Goal: Task Accomplishment & Management: Complete application form

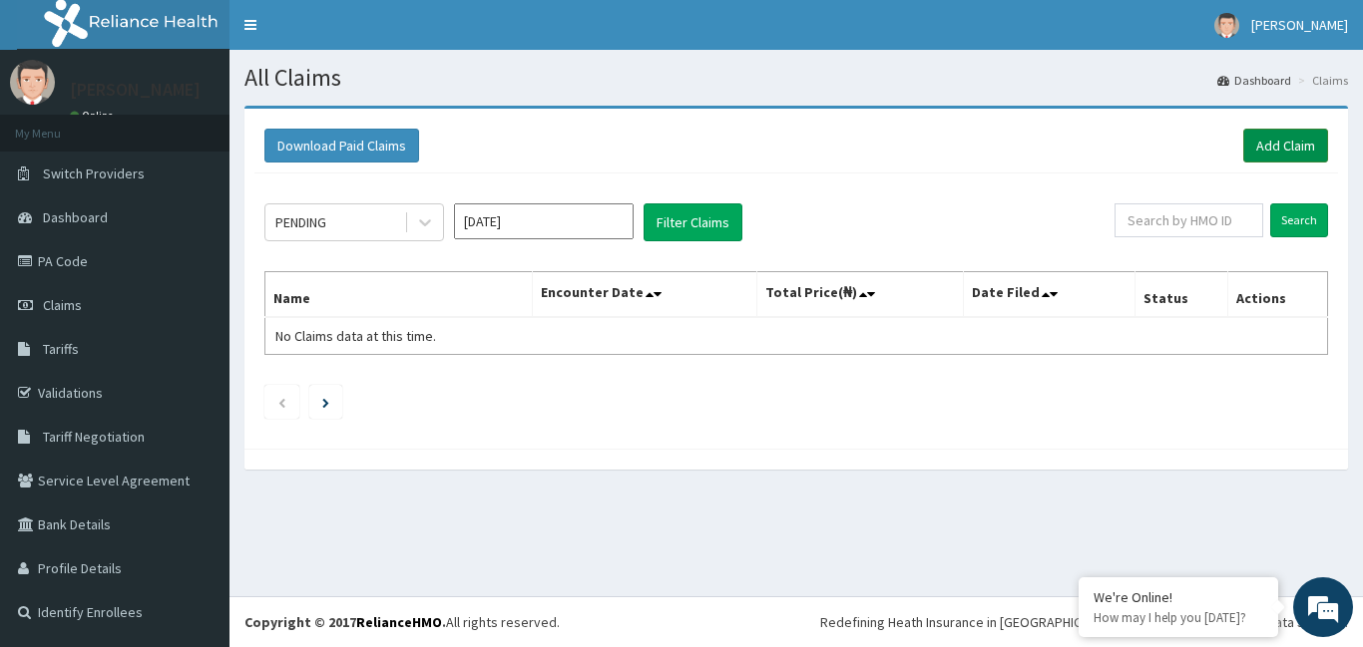
click at [1268, 140] on link "Add Claim" at bounding box center [1285, 146] width 85 height 34
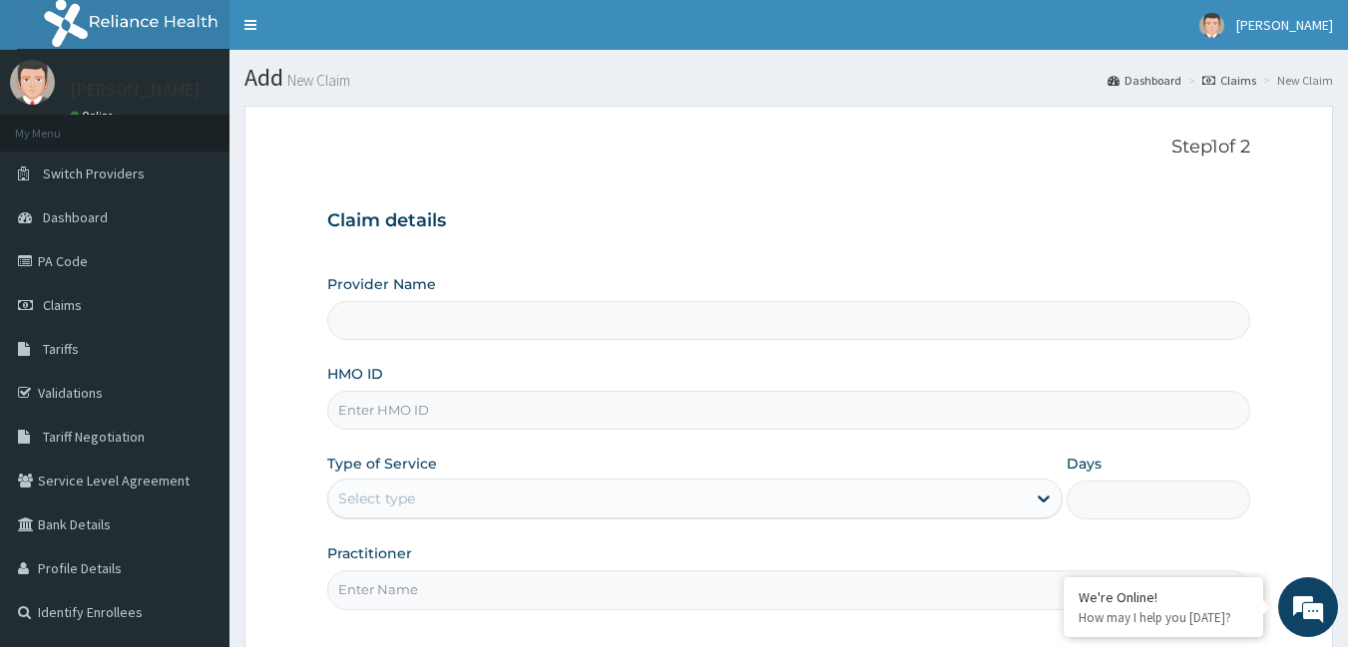
type input "[GEOGRAPHIC_DATA]"
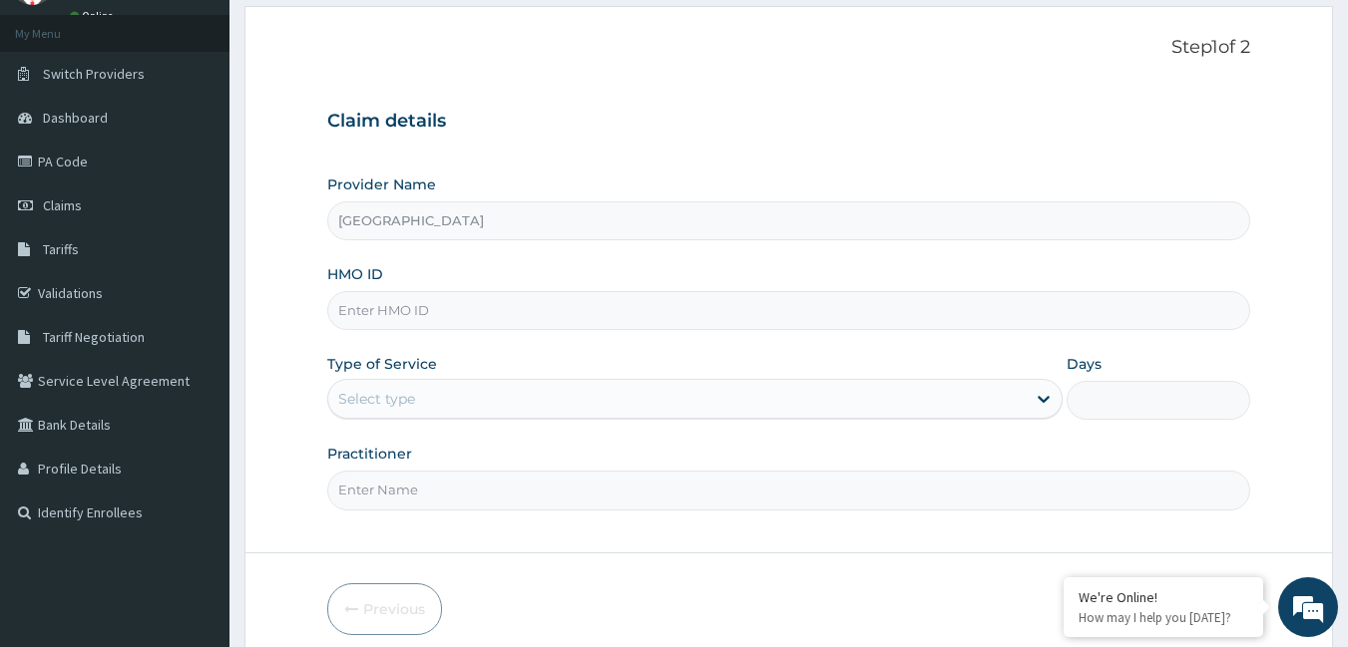
click at [442, 298] on input "HMO ID" at bounding box center [789, 310] width 924 height 39
type input "lbp/10237/a"
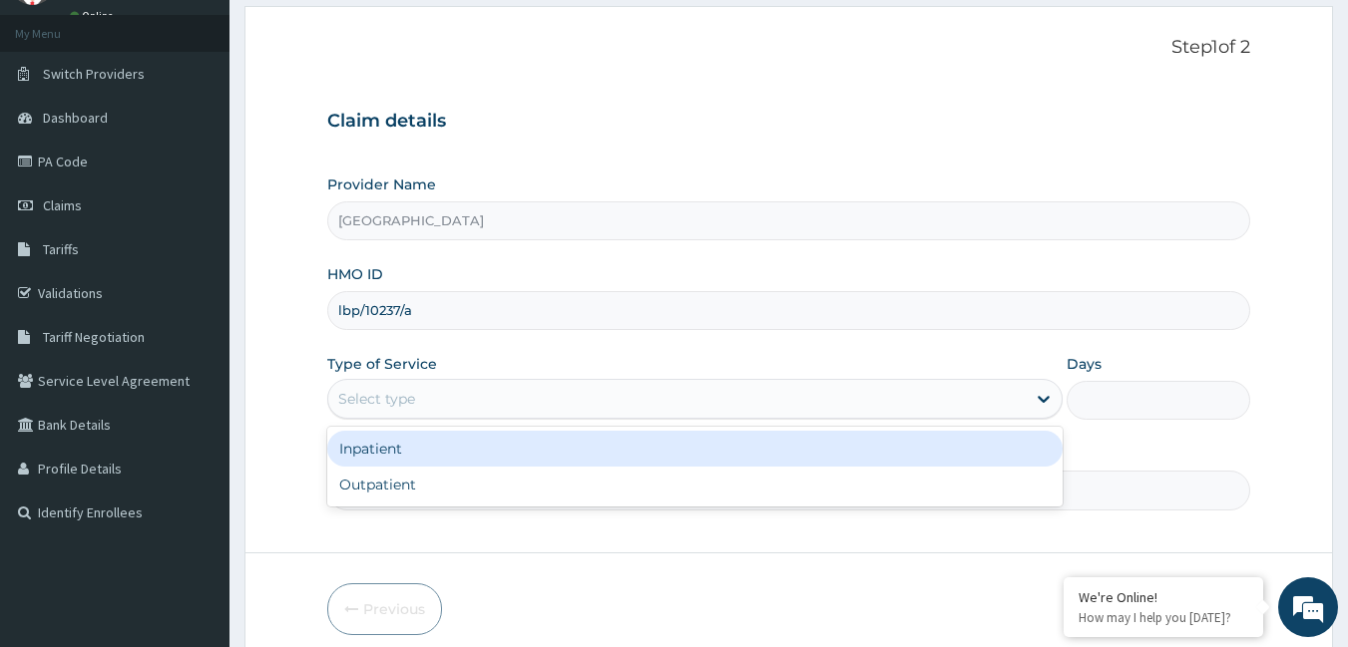
click at [412, 394] on div "Select type" at bounding box center [376, 399] width 77 height 20
click at [414, 394] on div "Select type" at bounding box center [376, 399] width 77 height 20
click at [415, 391] on div "Select type" at bounding box center [376, 399] width 77 height 20
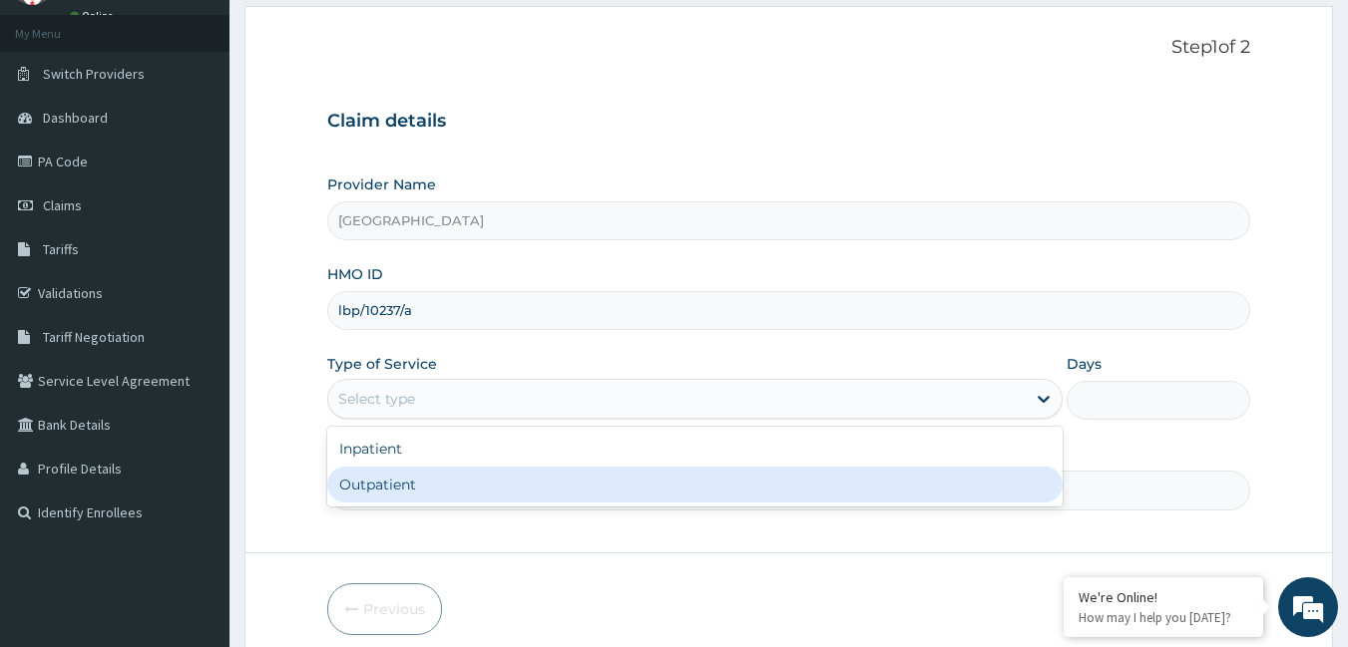
click at [384, 485] on div "Outpatient" at bounding box center [694, 485] width 735 height 36
type input "1"
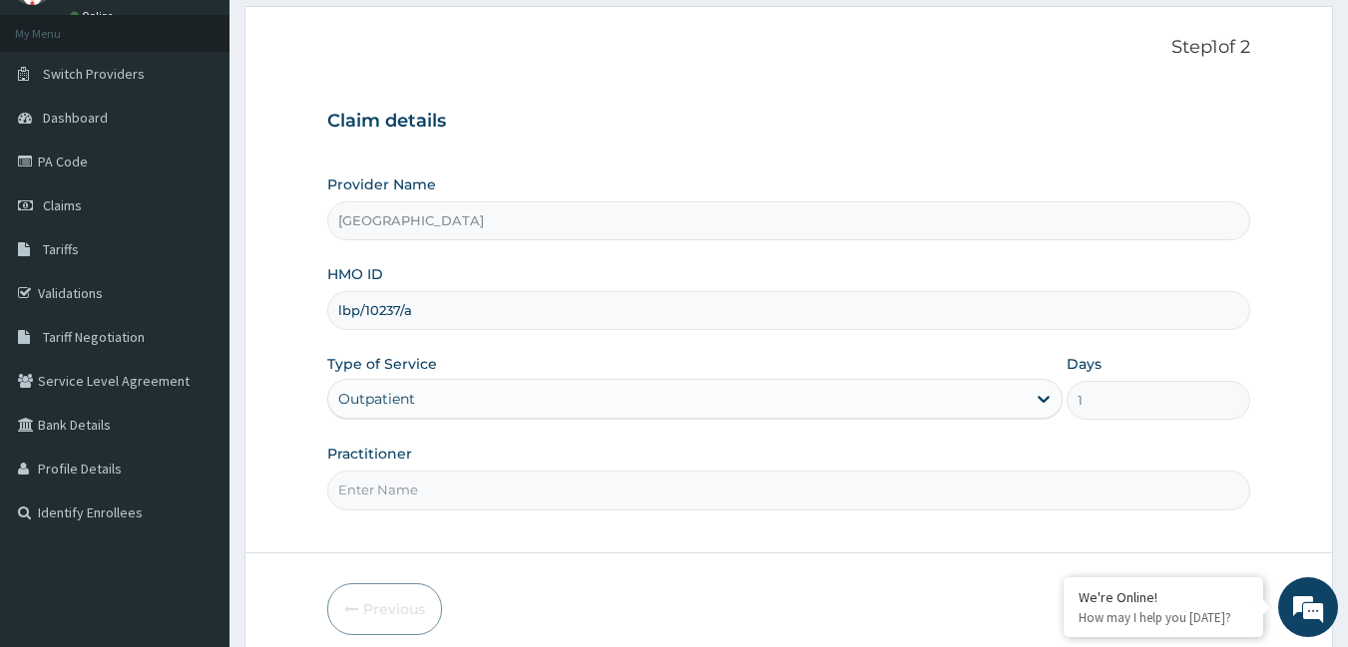
click at [384, 485] on input "Practitioner" at bounding box center [789, 490] width 924 height 39
click at [407, 491] on input "dr" at bounding box center [789, 490] width 924 height 39
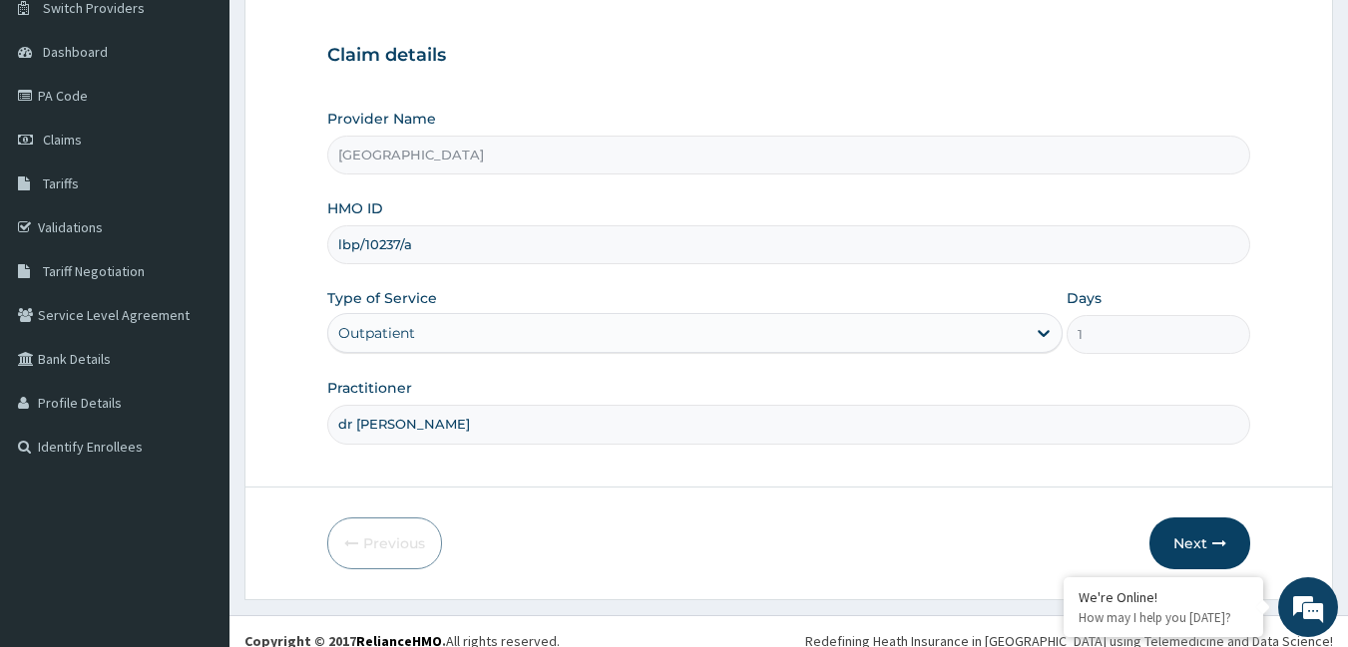
scroll to position [185, 0]
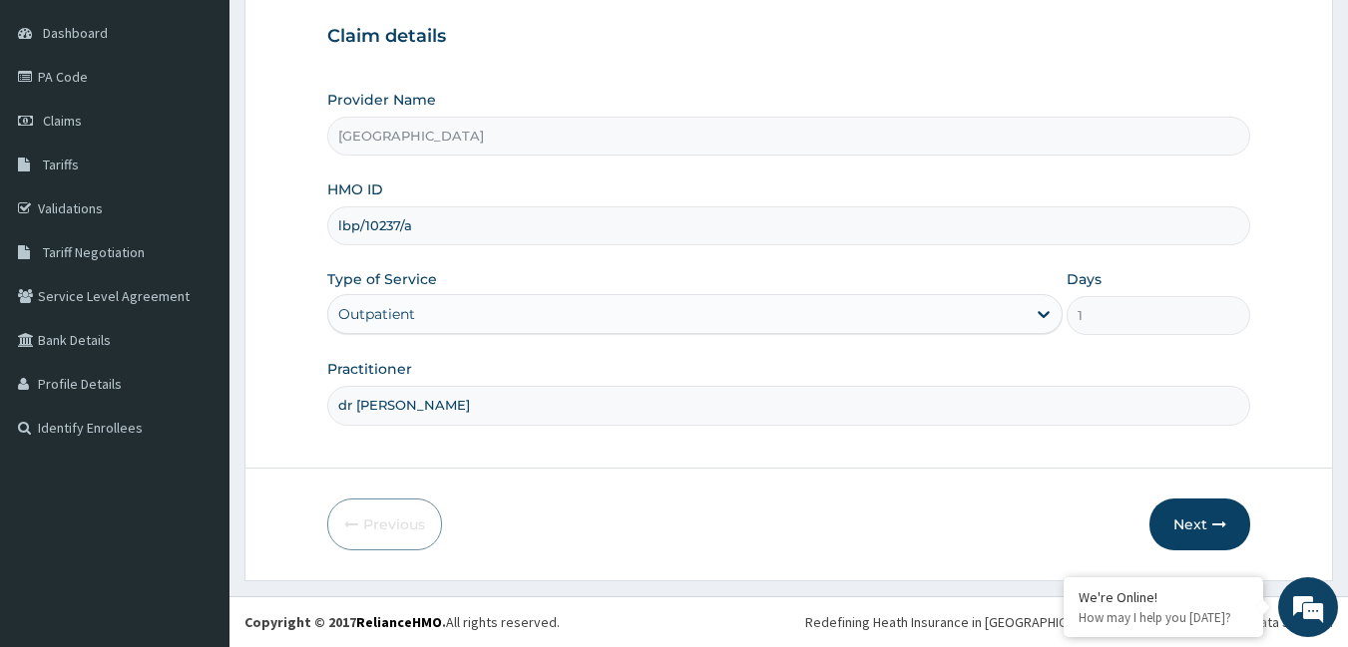
type input "dr [PERSON_NAME]"
click at [1191, 517] on button "Next" at bounding box center [1199, 525] width 101 height 52
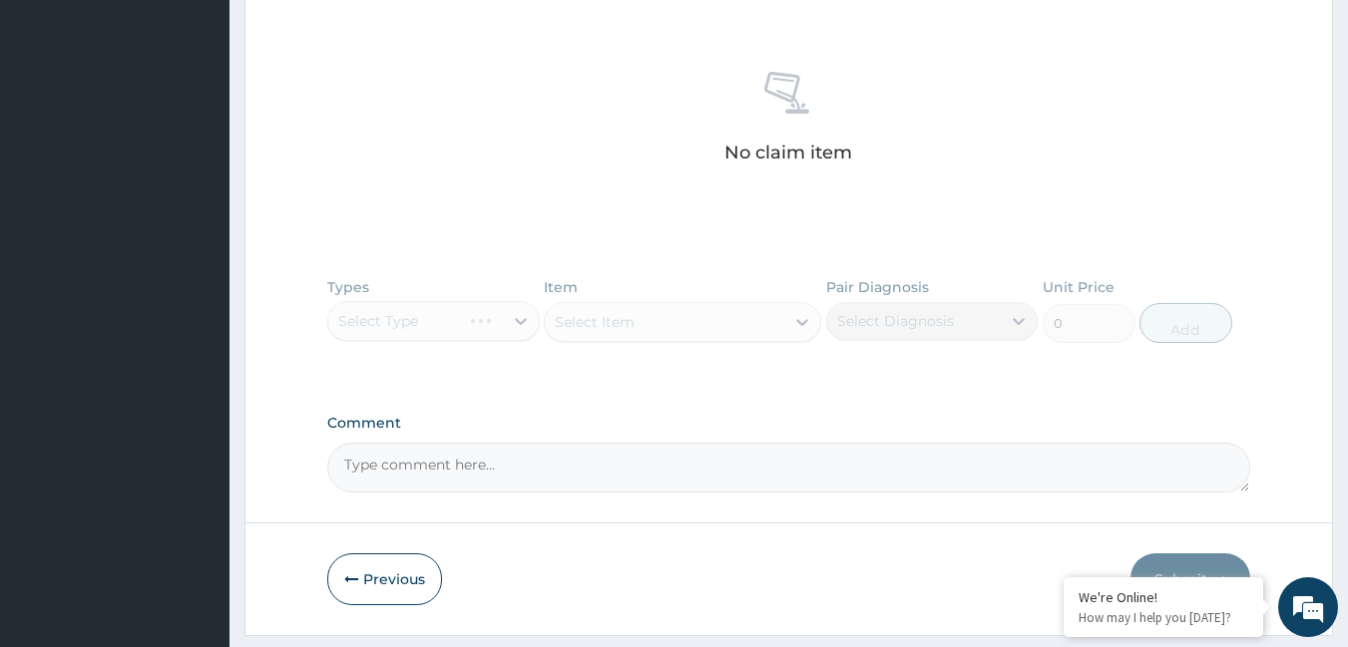
scroll to position [685, 0]
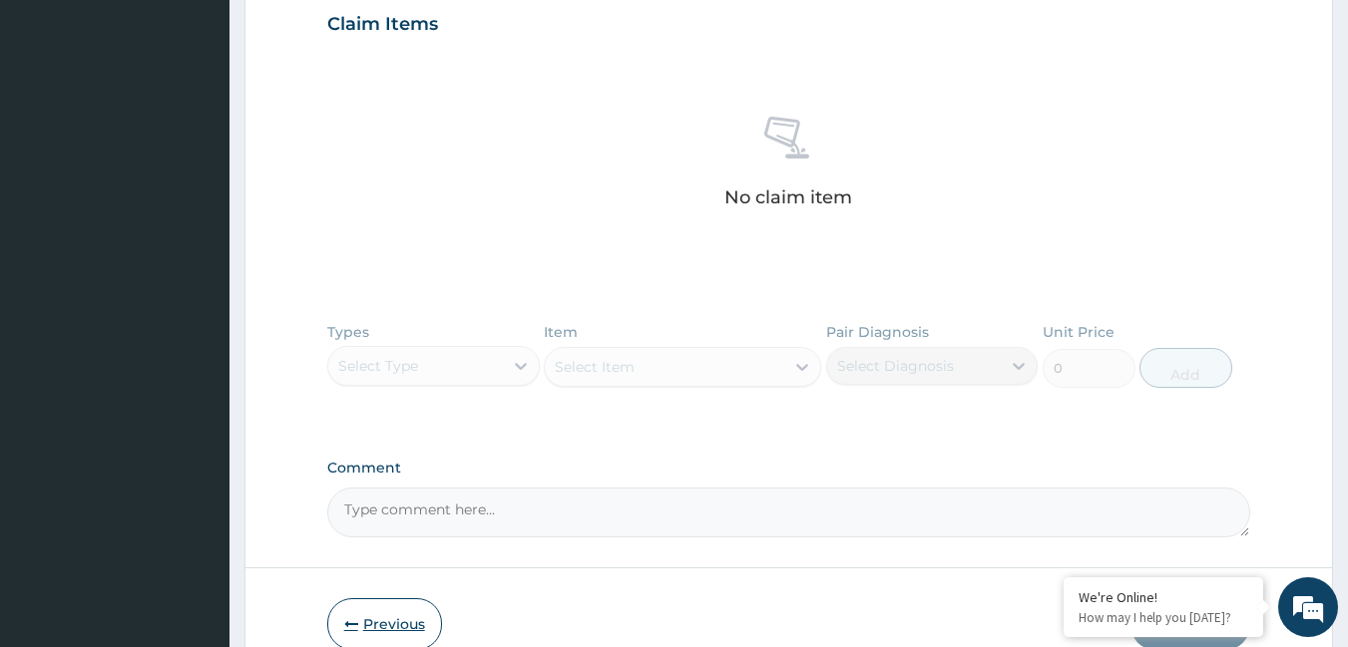
click at [397, 608] on button "Previous" at bounding box center [384, 625] width 115 height 52
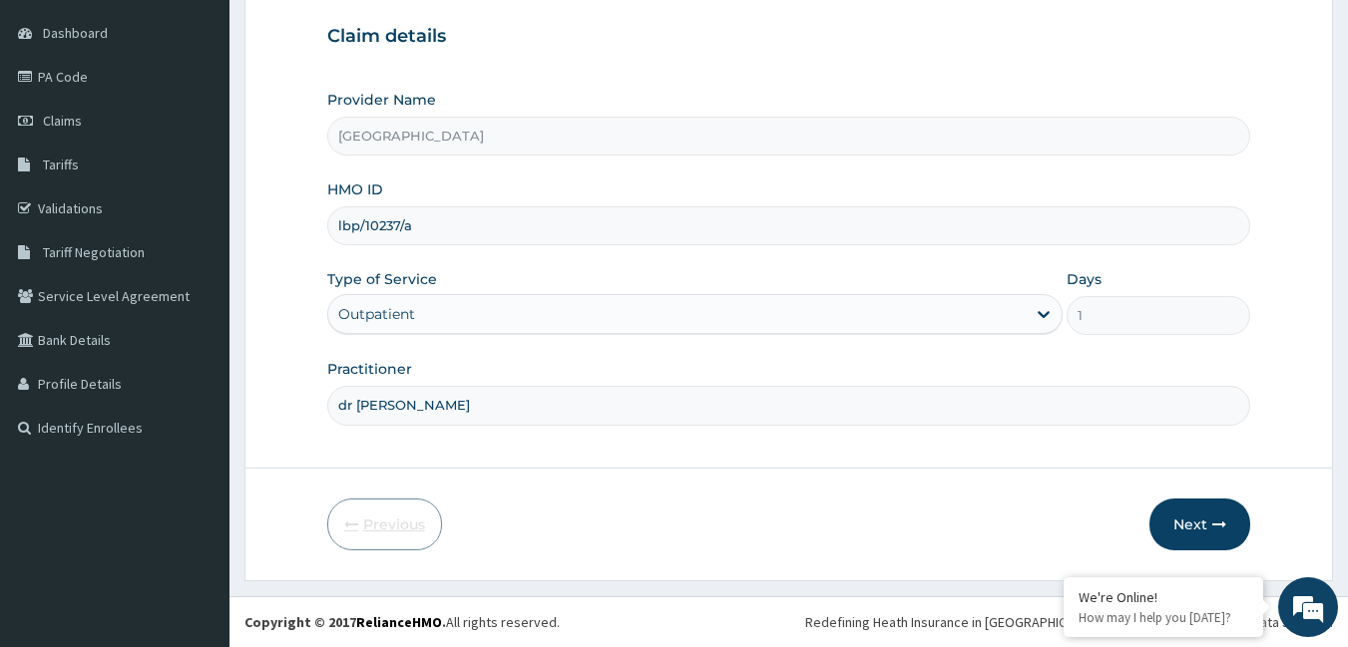
scroll to position [185, 0]
drag, startPoint x: 428, startPoint y: 233, endPoint x: 276, endPoint y: 175, distance: 162.7
click at [215, 204] on div "R EL Toggle navigation CLEMENT EDOBOR CLEMENT EDOBOR - info@vigorhospitals.com …" at bounding box center [674, 231] width 1348 height 832
type input "wol/10070/b"
click at [441, 397] on input "dr [PERSON_NAME]" at bounding box center [789, 405] width 924 height 39
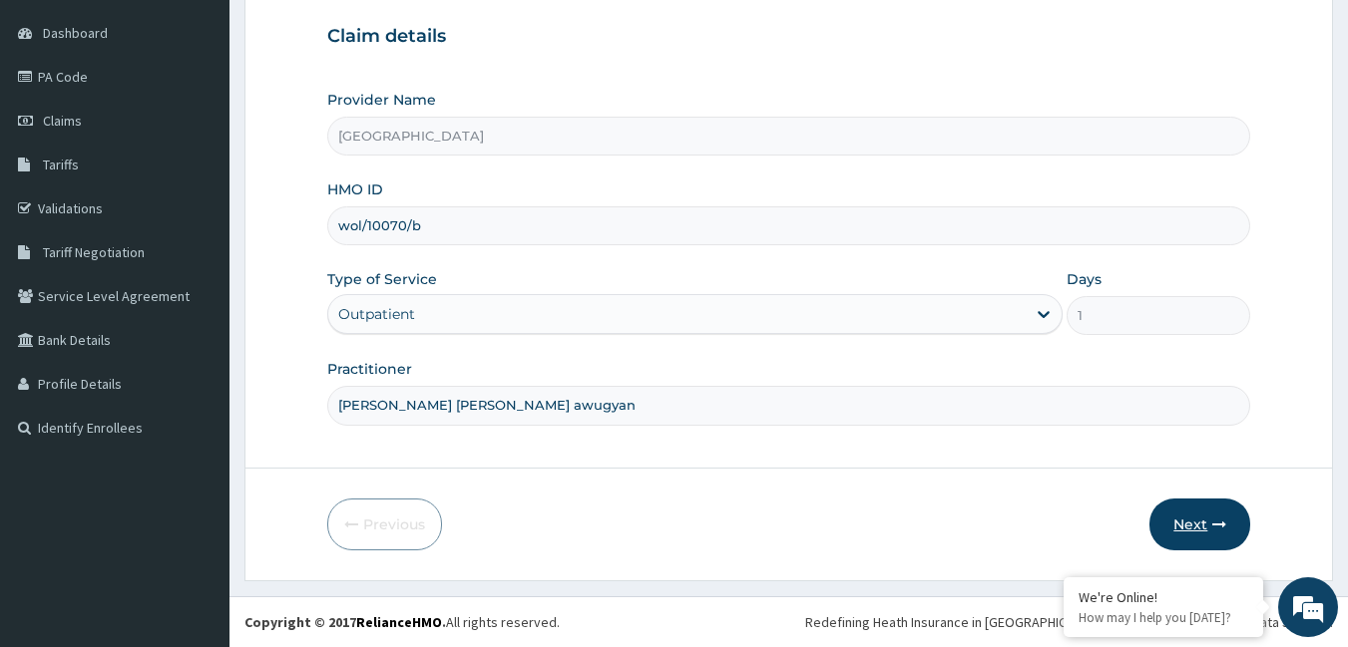
type input "dr obeng simon awugyan"
click at [1209, 520] on button "Next" at bounding box center [1199, 525] width 101 height 52
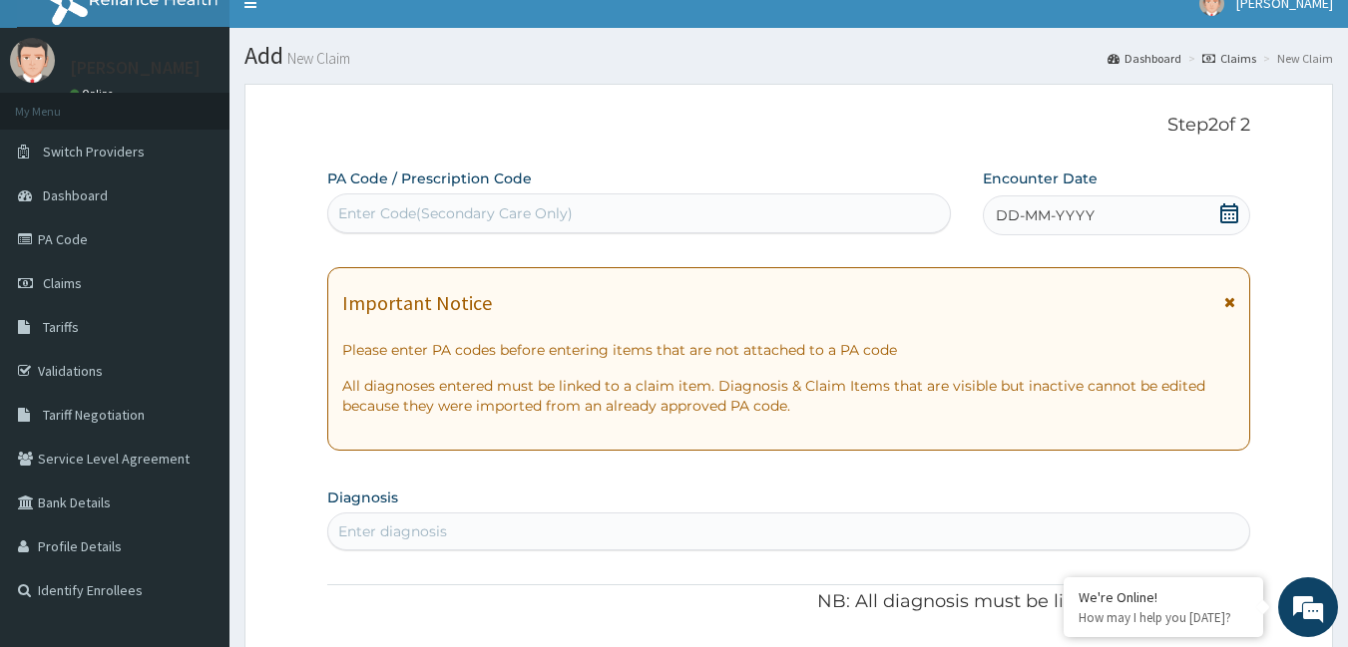
scroll to position [0, 0]
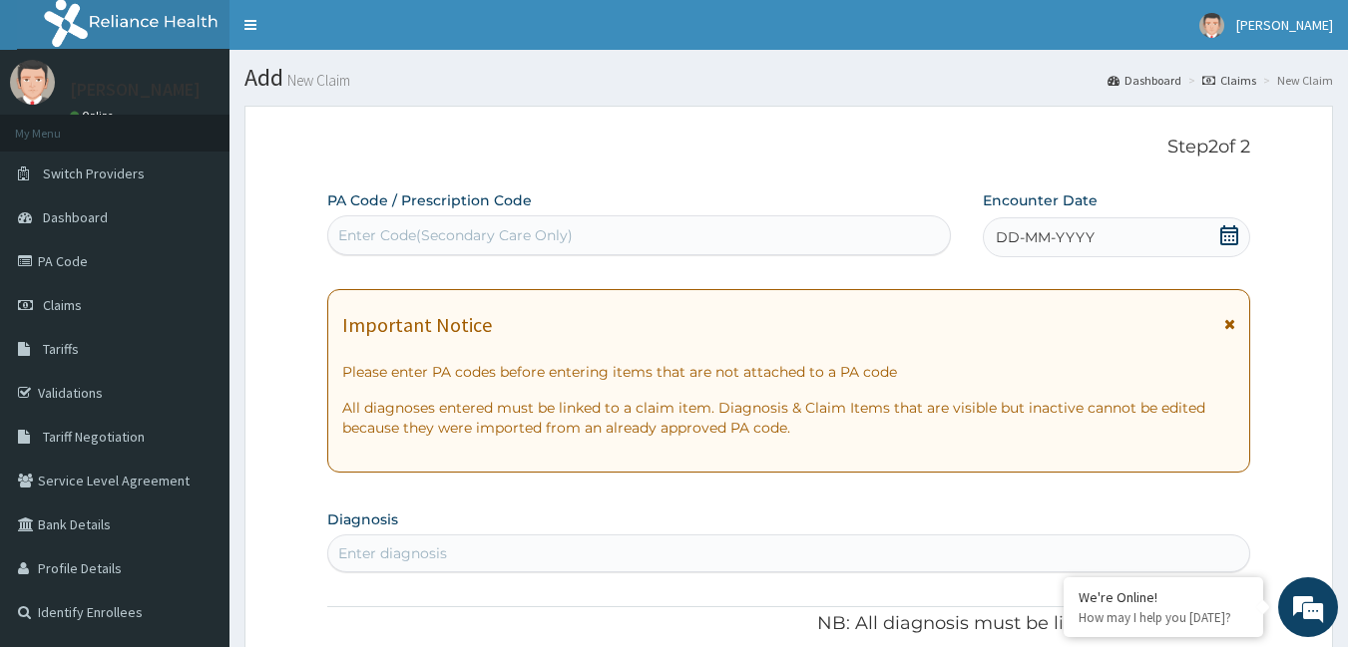
click at [537, 236] on div "Enter Code(Secondary Care Only)" at bounding box center [455, 235] width 234 height 20
click at [1229, 242] on icon at bounding box center [1229, 235] width 20 height 20
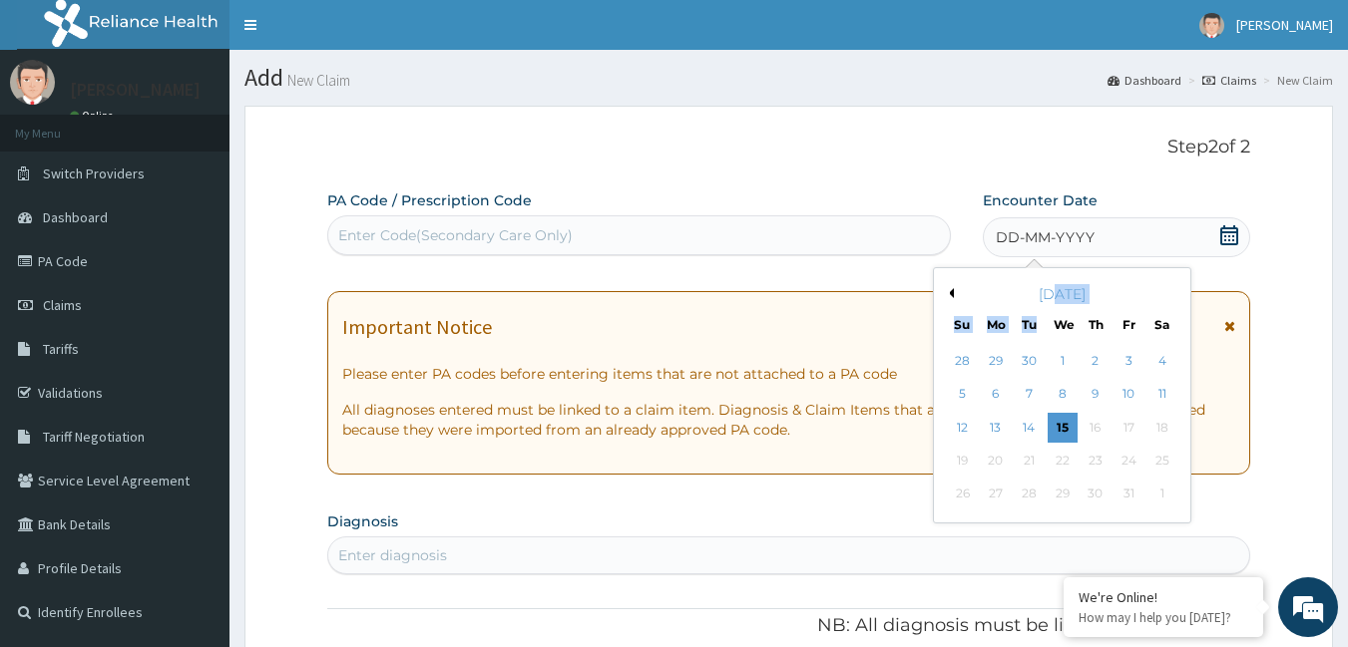
drag, startPoint x: 1035, startPoint y: 304, endPoint x: 1039, endPoint y: 285, distance: 19.4
click at [1039, 285] on div "October 2025 Su Mo Tu We Th Fr Sa" at bounding box center [1062, 305] width 240 height 58
click at [1039, 284] on div "[DATE]" at bounding box center [1062, 294] width 240 height 20
click at [943, 291] on div "Previous Month October 2025 Su Mo Tu We Th Fr Sa 28 29 30 1 2 3 4 5 6 7 8 9 10 …" at bounding box center [1062, 395] width 258 height 256
click at [953, 293] on button "Previous Month" at bounding box center [949, 293] width 10 height 10
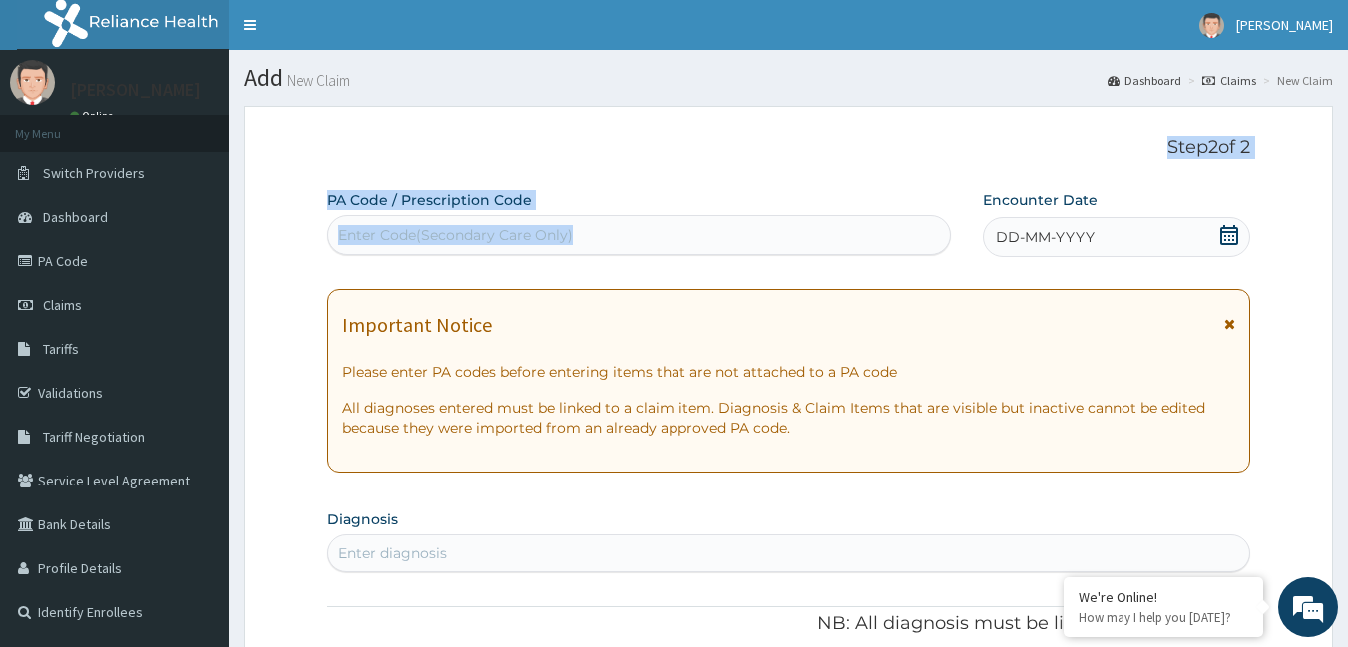
click at [1042, 154] on p "Step 2 of 2" at bounding box center [789, 148] width 924 height 22
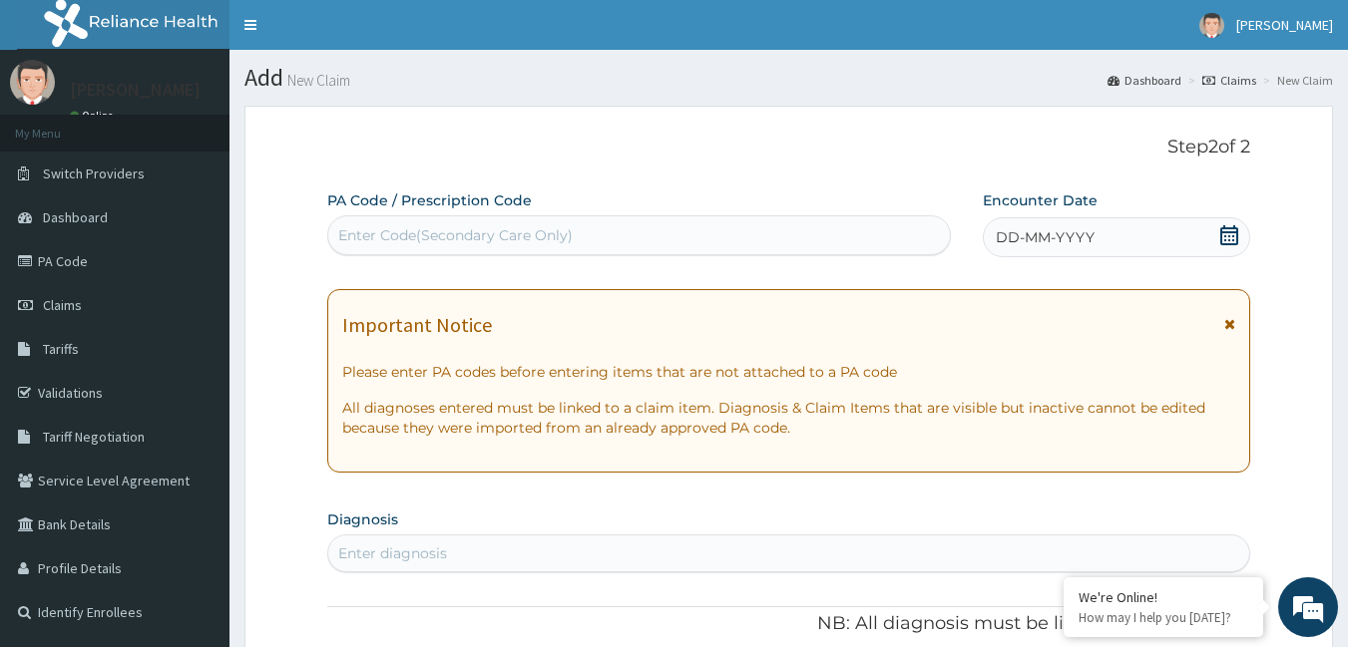
click at [1225, 238] on icon at bounding box center [1229, 235] width 20 height 20
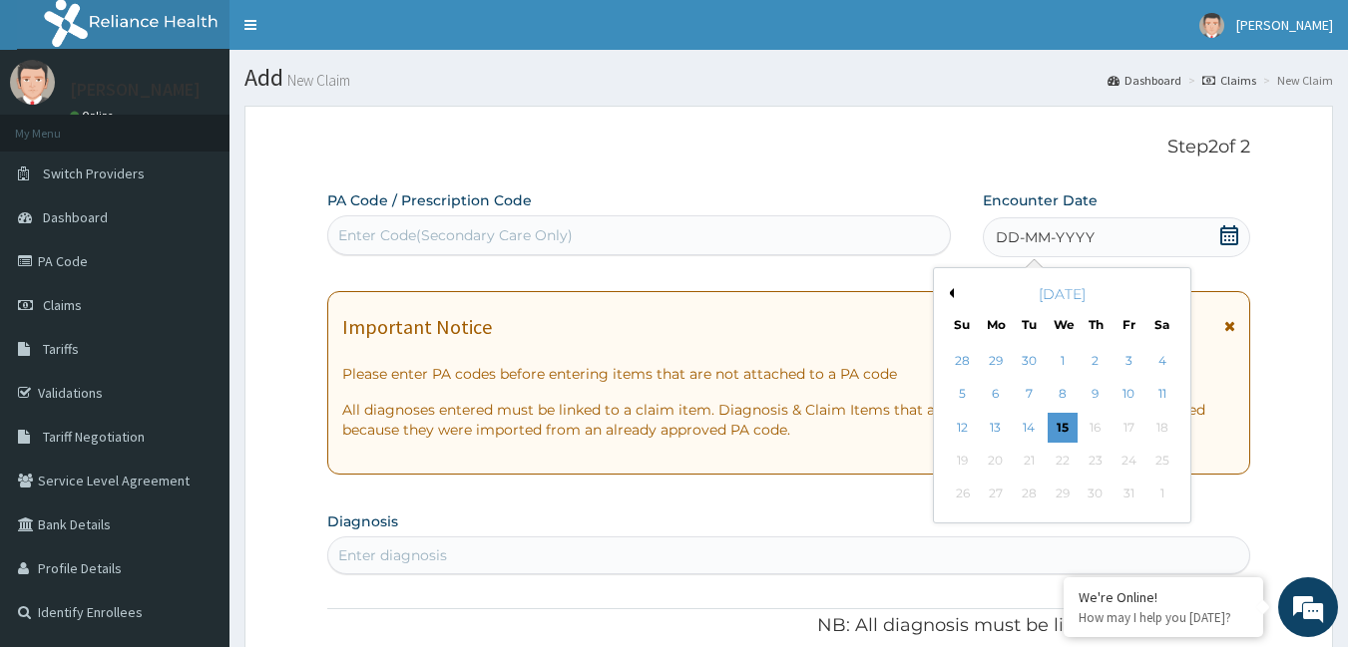
click at [948, 288] on button "Previous Month" at bounding box center [949, 293] width 10 height 10
click at [970, 495] on div "28" at bounding box center [963, 495] width 30 height 30
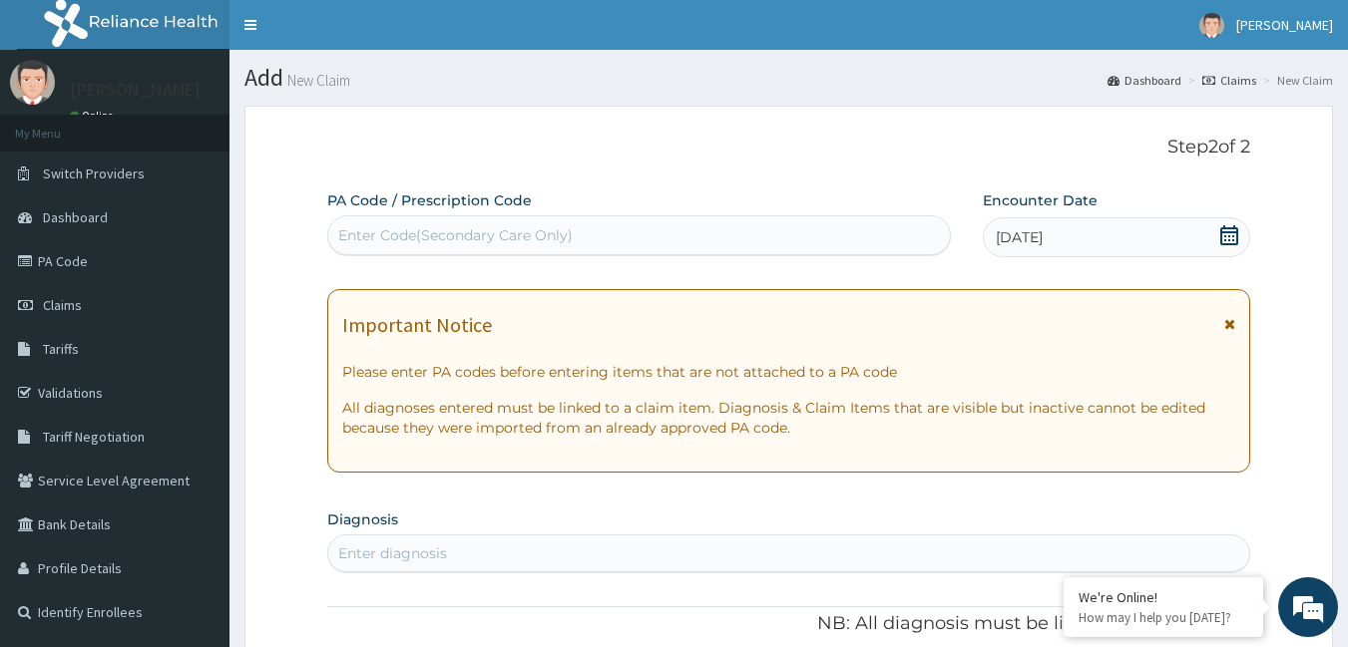
click at [769, 241] on div "Enter Code(Secondary Care Only)" at bounding box center [639, 235] width 623 height 32
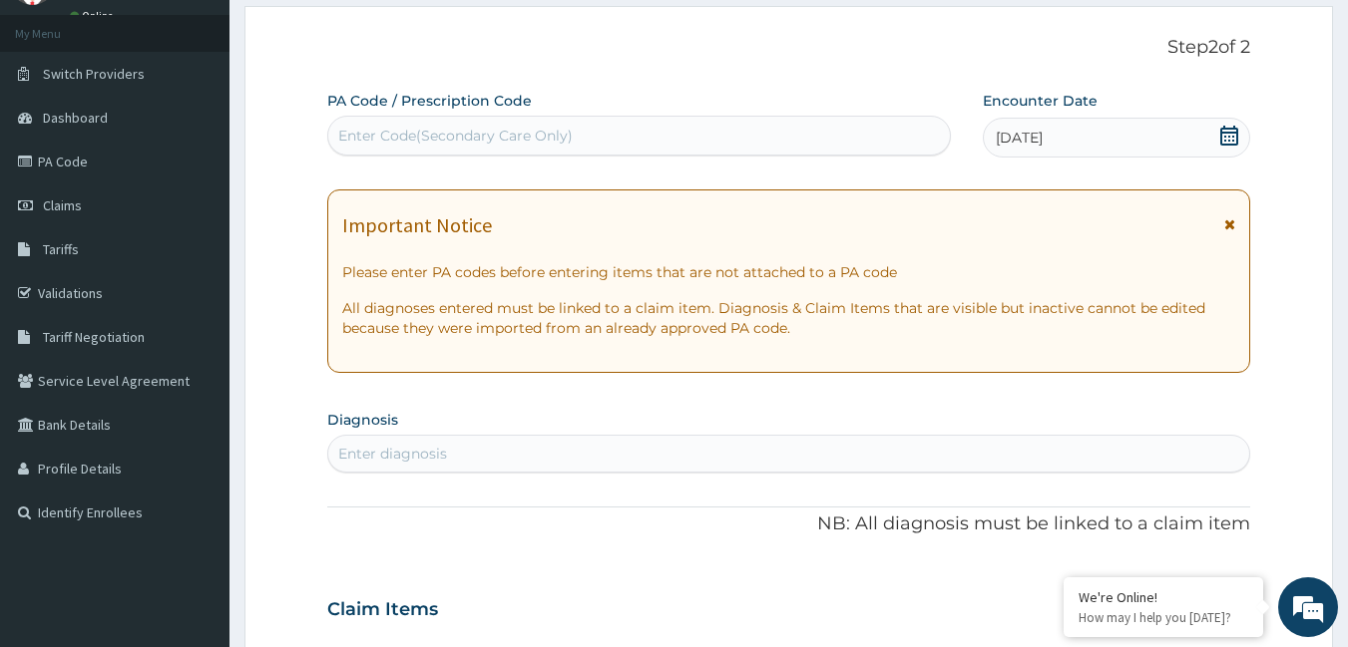
scroll to position [200, 0]
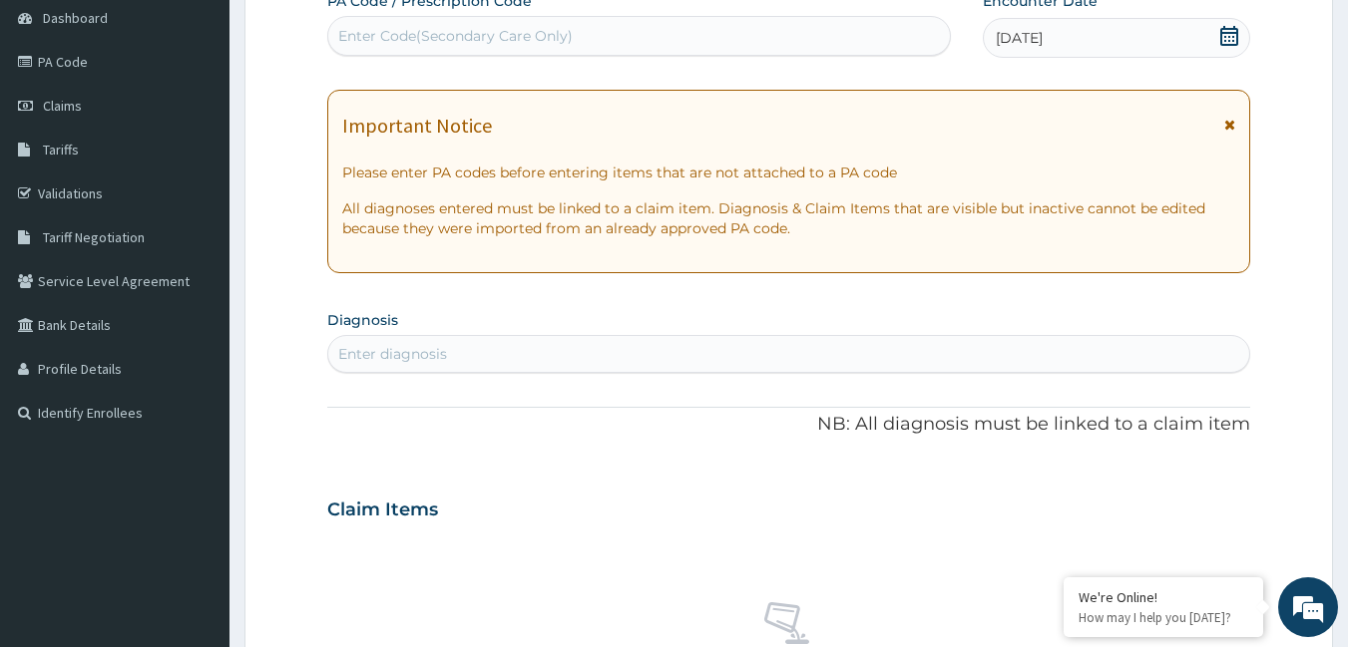
click at [557, 348] on div "Enter diagnosis" at bounding box center [789, 354] width 922 height 32
type input "[MEDICAL_DATA]"
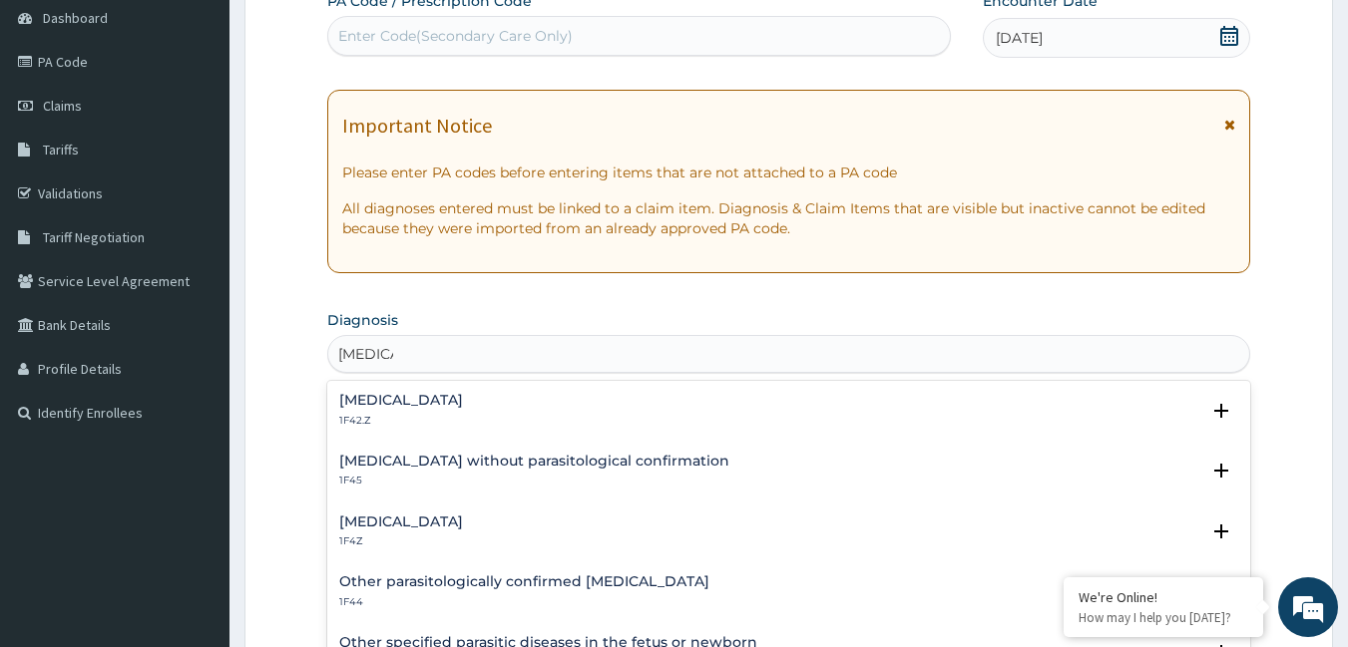
scroll to position [0, 0]
click at [381, 526] on h4 "[MEDICAL_DATA]" at bounding box center [401, 522] width 124 height 15
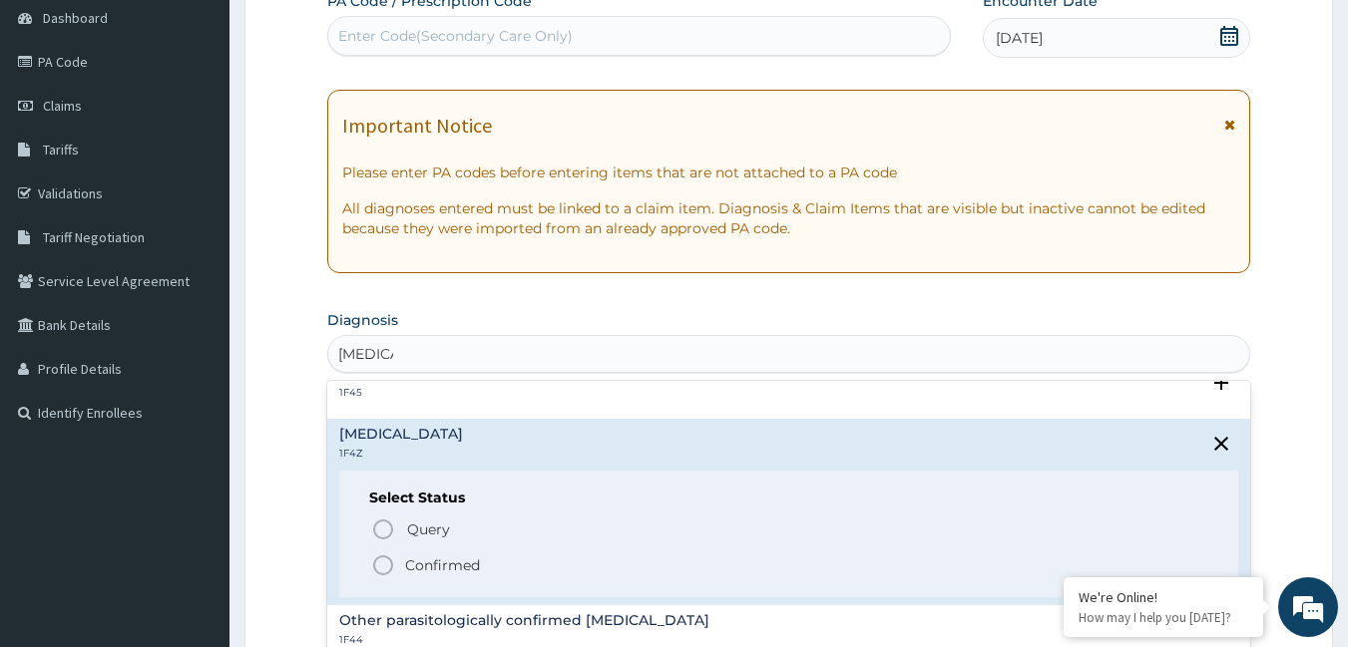
scroll to position [200, 0]
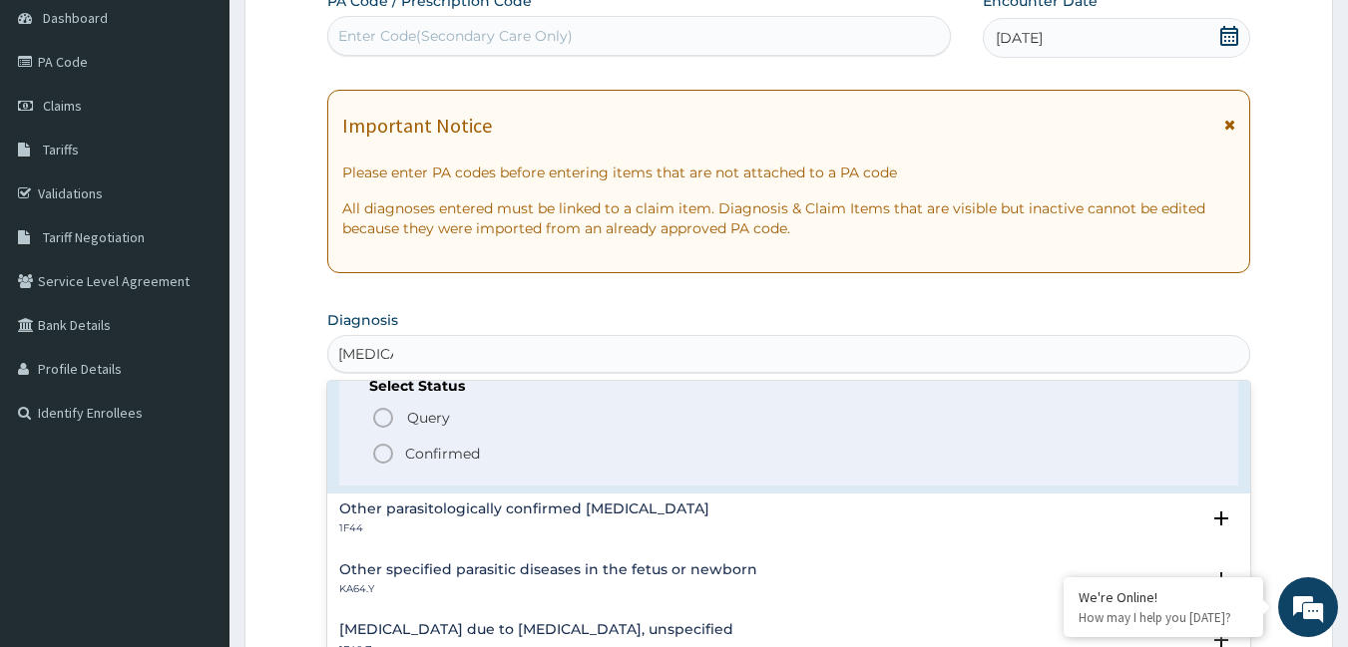
click at [389, 454] on icon "status option filled" at bounding box center [383, 454] width 24 height 24
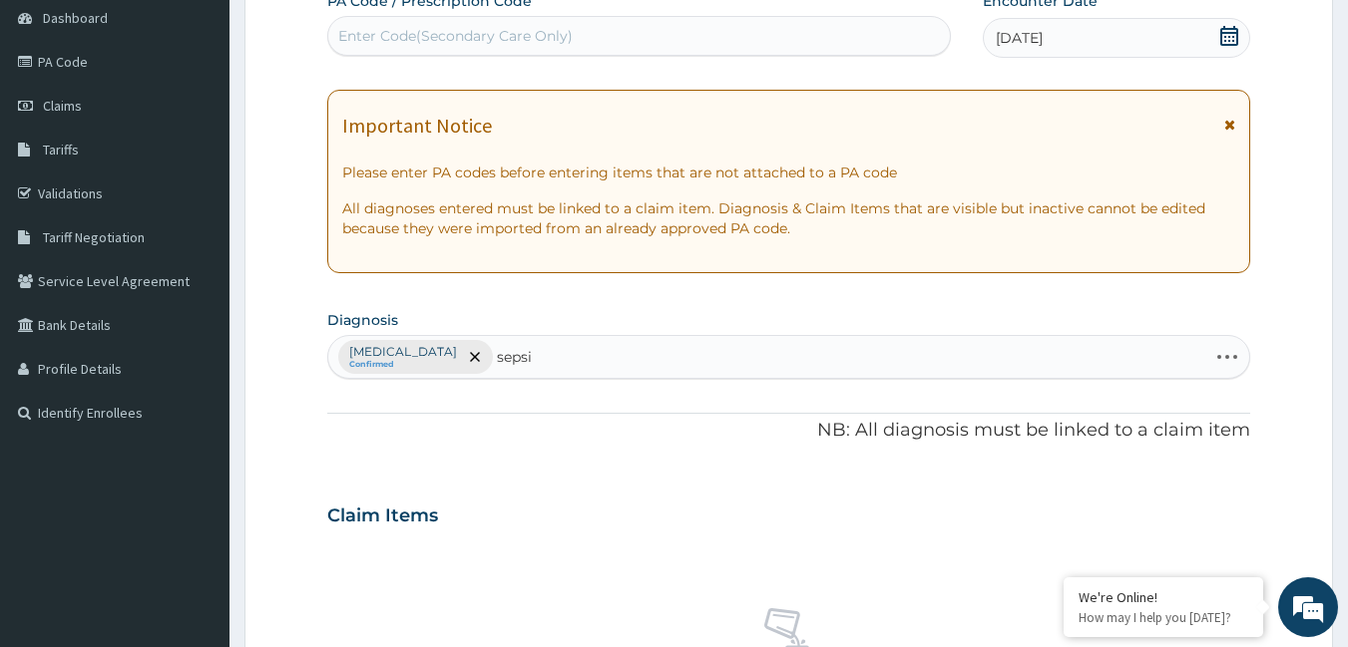
type input "[MEDICAL_DATA]"
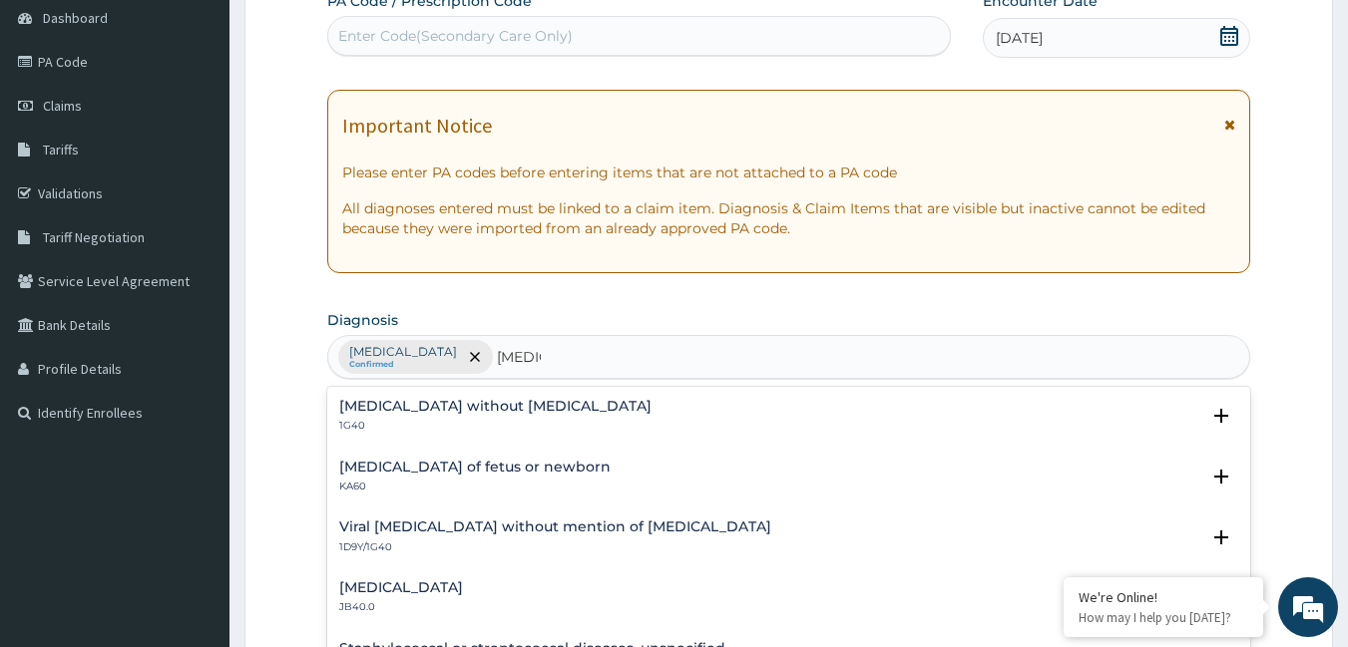
click at [507, 402] on h4 "[MEDICAL_DATA] without [MEDICAL_DATA]" at bounding box center [495, 406] width 312 height 15
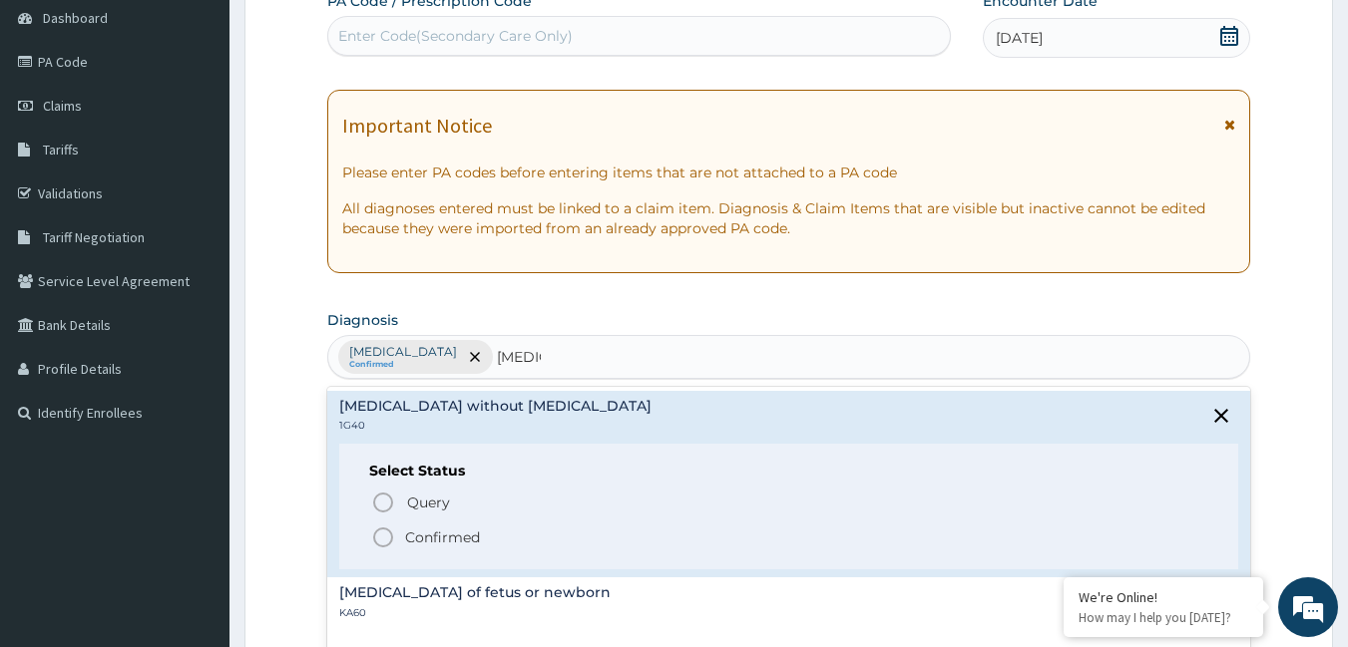
click at [409, 540] on p "Confirmed" at bounding box center [442, 538] width 75 height 20
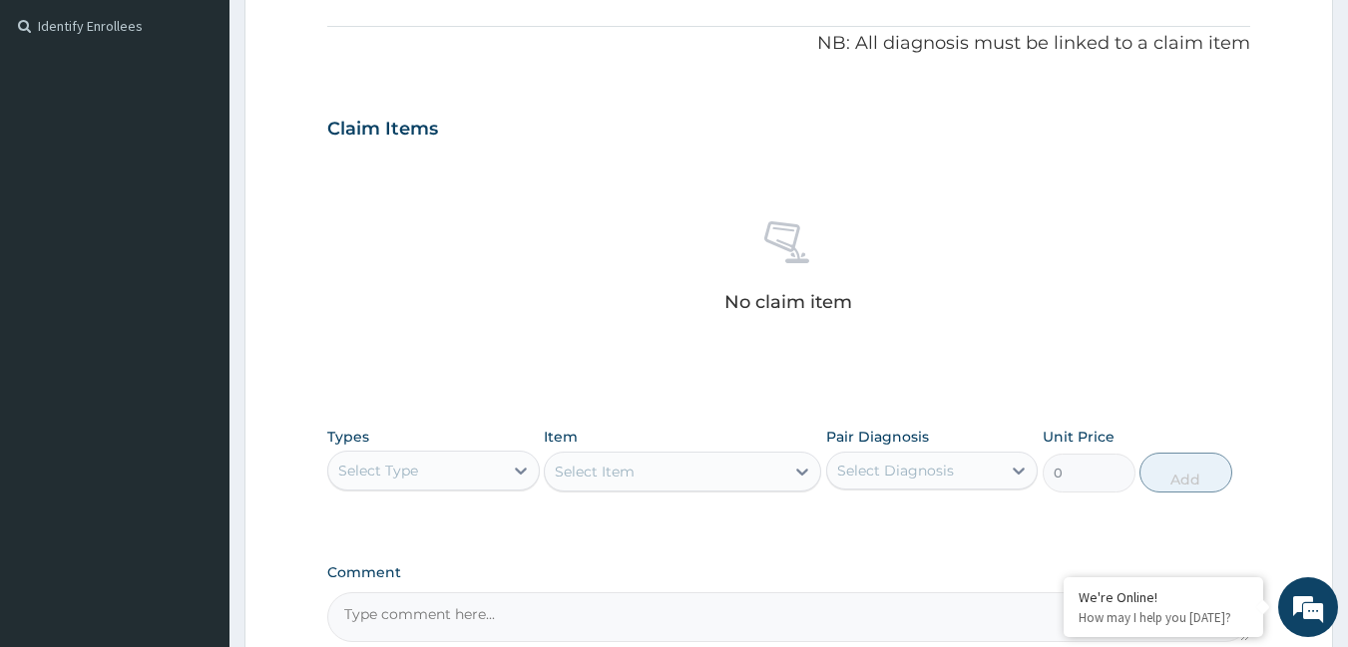
scroll to position [599, 0]
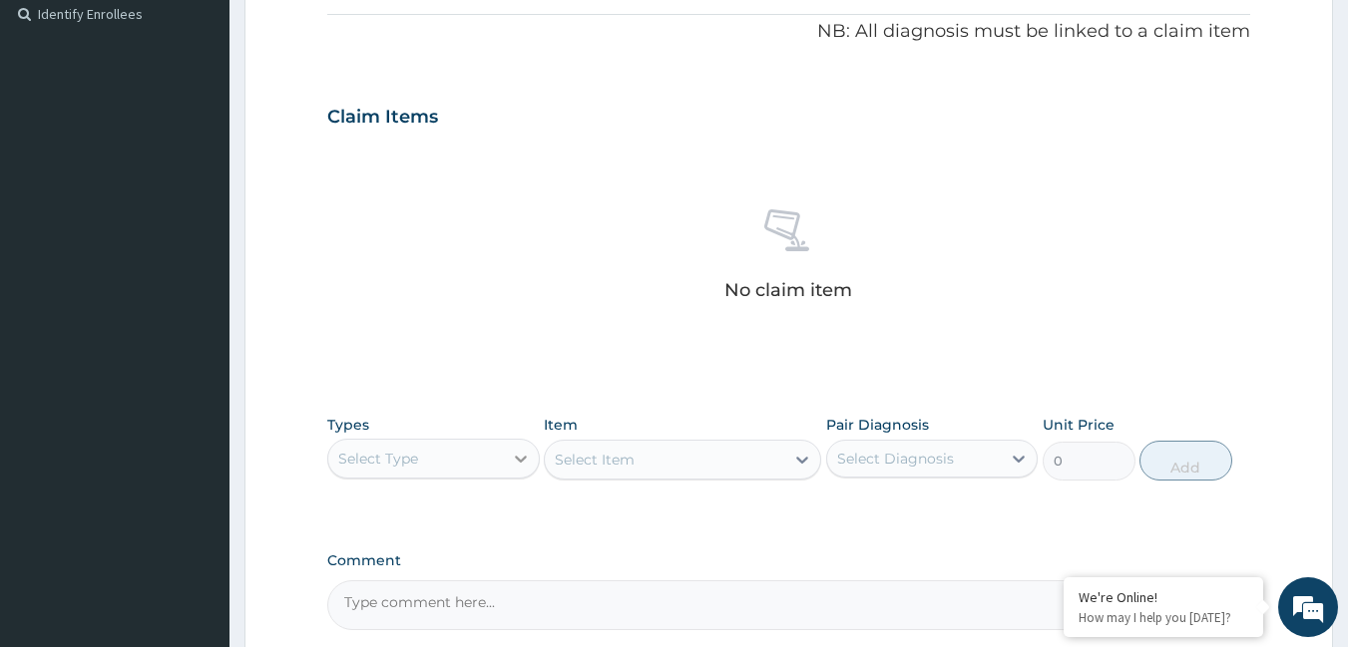
click at [503, 454] on div at bounding box center [521, 459] width 36 height 36
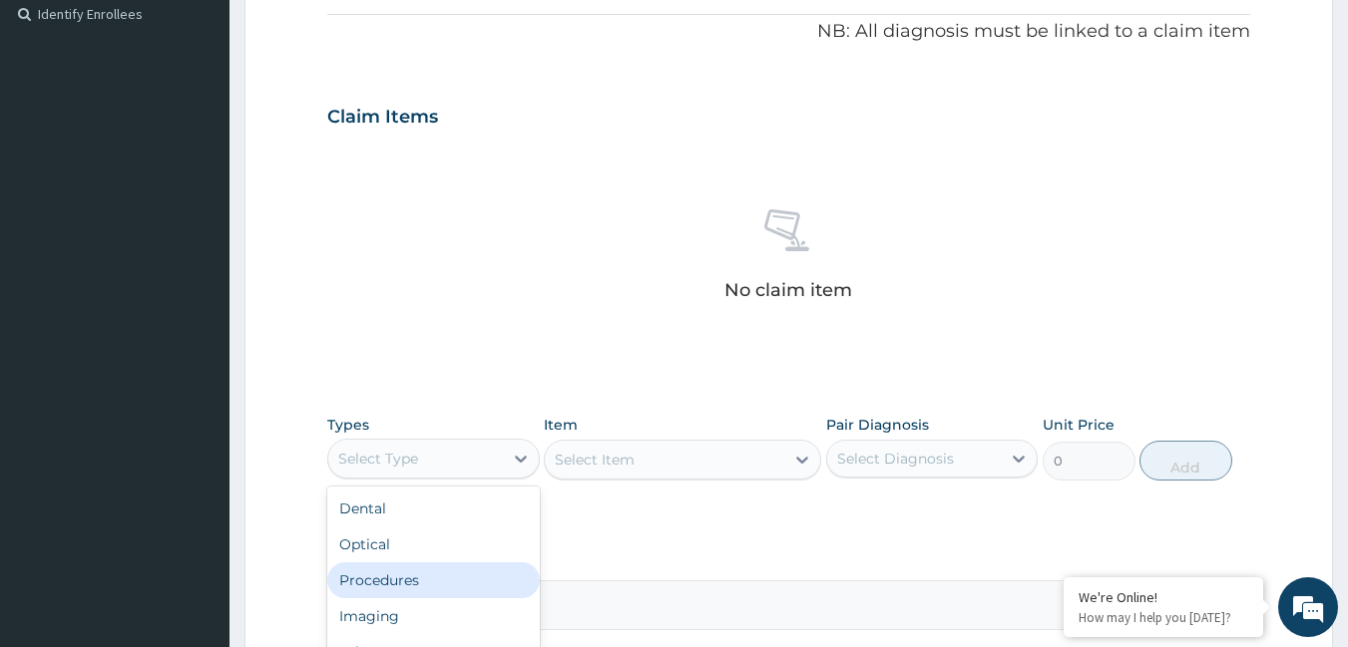
click at [447, 580] on div "Procedures" at bounding box center [433, 581] width 212 height 36
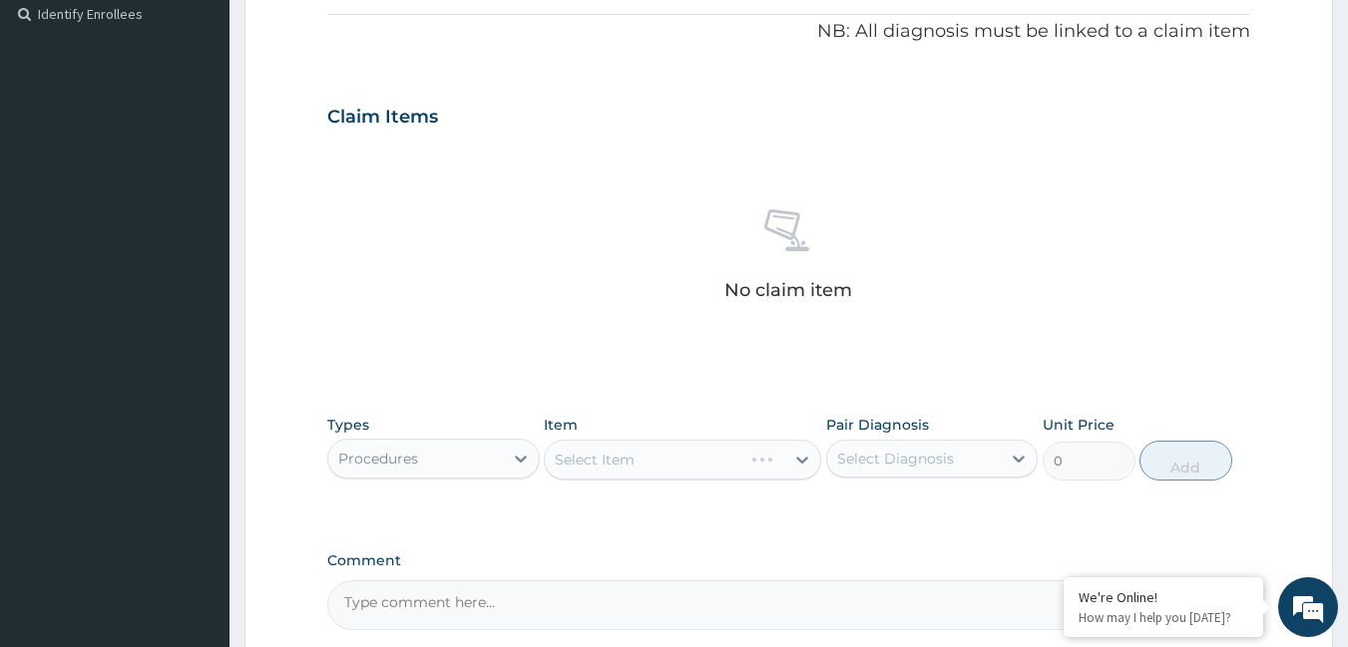
click at [739, 459] on div "Select Item" at bounding box center [682, 460] width 277 height 40
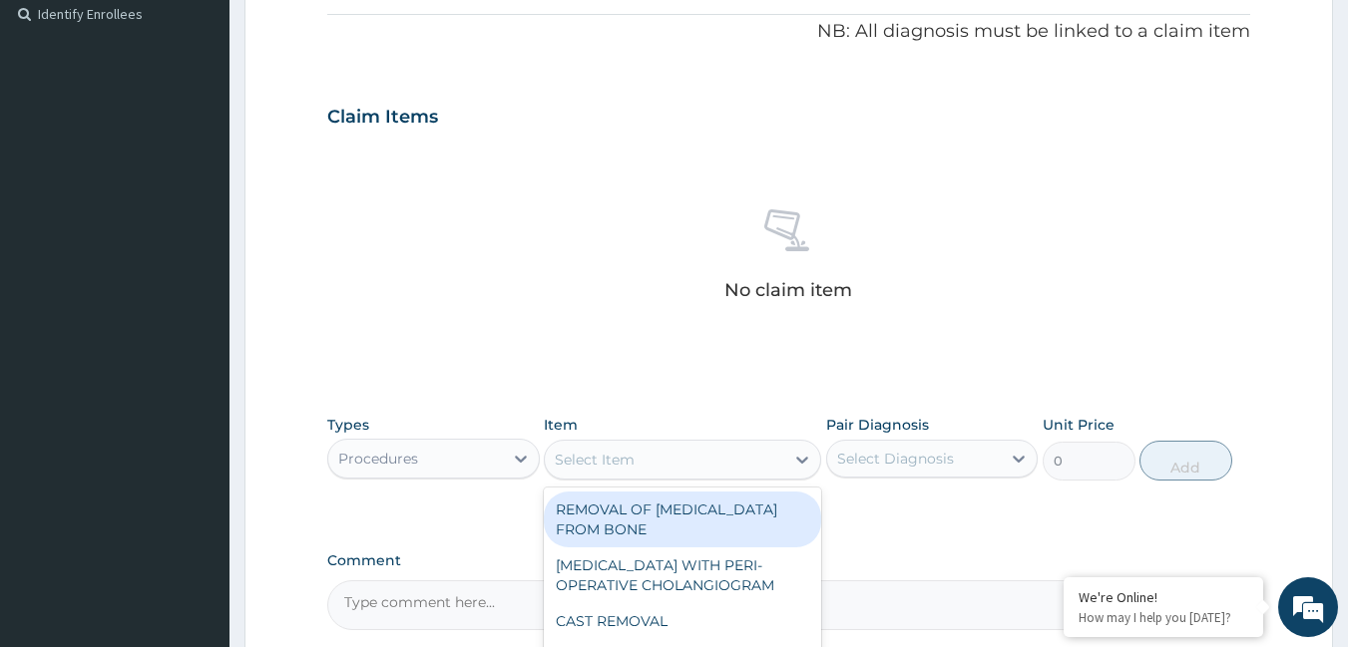
click at [691, 467] on div "Select Item" at bounding box center [664, 460] width 239 height 32
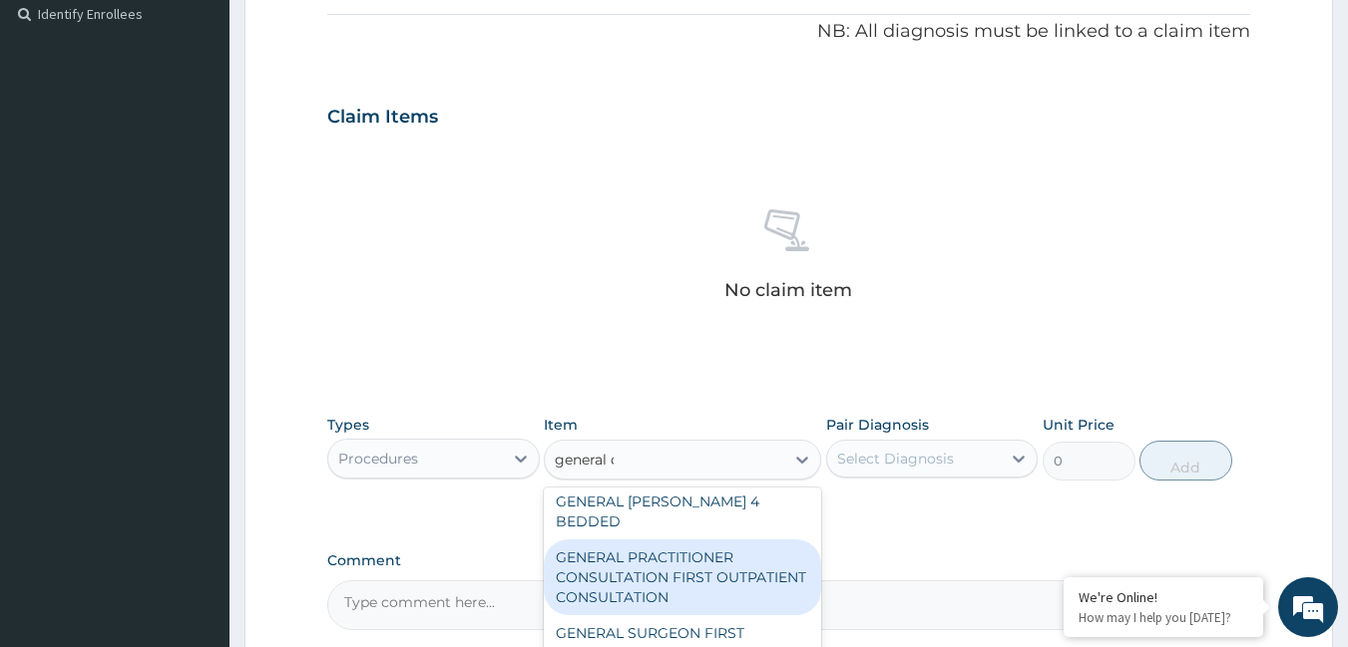
scroll to position [0, 0]
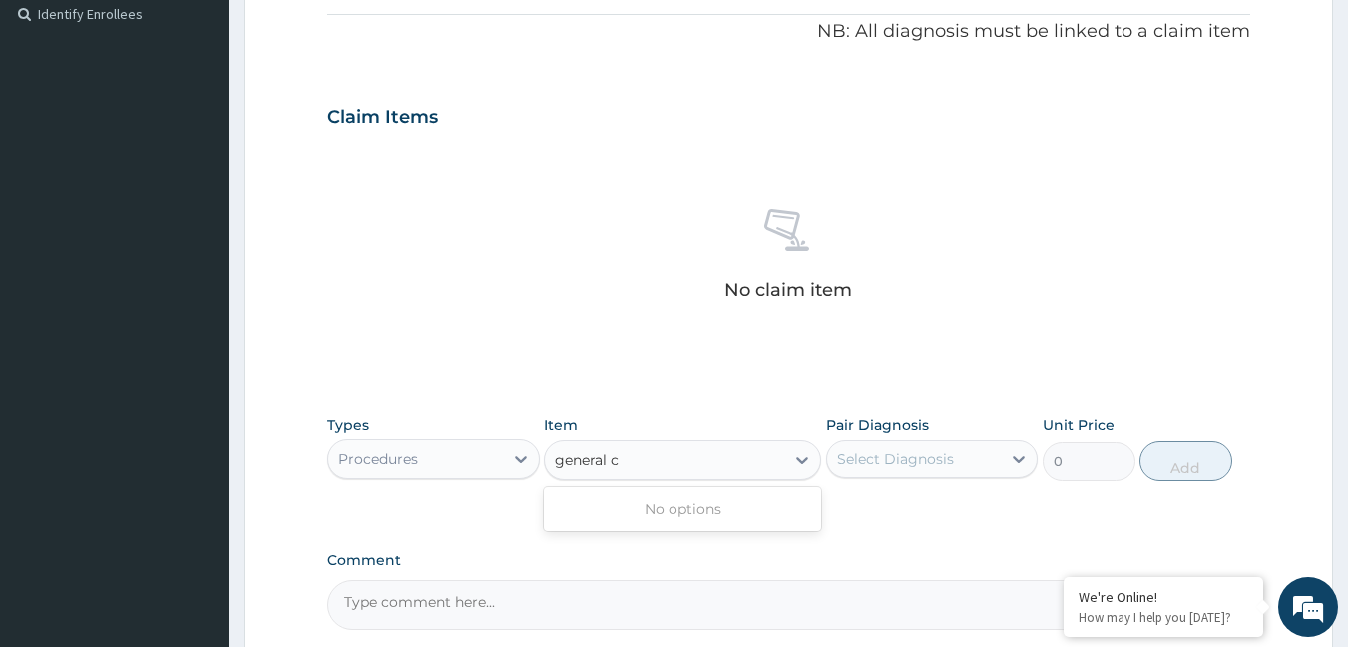
type input "general"
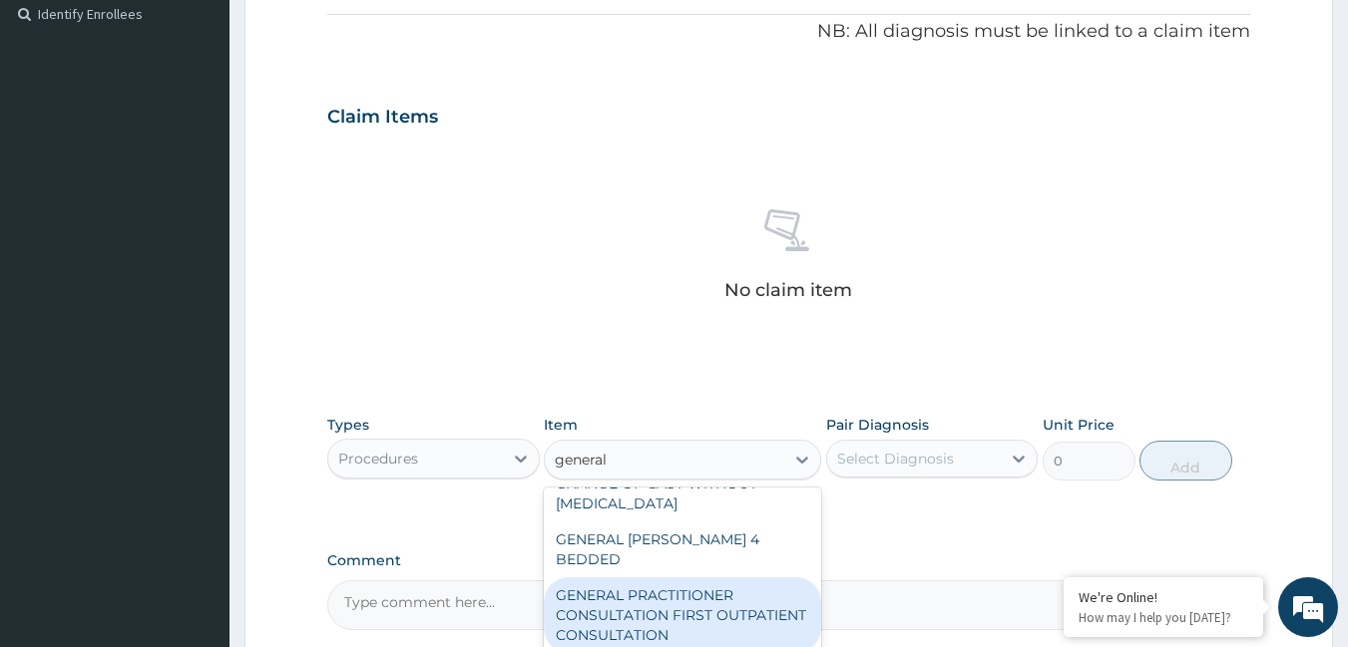
scroll to position [231, 0]
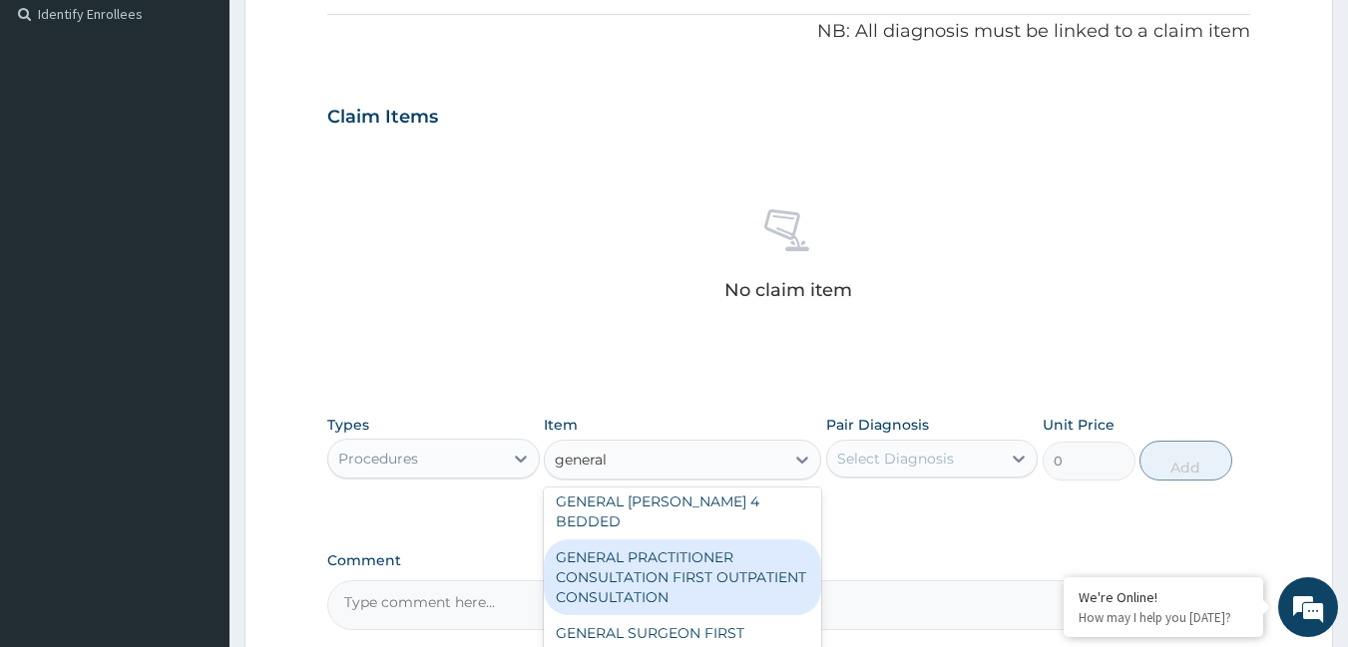
click at [604, 558] on div "GENERAL PRACTITIONER CONSULTATION FIRST OUTPATIENT CONSULTATION" at bounding box center [682, 578] width 277 height 76
type input "3795"
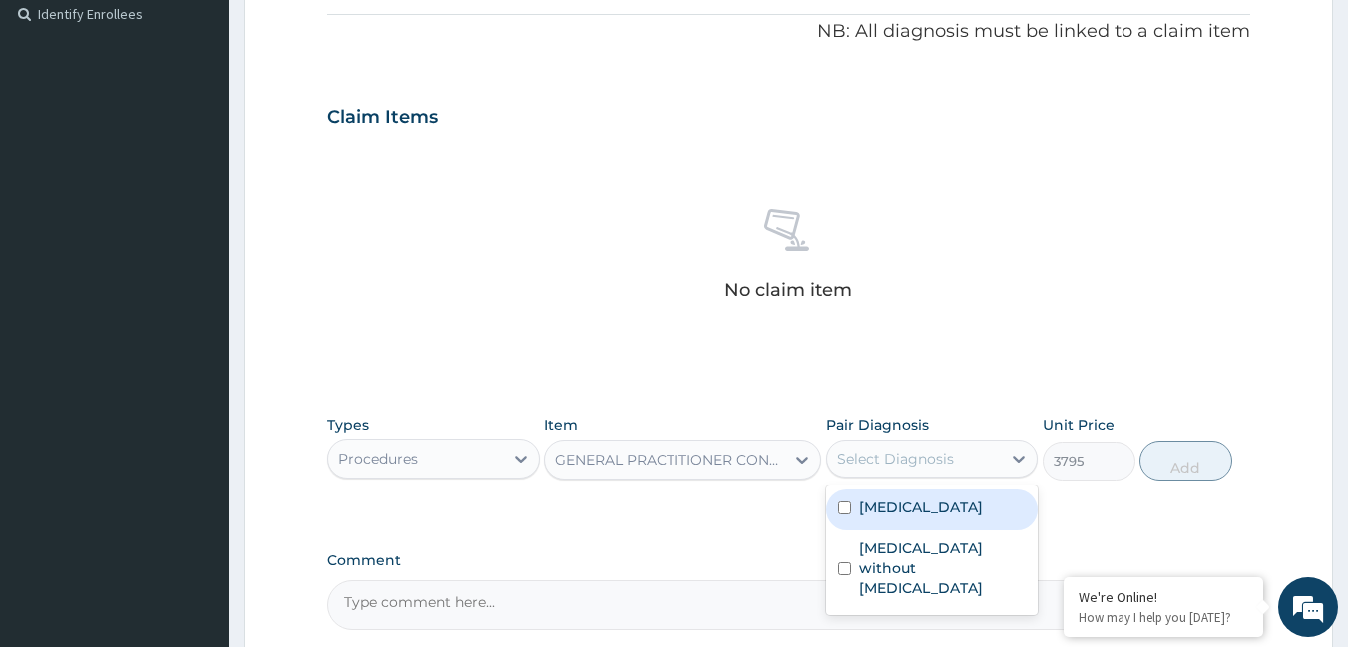
drag, startPoint x: 1014, startPoint y: 465, endPoint x: 982, endPoint y: 505, distance: 51.1
click at [1012, 465] on icon at bounding box center [1019, 459] width 20 height 20
drag, startPoint x: 975, startPoint y: 513, endPoint x: 980, endPoint y: 473, distance: 40.2
click at [973, 512] on label "[MEDICAL_DATA]" at bounding box center [921, 508] width 124 height 20
checkbox input "true"
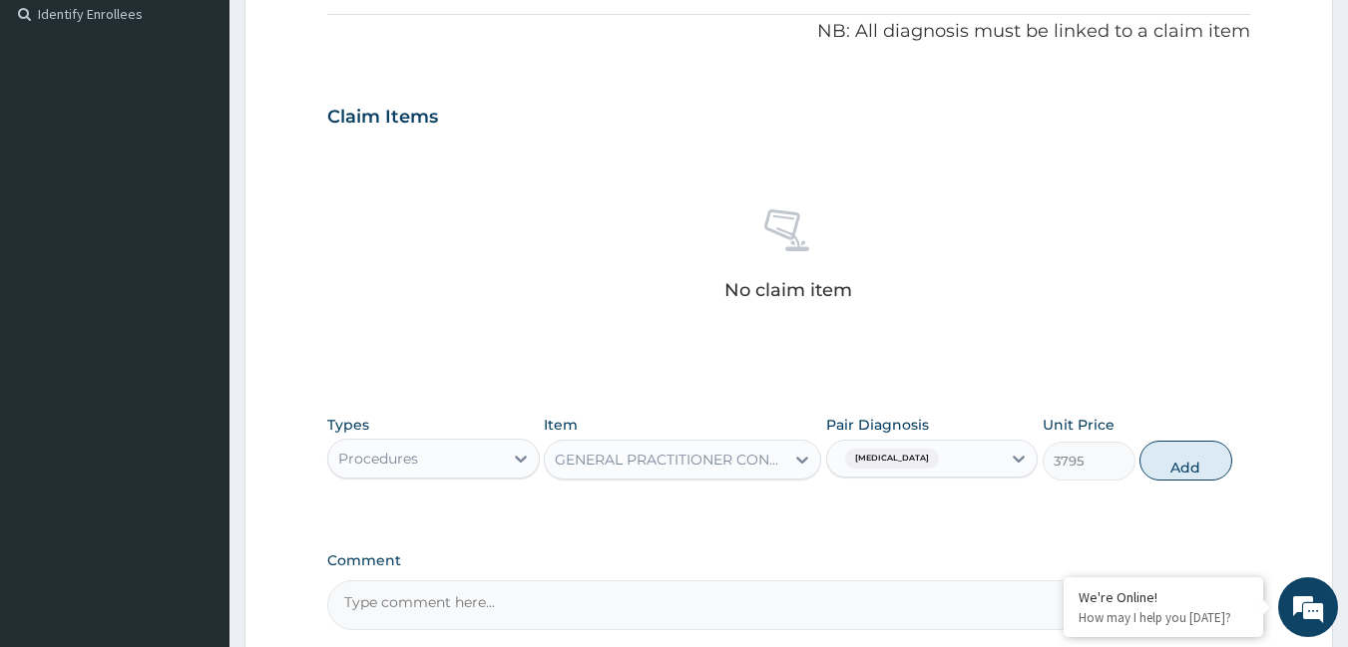
click at [984, 454] on div "[MEDICAL_DATA]" at bounding box center [914, 459] width 175 height 34
click at [969, 463] on div "[MEDICAL_DATA]" at bounding box center [914, 459] width 175 height 34
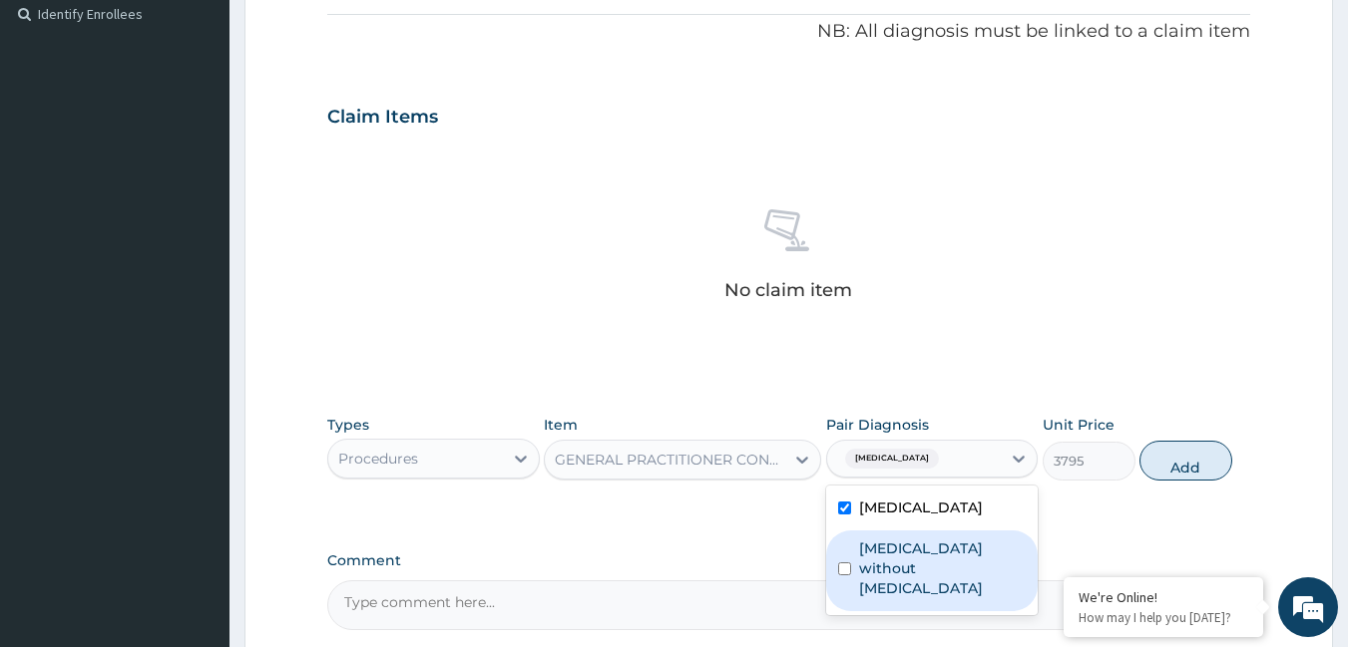
drag, startPoint x: 932, startPoint y: 559, endPoint x: 938, endPoint y: 543, distance: 17.0
click at [934, 551] on label "[MEDICAL_DATA] without [MEDICAL_DATA]" at bounding box center [943, 569] width 168 height 60
checkbox input "true"
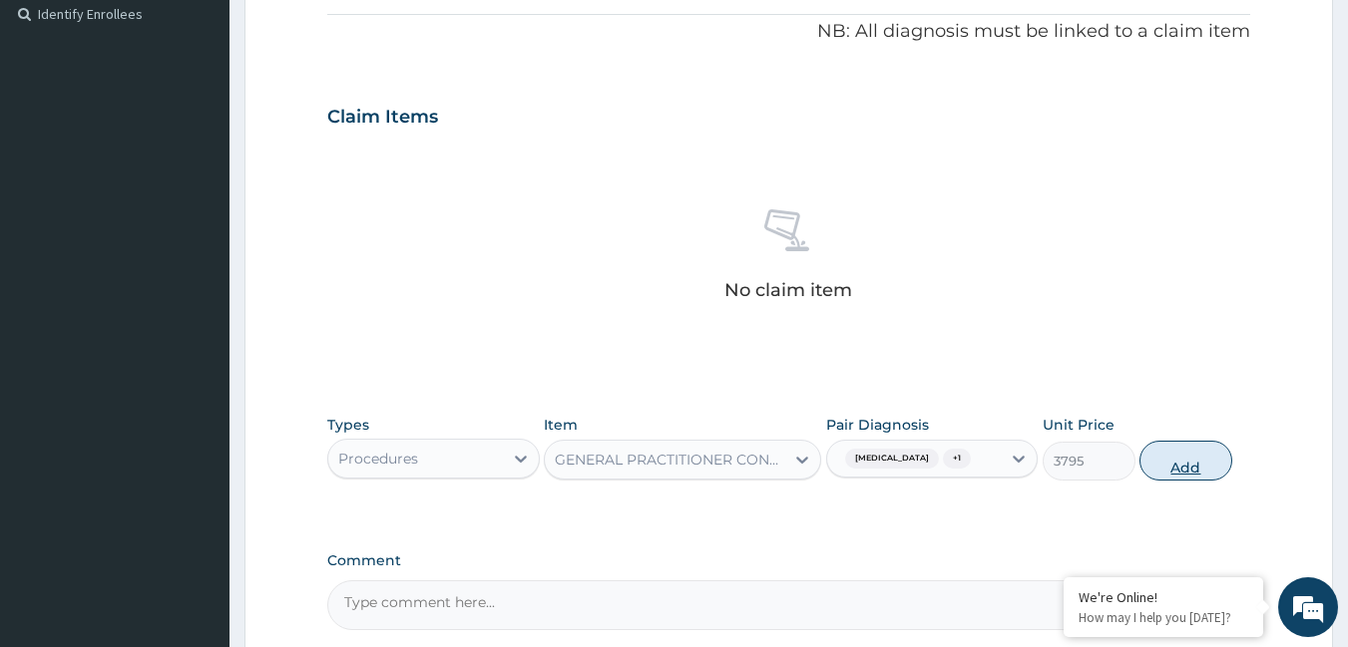
click at [1178, 466] on button "Add" at bounding box center [1185, 461] width 93 height 40
type input "0"
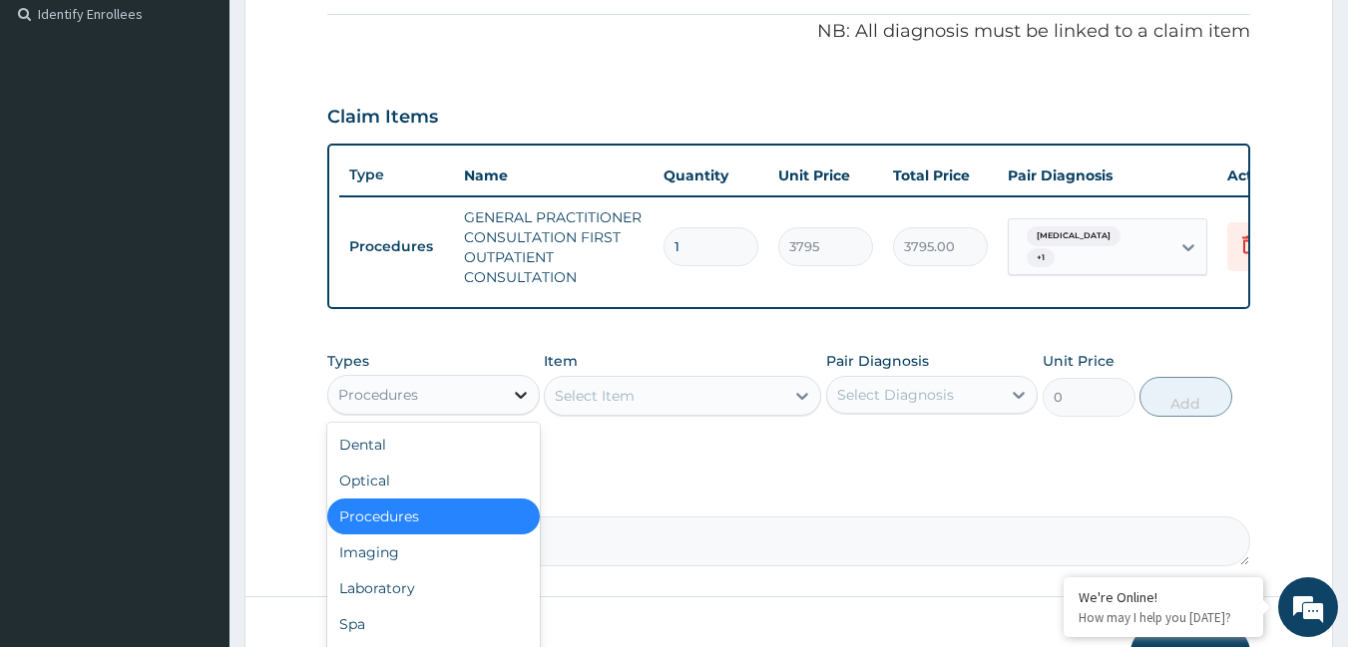
click at [503, 413] on div at bounding box center [521, 395] width 36 height 36
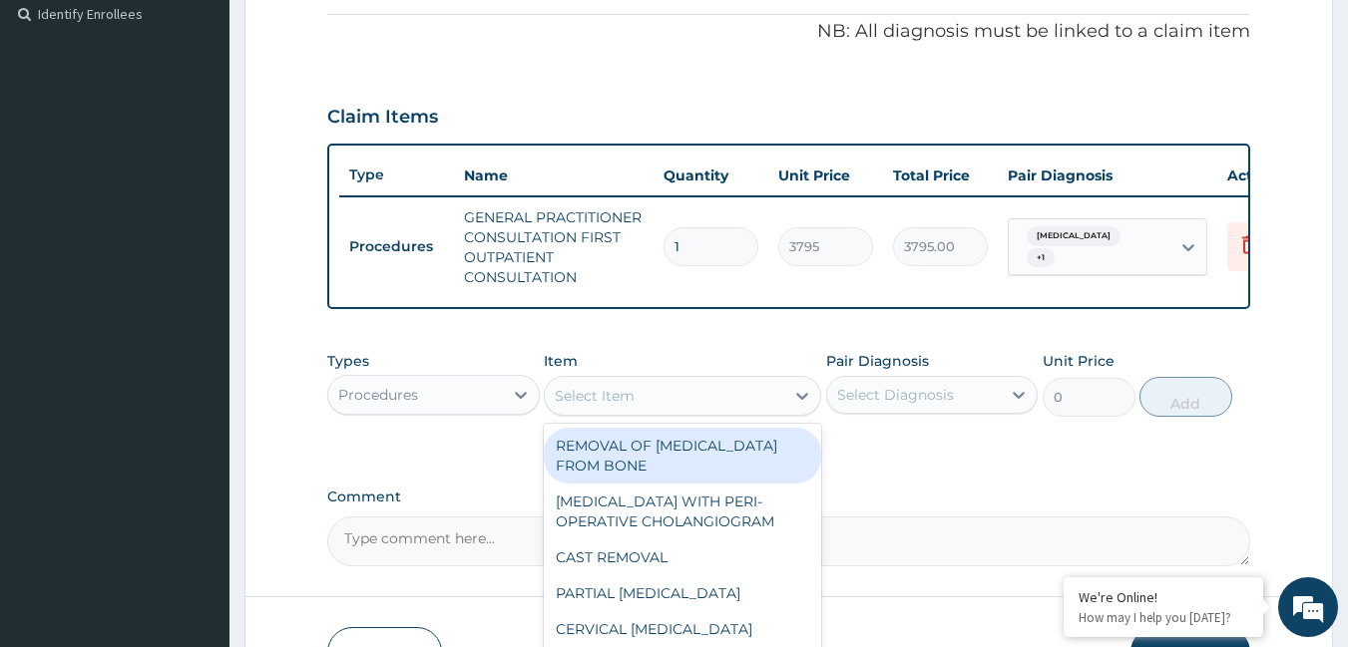
click at [675, 412] on div "Select Item" at bounding box center [664, 396] width 239 height 32
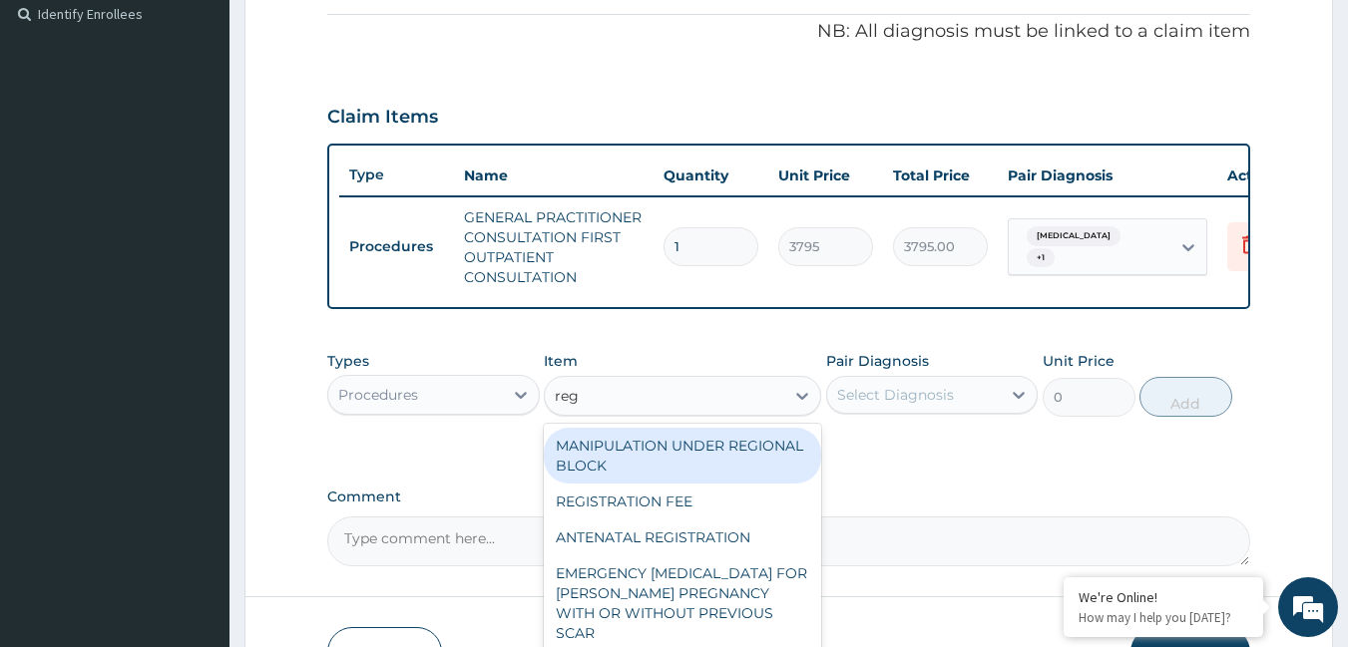
type input "regi"
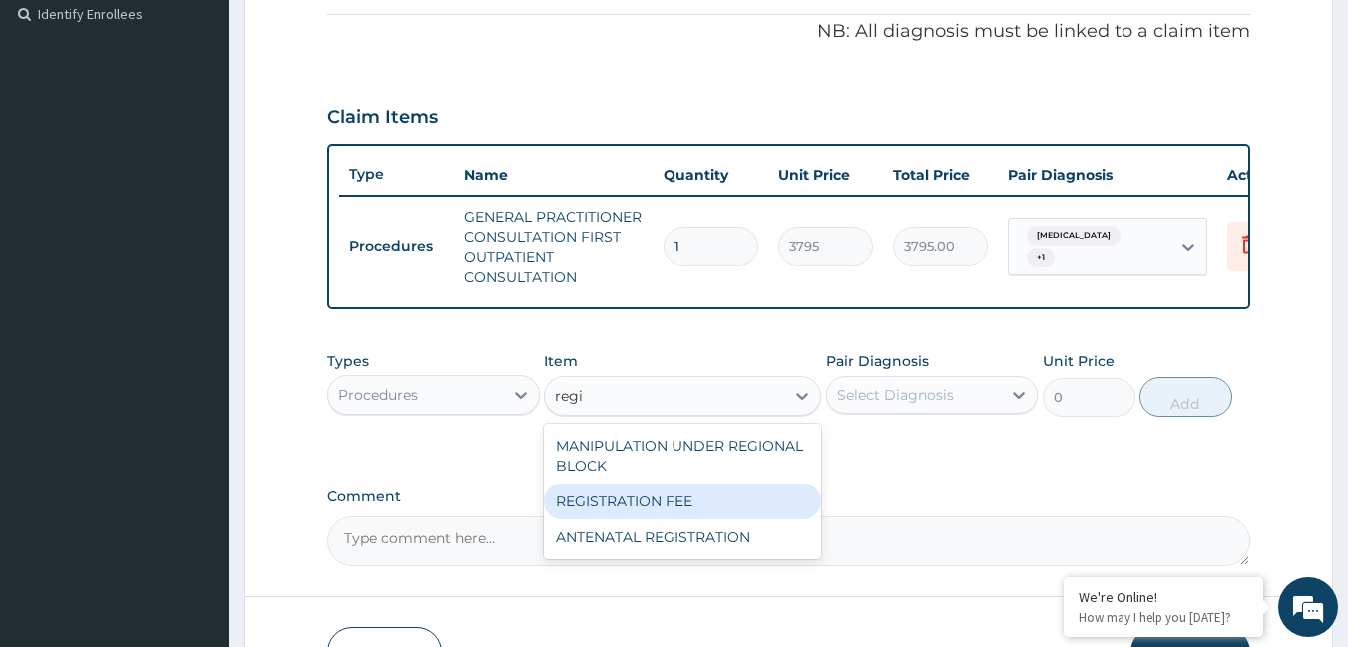
drag, startPoint x: 662, startPoint y: 519, endPoint x: 680, endPoint y: 496, distance: 29.1
click at [666, 515] on div "REGISTRATION FEE" at bounding box center [682, 502] width 277 height 36
type input "2164.741712362911"
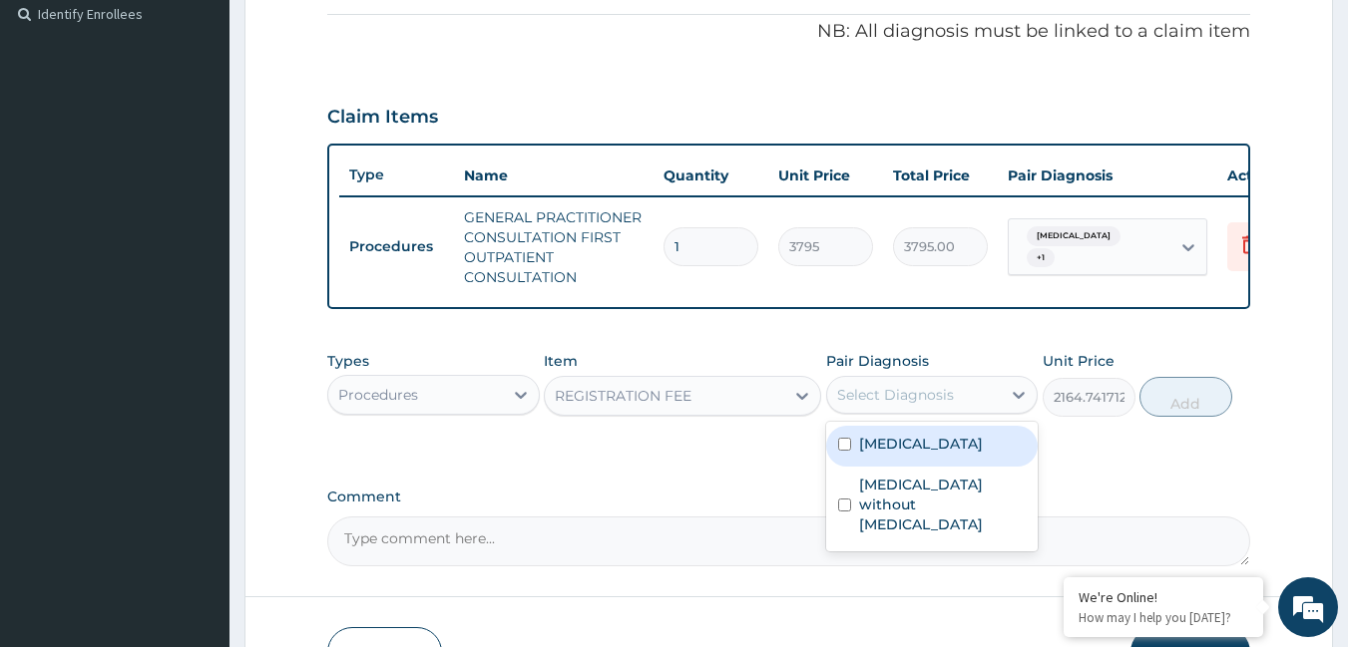
drag, startPoint x: 880, startPoint y: 422, endPoint x: 882, endPoint y: 454, distance: 32.0
click at [881, 411] on div "Select Diagnosis" at bounding box center [914, 395] width 175 height 32
drag, startPoint x: 882, startPoint y: 471, endPoint x: 896, endPoint y: 429, distance: 44.2
click at [886, 456] on div "[MEDICAL_DATA]" at bounding box center [932, 446] width 212 height 41
checkbox input "true"
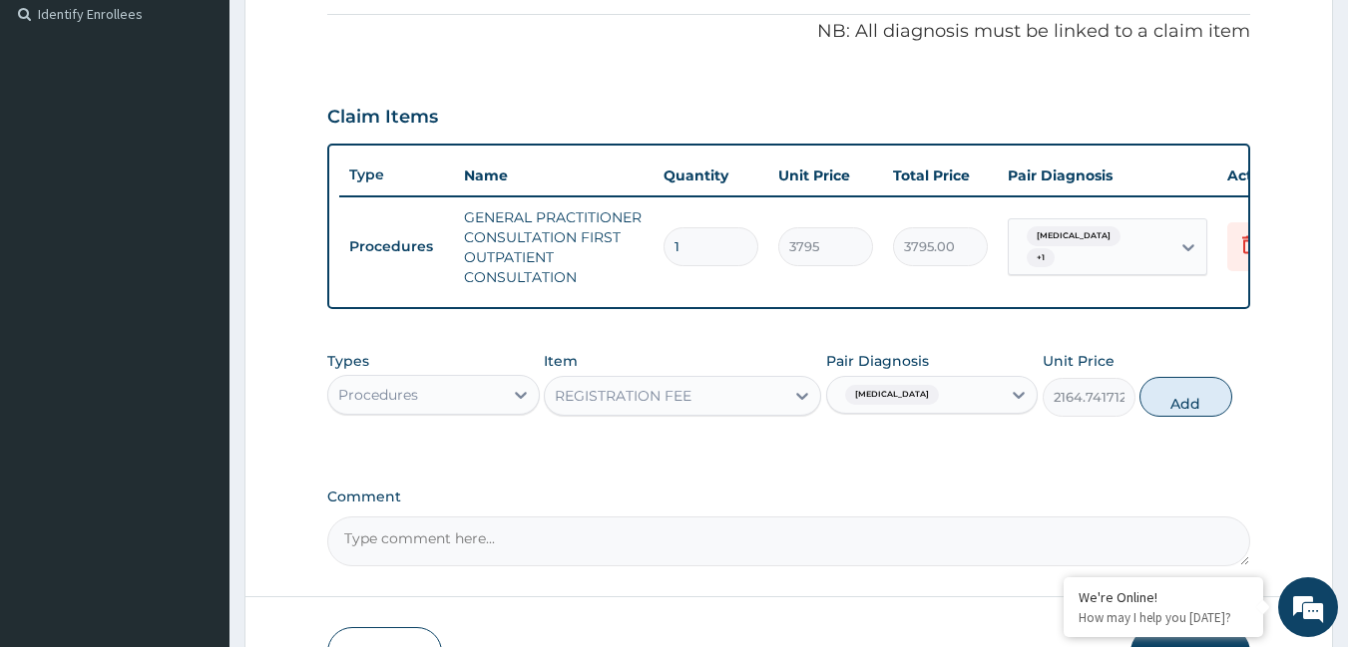
drag, startPoint x: 906, startPoint y: 400, endPoint x: 893, endPoint y: 433, distance: 35.4
click at [906, 399] on span "[MEDICAL_DATA]" at bounding box center [892, 395] width 94 height 20
click at [918, 397] on div "[MEDICAL_DATA]" at bounding box center [889, 395] width 105 height 26
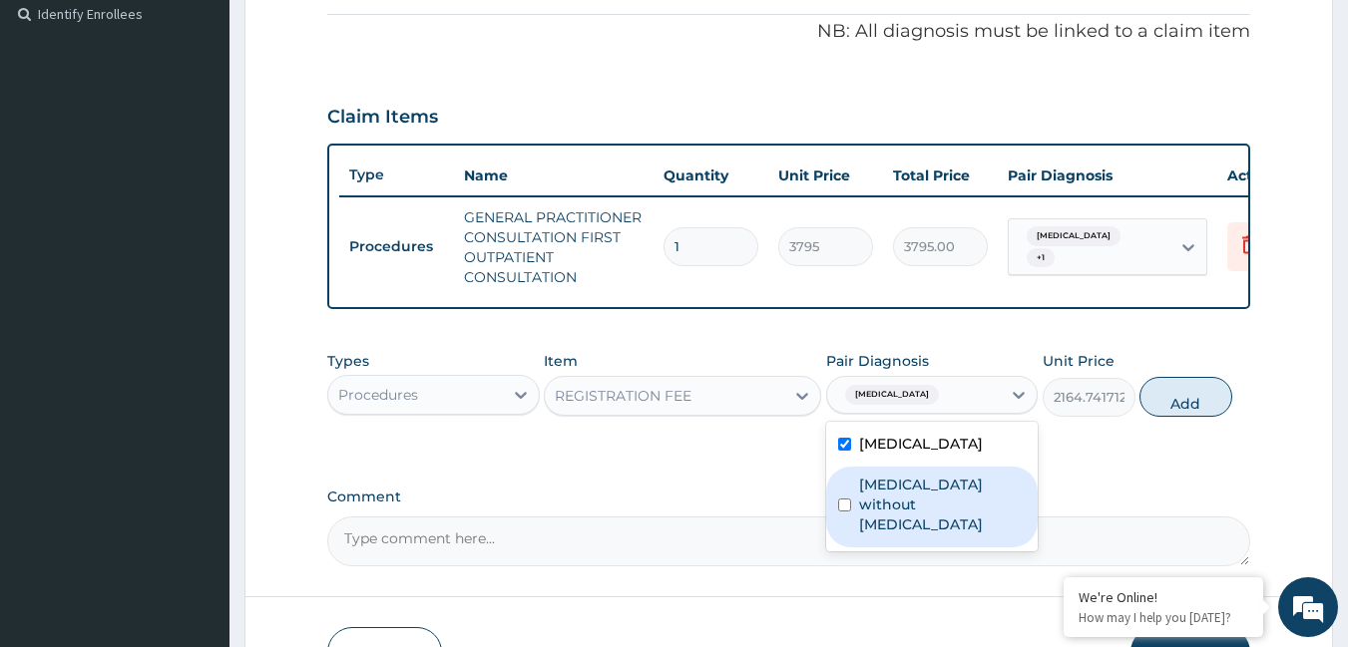
click at [898, 502] on label "[MEDICAL_DATA] without [MEDICAL_DATA]" at bounding box center [943, 505] width 168 height 60
checkbox input "true"
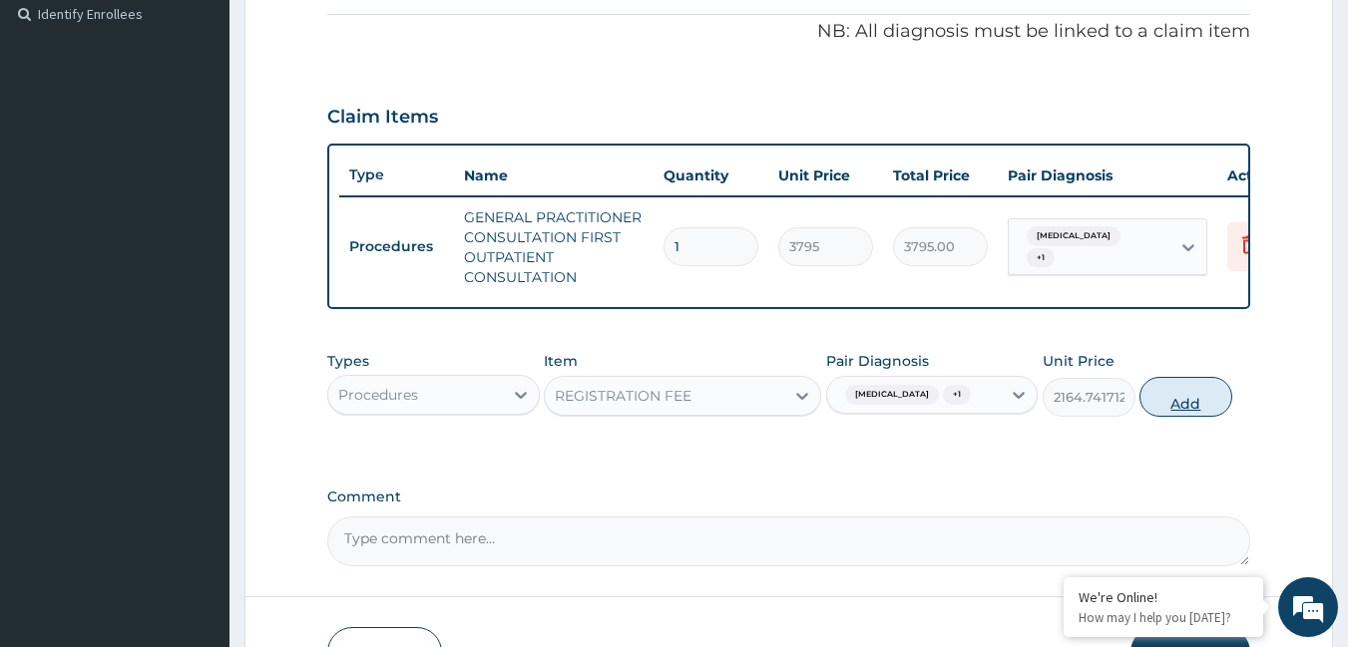
click at [1183, 404] on button "Add" at bounding box center [1185, 397] width 93 height 40
type input "0"
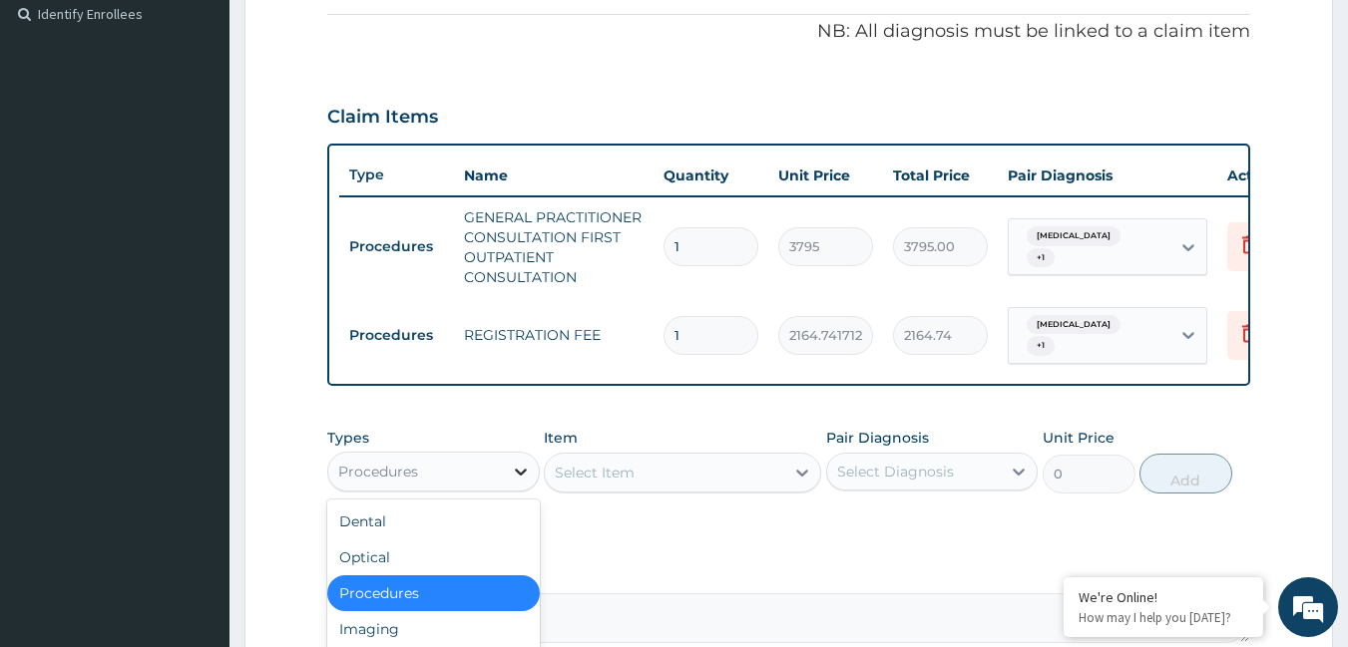
click at [516, 482] on icon at bounding box center [521, 472] width 20 height 20
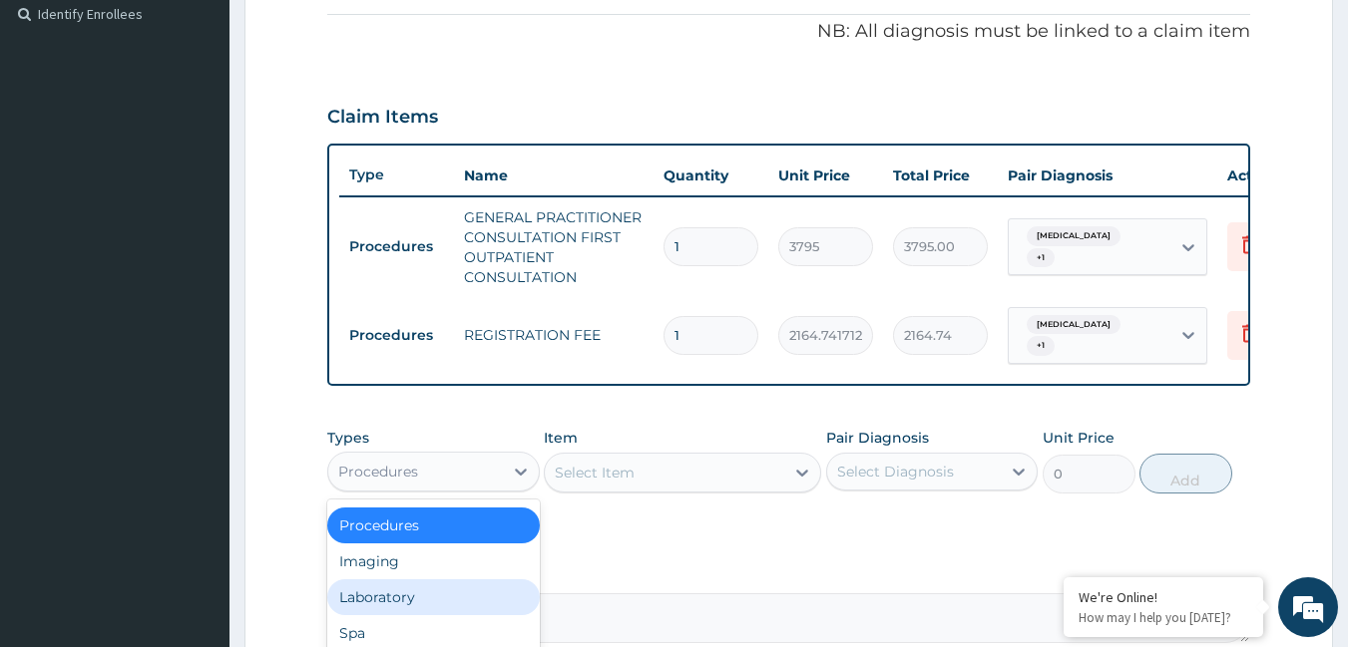
click at [407, 609] on div "Laboratory" at bounding box center [433, 598] width 212 height 36
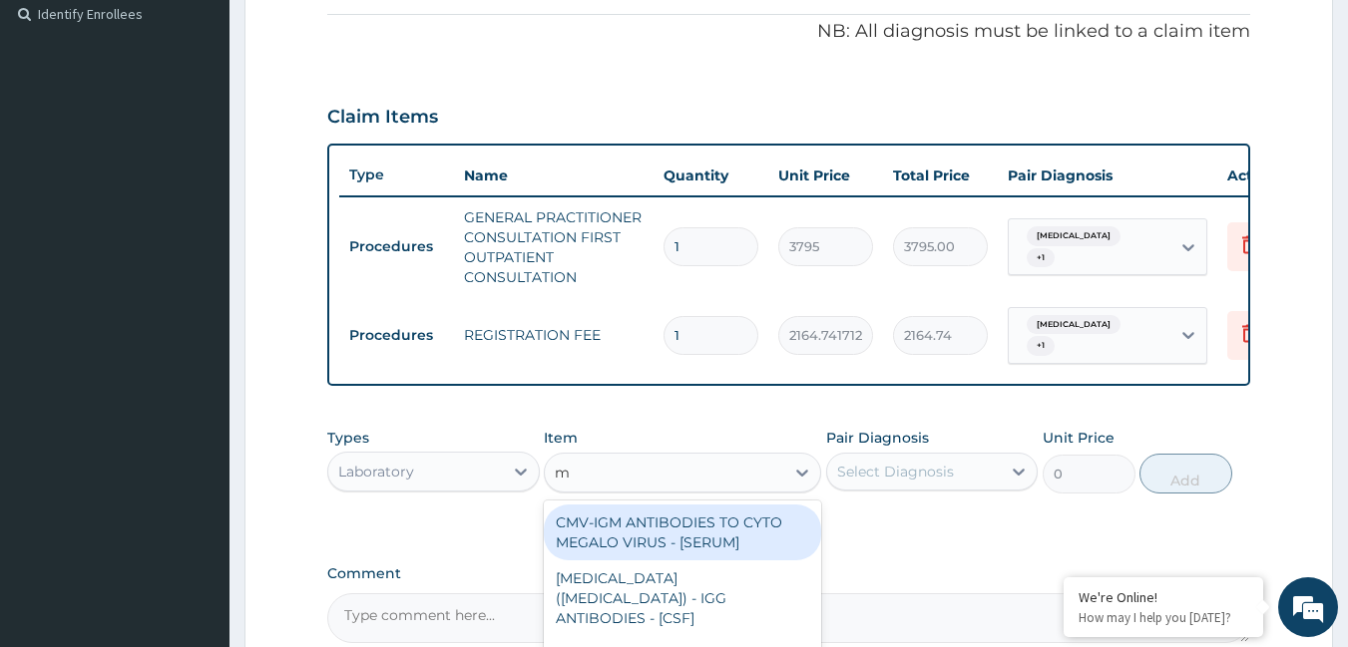
click at [694, 489] on div "m m" at bounding box center [664, 473] width 239 height 32
type input "mala"
click at [714, 543] on div "[MEDICAL_DATA] [MEDICAL_DATA] (MP) RDT" at bounding box center [682, 533] width 277 height 56
type input "1725"
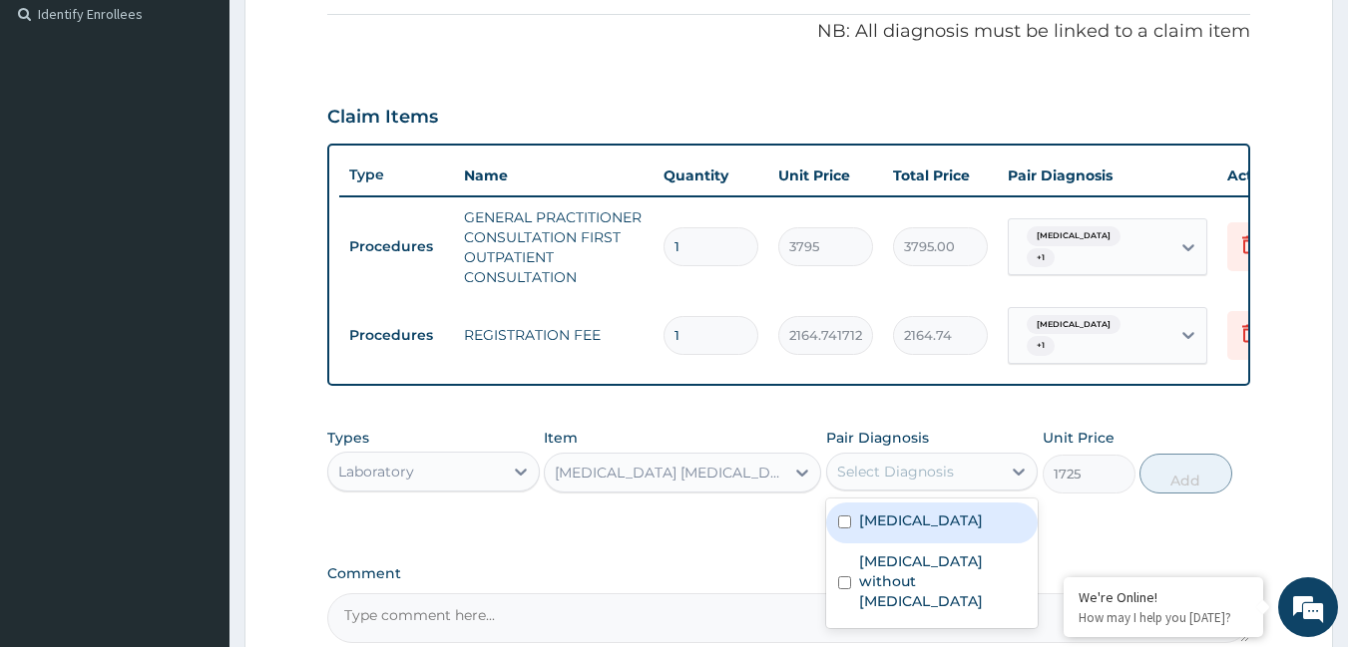
click at [891, 482] on div "Select Diagnosis" at bounding box center [895, 472] width 117 height 20
drag, startPoint x: 891, startPoint y: 540, endPoint x: 892, endPoint y: 523, distance: 17.0
click at [891, 529] on label "[MEDICAL_DATA]" at bounding box center [921, 521] width 124 height 20
checkbox input "true"
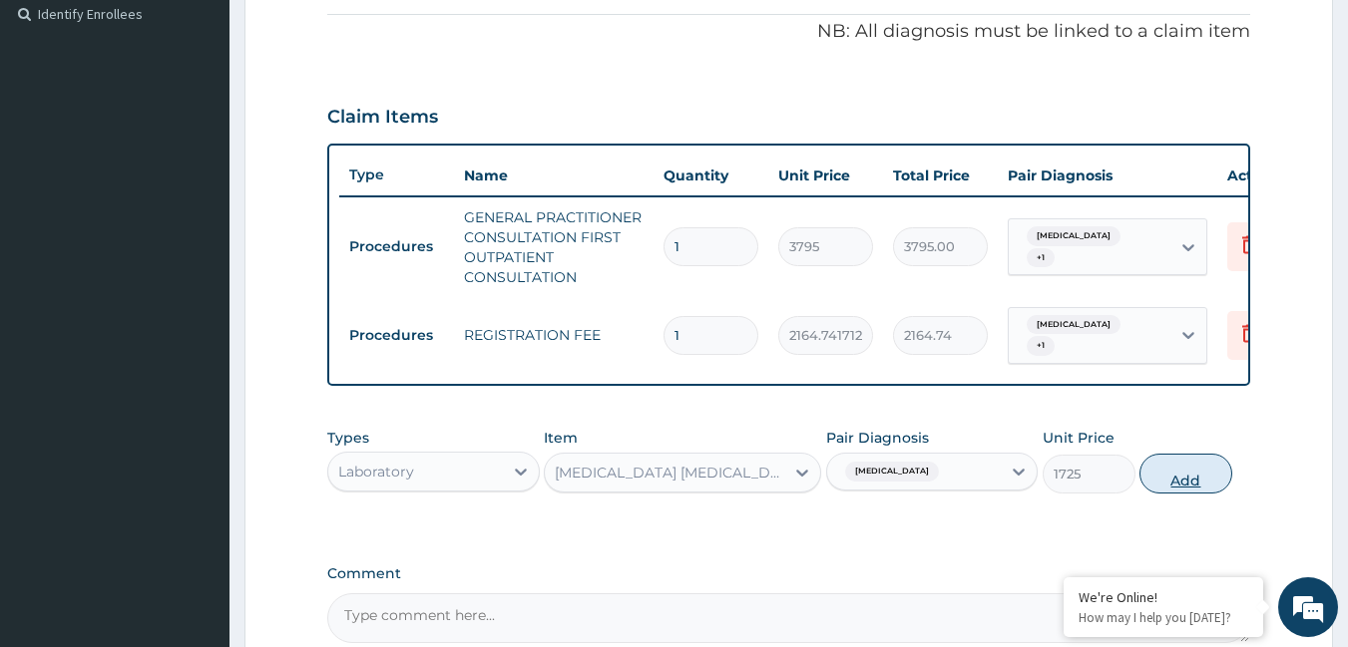
click at [1166, 482] on button "Add" at bounding box center [1185, 474] width 93 height 40
type input "0"
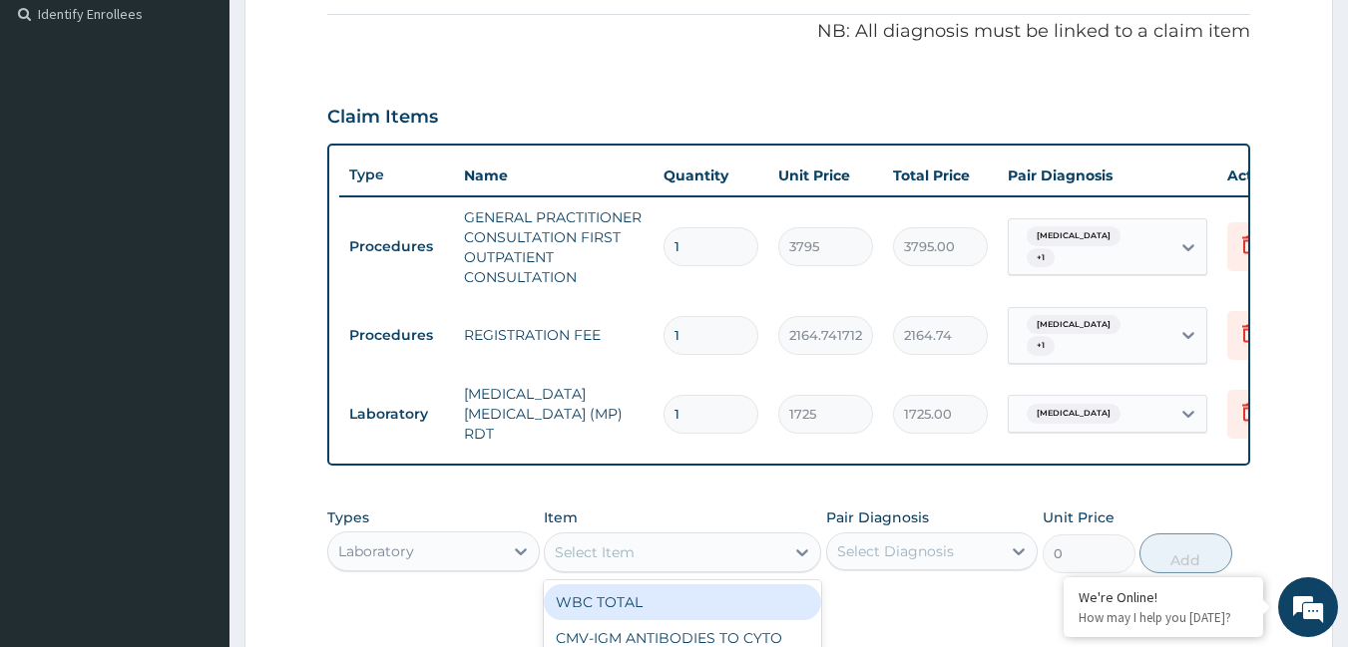
click at [571, 557] on div "Select Item" at bounding box center [595, 553] width 80 height 20
type input "fbc"
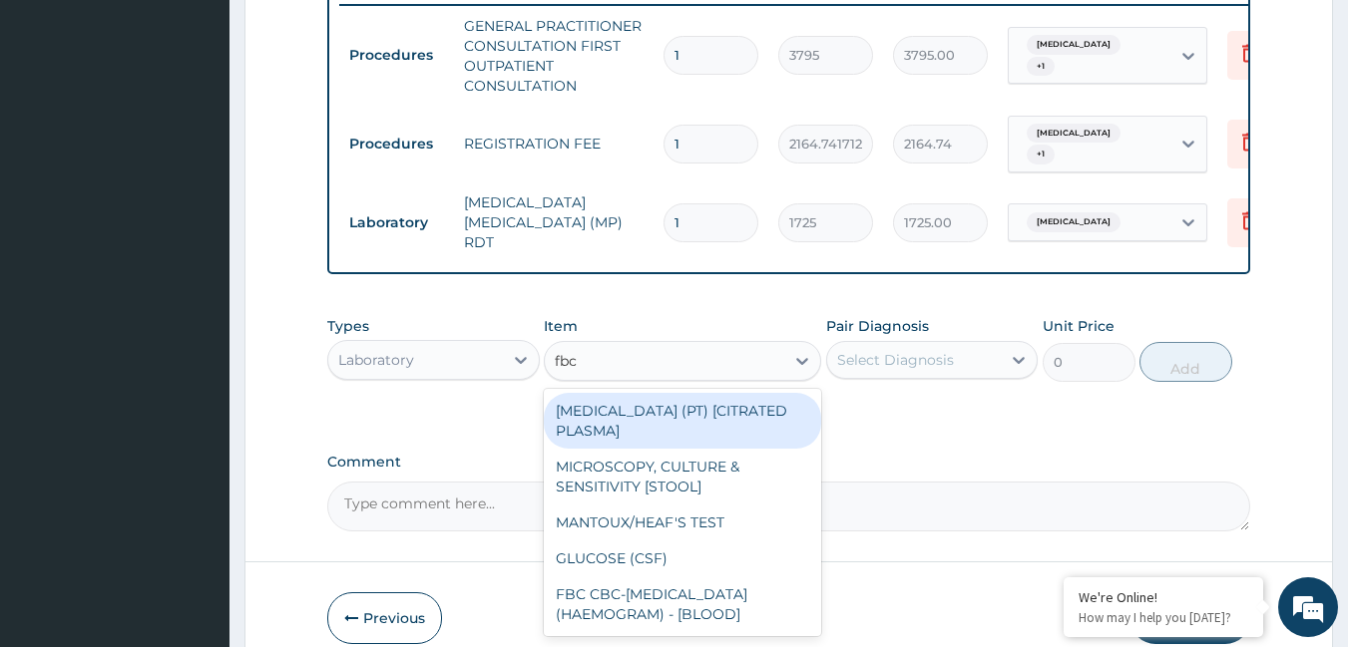
scroll to position [798, 0]
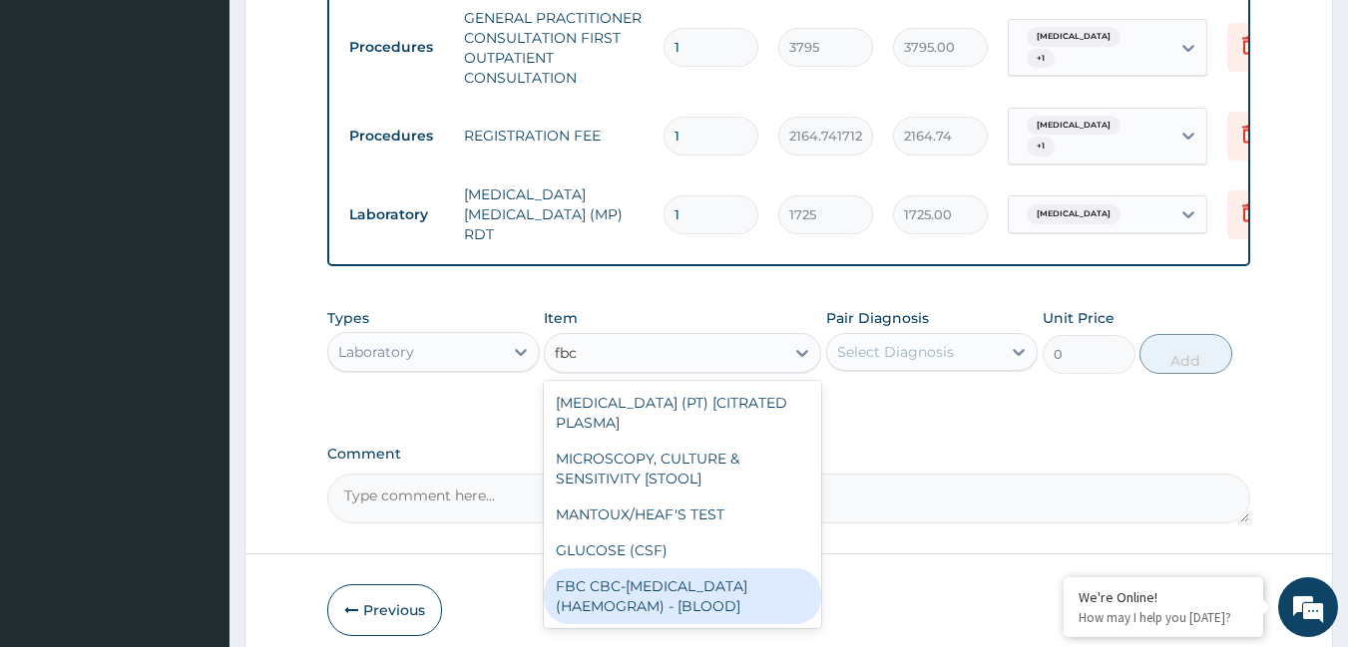
drag, startPoint x: 626, startPoint y: 590, endPoint x: 630, endPoint y: 576, distance: 14.8
click at [630, 587] on div "FBC CBC-[MEDICAL_DATA] (HAEMOGRAM) - [BLOOD]" at bounding box center [682, 597] width 277 height 56
type input "4600"
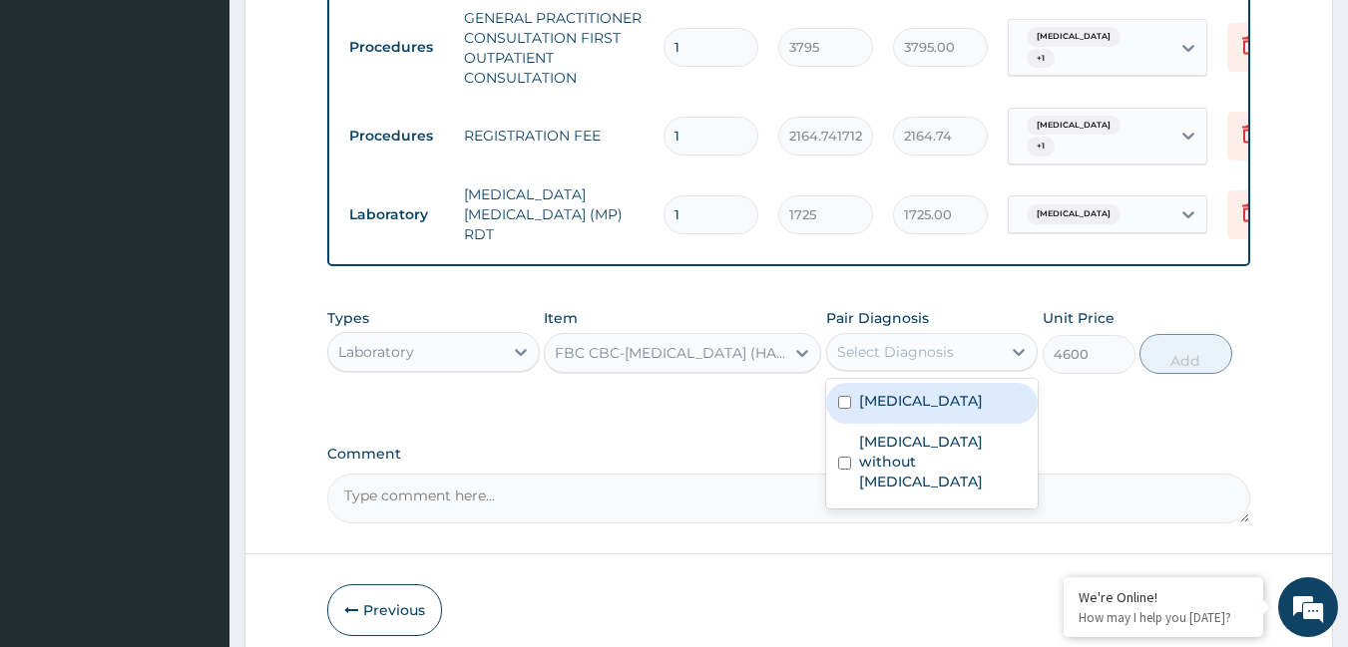
click at [925, 355] on div "Select Diagnosis" at bounding box center [895, 352] width 117 height 20
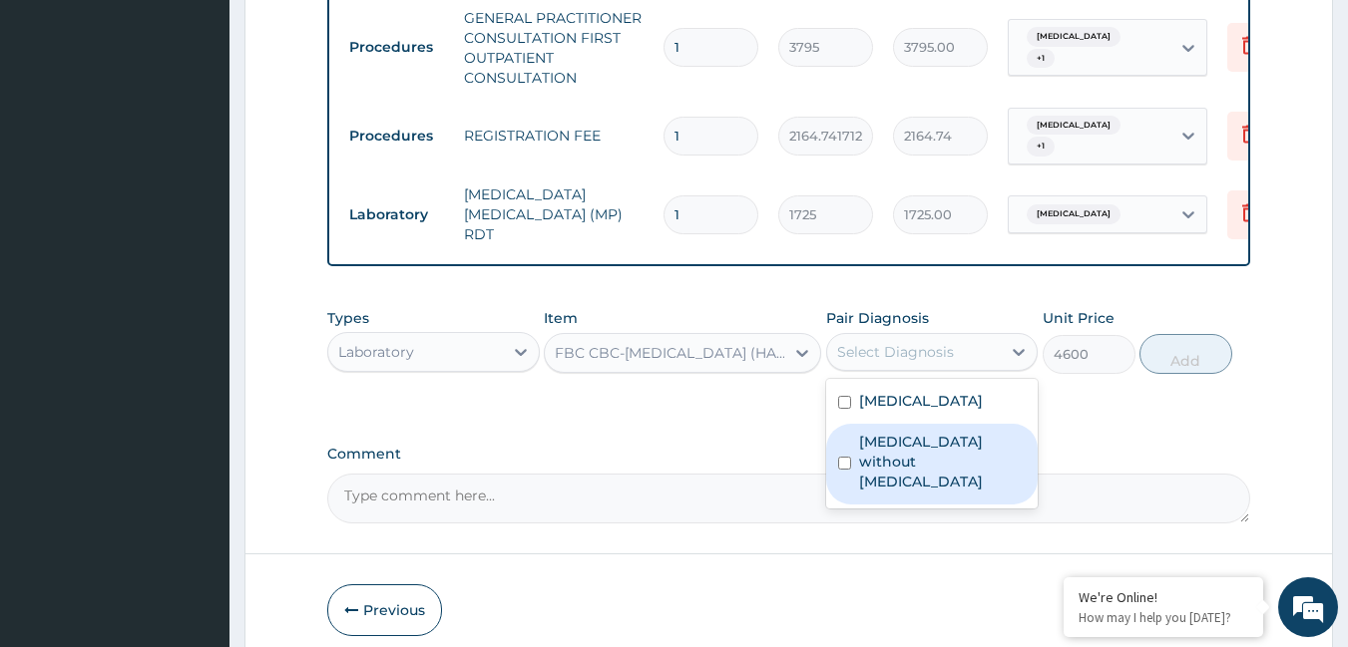
drag, startPoint x: 898, startPoint y: 450, endPoint x: 920, endPoint y: 421, distance: 36.3
click at [907, 443] on label "[MEDICAL_DATA] without [MEDICAL_DATA]" at bounding box center [943, 462] width 168 height 60
checkbox input "true"
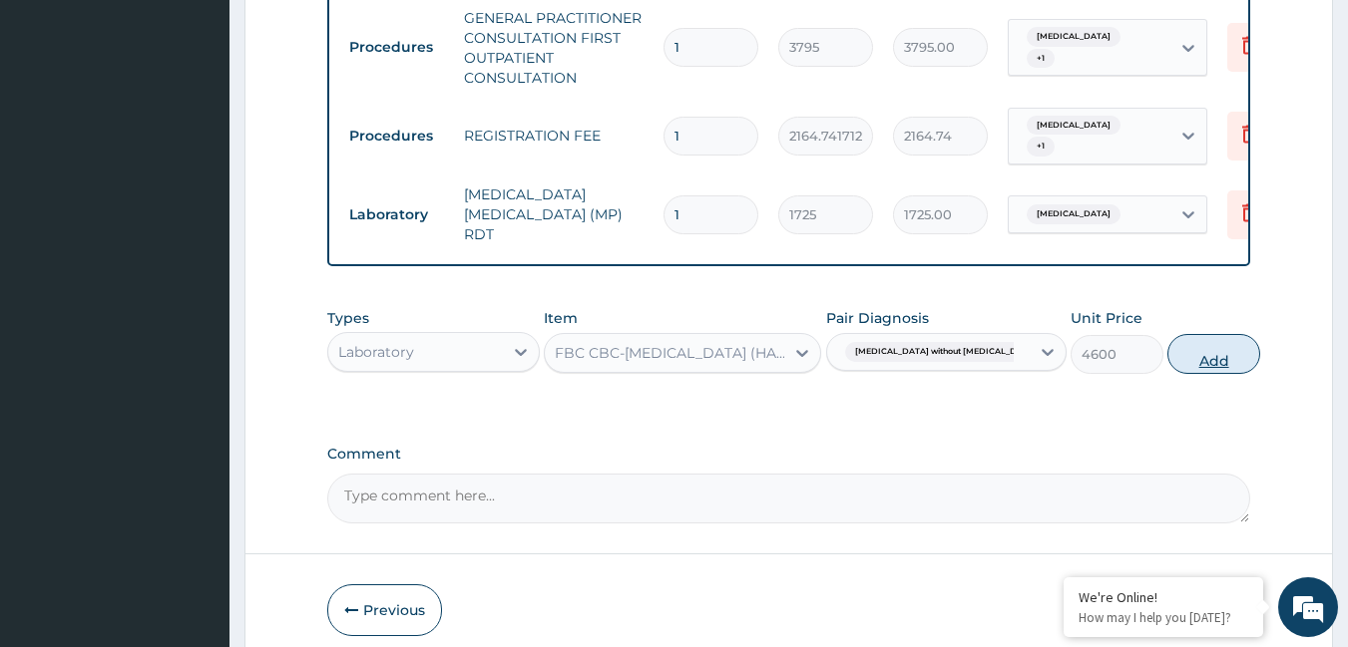
click at [1176, 362] on button "Add" at bounding box center [1213, 354] width 93 height 40
type input "0"
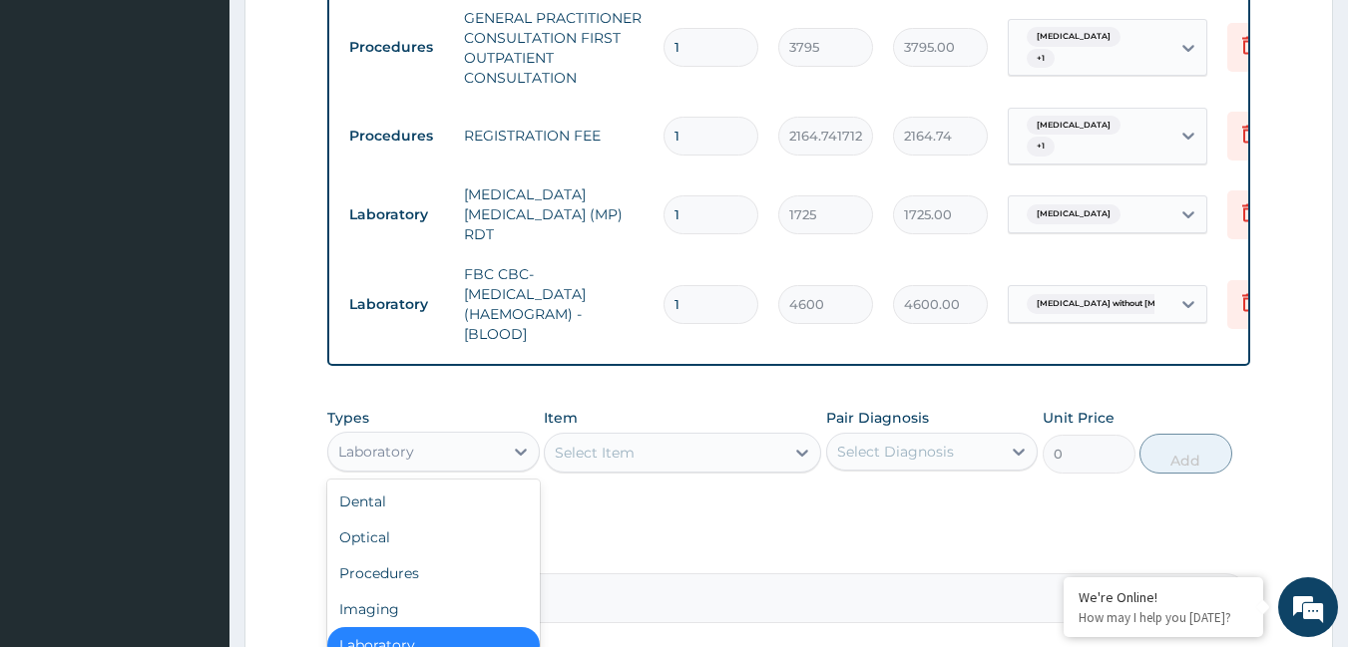
click at [408, 456] on div "Laboratory" at bounding box center [376, 452] width 76 height 20
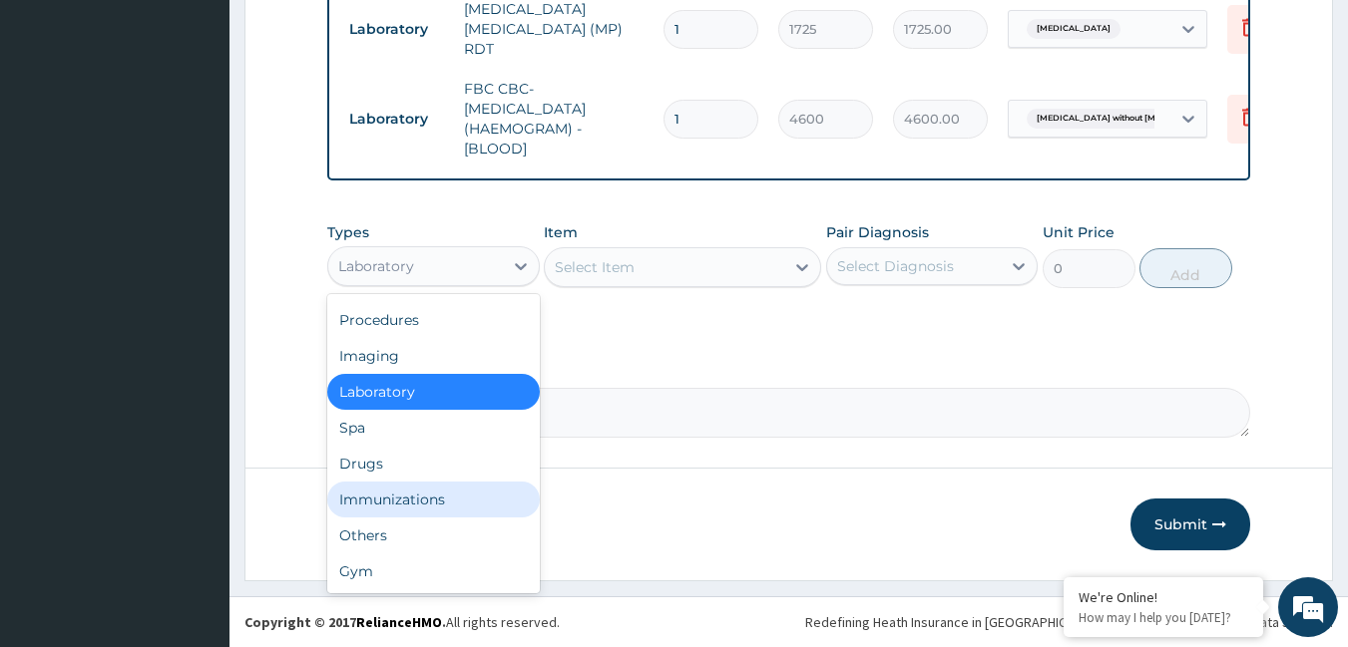
scroll to position [0, 0]
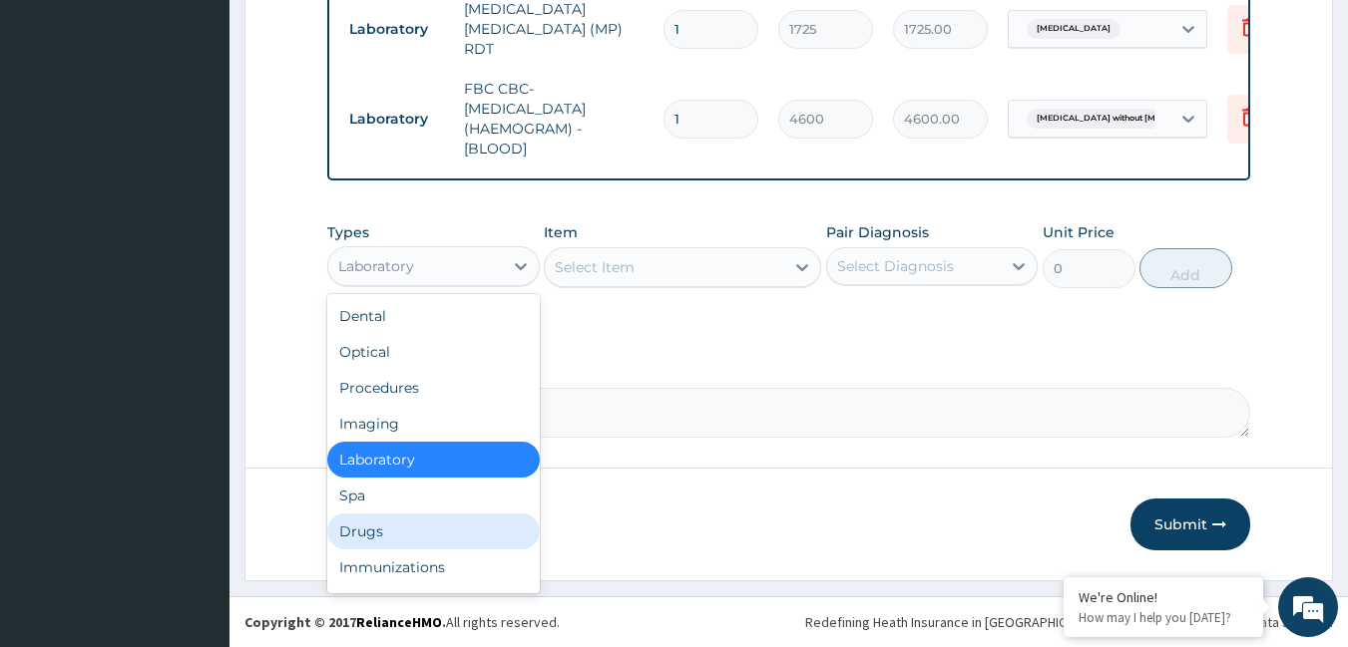
click at [385, 533] on div "Drugs" at bounding box center [433, 532] width 212 height 36
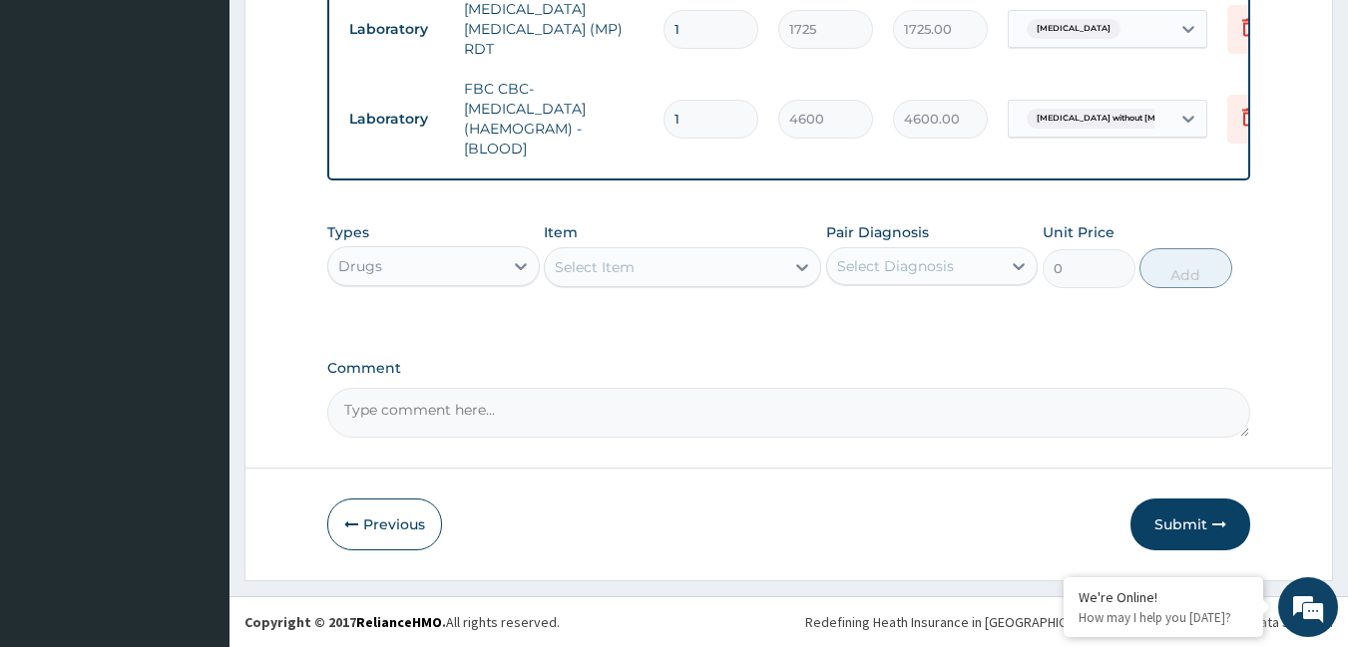
click at [602, 264] on div "Select Item" at bounding box center [595, 267] width 80 height 20
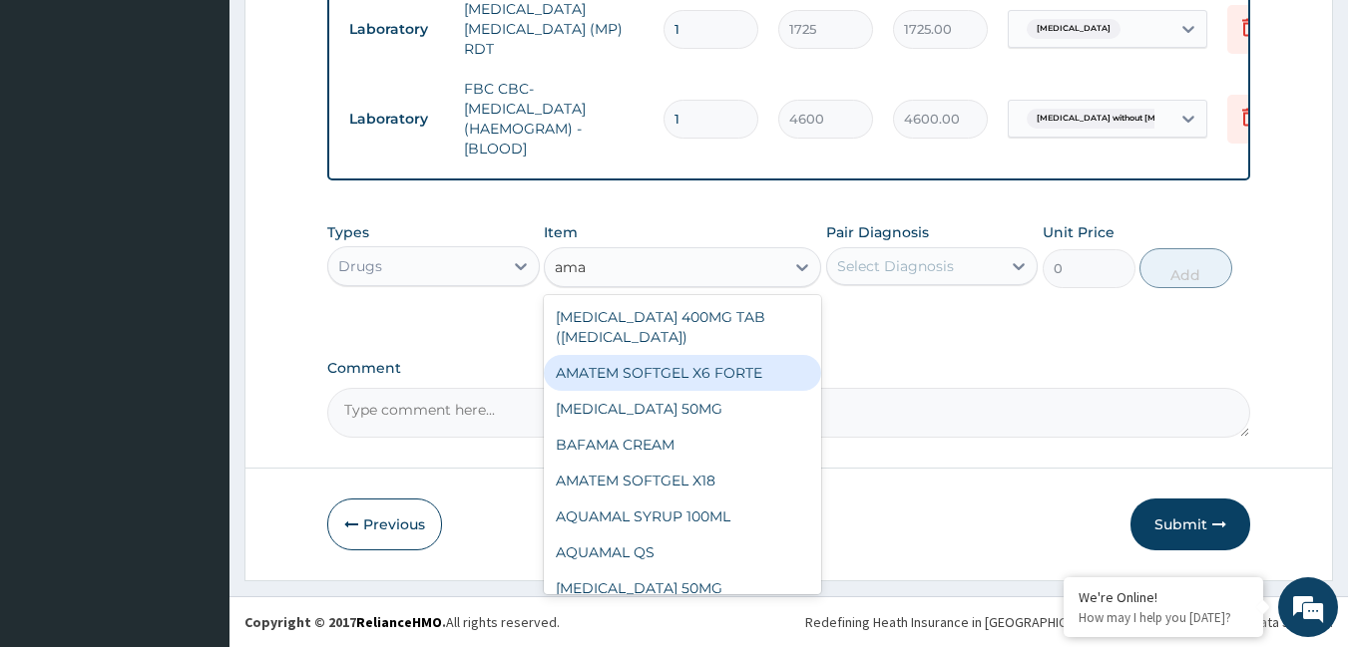
type input "amat"
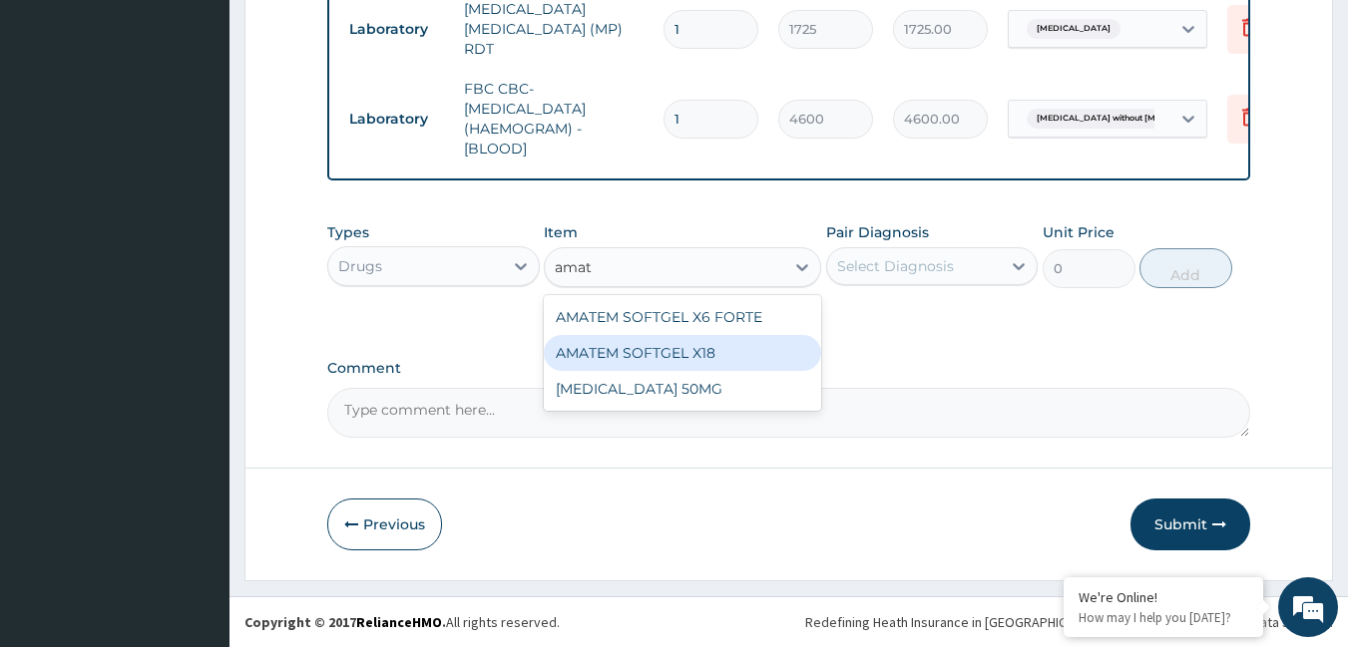
click at [726, 369] on div "AMATEM SOFTGEL X18" at bounding box center [682, 353] width 277 height 36
type input "111.32"
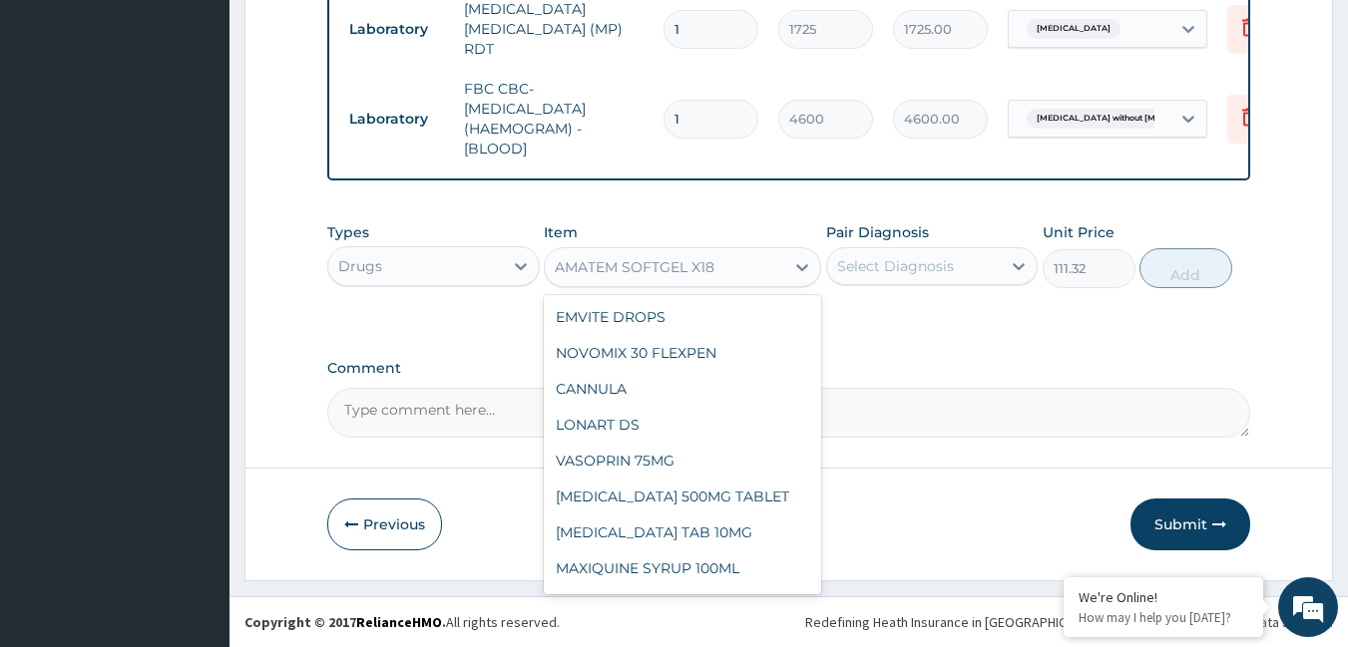
click at [751, 261] on div "AMATEM SOFTGEL X18" at bounding box center [664, 267] width 239 height 32
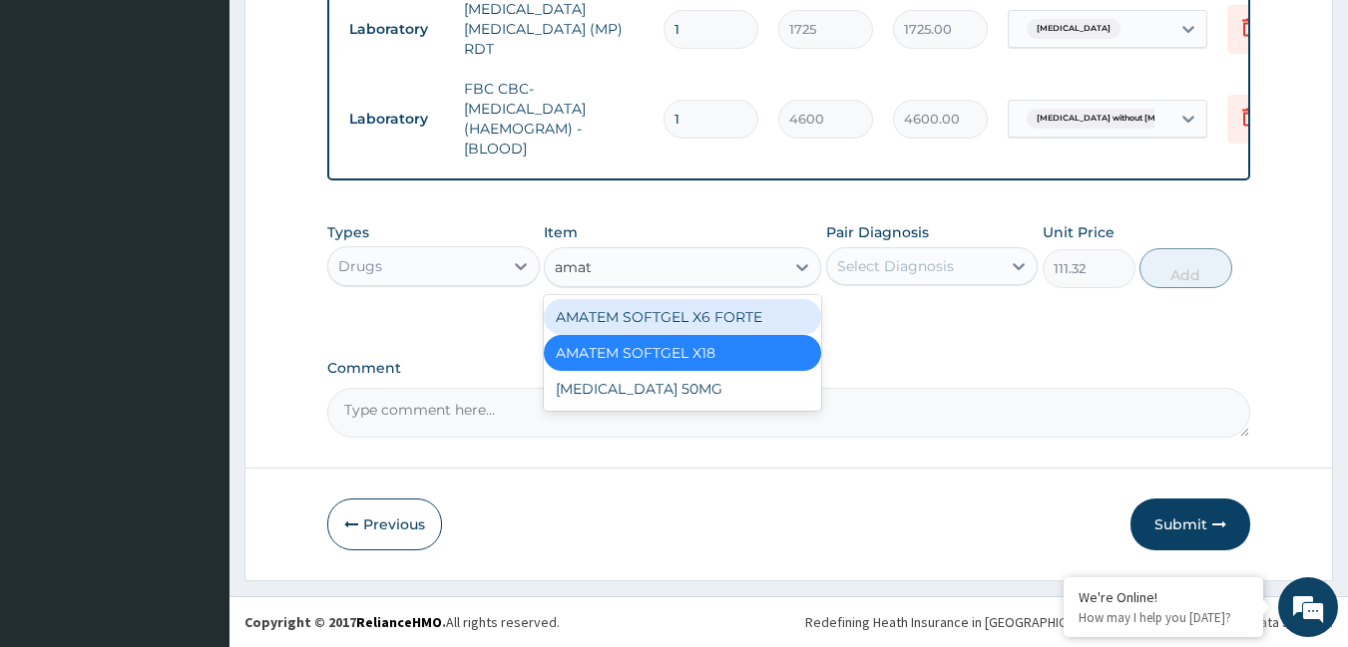
type input "amate"
click at [715, 341] on div "AMATEM SOFTGEL X18" at bounding box center [682, 353] width 277 height 36
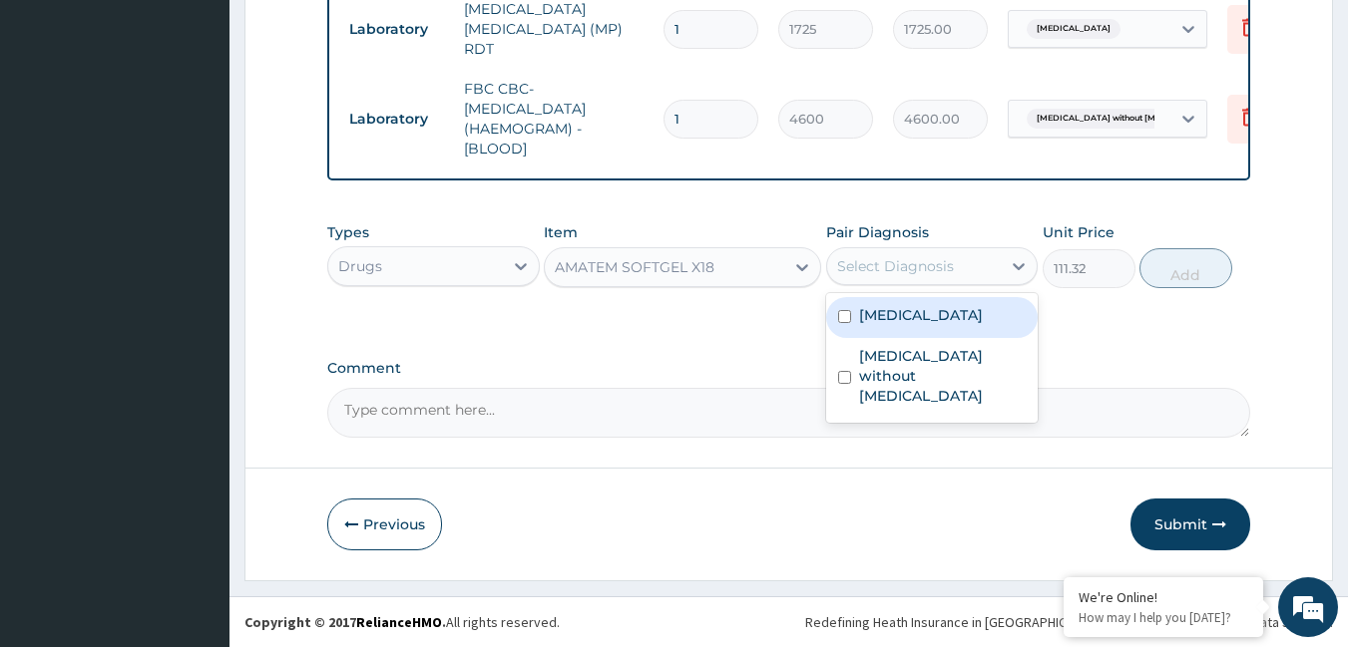
drag, startPoint x: 873, startPoint y: 264, endPoint x: 876, endPoint y: 278, distance: 14.3
click at [875, 274] on div "Select Diagnosis" at bounding box center [895, 266] width 117 height 20
click at [895, 306] on label "[MEDICAL_DATA]" at bounding box center [921, 315] width 124 height 20
checkbox input "true"
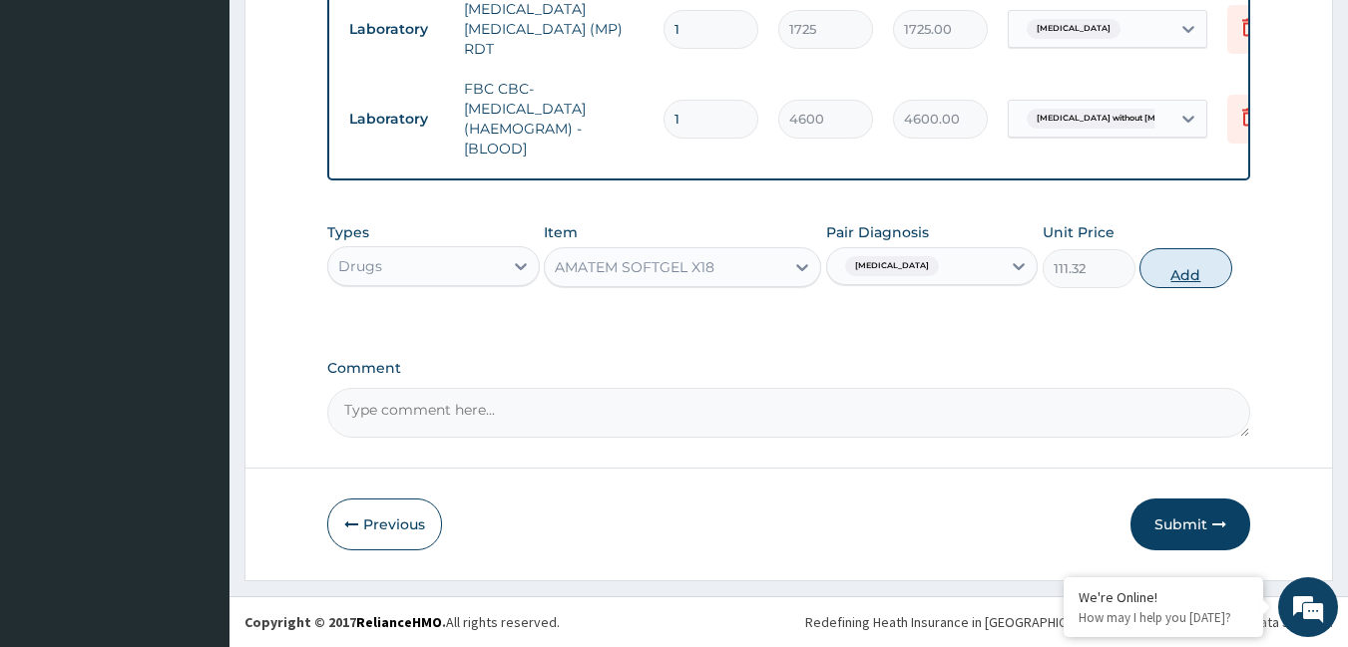
click at [1153, 256] on button "Add" at bounding box center [1185, 268] width 93 height 40
type input "0"
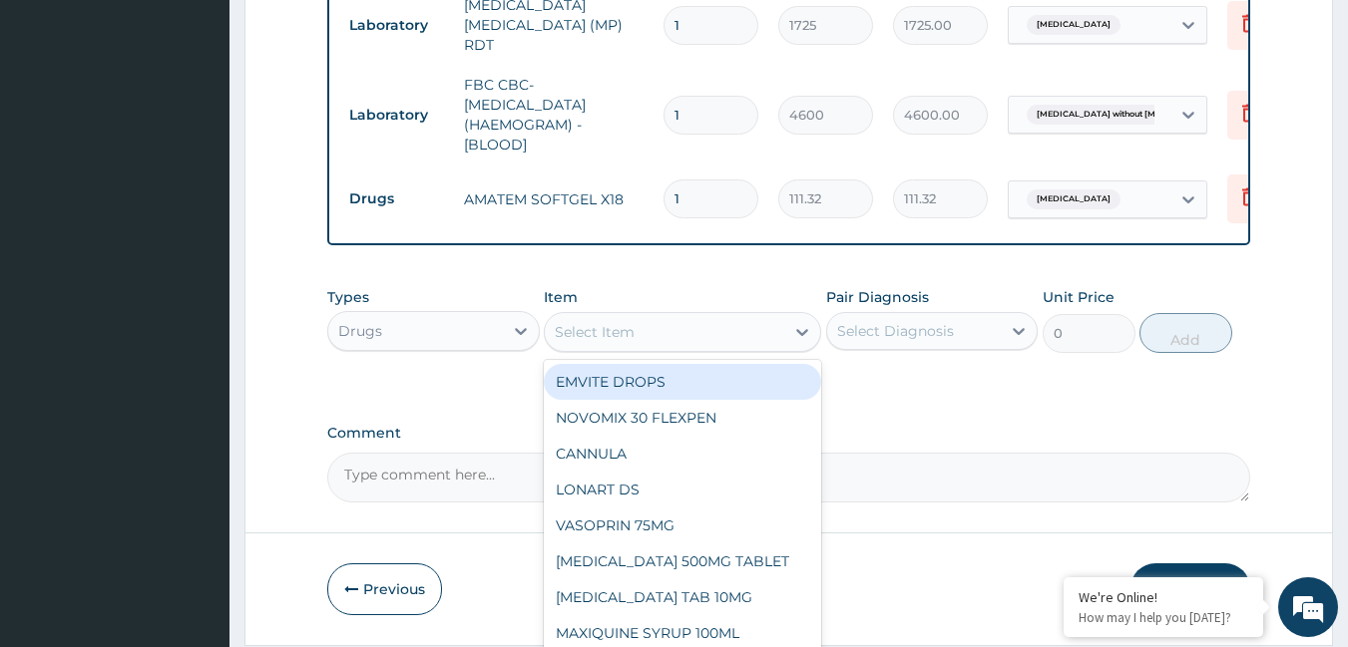
click at [605, 342] on div "Select Item" at bounding box center [595, 332] width 80 height 20
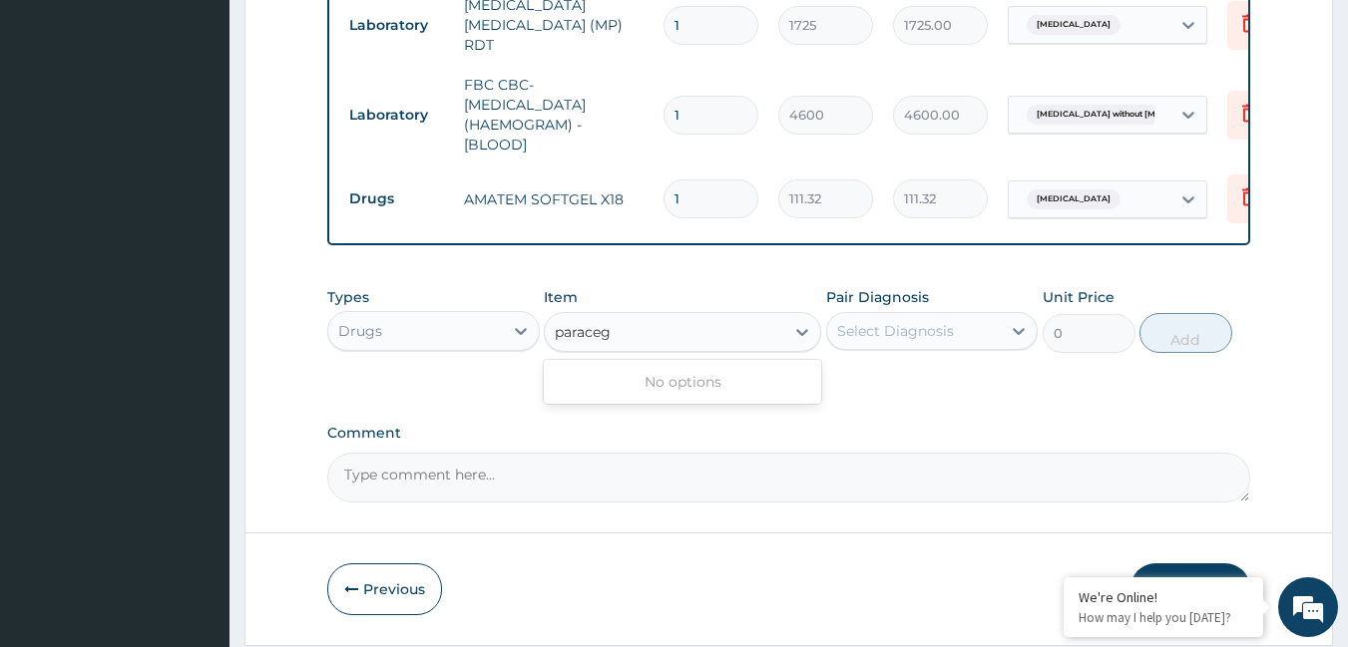
type input "parace"
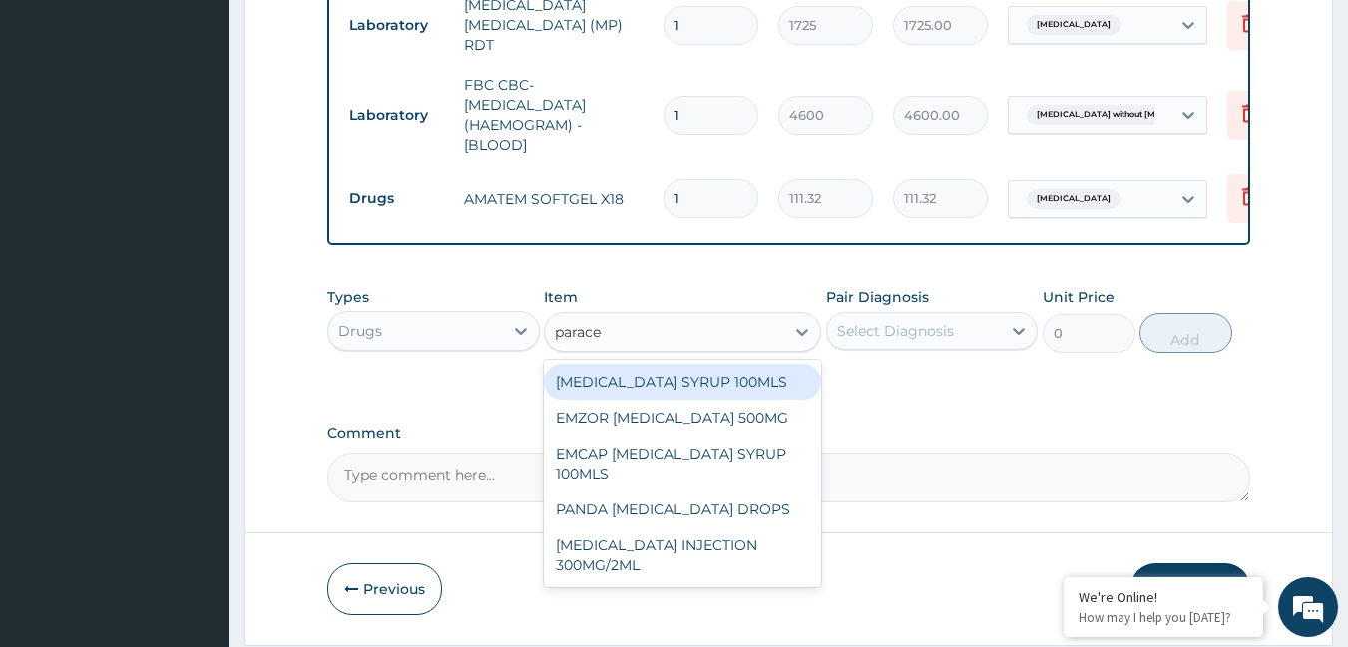
click at [683, 383] on div "[MEDICAL_DATA] SYRUP 100MLS" at bounding box center [682, 382] width 277 height 36
type input "759"
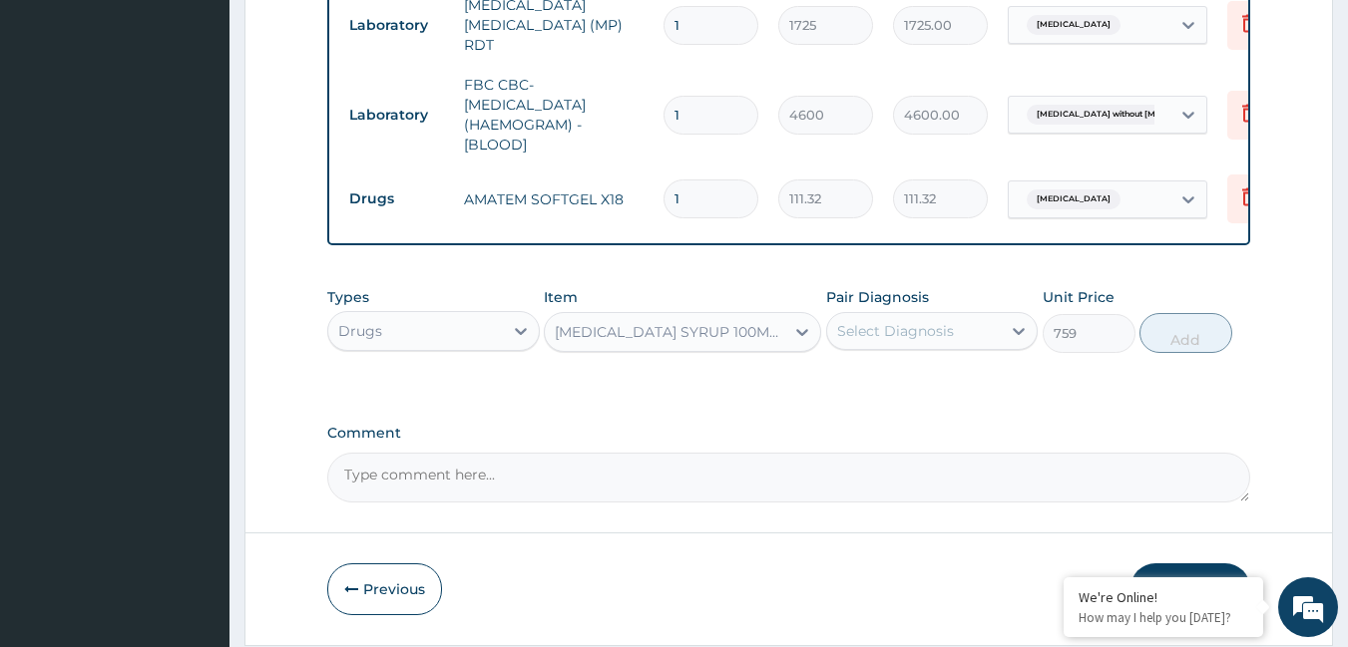
click at [869, 326] on div "Select Diagnosis" at bounding box center [895, 331] width 117 height 20
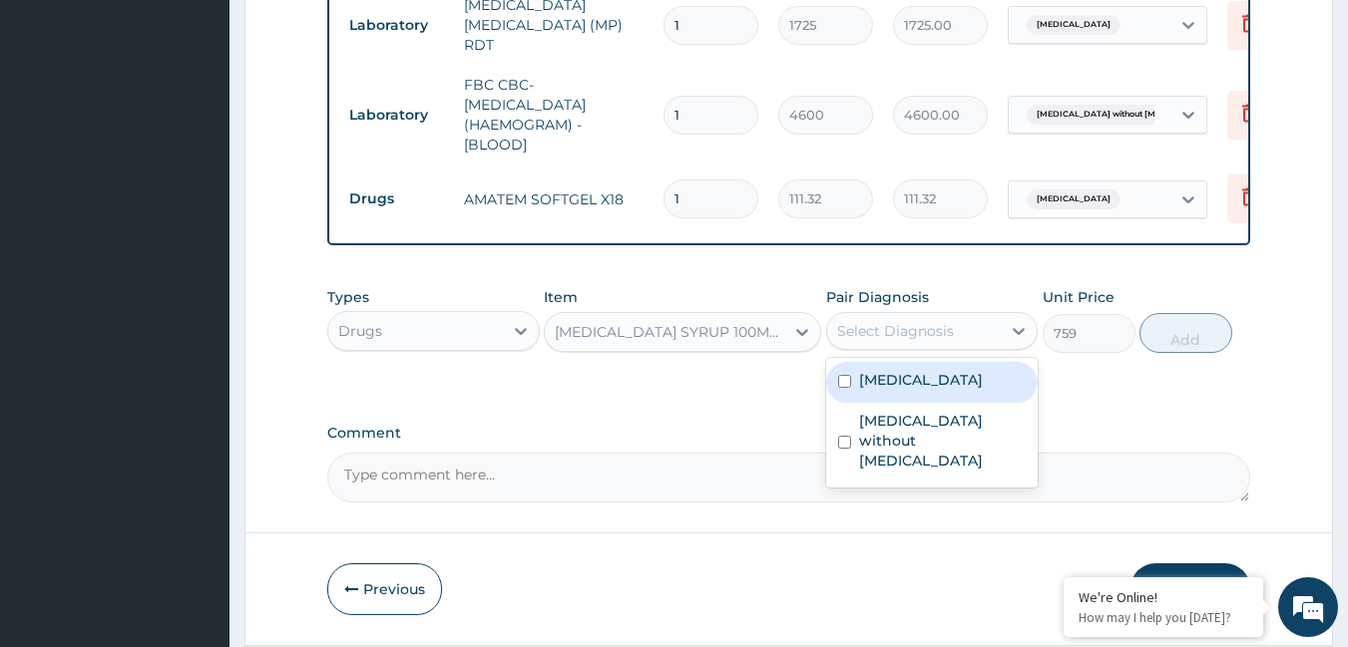
click at [873, 377] on label "[MEDICAL_DATA]" at bounding box center [921, 380] width 124 height 20
checkbox input "true"
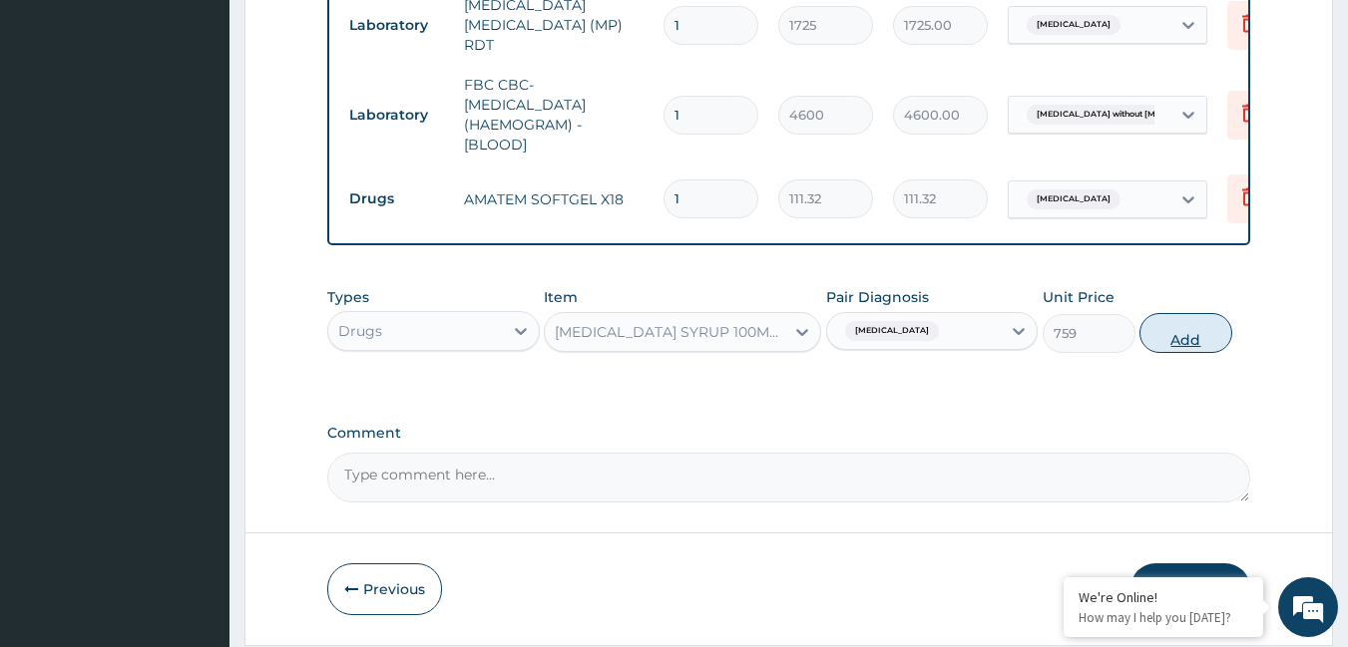
click at [1196, 335] on button "Add" at bounding box center [1185, 333] width 93 height 40
type input "0"
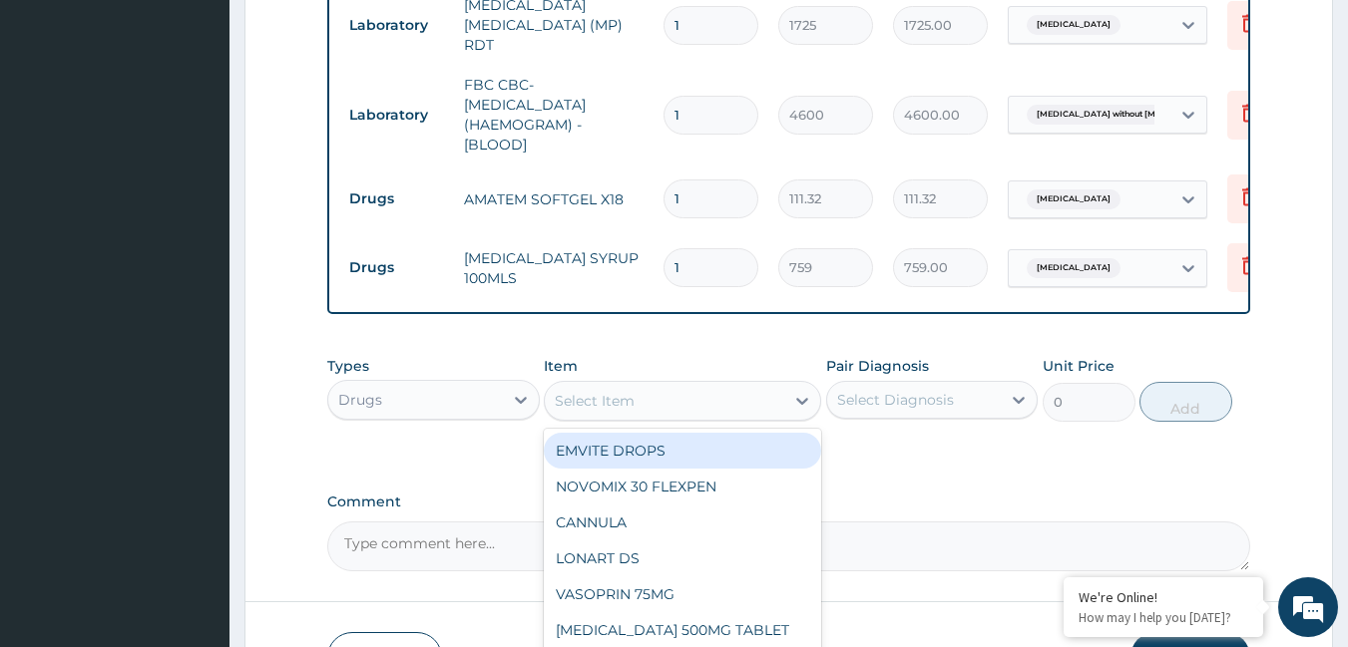
click at [635, 408] on div "Select Item" at bounding box center [664, 401] width 239 height 32
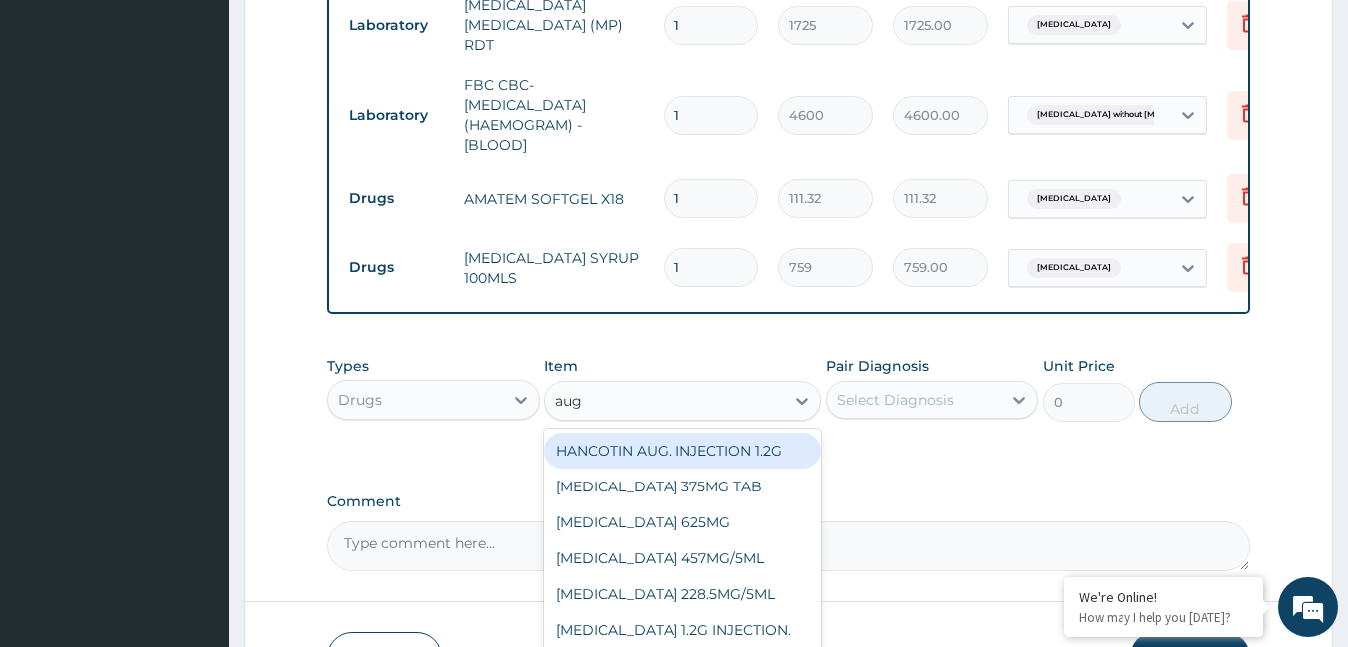
type input "augm"
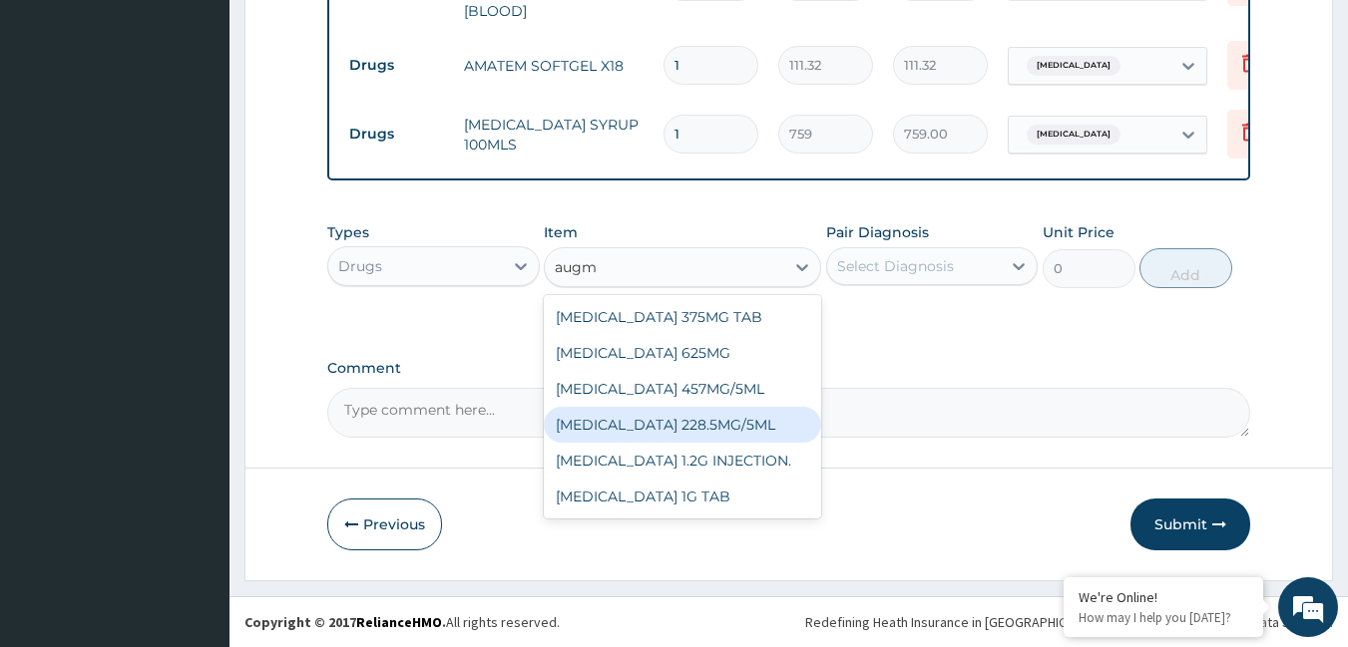
scroll to position [1125, 0]
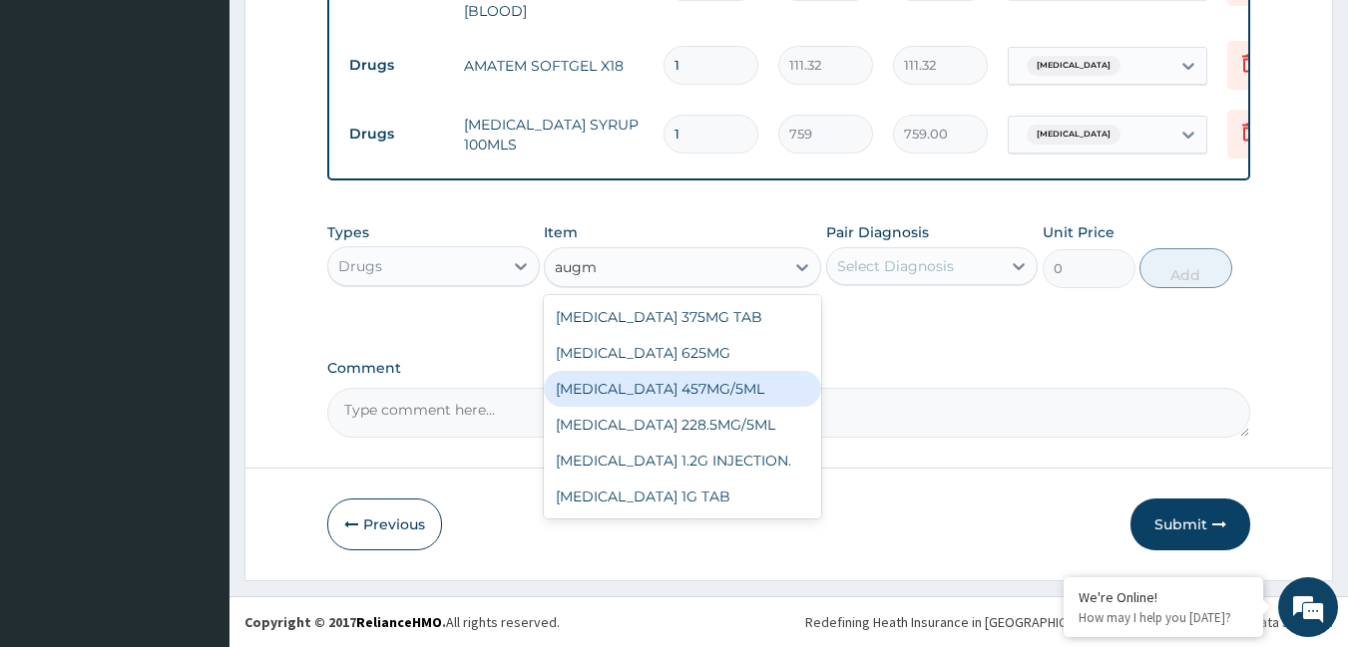
click at [697, 386] on div "[MEDICAL_DATA] 457MG/5ML" at bounding box center [682, 389] width 277 height 36
type input "6325"
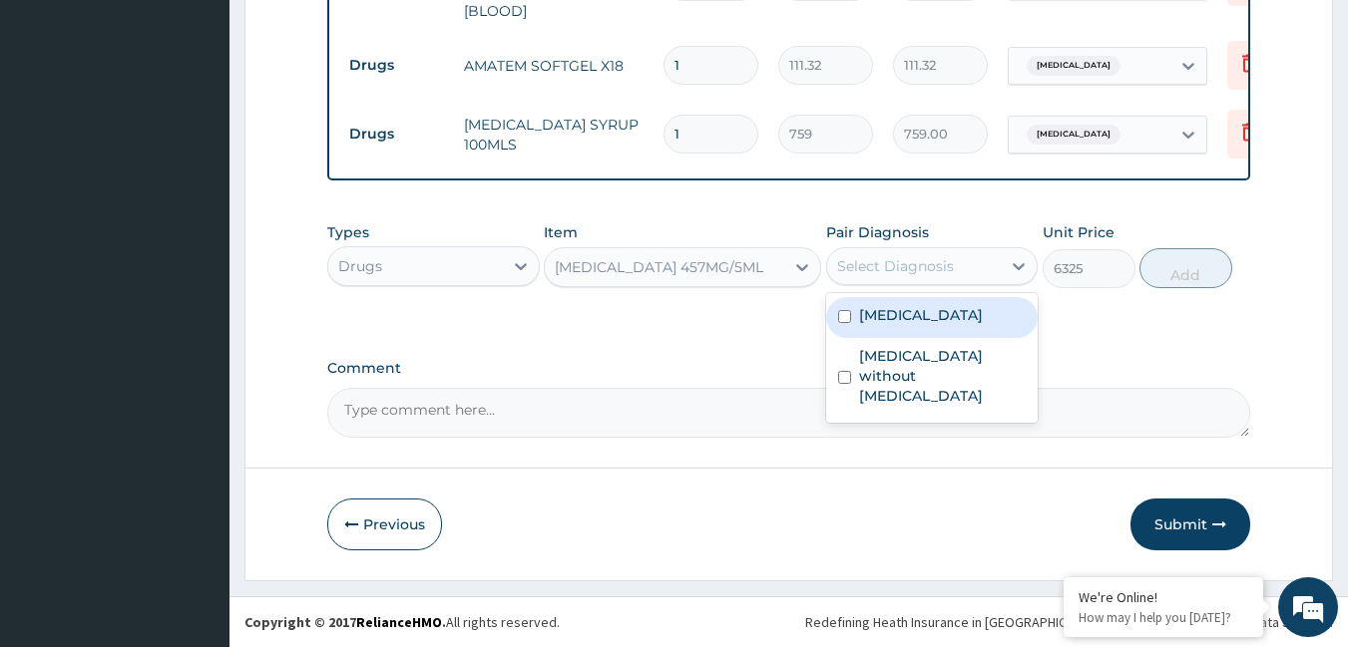
drag, startPoint x: 888, startPoint y: 261, endPoint x: 895, endPoint y: 316, distance: 55.3
click at [888, 265] on div "Select Diagnosis" at bounding box center [895, 266] width 117 height 20
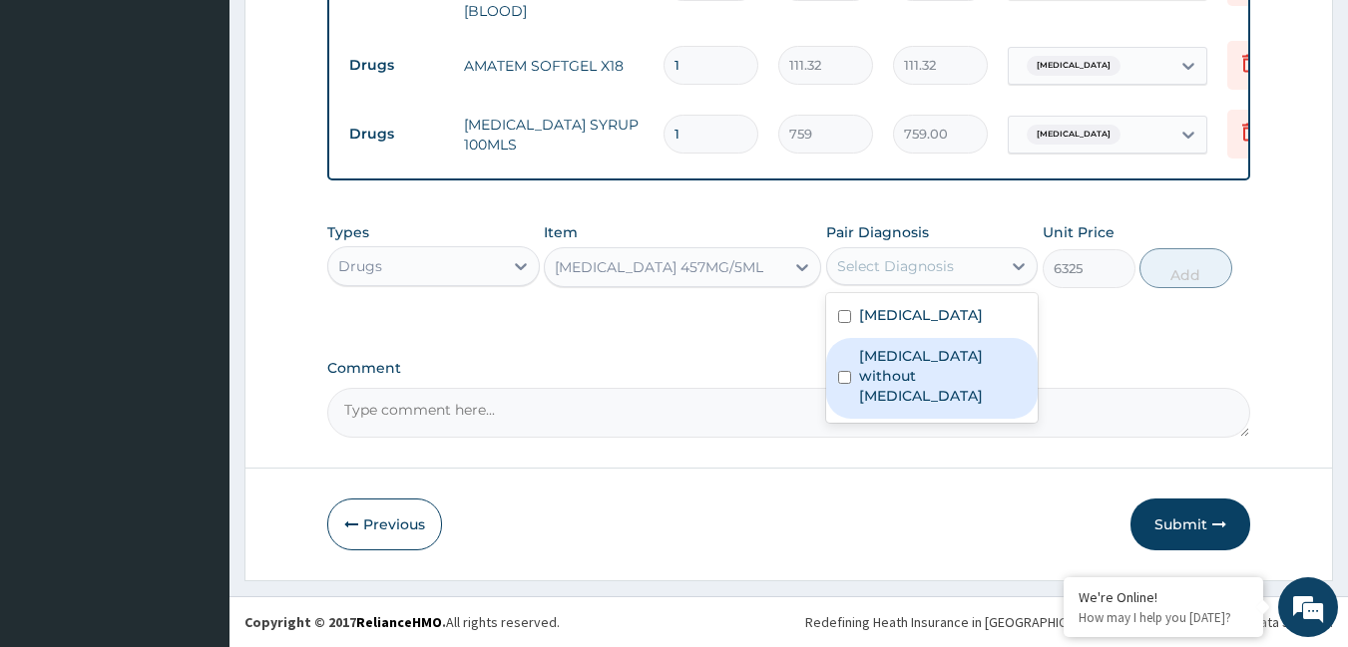
click at [898, 375] on label "[MEDICAL_DATA] without [MEDICAL_DATA]" at bounding box center [943, 376] width 168 height 60
checkbox input "true"
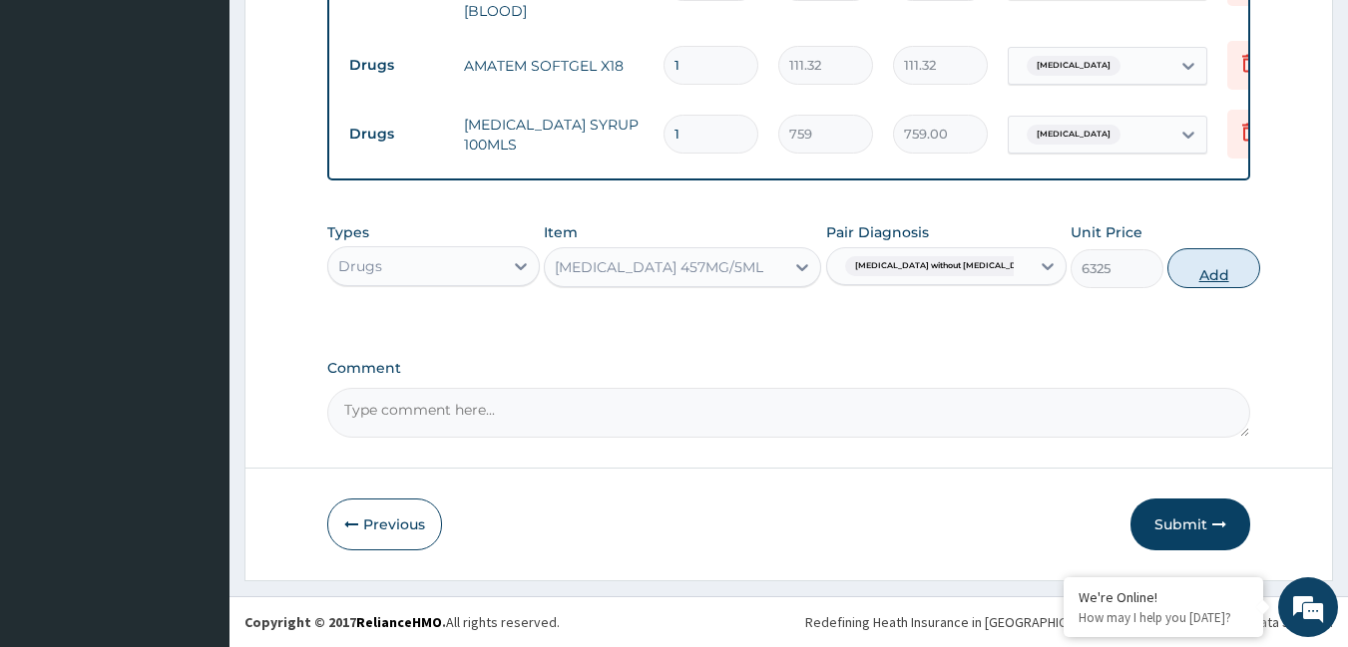
click at [1192, 268] on button "Add" at bounding box center [1213, 268] width 93 height 40
type input "0"
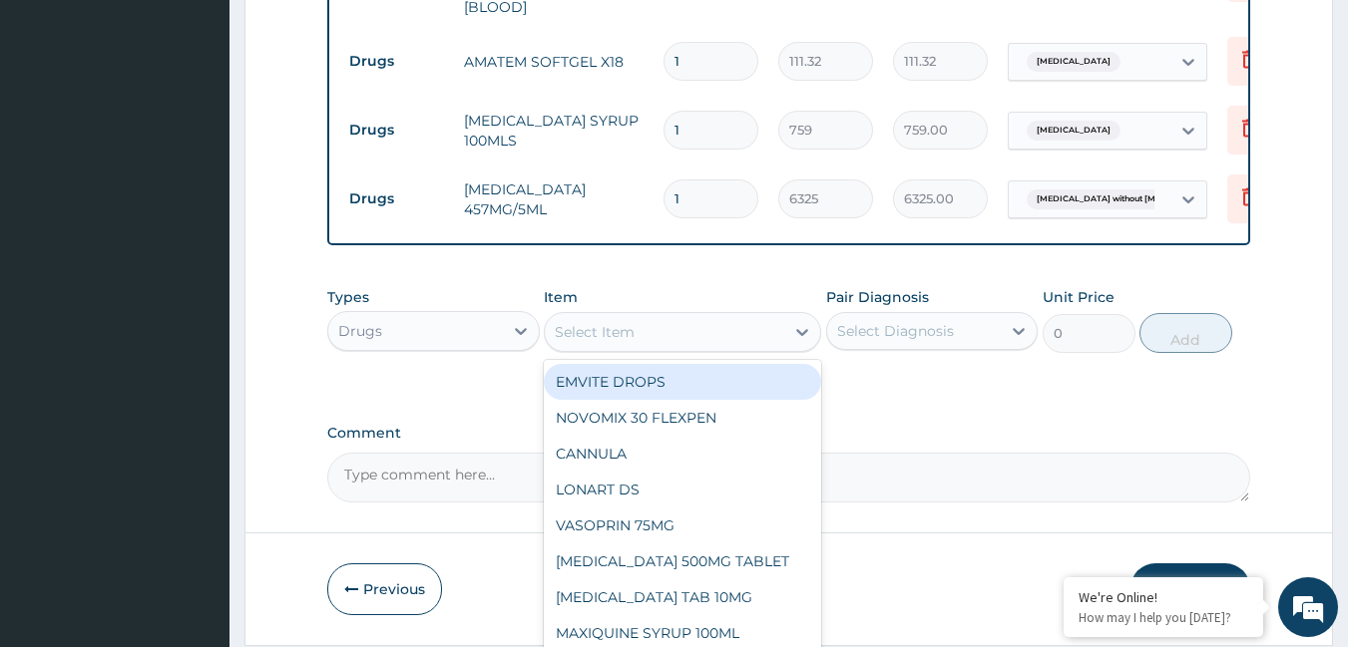
click at [624, 338] on div "Select Item" at bounding box center [595, 332] width 80 height 20
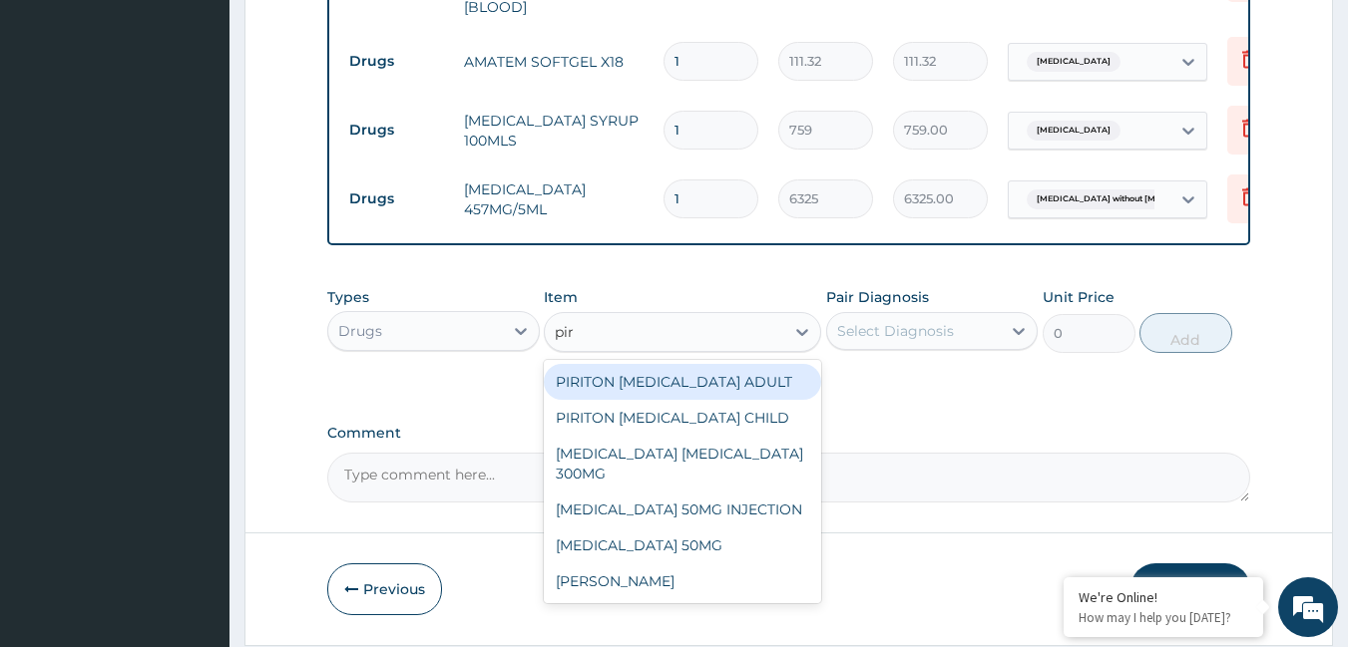
type input "piri"
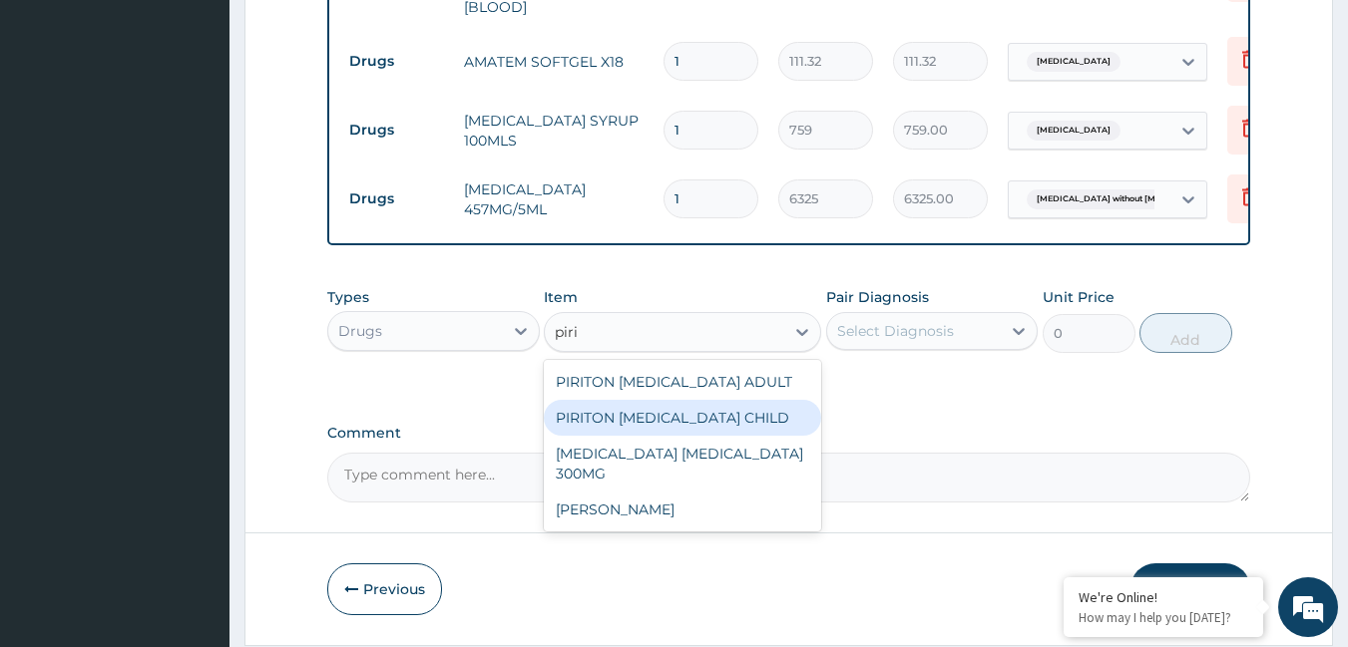
click at [658, 421] on div "PIRITON [MEDICAL_DATA] CHILD" at bounding box center [682, 418] width 277 height 36
type input "1265"
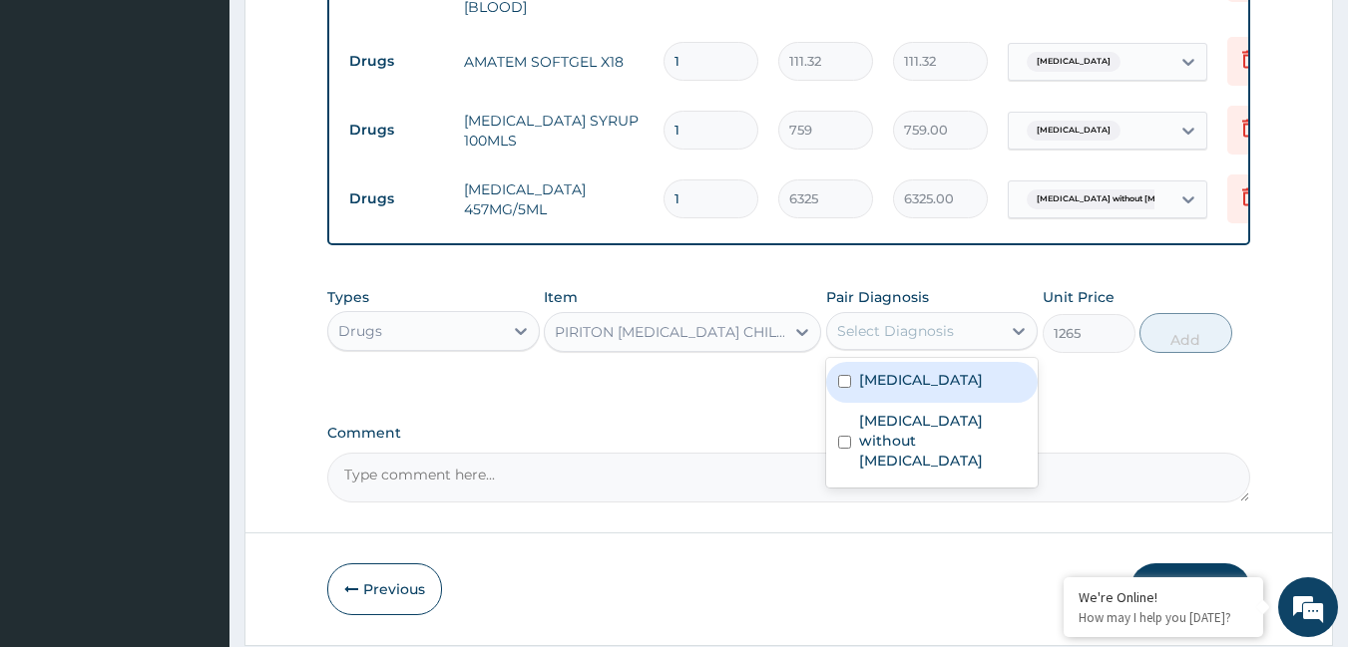
drag, startPoint x: 874, startPoint y: 332, endPoint x: 877, endPoint y: 382, distance: 50.0
click at [875, 338] on div "Select Diagnosis" at bounding box center [895, 331] width 117 height 20
click at [882, 389] on label "[MEDICAL_DATA]" at bounding box center [921, 380] width 124 height 20
checkbox input "true"
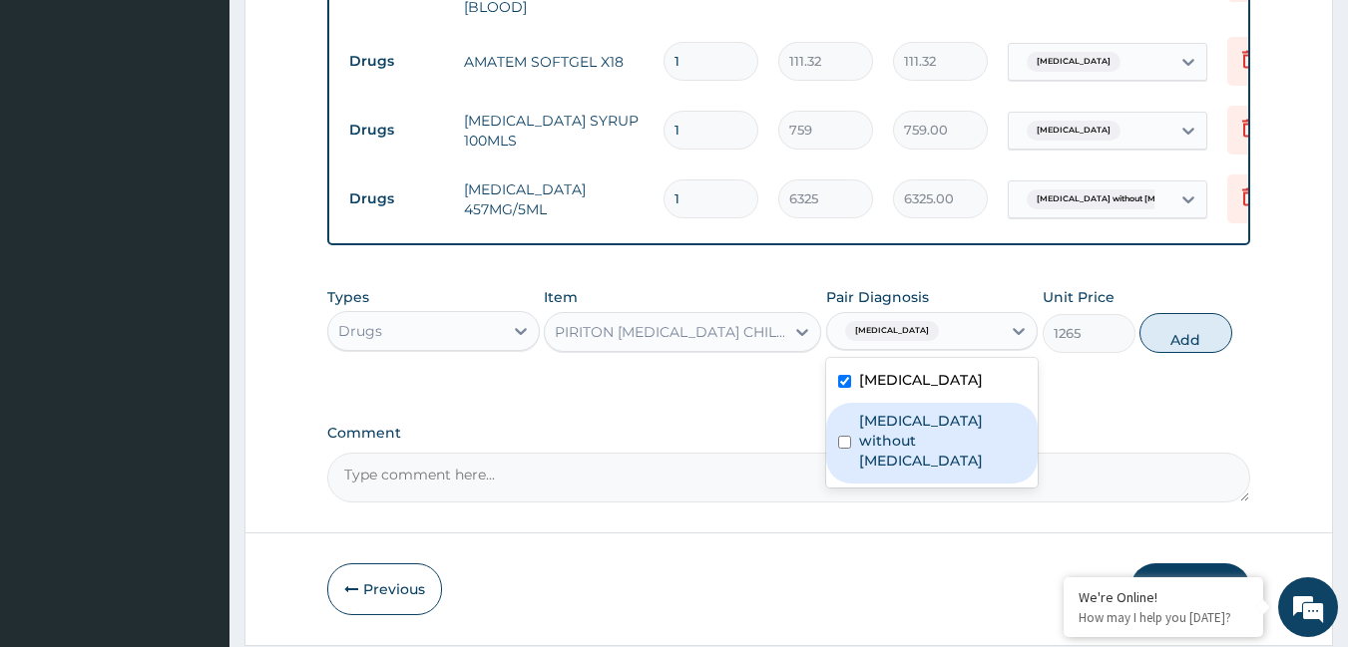
drag, startPoint x: 875, startPoint y: 441, endPoint x: 947, endPoint y: 404, distance: 80.8
click at [879, 436] on label "[MEDICAL_DATA] without [MEDICAL_DATA]" at bounding box center [943, 441] width 168 height 60
checkbox input "true"
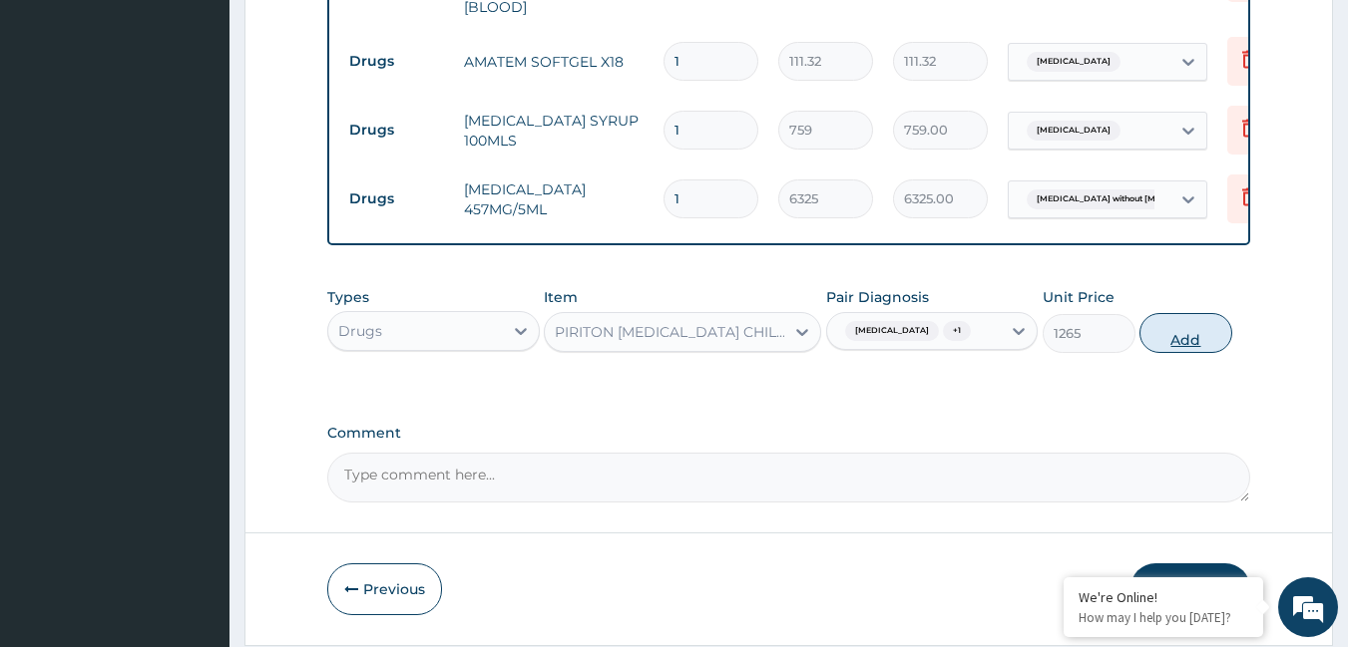
click at [1199, 338] on button "Add" at bounding box center [1185, 333] width 93 height 40
type input "0"
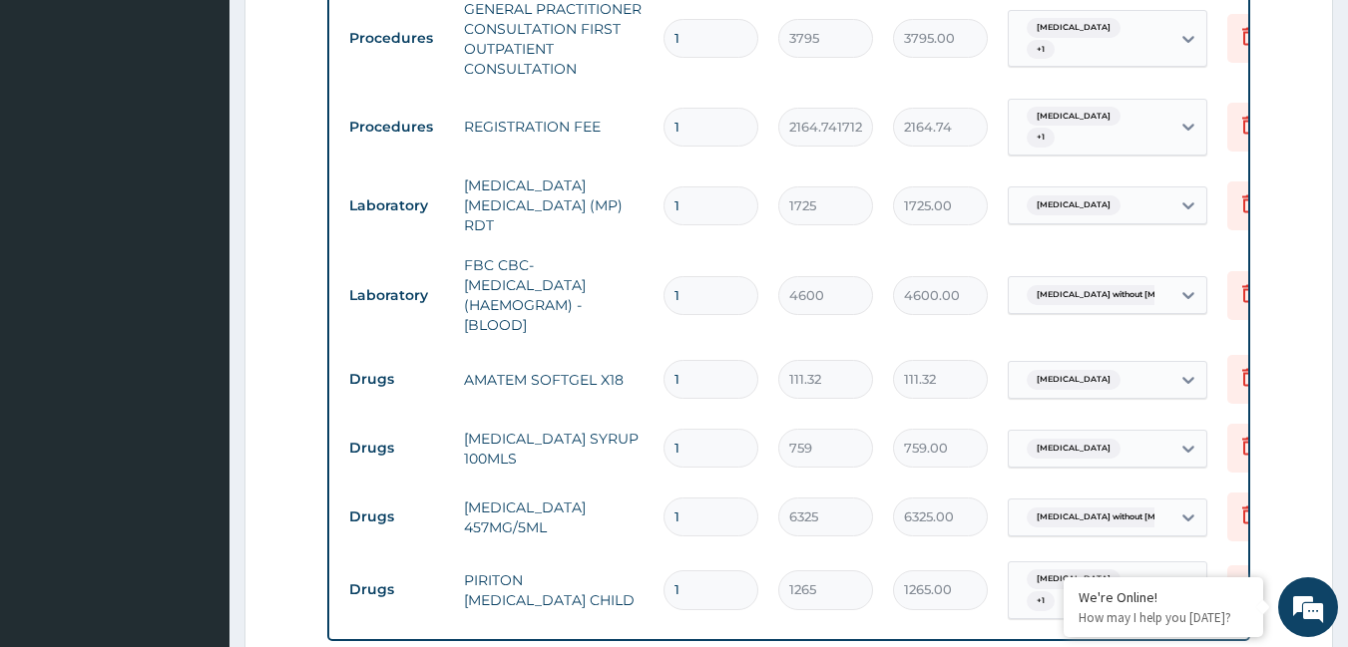
scroll to position [826, 0]
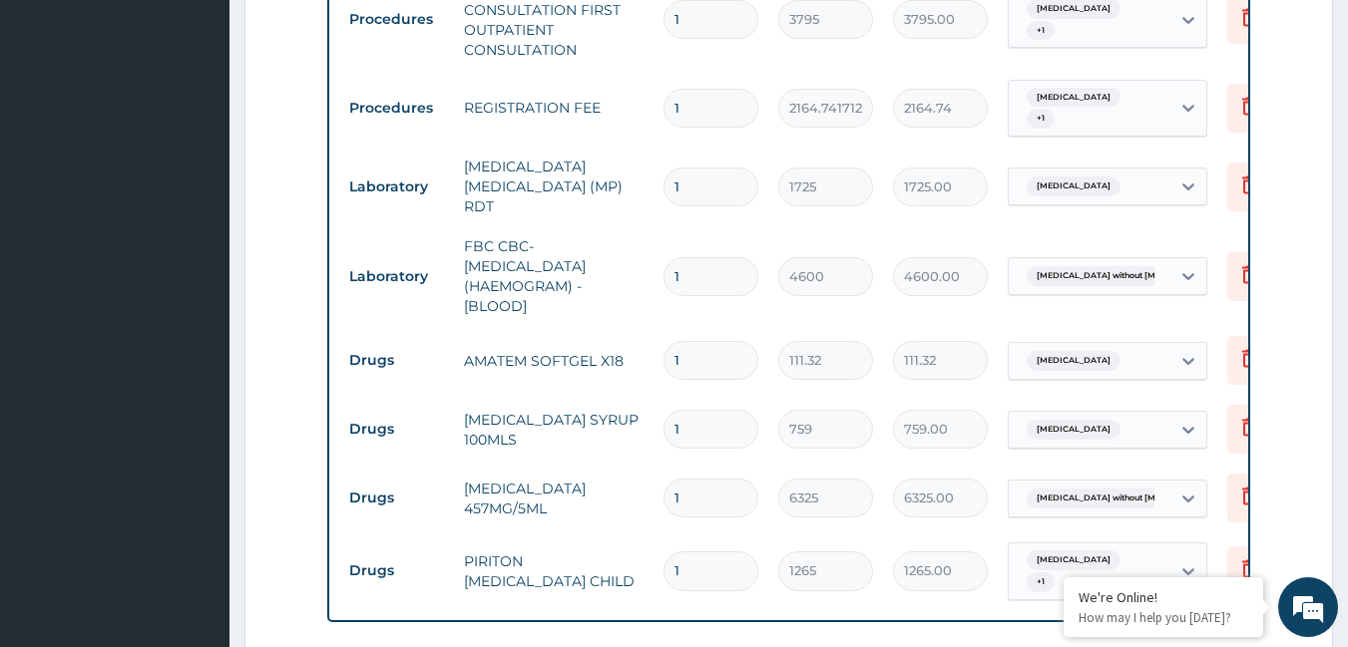
click at [721, 341] on input "1" at bounding box center [710, 360] width 95 height 39
type input "18"
type input "2003.76"
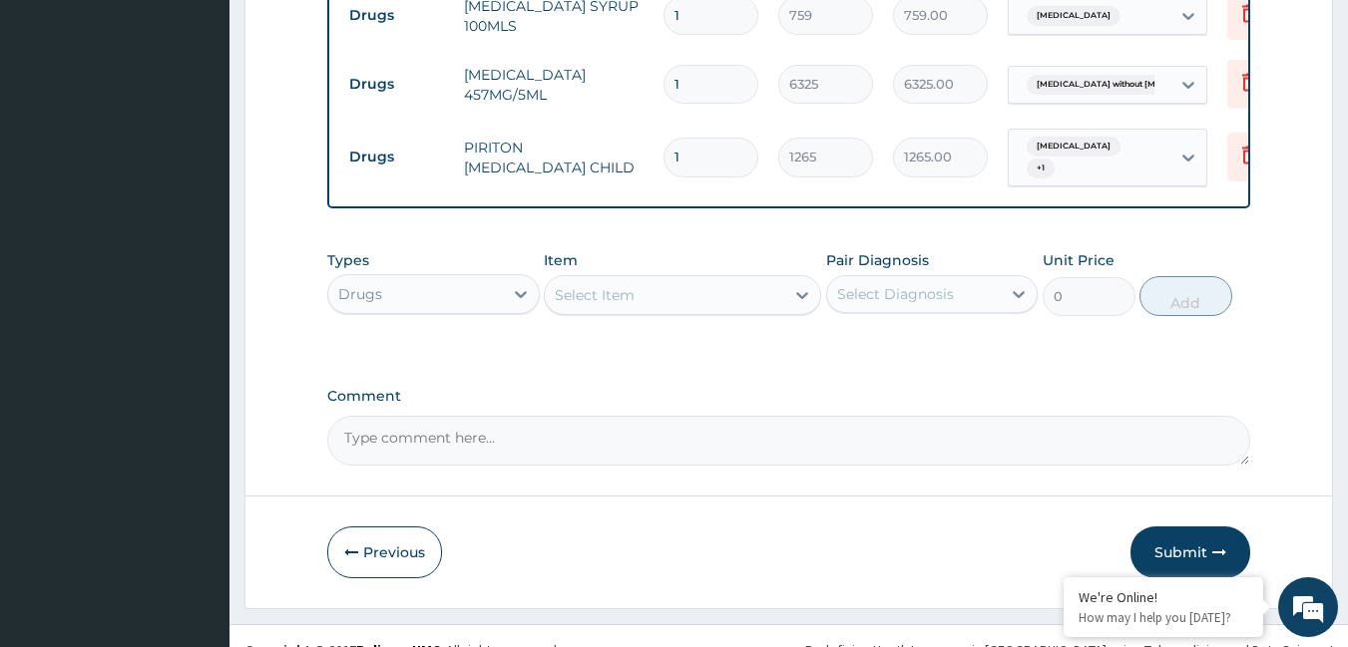
scroll to position [1272, 0]
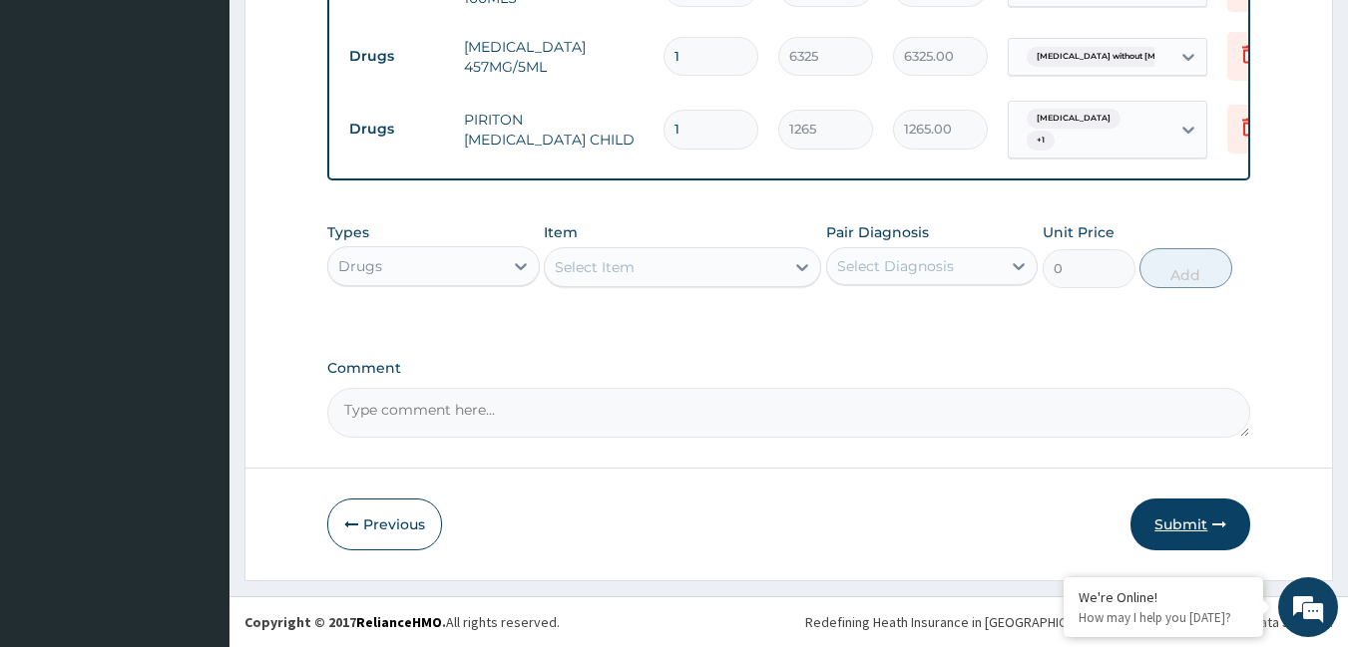
type input "18"
click at [1151, 511] on button "Submit" at bounding box center [1190, 525] width 120 height 52
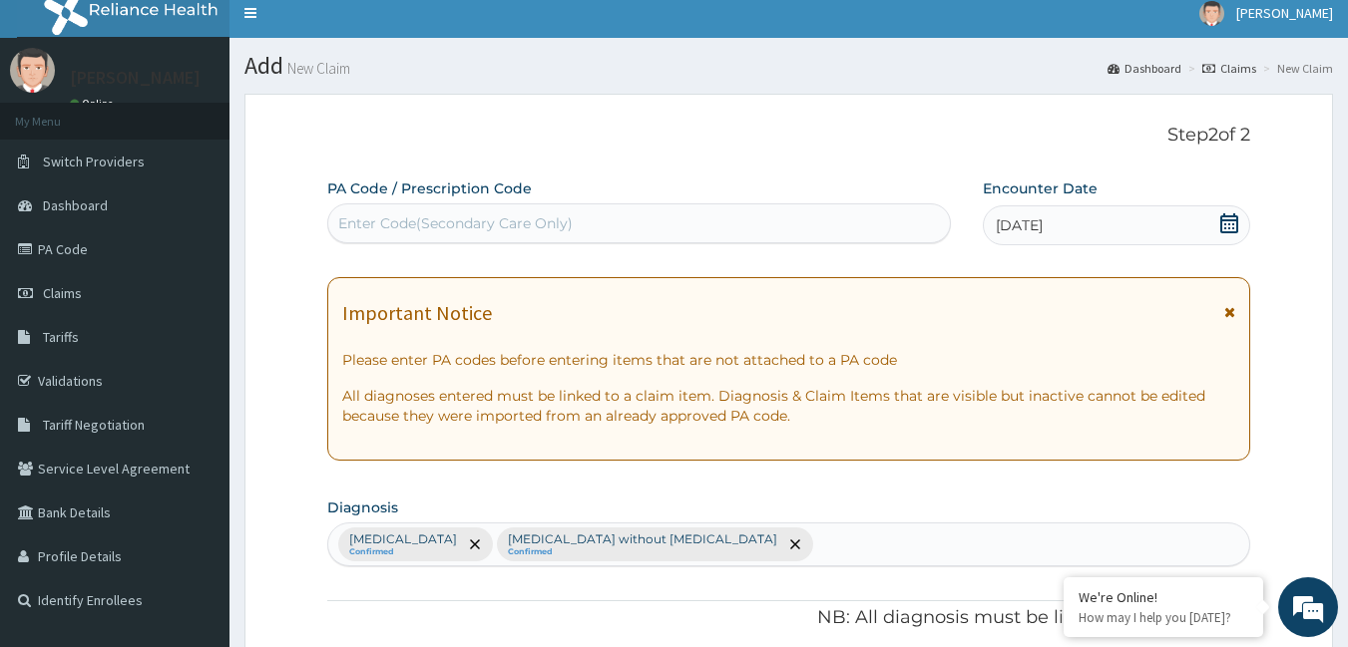
scroll to position [0, 0]
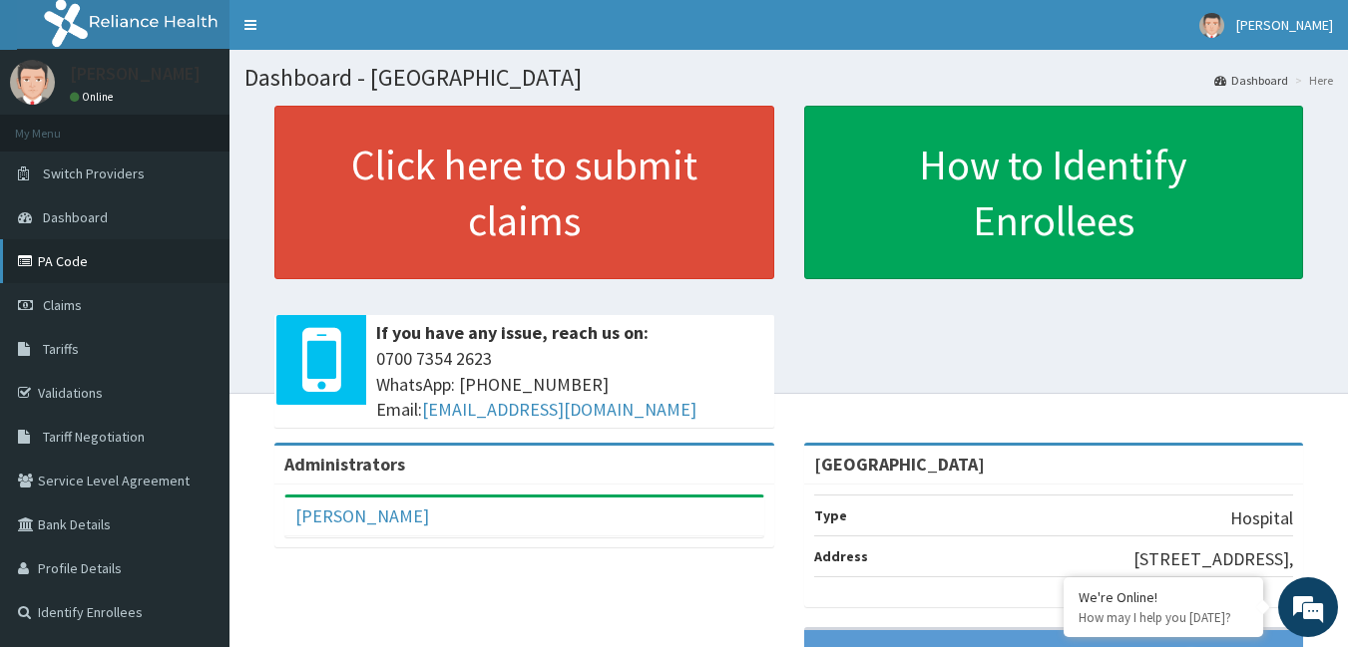
click at [86, 250] on link "PA Code" at bounding box center [114, 261] width 229 height 44
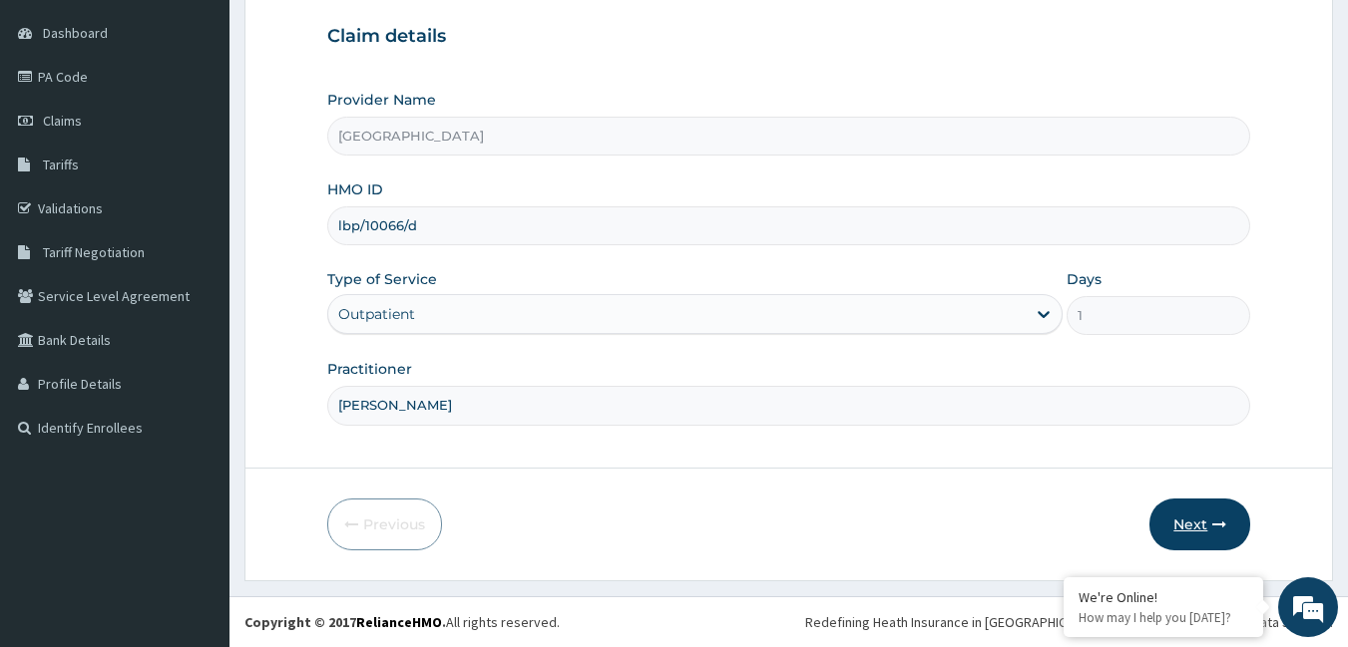
type input "[PERSON_NAME]"
click at [1217, 526] on icon "button" at bounding box center [1219, 525] width 14 height 14
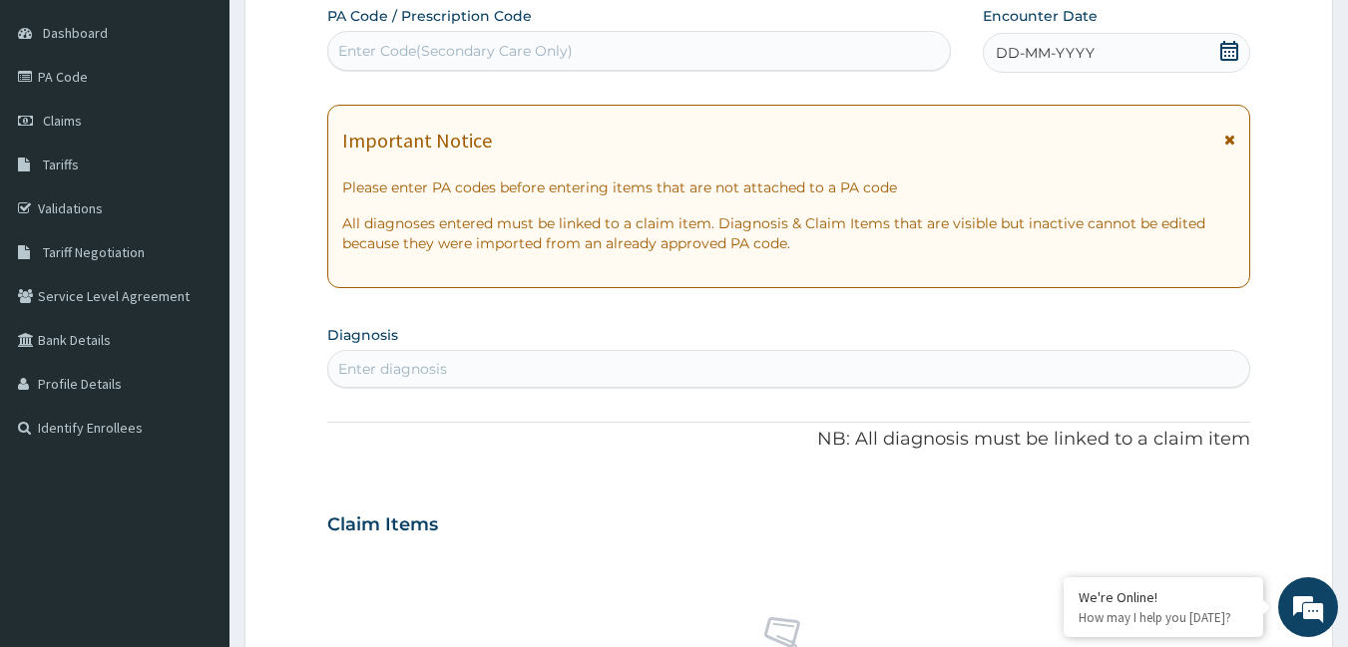
click at [1230, 48] on icon at bounding box center [1229, 51] width 18 height 20
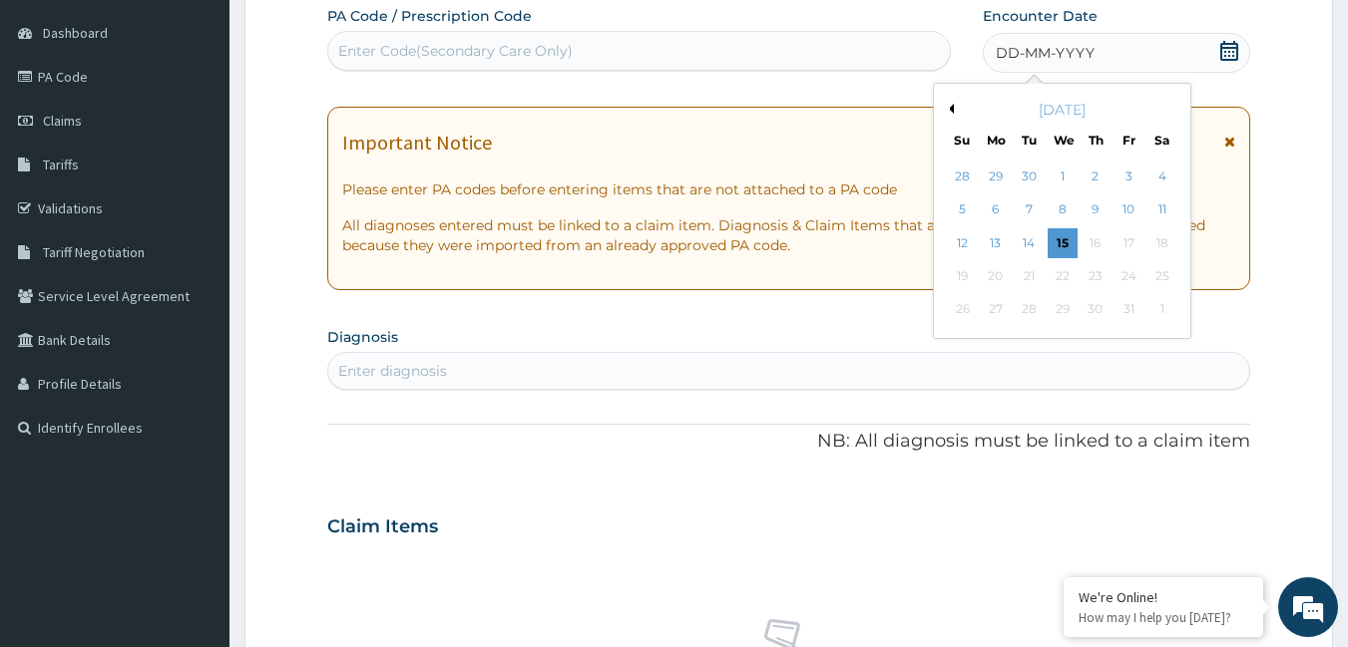
click at [953, 105] on button "Previous Month" at bounding box center [949, 109] width 10 height 10
click at [1103, 270] on div "25" at bounding box center [1095, 276] width 30 height 30
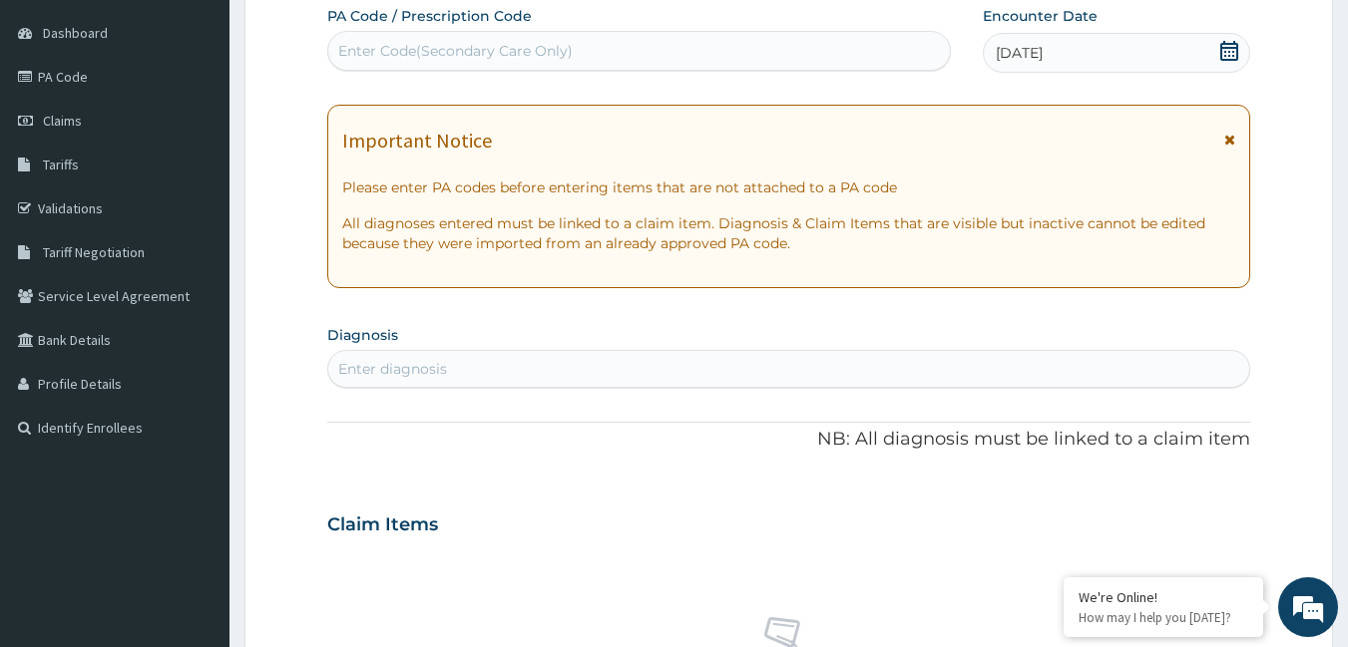
click at [558, 363] on div "Enter diagnosis" at bounding box center [789, 369] width 922 height 32
type input "[MEDICAL_DATA]"
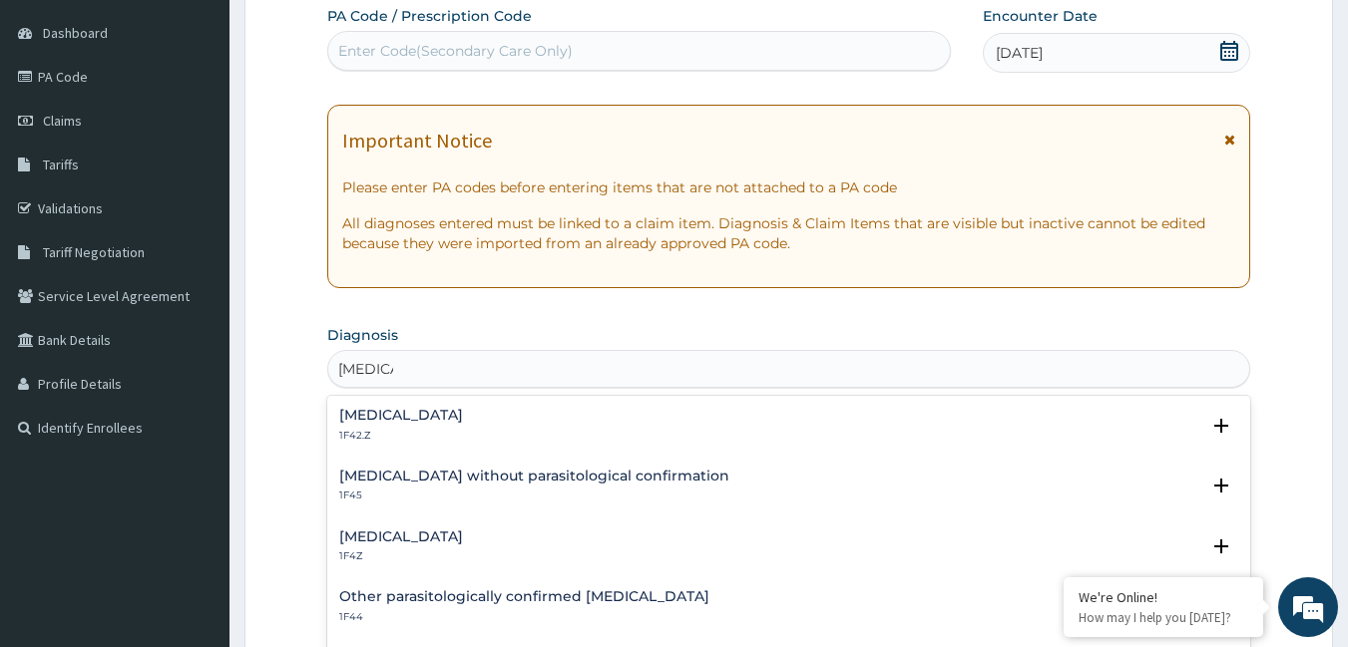
click at [420, 539] on h4 "[MEDICAL_DATA]" at bounding box center [401, 537] width 124 height 15
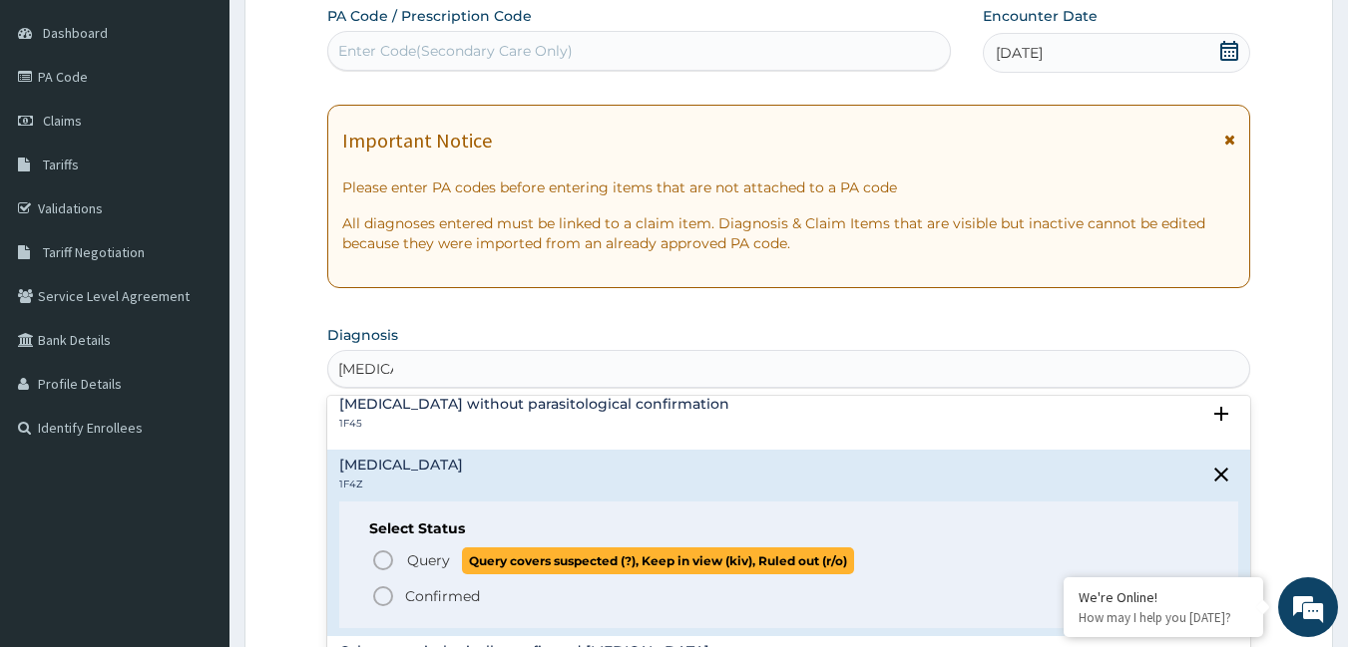
scroll to position [100, 0]
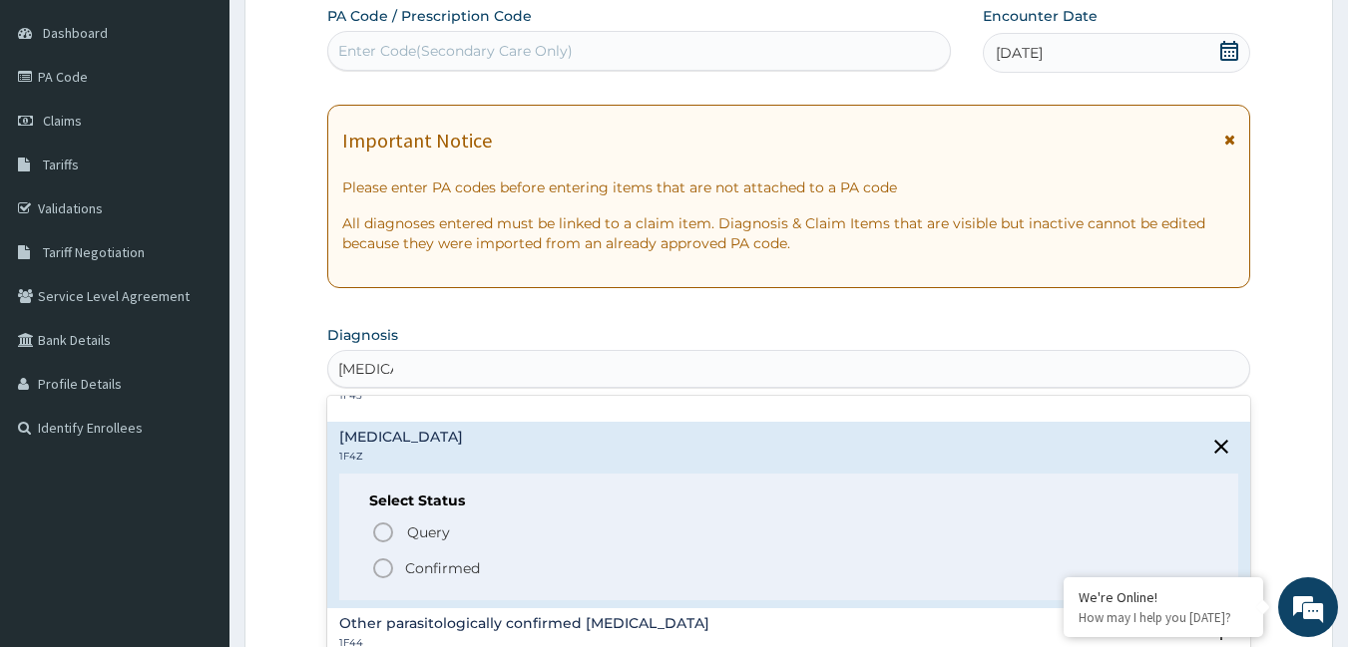
click at [385, 567] on icon "status option filled" at bounding box center [383, 569] width 24 height 24
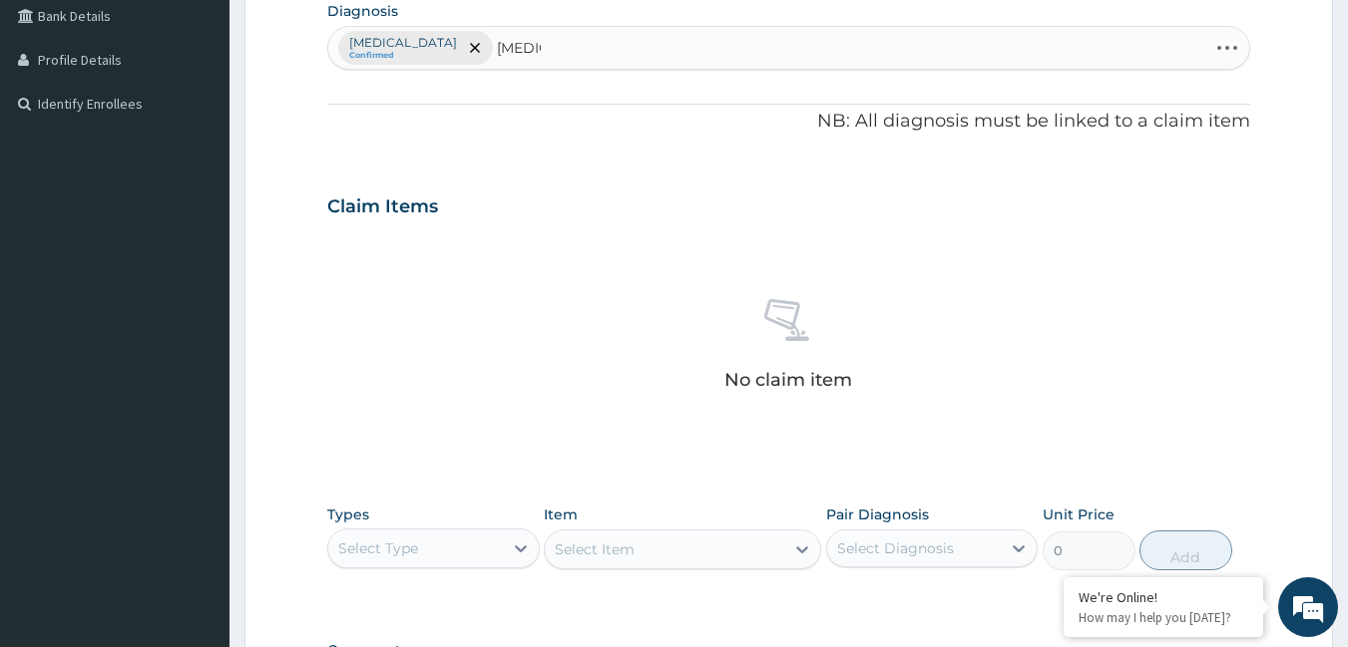
scroll to position [584, 0]
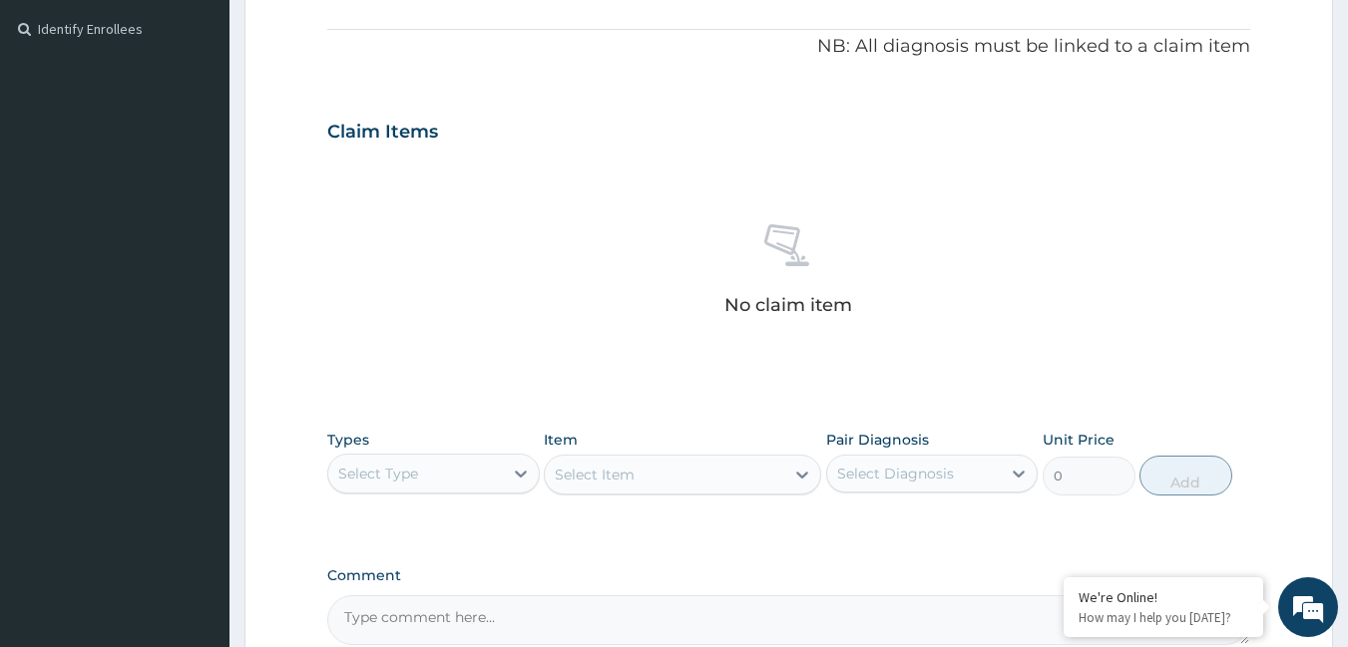
type input "[MEDICAL_DATA]"
click at [485, 471] on div "Select Type" at bounding box center [415, 474] width 175 height 32
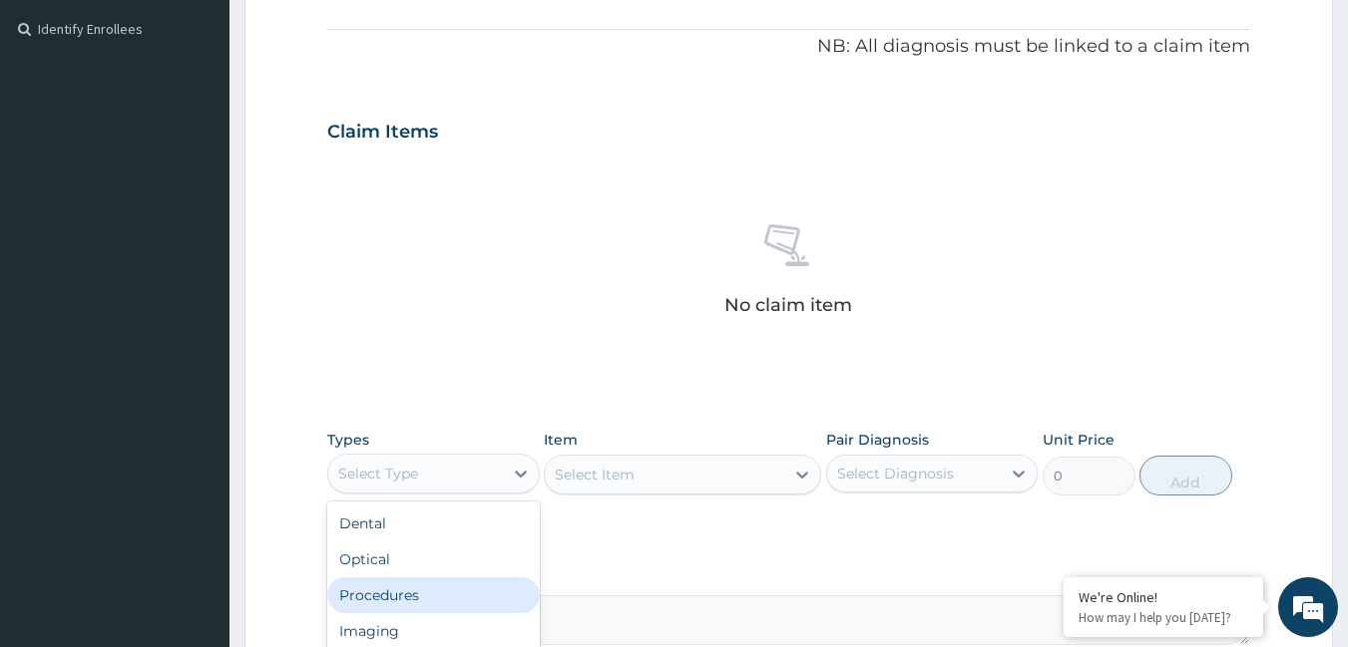
drag, startPoint x: 427, startPoint y: 591, endPoint x: 446, endPoint y: 530, distance: 63.7
click at [428, 590] on div "Procedures" at bounding box center [433, 596] width 212 height 36
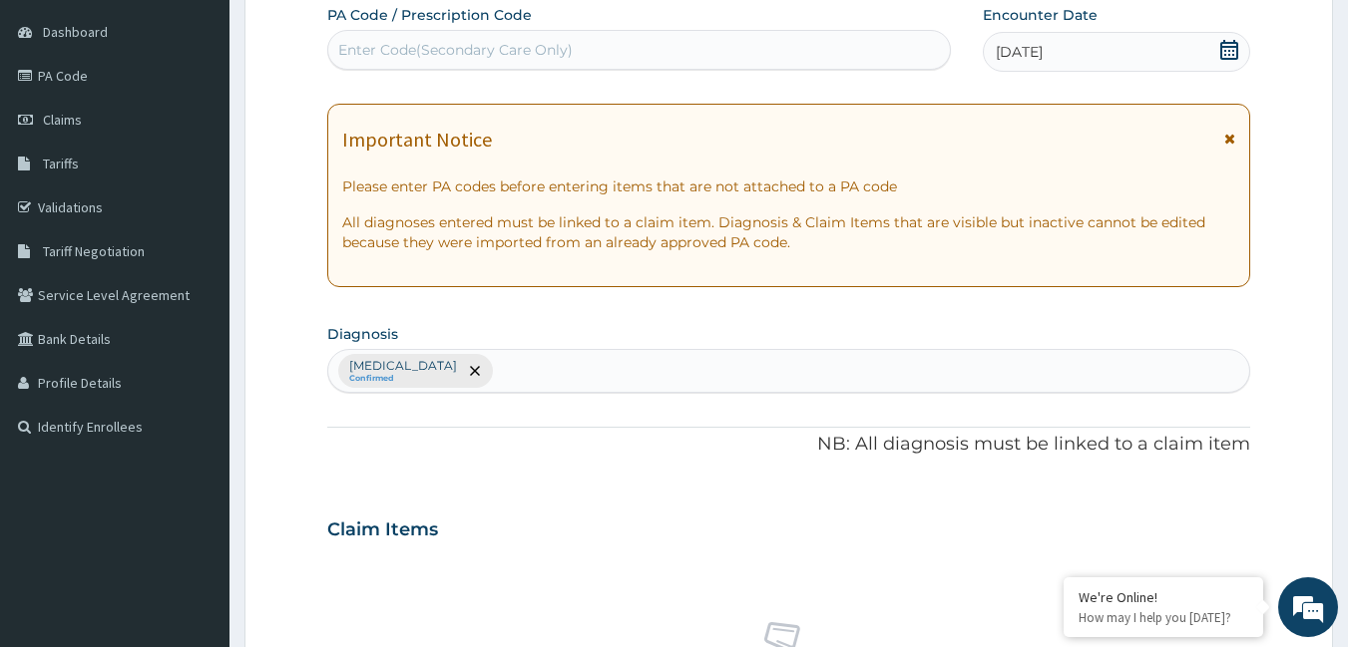
scroll to position [185, 0]
click at [527, 371] on div "Malaria, unspecified Confirmed" at bounding box center [789, 372] width 922 height 42
type input "[MEDICAL_DATA]"
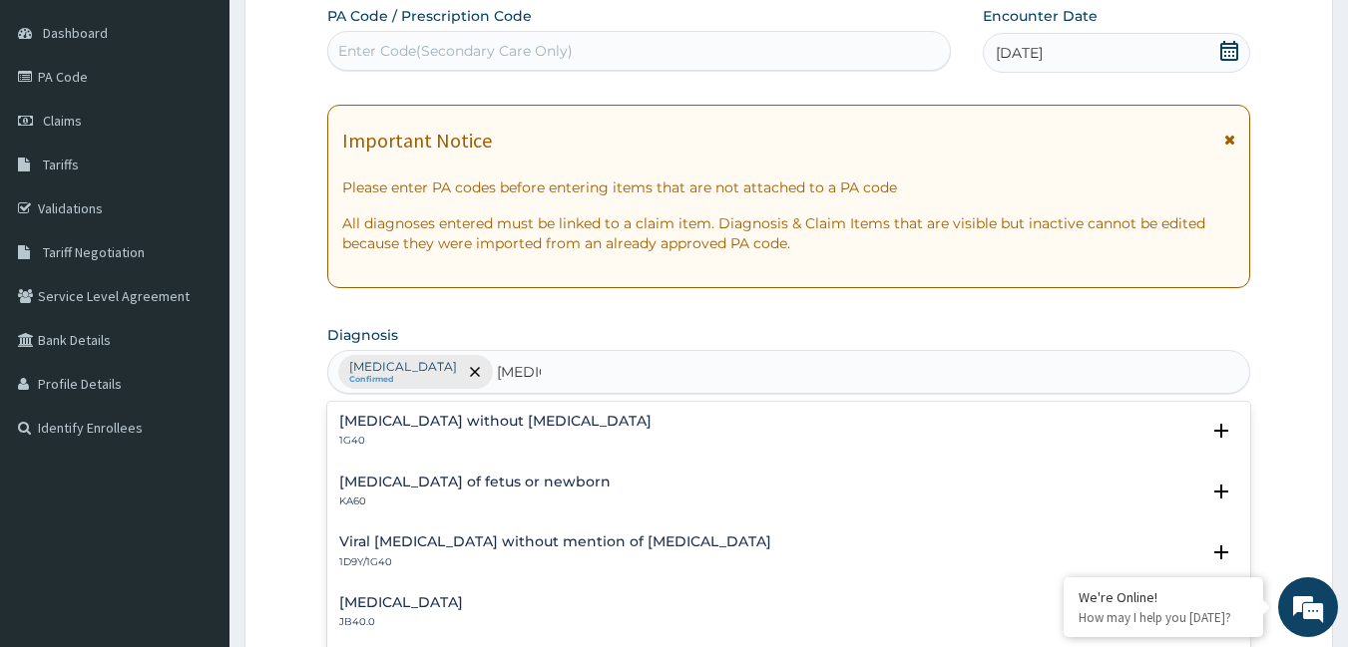
click at [492, 422] on h4 "[MEDICAL_DATA] without [MEDICAL_DATA]" at bounding box center [495, 421] width 312 height 15
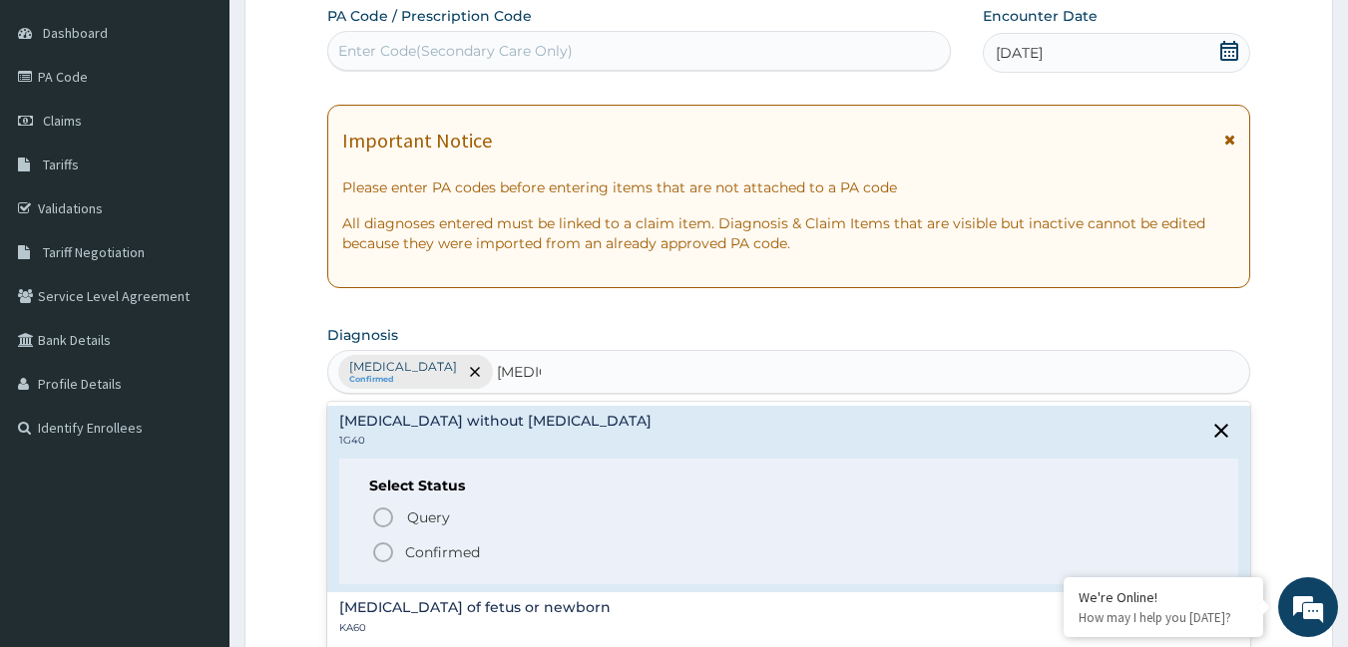
click at [378, 551] on icon "status option filled" at bounding box center [383, 553] width 24 height 24
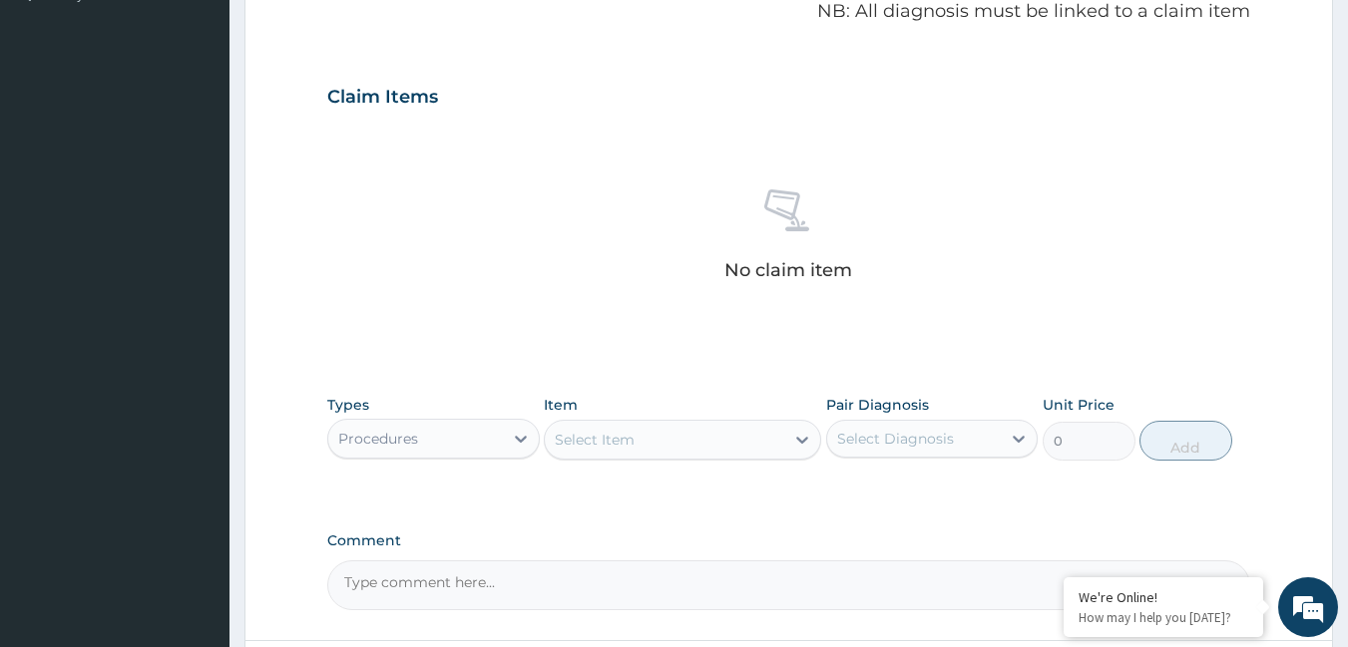
scroll to position [584, 0]
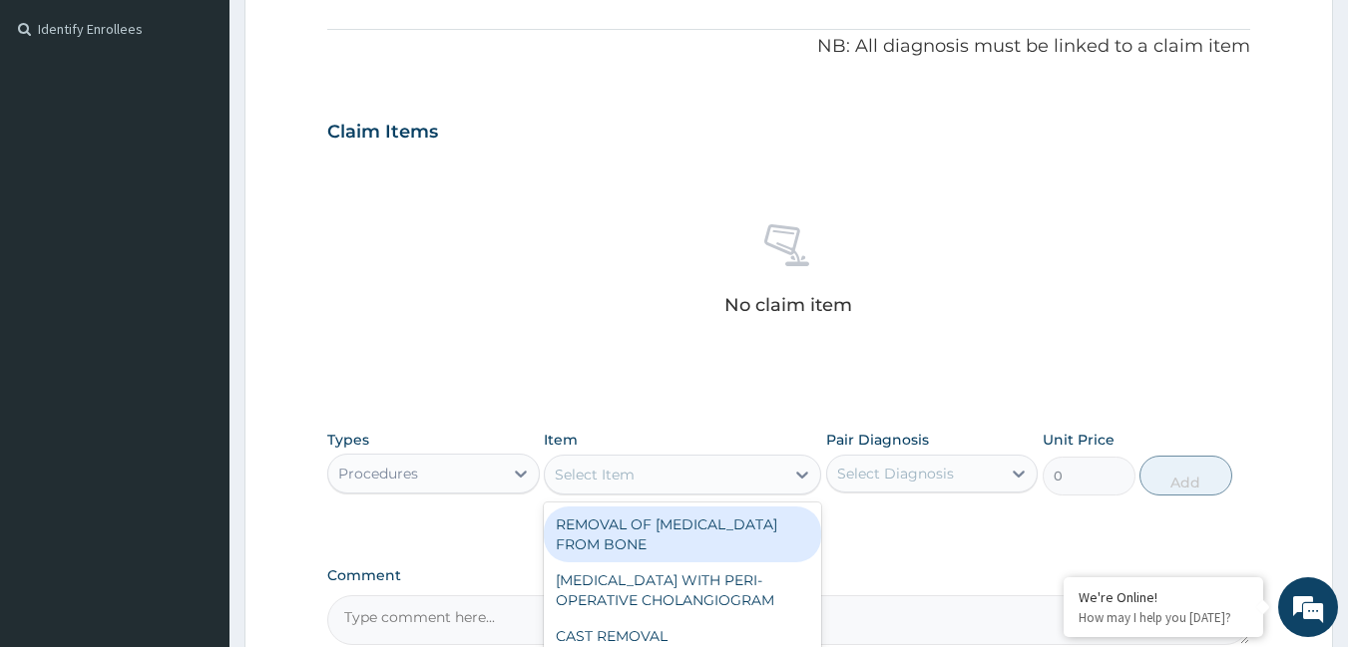
click at [596, 479] on div "Select Item" at bounding box center [595, 475] width 80 height 20
type input "gener"
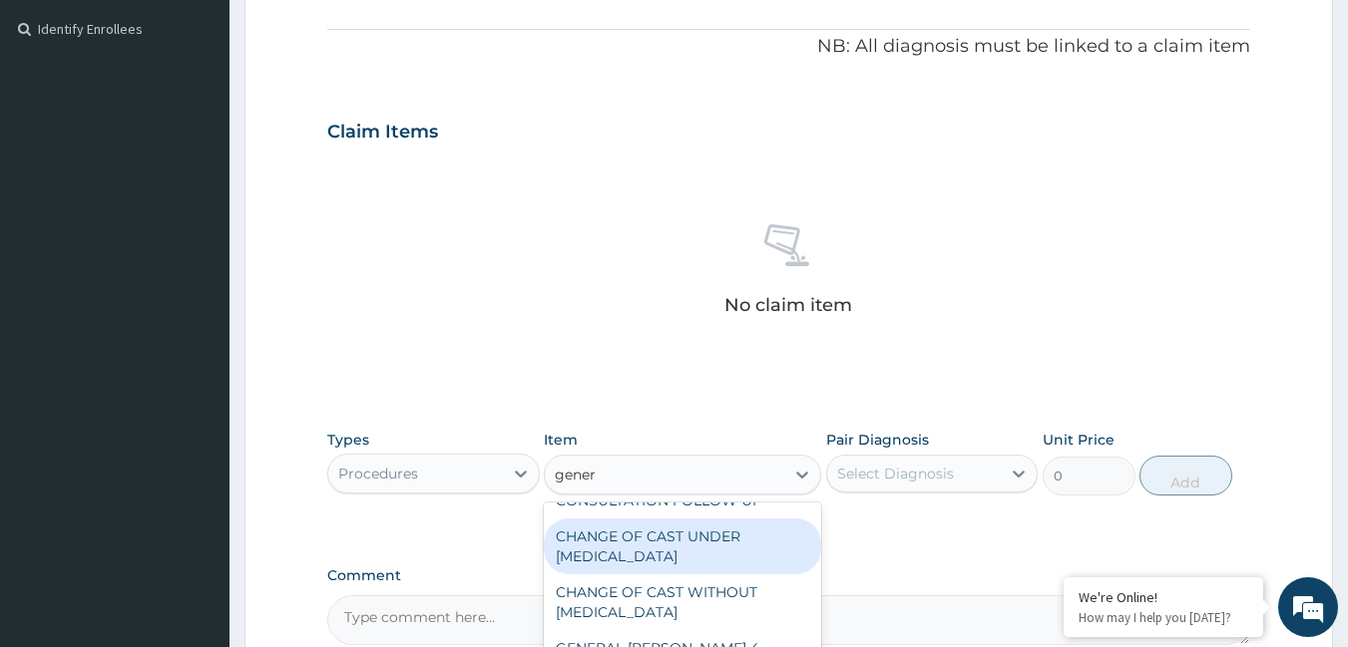
scroll to position [200, 0]
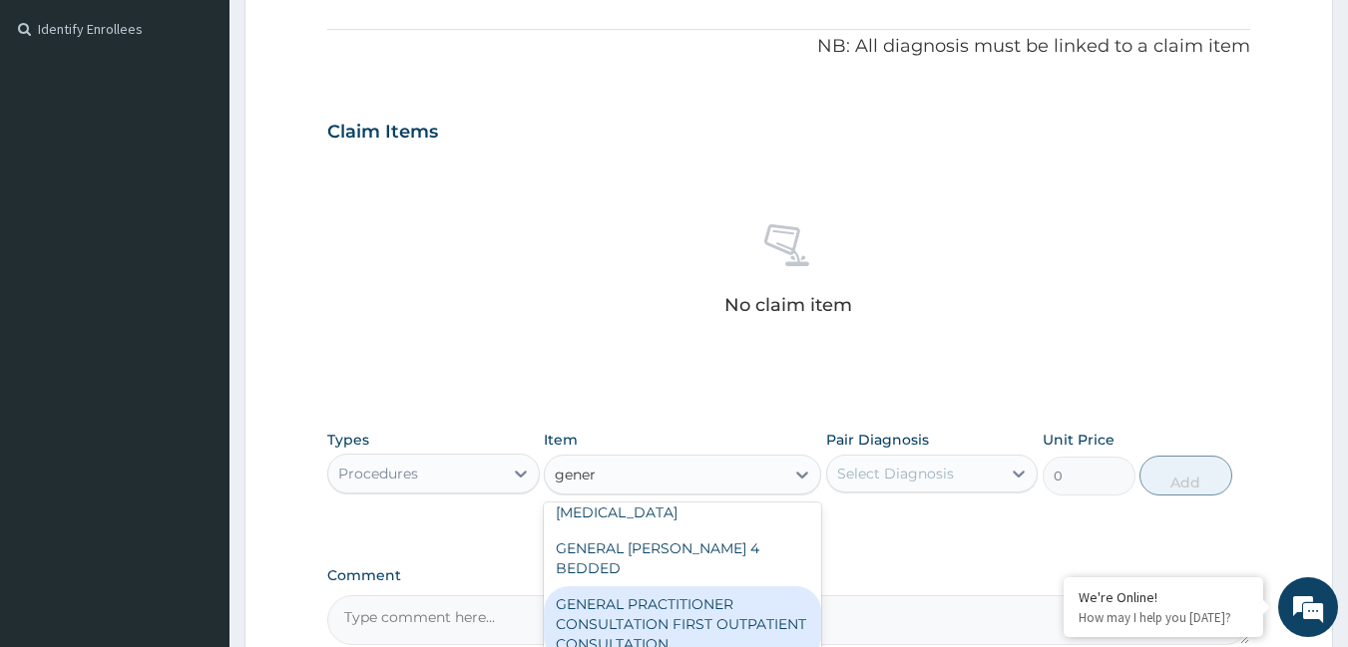
click at [693, 587] on div "GENERAL PRACTITIONER CONSULTATION FIRST OUTPATIENT CONSULTATION" at bounding box center [682, 625] width 277 height 76
type input "3795"
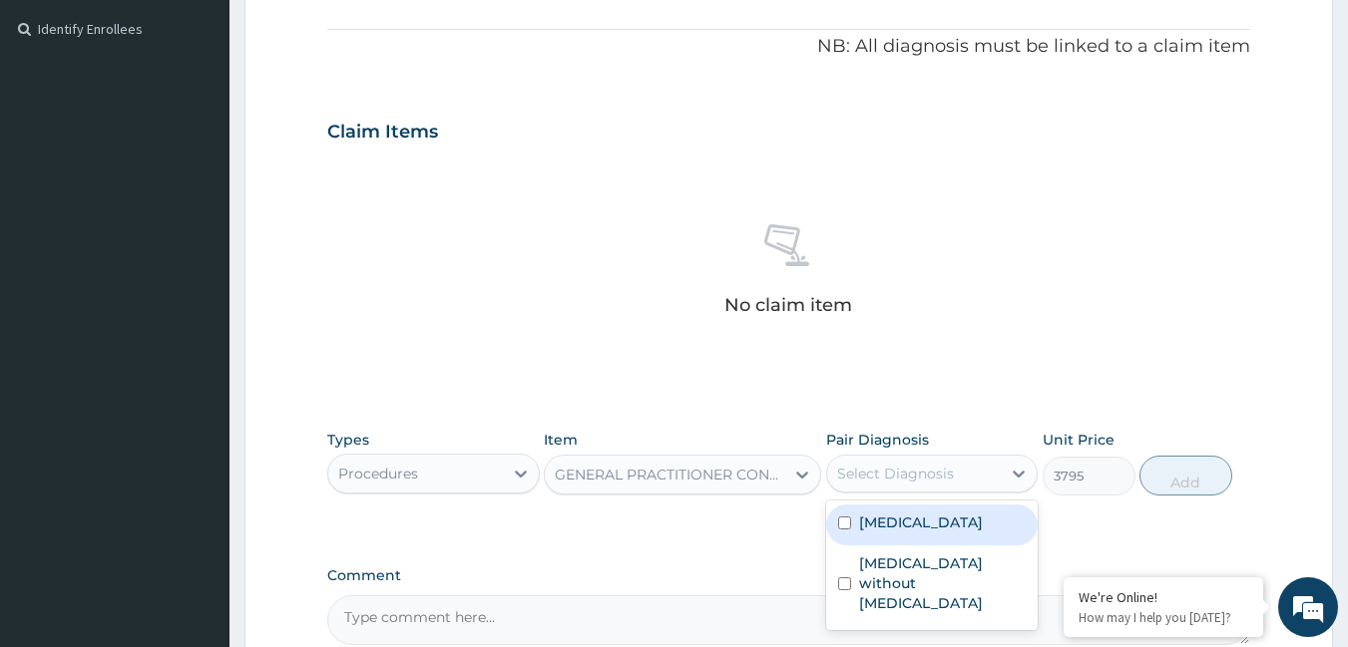
drag, startPoint x: 891, startPoint y: 467, endPoint x: 887, endPoint y: 516, distance: 49.0
click at [891, 468] on div "Select Diagnosis" at bounding box center [895, 474] width 117 height 20
drag, startPoint x: 887, startPoint y: 526, endPoint x: 879, endPoint y: 554, distance: 29.1
click at [884, 532] on label "[MEDICAL_DATA]" at bounding box center [921, 523] width 124 height 20
checkbox input "true"
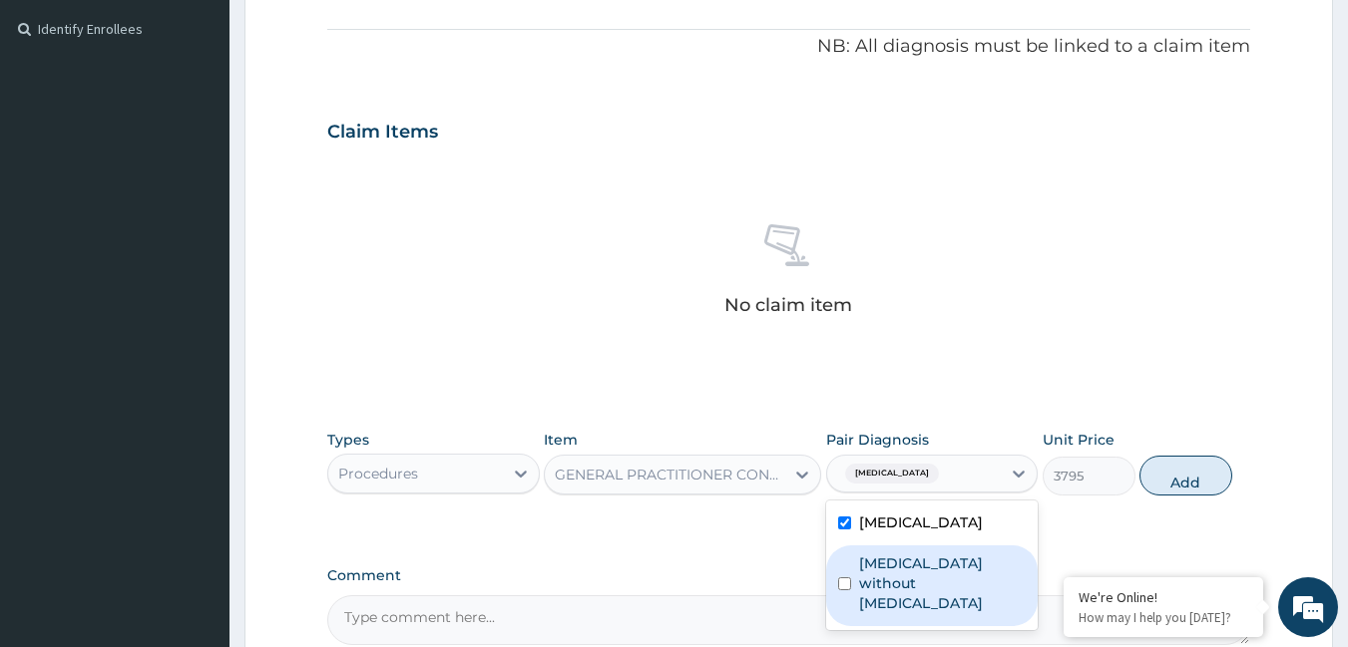
drag, startPoint x: 886, startPoint y: 575, endPoint x: 924, endPoint y: 513, distance: 72.5
click at [890, 555] on label "[MEDICAL_DATA] without [MEDICAL_DATA]" at bounding box center [943, 584] width 168 height 60
checkbox input "true"
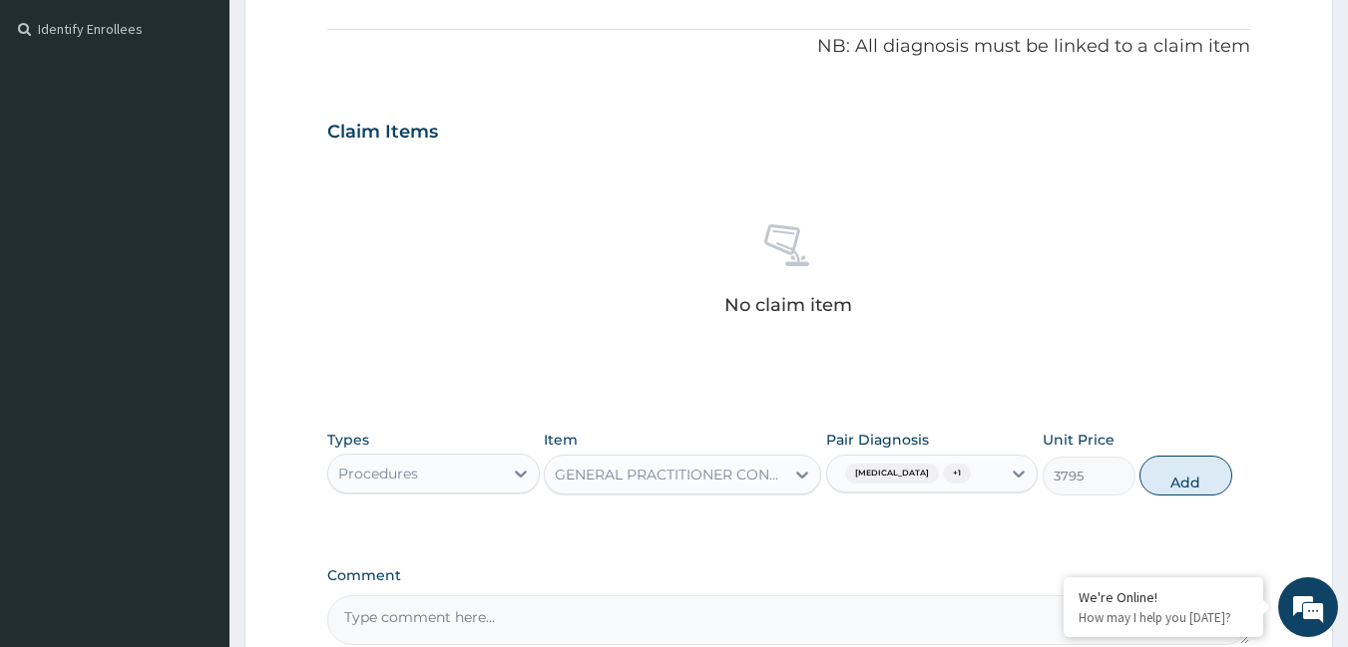
drag, startPoint x: 1174, startPoint y: 474, endPoint x: 908, endPoint y: 480, distance: 266.4
click at [1171, 475] on button "Add" at bounding box center [1185, 476] width 93 height 40
type input "0"
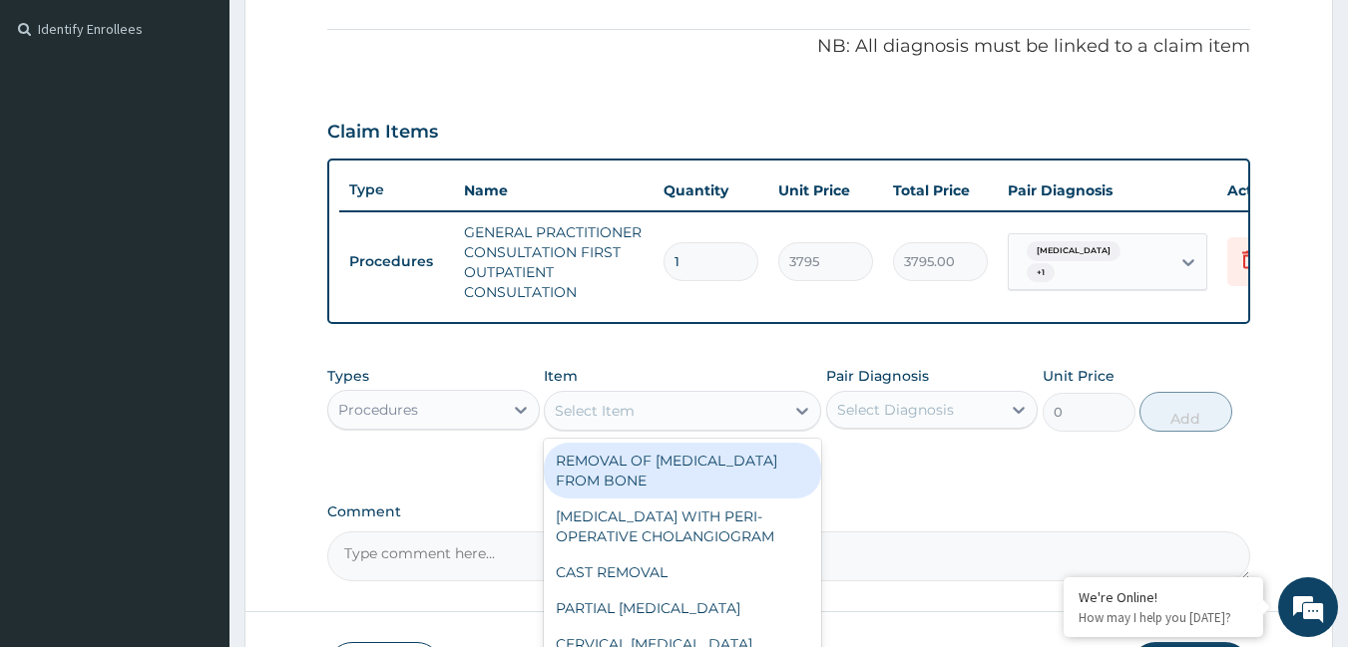
click at [675, 417] on div "Select Item" at bounding box center [664, 411] width 239 height 32
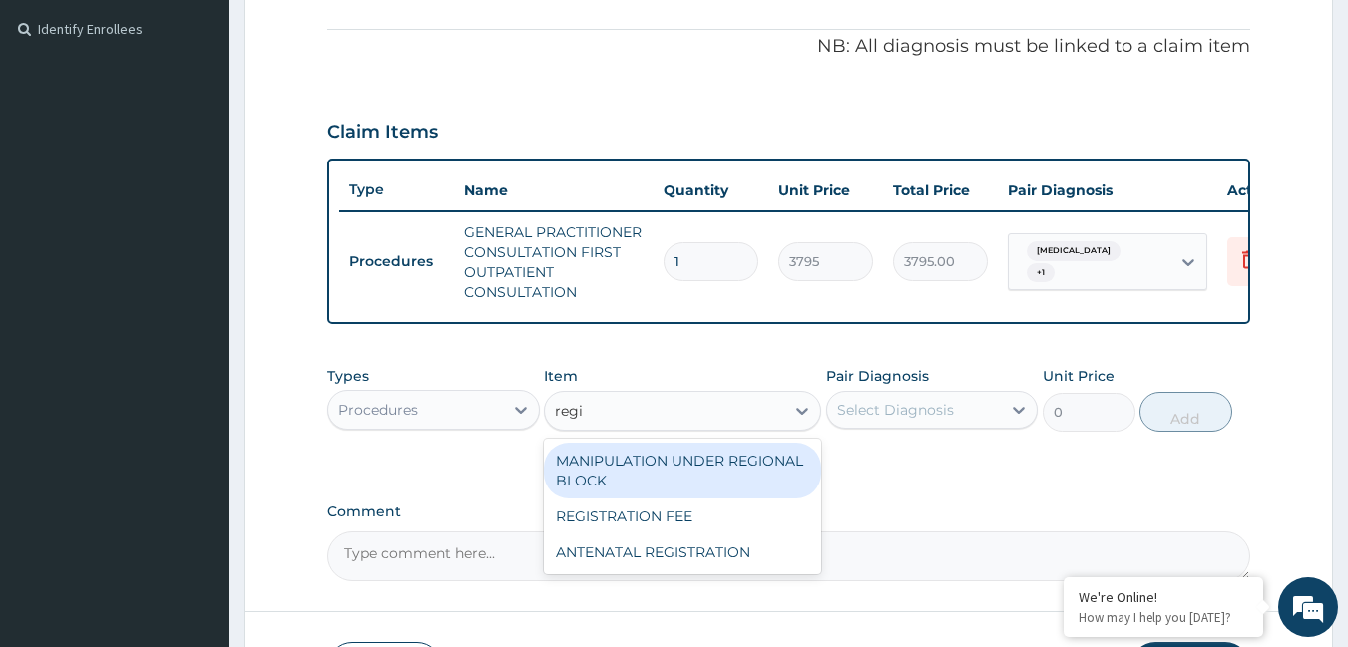
type input "regis"
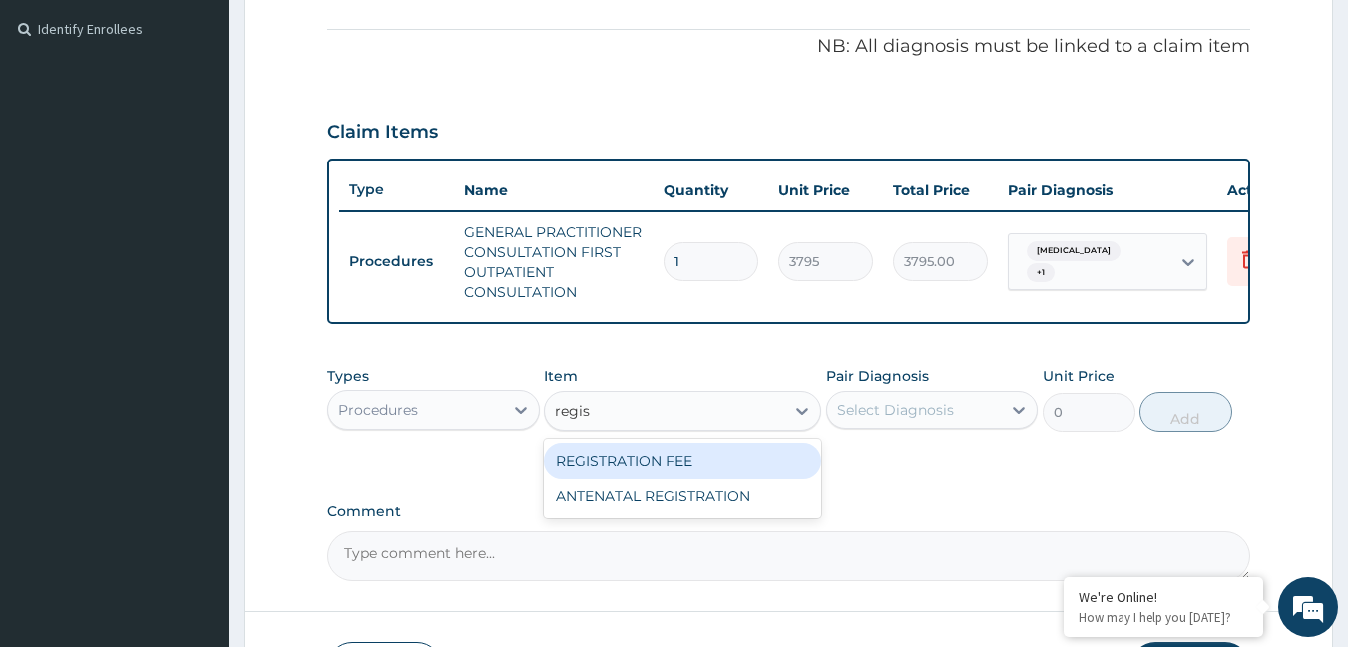
click at [645, 473] on div "REGISTRATION FEE" at bounding box center [682, 461] width 277 height 36
type input "2164.741712362911"
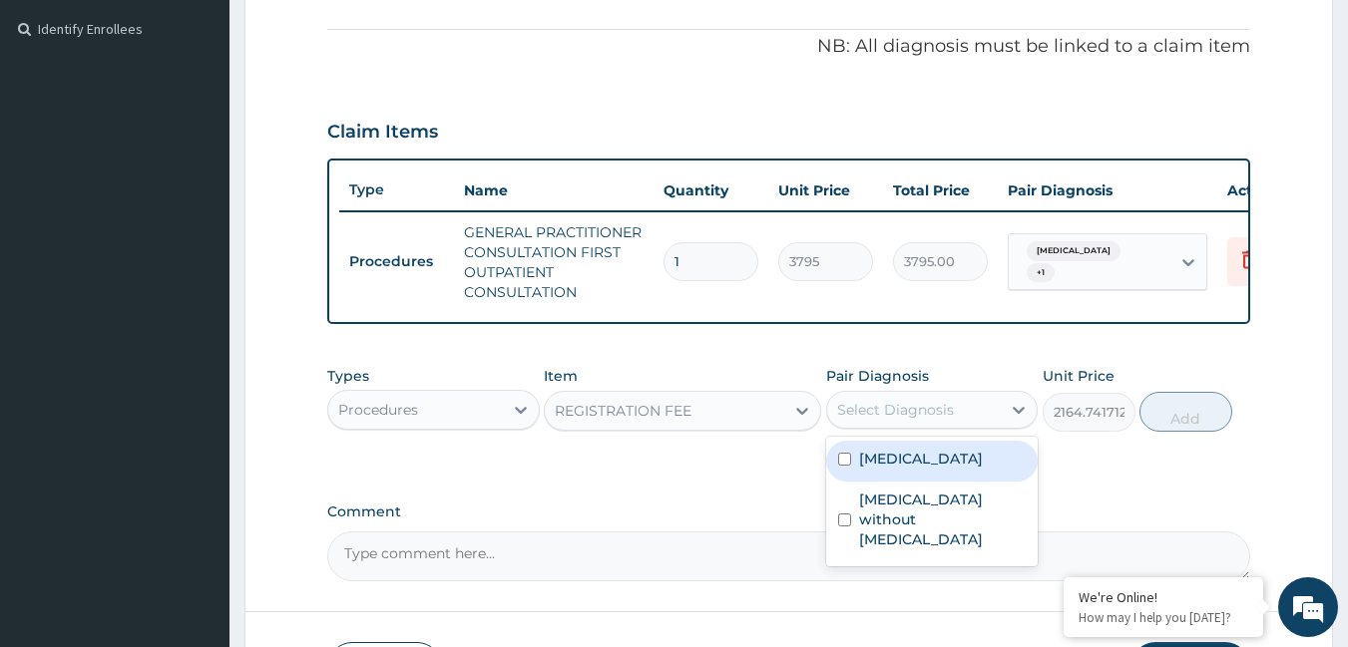
drag, startPoint x: 868, startPoint y: 431, endPoint x: 868, endPoint y: 465, distance: 33.9
click at [868, 442] on div "Types Procedures Item REGISTRATION FEE Pair Diagnosis option Sepsis without sep…" at bounding box center [789, 399] width 924 height 86
drag, startPoint x: 868, startPoint y: 472, endPoint x: 876, endPoint y: 443, distance: 30.0
click at [872, 462] on div "[MEDICAL_DATA]" at bounding box center [932, 461] width 212 height 41
checkbox input "true"
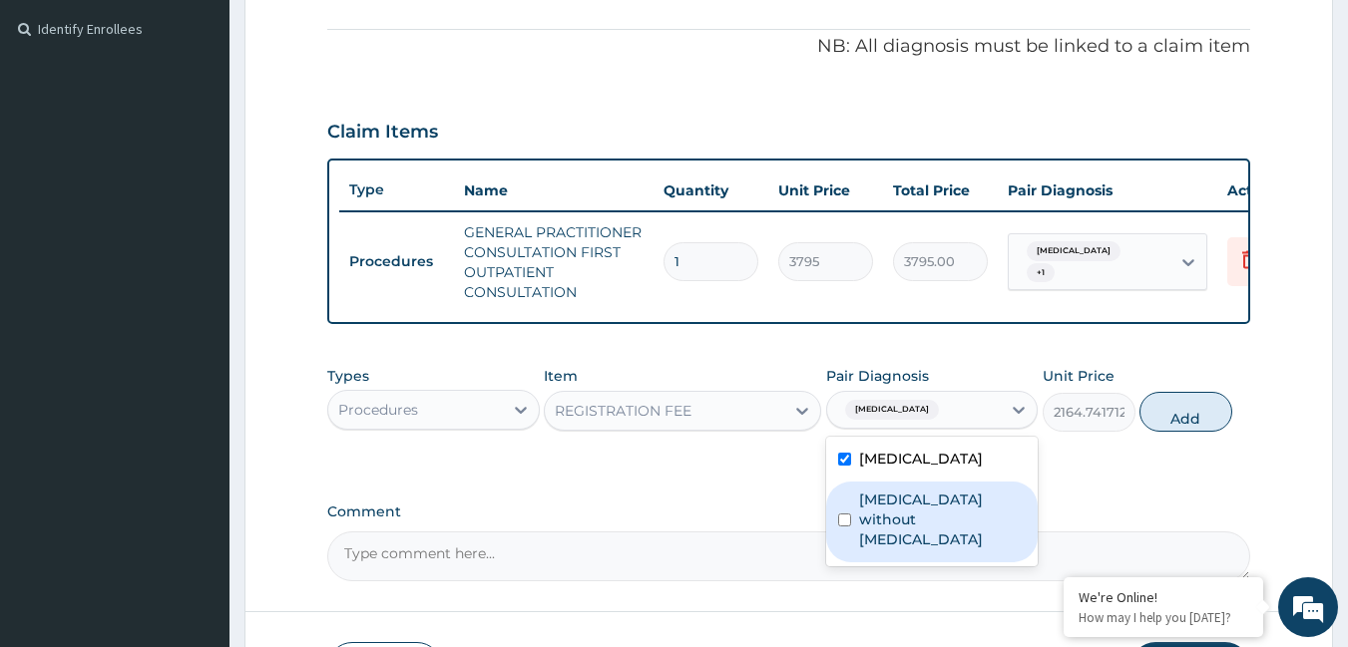
drag, startPoint x: 879, startPoint y: 528, endPoint x: 1051, endPoint y: 459, distance: 185.8
click at [969, 474] on div "Malaria, unspecified Sepsis without septic shock" at bounding box center [932, 502] width 212 height 130
click at [912, 533] on label "[MEDICAL_DATA] without [MEDICAL_DATA]" at bounding box center [943, 520] width 168 height 60
checkbox input "true"
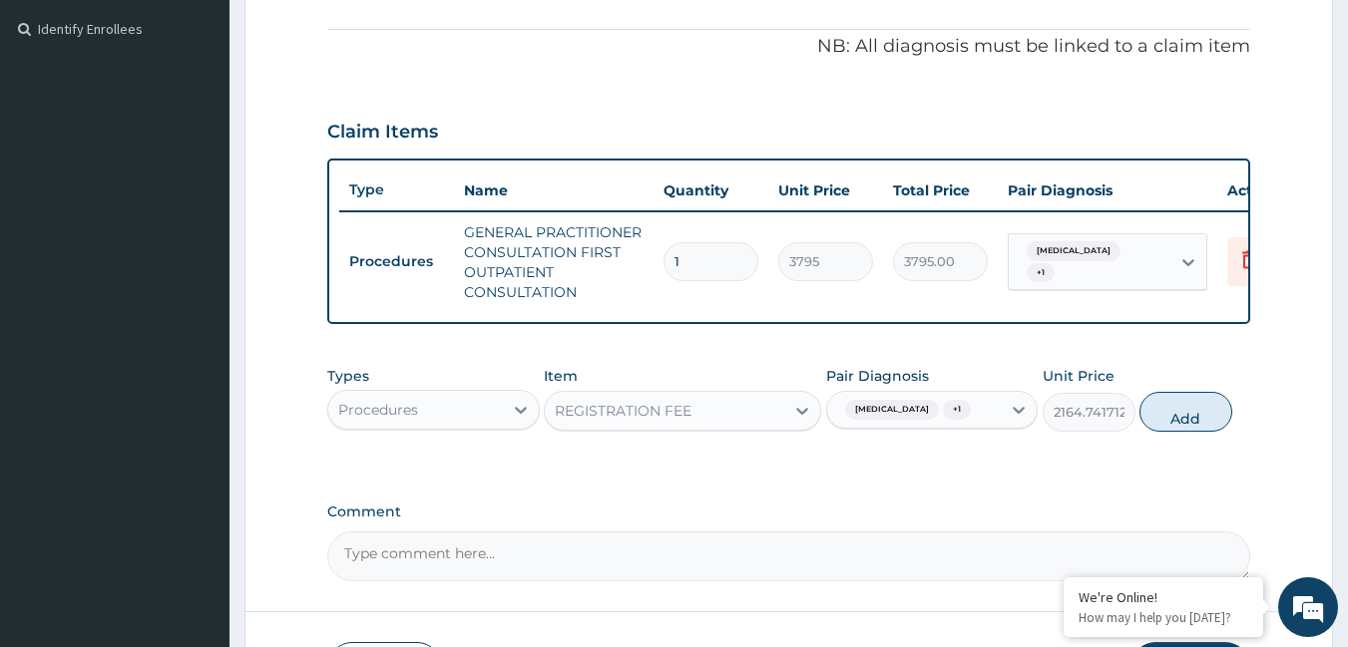
drag, startPoint x: 1179, startPoint y: 420, endPoint x: 989, endPoint y: 429, distance: 190.8
click at [1169, 423] on button "Add" at bounding box center [1185, 412] width 93 height 40
type input "0"
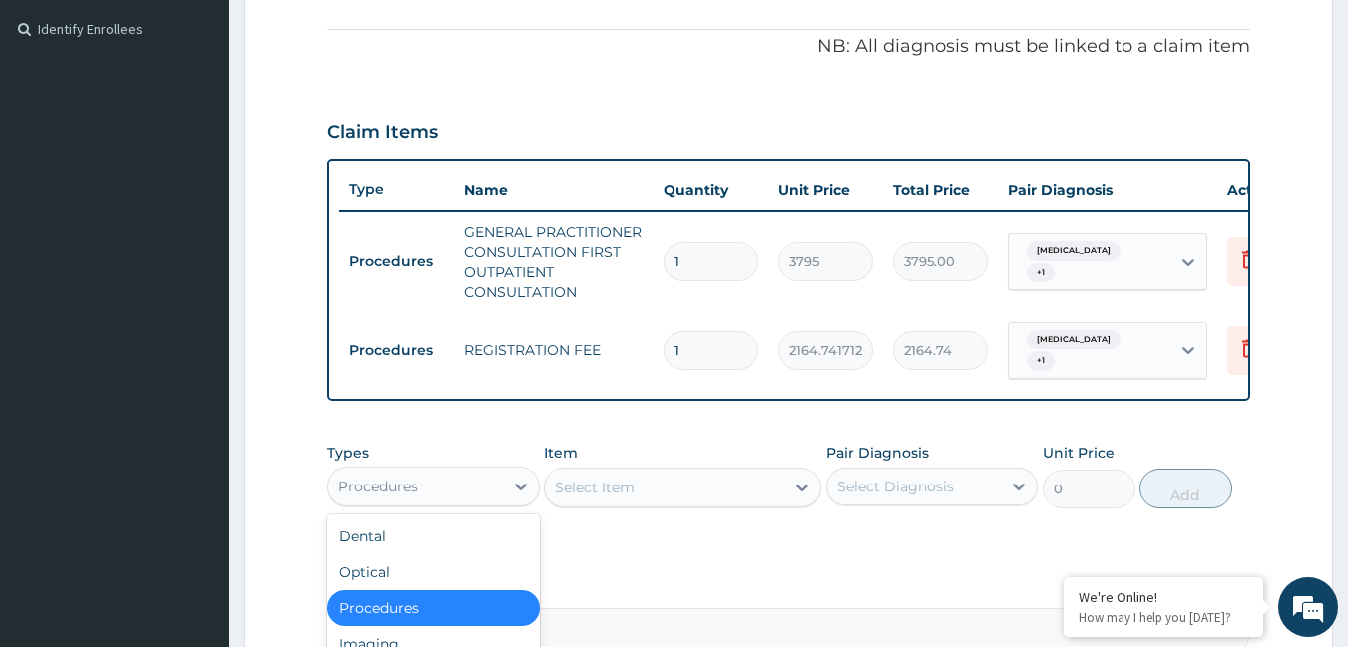
click at [366, 497] on div "Procedures" at bounding box center [378, 487] width 80 height 20
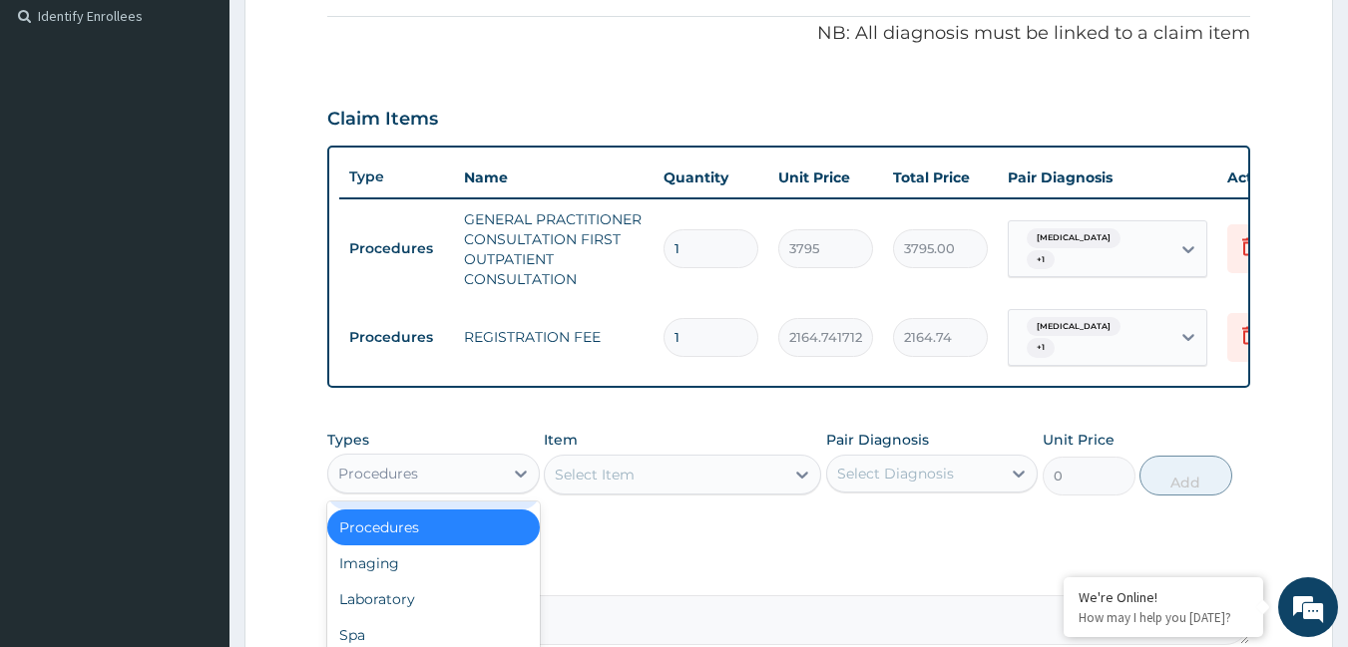
scroll to position [683, 0]
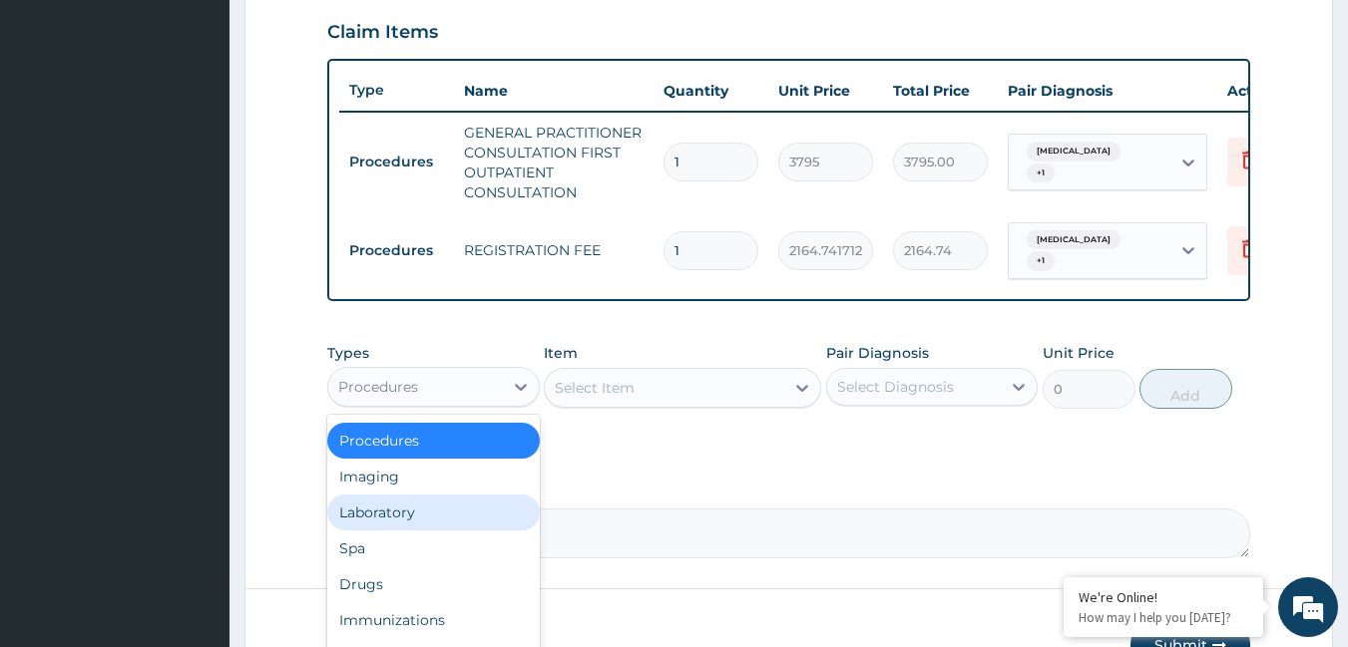
drag, startPoint x: 364, startPoint y: 528, endPoint x: 366, endPoint y: 512, distance: 16.1
click at [365, 527] on div "Laboratory" at bounding box center [433, 513] width 212 height 36
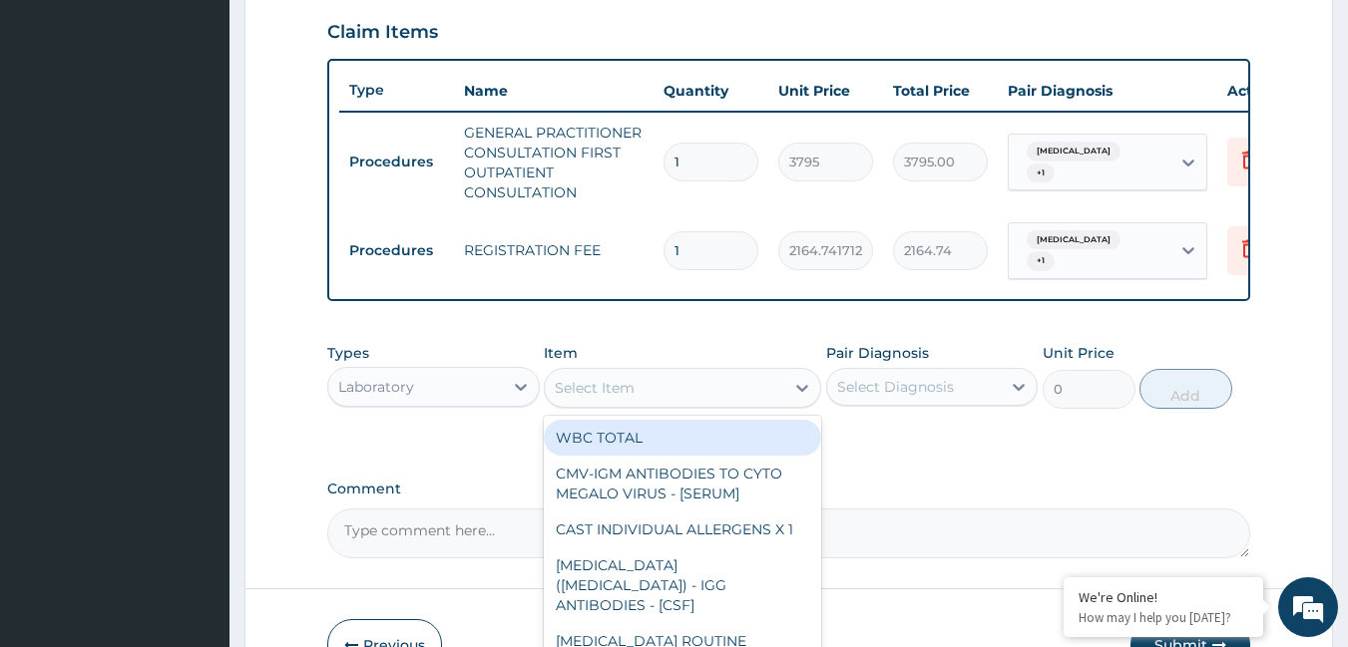
click at [603, 398] on div "Select Item" at bounding box center [595, 388] width 80 height 20
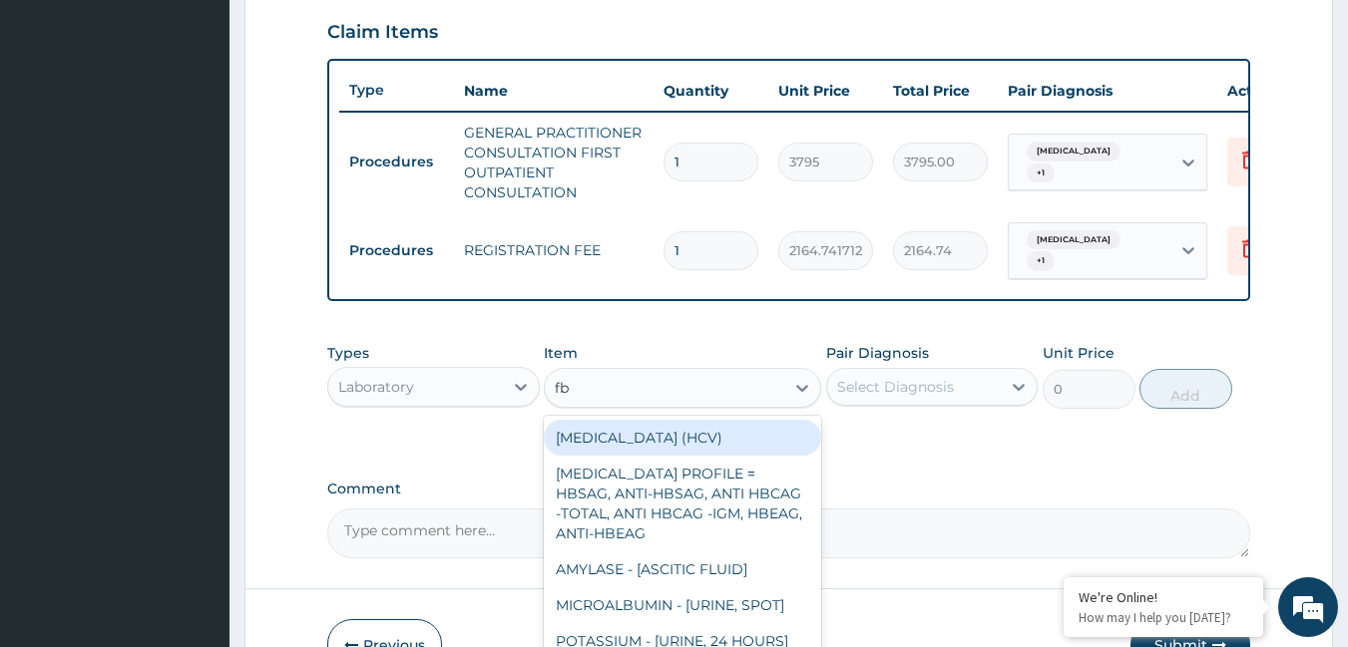
type input "fbc"
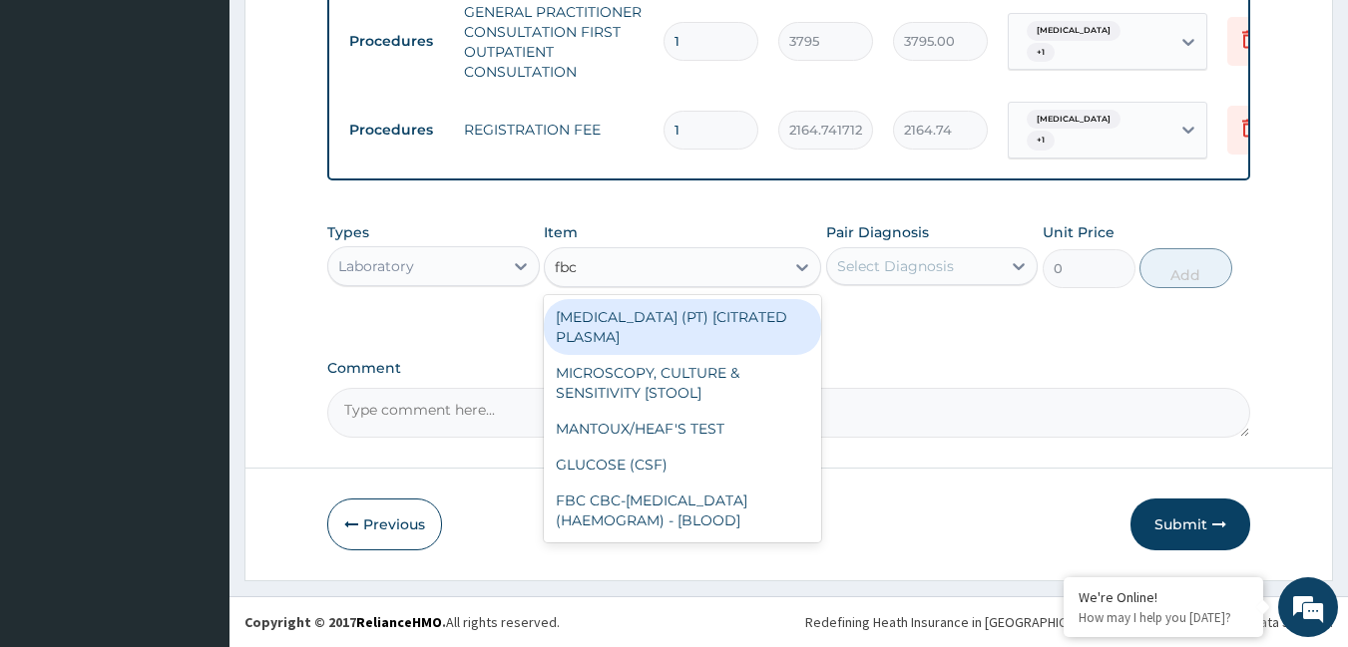
scroll to position [819, 0]
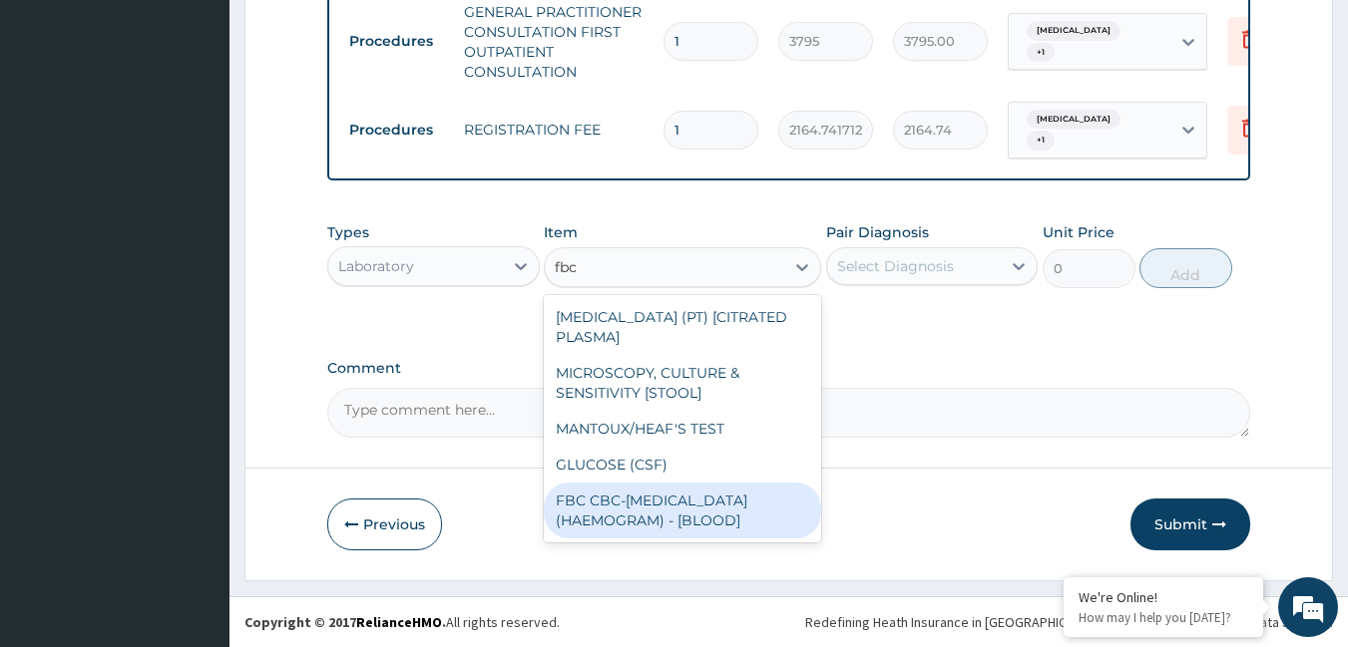
drag, startPoint x: 702, startPoint y: 513, endPoint x: 712, endPoint y: 508, distance: 11.2
click at [705, 512] on div "FBC CBC-[MEDICAL_DATA] (HAEMOGRAM) - [BLOOD]" at bounding box center [682, 511] width 277 height 56
type input "4600"
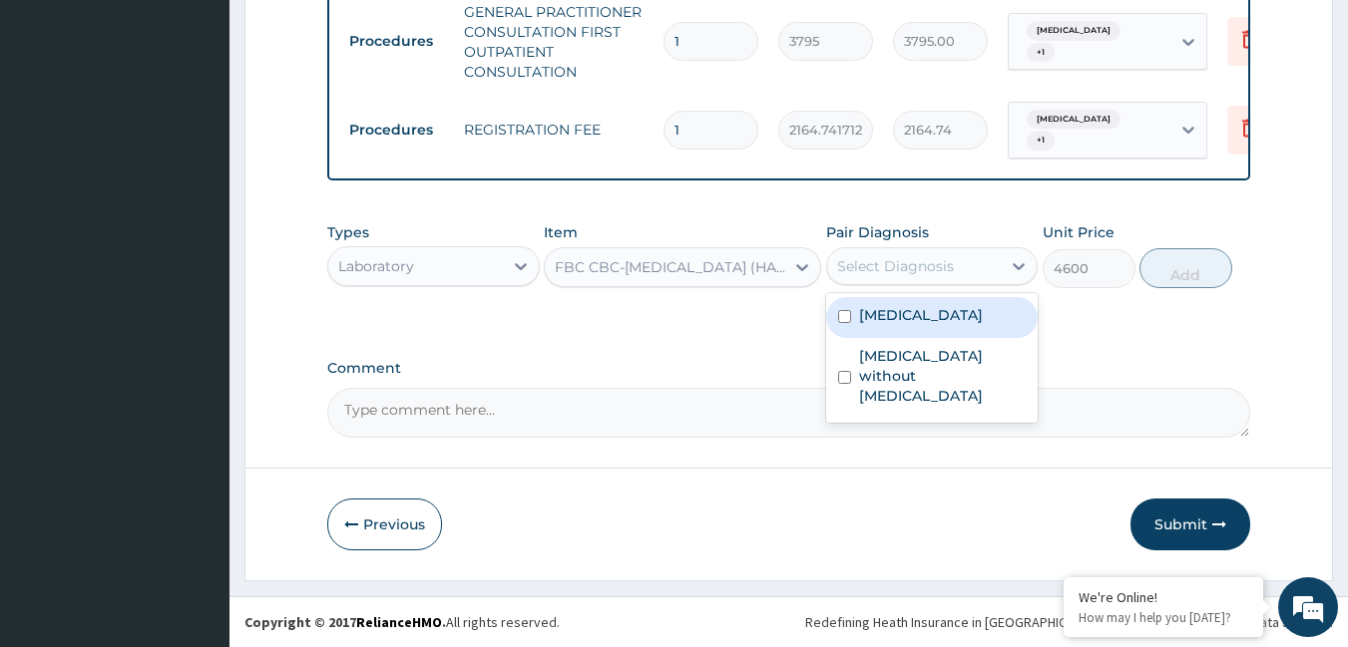
drag, startPoint x: 899, startPoint y: 268, endPoint x: 896, endPoint y: 294, distance: 26.1
click at [900, 267] on div "Select Diagnosis" at bounding box center [895, 266] width 117 height 20
drag, startPoint x: 894, startPoint y: 312, endPoint x: 895, endPoint y: 288, distance: 24.0
click at [894, 310] on label "[MEDICAL_DATA]" at bounding box center [921, 315] width 124 height 20
checkbox input "true"
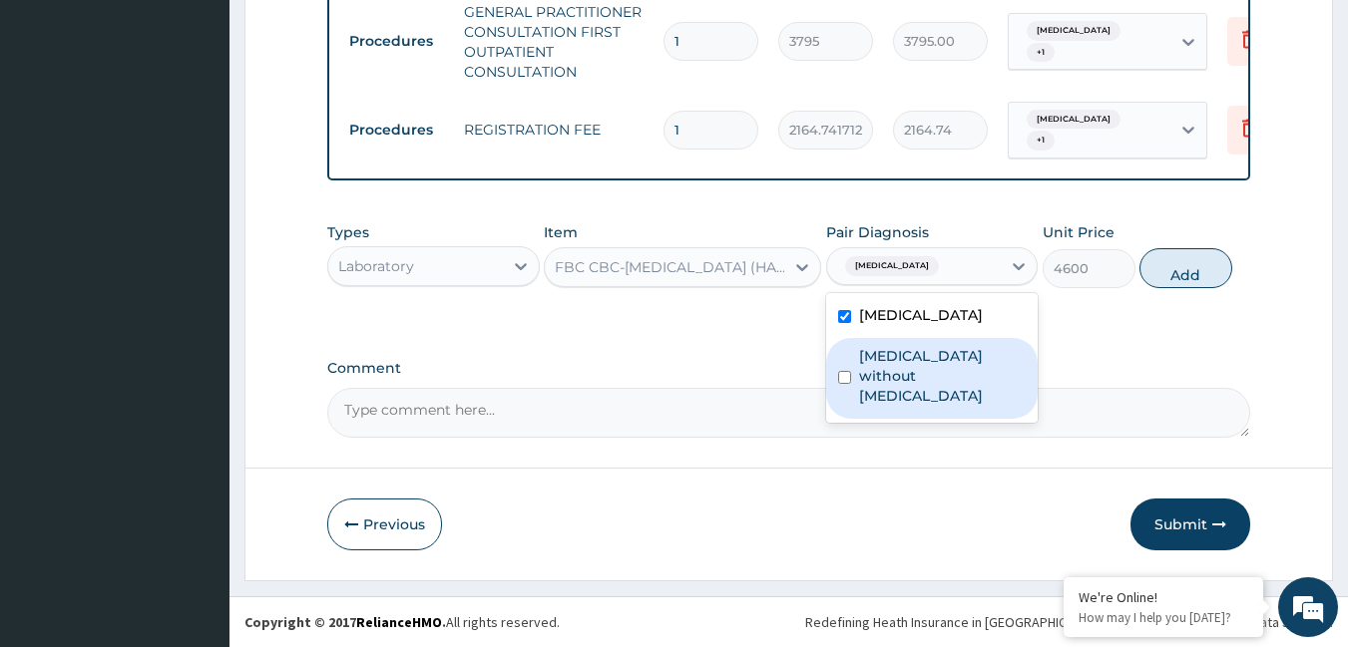
drag, startPoint x: 899, startPoint y: 369, endPoint x: 939, endPoint y: 322, distance: 61.6
click at [901, 368] on label "[MEDICAL_DATA] without [MEDICAL_DATA]" at bounding box center [943, 376] width 168 height 60
checkbox input "true"
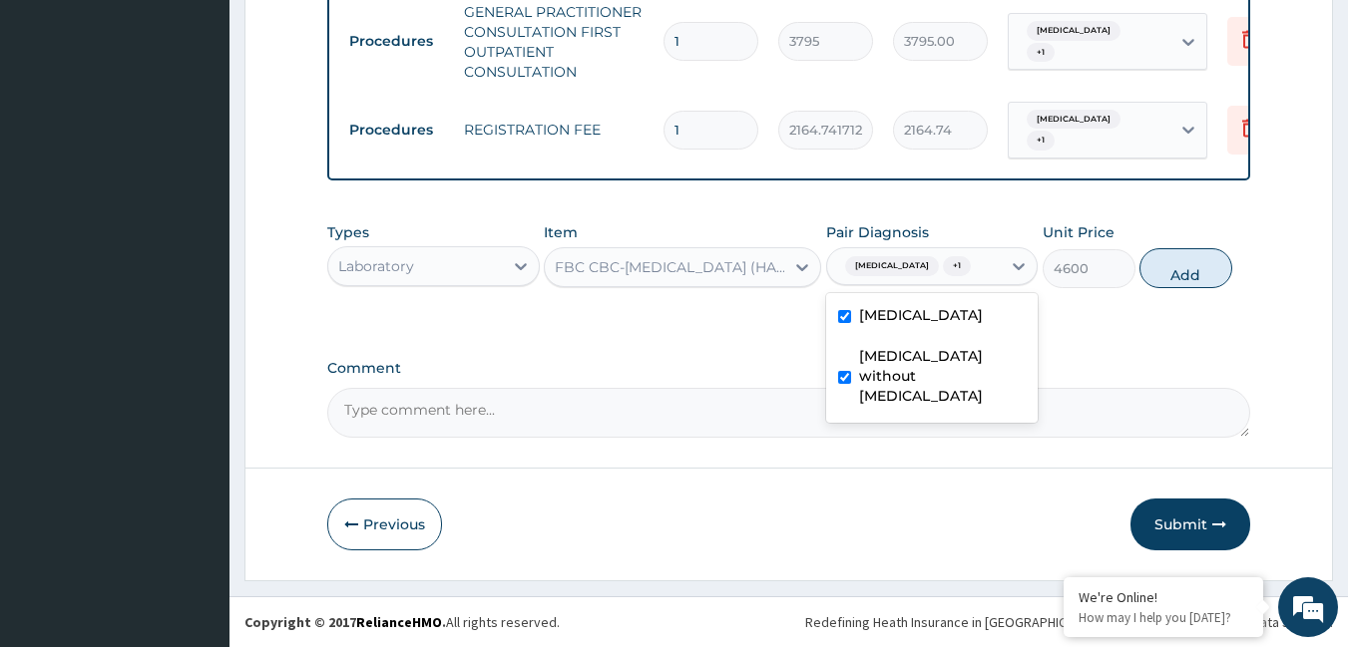
click at [1122, 272] on div "Types Laboratory Item FBC CBC-COMPLETE BLOOD COUNT (HAEMOGRAM) - [BLOOD] Pair D…" at bounding box center [789, 255] width 924 height 86
click at [1185, 262] on button "Add" at bounding box center [1185, 268] width 93 height 40
type input "0"
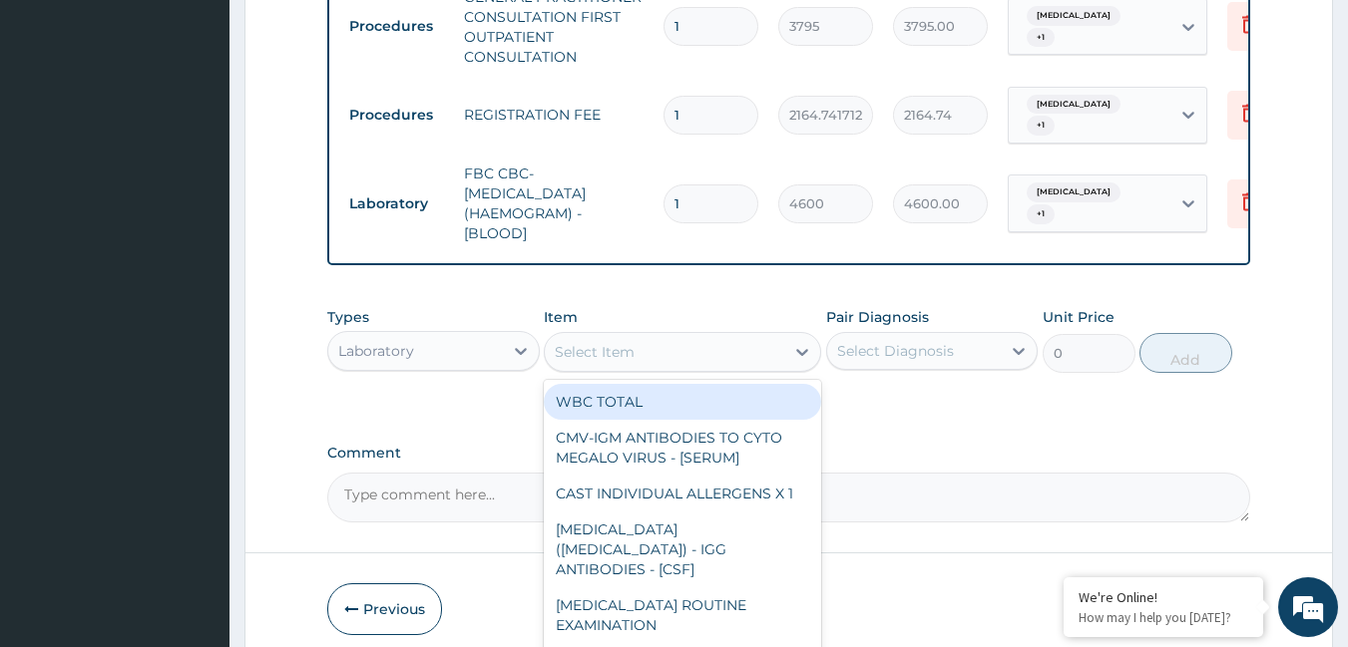
click at [614, 362] on div "Select Item" at bounding box center [595, 352] width 80 height 20
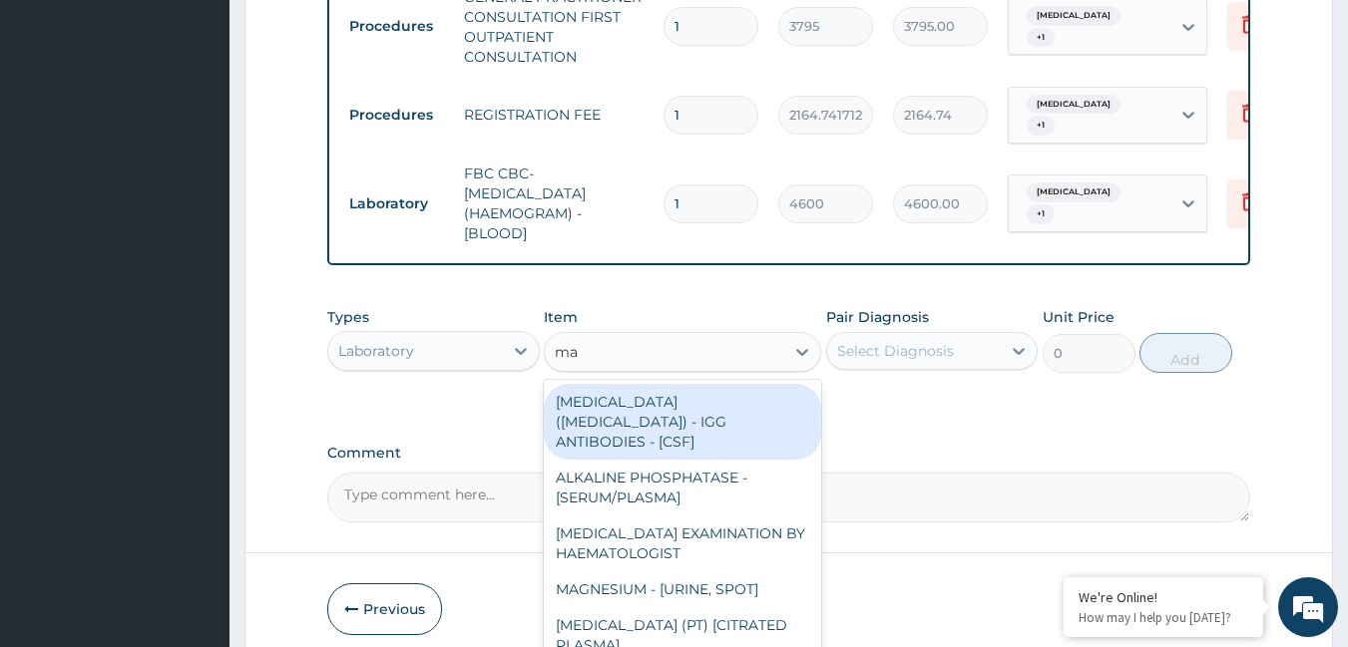
type input "mal"
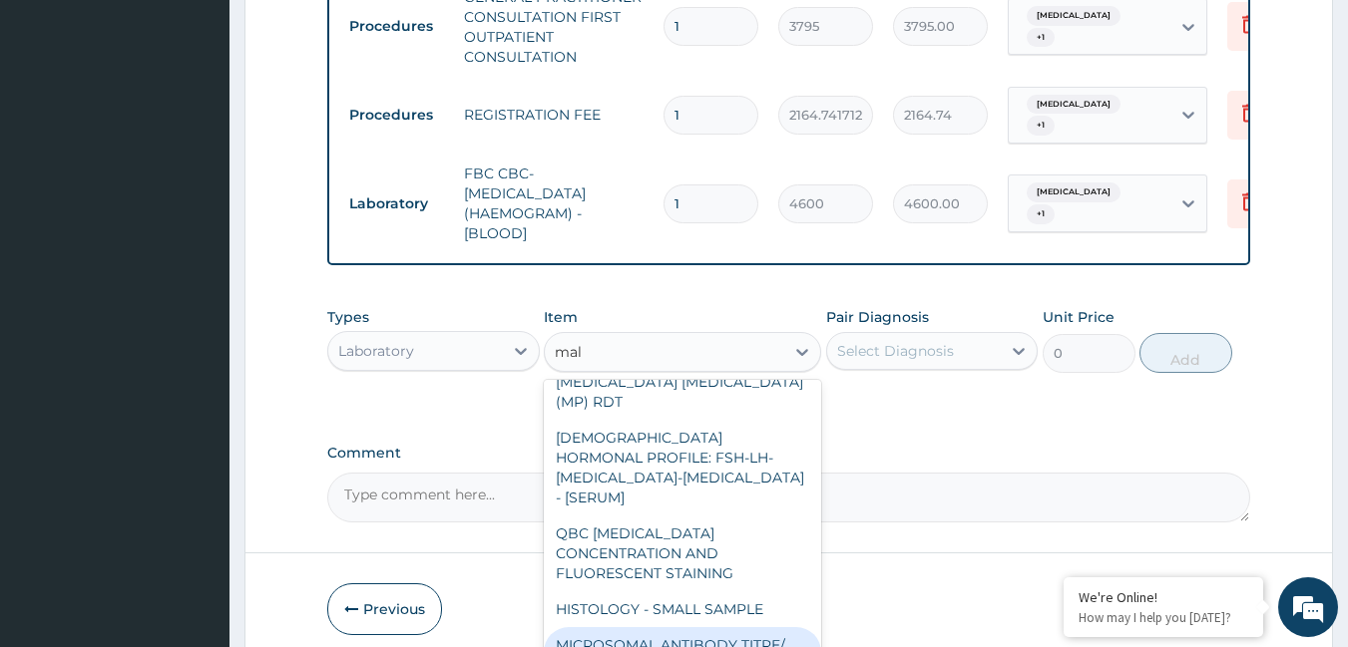
scroll to position [120, 0]
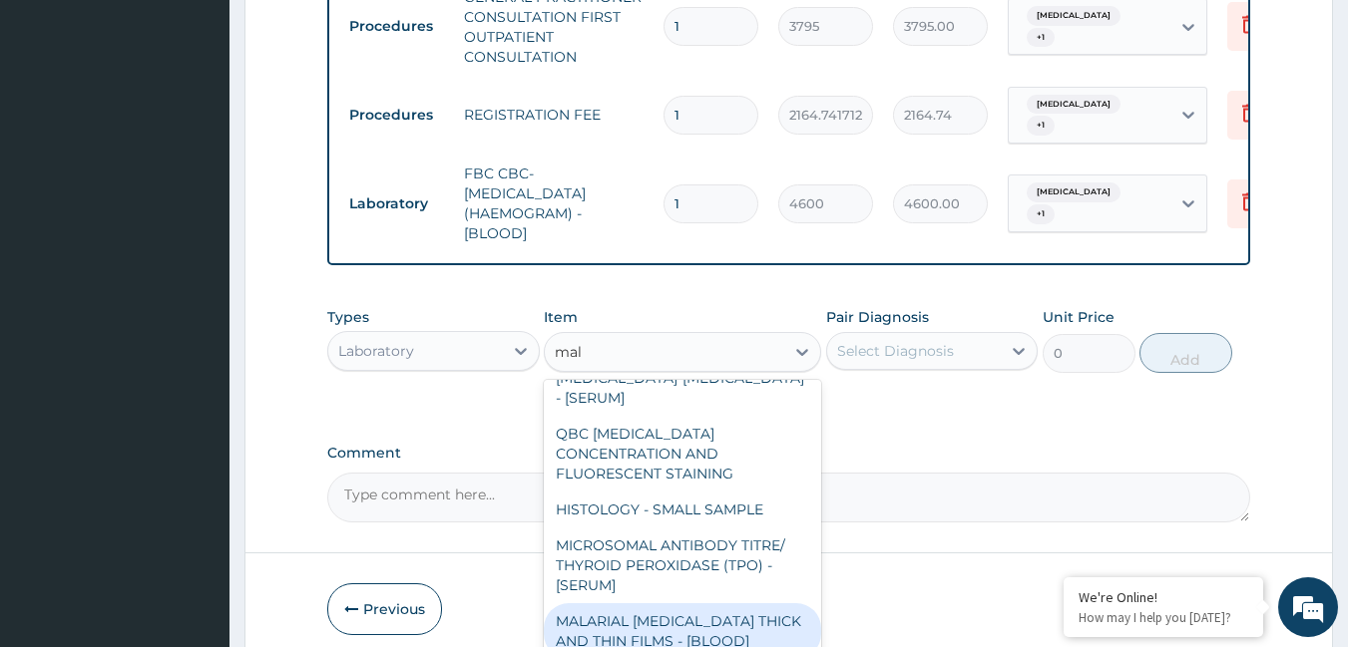
click at [675, 604] on div "MALARIAL [MEDICAL_DATA] THICK AND THIN FILMS - [BLOOD]" at bounding box center [682, 632] width 277 height 56
type input "1725"
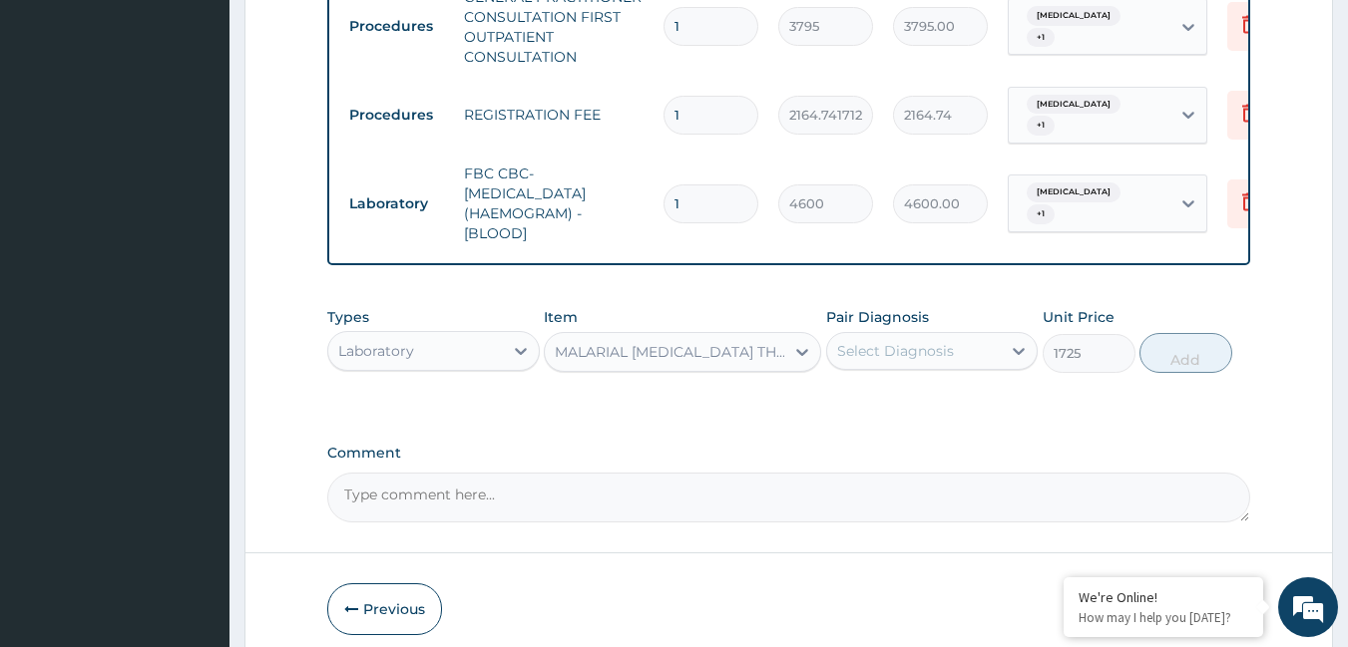
click at [866, 360] on div "Select Diagnosis" at bounding box center [895, 351] width 117 height 20
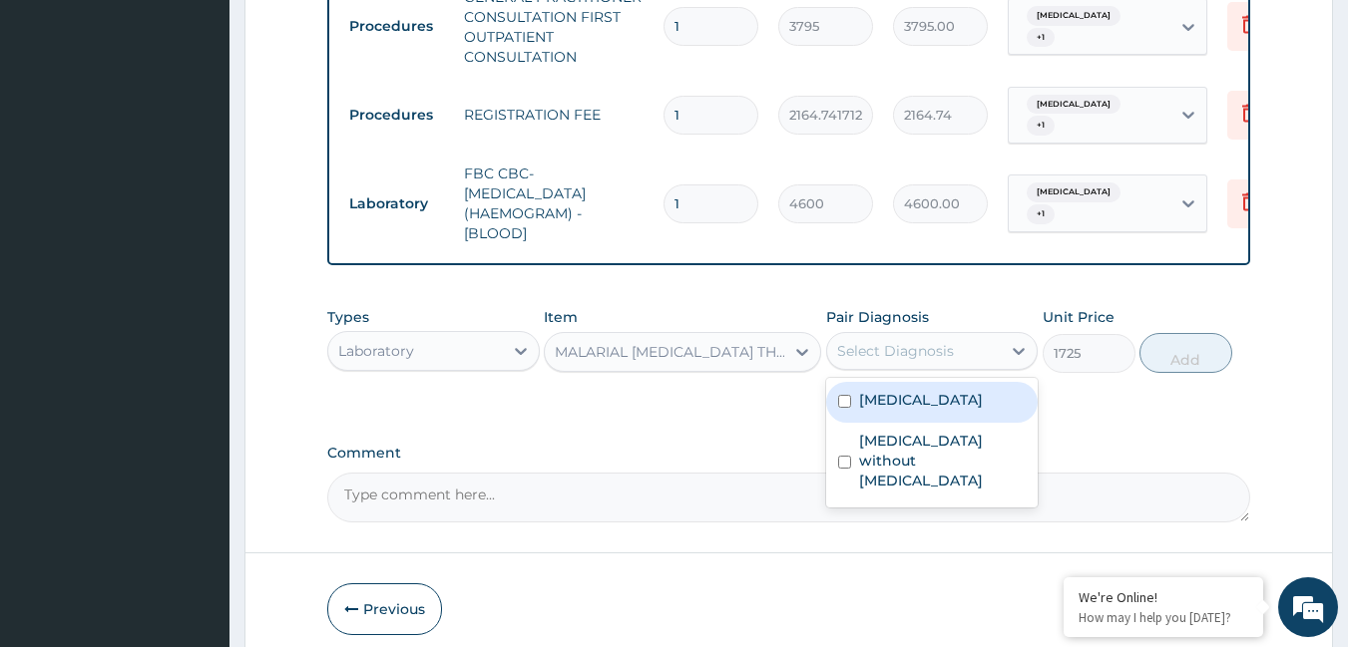
click at [854, 421] on div "[MEDICAL_DATA]" at bounding box center [932, 402] width 212 height 41
checkbox input "true"
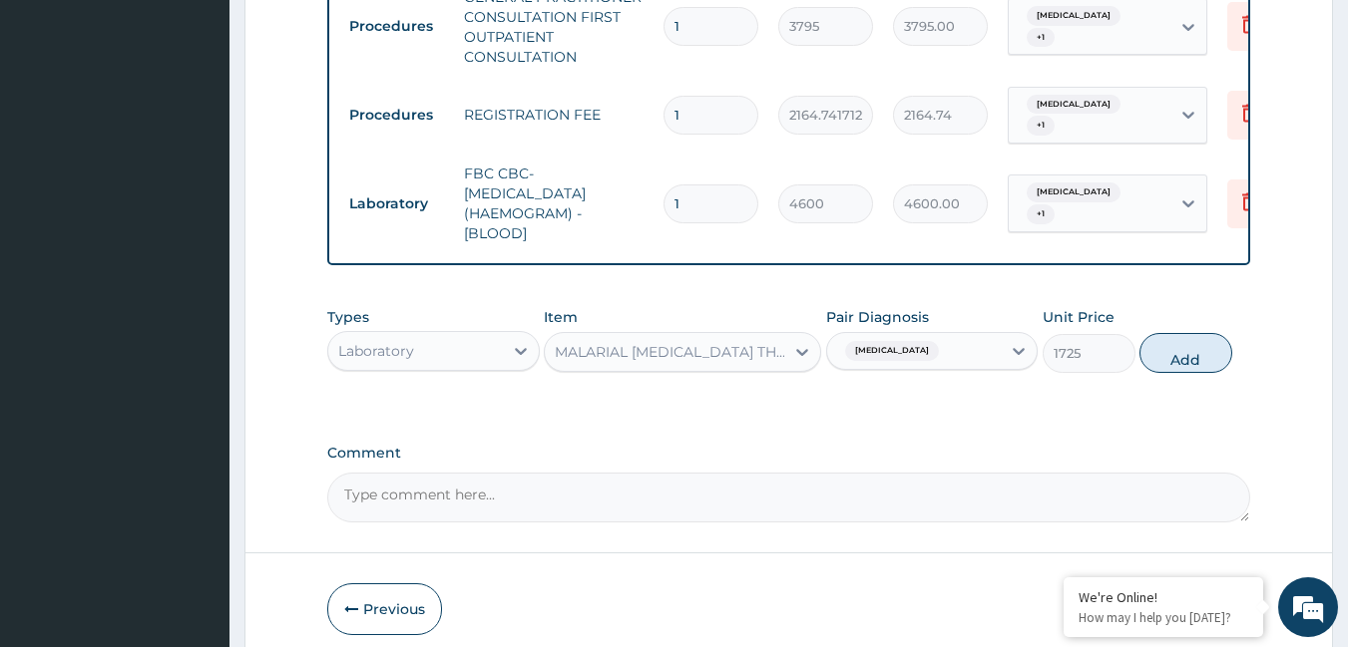
drag, startPoint x: 1194, startPoint y: 371, endPoint x: 800, endPoint y: 372, distance: 394.1
click at [1175, 371] on button "Add" at bounding box center [1185, 353] width 93 height 40
type input "0"
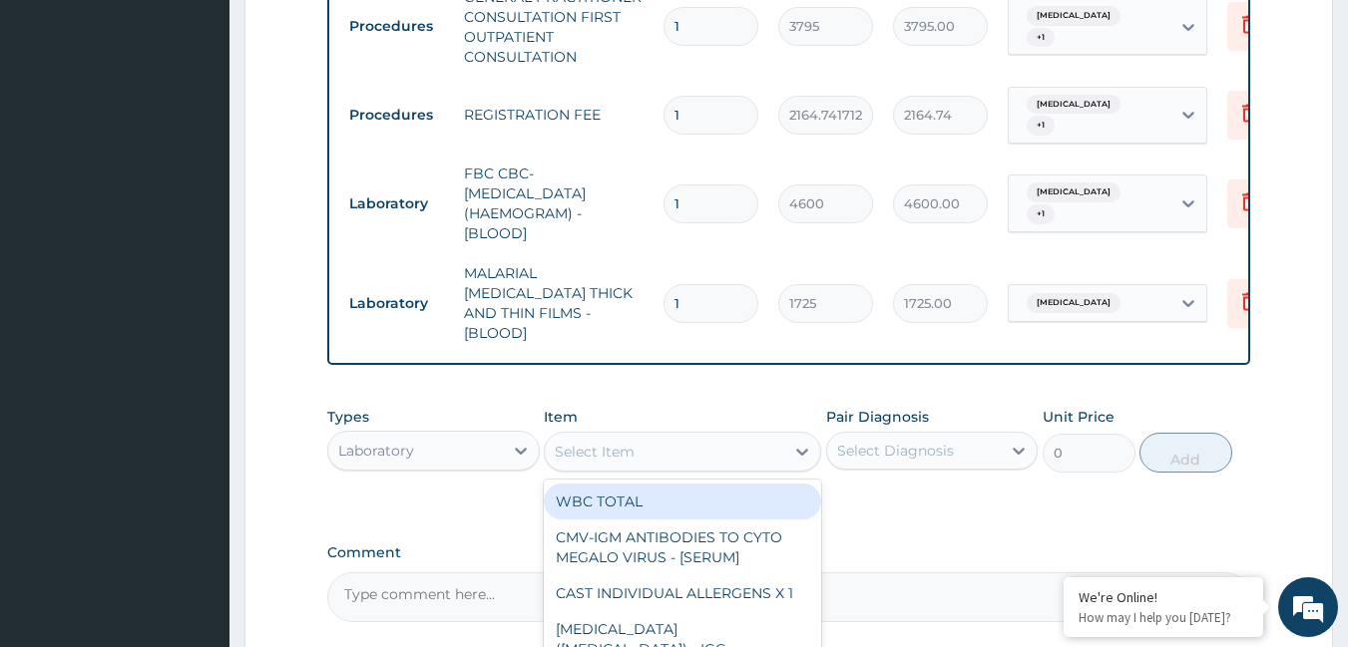
drag, startPoint x: 611, startPoint y: 452, endPoint x: 596, endPoint y: 438, distance: 20.5
click at [612, 452] on div "Select Item" at bounding box center [595, 452] width 80 height 20
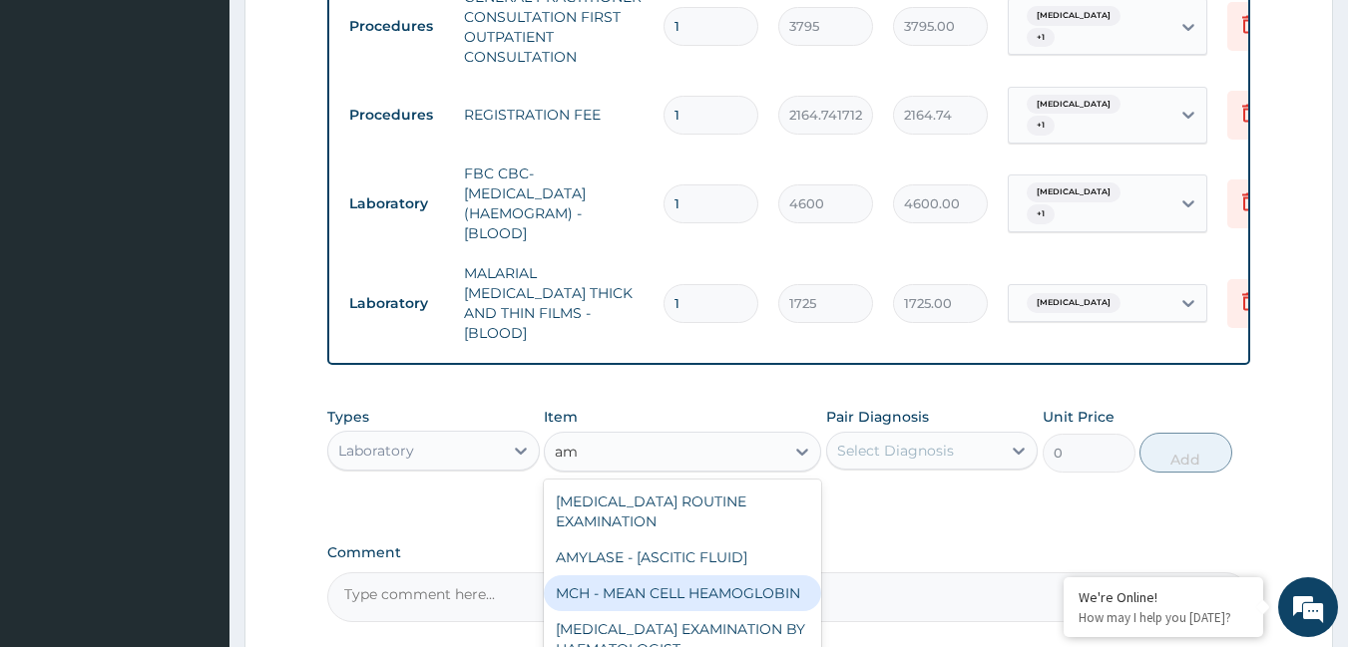
type input "am"
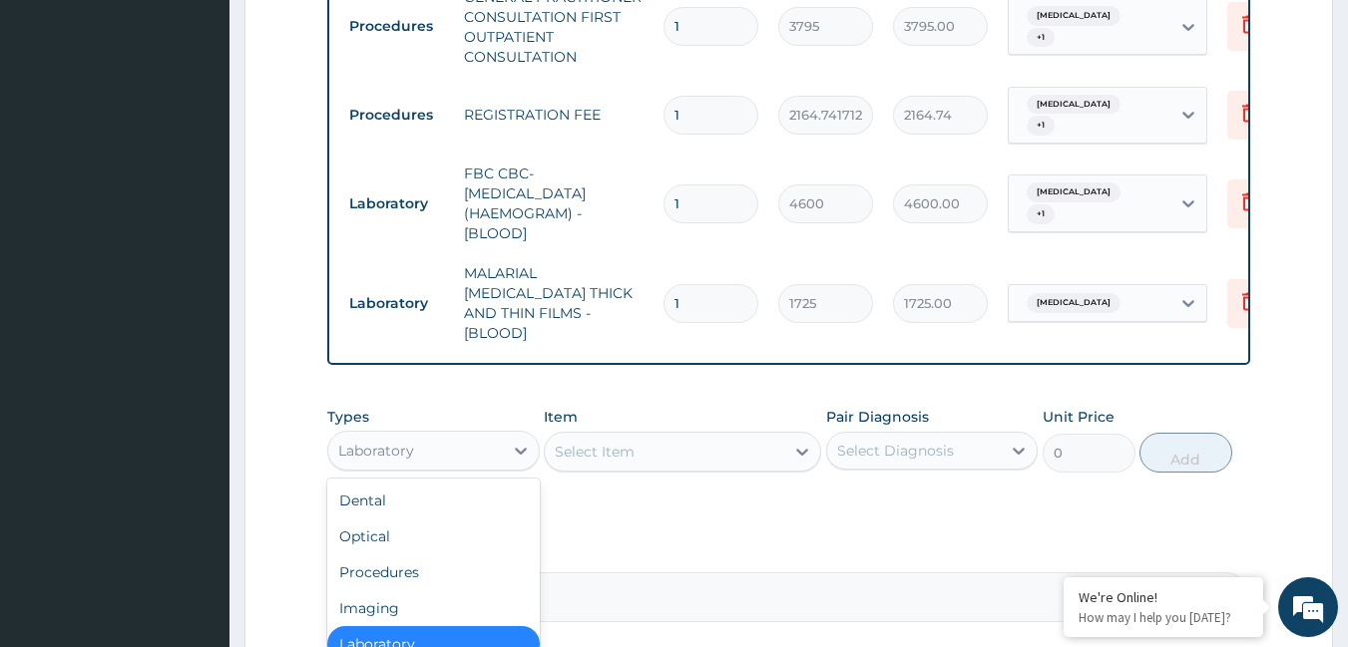
click at [487, 440] on div "Laboratory" at bounding box center [415, 451] width 175 height 32
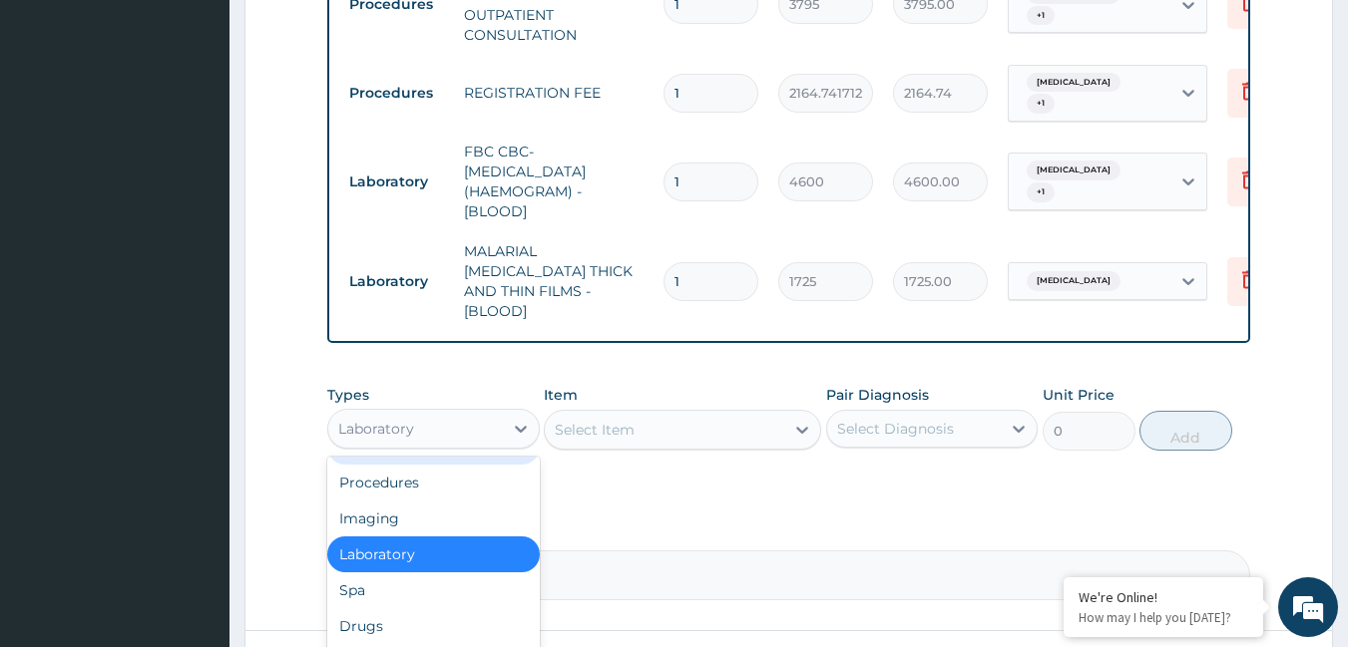
scroll to position [919, 0]
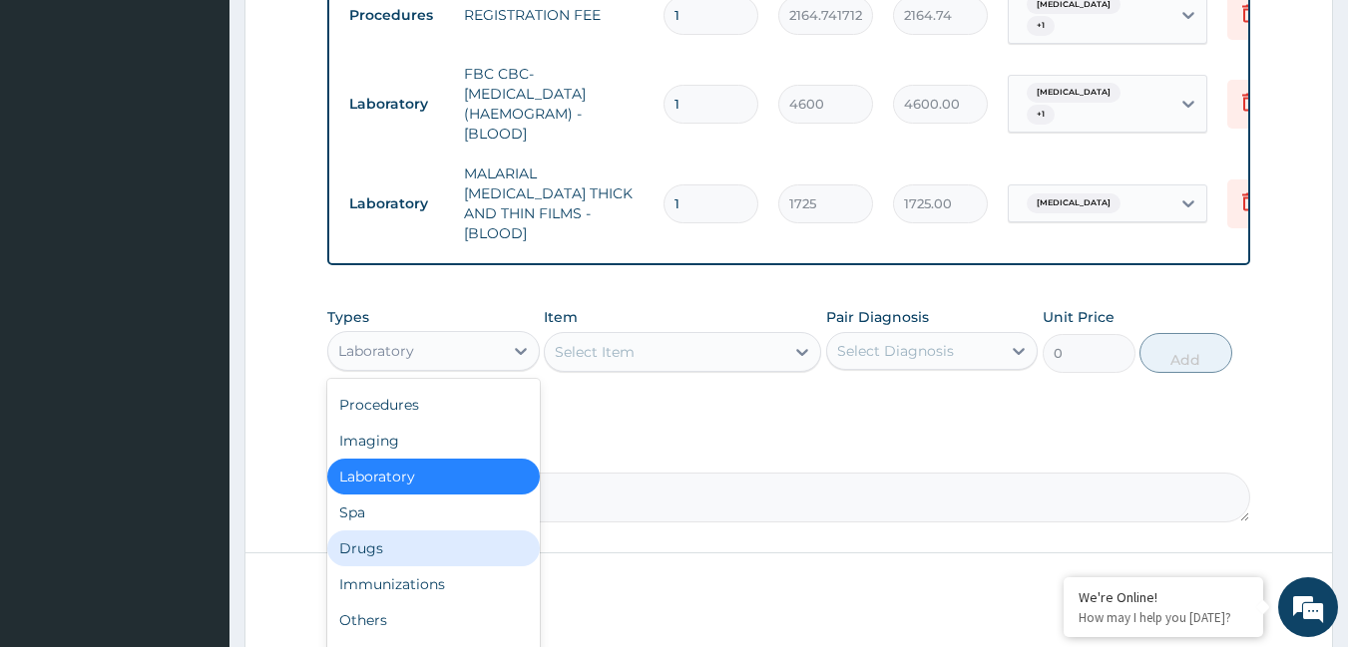
click at [404, 539] on div "Drugs" at bounding box center [433, 549] width 212 height 36
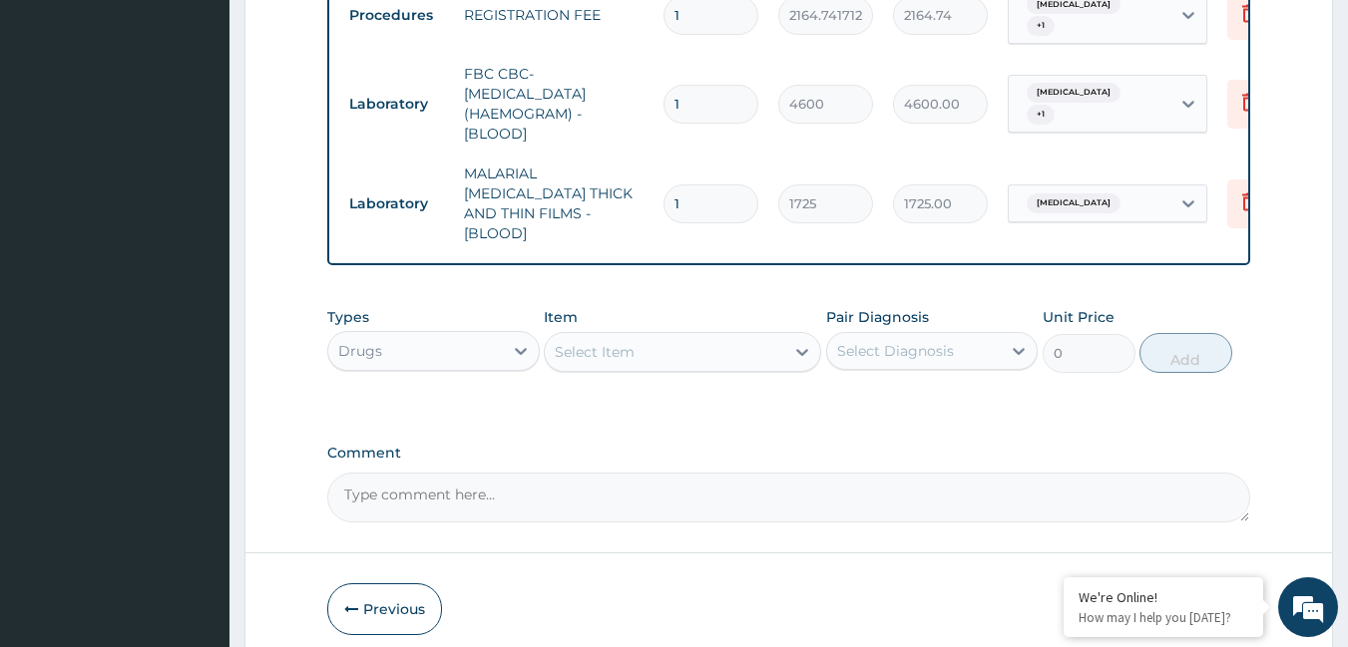
click at [1036, 120] on span "+ 1" at bounding box center [1041, 115] width 28 height 20
click at [1025, 168] on input "checkbox" at bounding box center [1026, 163] width 13 height 13
checkbox input "false"
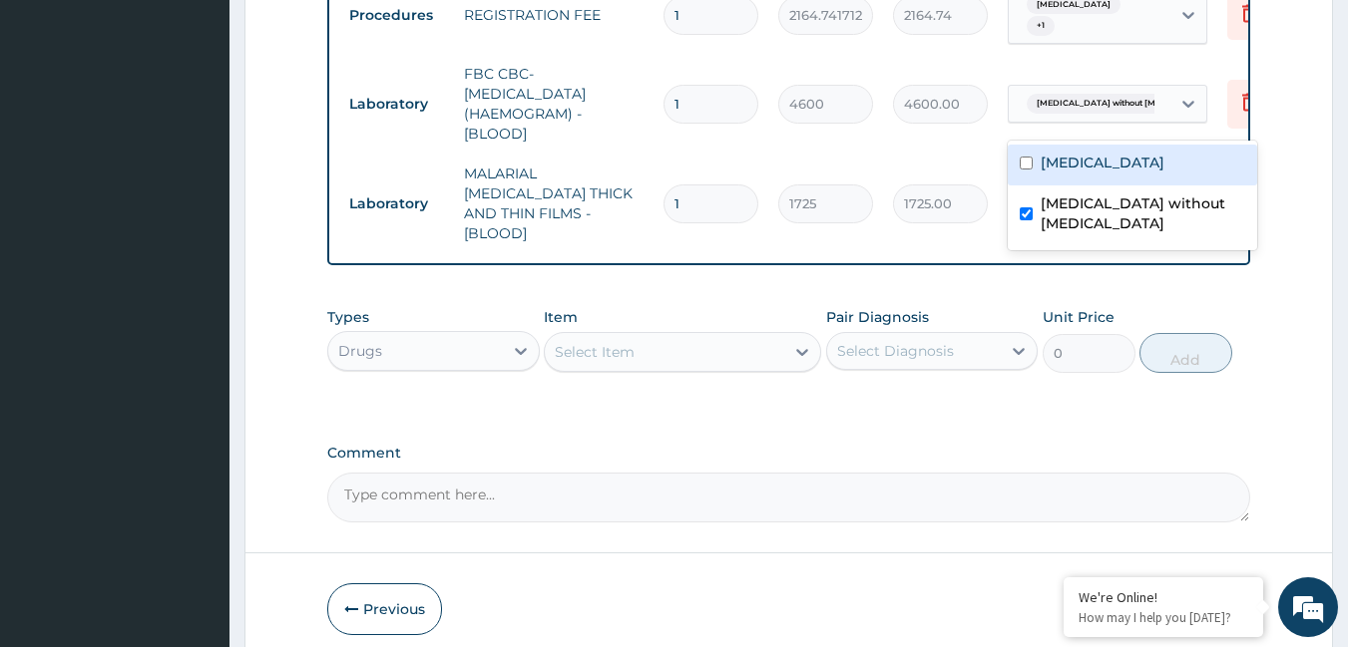
click at [757, 344] on div "Select Item" at bounding box center [664, 352] width 239 height 32
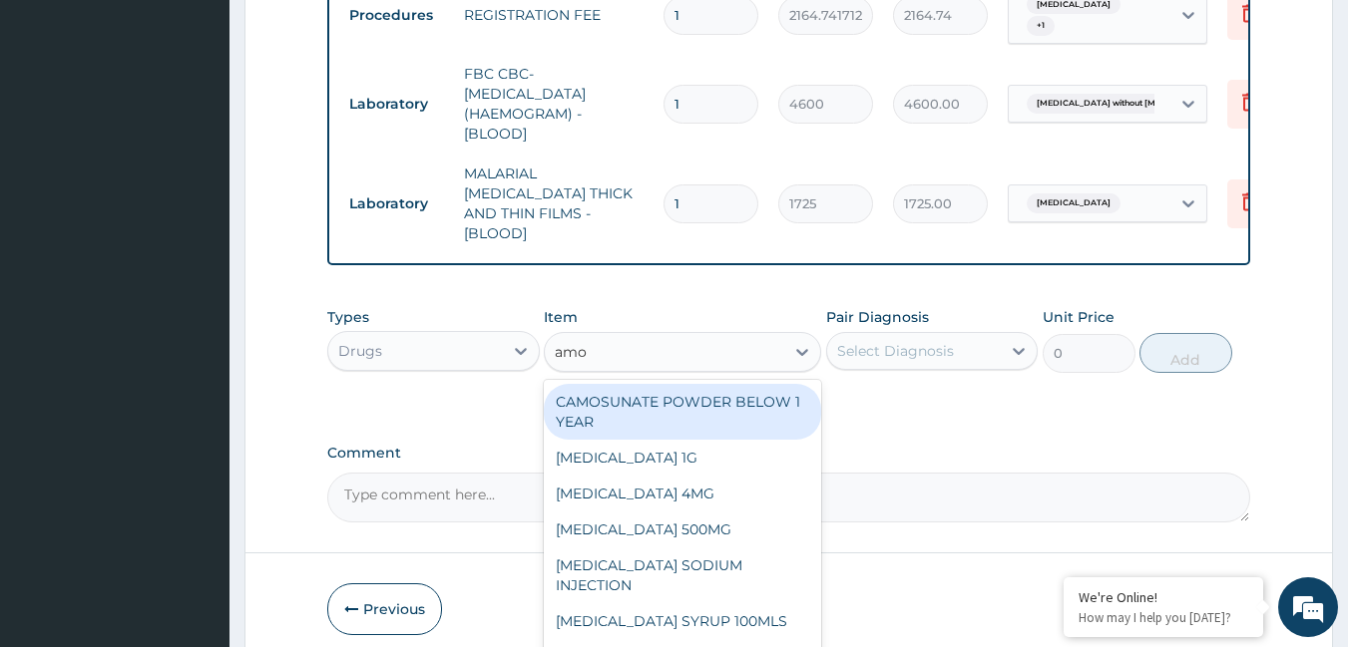
type input "amox"
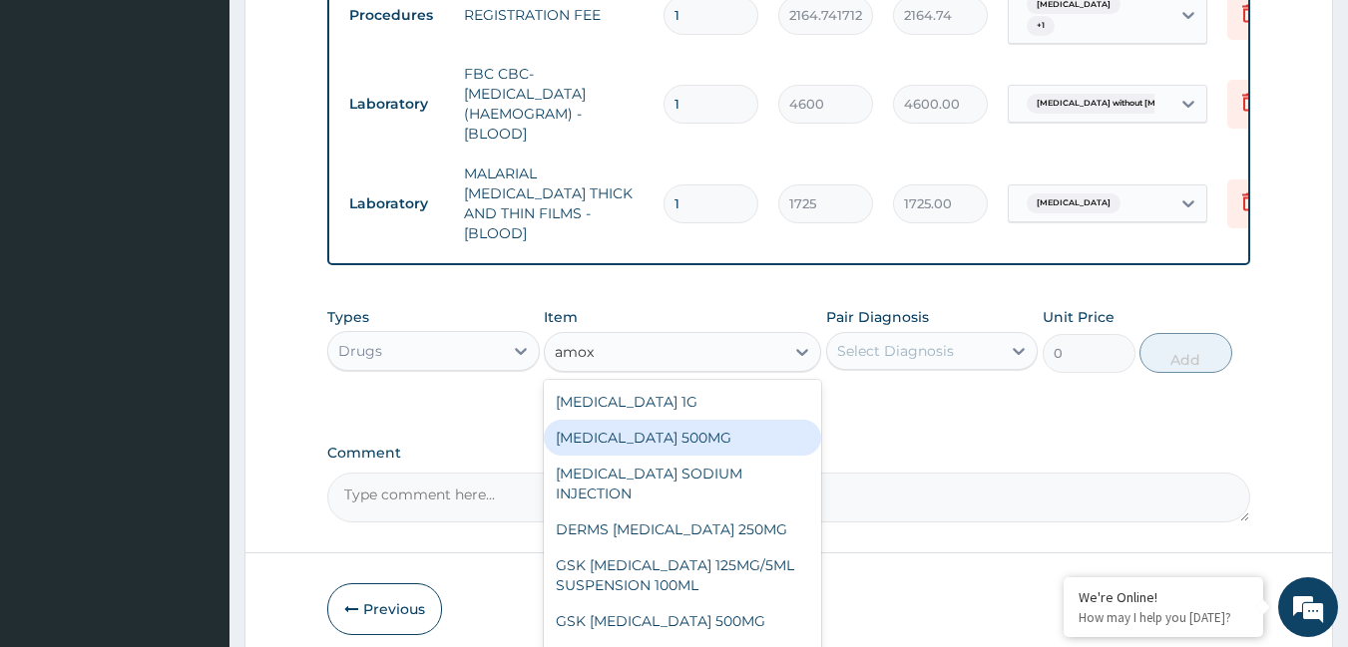
click at [706, 442] on div "[MEDICAL_DATA] 500MG" at bounding box center [682, 438] width 277 height 36
type input "75.9"
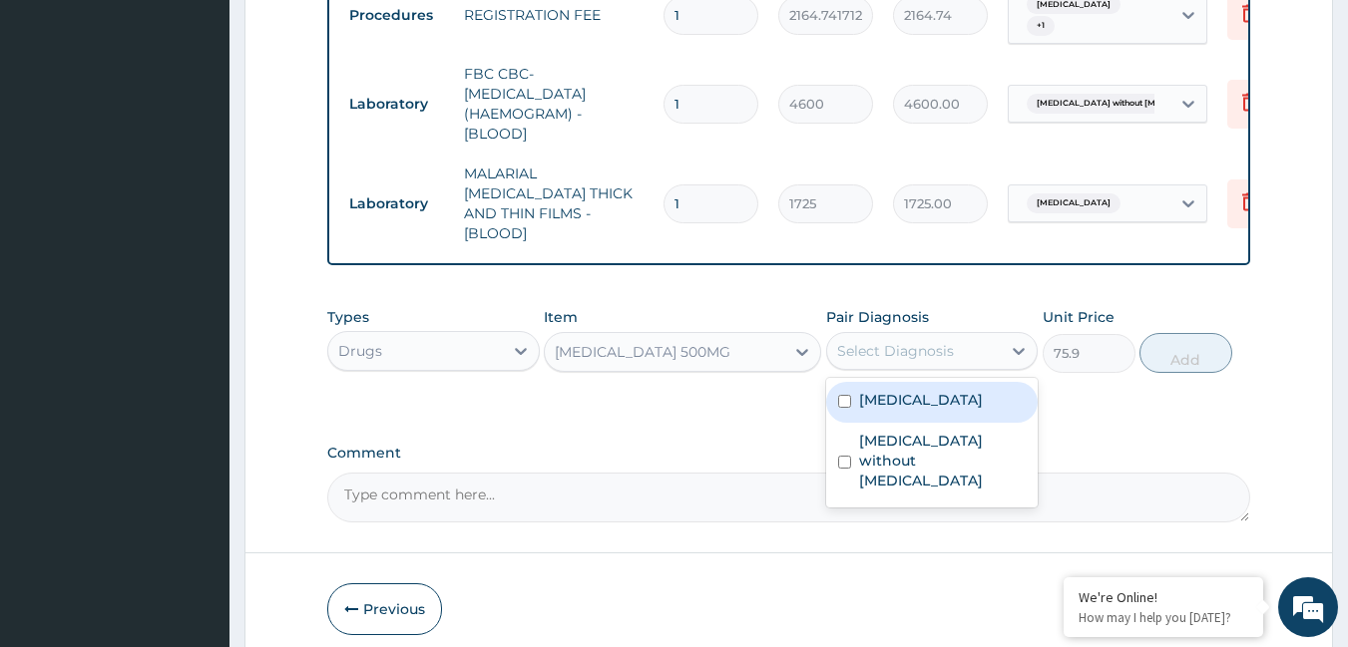
drag, startPoint x: 889, startPoint y: 343, endPoint x: 886, endPoint y: 361, distance: 18.2
click at [886, 358] on div "Select Diagnosis" at bounding box center [914, 351] width 175 height 32
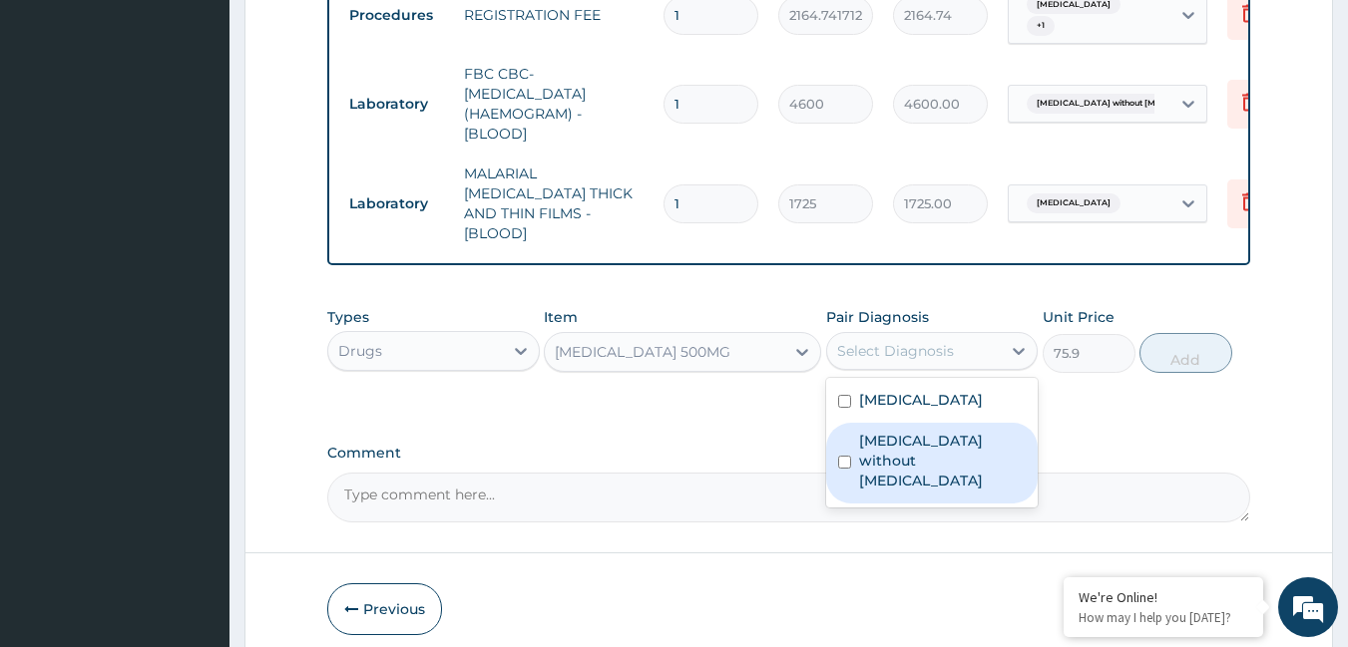
drag, startPoint x: 884, startPoint y: 456, endPoint x: 927, endPoint y: 435, distance: 47.7
click at [903, 446] on label "[MEDICAL_DATA] without [MEDICAL_DATA]" at bounding box center [943, 461] width 168 height 60
checkbox input "true"
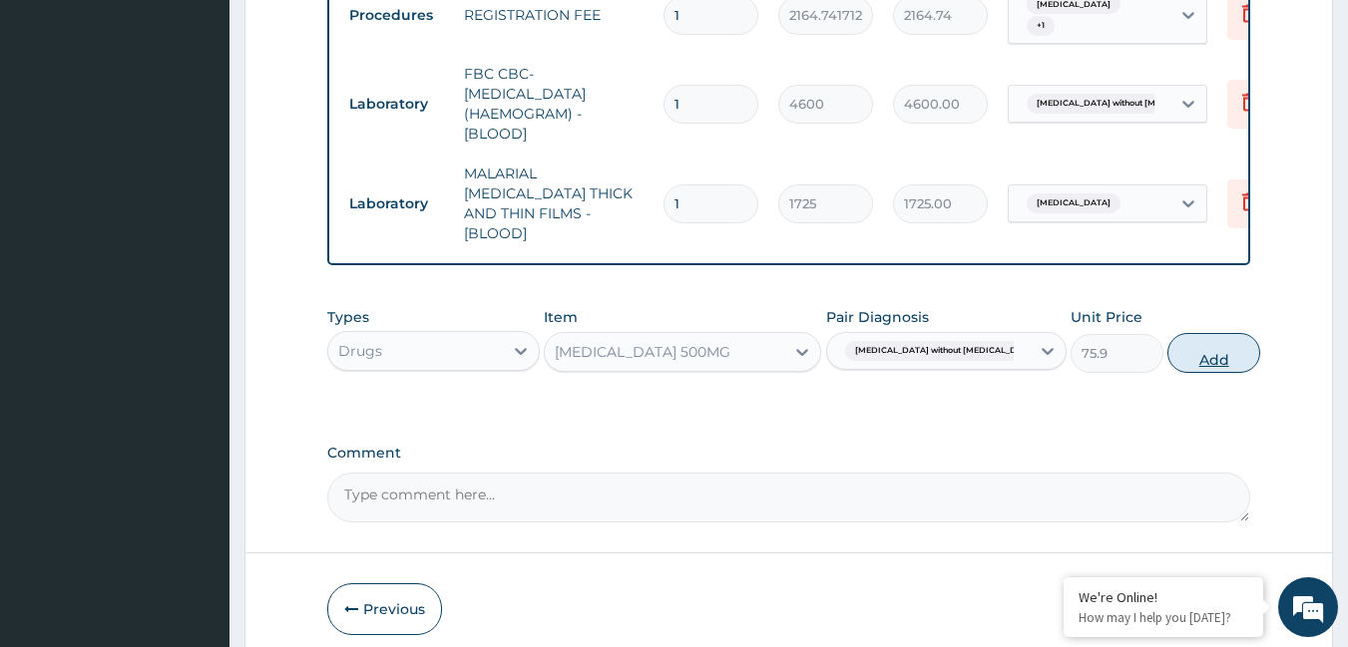
click at [1167, 353] on button "Add" at bounding box center [1213, 353] width 93 height 40
type input "0"
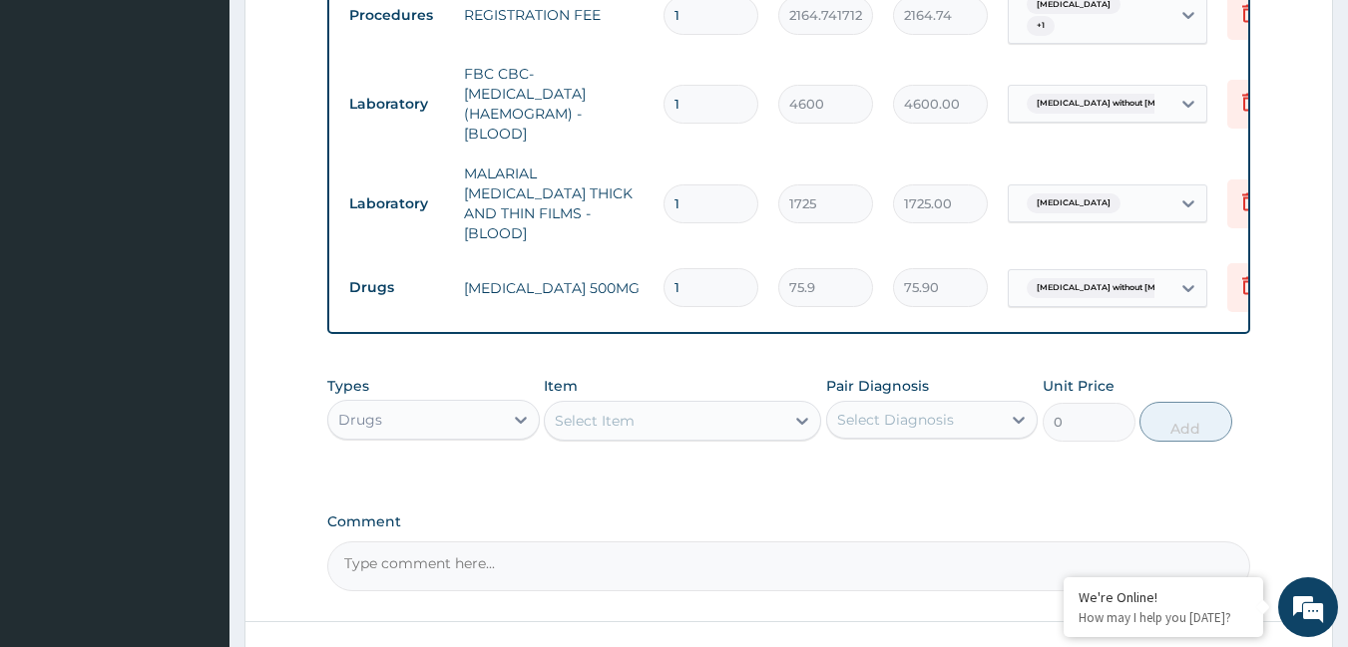
click at [732, 268] on input "1" at bounding box center [710, 287] width 95 height 39
type input "15"
type input "1138.50"
type input "15"
drag, startPoint x: 722, startPoint y: 420, endPoint x: 725, endPoint y: 378, distance: 42.0
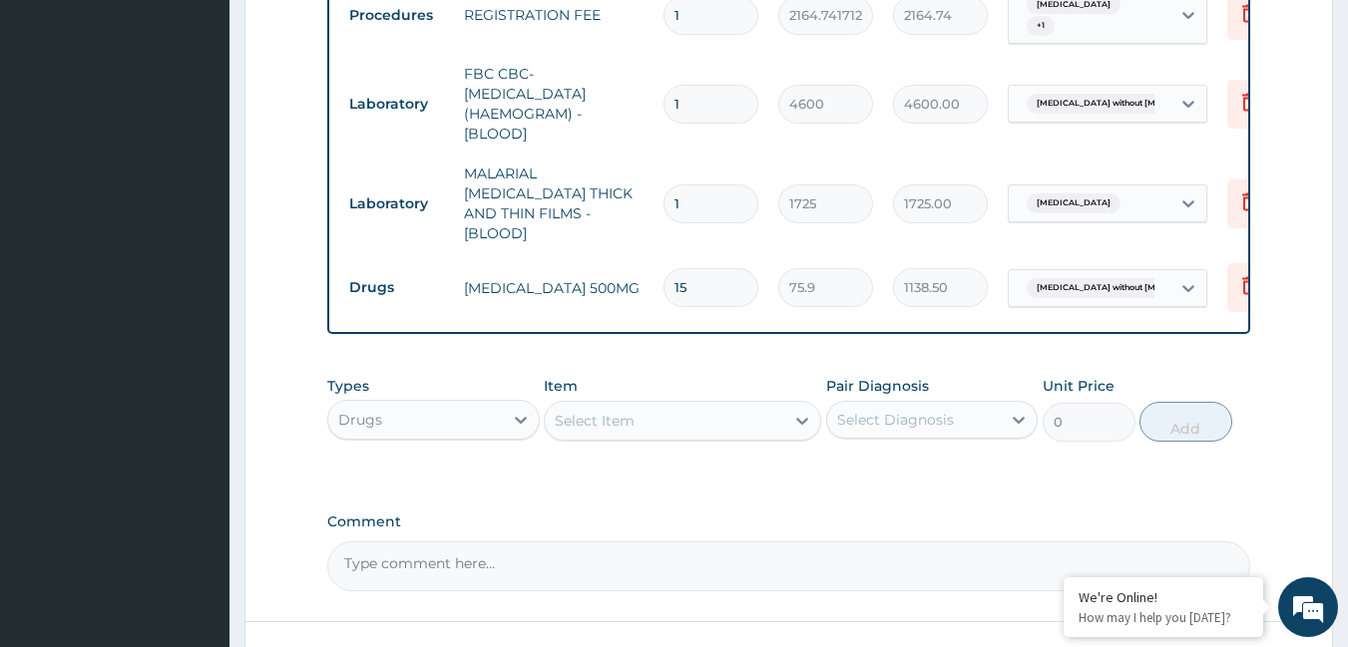
click at [724, 414] on div "Select Item" at bounding box center [664, 421] width 239 height 32
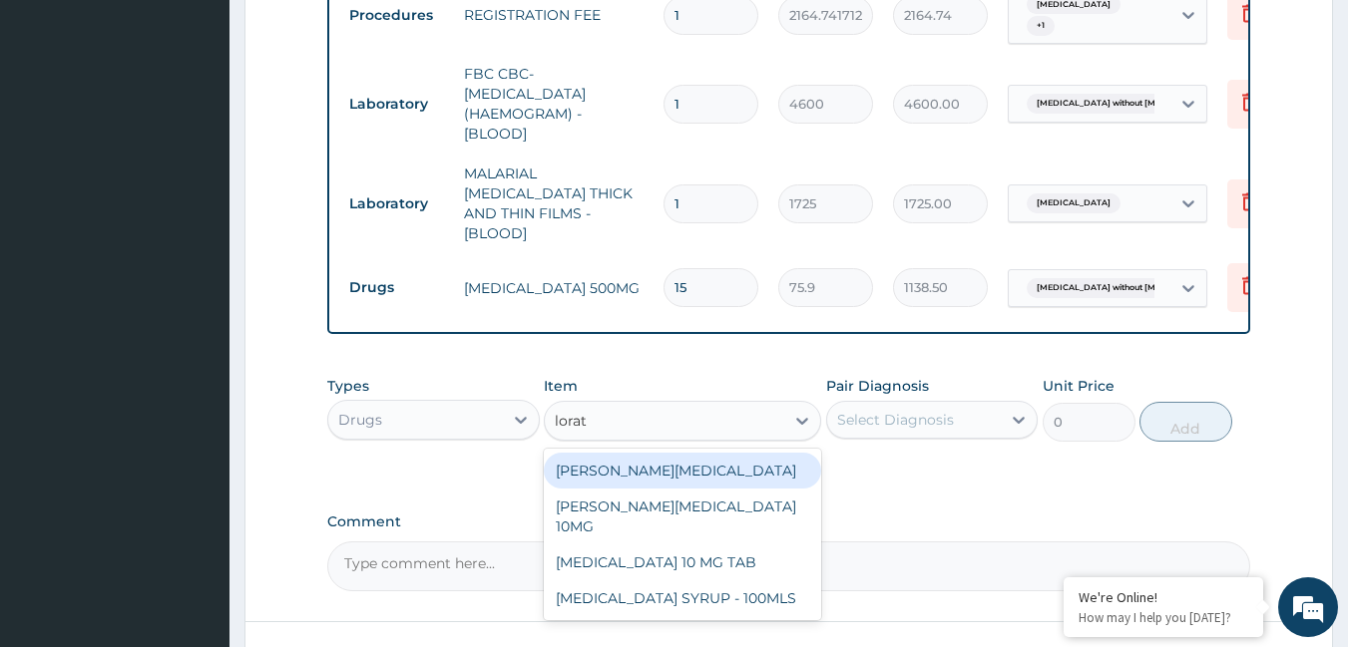
type input "lorata"
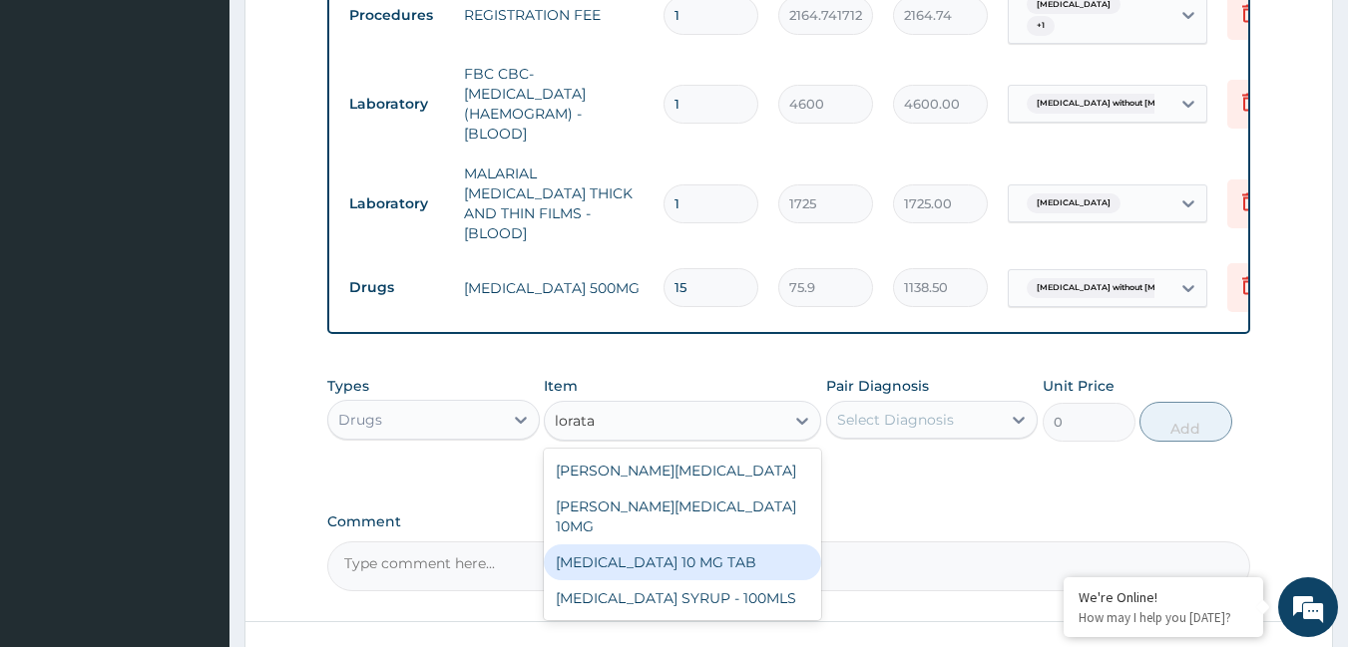
click at [686, 545] on div "[MEDICAL_DATA] 10 MG TAB" at bounding box center [682, 563] width 277 height 36
type input "63.25"
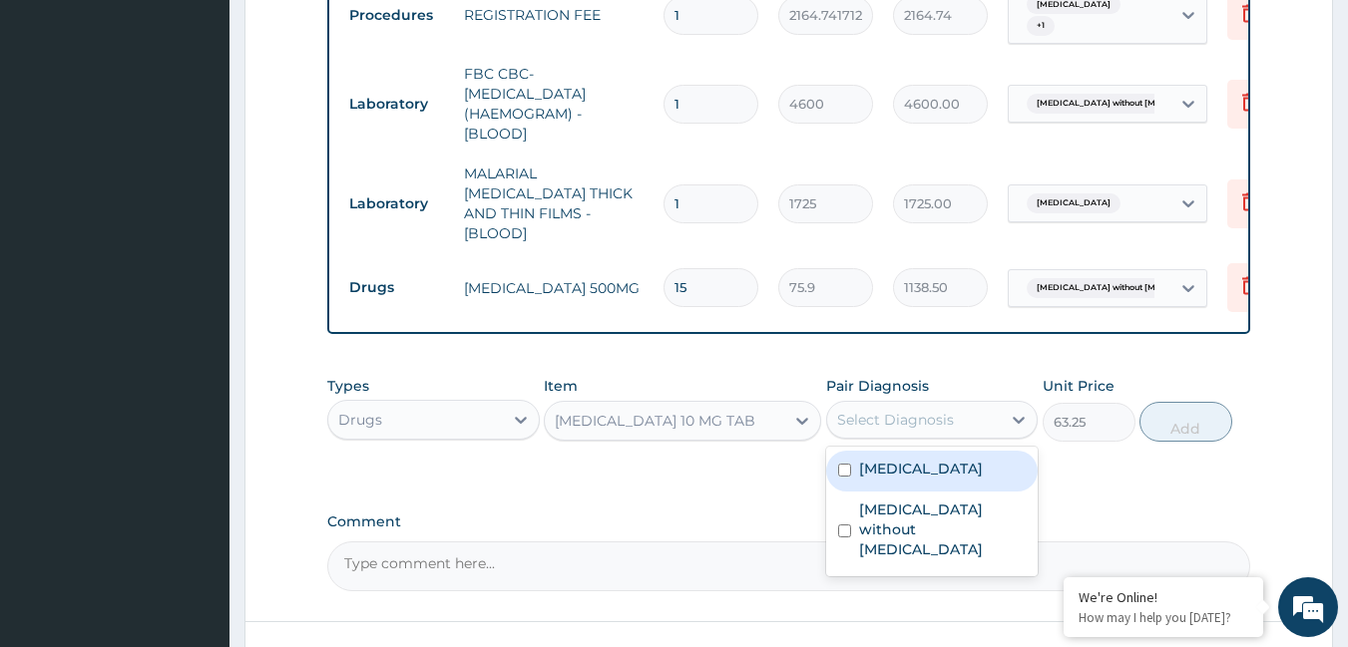
drag, startPoint x: 883, startPoint y: 413, endPoint x: 871, endPoint y: 443, distance: 32.2
click at [883, 412] on div "Select Diagnosis" at bounding box center [895, 420] width 117 height 20
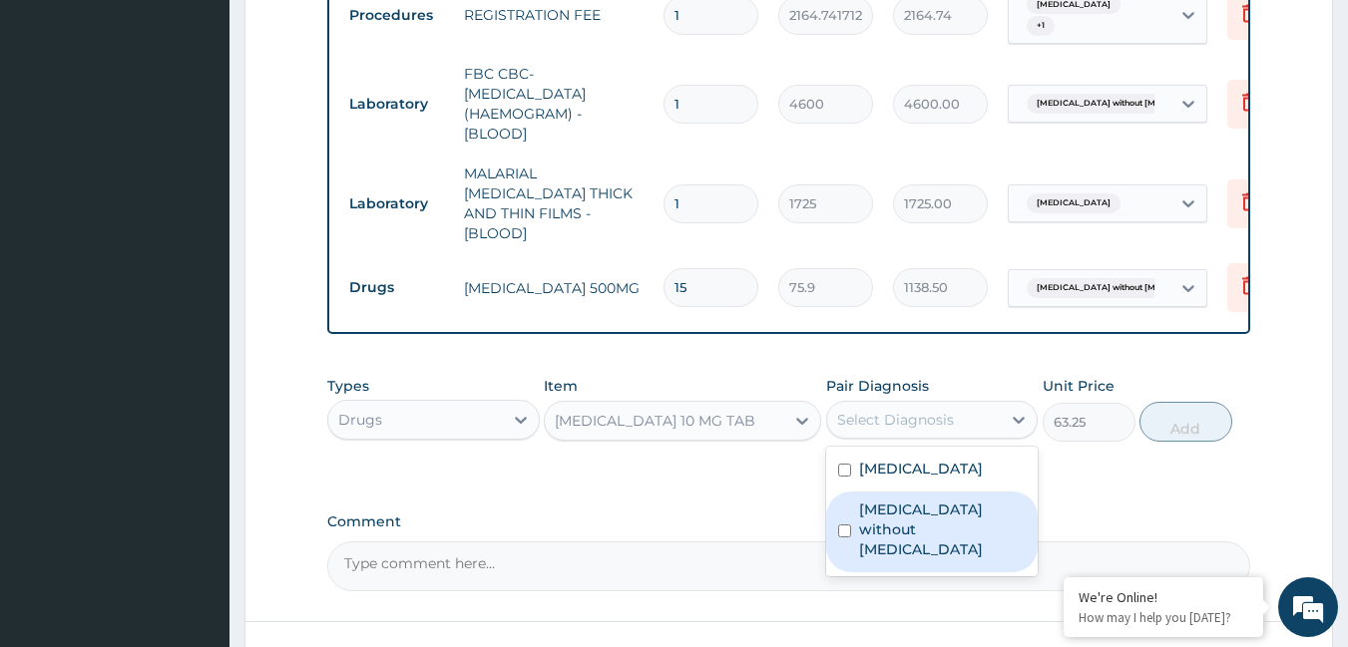
click at [883, 500] on label "[MEDICAL_DATA] without [MEDICAL_DATA]" at bounding box center [943, 530] width 168 height 60
checkbox input "true"
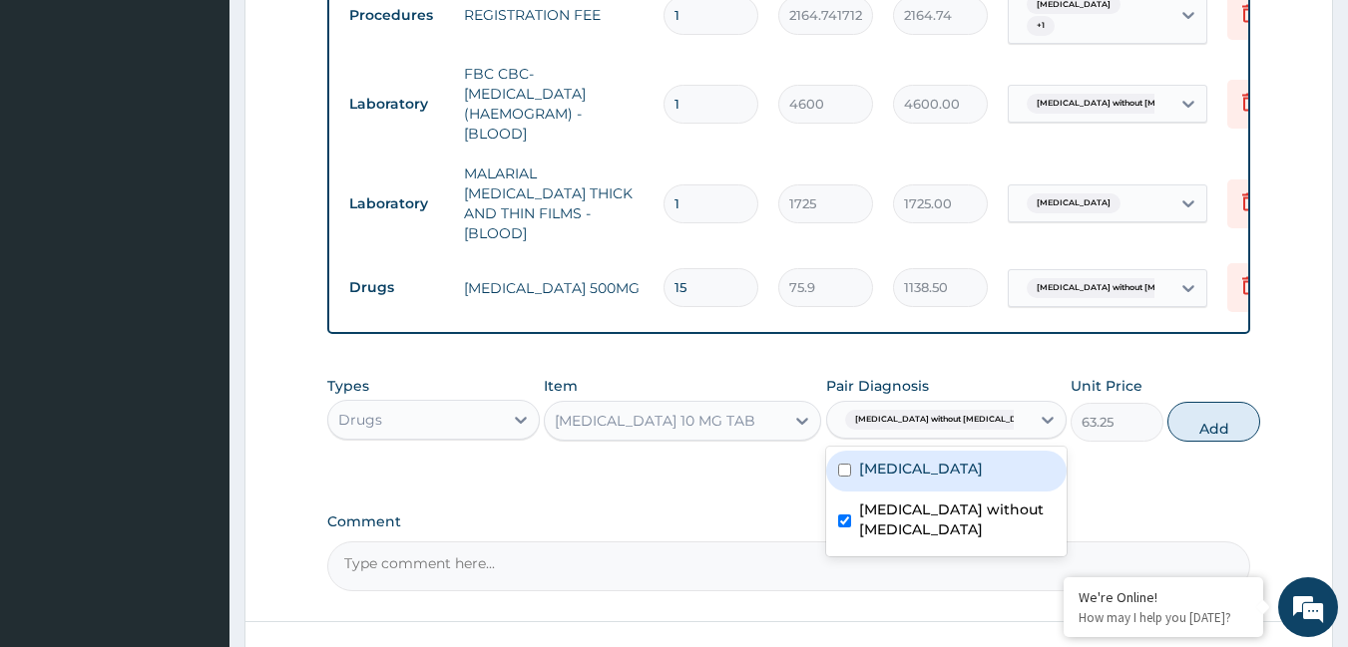
click at [886, 469] on label "[MEDICAL_DATA]" at bounding box center [921, 469] width 124 height 20
checkbox input "true"
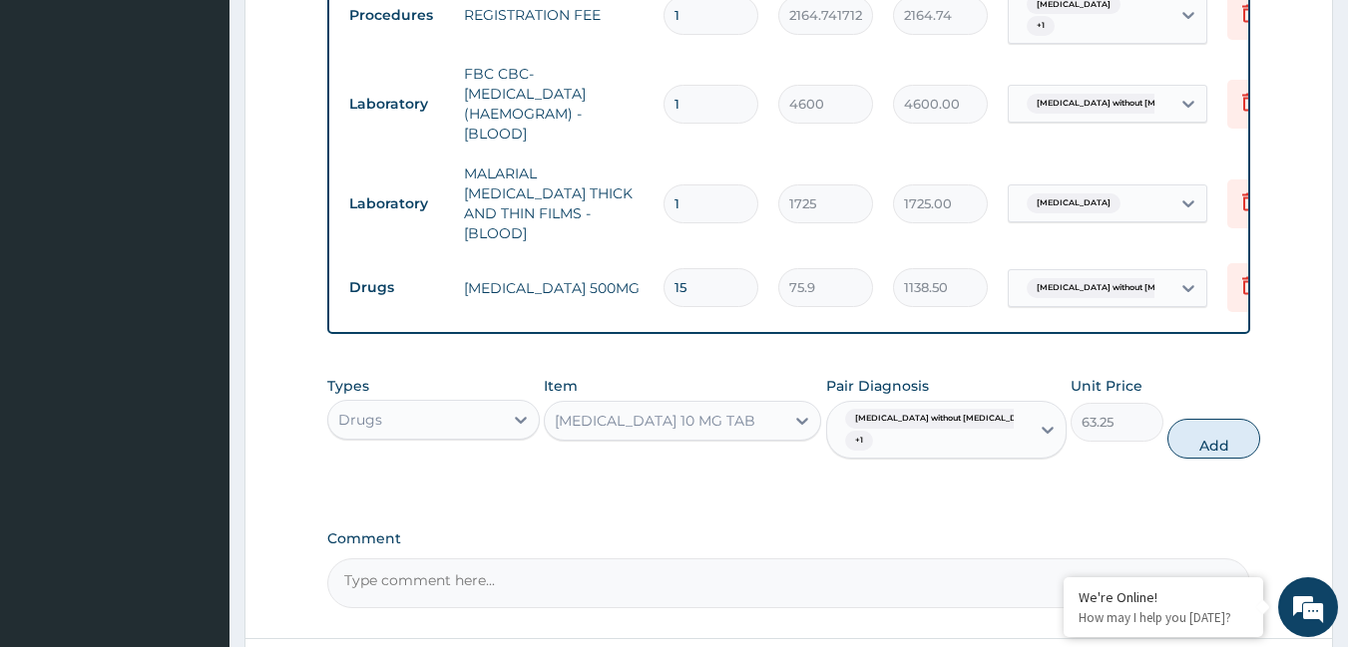
click at [1168, 433] on button "Add" at bounding box center [1213, 439] width 93 height 40
type input "0"
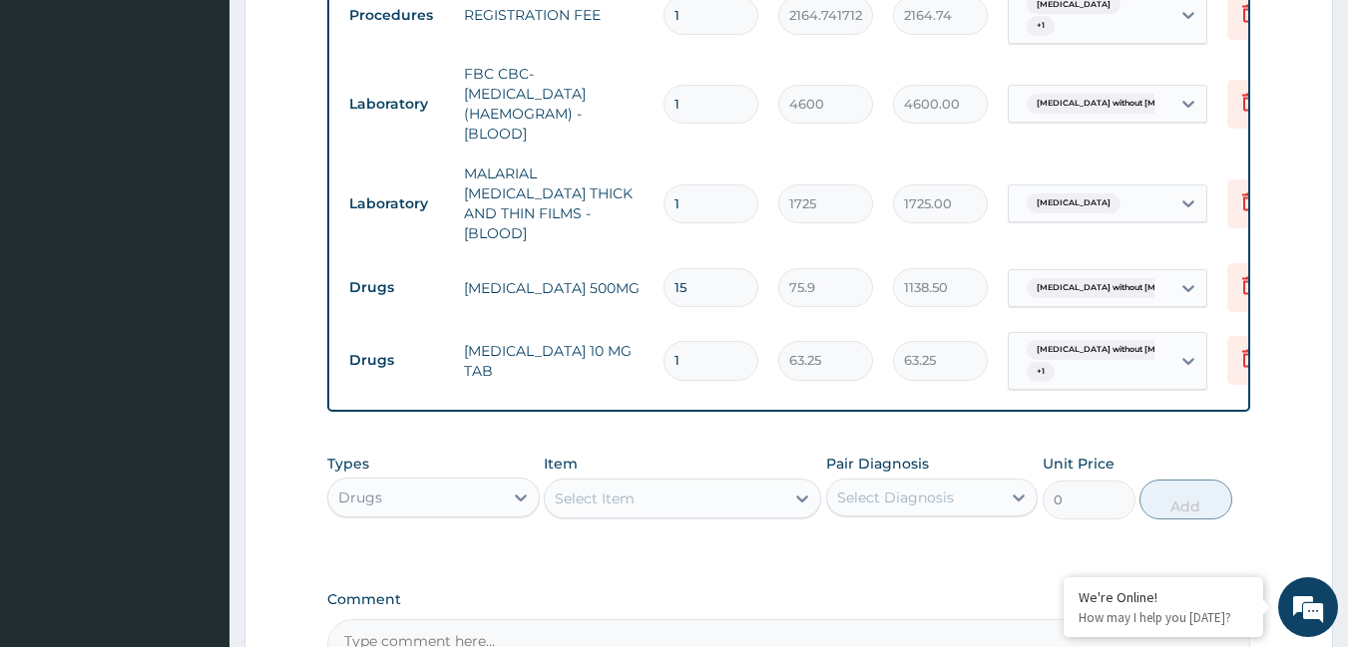
type input "0.00"
type input "7"
type input "442.75"
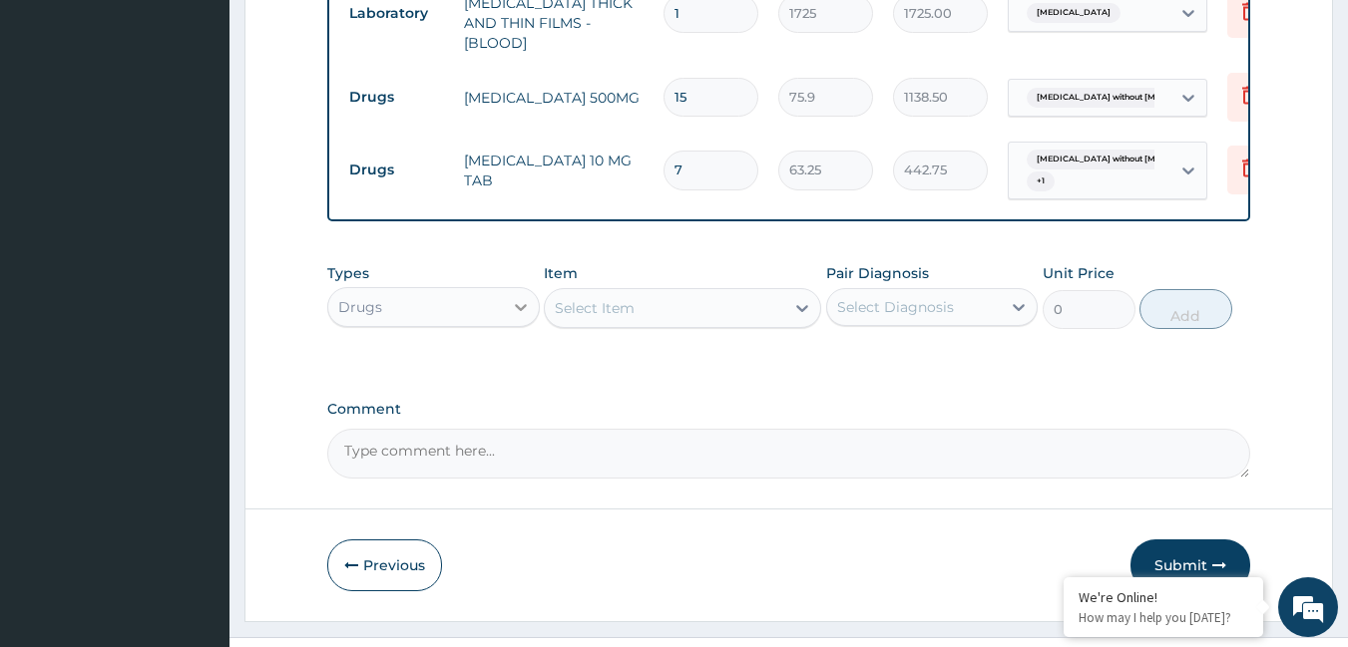
scroll to position [1118, 0]
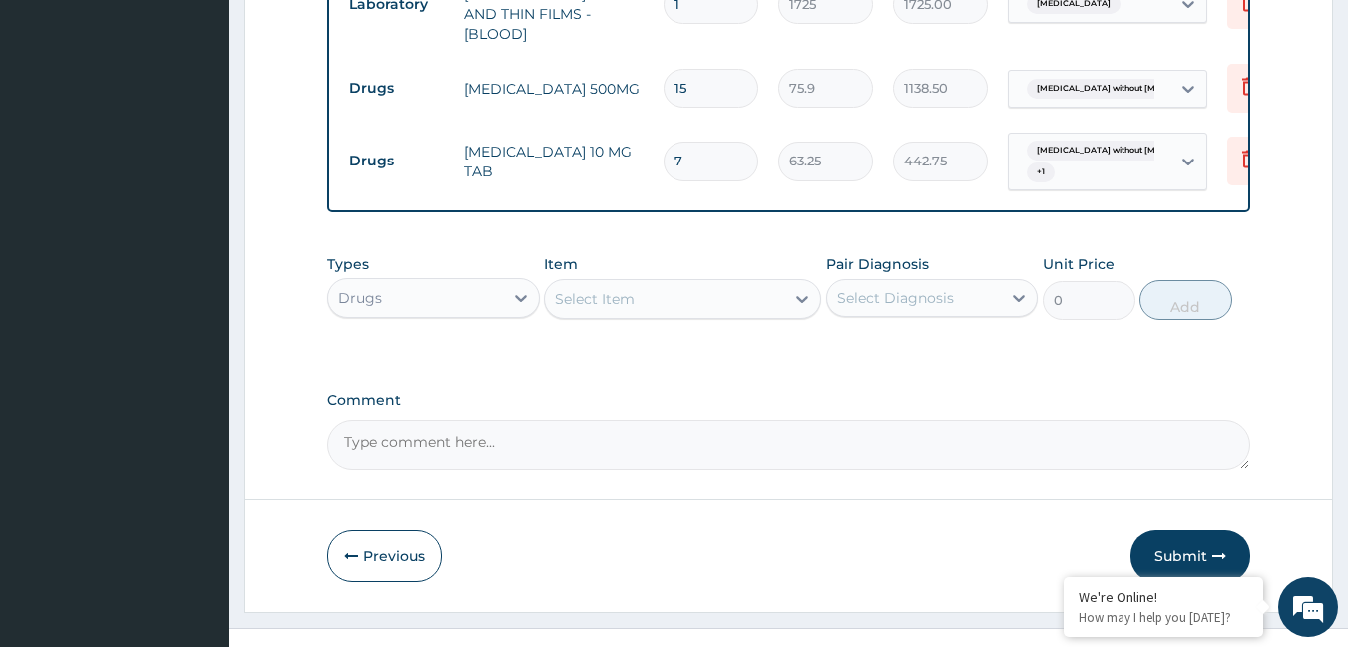
type input "7"
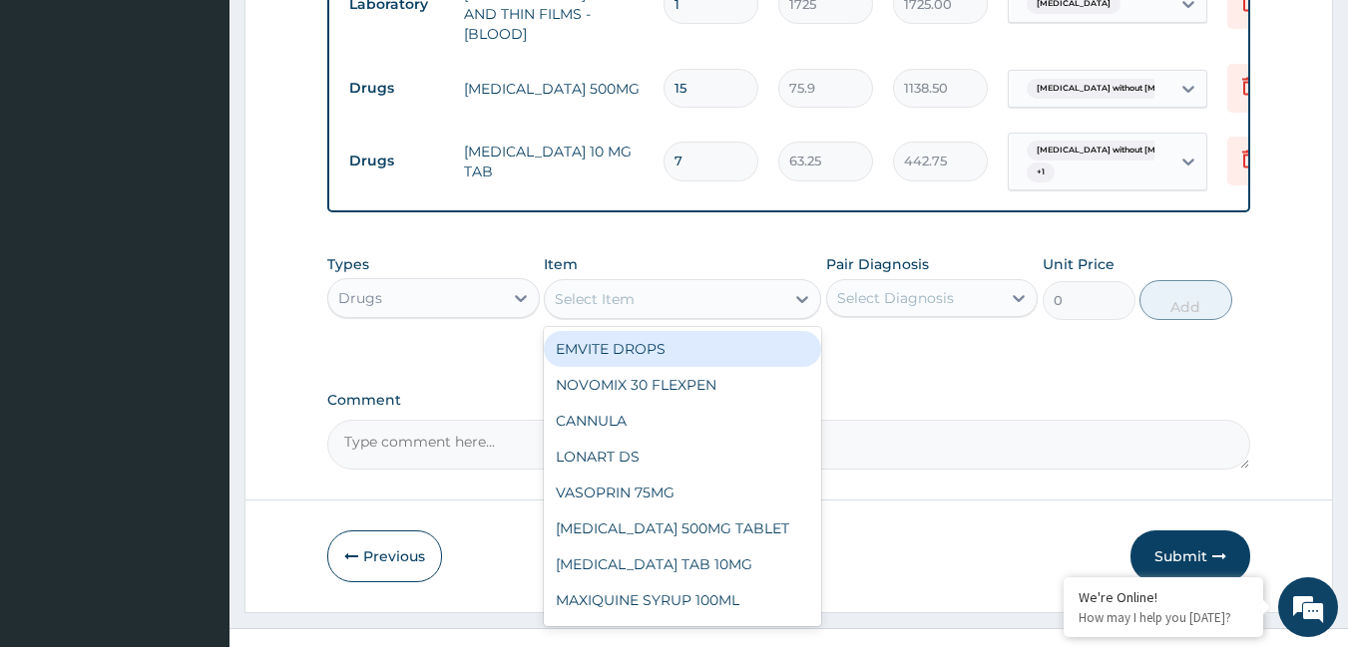
click at [562, 291] on div "Select Item" at bounding box center [595, 299] width 80 height 20
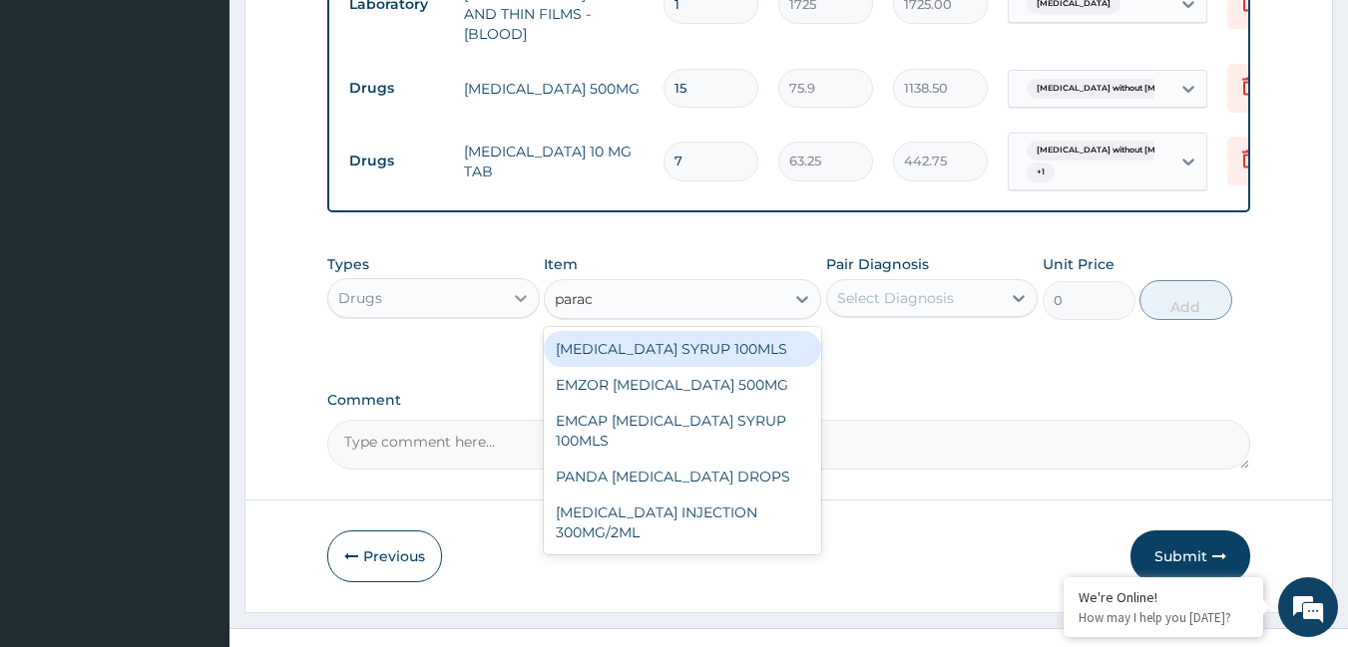
type input "parace"
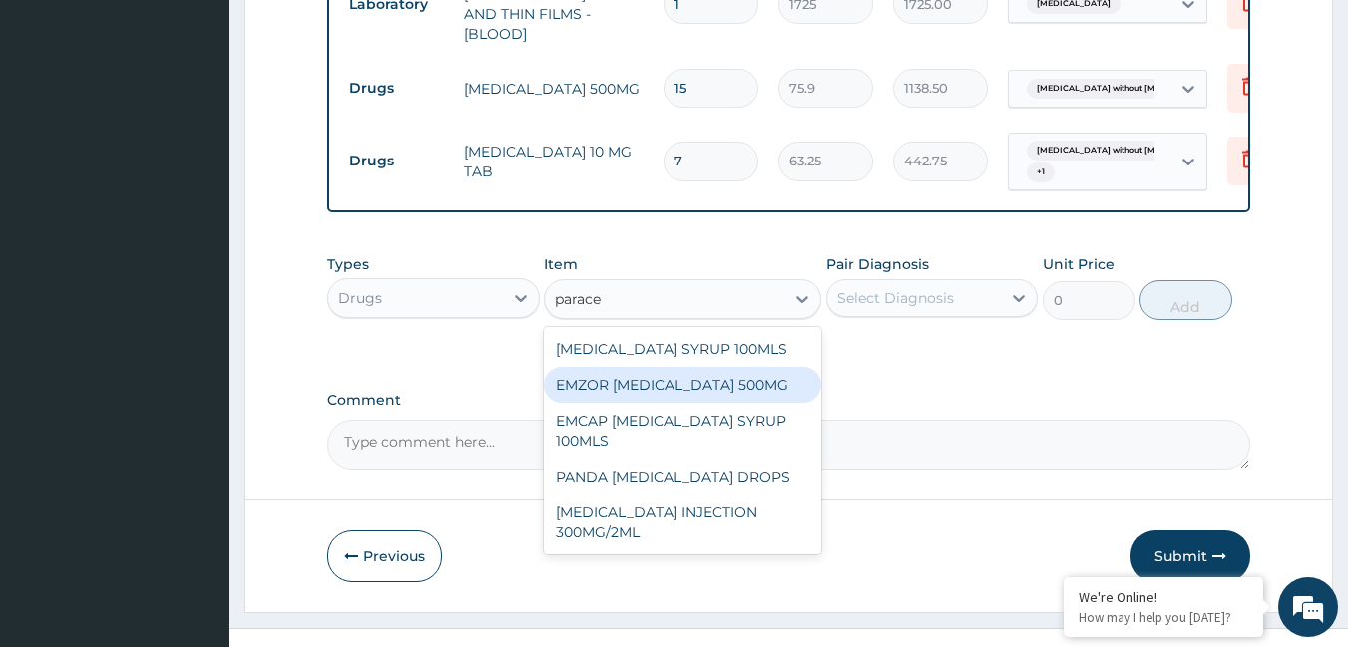
click at [687, 373] on div "EMZOR [MEDICAL_DATA] 500MG" at bounding box center [682, 385] width 277 height 36
type input "25.3"
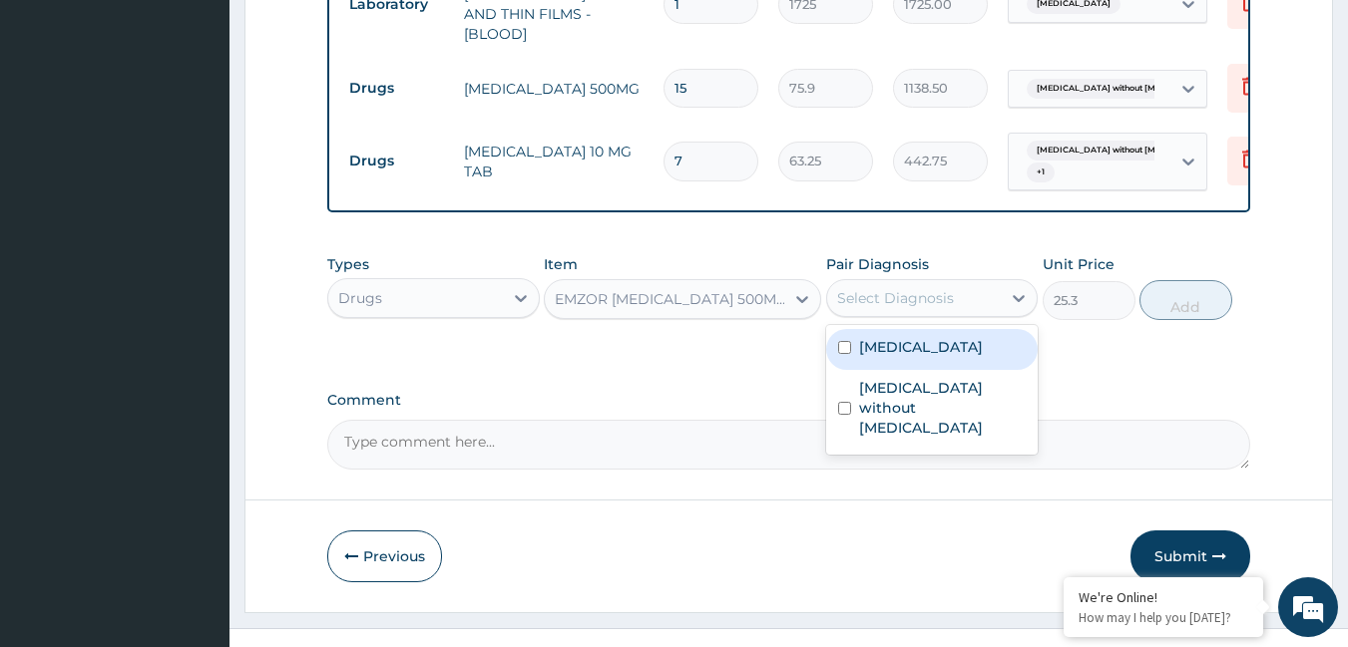
click at [889, 300] on div "Select Diagnosis" at bounding box center [895, 298] width 117 height 20
drag, startPoint x: 893, startPoint y: 350, endPoint x: 894, endPoint y: 376, distance: 26.0
click at [894, 356] on div "[MEDICAL_DATA]" at bounding box center [932, 349] width 212 height 41
checkbox input "true"
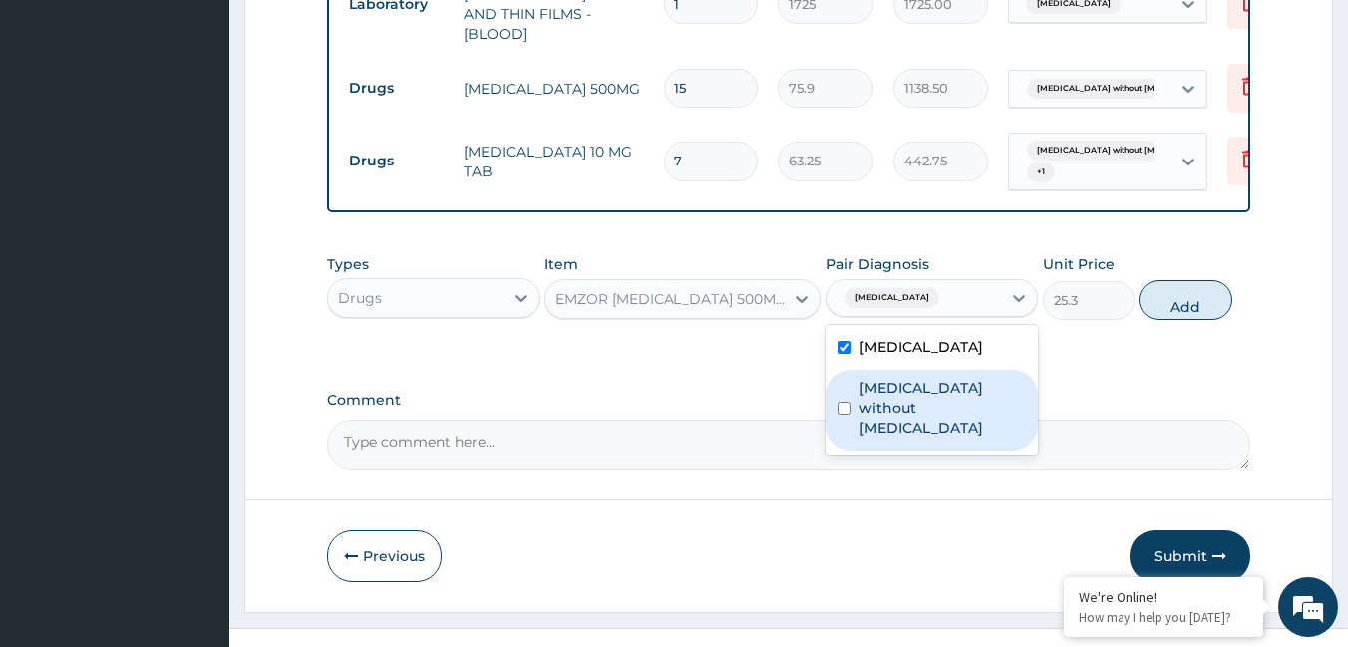
drag, startPoint x: 899, startPoint y: 389, endPoint x: 900, endPoint y: 376, distance: 13.0
click at [900, 388] on label "[MEDICAL_DATA] without [MEDICAL_DATA]" at bounding box center [943, 408] width 168 height 60
checkbox input "true"
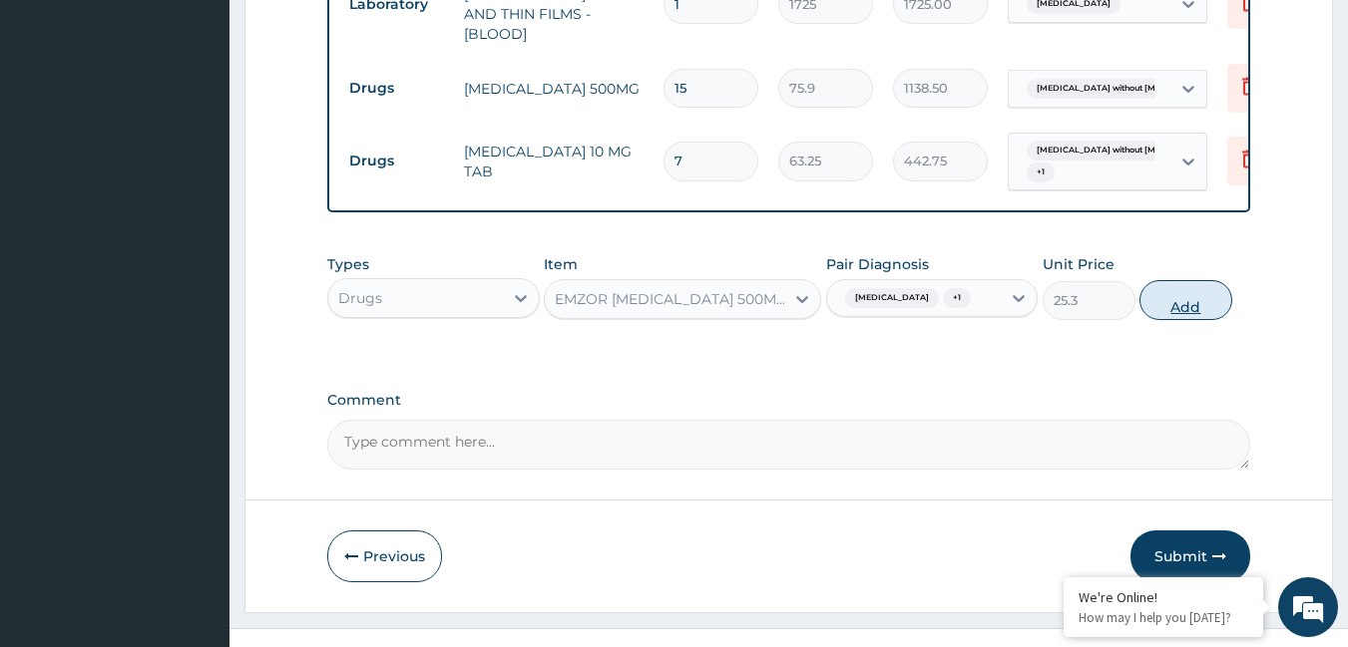
drag, startPoint x: 1167, startPoint y: 298, endPoint x: 956, endPoint y: 261, distance: 214.7
click at [1166, 298] on button "Add" at bounding box center [1185, 300] width 93 height 40
type input "0"
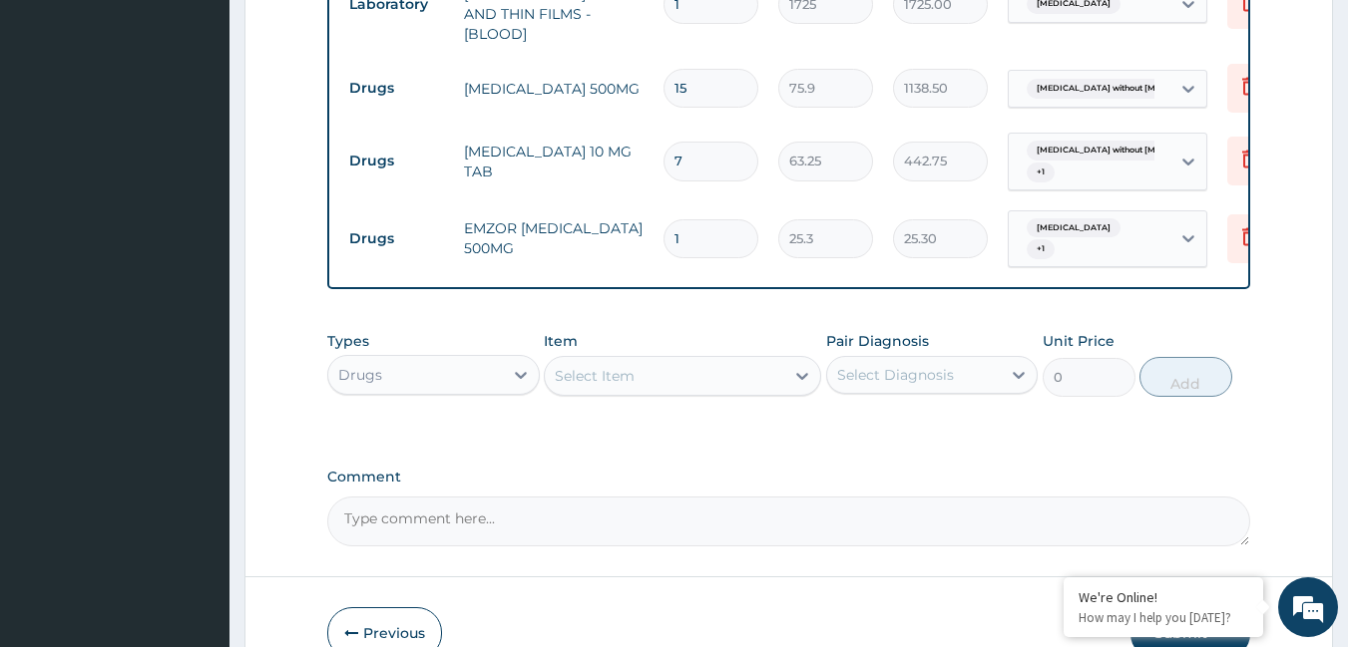
type input "18"
type input "455.40"
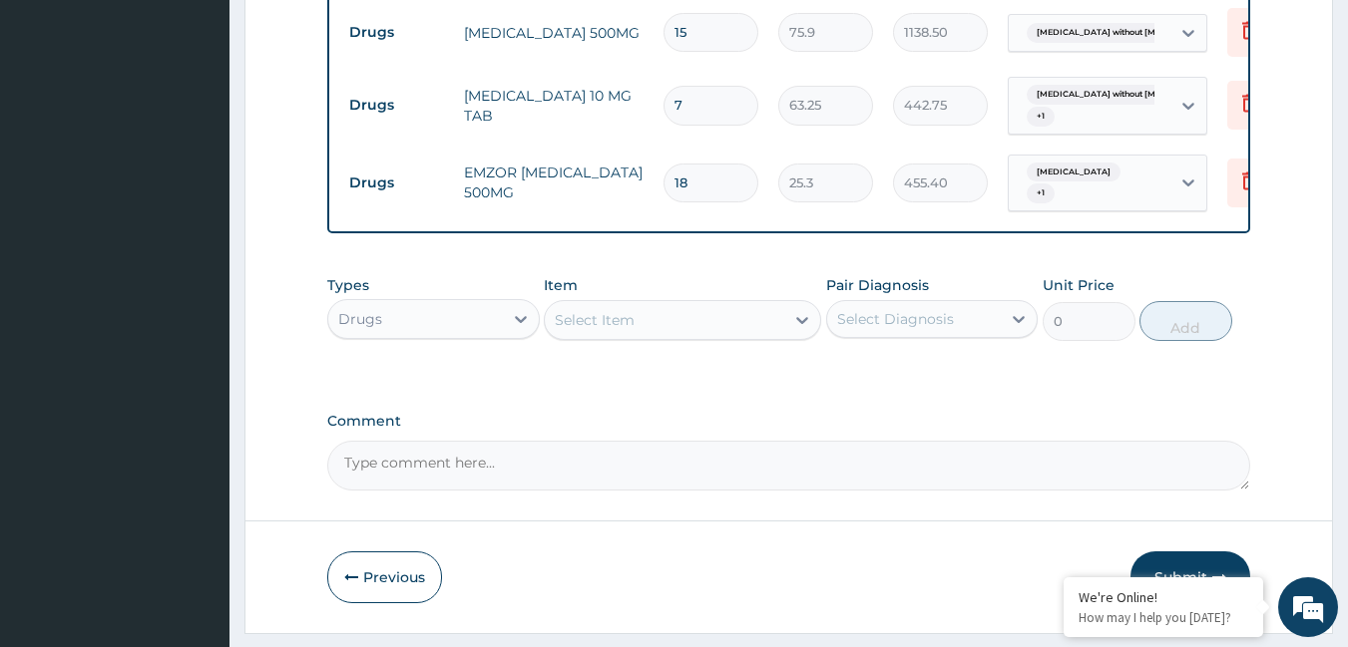
scroll to position [1222, 0]
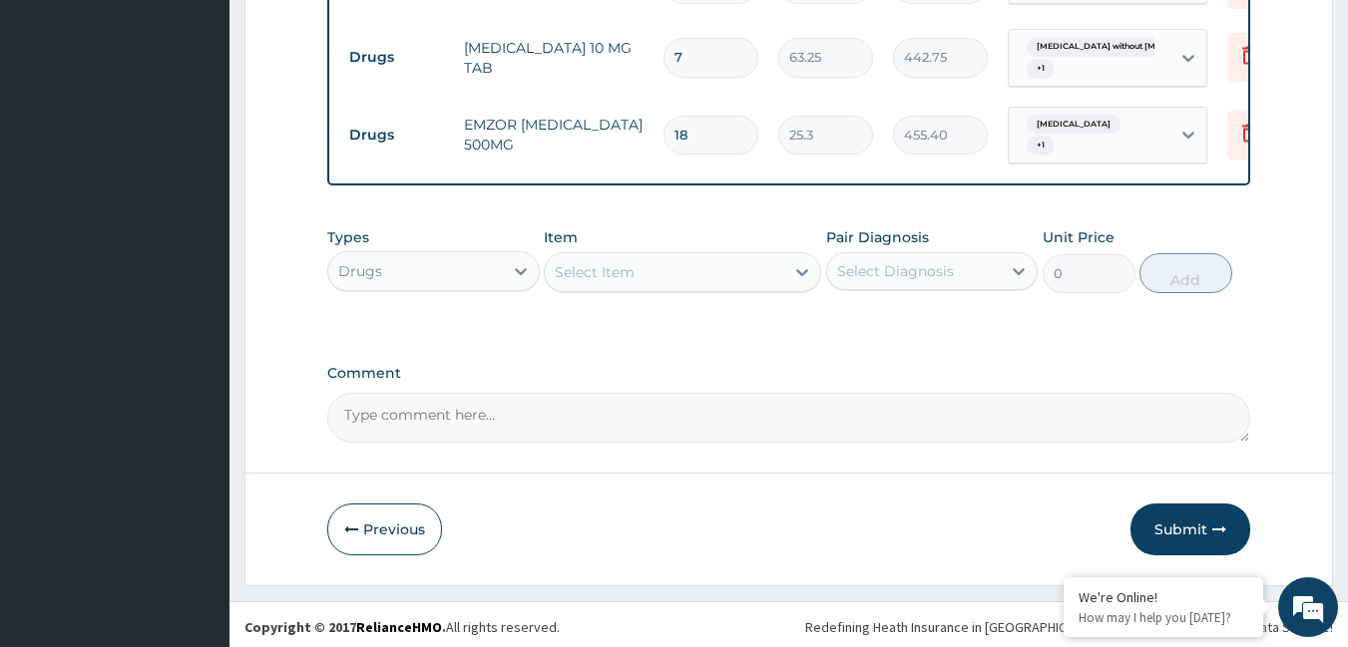
type input "18"
click at [503, 365] on label "Comment" at bounding box center [789, 373] width 924 height 17
click at [503, 393] on textarea "Comment" at bounding box center [789, 418] width 924 height 50
click at [1162, 521] on button "Submit" at bounding box center [1190, 530] width 120 height 52
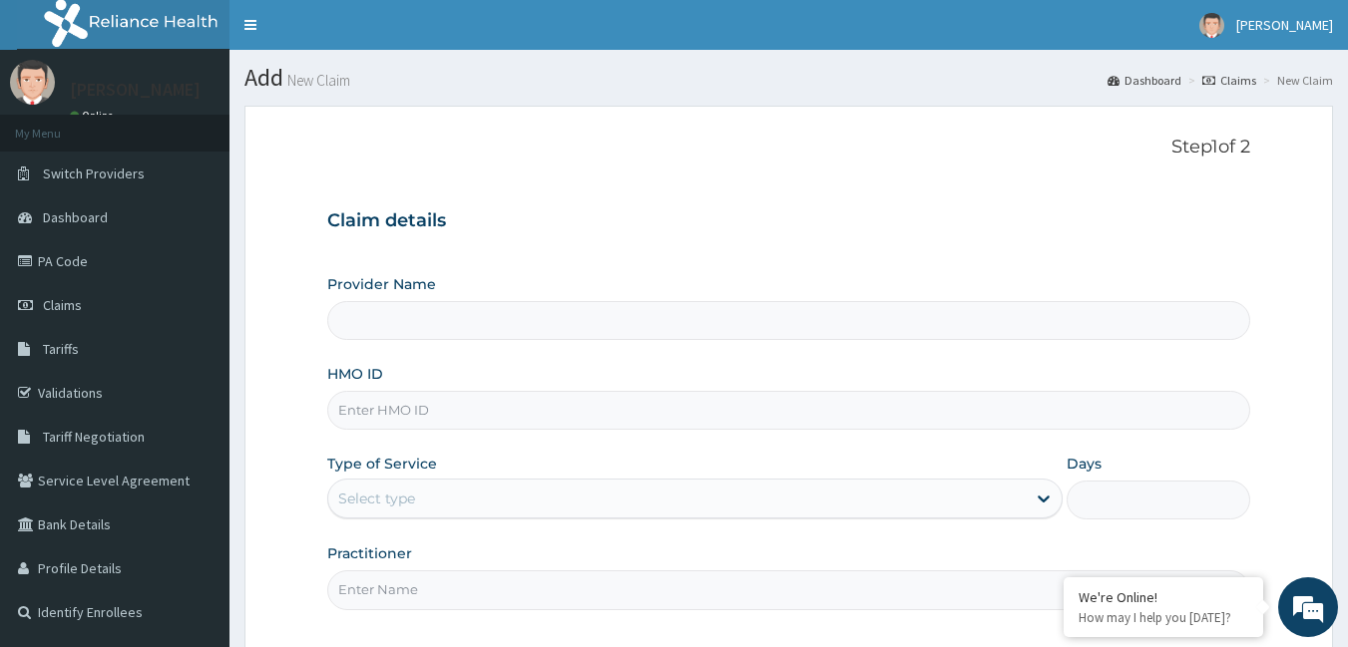
type input "[GEOGRAPHIC_DATA]"
click at [452, 329] on input "[GEOGRAPHIC_DATA]" at bounding box center [789, 320] width 924 height 39
click at [428, 422] on input "HMO ID" at bounding box center [789, 410] width 924 height 39
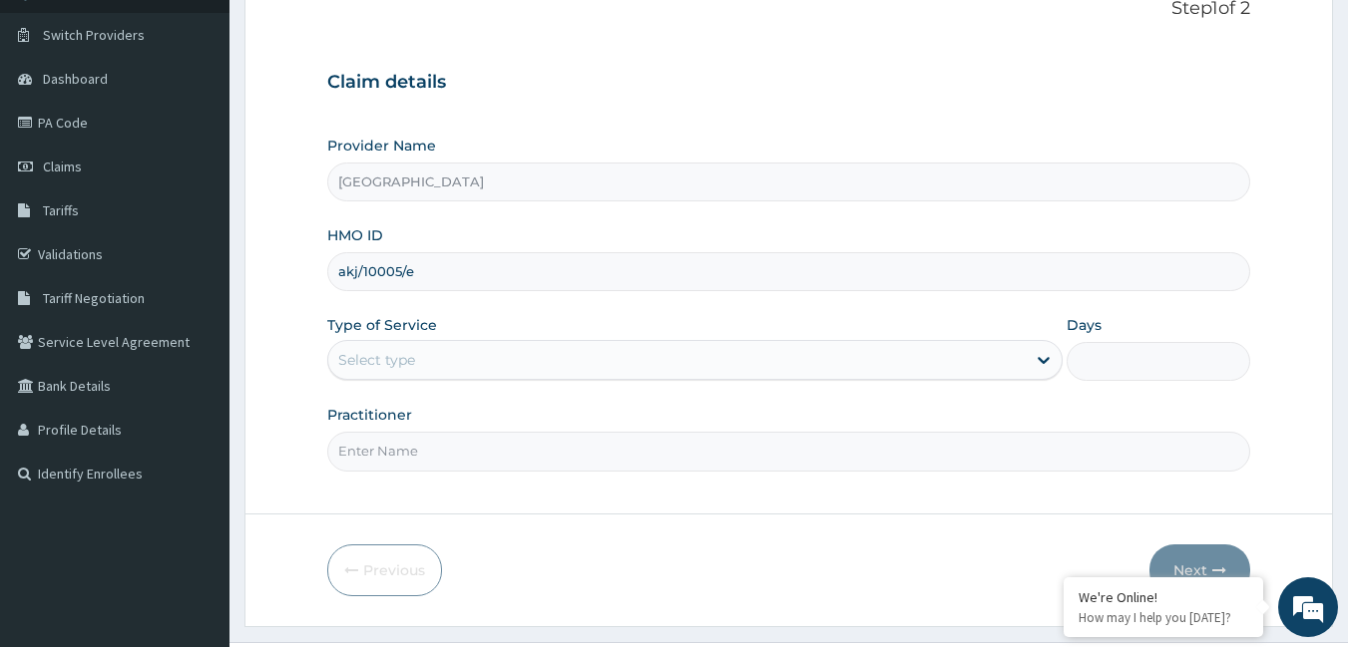
scroll to position [185, 0]
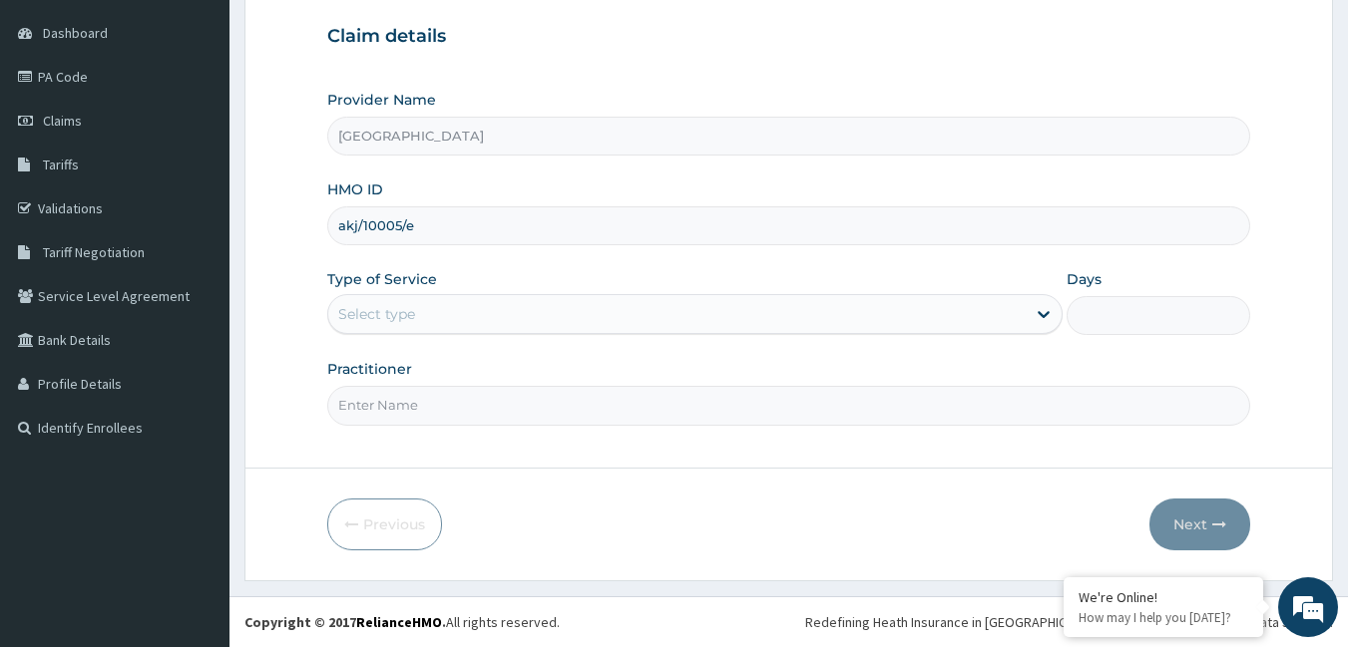
type input "akj/10005/e"
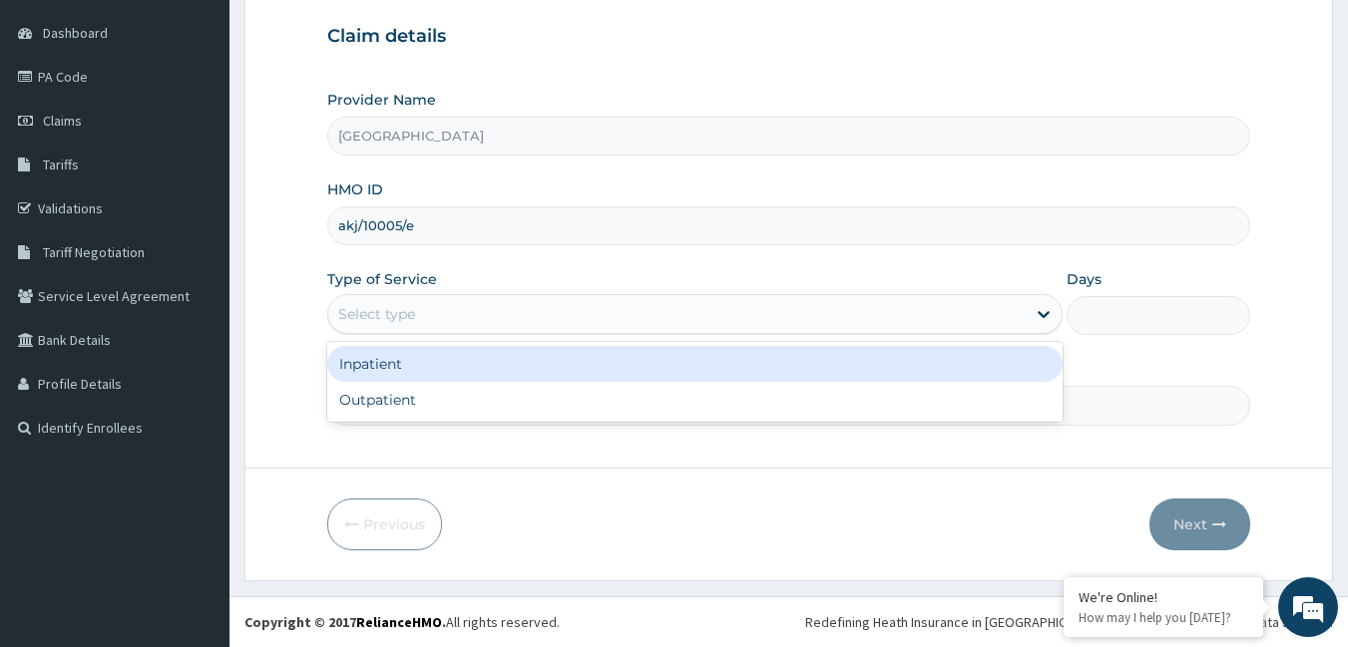
click at [576, 332] on div "Select type" at bounding box center [694, 314] width 735 height 40
click at [544, 375] on div "Inpatient" at bounding box center [694, 364] width 735 height 36
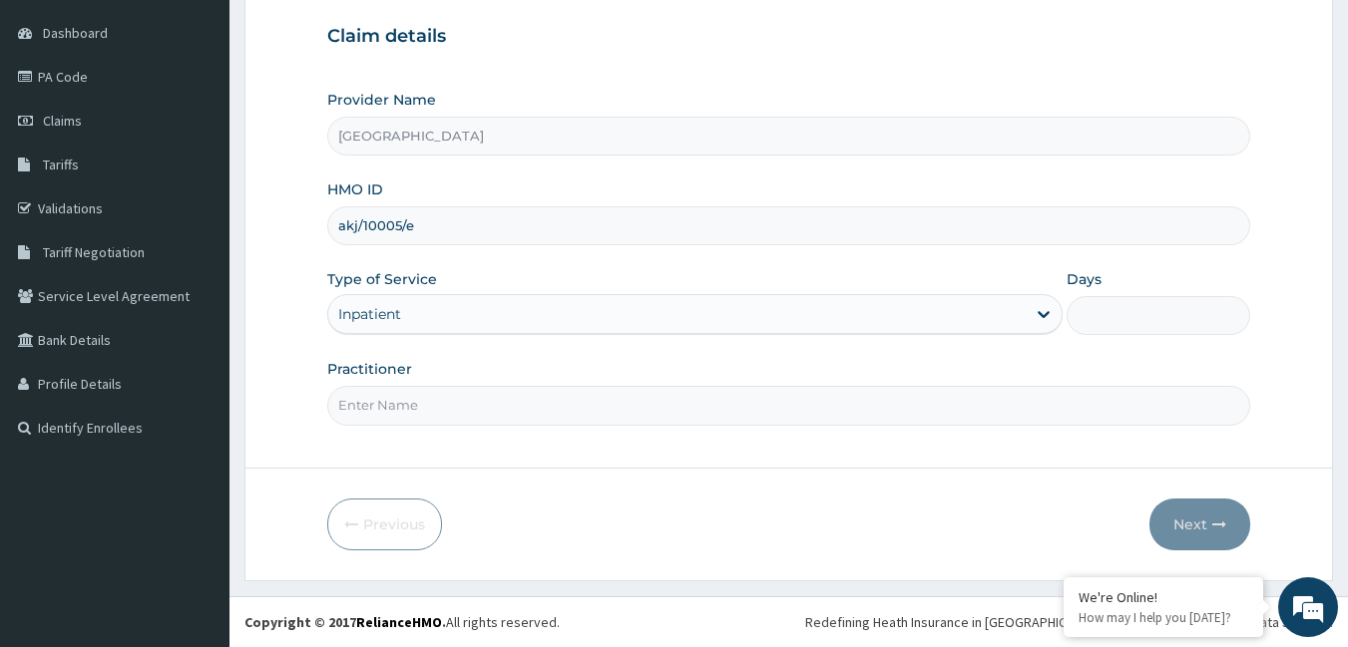
click at [1178, 312] on input "Days" at bounding box center [1158, 315] width 184 height 39
type input "2"
click at [499, 402] on input "Practitioner" at bounding box center [789, 405] width 924 height 39
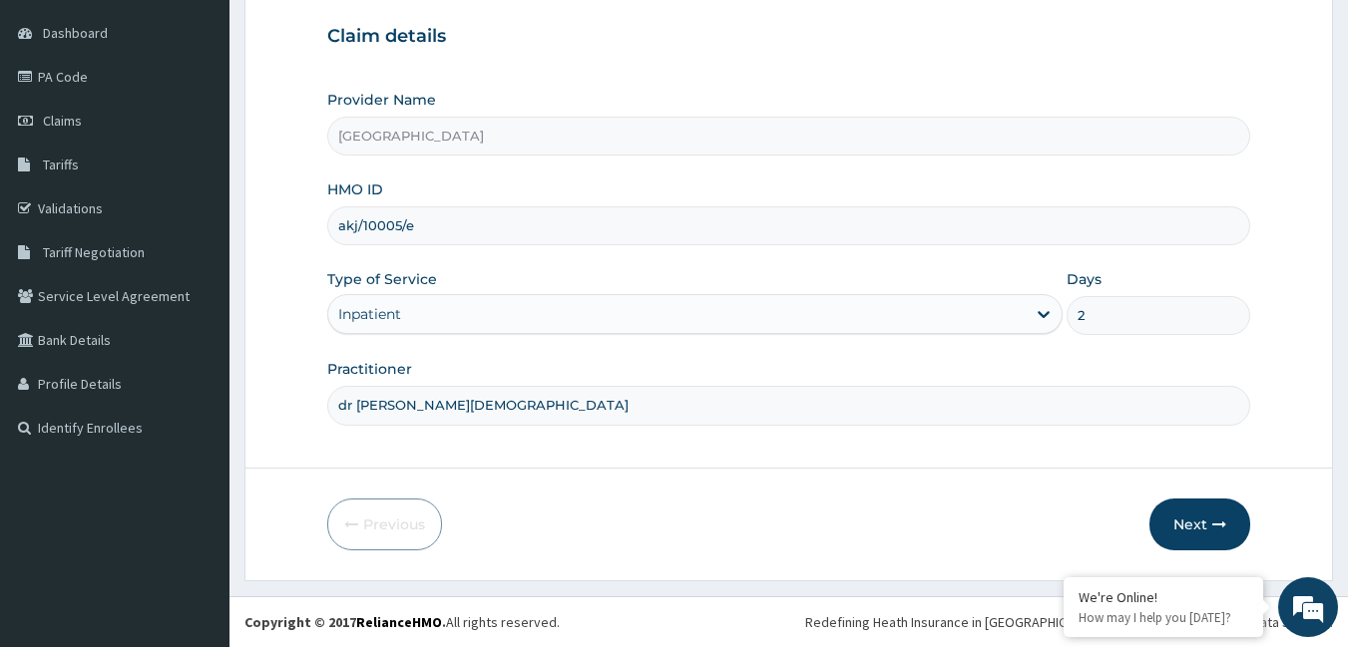
click at [471, 401] on input "dr onyedikachii godwill" at bounding box center [789, 405] width 924 height 39
type input "dr onyedikachii godswill"
click at [1214, 523] on icon "button" at bounding box center [1219, 525] width 14 height 14
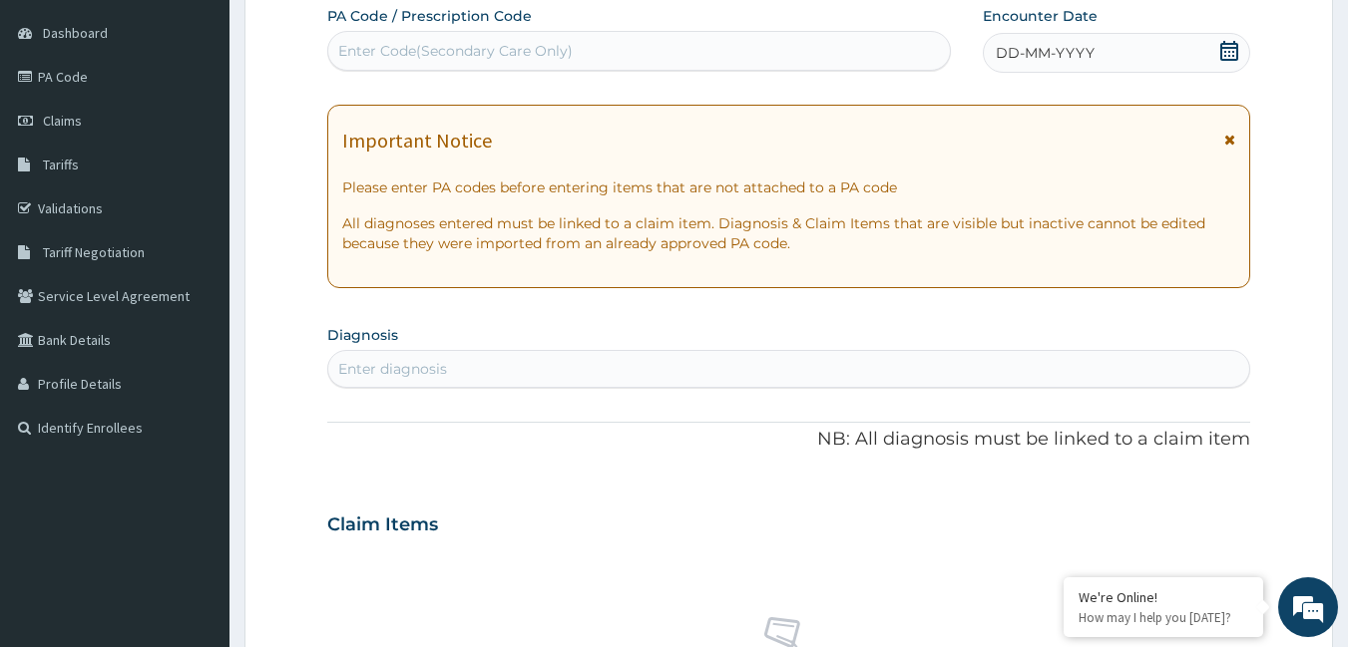
click at [427, 361] on div "Enter diagnosis" at bounding box center [392, 369] width 109 height 20
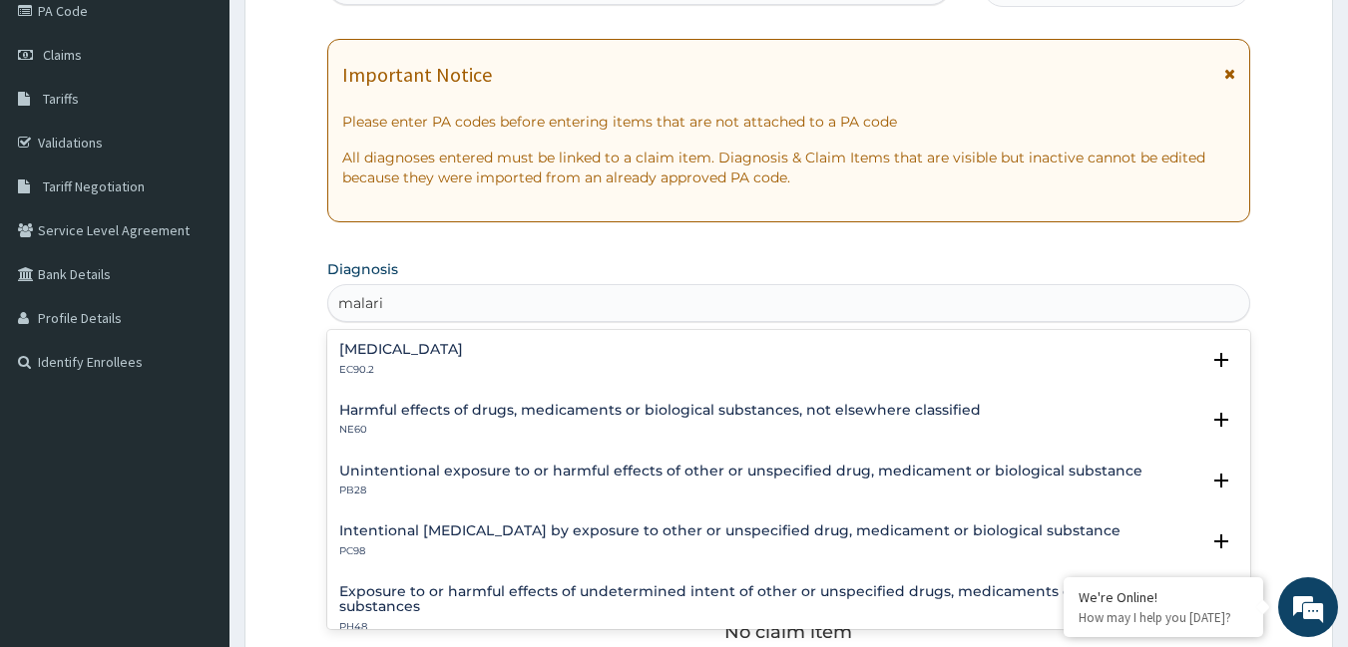
scroll to position [284, 0]
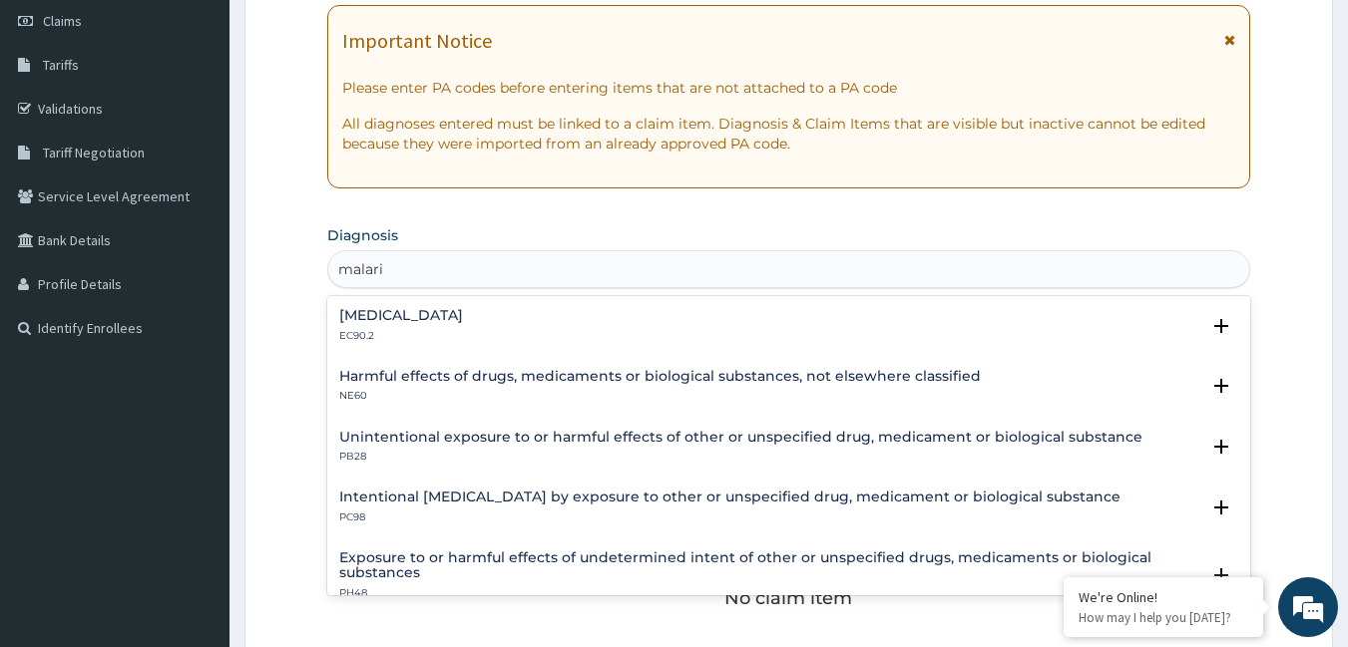
type input "[MEDICAL_DATA]"
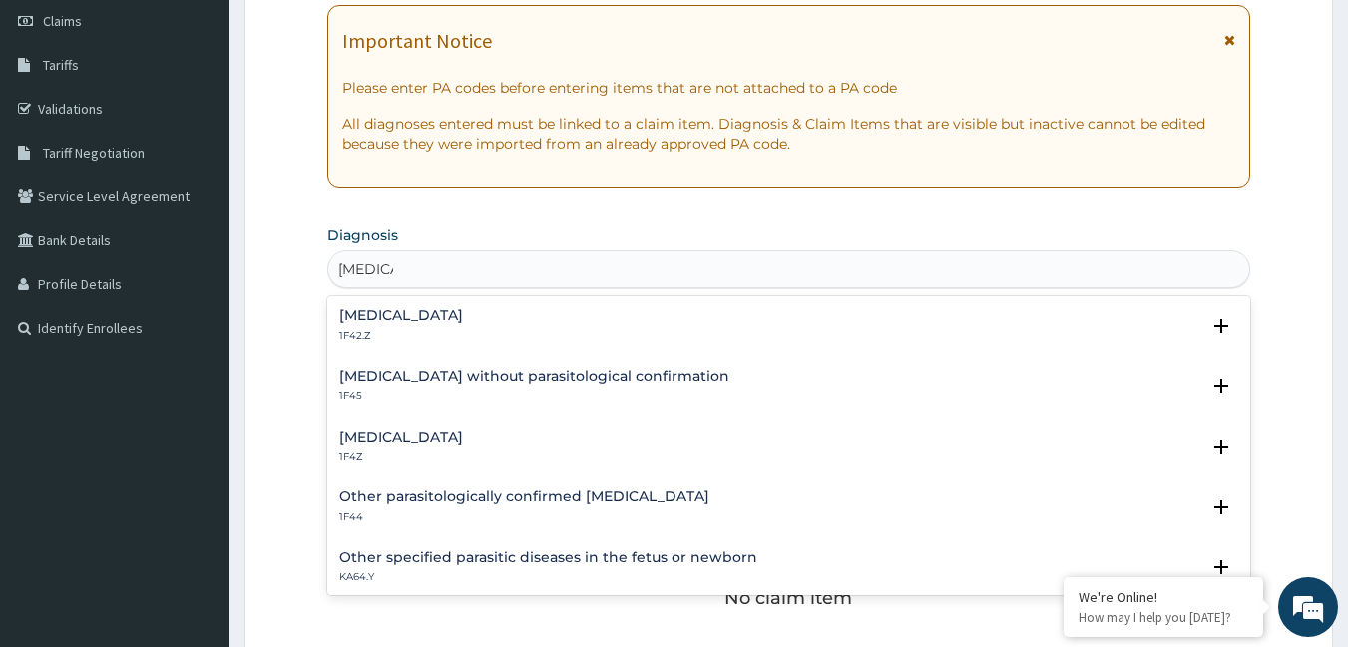
click at [422, 440] on h4 "[MEDICAL_DATA]" at bounding box center [401, 437] width 124 height 15
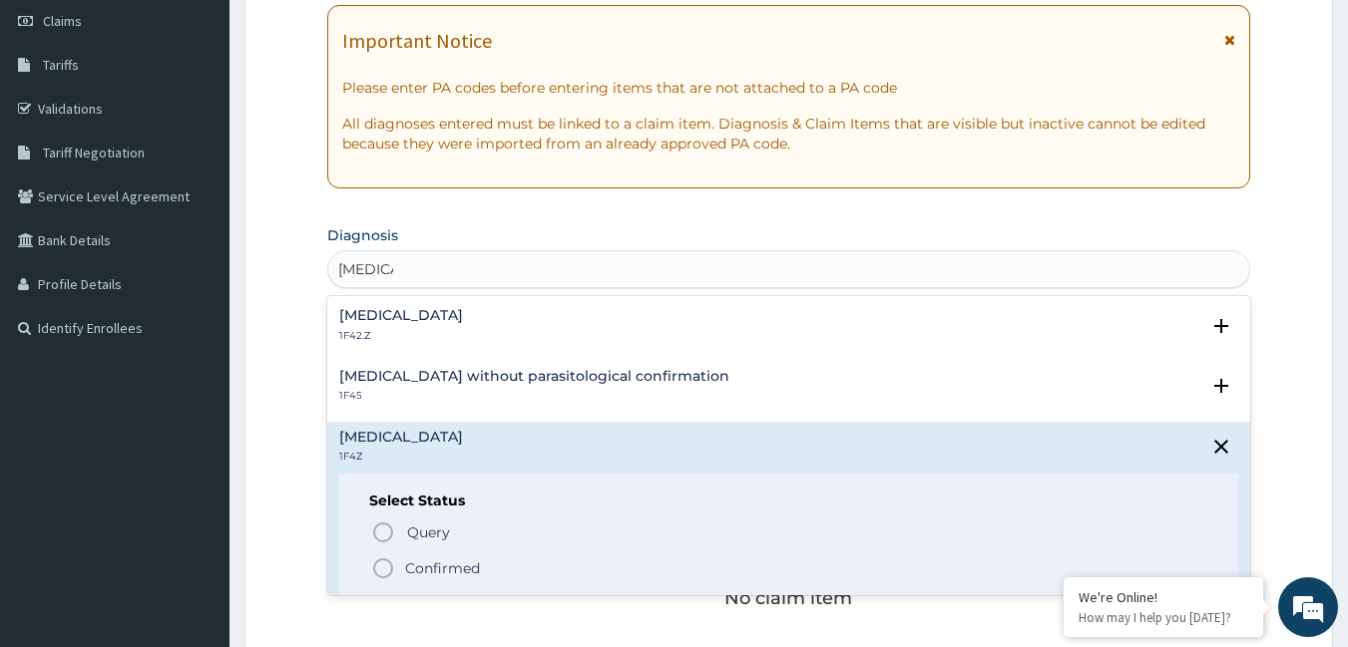
click at [391, 568] on icon "status option filled" at bounding box center [383, 569] width 24 height 24
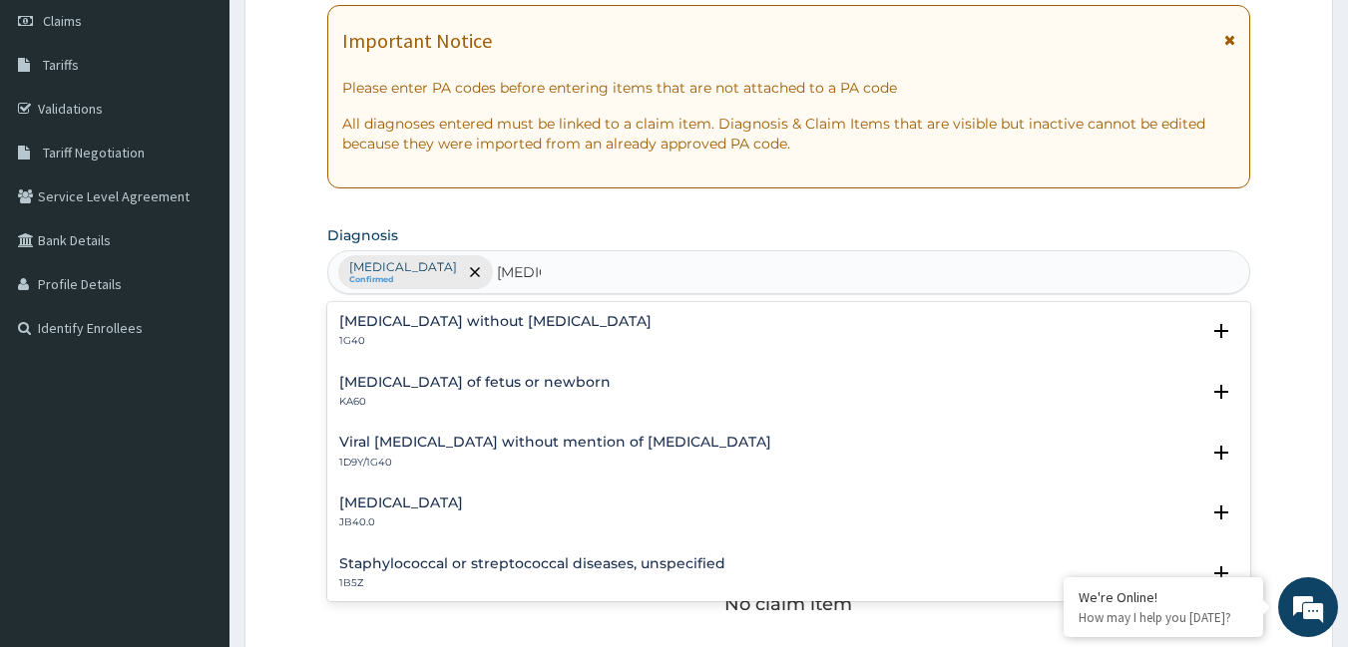
type input "[MEDICAL_DATA]"
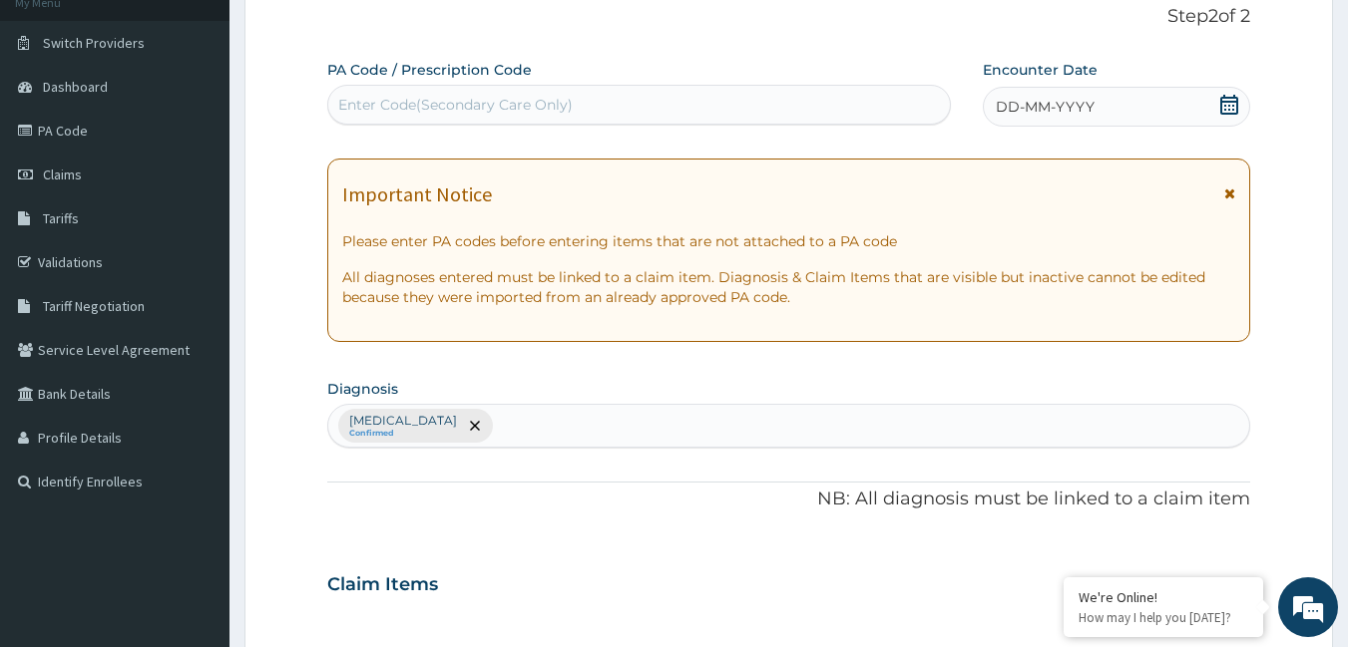
scroll to position [0, 0]
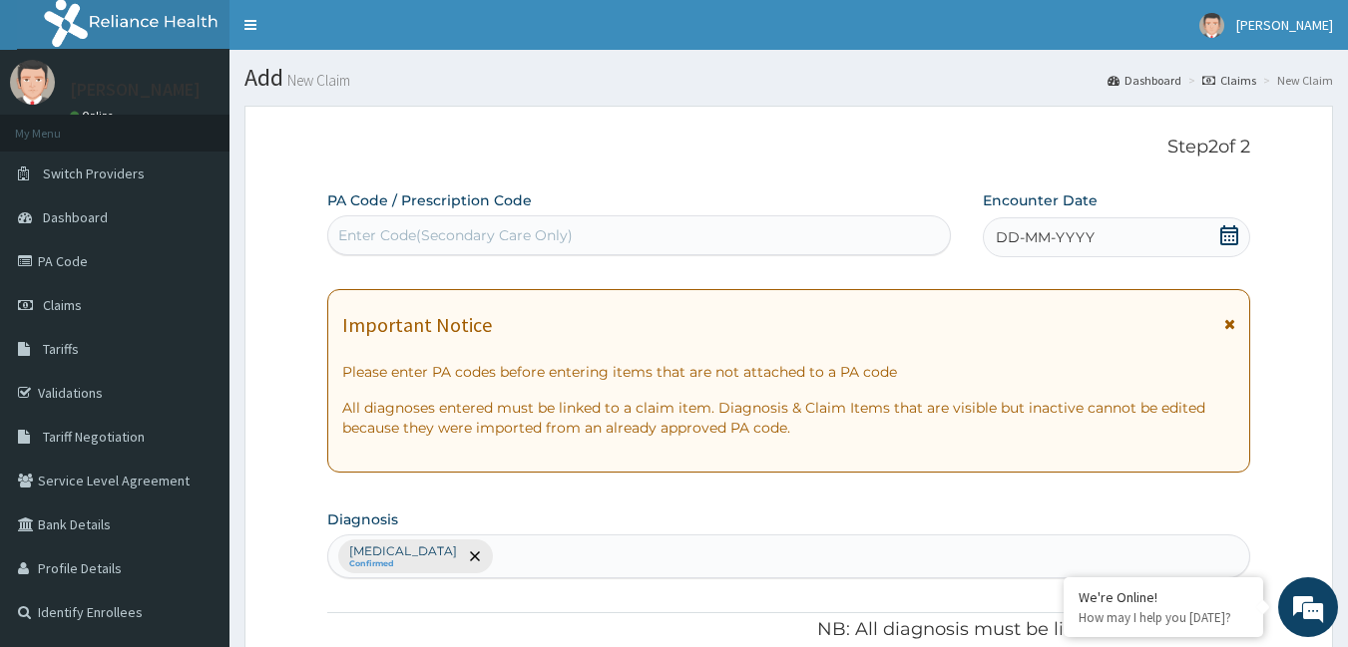
drag, startPoint x: 499, startPoint y: 219, endPoint x: 509, endPoint y: 216, distance: 10.4
drag, startPoint x: 484, startPoint y: 238, endPoint x: 306, endPoint y: 238, distance: 177.6
drag, startPoint x: 399, startPoint y: 235, endPoint x: 382, endPoint y: 237, distance: 17.1
click at [399, 233] on div "Enter Code(Secondary Care Only)" at bounding box center [455, 235] width 234 height 20
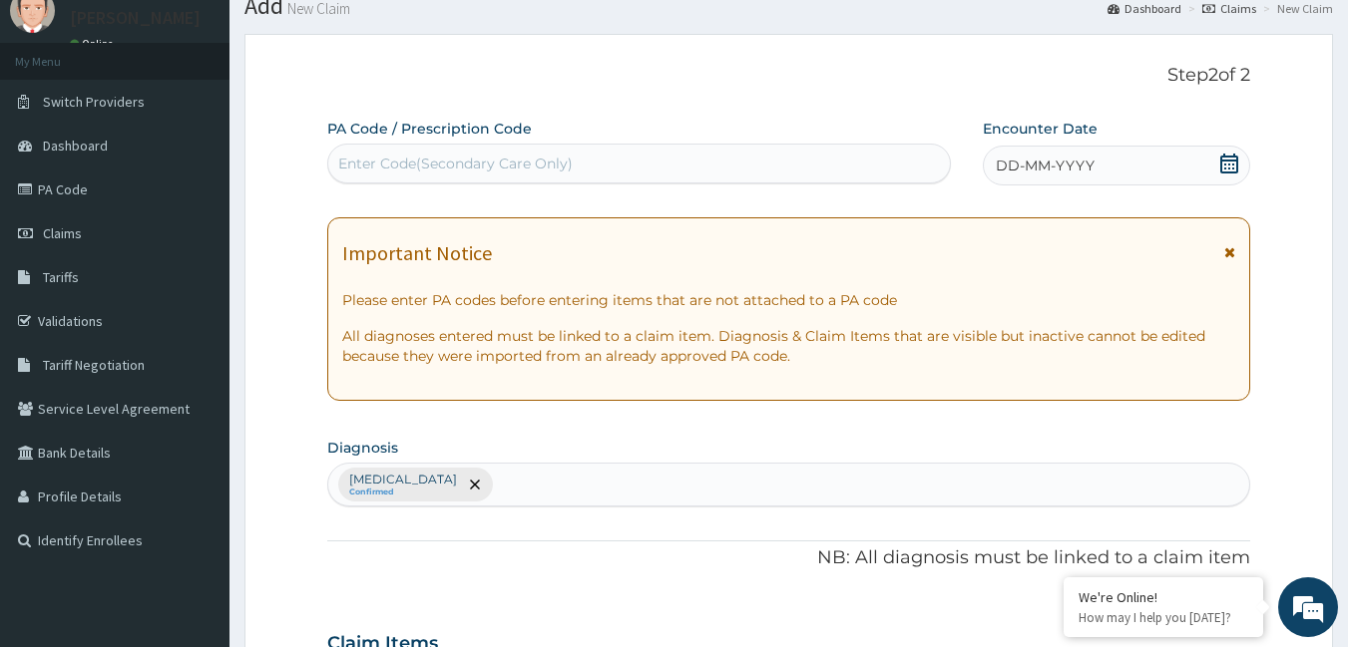
scroll to position [200, 0]
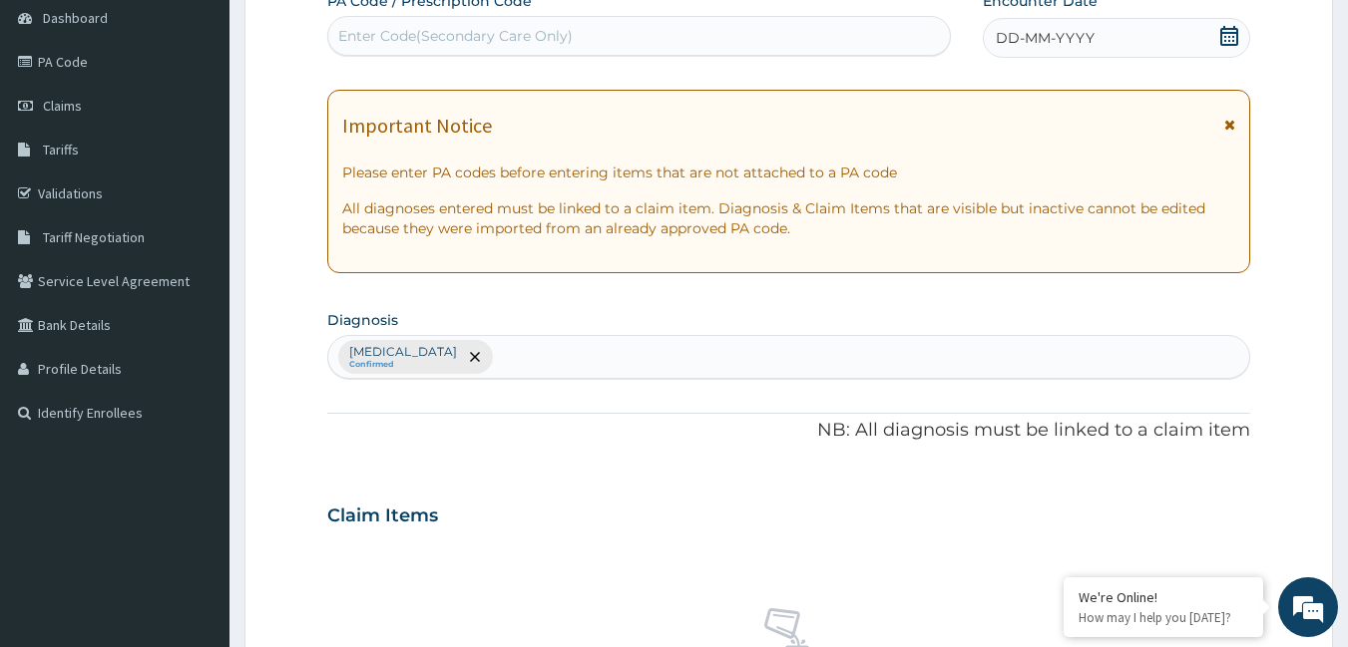
click at [610, 30] on div "Enter Code(Secondary Care Only)" at bounding box center [639, 36] width 623 height 32
drag, startPoint x: 588, startPoint y: 41, endPoint x: 324, endPoint y: 90, distance: 267.9
click at [301, 126] on form "Step 2 of 2 PA Code / Prescription Code Enter Code(Secondary Care Only) Encount…" at bounding box center [788, 539] width 1088 height 1266
drag, startPoint x: 354, startPoint y: 40, endPoint x: 340, endPoint y: 75, distance: 37.6
click at [340, 75] on div "PA Code / Prescription Code Enter Code(Secondary Care Only) Encounter Date DD-M…" at bounding box center [789, 510] width 924 height 1039
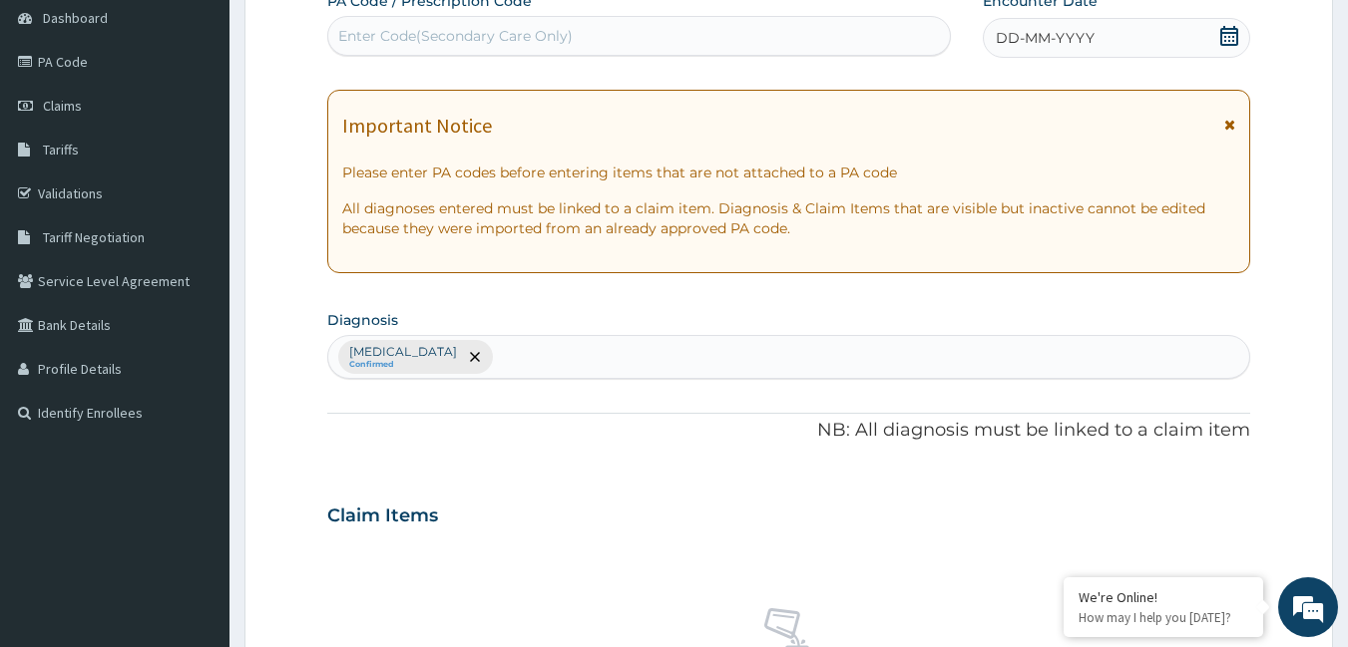
drag, startPoint x: 494, startPoint y: 34, endPoint x: 349, endPoint y: 40, distance: 144.8
click at [285, 127] on form "Step 2 of 2 PA Code / Prescription Code Enter Code(Secondary Care Only) Encount…" at bounding box center [788, 539] width 1088 height 1266
drag, startPoint x: 351, startPoint y: 18, endPoint x: 358, endPoint y: 32, distance: 15.6
drag, startPoint x: 358, startPoint y: 32, endPoint x: 323, endPoint y: 86, distance: 64.2
click at [323, 86] on form "Step 2 of 2 PA Code / Prescription Code Enter Code(Secondary Care Only) Encount…" at bounding box center [788, 539] width 1088 height 1266
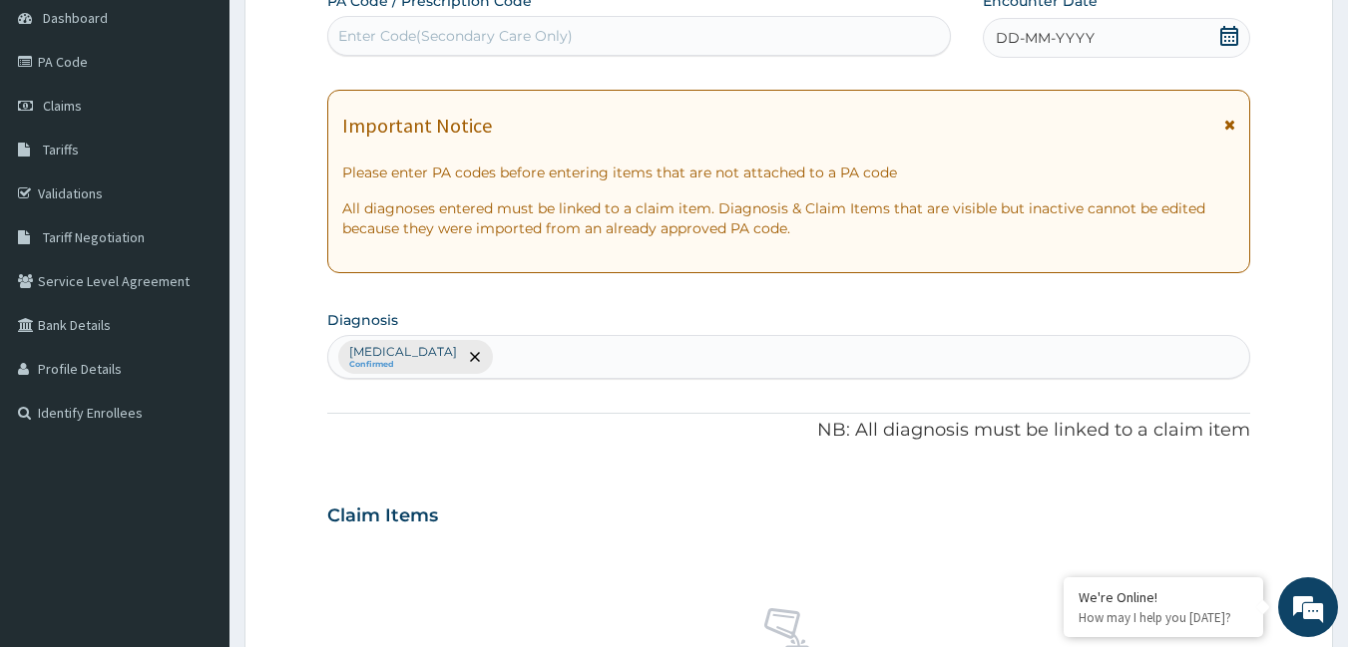
click at [348, 39] on div "Enter Code(Secondary Care Only)" at bounding box center [455, 36] width 234 height 20
paste input "PA/BF1B5E"
type input "PA/BF1B5E"
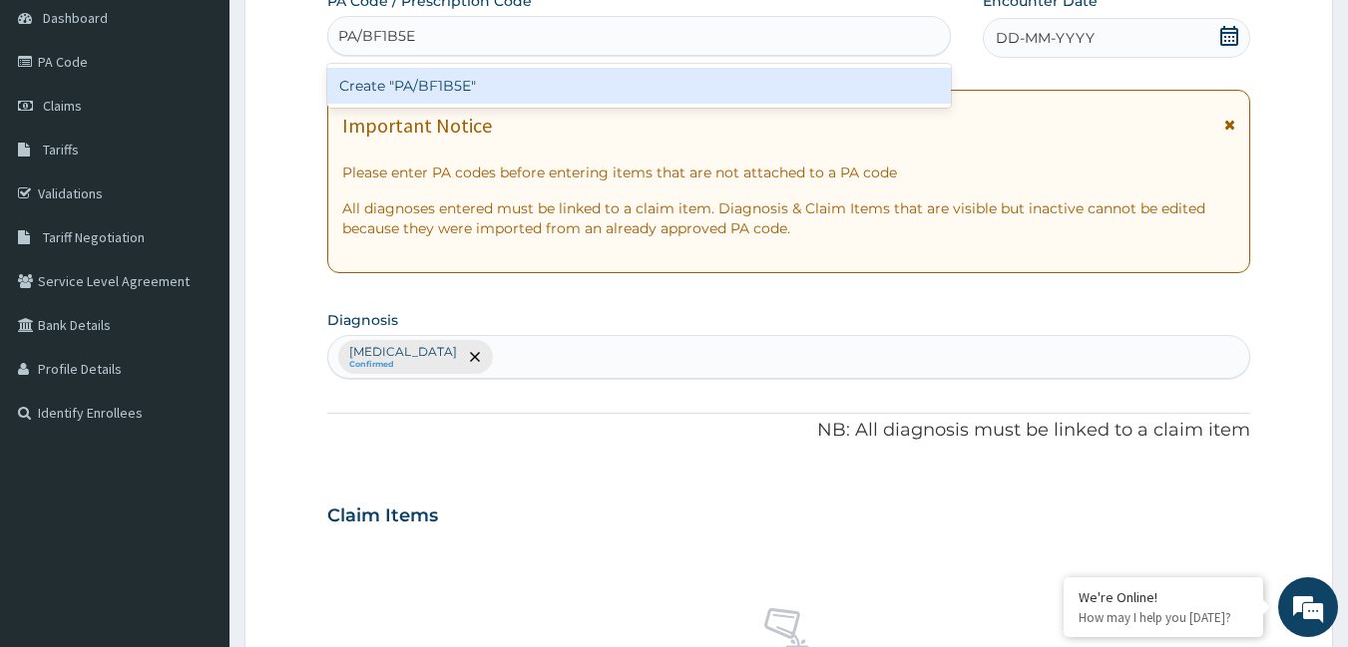
click at [897, 88] on div "Create "PA/BF1B5E"" at bounding box center [639, 86] width 625 height 36
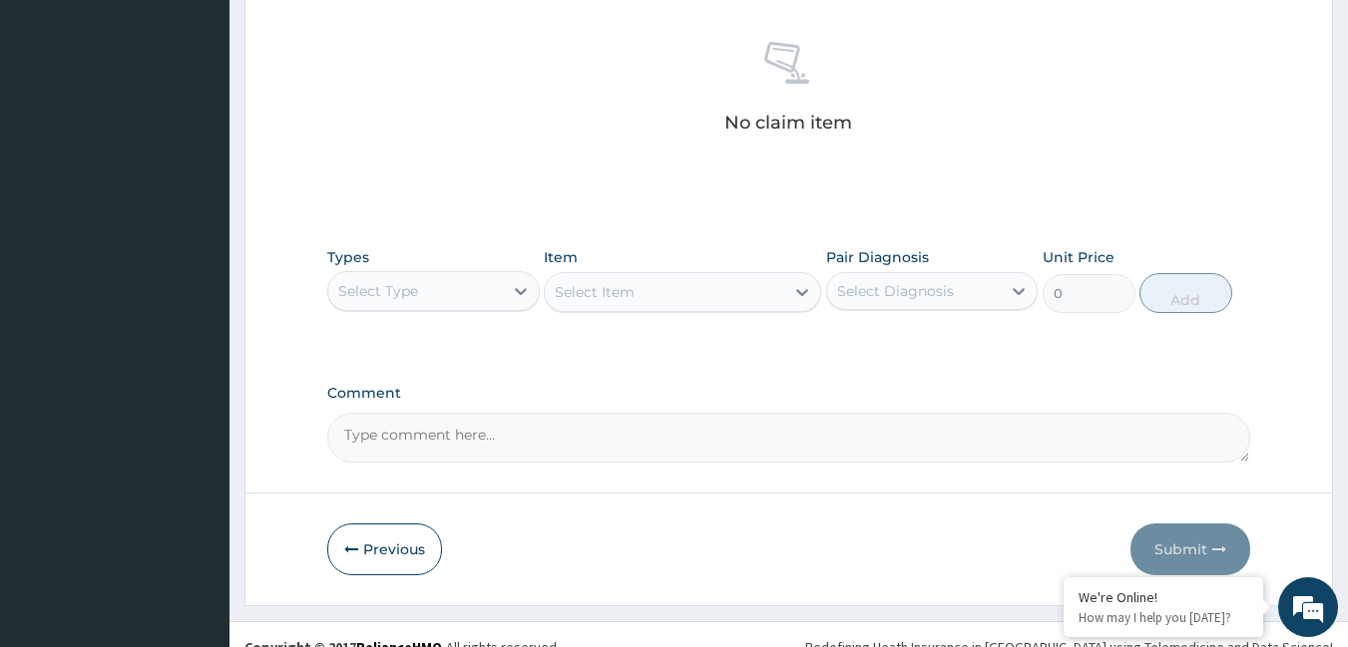
scroll to position [798, 0]
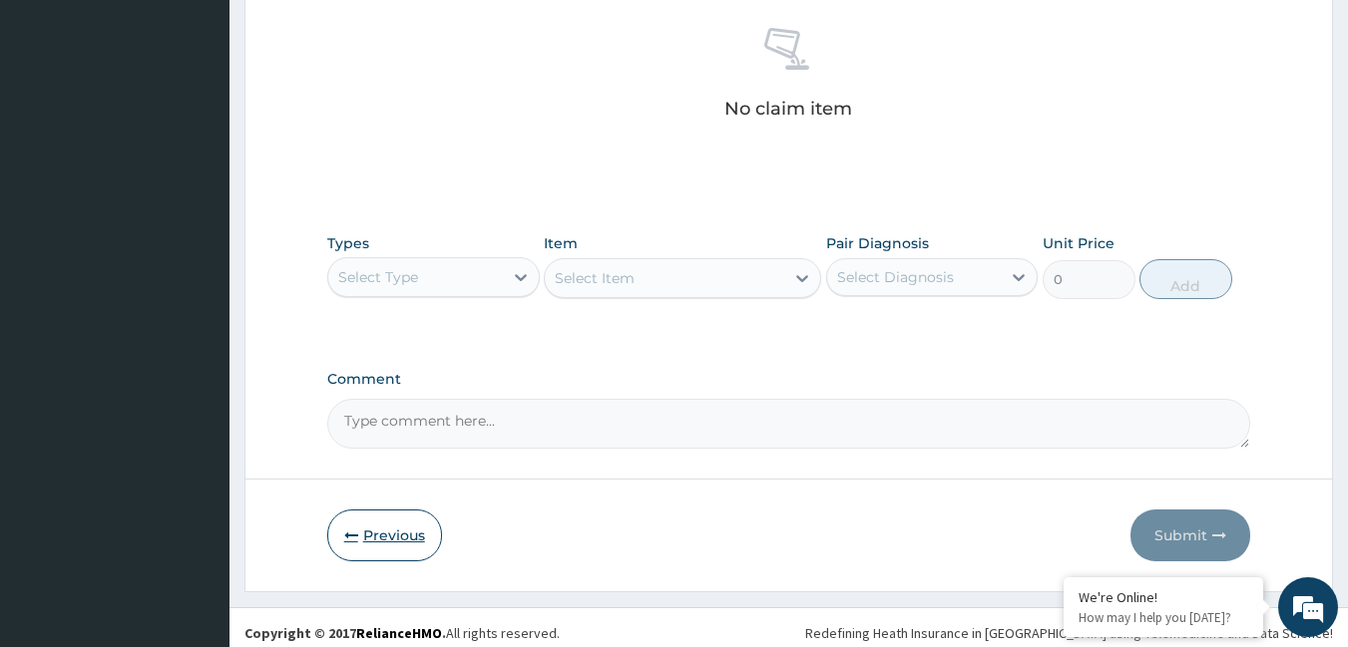
click at [376, 527] on button "Previous" at bounding box center [384, 536] width 115 height 52
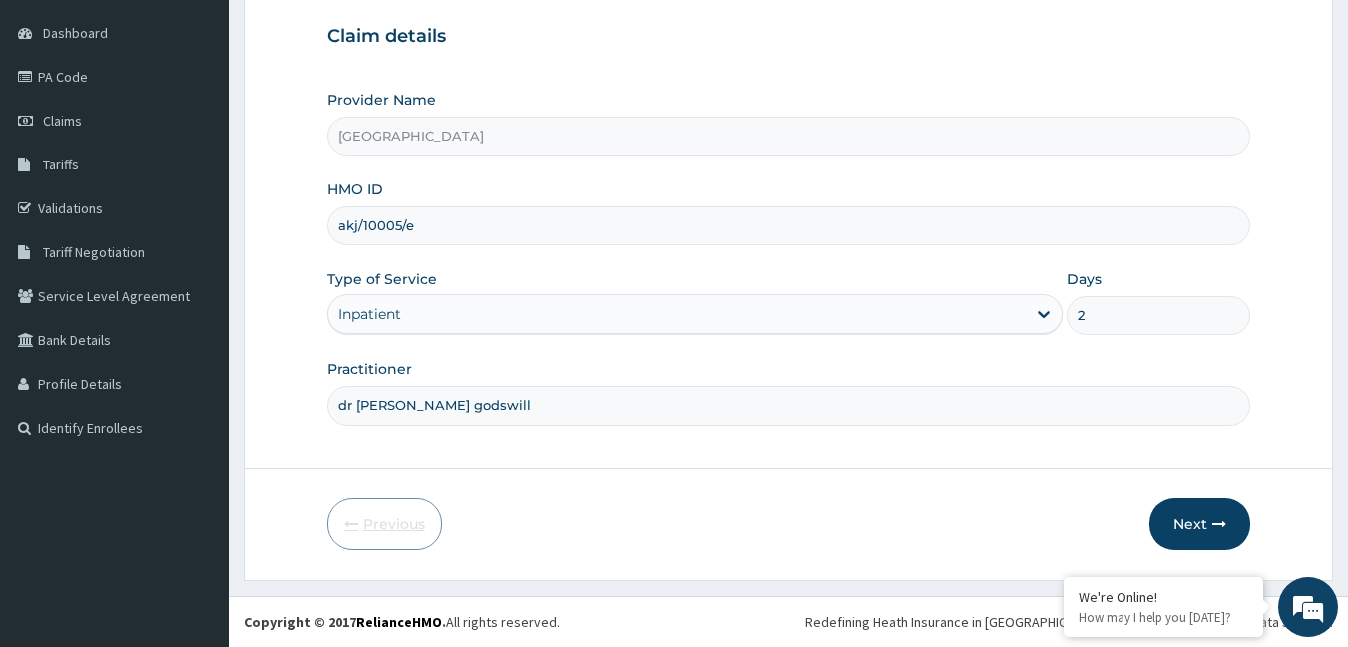
scroll to position [185, 0]
click at [1178, 516] on button "Next" at bounding box center [1199, 525] width 101 height 52
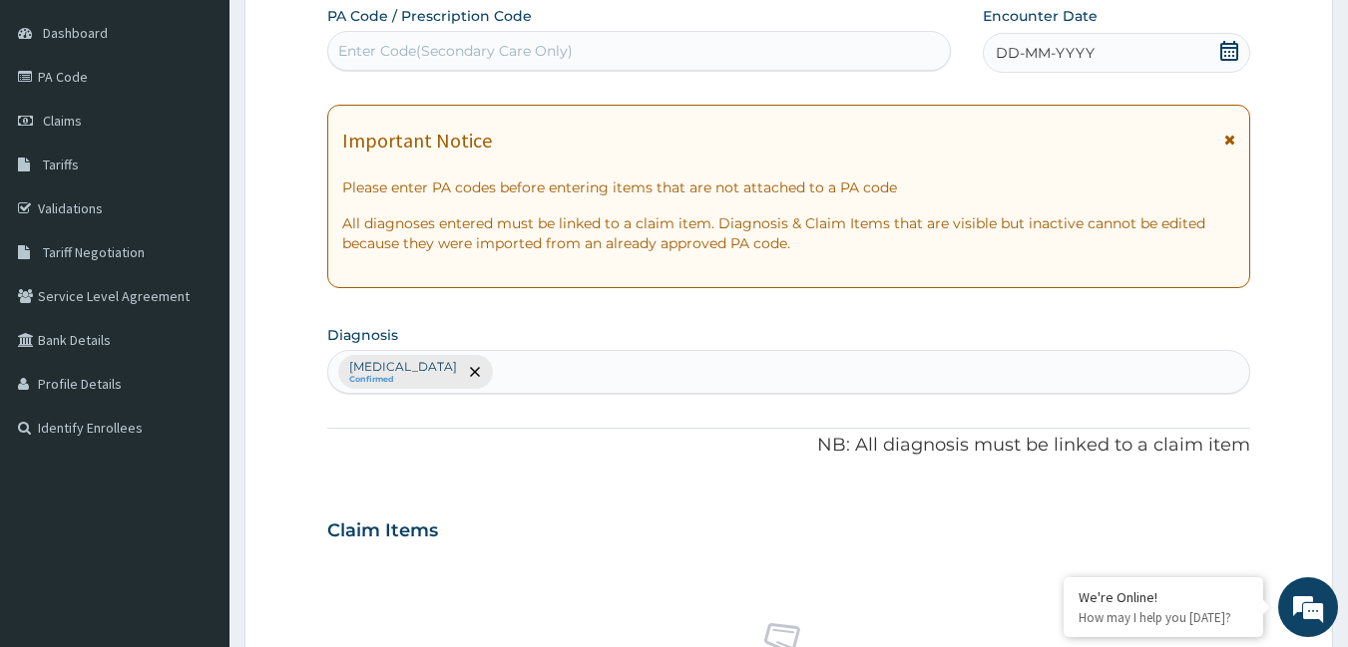
drag, startPoint x: 363, startPoint y: 33, endPoint x: 365, endPoint y: 47, distance: 14.1
click at [365, 40] on div "Enter Code(Secondary Care Only)" at bounding box center [639, 51] width 625 height 40
paste input "PA/BF1B5E"
type input "PA/BF1B5E"
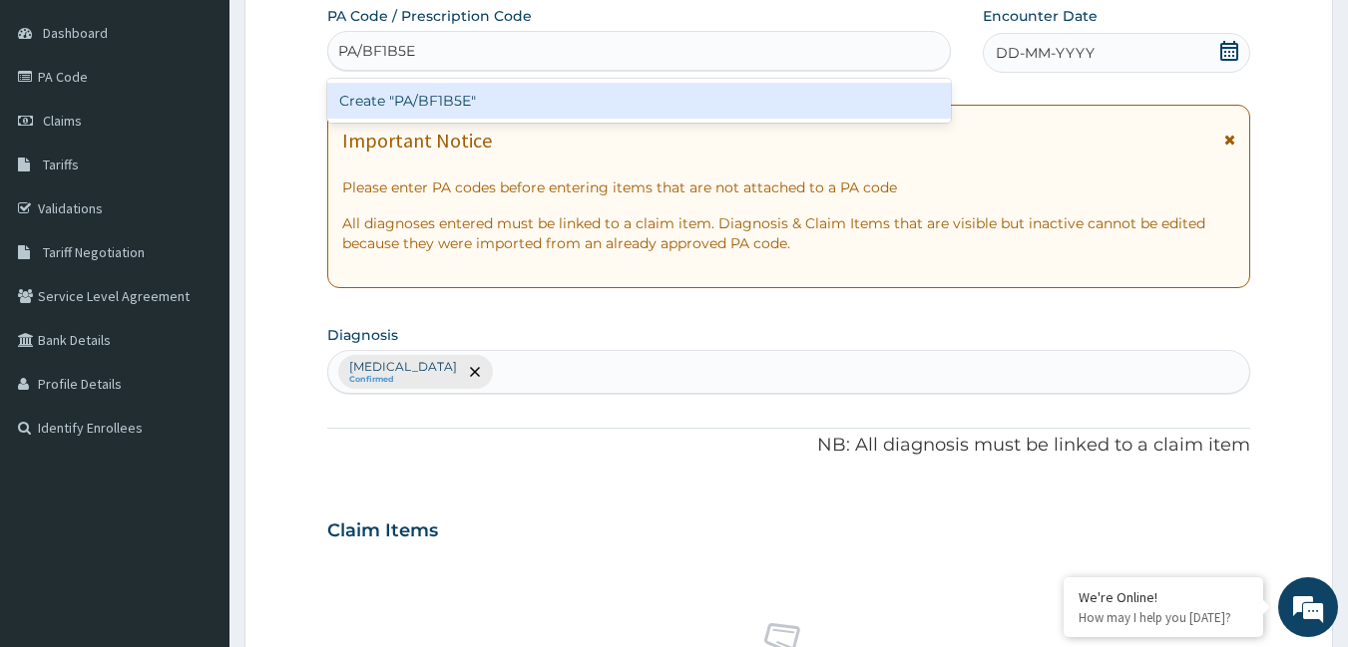
click at [398, 94] on div "Create "PA/BF1B5E"" at bounding box center [639, 101] width 625 height 36
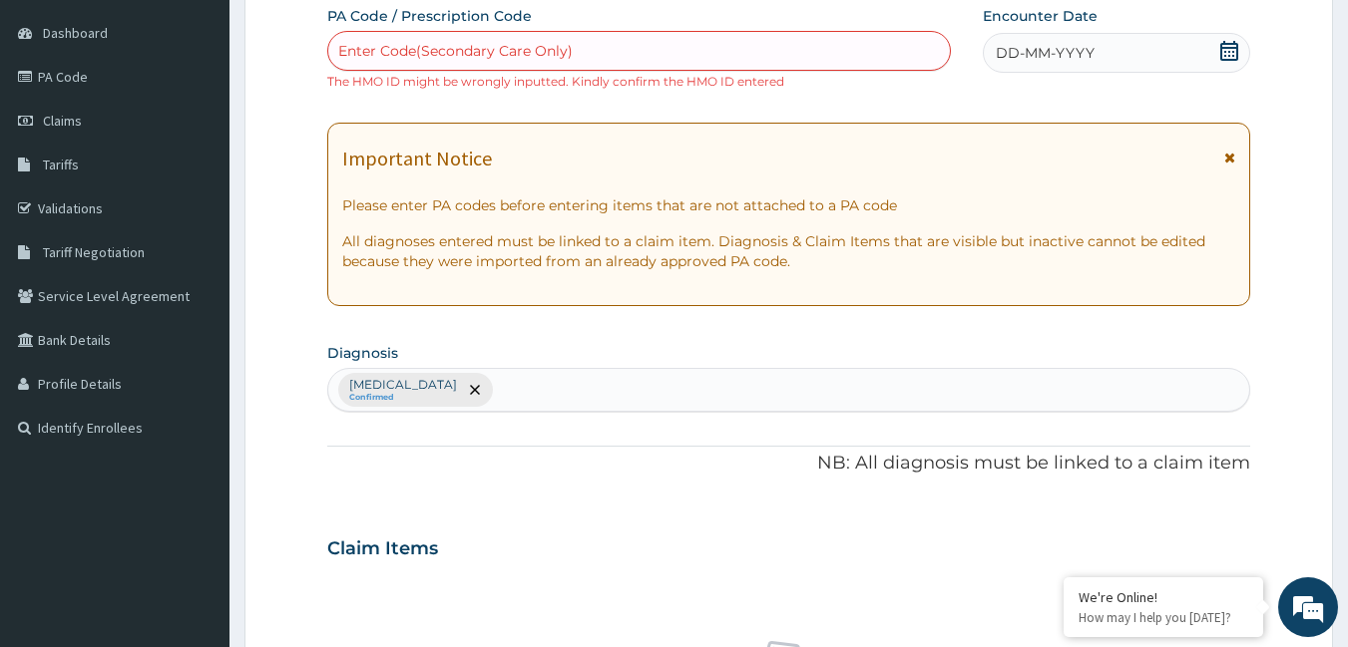
click at [385, 56] on div "Enter Code(Secondary Care Only)" at bounding box center [455, 51] width 234 height 20
paste input "PA/7C0394"
type input "PA/7C0394"
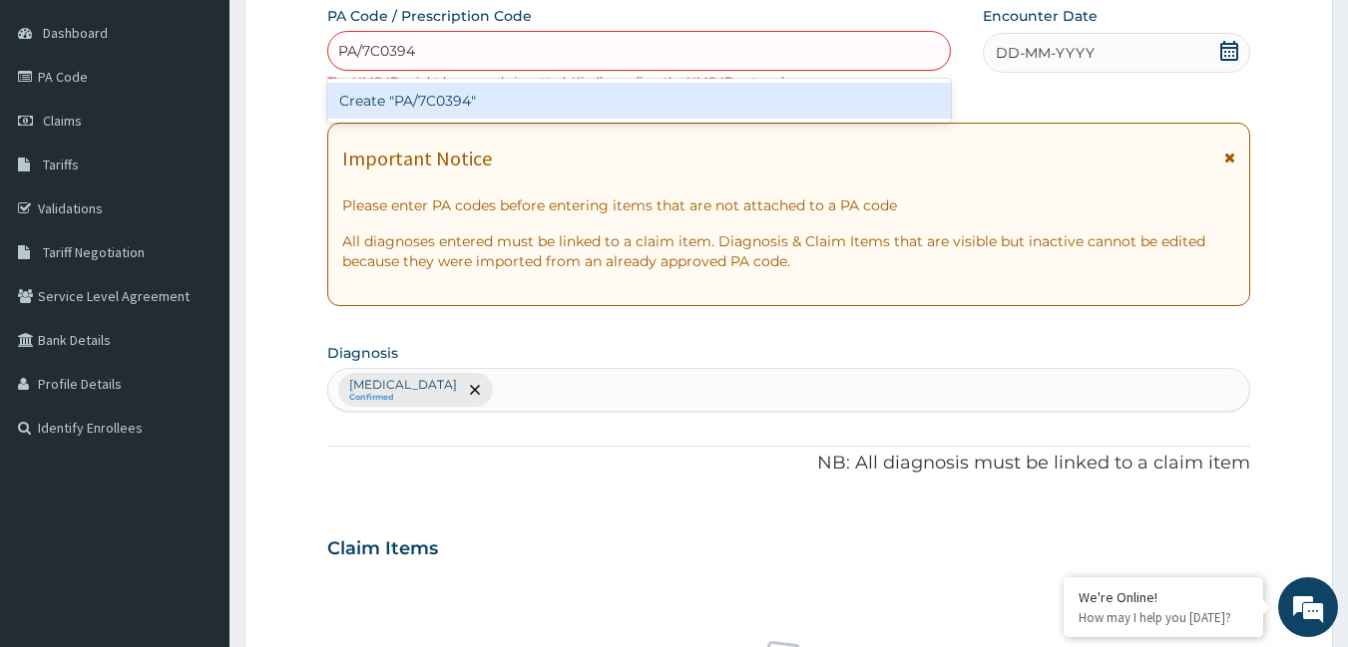
click at [433, 90] on div "Create "PA/7C0394"" at bounding box center [639, 101] width 625 height 36
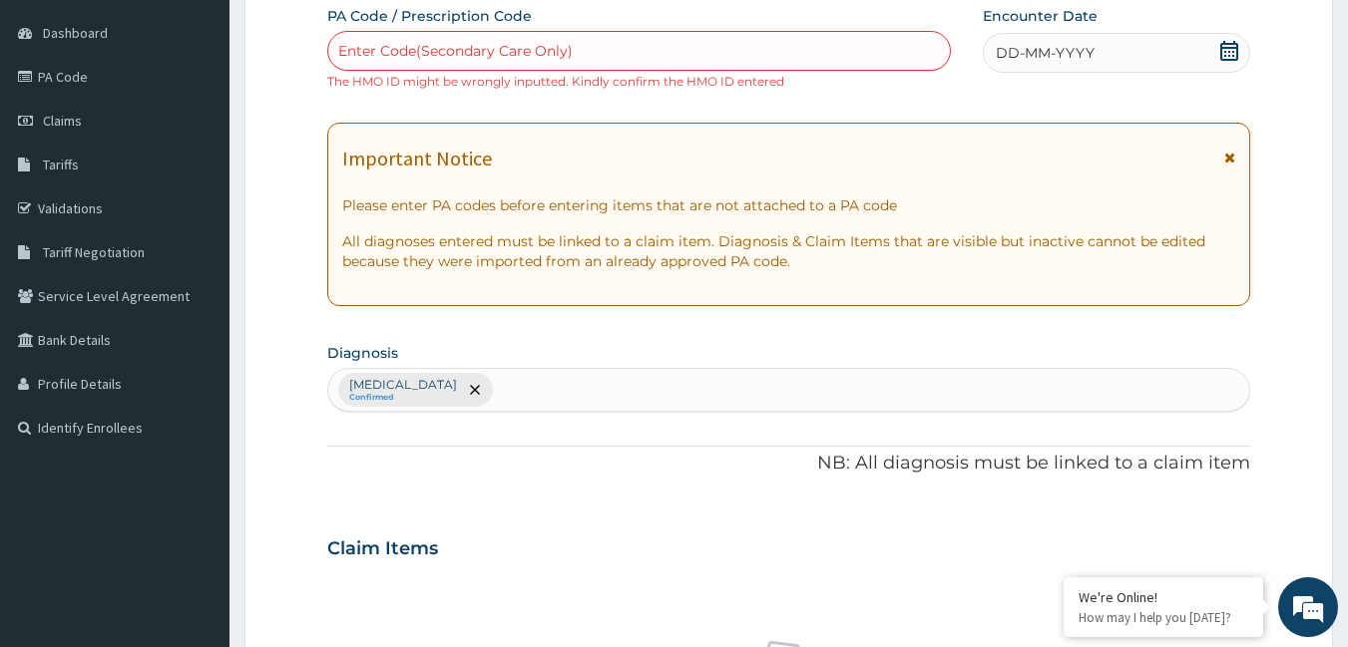
click at [552, 46] on div "Enter Code(Secondary Care Only)" at bounding box center [455, 51] width 234 height 20
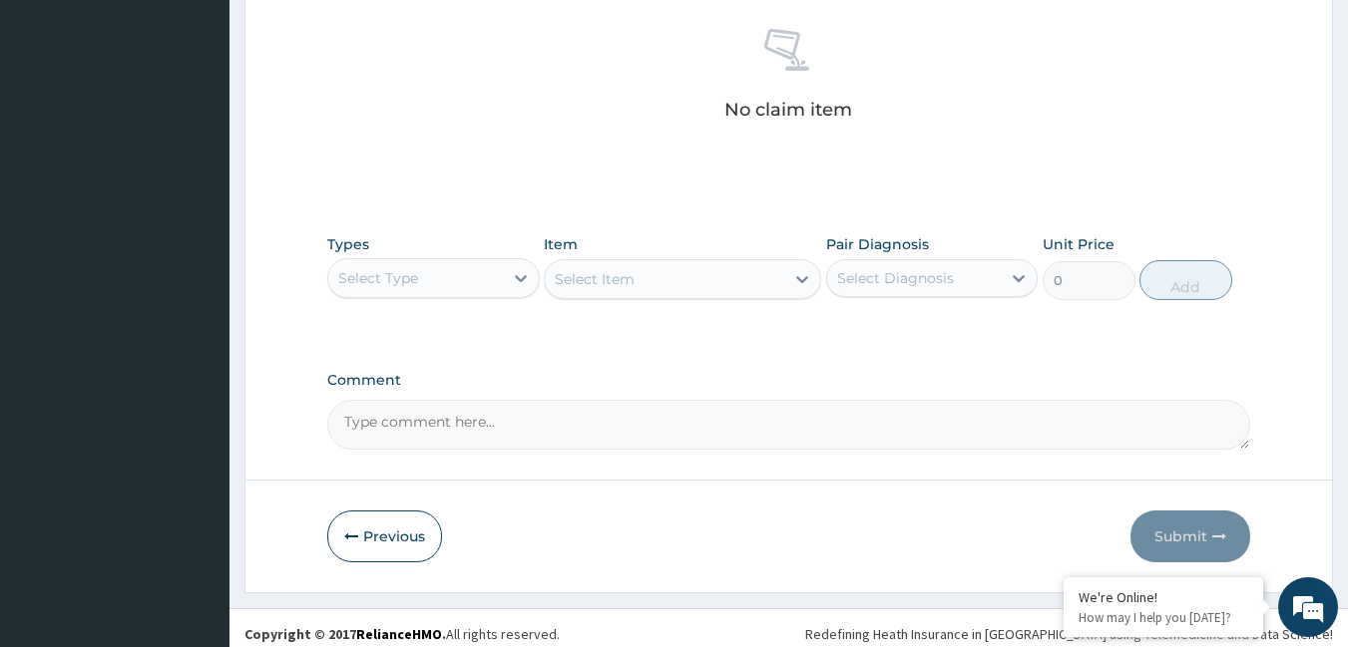
scroll to position [798, 0]
drag, startPoint x: 397, startPoint y: 530, endPoint x: 396, endPoint y: 515, distance: 15.0
click at [397, 529] on button "Previous" at bounding box center [384, 536] width 115 height 52
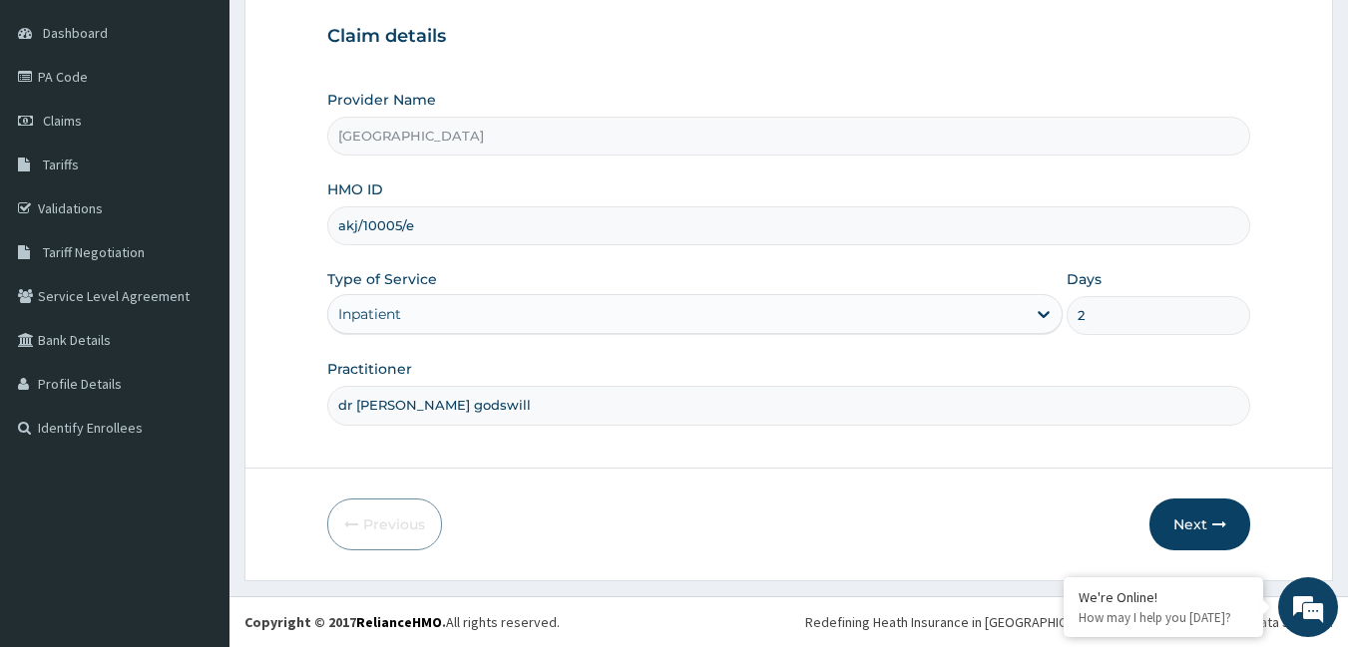
drag, startPoint x: 420, startPoint y: 225, endPoint x: 308, endPoint y: 217, distance: 112.0
click at [308, 217] on form "Step 1 of 2 Claim details Provider Name Vigor Hospitals HMO ID akj/10005/e Type…" at bounding box center [788, 251] width 1088 height 660
type input "brf/10017/c"
drag, startPoint x: 654, startPoint y: 406, endPoint x: 673, endPoint y: 399, distance: 20.2
click at [654, 405] on input "dr onyedikachii godswill" at bounding box center [789, 405] width 924 height 39
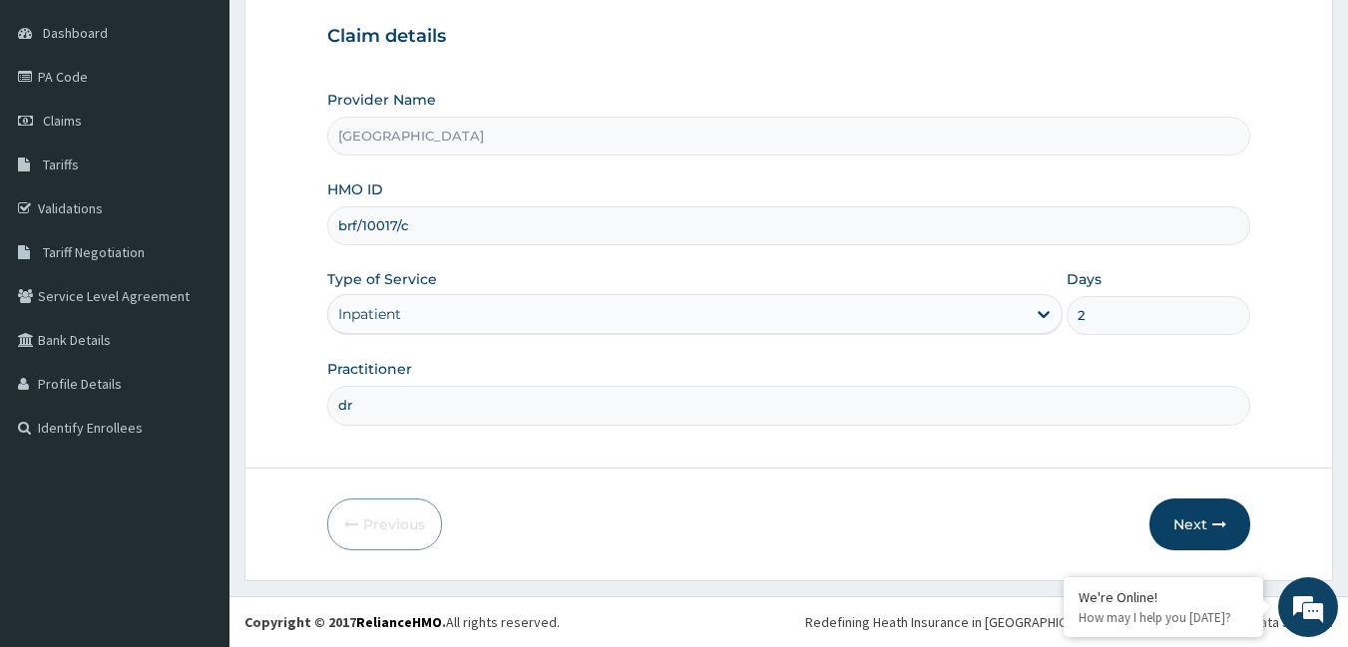
type input "d"
type input "[PERSON_NAME]"
click at [1132, 314] on input "2" at bounding box center [1158, 315] width 184 height 39
type input "1"
click at [1224, 531] on icon "button" at bounding box center [1219, 525] width 14 height 14
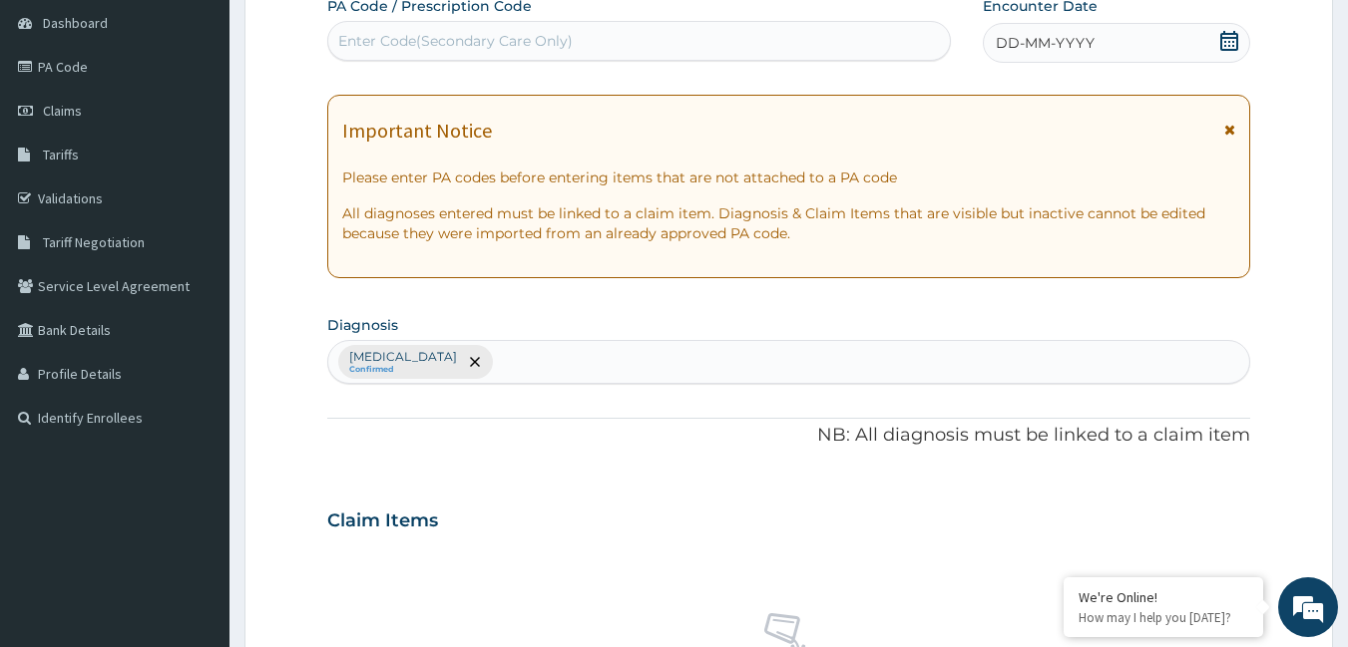
scroll to position [299, 0]
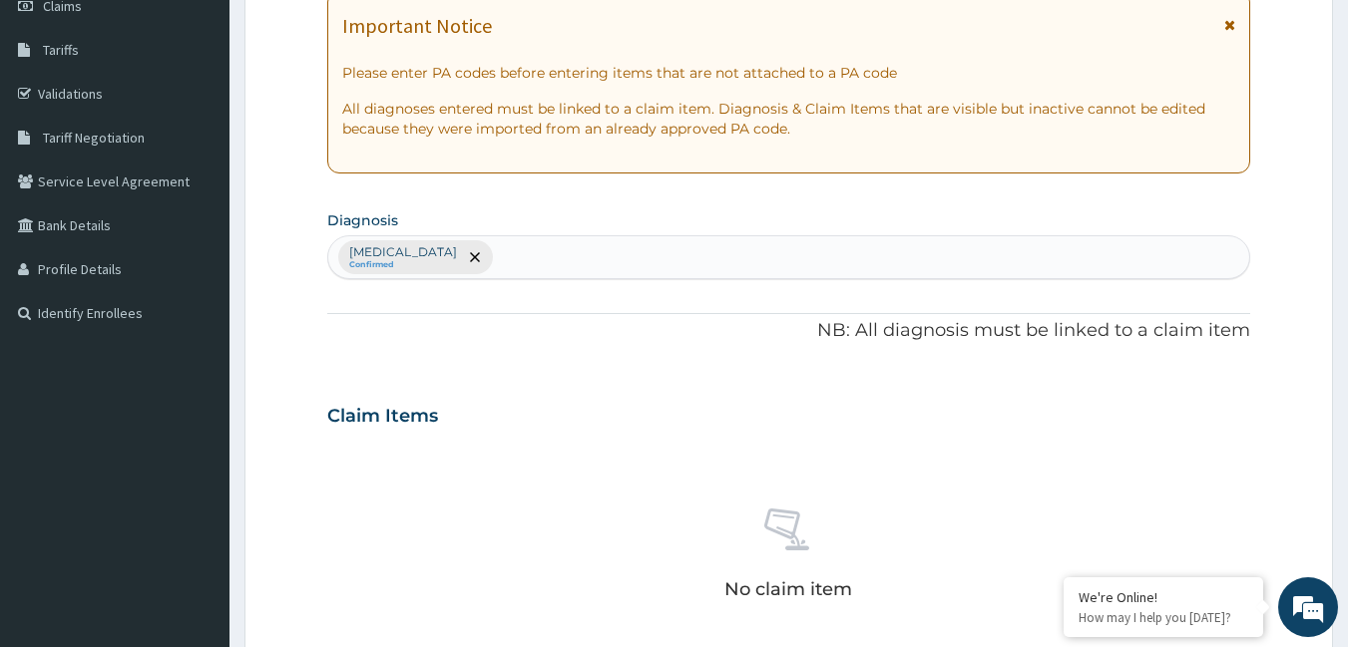
click at [556, 263] on div "Malaria, unspecified Confirmed" at bounding box center [789, 257] width 922 height 42
type input "[MEDICAL_DATA]"
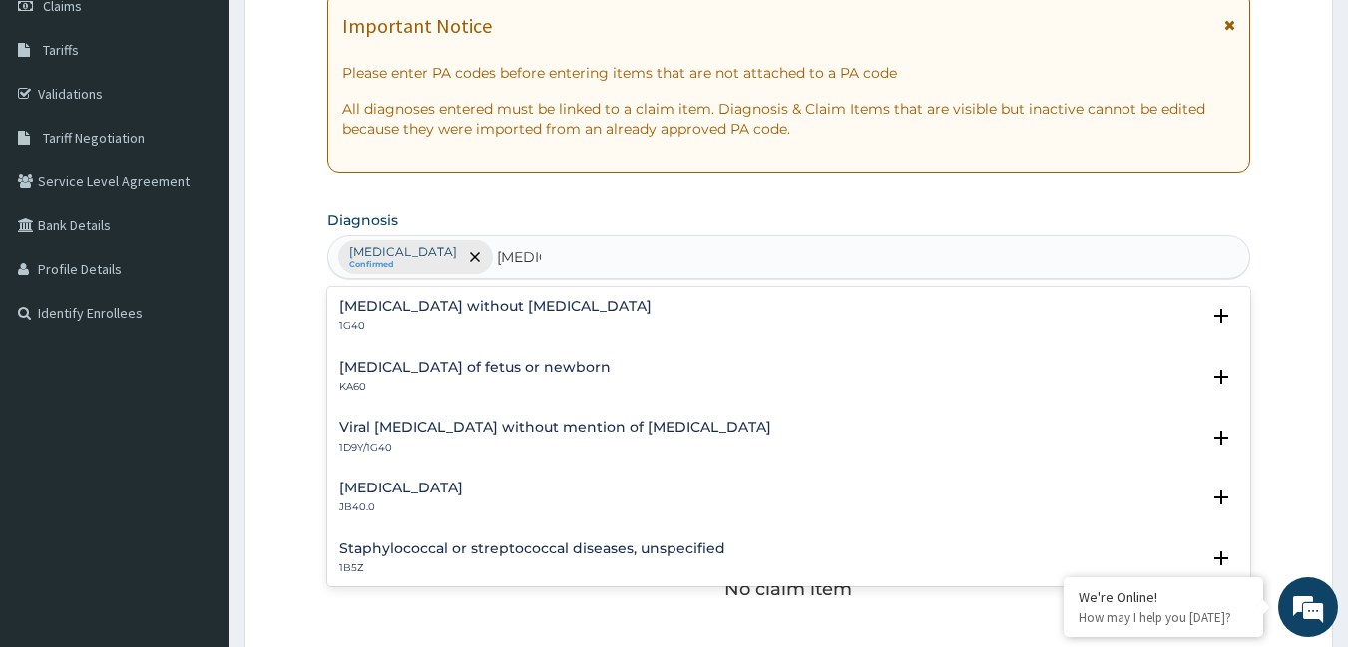
click at [479, 307] on h4 "[MEDICAL_DATA] without [MEDICAL_DATA]" at bounding box center [495, 306] width 312 height 15
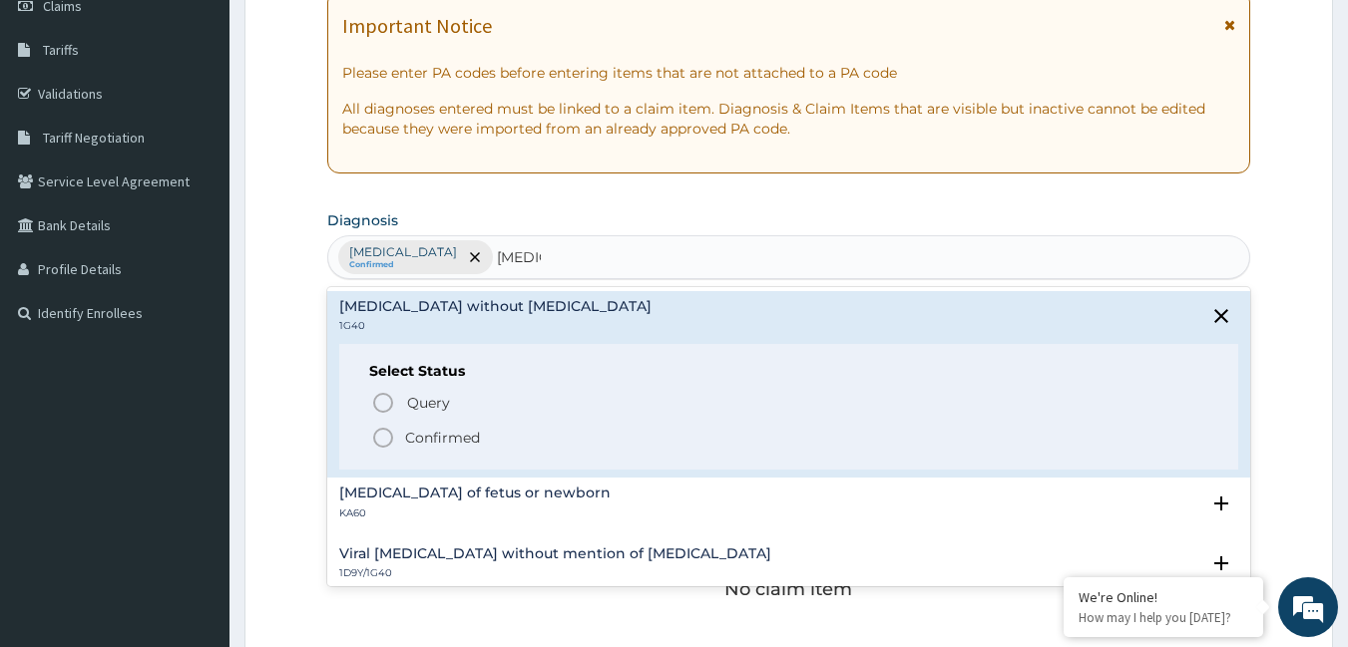
drag, startPoint x: 382, startPoint y: 434, endPoint x: 486, endPoint y: 364, distance: 125.1
click at [389, 428] on icon "status option filled" at bounding box center [383, 438] width 24 height 24
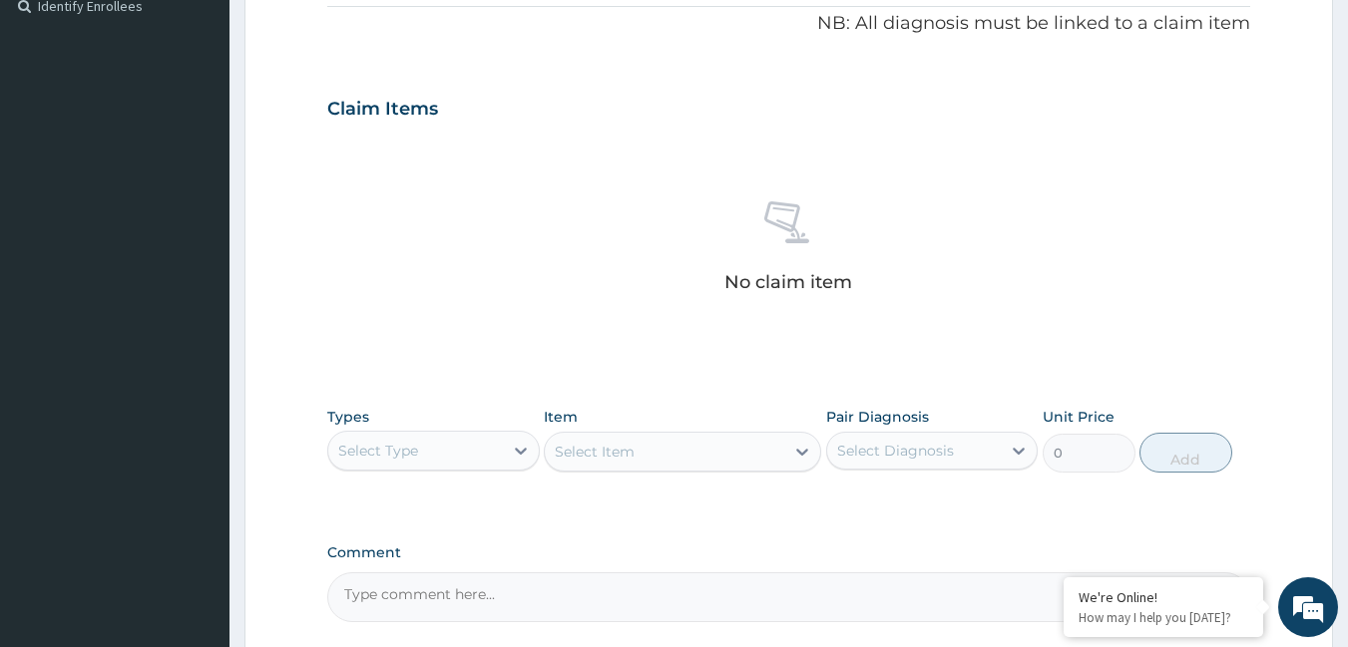
scroll to position [698, 0]
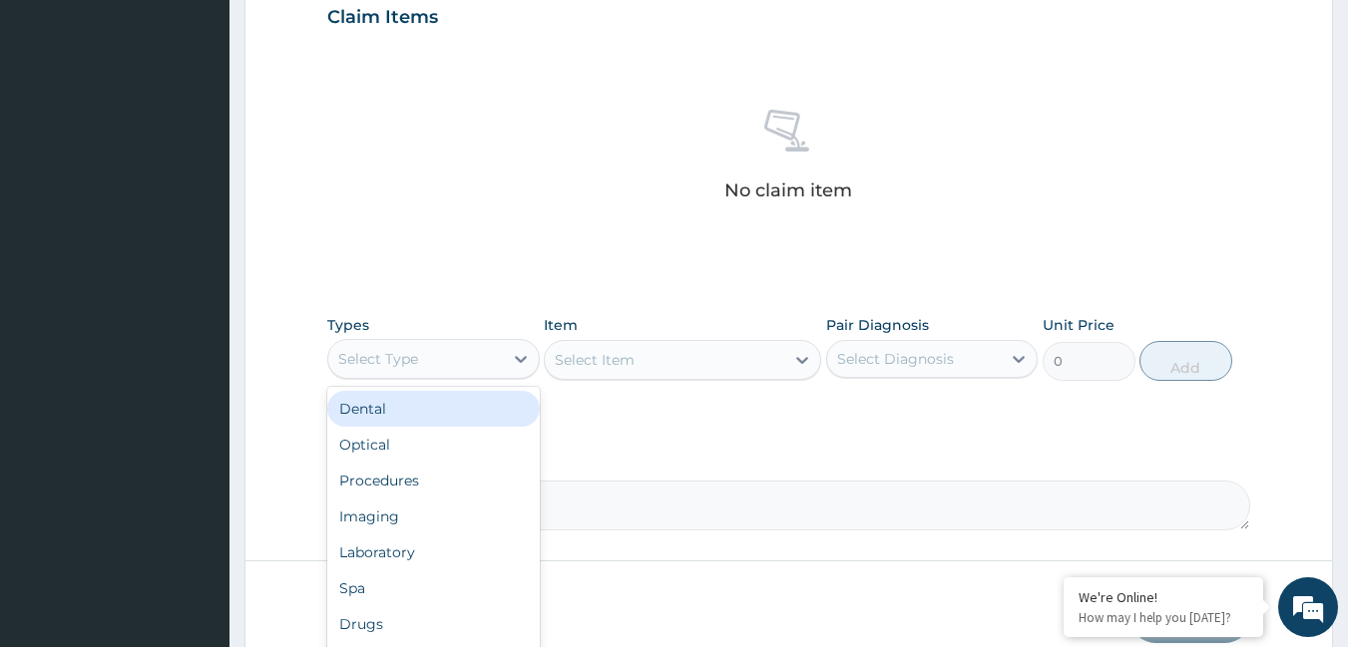
click at [472, 357] on div "Select Type" at bounding box center [415, 359] width 175 height 32
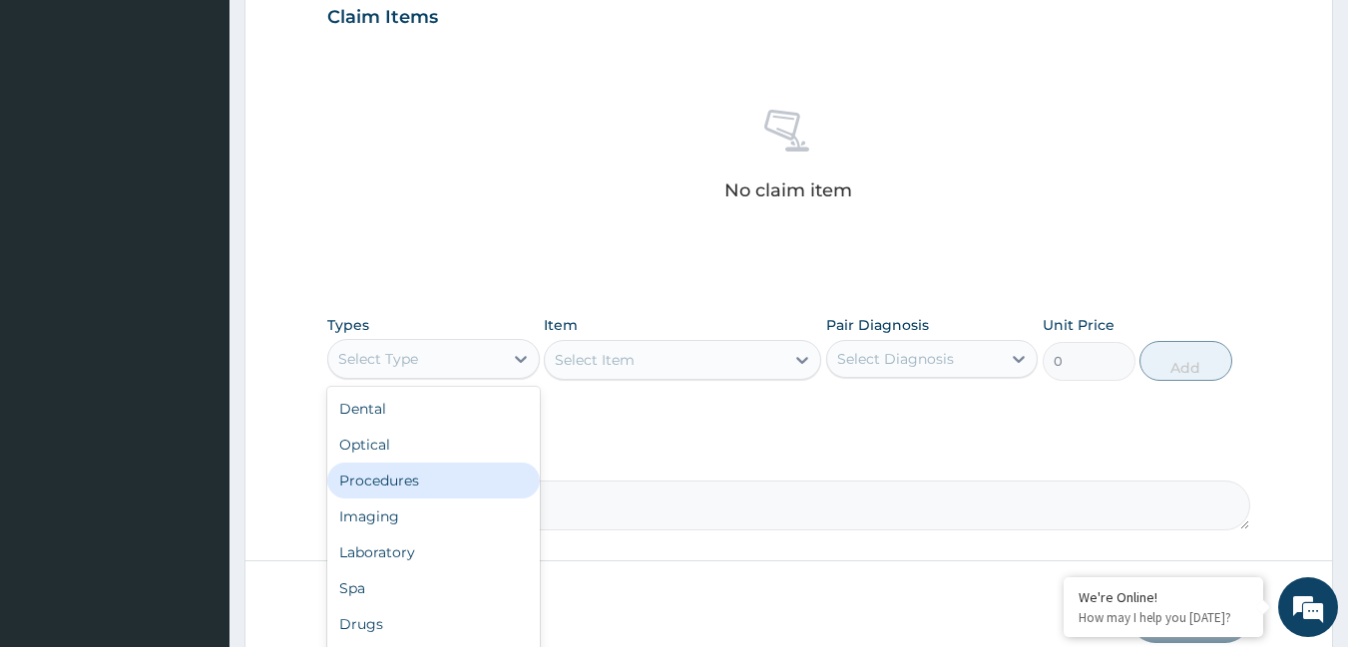
drag, startPoint x: 435, startPoint y: 482, endPoint x: 587, endPoint y: 418, distance: 164.5
click at [435, 481] on div "Procedures" at bounding box center [433, 481] width 212 height 36
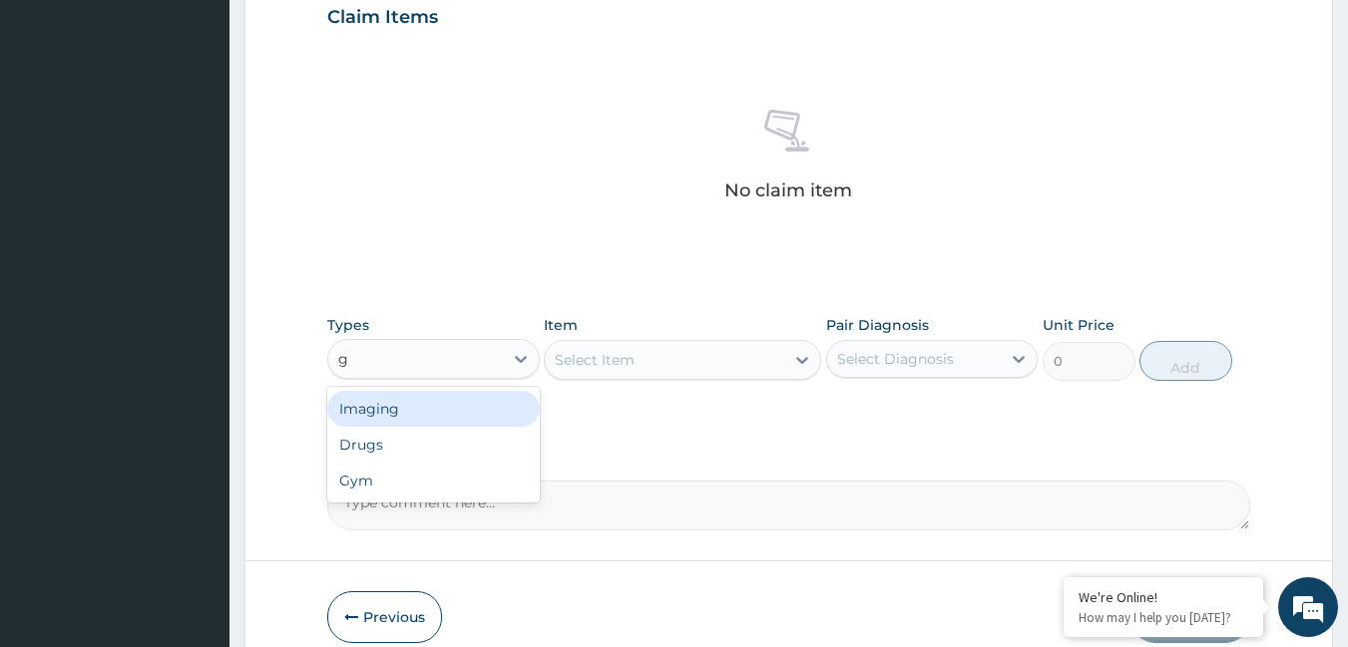
type input "g"
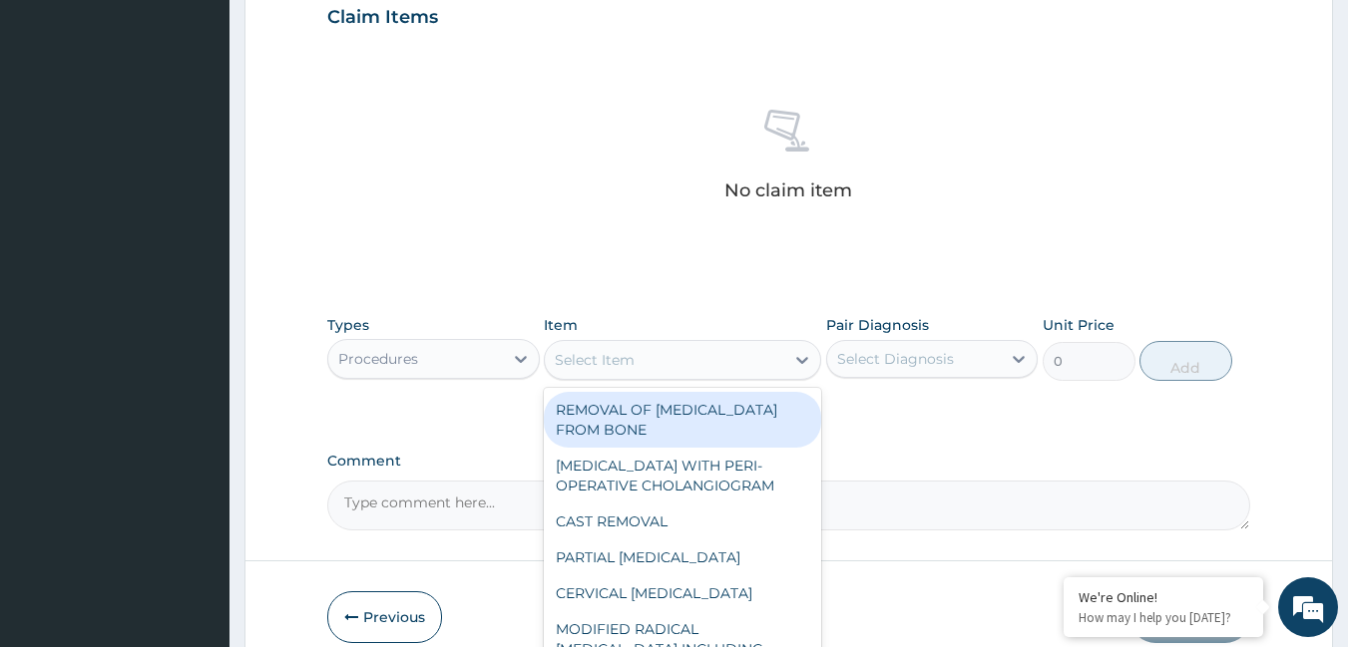
click at [693, 364] on div "Select Item" at bounding box center [664, 360] width 239 height 32
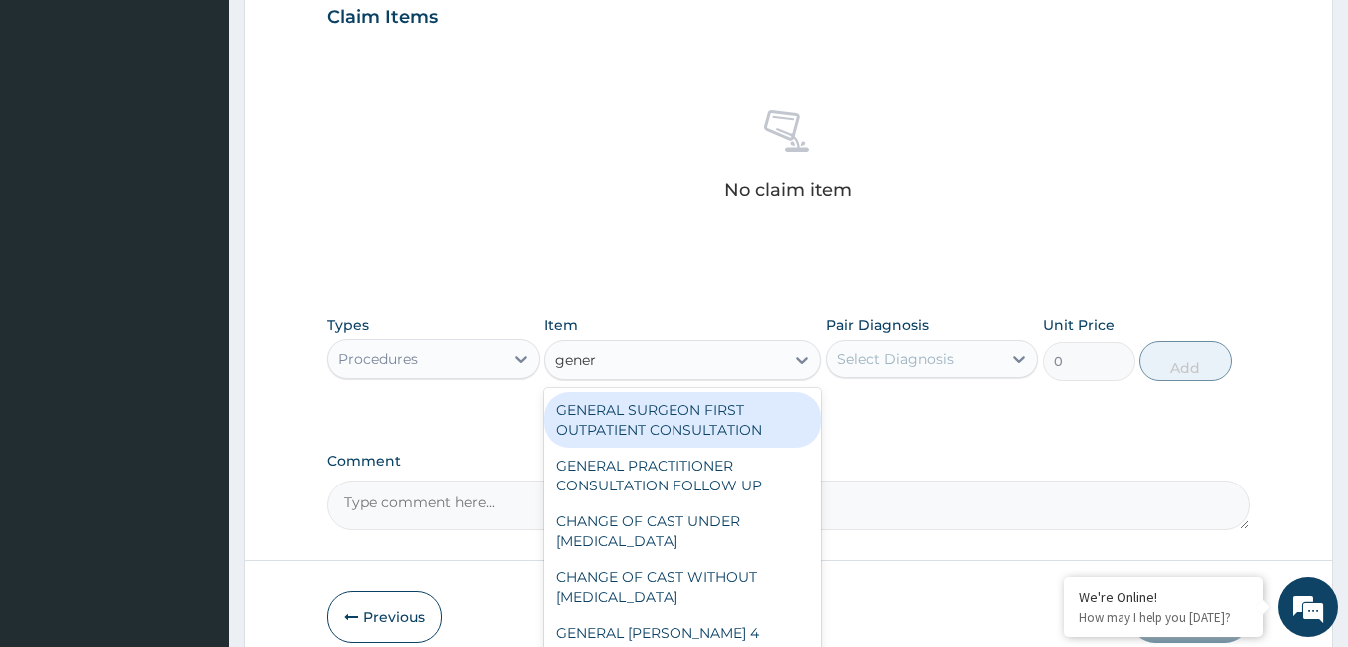
type input "genera"
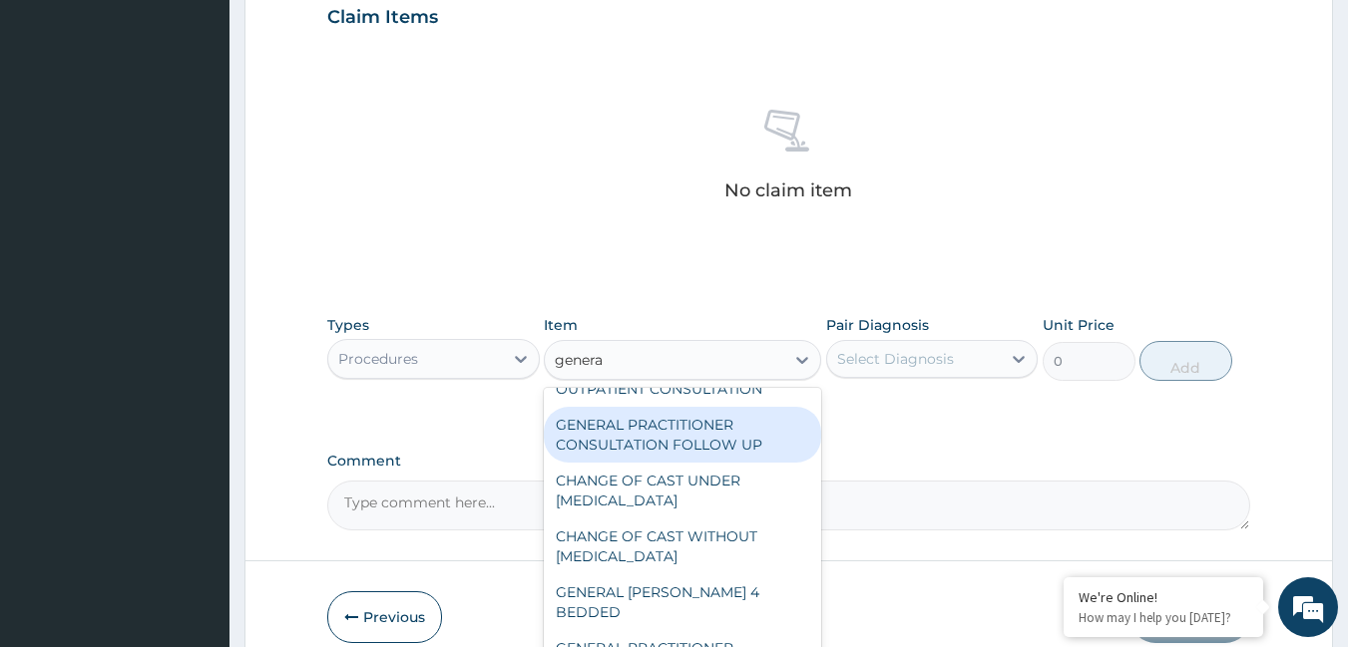
scroll to position [100, 0]
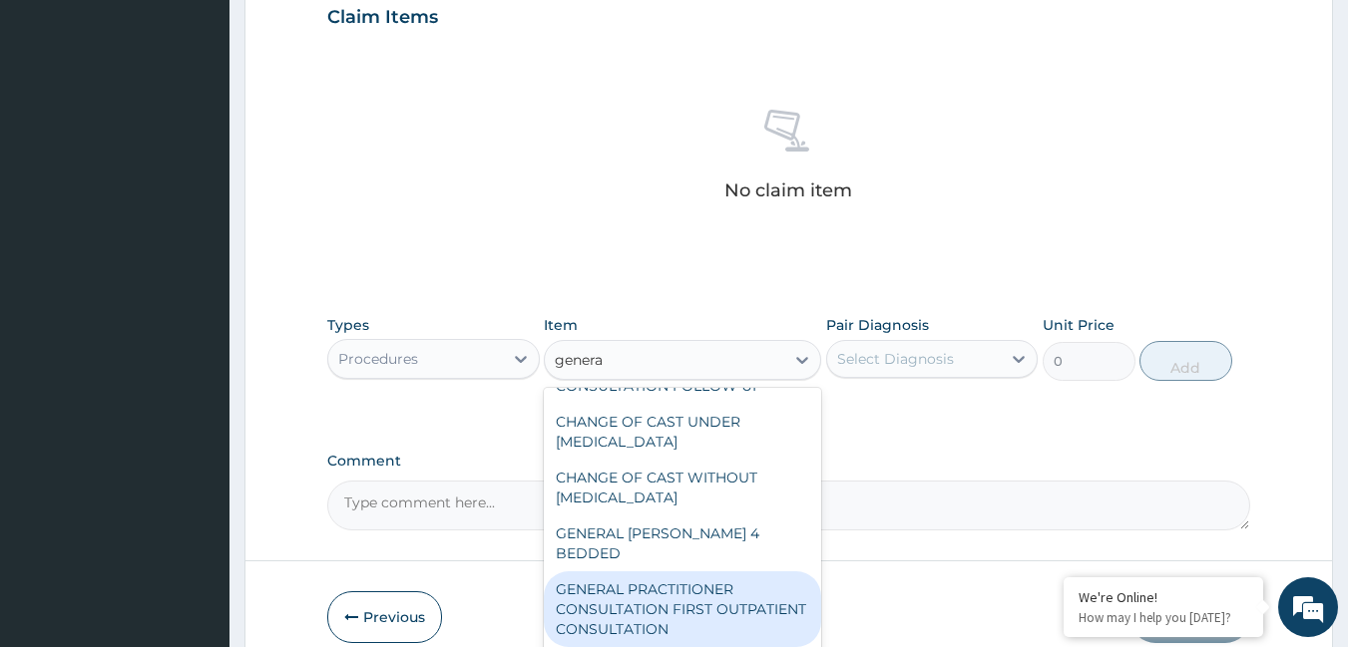
click at [664, 584] on div "GENERAL PRACTITIONER CONSULTATION FIRST OUTPATIENT CONSULTATION" at bounding box center [682, 610] width 277 height 76
type input "3795"
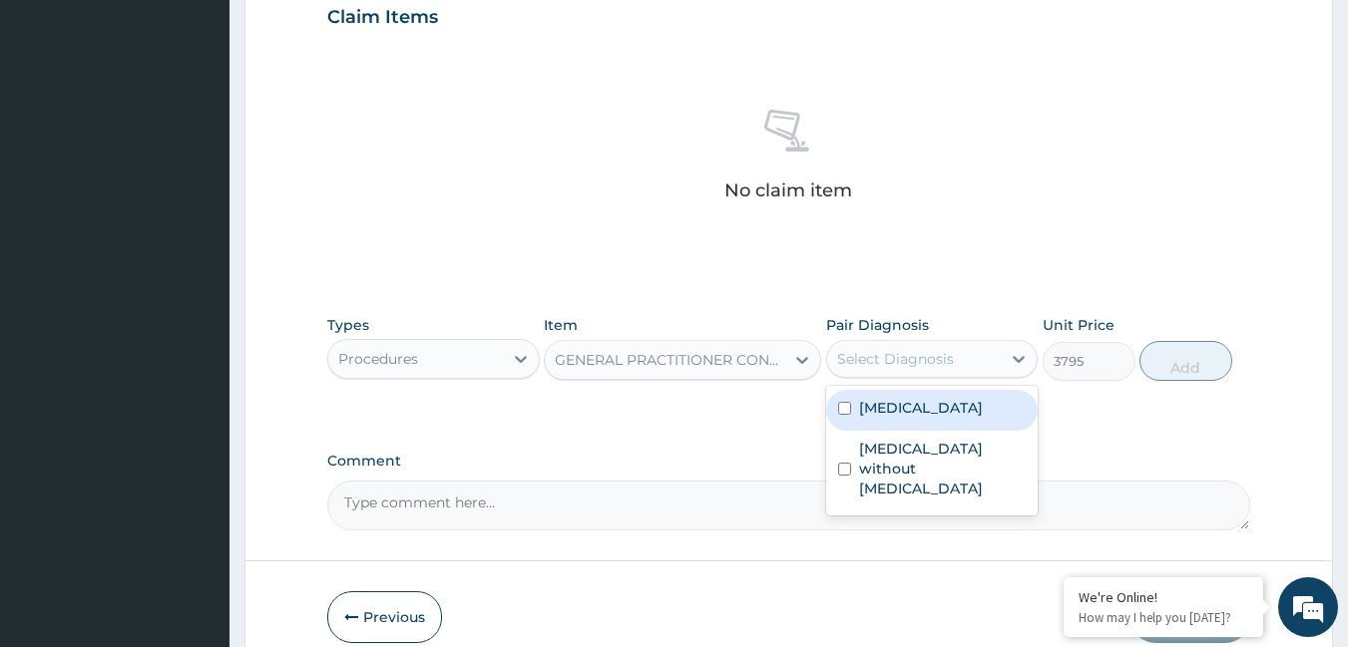
drag, startPoint x: 923, startPoint y: 366, endPoint x: 913, endPoint y: 397, distance: 32.5
click at [923, 367] on div "Select Diagnosis" at bounding box center [895, 359] width 117 height 20
click at [910, 406] on label "[MEDICAL_DATA]" at bounding box center [921, 408] width 124 height 20
checkbox input "true"
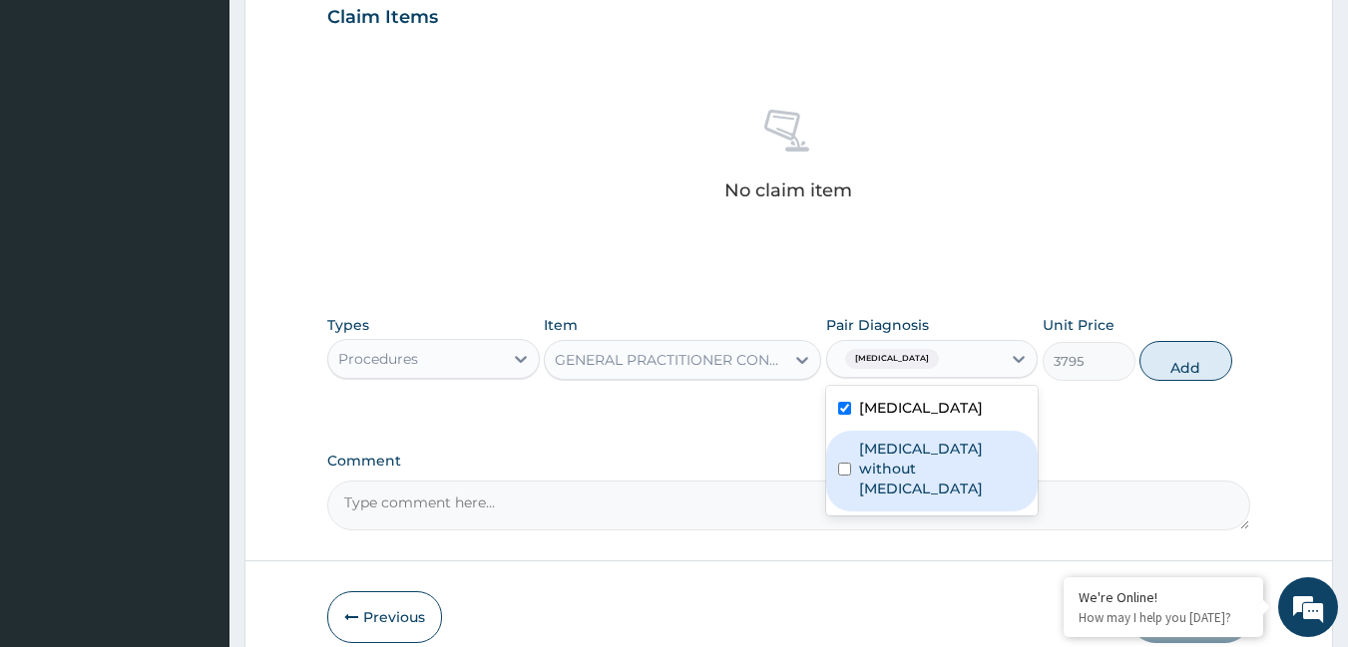
drag, startPoint x: 904, startPoint y: 449, endPoint x: 1005, endPoint y: 416, distance: 106.0
click at [977, 429] on div "Malaria, unspecified Sepsis without septic shock" at bounding box center [932, 451] width 212 height 130
drag, startPoint x: 969, startPoint y: 451, endPoint x: 1081, endPoint y: 390, distance: 128.1
click at [1039, 411] on div "Types Procedures Item GENERAL PRACTITIONER CONSULTATION FIRST OUTPATIENT CONSUL…" at bounding box center [789, 363] width 924 height 116
click at [853, 462] on div "[MEDICAL_DATA] without [MEDICAL_DATA]" at bounding box center [932, 471] width 212 height 81
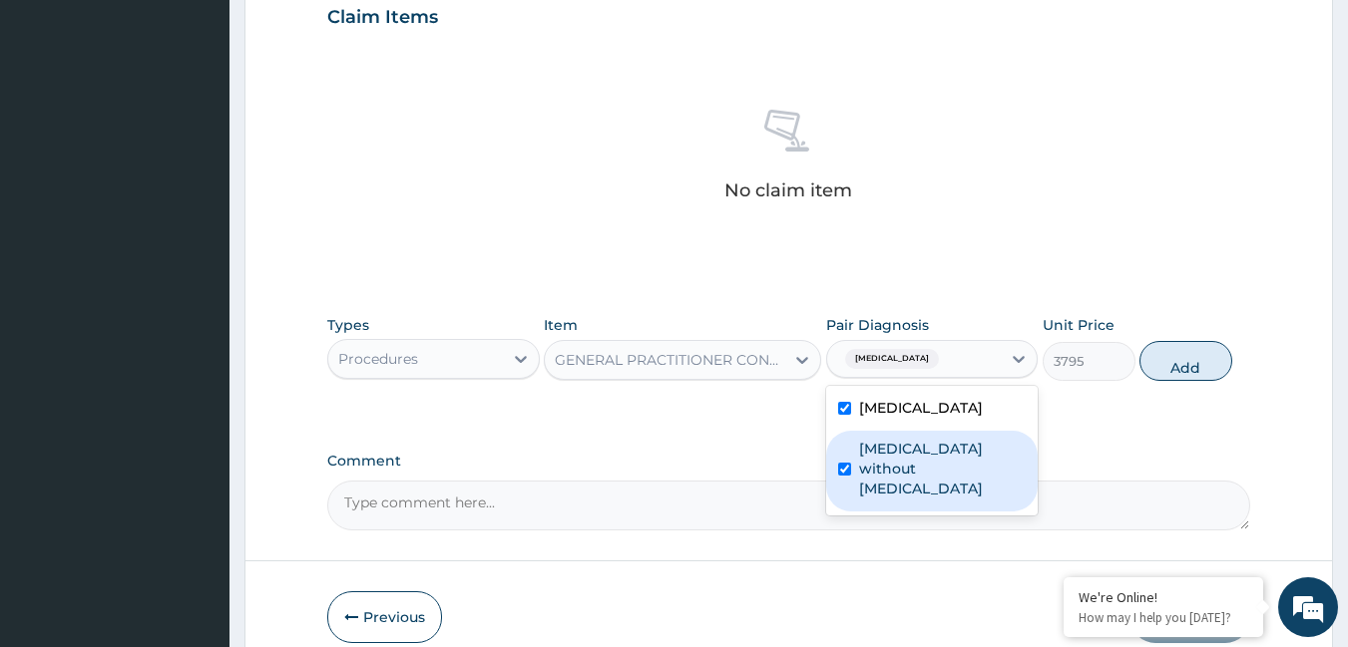
checkbox input "true"
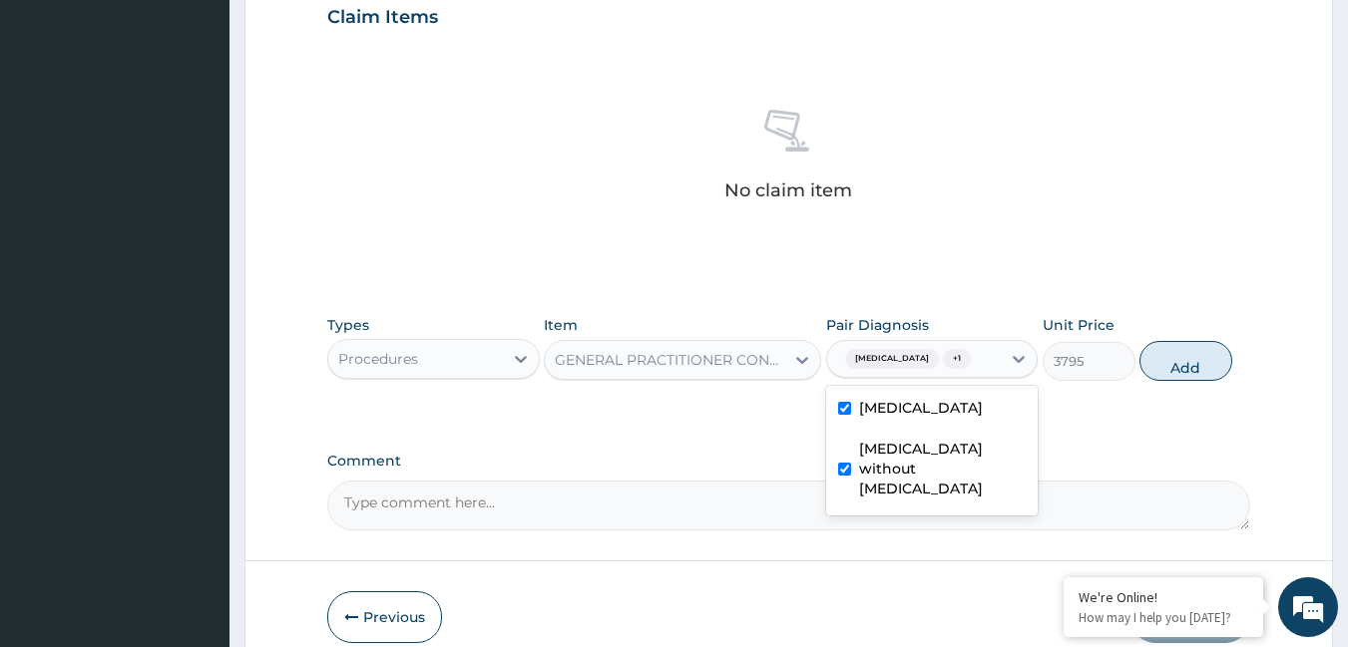
drag, startPoint x: 1178, startPoint y: 365, endPoint x: 958, endPoint y: 389, distance: 221.8
click at [1146, 376] on button "Add" at bounding box center [1185, 361] width 93 height 40
type input "0"
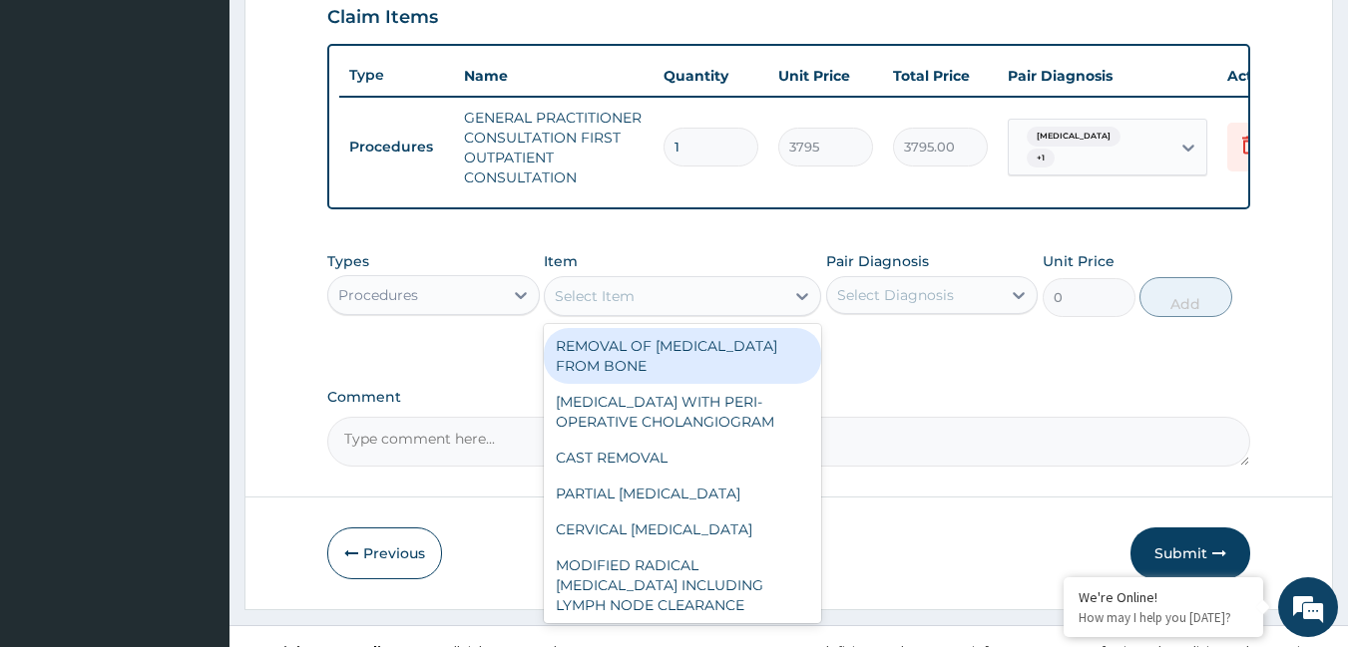
click at [691, 312] on div "Select Item" at bounding box center [664, 296] width 239 height 32
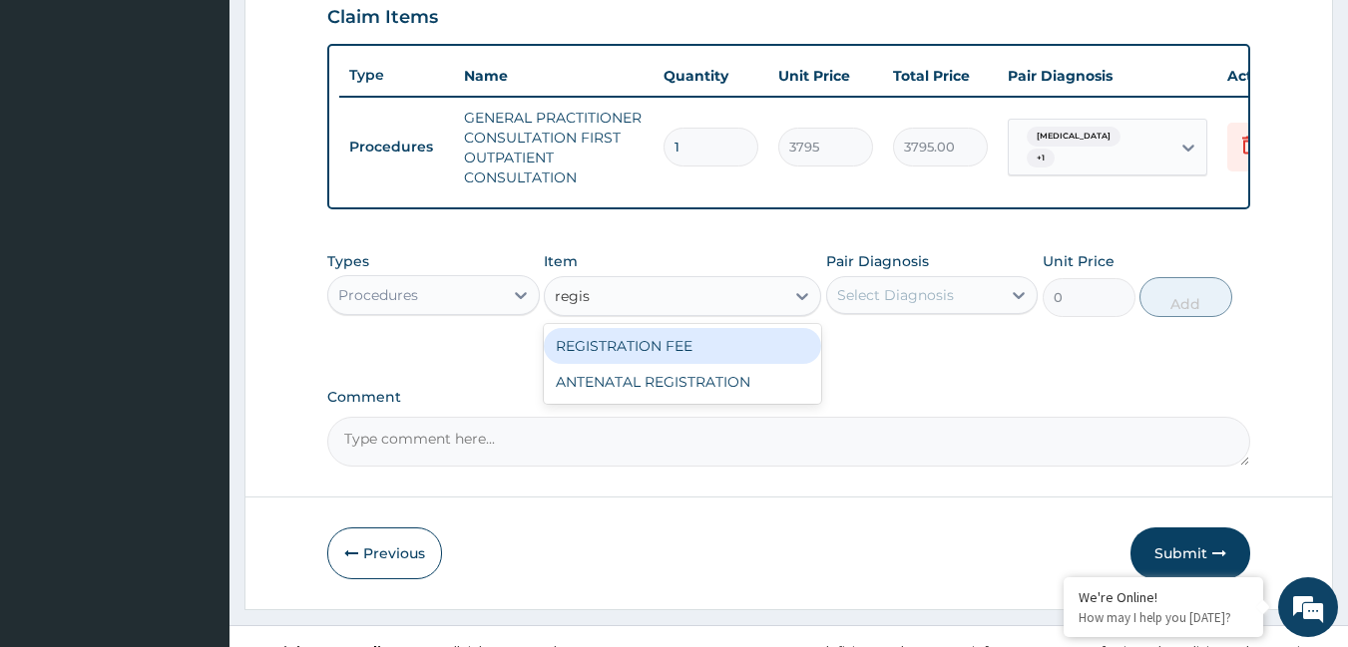
type input "regist"
click at [708, 354] on div "REGISTRATION FEE" at bounding box center [682, 346] width 277 height 36
type input "2164.741712362911"
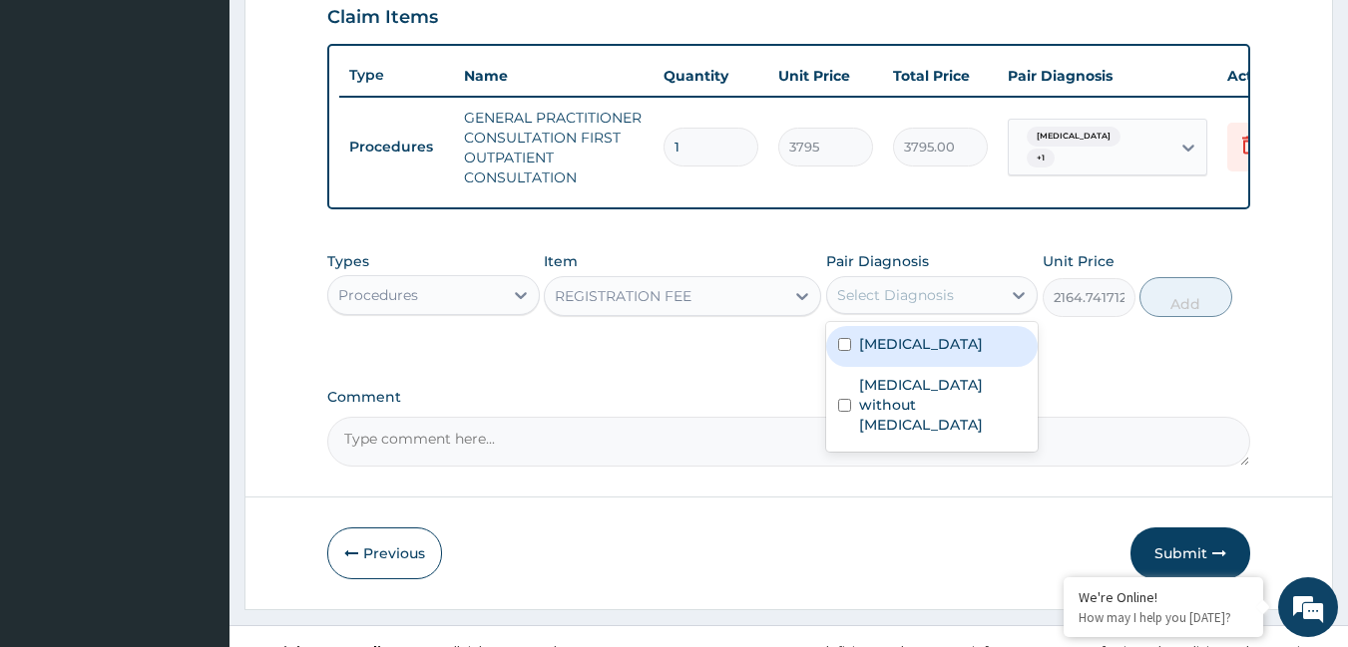
click at [913, 305] on div "Select Diagnosis" at bounding box center [895, 295] width 117 height 20
drag, startPoint x: 907, startPoint y: 366, endPoint x: 901, endPoint y: 389, distance: 23.7
click at [904, 367] on div "[MEDICAL_DATA]" at bounding box center [932, 346] width 212 height 41
checkbox input "true"
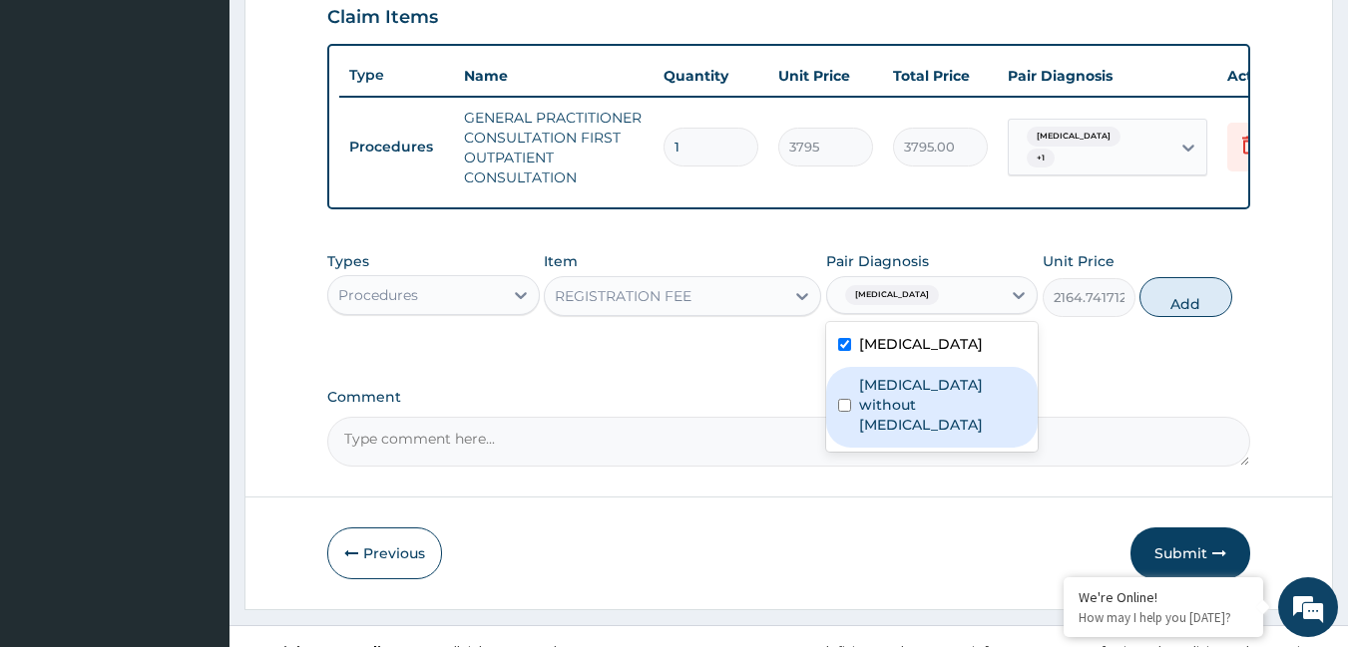
drag, startPoint x: 898, startPoint y: 406, endPoint x: 970, endPoint y: 387, distance: 74.3
click at [910, 400] on label "[MEDICAL_DATA] without [MEDICAL_DATA]" at bounding box center [943, 405] width 168 height 60
checkbox input "true"
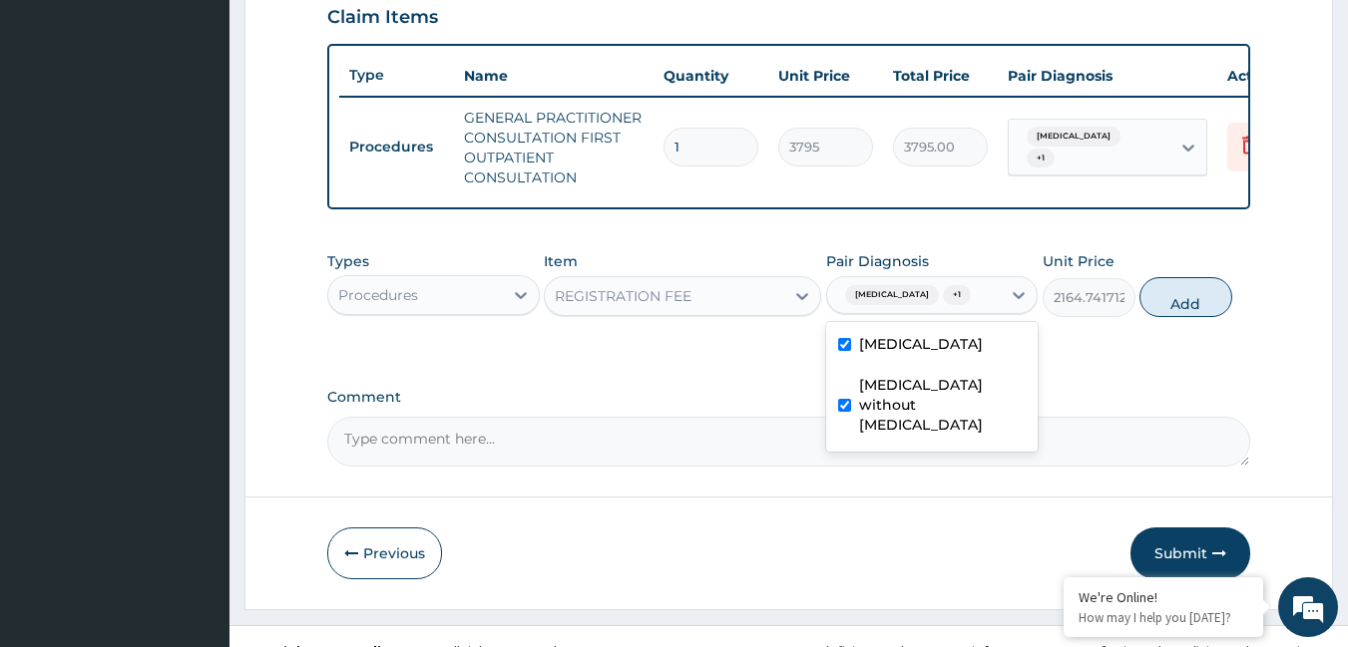
drag, startPoint x: 1185, startPoint y: 310, endPoint x: 953, endPoint y: 327, distance: 233.1
click at [1183, 312] on button "Add" at bounding box center [1185, 297] width 93 height 40
type input "0"
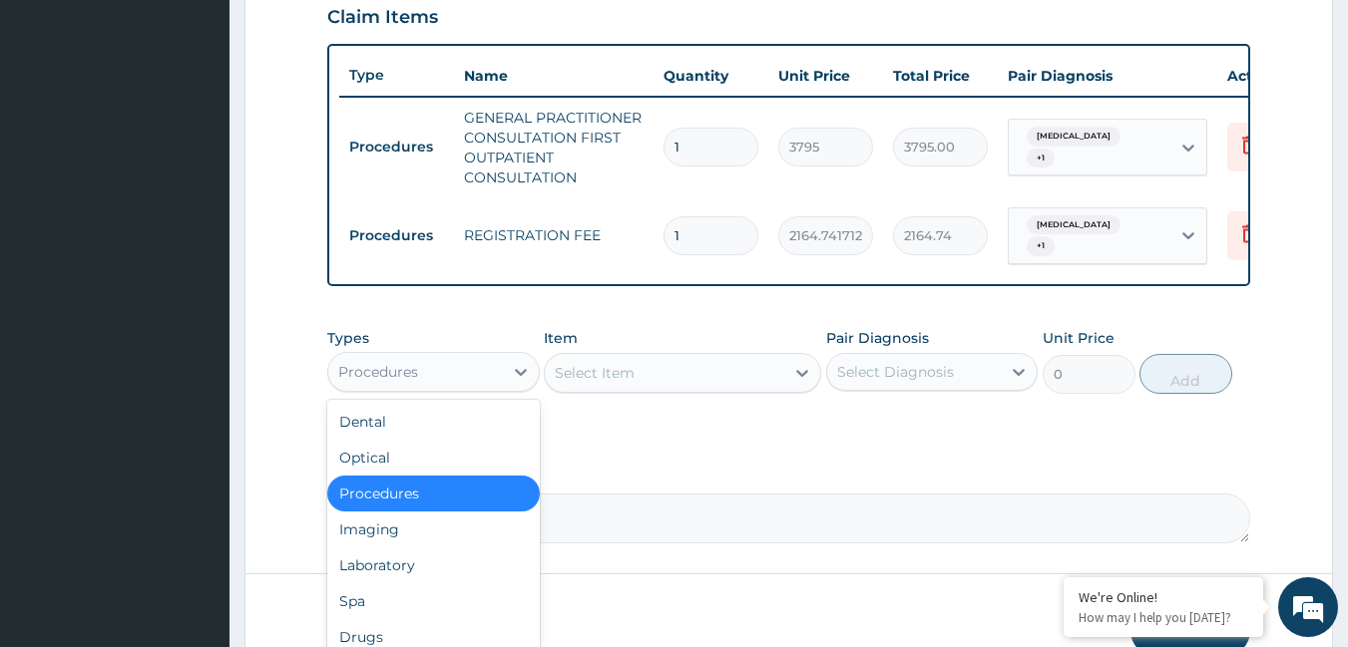
click at [436, 381] on div "Procedures" at bounding box center [415, 372] width 175 height 32
drag, startPoint x: 356, startPoint y: 577, endPoint x: 570, endPoint y: 438, distance: 254.6
click at [356, 574] on div "Laboratory" at bounding box center [433, 566] width 212 height 36
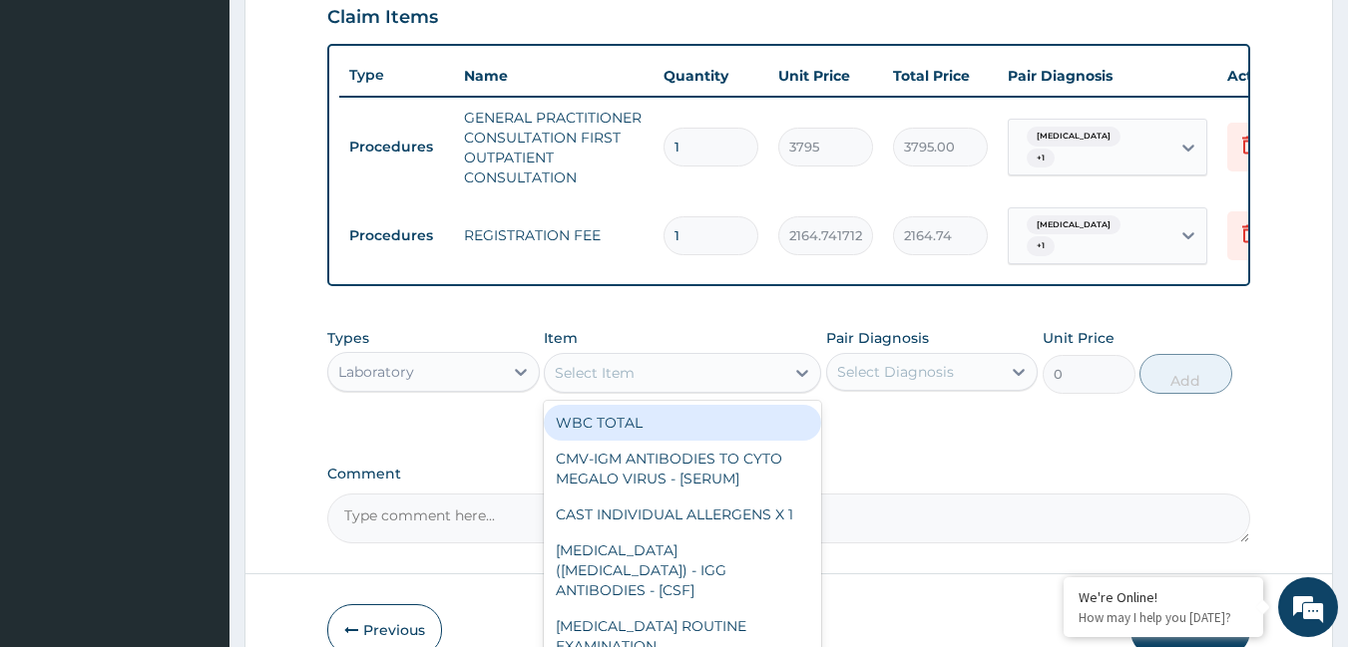
click at [752, 382] on div "Select Item" at bounding box center [664, 373] width 239 height 32
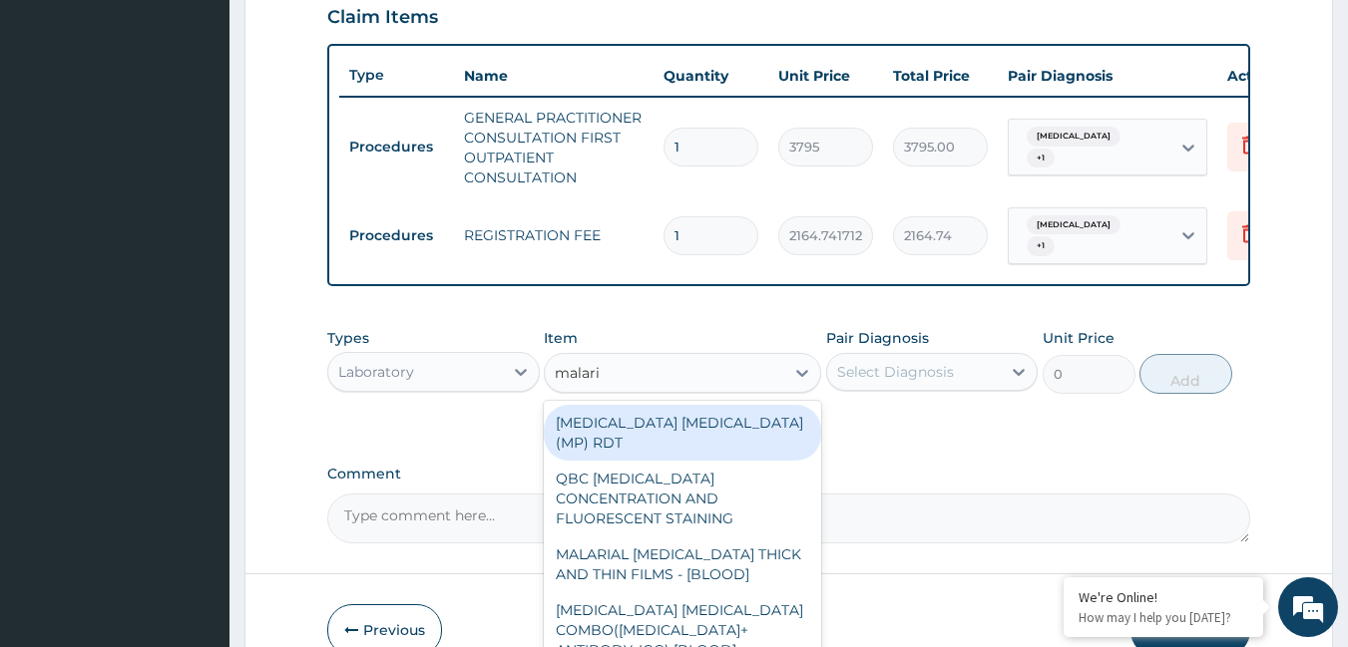
type input "[MEDICAL_DATA]"
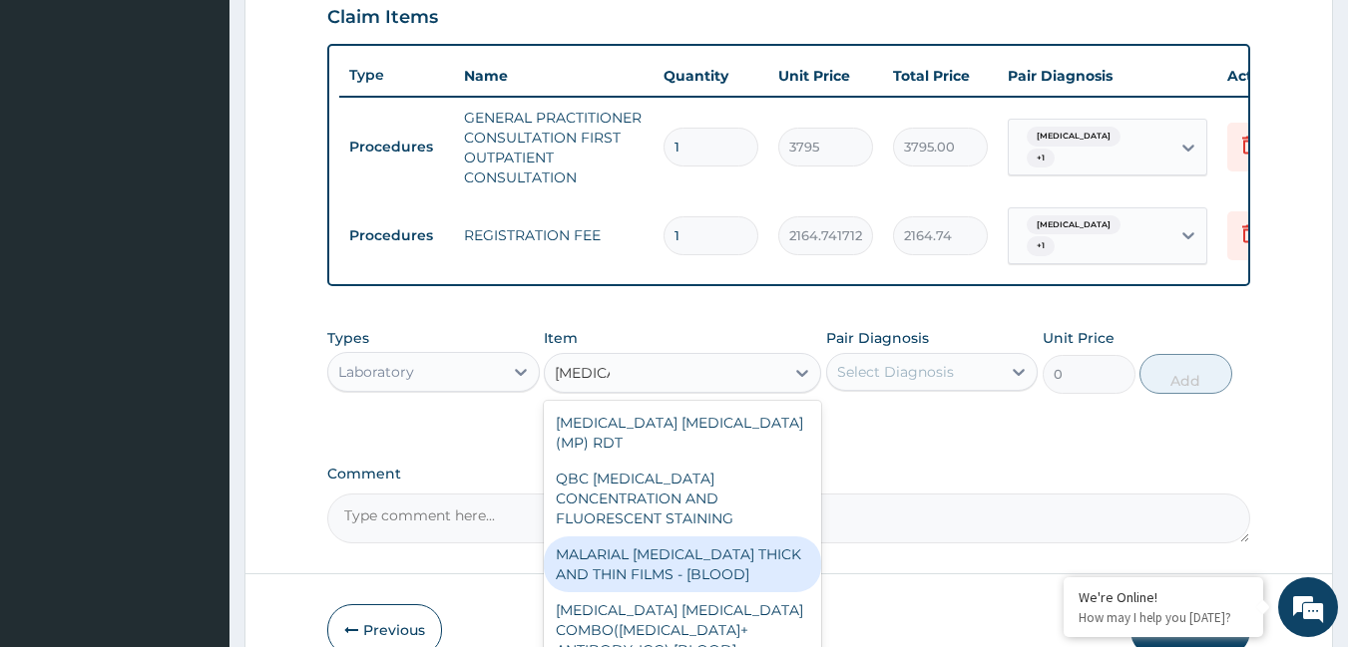
click at [734, 537] on div "MALARIAL [MEDICAL_DATA] THICK AND THIN FILMS - [BLOOD]" at bounding box center [682, 565] width 277 height 56
type input "1725"
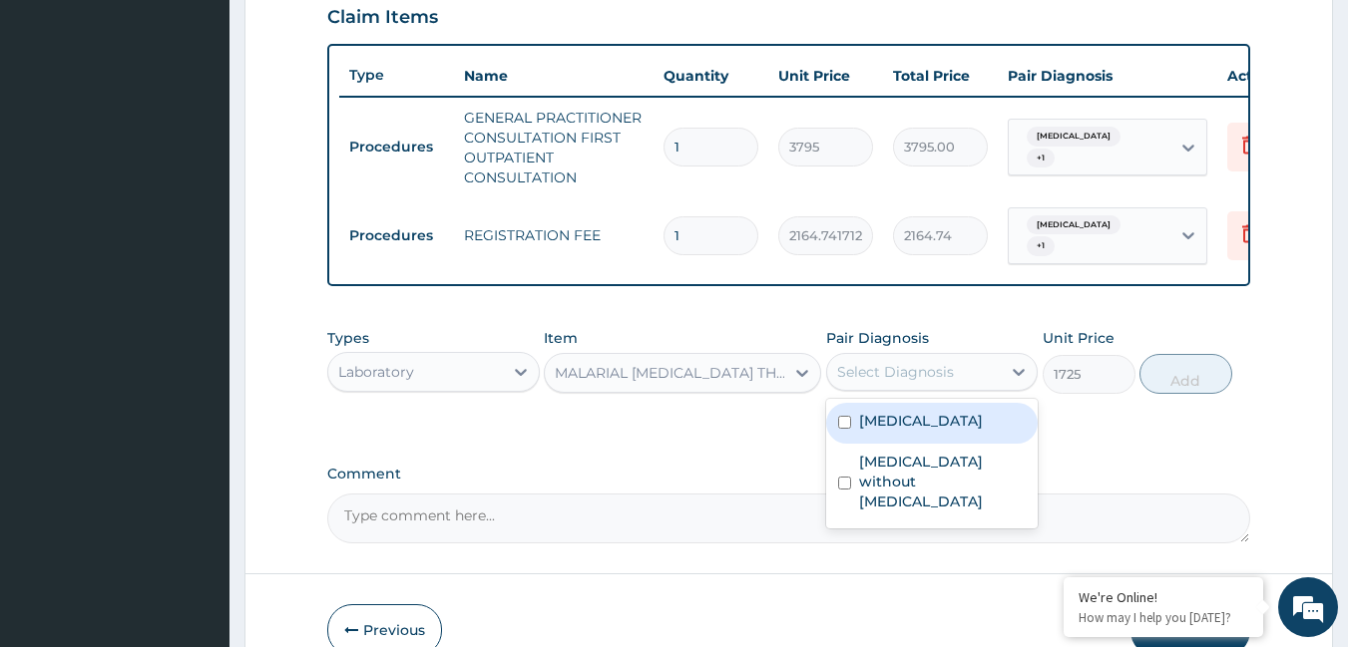
drag, startPoint x: 860, startPoint y: 384, endPoint x: 864, endPoint y: 409, distance: 25.3
click at [861, 382] on div "Select Diagnosis" at bounding box center [895, 372] width 117 height 20
click at [865, 431] on label "[MEDICAL_DATA]" at bounding box center [921, 421] width 124 height 20
checkbox input "true"
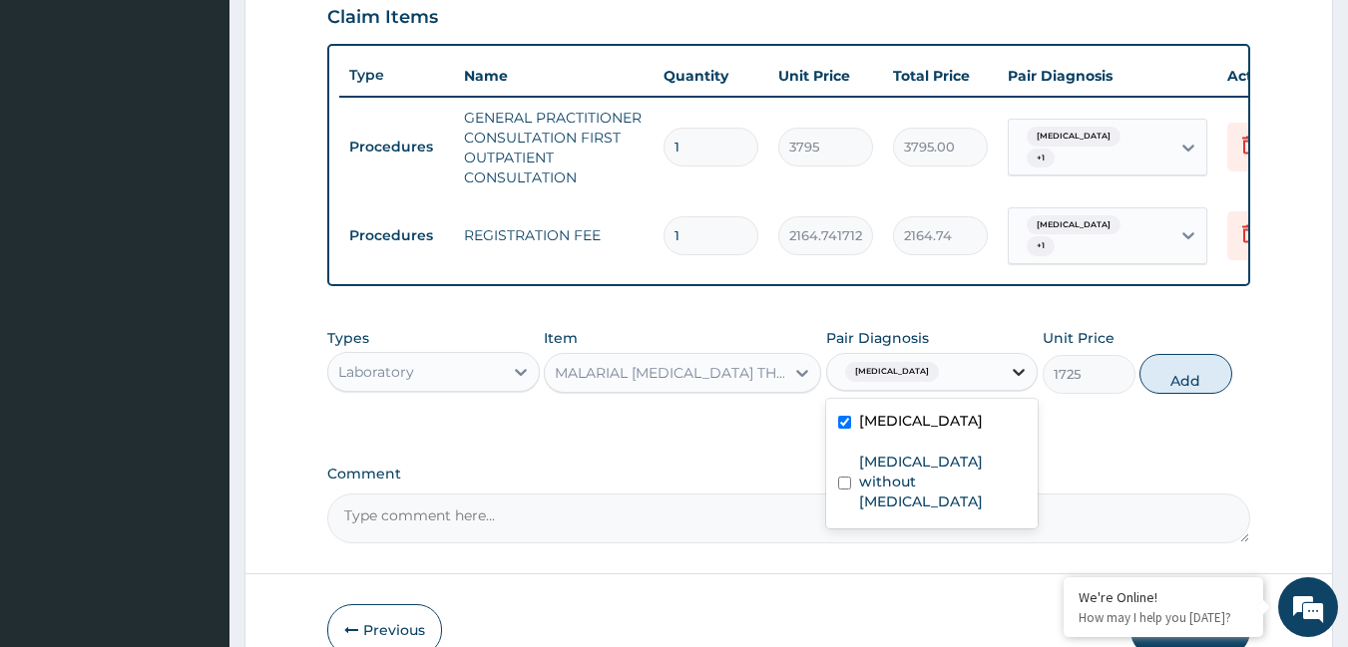
drag, startPoint x: 1184, startPoint y: 390, endPoint x: 1029, endPoint y: 385, distance: 155.7
click at [1135, 386] on div "Types Laboratory Item MALARIAL PARASITE THICK AND THIN FILMS - [BLOOD] Pair Dia…" at bounding box center [789, 361] width 924 height 86
drag, startPoint x: 1194, startPoint y: 382, endPoint x: 1104, endPoint y: 385, distance: 89.8
click at [1193, 382] on button "Add" at bounding box center [1185, 374] width 93 height 40
type input "0"
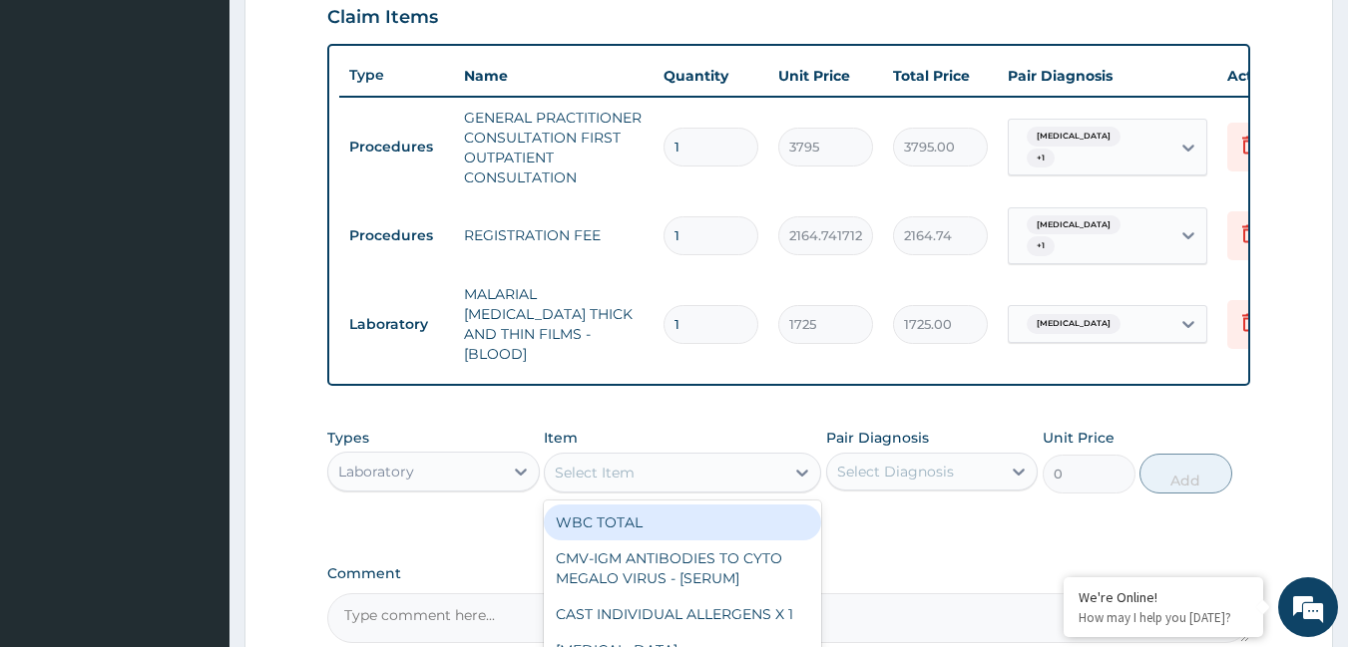
click at [761, 461] on div "Select Item" at bounding box center [664, 473] width 239 height 32
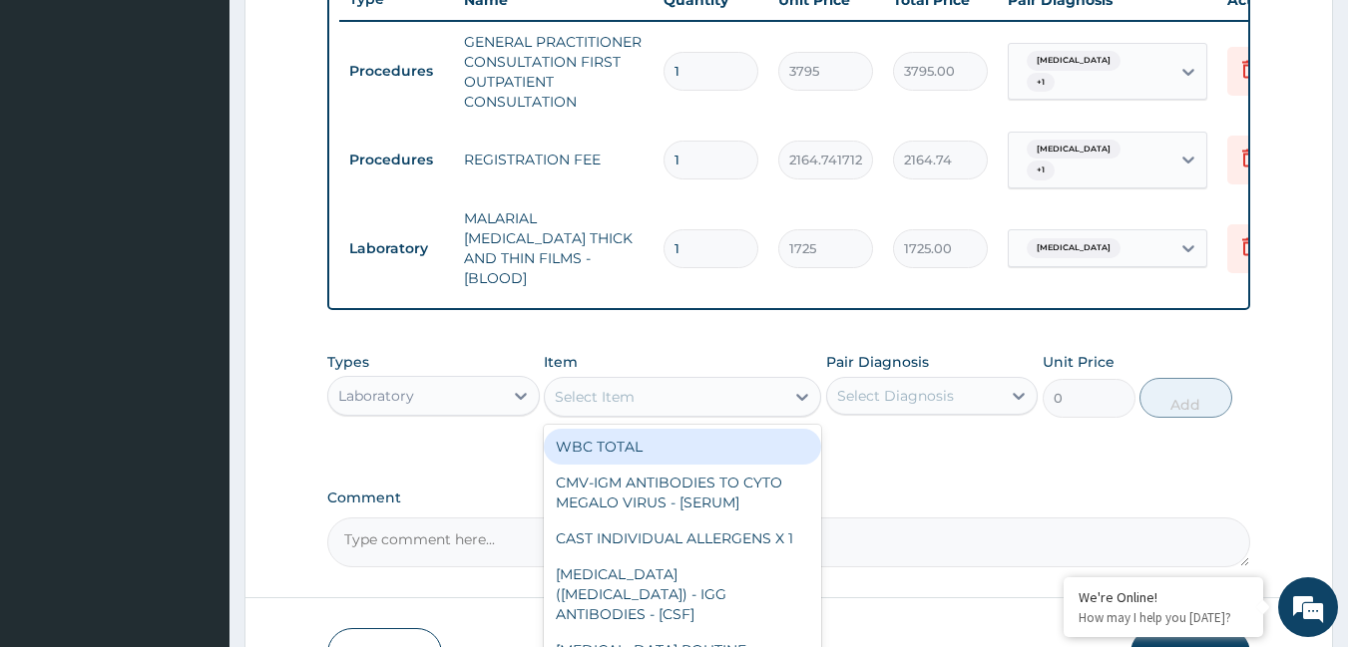
scroll to position [899, 0]
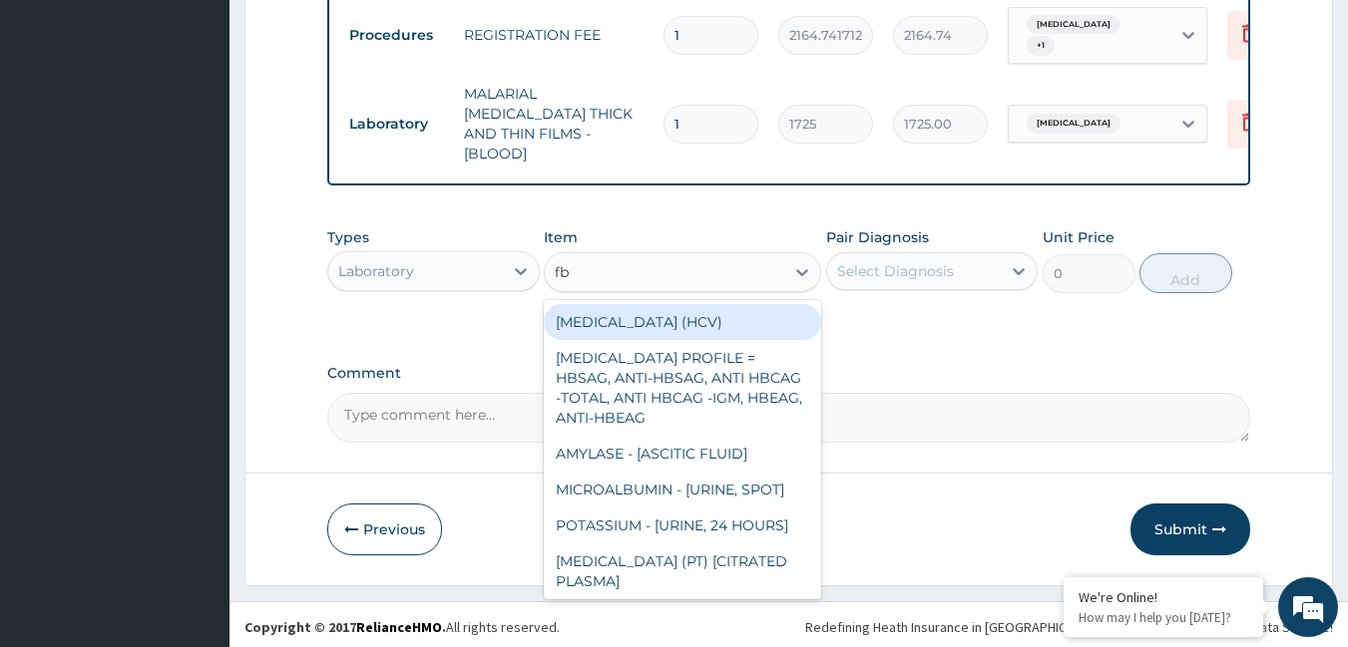
type input "fbc"
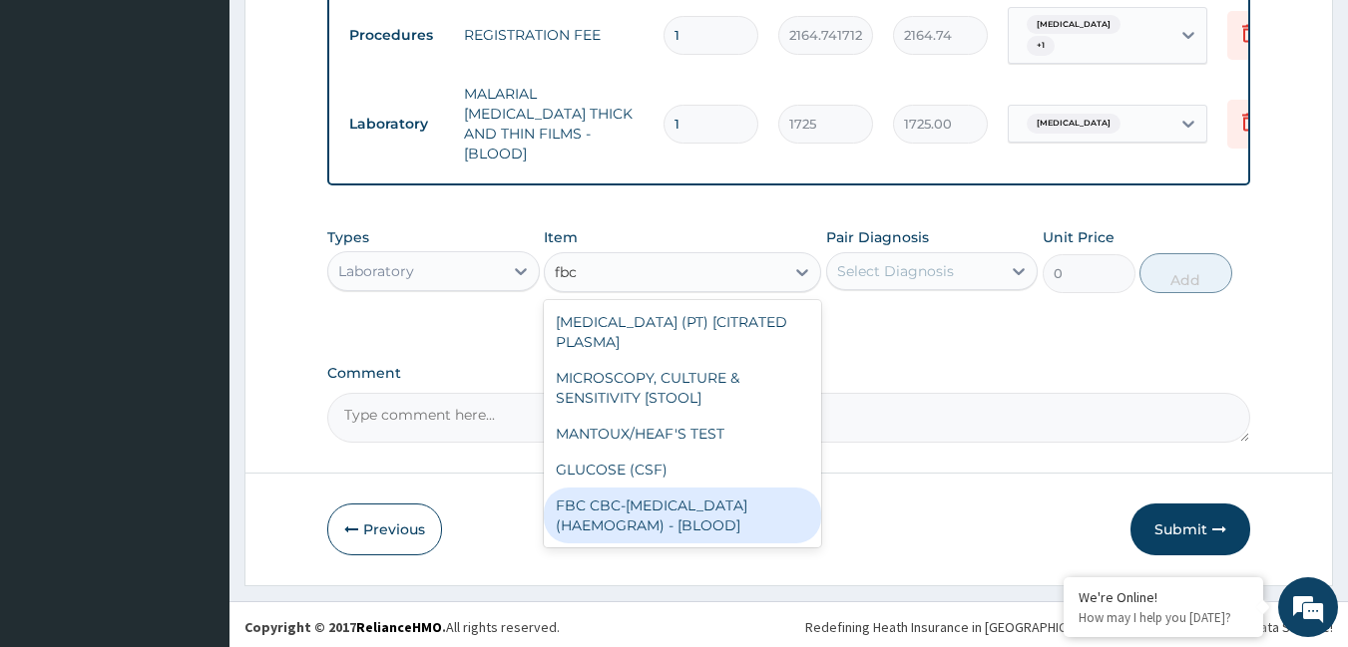
click at [656, 497] on div "FBC CBC-[MEDICAL_DATA] (HAEMOGRAM) - [BLOOD]" at bounding box center [682, 516] width 277 height 56
type input "4600"
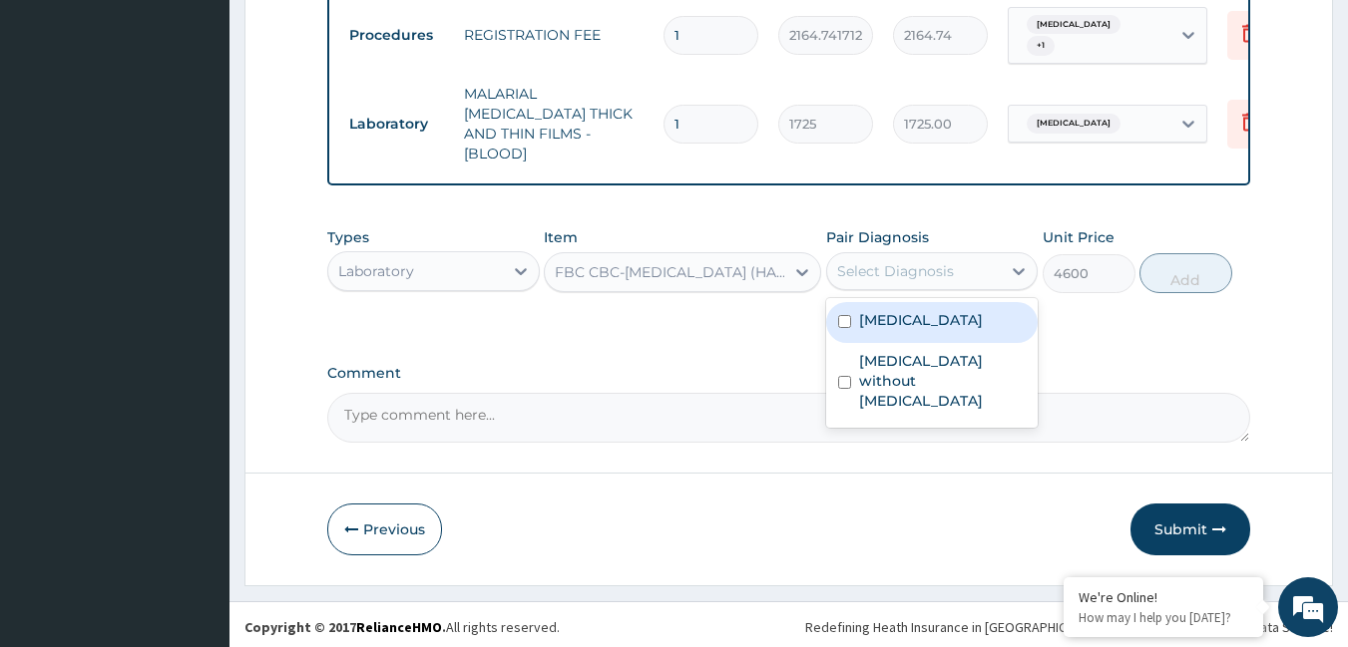
click at [839, 264] on div "Select Diagnosis" at bounding box center [895, 271] width 117 height 20
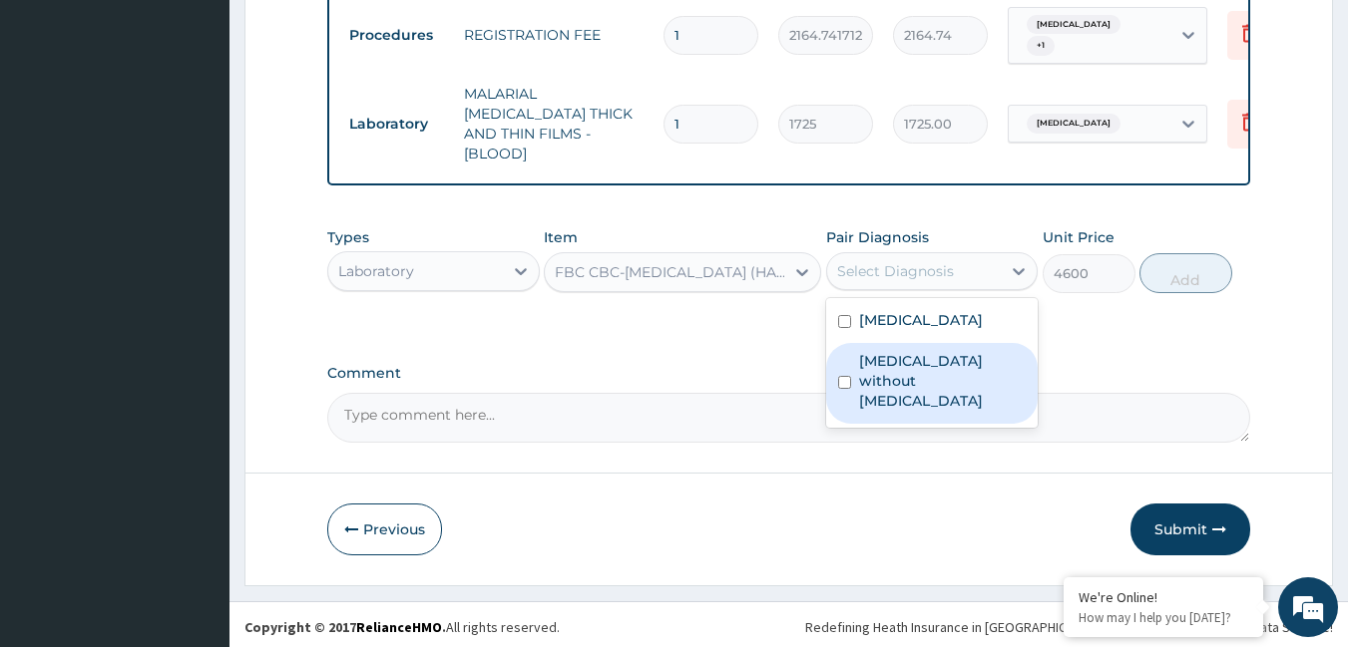
click at [868, 365] on label "[MEDICAL_DATA] without [MEDICAL_DATA]" at bounding box center [943, 381] width 168 height 60
checkbox input "true"
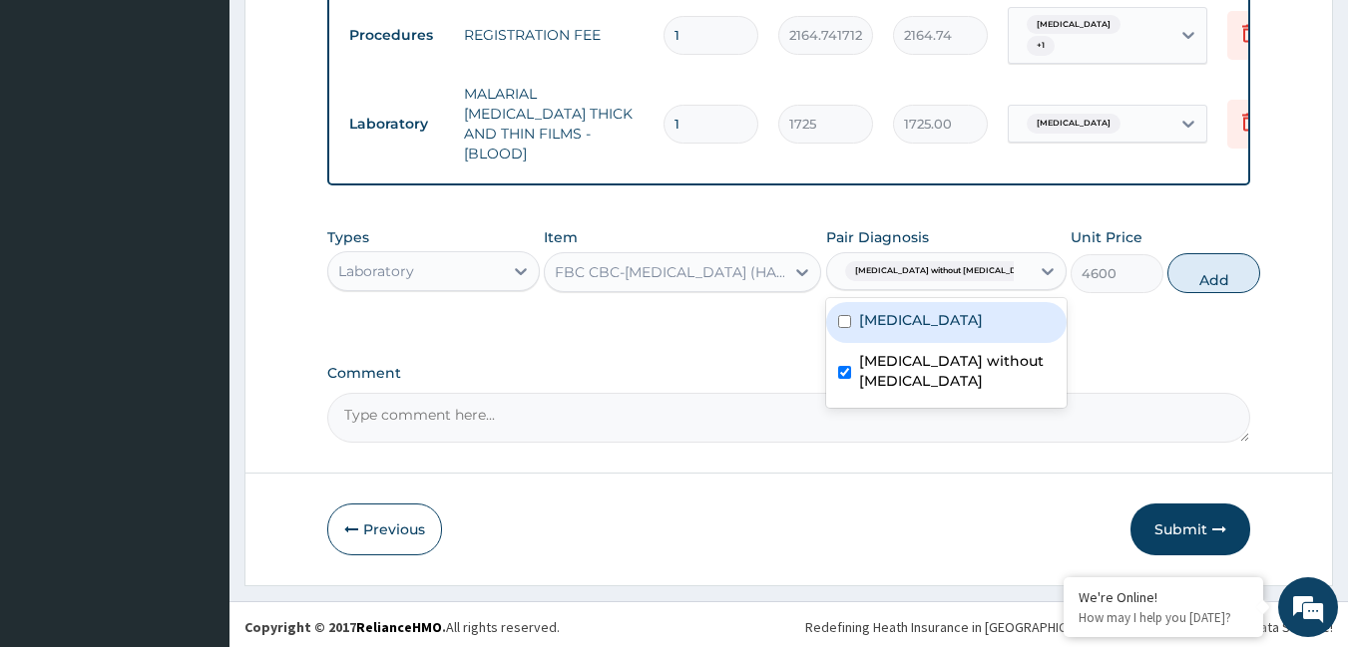
drag, startPoint x: 1184, startPoint y: 263, endPoint x: 737, endPoint y: 319, distance: 450.4
click at [1167, 273] on button "Add" at bounding box center [1213, 273] width 93 height 40
type input "0"
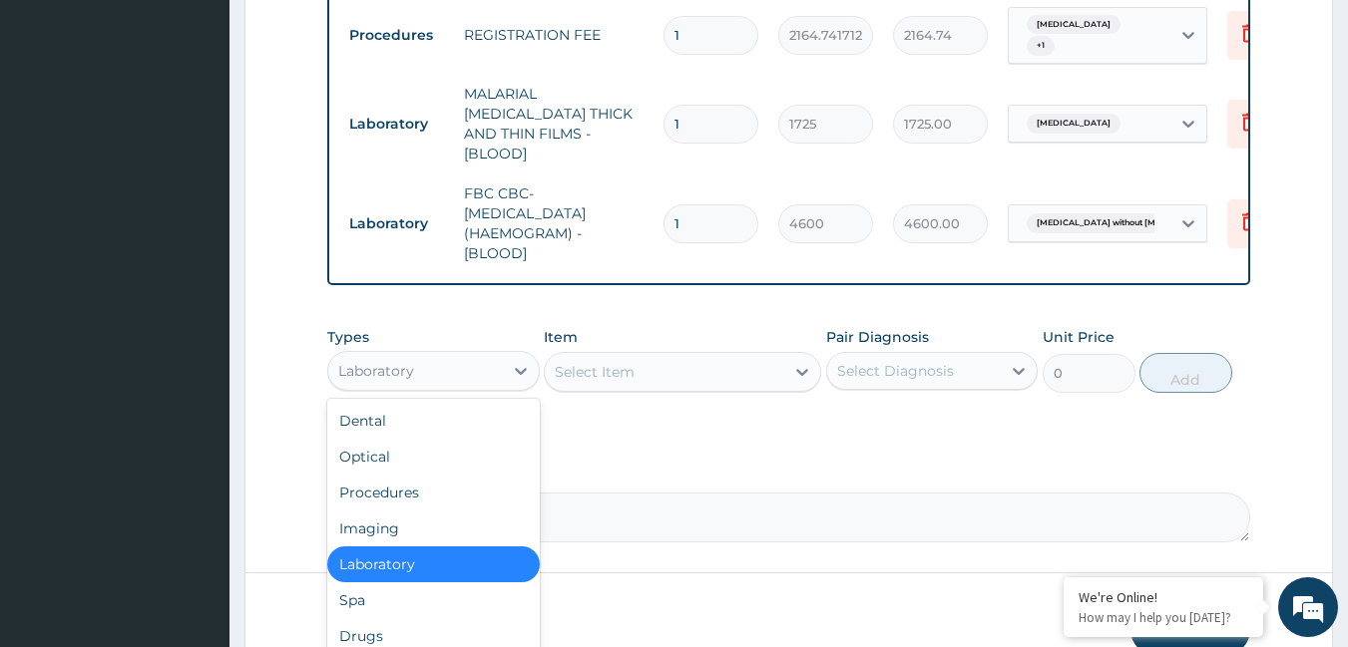
click at [438, 366] on div "Laboratory" at bounding box center [415, 371] width 175 height 32
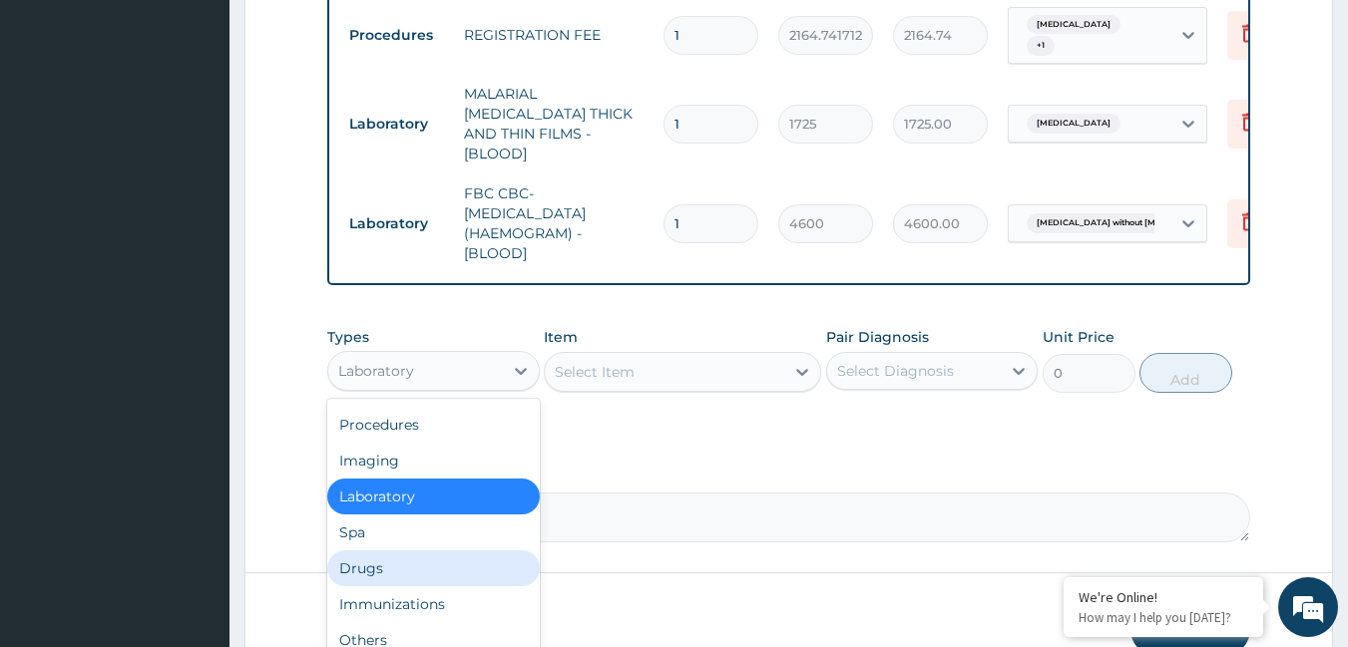
drag, startPoint x: 386, startPoint y: 557, endPoint x: 446, endPoint y: 489, distance: 90.5
click at [396, 536] on div "Dental Optical Procedures Imaging Laboratory Spa Drugs Immunizations Others Gym" at bounding box center [433, 548] width 212 height 299
drag, startPoint x: 408, startPoint y: 573, endPoint x: 434, endPoint y: 523, distance: 56.2
click at [406, 569] on div "Drugs" at bounding box center [433, 569] width 212 height 36
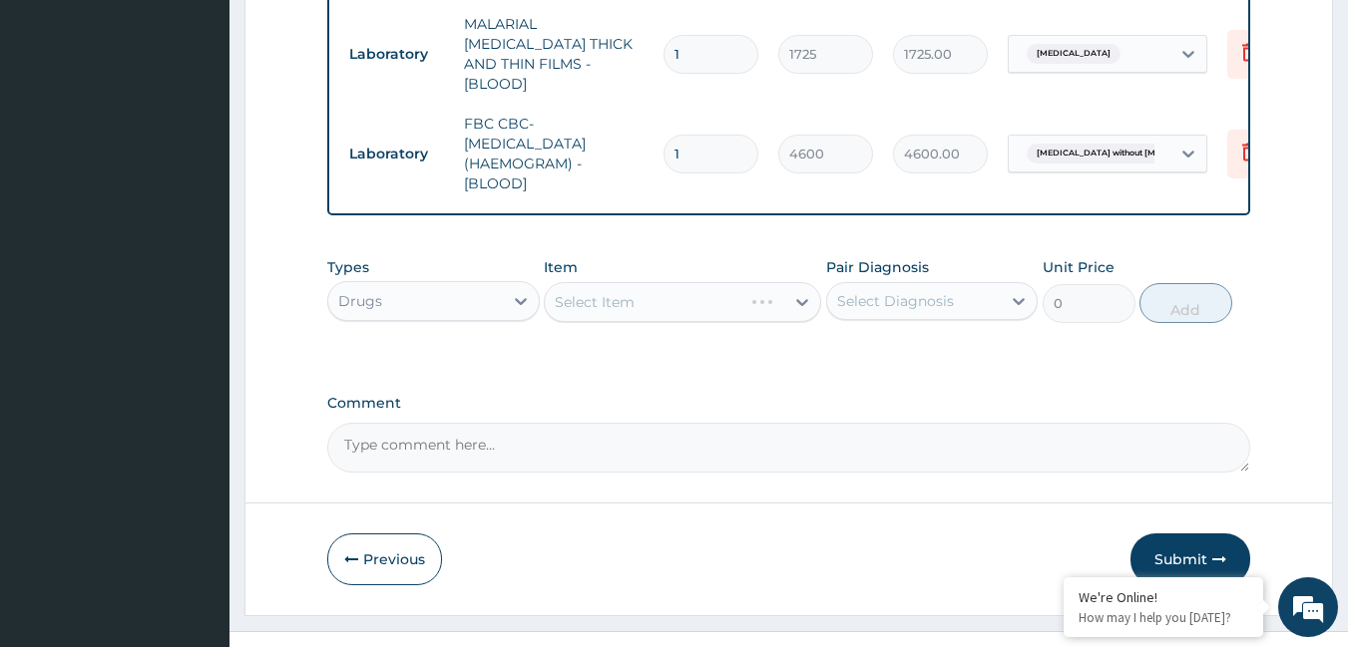
scroll to position [999, 0]
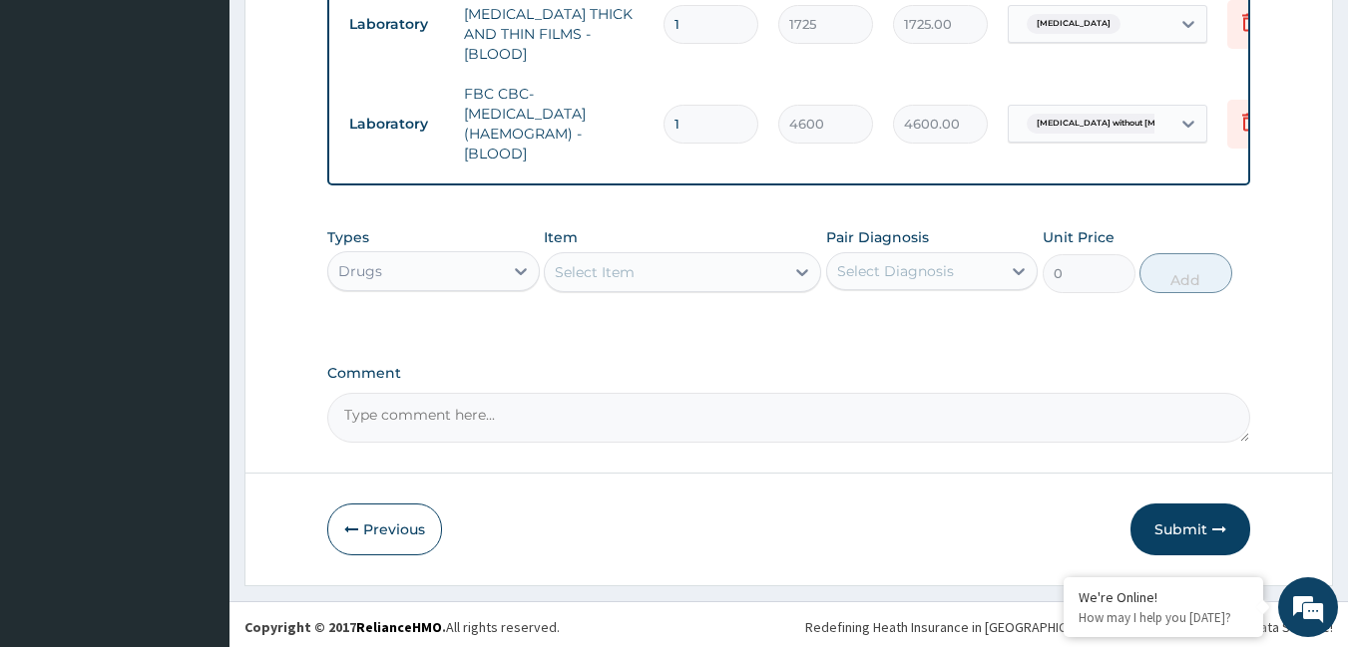
click at [661, 264] on div "Select Item" at bounding box center [664, 272] width 239 height 32
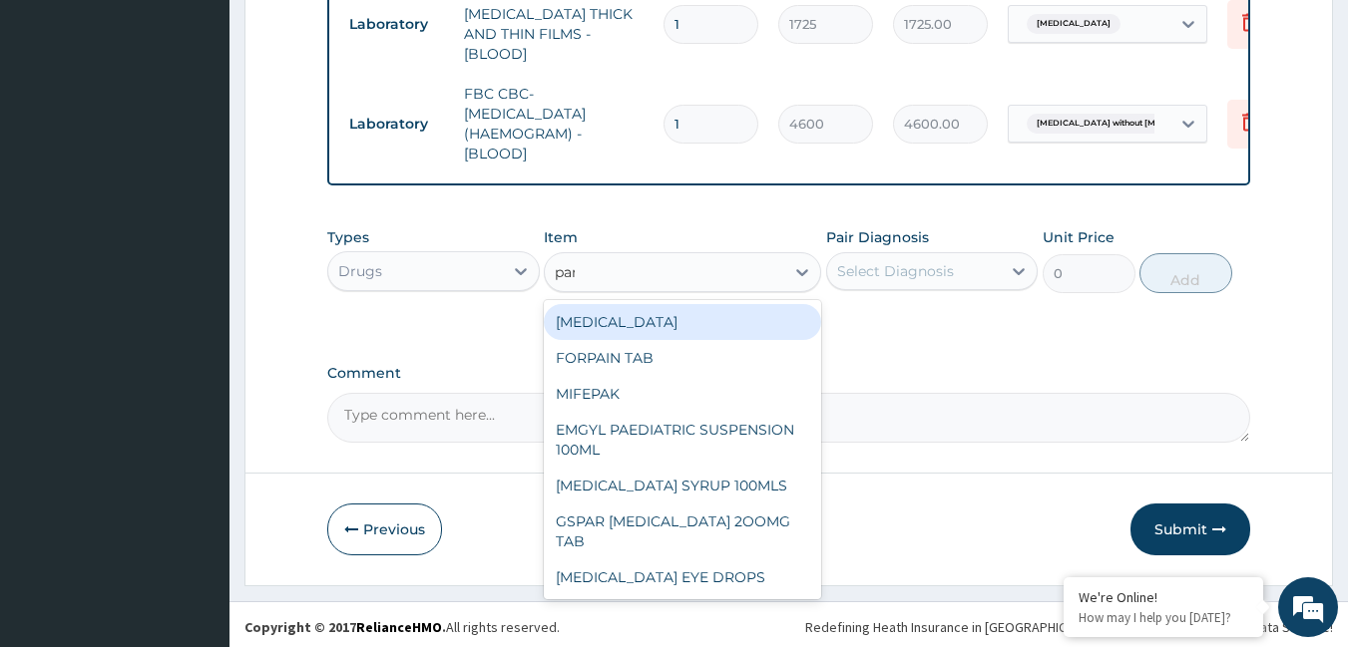
type input "para"
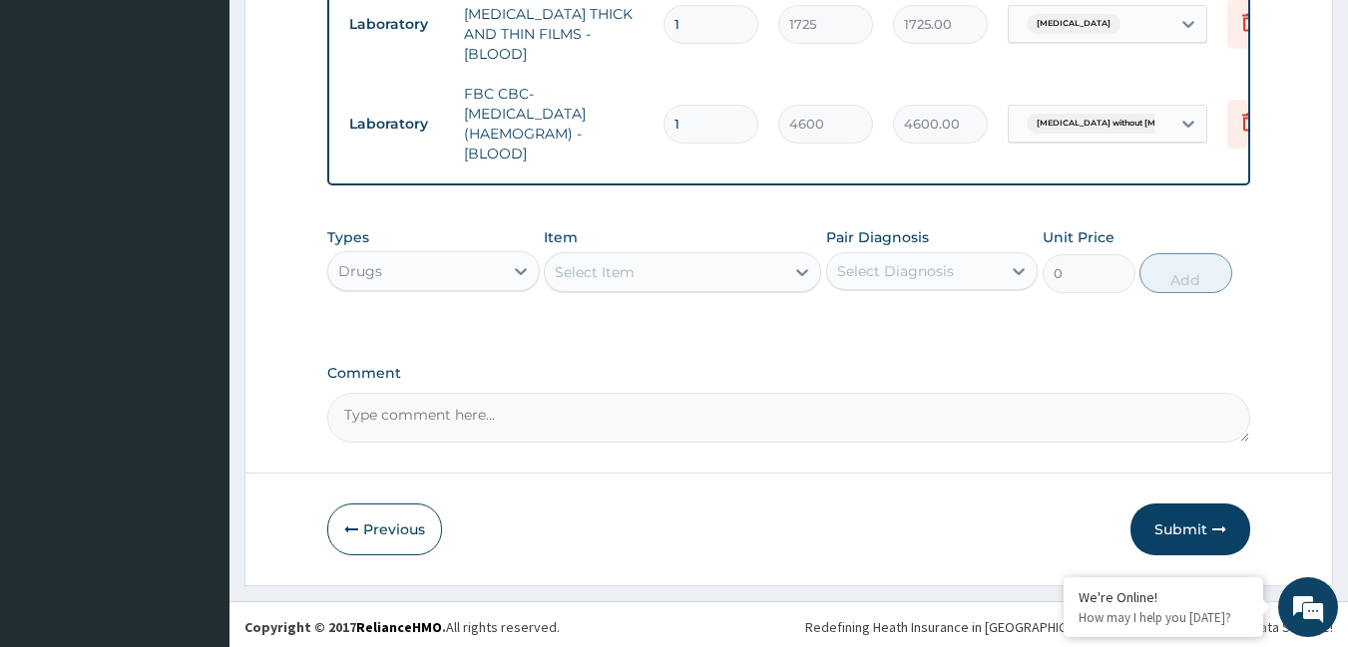
click at [601, 273] on div "Select Item" at bounding box center [664, 272] width 239 height 32
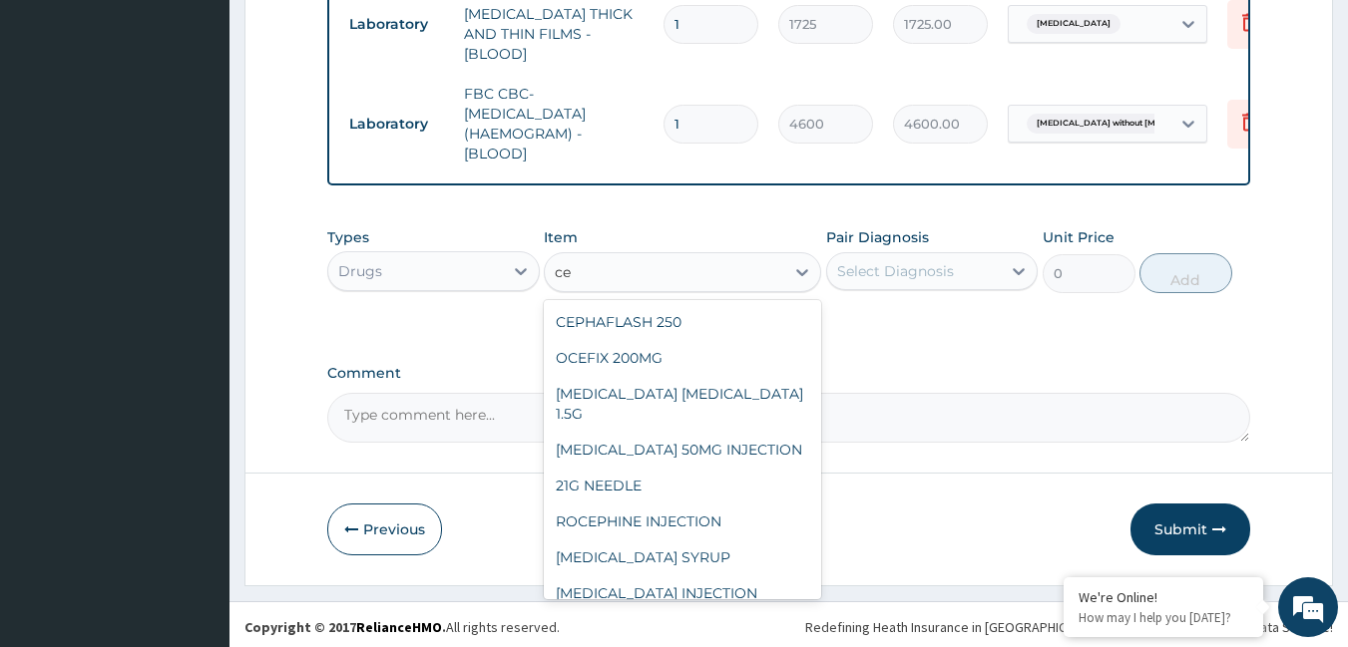
type input "c"
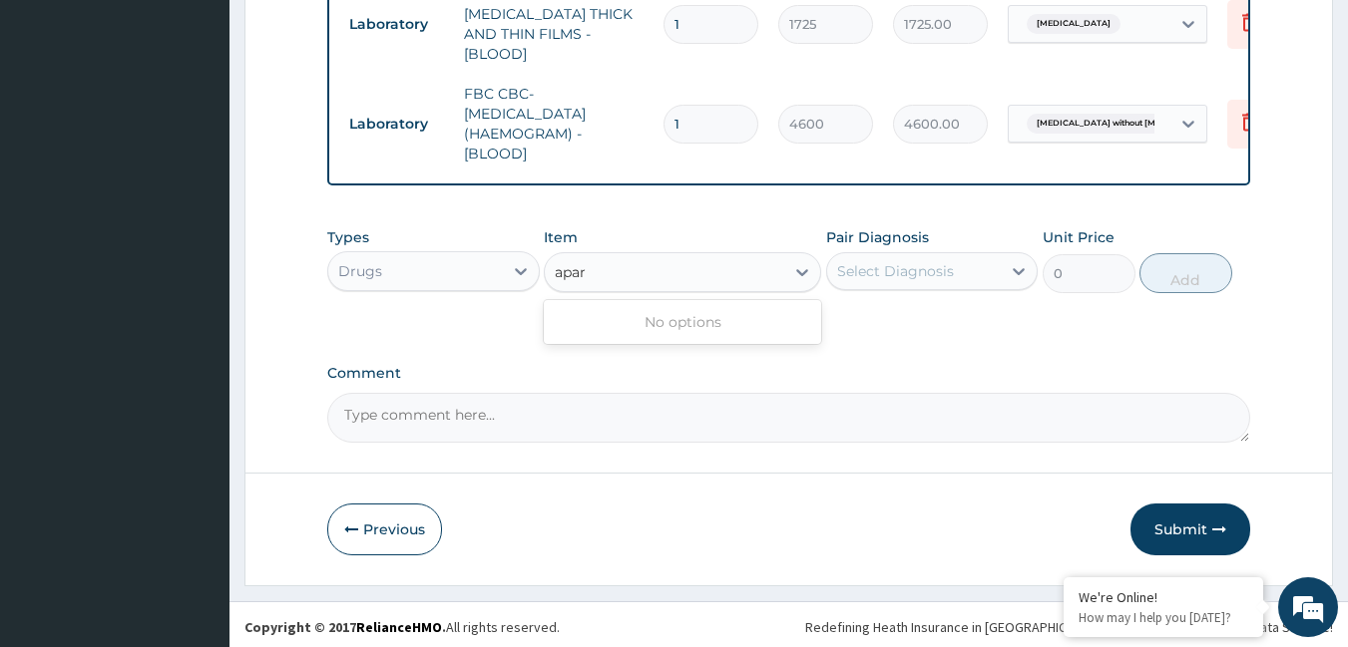
type input "apa"
type input "126.5"
click at [579, 268] on div "[MEDICAL_DATA] 2.5MG TABLETS" at bounding box center [670, 272] width 231 height 20
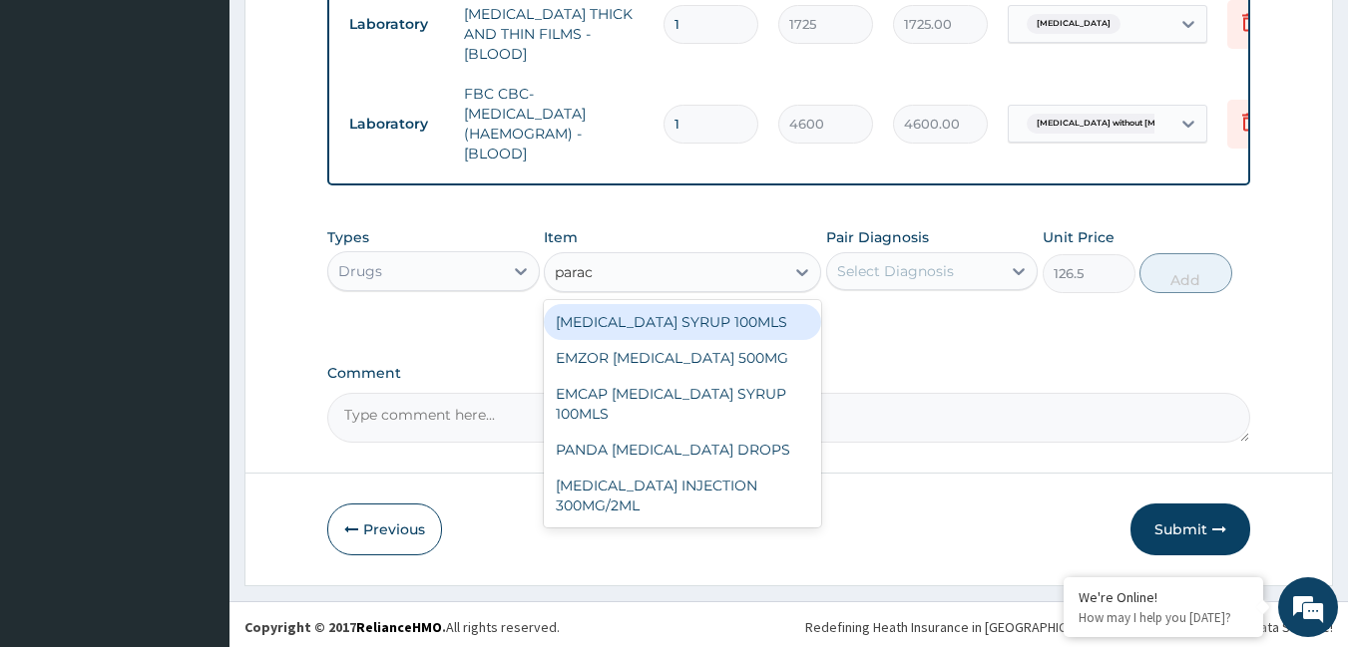
scroll to position [0, 0]
type input "paracet"
click at [608, 312] on div "[MEDICAL_DATA] SYRUP 100MLS" at bounding box center [682, 322] width 277 height 36
type input "759"
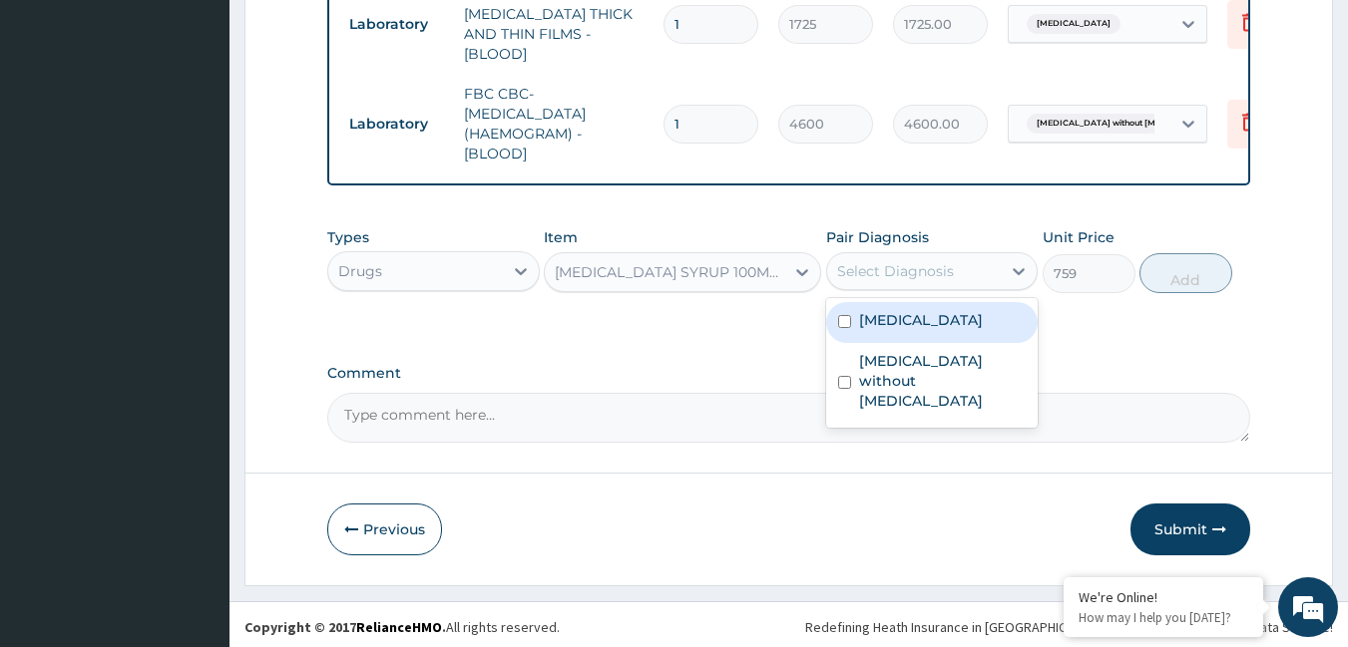
click at [860, 261] on div "Select Diagnosis" at bounding box center [895, 271] width 117 height 20
drag, startPoint x: 877, startPoint y: 309, endPoint x: 877, endPoint y: 343, distance: 33.9
click at [877, 311] on label "[MEDICAL_DATA]" at bounding box center [921, 320] width 124 height 20
checkbox input "true"
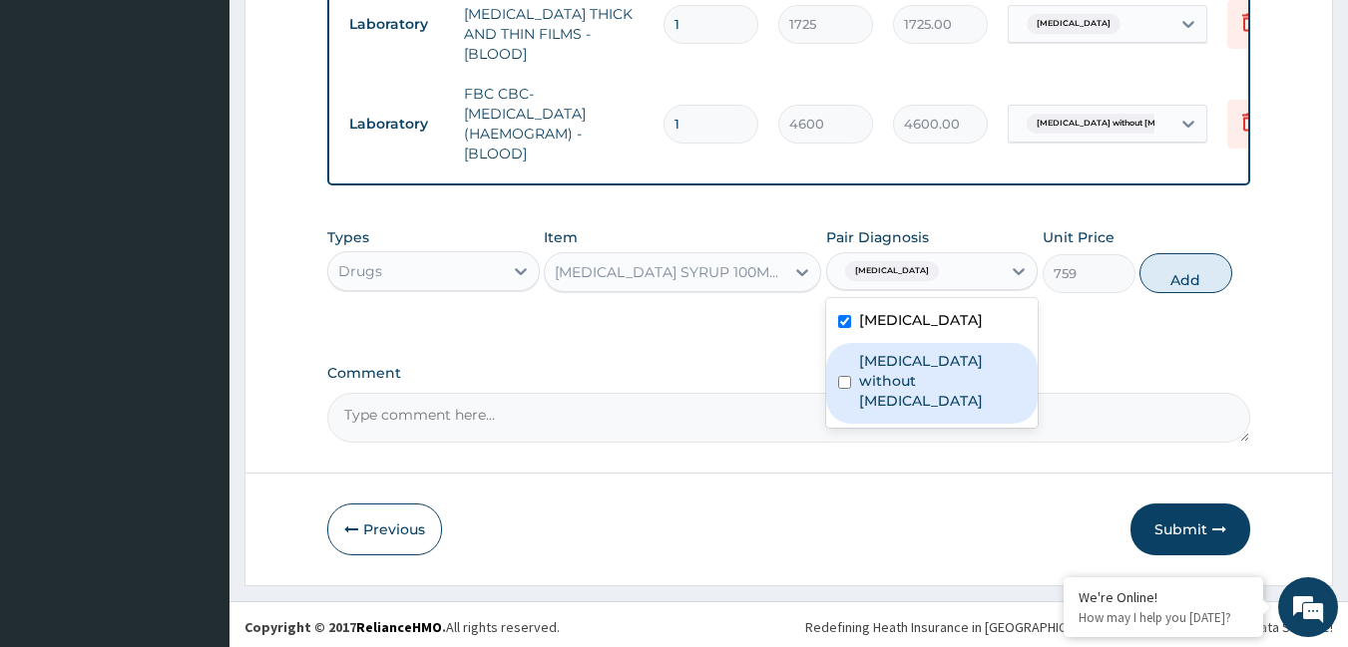
click at [879, 362] on label "[MEDICAL_DATA] without [MEDICAL_DATA]" at bounding box center [943, 381] width 168 height 60
checkbox input "true"
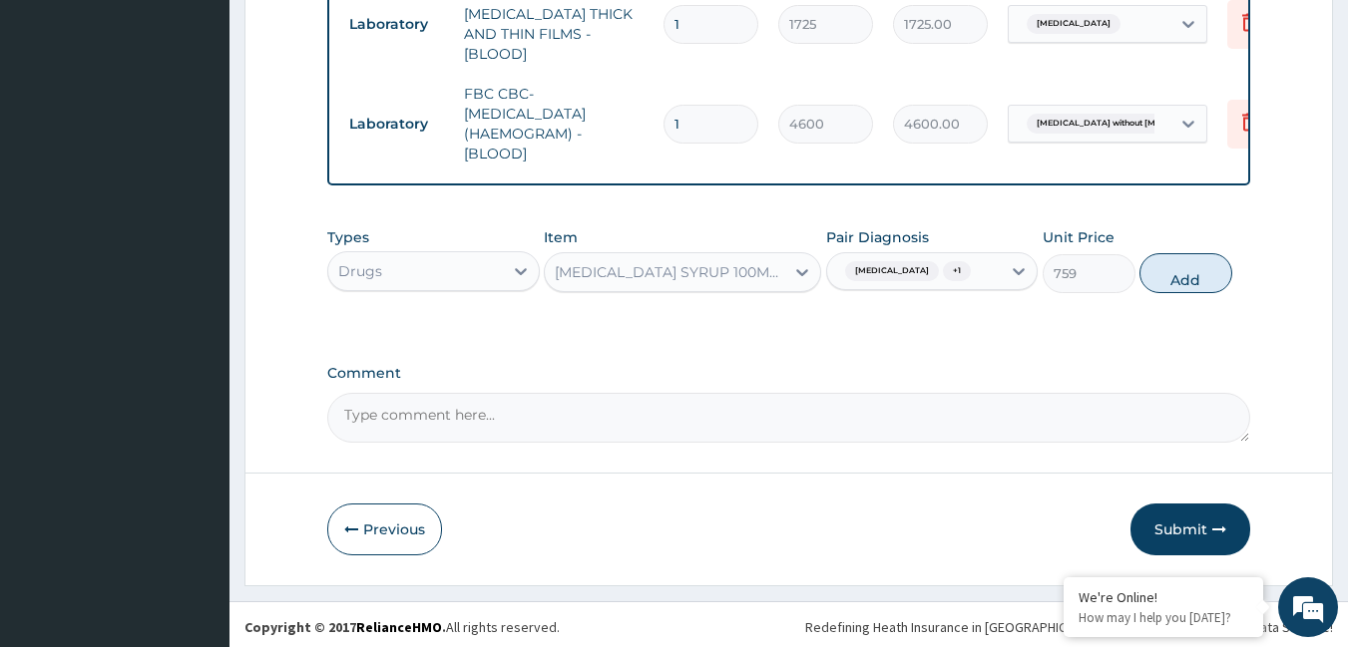
drag, startPoint x: 1179, startPoint y: 263, endPoint x: 1011, endPoint y: 270, distance: 168.7
click at [1147, 267] on button "Add" at bounding box center [1185, 273] width 93 height 40
type input "0"
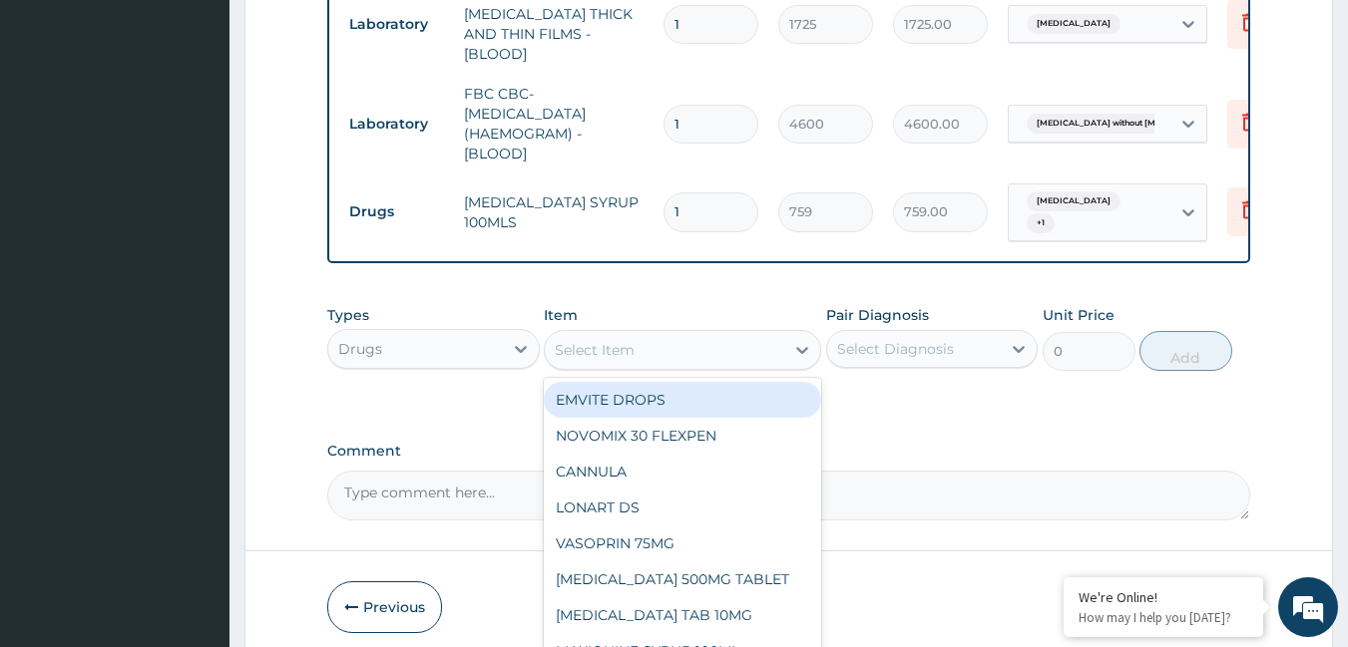
click at [721, 346] on div "Select Item" at bounding box center [664, 350] width 239 height 32
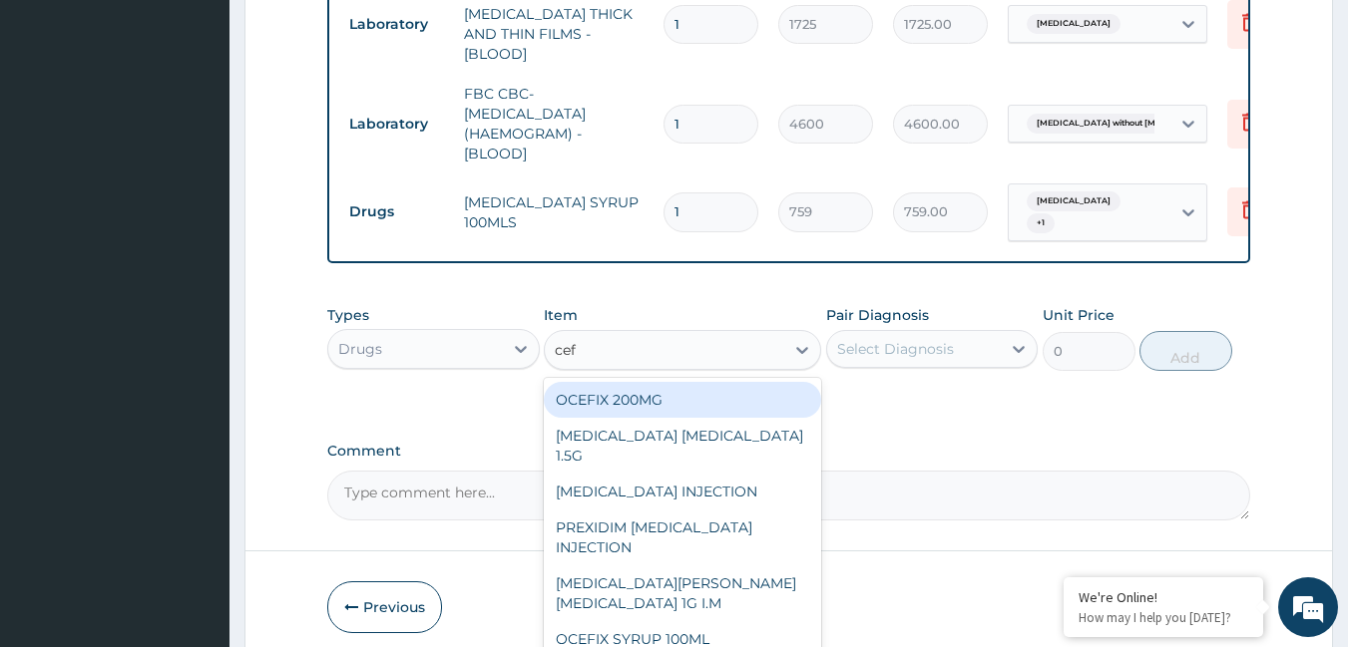
type input "cefu"
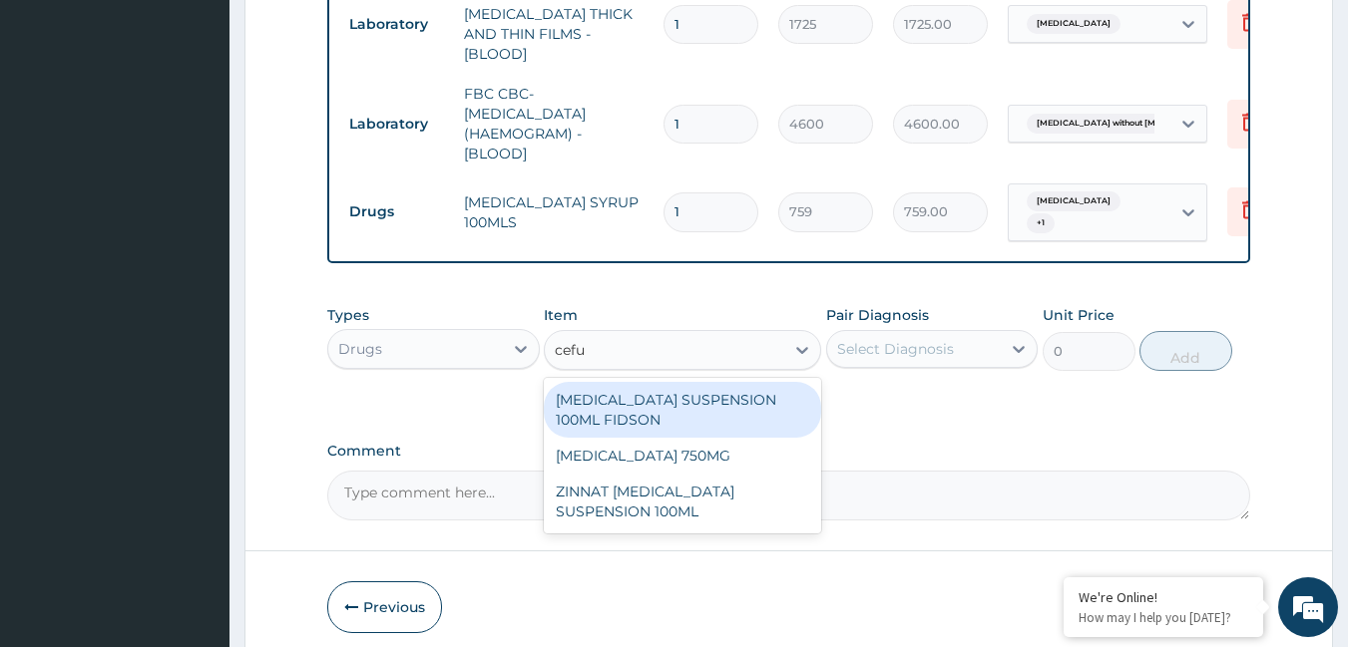
click at [679, 392] on div "[MEDICAL_DATA] SUSPENSION 100ML FIDSON" at bounding box center [682, 410] width 277 height 56
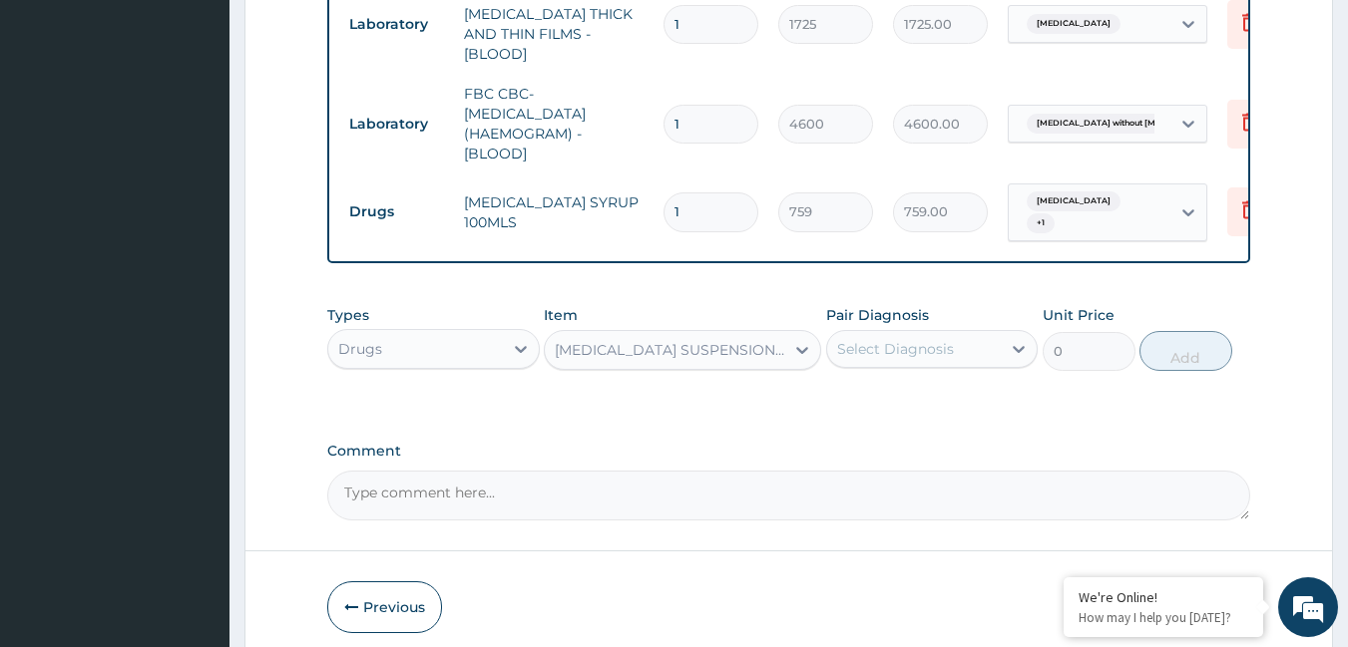
type input "2530"
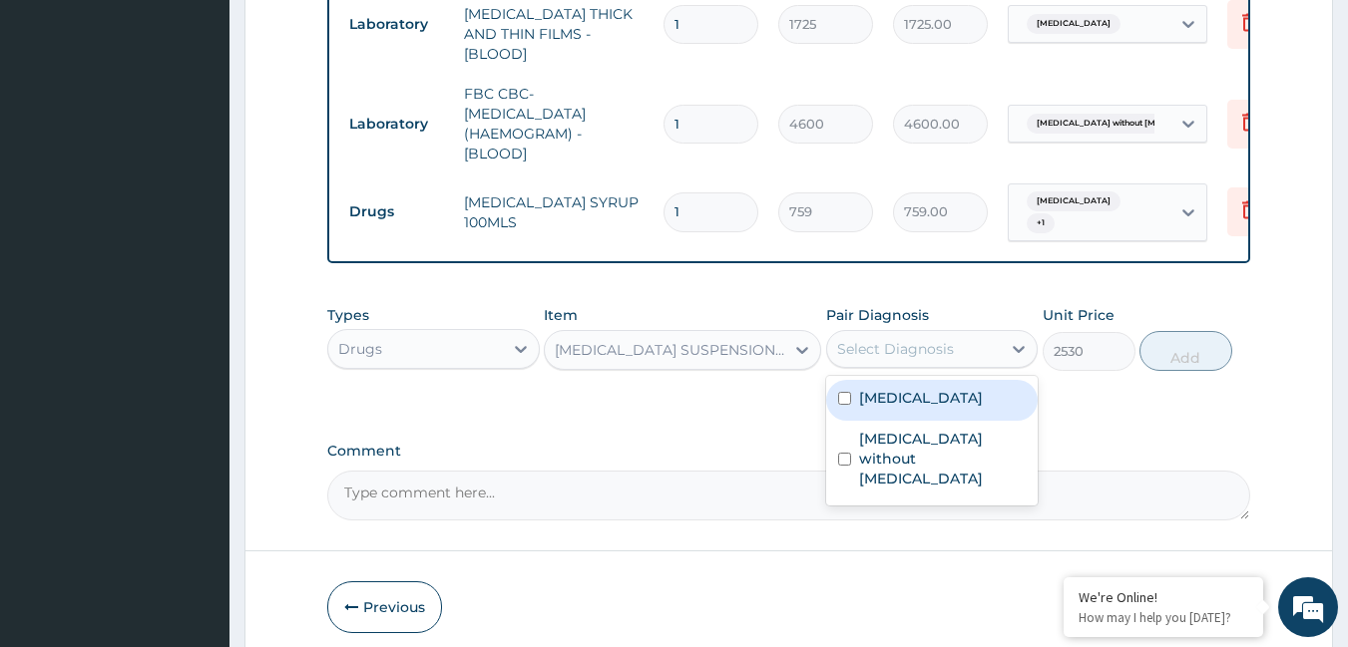
click at [877, 346] on div "Select Diagnosis" at bounding box center [895, 349] width 117 height 20
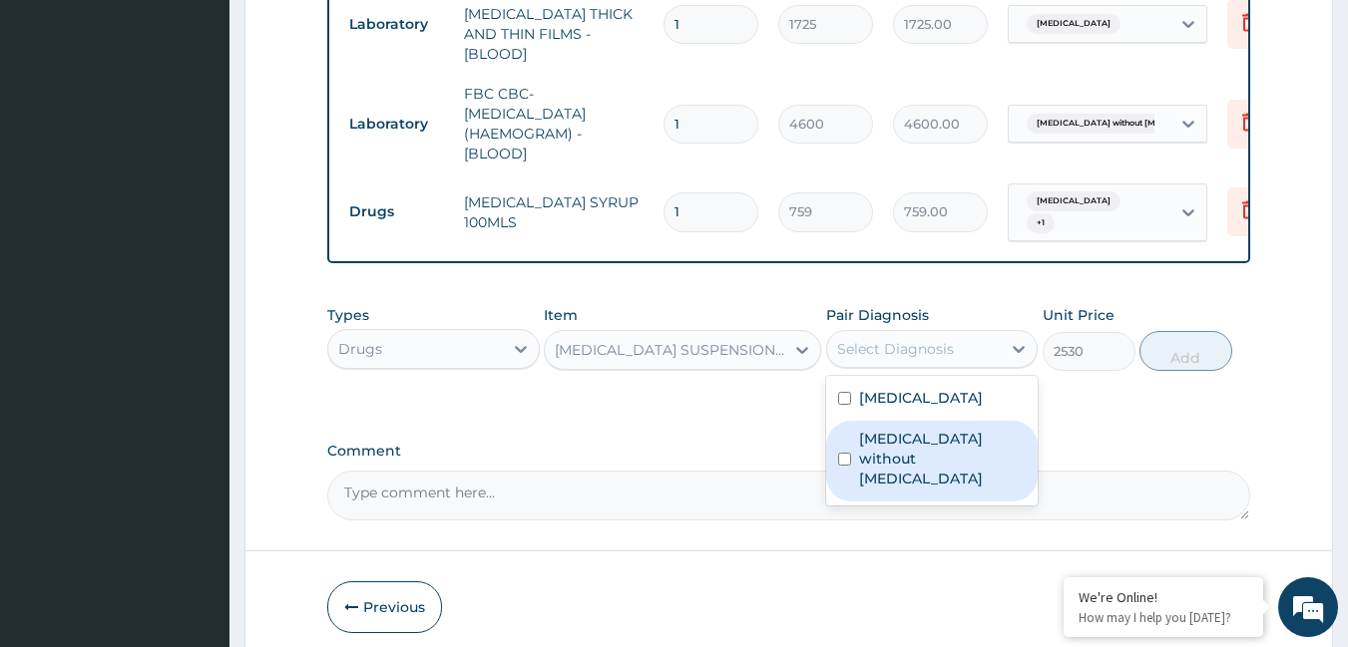
drag, startPoint x: 890, startPoint y: 442, endPoint x: 980, endPoint y: 413, distance: 94.3
click at [925, 429] on label "[MEDICAL_DATA] without [MEDICAL_DATA]" at bounding box center [943, 459] width 168 height 60
checkbox input "true"
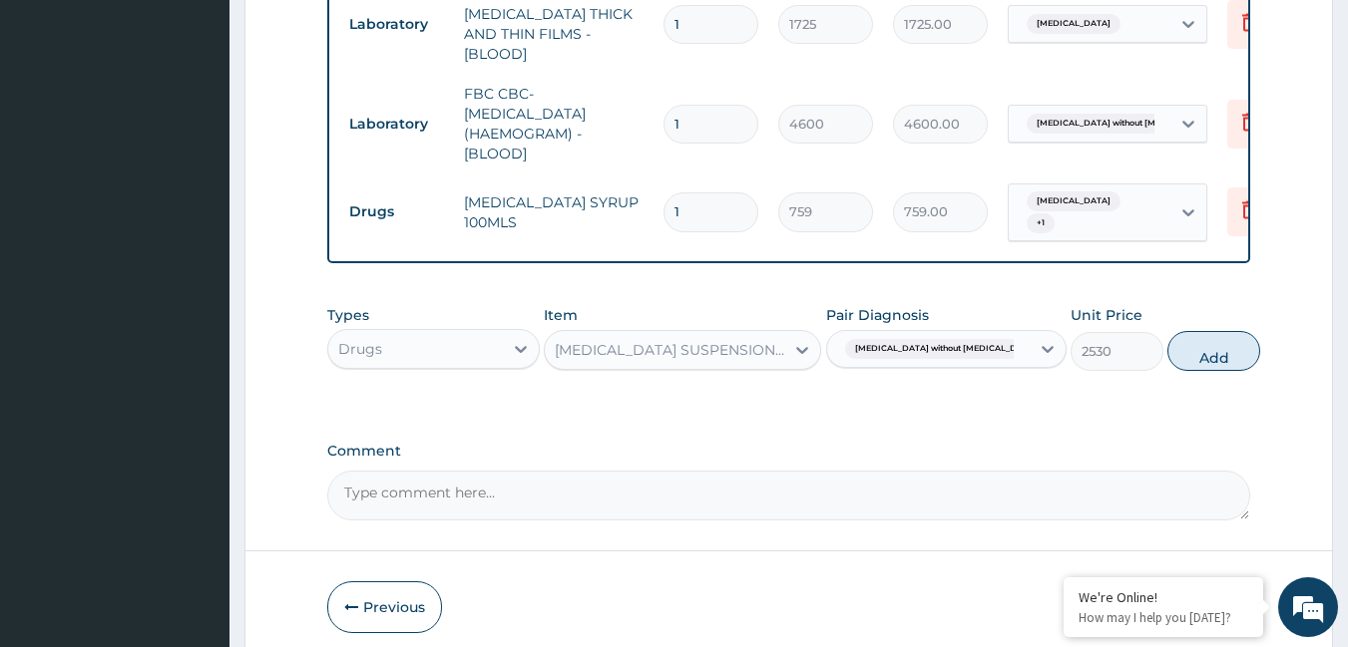
drag, startPoint x: 1204, startPoint y: 347, endPoint x: 944, endPoint y: 374, distance: 261.8
click at [1167, 354] on button "Add" at bounding box center [1213, 351] width 93 height 40
type input "0"
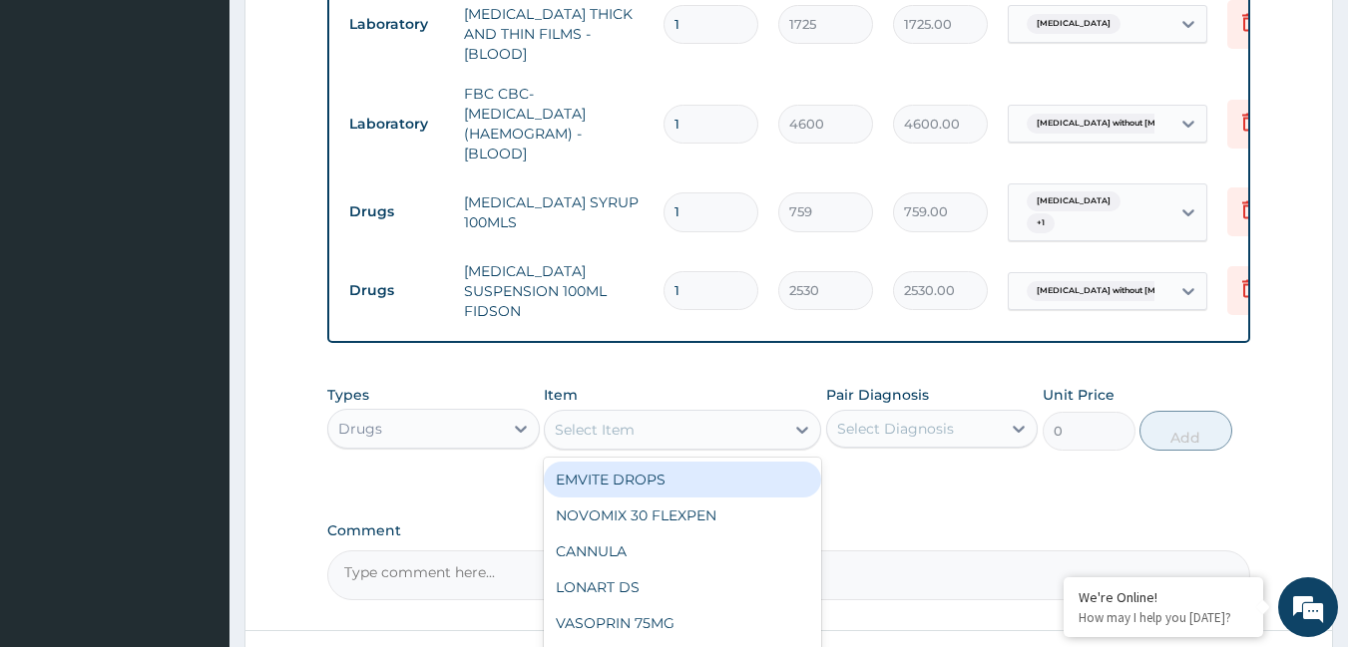
click at [661, 419] on div "Select Item" at bounding box center [664, 430] width 239 height 32
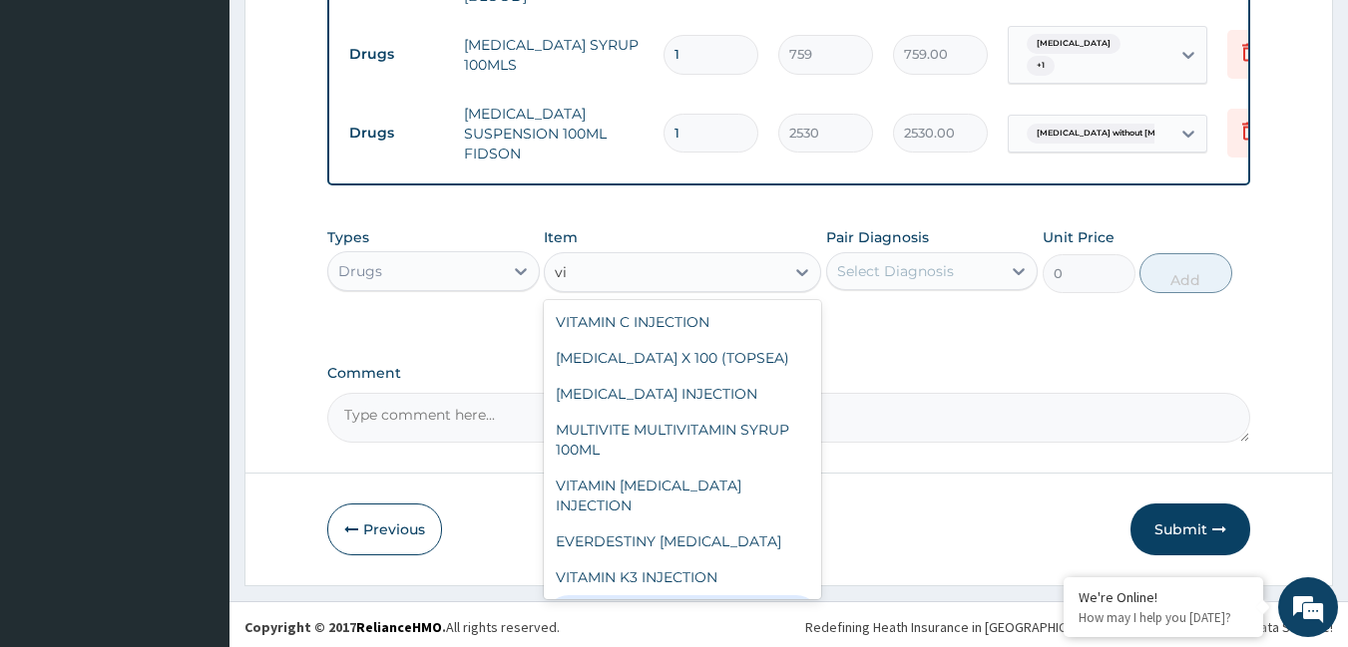
type input "v"
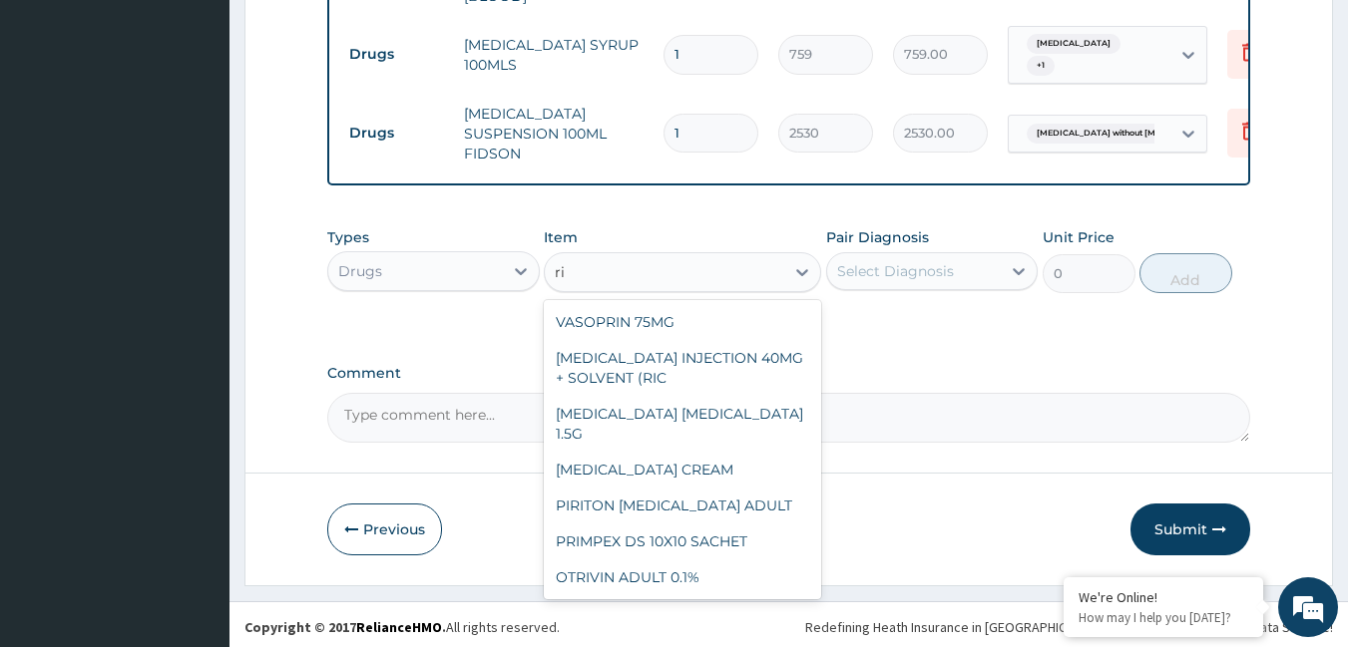
type input "r"
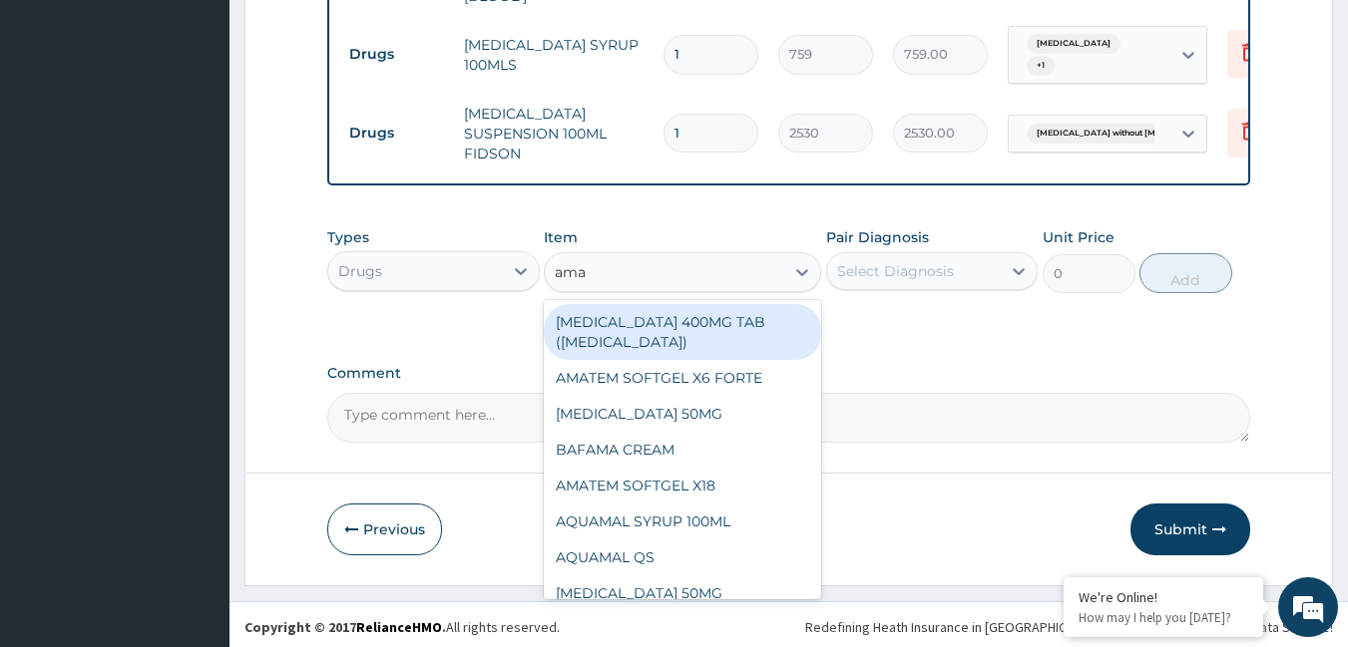
type input "amat"
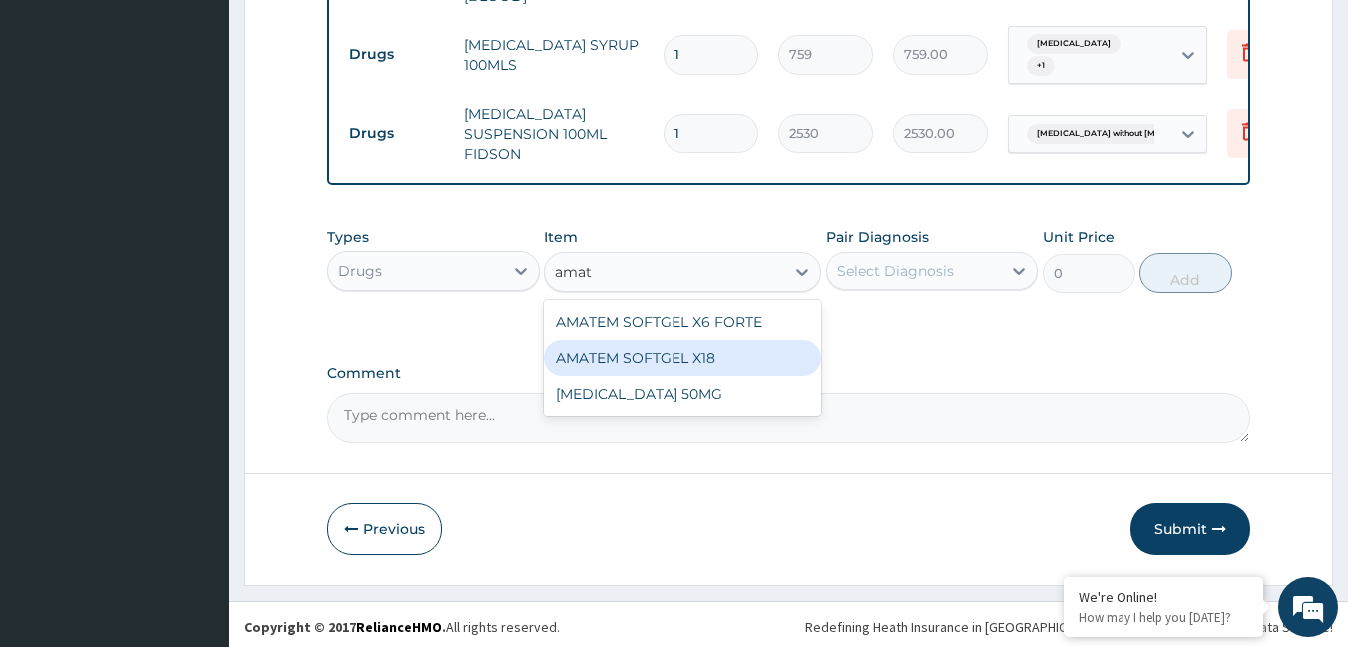
click at [674, 358] on div "AMATEM SOFTGEL X18" at bounding box center [682, 358] width 277 height 36
type input "111.32"
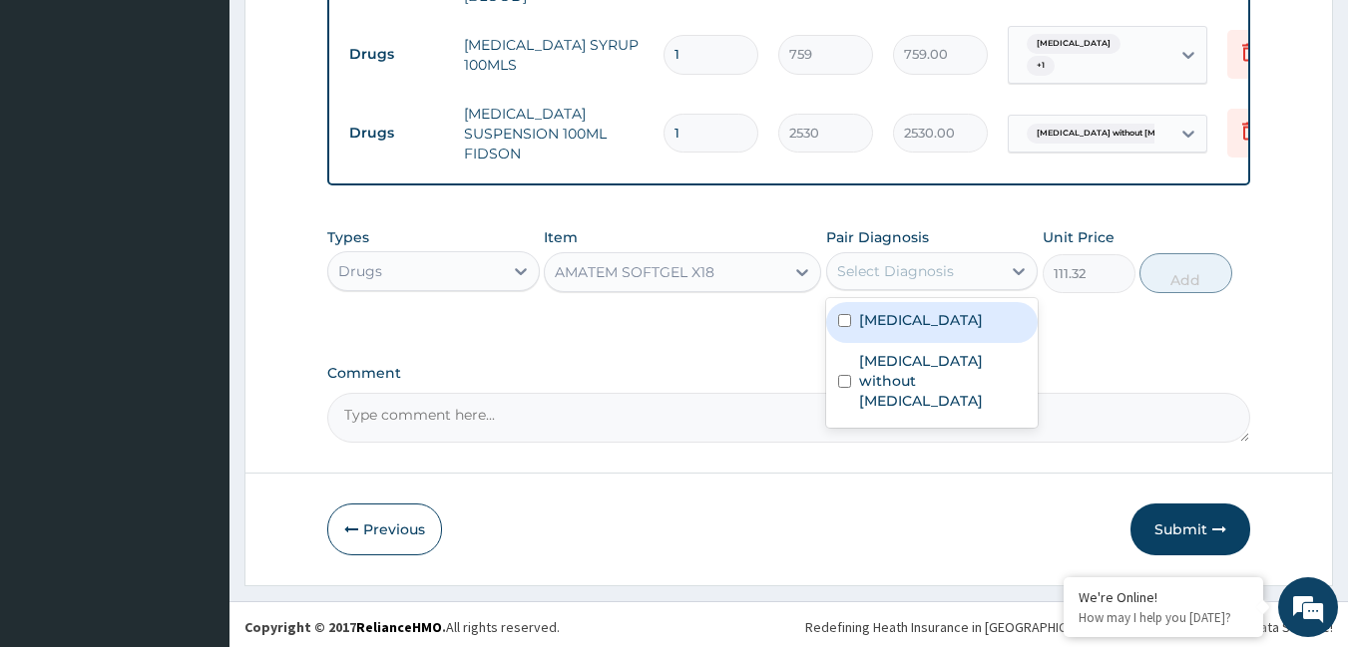
click at [886, 265] on div "Select Diagnosis" at bounding box center [895, 271] width 117 height 20
click at [882, 320] on label "[MEDICAL_DATA]" at bounding box center [921, 320] width 124 height 20
checkbox input "true"
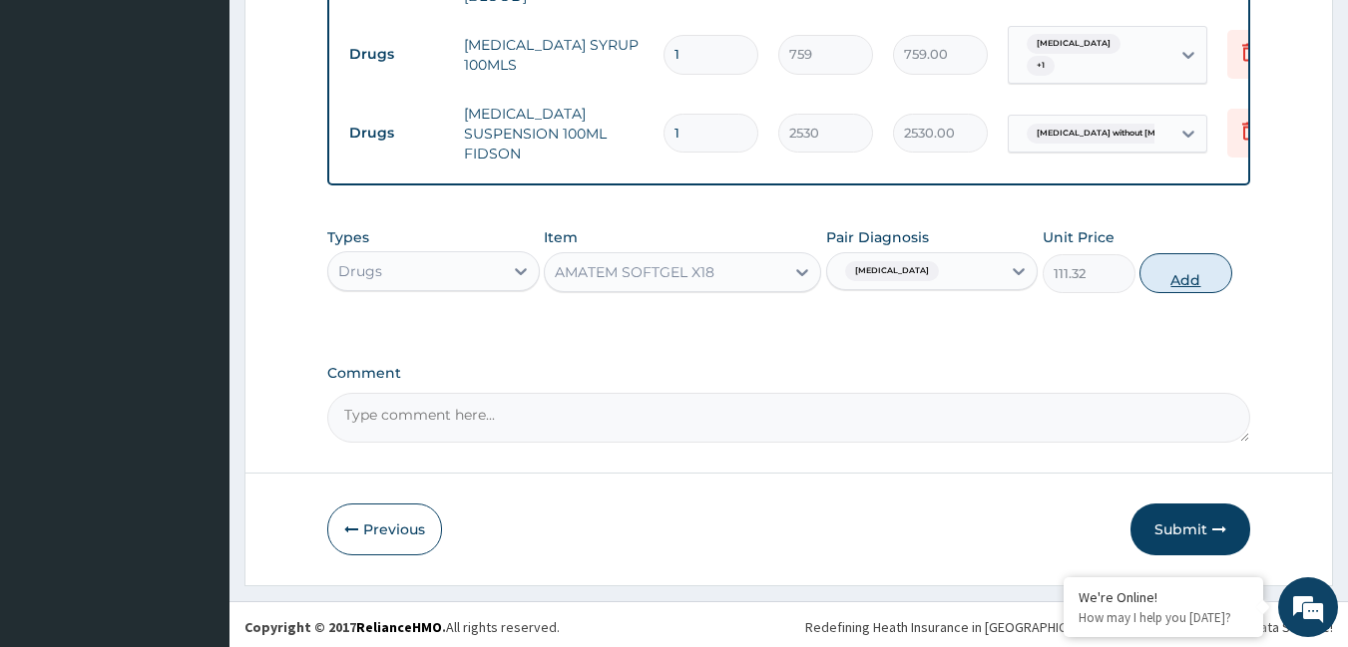
click at [1173, 265] on button "Add" at bounding box center [1185, 273] width 93 height 40
type input "0"
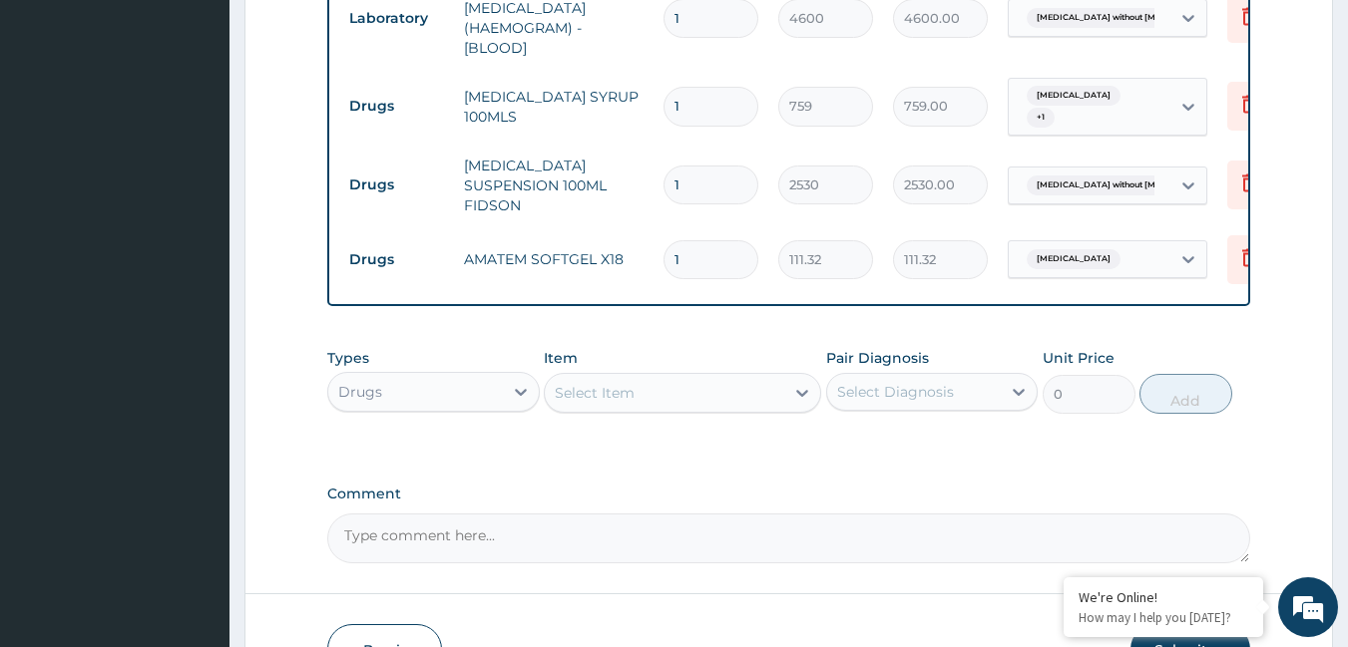
scroll to position [1056, 0]
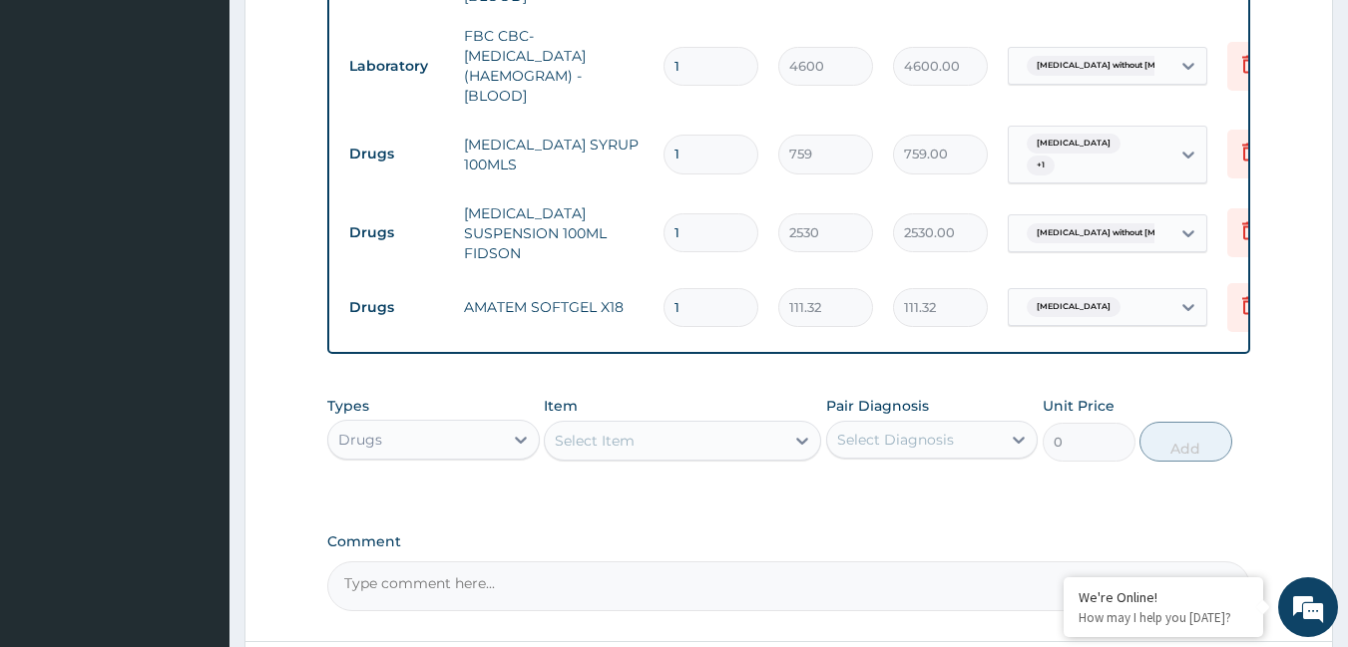
type input "0.00"
type input "6"
type input "667.92"
type input "6"
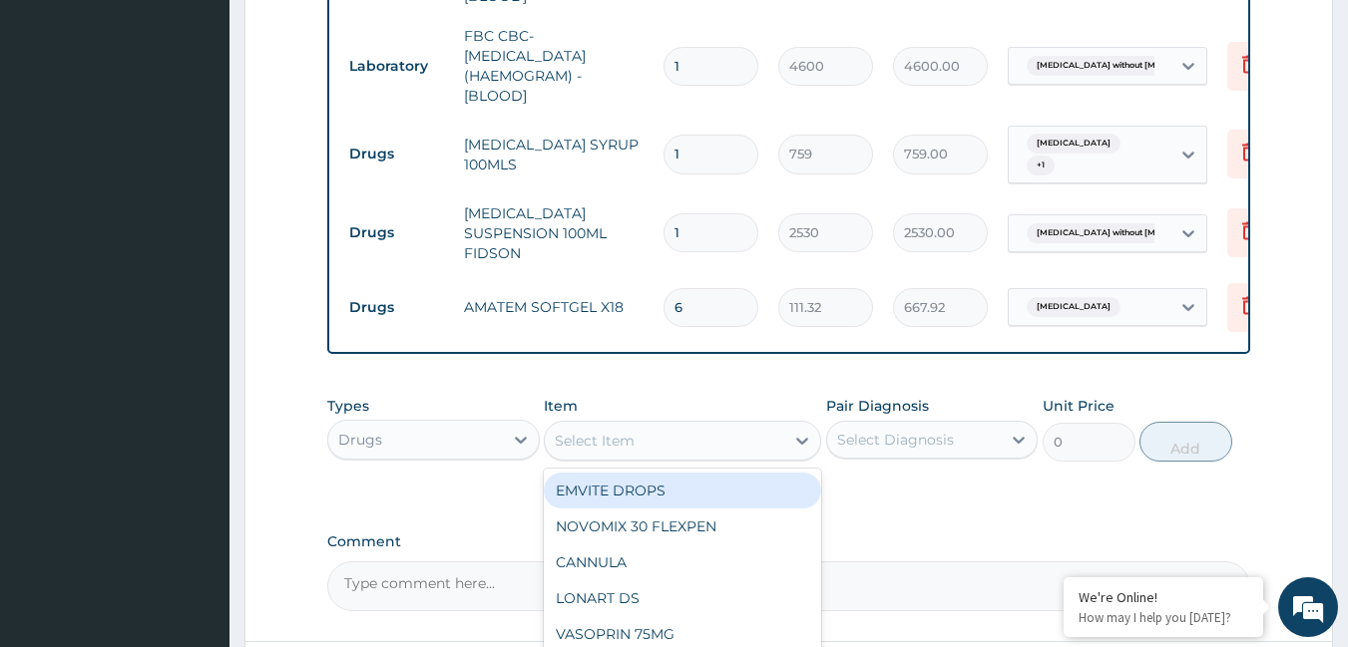
click at [604, 434] on div "Select Item" at bounding box center [595, 441] width 80 height 20
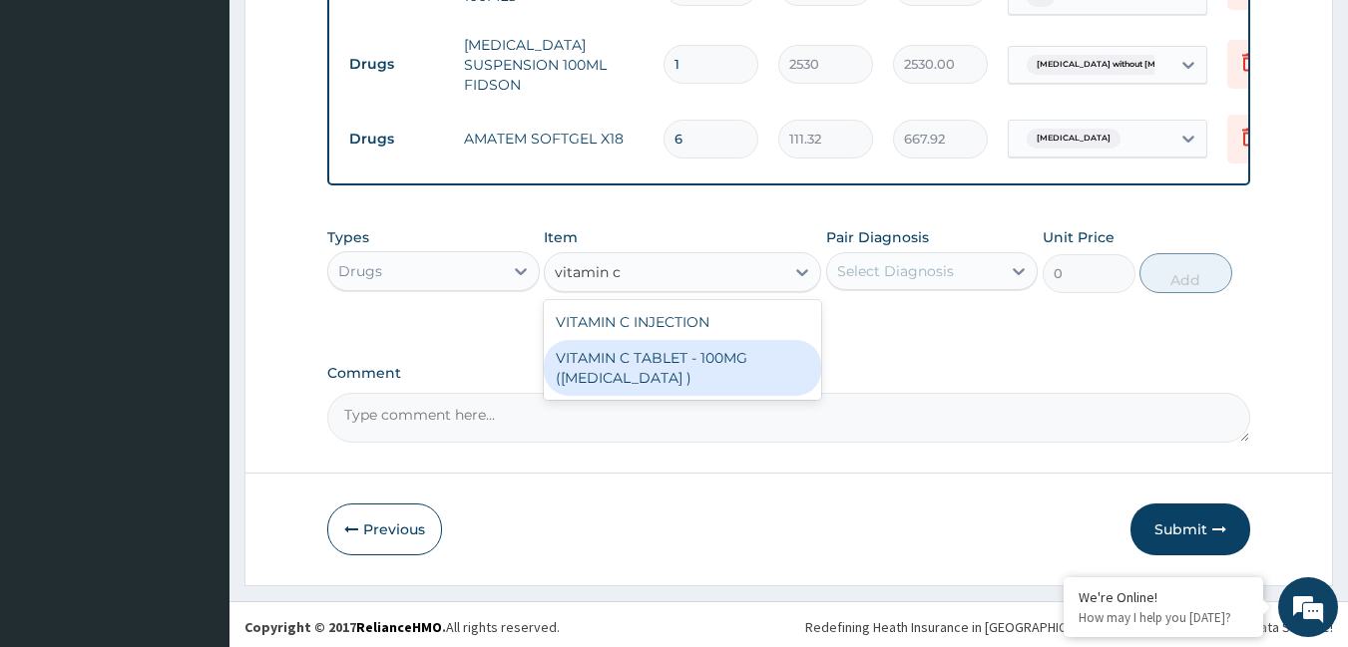
scroll to position [0, 0]
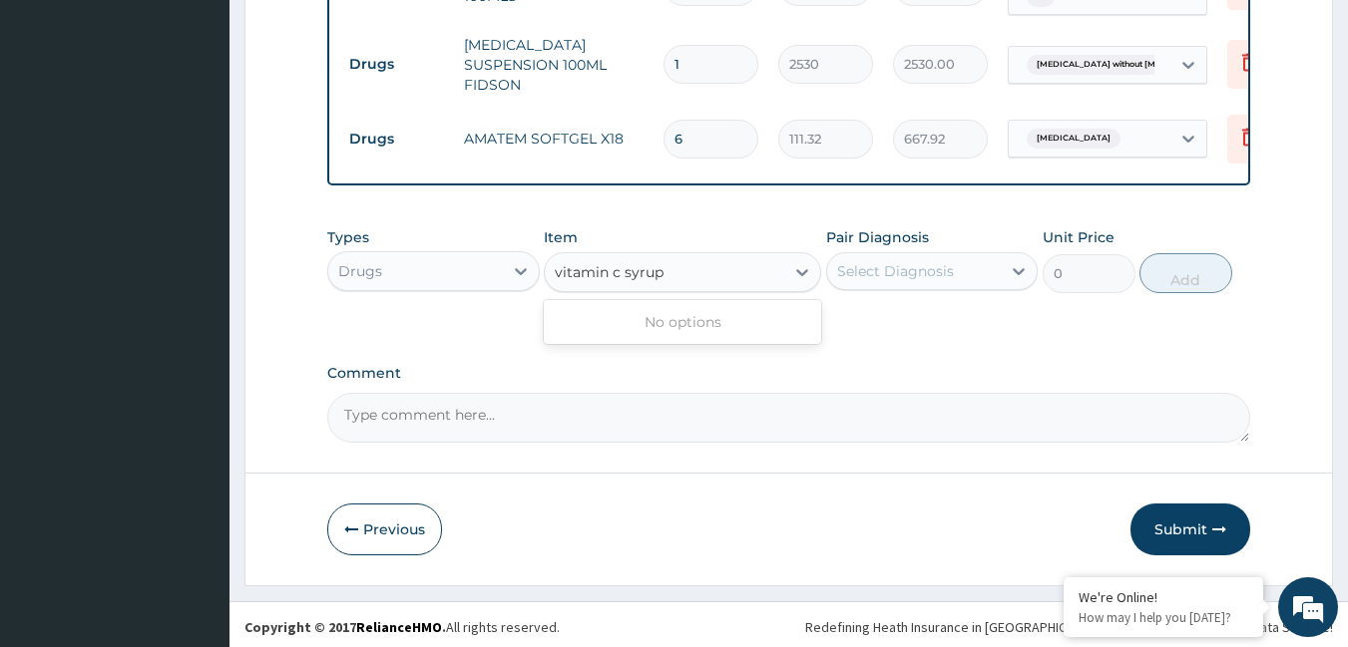
type input "vitamin c syrup"
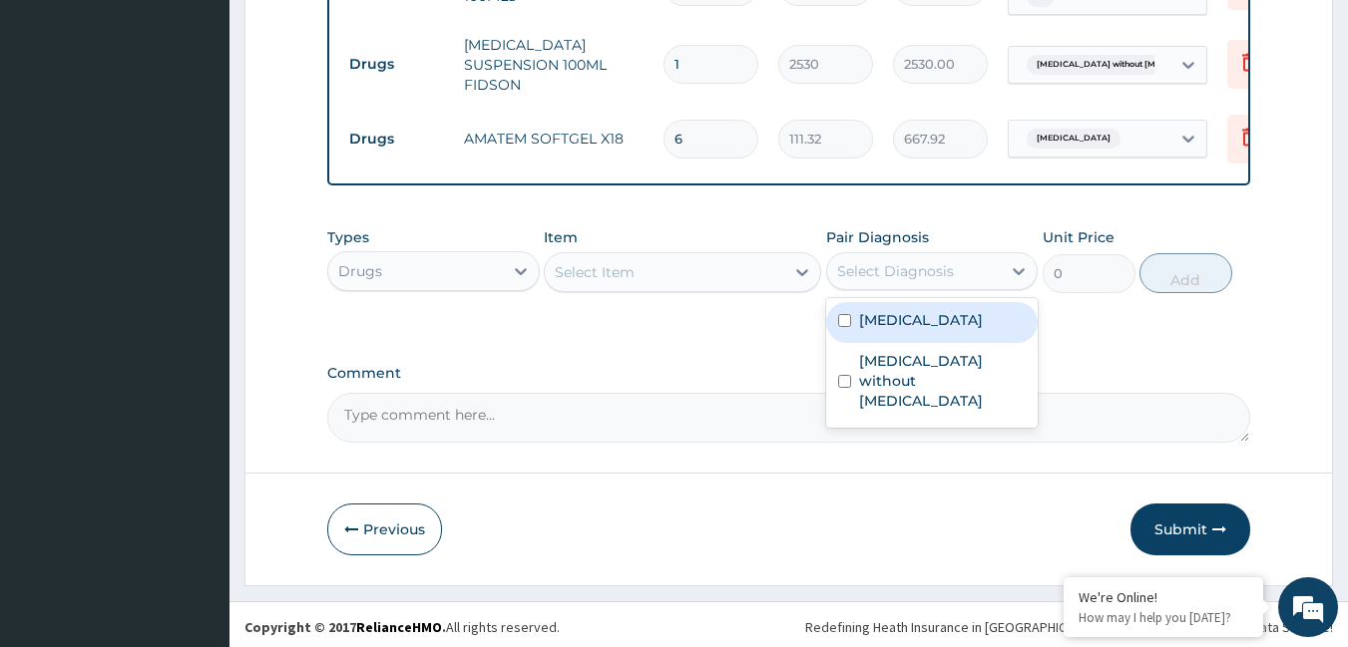
click at [869, 266] on div "Select Diagnosis" at bounding box center [895, 271] width 117 height 20
drag, startPoint x: 876, startPoint y: 311, endPoint x: 862, endPoint y: 334, distance: 26.9
click at [868, 320] on label "[MEDICAL_DATA]" at bounding box center [921, 320] width 124 height 20
checkbox input "true"
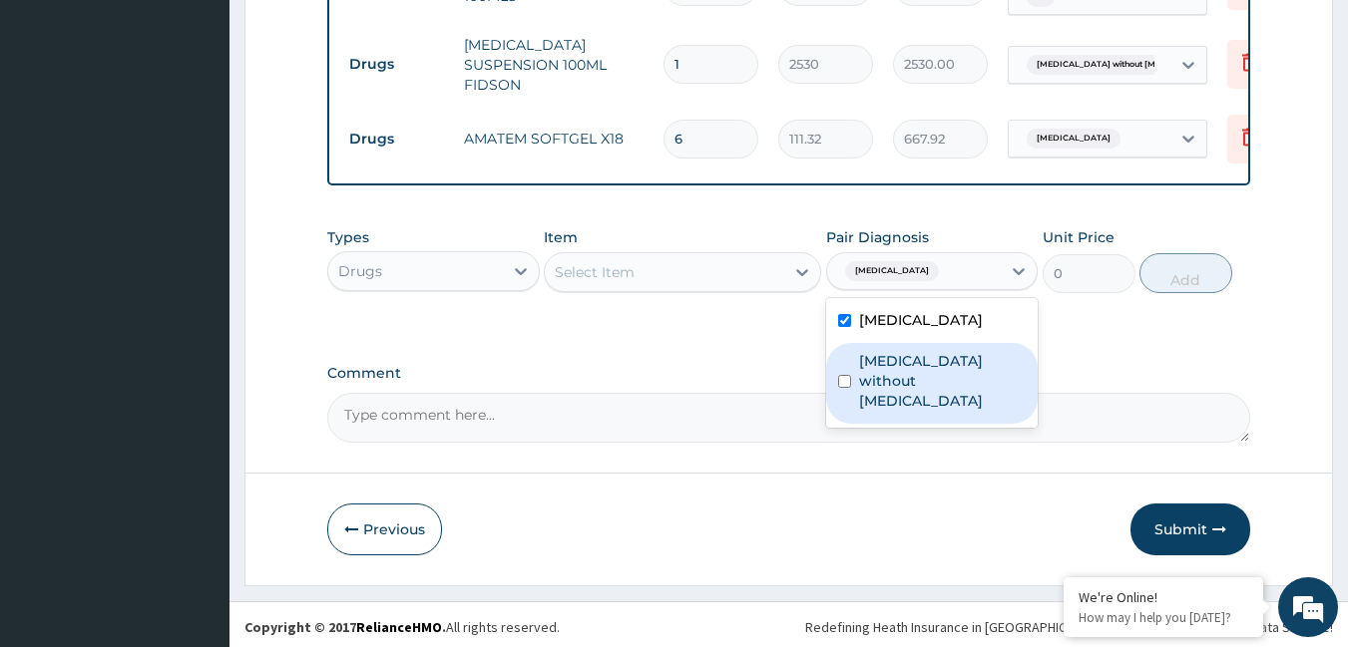
click at [872, 364] on label "[MEDICAL_DATA] without [MEDICAL_DATA]" at bounding box center [943, 381] width 168 height 60
checkbox input "true"
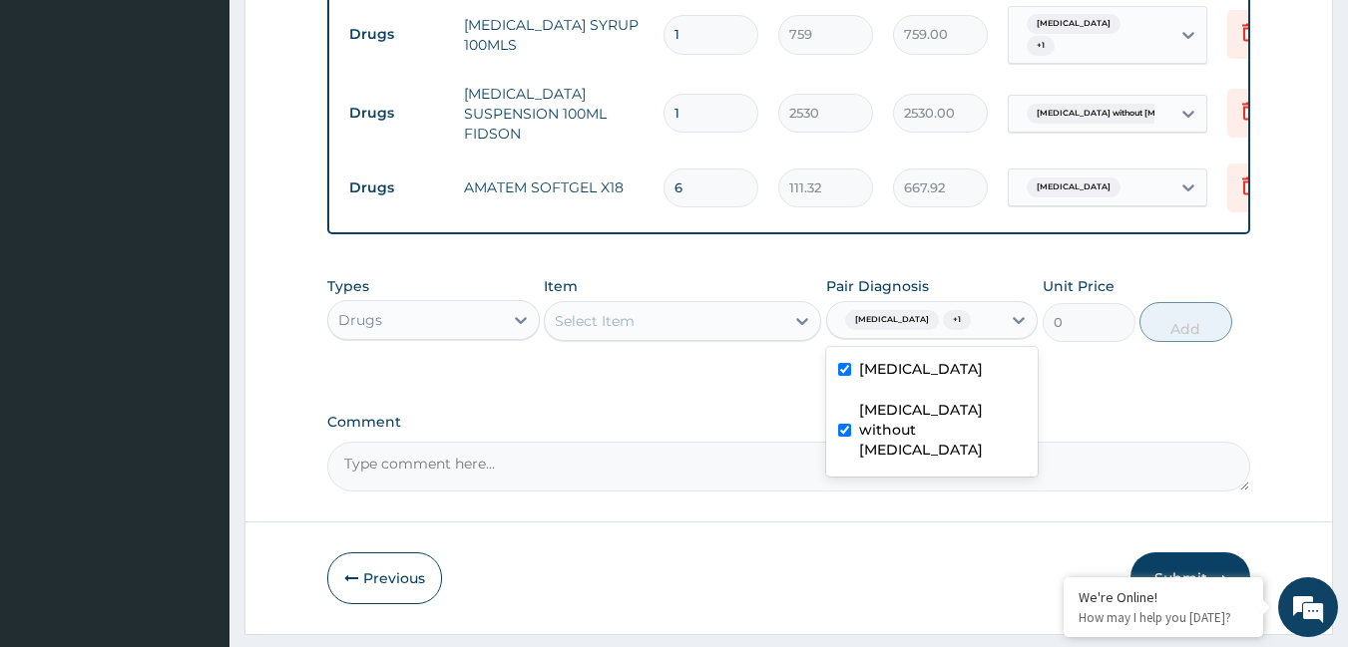
scroll to position [1225, 0]
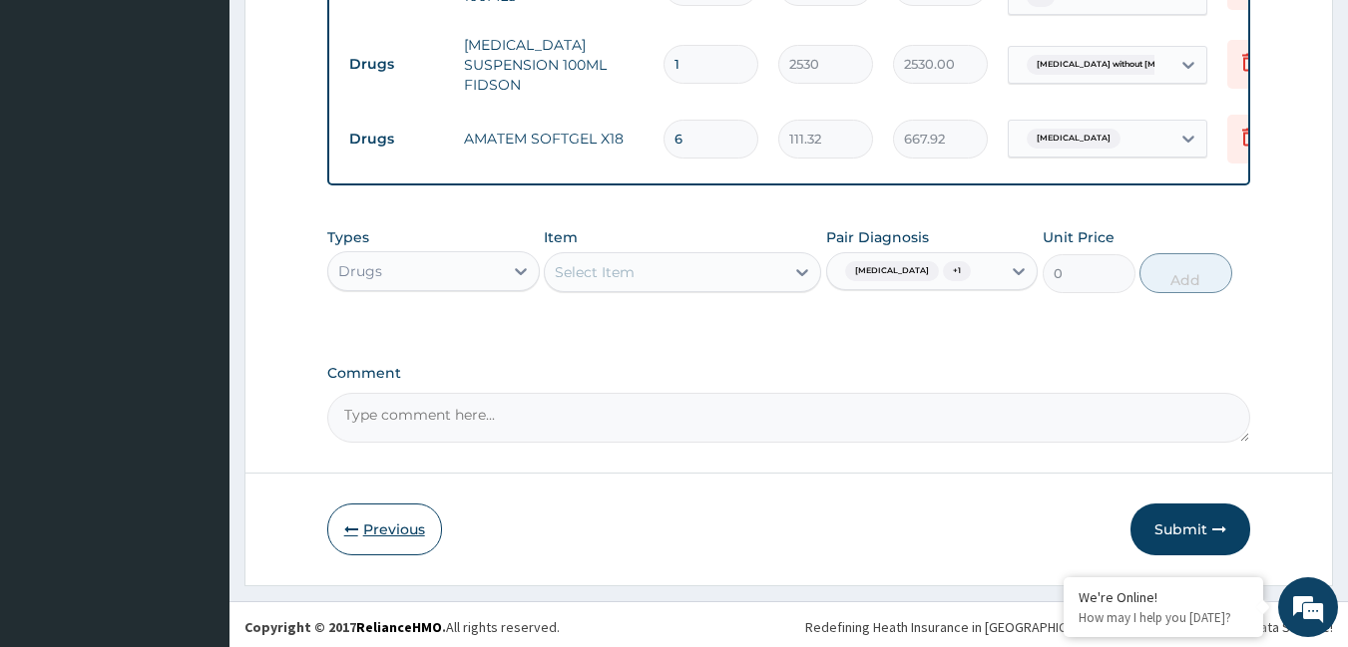
click at [357, 511] on button "Previous" at bounding box center [384, 530] width 115 height 52
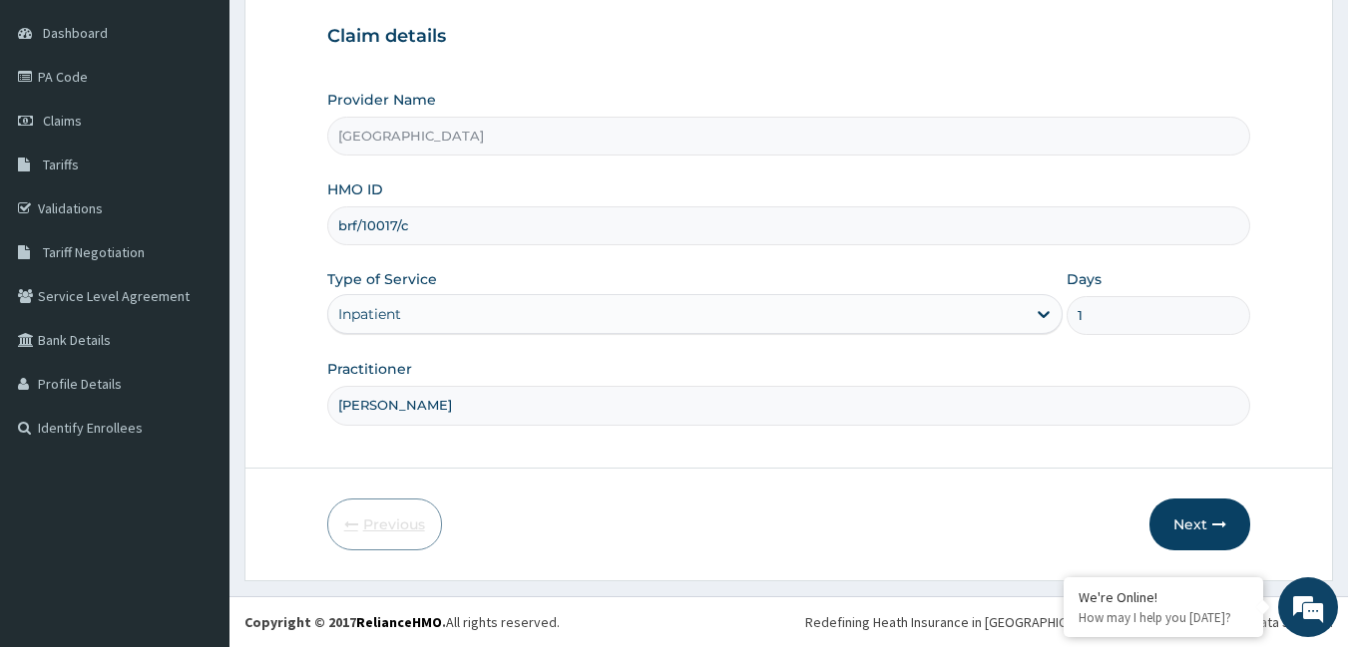
scroll to position [185, 0]
click at [425, 219] on input "brf/10017/c" at bounding box center [789, 226] width 924 height 39
type input "b"
type input "wol/10042/c"
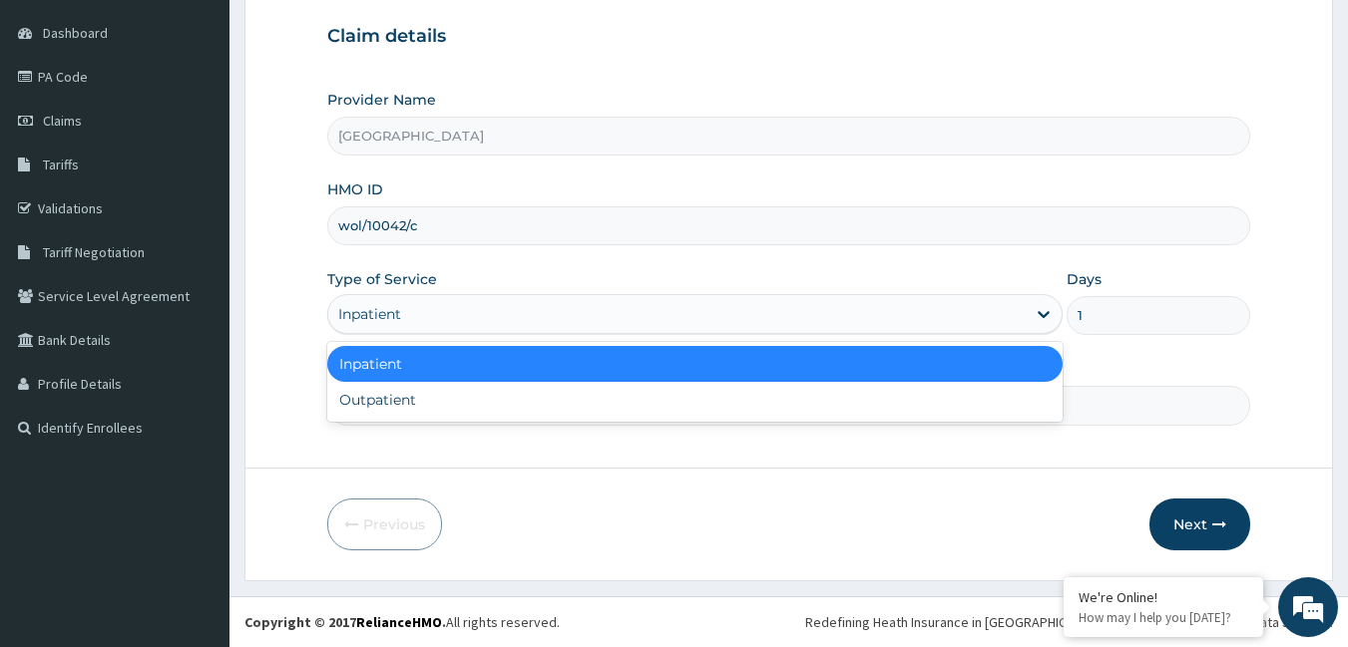
click at [844, 327] on div "Inpatient" at bounding box center [676, 314] width 697 height 32
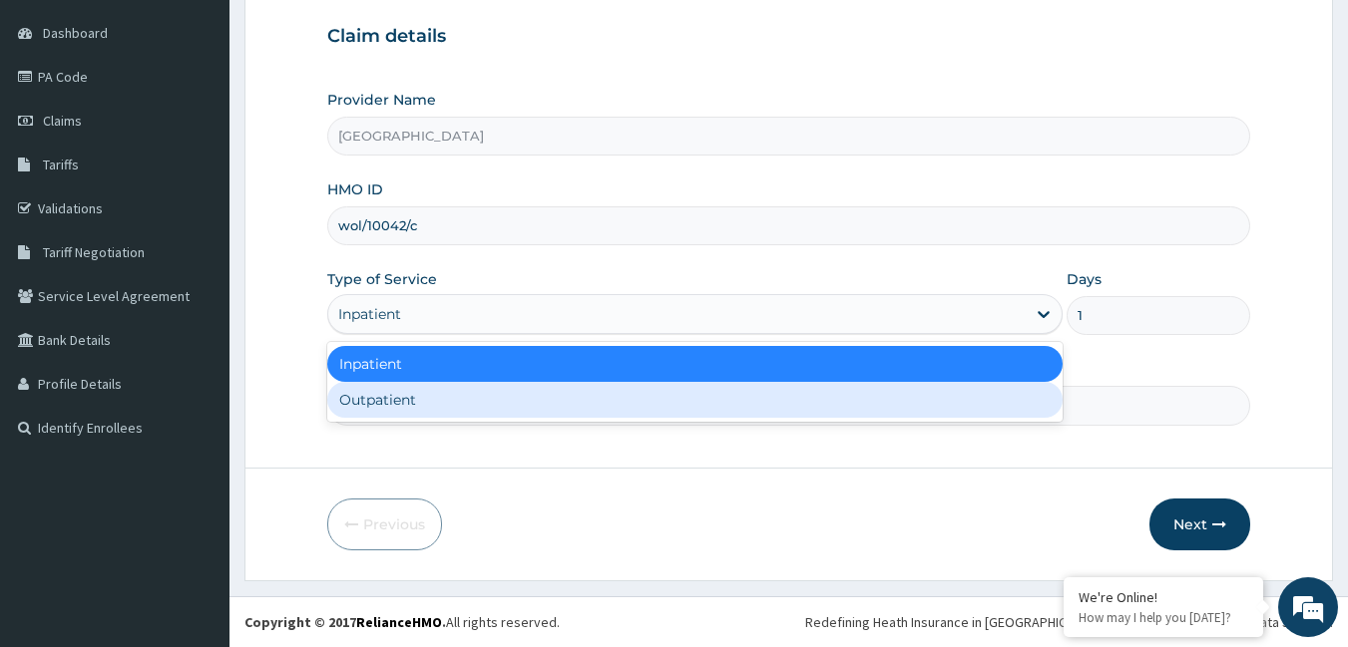
click at [707, 401] on div "Outpatient" at bounding box center [694, 400] width 735 height 36
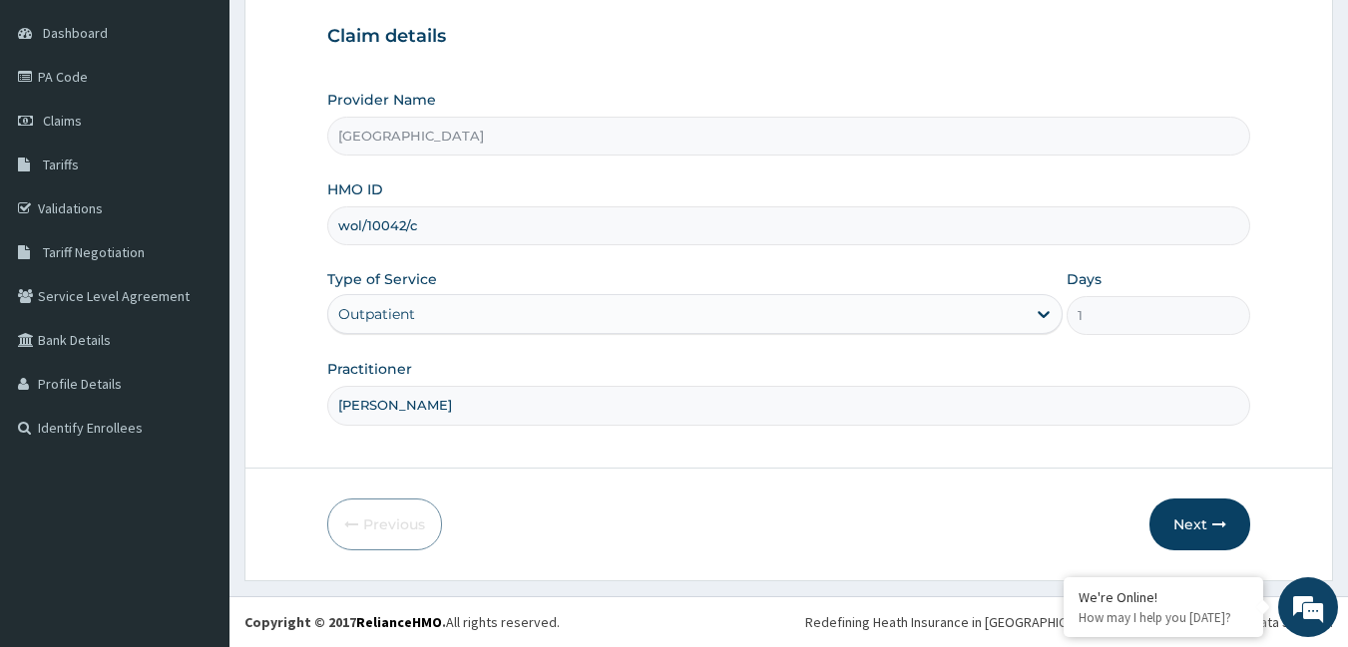
click at [586, 416] on input "[PERSON_NAME]" at bounding box center [789, 405] width 924 height 39
type input "dr mfoniso tony etim"
click at [1223, 521] on icon "button" at bounding box center [1219, 525] width 14 height 14
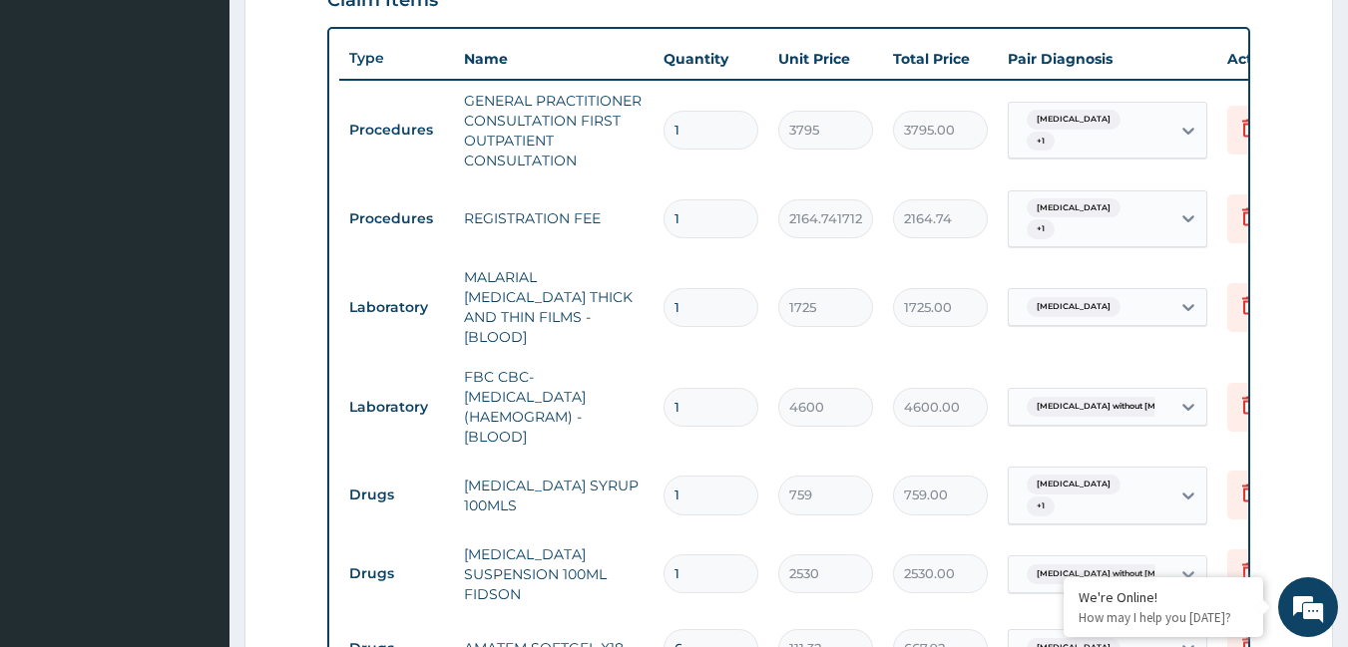
scroll to position [798, 0]
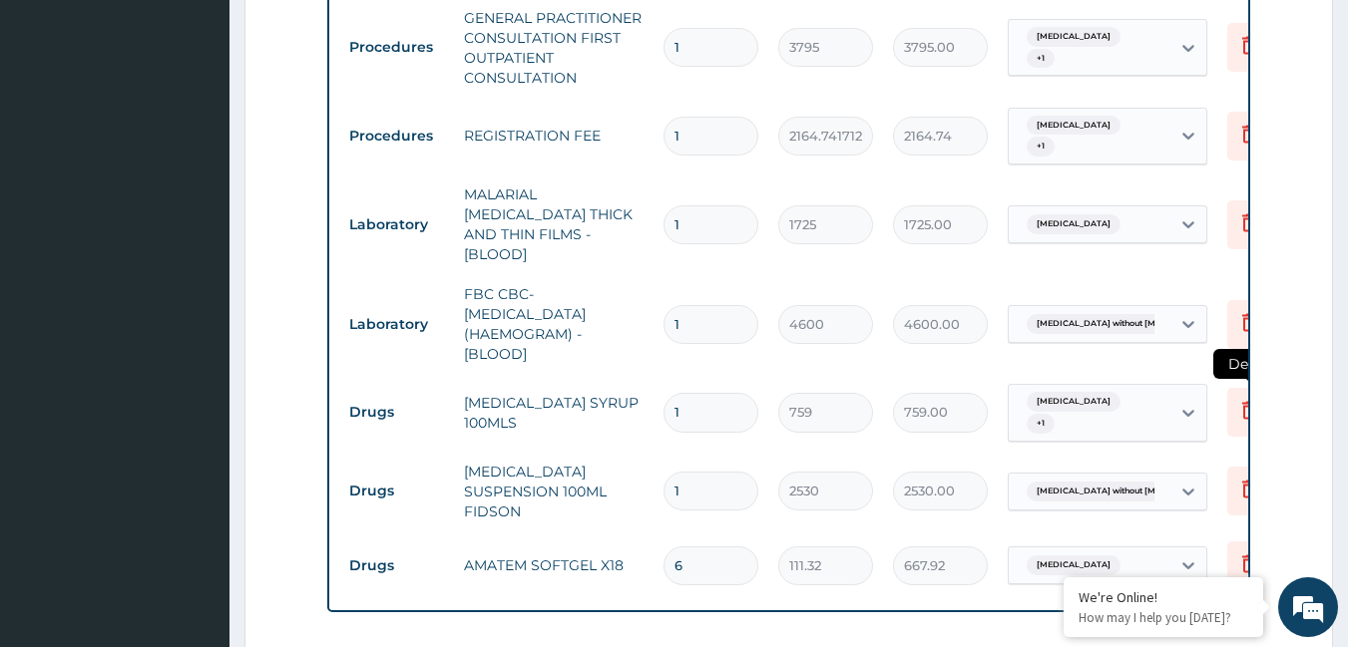
click at [1239, 398] on icon at bounding box center [1249, 410] width 24 height 24
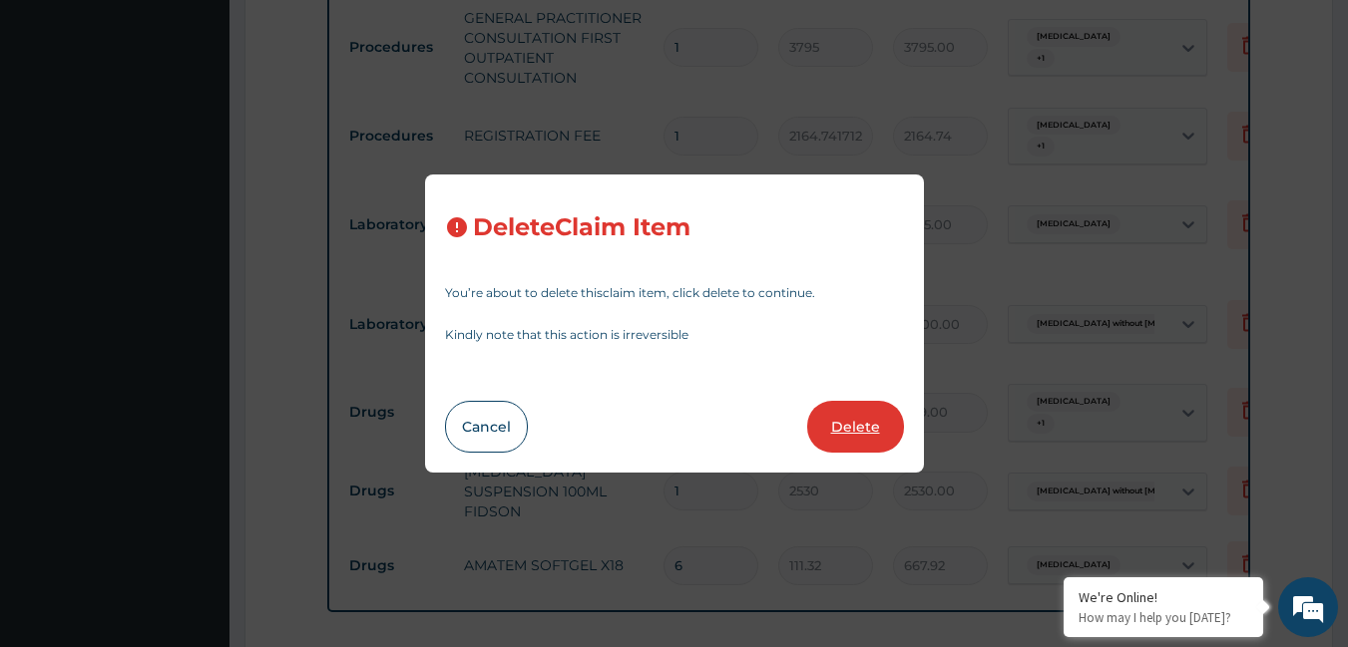
click at [874, 419] on button "Delete" at bounding box center [855, 427] width 97 height 52
type input "2530"
type input "2530.00"
type input "6"
type input "111.32"
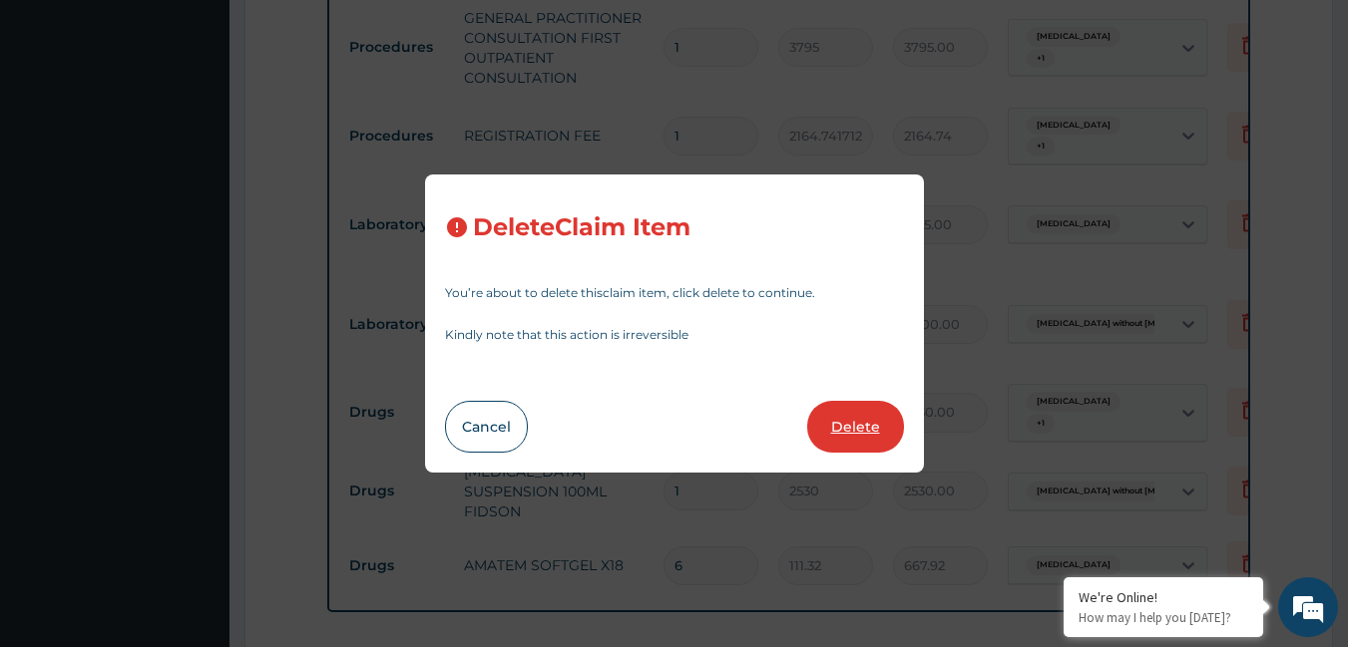
type input "667.92"
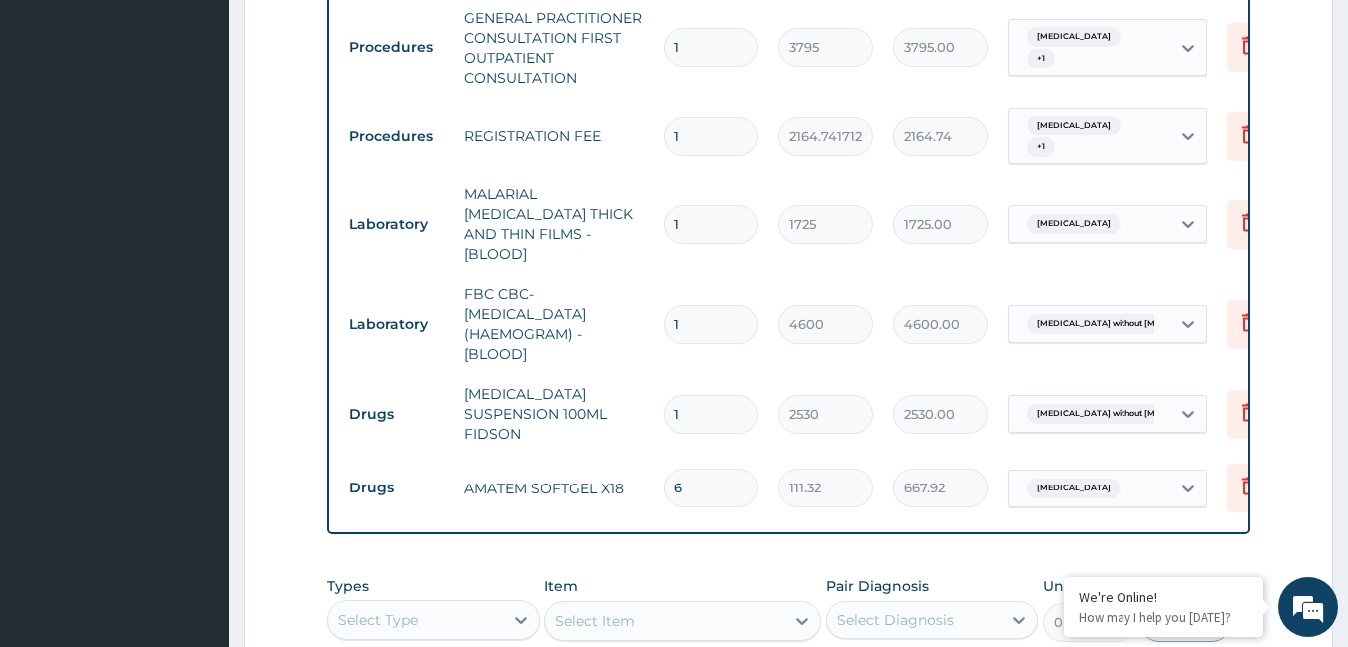
click at [717, 473] on input "6" at bounding box center [710, 488] width 95 height 39
type input "0.00"
type input "1"
type input "111.32"
type input "12"
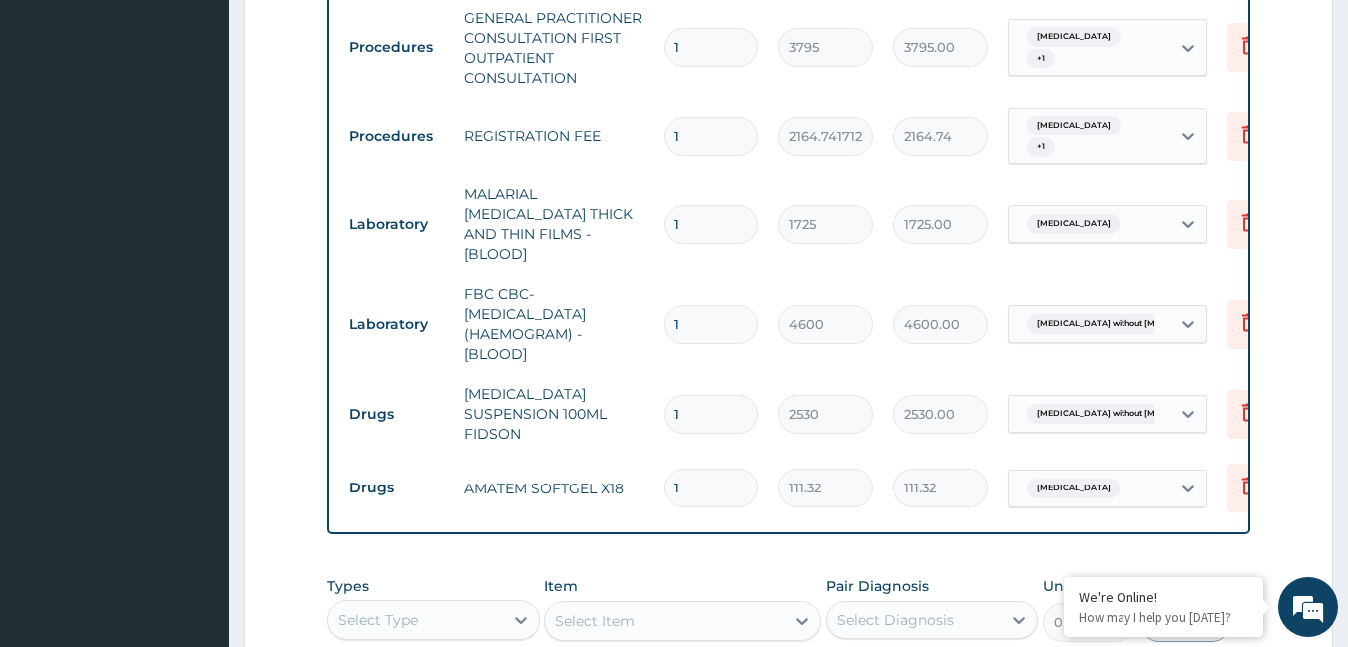
type input "1335.84"
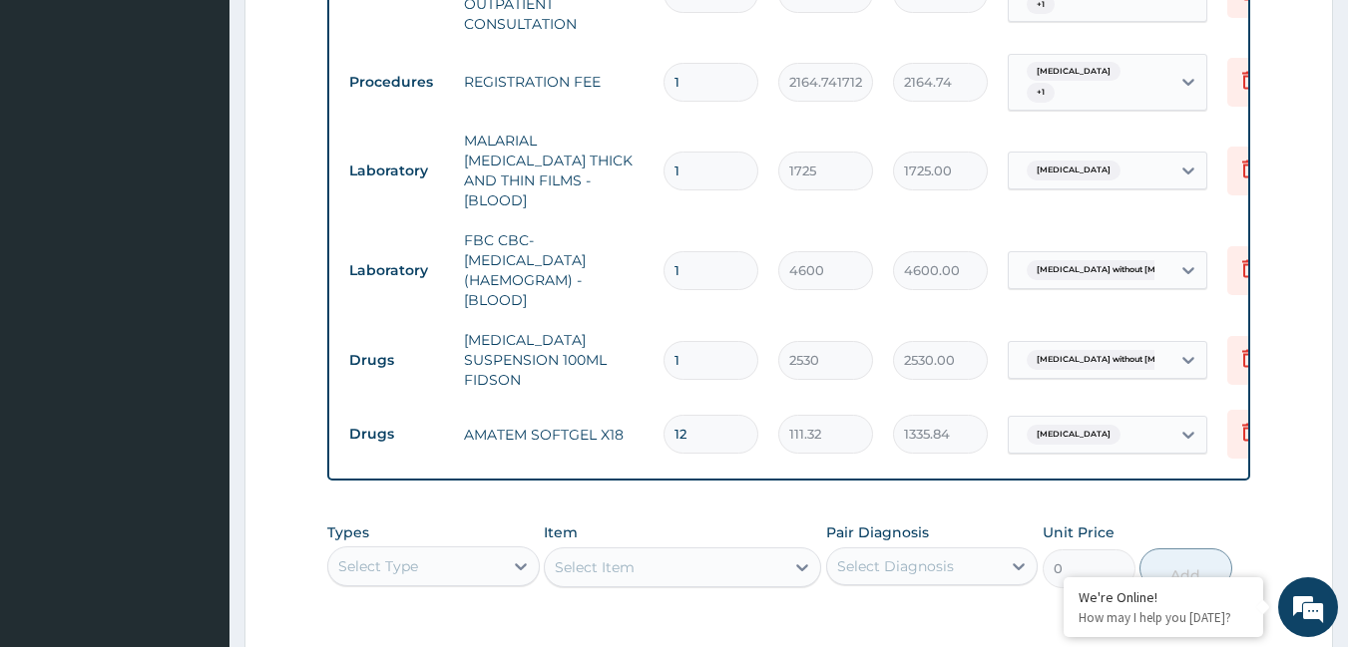
scroll to position [898, 0]
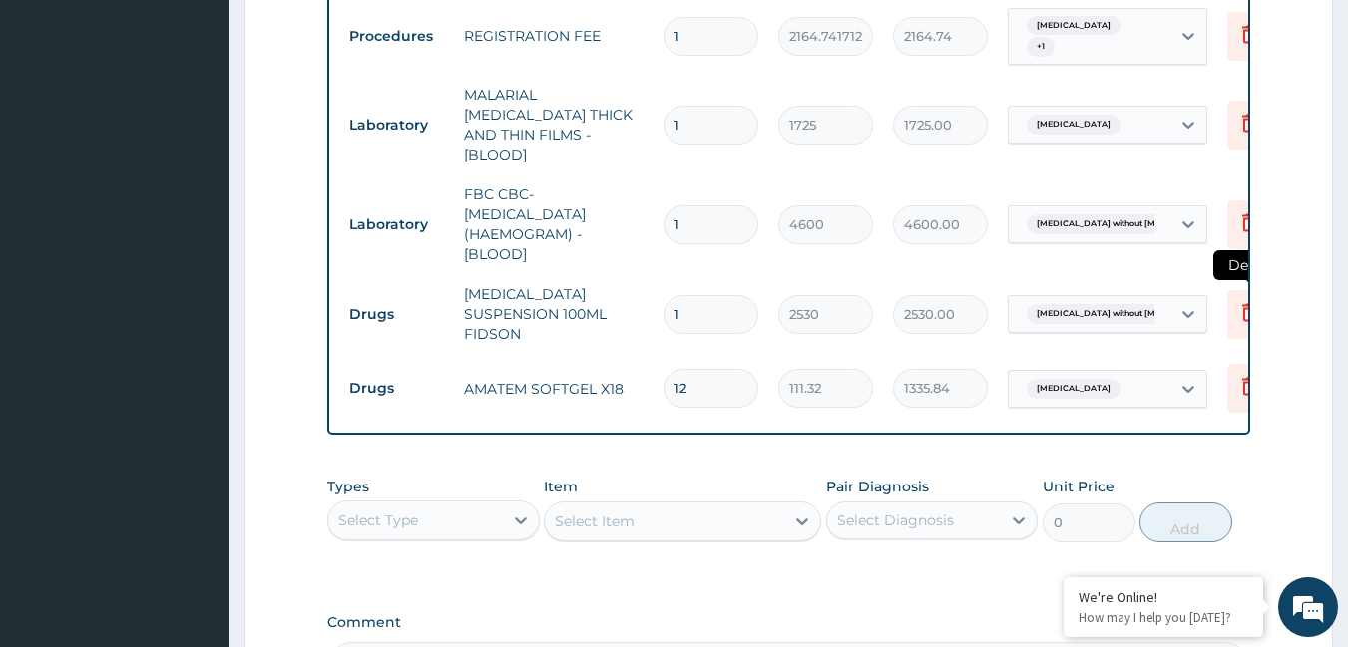
type input "12"
click at [1239, 300] on icon at bounding box center [1249, 312] width 24 height 24
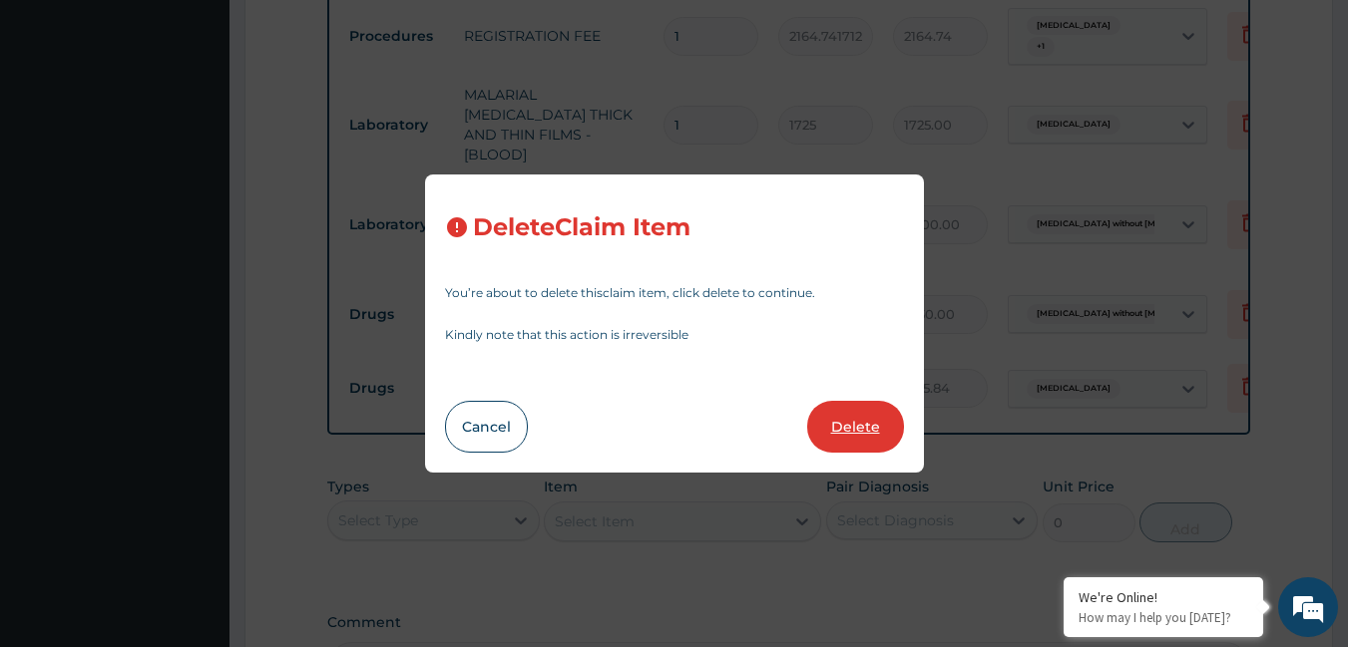
click at [879, 404] on button "Delete" at bounding box center [855, 427] width 97 height 52
type input "12"
type input "111.32"
type input "1335.84"
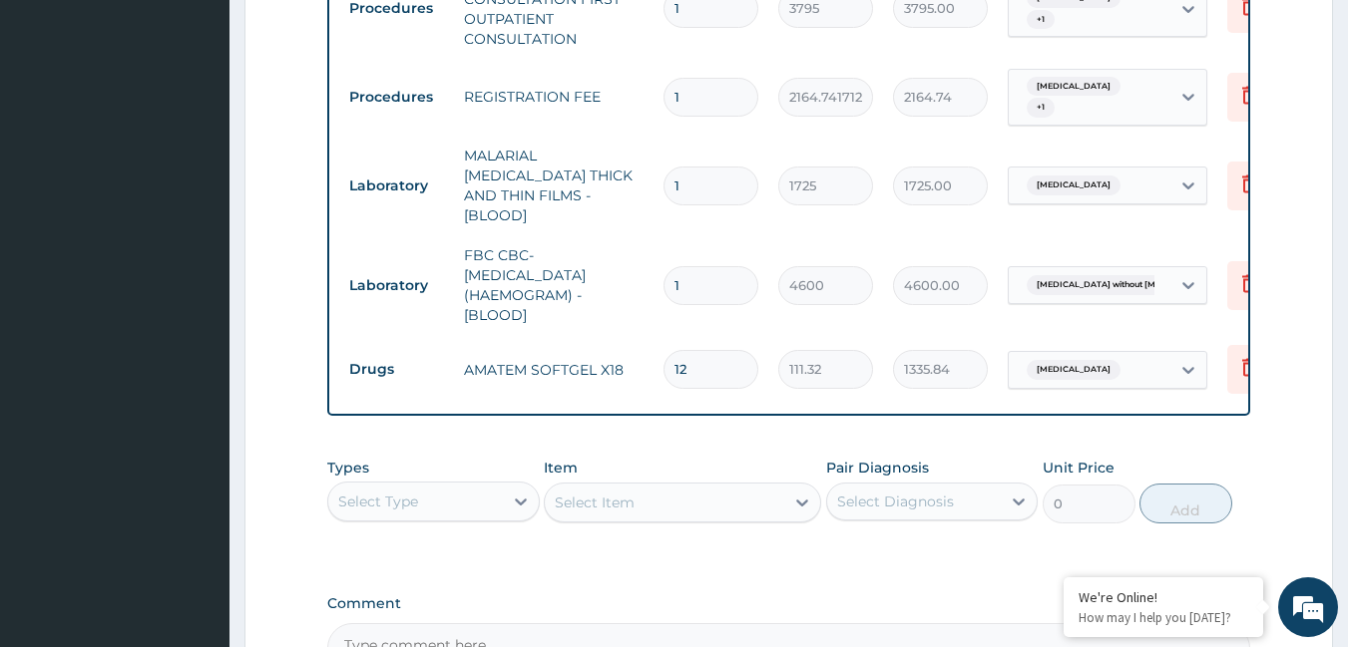
scroll to position [1067, 0]
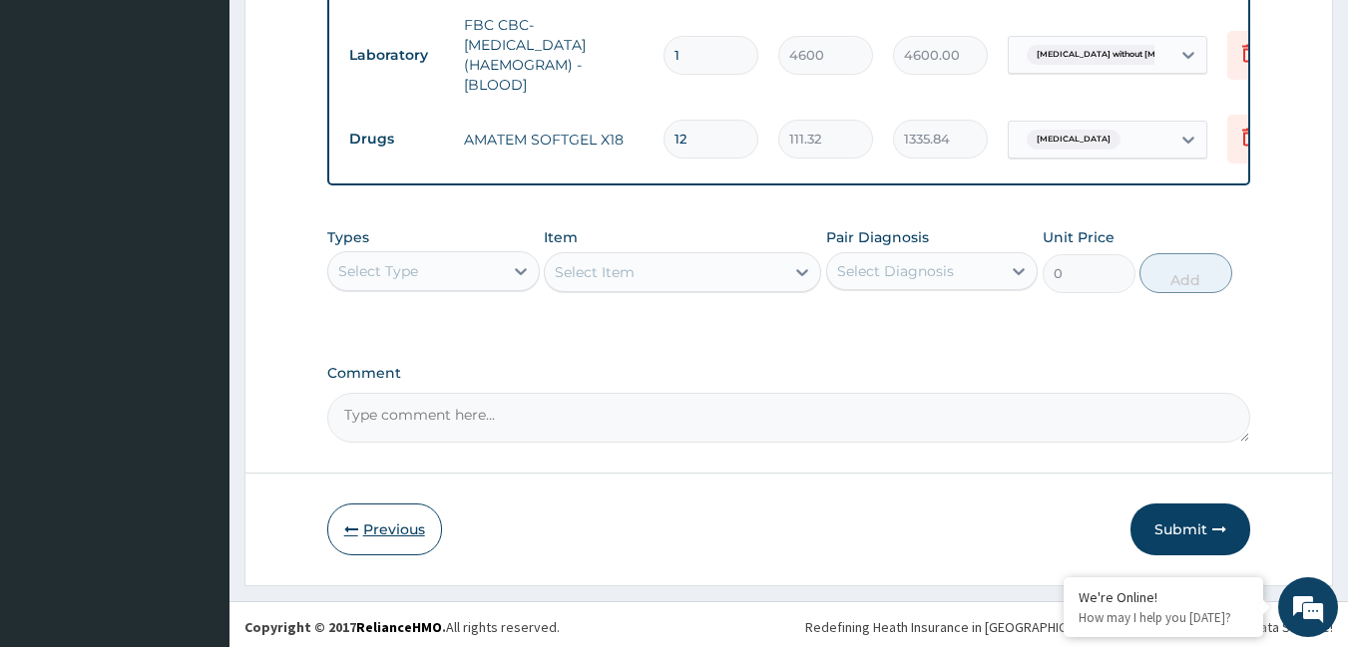
click at [400, 508] on button "Previous" at bounding box center [384, 530] width 115 height 52
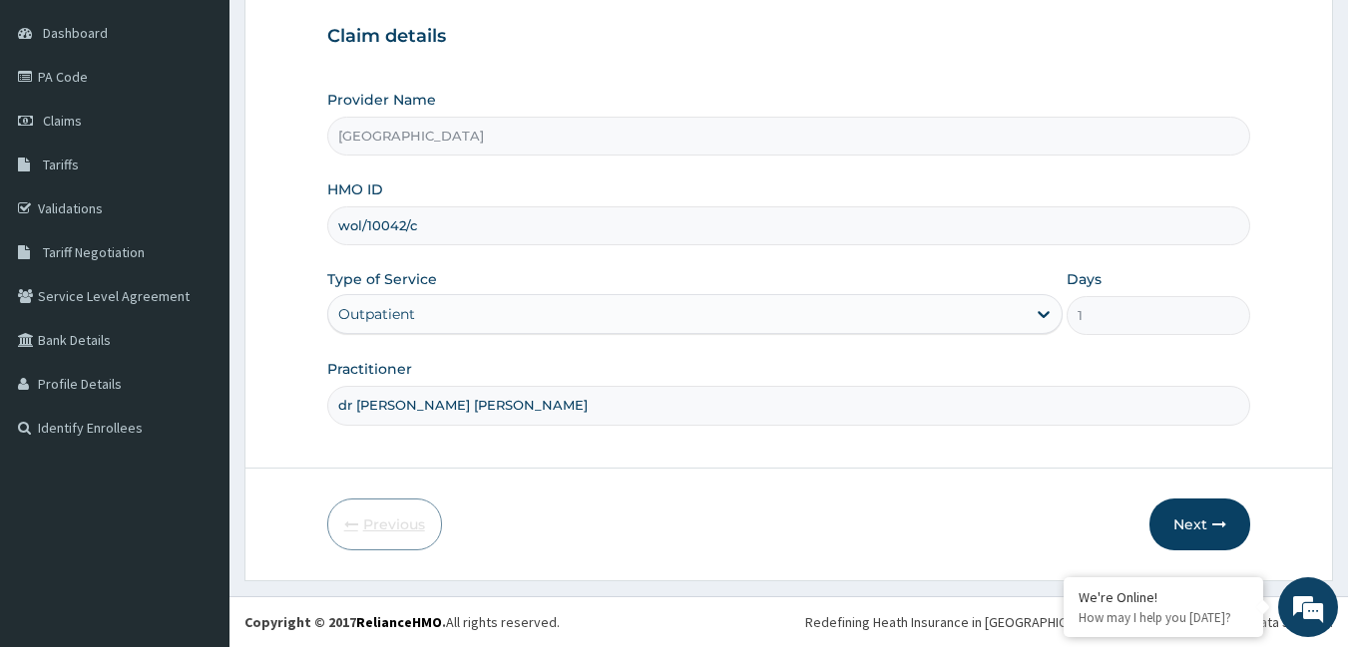
scroll to position [185, 0]
click at [1202, 521] on button "Next" at bounding box center [1199, 525] width 101 height 52
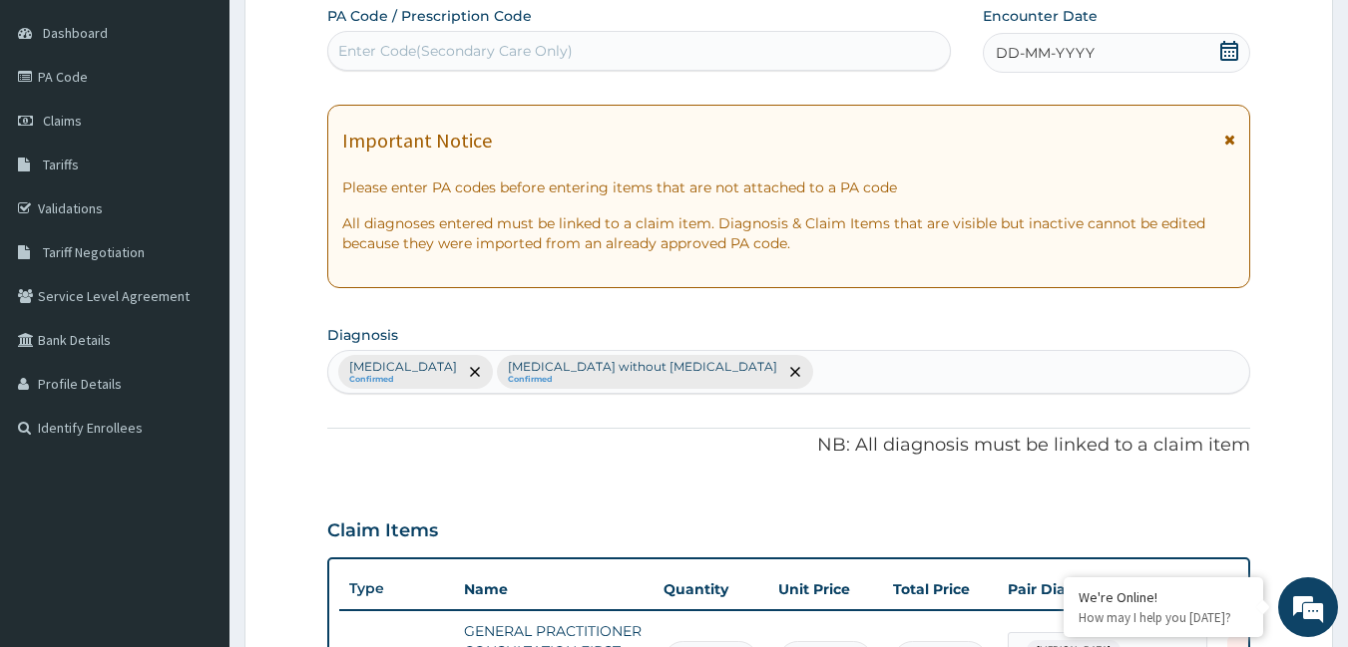
click at [1202, 521] on div "Claim Items" at bounding box center [789, 527] width 924 height 52
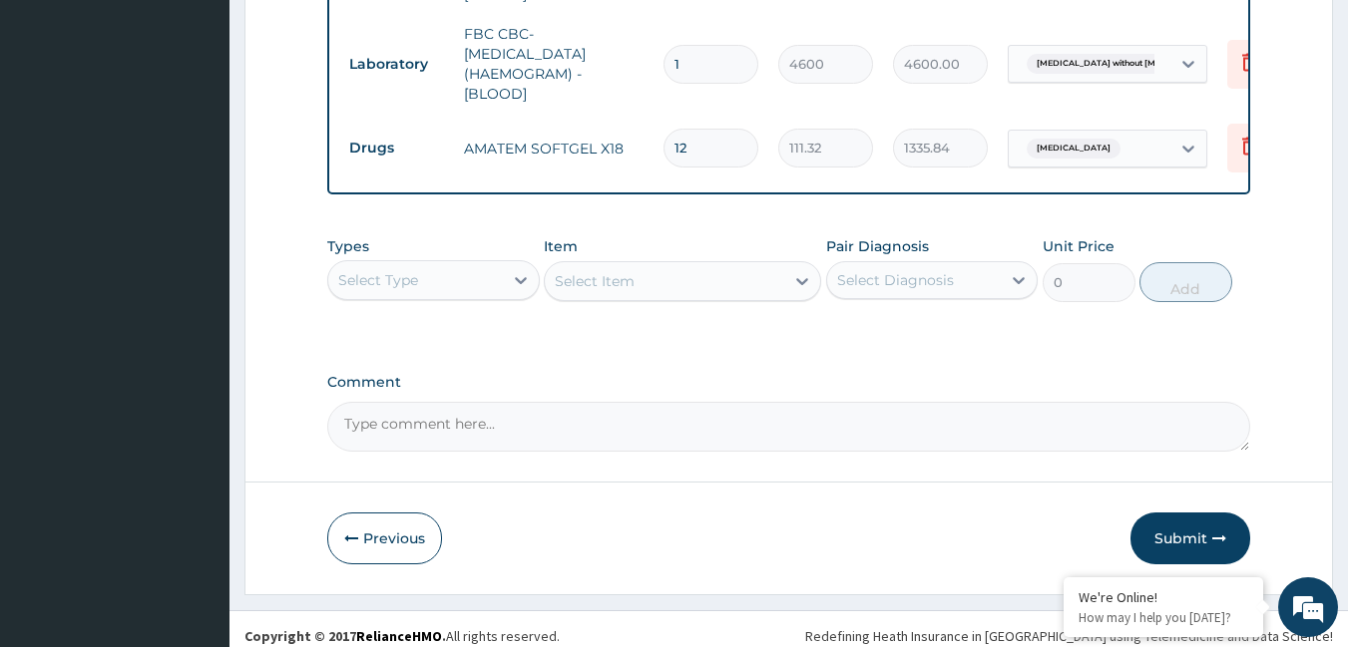
scroll to position [1067, 0]
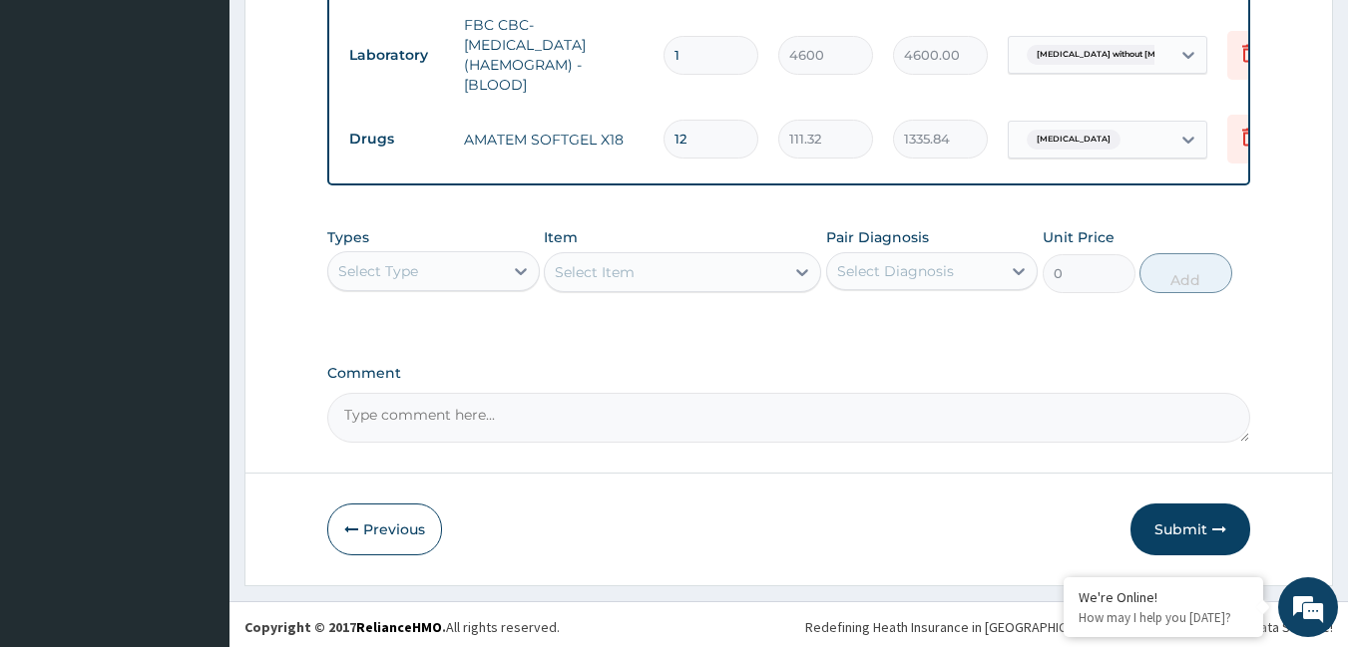
click at [615, 270] on div "Select Item" at bounding box center [682, 272] width 277 height 40
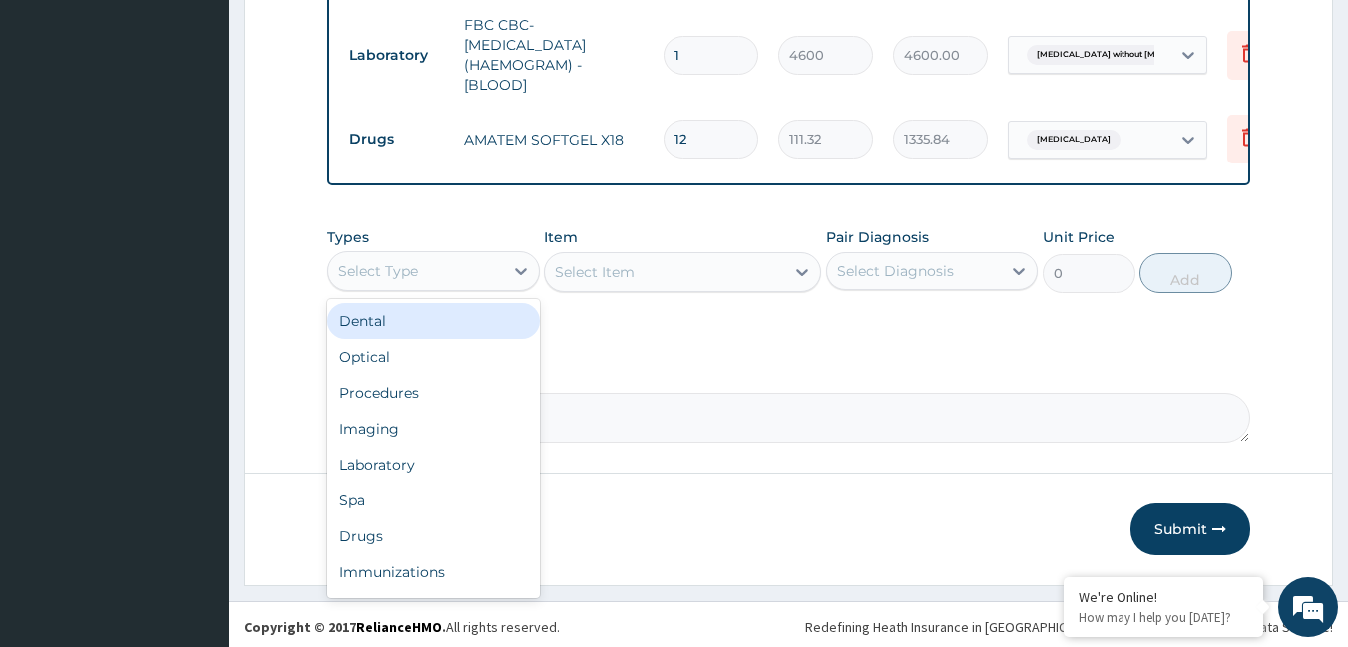
drag, startPoint x: 495, startPoint y: 276, endPoint x: 477, endPoint y: 294, distance: 25.4
click at [491, 276] on div "Select Type" at bounding box center [415, 271] width 175 height 32
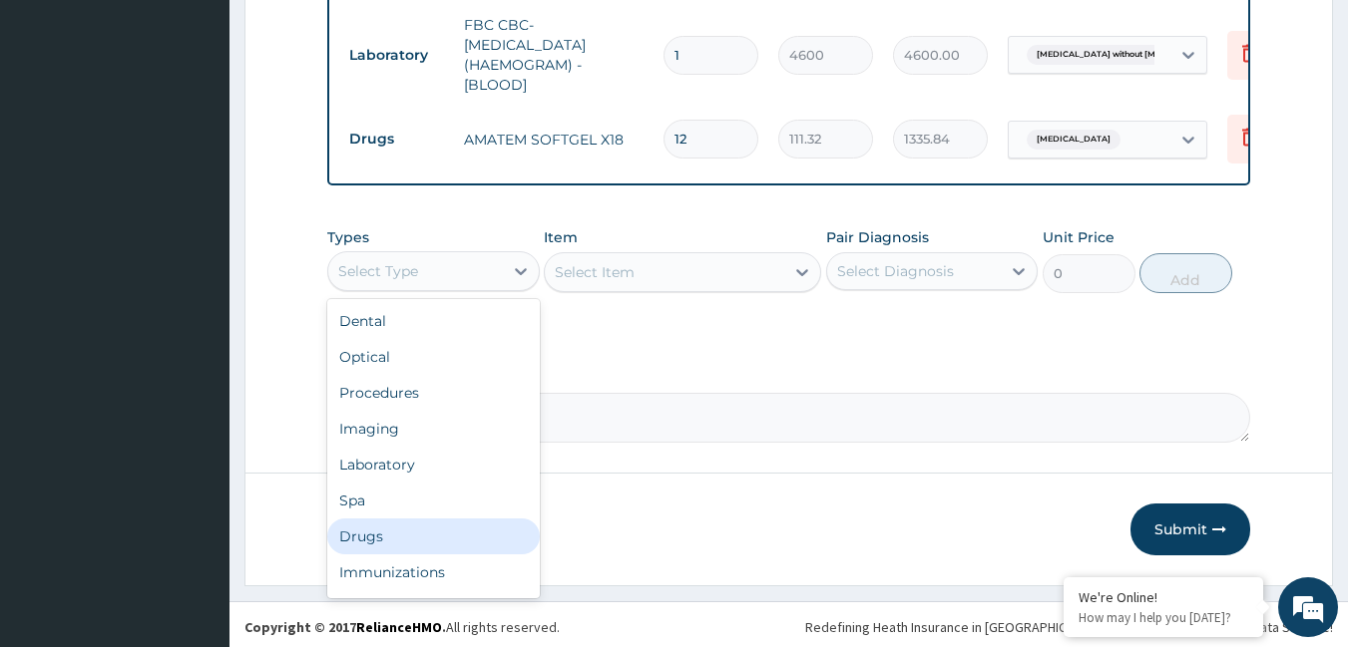
click at [392, 526] on div "Drugs" at bounding box center [433, 537] width 212 height 36
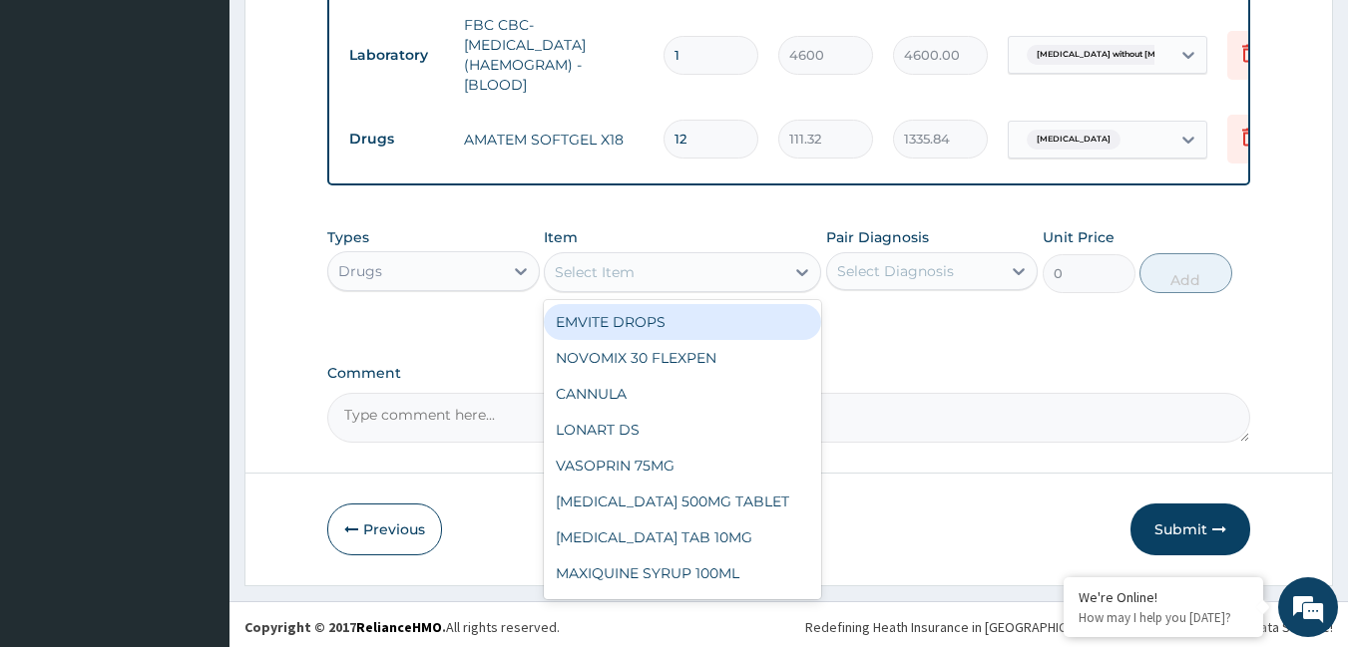
click at [631, 269] on div "Select Item" at bounding box center [595, 272] width 80 height 20
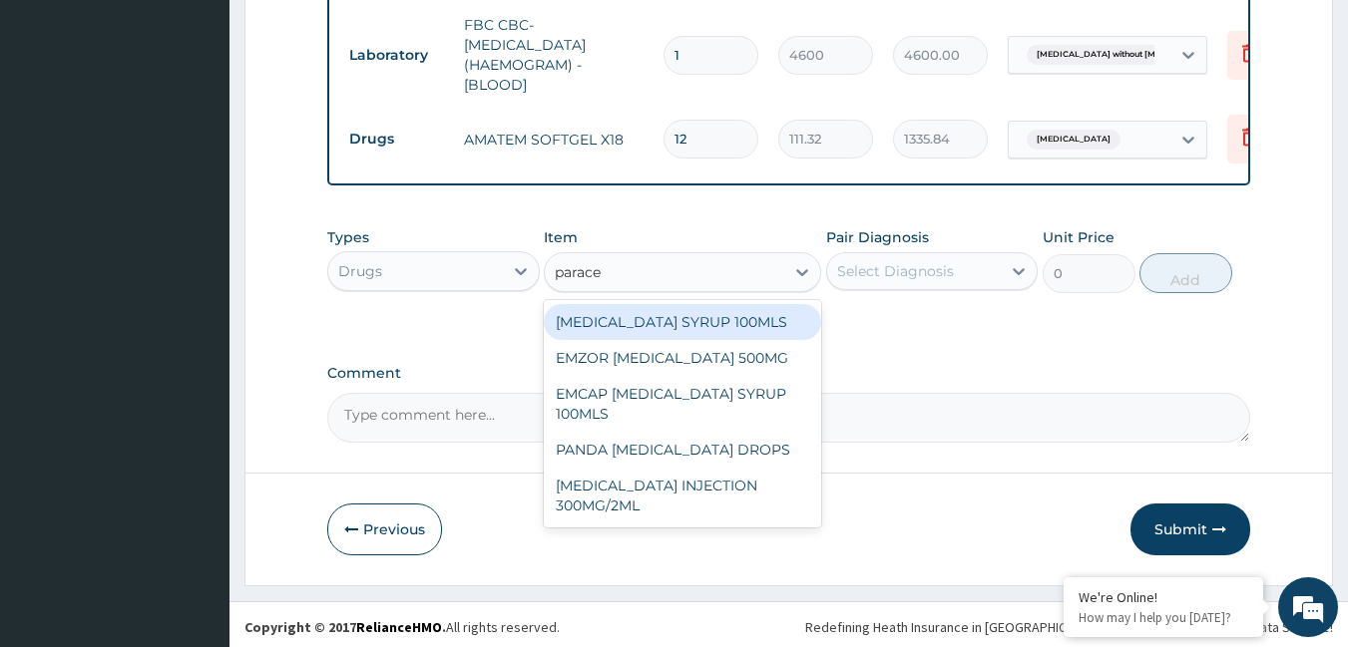
type input "paracet"
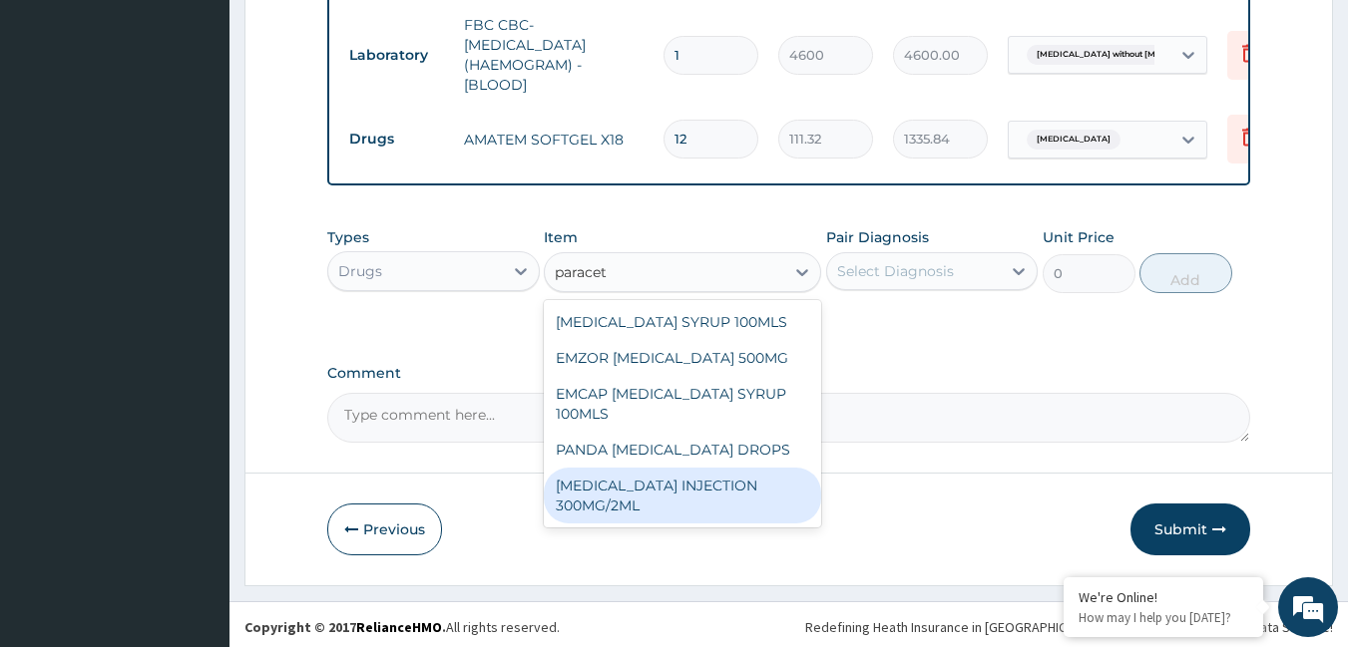
click at [669, 476] on div "[MEDICAL_DATA] INJECTION 300MG/2ML" at bounding box center [682, 496] width 277 height 56
type input "278.3"
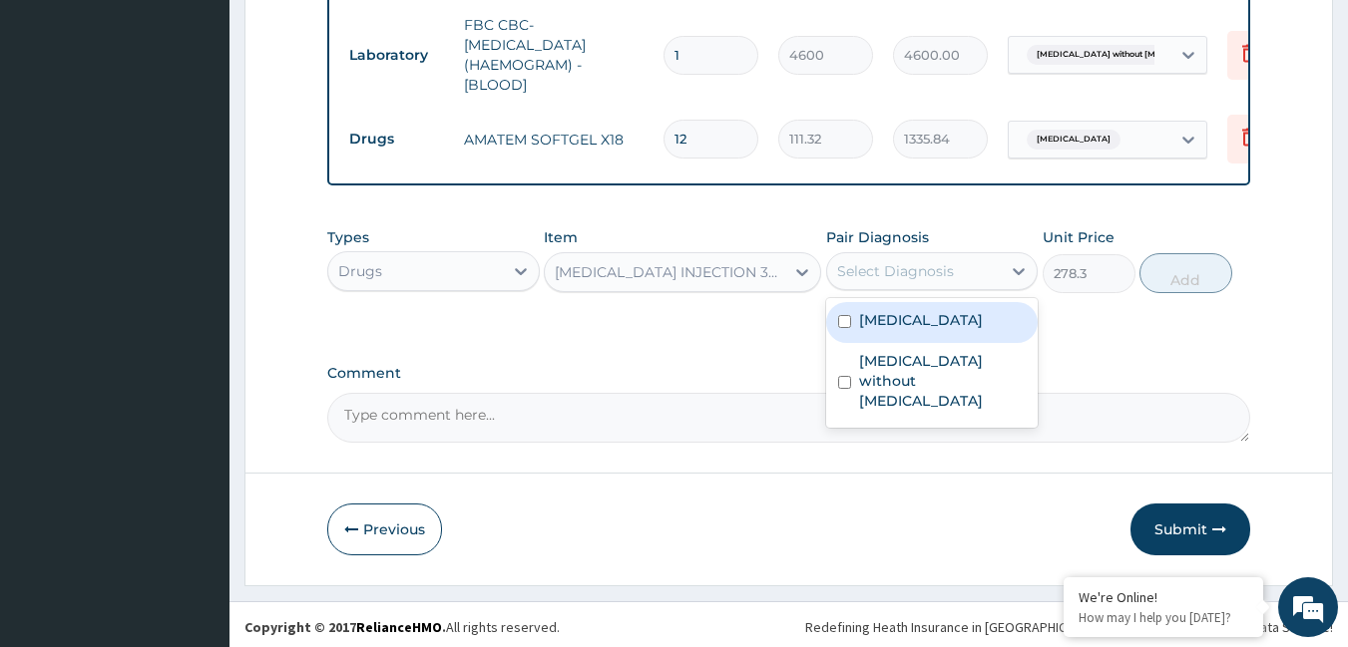
click at [878, 267] on div "Select Diagnosis" at bounding box center [895, 271] width 117 height 20
drag, startPoint x: 869, startPoint y: 314, endPoint x: 889, endPoint y: 287, distance: 33.5
click at [869, 311] on label "[MEDICAL_DATA]" at bounding box center [921, 320] width 124 height 20
checkbox input "true"
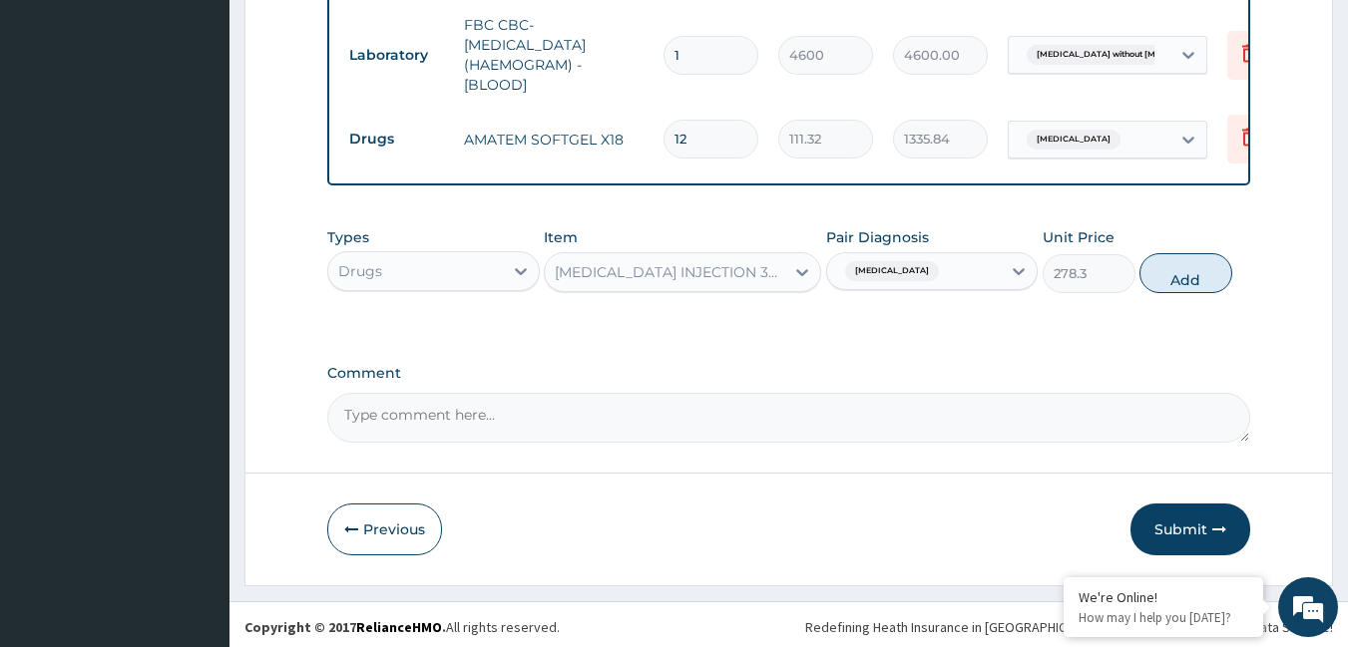
drag, startPoint x: 1165, startPoint y: 267, endPoint x: 1099, endPoint y: 258, distance: 66.5
click at [1160, 268] on button "Add" at bounding box center [1185, 273] width 93 height 40
type input "0"
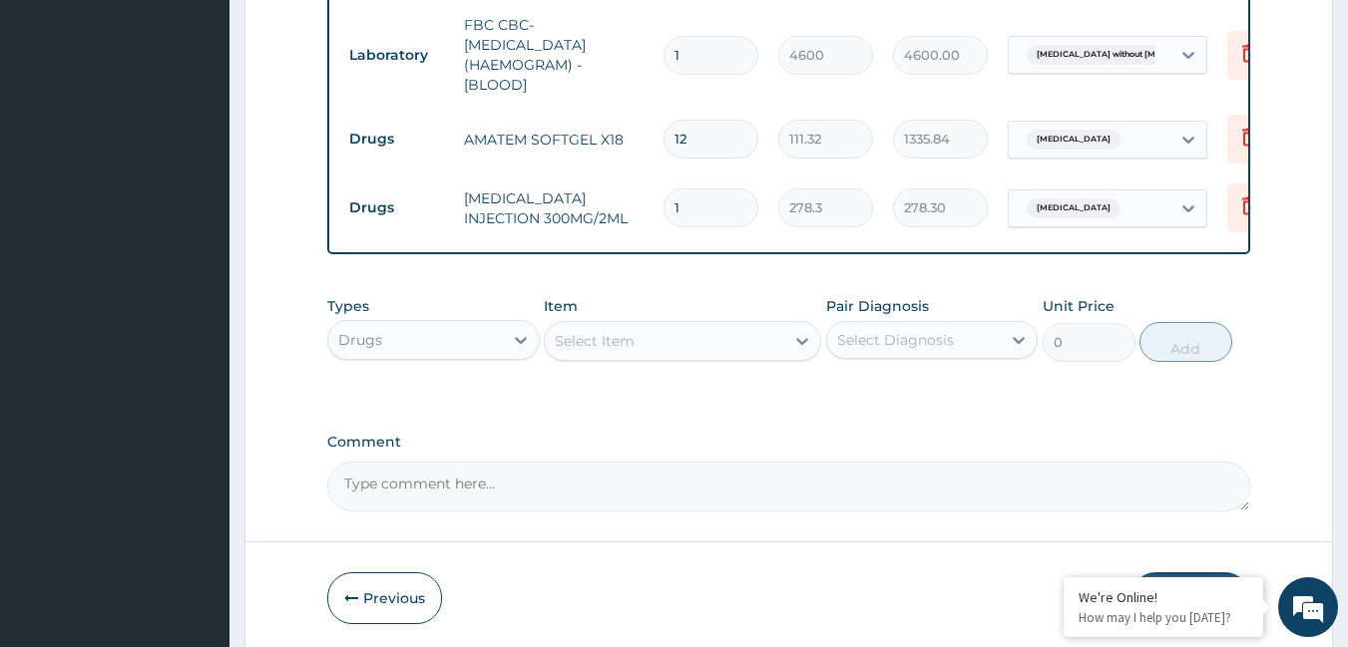
type input "0.00"
type input "4"
type input "1113.20"
type input "4"
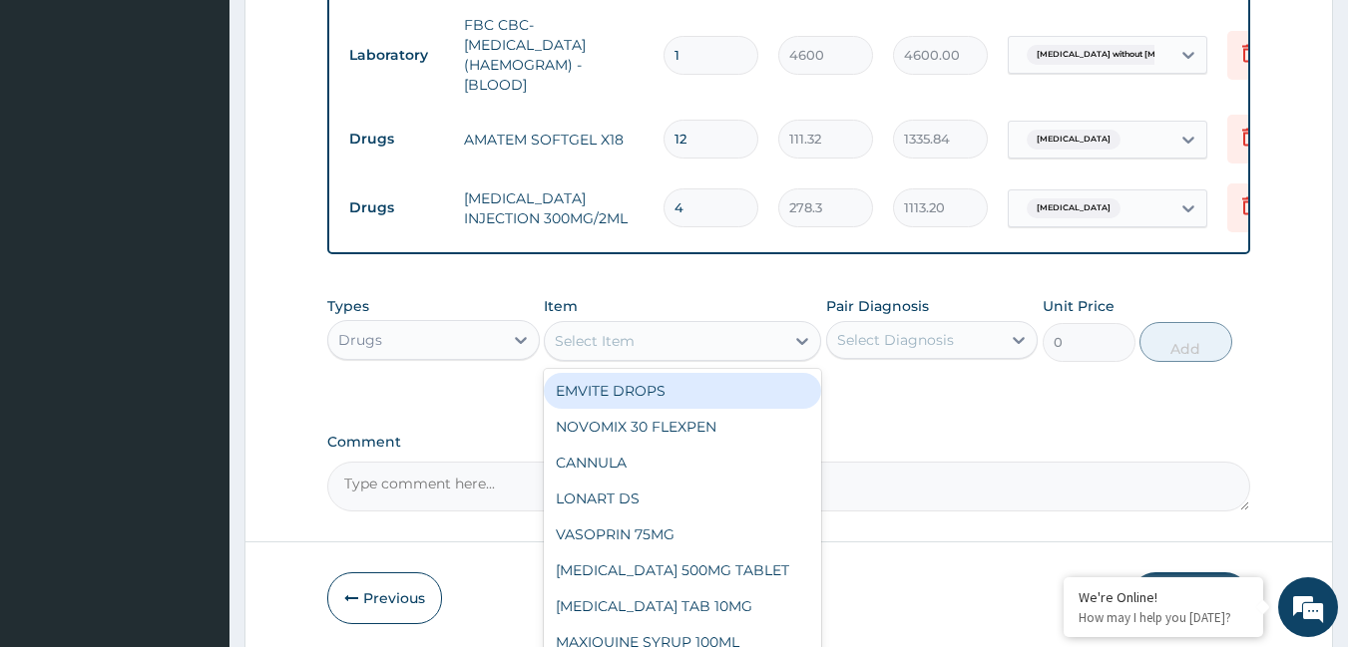
click at [758, 325] on div "Select Item" at bounding box center [664, 341] width 239 height 32
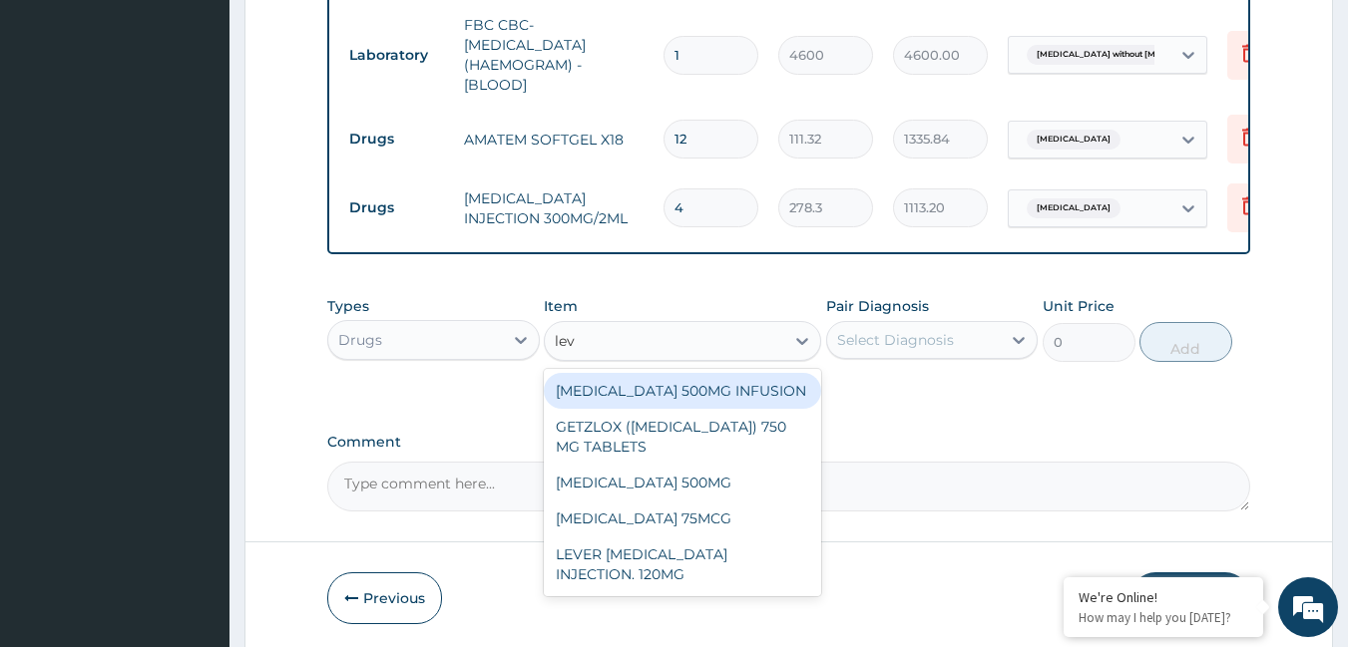
type input "levo"
click at [726, 383] on div "[MEDICAL_DATA] 500MG INFUSION" at bounding box center [682, 391] width 277 height 36
type input "1644.5"
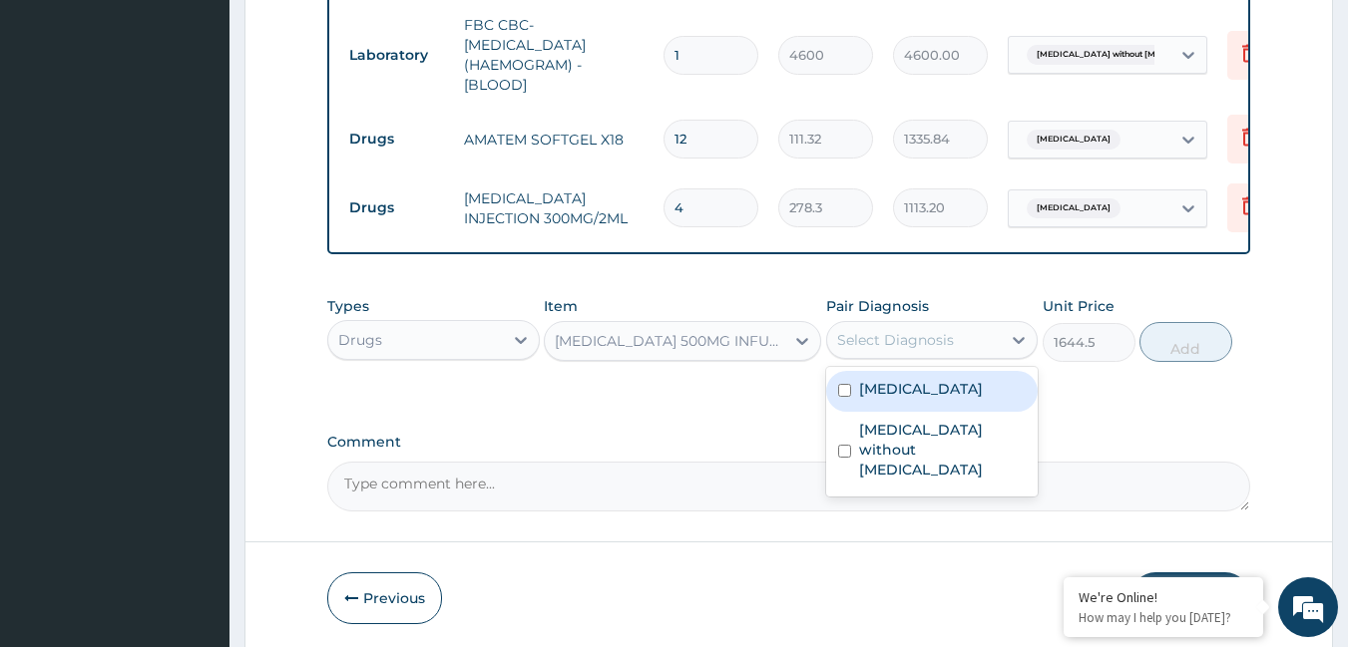
click at [899, 344] on div "Select Diagnosis" at bounding box center [895, 340] width 117 height 20
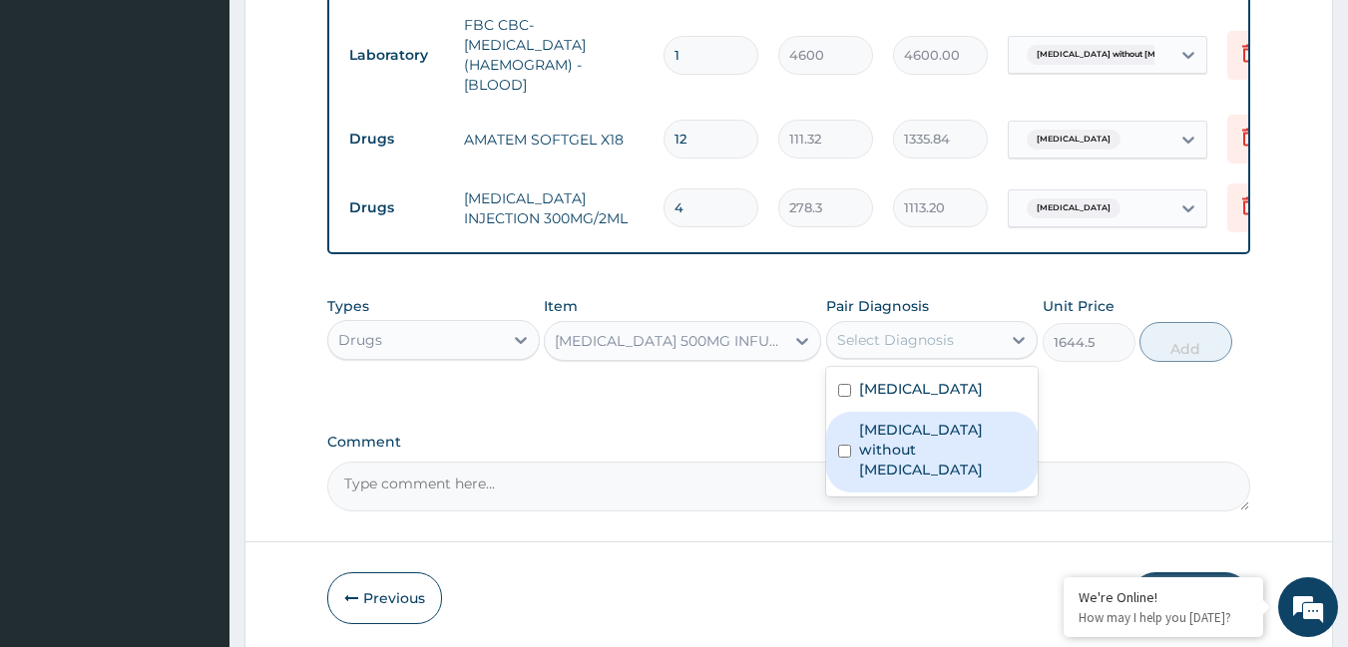
click at [894, 428] on label "[MEDICAL_DATA] without [MEDICAL_DATA]" at bounding box center [943, 450] width 168 height 60
checkbox input "true"
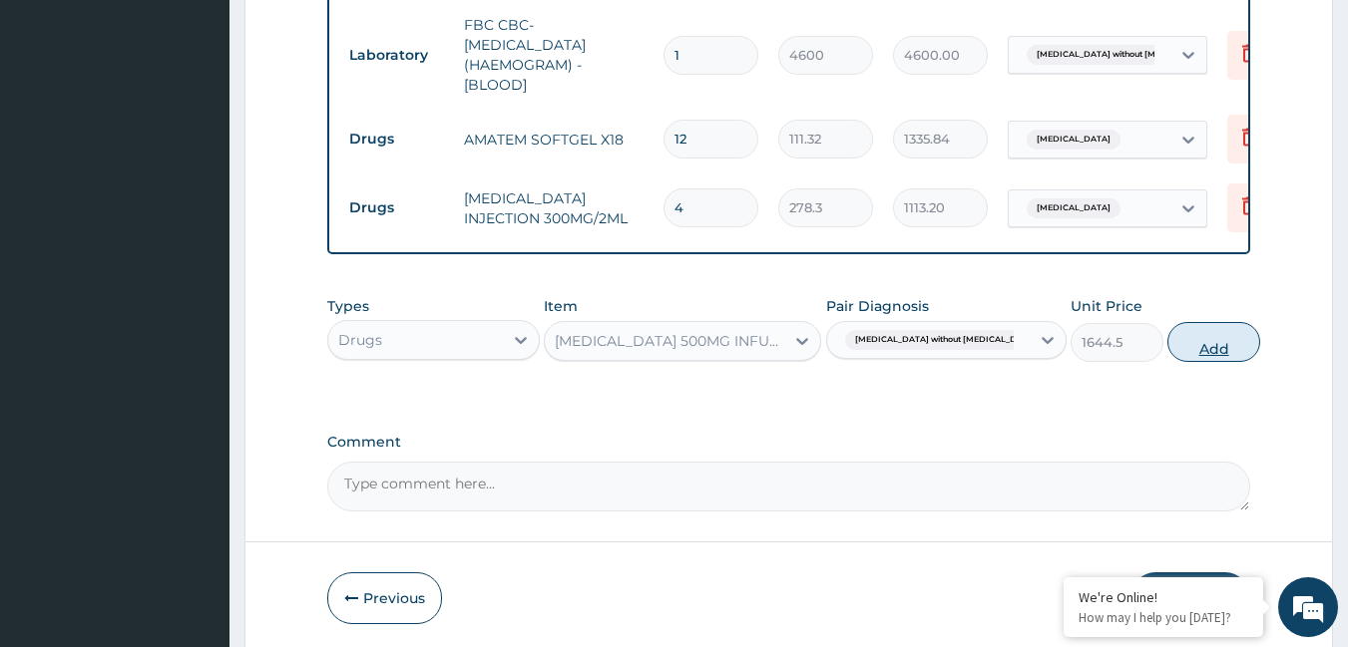
click at [1197, 329] on button "Add" at bounding box center [1213, 342] width 93 height 40
type input "0"
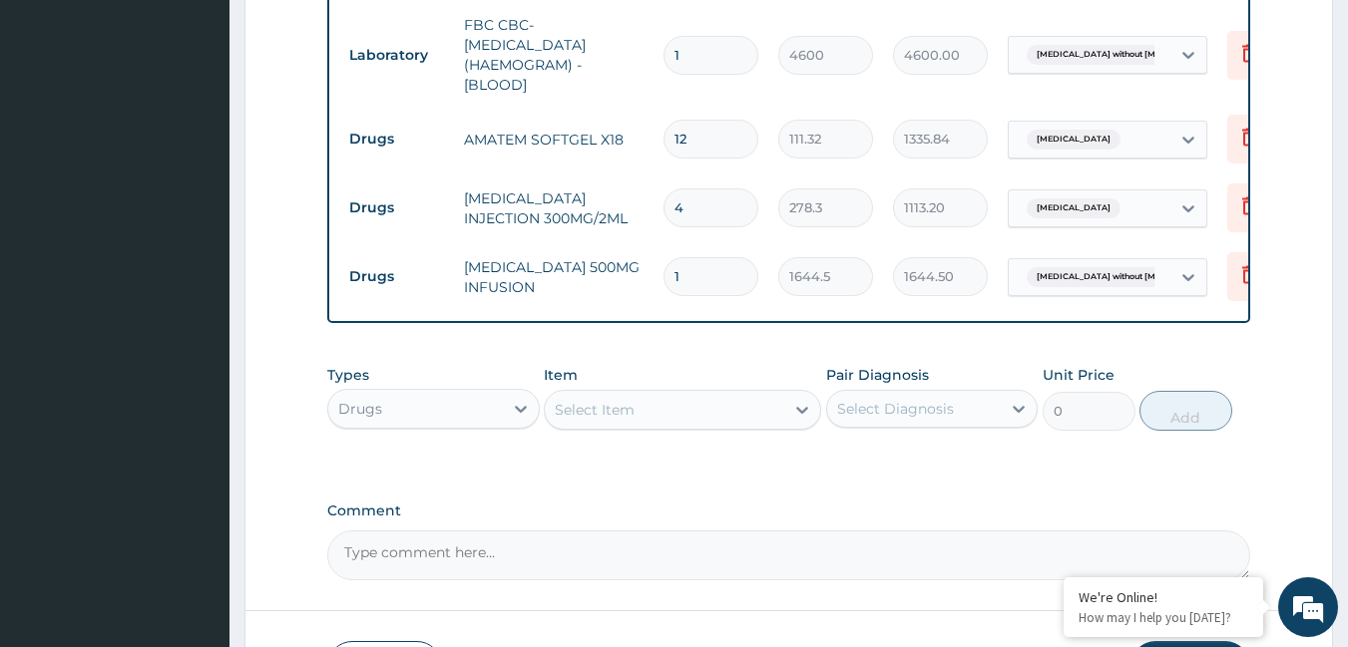
type input "0.00"
type input "2"
type input "3289.00"
type input "2"
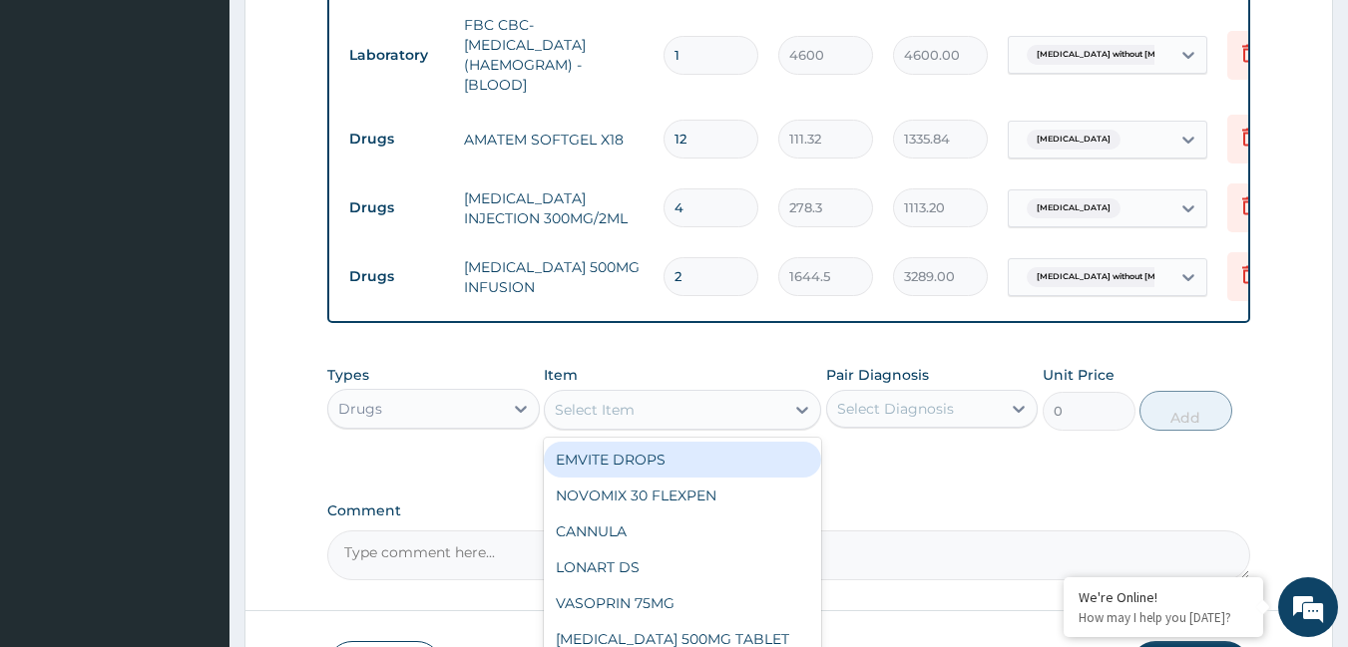
click at [563, 410] on div "Select Item" at bounding box center [595, 410] width 80 height 20
type input "v"
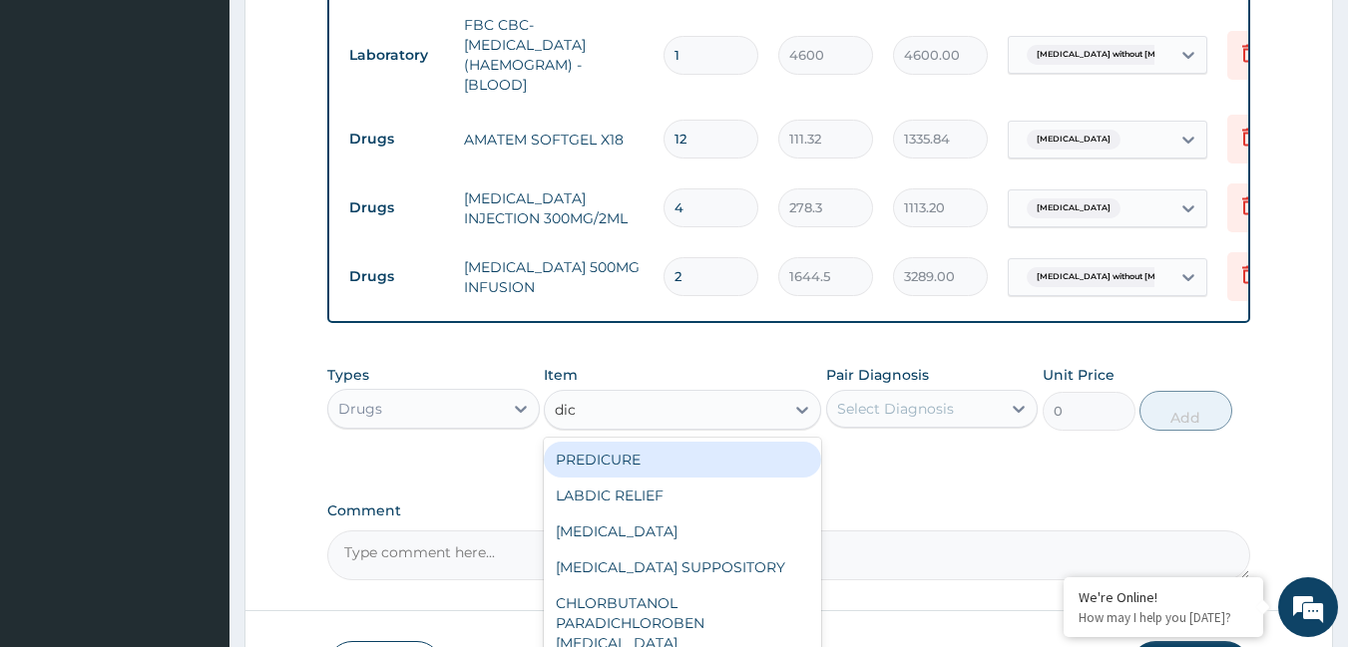
type input "dicl"
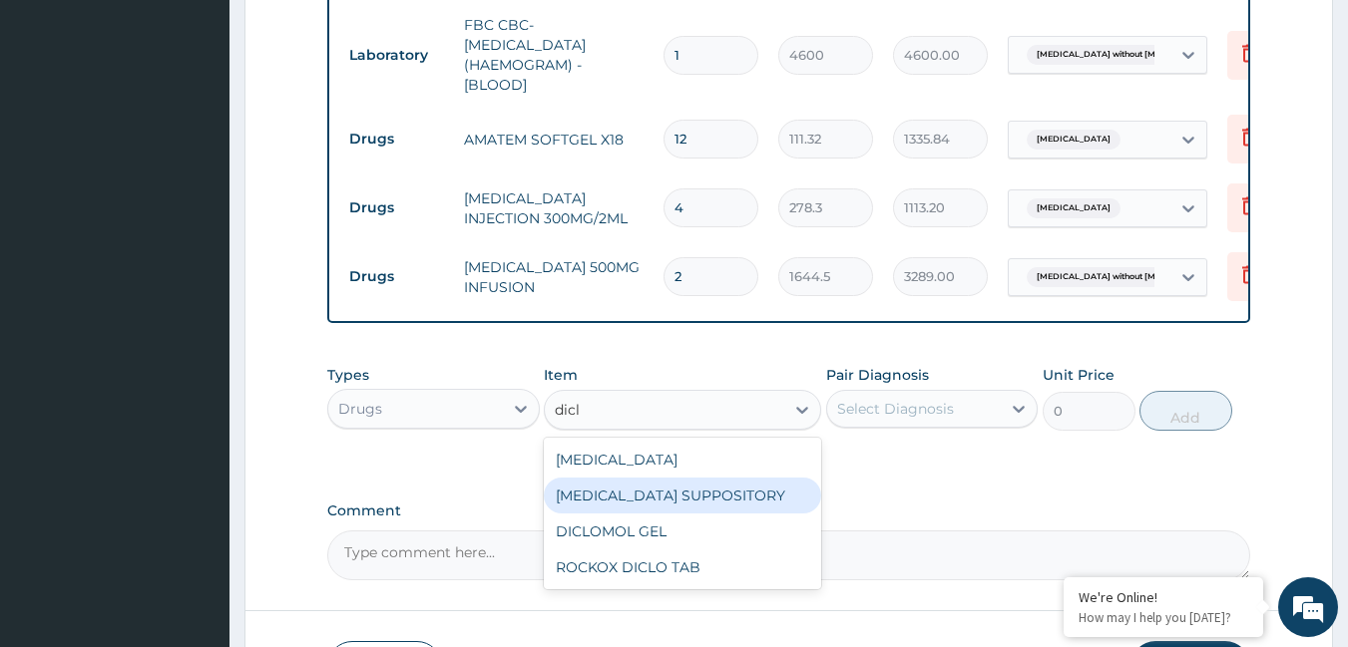
click at [589, 491] on div "[MEDICAL_DATA] SUPPOSITORY" at bounding box center [682, 496] width 277 height 36
type input "126.5"
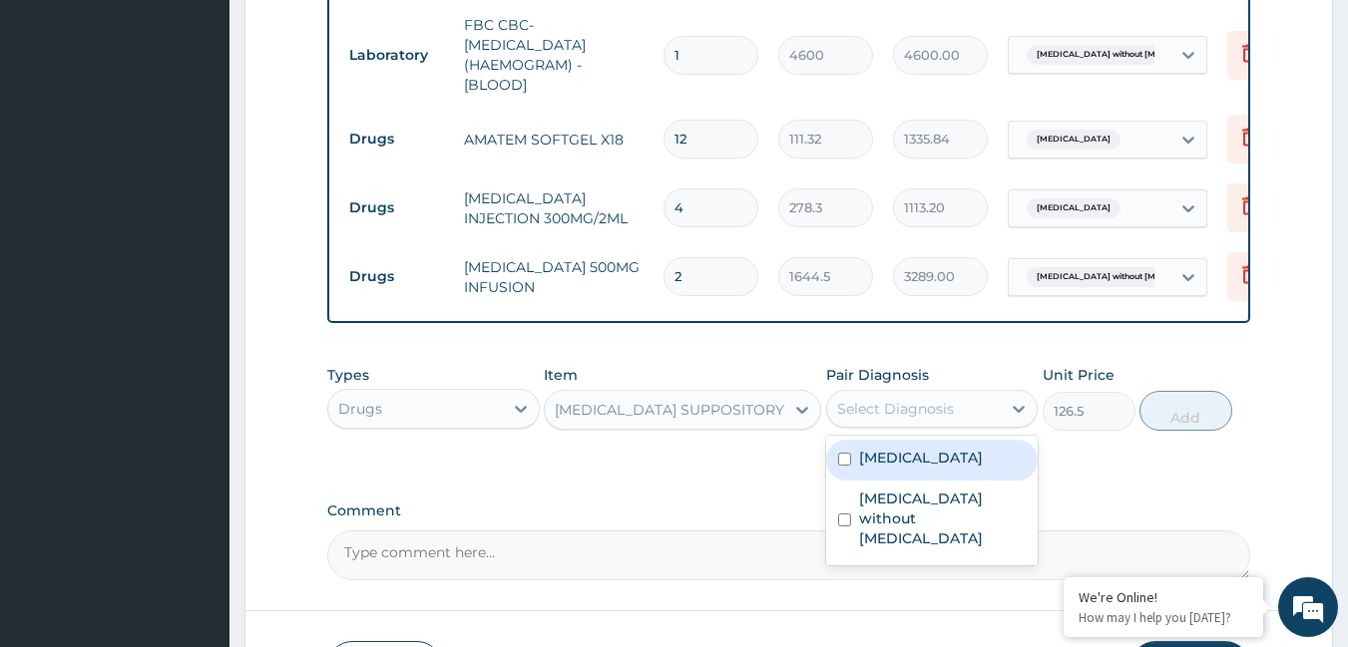
drag, startPoint x: 902, startPoint y: 402, endPoint x: 897, endPoint y: 427, distance: 25.4
click at [902, 401] on div "Select Diagnosis" at bounding box center [895, 409] width 117 height 20
click at [891, 450] on label "[MEDICAL_DATA]" at bounding box center [921, 458] width 124 height 20
checkbox input "true"
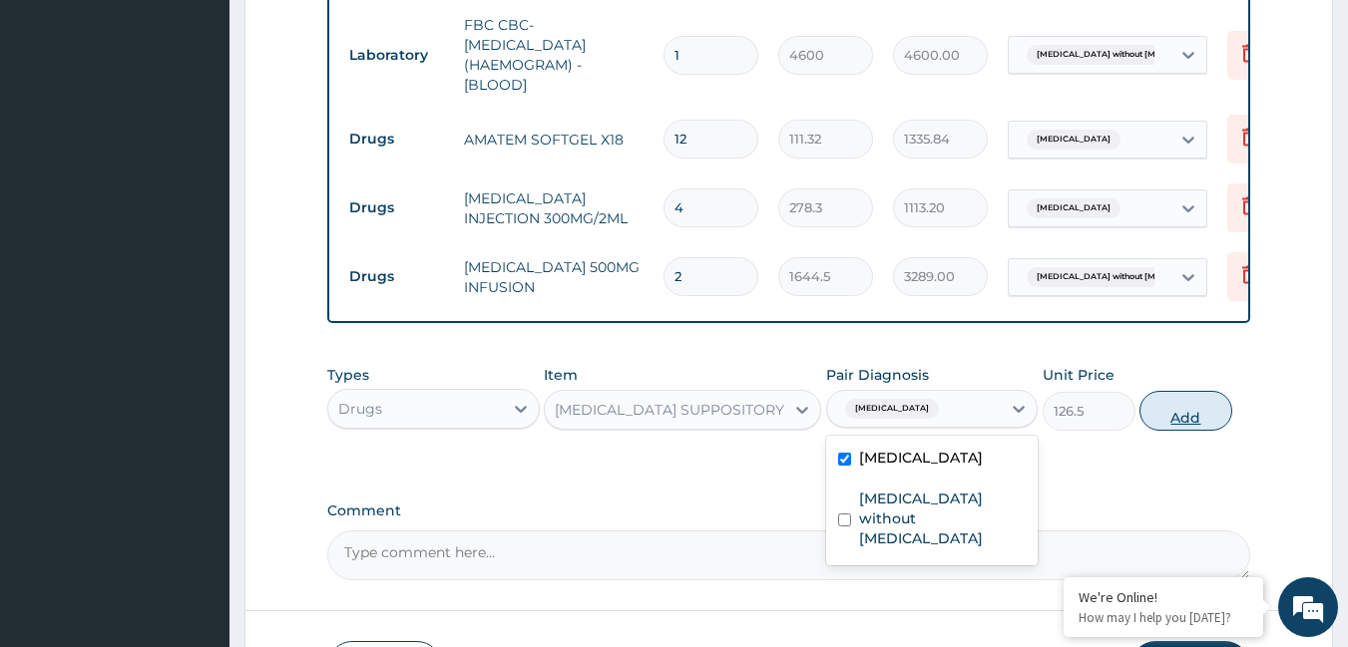
click at [1181, 414] on button "Add" at bounding box center [1185, 411] width 93 height 40
type input "0"
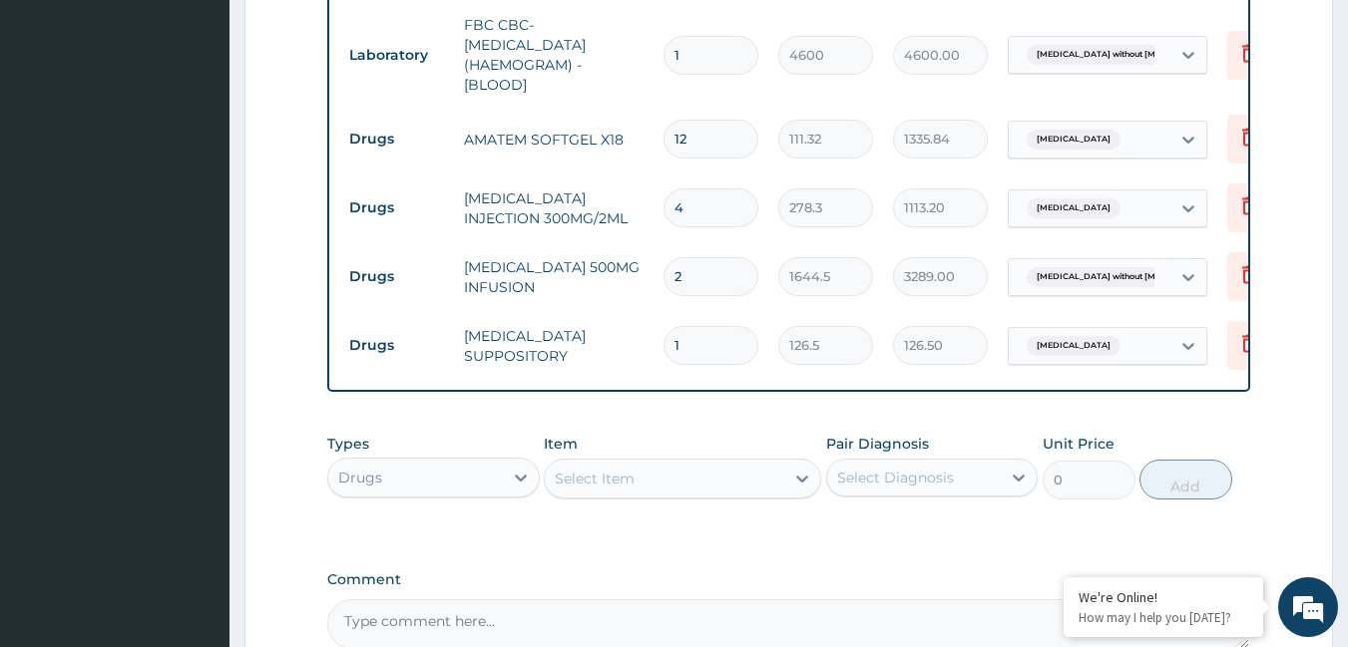
click at [741, 334] on input "1" at bounding box center [710, 345] width 95 height 39
type input "0.00"
type input "3"
type input "379.50"
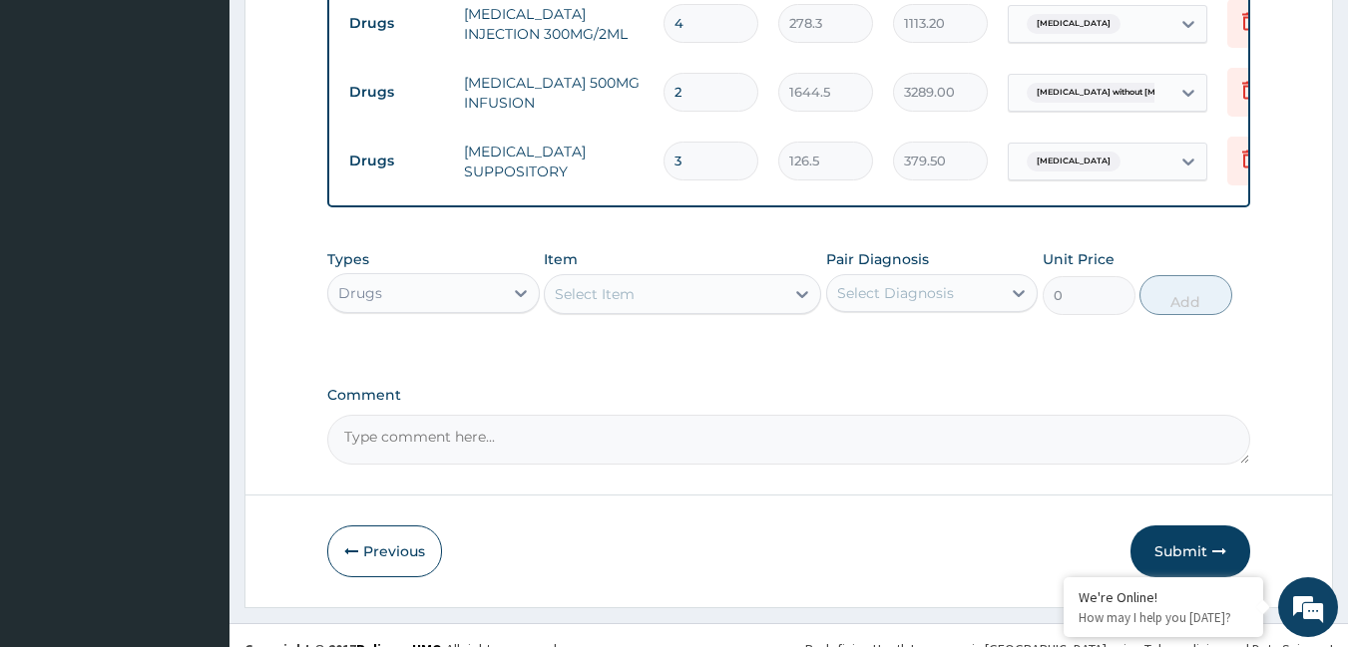
scroll to position [1267, 0]
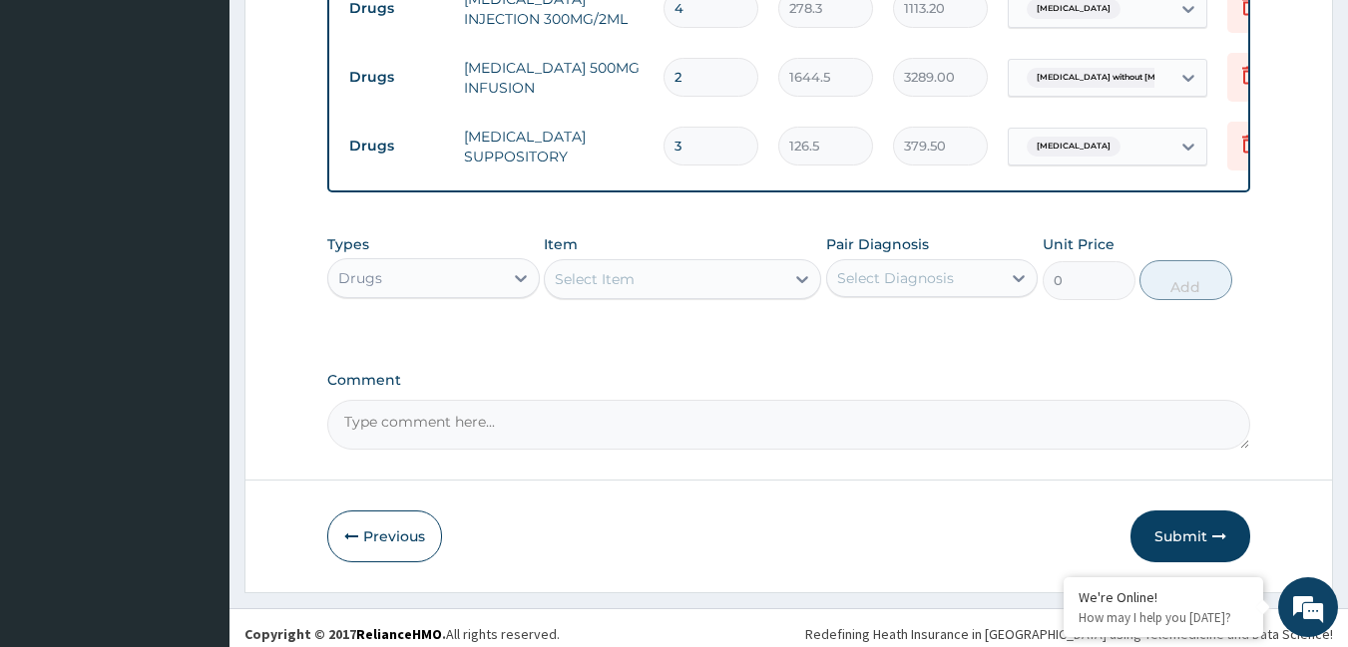
type input "3"
click at [610, 280] on div "Select Item" at bounding box center [595, 279] width 80 height 20
type input "aug"
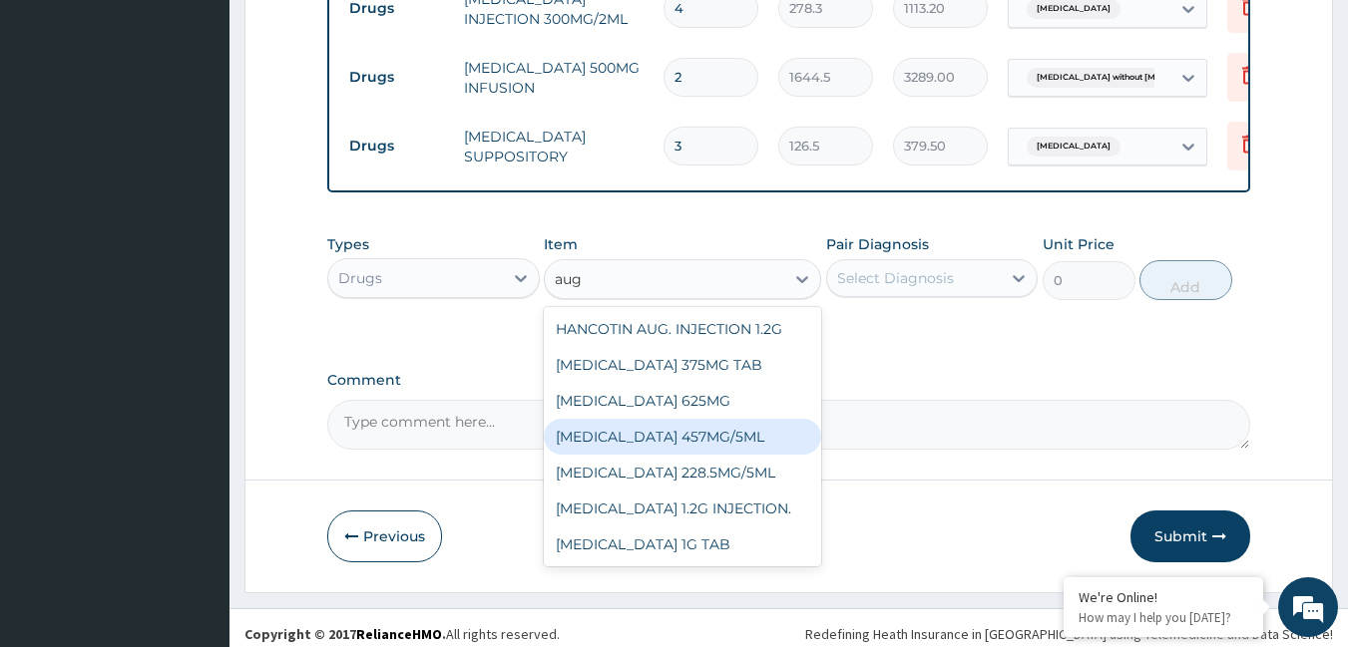
click at [758, 431] on div "[MEDICAL_DATA] 457MG/5ML" at bounding box center [682, 437] width 277 height 36
type input "6325"
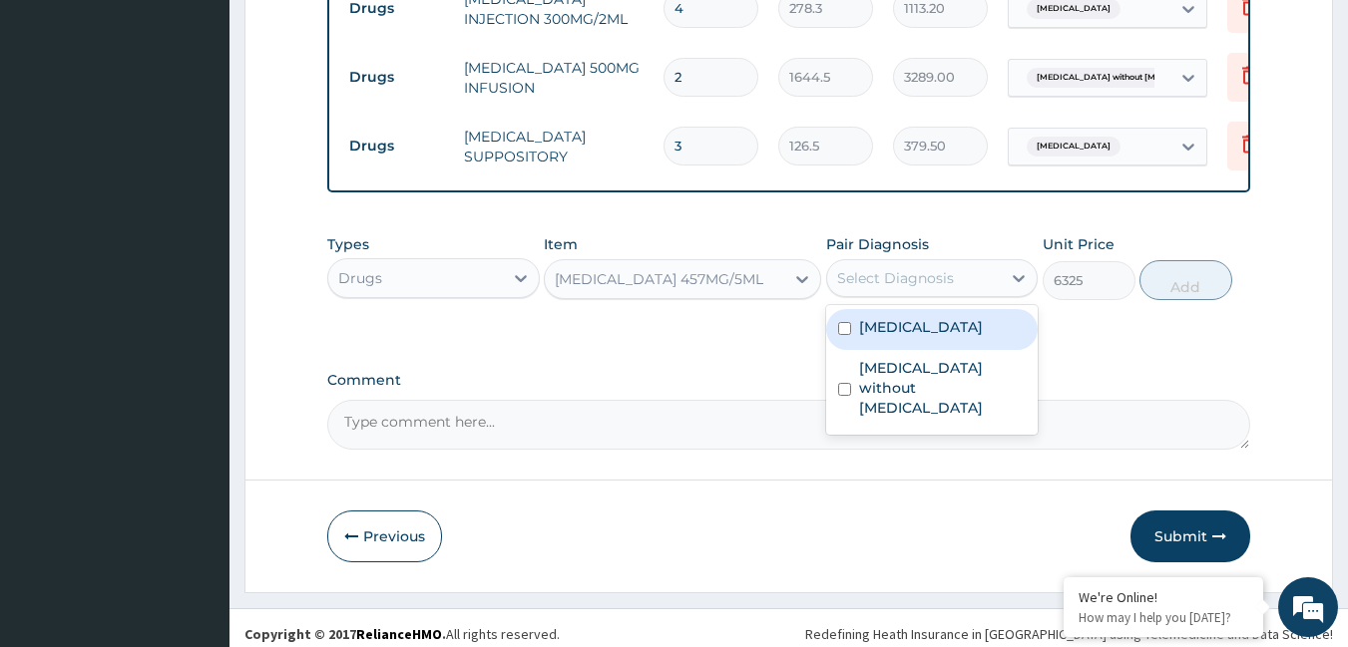
click at [852, 268] on div "Select Diagnosis" at bounding box center [895, 278] width 117 height 20
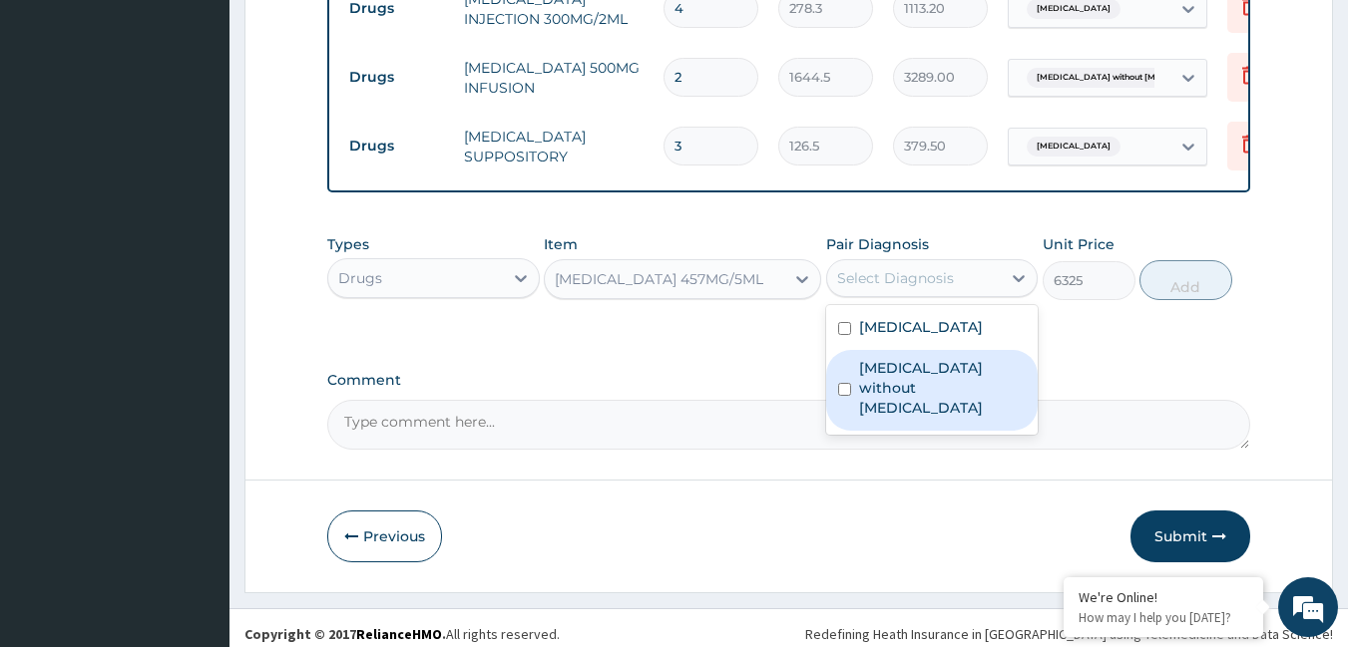
drag, startPoint x: 871, startPoint y: 364, endPoint x: 901, endPoint y: 356, distance: 31.0
click at [872, 364] on label "[MEDICAL_DATA] without [MEDICAL_DATA]" at bounding box center [943, 388] width 168 height 60
checkbox input "true"
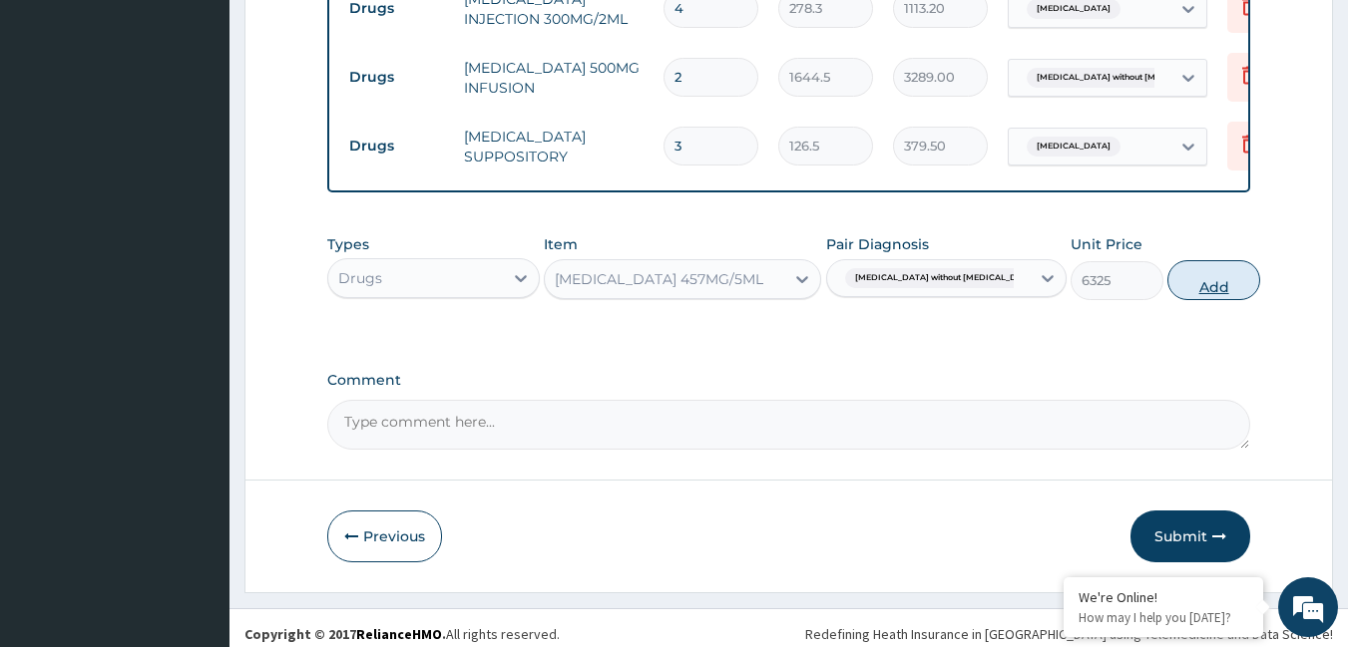
click at [1185, 276] on button "Add" at bounding box center [1213, 280] width 93 height 40
type input "0"
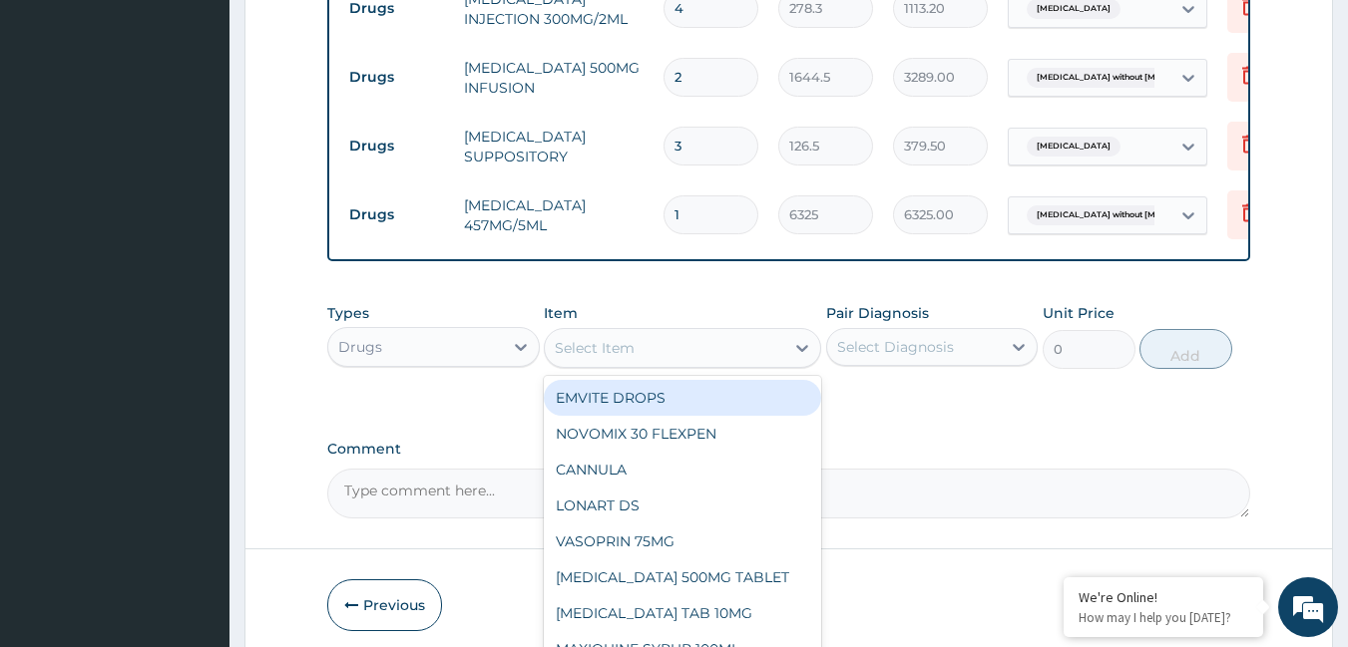
click at [719, 337] on div "Select Item" at bounding box center [664, 348] width 239 height 32
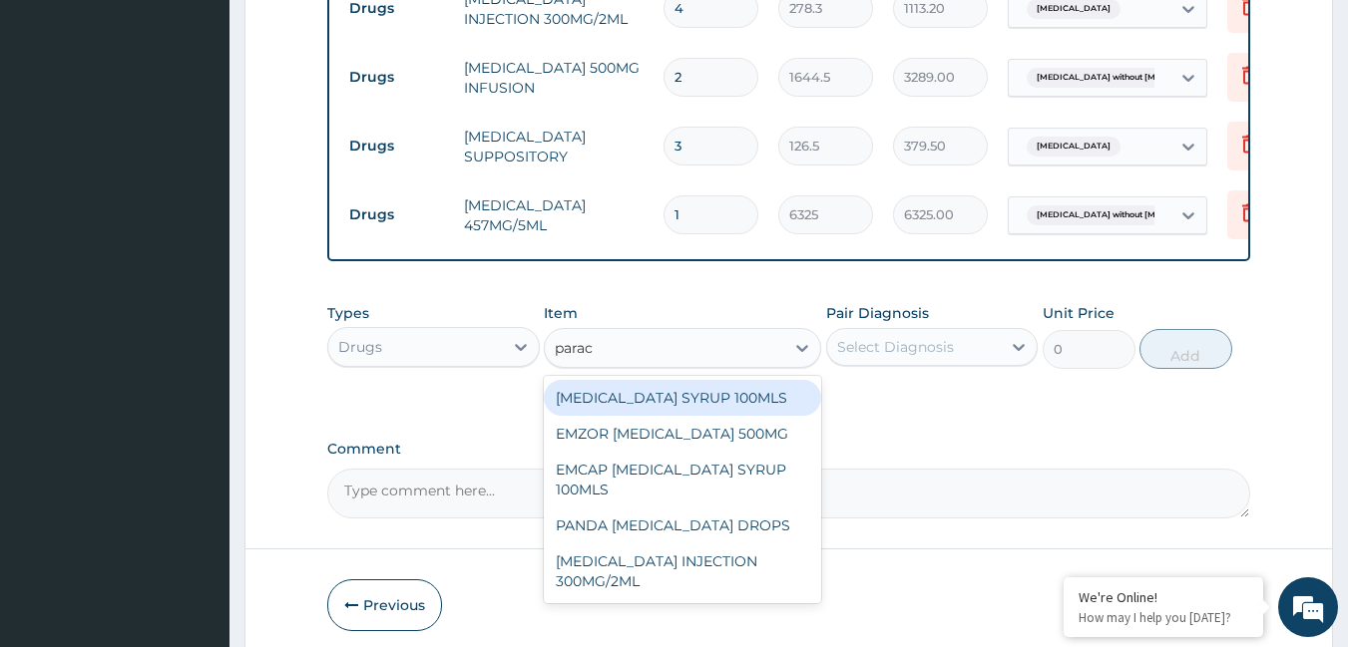
type input "parace"
click at [656, 391] on div "[MEDICAL_DATA] SYRUP 100MLS" at bounding box center [682, 398] width 277 height 36
type input "759"
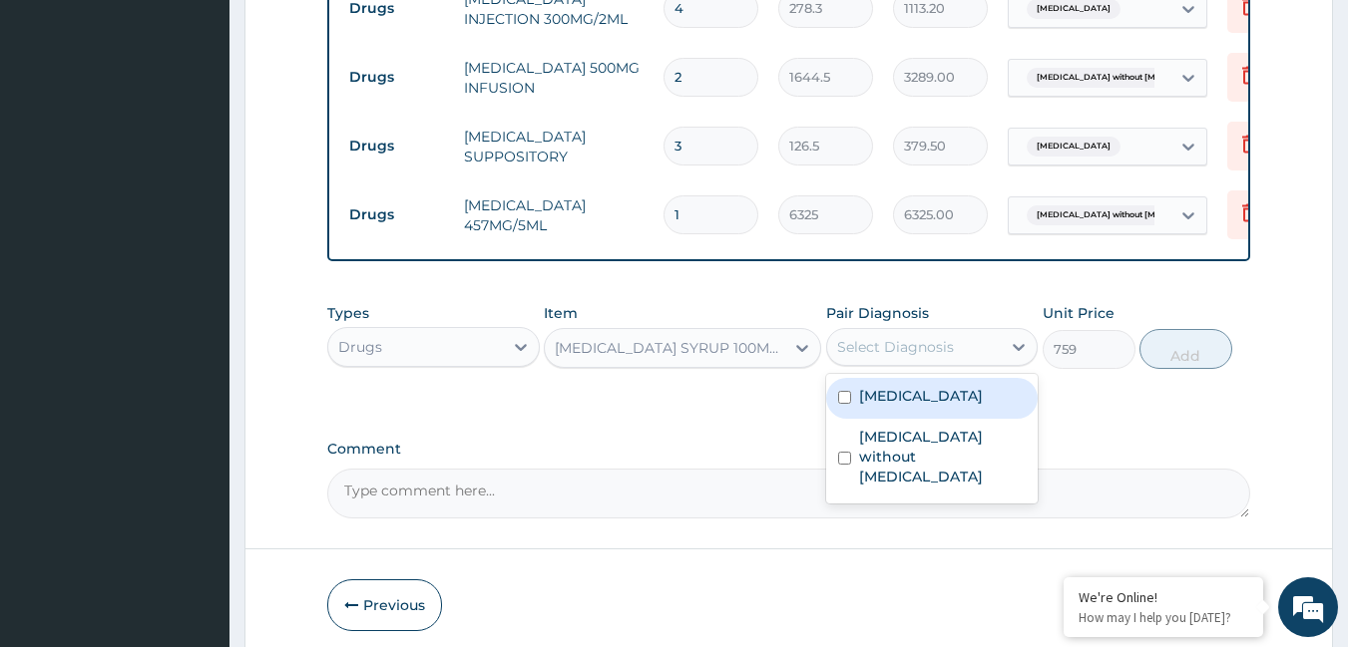
drag, startPoint x: 913, startPoint y: 340, endPoint x: 904, endPoint y: 390, distance: 50.7
click at [909, 355] on div "Select Diagnosis" at bounding box center [914, 347] width 175 height 32
click at [904, 396] on label "[MEDICAL_DATA]" at bounding box center [921, 396] width 124 height 20
checkbox input "true"
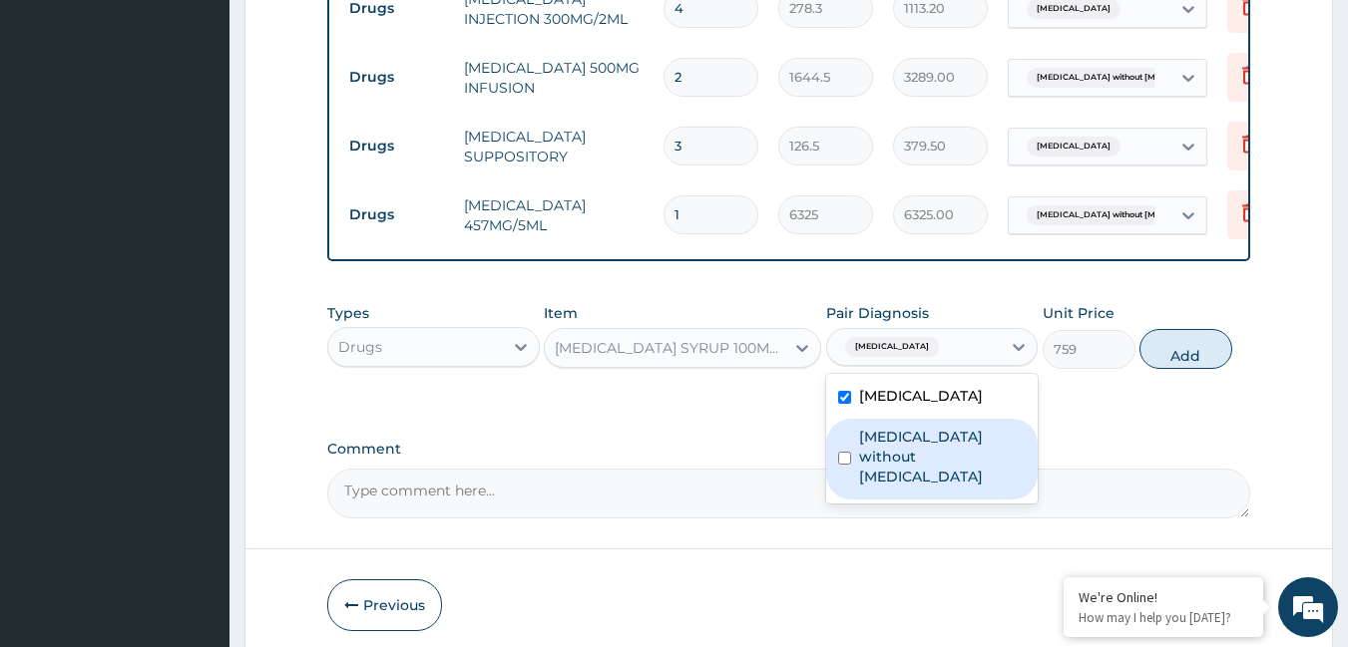
click at [897, 431] on label "[MEDICAL_DATA] without [MEDICAL_DATA]" at bounding box center [943, 457] width 168 height 60
checkbox input "true"
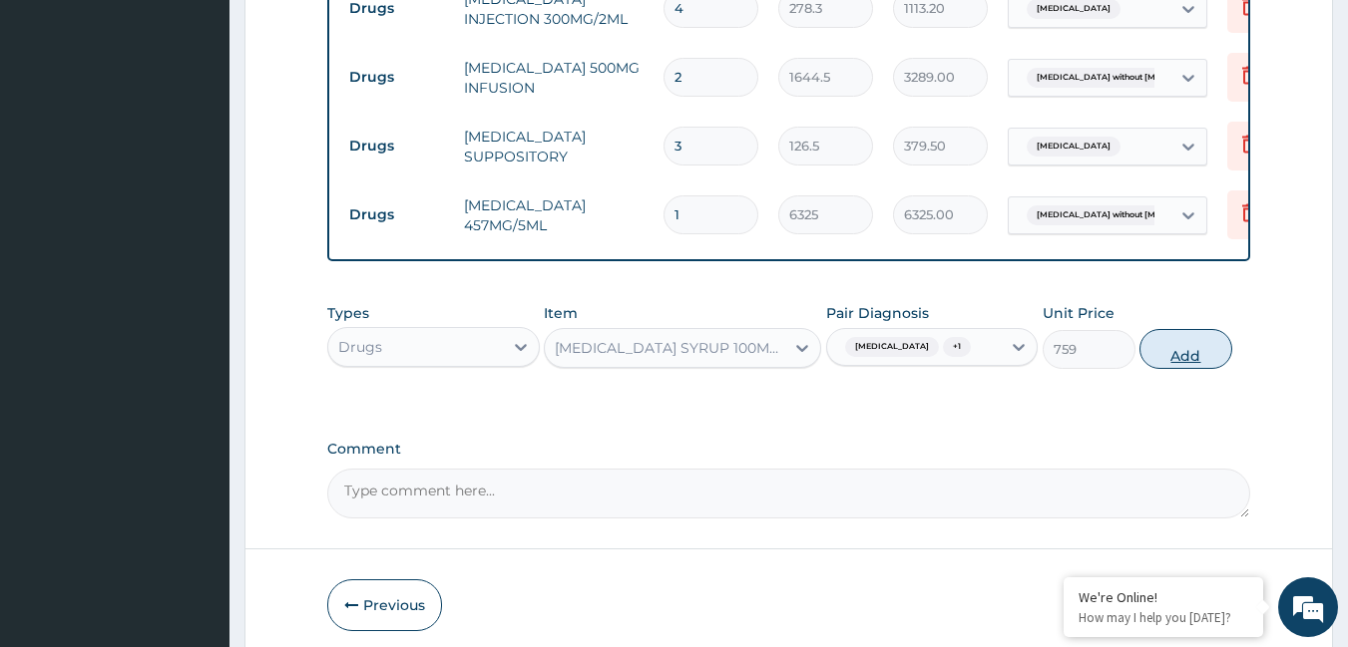
click at [1216, 337] on button "Add" at bounding box center [1185, 349] width 93 height 40
type input "0"
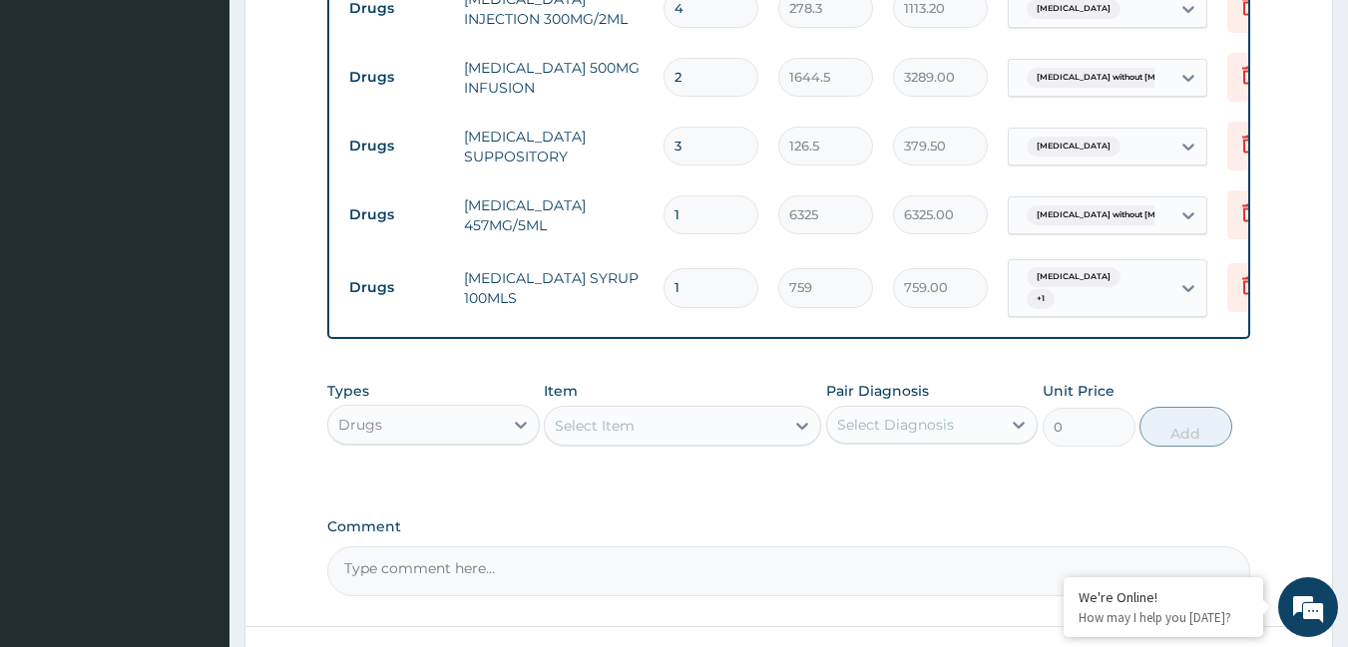
click at [718, 441] on div "Item Select Item" at bounding box center [682, 414] width 277 height 66
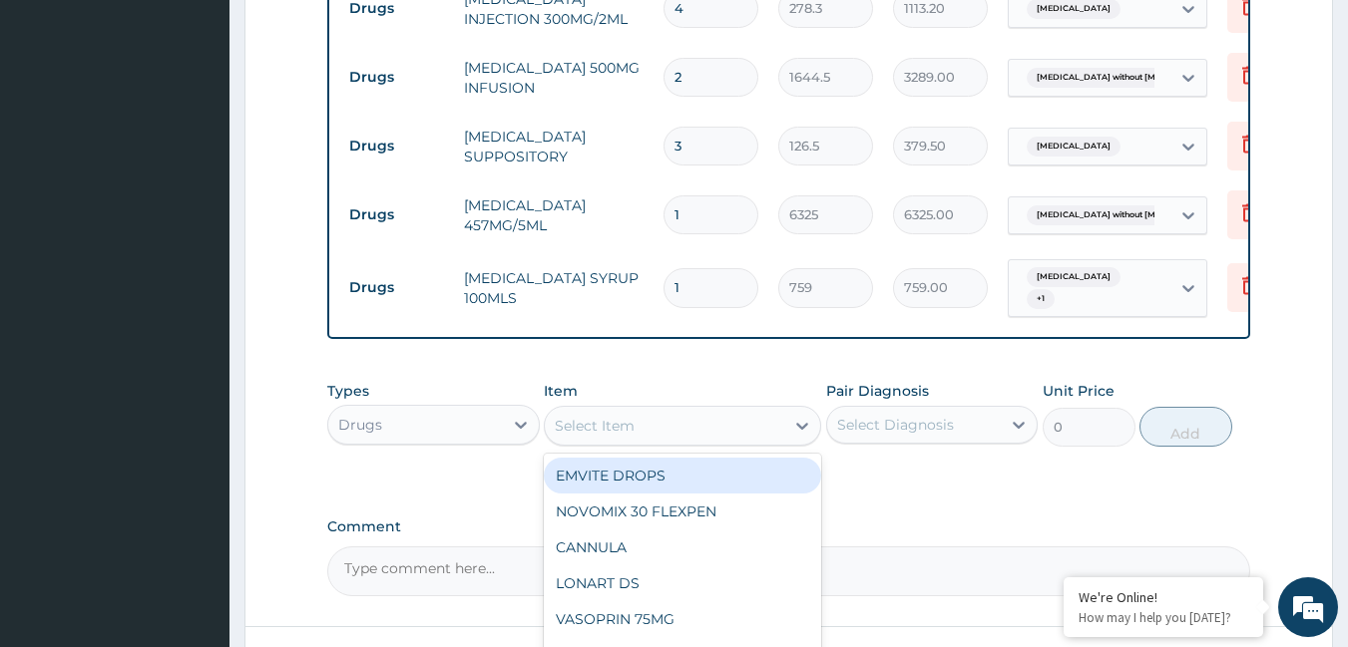
click at [733, 430] on div "Select Item" at bounding box center [664, 426] width 239 height 32
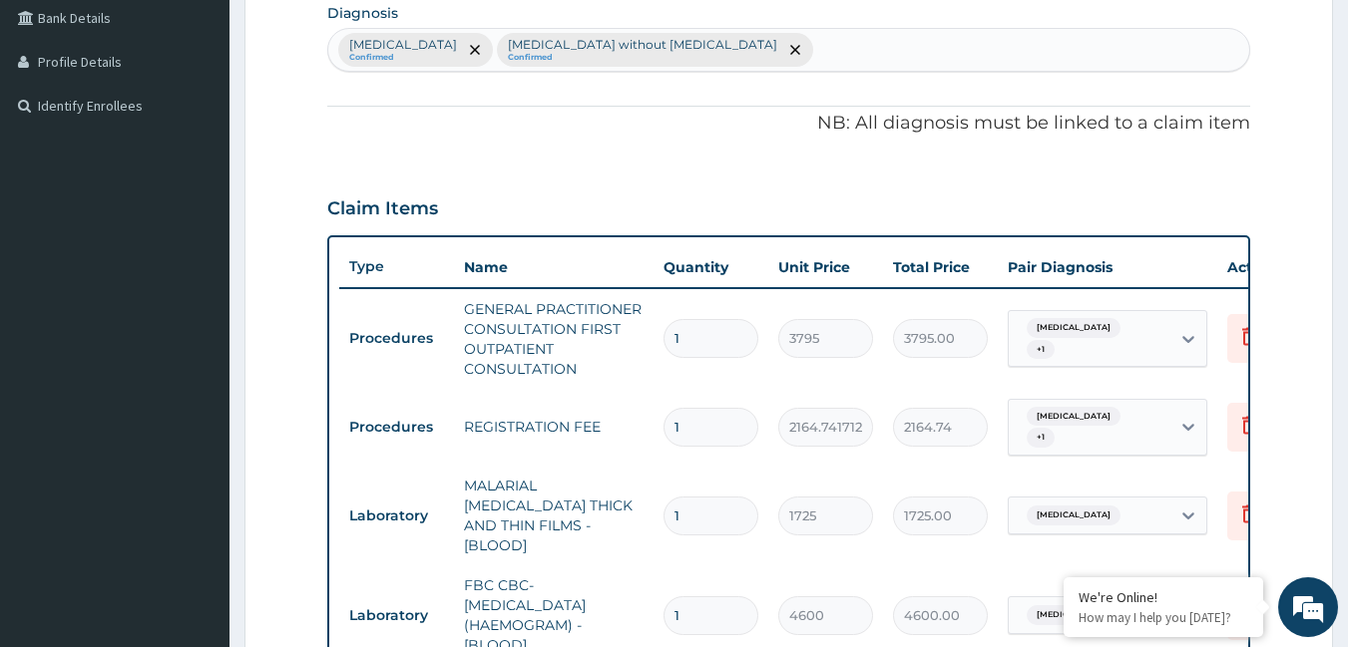
scroll to position [369, 0]
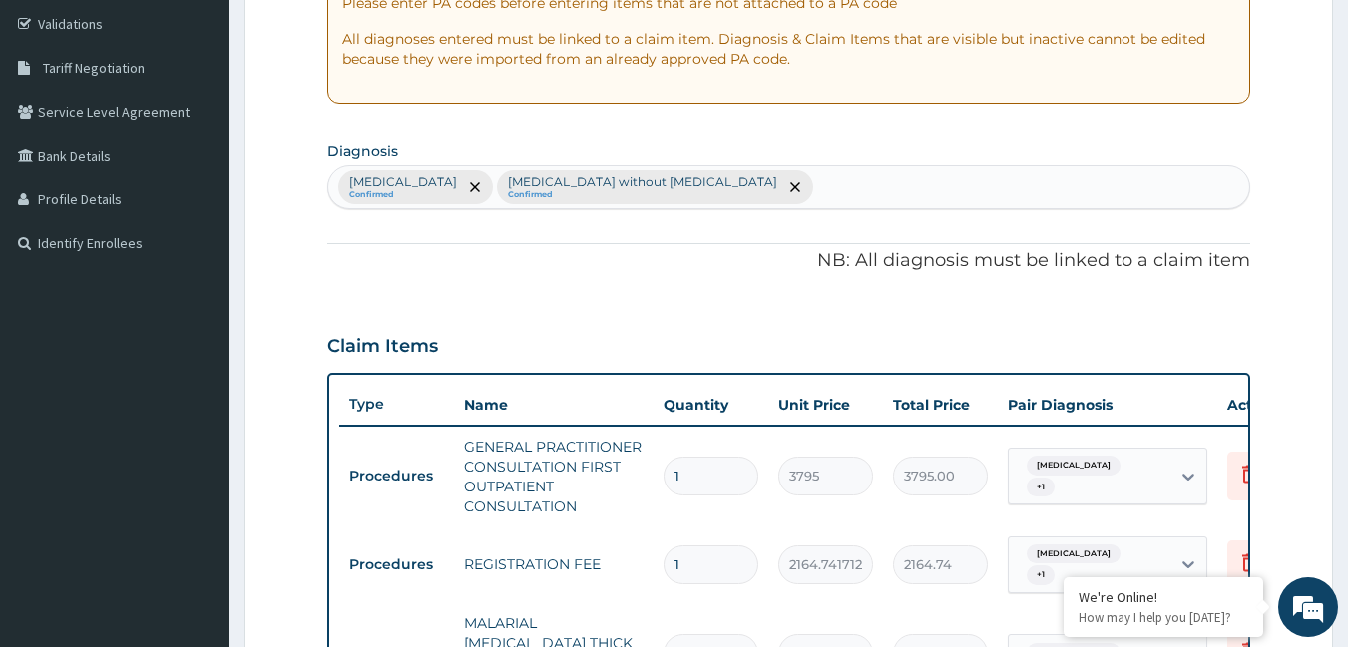
type input "cough"
click at [747, 201] on div "Malaria, unspecified Confirmed Sepsis without septic shock Confirmed" at bounding box center [789, 188] width 922 height 42
type input "cough"
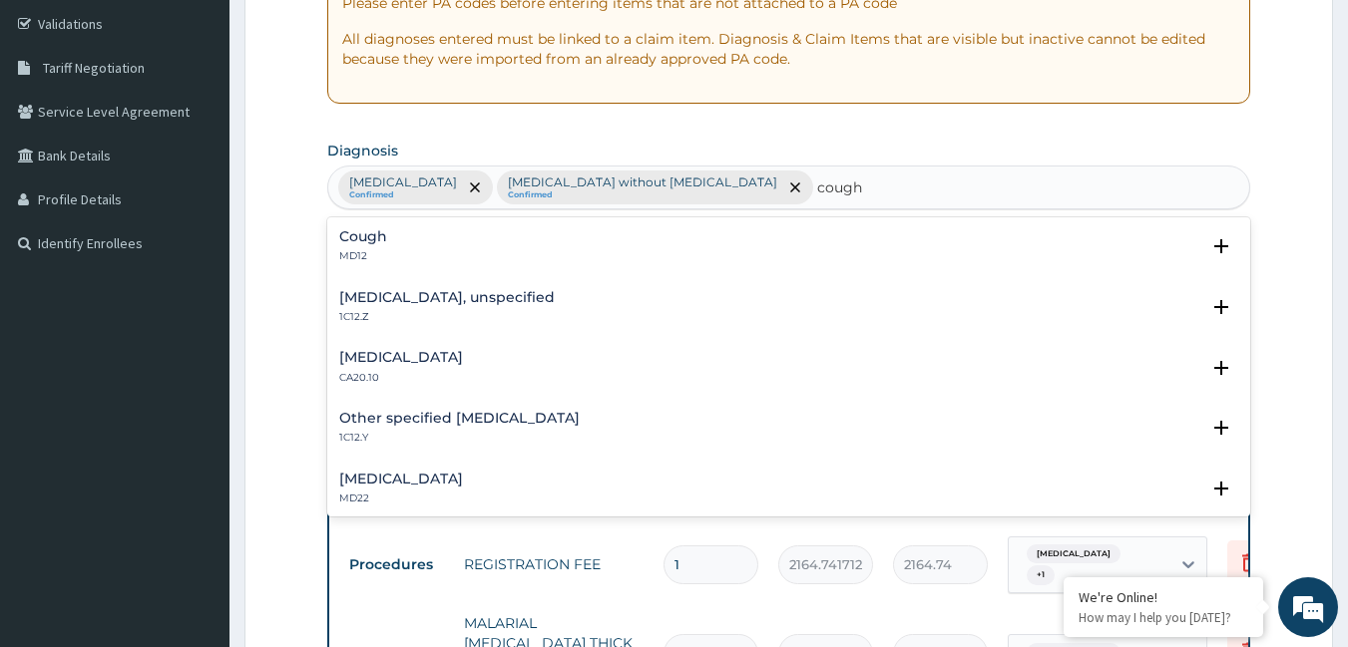
click at [426, 244] on div "Cough MD12" at bounding box center [789, 246] width 900 height 35
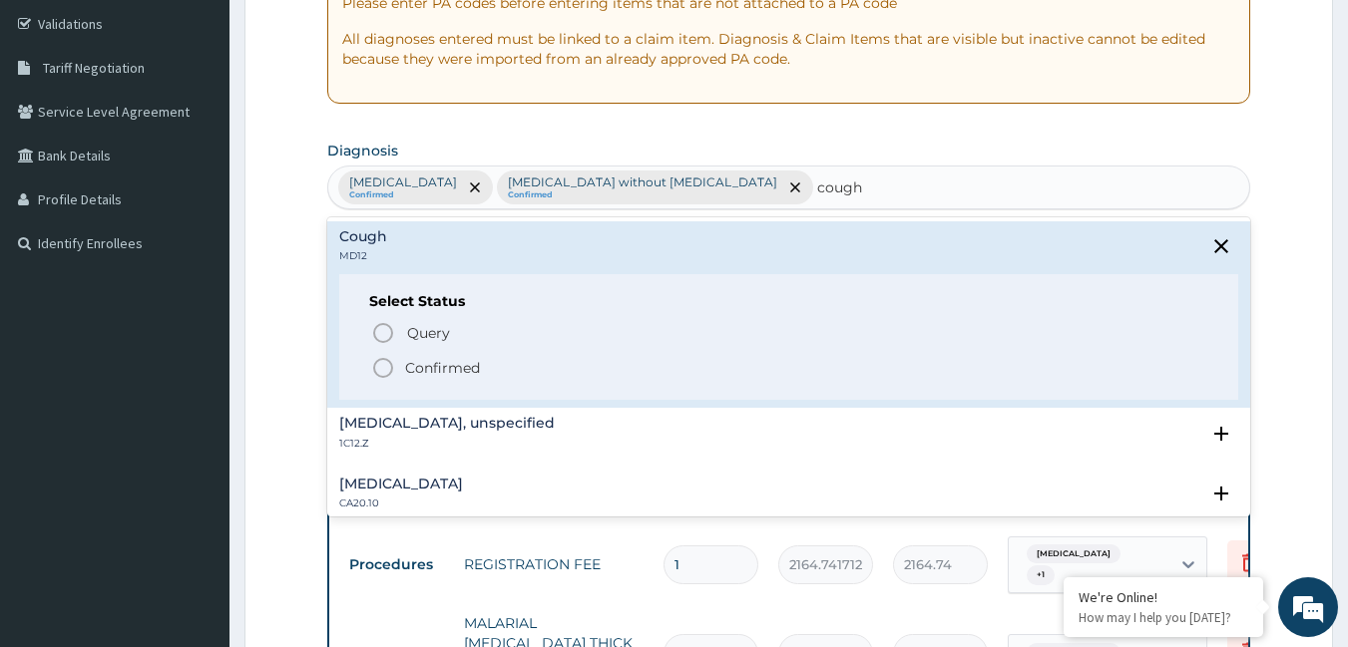
drag, startPoint x: 380, startPoint y: 368, endPoint x: 430, endPoint y: 266, distance: 113.3
click at [382, 367] on icon "status option filled" at bounding box center [383, 368] width 24 height 24
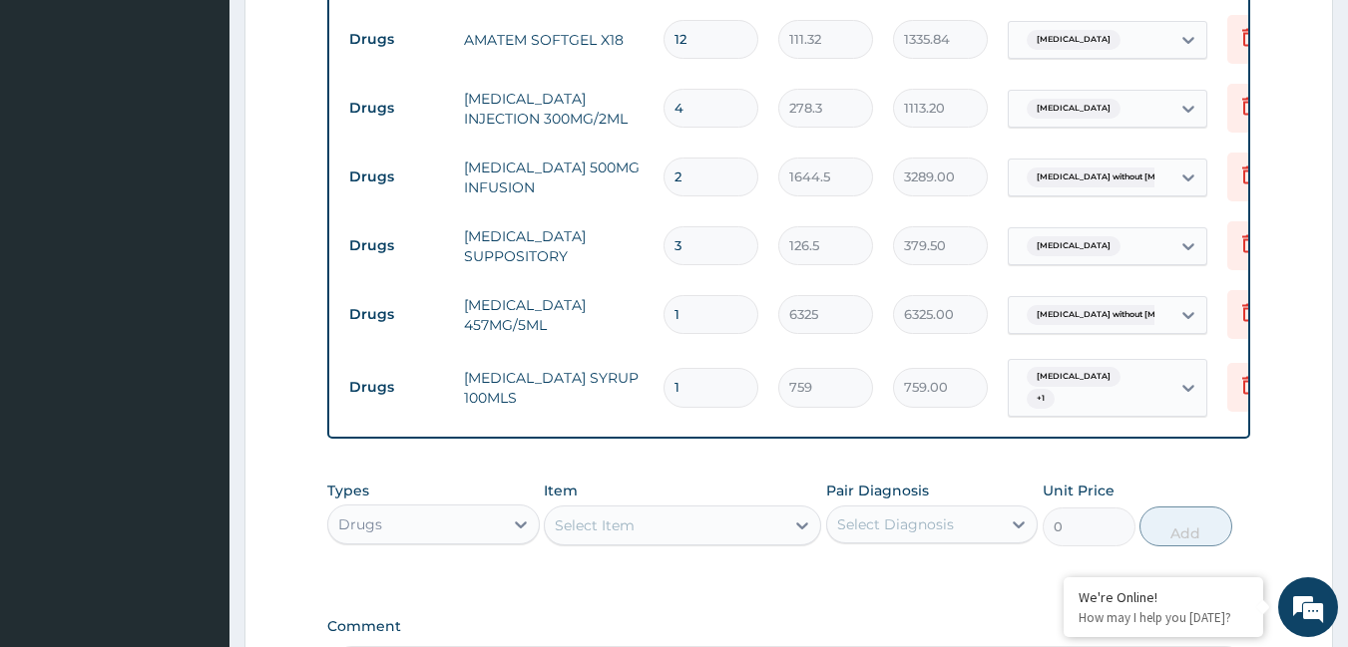
scroll to position [1267, 0]
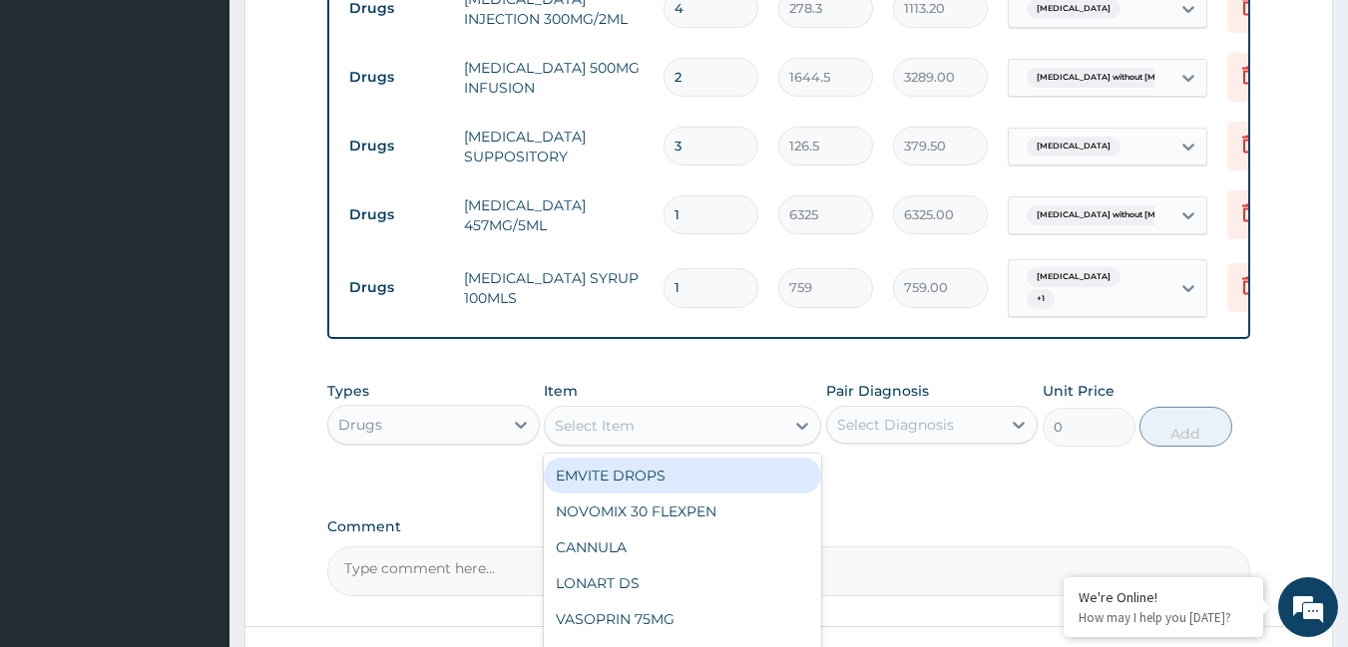
click at [709, 432] on div "Select Item" at bounding box center [664, 426] width 239 height 32
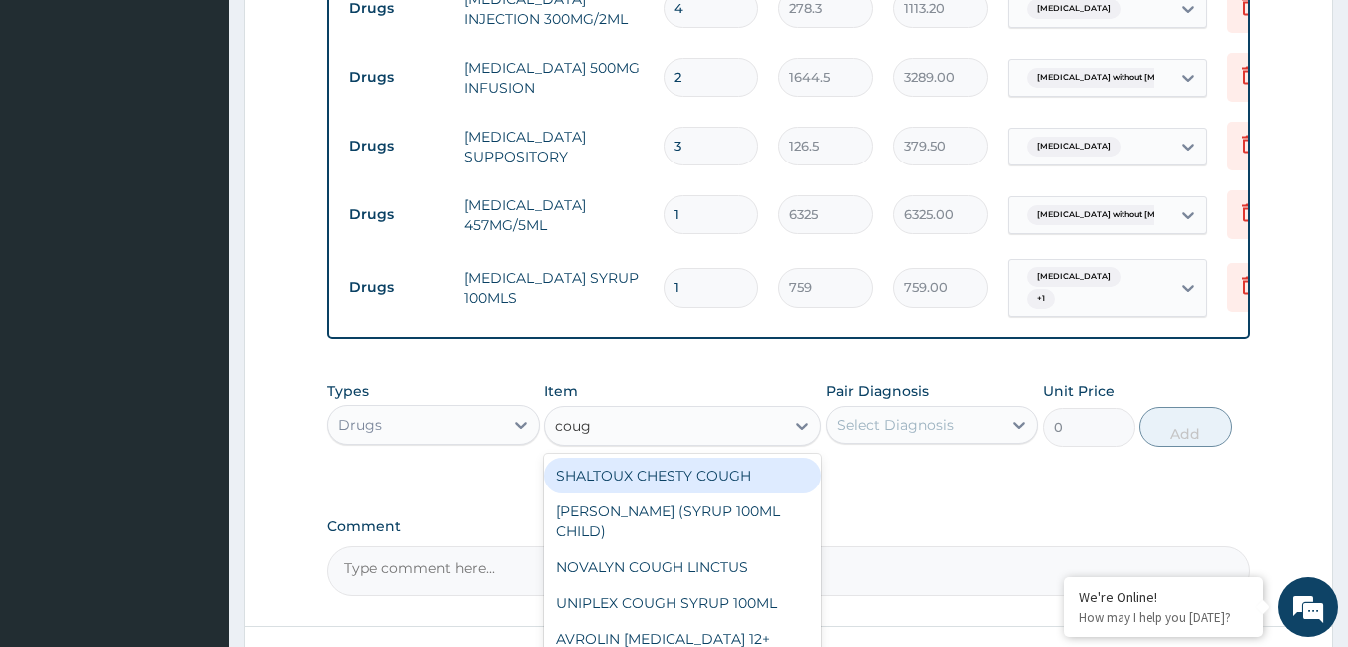
type input "cough"
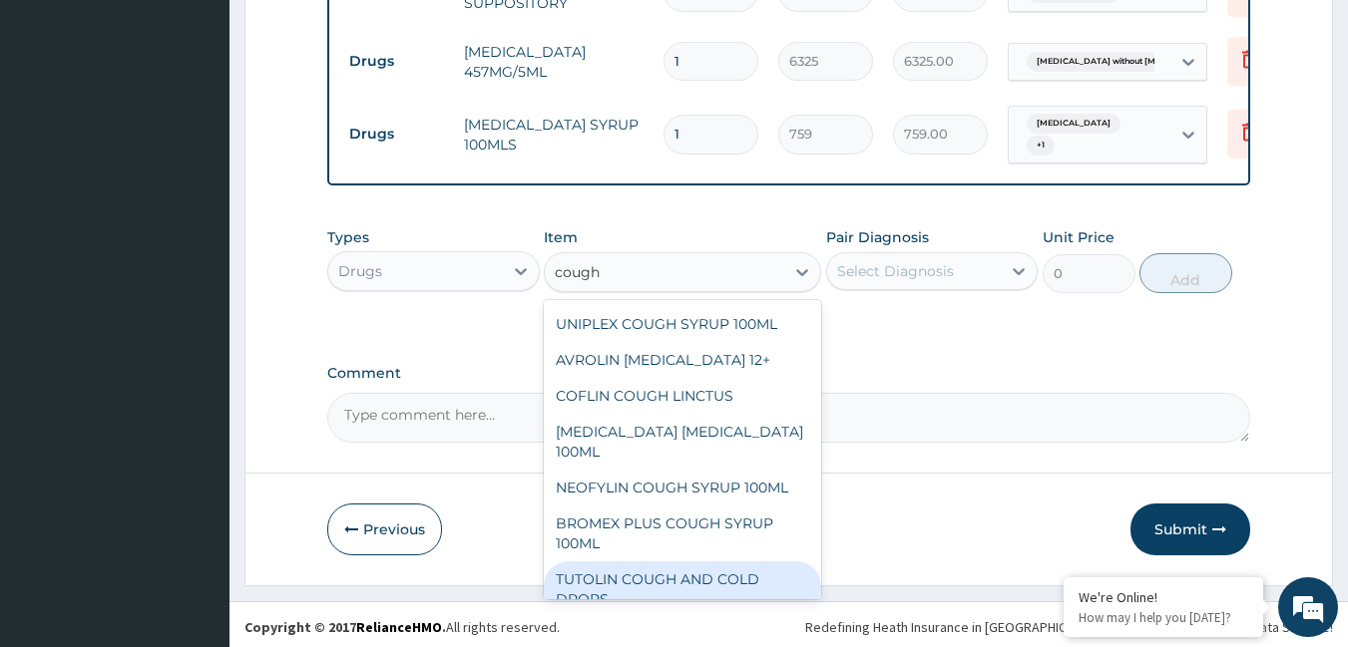
scroll to position [275, 0]
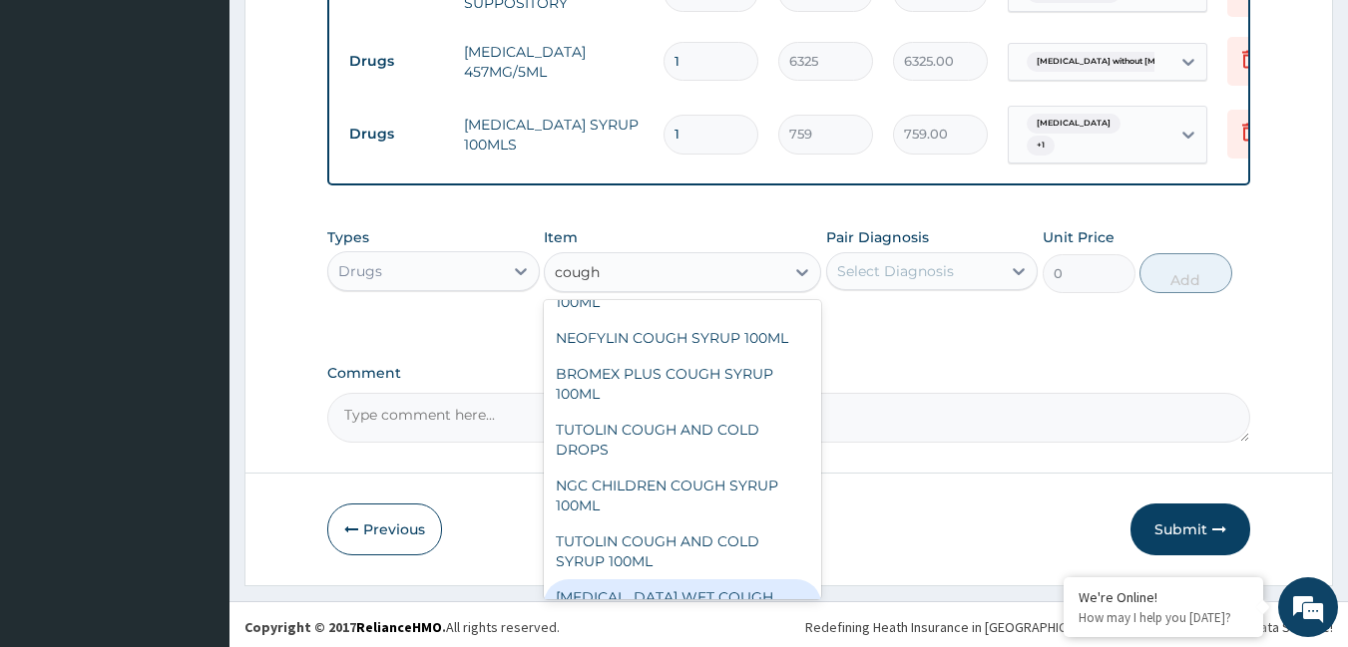
click at [685, 580] on div "[MEDICAL_DATA] WET COUGH [MEDICAL_DATA]" at bounding box center [682, 608] width 277 height 56
type input "1897.5"
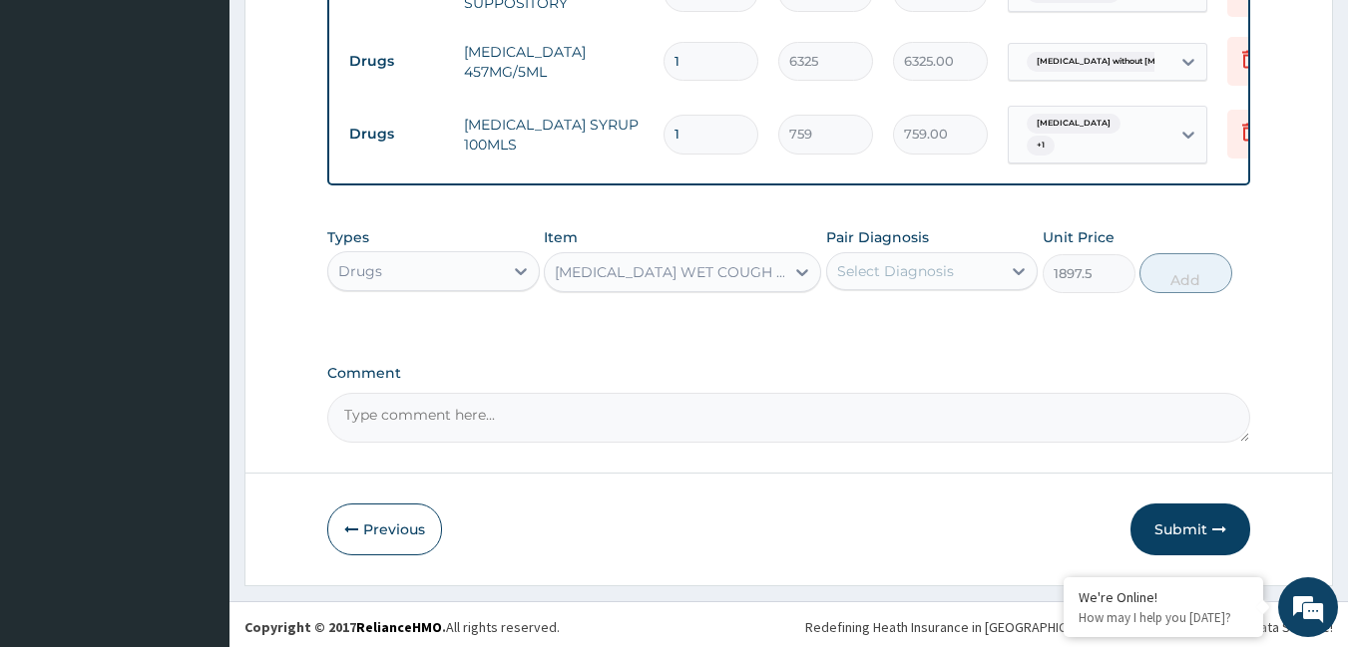
click at [920, 261] on div "Select Diagnosis" at bounding box center [895, 271] width 117 height 20
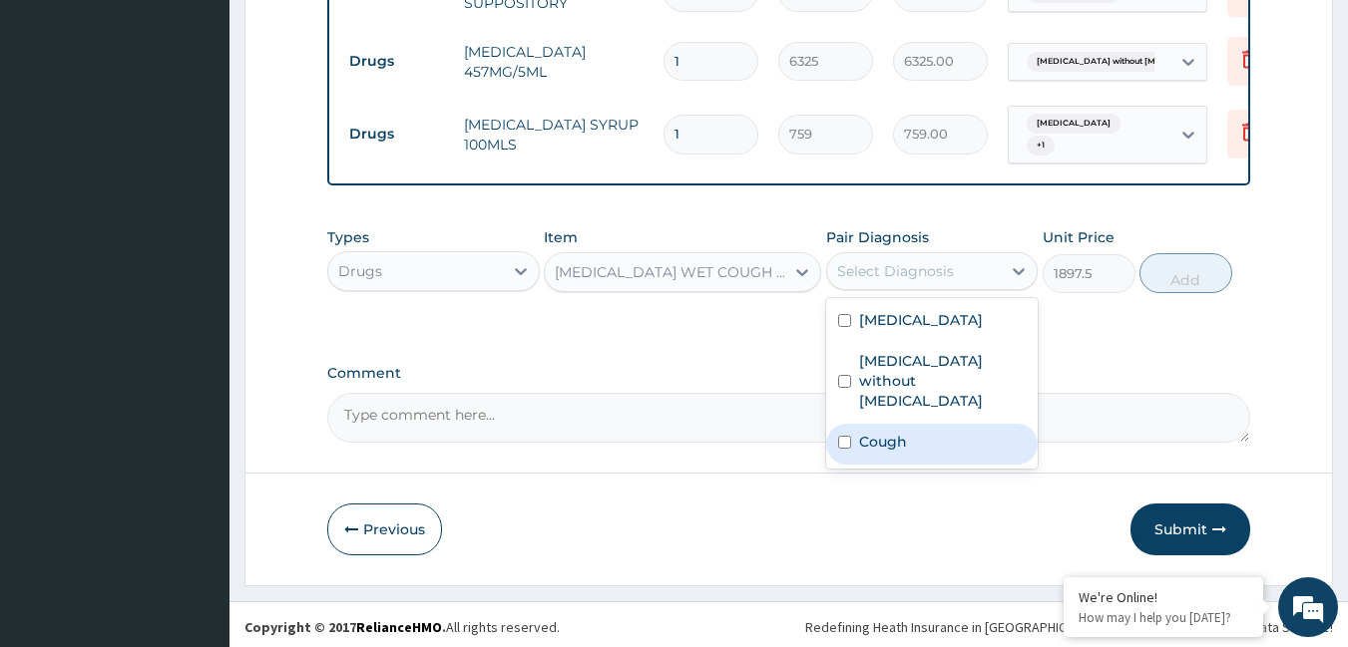
click at [887, 433] on div "Cough" at bounding box center [932, 444] width 212 height 41
checkbox input "true"
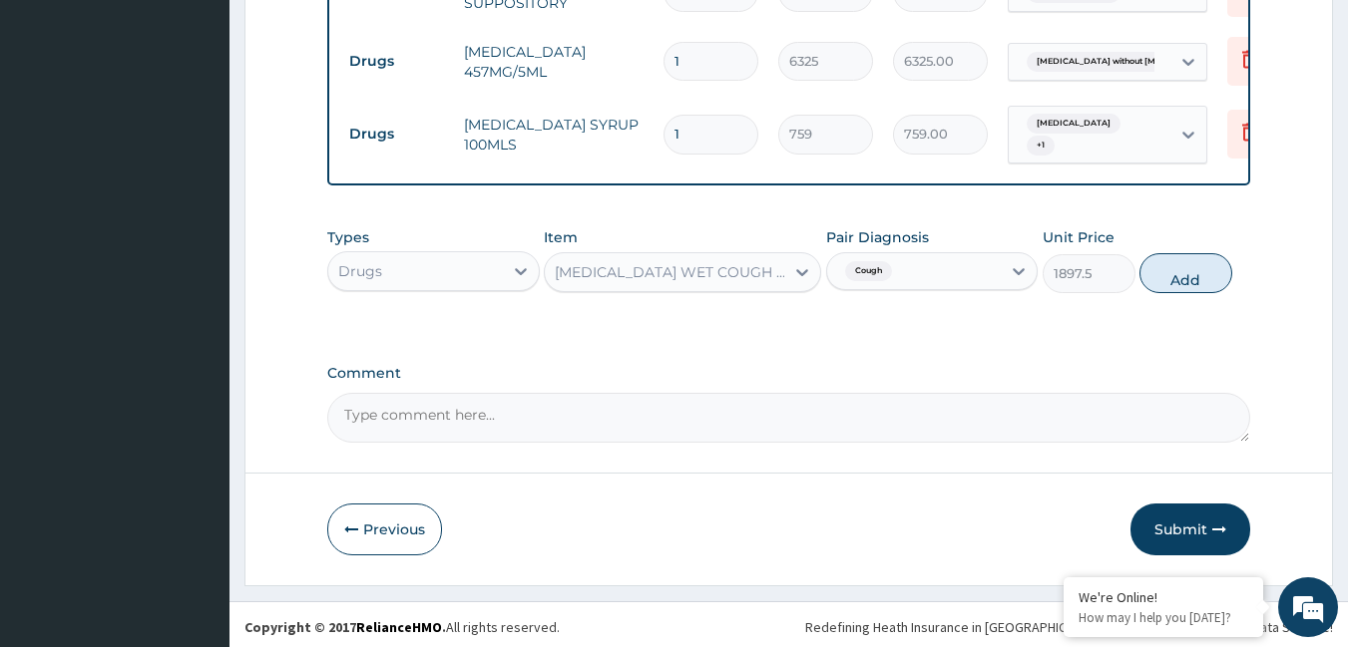
click at [1161, 267] on button "Add" at bounding box center [1185, 273] width 93 height 40
type input "0"
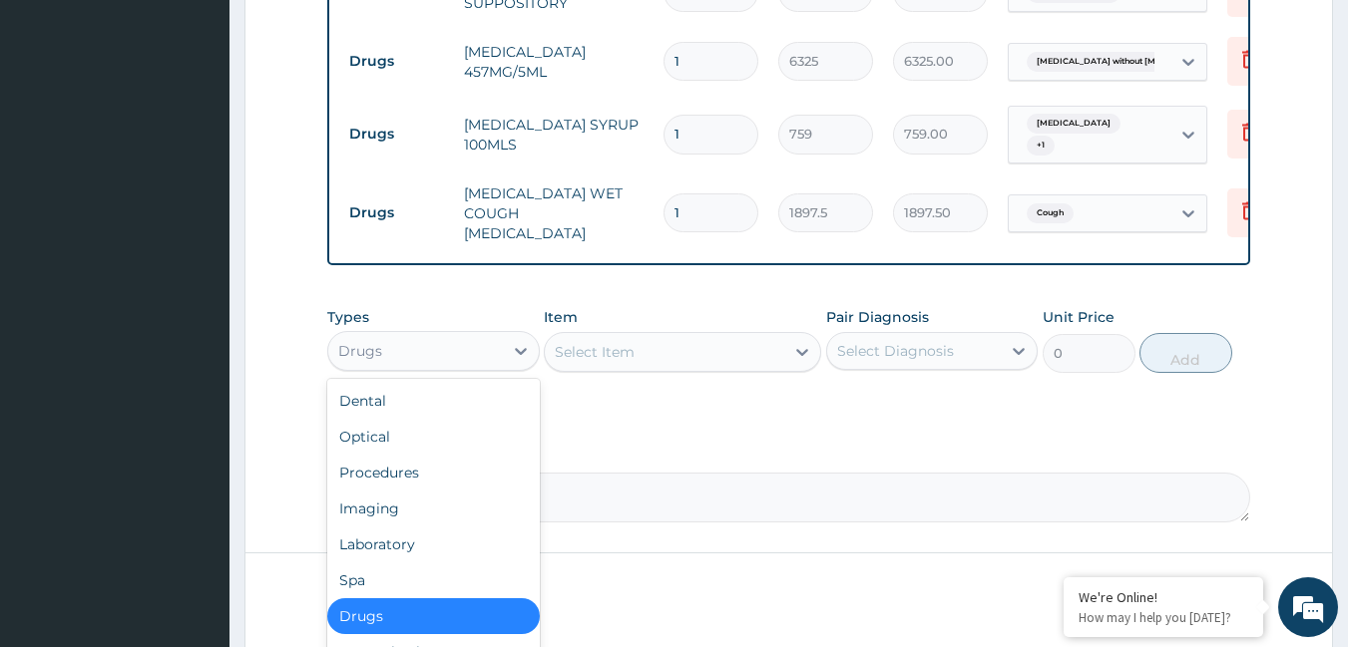
click at [484, 335] on div "Drugs" at bounding box center [415, 351] width 175 height 32
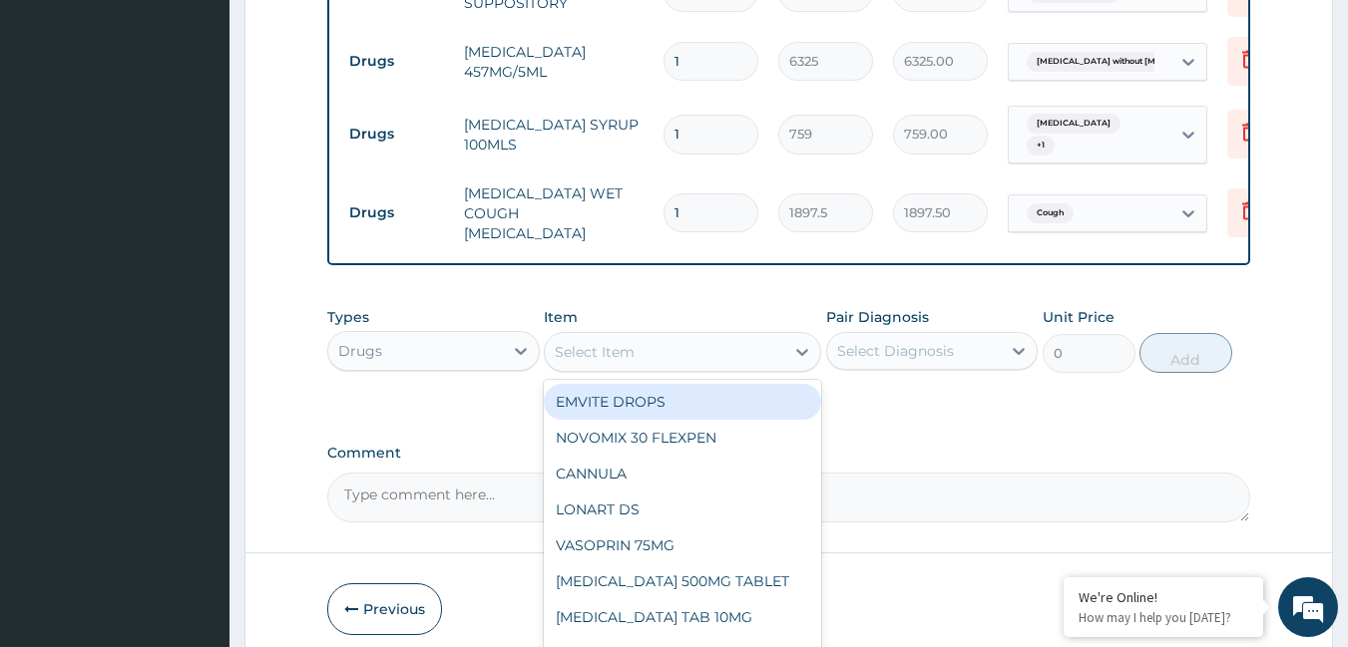
click at [627, 342] on div "Select Item" at bounding box center [595, 352] width 80 height 20
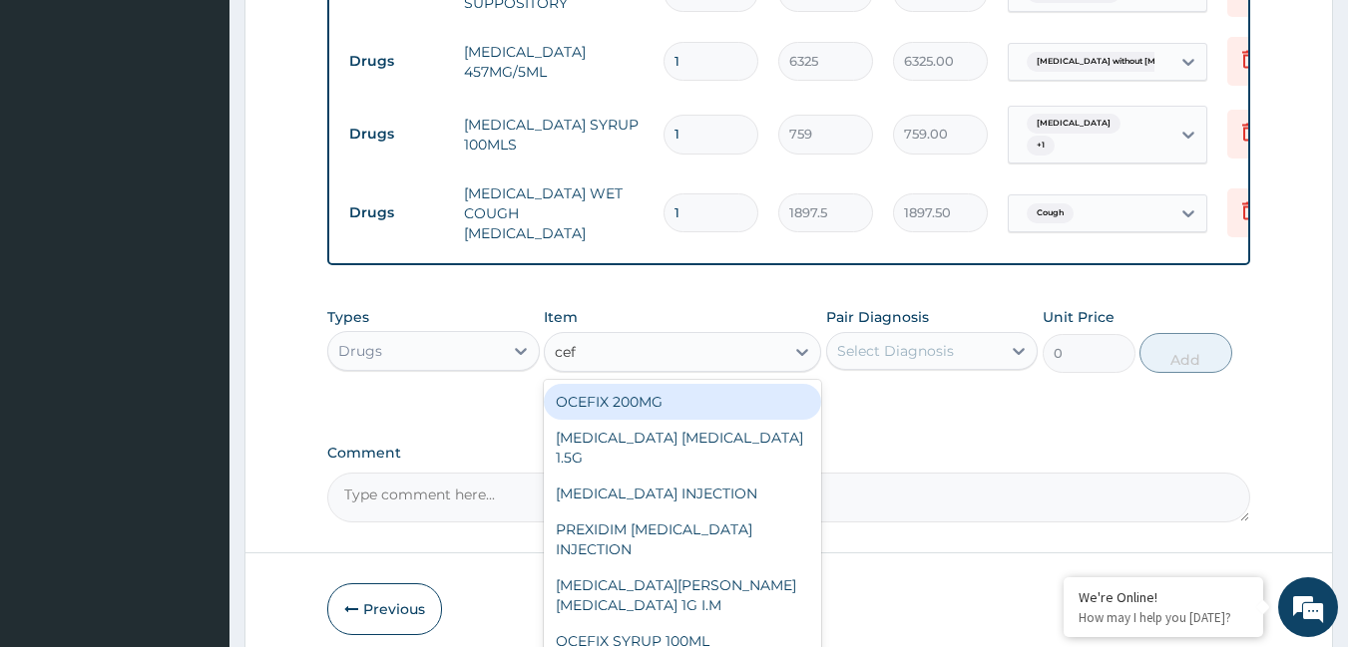
type input "ceft"
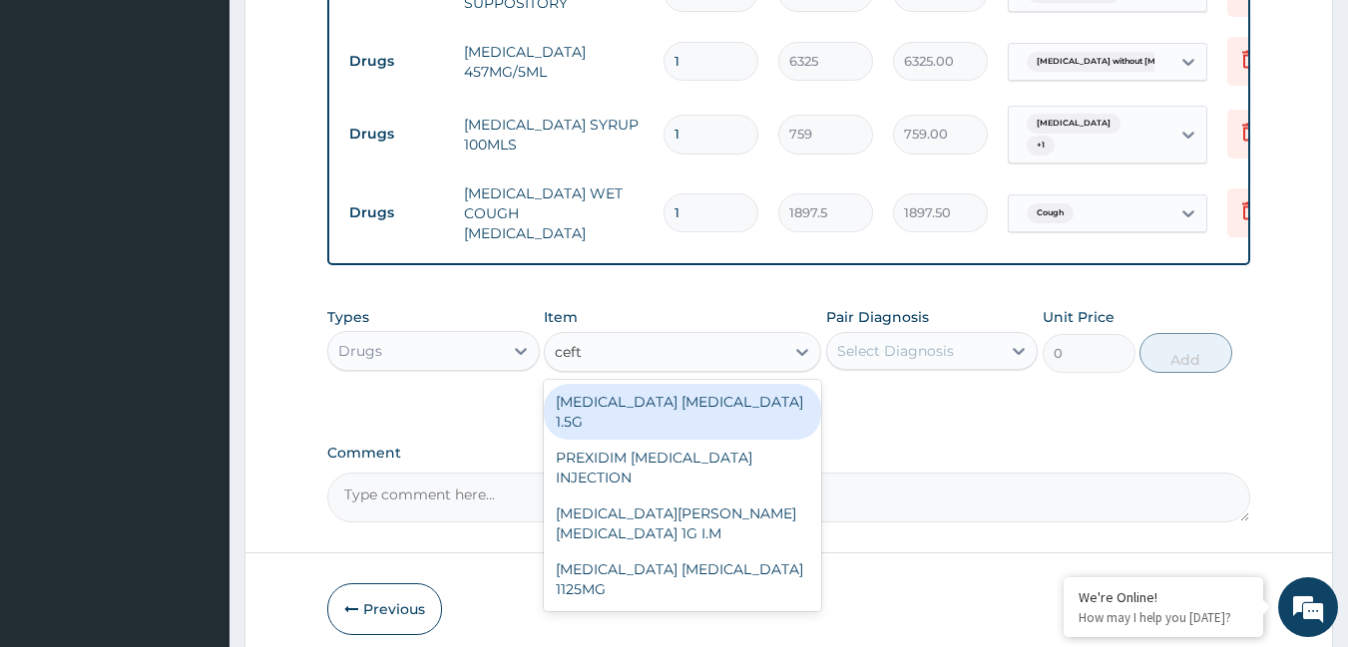
click at [667, 389] on div "[MEDICAL_DATA] [MEDICAL_DATA] 1.5G" at bounding box center [682, 412] width 277 height 56
type input "1518"
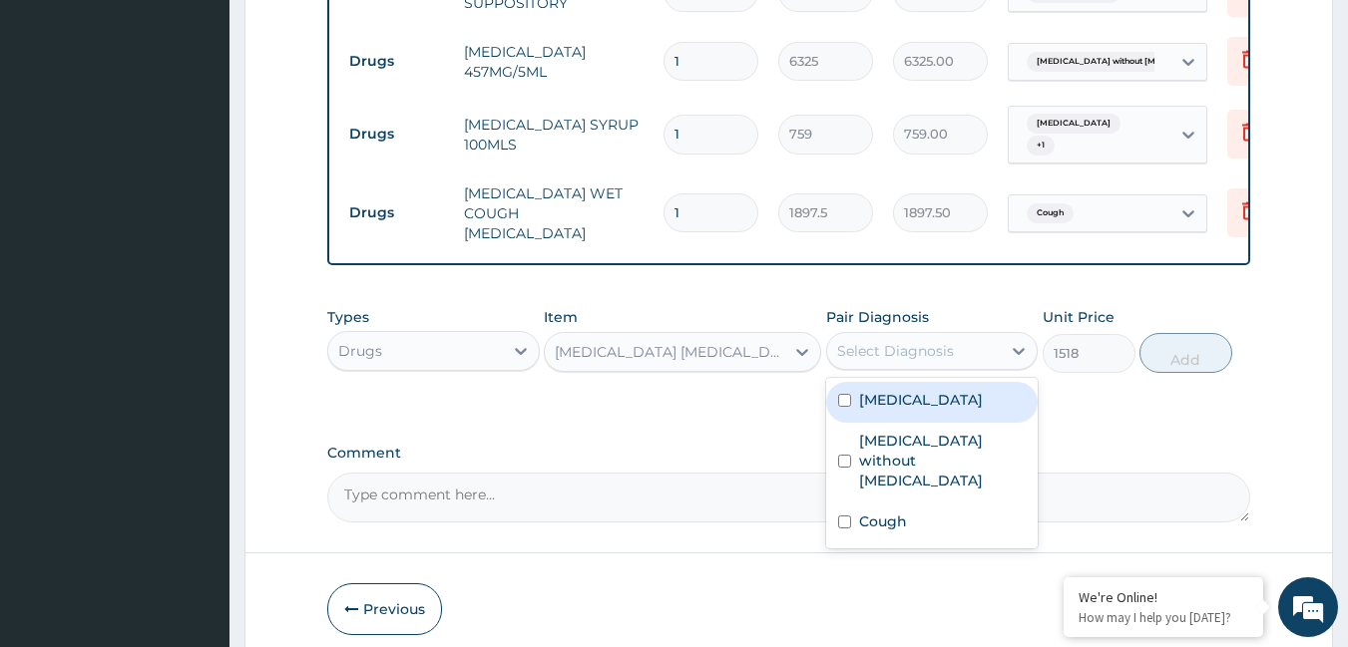
click at [875, 341] on div "Select Diagnosis" at bounding box center [895, 351] width 117 height 20
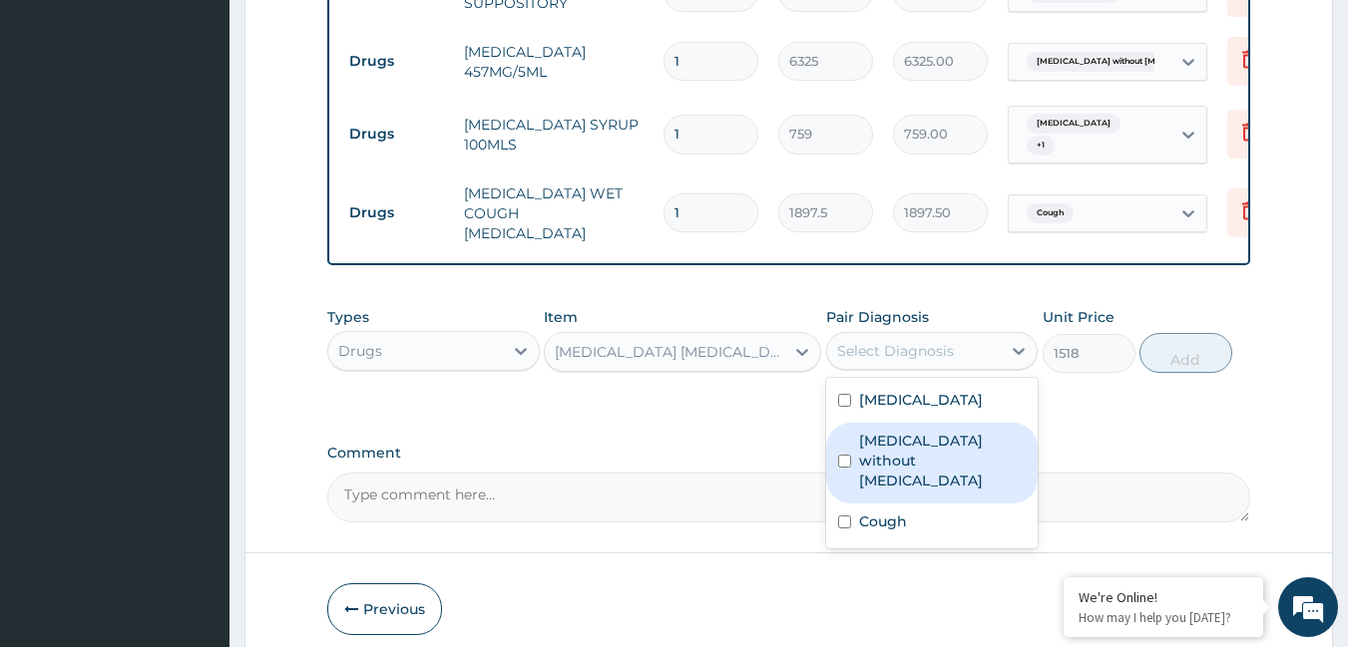
click at [887, 431] on label "[MEDICAL_DATA] without [MEDICAL_DATA]" at bounding box center [943, 461] width 168 height 60
checkbox input "true"
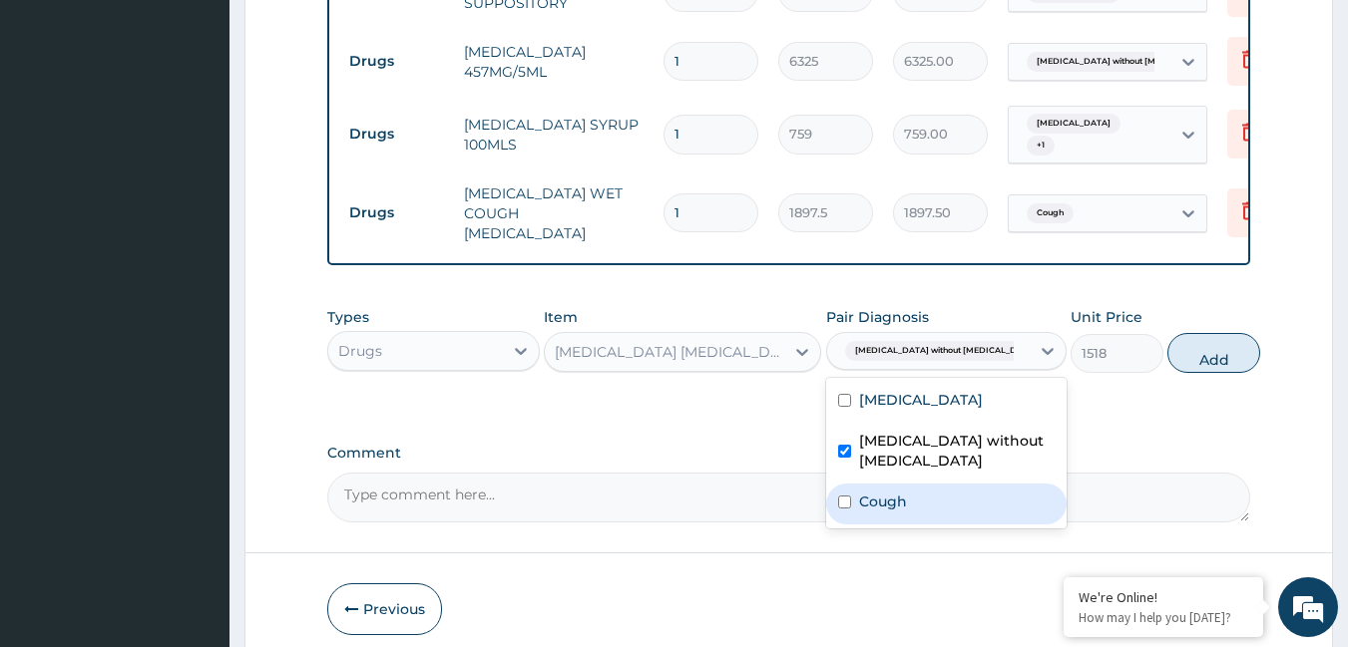
click at [884, 492] on label "Cough" at bounding box center [883, 502] width 48 height 20
checkbox input "true"
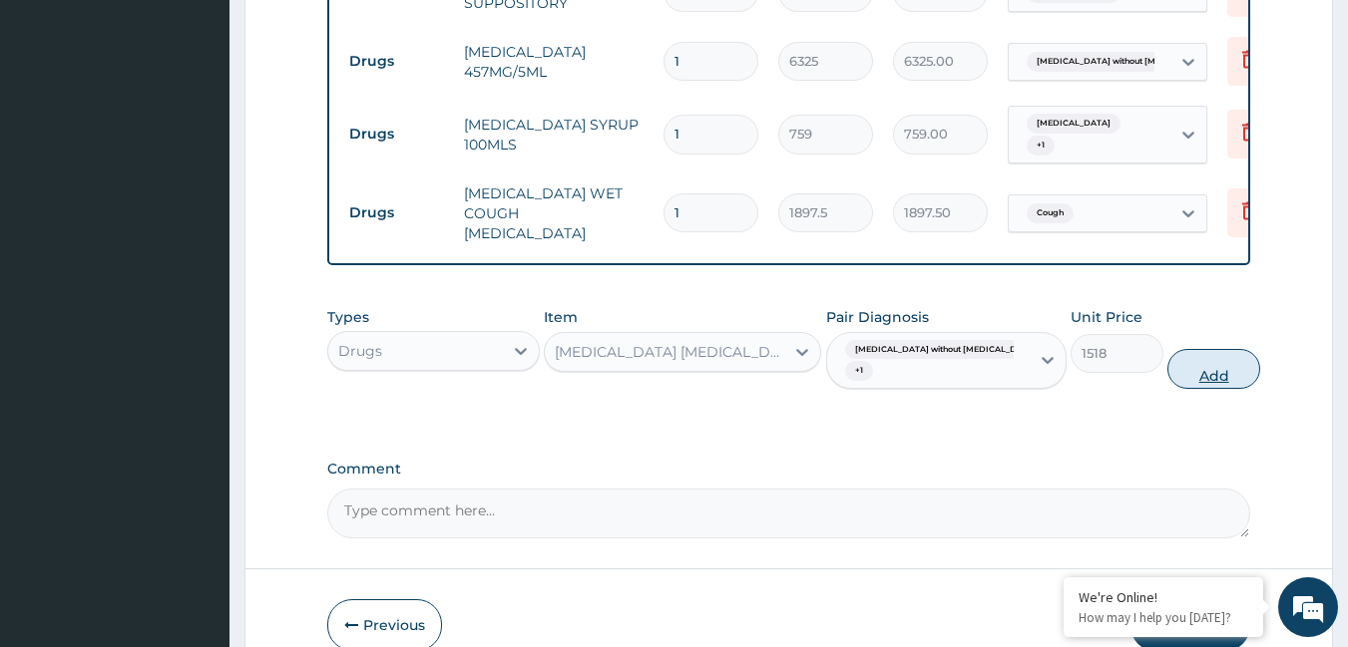
click at [1167, 349] on button "Add" at bounding box center [1213, 369] width 93 height 40
type input "0"
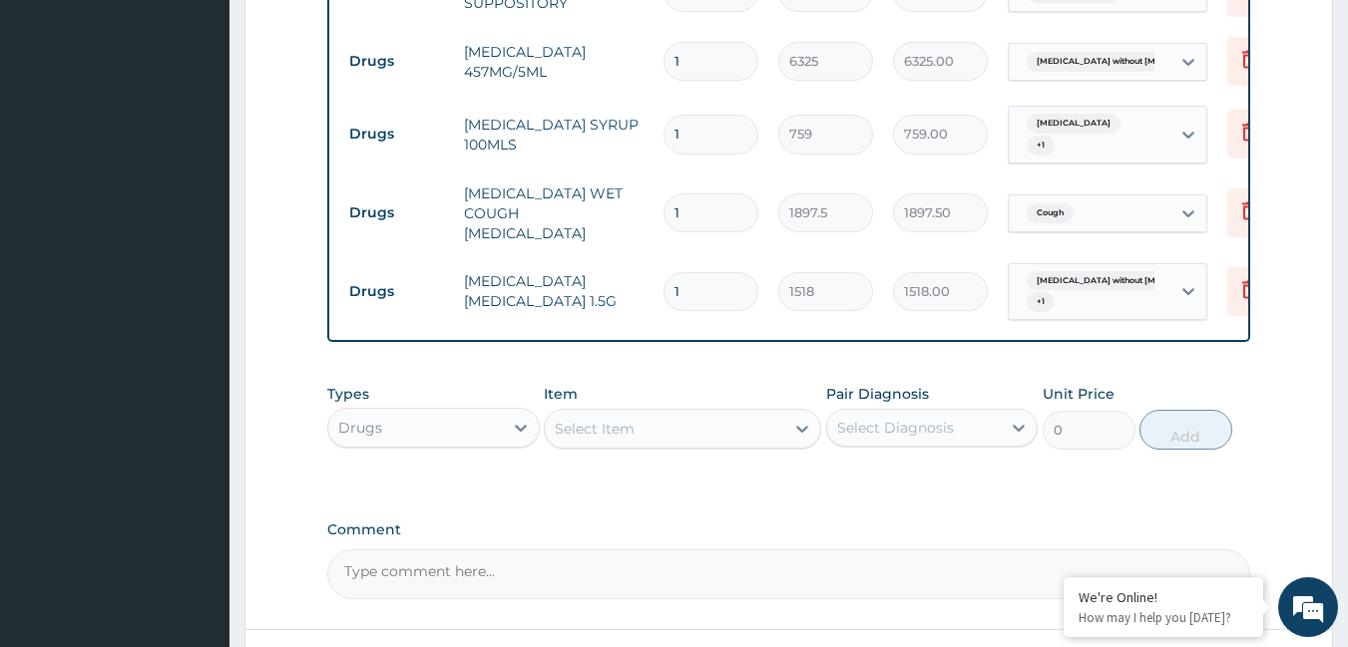
type input "0.00"
type input "4"
type input "6072.00"
type input "4"
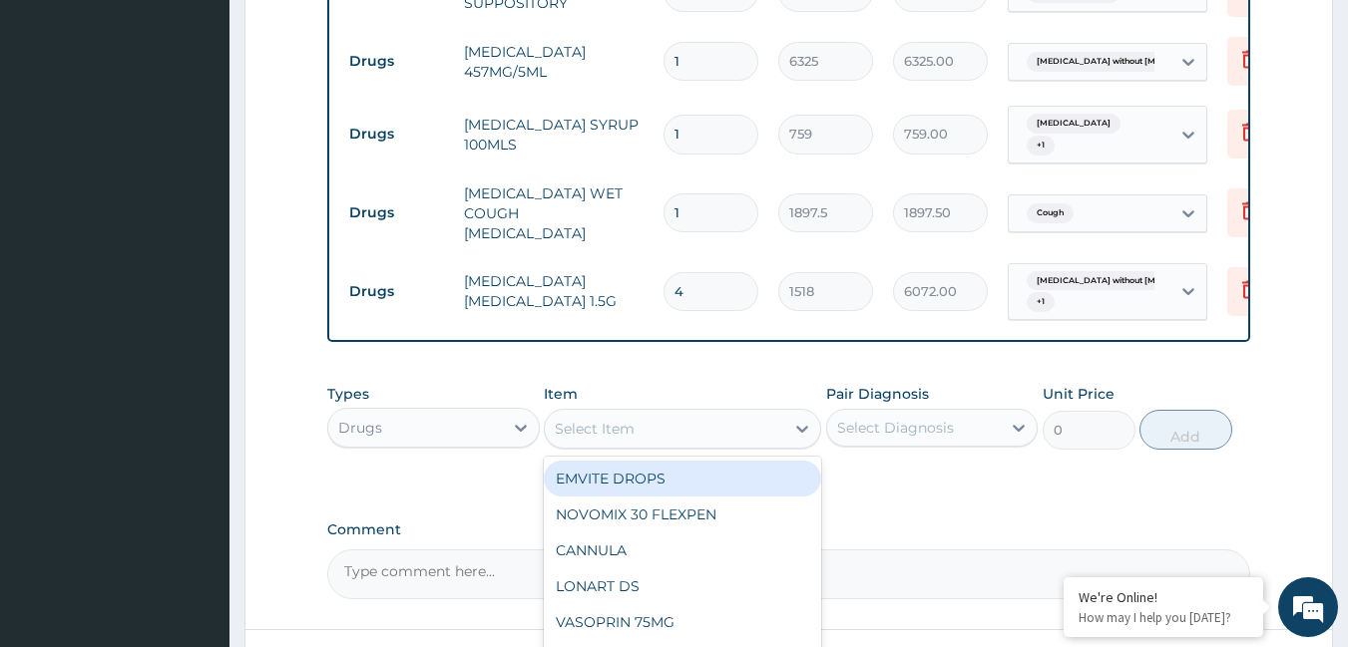
click at [628, 419] on div "Select Item" at bounding box center [595, 429] width 80 height 20
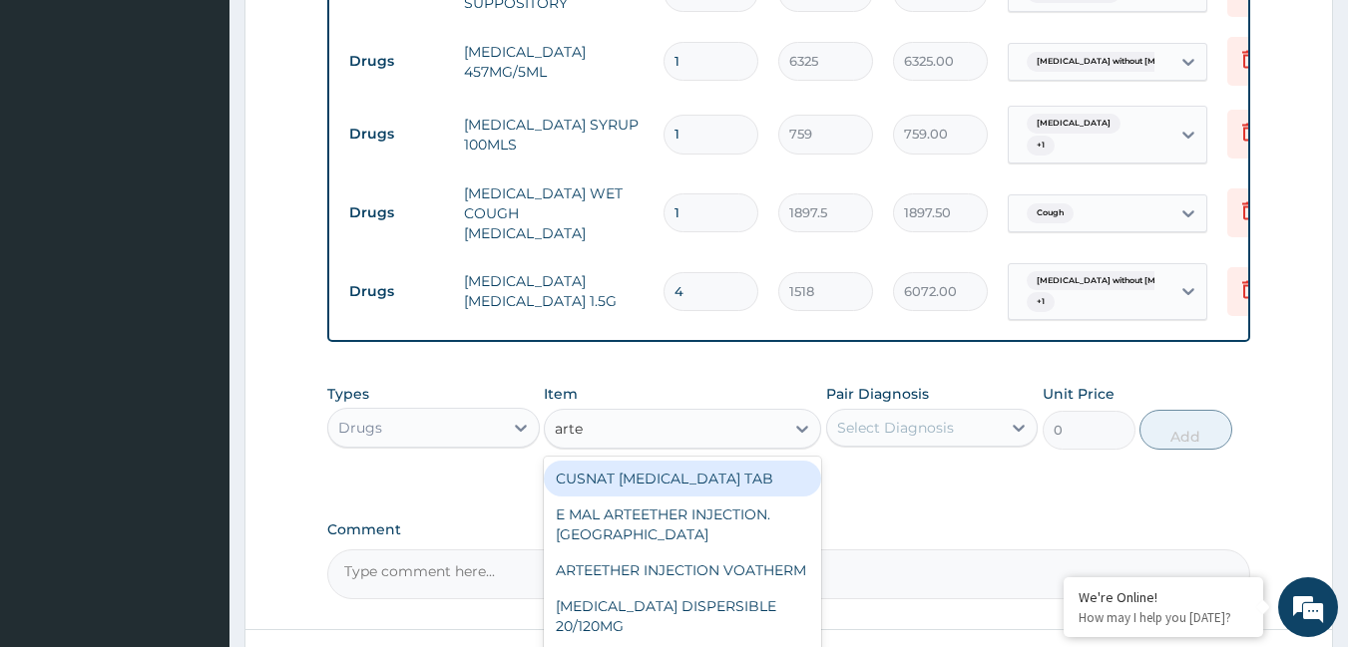
type input "artes"
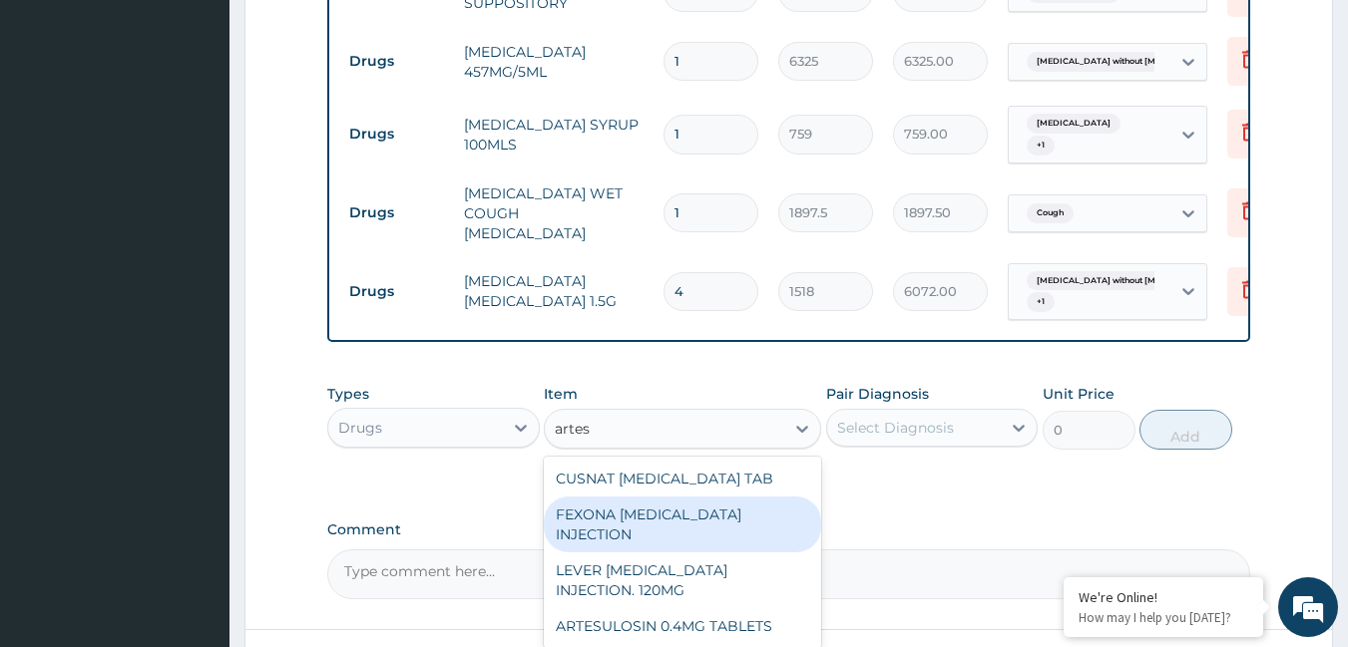
click at [669, 497] on div "FEXONA [MEDICAL_DATA] INJECTION" at bounding box center [682, 525] width 277 height 56
type input "1644.5"
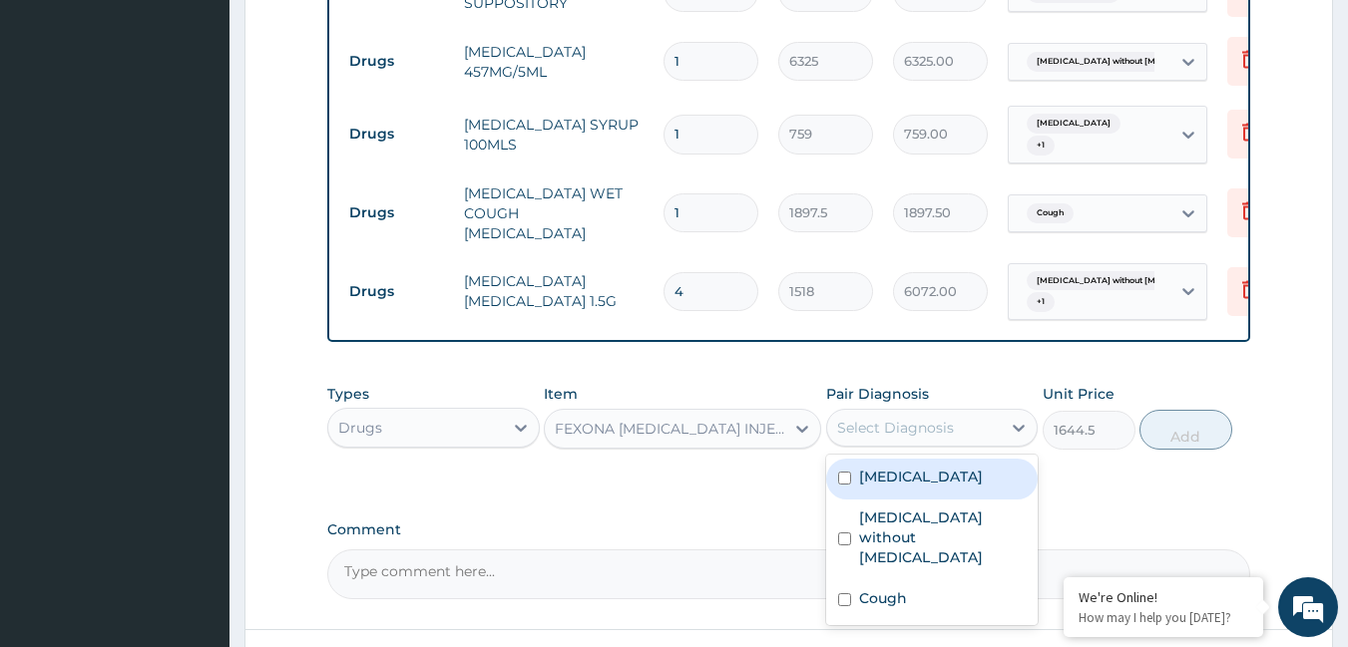
click at [874, 418] on div "Select Diagnosis" at bounding box center [895, 428] width 117 height 20
click at [873, 467] on label "[MEDICAL_DATA]" at bounding box center [921, 477] width 124 height 20
checkbox input "true"
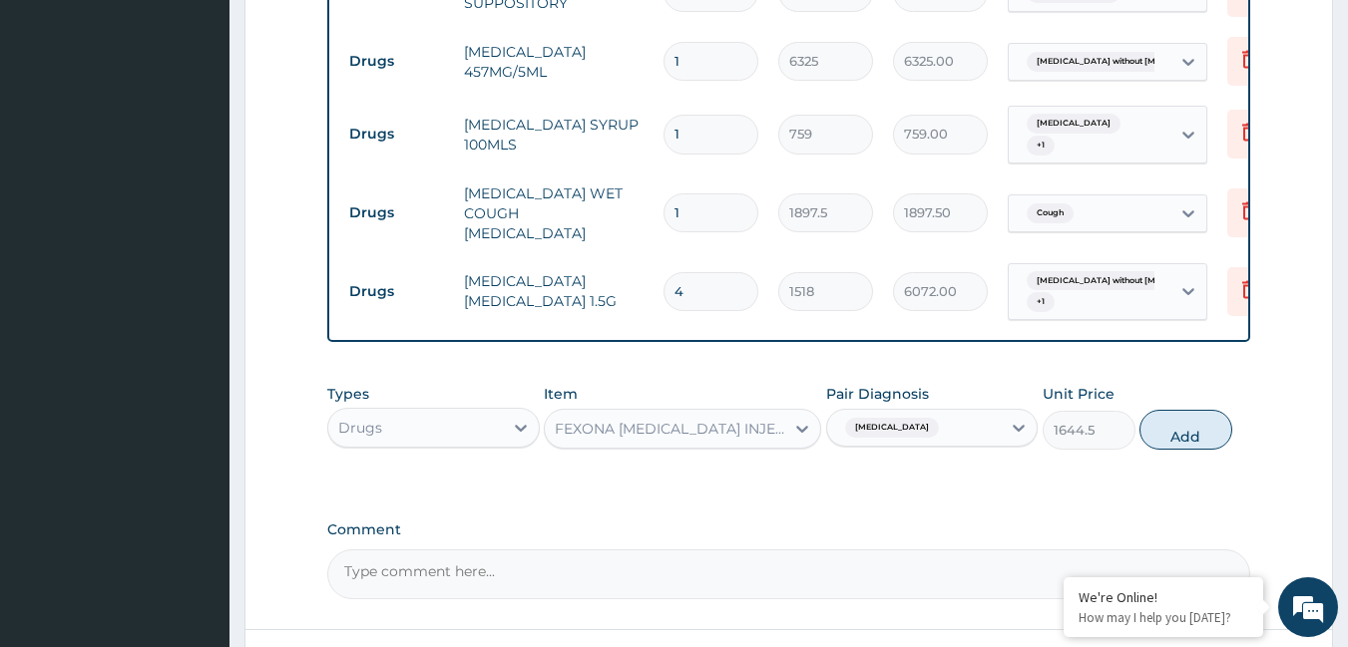
drag, startPoint x: 1174, startPoint y: 417, endPoint x: 1069, endPoint y: 384, distance: 109.8
click at [1154, 415] on button "Add" at bounding box center [1185, 430] width 93 height 40
type input "0"
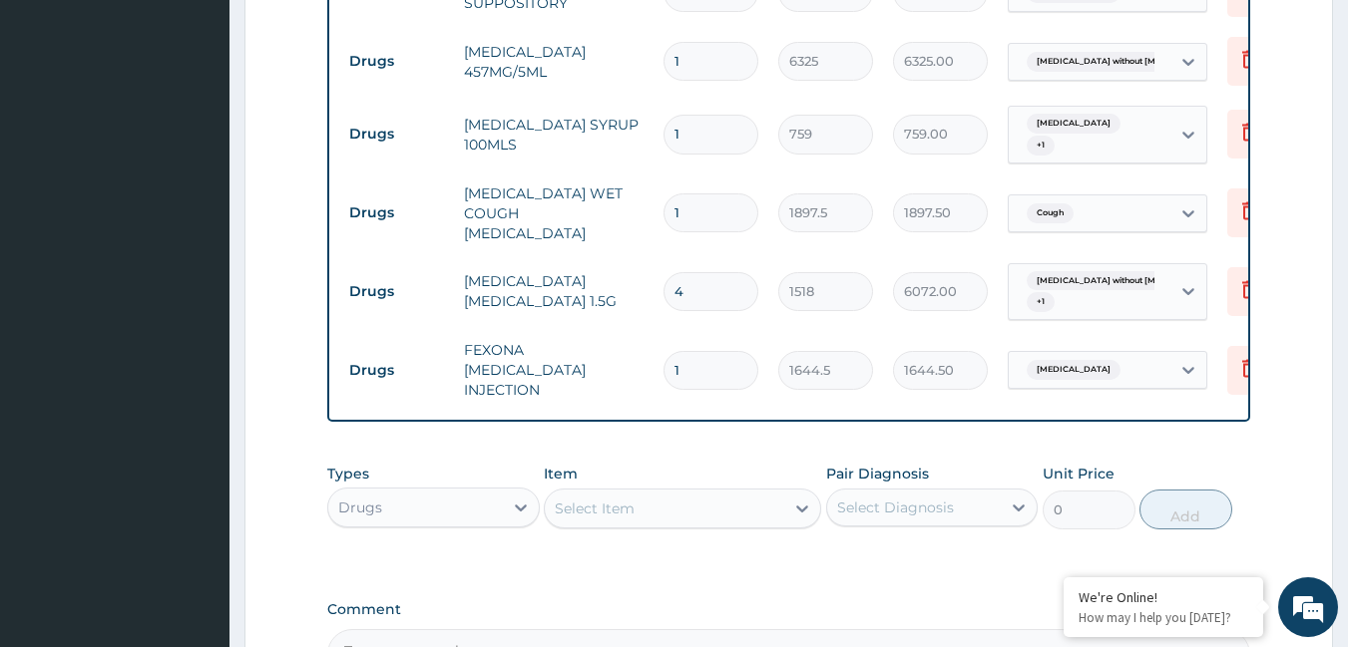
type input "0.00"
type input "3"
type input "4933.50"
type input "3"
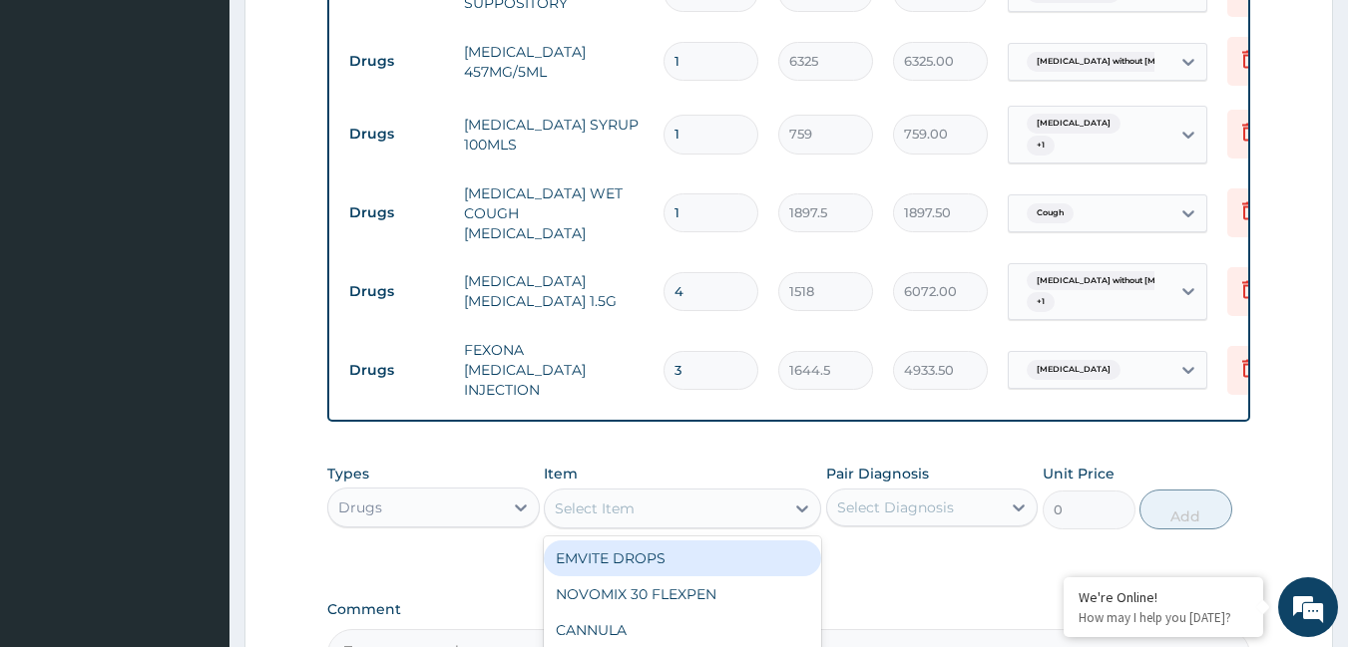
click at [593, 499] on div "Select Item" at bounding box center [595, 509] width 80 height 20
type input "genta"
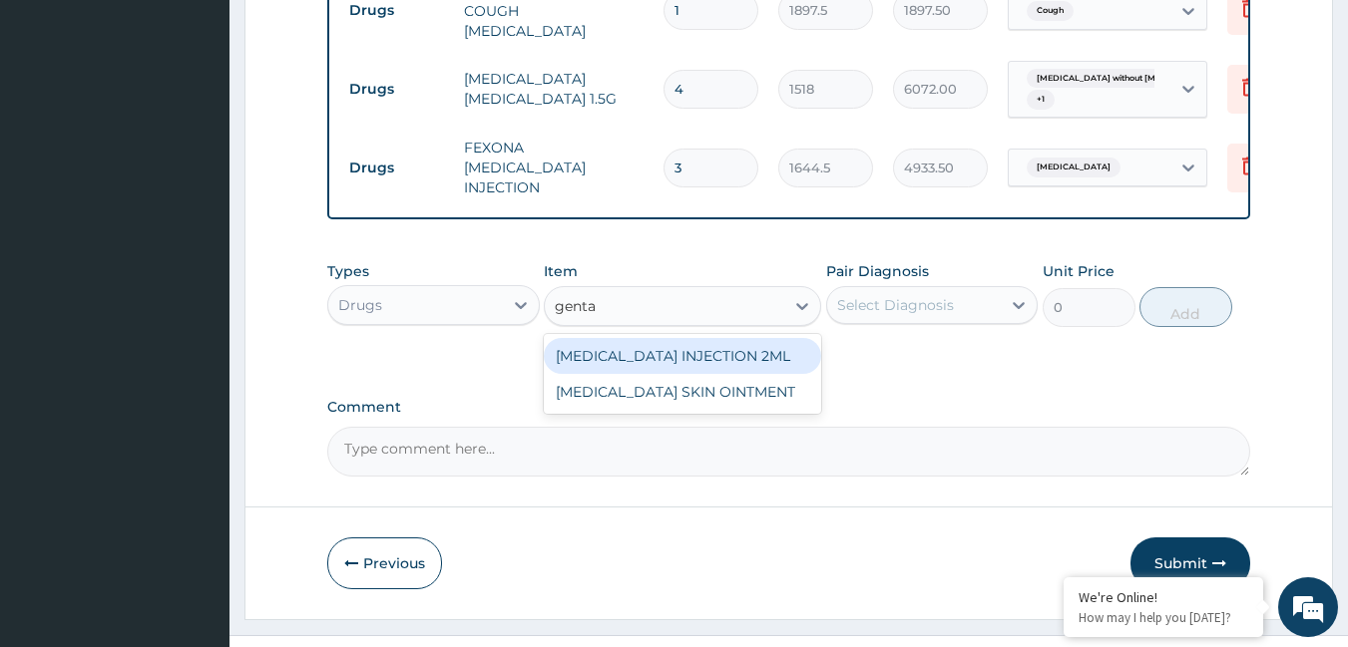
scroll to position [1635, 0]
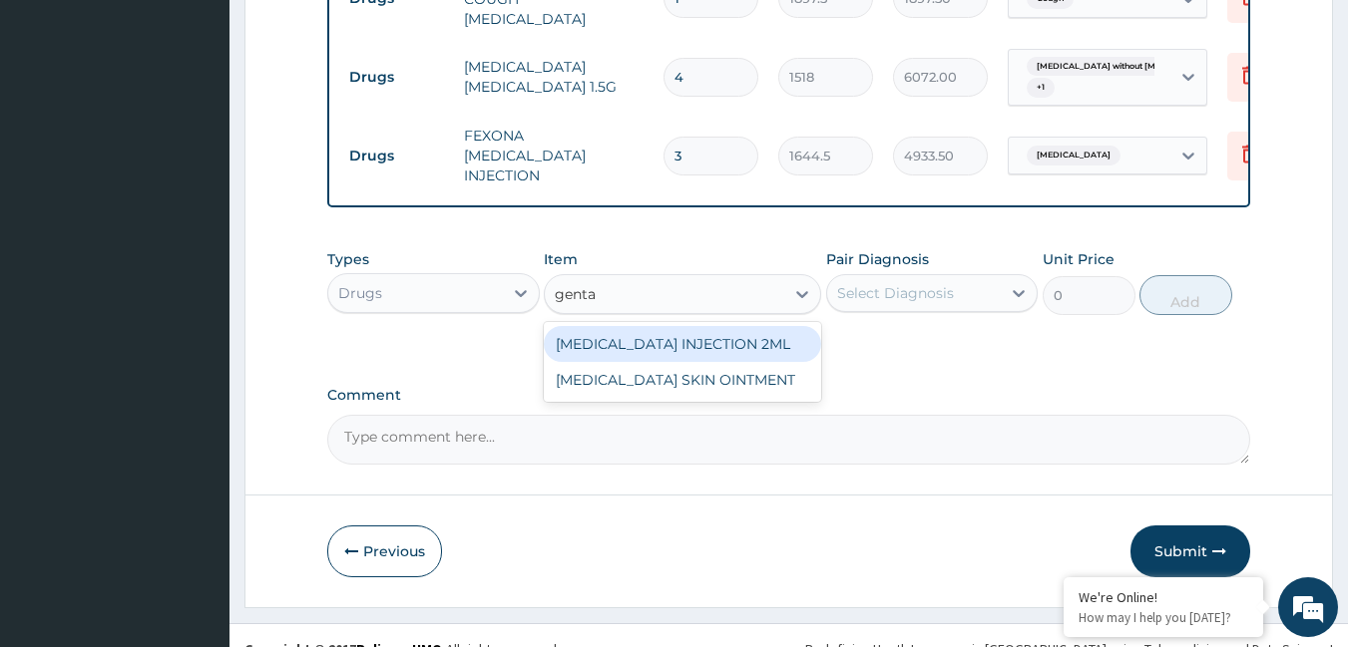
click at [670, 326] on div "[MEDICAL_DATA] INJECTION 2ML" at bounding box center [682, 344] width 277 height 36
type input "354.2"
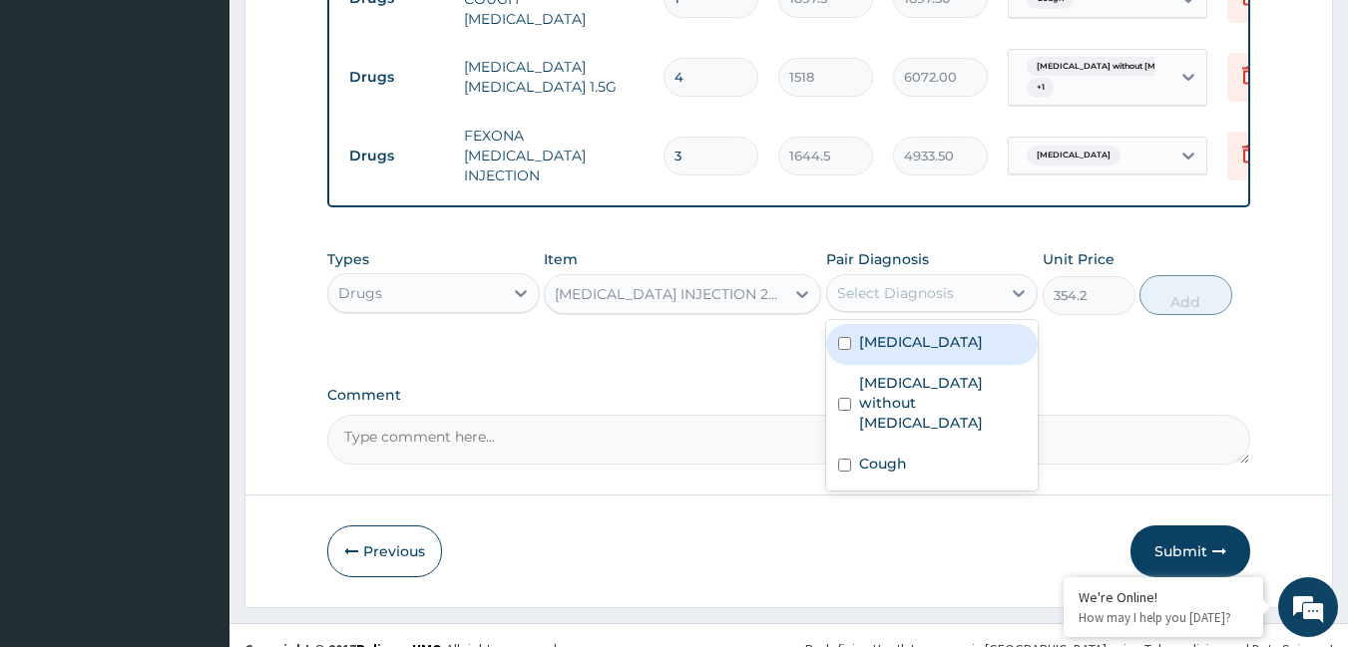
click at [854, 283] on div "Select Diagnosis" at bounding box center [895, 293] width 117 height 20
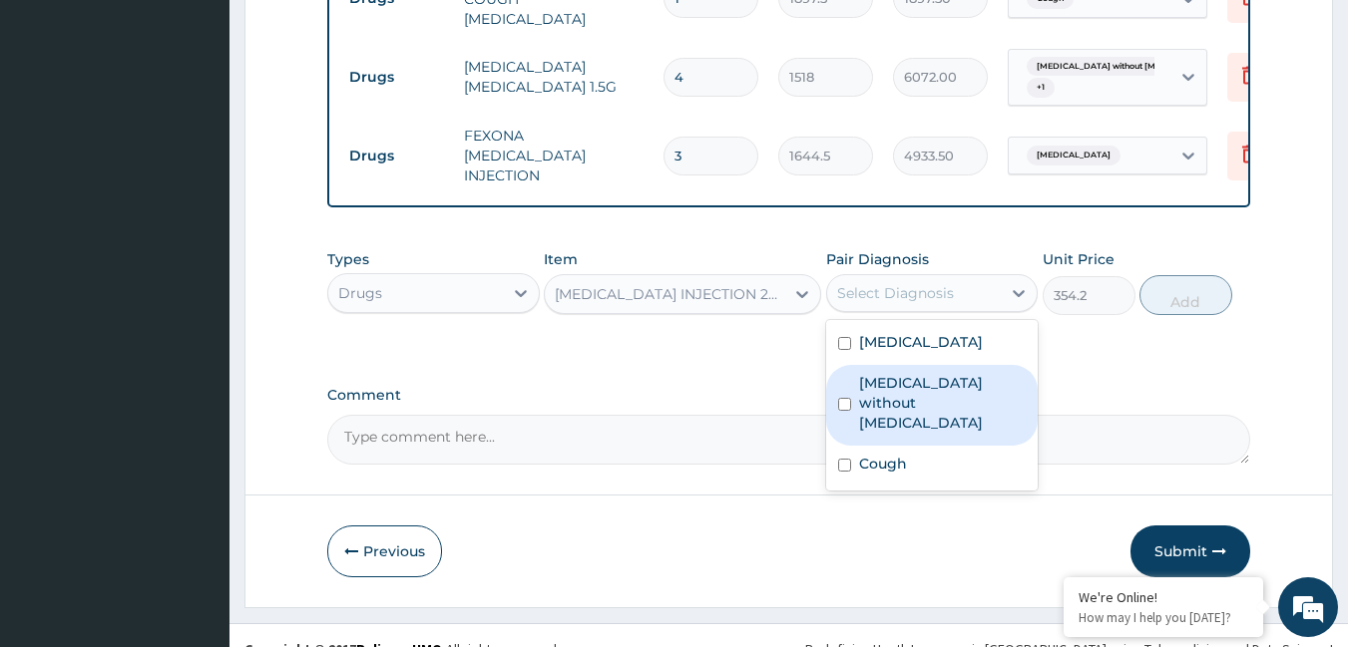
click at [895, 373] on label "[MEDICAL_DATA] without [MEDICAL_DATA]" at bounding box center [943, 403] width 168 height 60
checkbox input "true"
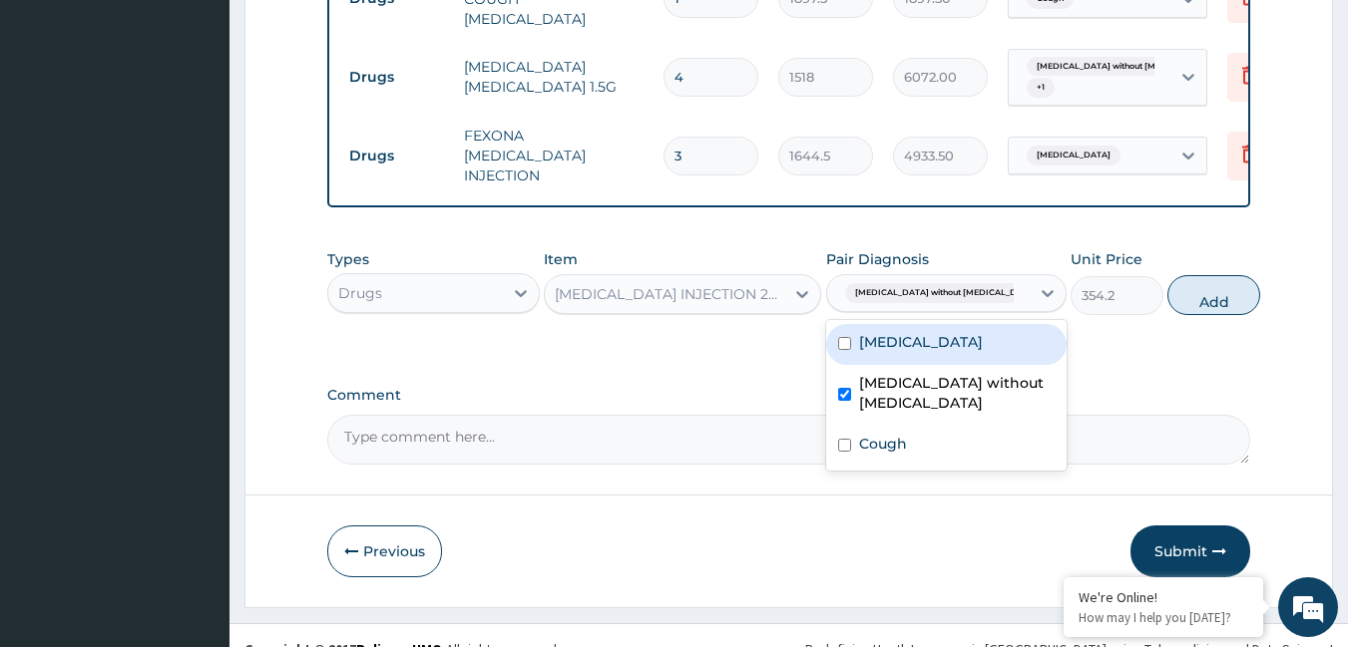
click at [897, 332] on label "[MEDICAL_DATA]" at bounding box center [921, 342] width 124 height 20
checkbox input "true"
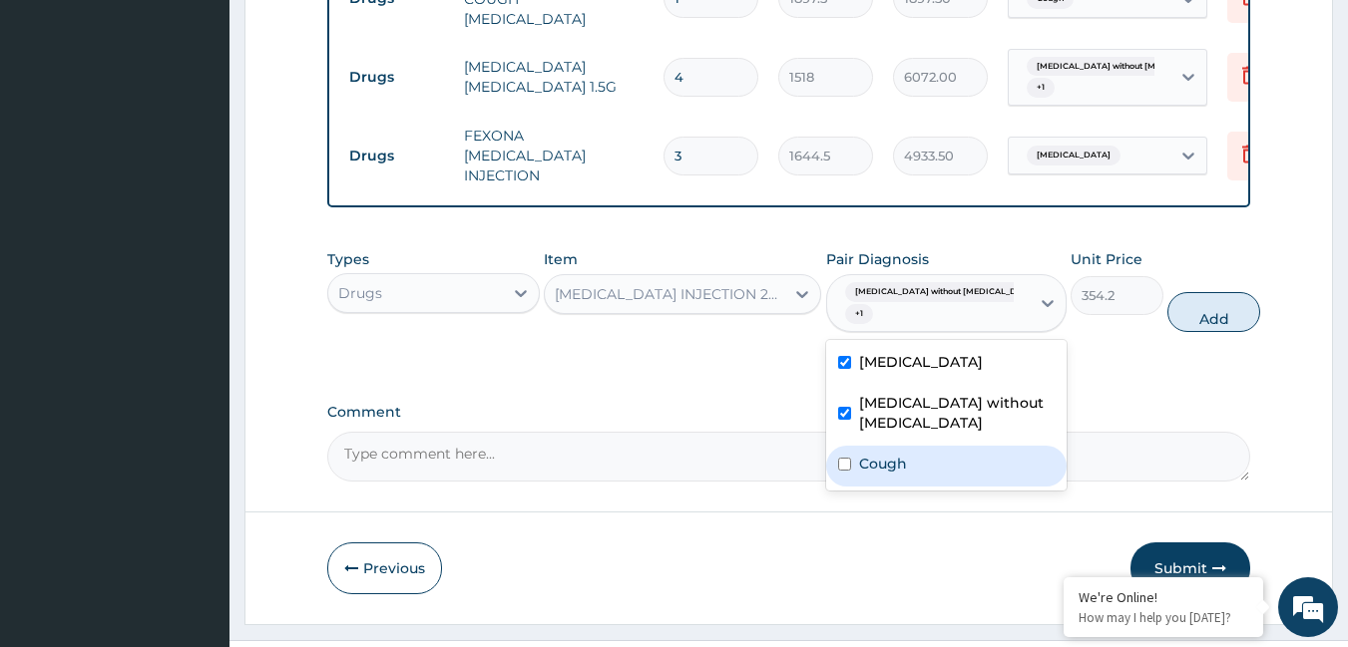
drag, startPoint x: 888, startPoint y: 426, endPoint x: 913, endPoint y: 400, distance: 36.0
click at [895, 446] on div "Cough" at bounding box center [946, 466] width 240 height 41
checkbox input "true"
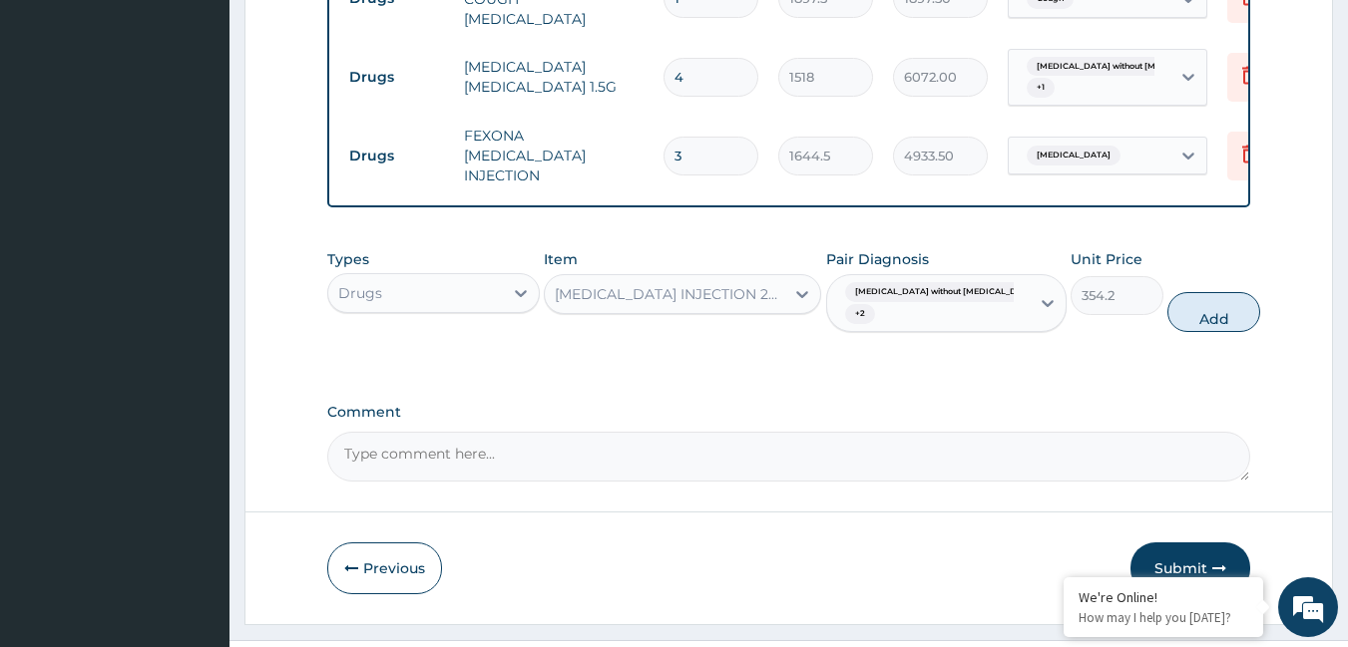
drag, startPoint x: 1195, startPoint y: 283, endPoint x: 1078, endPoint y: 298, distance: 117.7
click at [1191, 292] on button "Add" at bounding box center [1213, 312] width 93 height 40
type input "0"
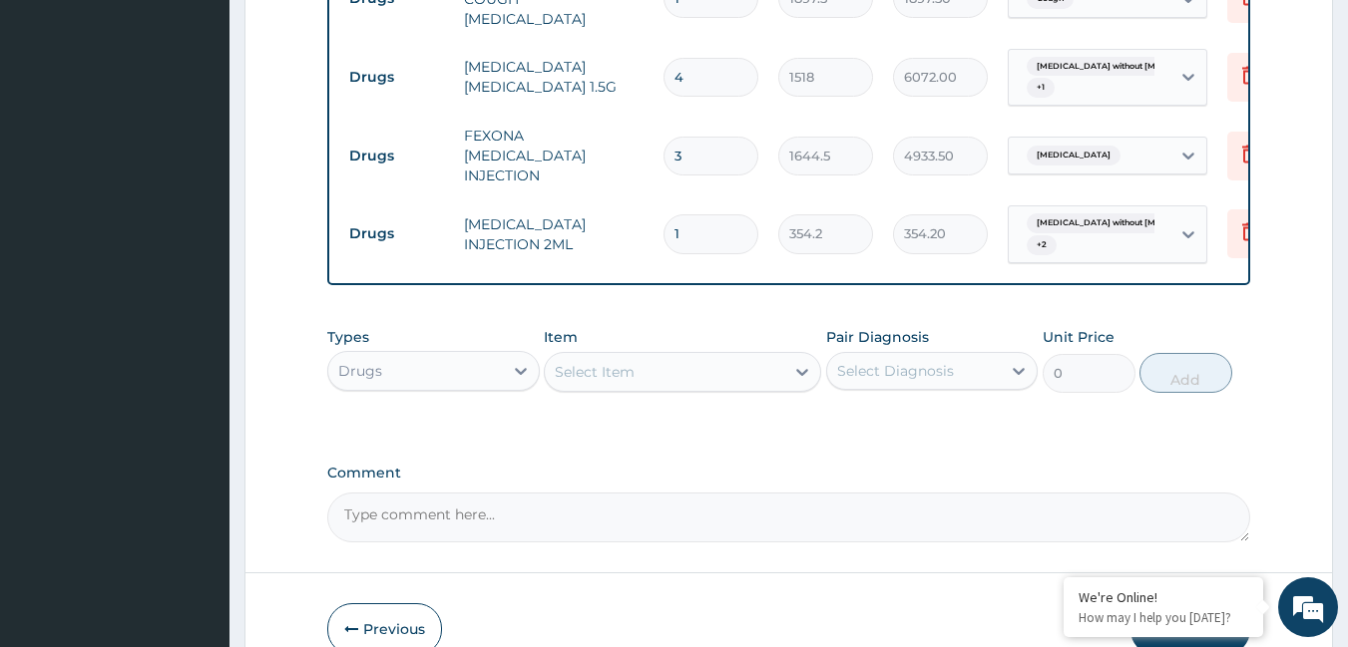
type input "0.00"
type input "4"
type input "1416.80"
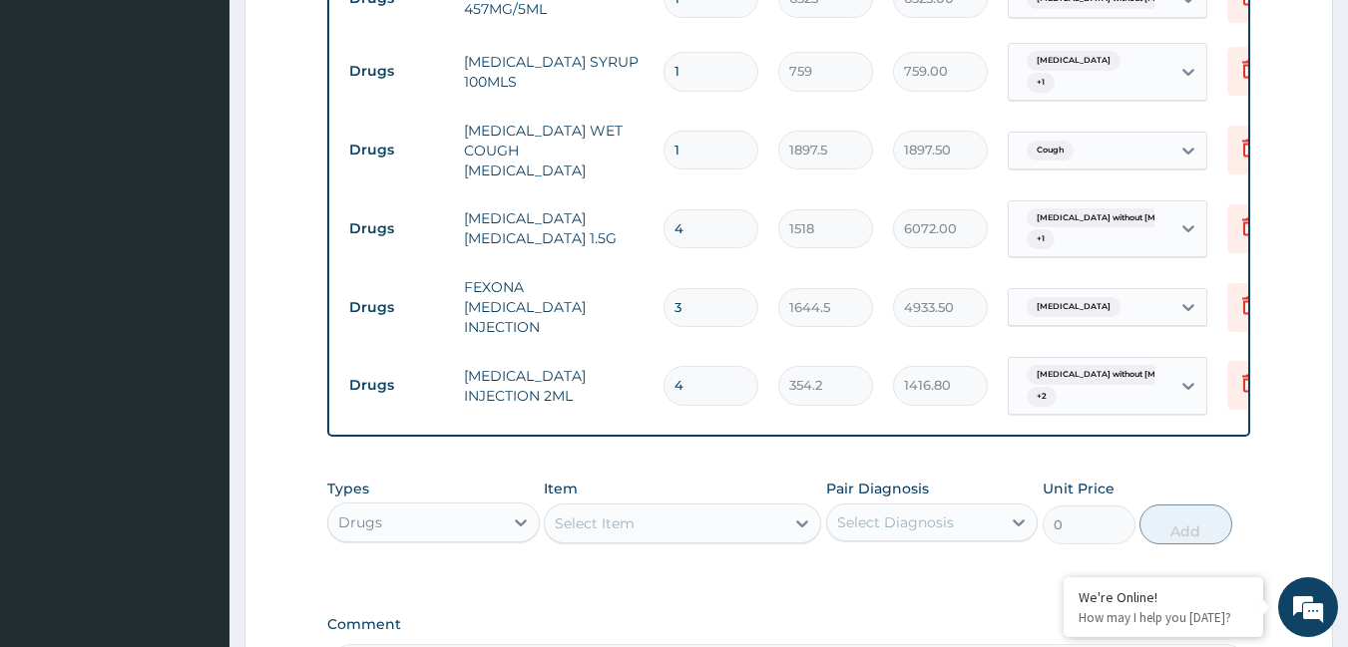
scroll to position [1535, 0]
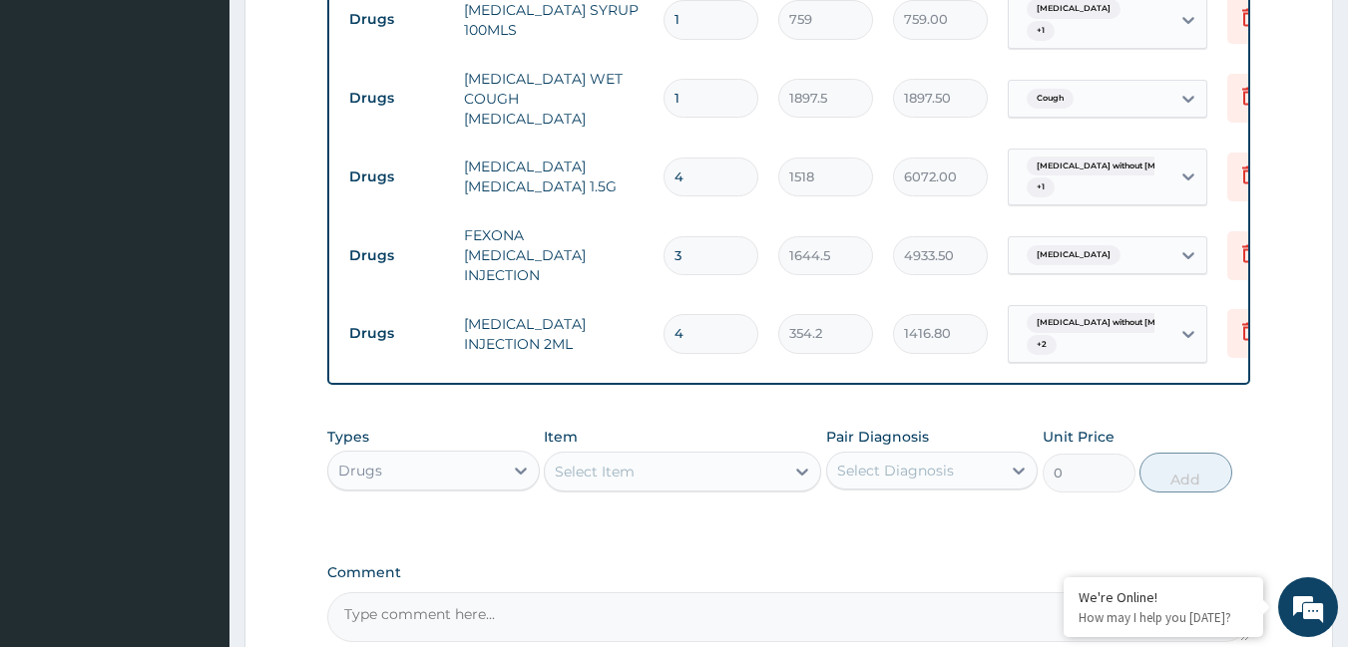
type input "4"
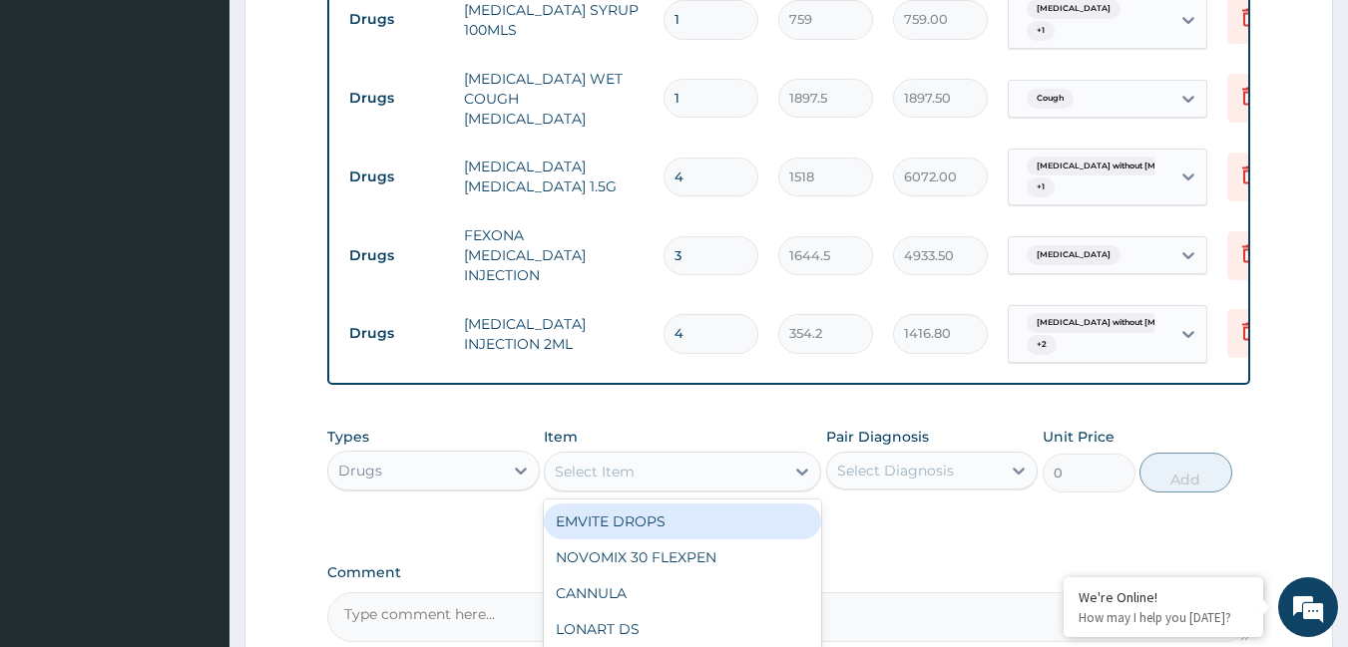
click at [624, 462] on div "Select Item" at bounding box center [595, 472] width 80 height 20
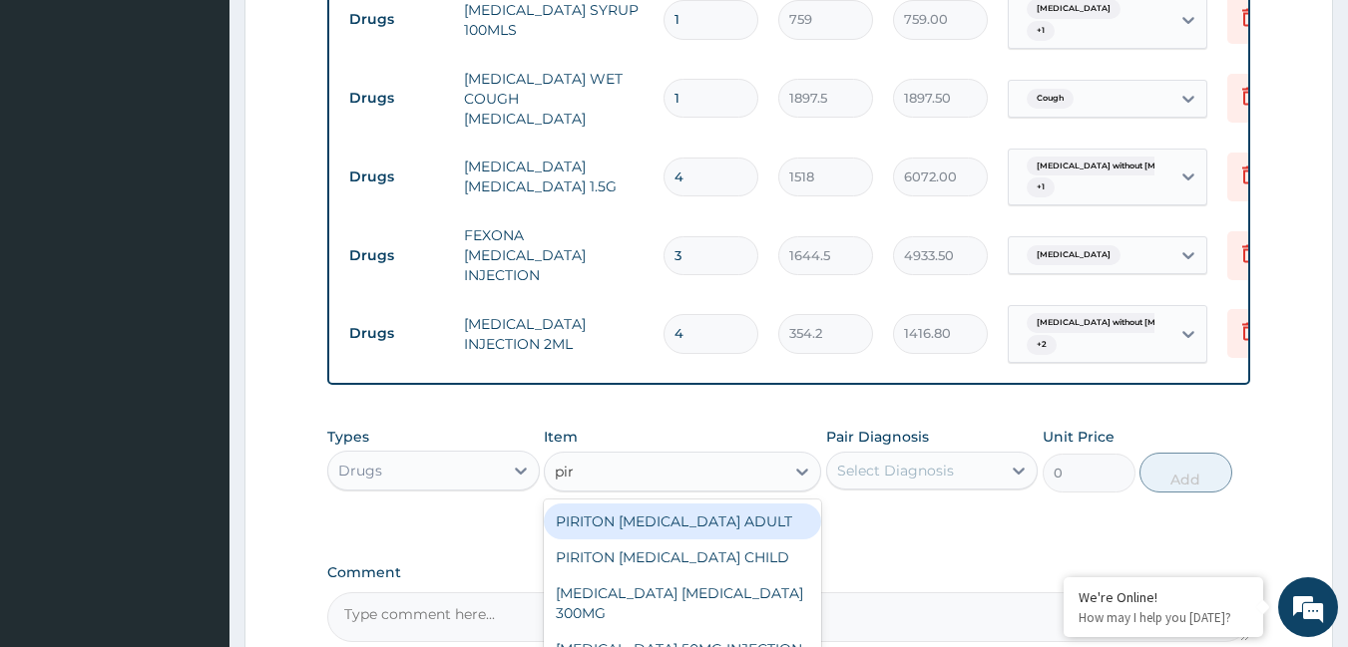
type input "piri"
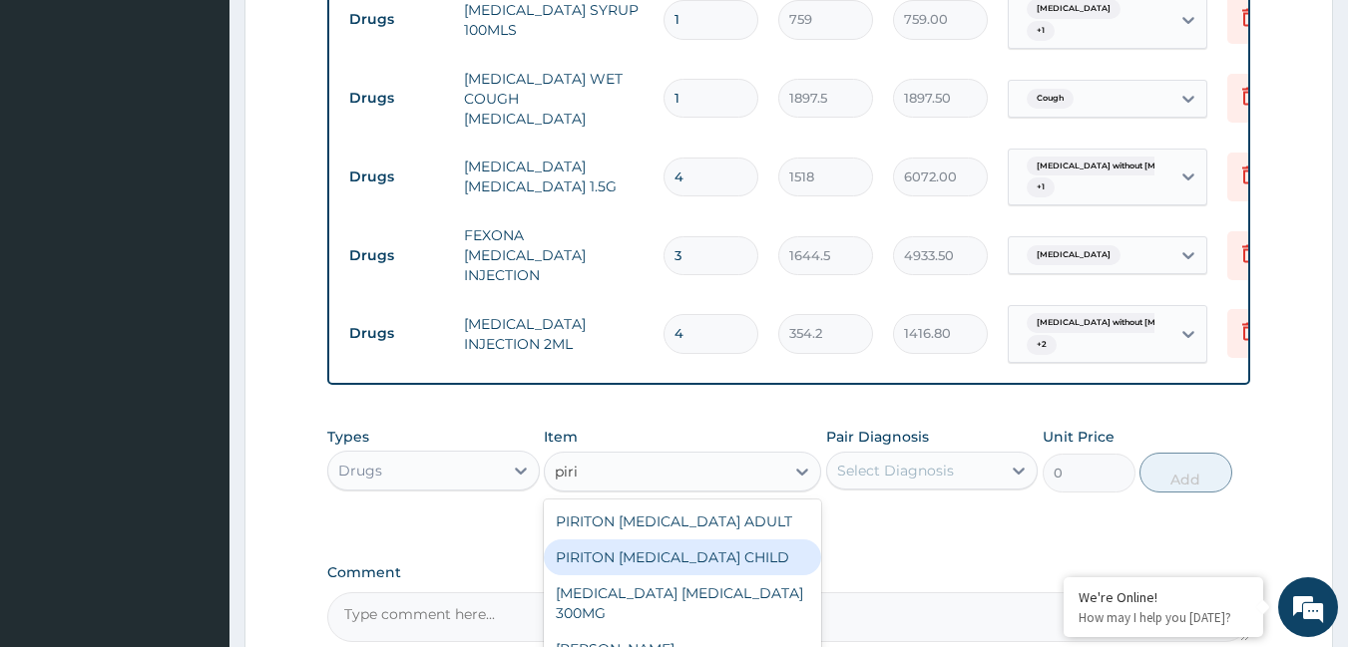
click at [623, 540] on div "PIRITON [MEDICAL_DATA] CHILD" at bounding box center [682, 558] width 277 height 36
type input "1265"
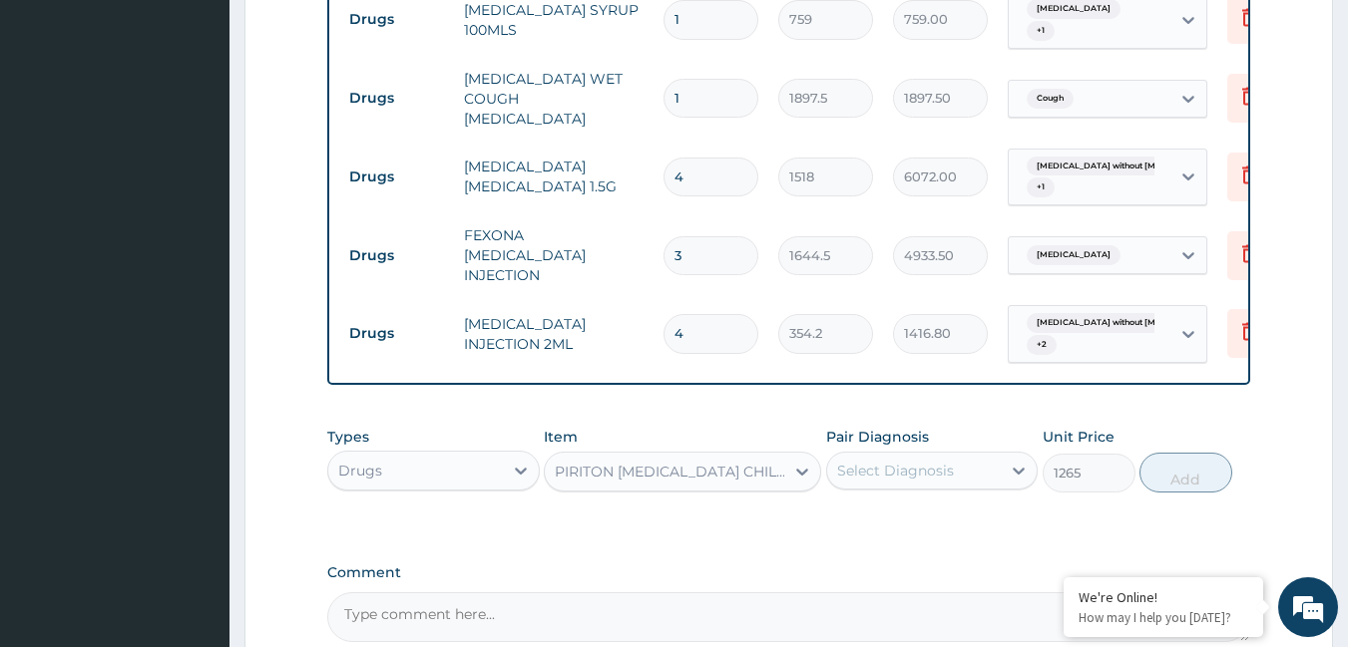
click at [899, 461] on div "Select Diagnosis" at bounding box center [895, 471] width 117 height 20
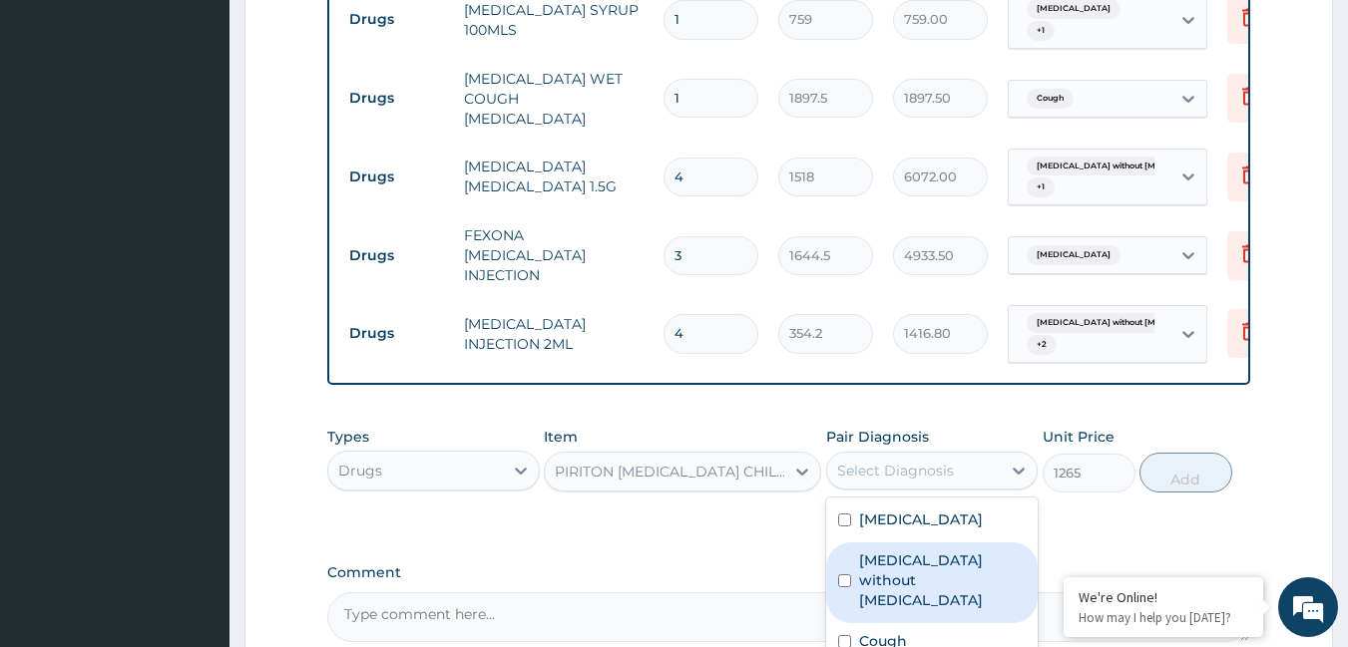
click at [898, 551] on label "[MEDICAL_DATA] without [MEDICAL_DATA]" at bounding box center [943, 581] width 168 height 60
checkbox input "true"
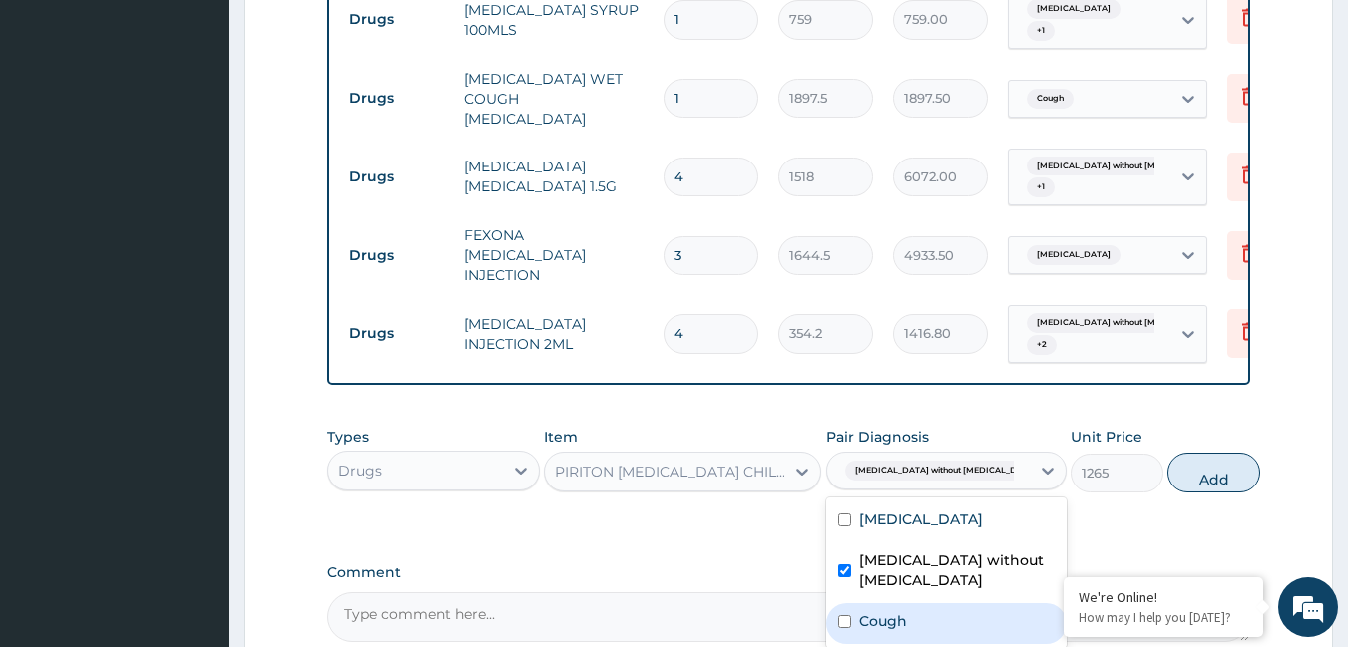
click at [898, 612] on label "Cough" at bounding box center [883, 622] width 48 height 20
checkbox input "true"
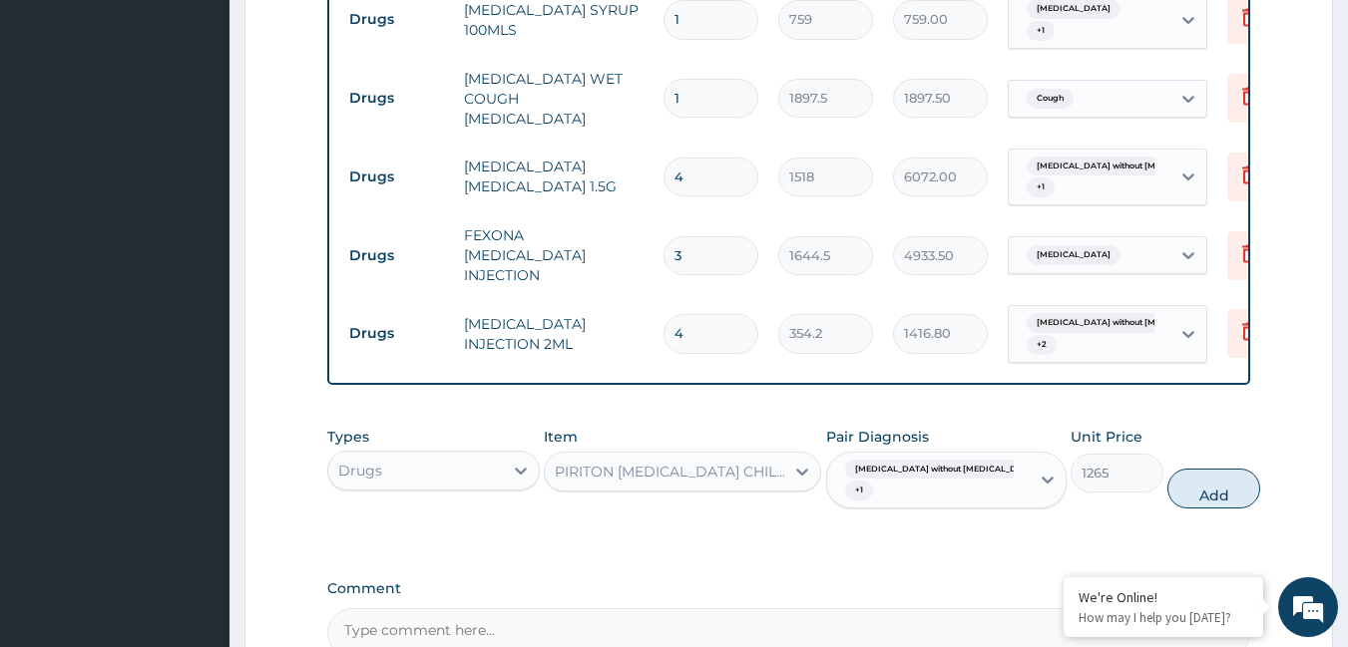
click at [1122, 450] on div "Types Drugs Item PIRITON EXPECTORANT CHILD Pair Diagnosis Sepsis without septic…" at bounding box center [789, 468] width 924 height 103
drag, startPoint x: 1176, startPoint y: 460, endPoint x: 1026, endPoint y: 457, distance: 150.7
click at [1173, 469] on button "Add" at bounding box center [1213, 489] width 93 height 40
type input "0"
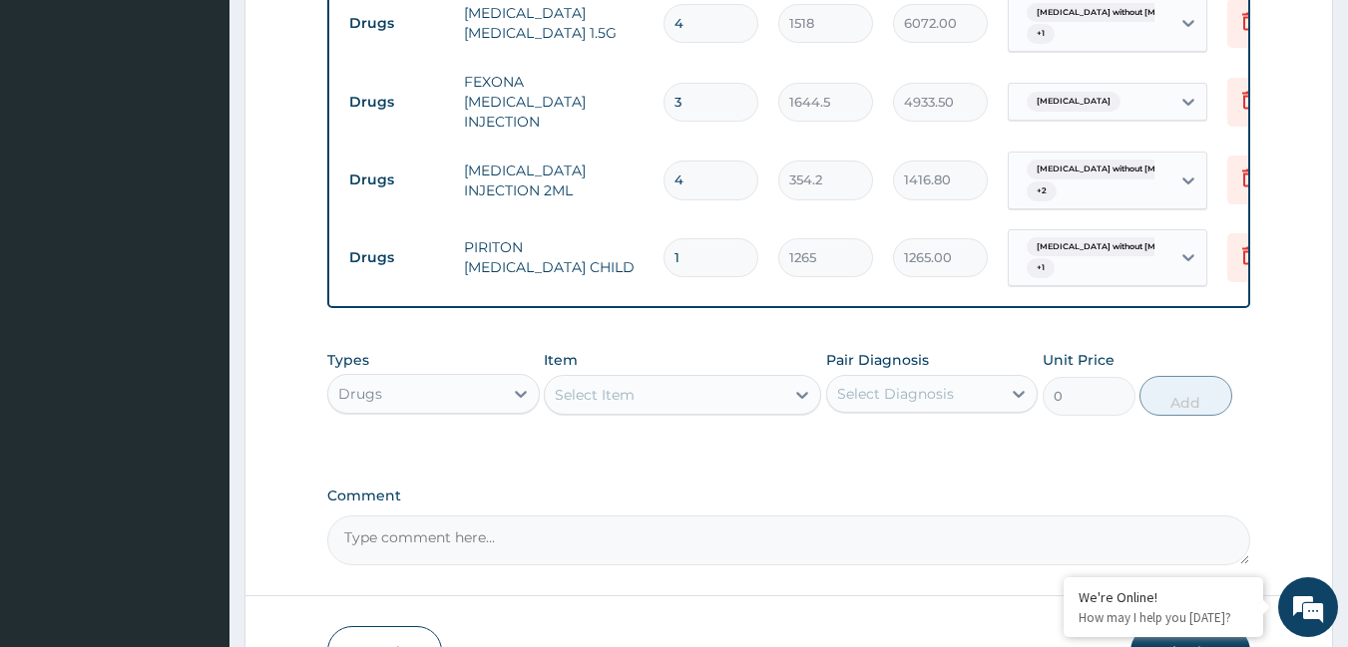
scroll to position [1790, 0]
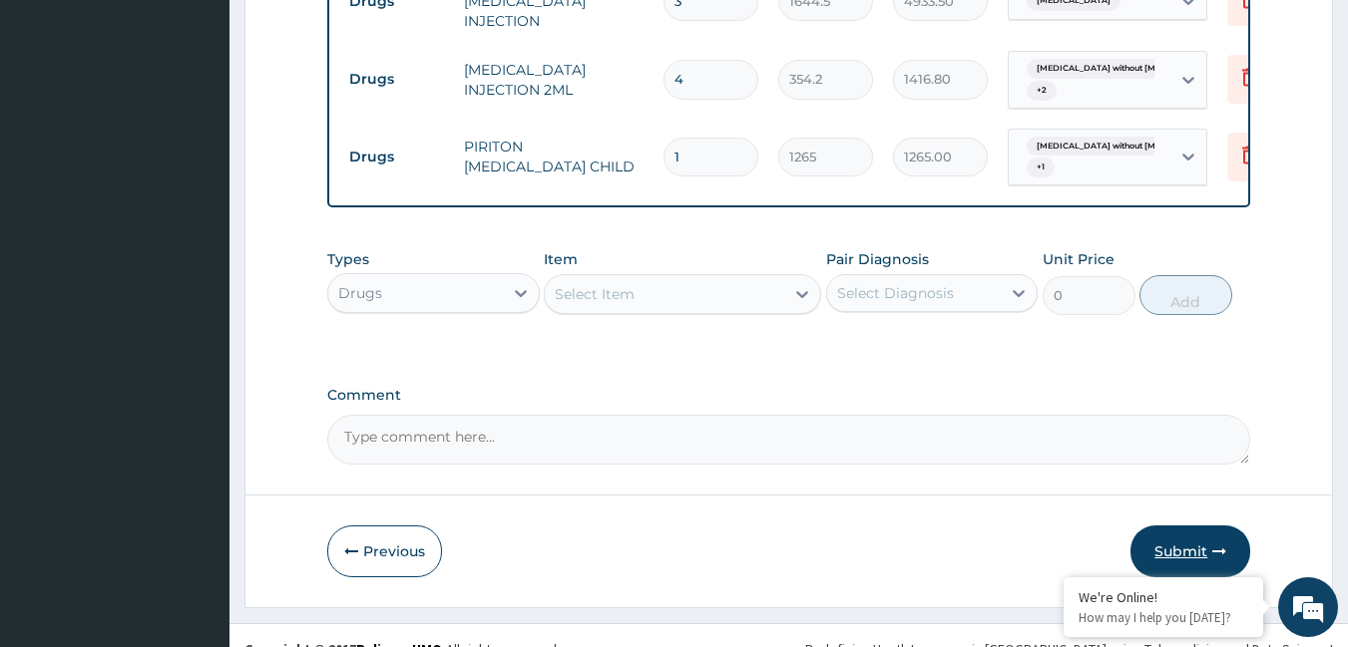
drag, startPoint x: 1153, startPoint y: 518, endPoint x: 1151, endPoint y: 508, distance: 10.2
click at [1154, 526] on button "Submit" at bounding box center [1190, 552] width 120 height 52
click at [1213, 545] on icon "button" at bounding box center [1219, 552] width 14 height 14
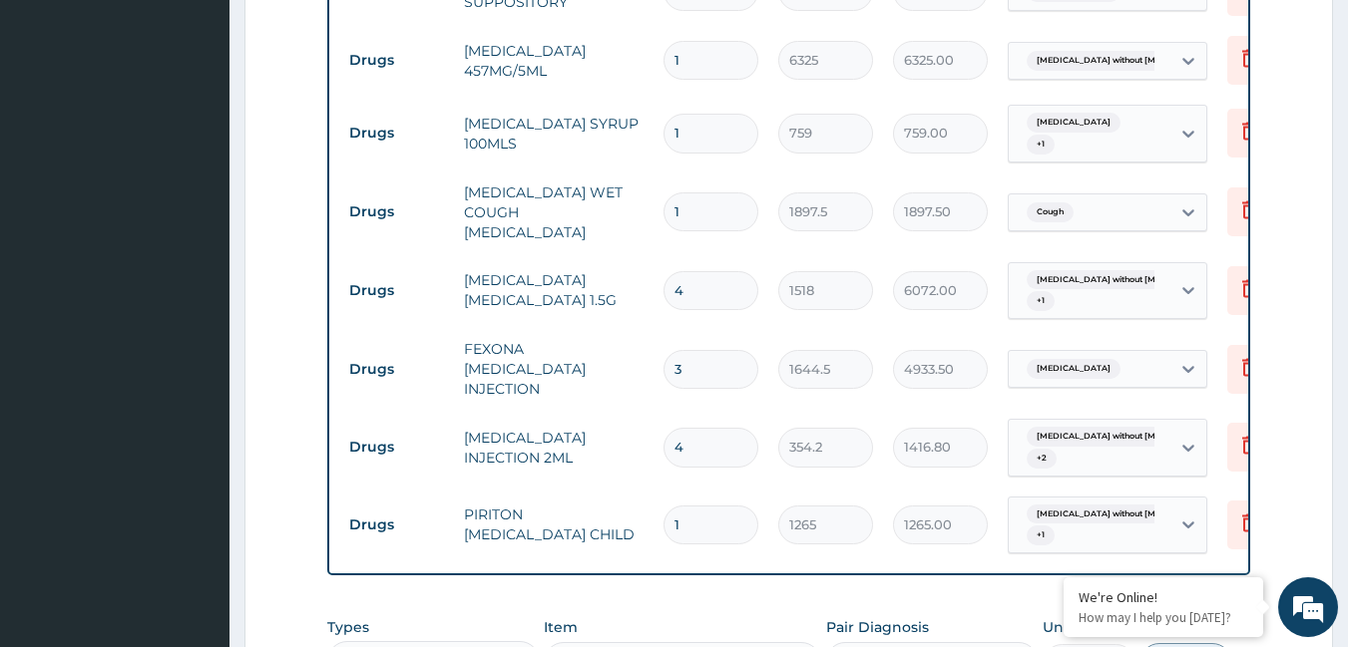
scroll to position [1391, 0]
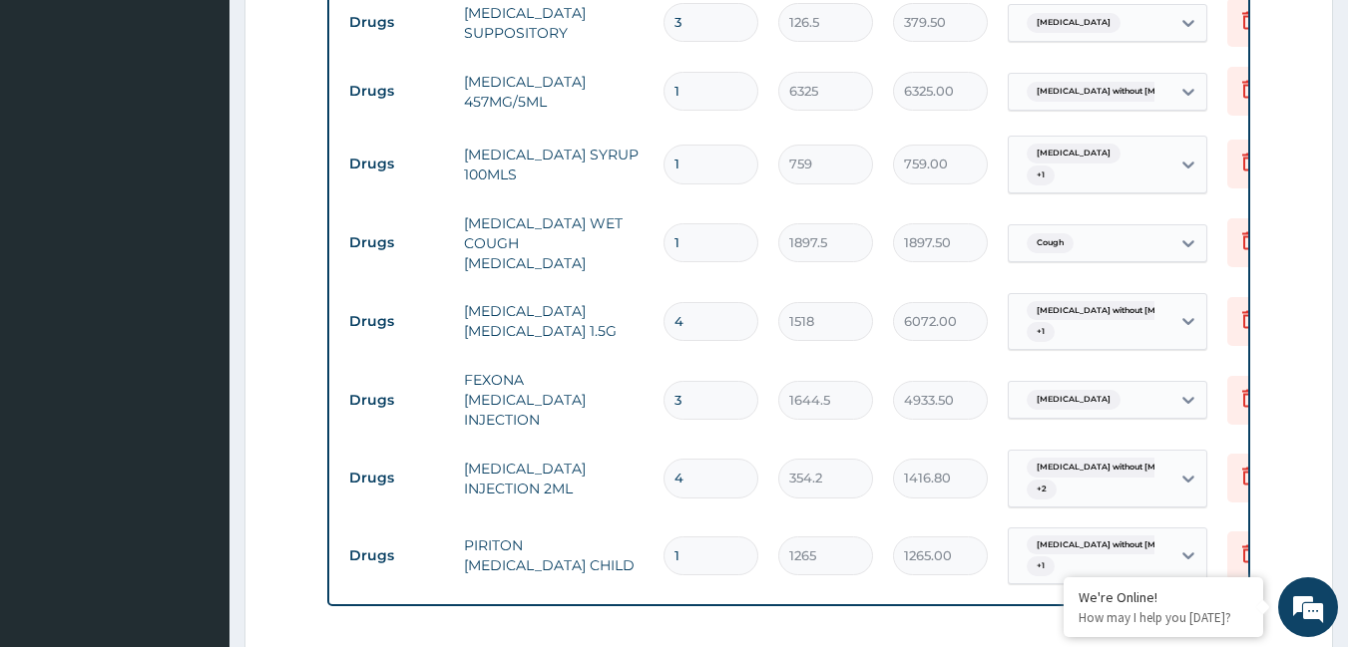
click at [705, 537] on input "1" at bounding box center [710, 556] width 95 height 39
type input "2"
type input "2530.00"
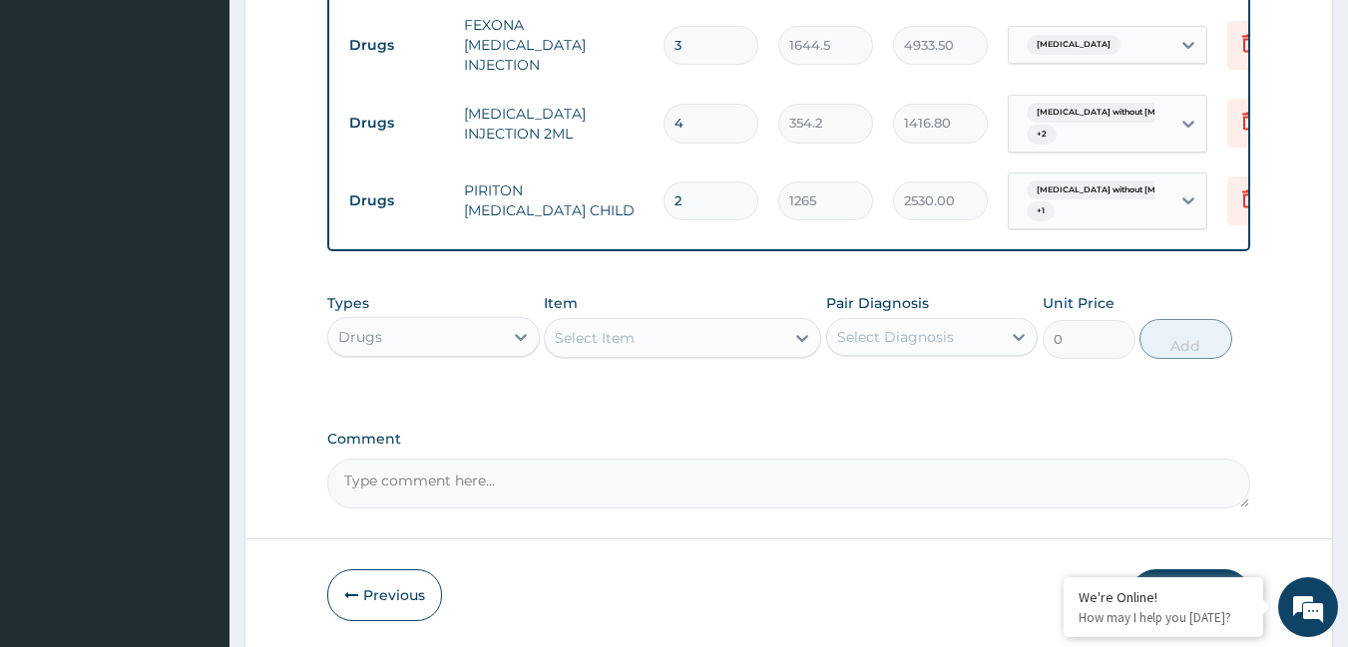
scroll to position [1790, 0]
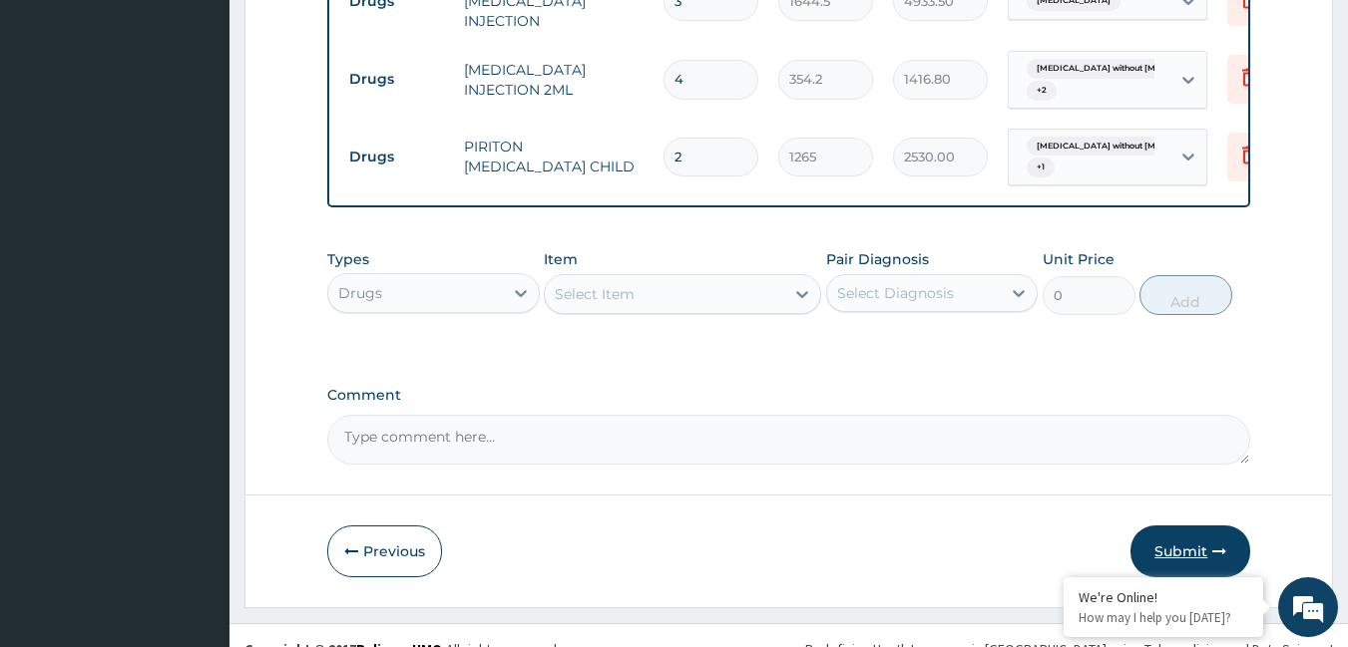
click at [1173, 526] on button "Submit" at bounding box center [1190, 552] width 120 height 52
click at [706, 138] on input "2" at bounding box center [710, 157] width 95 height 39
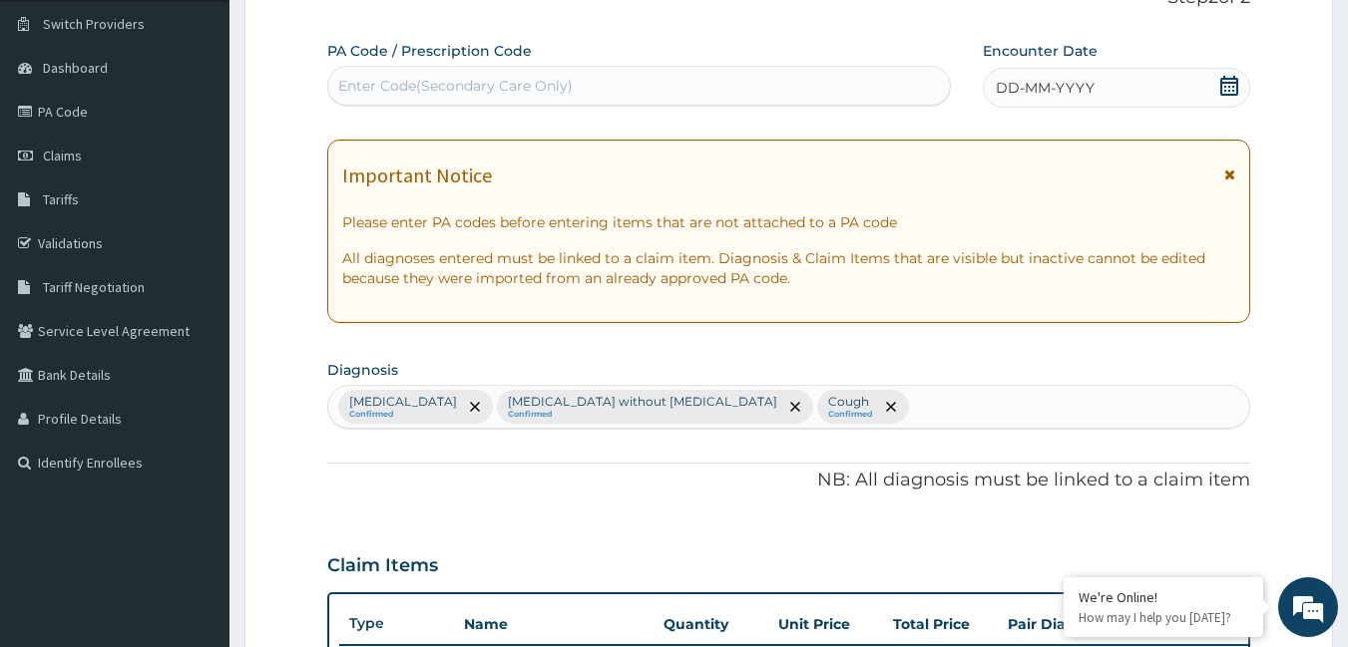
scroll to position [0, 0]
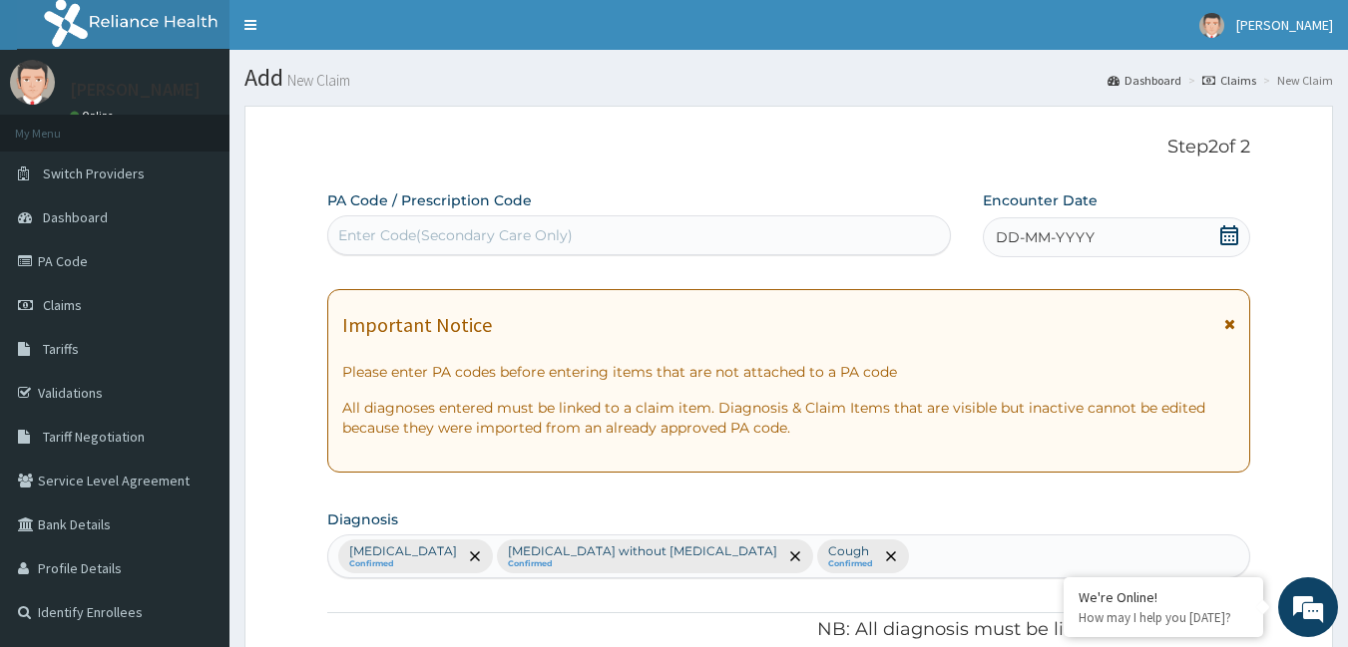
paste input "1080"
type input "21080"
type input "26666200.00"
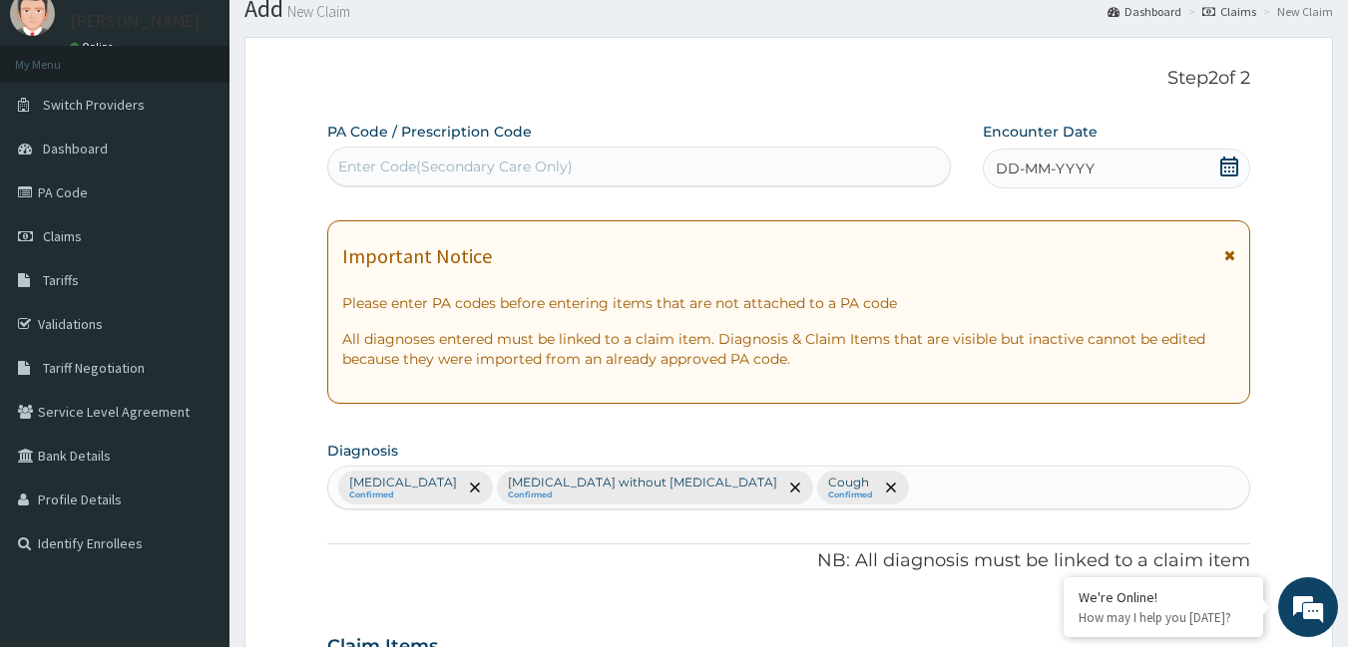
scroll to position [68, 0]
type input "21080"
click at [445, 163] on div "Enter Code(Secondary Care Only)" at bounding box center [455, 168] width 234 height 20
paste input "PA/10BD80"
type input "PA/10BD80"
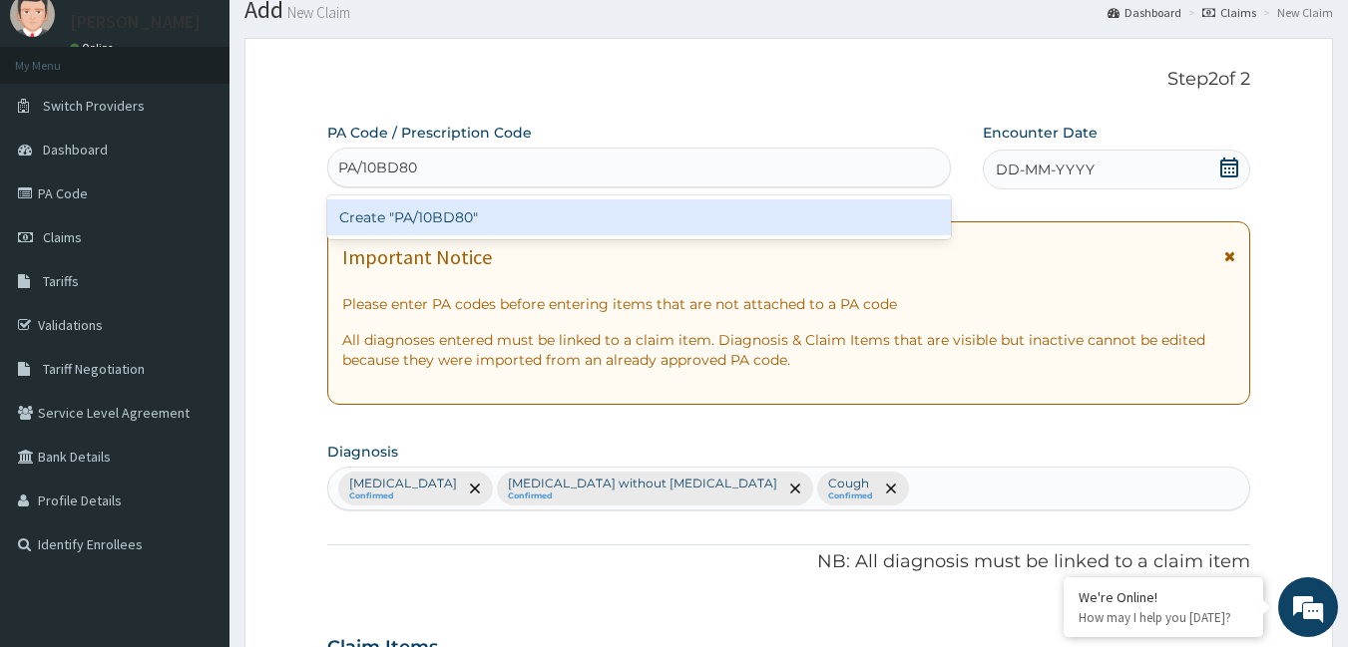
click at [448, 212] on div "Create "PA/10BD80"" at bounding box center [639, 218] width 625 height 36
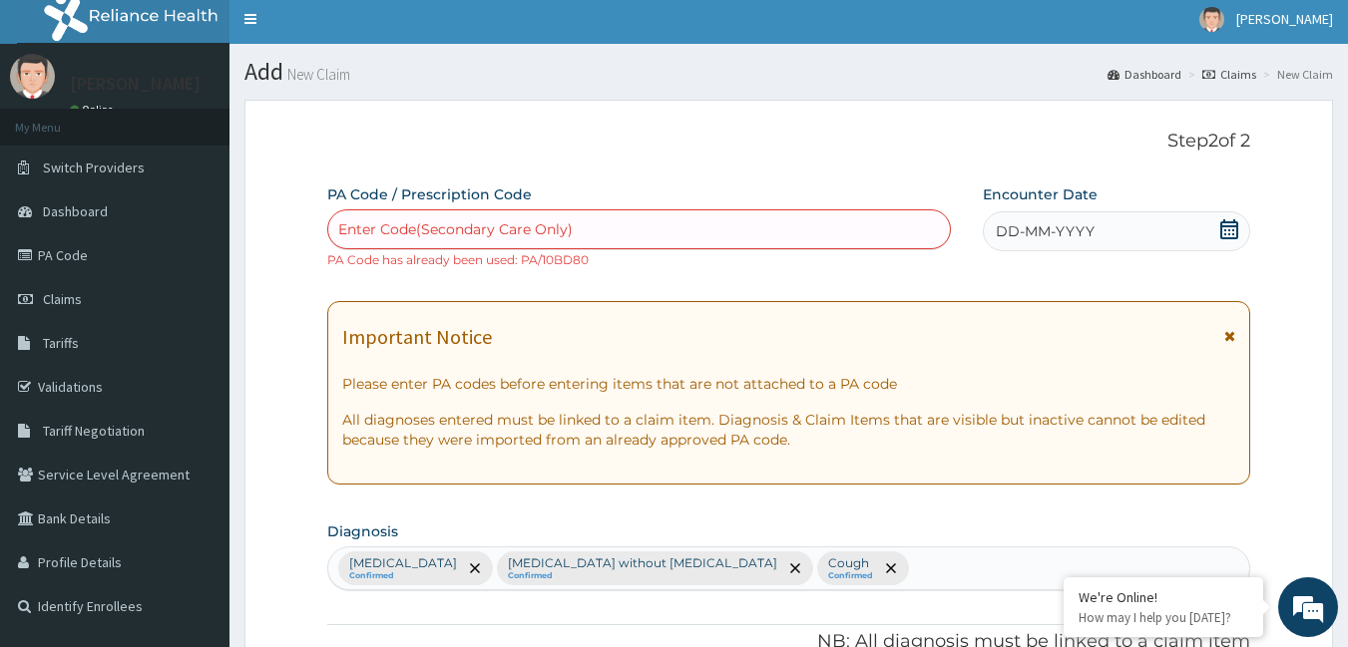
scroll to position [0, 0]
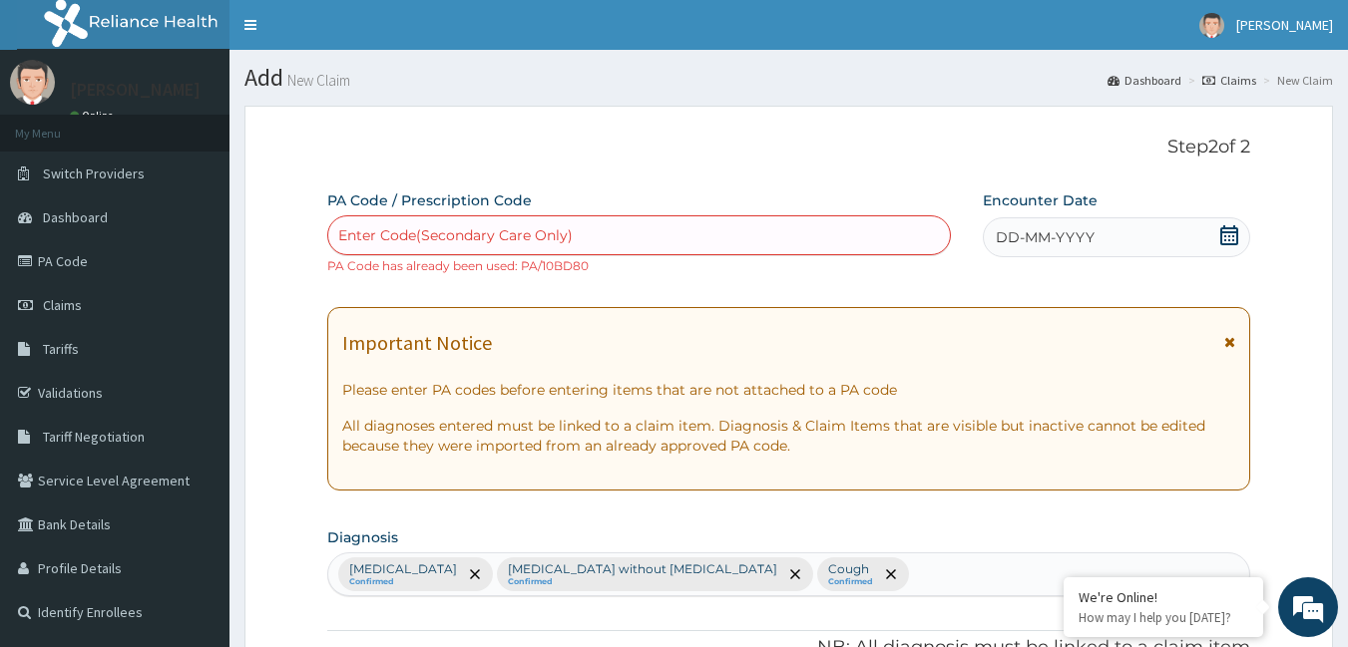
click at [436, 229] on div "Enter Code(Secondary Care Only)" at bounding box center [455, 235] width 234 height 20
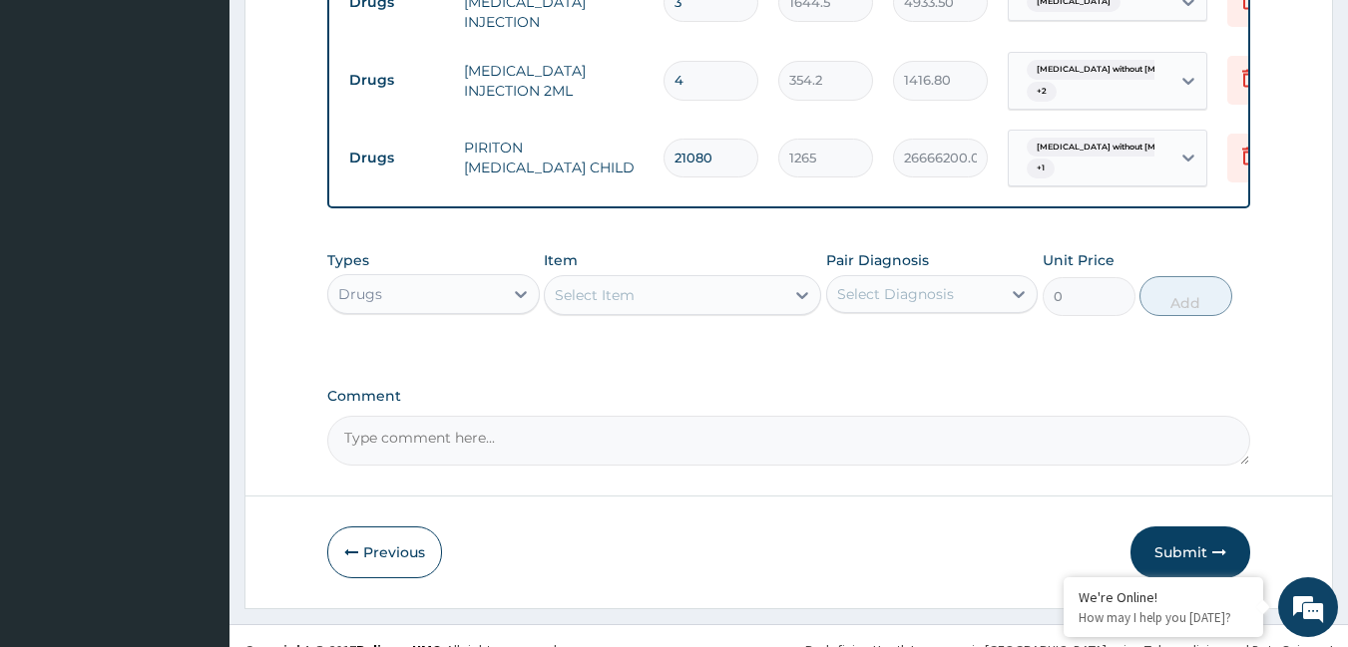
scroll to position [1808, 0]
click at [1212, 526] on button "Submit" at bounding box center [1190, 552] width 120 height 52
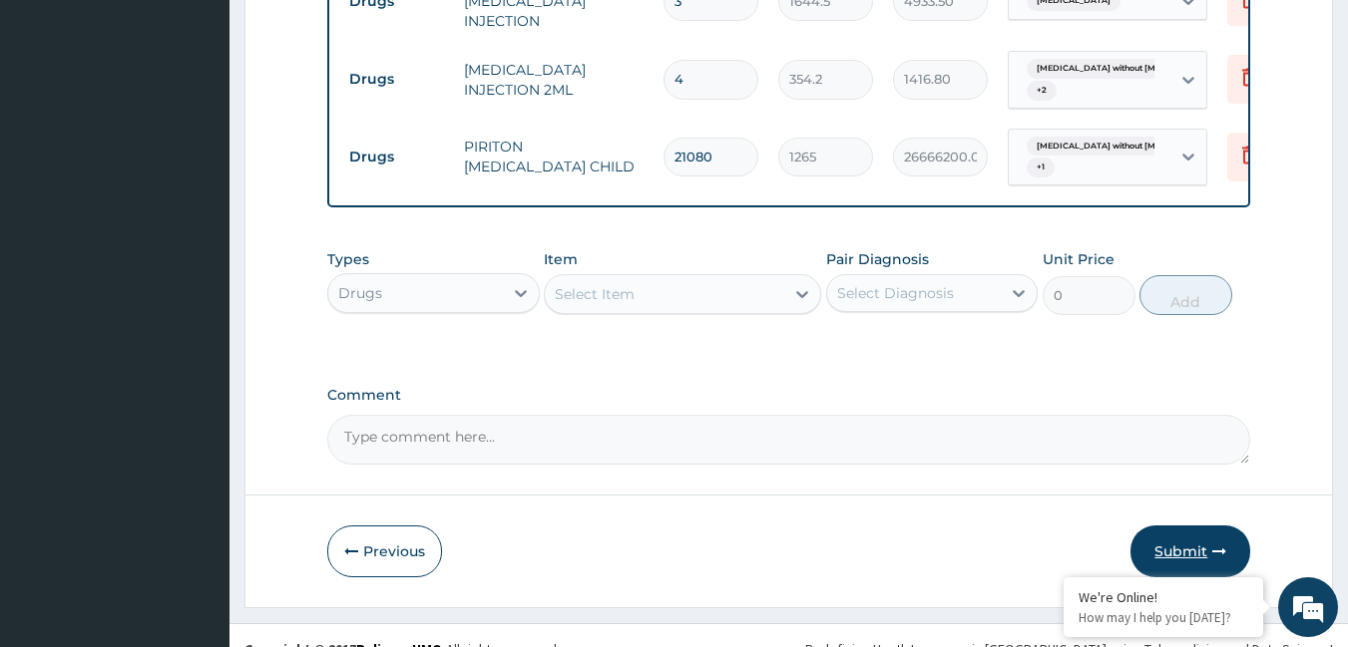
click at [1210, 526] on button "Submit" at bounding box center [1190, 552] width 120 height 52
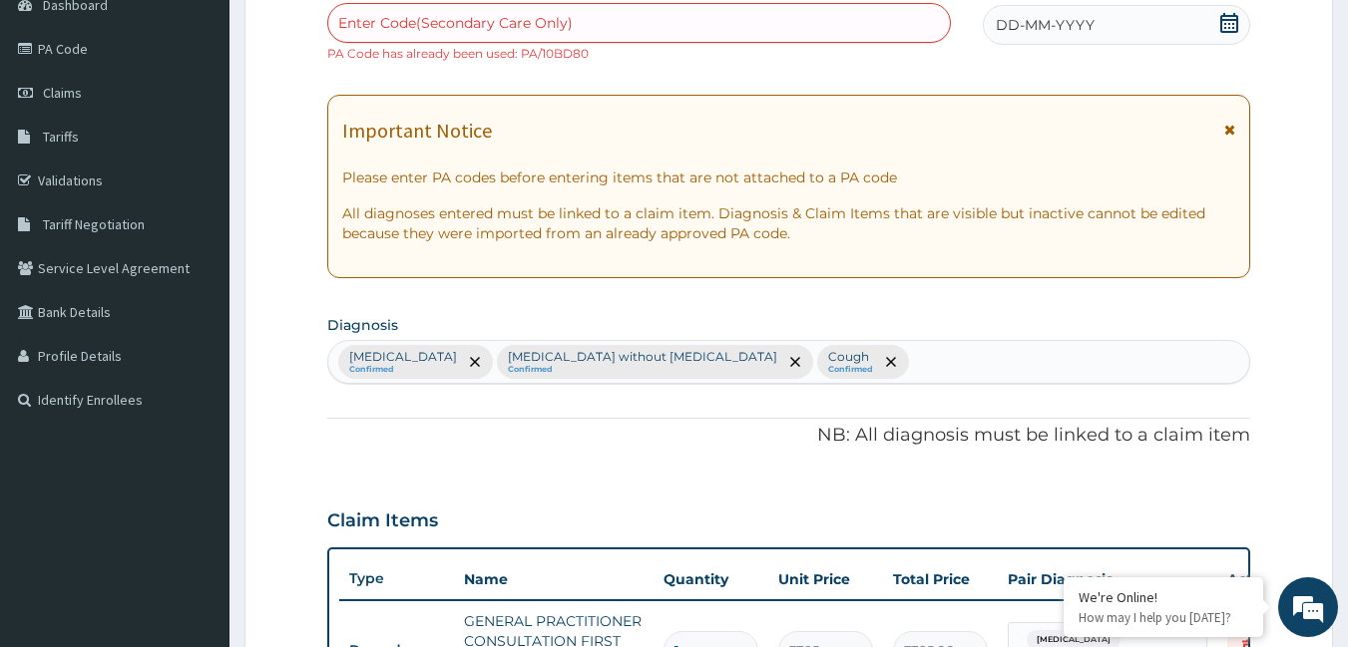
scroll to position [211, 0]
click at [616, 222] on p "All diagnoses entered must be linked to a claim item. Diagnosis & Claim Items t…" at bounding box center [789, 225] width 894 height 40
click at [656, 18] on div "Enter Code(Secondary Care Only)" at bounding box center [639, 24] width 623 height 32
click at [1233, 21] on icon at bounding box center [1229, 24] width 18 height 20
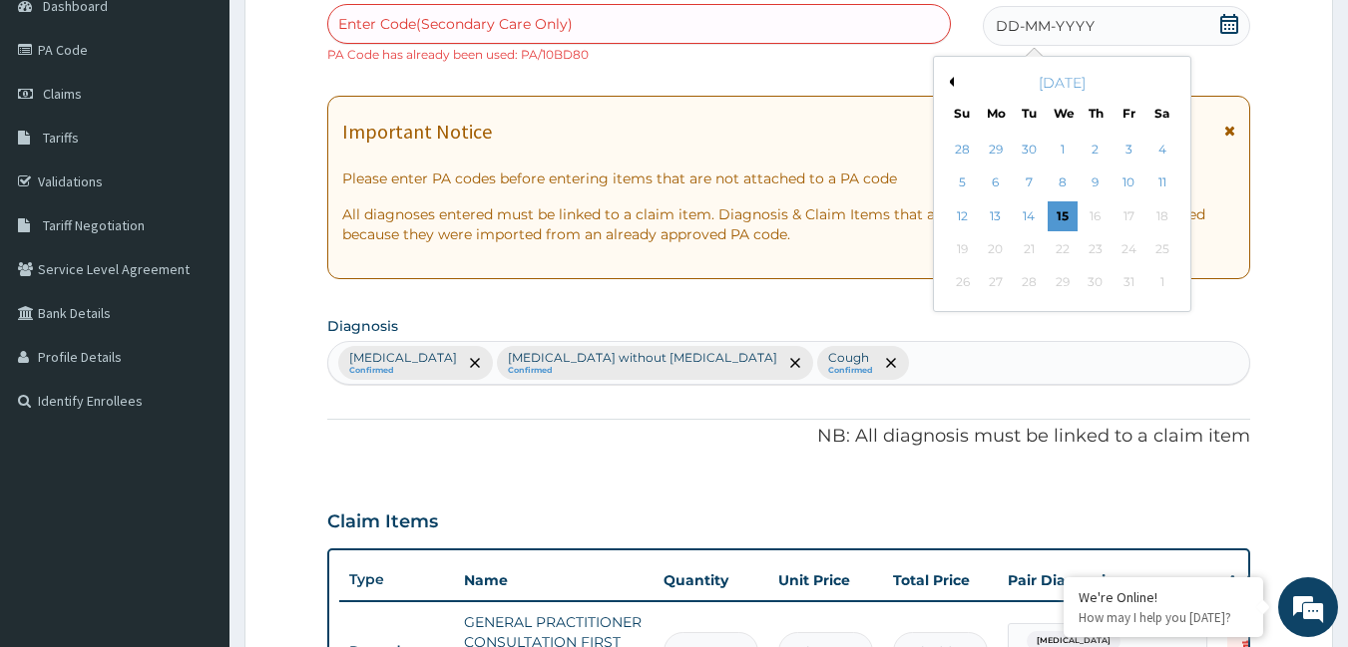
click at [951, 84] on button "Previous Month" at bounding box center [949, 82] width 10 height 10
click at [1096, 248] on div "25" at bounding box center [1095, 249] width 30 height 30
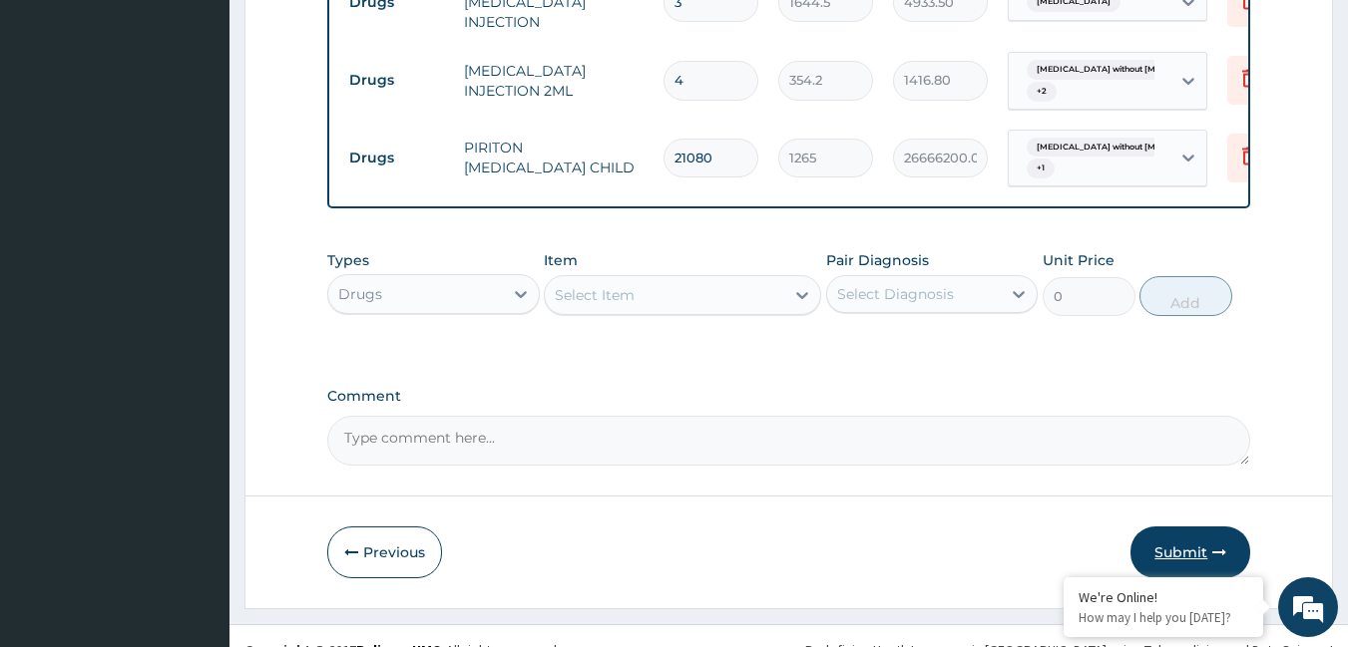
scroll to position [1808, 0]
click at [1168, 526] on button "Submit" at bounding box center [1190, 552] width 120 height 52
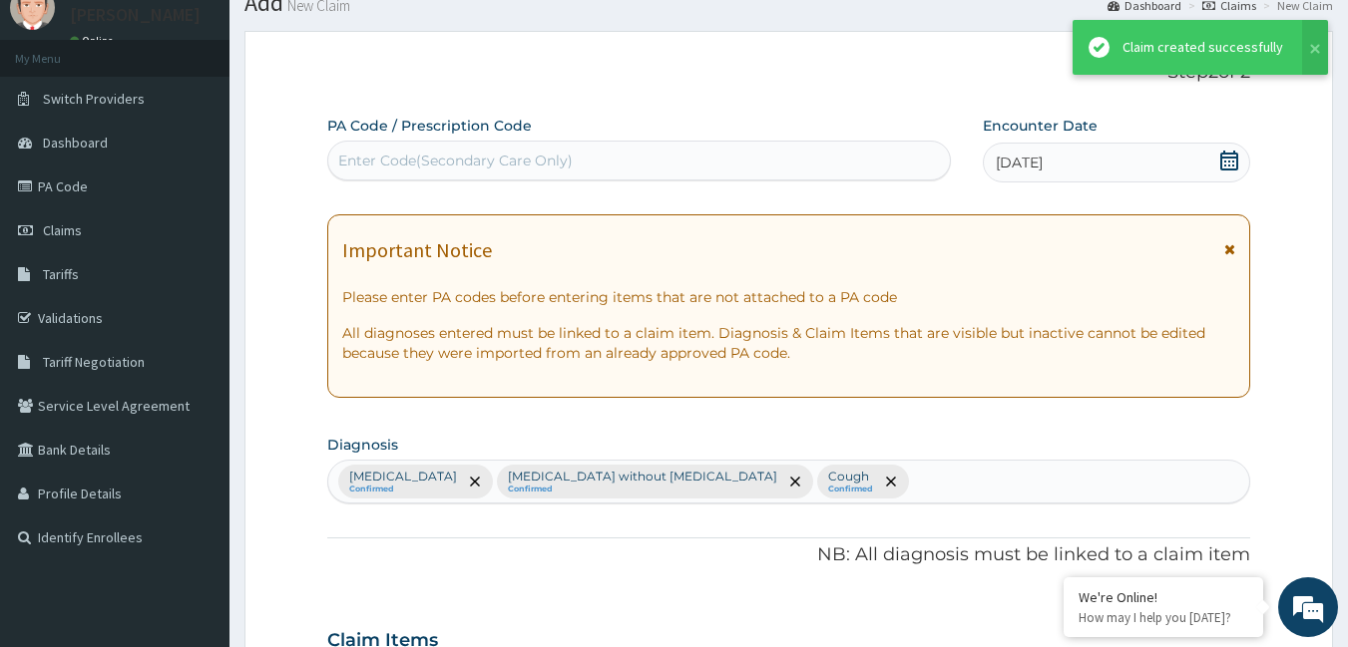
scroll to position [1790, 0]
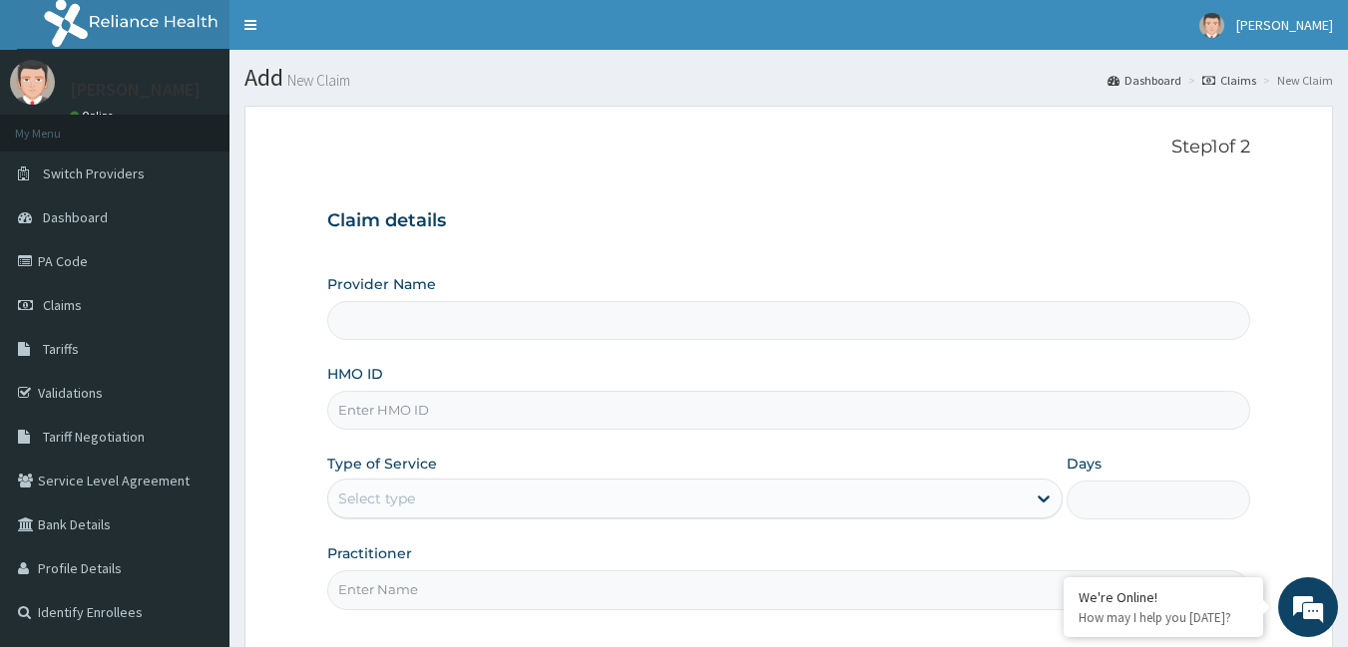
type input "[GEOGRAPHIC_DATA]"
click at [453, 415] on input "HMO ID" at bounding box center [789, 410] width 924 height 39
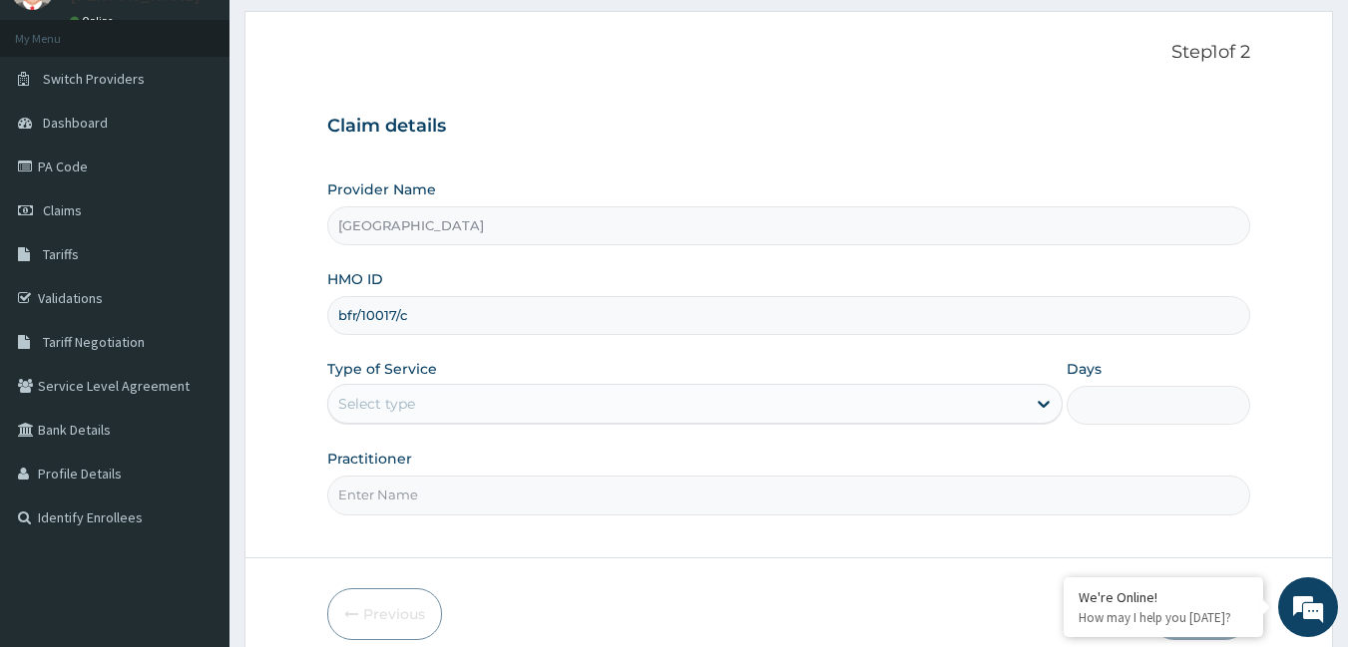
scroll to position [185, 0]
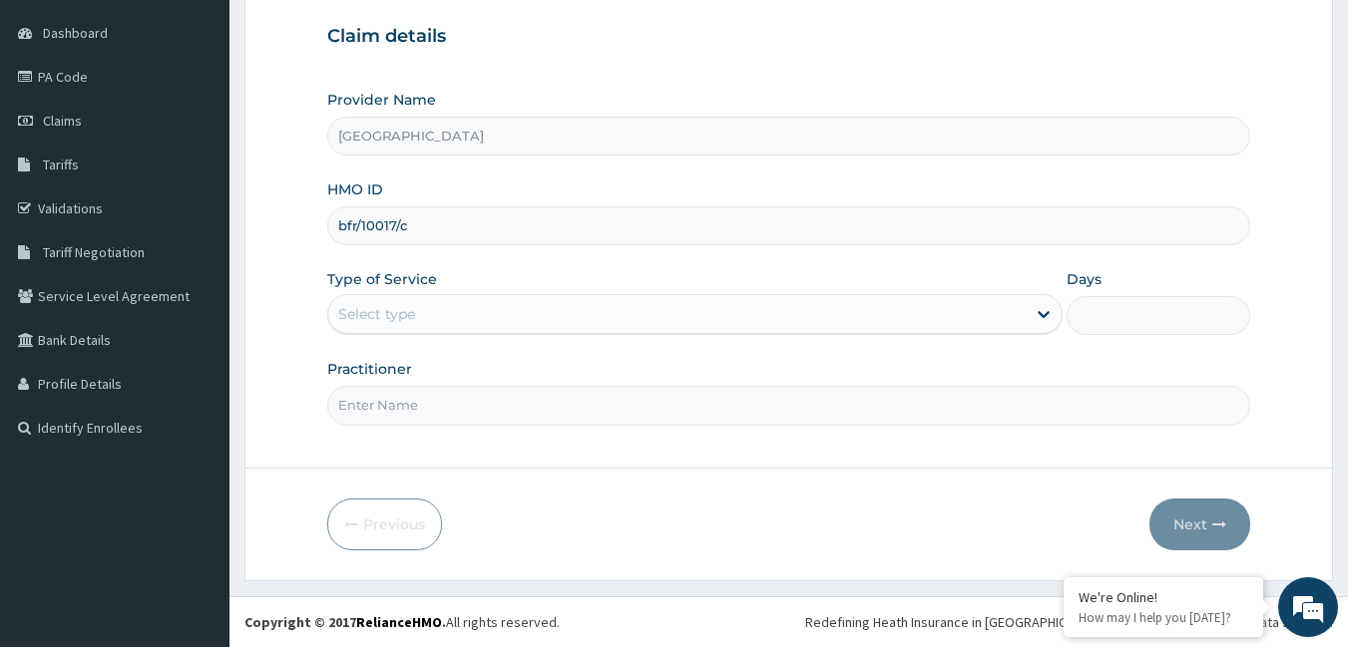
type input "bfr/10017/c"
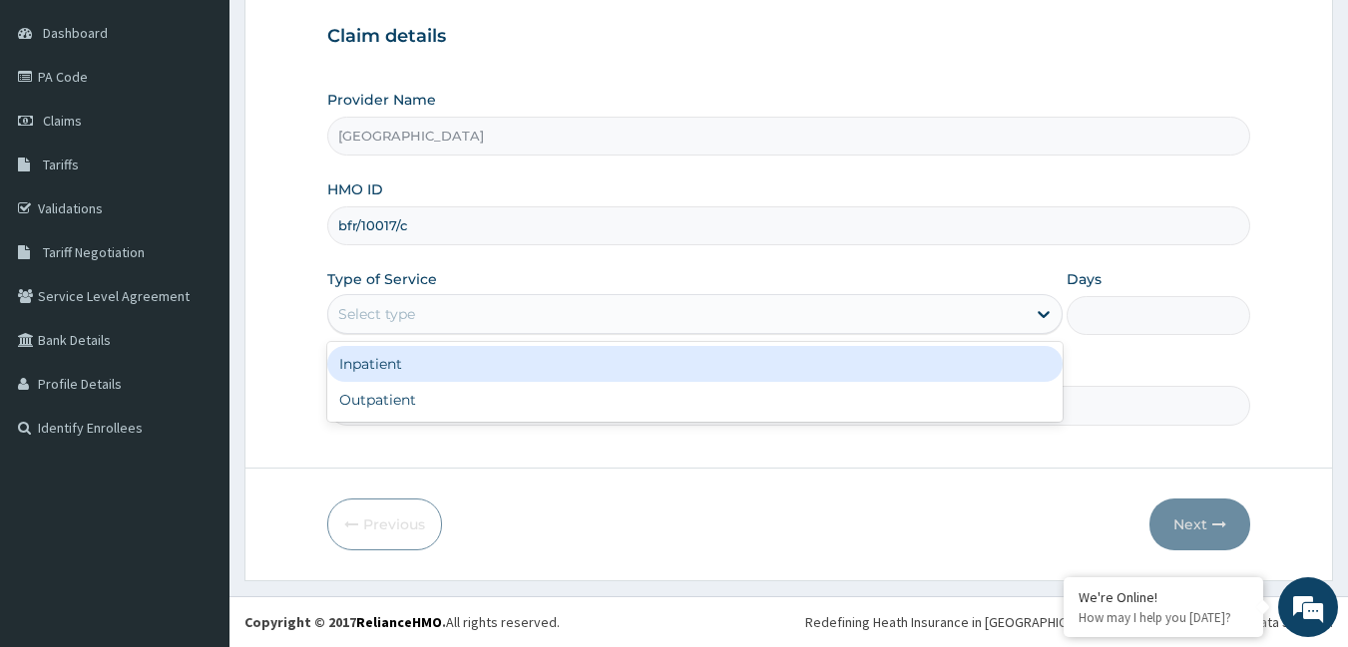
click at [897, 317] on div "Select type" at bounding box center [676, 314] width 697 height 32
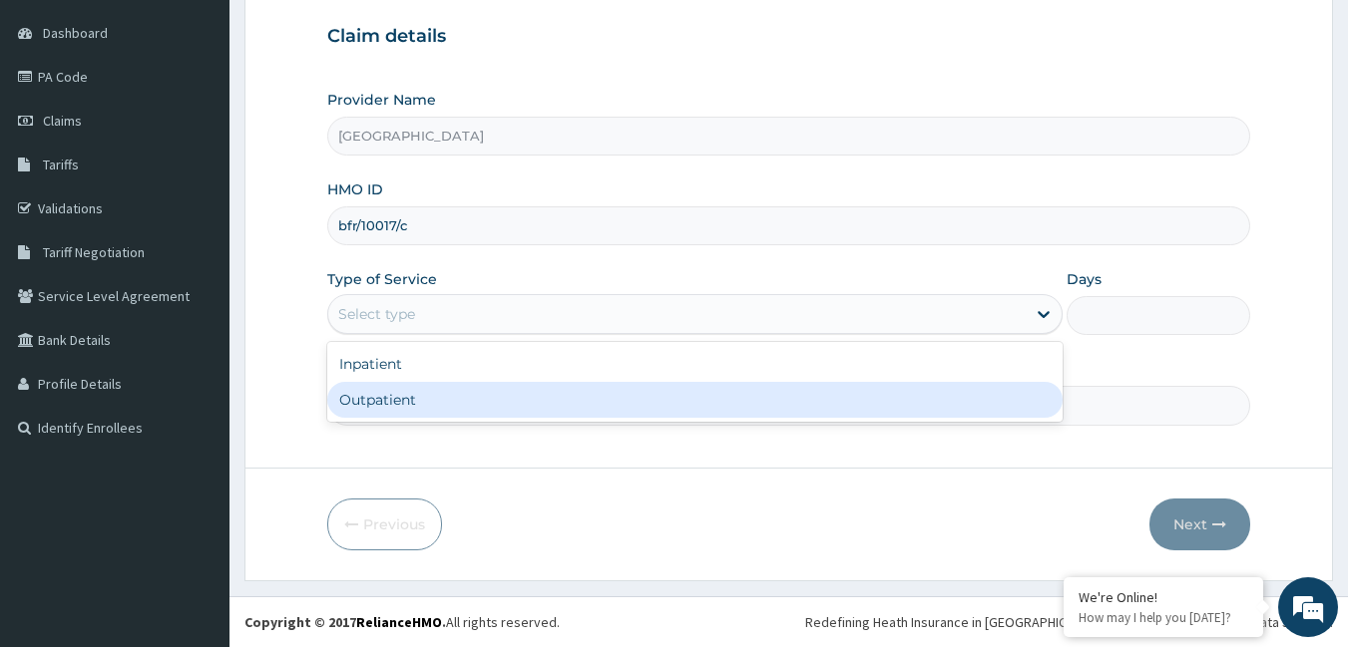
click at [723, 399] on div "Outpatient" at bounding box center [694, 400] width 735 height 36
type input "1"
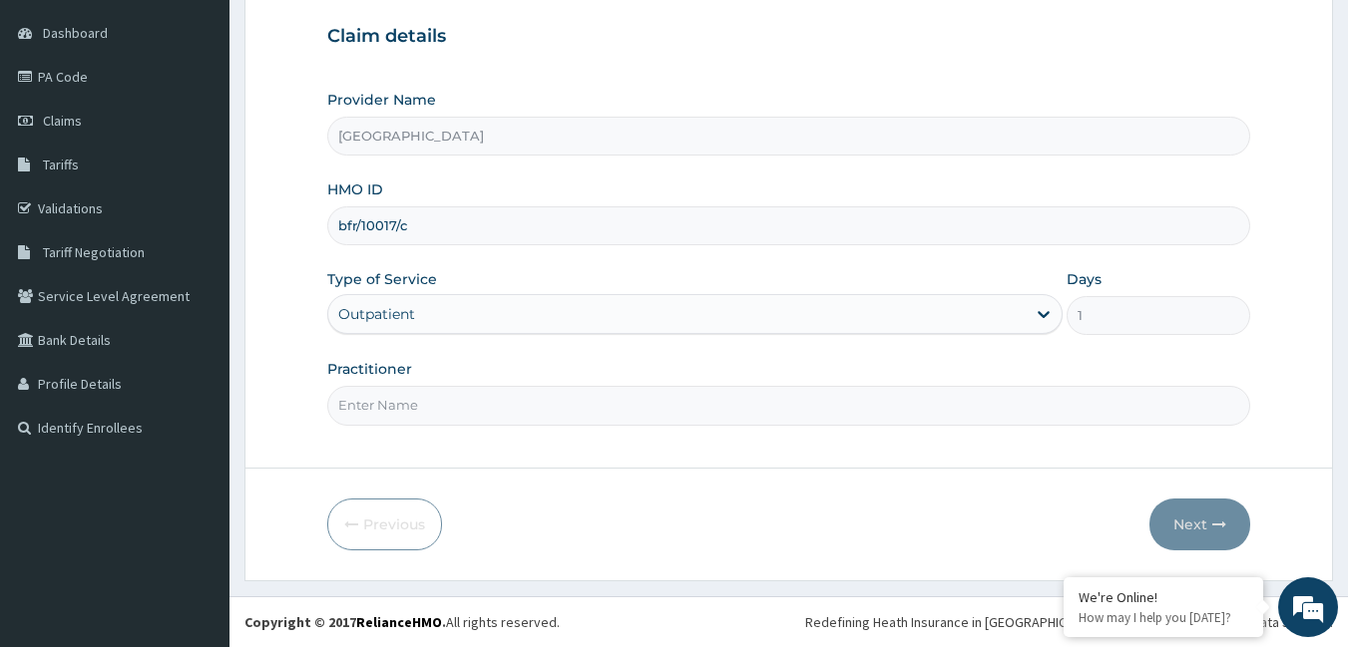
click at [724, 417] on input "Practitioner" at bounding box center [789, 405] width 924 height 39
type input "[PERSON_NAME]"
click at [1199, 522] on button "Next" at bounding box center [1199, 525] width 101 height 52
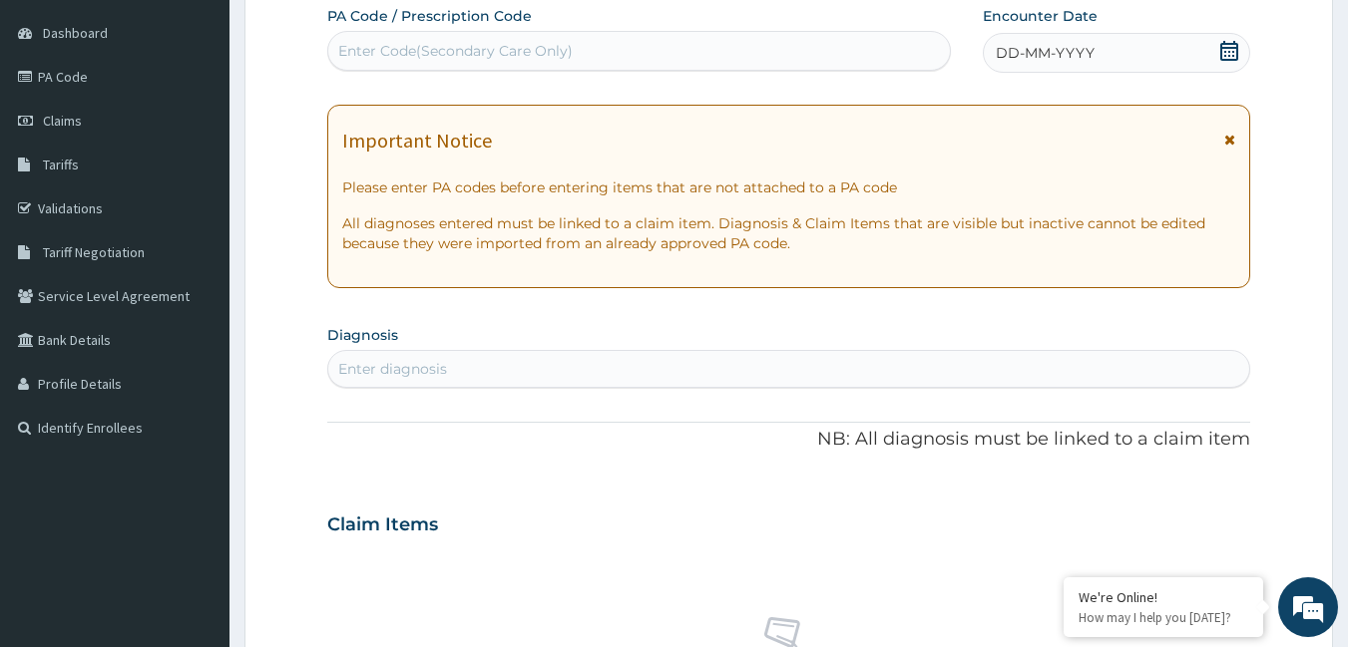
click at [360, 370] on div "Enter diagnosis" at bounding box center [392, 369] width 109 height 20
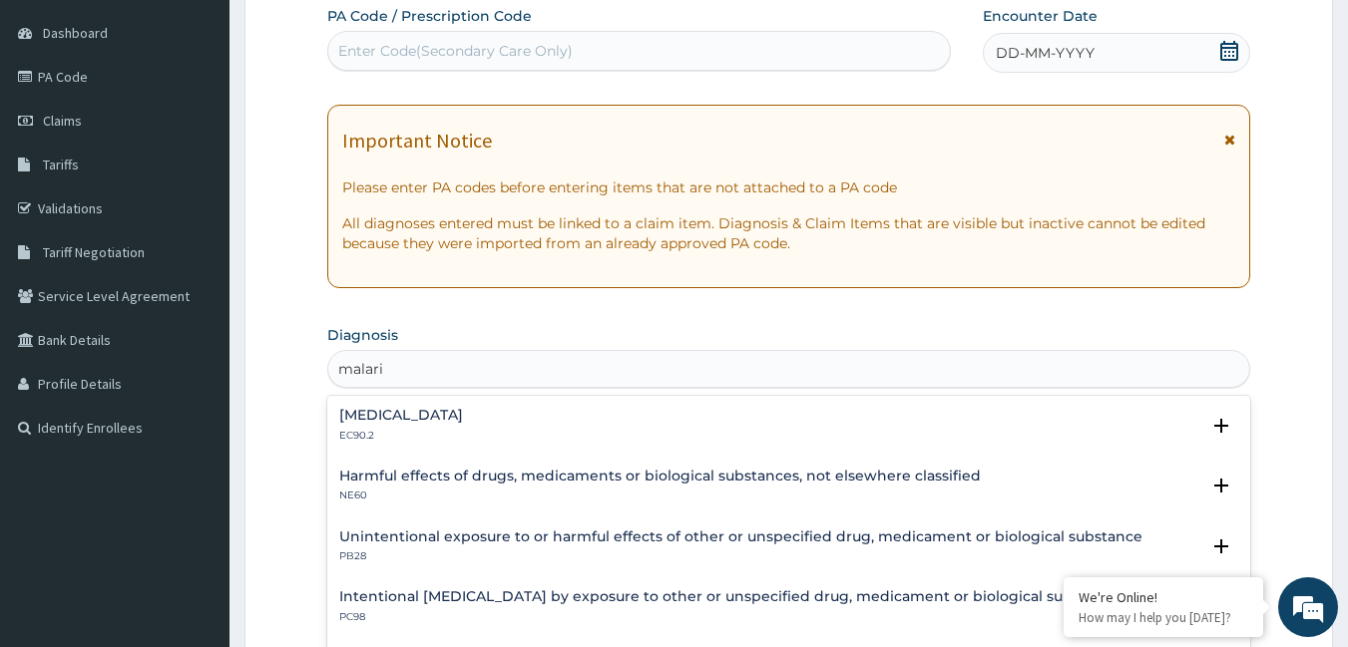
type input "[MEDICAL_DATA]"
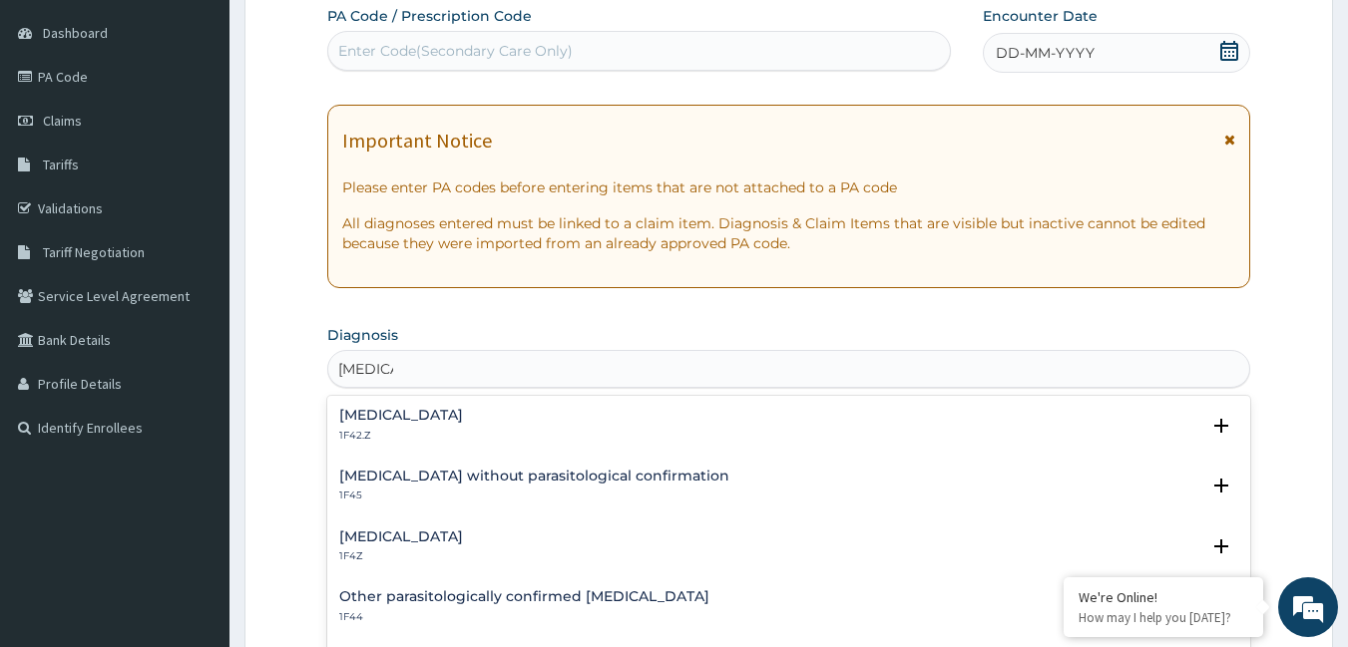
click at [454, 533] on h4 "[MEDICAL_DATA]" at bounding box center [401, 537] width 124 height 15
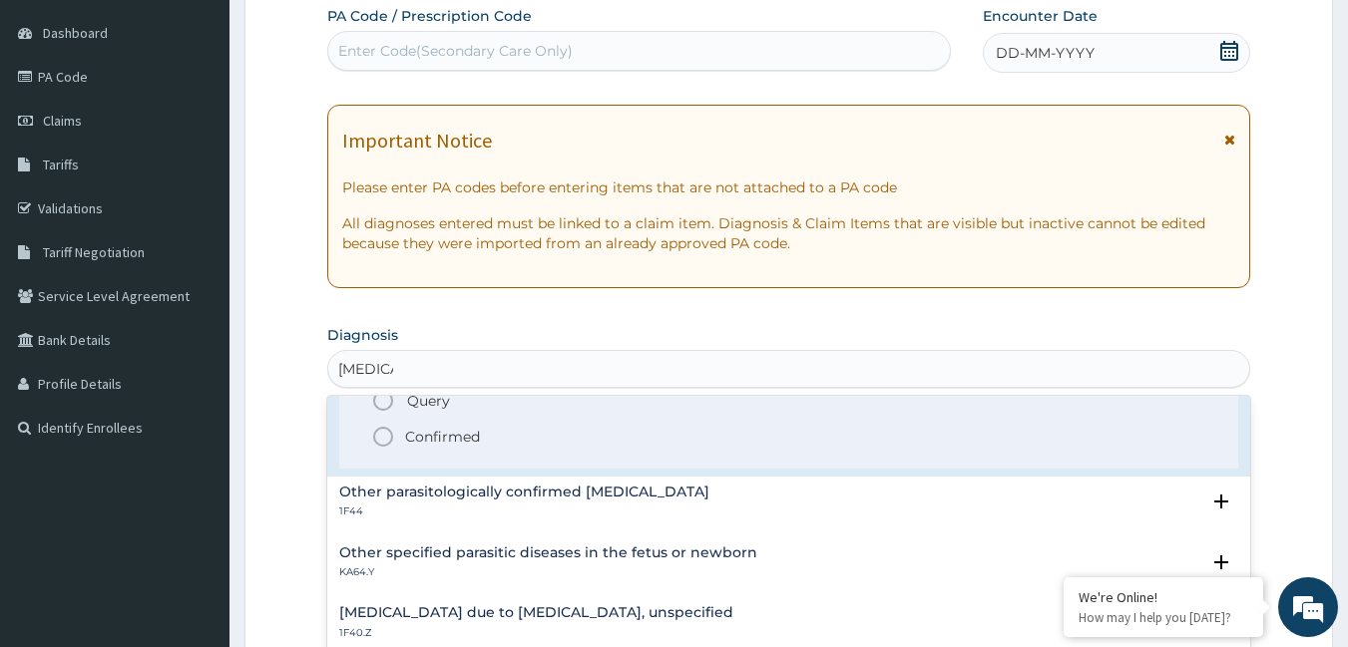
scroll to position [200, 0]
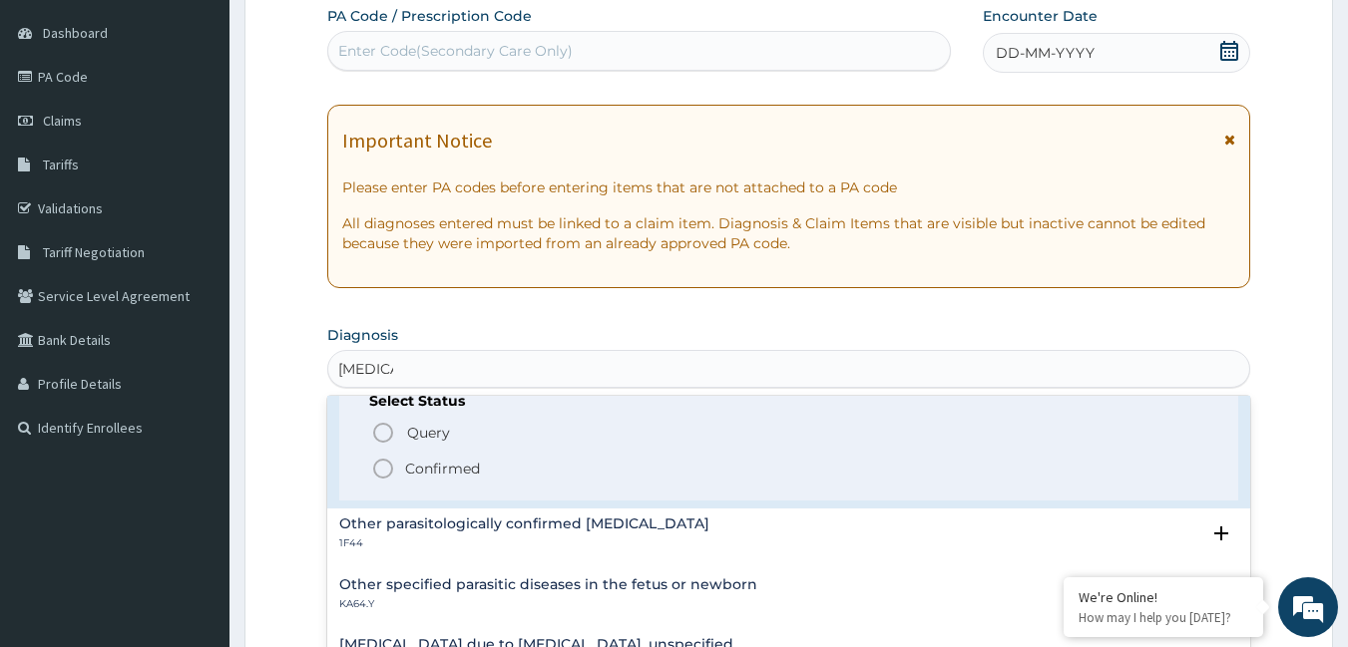
click at [385, 465] on icon "status option filled" at bounding box center [383, 469] width 24 height 24
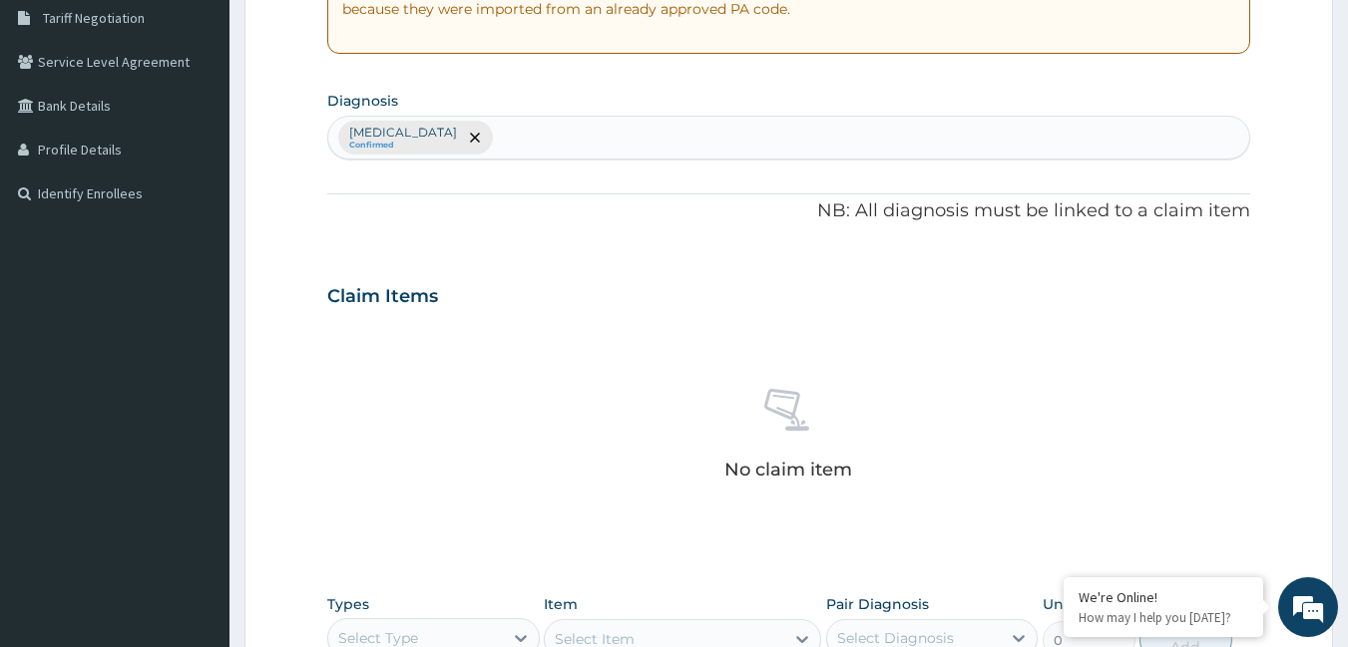
scroll to position [484, 0]
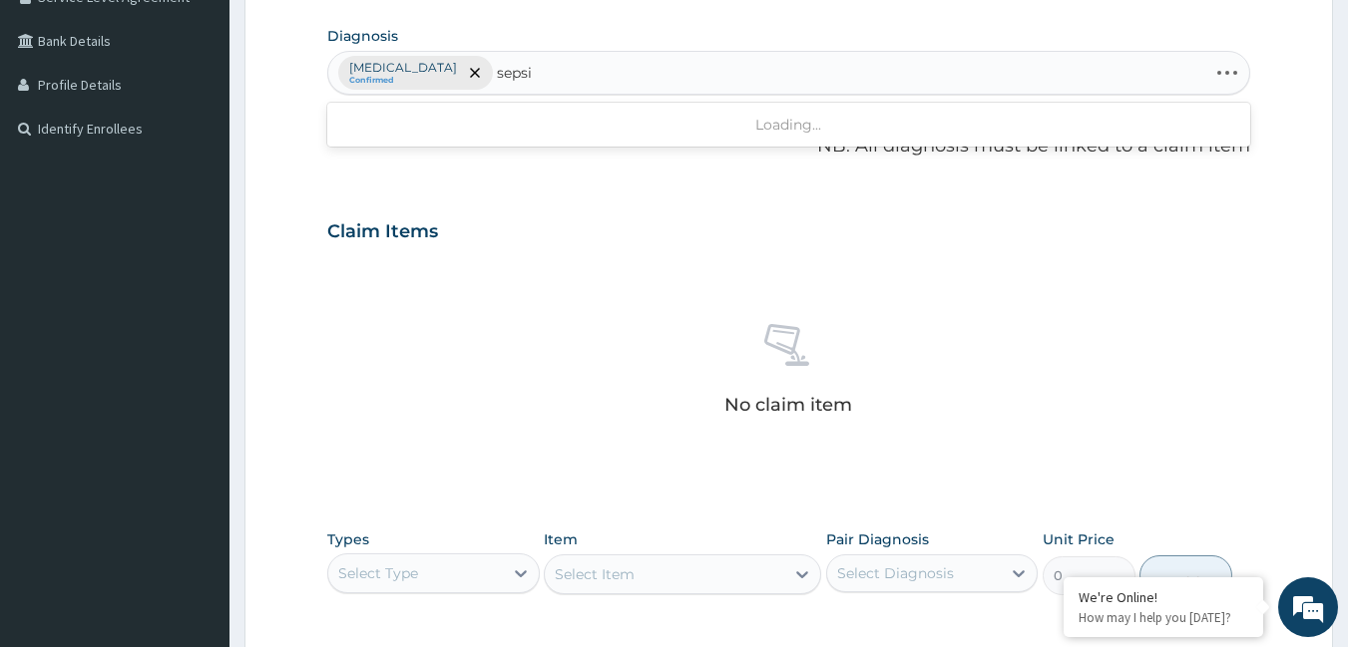
type input "[MEDICAL_DATA]"
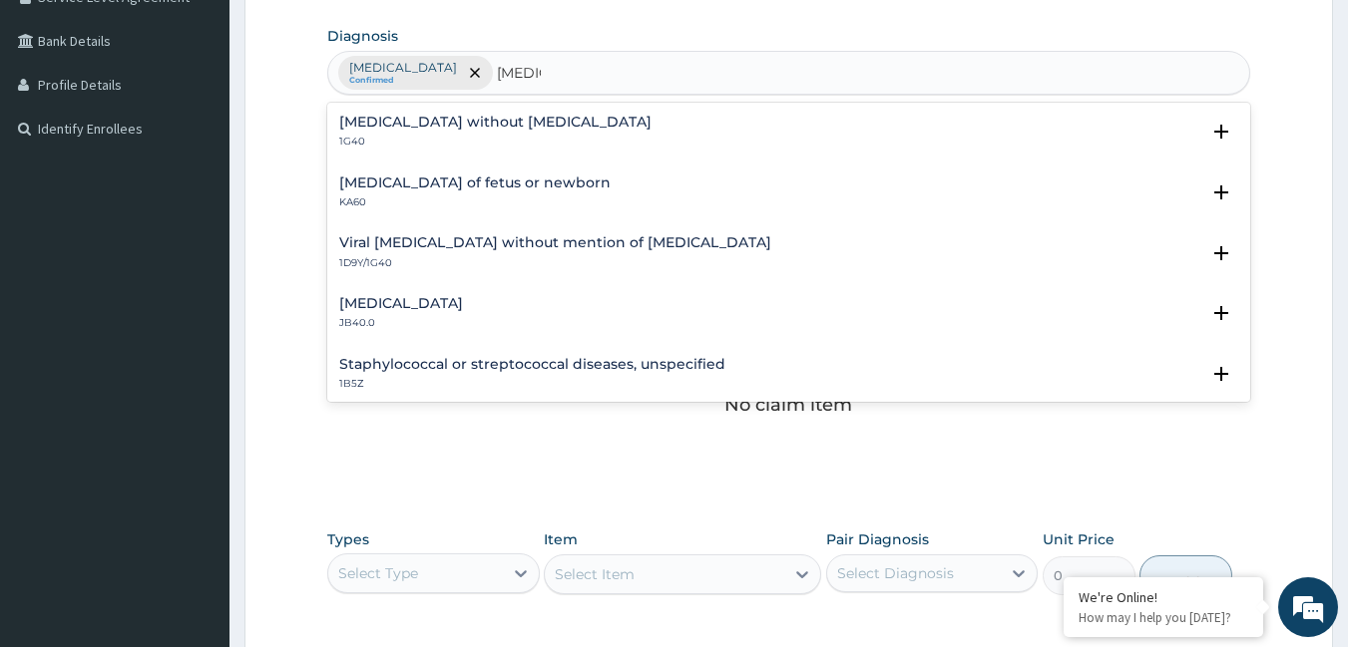
click at [451, 122] on h4 "[MEDICAL_DATA] without [MEDICAL_DATA]" at bounding box center [495, 122] width 312 height 15
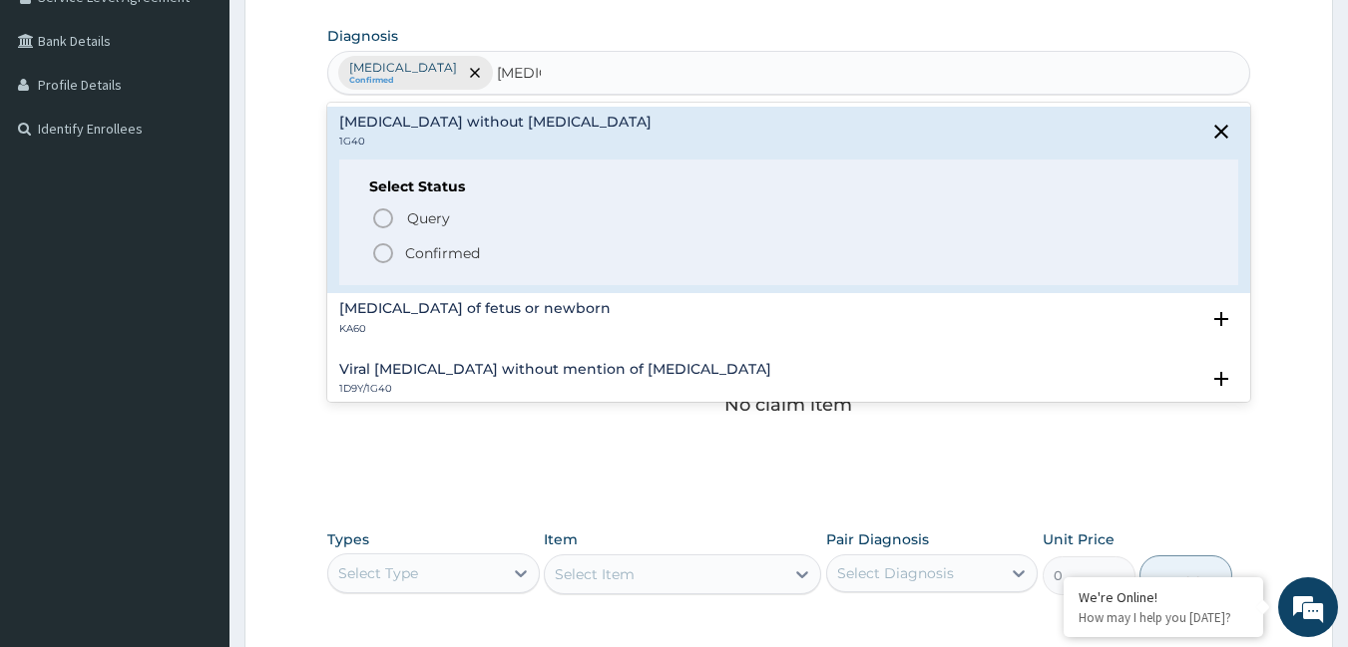
click at [384, 255] on icon "status option filled" at bounding box center [383, 253] width 24 height 24
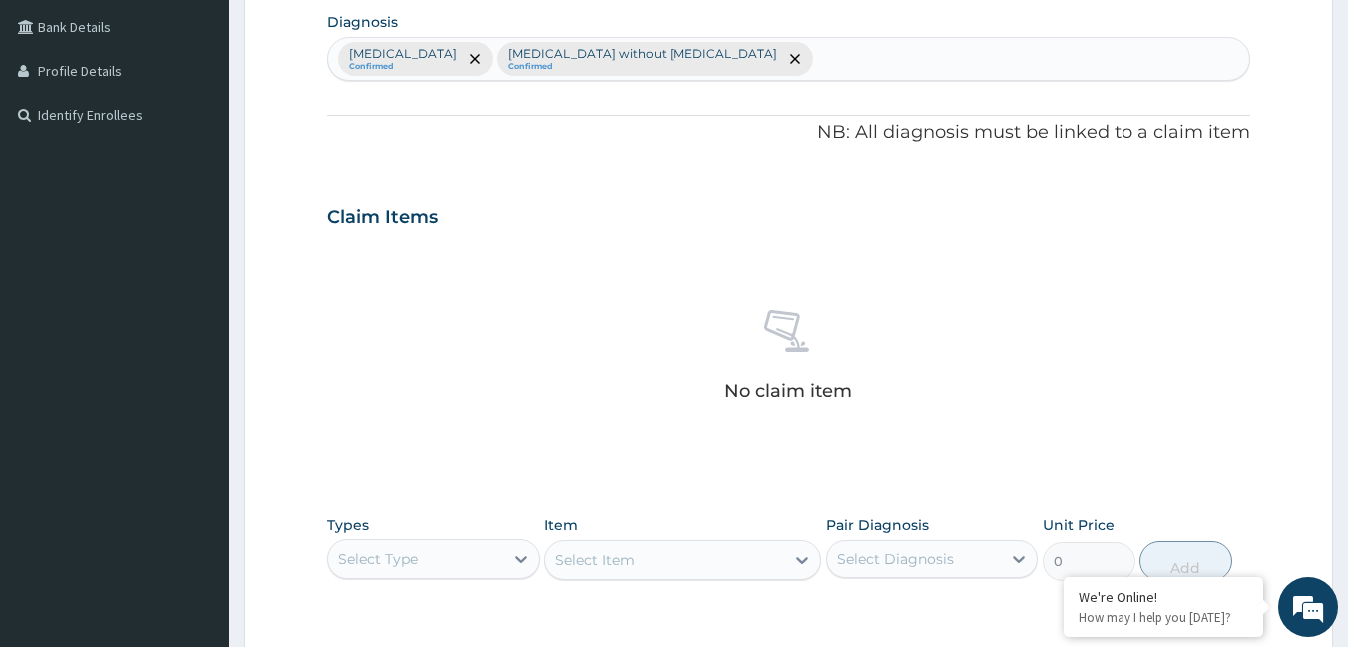
scroll to position [783, 0]
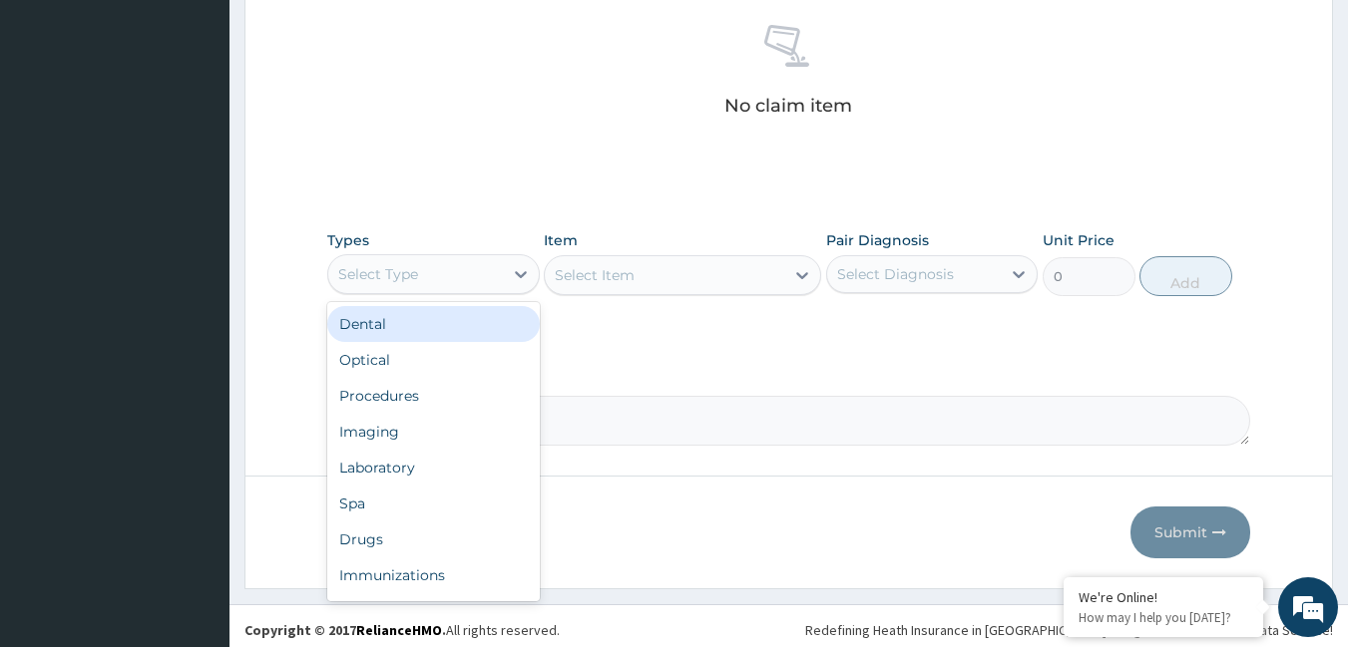
click at [455, 268] on div "Select Type" at bounding box center [415, 274] width 175 height 32
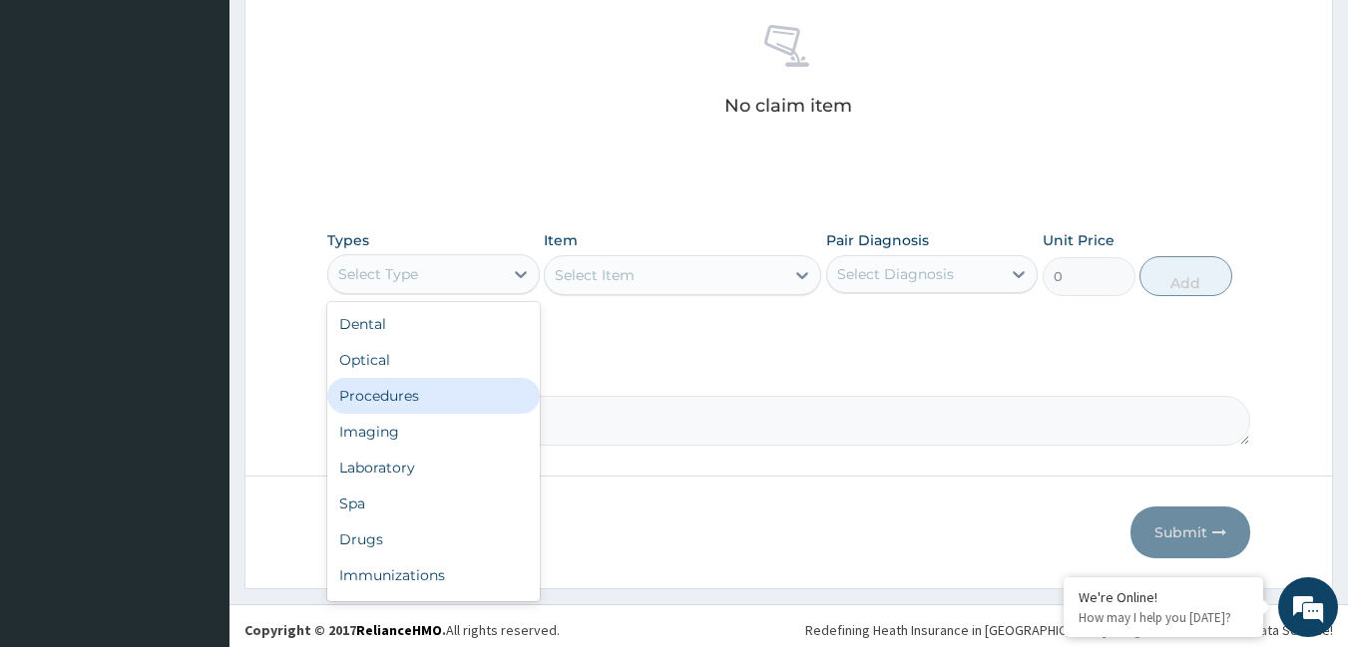
click at [405, 396] on div "Procedures" at bounding box center [433, 396] width 212 height 36
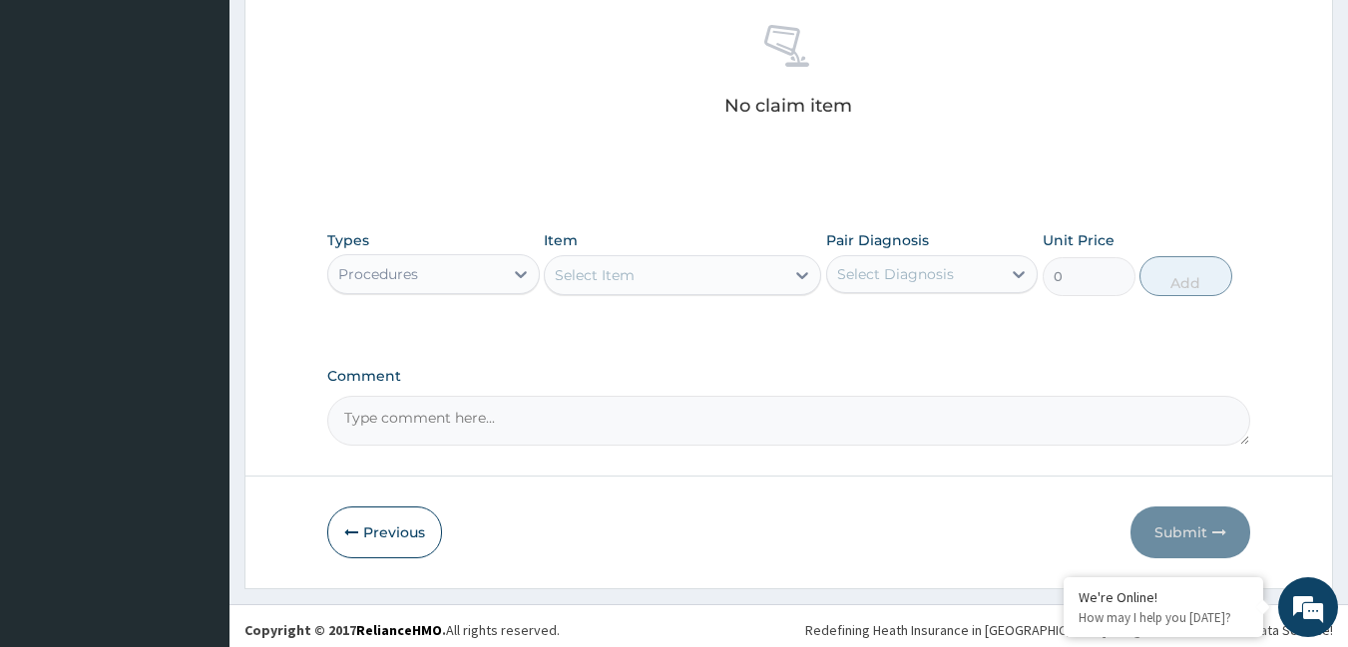
click at [658, 273] on div "Select Item" at bounding box center [664, 275] width 239 height 32
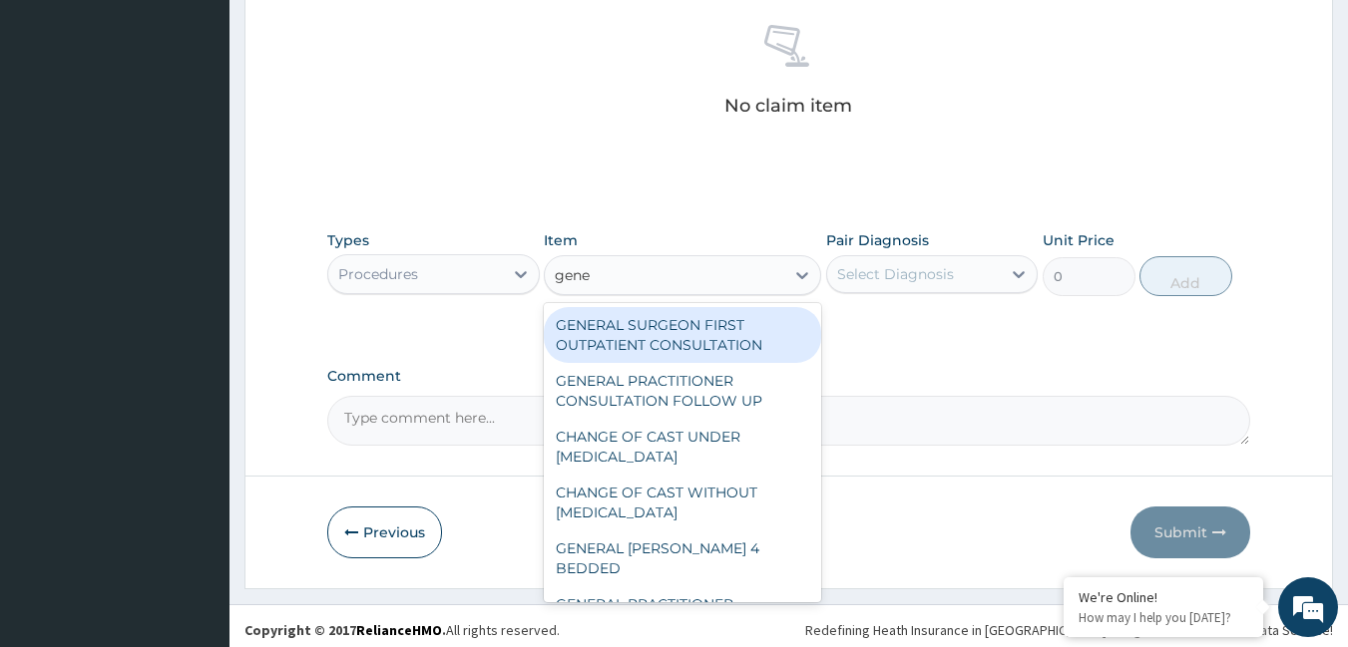
type input "gener"
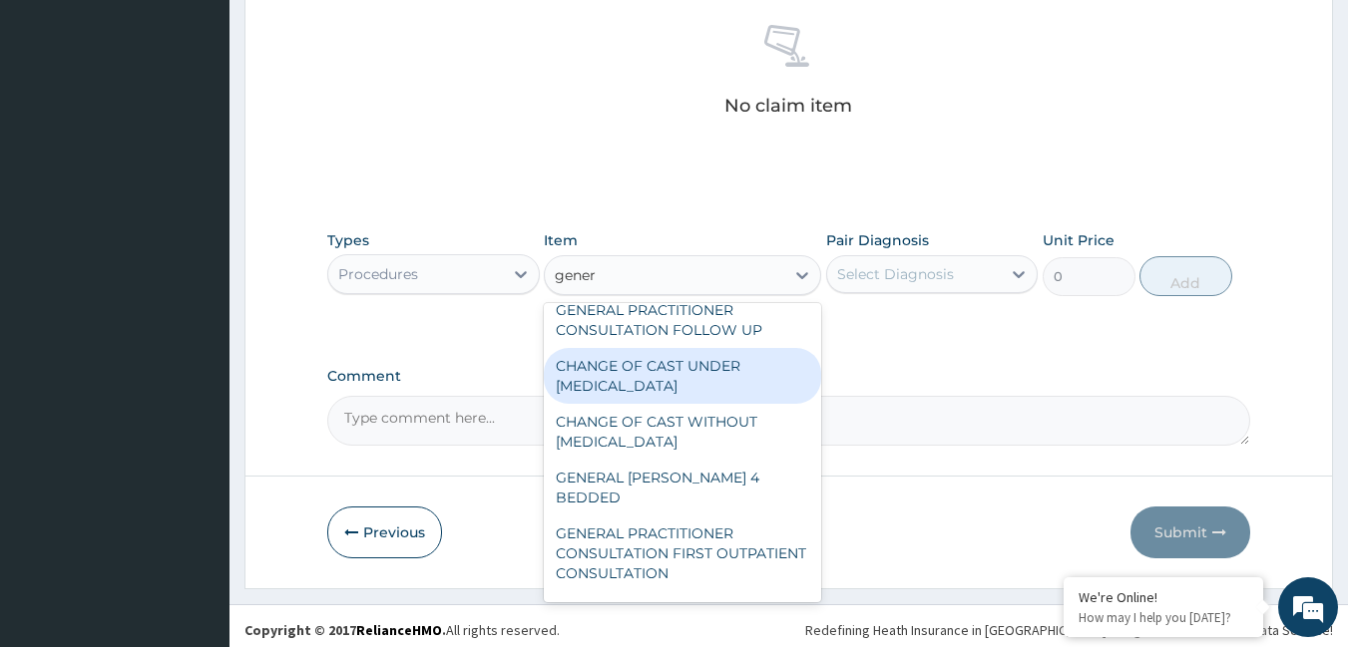
scroll to position [100, 0]
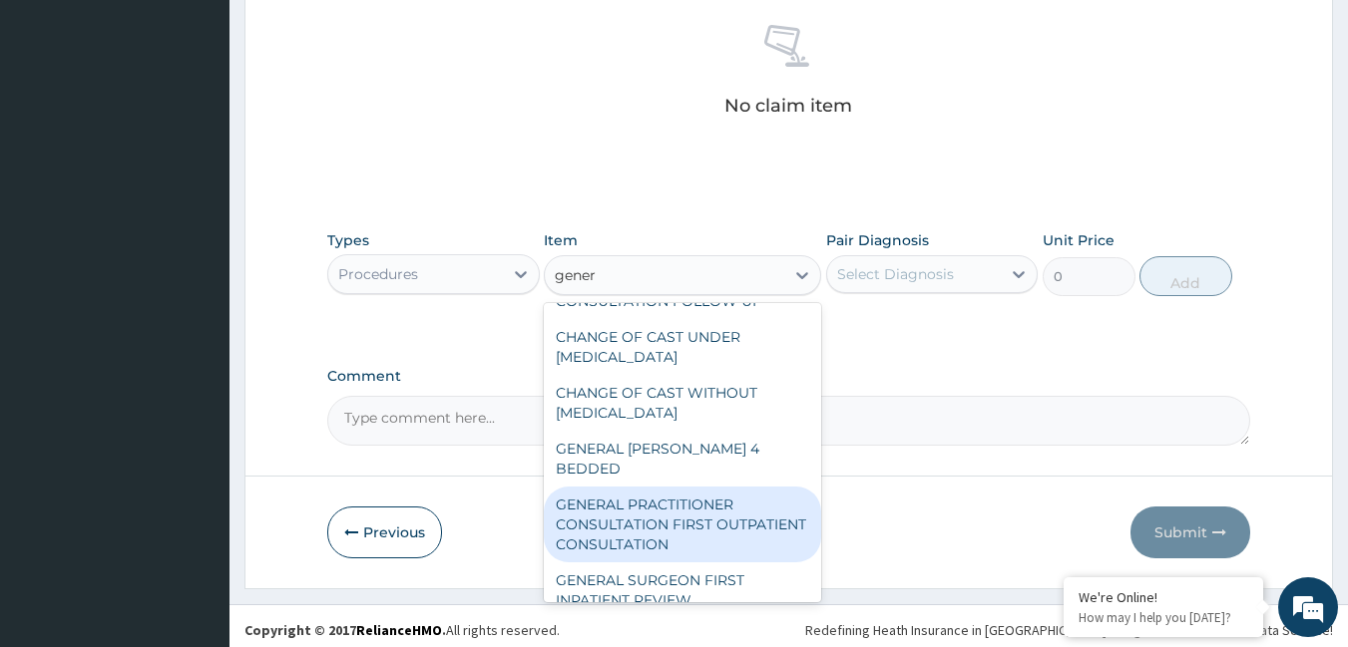
click at [638, 492] on div "GENERAL PRACTITIONER CONSULTATION FIRST OUTPATIENT CONSULTATION" at bounding box center [682, 525] width 277 height 76
type input "3795"
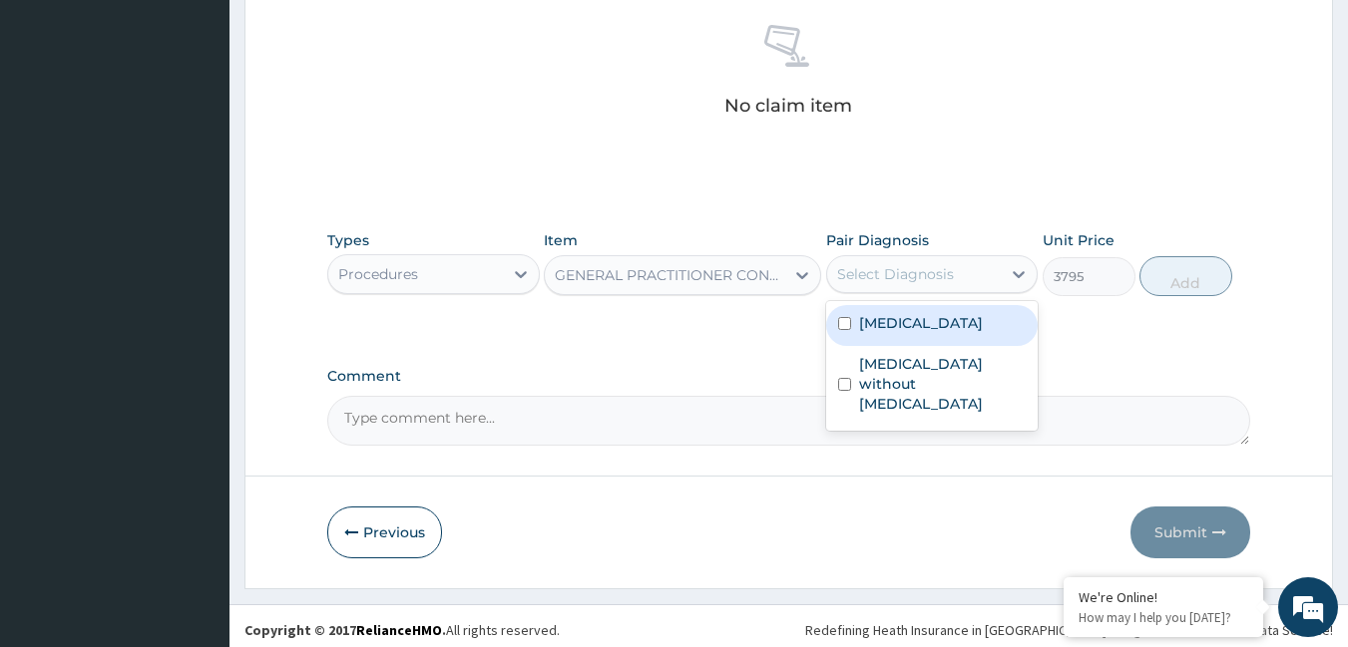
click at [871, 272] on div "Select Diagnosis" at bounding box center [895, 274] width 117 height 20
drag, startPoint x: 874, startPoint y: 319, endPoint x: 861, endPoint y: 348, distance: 31.7
click at [874, 319] on label "[MEDICAL_DATA]" at bounding box center [921, 323] width 124 height 20
checkbox input "true"
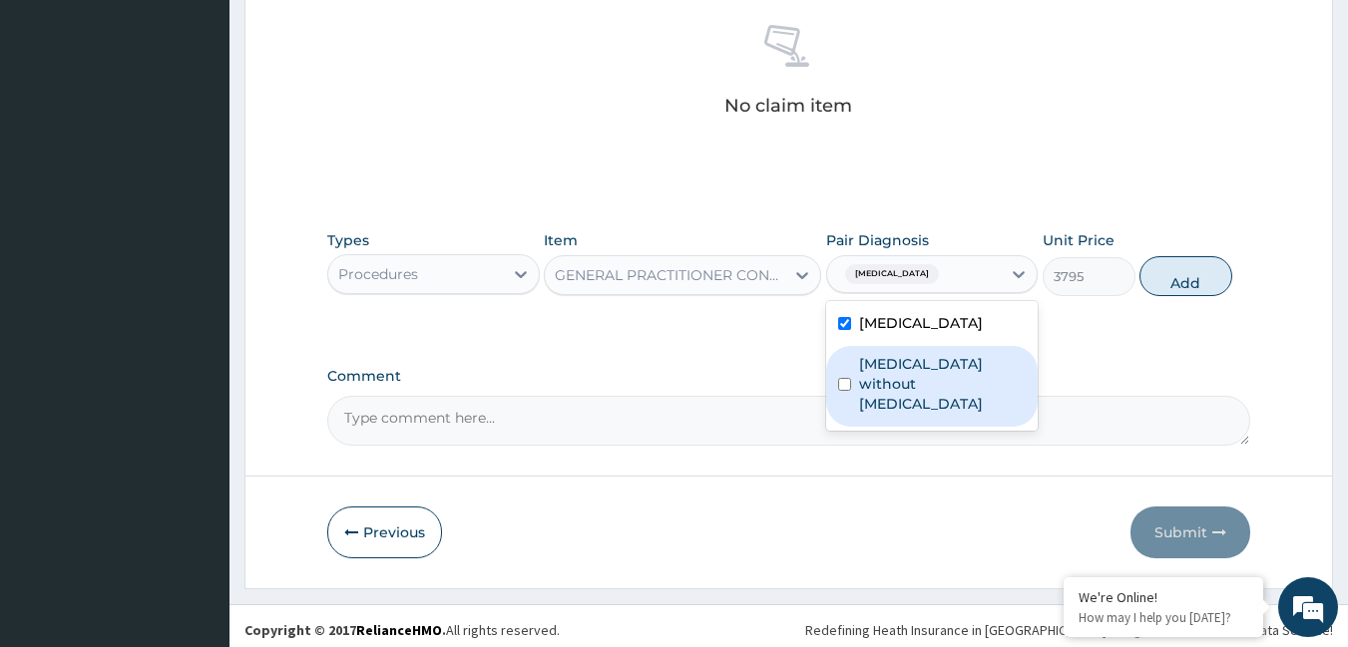
click at [880, 390] on label "[MEDICAL_DATA] without [MEDICAL_DATA]" at bounding box center [943, 384] width 168 height 60
checkbox input "true"
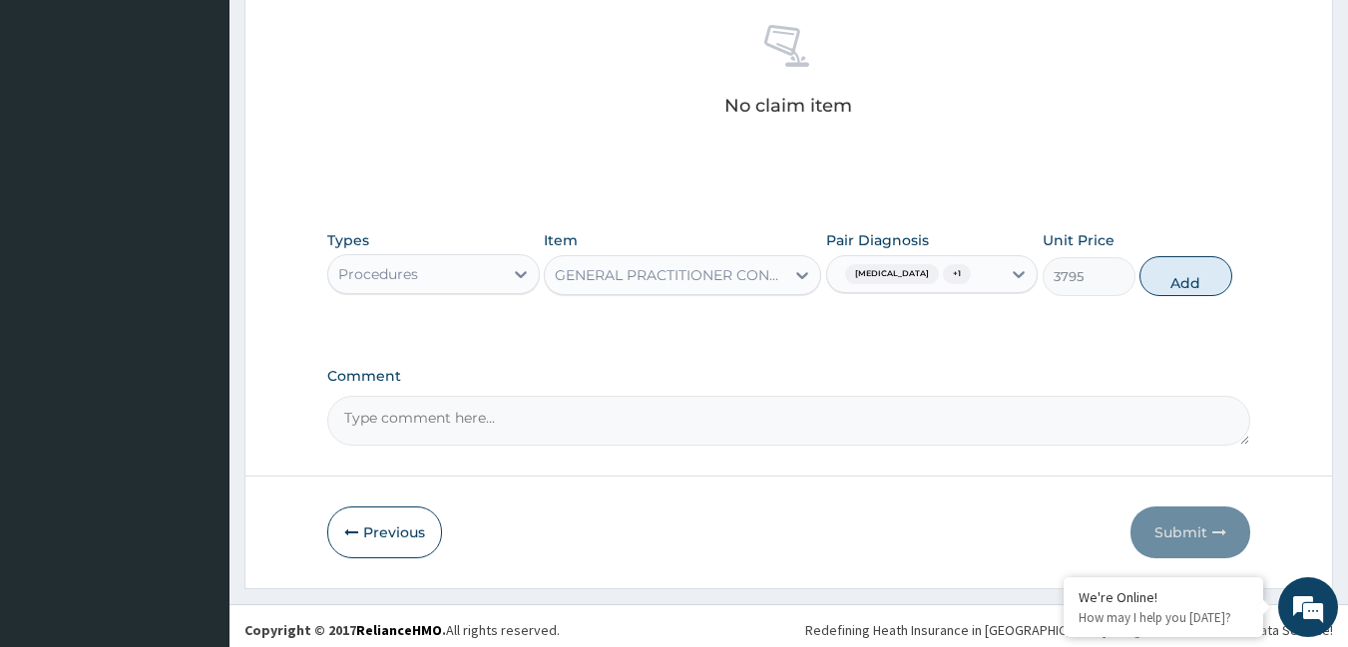
drag, startPoint x: 1202, startPoint y: 269, endPoint x: 1055, endPoint y: 297, distance: 149.3
click at [1198, 275] on button "Add" at bounding box center [1185, 276] width 93 height 40
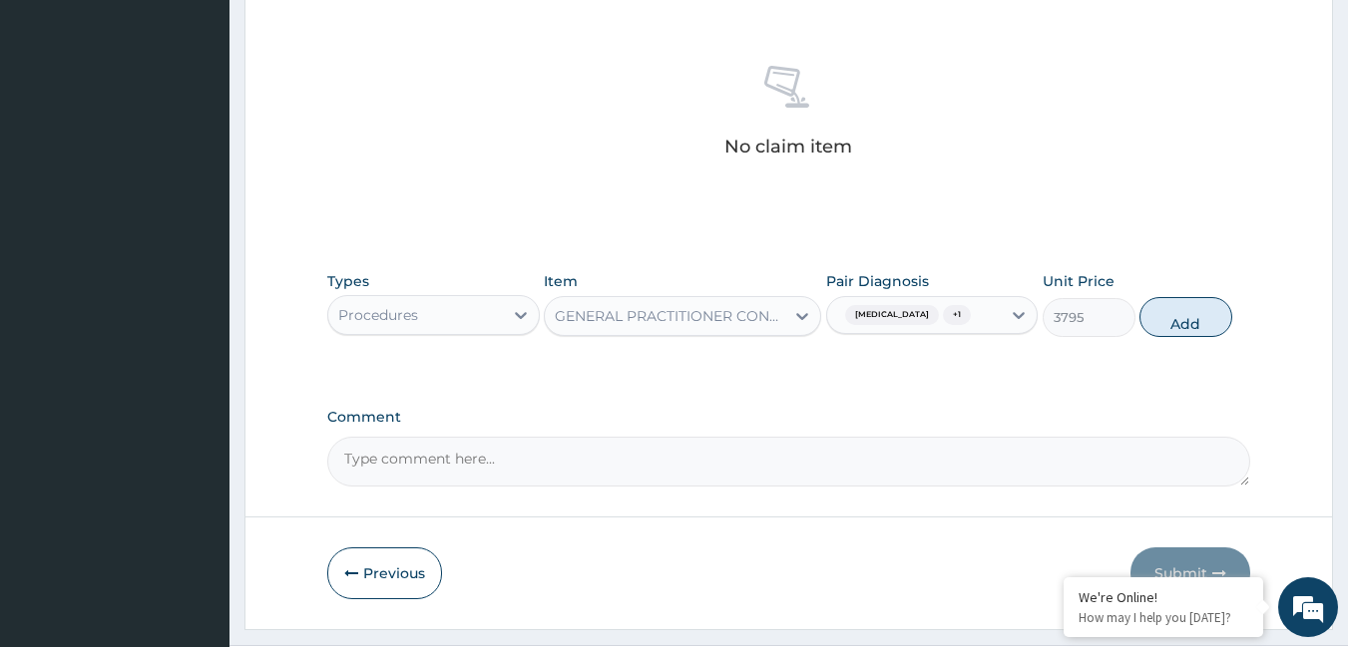
type input "0"
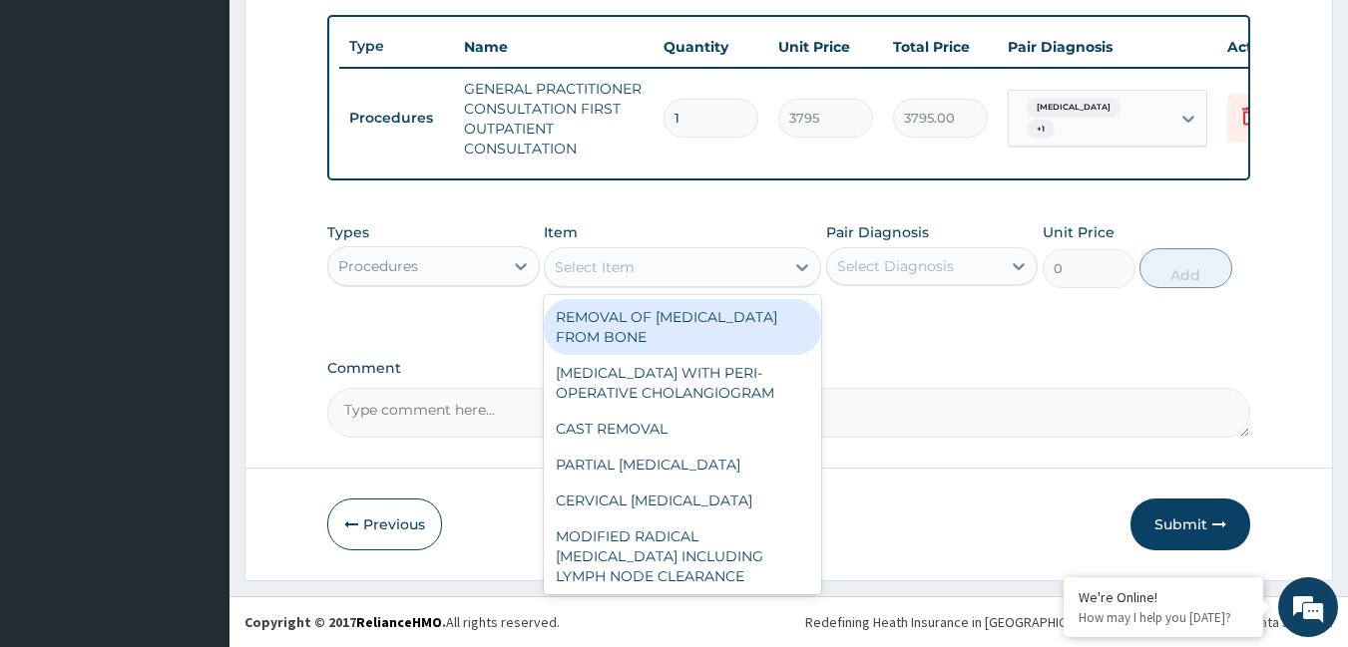
click at [660, 260] on div "Select Item" at bounding box center [664, 267] width 239 height 32
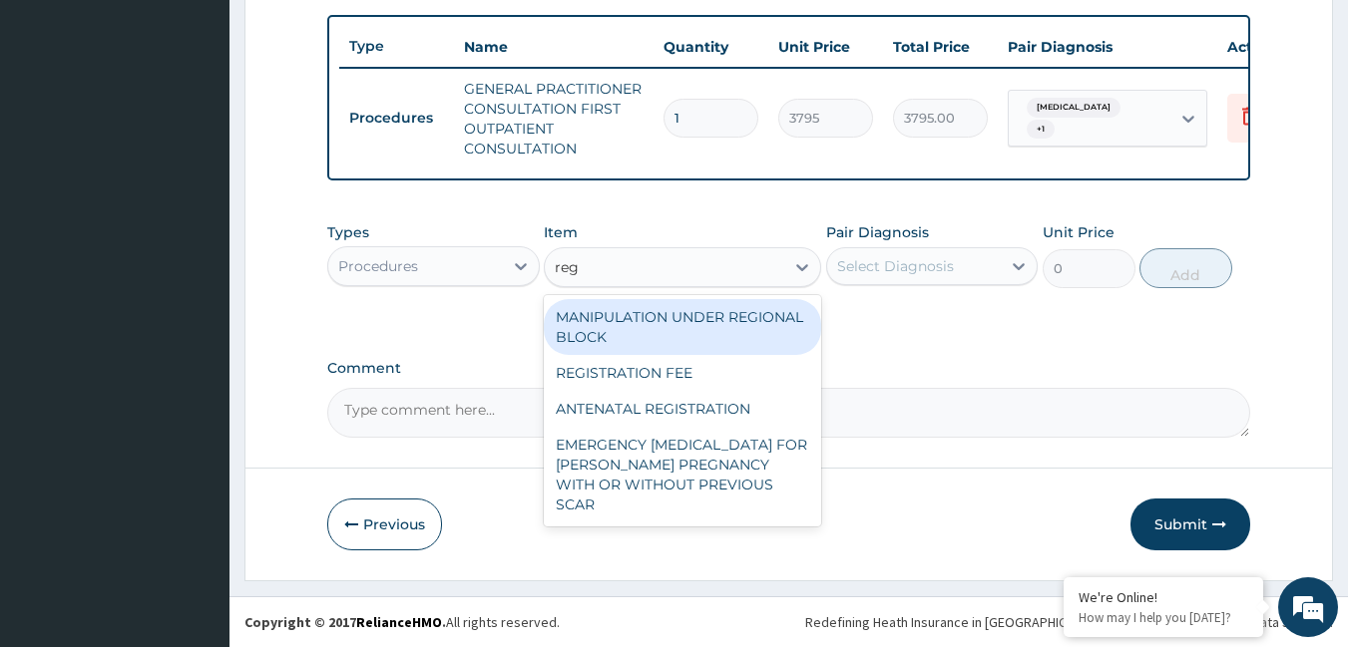
type input "regi"
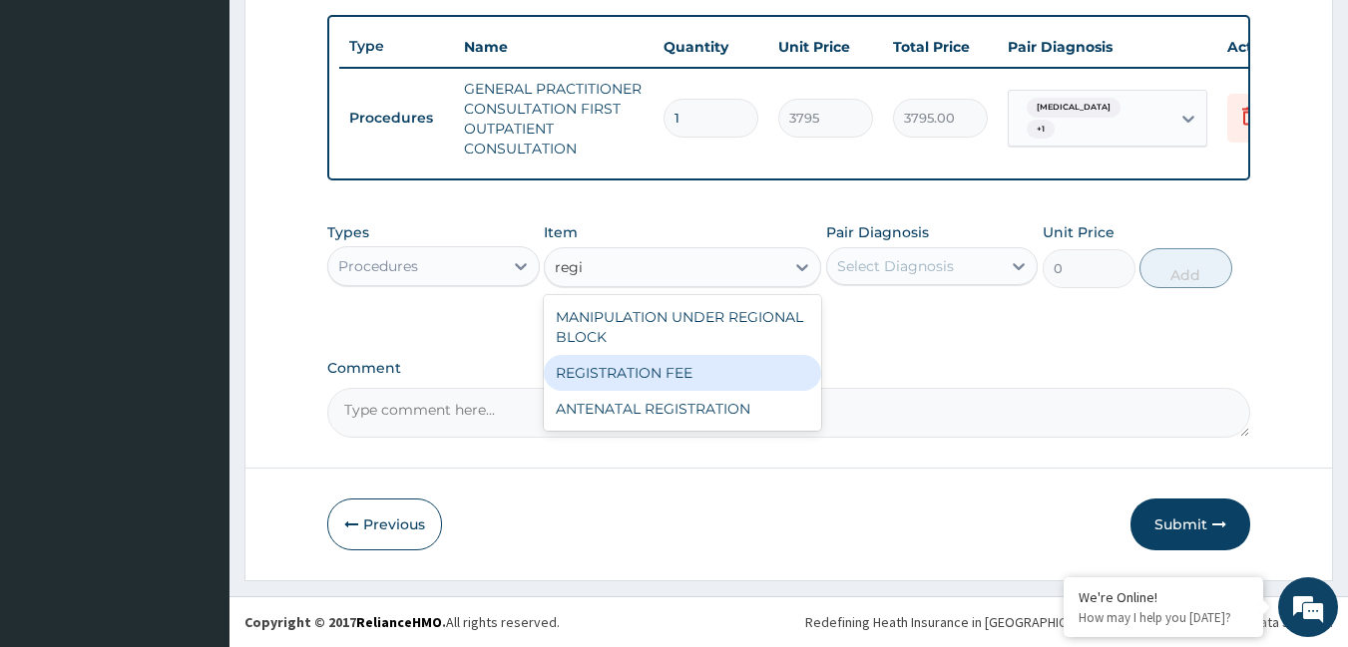
click at [566, 374] on div "REGISTRATION FEE" at bounding box center [682, 373] width 277 height 36
type input "2164.741712362911"
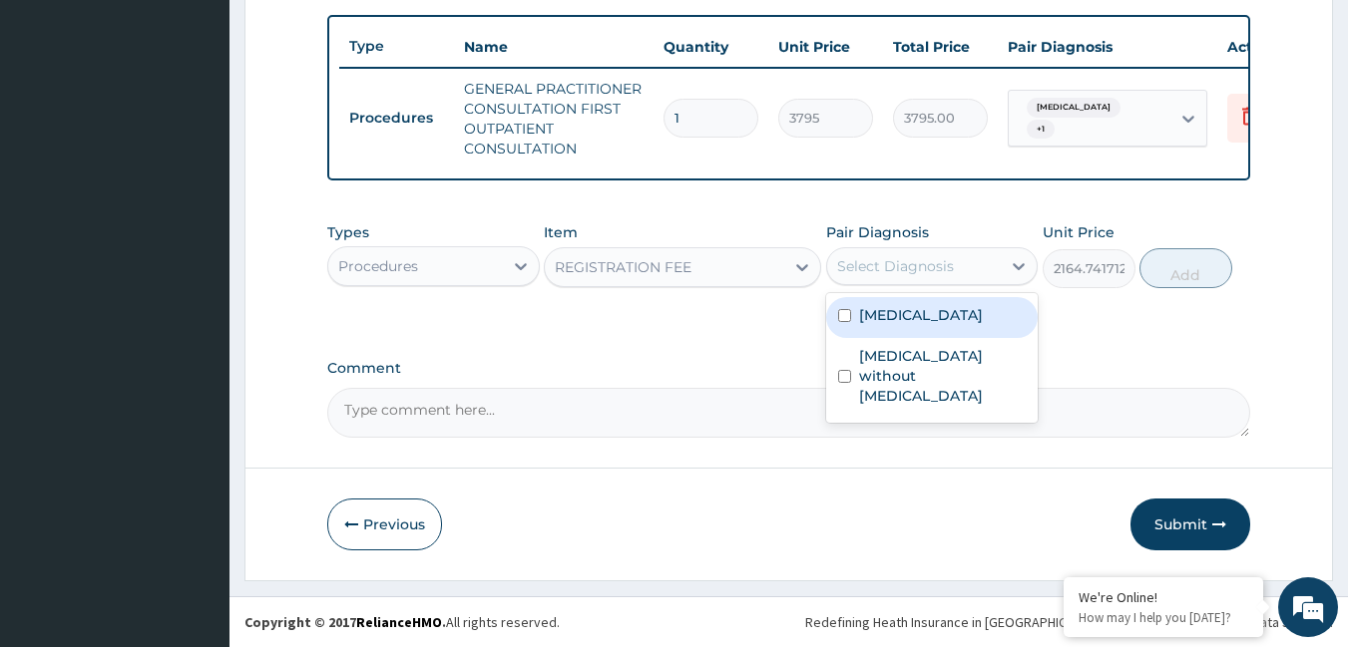
drag, startPoint x: 912, startPoint y: 263, endPoint x: 908, endPoint y: 296, distance: 33.2
click at [913, 265] on div "Select Diagnosis" at bounding box center [895, 266] width 117 height 20
drag, startPoint x: 907, startPoint y: 321, endPoint x: 903, endPoint y: 349, distance: 28.2
click at [906, 321] on label "[MEDICAL_DATA]" at bounding box center [921, 315] width 124 height 20
checkbox input "true"
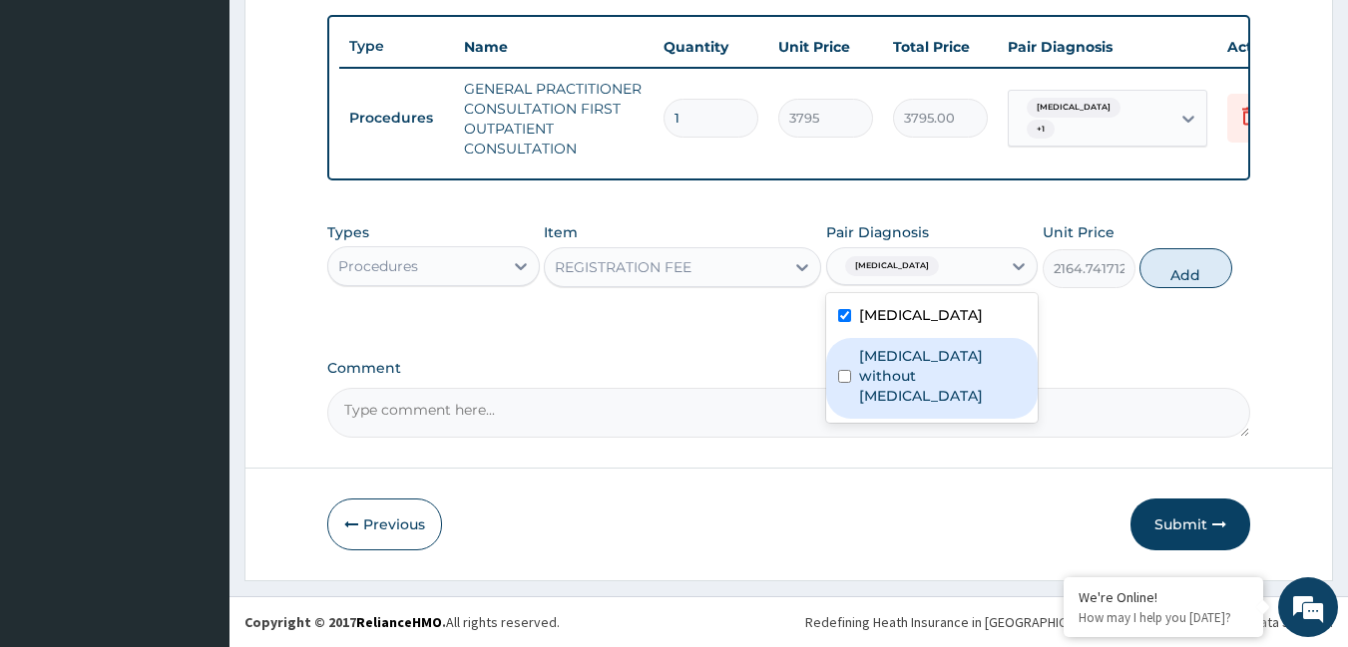
drag, startPoint x: 906, startPoint y: 369, endPoint x: 908, endPoint y: 349, distance: 20.1
click at [908, 359] on label "[MEDICAL_DATA] without [MEDICAL_DATA]" at bounding box center [943, 376] width 168 height 60
checkbox input "true"
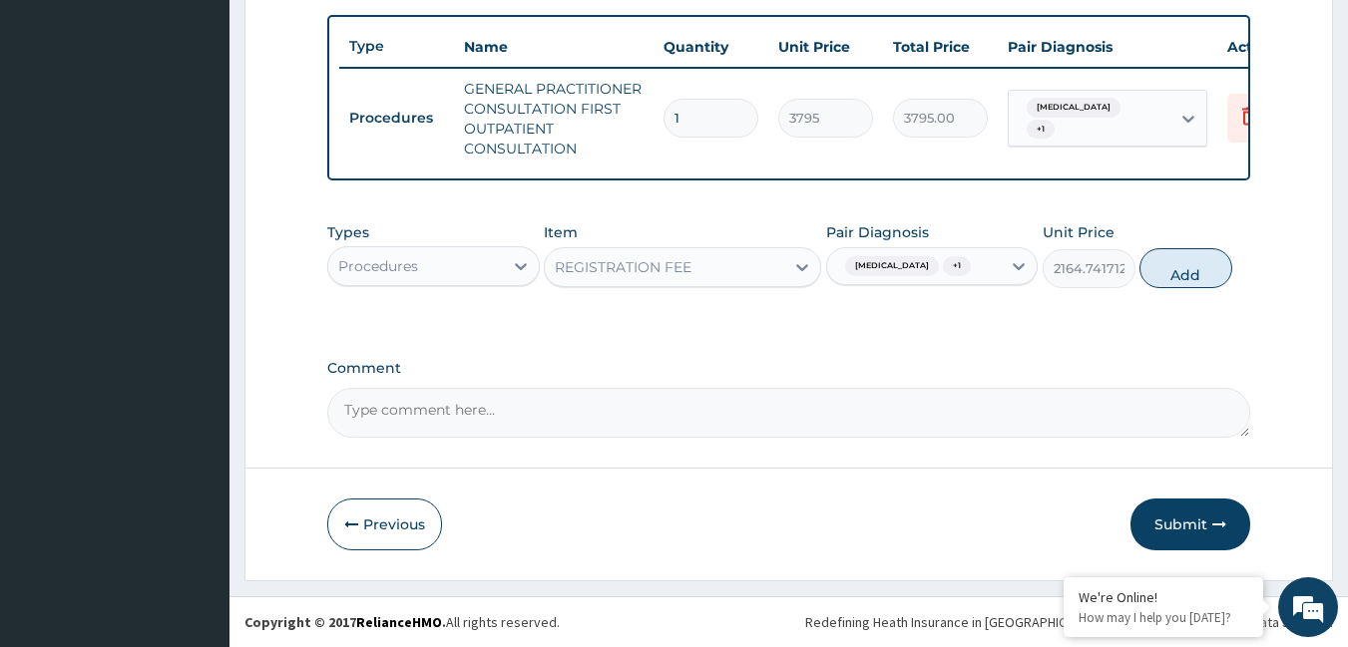
click at [1102, 280] on div "Types Procedures Item REGISTRATION FEE Pair Diagnosis [MEDICAL_DATA] + 1 Unit P…" at bounding box center [789, 255] width 924 height 86
drag, startPoint x: 1194, startPoint y: 261, endPoint x: 916, endPoint y: 273, distance: 278.6
click at [1181, 263] on button "Add" at bounding box center [1185, 268] width 93 height 40
type input "0"
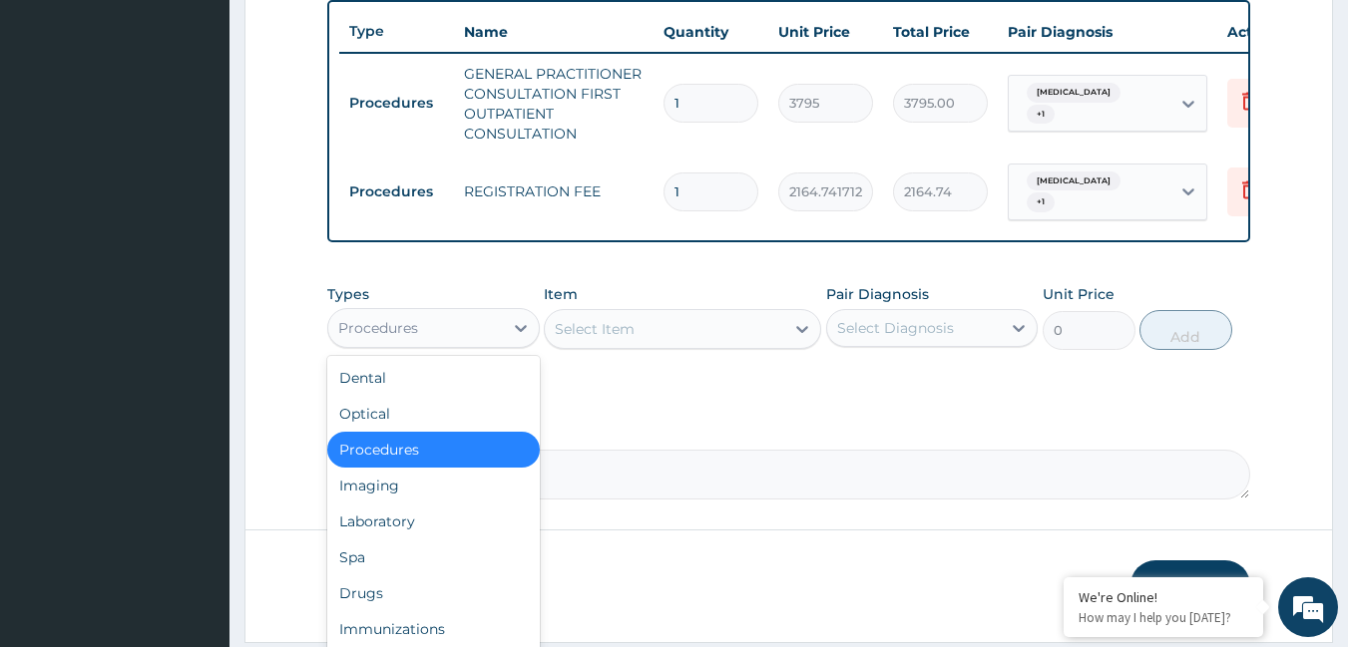
click at [421, 338] on div "Procedures" at bounding box center [415, 328] width 175 height 32
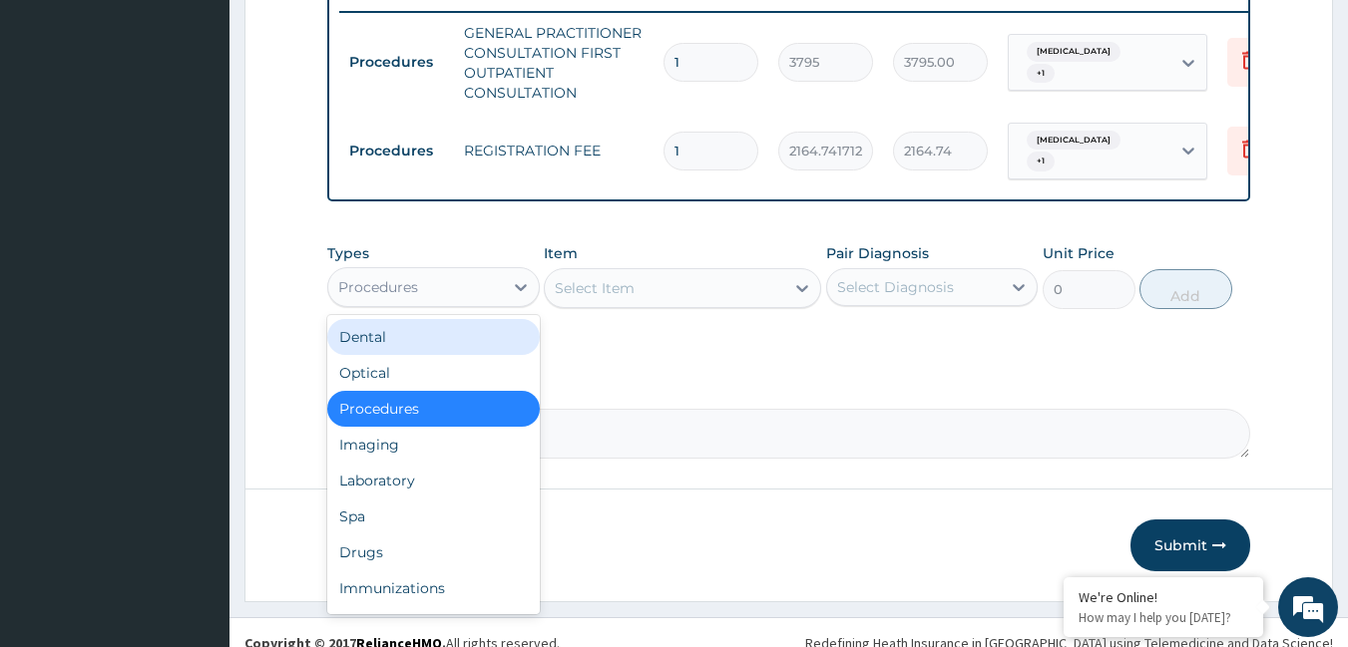
scroll to position [819, 0]
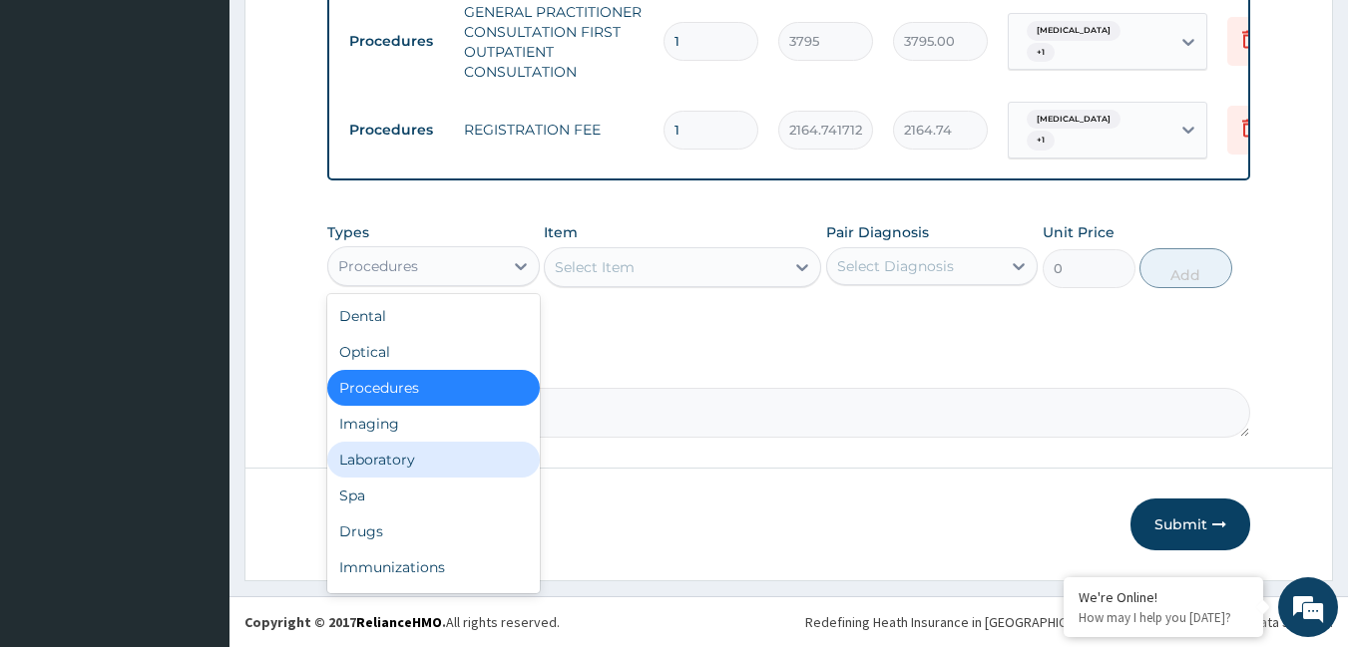
click at [380, 455] on div "Laboratory" at bounding box center [433, 460] width 212 height 36
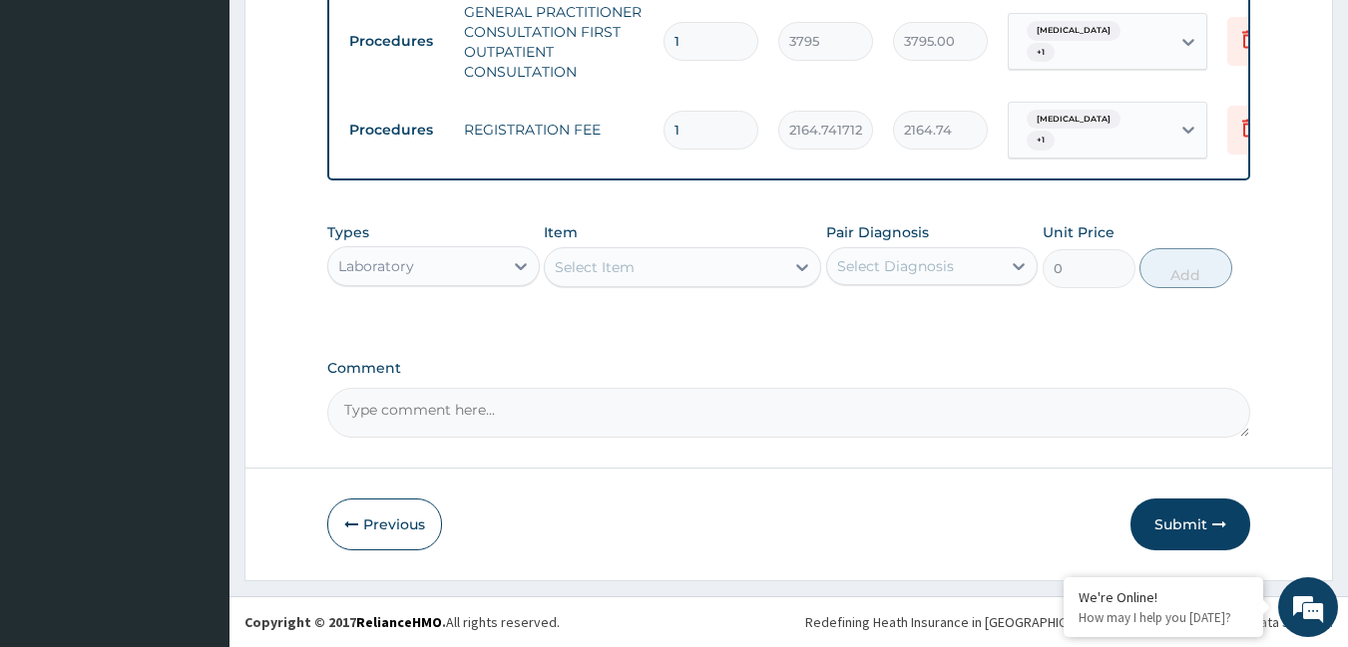
click at [649, 265] on div "Select Item" at bounding box center [664, 267] width 239 height 32
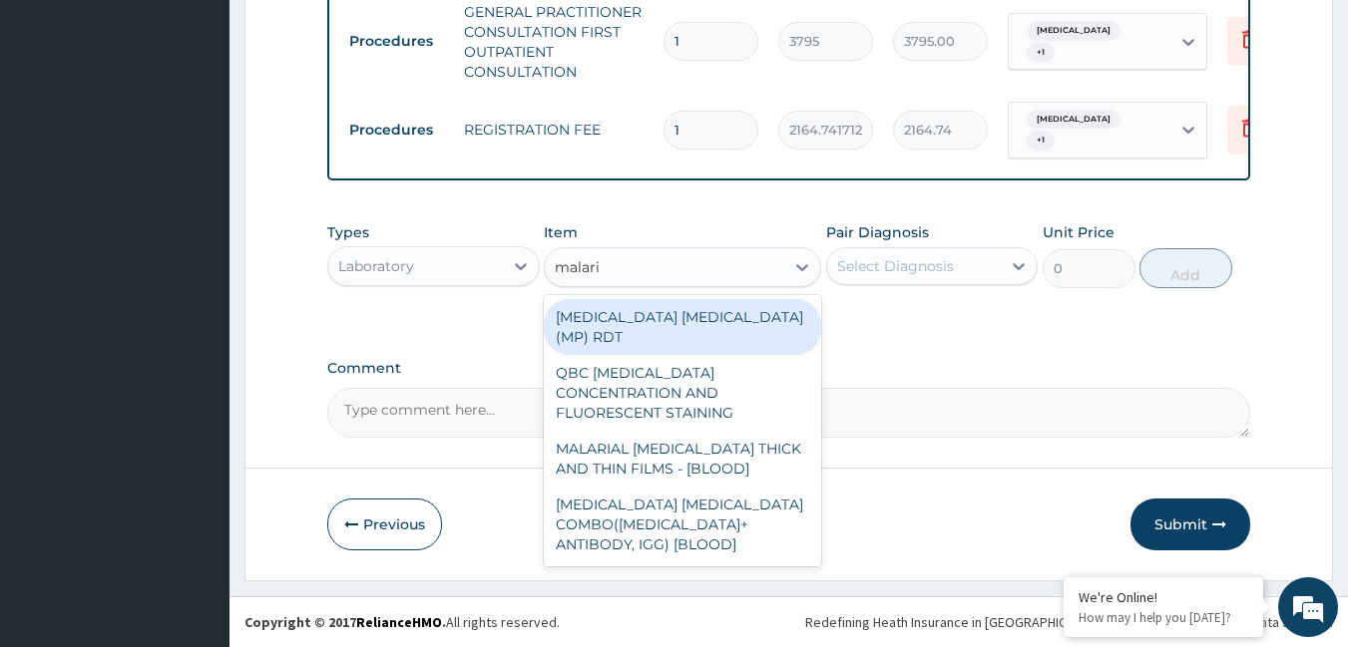
type input "[MEDICAL_DATA]"
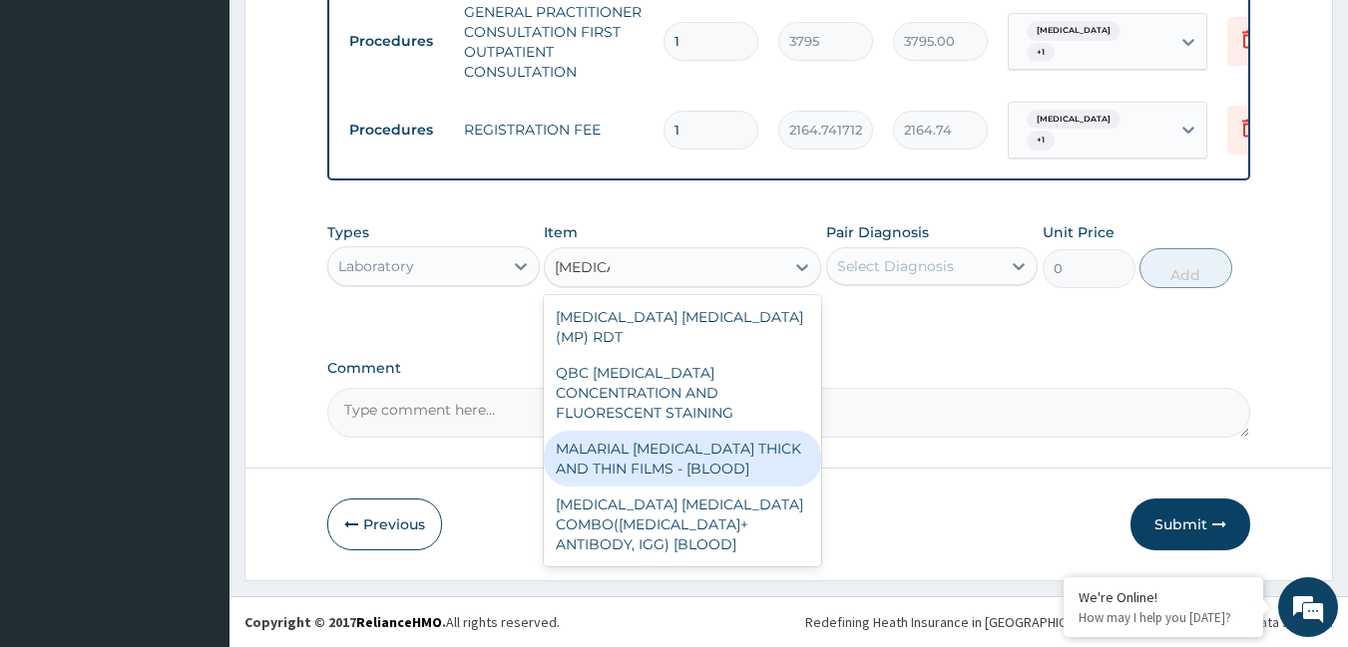
drag, startPoint x: 659, startPoint y: 420, endPoint x: 668, endPoint y: 376, distance: 44.8
click at [660, 431] on div "MALARIAL [MEDICAL_DATA] THICK AND THIN FILMS - [BLOOD]" at bounding box center [682, 459] width 277 height 56
type input "1725"
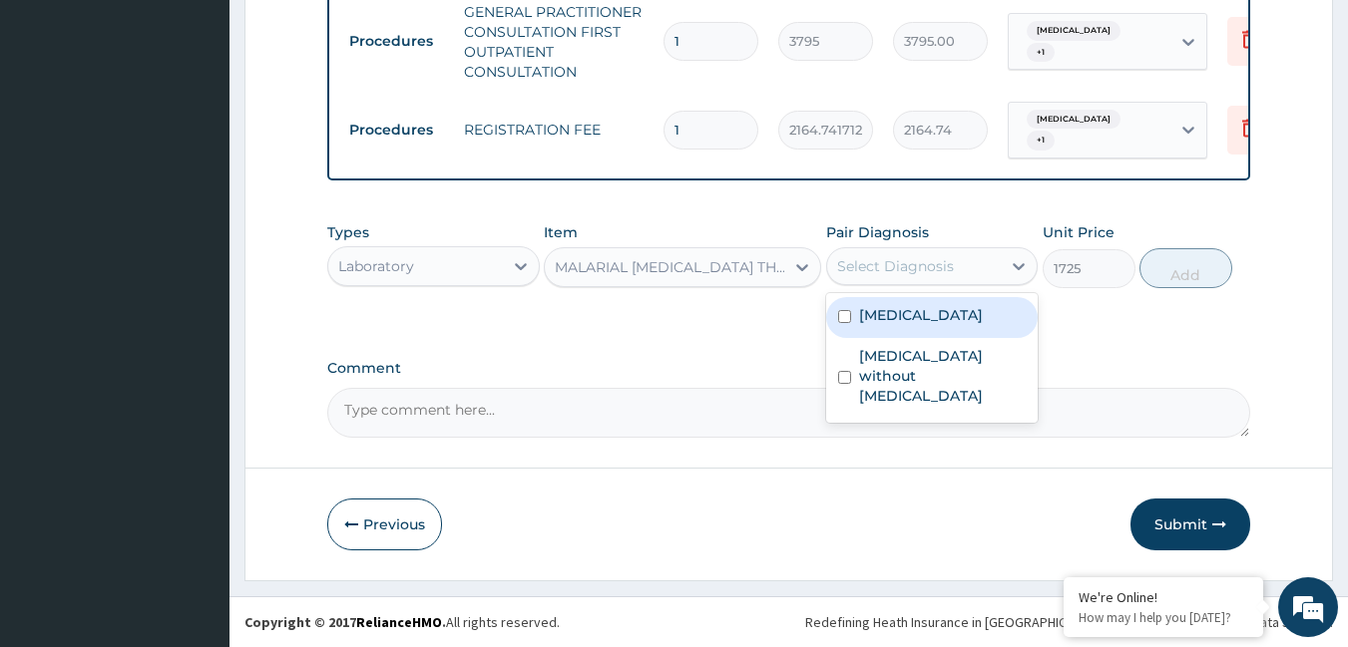
click at [857, 260] on div "Select Diagnosis" at bounding box center [895, 266] width 117 height 20
click at [882, 317] on label "[MEDICAL_DATA]" at bounding box center [921, 315] width 124 height 20
checkbox input "true"
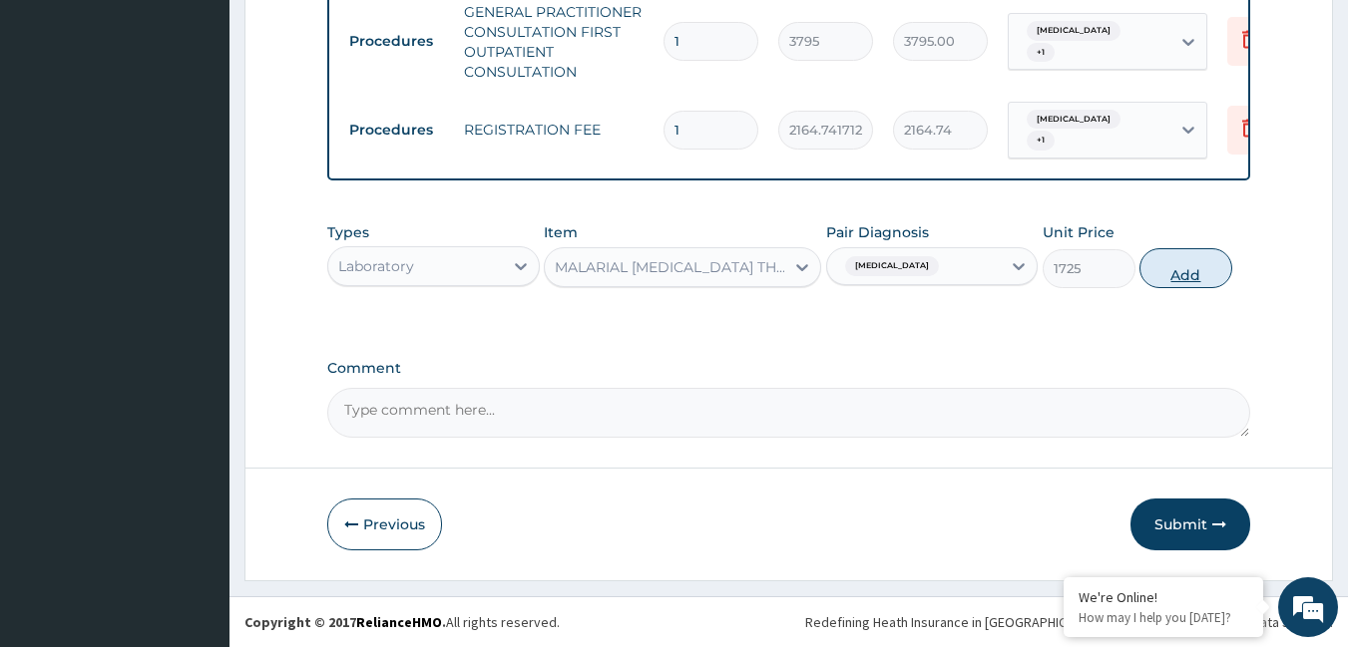
click at [1180, 265] on button "Add" at bounding box center [1185, 268] width 93 height 40
type input "0"
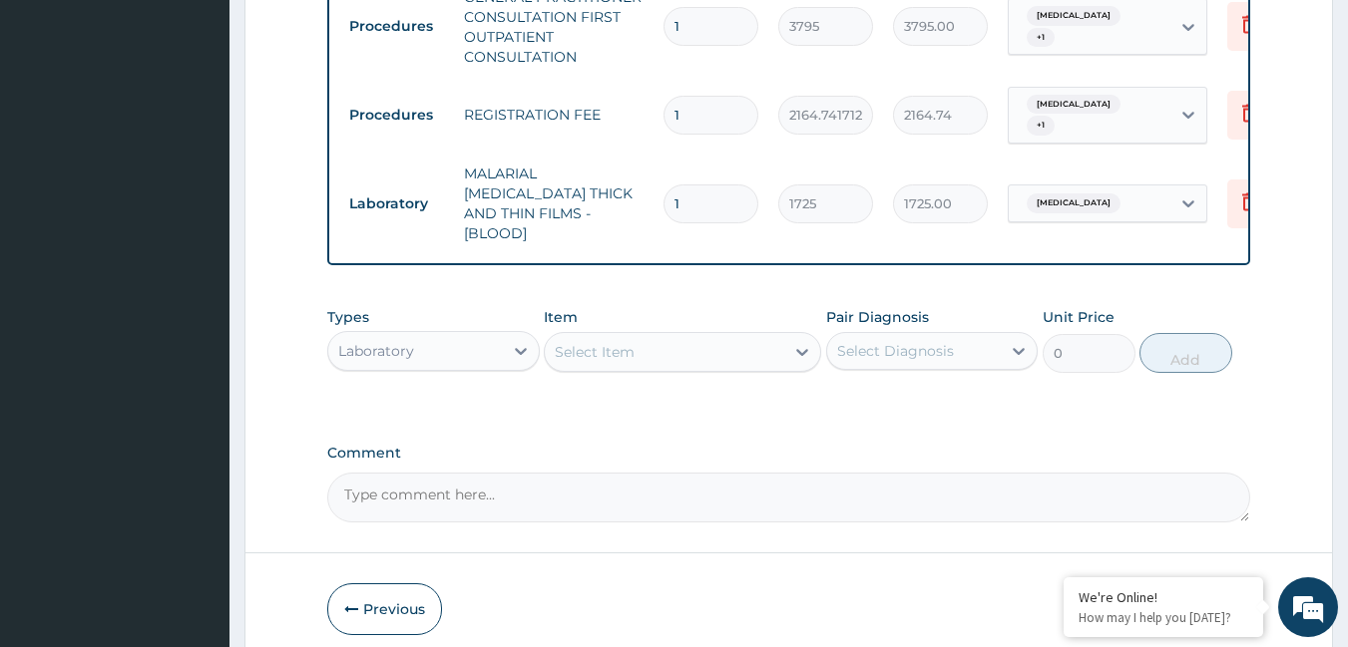
drag, startPoint x: 741, startPoint y: 344, endPoint x: 669, endPoint y: 303, distance: 82.7
click at [739, 342] on div "Select Item" at bounding box center [664, 352] width 239 height 32
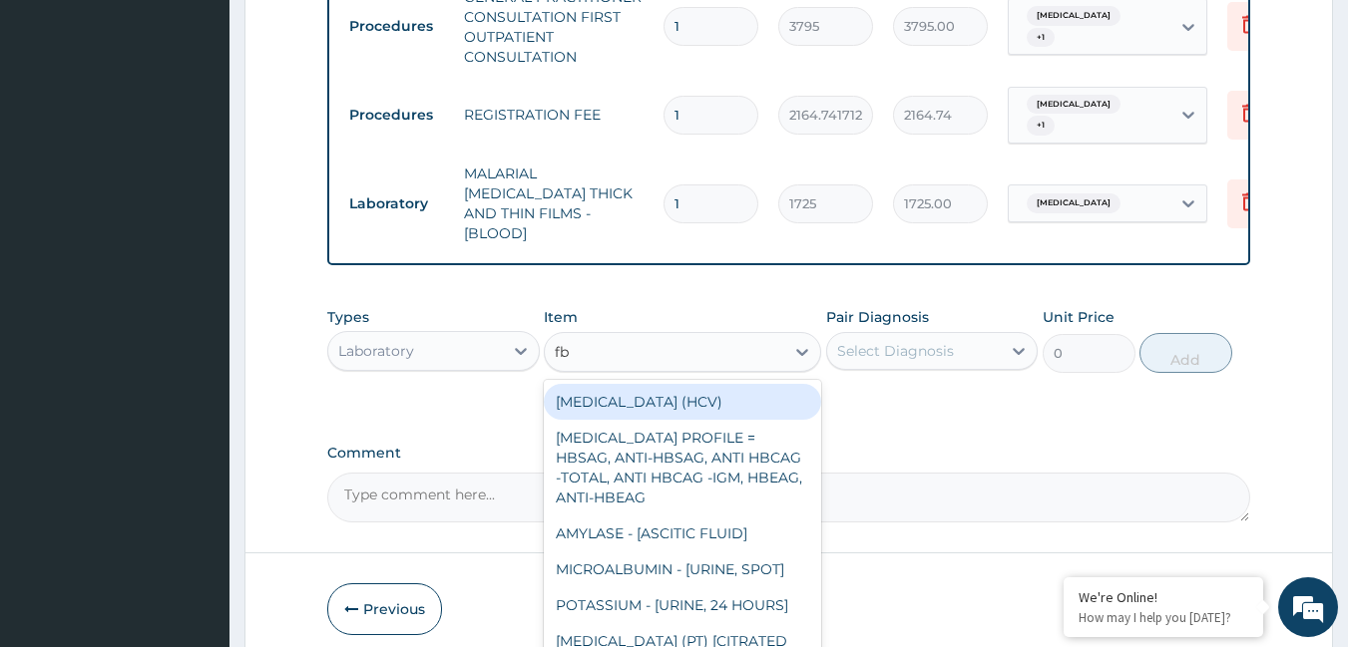
type input "fbc"
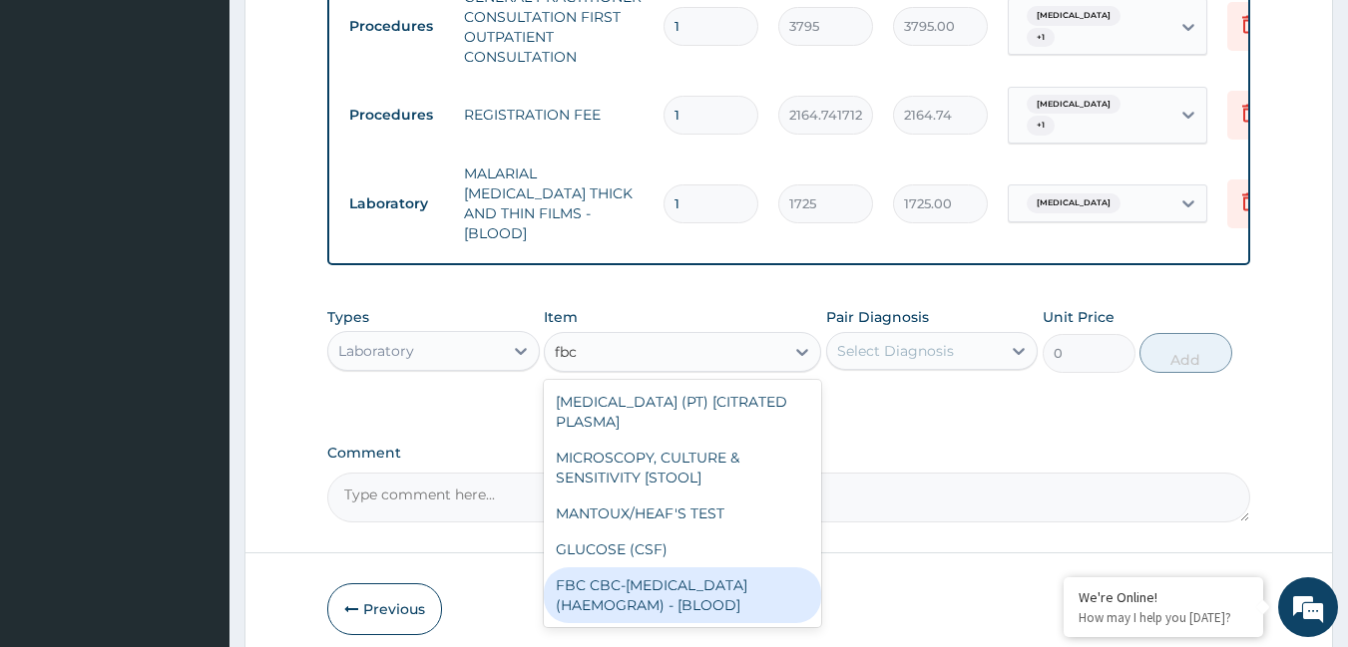
drag, startPoint x: 665, startPoint y: 594, endPoint x: 667, endPoint y: 579, distance: 15.1
click at [664, 593] on div "FBC CBC-[MEDICAL_DATA] (HAEMOGRAM) - [BLOOD]" at bounding box center [682, 596] width 277 height 56
type input "4600"
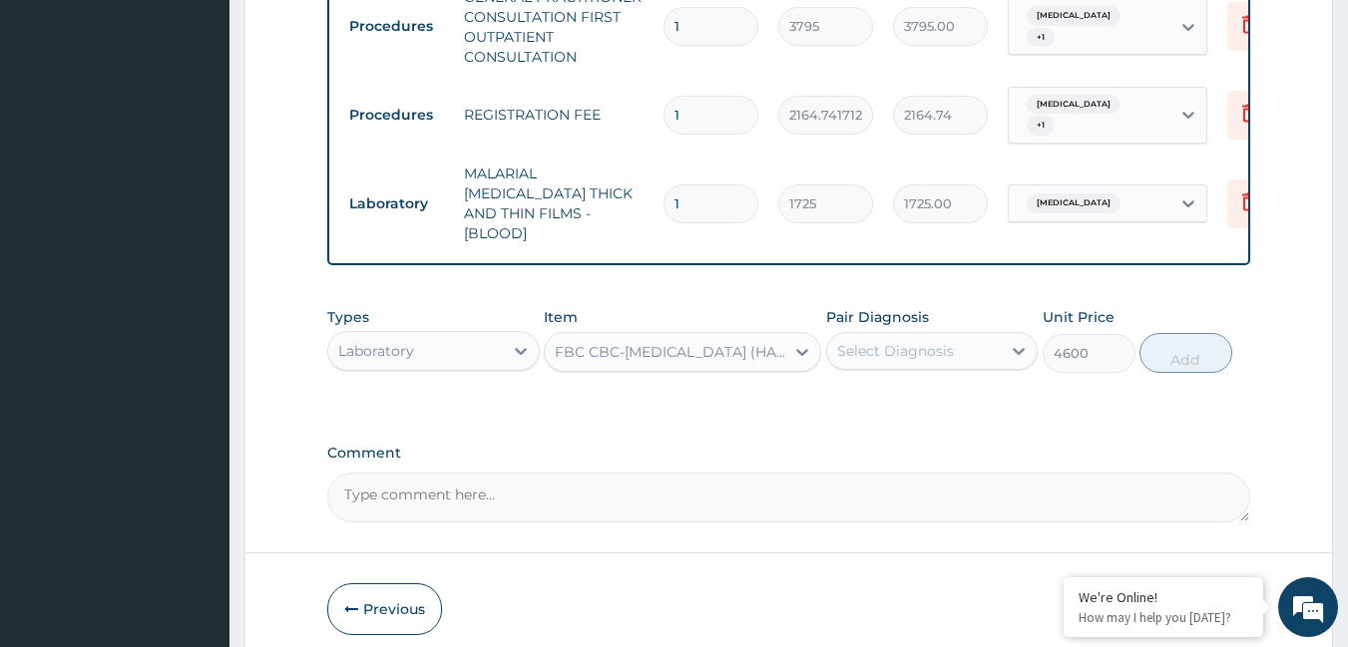
click at [875, 346] on div "Select Diagnosis" at bounding box center [895, 351] width 117 height 20
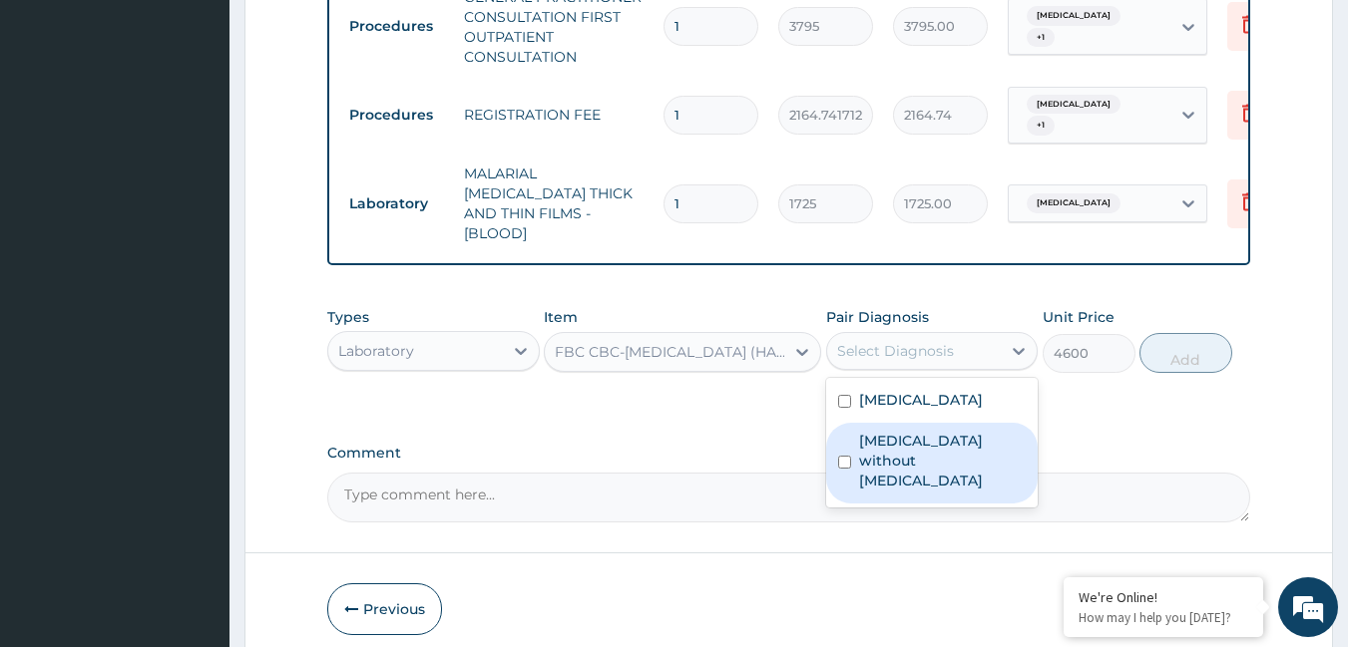
click at [894, 456] on label "[MEDICAL_DATA] without [MEDICAL_DATA]" at bounding box center [943, 461] width 168 height 60
checkbox input "true"
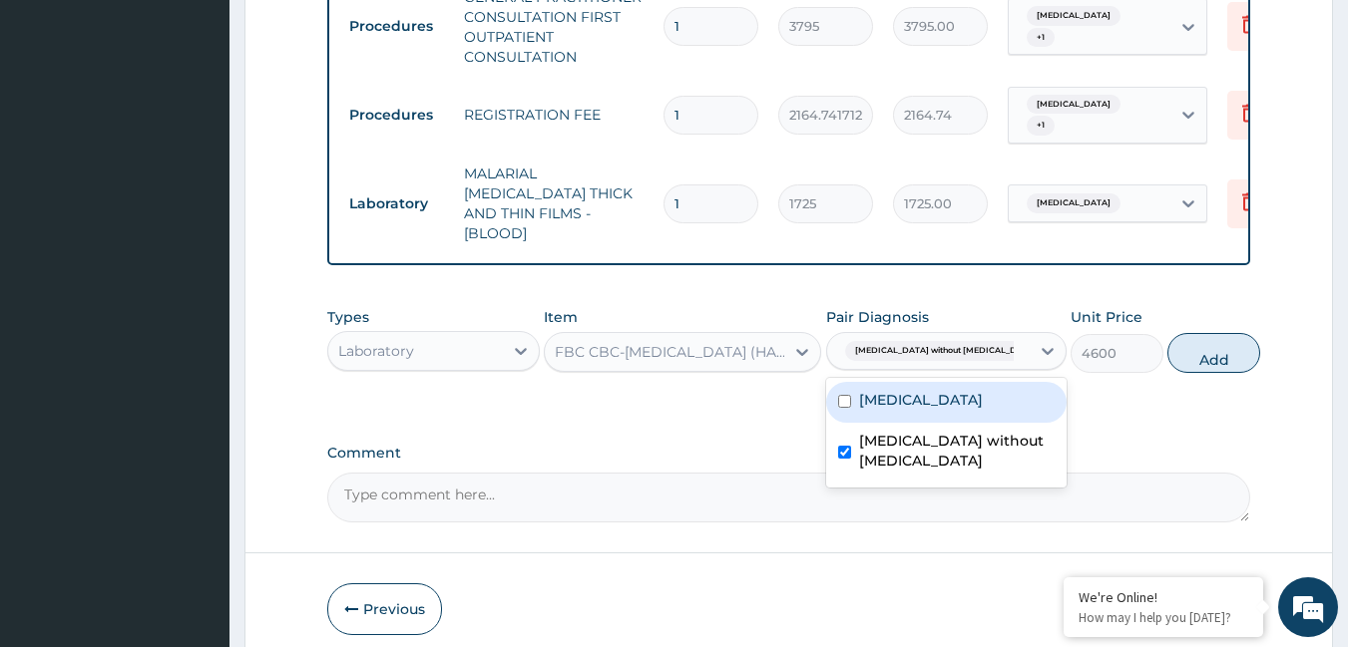
drag, startPoint x: 1199, startPoint y: 335, endPoint x: 1170, endPoint y: 337, distance: 29.0
click at [1200, 335] on button "Add" at bounding box center [1213, 353] width 93 height 40
type input "0"
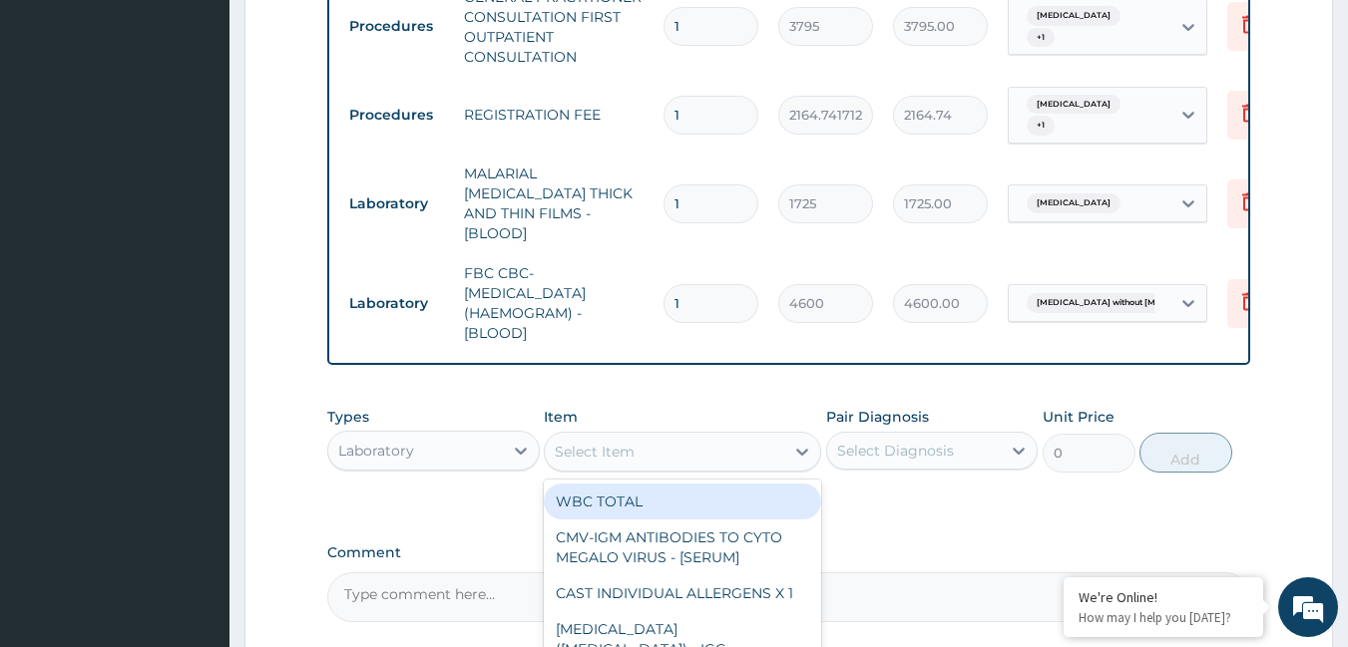
click at [734, 440] on div "Select Item" at bounding box center [664, 452] width 239 height 32
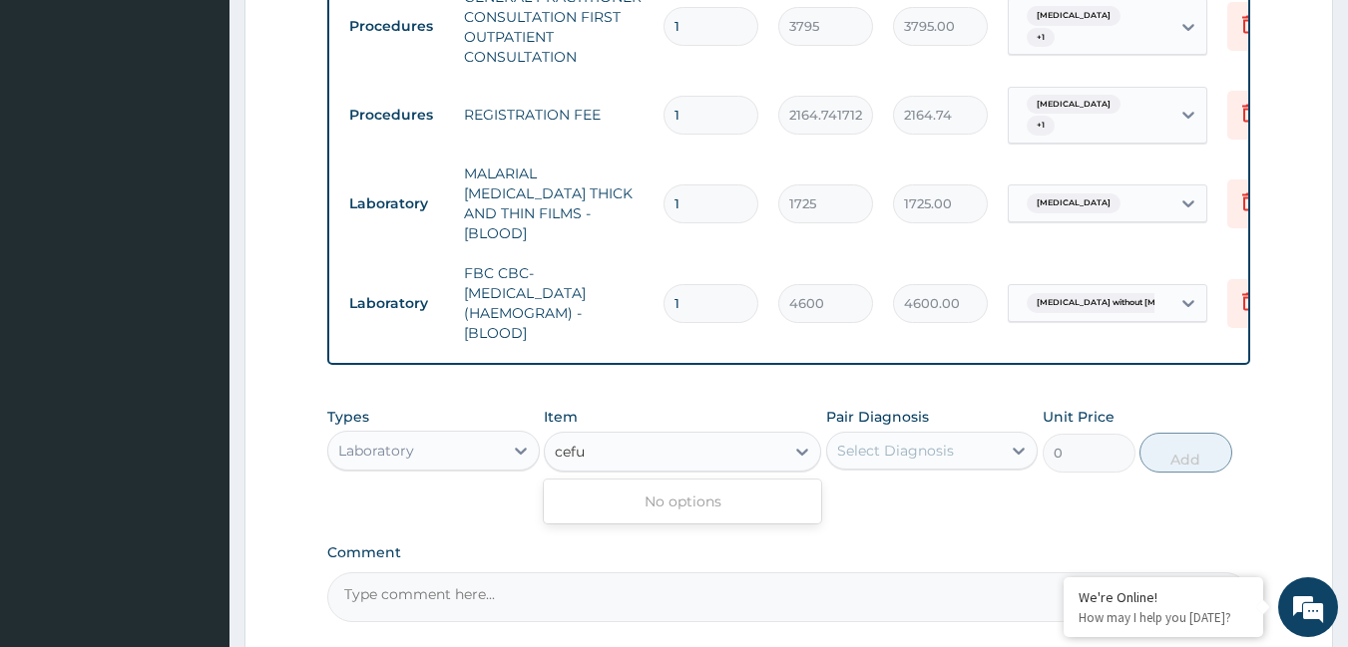
type input "cefu"
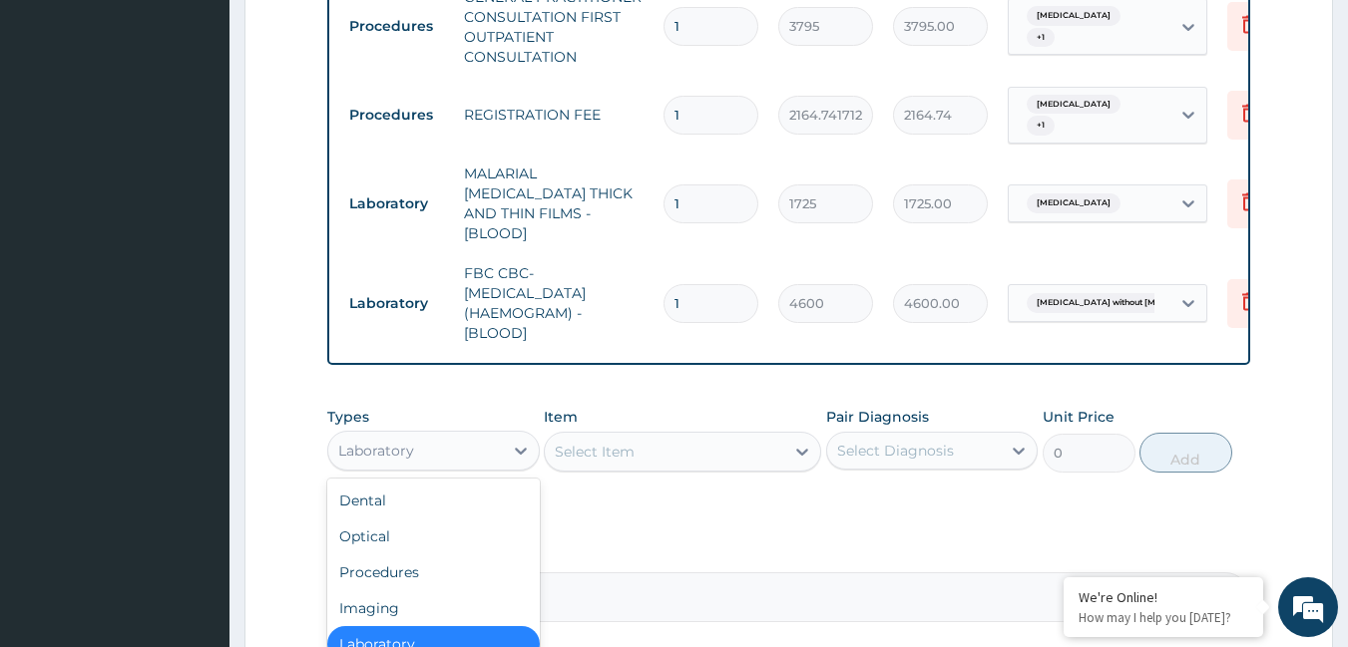
click at [400, 458] on div "Laboratory" at bounding box center [415, 451] width 175 height 32
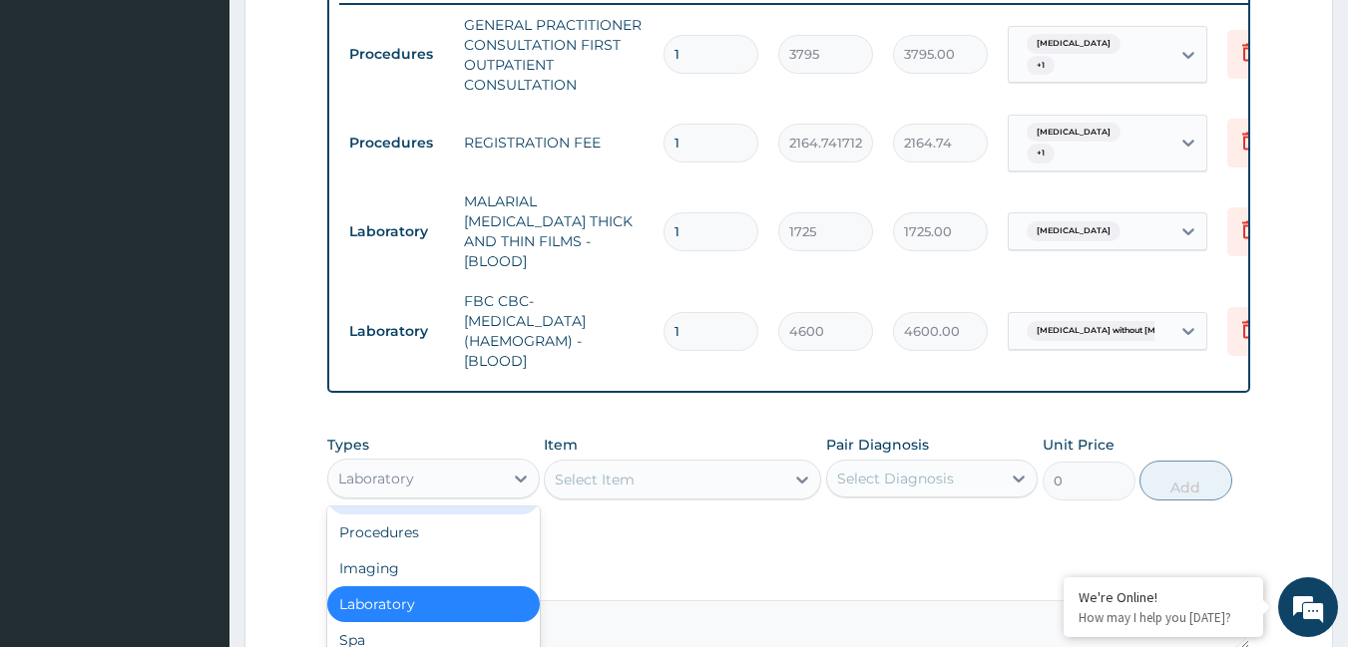
scroll to position [919, 0]
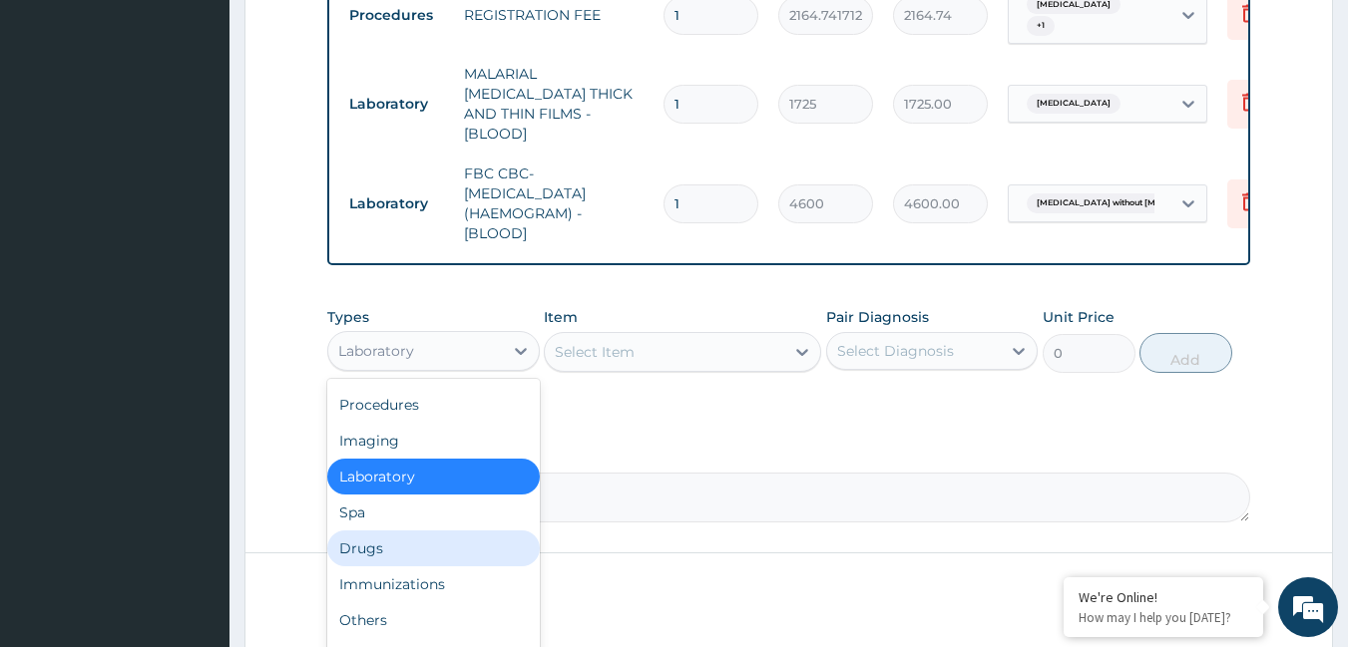
click at [387, 539] on div "Drugs" at bounding box center [433, 549] width 212 height 36
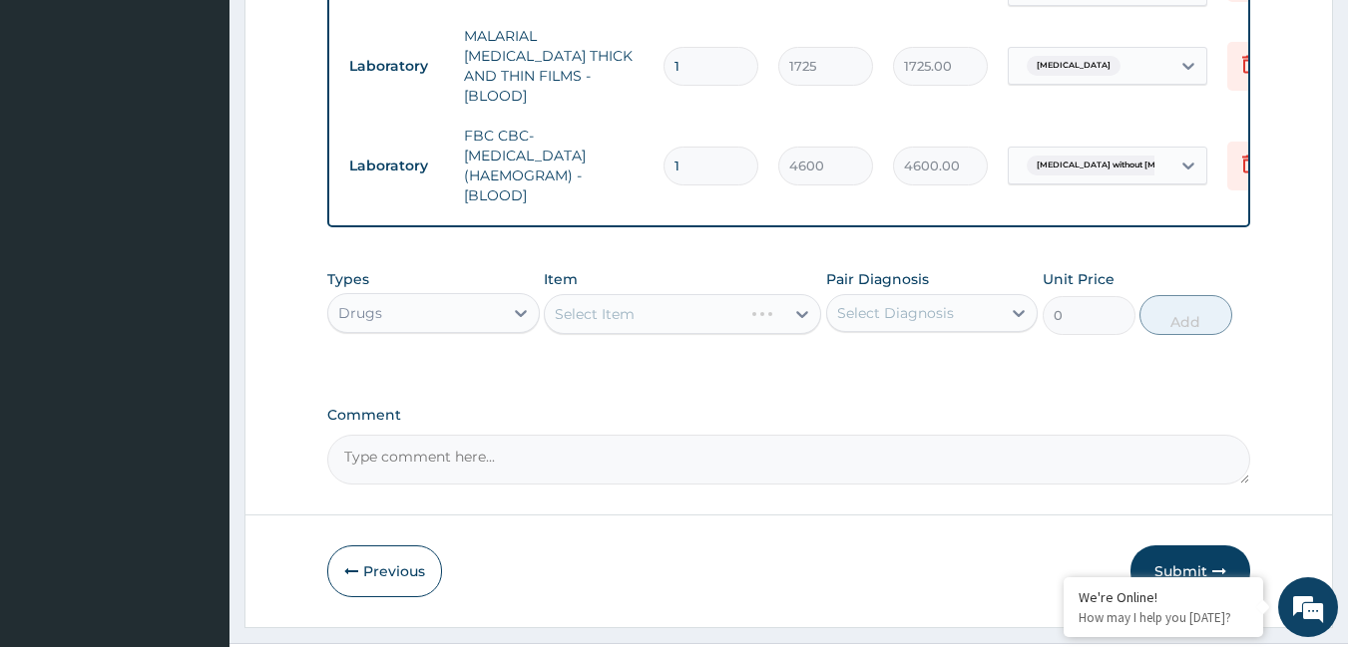
scroll to position [999, 0]
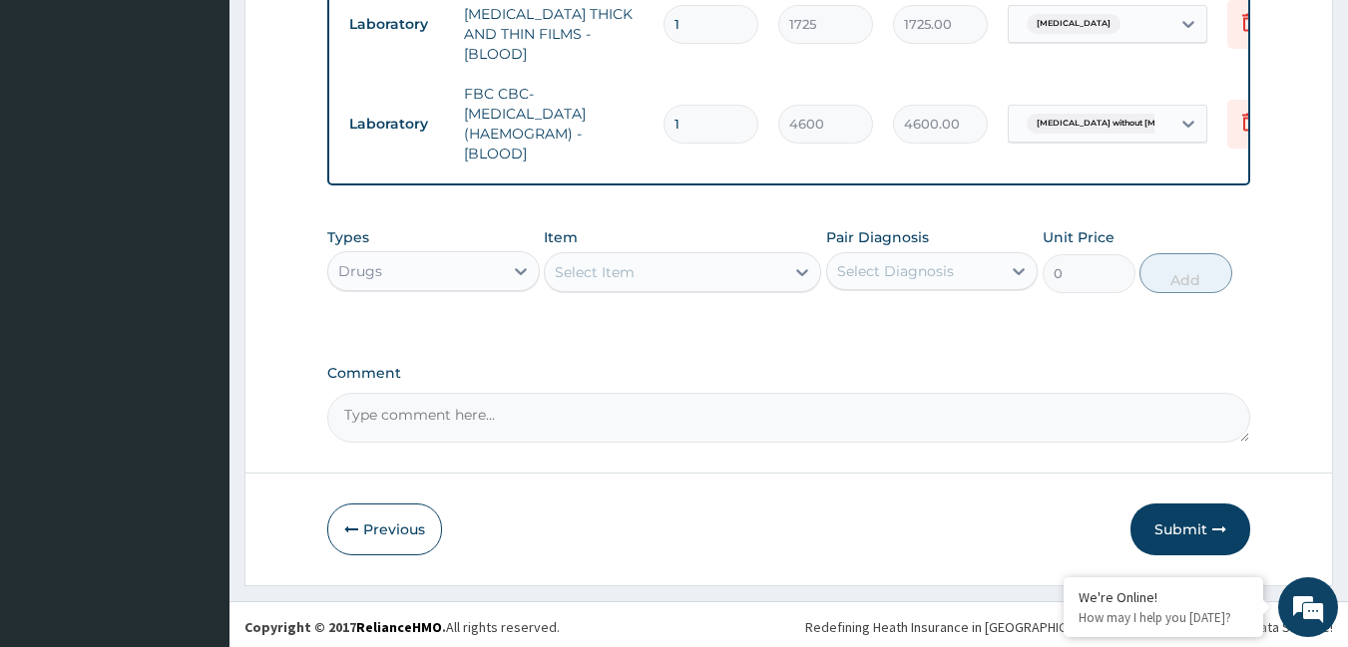
click at [673, 268] on div "Select Item" at bounding box center [664, 272] width 239 height 32
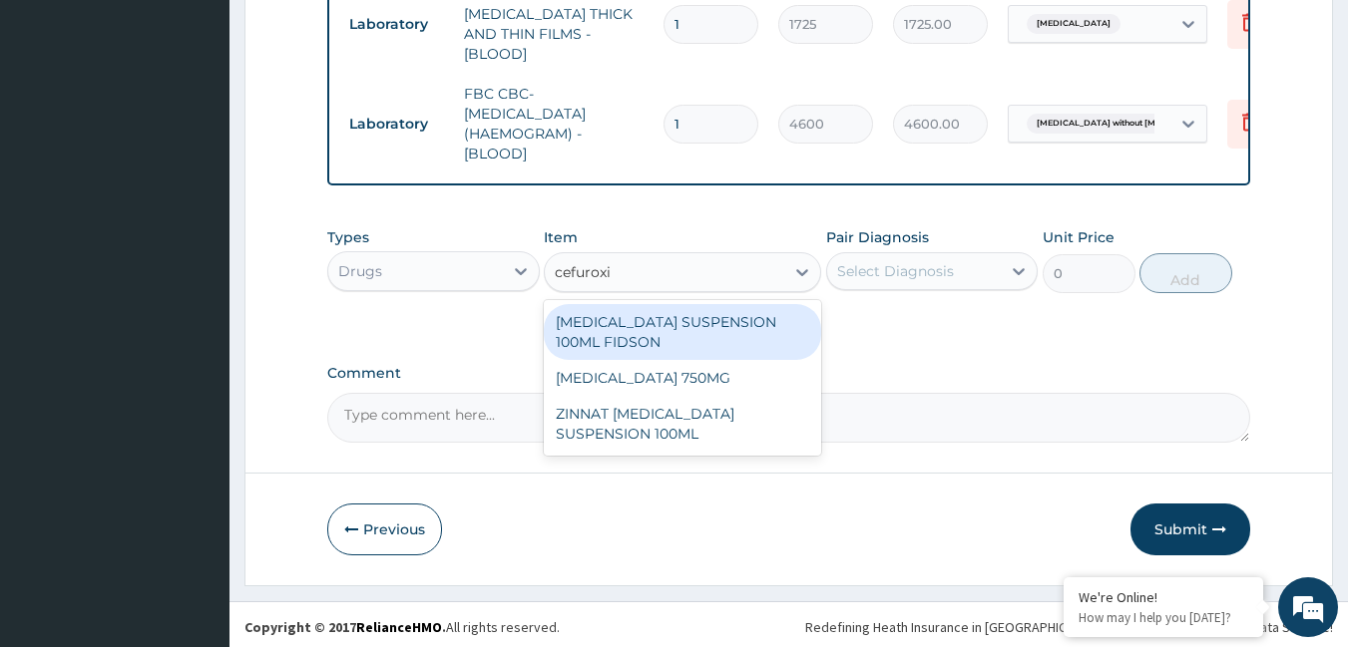
type input "cefuroxim"
click at [665, 317] on div "[MEDICAL_DATA] SUSPENSION 100ML FIDSON" at bounding box center [682, 332] width 277 height 56
type input "2530"
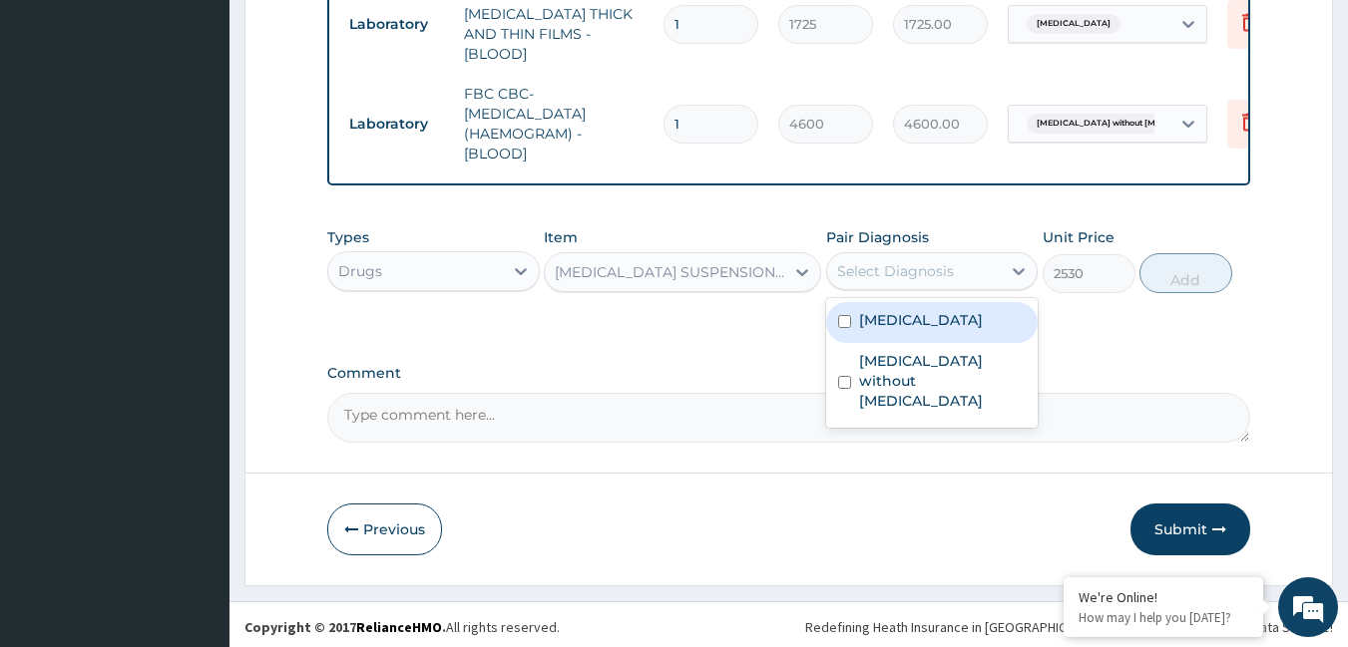
click at [860, 269] on div "Select Diagnosis" at bounding box center [895, 271] width 117 height 20
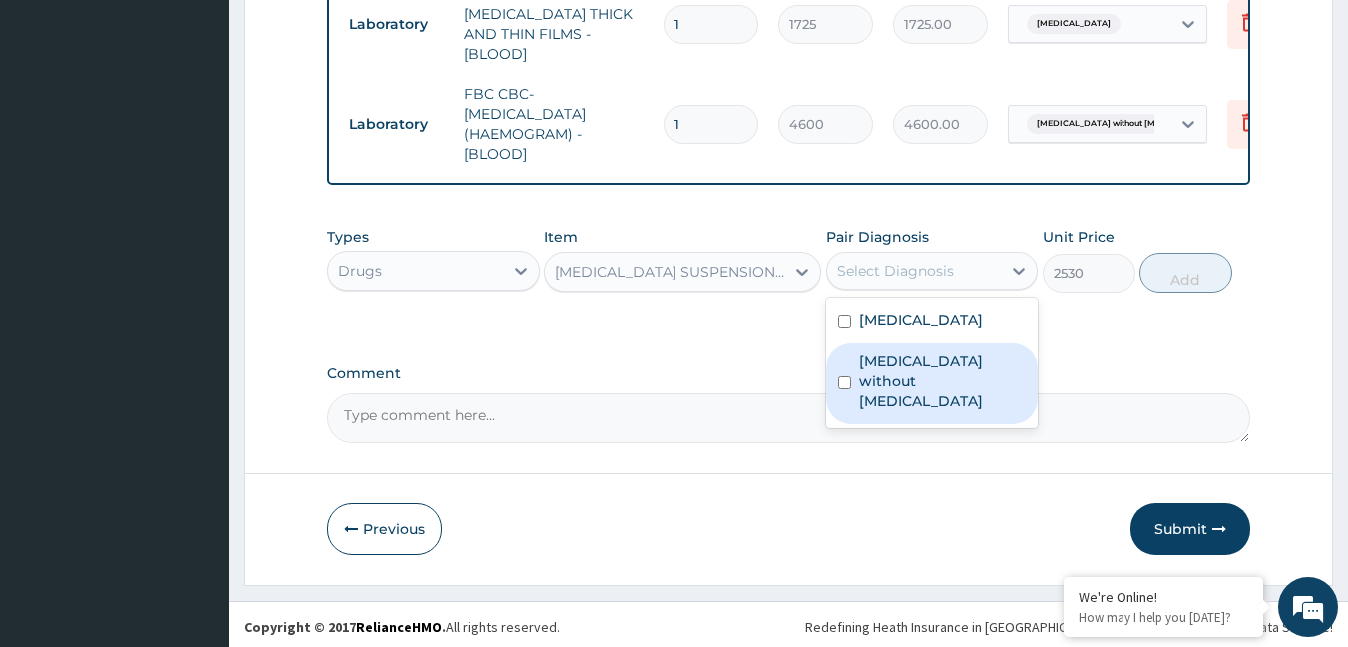
drag, startPoint x: 869, startPoint y: 357, endPoint x: 877, endPoint y: 342, distance: 17.0
click at [870, 357] on label "[MEDICAL_DATA] without [MEDICAL_DATA]" at bounding box center [943, 381] width 168 height 60
checkbox input "true"
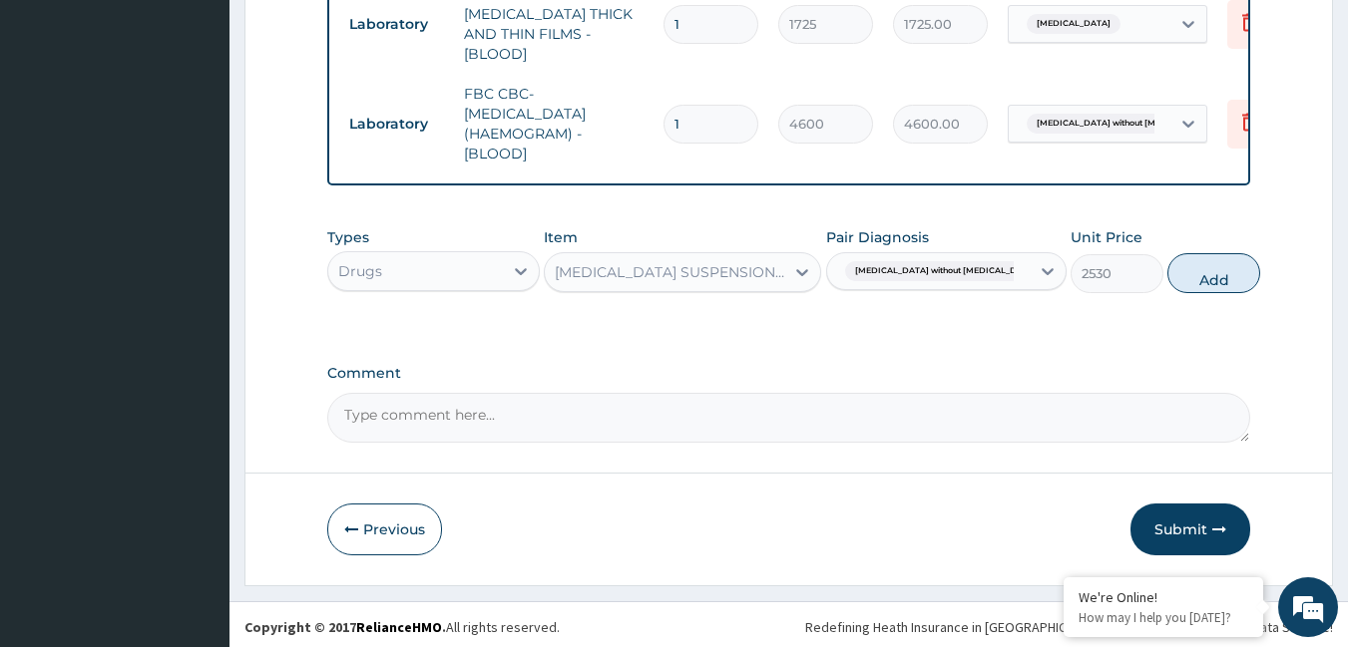
drag, startPoint x: 1160, startPoint y: 264, endPoint x: 1038, endPoint y: 280, distance: 123.7
click at [1167, 264] on button "Add" at bounding box center [1213, 273] width 93 height 40
type input "0"
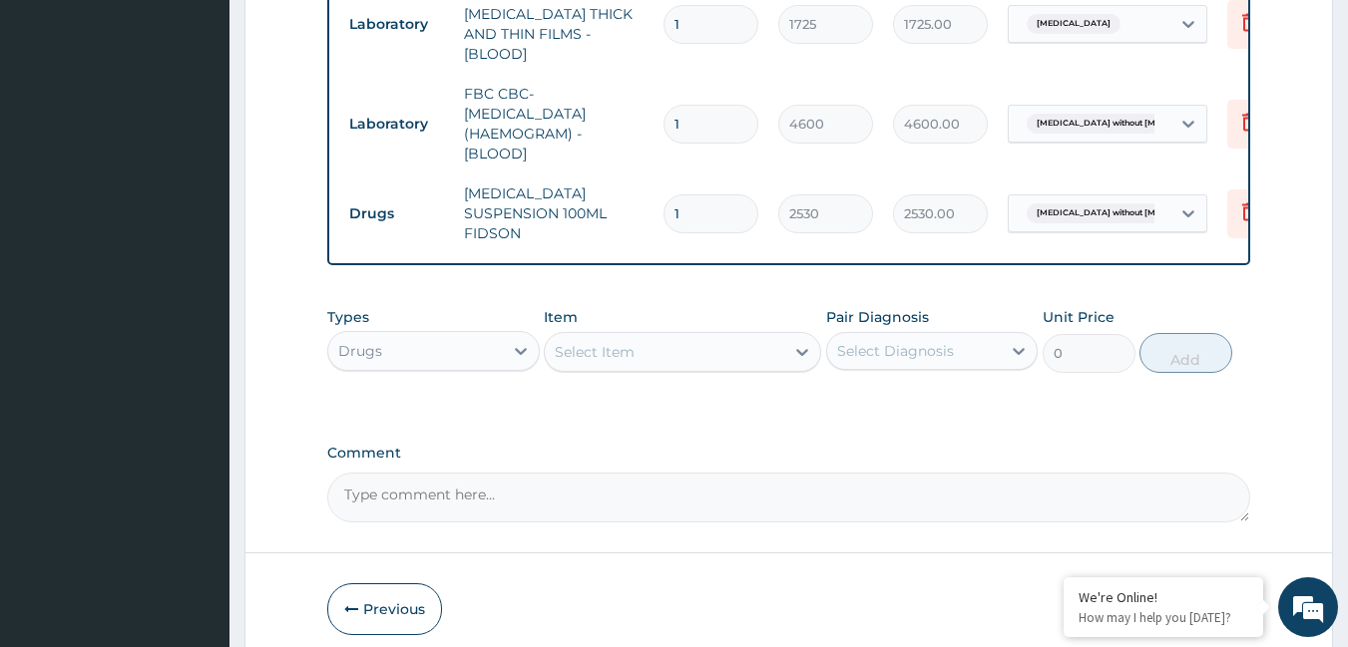
click at [707, 339] on div "Select Item" at bounding box center [664, 352] width 239 height 32
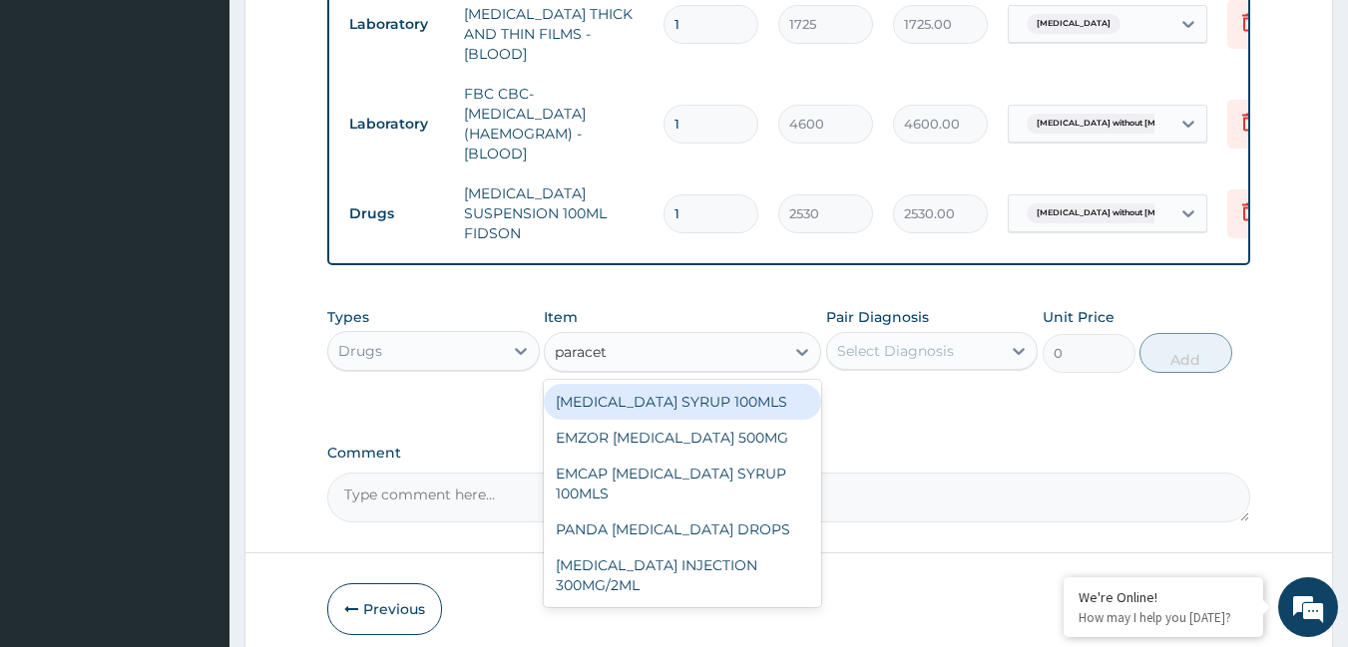
type input "paraceta"
click at [713, 393] on div "[MEDICAL_DATA] SYRUP 100MLS" at bounding box center [682, 402] width 277 height 36
type input "759"
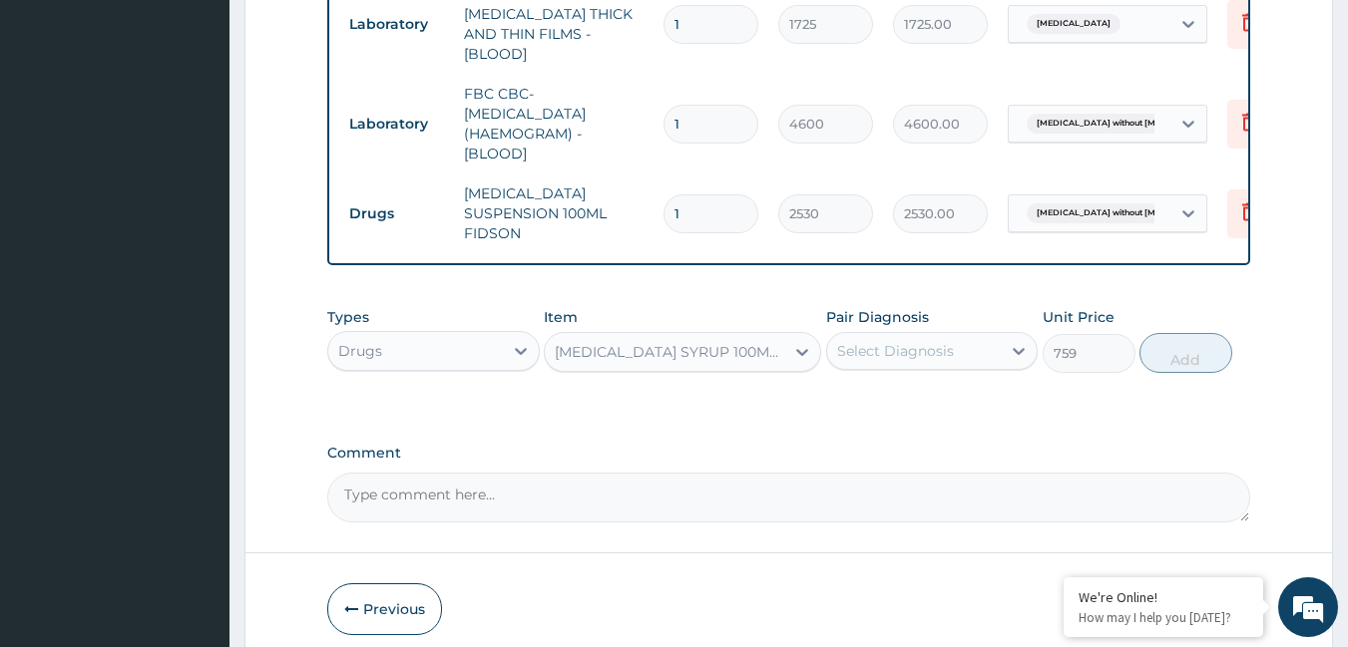
click at [883, 353] on div "Select Diagnosis" at bounding box center [895, 351] width 117 height 20
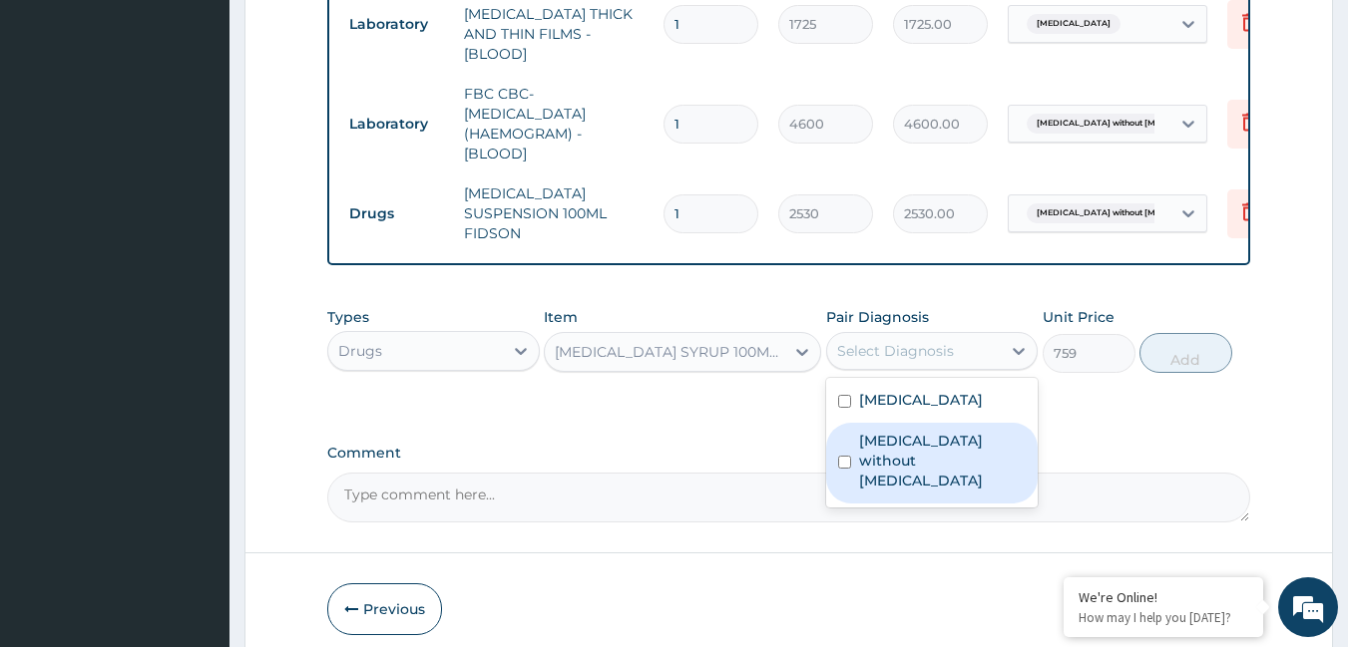
drag, startPoint x: 889, startPoint y: 433, endPoint x: 890, endPoint y: 410, distance: 23.0
click at [890, 433] on label "[MEDICAL_DATA] without [MEDICAL_DATA]" at bounding box center [943, 461] width 168 height 60
checkbox input "true"
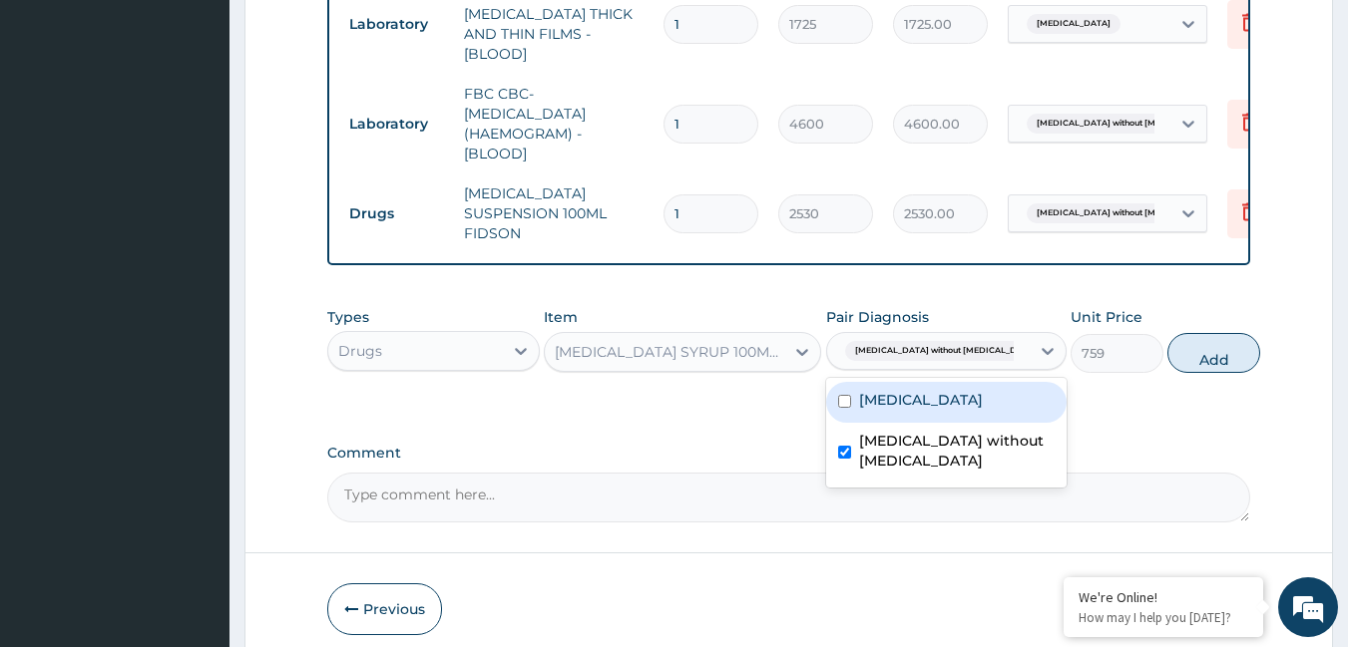
click at [890, 402] on label "[MEDICAL_DATA]" at bounding box center [921, 400] width 124 height 20
checkbox input "true"
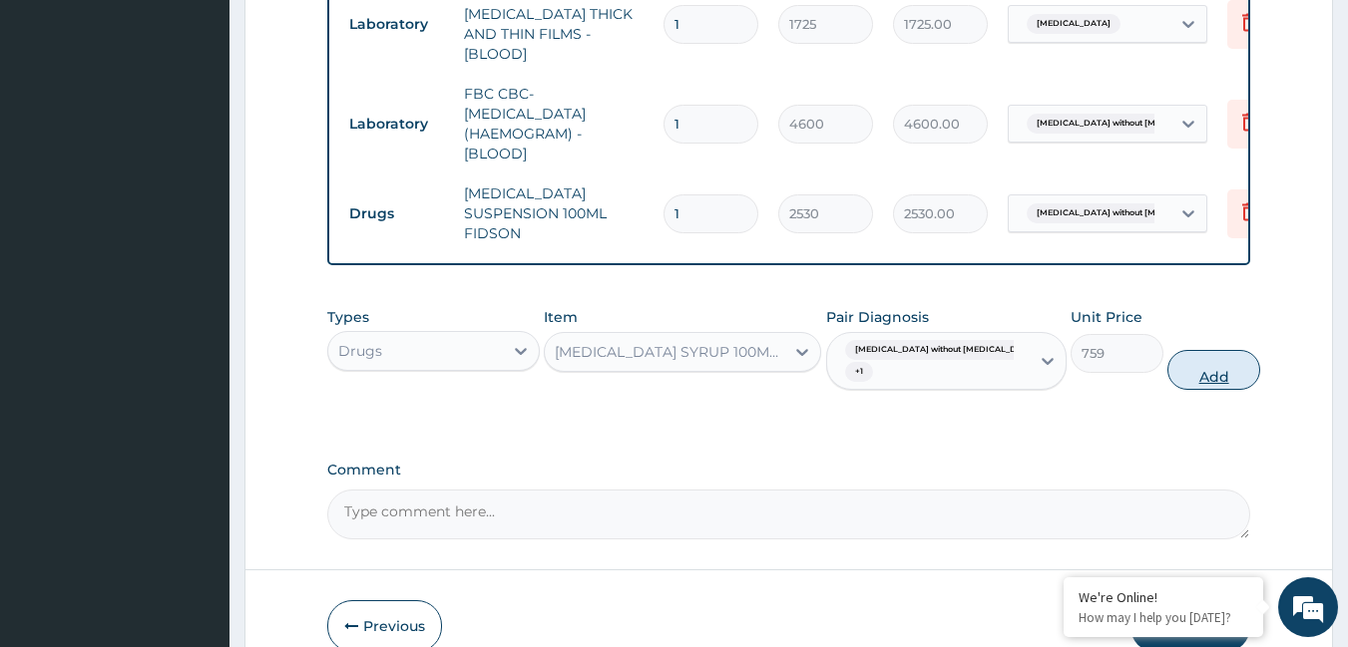
click at [1196, 364] on button "Add" at bounding box center [1213, 370] width 93 height 40
type input "0"
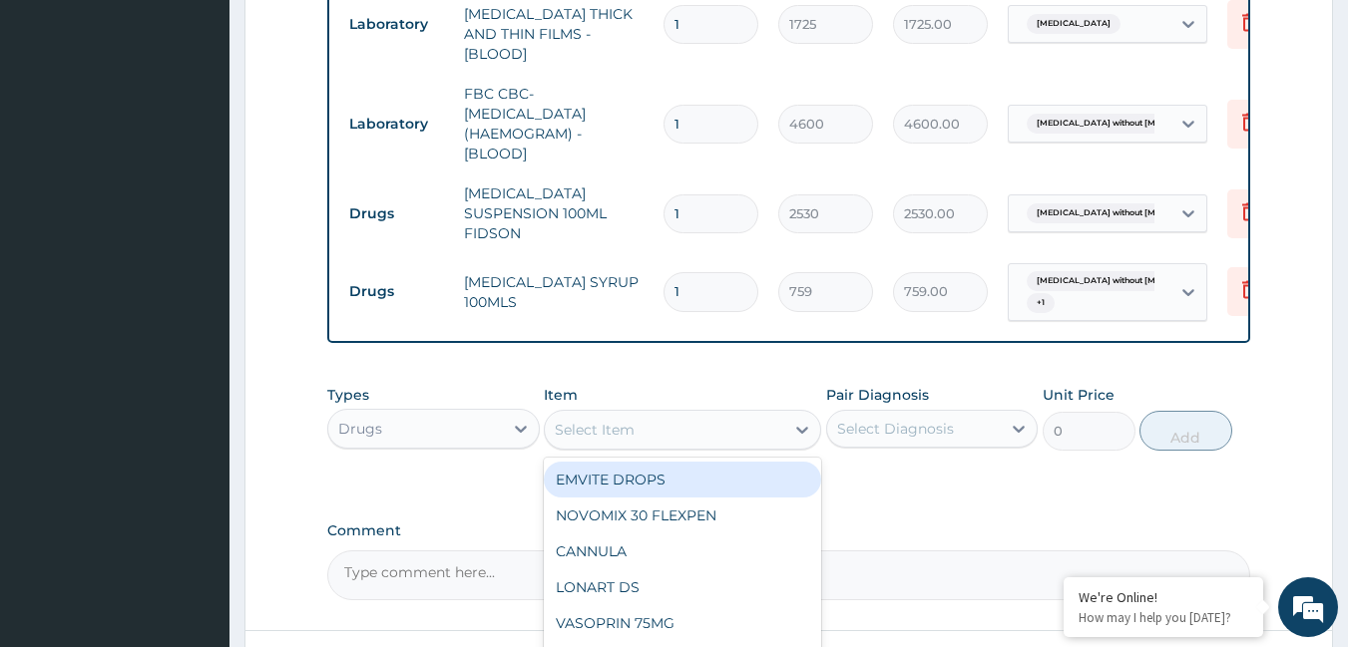
click at [720, 415] on div "Select Item" at bounding box center [664, 430] width 239 height 32
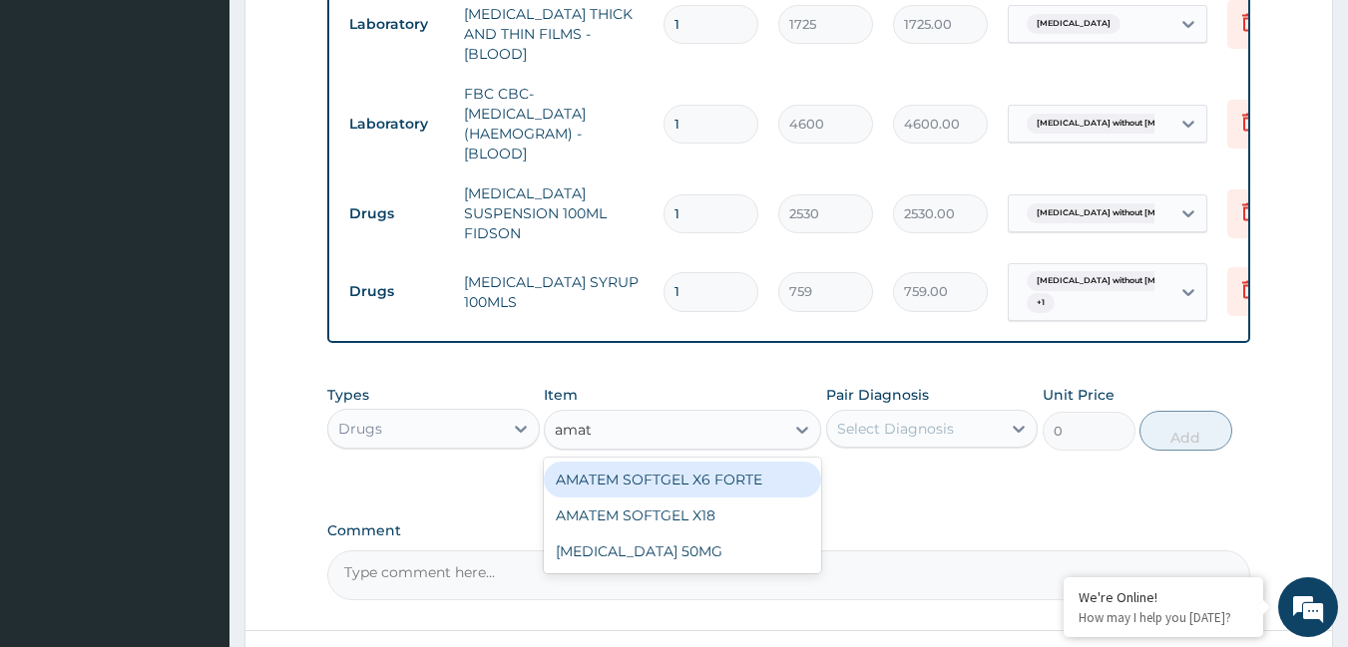
type input "amate"
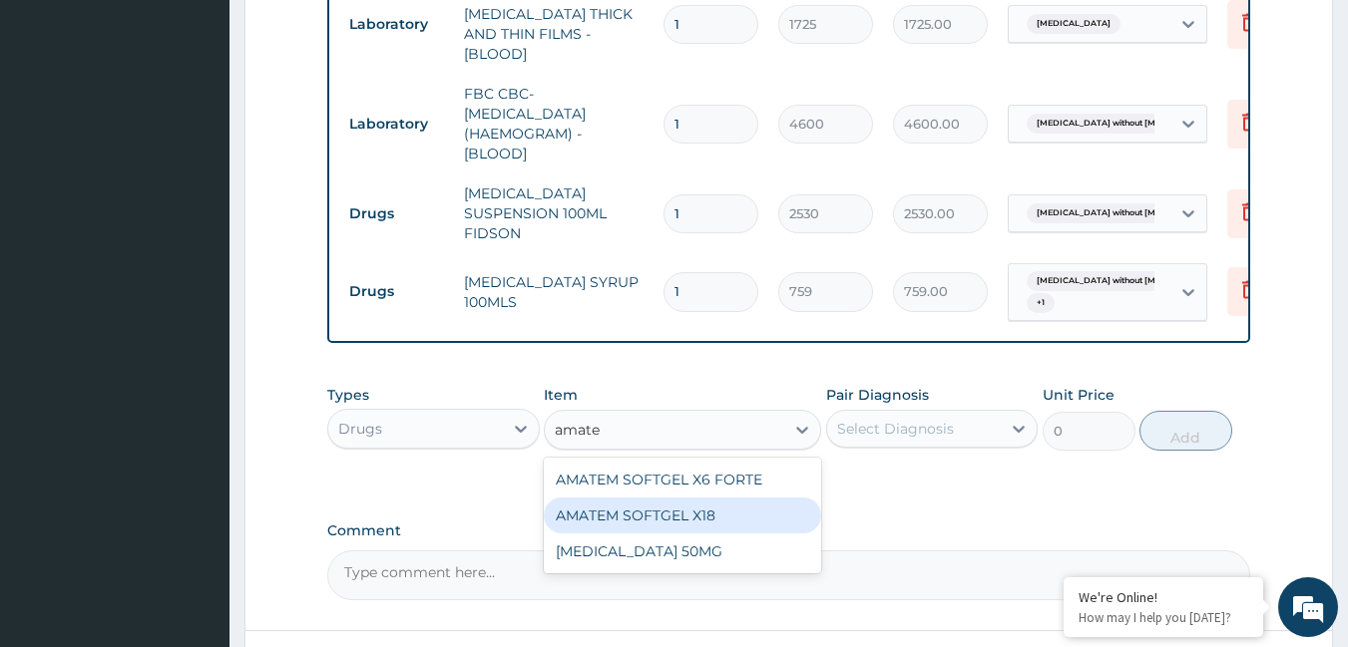
click at [717, 509] on div "AMATEM SOFTGEL X18" at bounding box center [682, 516] width 277 height 36
type input "111.32"
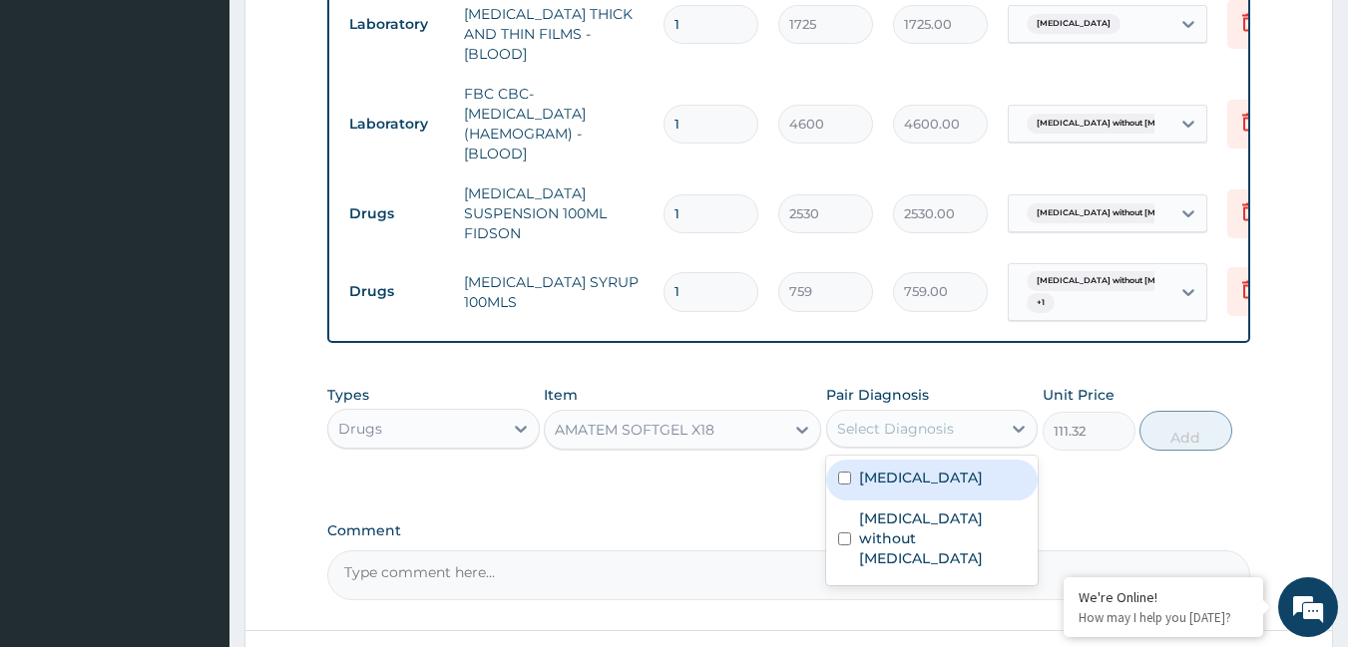
click at [882, 426] on div "Select Diagnosis" at bounding box center [895, 429] width 117 height 20
click at [884, 479] on label "[MEDICAL_DATA]" at bounding box center [921, 478] width 124 height 20
checkbox input "true"
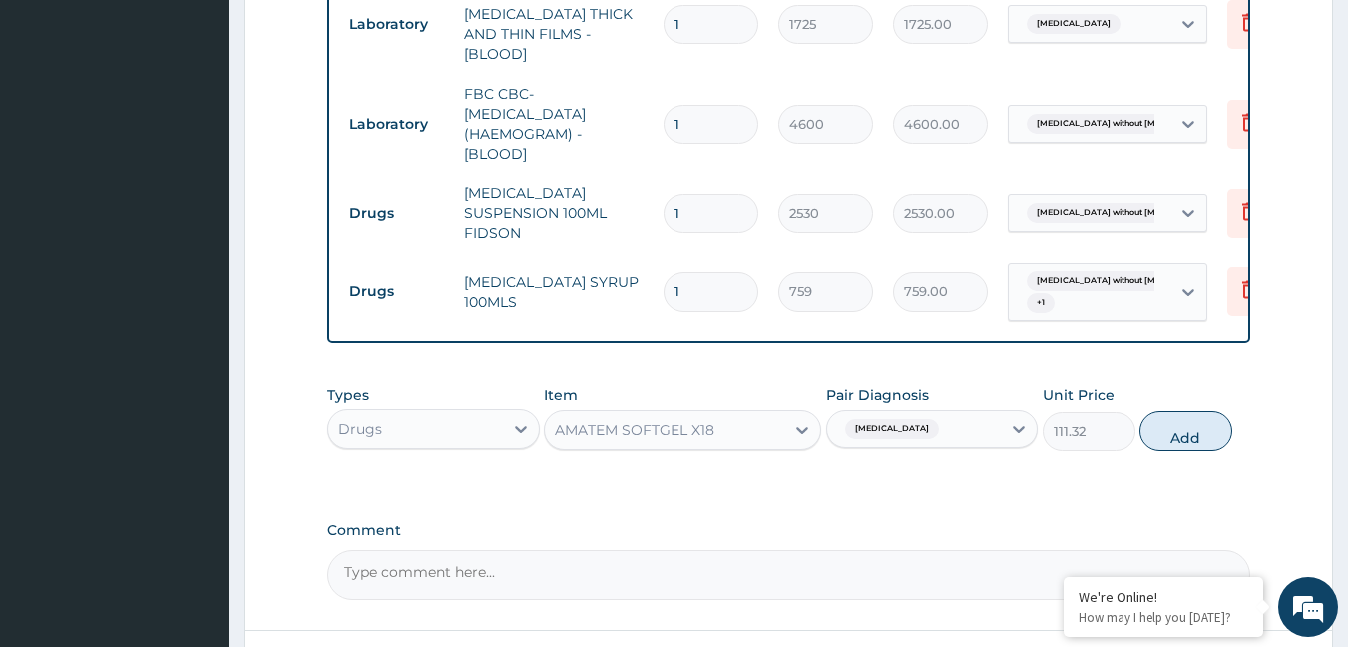
click at [1180, 411] on button "Add" at bounding box center [1185, 431] width 93 height 40
type input "0"
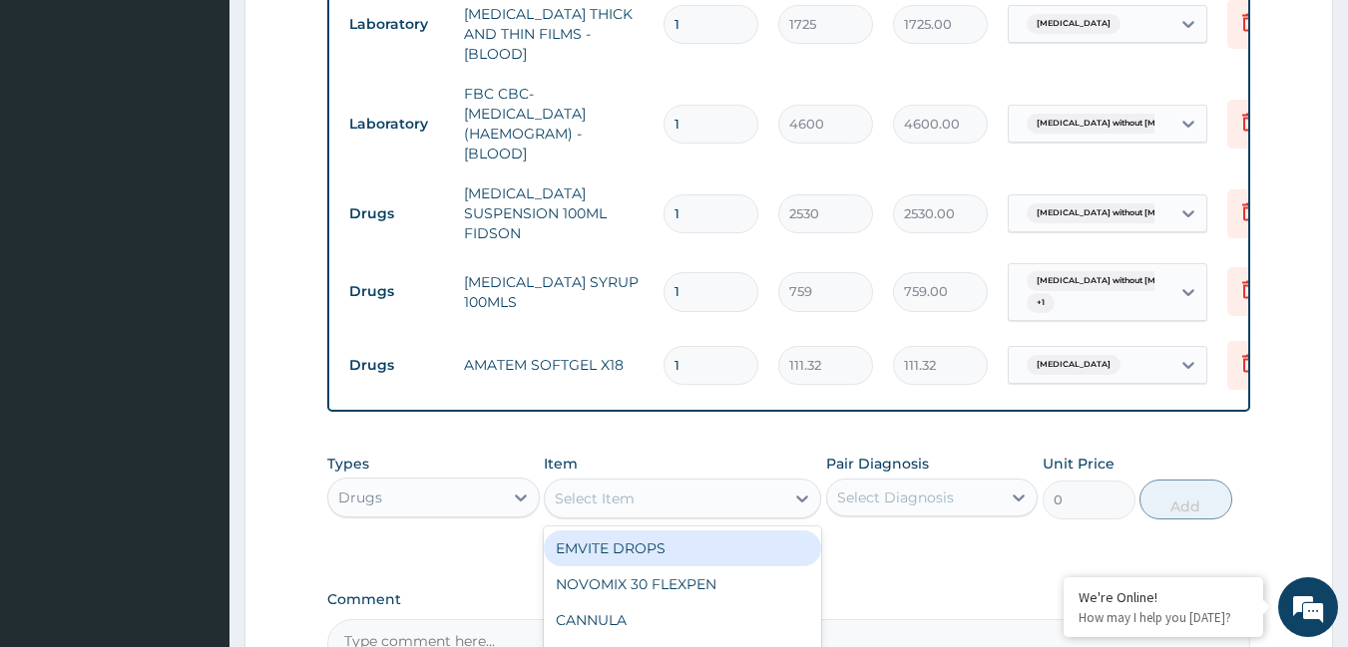
click at [600, 494] on div "Select Item" at bounding box center [595, 499] width 80 height 20
type input "vit"
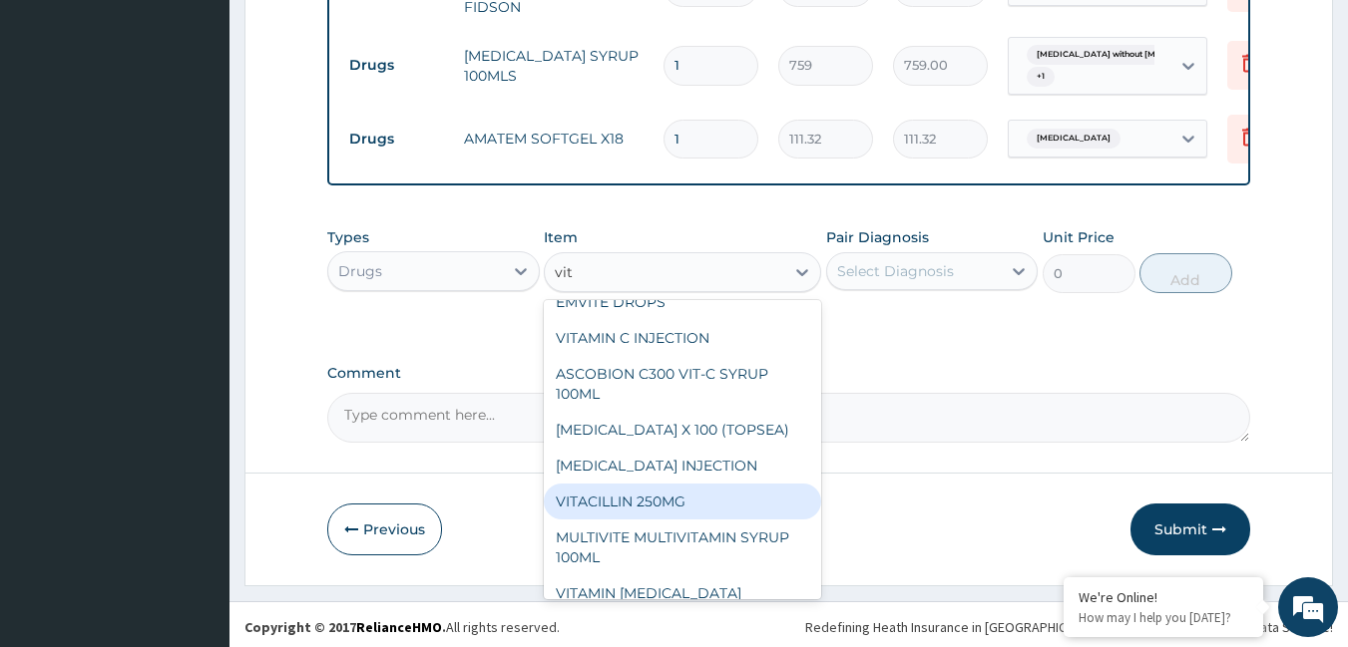
scroll to position [0, 0]
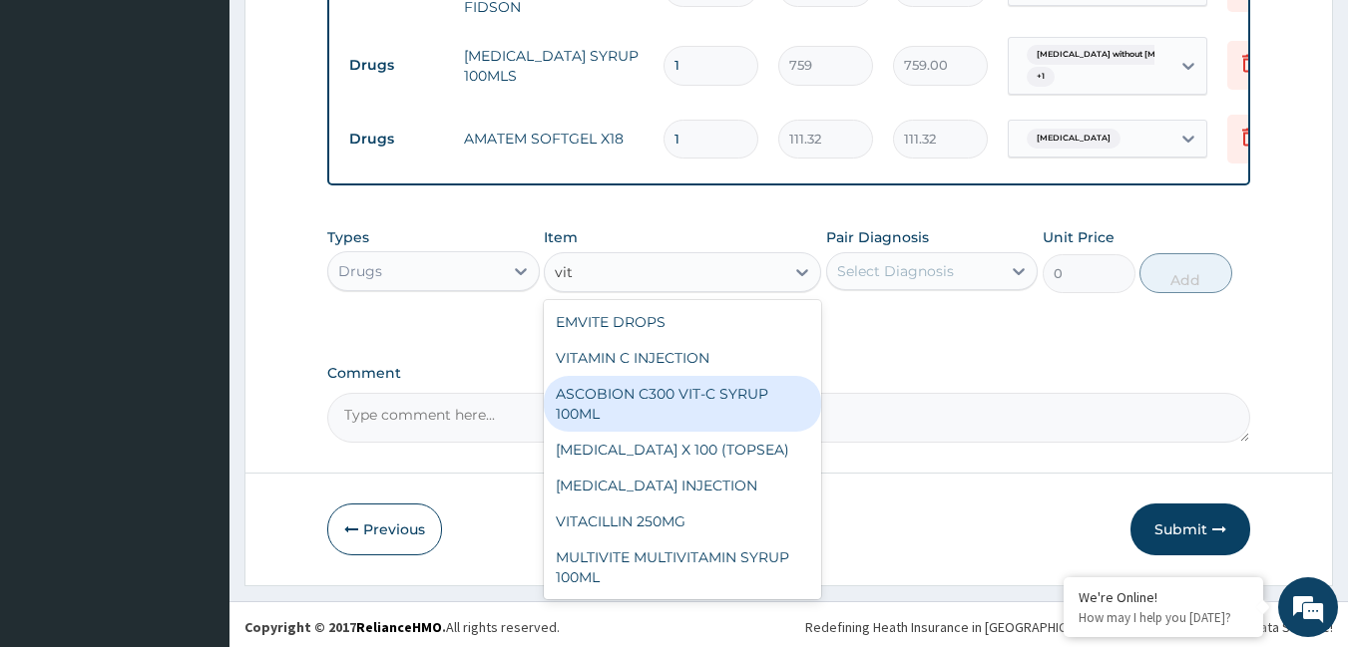
click at [734, 398] on div "ASCOBION C300 VIT-C SYRUP 100ML" at bounding box center [682, 404] width 277 height 56
type input "1012"
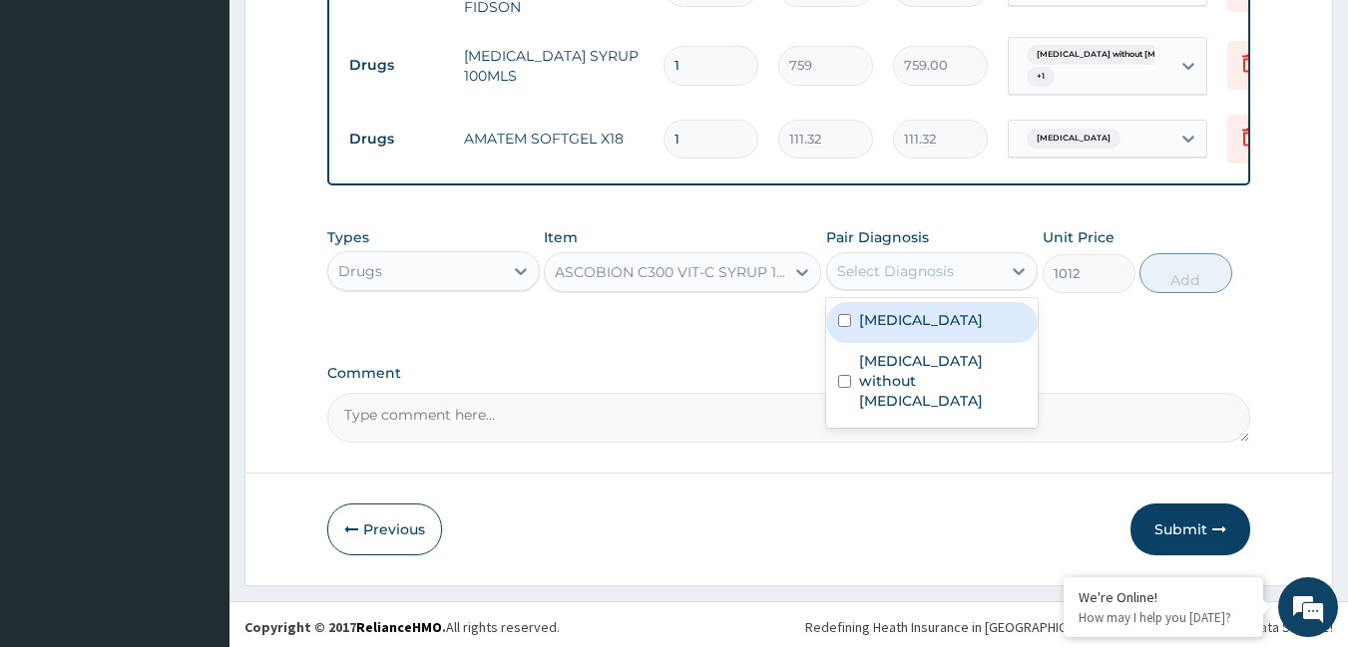
click at [903, 262] on div "Select Diagnosis" at bounding box center [895, 271] width 117 height 20
click at [905, 310] on label "[MEDICAL_DATA]" at bounding box center [921, 320] width 124 height 20
checkbox input "true"
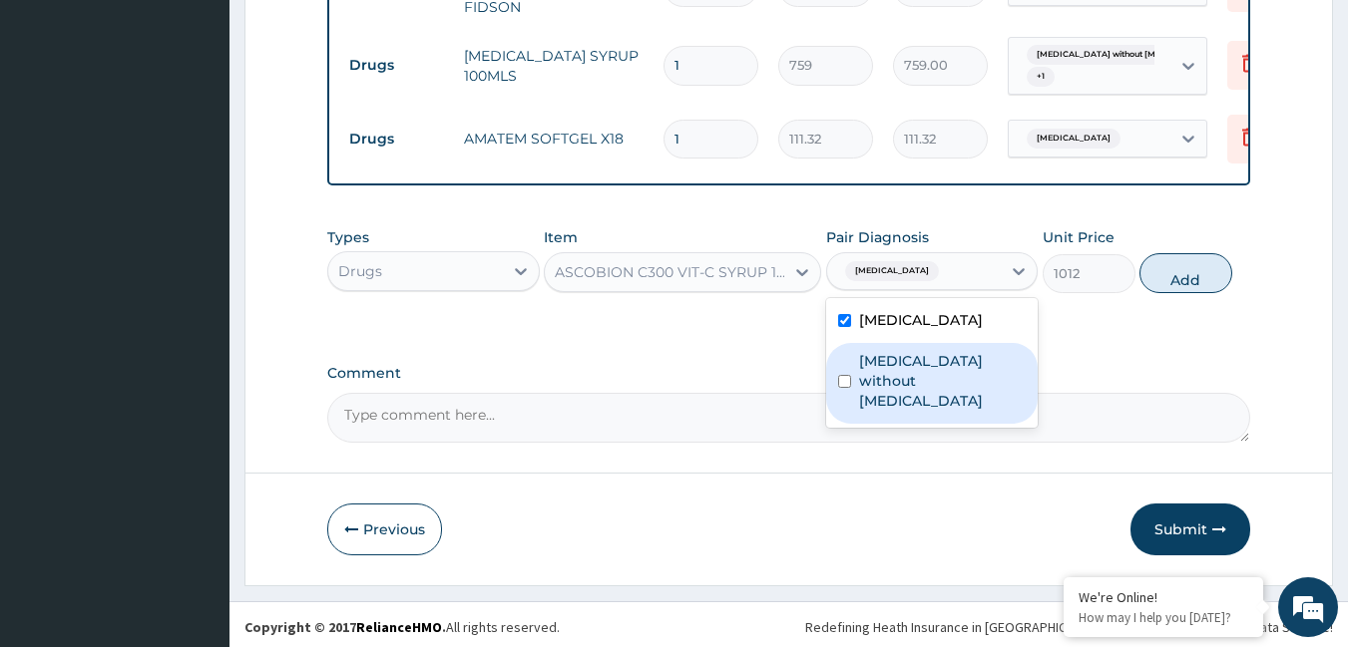
click at [912, 357] on label "[MEDICAL_DATA] without [MEDICAL_DATA]" at bounding box center [943, 381] width 168 height 60
checkbox input "true"
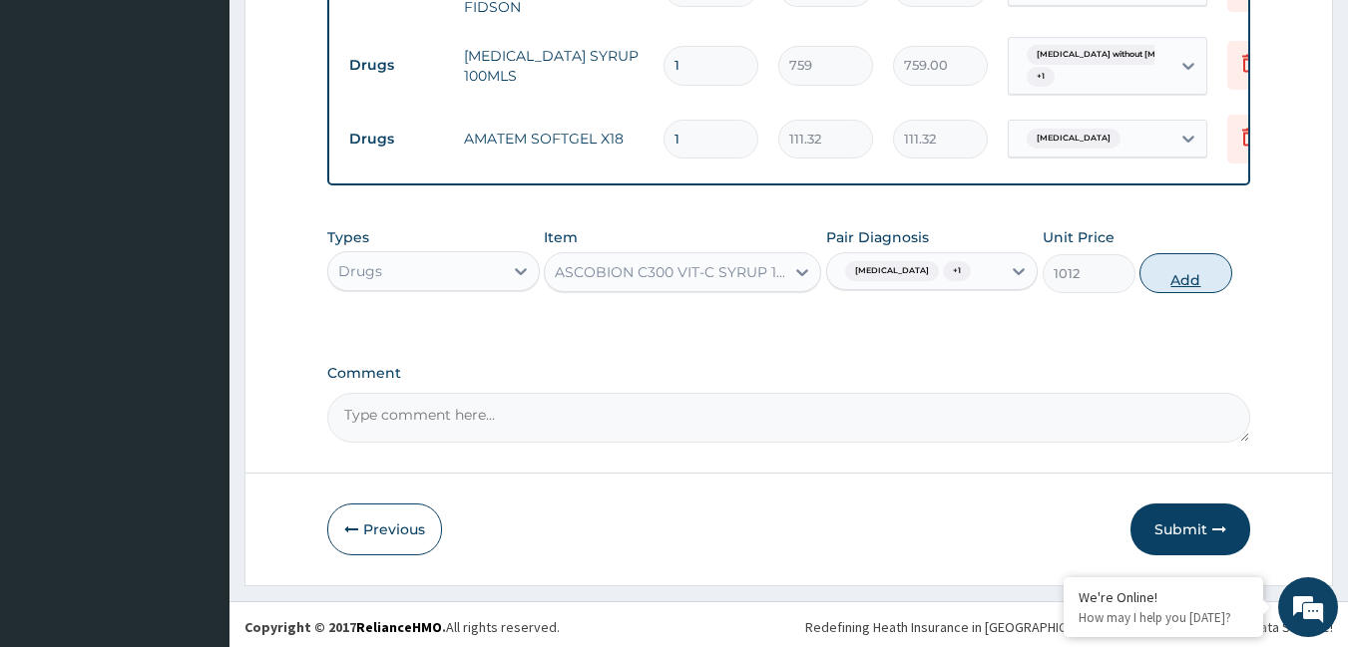
click at [1152, 275] on button "Add" at bounding box center [1185, 273] width 93 height 40
type input "0"
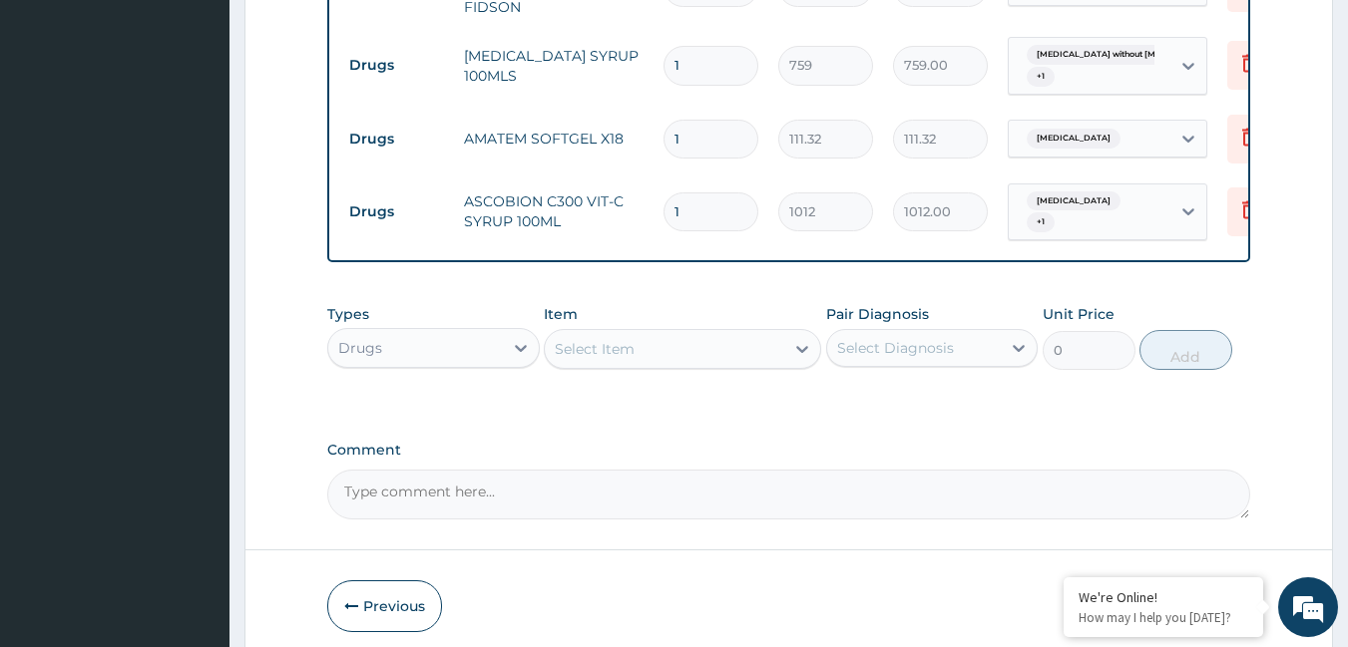
click at [696, 129] on input "1" at bounding box center [710, 139] width 95 height 39
type input "0.00"
type input "6"
type input "667.92"
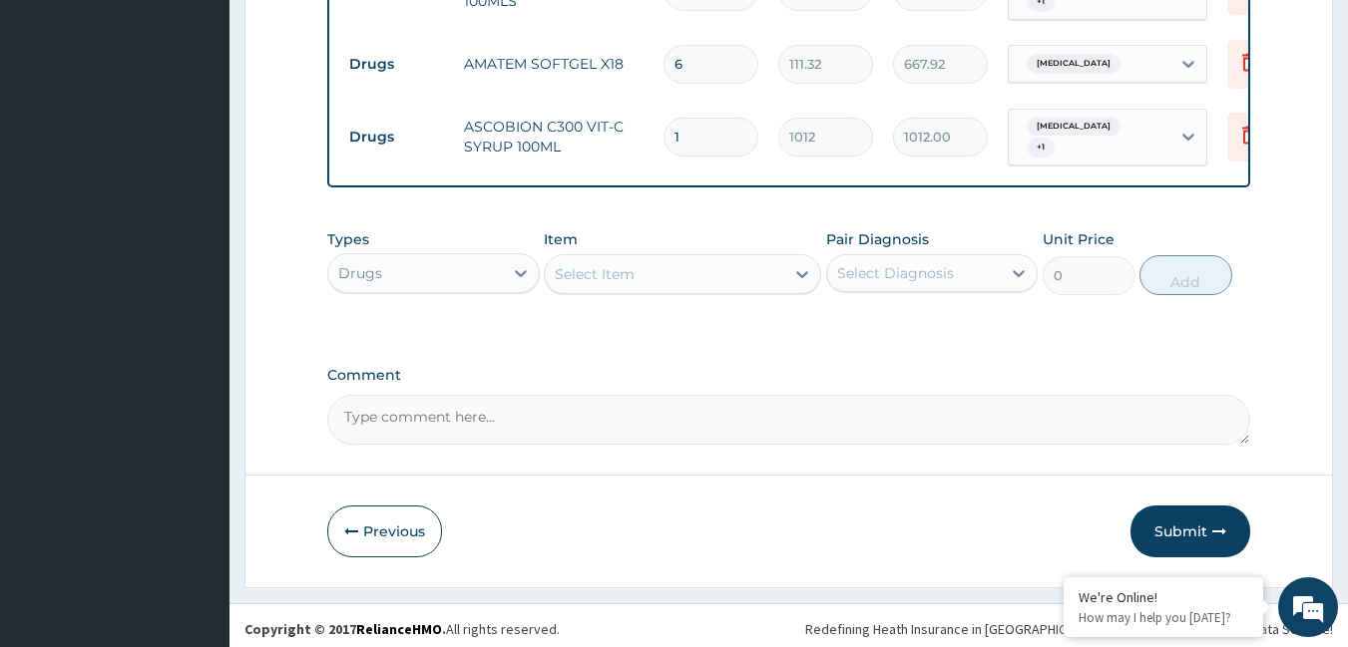
scroll to position [1302, 0]
type input "6"
click at [1193, 528] on button "Submit" at bounding box center [1190, 530] width 120 height 52
click at [1218, 523] on icon "button" at bounding box center [1219, 530] width 14 height 14
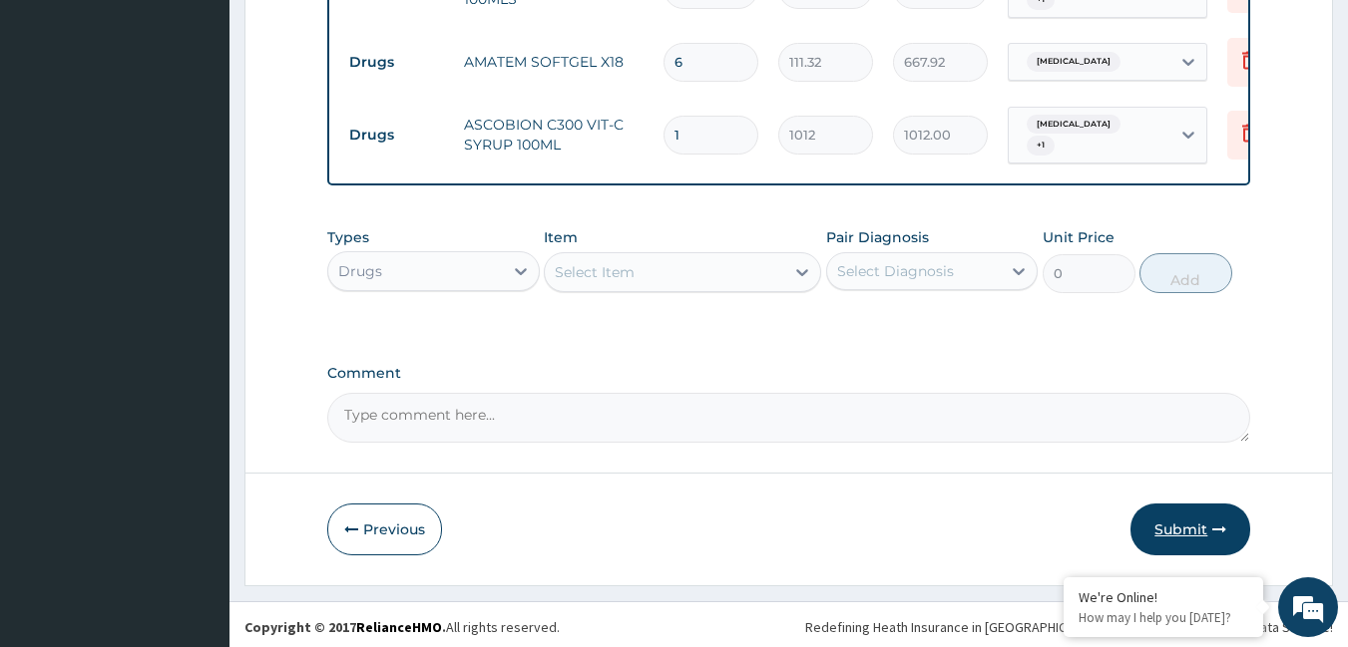
click at [1218, 523] on icon "button" at bounding box center [1219, 530] width 14 height 14
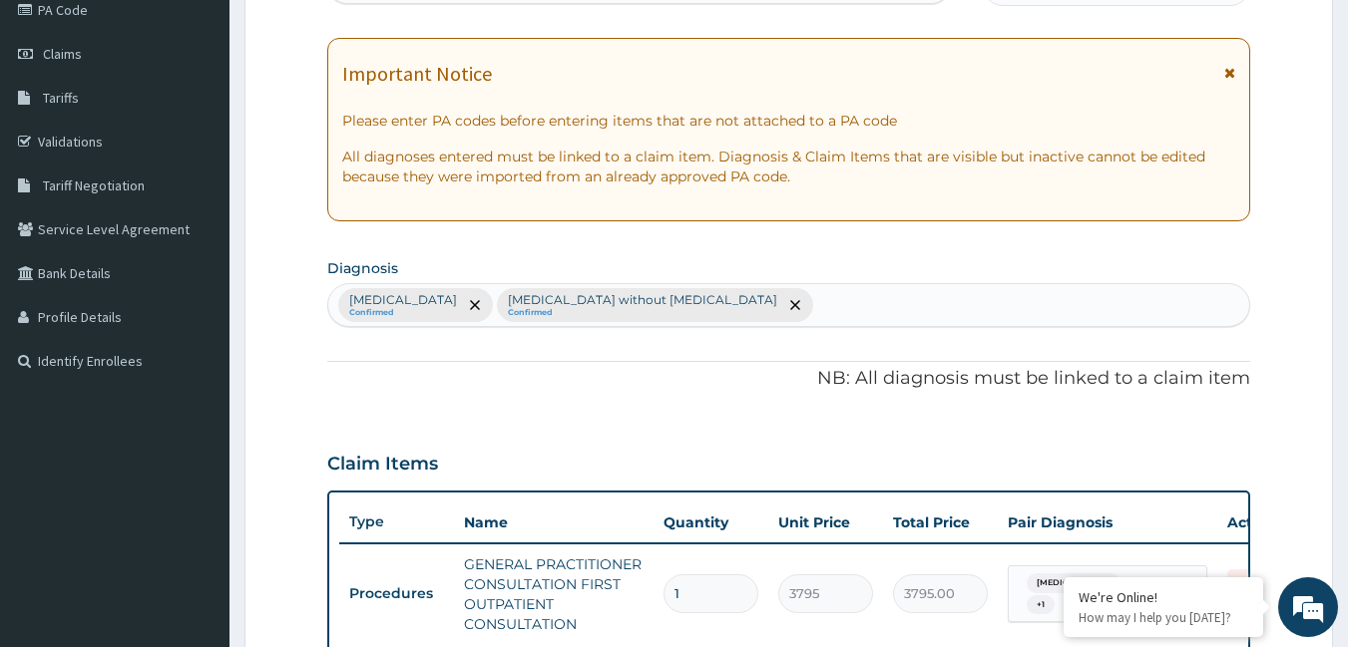
scroll to position [105, 0]
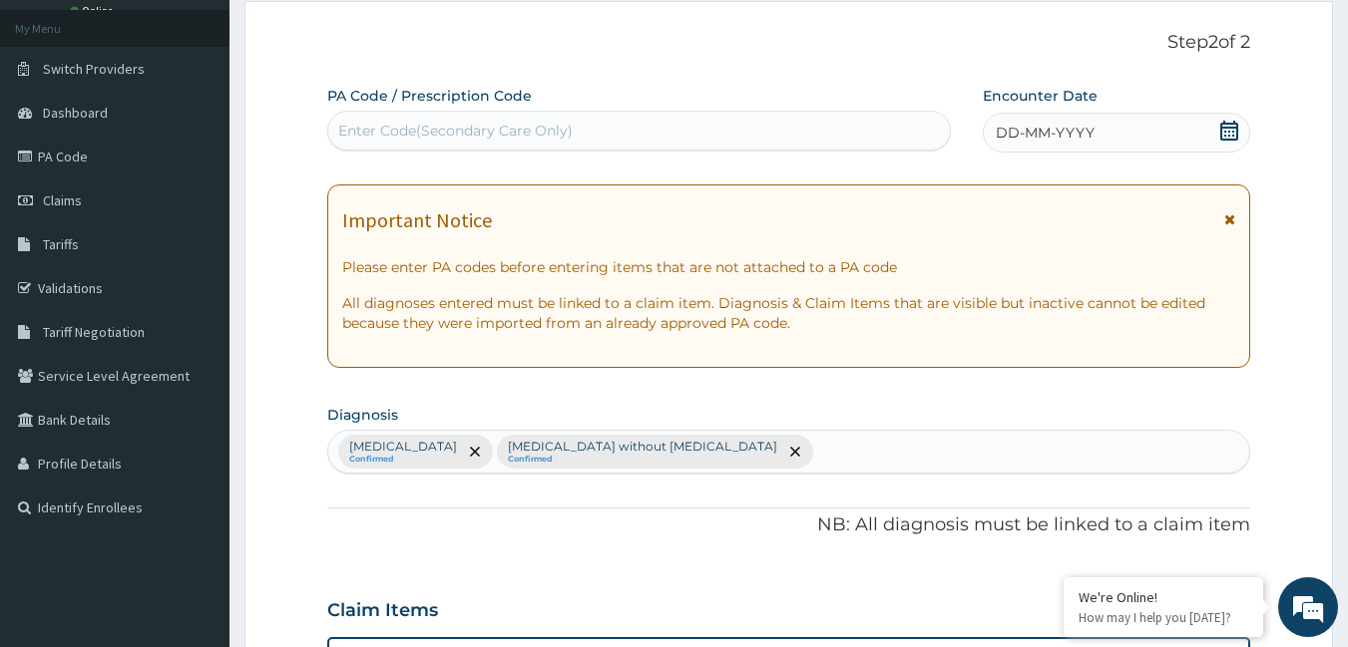
click at [1233, 128] on icon at bounding box center [1229, 131] width 18 height 20
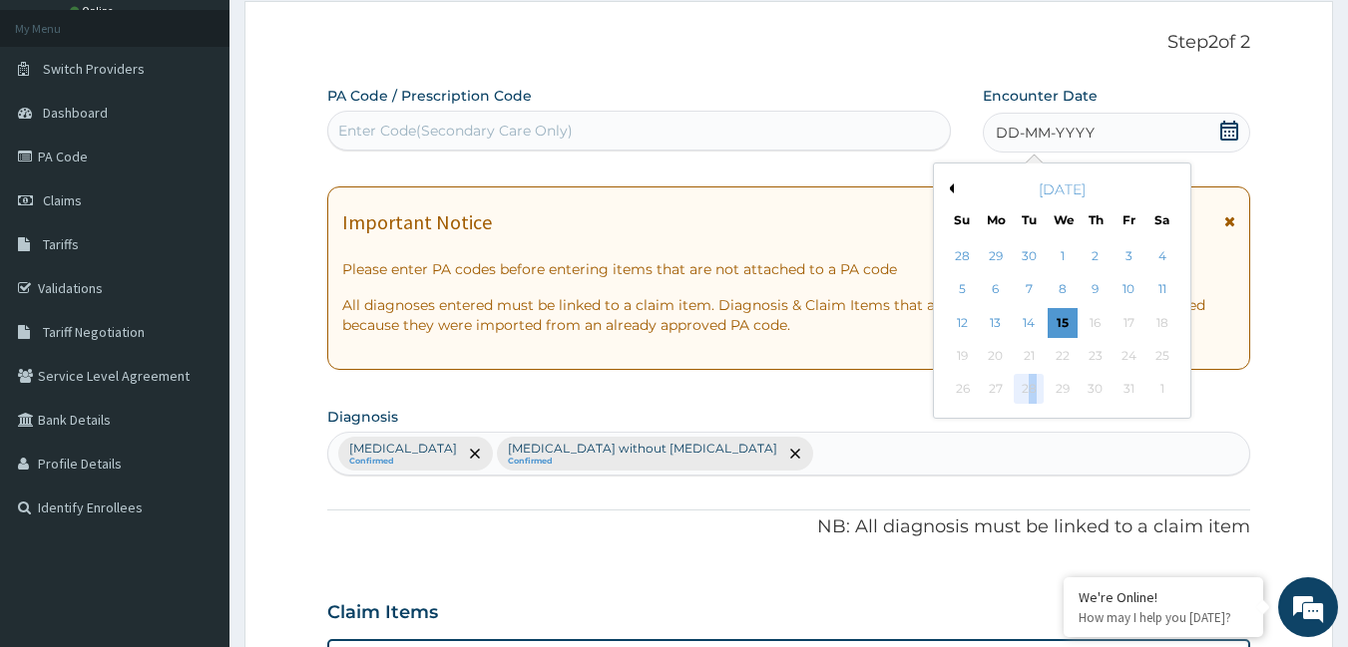
click at [1033, 386] on div "28" at bounding box center [1030, 390] width 30 height 30
click at [1019, 384] on div "28" at bounding box center [1030, 390] width 30 height 30
click at [954, 192] on div "[DATE]" at bounding box center [1062, 190] width 240 height 20
click at [949, 184] on button "Previous Month" at bounding box center [949, 189] width 10 height 10
click at [969, 381] on div "28" at bounding box center [963, 390] width 30 height 30
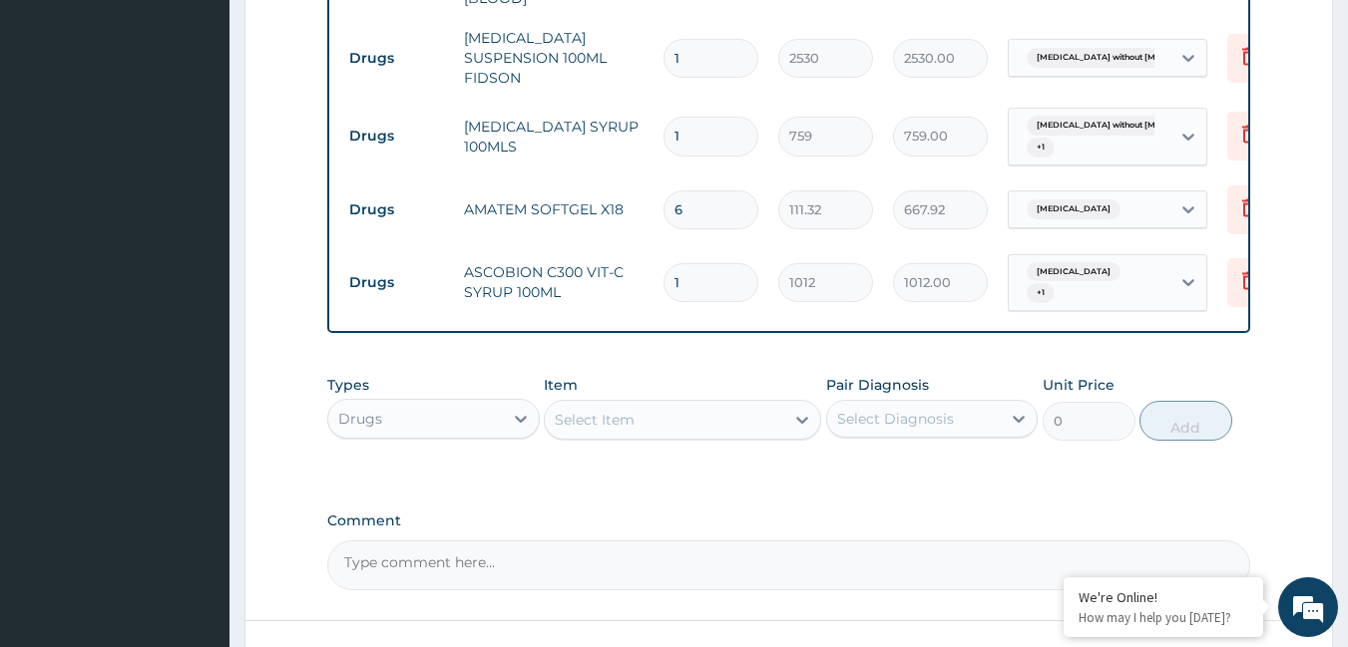
scroll to position [1302, 0]
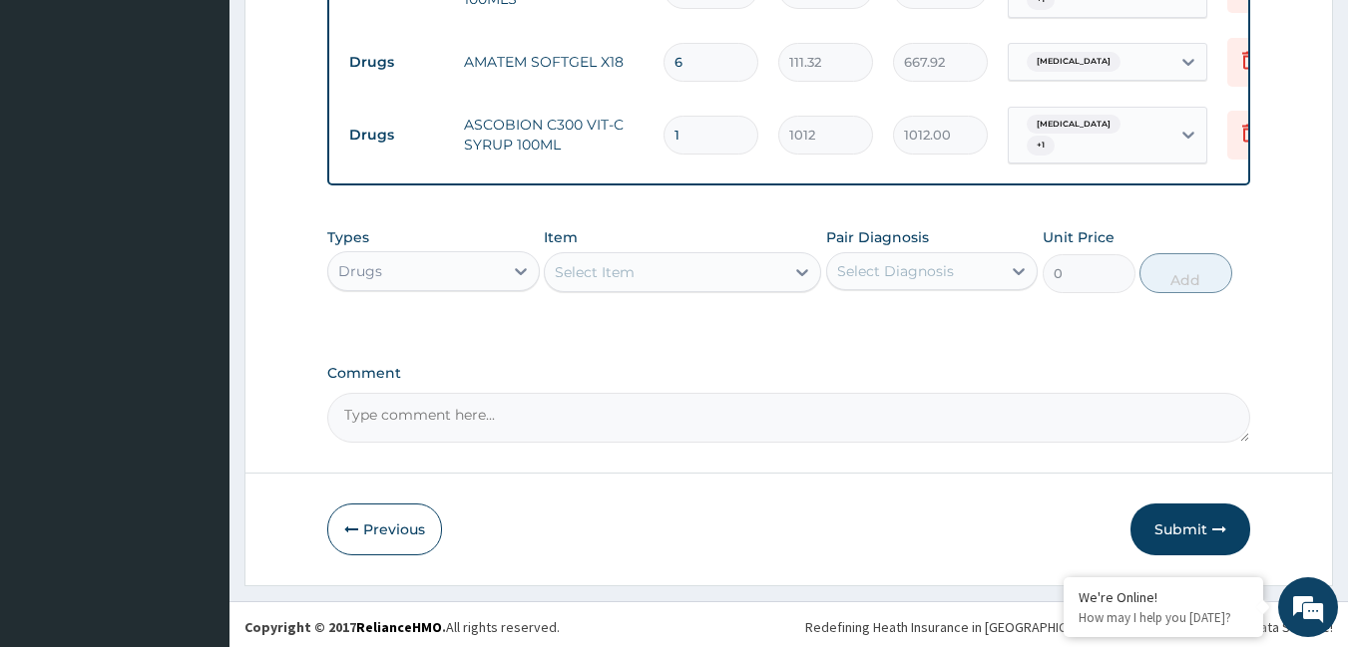
click at [1164, 514] on button "Submit" at bounding box center [1190, 530] width 120 height 52
click at [1172, 529] on button "Submit" at bounding box center [1190, 530] width 120 height 52
click at [378, 520] on button "Previous" at bounding box center [384, 530] width 115 height 52
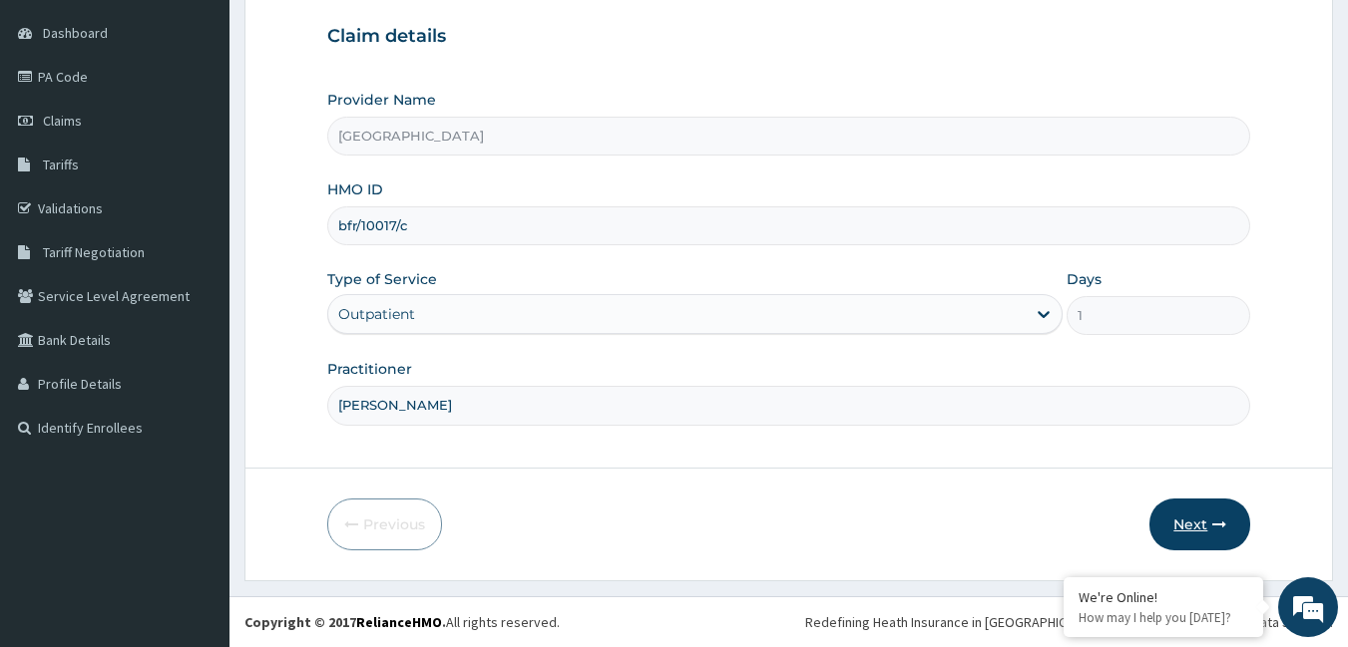
click at [1189, 511] on button "Next" at bounding box center [1199, 525] width 101 height 52
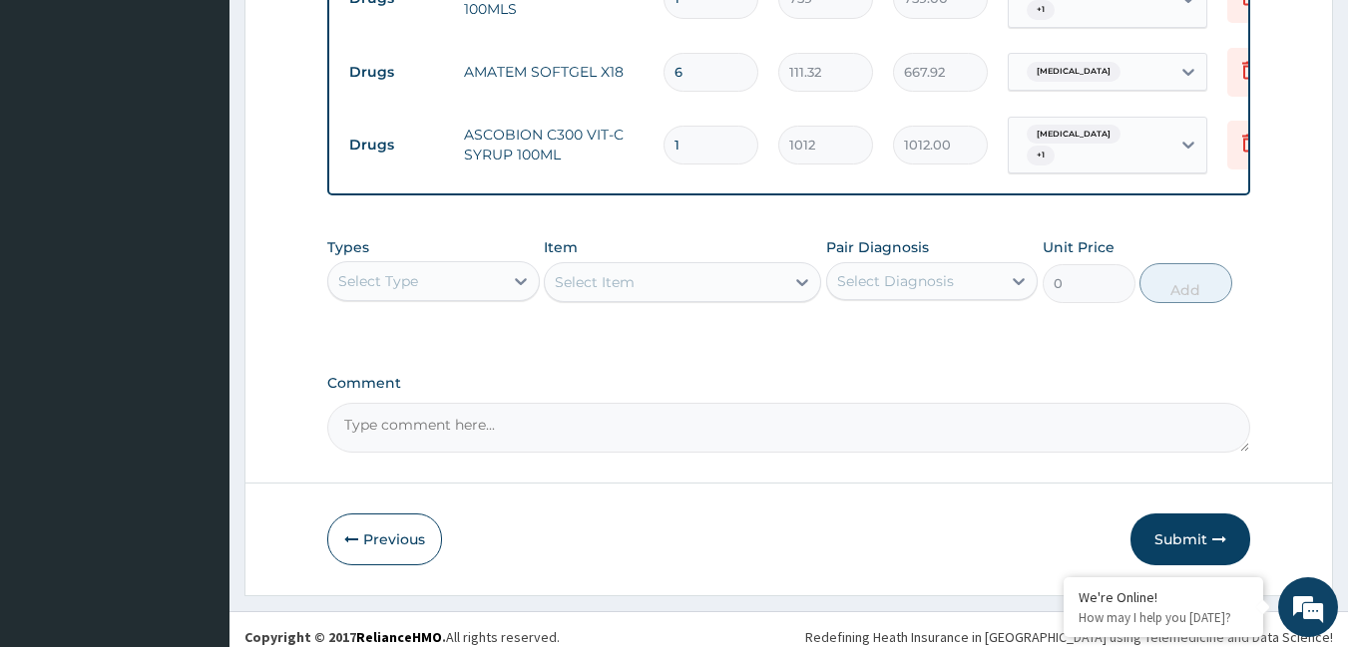
scroll to position [1302, 0]
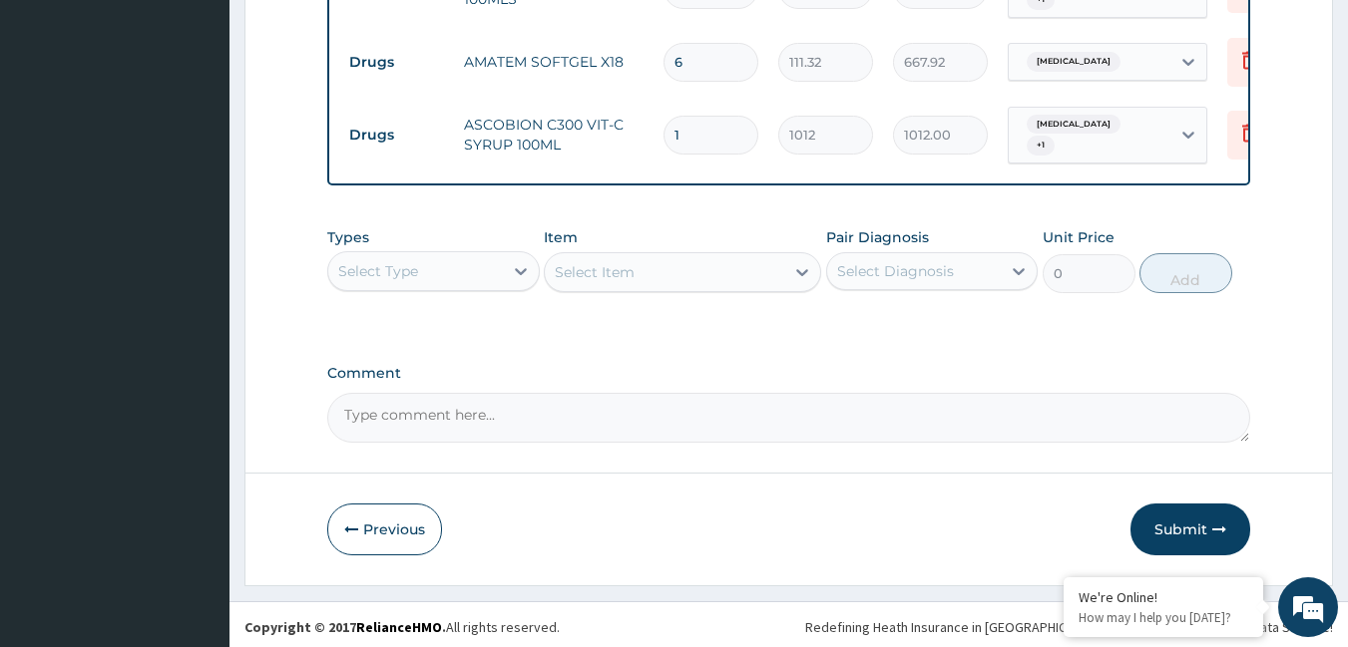
click at [1160, 508] on button "Submit" at bounding box center [1190, 530] width 120 height 52
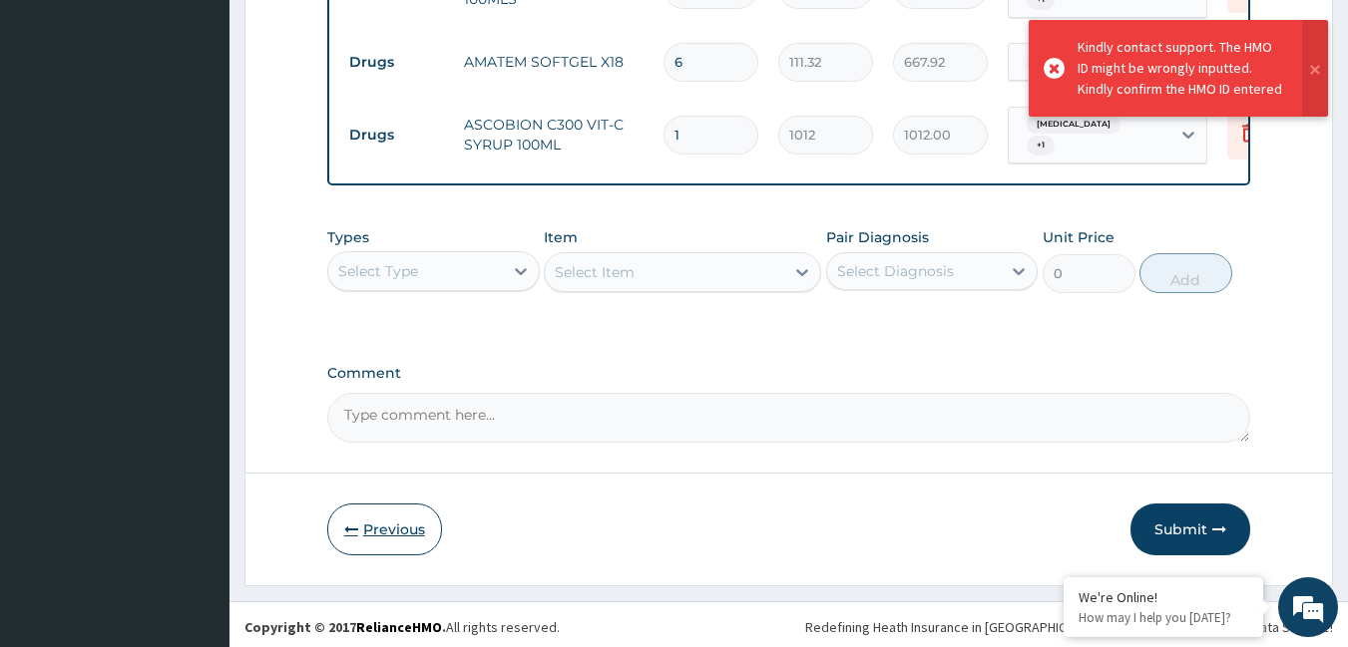
click at [365, 531] on button "Previous" at bounding box center [384, 530] width 115 height 52
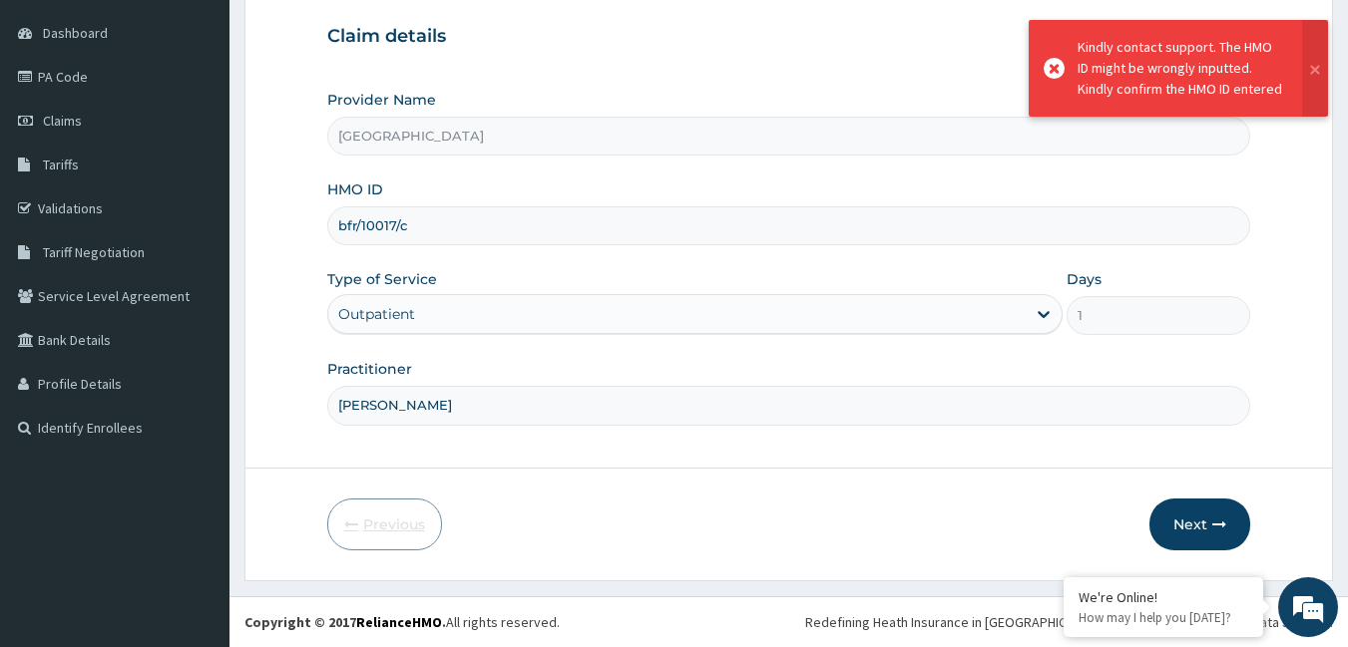
scroll to position [185, 0]
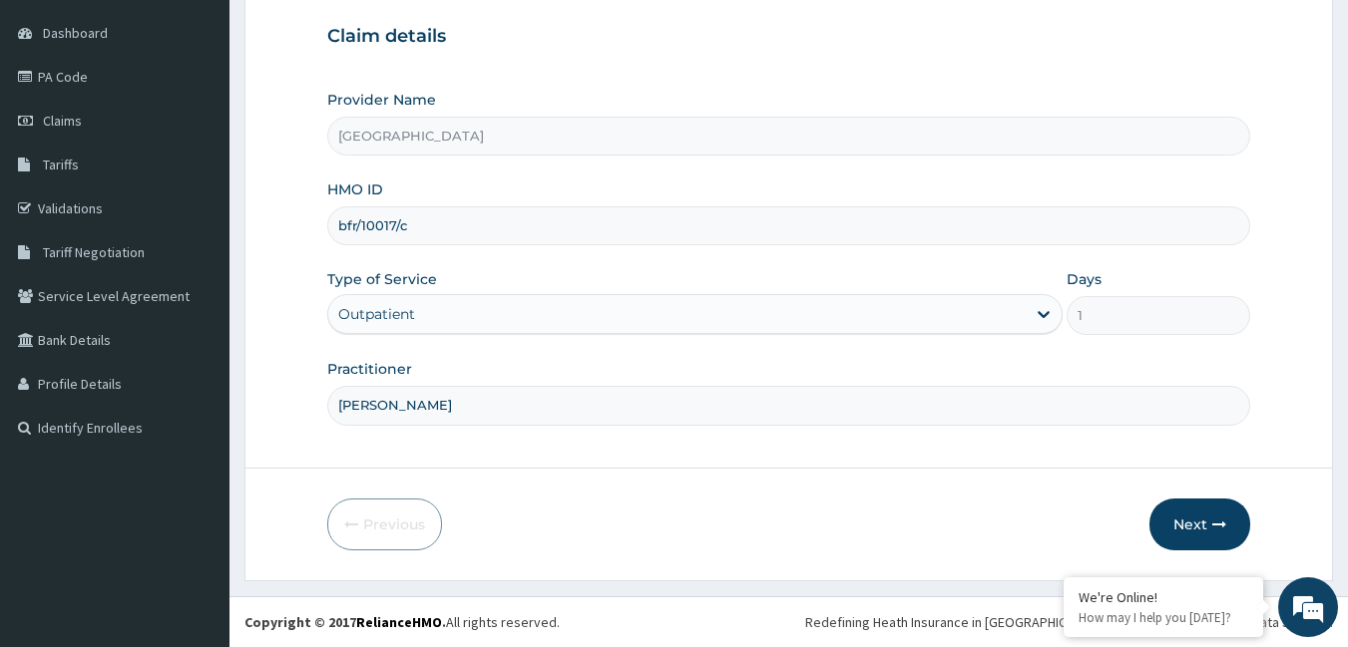
click at [426, 221] on input "bfr/10017/c" at bounding box center [789, 226] width 924 height 39
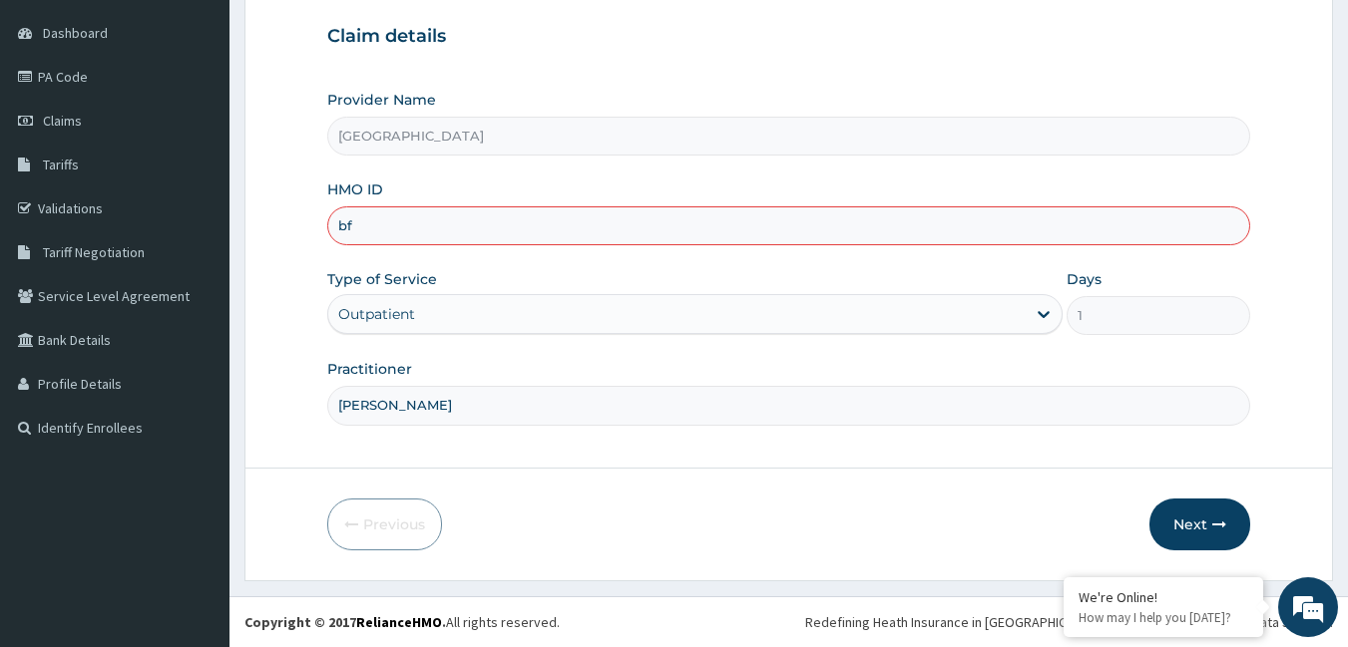
type input "b"
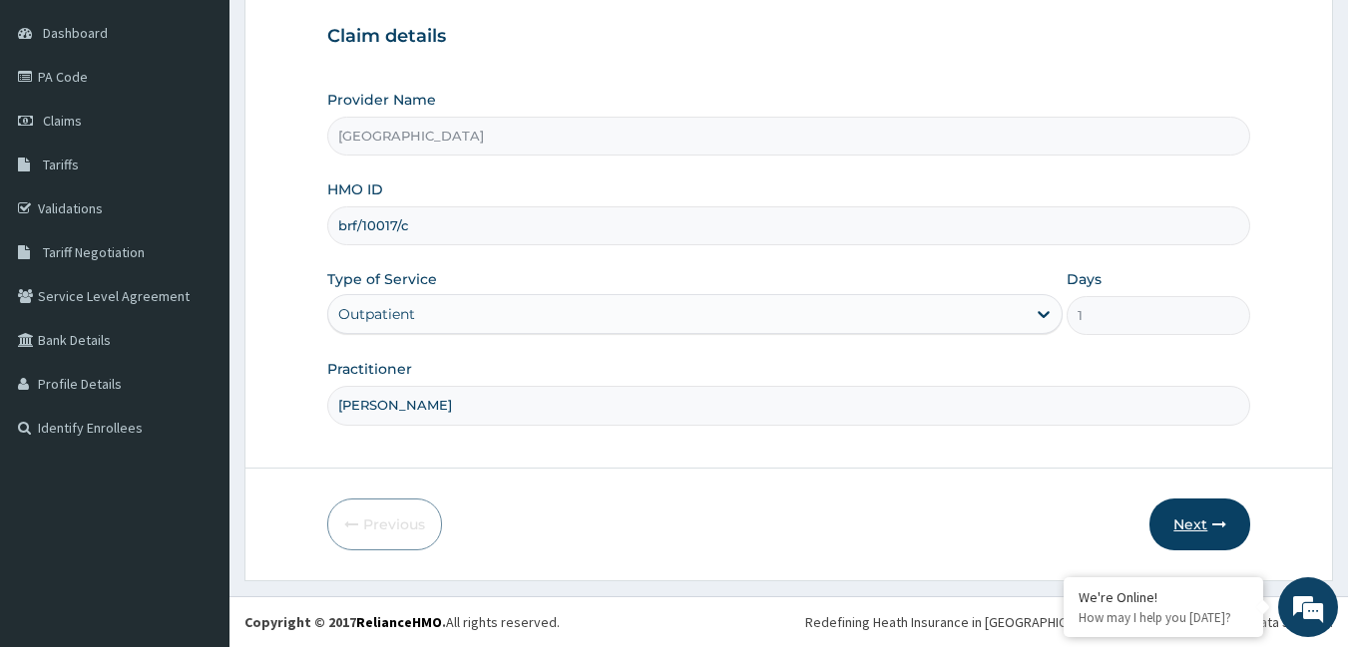
type input "brf/10017/c"
click at [1210, 519] on button "Next" at bounding box center [1199, 525] width 101 height 52
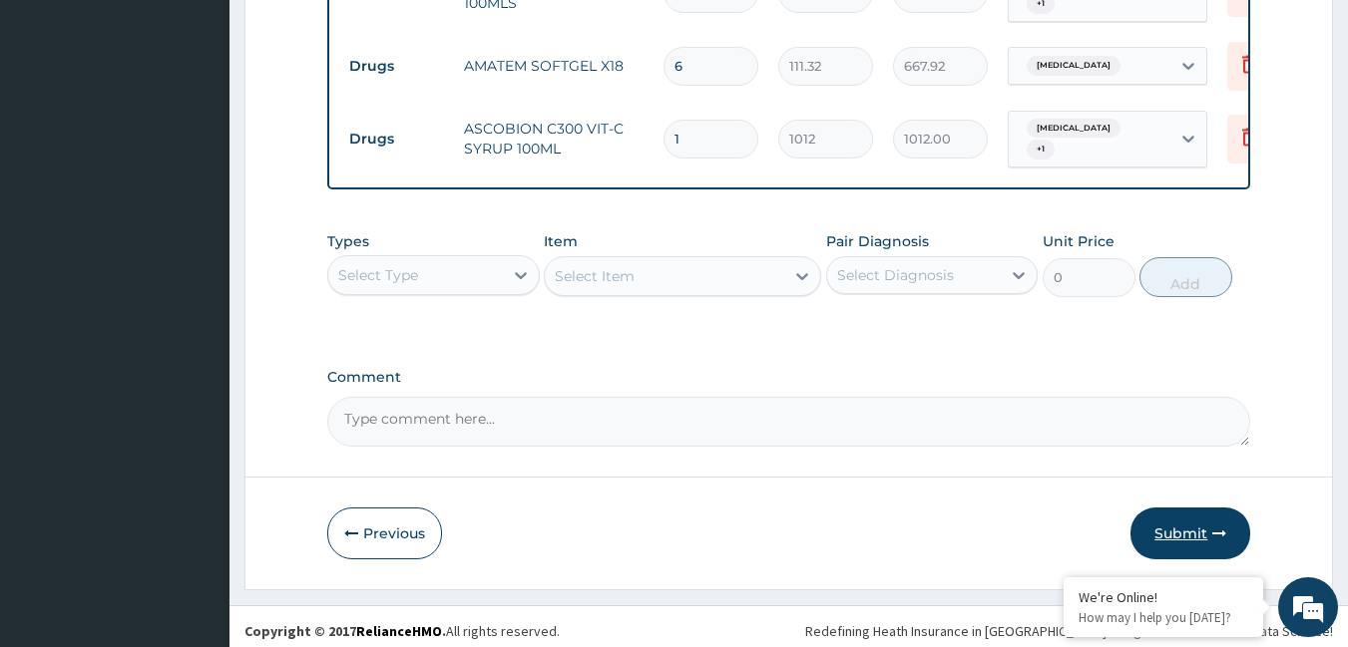
scroll to position [1302, 0]
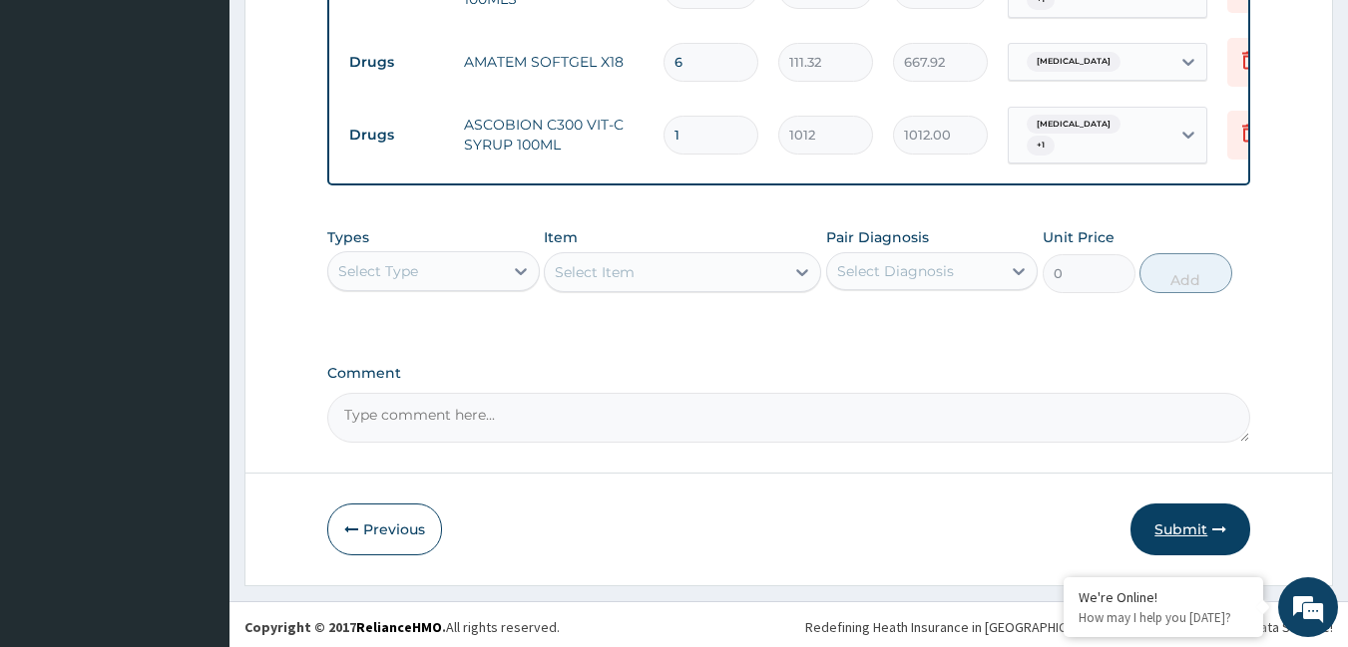
click at [1225, 510] on button "Submit" at bounding box center [1190, 530] width 120 height 52
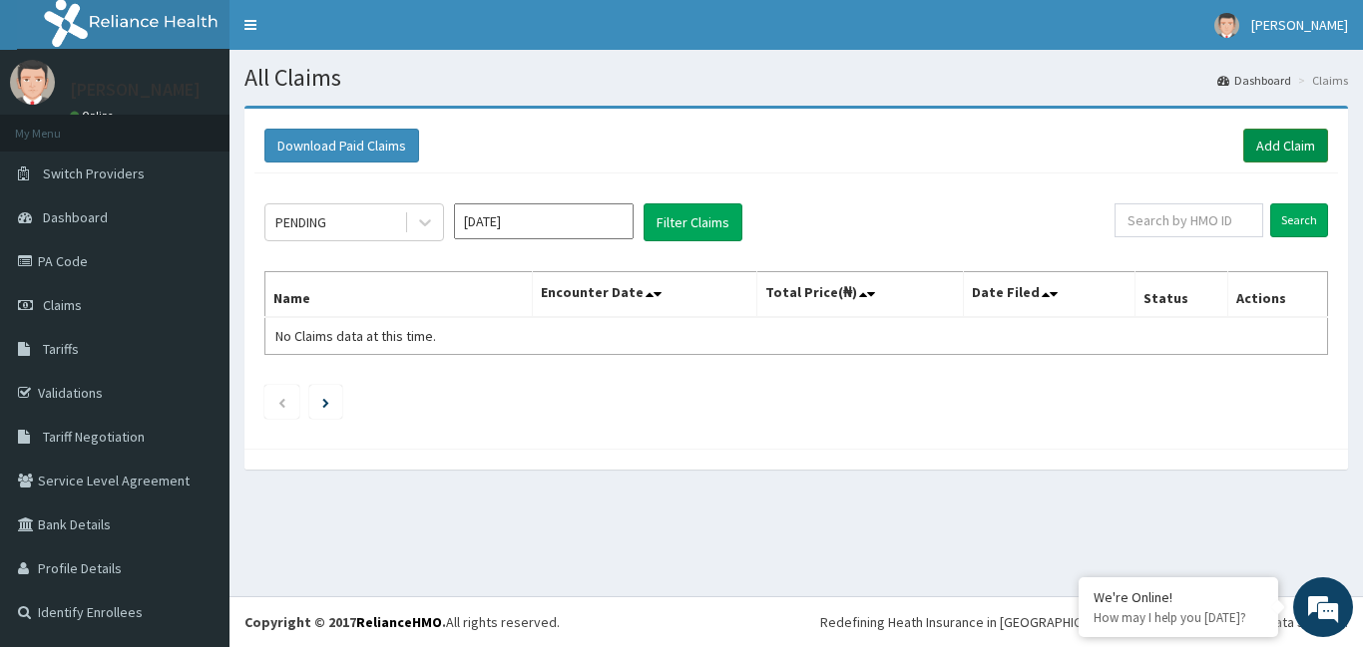
click at [1271, 157] on link "Add Claim" at bounding box center [1285, 146] width 85 height 34
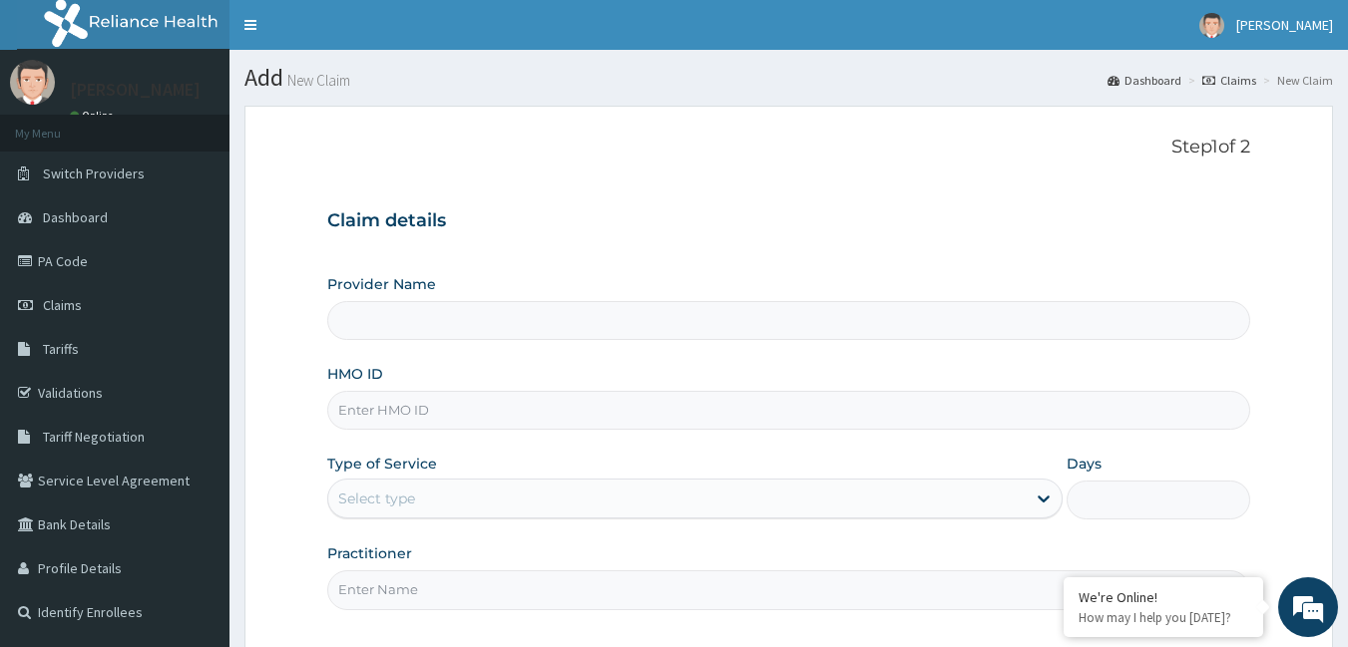
type input "[GEOGRAPHIC_DATA]"
click at [699, 408] on input "HMO ID" at bounding box center [789, 410] width 924 height 39
type input "pes/10049/d"
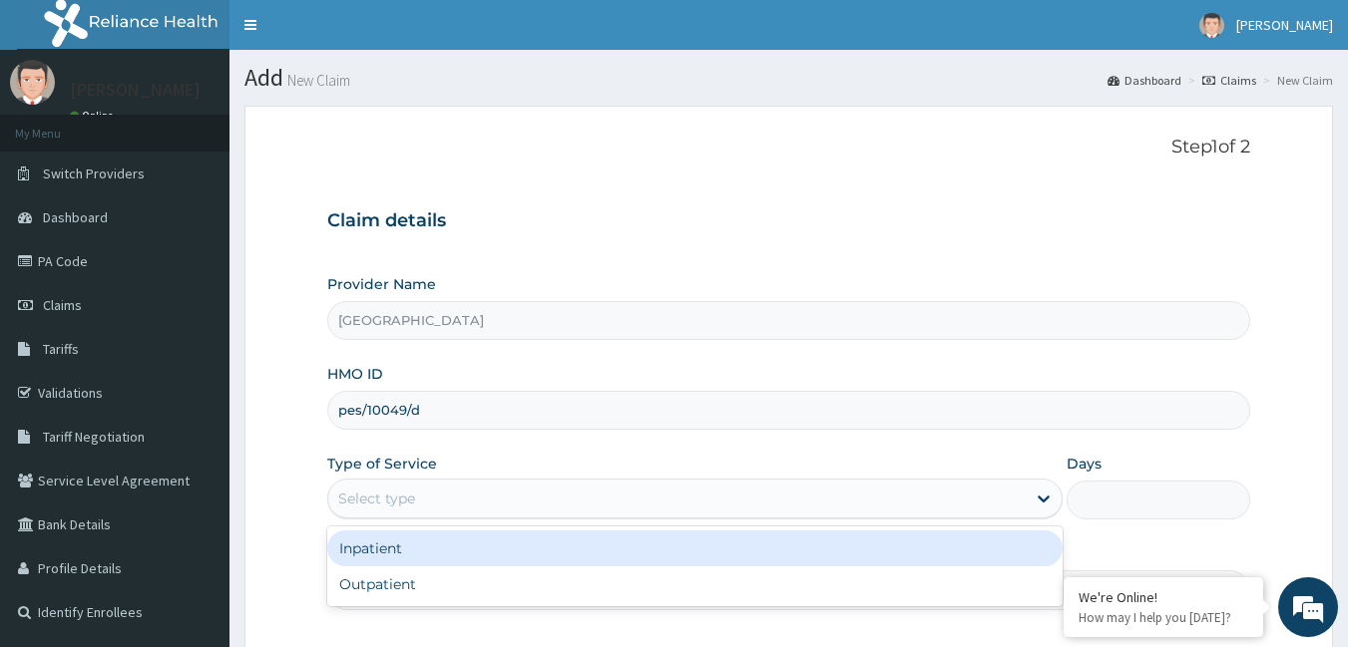
click at [486, 511] on div "Select type" at bounding box center [676, 499] width 697 height 32
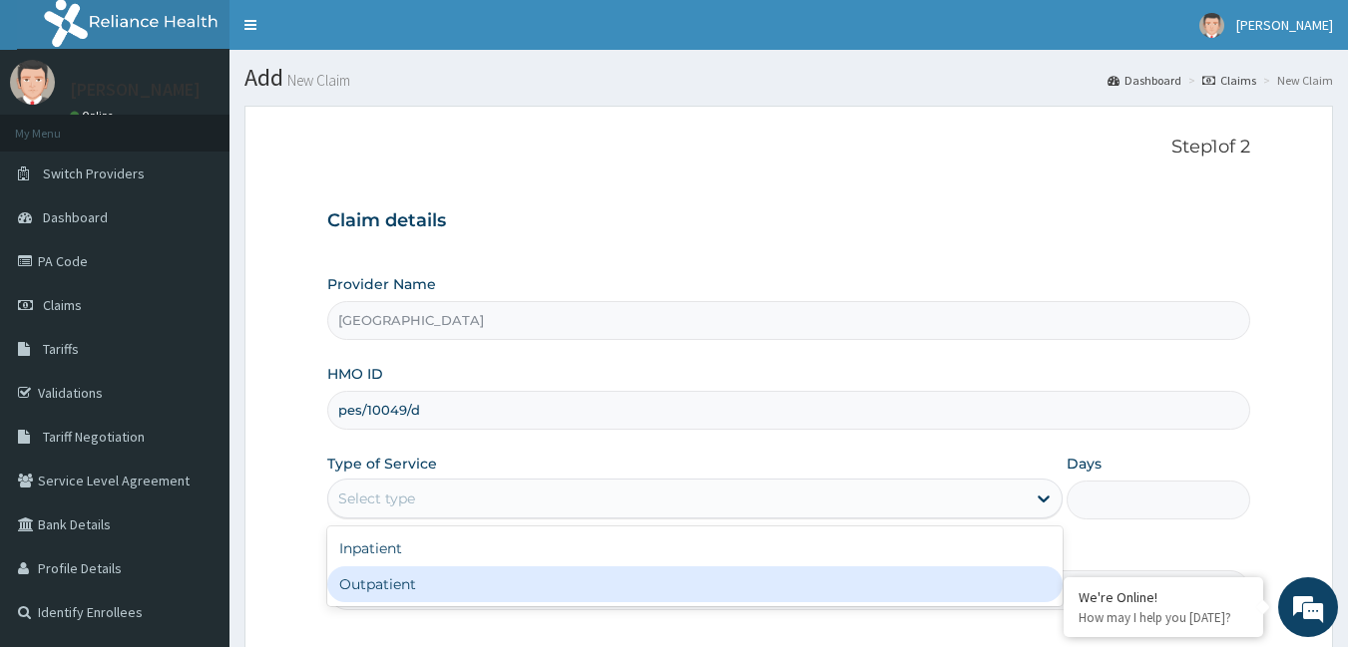
click at [455, 582] on div "Outpatient" at bounding box center [694, 585] width 735 height 36
type input "1"
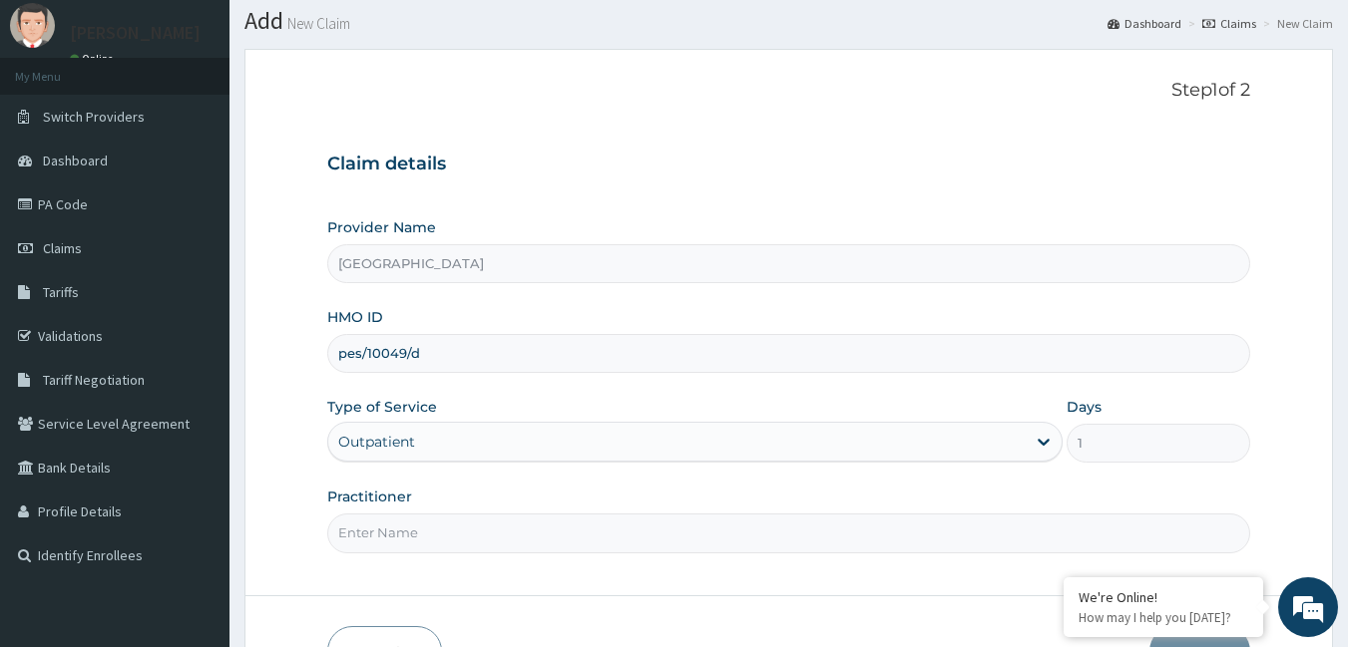
scroll to position [100, 0]
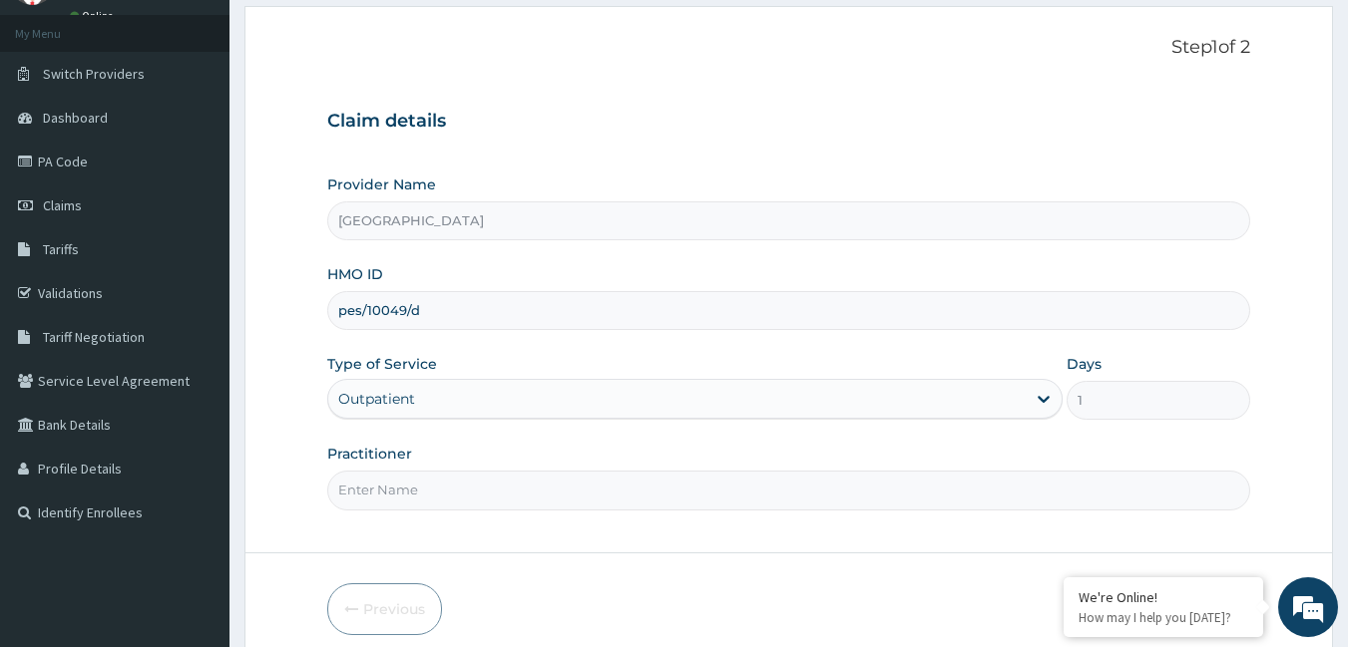
click at [457, 491] on input "Practitioner" at bounding box center [789, 490] width 924 height 39
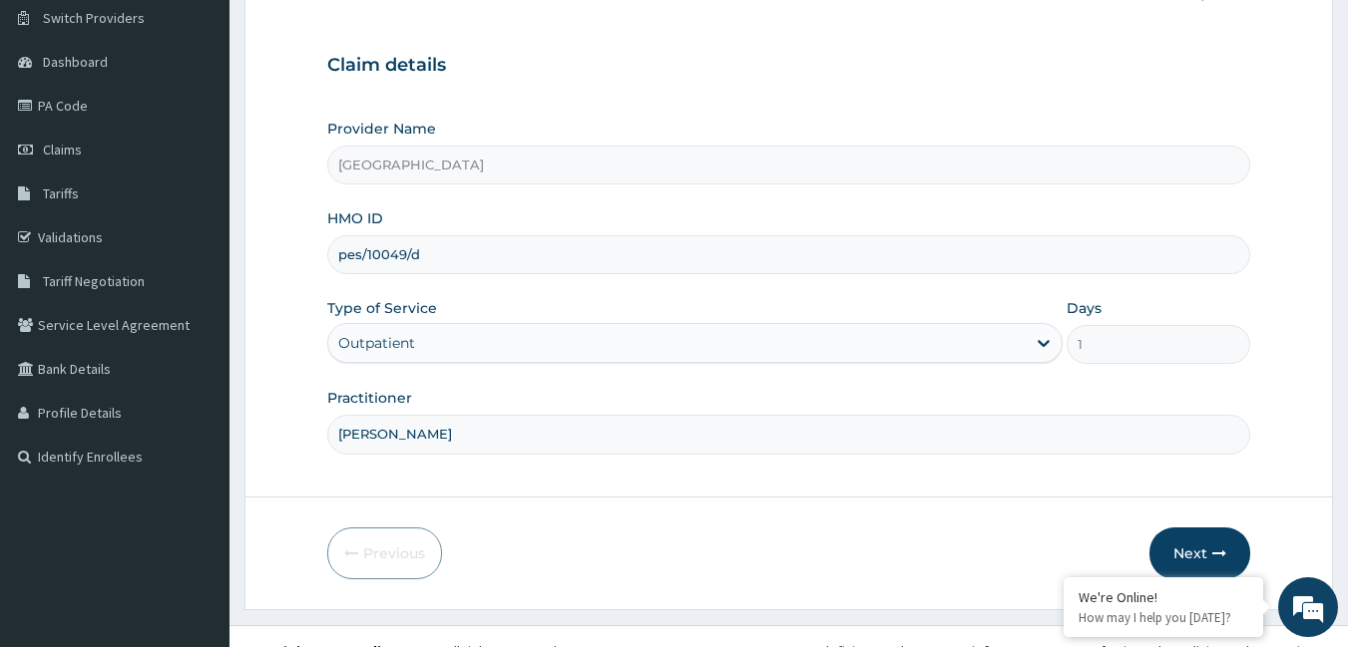
scroll to position [185, 0]
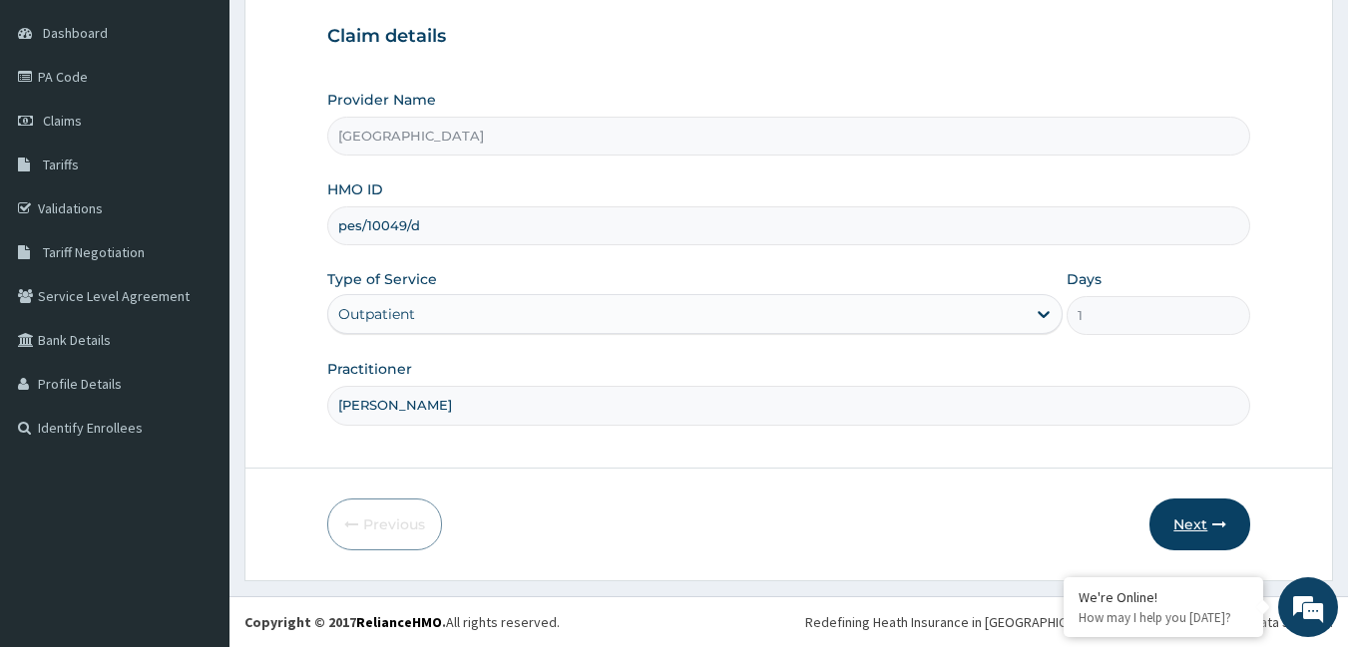
type input "[PERSON_NAME]"
click at [1193, 509] on button "Next" at bounding box center [1199, 525] width 101 height 52
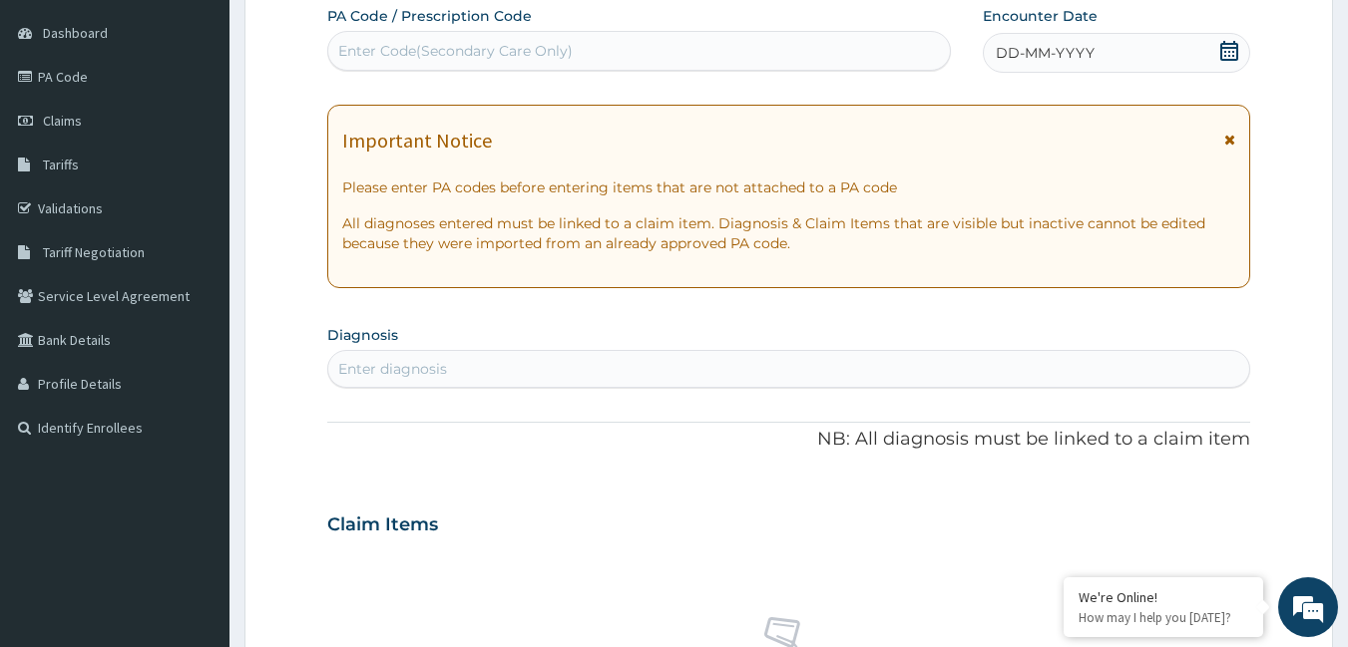
click at [413, 370] on div "Enter diagnosis" at bounding box center [392, 369] width 109 height 20
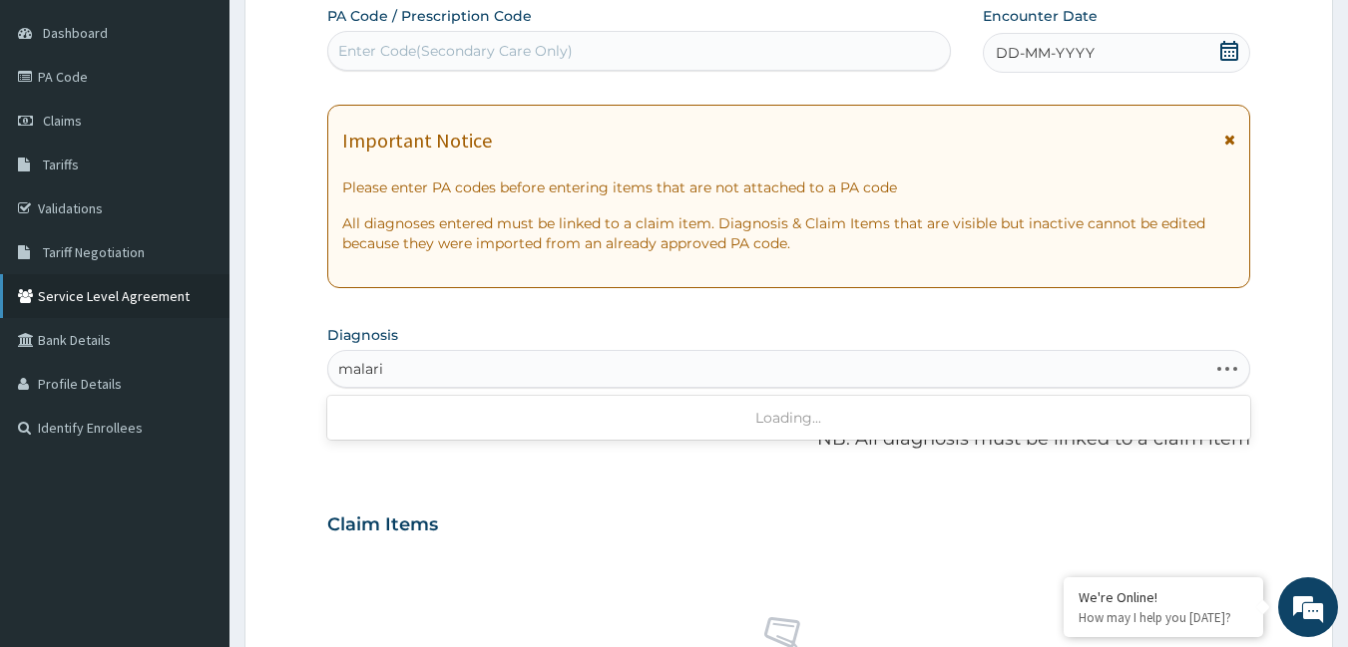
type input "[MEDICAL_DATA]"
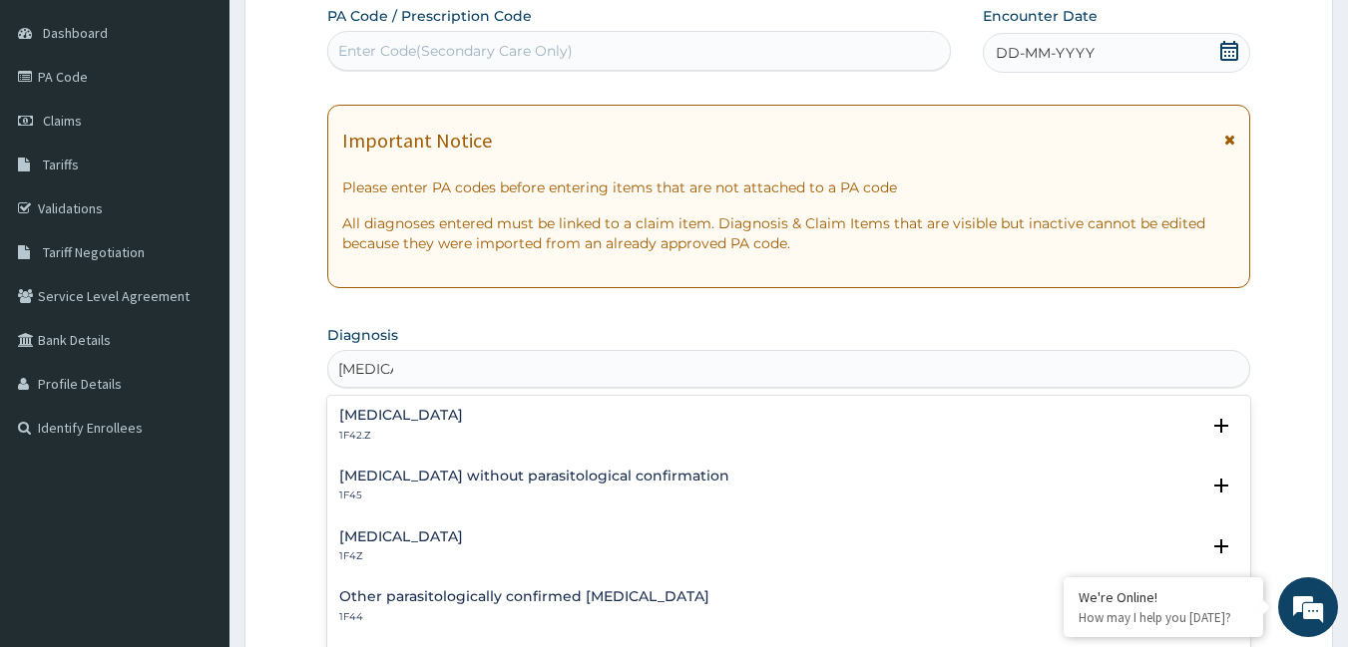
click at [463, 531] on h4 "[MEDICAL_DATA]" at bounding box center [401, 537] width 124 height 15
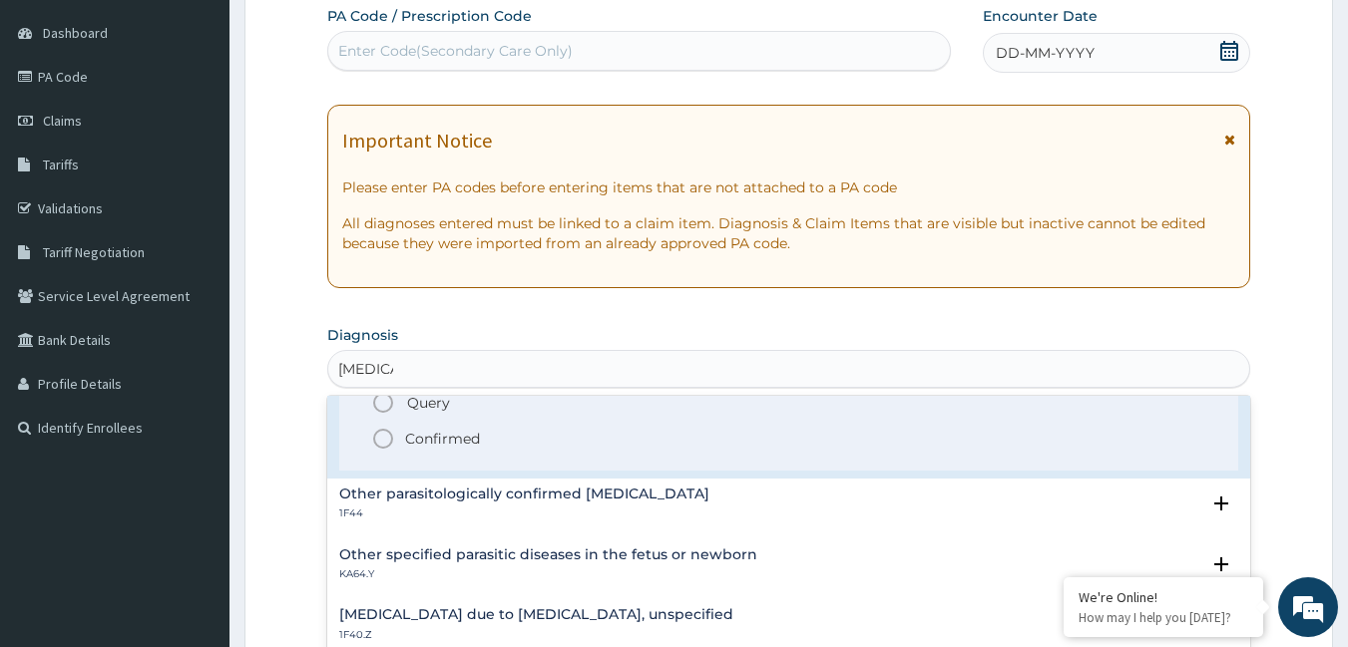
scroll to position [200, 0]
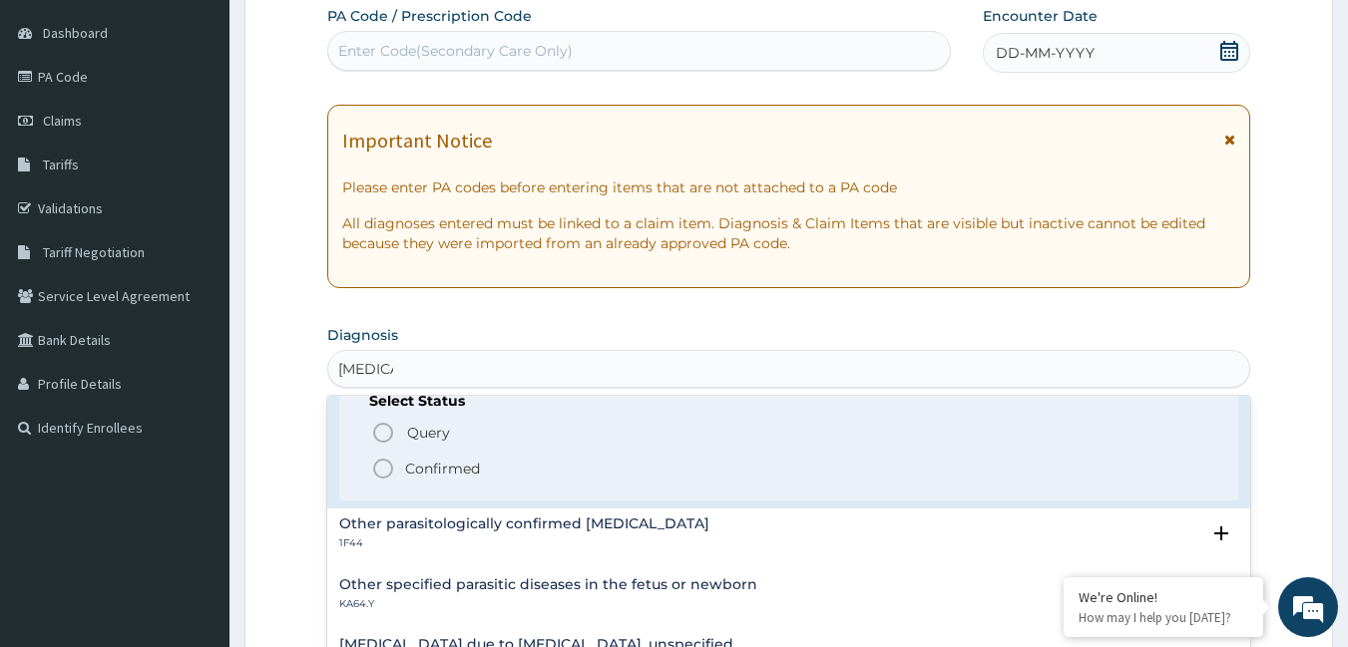
drag, startPoint x: 386, startPoint y: 465, endPoint x: 427, endPoint y: 411, distance: 67.6
click at [386, 464] on icon "status option filled" at bounding box center [383, 469] width 24 height 24
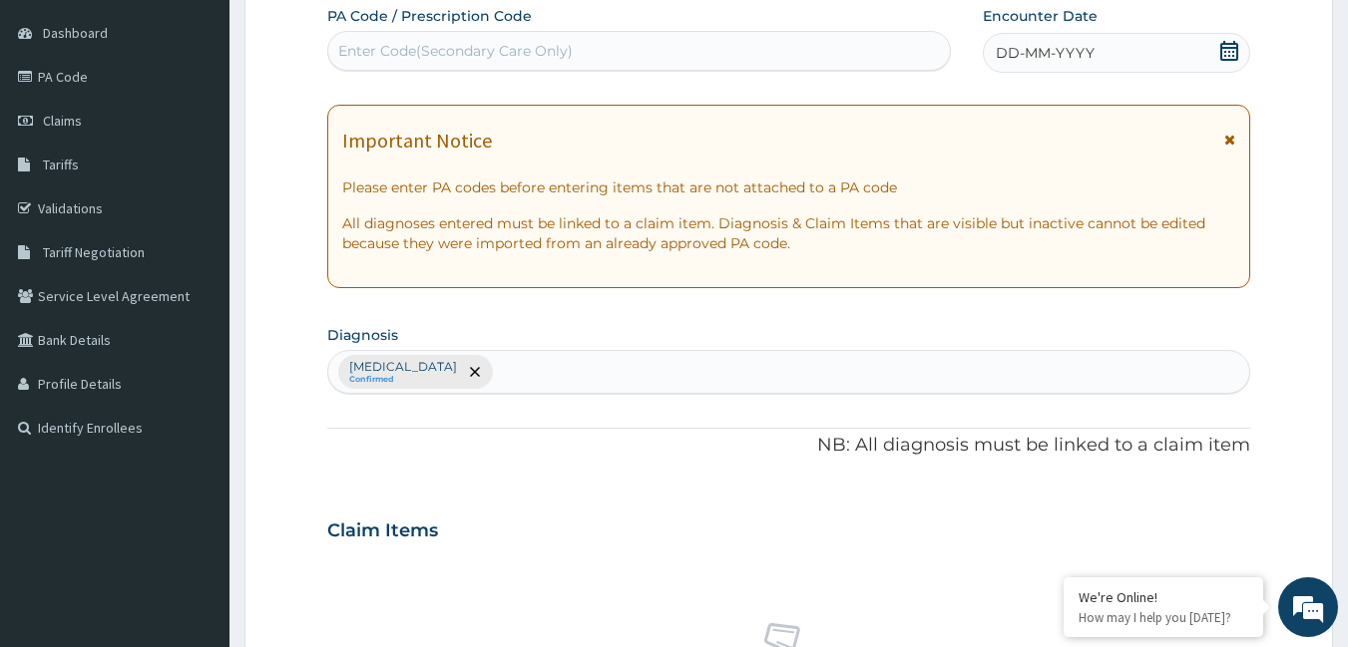
click at [536, 374] on div "Malaria, unspecified Confirmed" at bounding box center [789, 372] width 922 height 42
type input "cough"
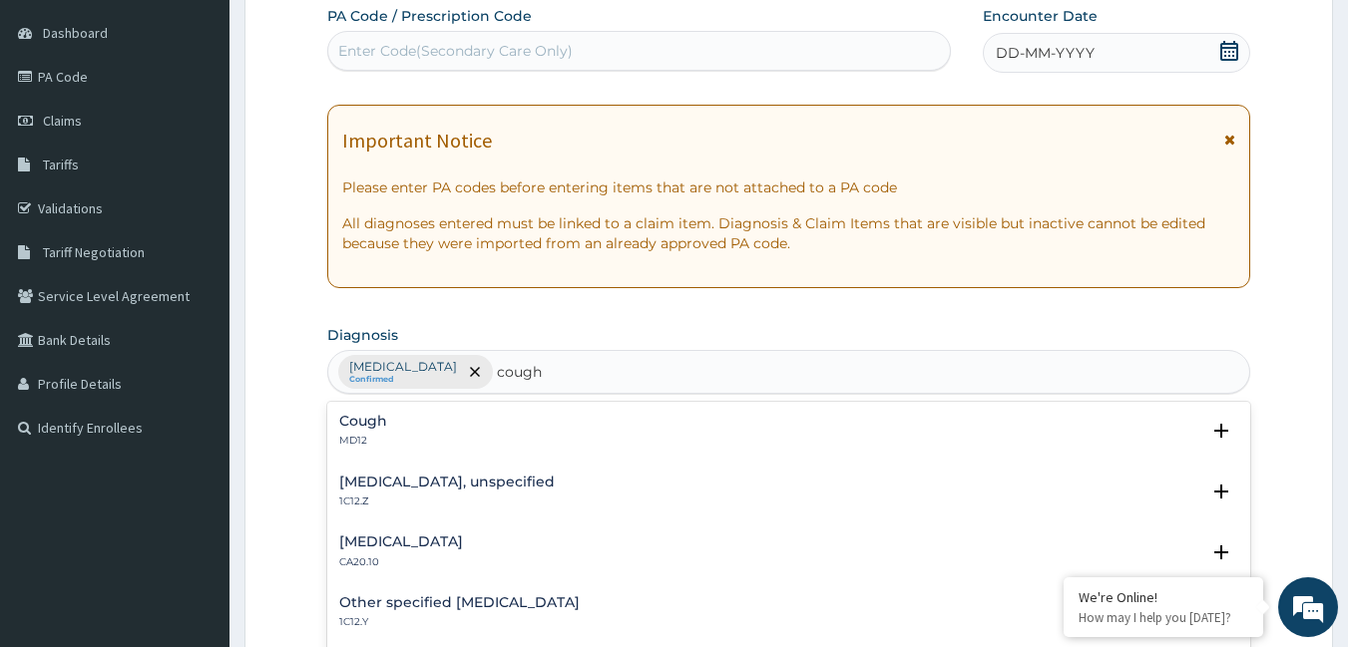
click at [458, 438] on div "Cough MD12" at bounding box center [789, 431] width 900 height 35
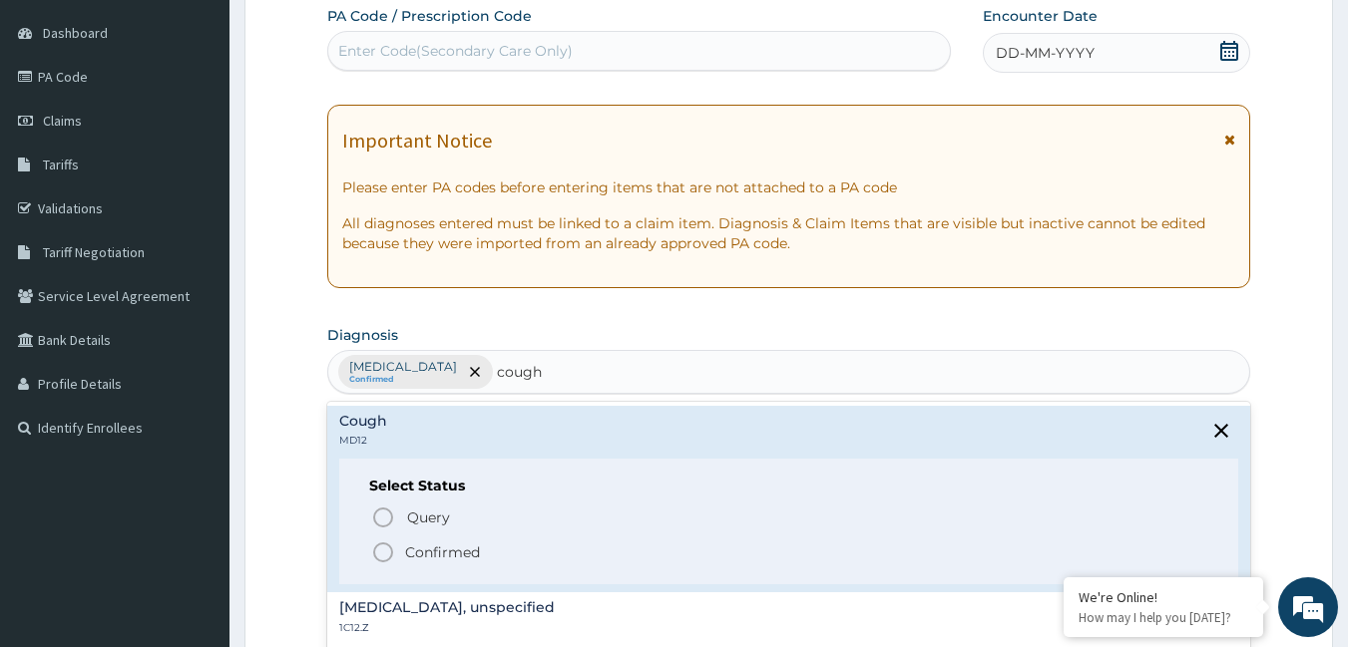
drag, startPoint x: 388, startPoint y: 552, endPoint x: 464, endPoint y: 501, distance: 91.3
click at [401, 544] on span "Confirmed" at bounding box center [790, 553] width 838 height 24
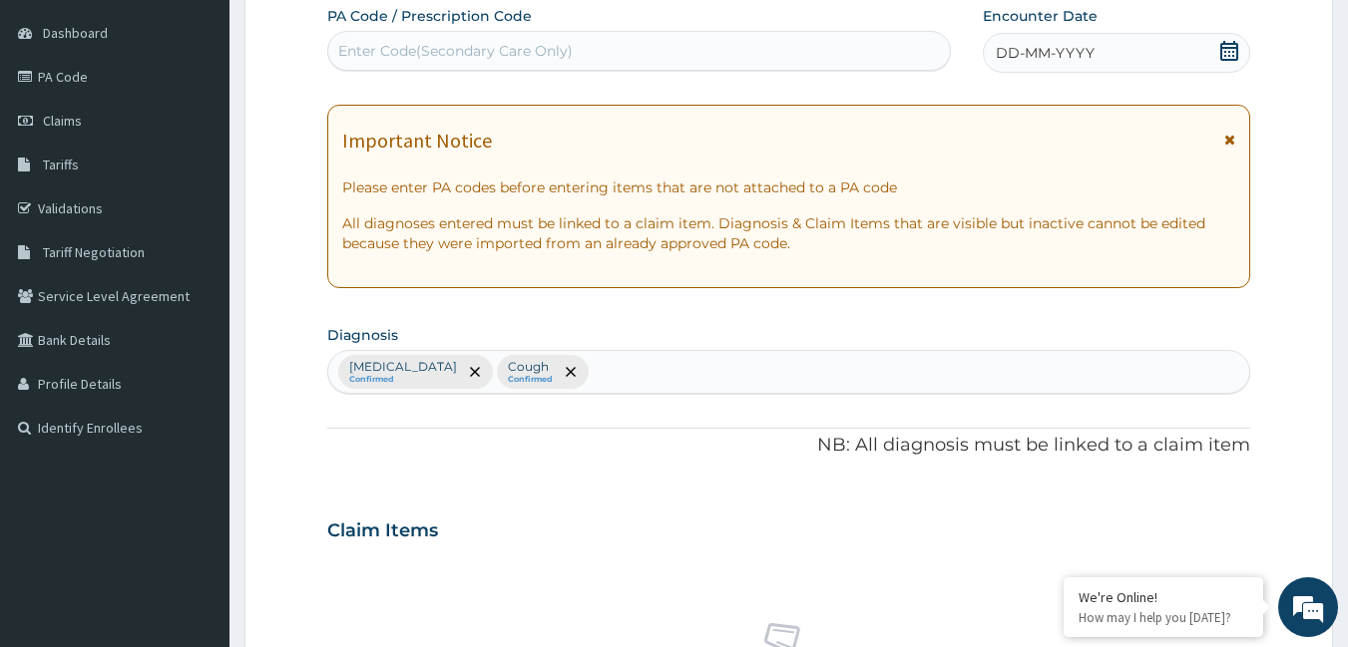
click at [638, 375] on div "Malaria, unspecified Confirmed Cough Confirmed" at bounding box center [789, 372] width 922 height 42
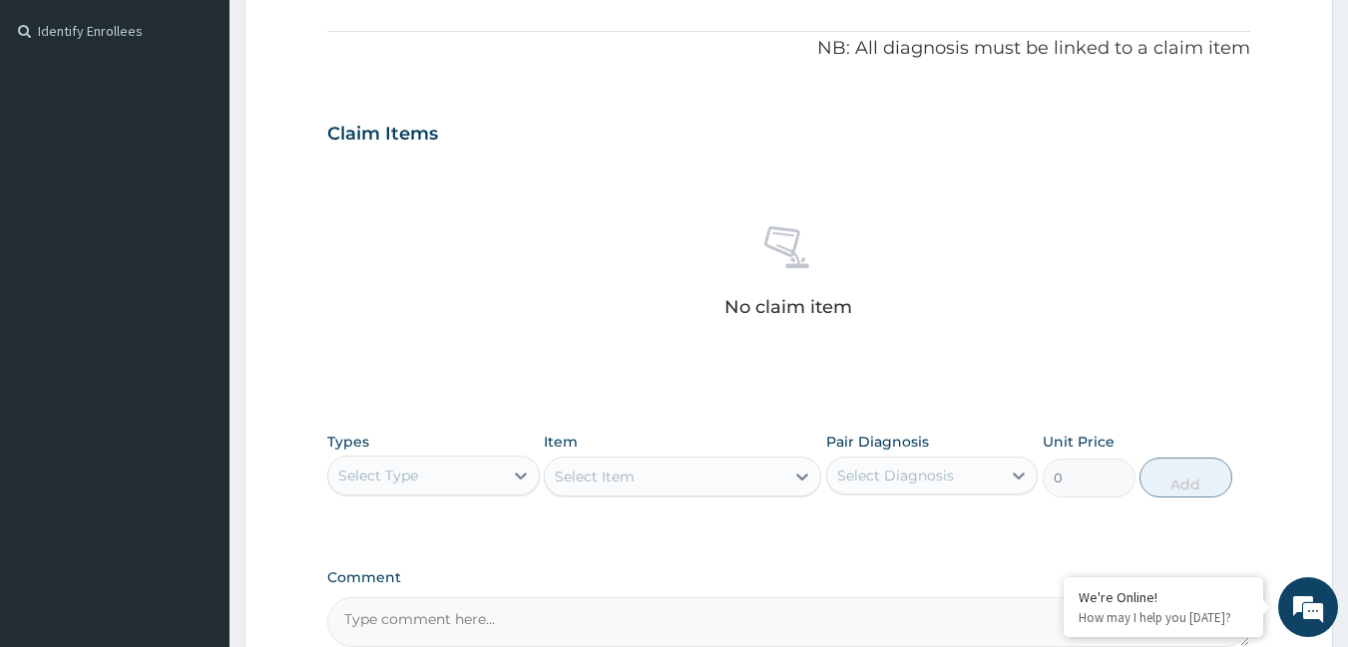
scroll to position [584, 0]
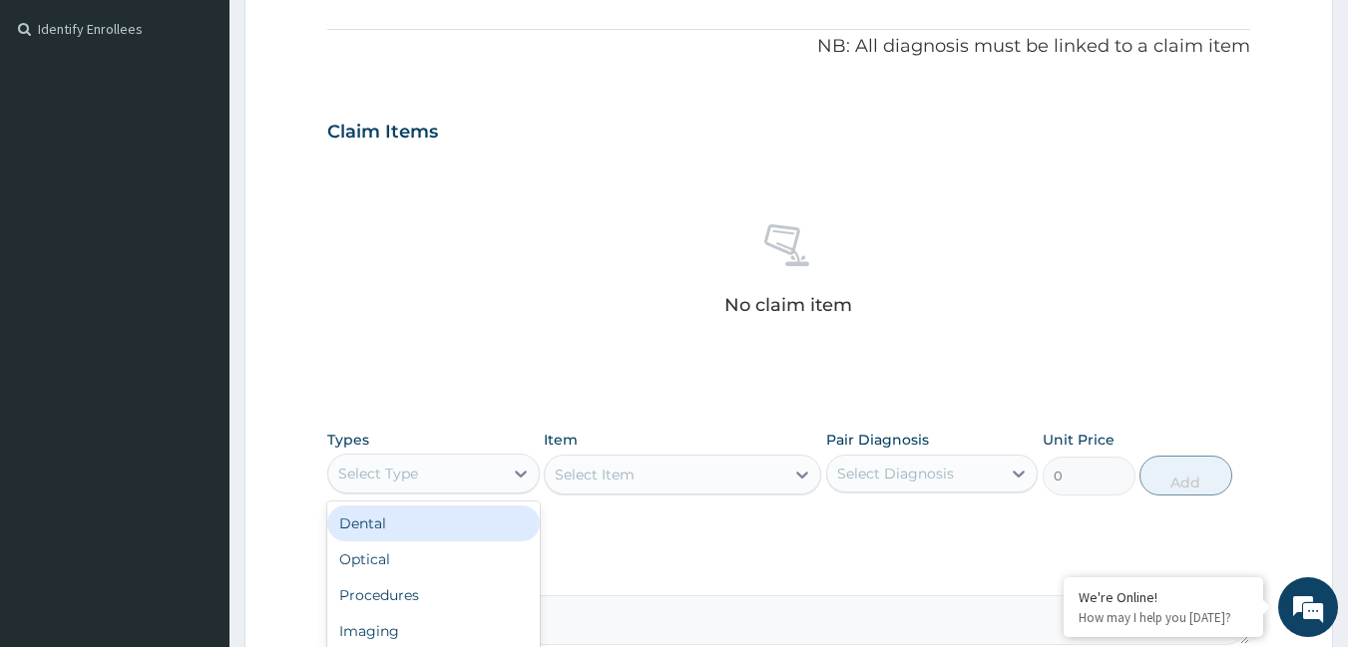
click at [496, 481] on div "Select Type" at bounding box center [415, 474] width 175 height 32
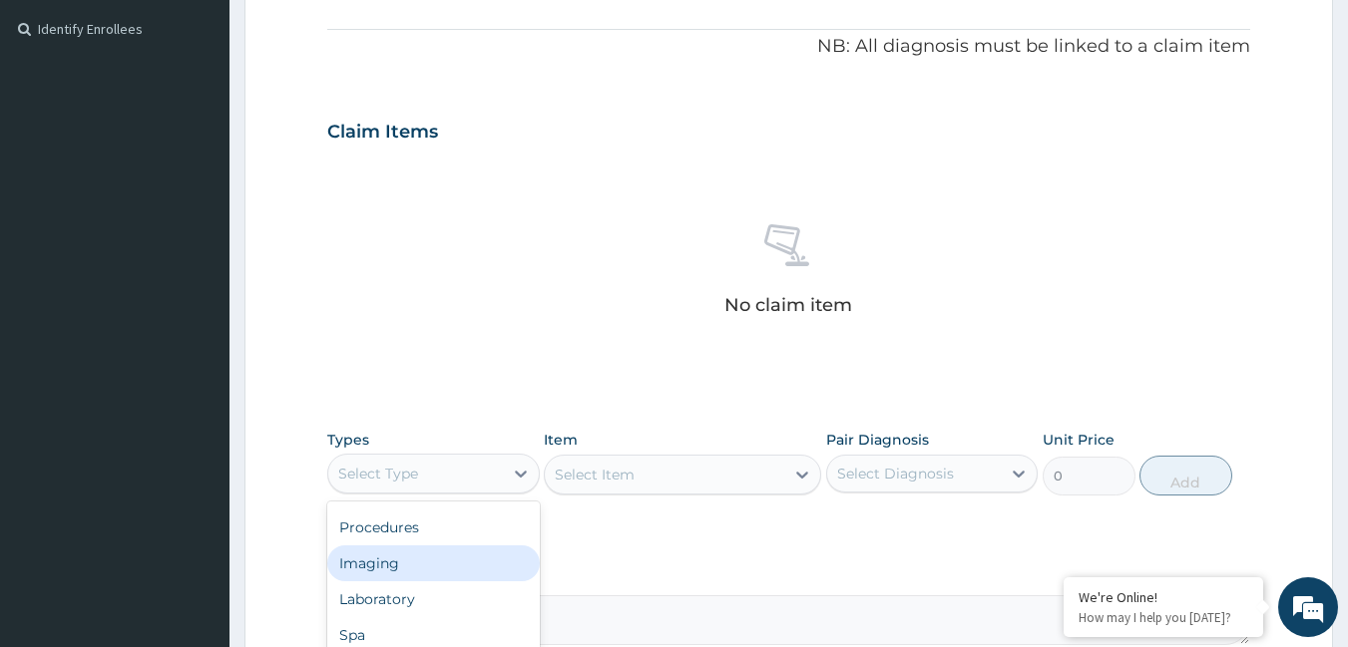
scroll to position [0, 0]
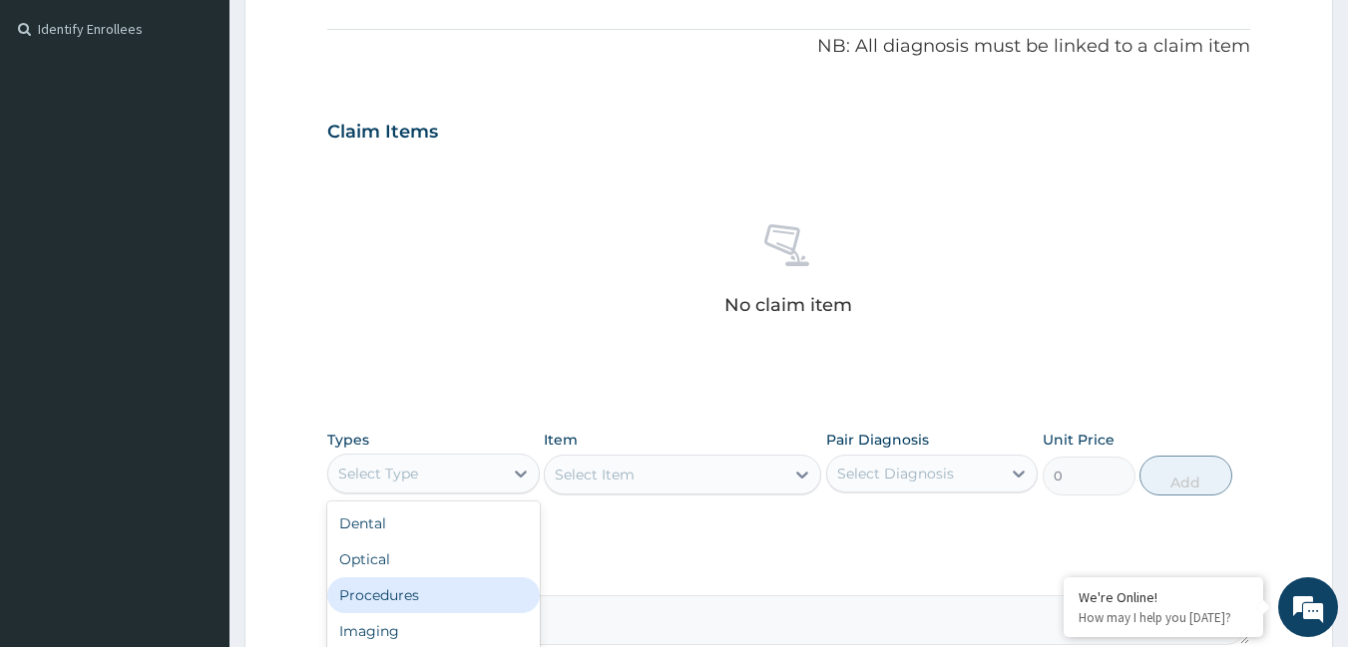
drag, startPoint x: 444, startPoint y: 586, endPoint x: 485, endPoint y: 534, distance: 66.1
click at [445, 581] on div "Procedures" at bounding box center [433, 596] width 212 height 36
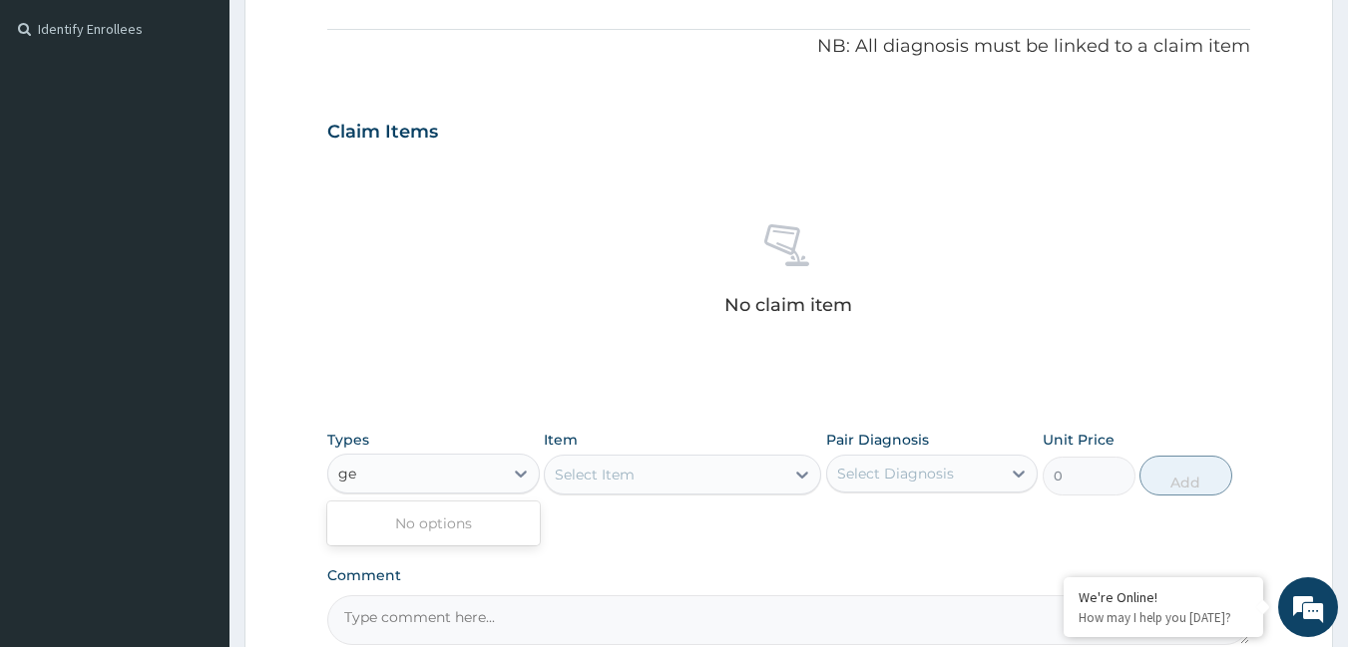
type input "g"
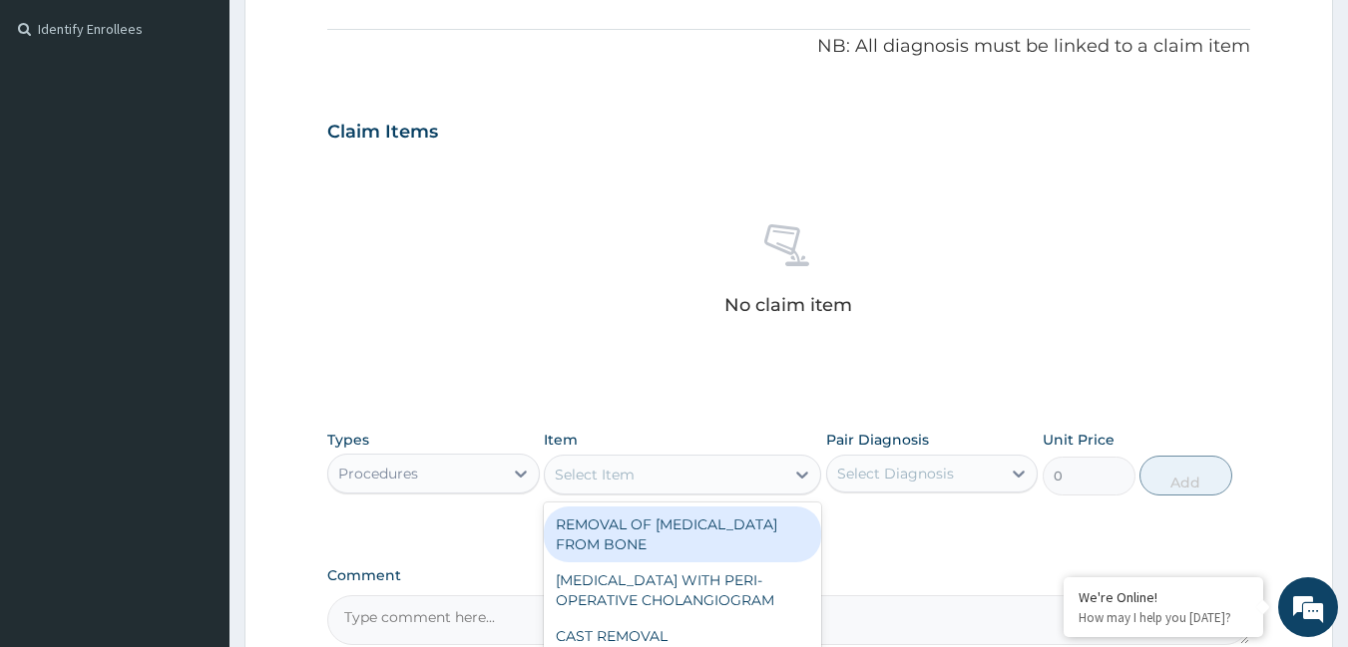
click at [648, 484] on div "Select Item" at bounding box center [664, 475] width 239 height 32
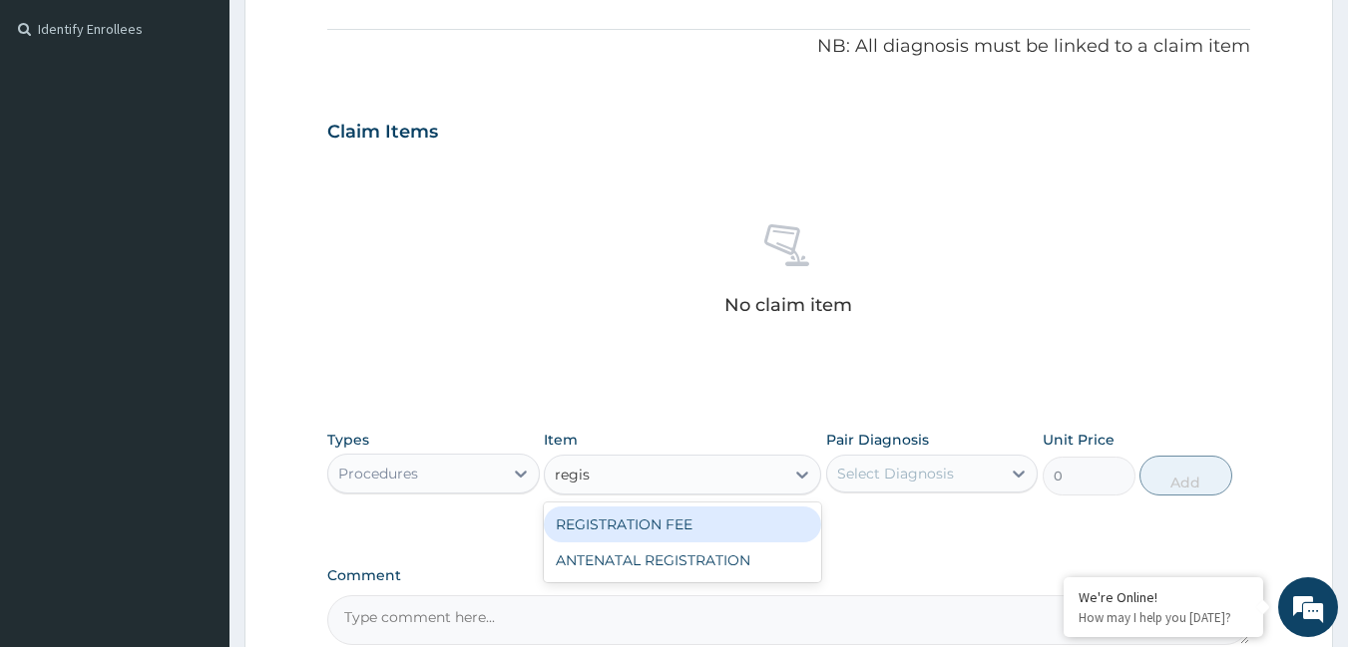
type input "regist"
click at [616, 515] on div "REGISTRATION FEE" at bounding box center [682, 525] width 277 height 36
type input "2164.741712362911"
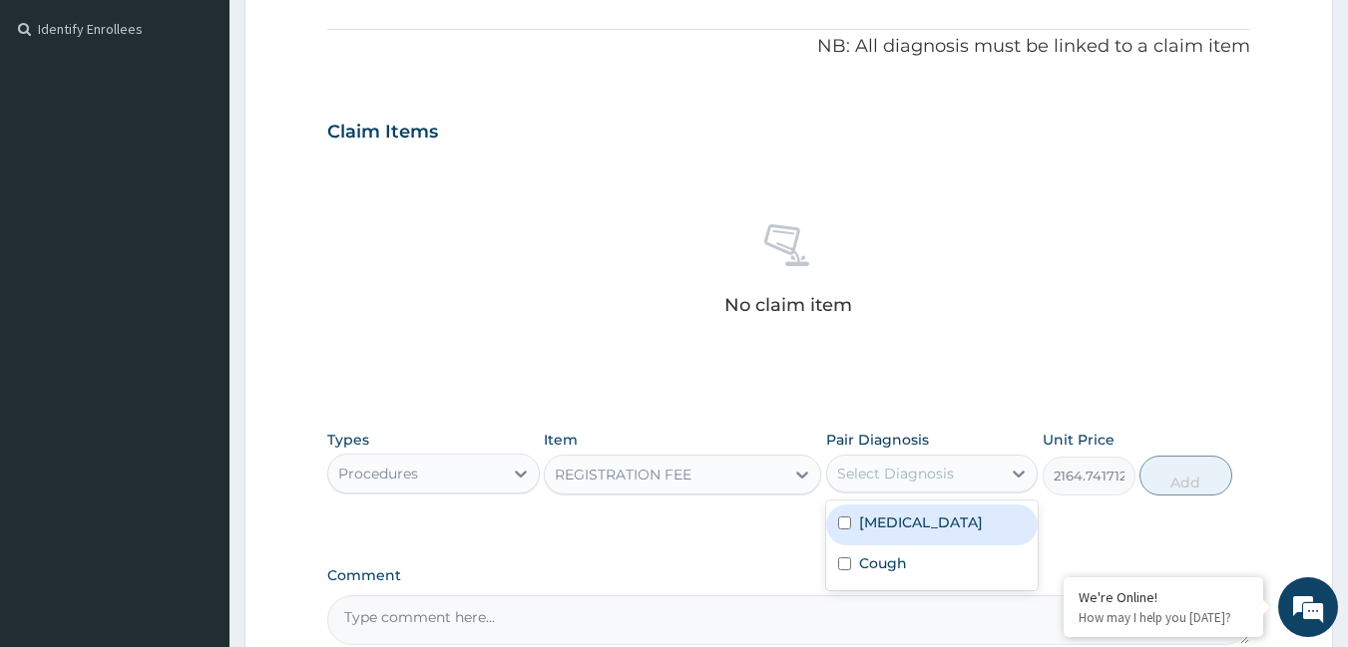
click at [857, 474] on div "Select Diagnosis" at bounding box center [895, 474] width 117 height 20
click at [863, 534] on div "[MEDICAL_DATA]" at bounding box center [932, 525] width 212 height 41
checkbox input "true"
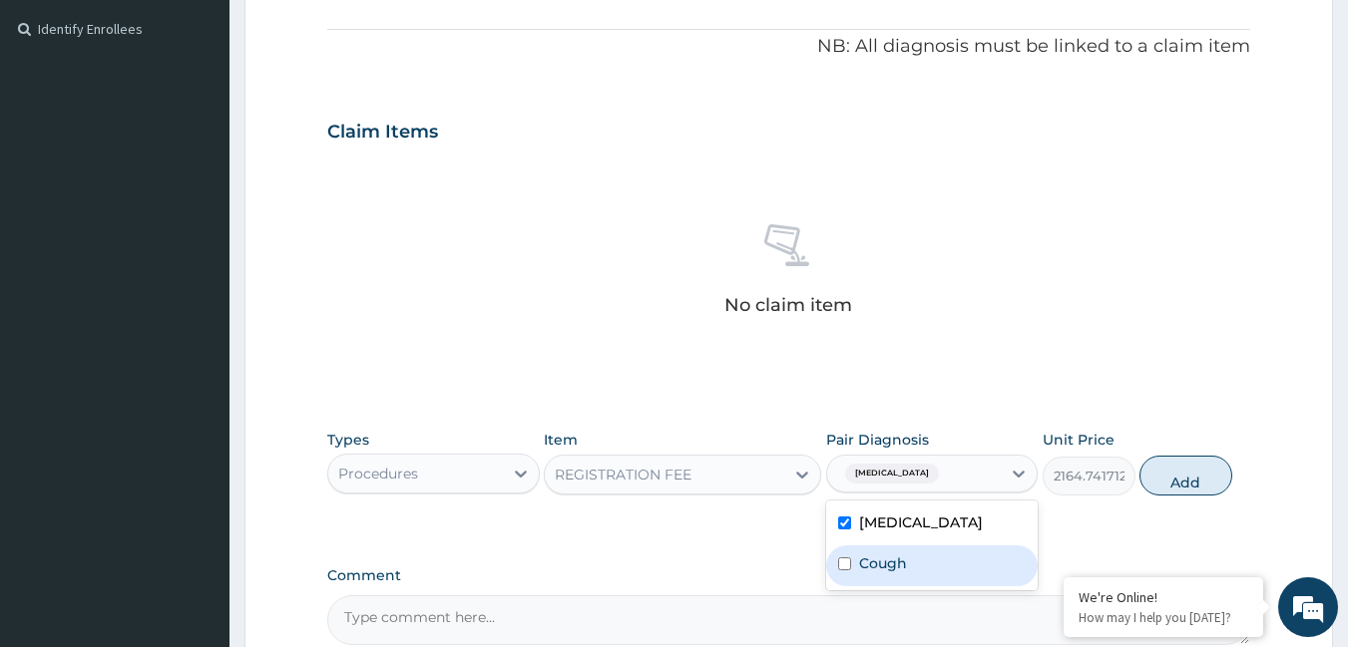
drag, startPoint x: 862, startPoint y: 564, endPoint x: 908, endPoint y: 540, distance: 51.8
click at [868, 557] on label "Cough" at bounding box center [883, 564] width 48 height 20
checkbox input "true"
click at [1217, 476] on button "Add" at bounding box center [1185, 476] width 93 height 40
type input "0"
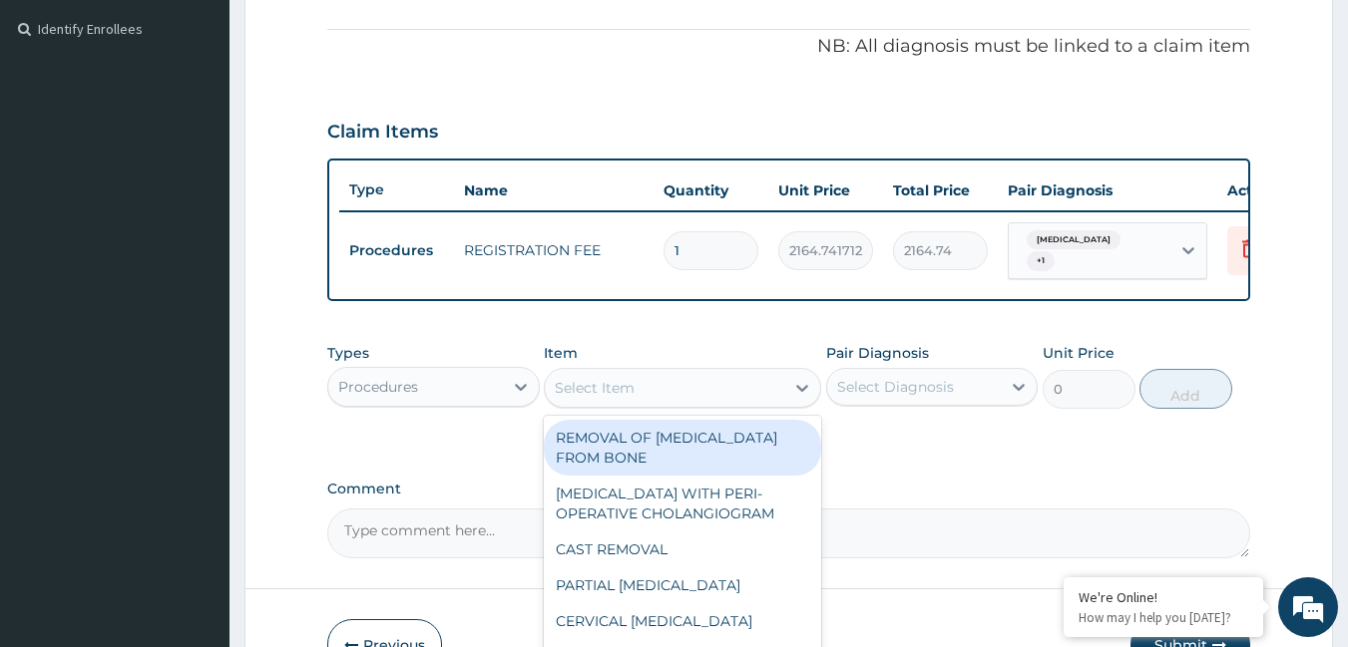
click at [703, 398] on div "Select Item" at bounding box center [664, 388] width 239 height 32
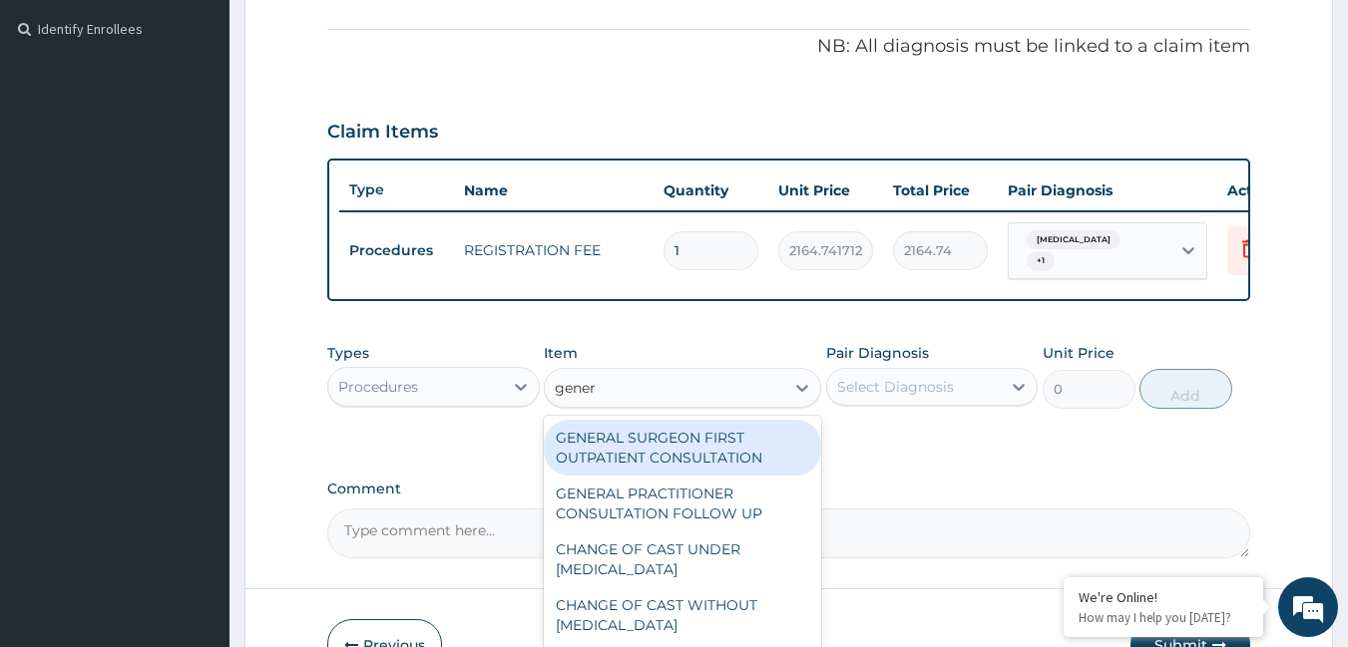
type input "genera"
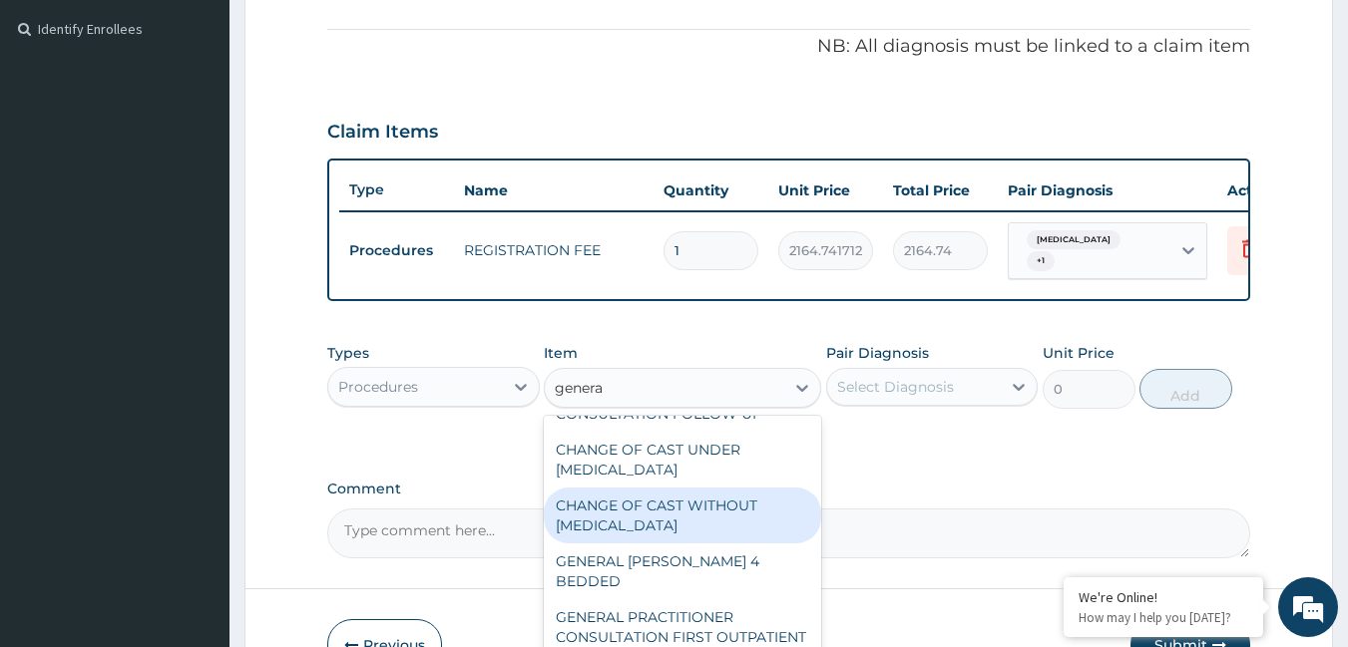
scroll to position [200, 0]
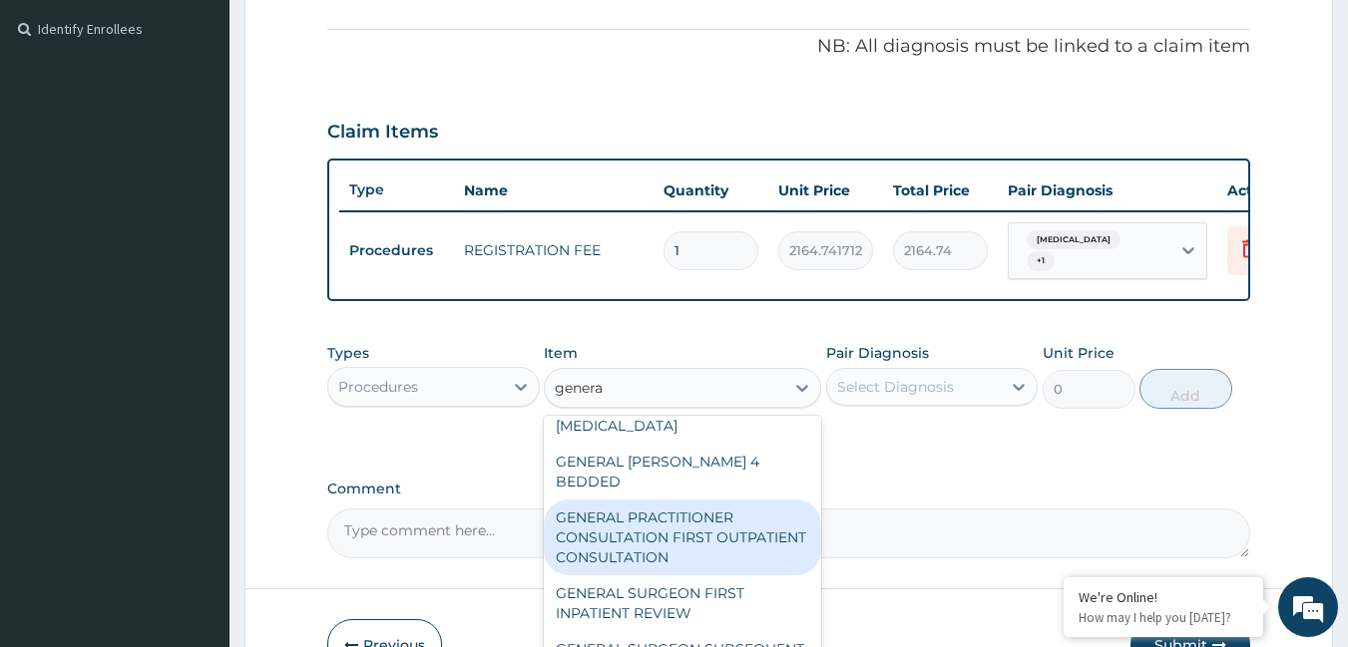
click at [681, 545] on div "GENERAL PRACTITIONER CONSULTATION FIRST OUTPATIENT CONSULTATION" at bounding box center [682, 538] width 277 height 76
type input "3795"
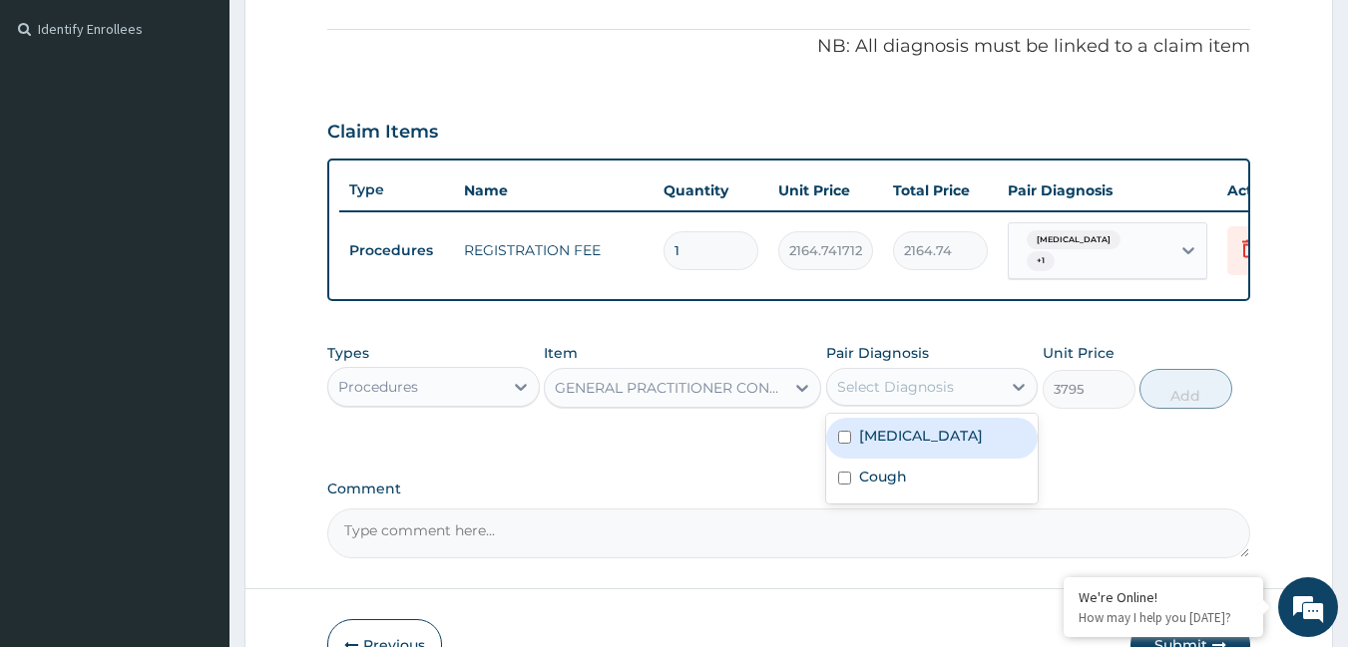
click at [858, 397] on div "Select Diagnosis" at bounding box center [895, 387] width 117 height 20
click at [867, 446] on label "[MEDICAL_DATA]" at bounding box center [921, 436] width 124 height 20
checkbox input "true"
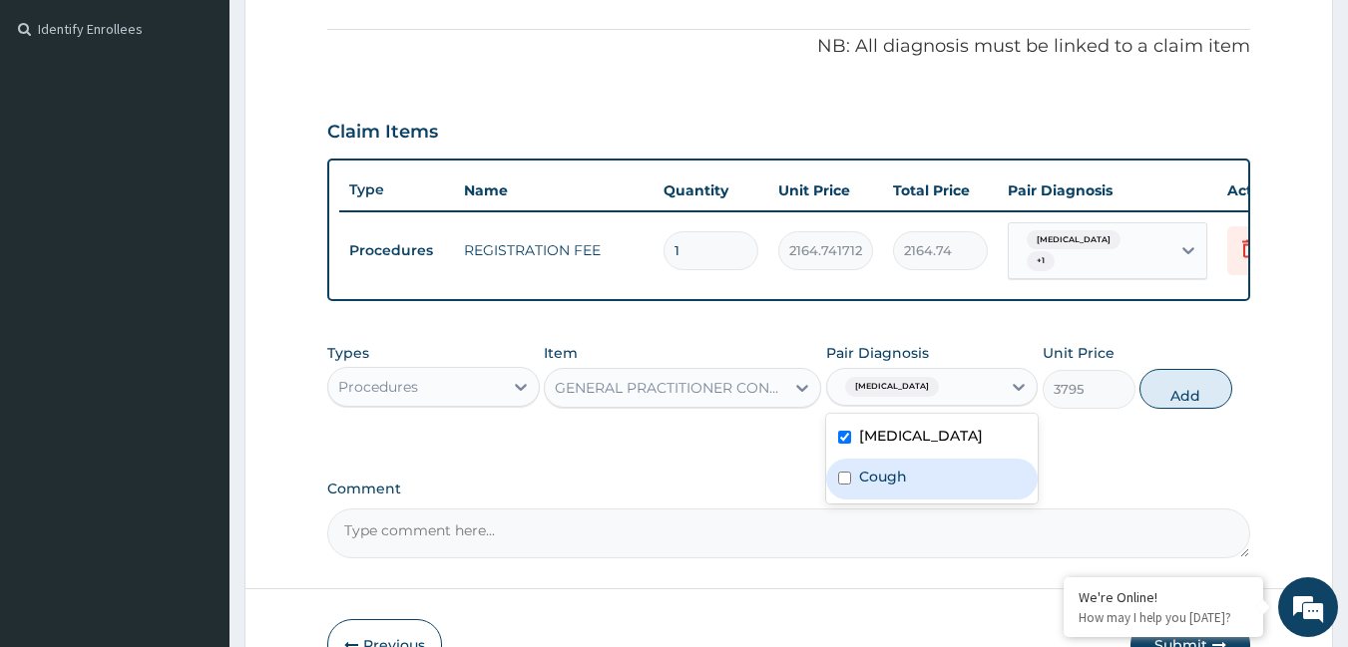
drag, startPoint x: 865, startPoint y: 497, endPoint x: 1079, endPoint y: 432, distance: 224.1
click at [872, 487] on label "Cough" at bounding box center [883, 477] width 48 height 20
checkbox input "true"
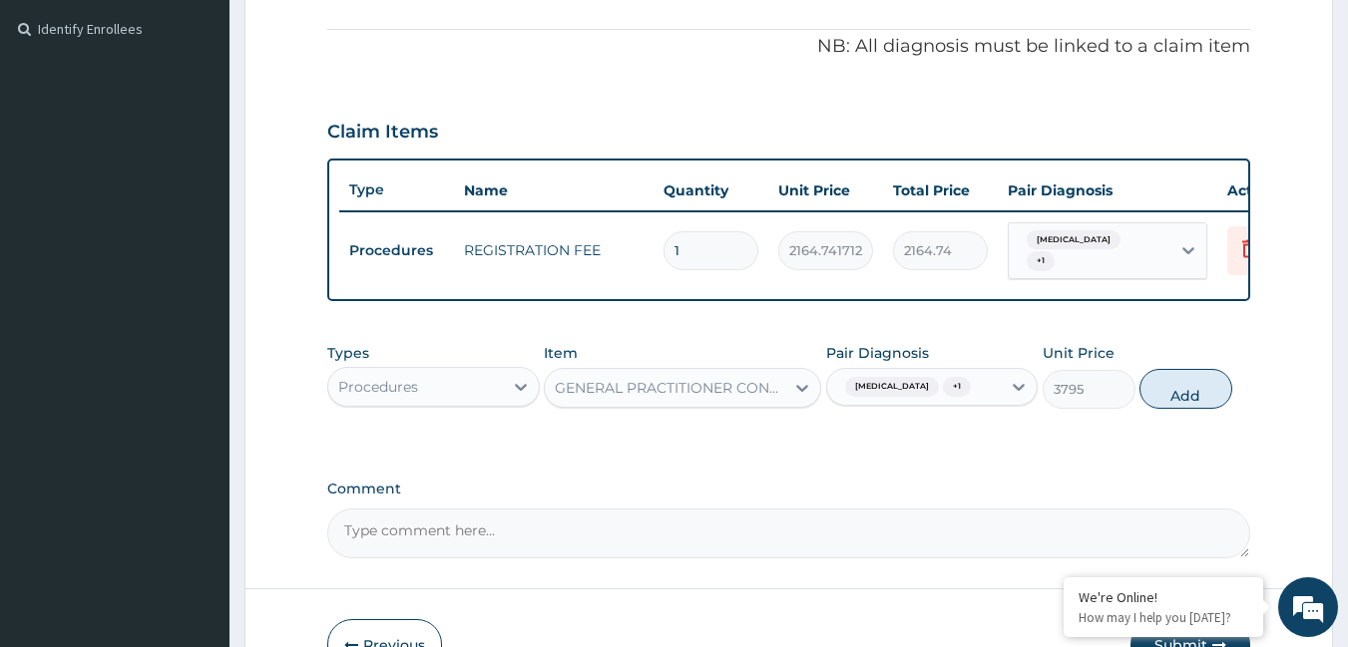
click at [1158, 391] on button "Add" at bounding box center [1185, 389] width 93 height 40
type input "0"
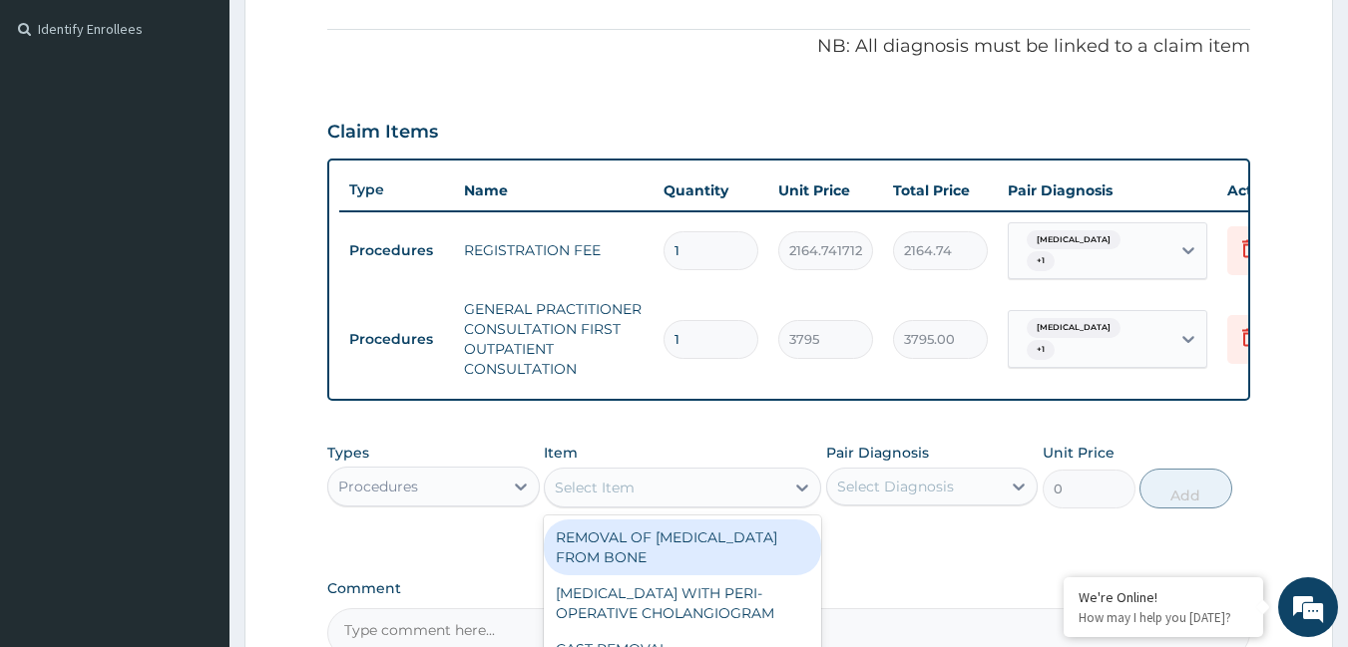
drag, startPoint x: 667, startPoint y: 520, endPoint x: 667, endPoint y: 496, distance: 23.9
click at [667, 508] on div "Select Item" at bounding box center [682, 488] width 277 height 40
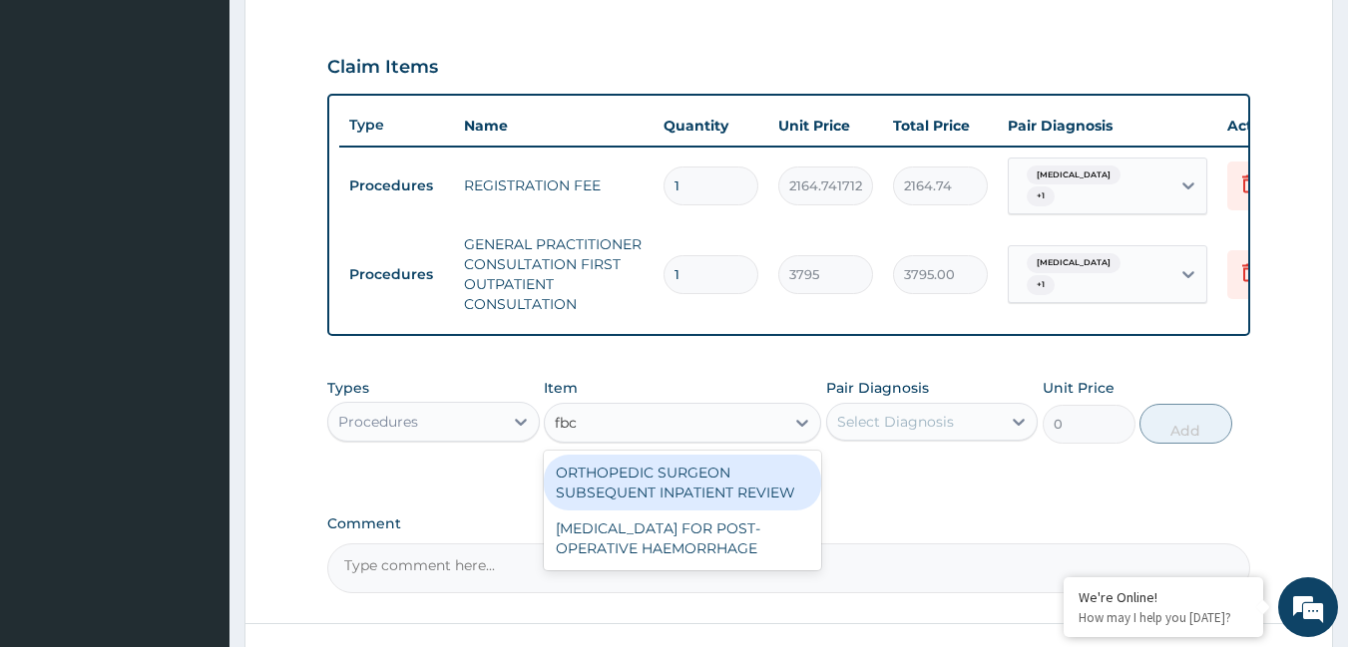
scroll to position [683, 0]
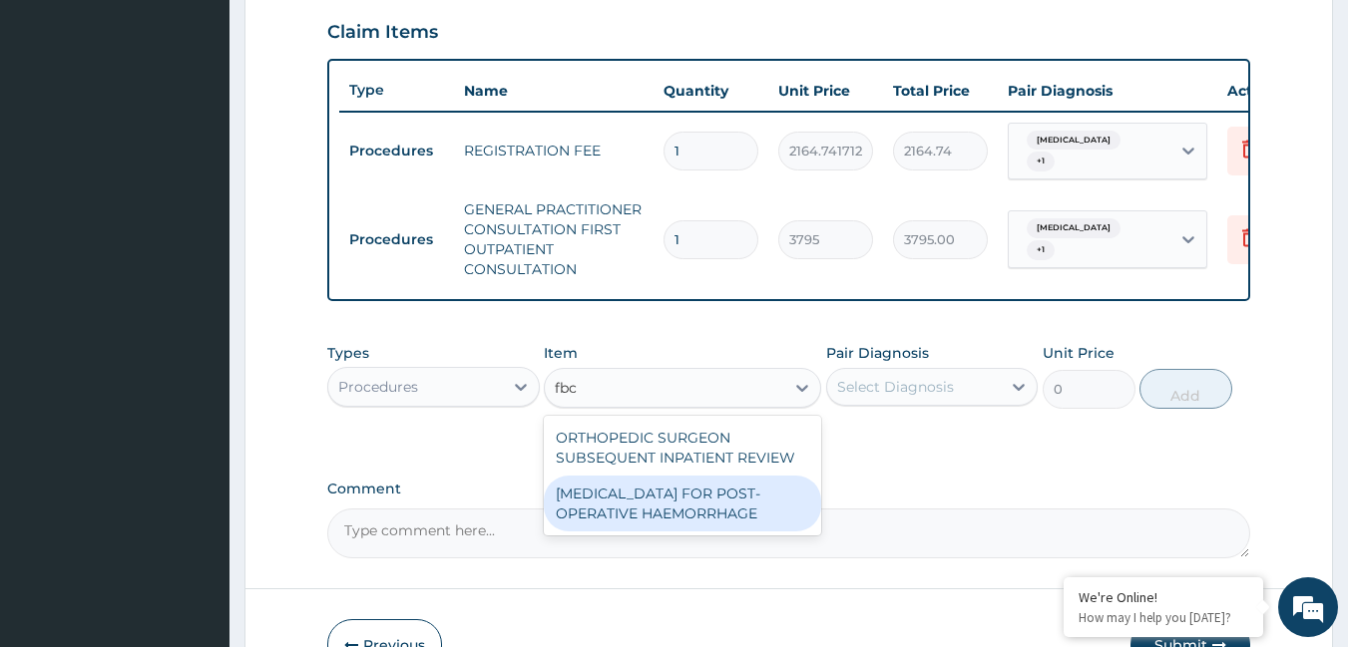
type input "fbc"
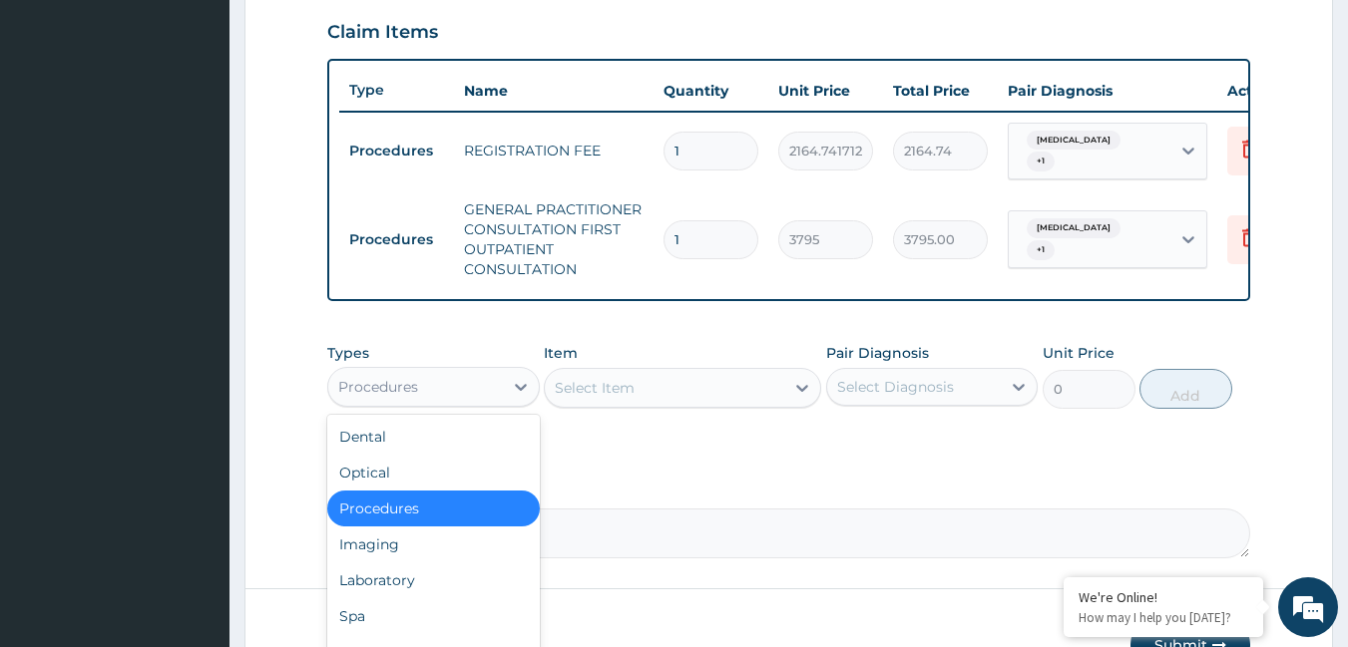
click at [361, 397] on div "Procedures" at bounding box center [378, 387] width 80 height 20
drag, startPoint x: 370, startPoint y: 594, endPoint x: 380, endPoint y: 578, distance: 18.8
click at [371, 593] on div "Laboratory" at bounding box center [433, 581] width 212 height 36
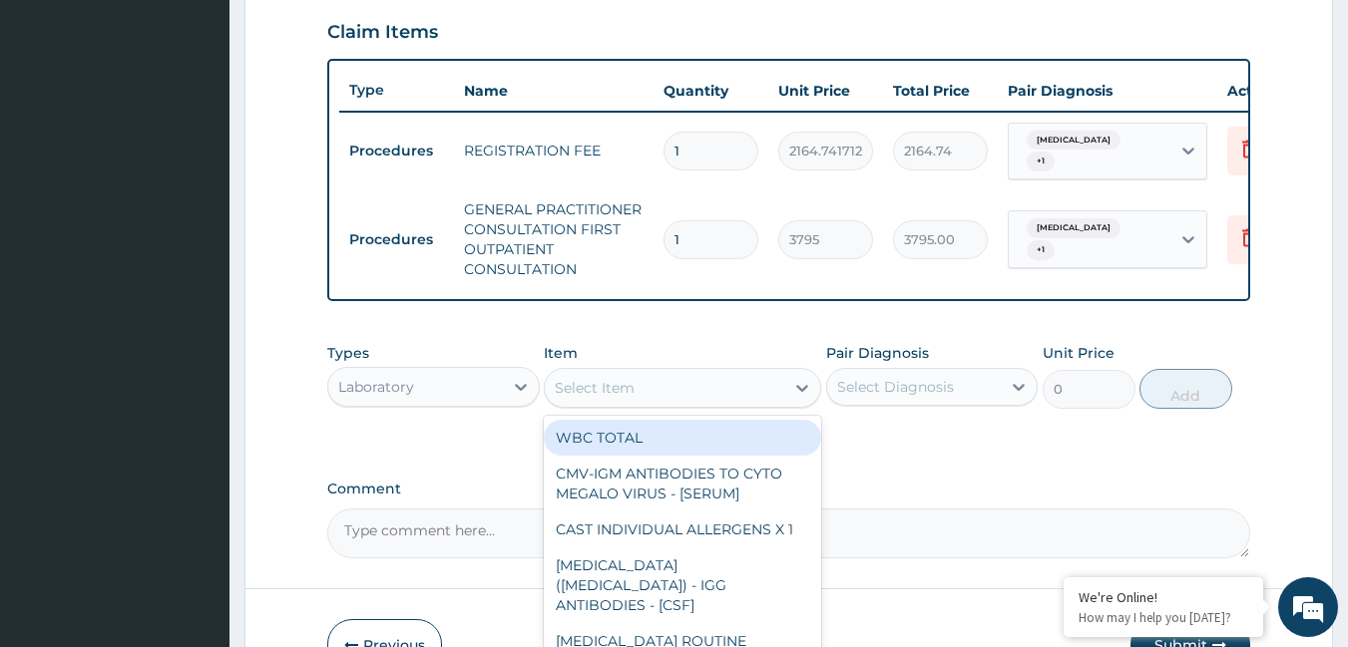
drag, startPoint x: 719, startPoint y: 407, endPoint x: 694, endPoint y: 410, distance: 25.1
click at [720, 404] on div "Select Item" at bounding box center [664, 388] width 239 height 32
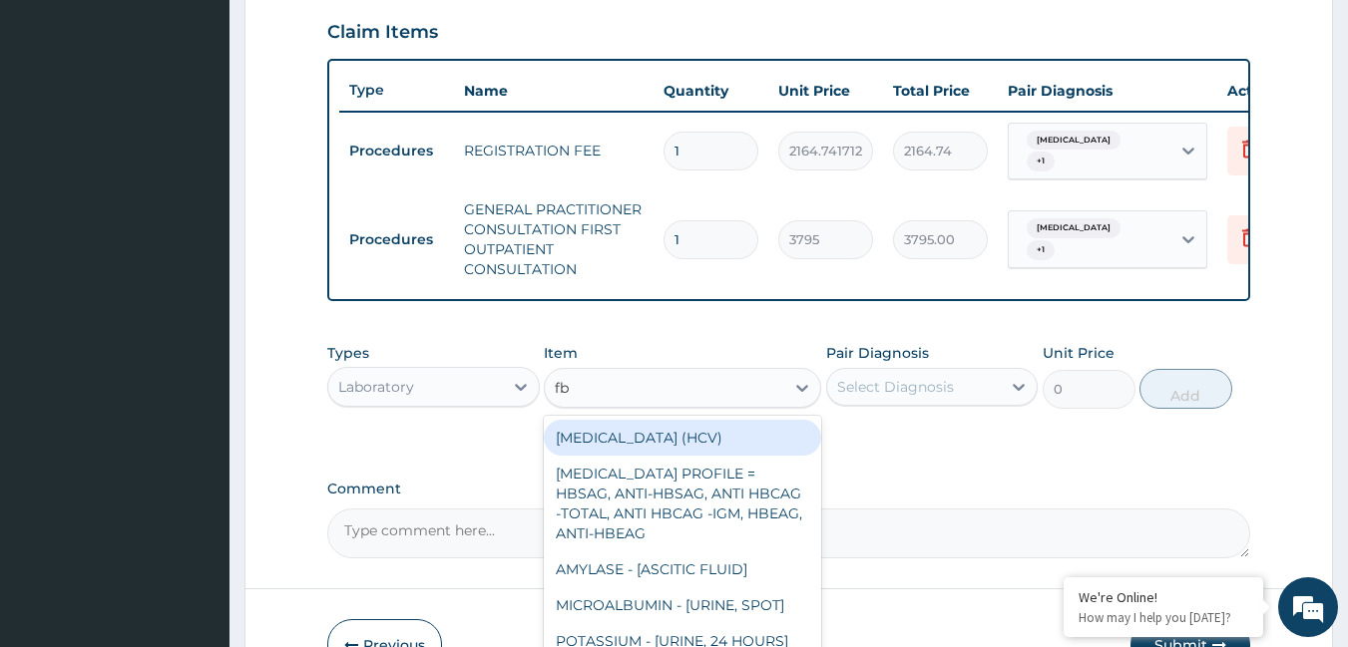
type input "fbc"
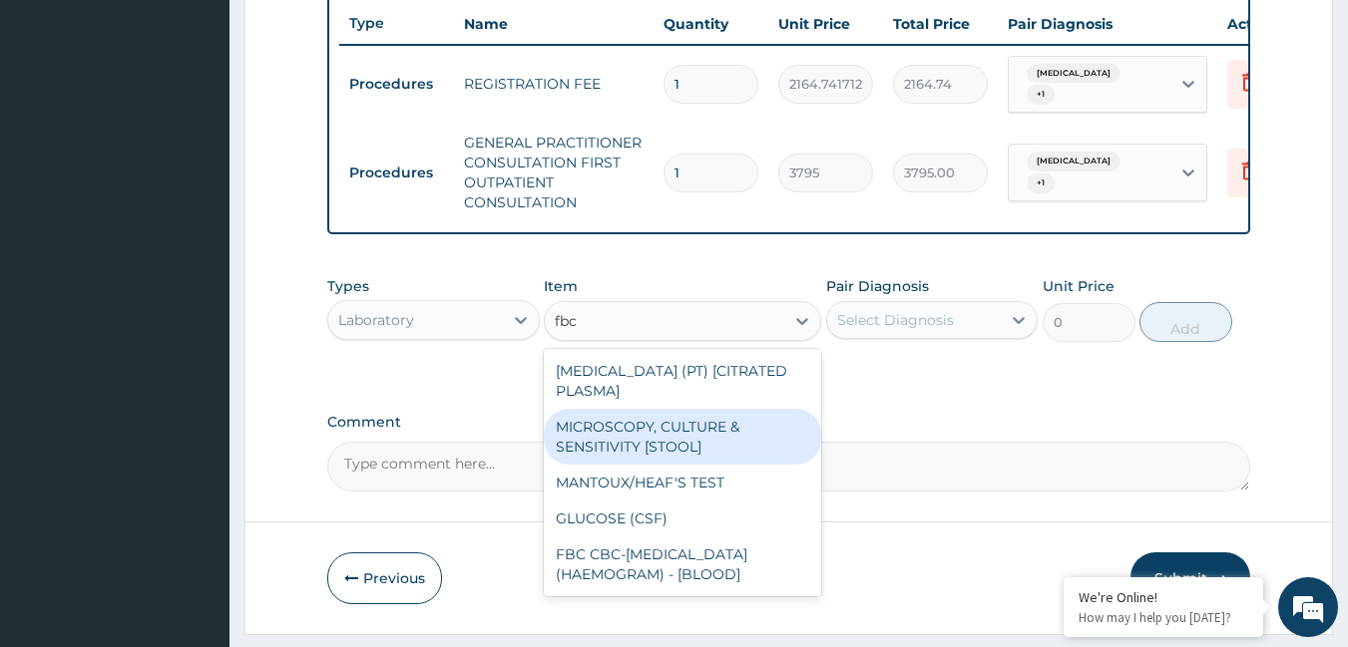
scroll to position [819, 0]
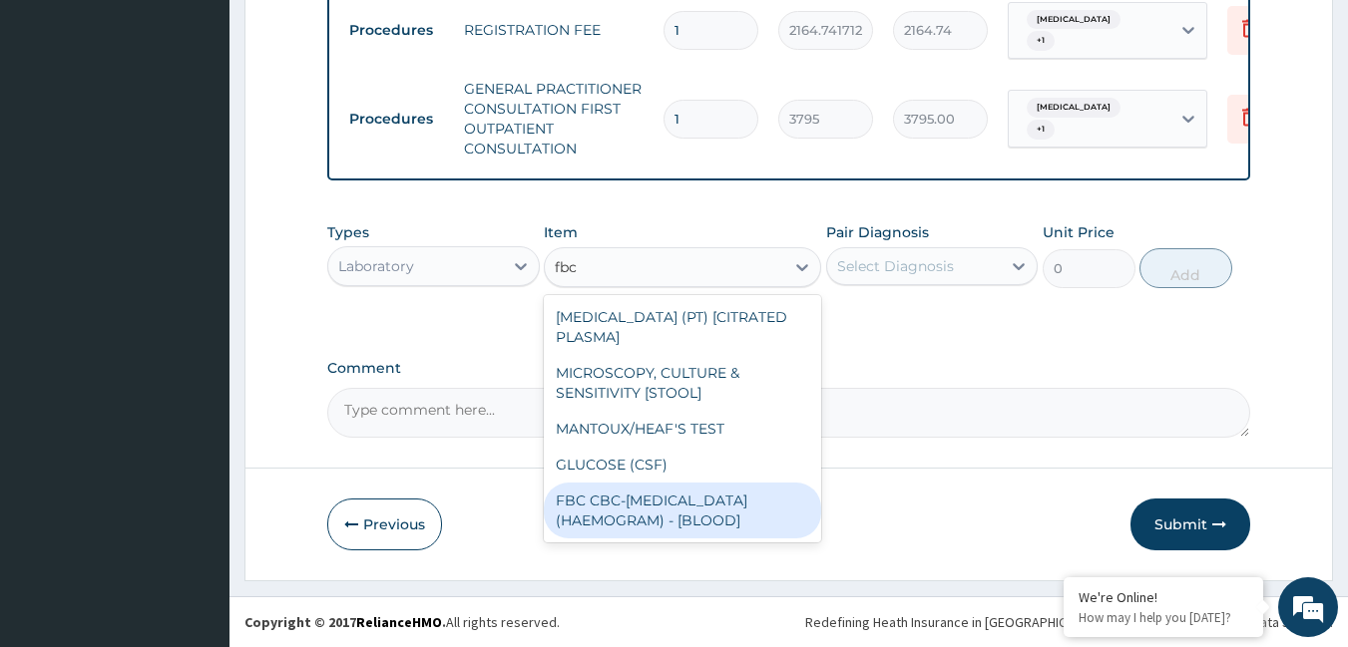
click at [725, 511] on div "FBC CBC-[MEDICAL_DATA] (HAEMOGRAM) - [BLOOD]" at bounding box center [682, 511] width 277 height 56
type input "4600"
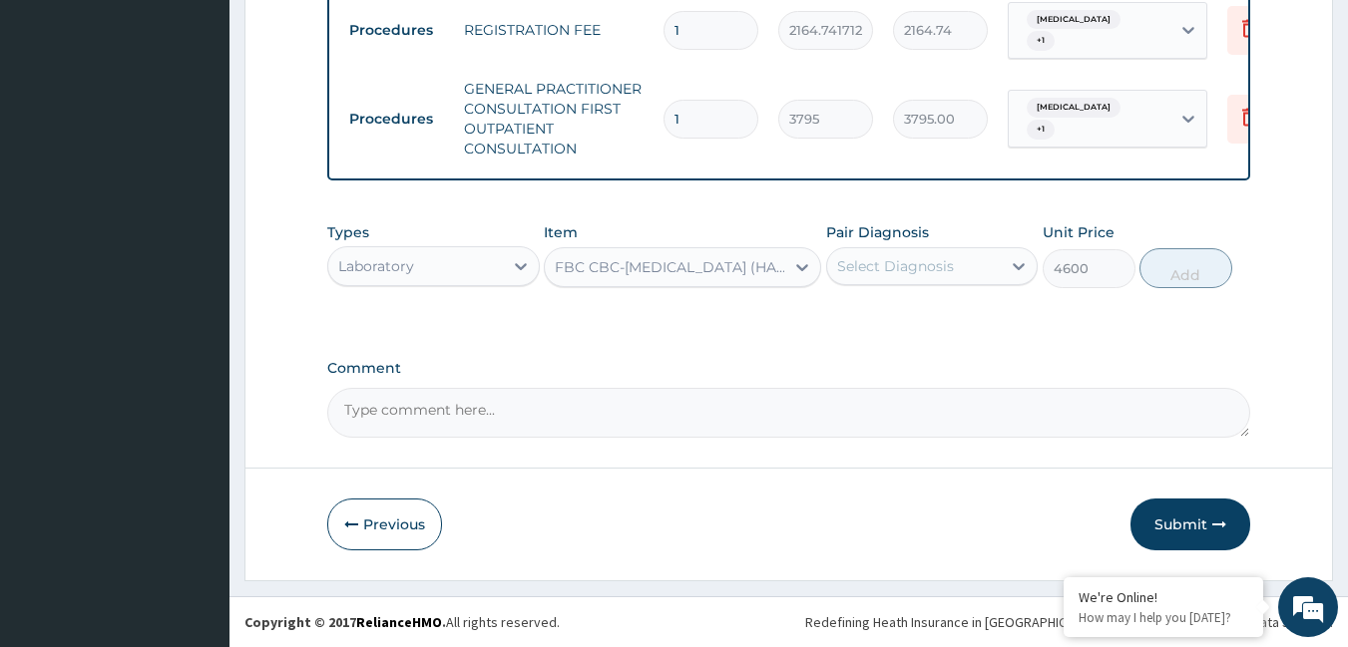
click at [884, 264] on div "Select Diagnosis" at bounding box center [895, 266] width 117 height 20
click at [890, 316] on label "[MEDICAL_DATA]" at bounding box center [921, 315] width 124 height 20
checkbox input "true"
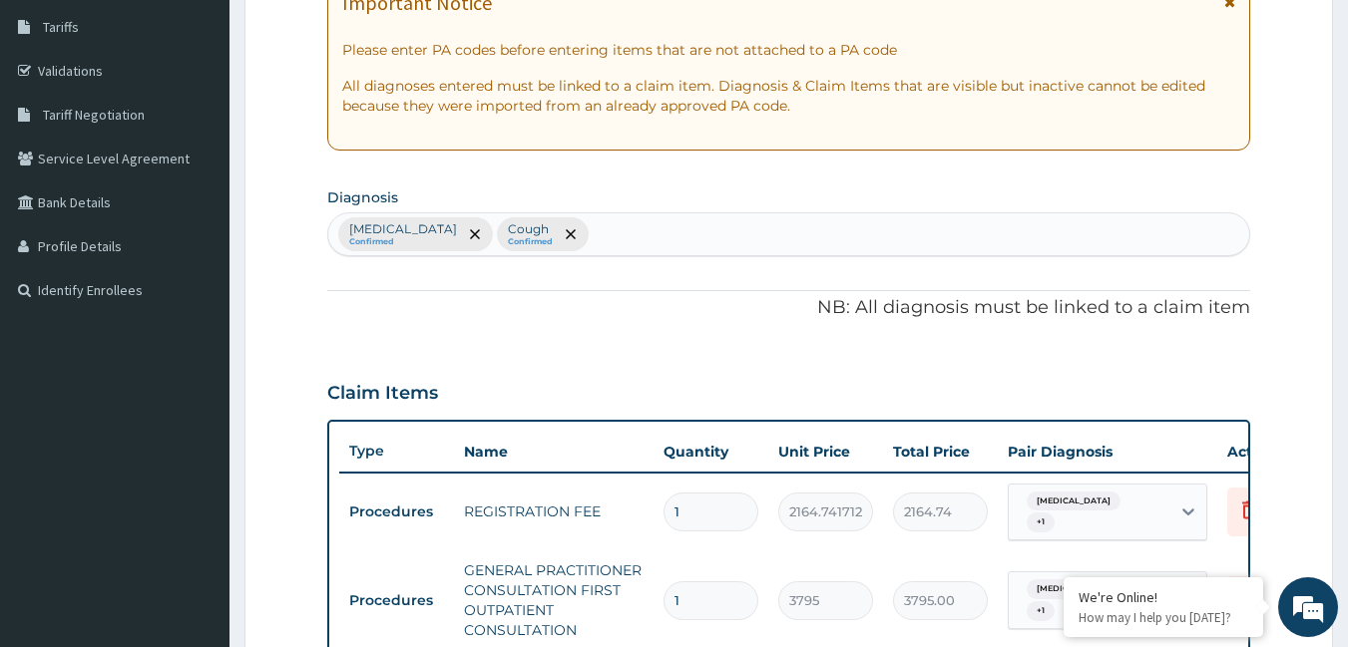
scroll to position [320, 0]
click at [630, 237] on div "Malaria, unspecified Confirmed Cough Confirmed" at bounding box center [789, 236] width 922 height 42
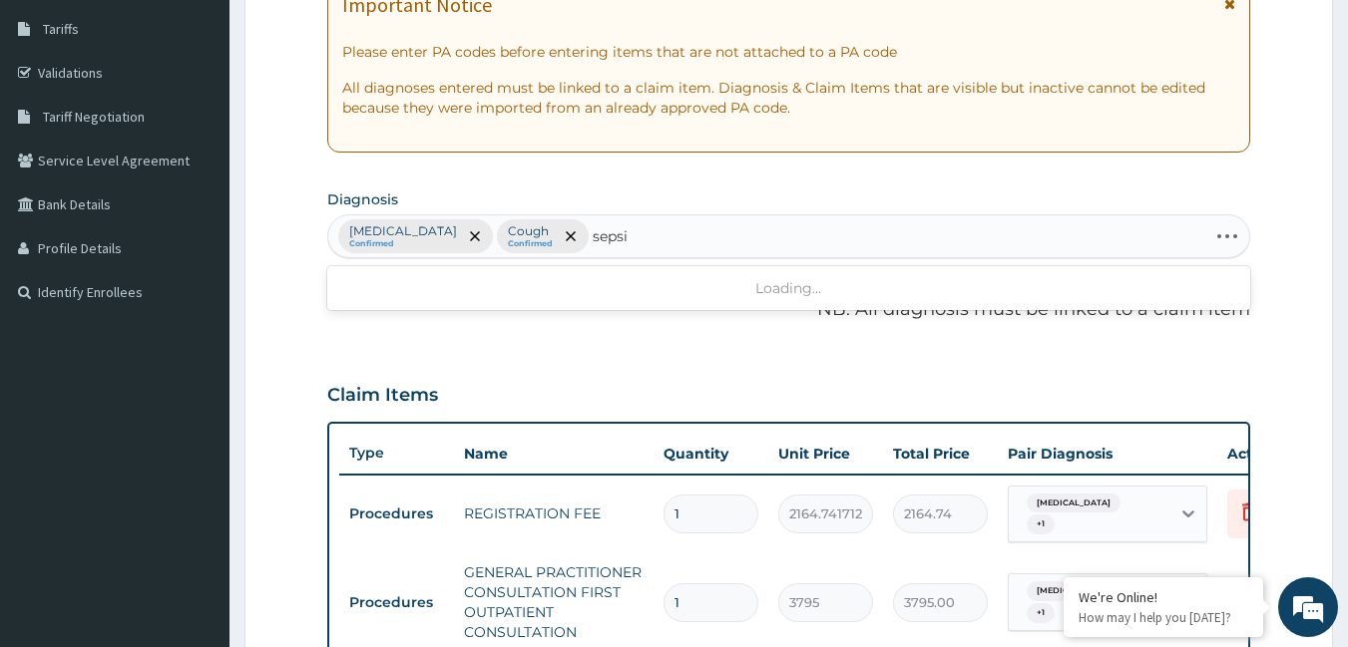
type input "sepsis"
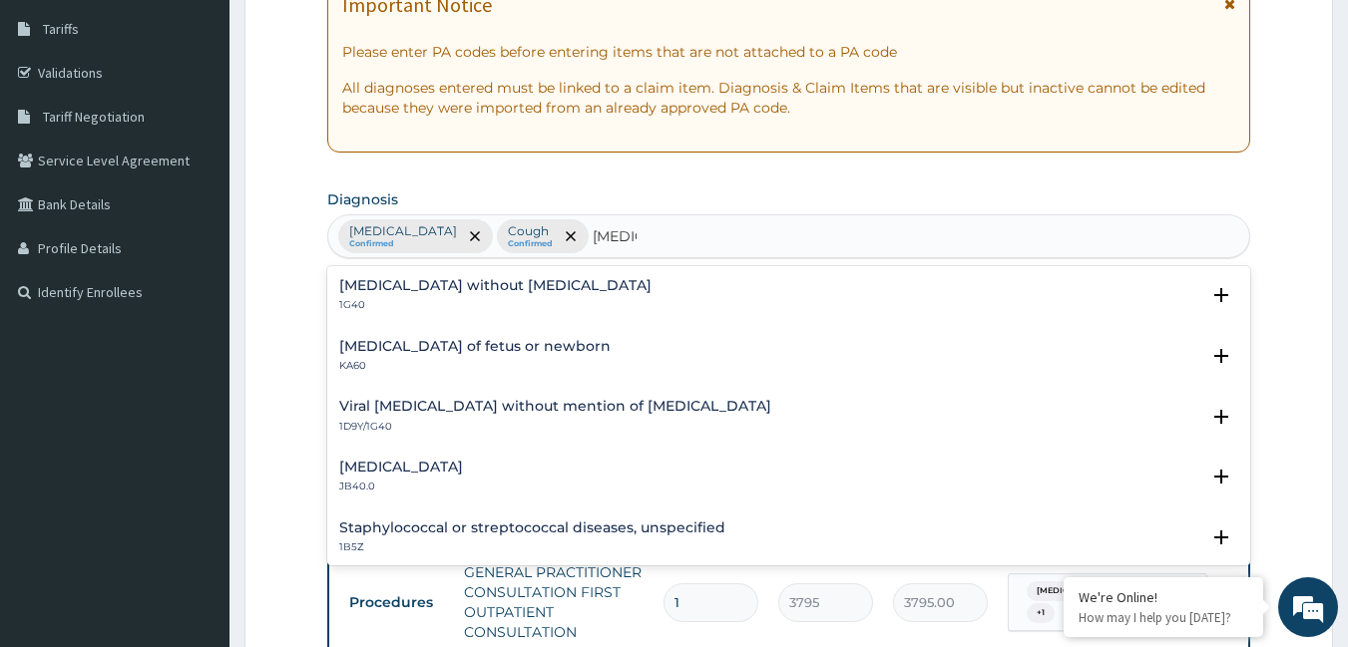
click at [481, 292] on h4 "[MEDICAL_DATA] without [MEDICAL_DATA]" at bounding box center [495, 285] width 312 height 15
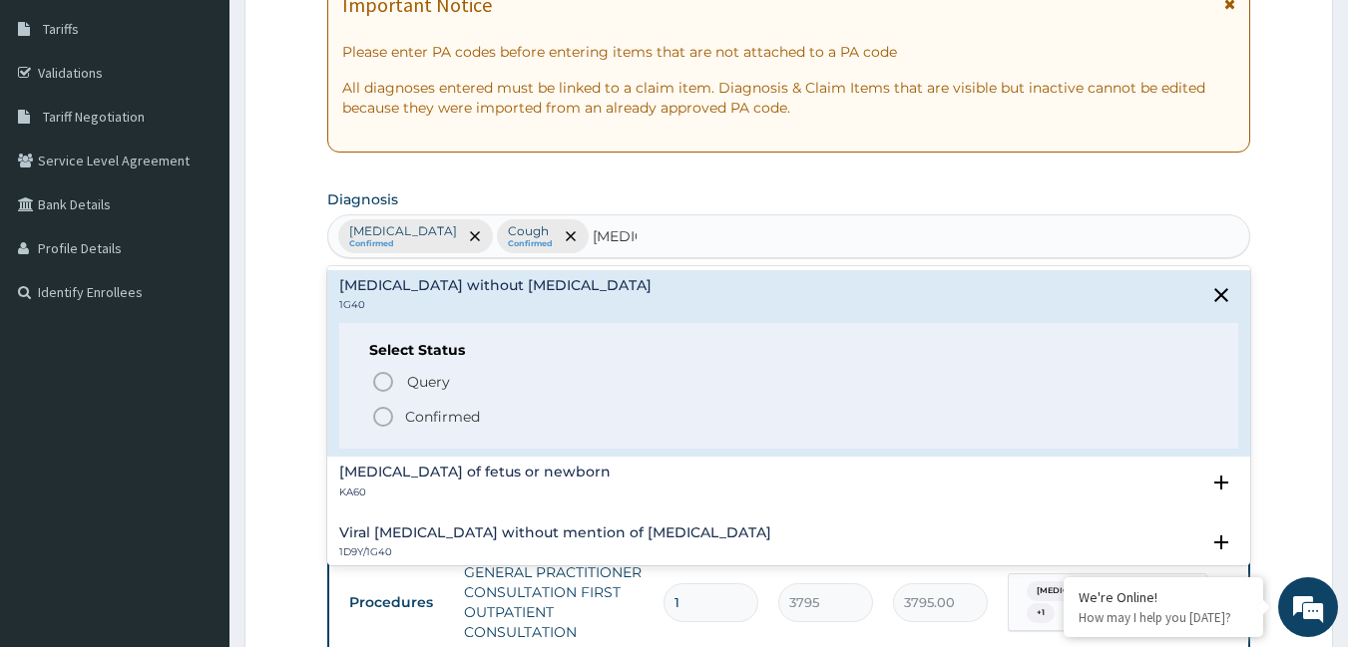
click at [385, 418] on icon "status option filled" at bounding box center [383, 417] width 24 height 24
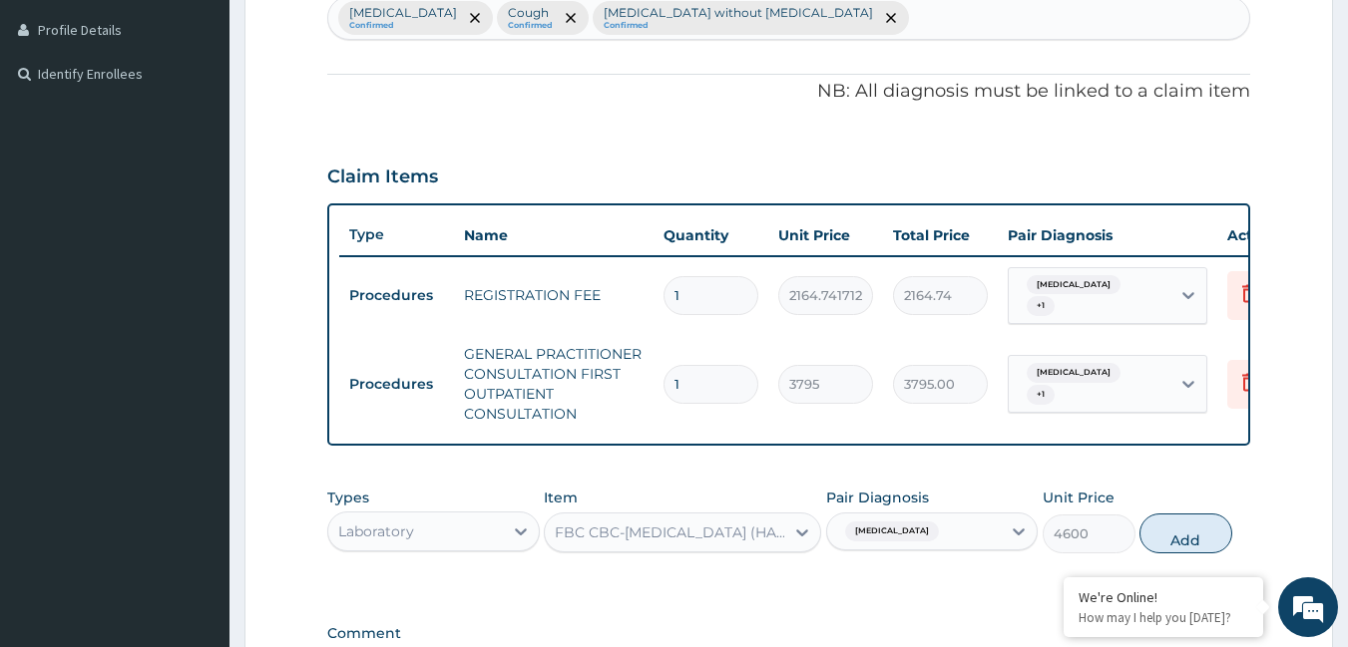
scroll to position [719, 0]
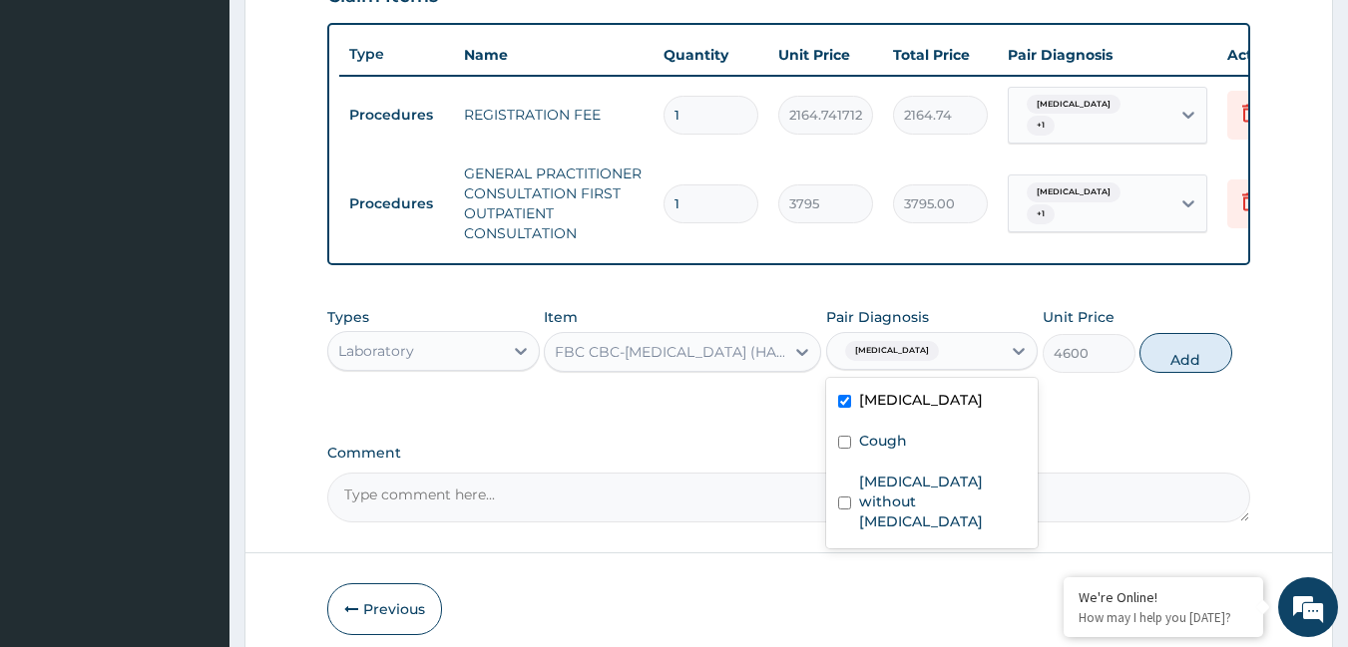
click at [1000, 366] on div "[MEDICAL_DATA]" at bounding box center [914, 351] width 175 height 34
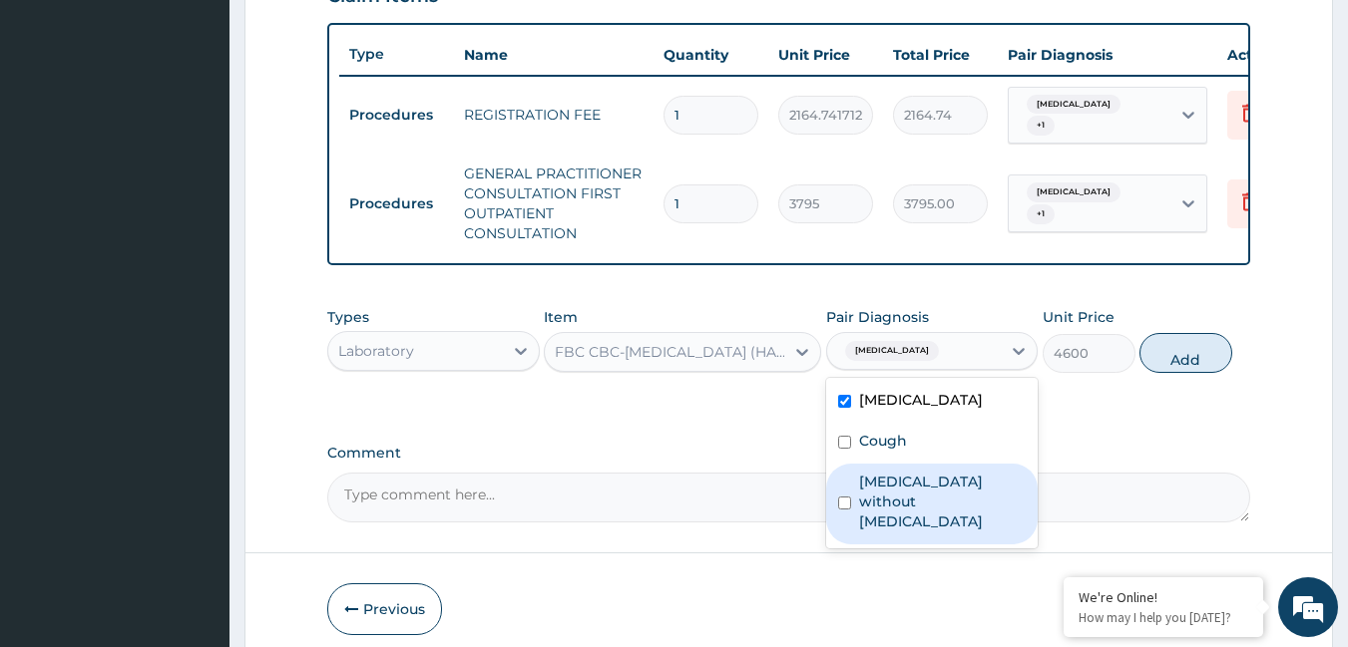
click at [926, 491] on label "[MEDICAL_DATA] without [MEDICAL_DATA]" at bounding box center [943, 502] width 168 height 60
checkbox input "true"
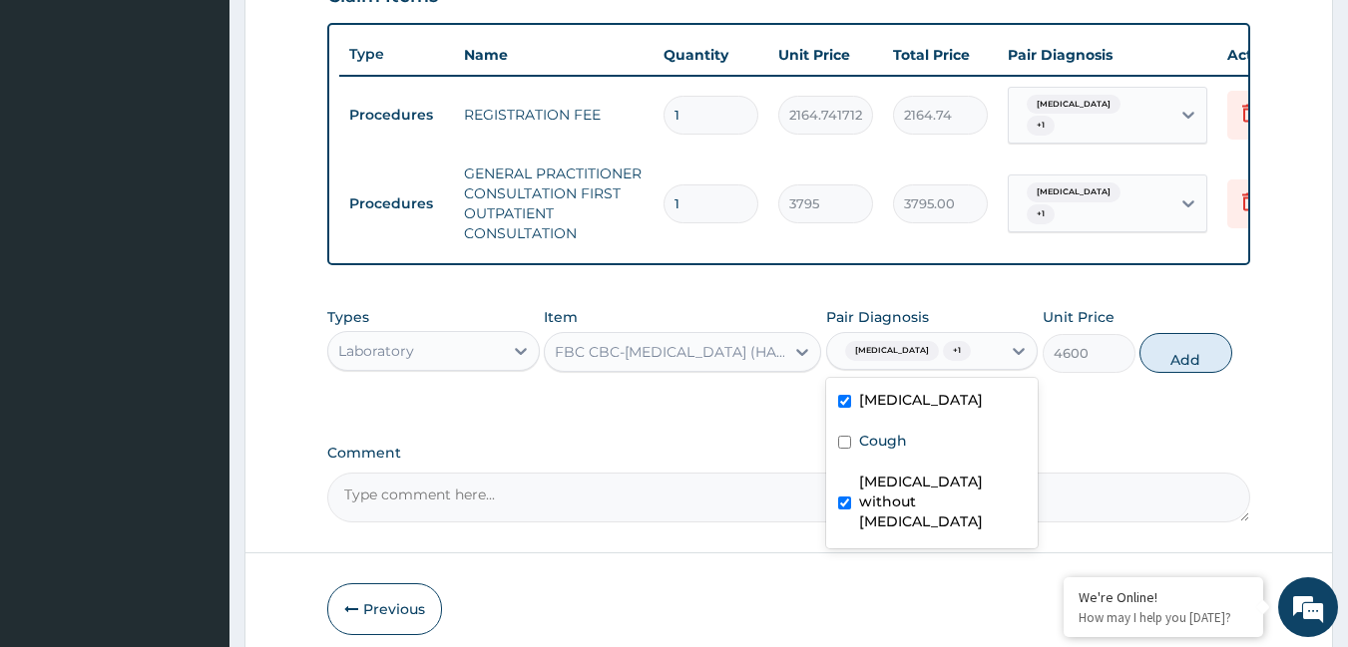
click at [887, 410] on label "[MEDICAL_DATA]" at bounding box center [921, 400] width 124 height 20
checkbox input "false"
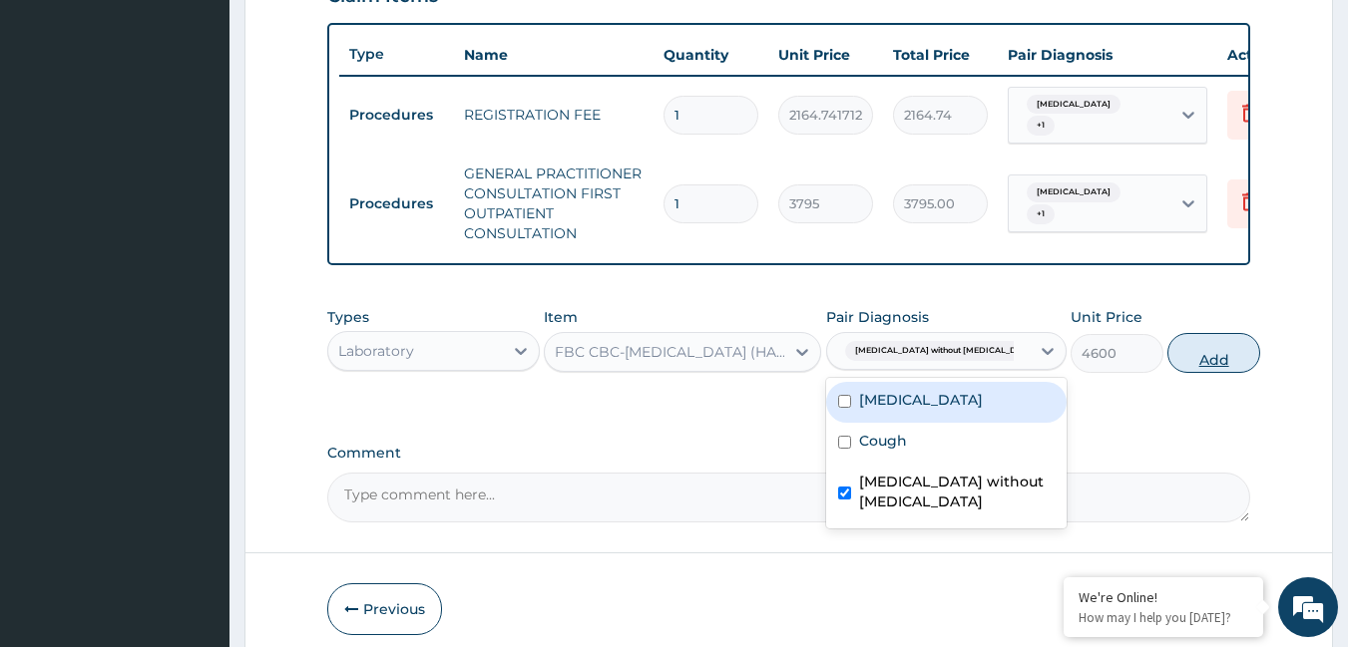
click at [1167, 367] on button "Add" at bounding box center [1213, 353] width 93 height 40
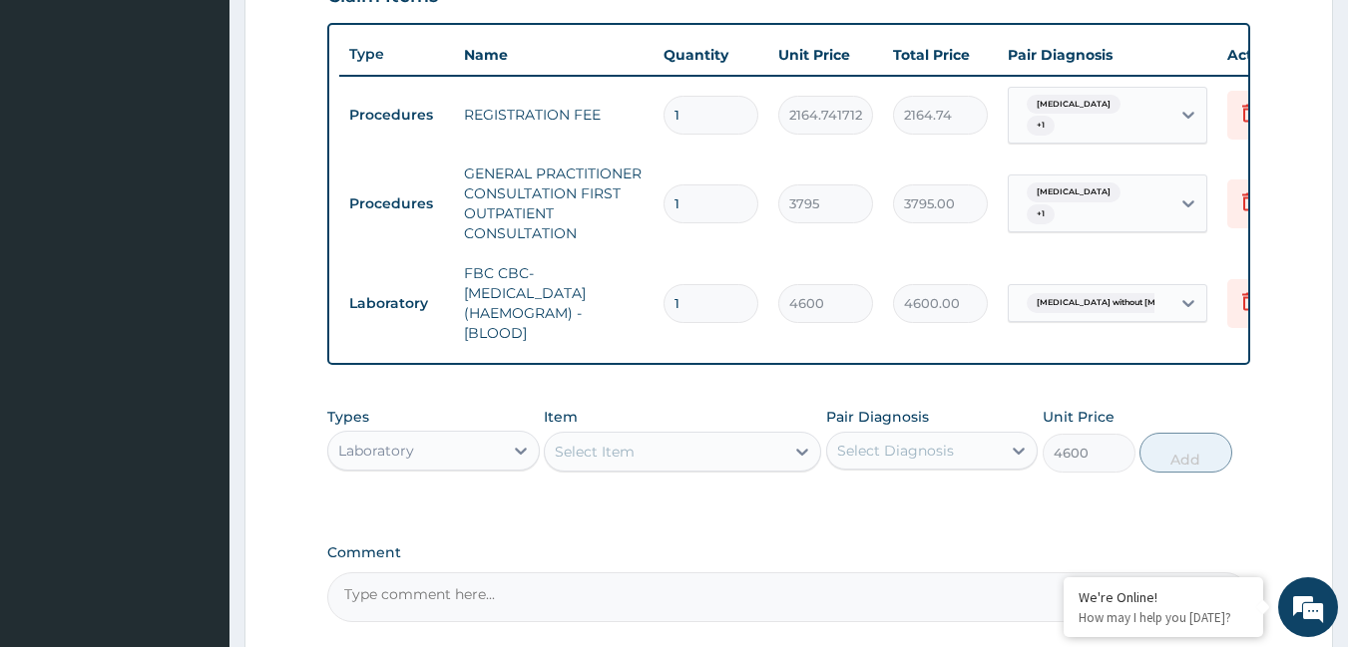
type input "0"
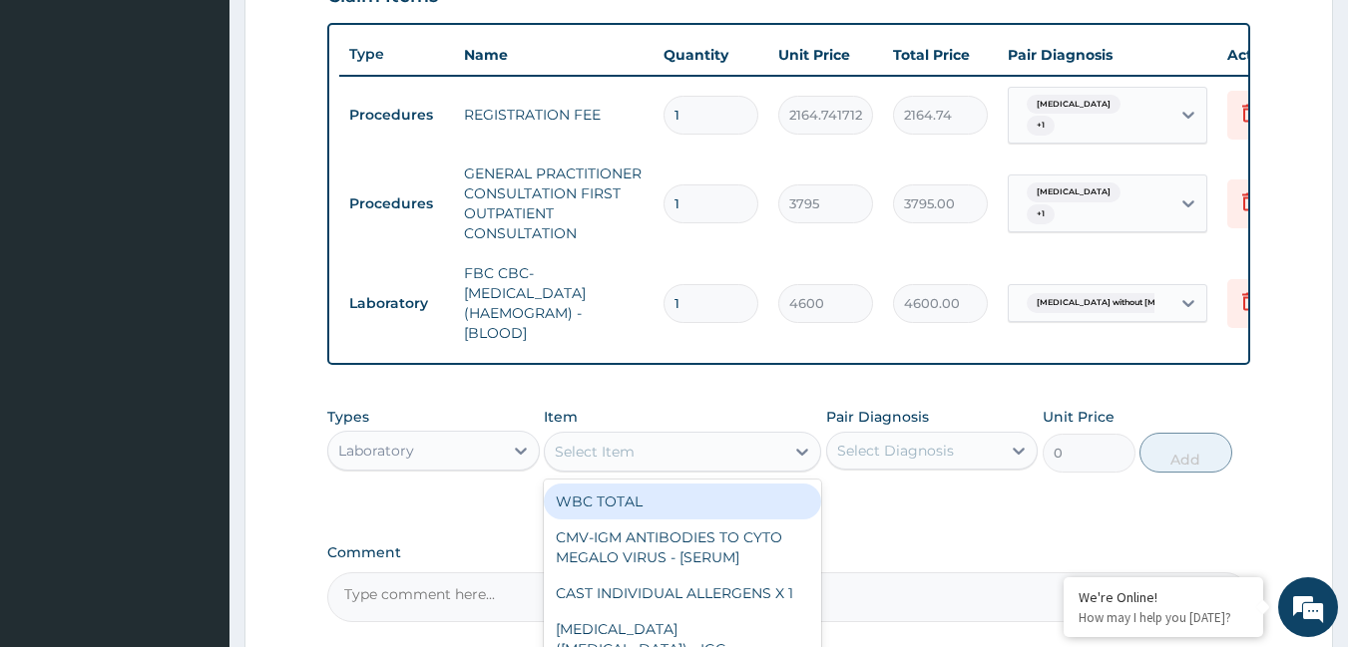
click at [618, 461] on div "Select Item" at bounding box center [595, 452] width 80 height 20
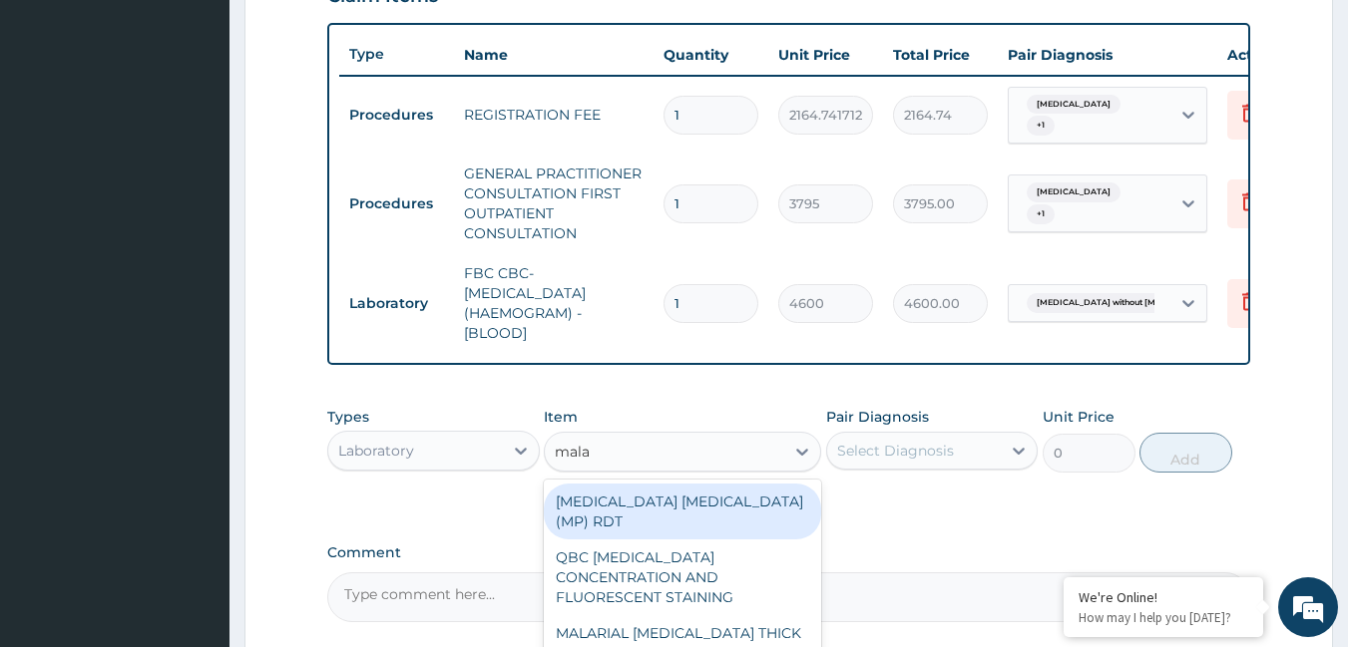
type input "malar"
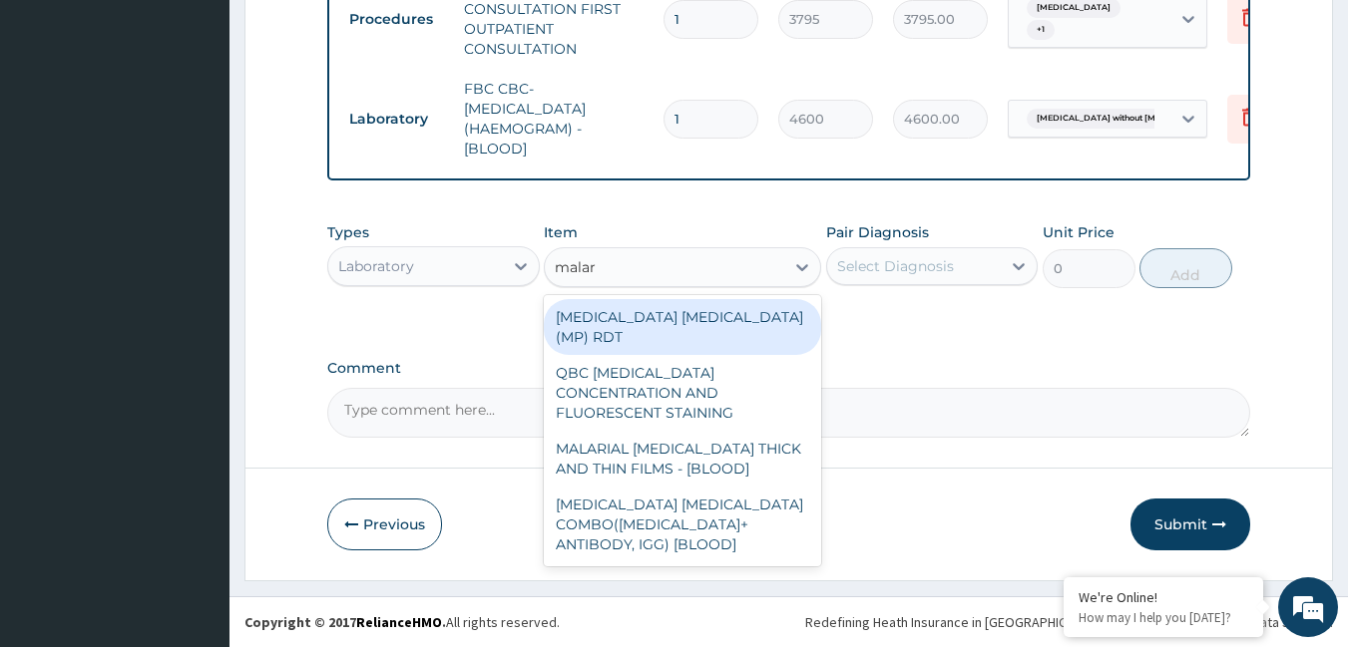
scroll to position [919, 0]
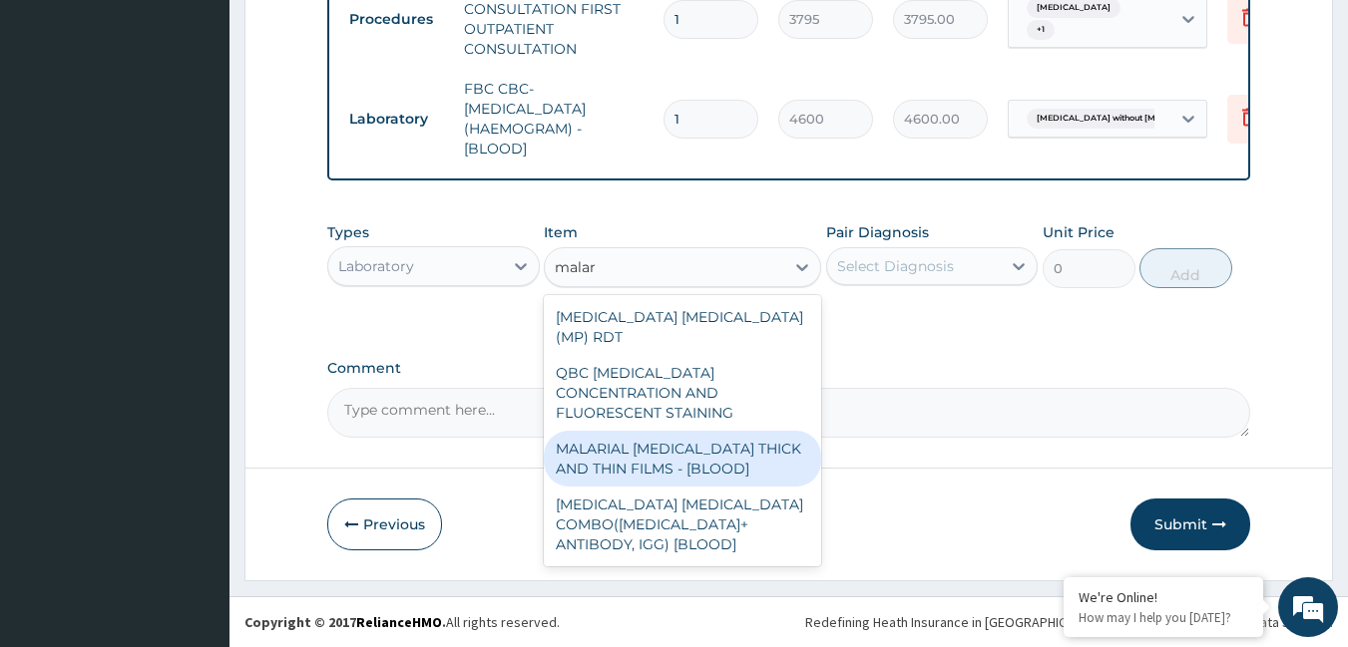
click at [722, 431] on div "MALARIAL [MEDICAL_DATA] THICK AND THIN FILMS - [BLOOD]" at bounding box center [682, 459] width 277 height 56
type input "1725"
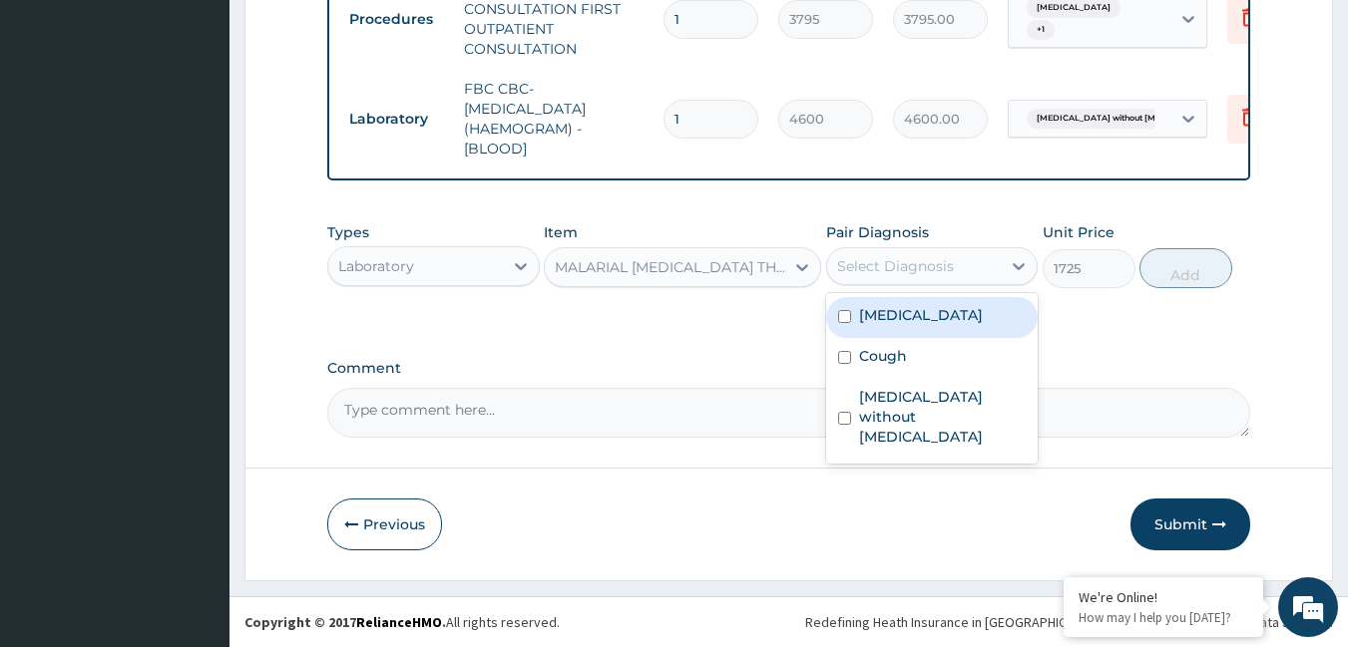
click at [874, 264] on div "Select Diagnosis" at bounding box center [895, 266] width 117 height 20
click at [885, 310] on label "[MEDICAL_DATA]" at bounding box center [921, 315] width 124 height 20
checkbox input "true"
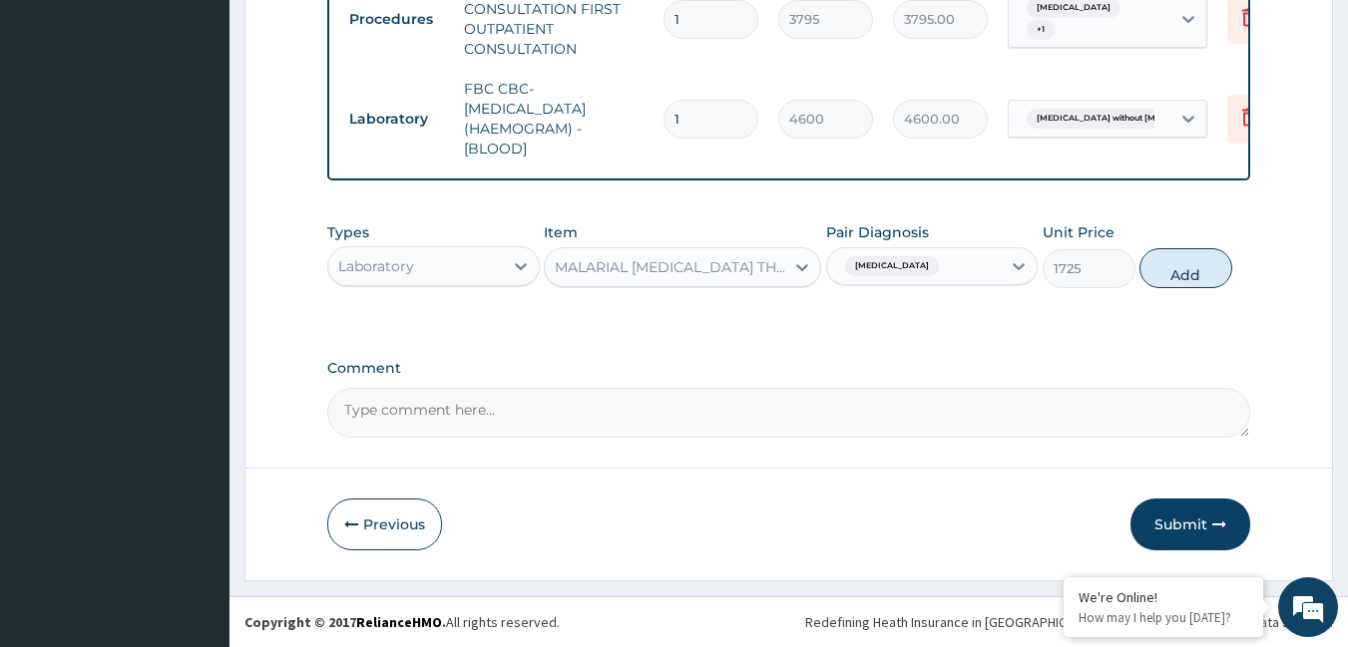
drag, startPoint x: 1169, startPoint y: 274, endPoint x: 1159, endPoint y: 275, distance: 10.0
click at [1170, 274] on button "Add" at bounding box center [1185, 268] width 93 height 40
type input "0"
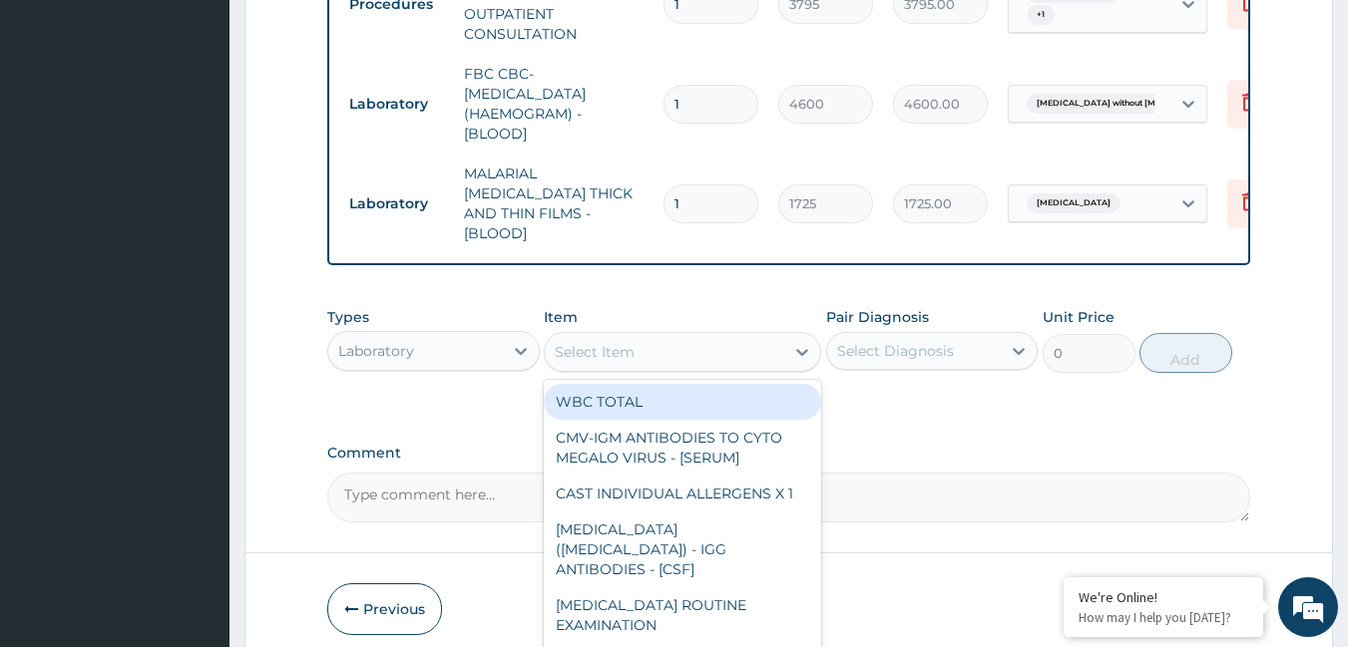
click at [589, 342] on div "Select Item" at bounding box center [595, 352] width 80 height 20
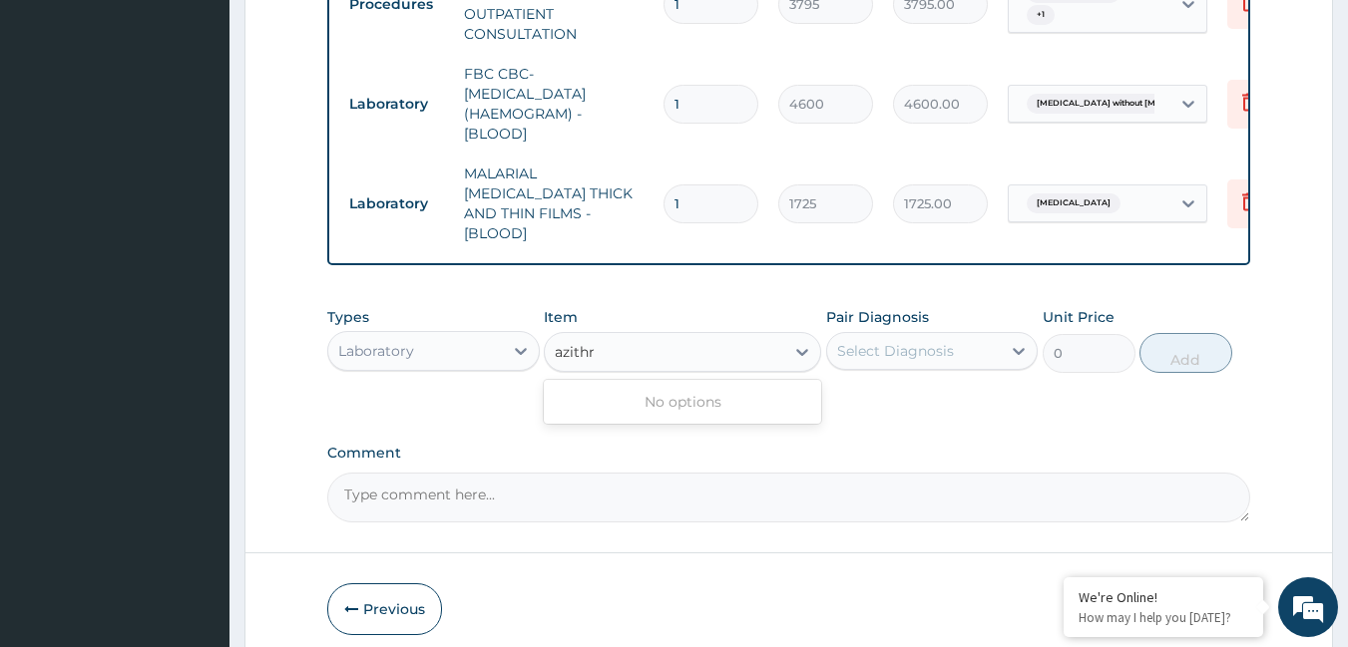
type input "azithr"
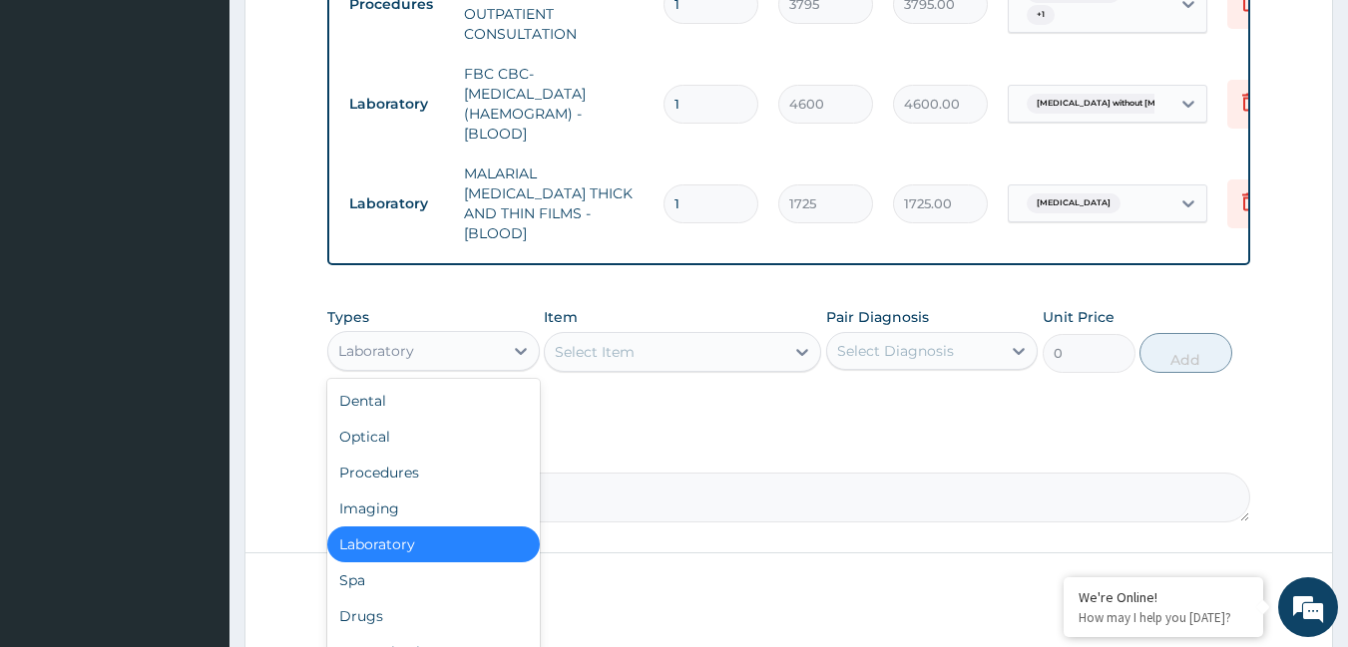
click at [462, 353] on div "Laboratory" at bounding box center [415, 351] width 175 height 32
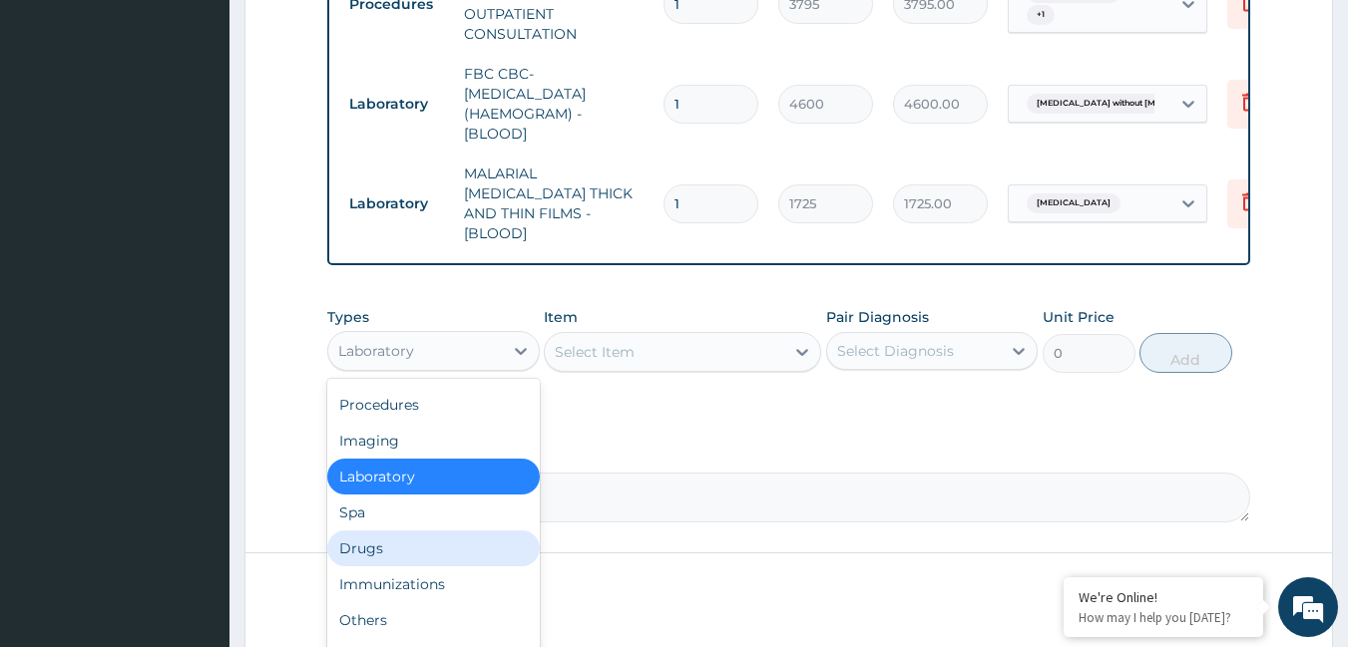
click at [401, 542] on div "Drugs" at bounding box center [433, 549] width 212 height 36
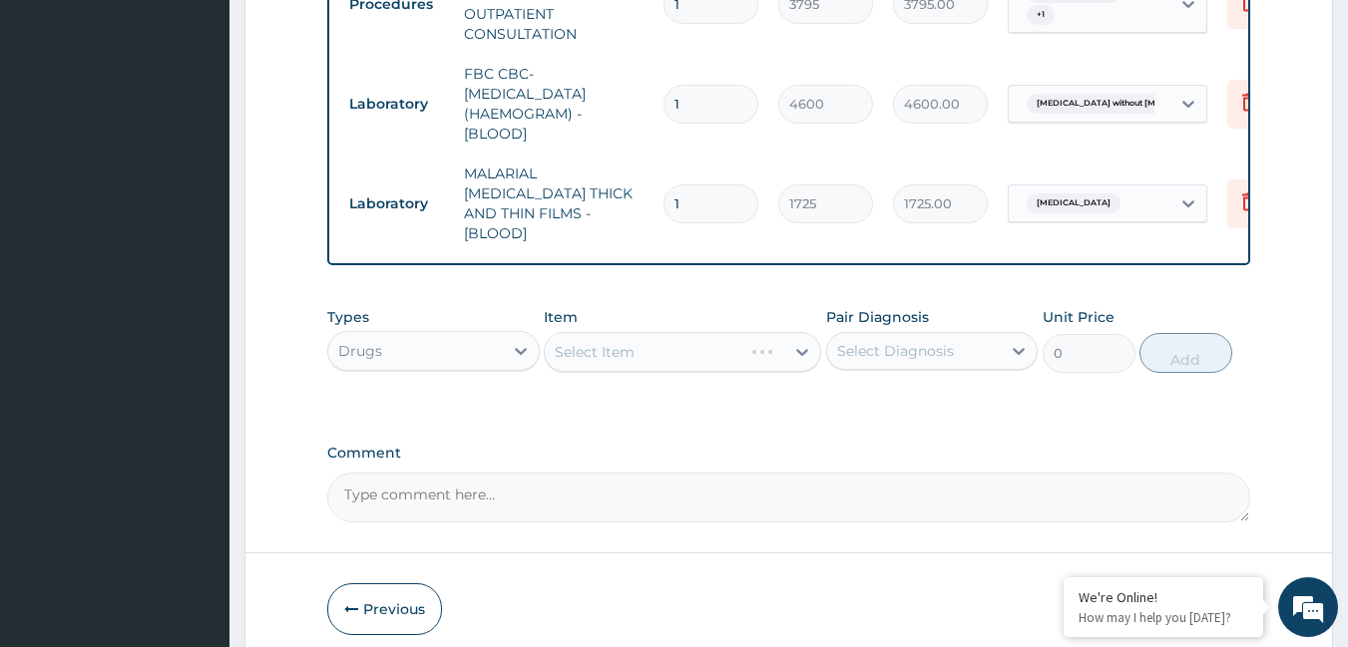
click at [654, 340] on div "Select Item" at bounding box center [682, 352] width 277 height 40
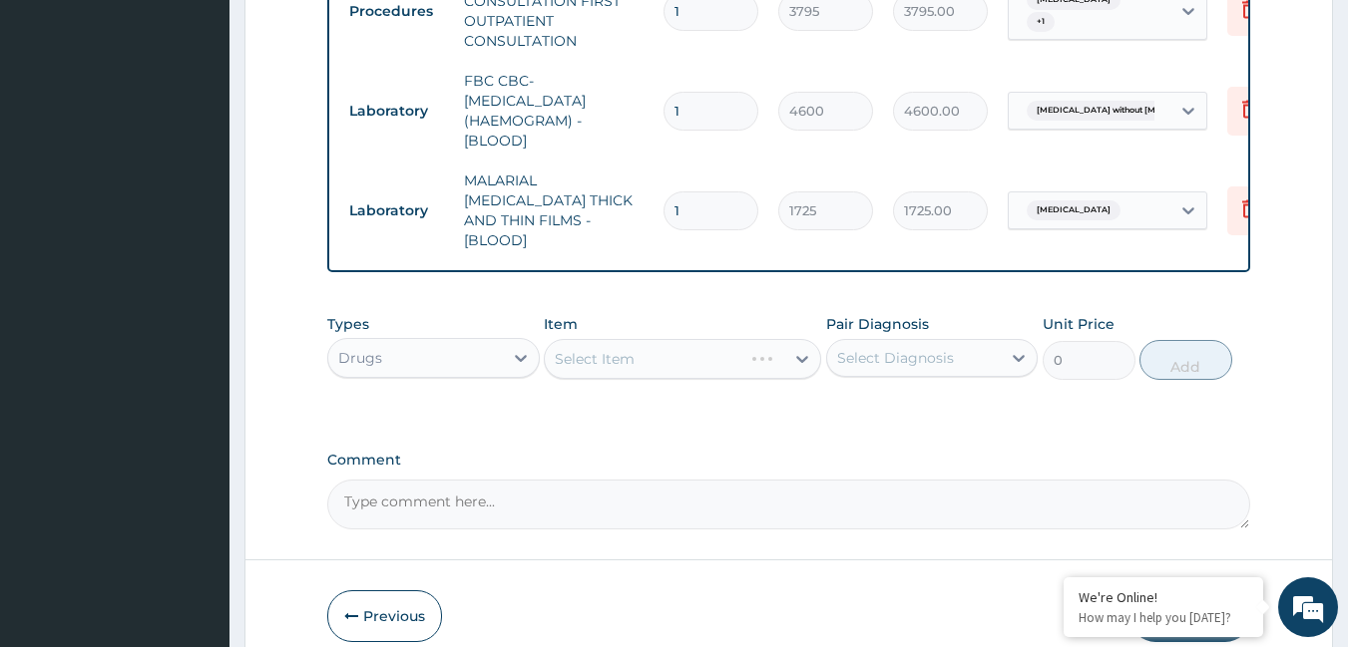
scroll to position [999, 0]
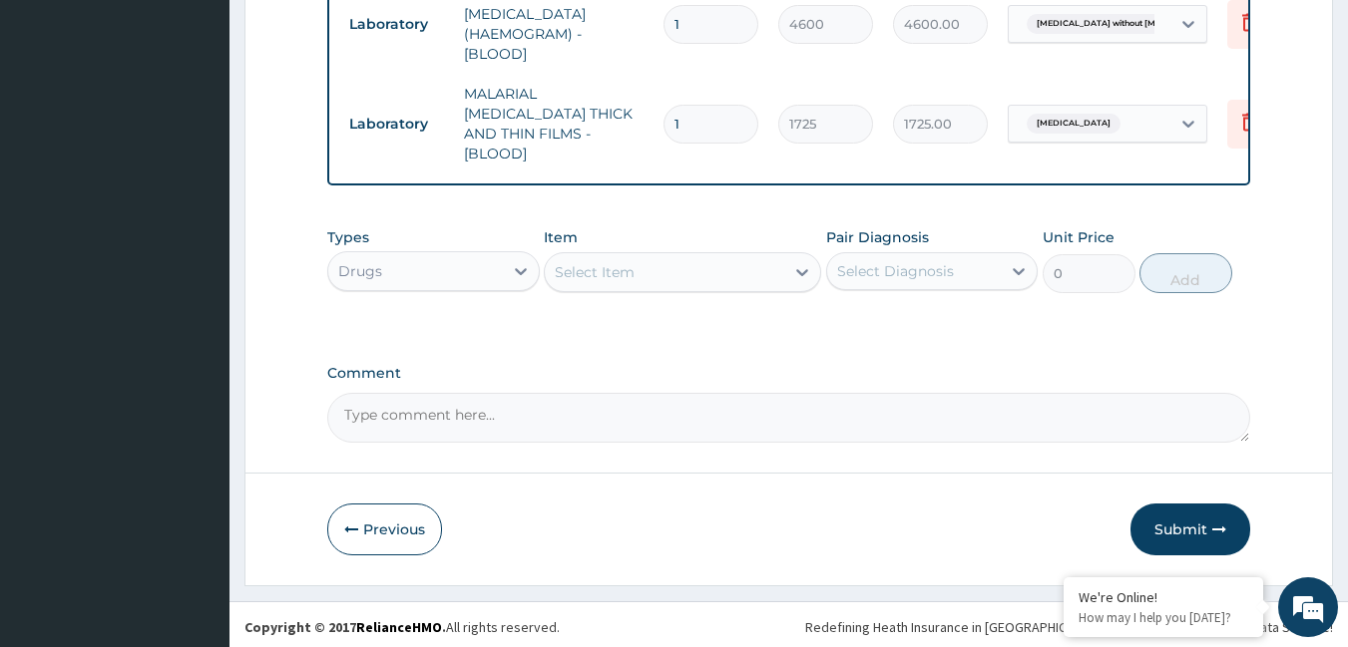
click at [576, 311] on div "Types Drugs Item Select Item Pair Diagnosis Select Diagnosis Unit Price 0 Add" at bounding box center [789, 275] width 924 height 116
click at [584, 269] on div "Select Item" at bounding box center [595, 272] width 80 height 20
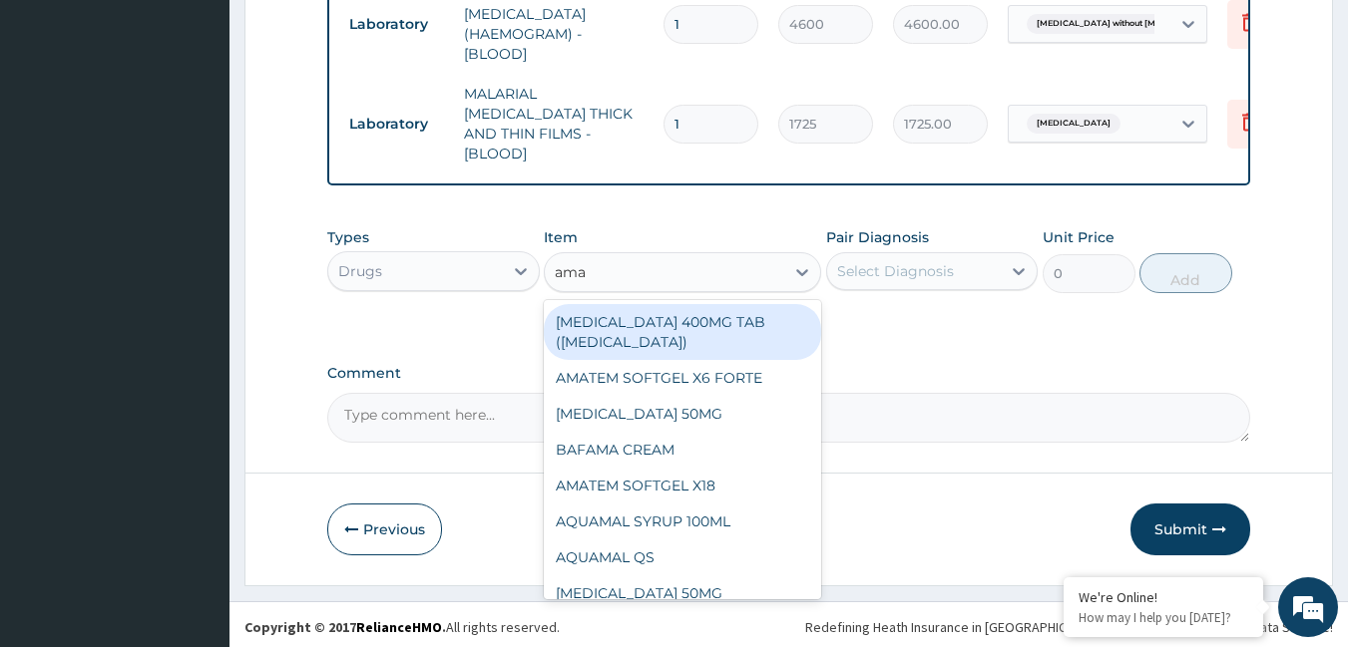
type input "amat"
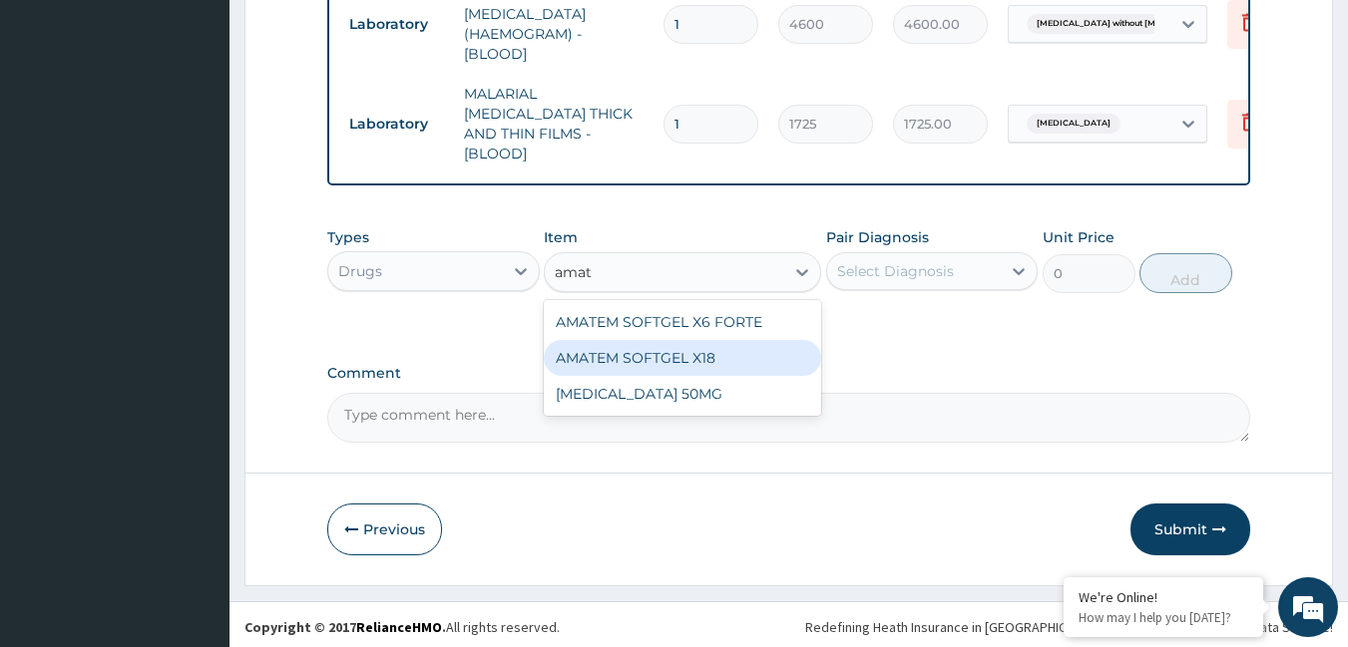
drag, startPoint x: 645, startPoint y: 339, endPoint x: 650, endPoint y: 329, distance: 11.2
click at [646, 340] on div "AMATEM SOFTGEL X18" at bounding box center [682, 358] width 277 height 36
type input "111.32"
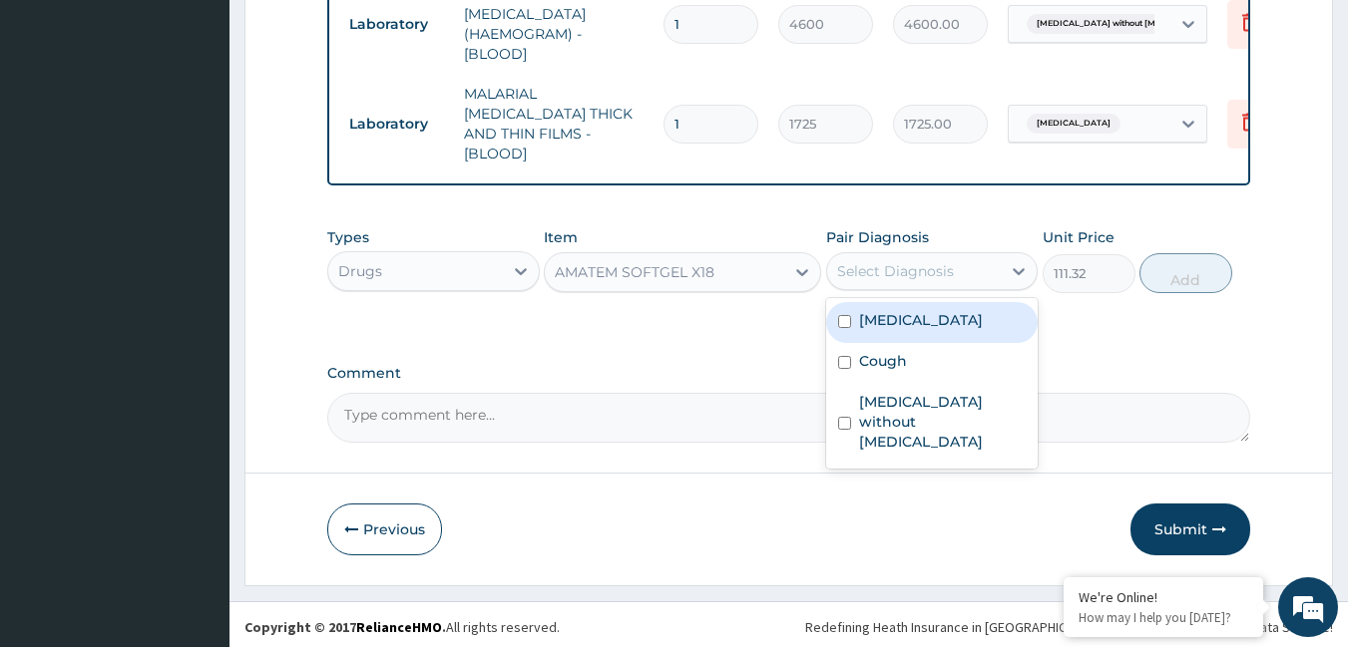
click at [881, 264] on div "Select Diagnosis" at bounding box center [895, 271] width 117 height 20
click at [878, 317] on label "[MEDICAL_DATA]" at bounding box center [921, 320] width 124 height 20
checkbox input "true"
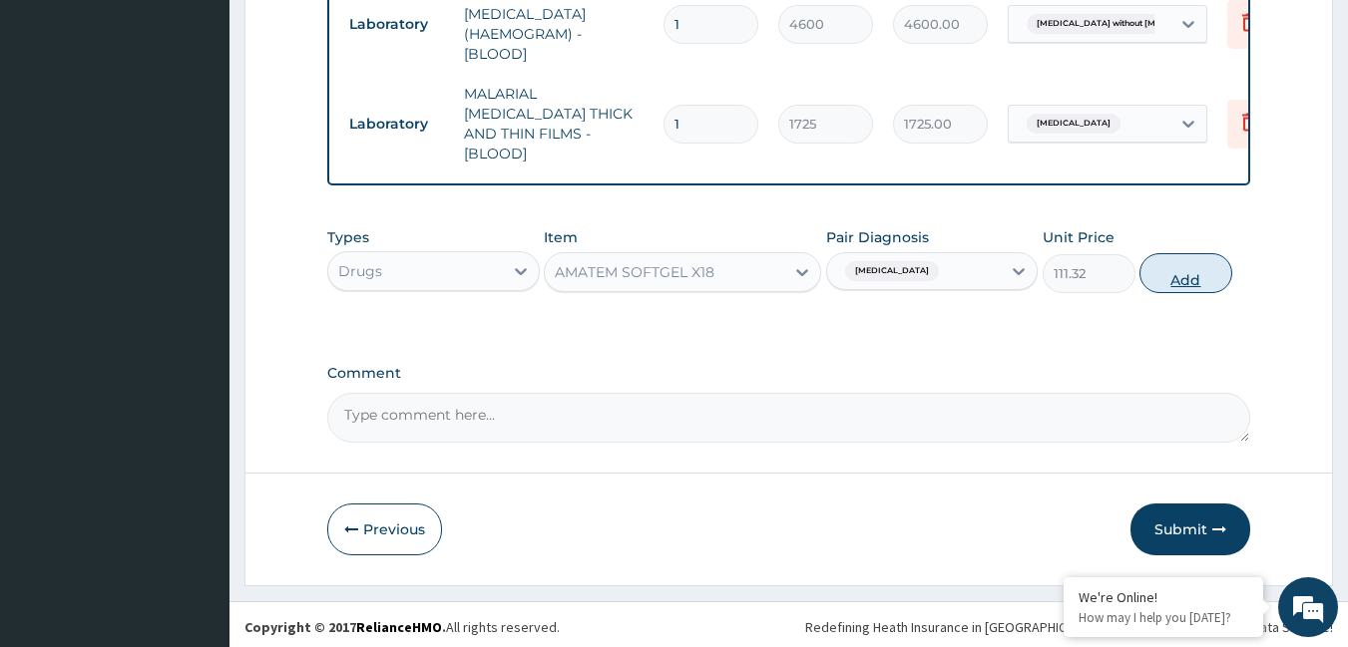
click at [1168, 269] on button "Add" at bounding box center [1185, 273] width 93 height 40
type input "0"
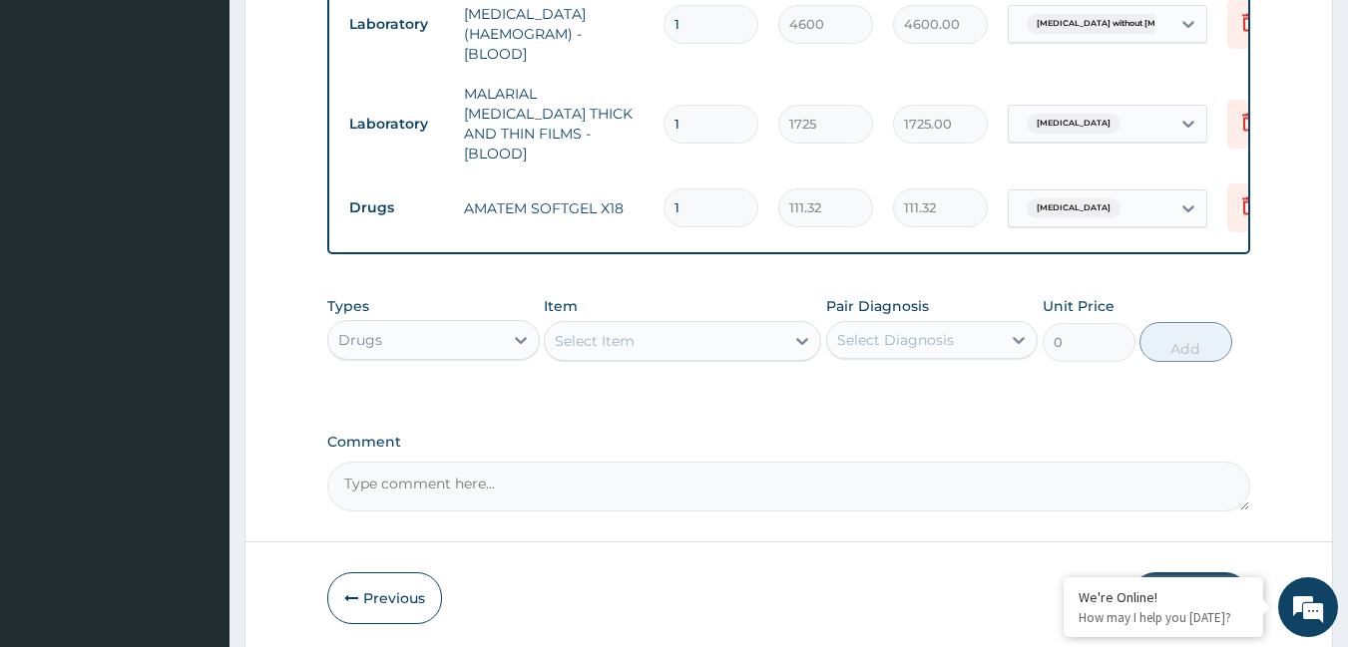
type input "0.00"
type input "6"
type input "667.92"
type input "6"
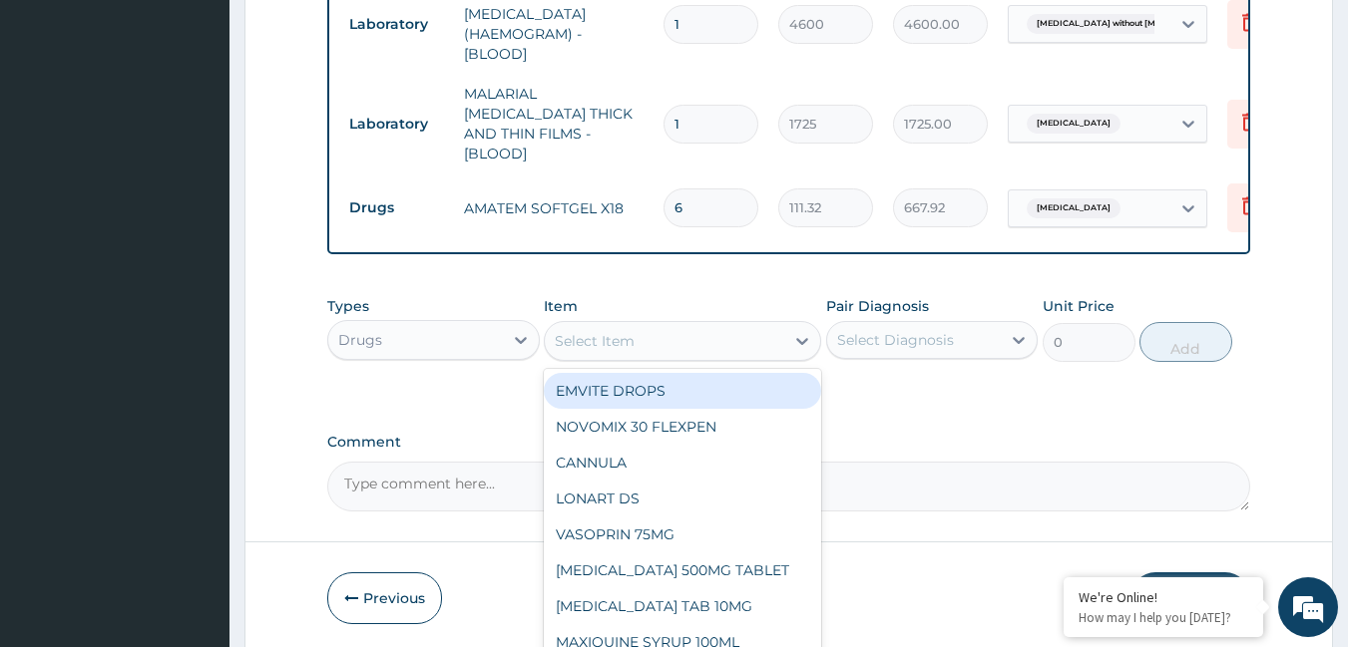
click at [617, 333] on div "Select Item" at bounding box center [595, 341] width 80 height 20
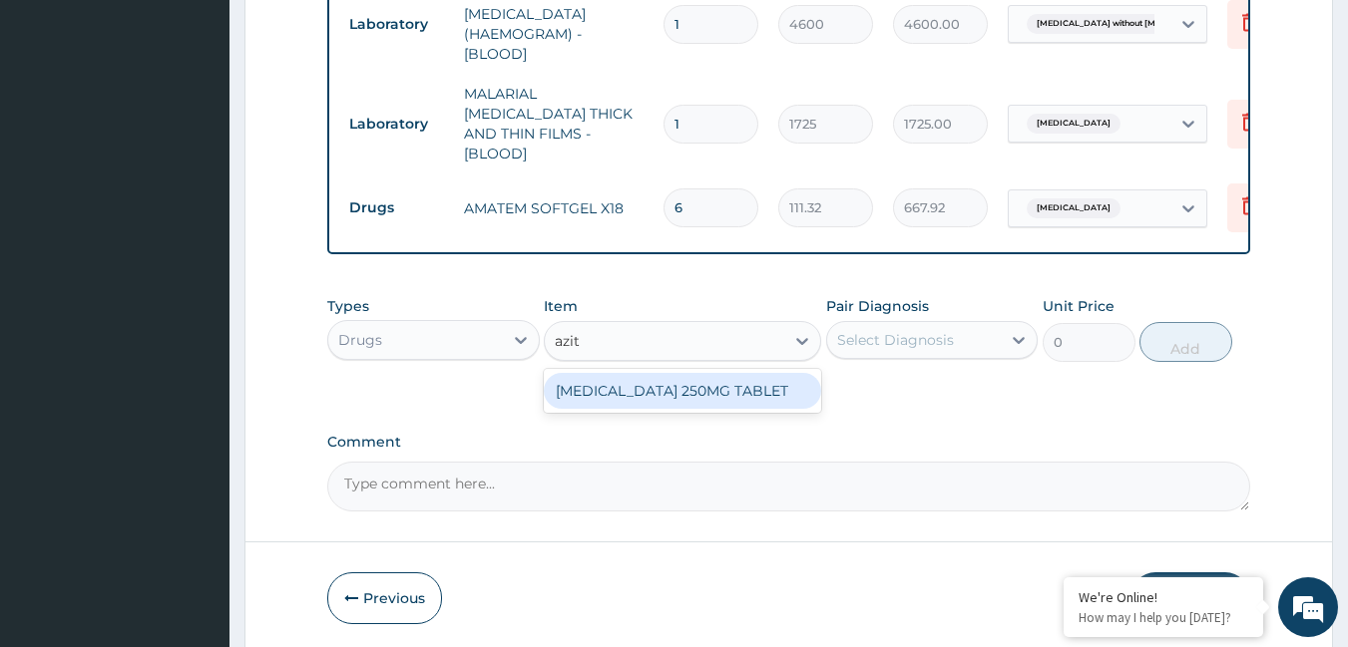
type input "azith"
click at [593, 397] on div "[MEDICAL_DATA] 250MG TABLET" at bounding box center [682, 391] width 277 height 36
type input "189.75"
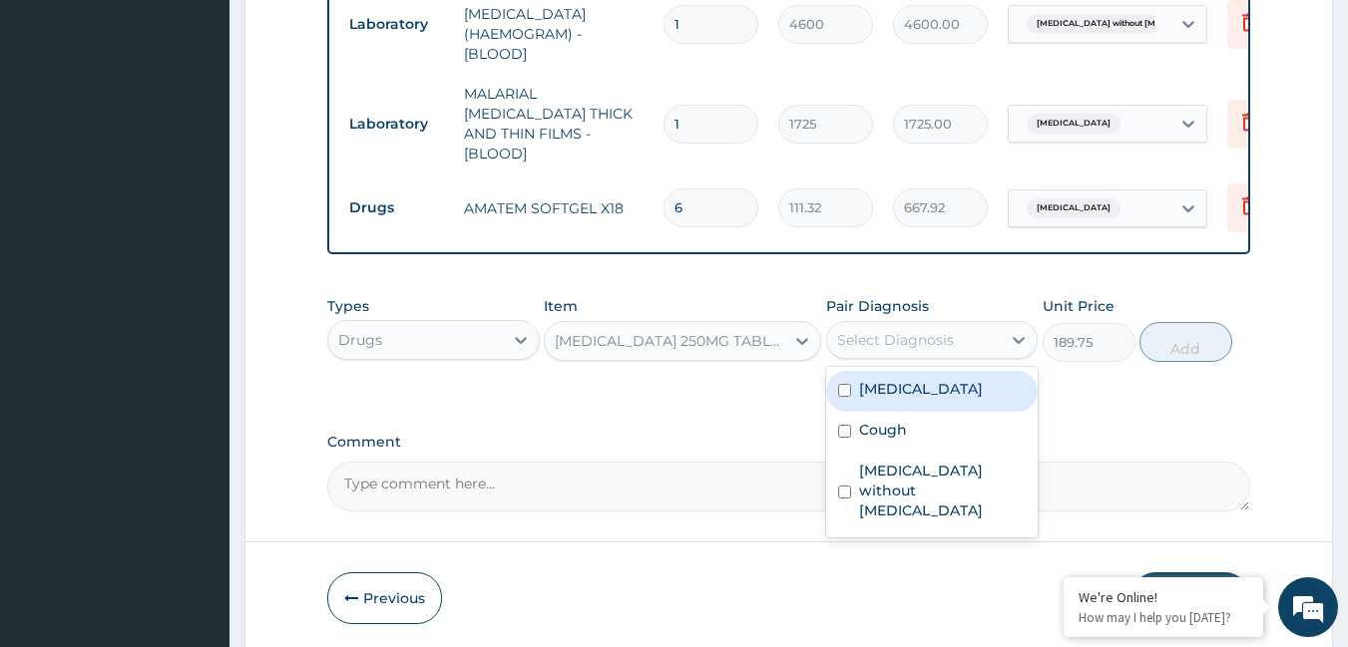
click at [863, 338] on div "Select Diagnosis" at bounding box center [895, 340] width 117 height 20
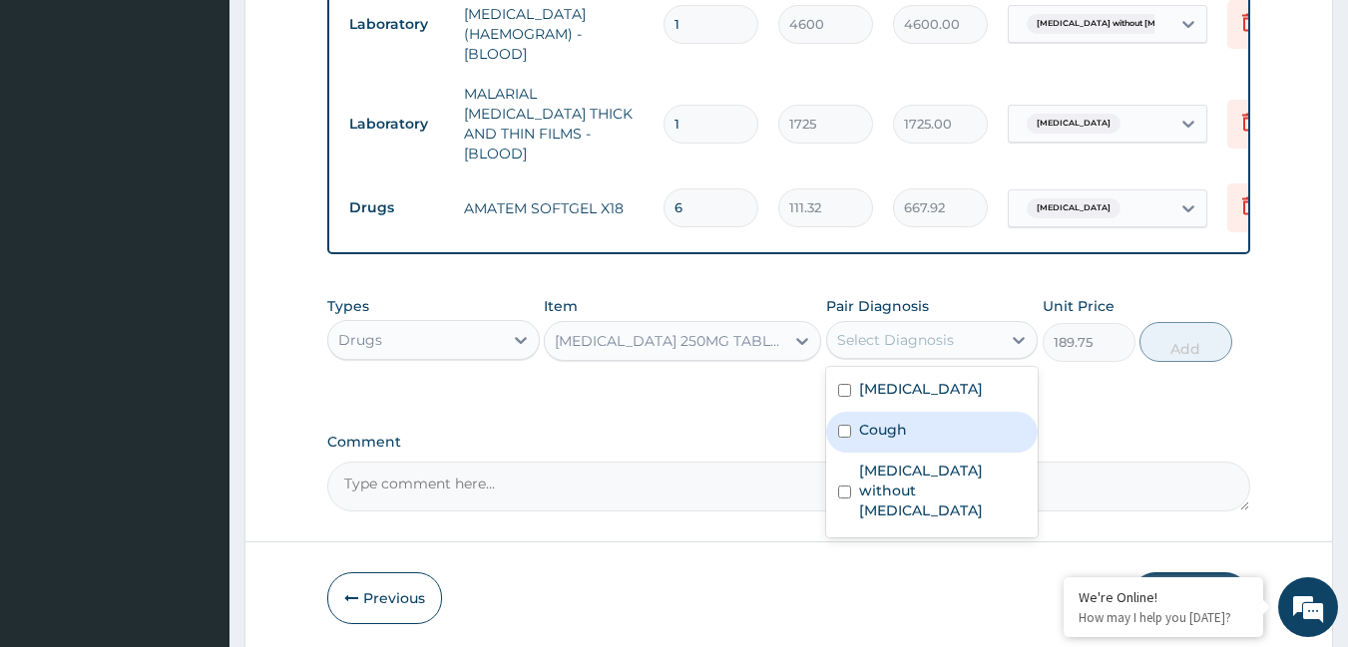
click at [866, 431] on label "Cough" at bounding box center [883, 430] width 48 height 20
checkbox input "true"
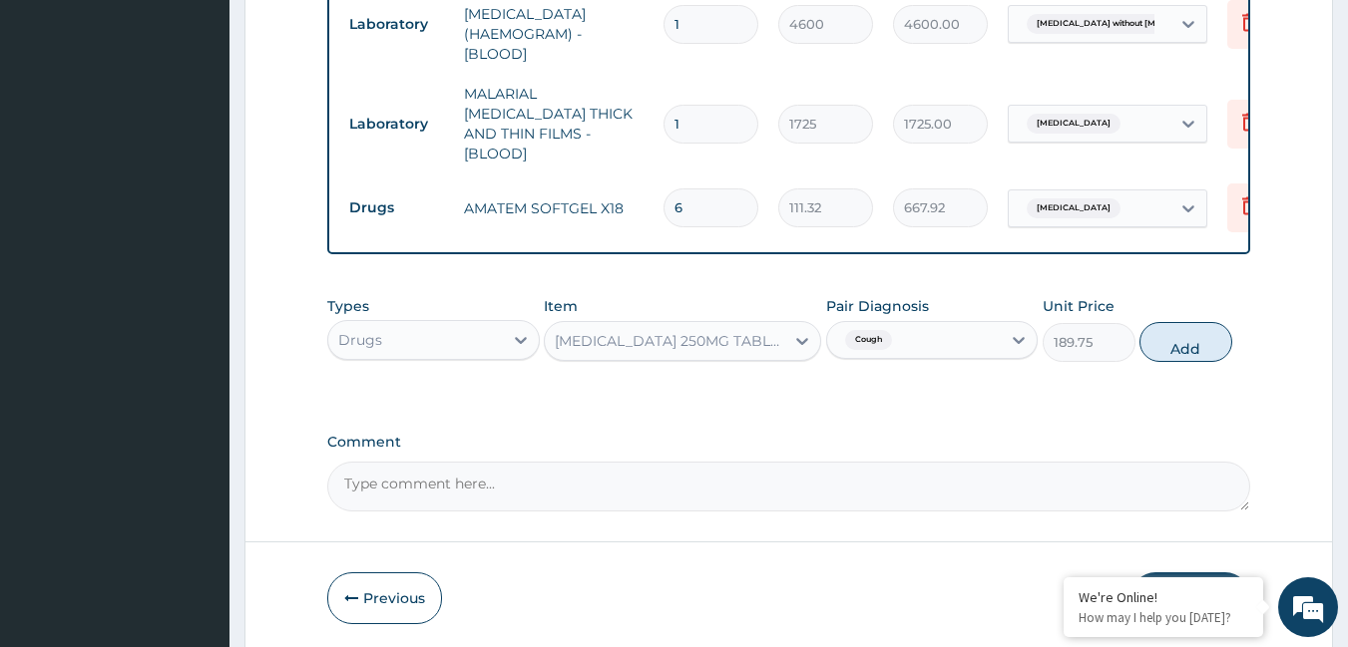
drag, startPoint x: 1198, startPoint y: 346, endPoint x: 1155, endPoint y: 347, distance: 42.9
click at [1187, 348] on button "Add" at bounding box center [1185, 342] width 93 height 40
type input "0"
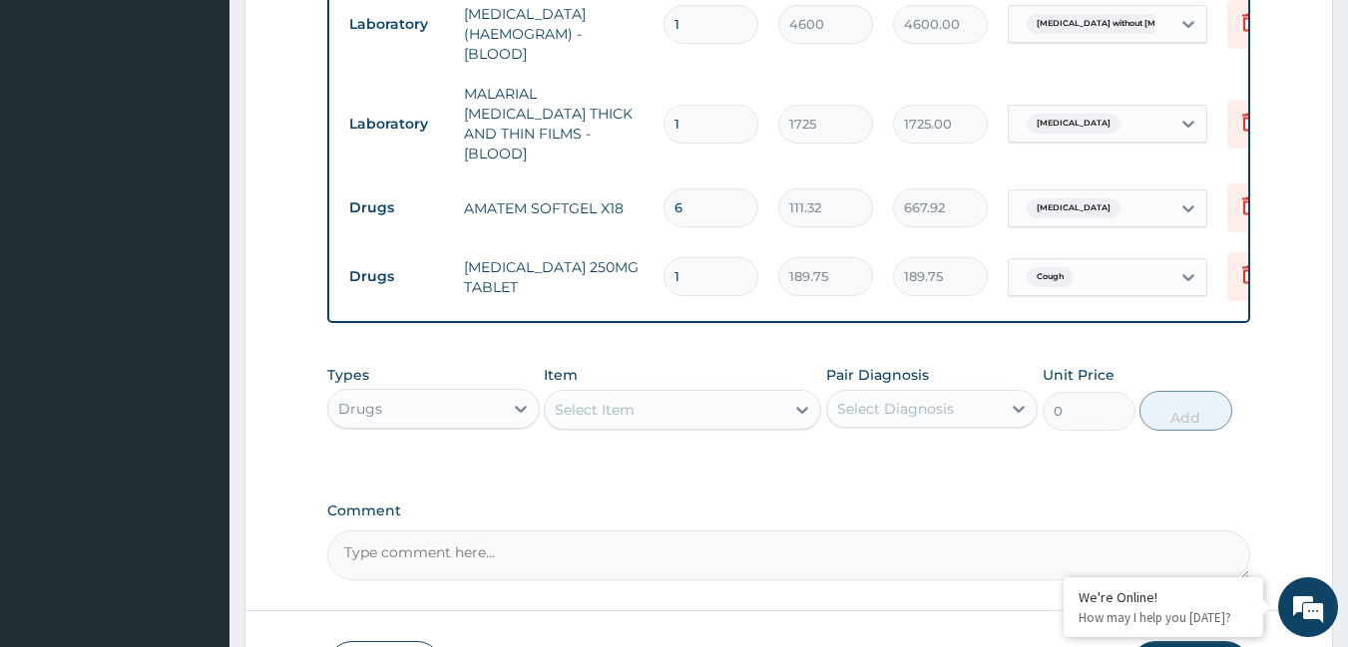
type input "10"
type input "1897.50"
type input "10"
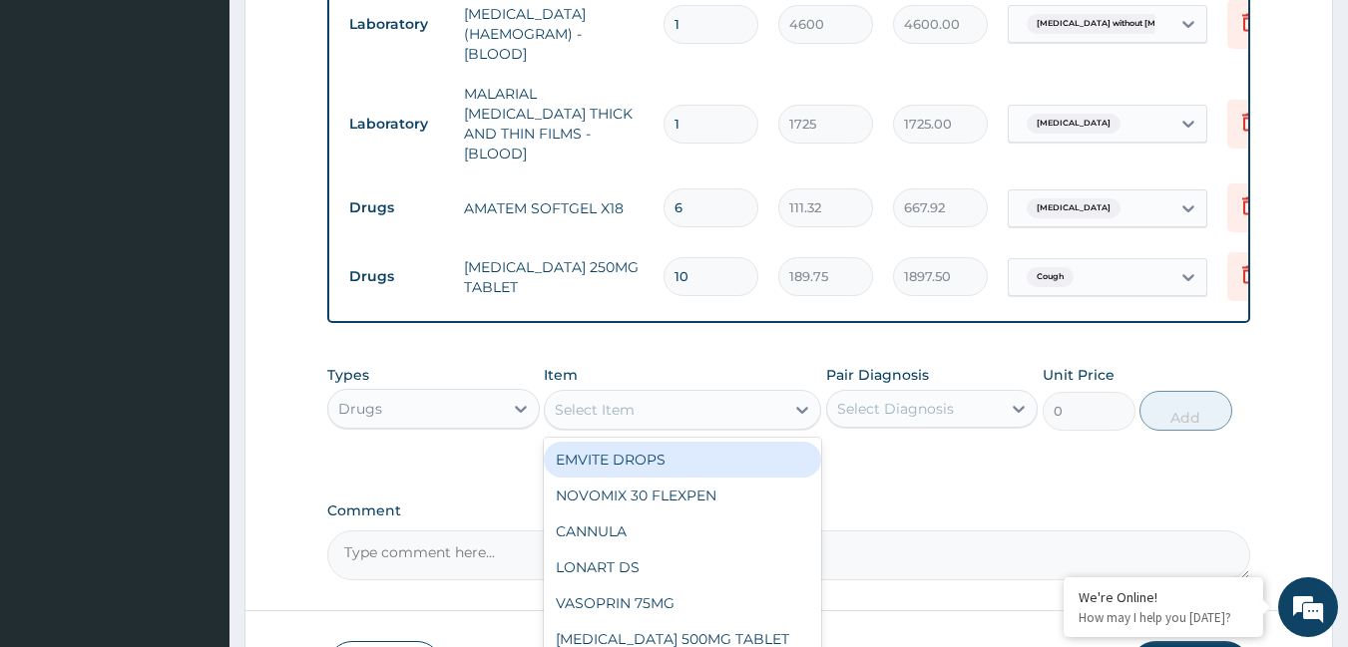
drag, startPoint x: 606, startPoint y: 395, endPoint x: 621, endPoint y: 391, distance: 15.5
click at [611, 400] on div "Select Item" at bounding box center [595, 410] width 80 height 20
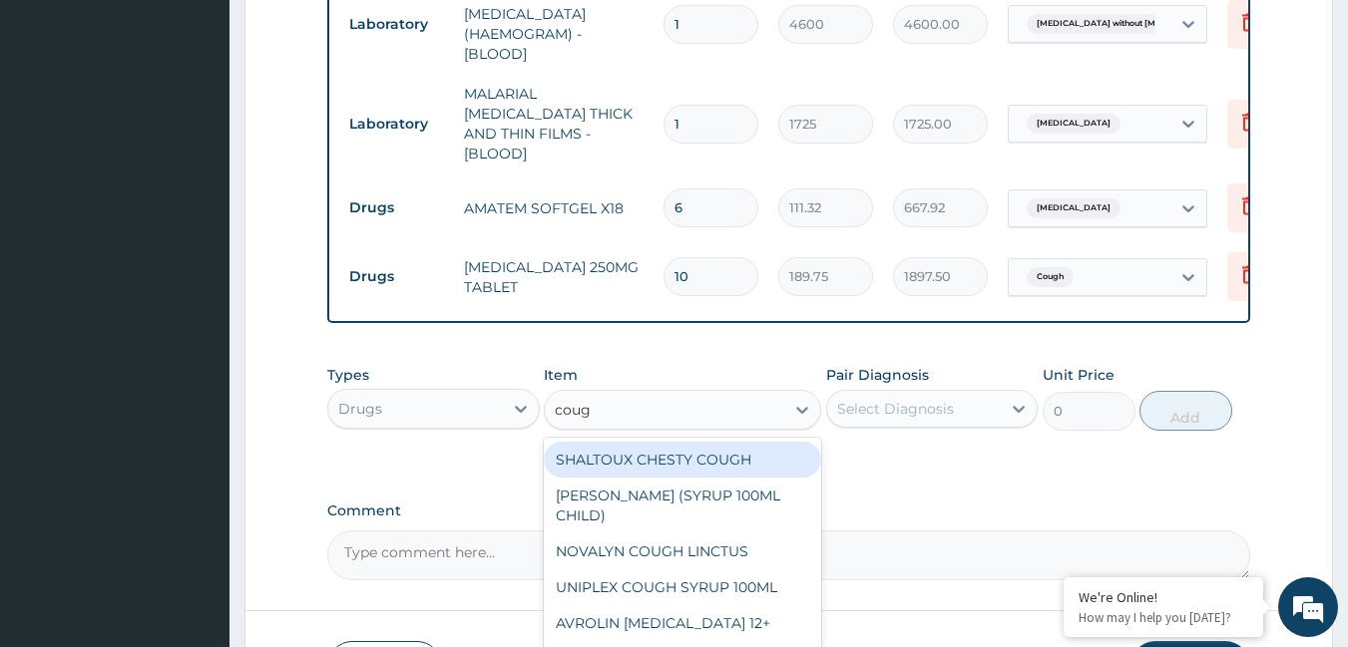
type input "cough"
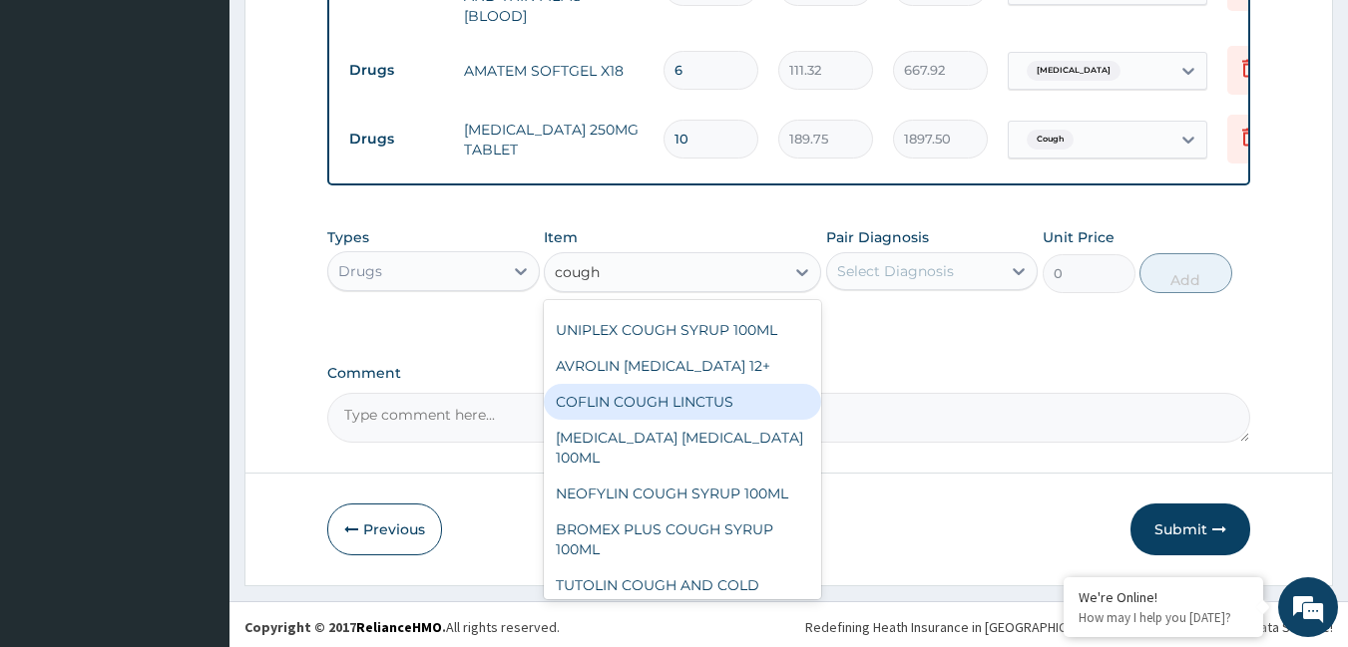
scroll to position [20, 0]
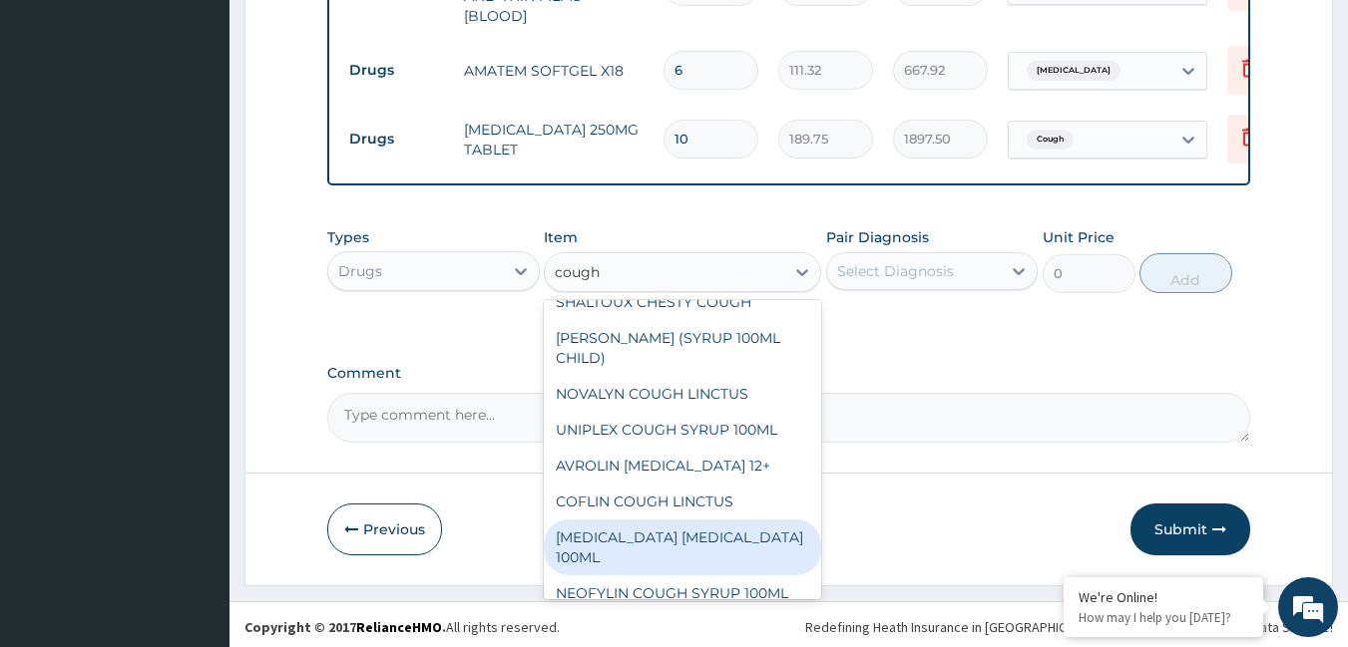
click at [669, 527] on div "[MEDICAL_DATA] [MEDICAL_DATA] 100ML" at bounding box center [682, 548] width 277 height 56
type input "1897.5"
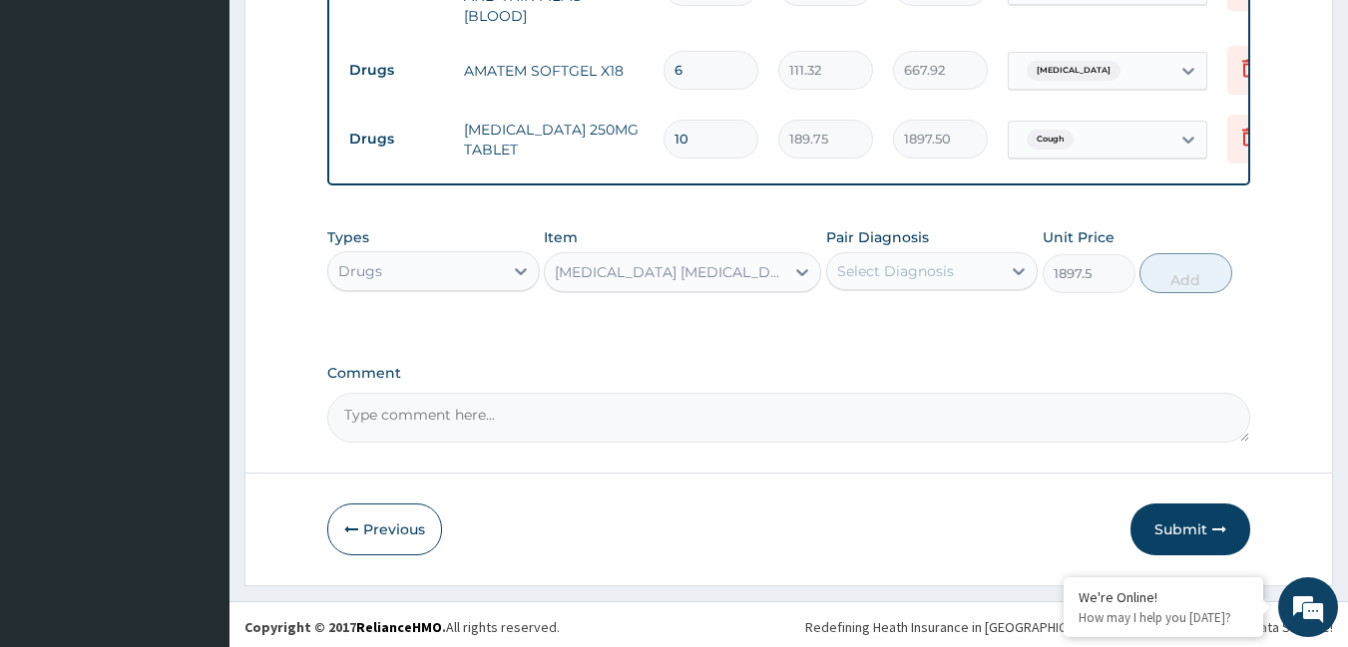
click at [843, 261] on div "Select Diagnosis" at bounding box center [895, 271] width 117 height 20
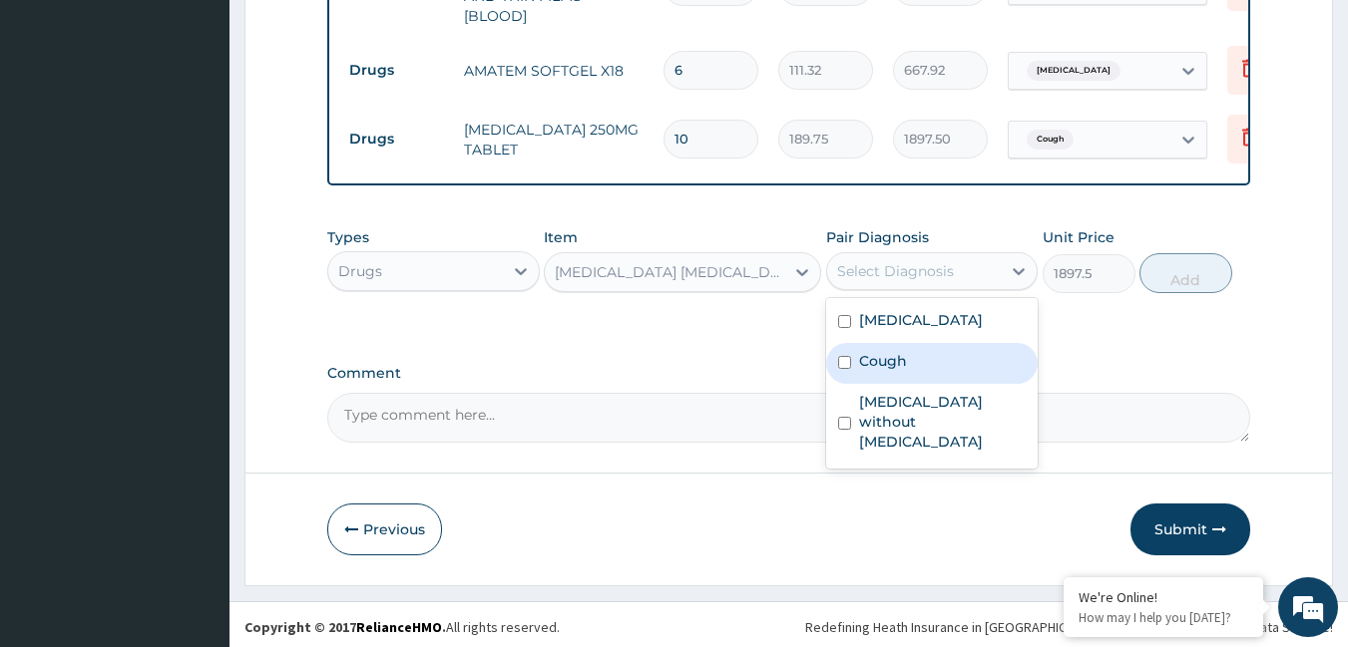
click at [863, 357] on label "Cough" at bounding box center [883, 361] width 48 height 20
checkbox input "true"
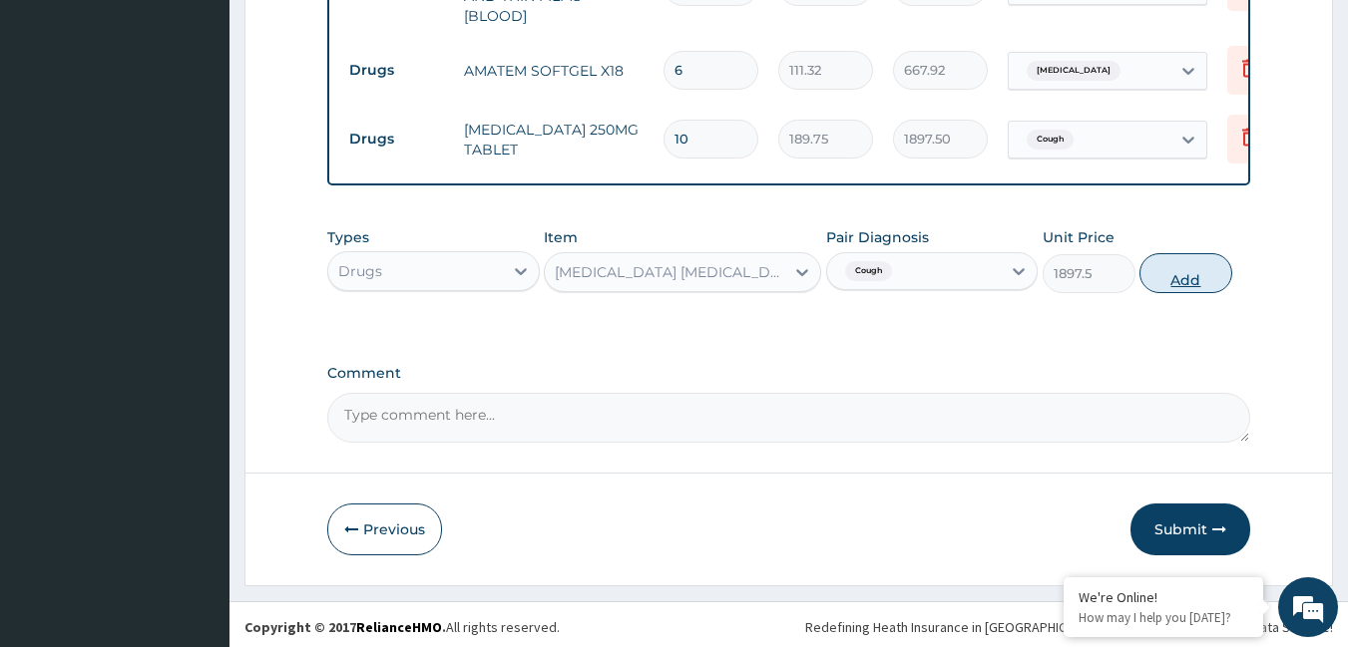
click at [1161, 279] on button "Add" at bounding box center [1185, 273] width 93 height 40
type input "0"
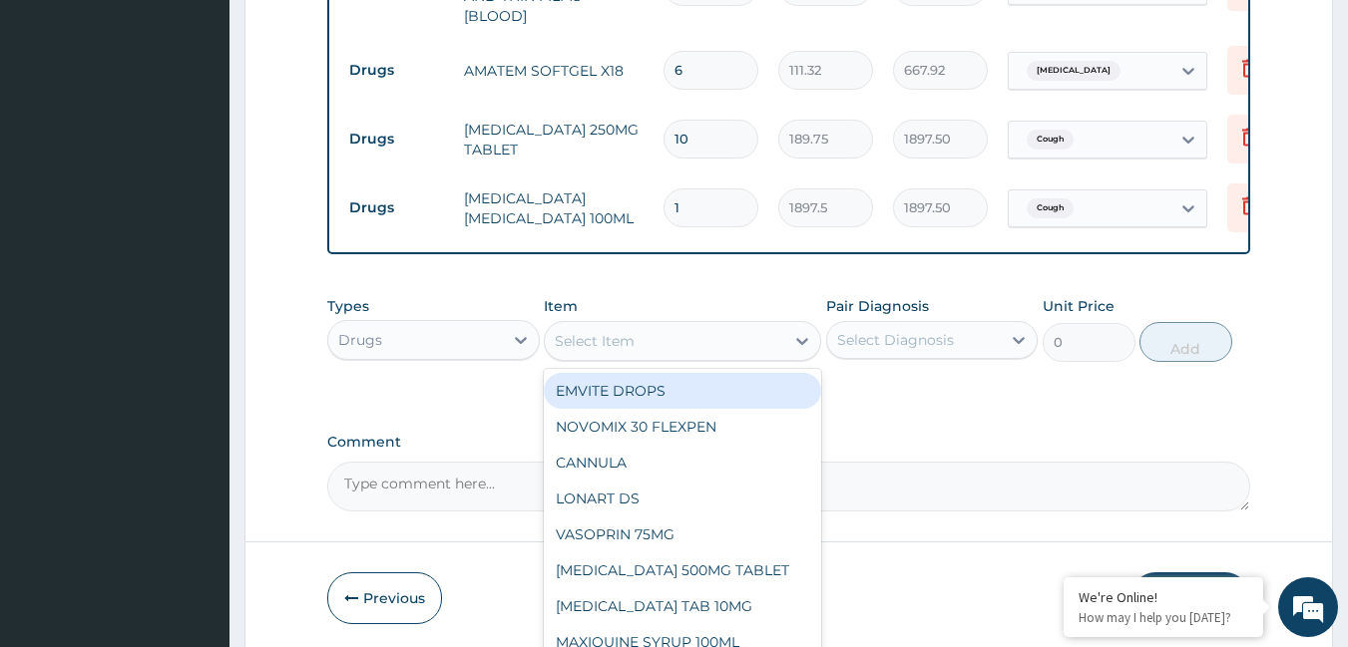
click at [722, 328] on div "Select Item" at bounding box center [664, 341] width 239 height 32
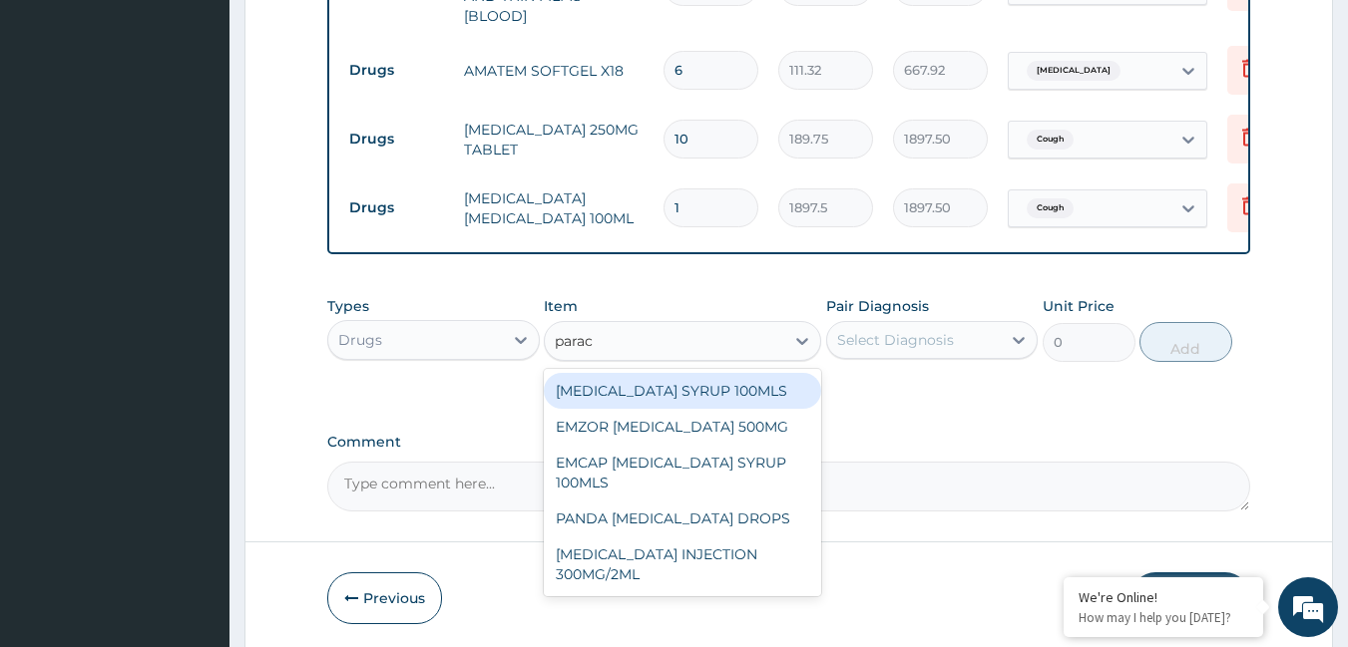
type input "parace"
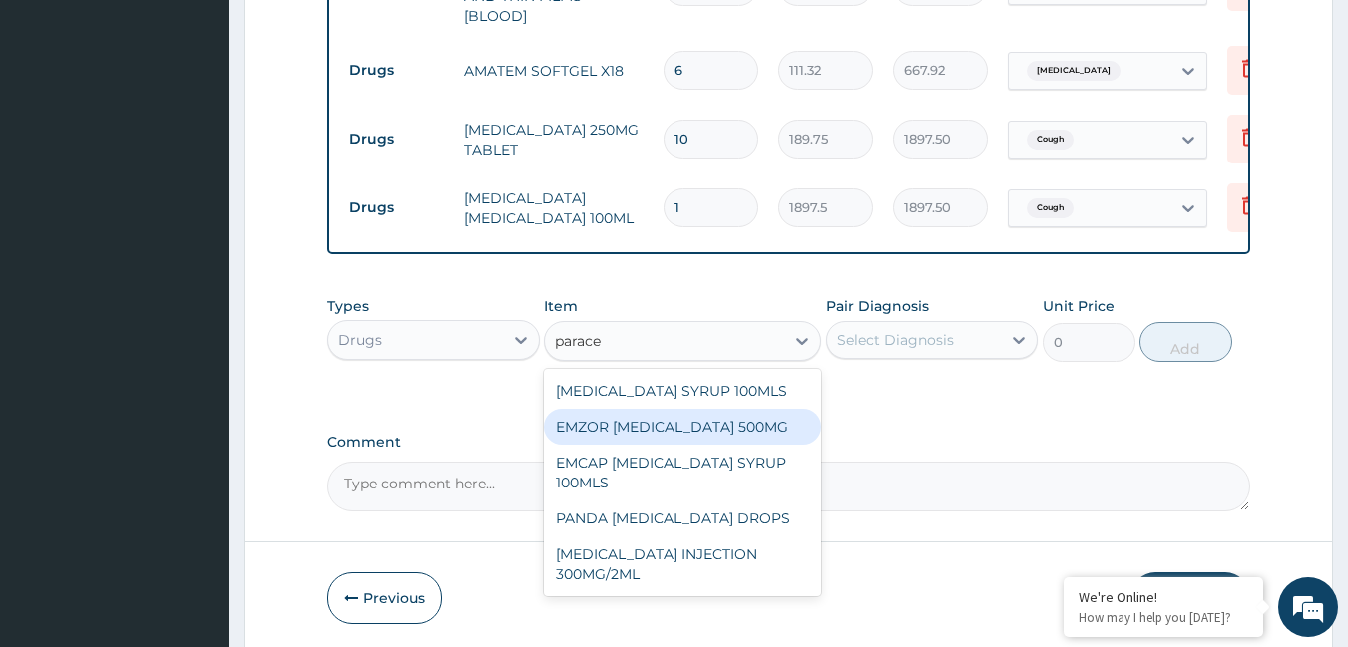
drag, startPoint x: 695, startPoint y: 422, endPoint x: 696, endPoint y: 411, distance: 11.0
click at [695, 421] on div "EMZOR [MEDICAL_DATA] 500MG" at bounding box center [682, 427] width 277 height 36
type input "25.3"
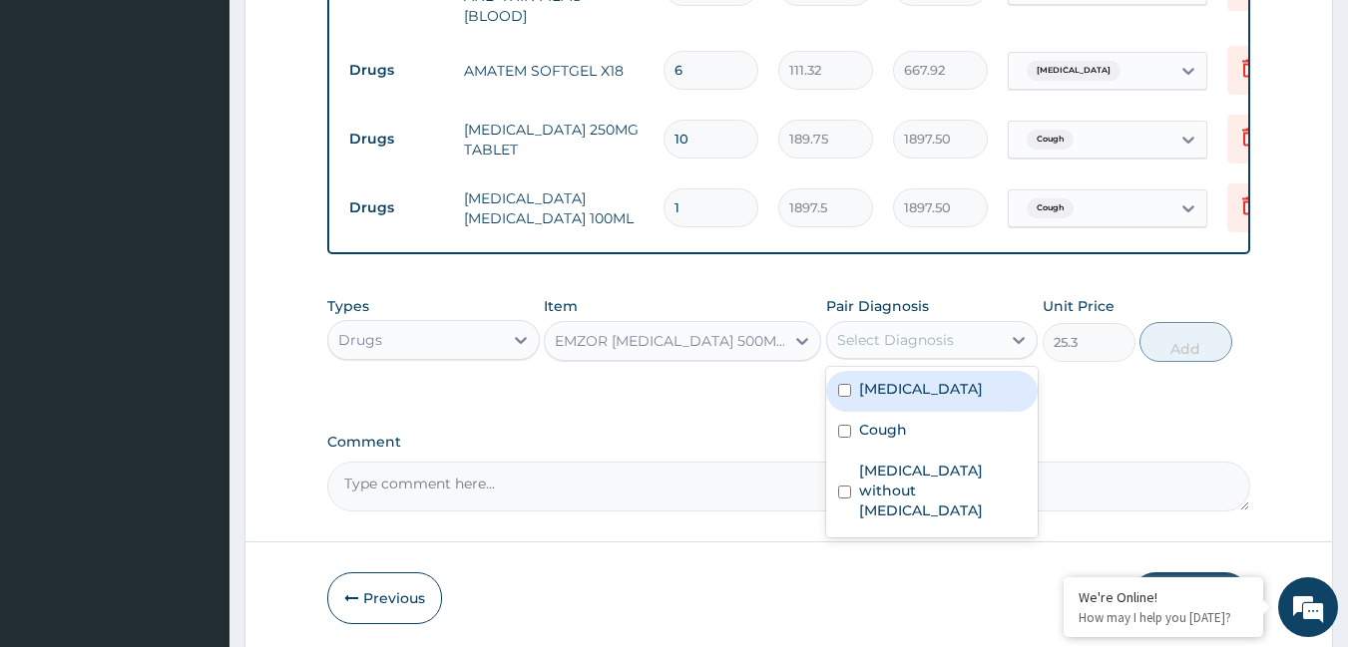
click at [880, 339] on div "Select Diagnosis" at bounding box center [895, 340] width 117 height 20
click at [883, 379] on label "[MEDICAL_DATA]" at bounding box center [921, 389] width 124 height 20
checkbox input "true"
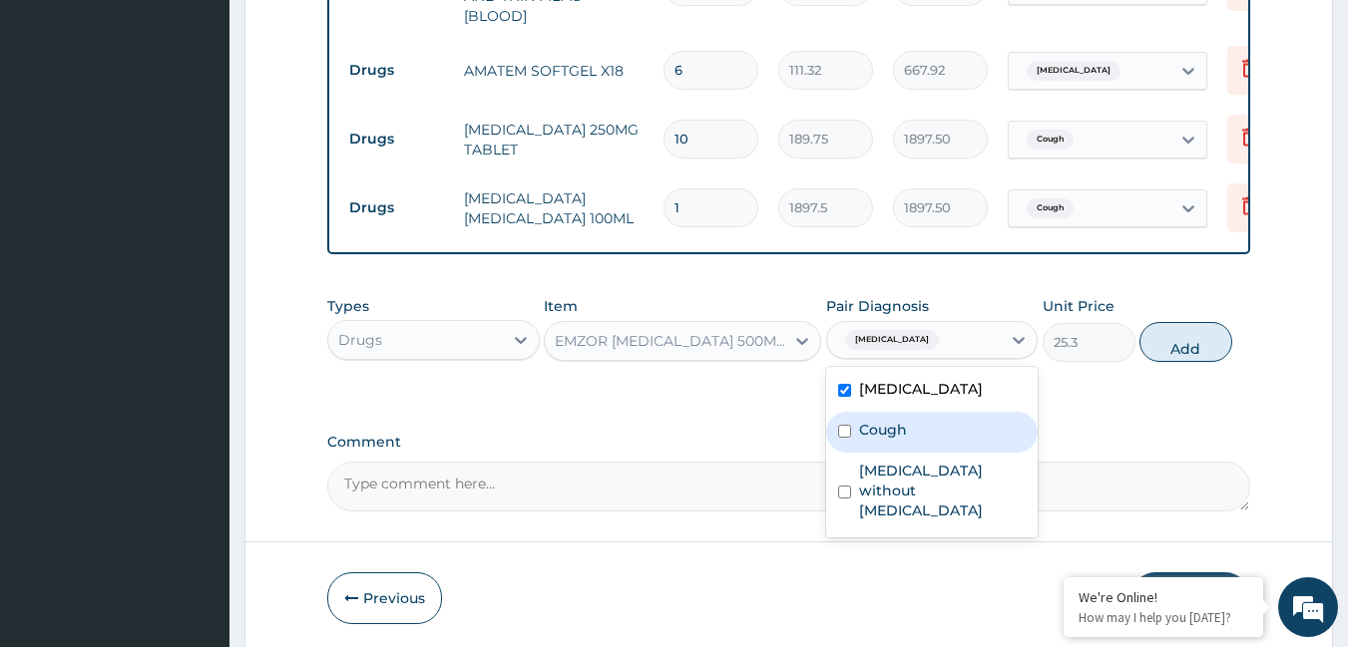
click at [884, 439] on div "Cough" at bounding box center [932, 432] width 212 height 41
checkbox input "true"
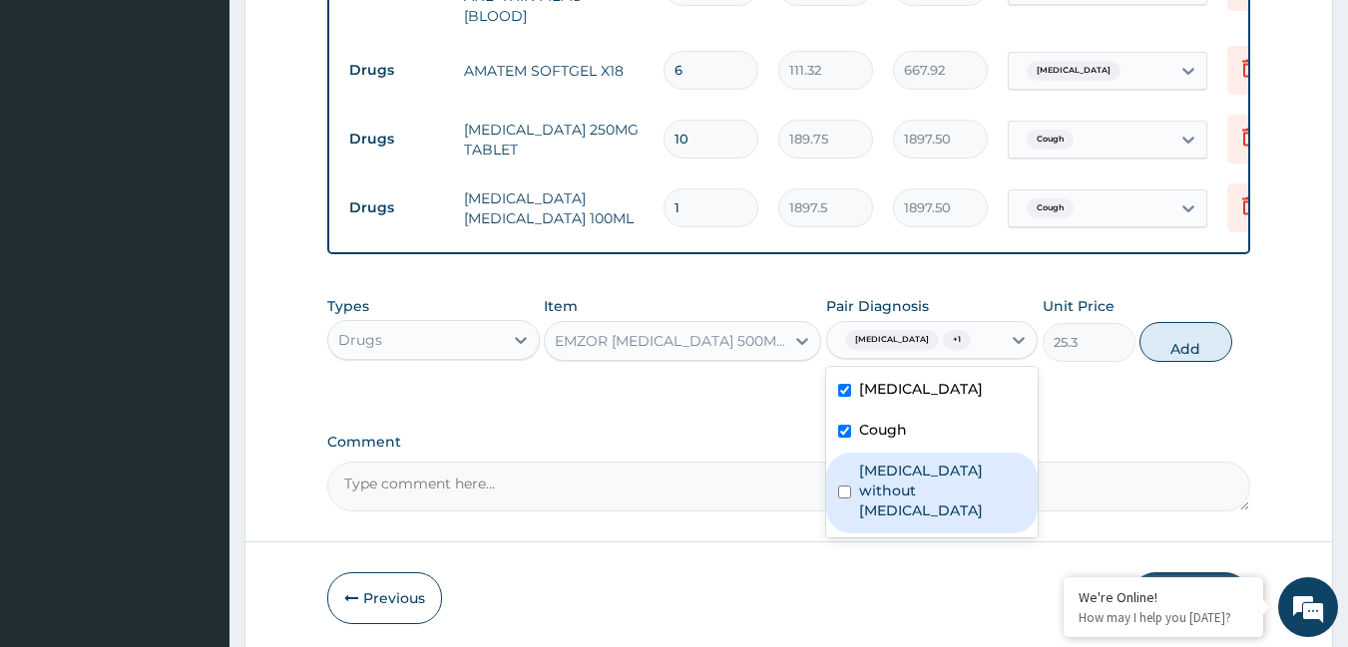
drag, startPoint x: 892, startPoint y: 464, endPoint x: 925, endPoint y: 417, distance: 57.3
click at [892, 465] on label "[MEDICAL_DATA] without [MEDICAL_DATA]" at bounding box center [943, 491] width 168 height 60
checkbox input "true"
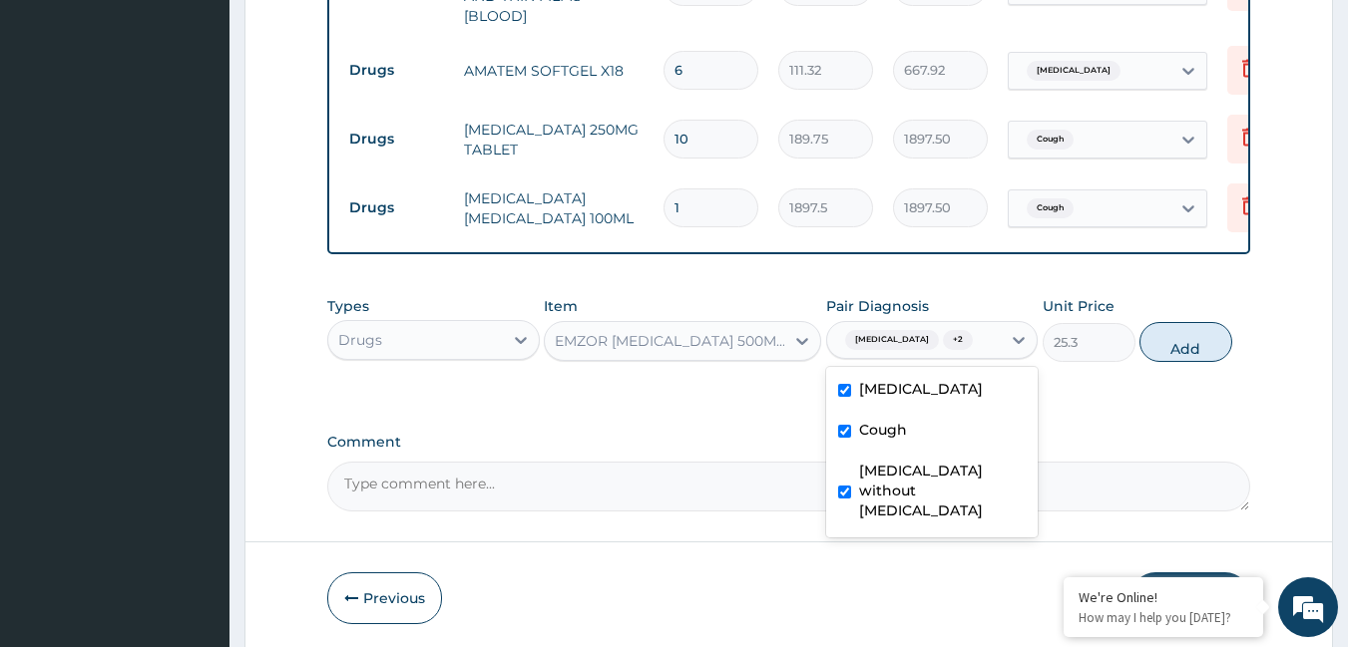
drag, startPoint x: 1167, startPoint y: 338, endPoint x: 978, endPoint y: 304, distance: 192.6
click at [1160, 341] on button "Add" at bounding box center [1185, 342] width 93 height 40
type input "0"
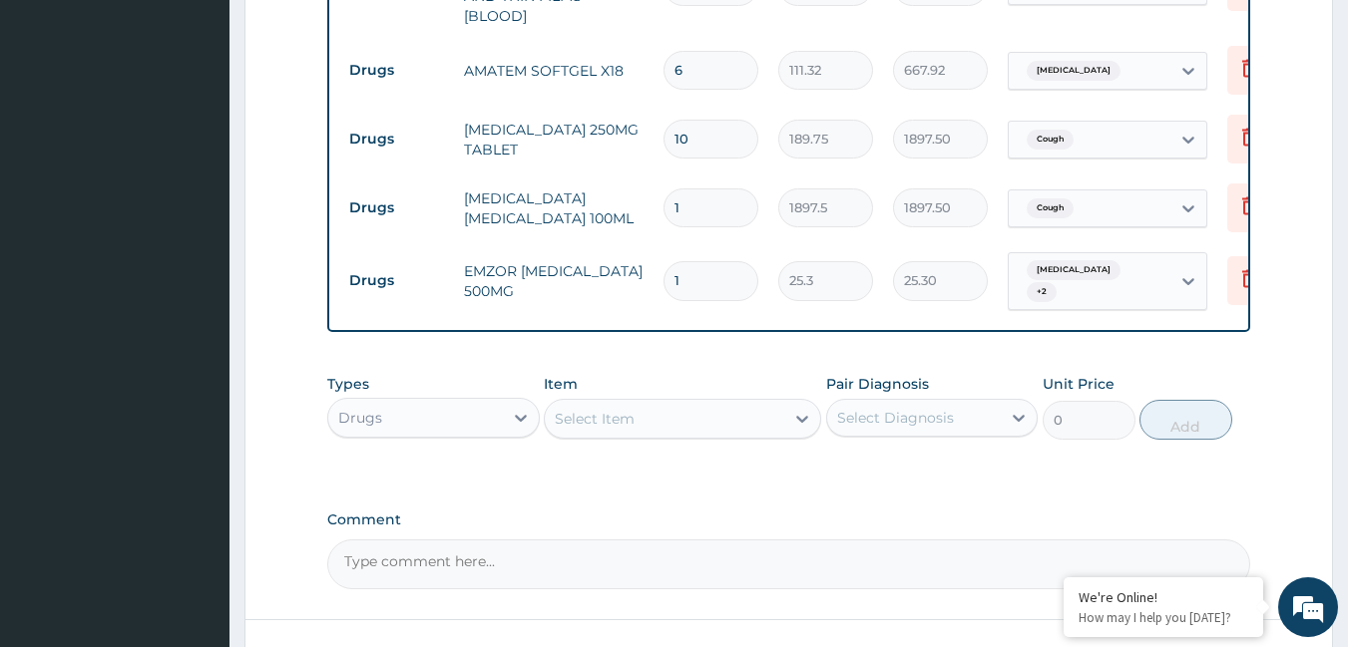
type input "0"
type input "0.00"
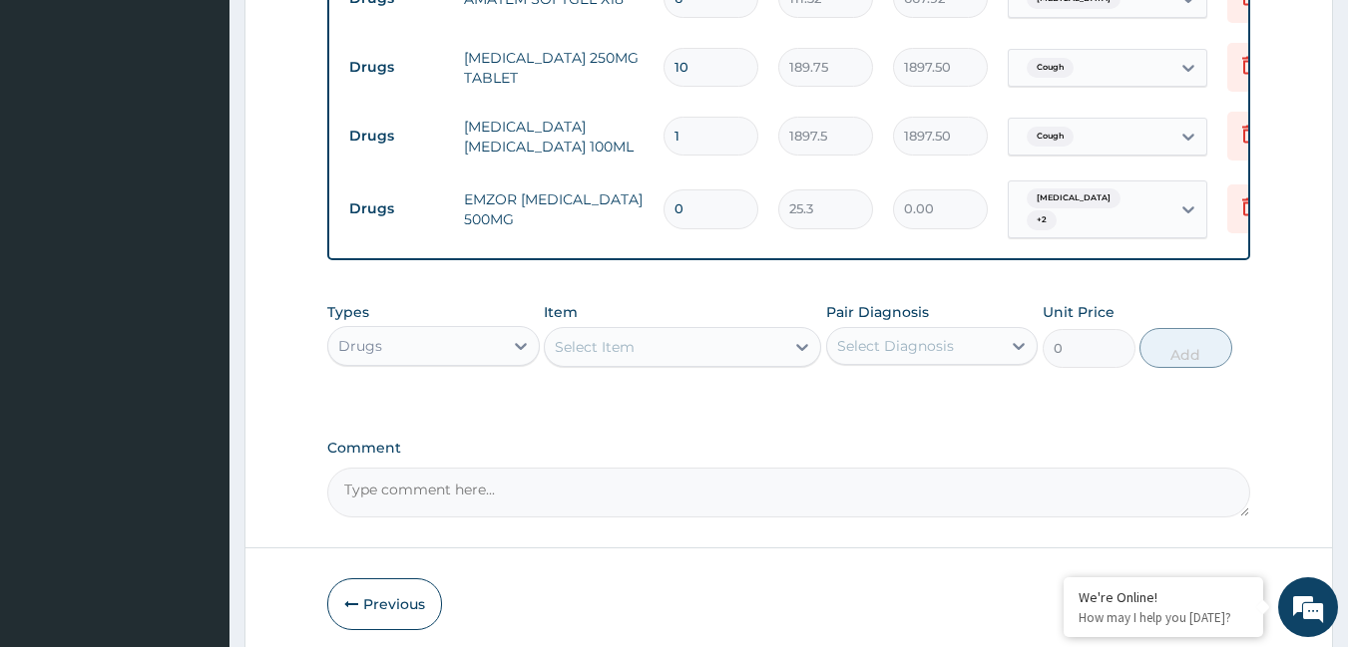
scroll to position [1236, 0]
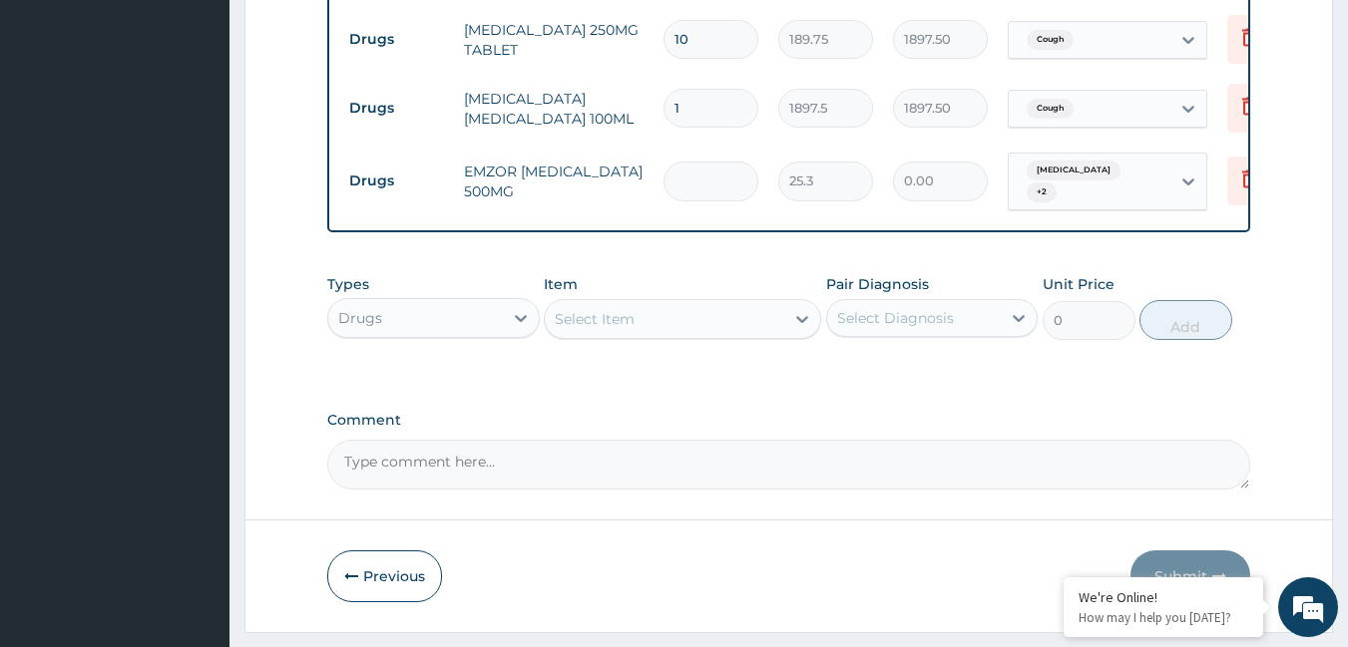
type input "1"
type input "25.30"
type input "18"
type input "455.40"
type input "18"
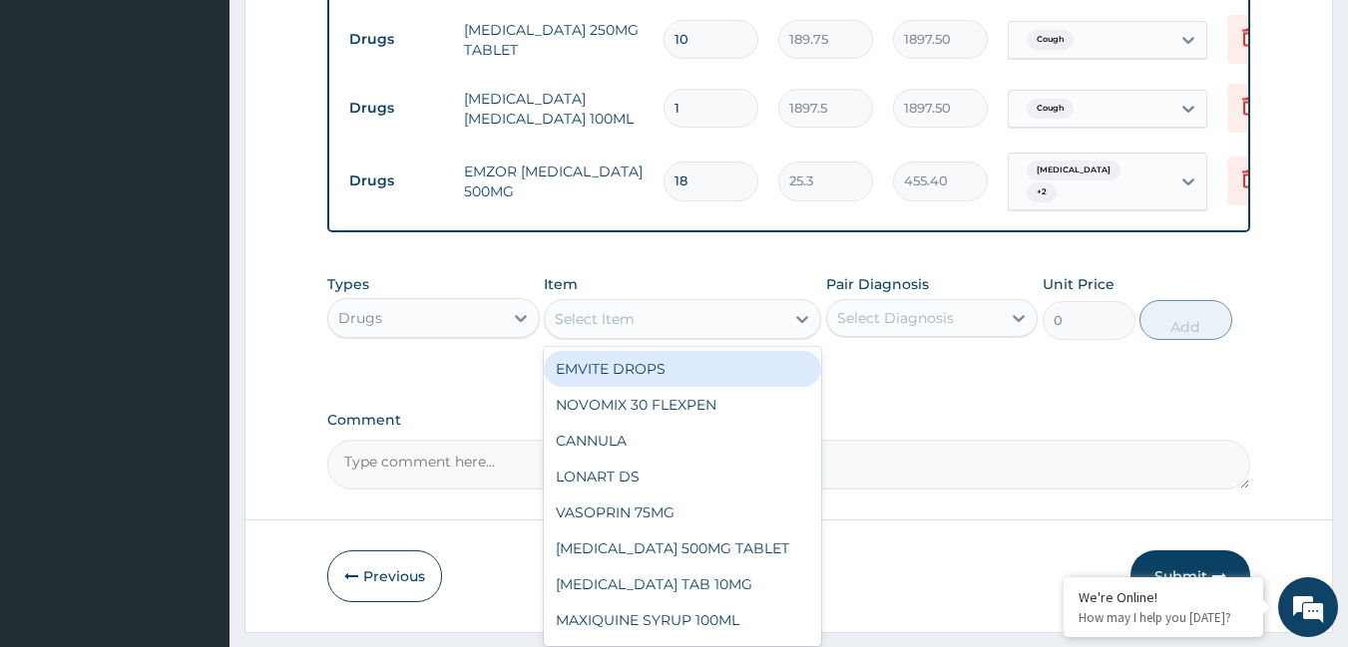
click at [638, 315] on div "Select Item" at bounding box center [664, 319] width 239 height 32
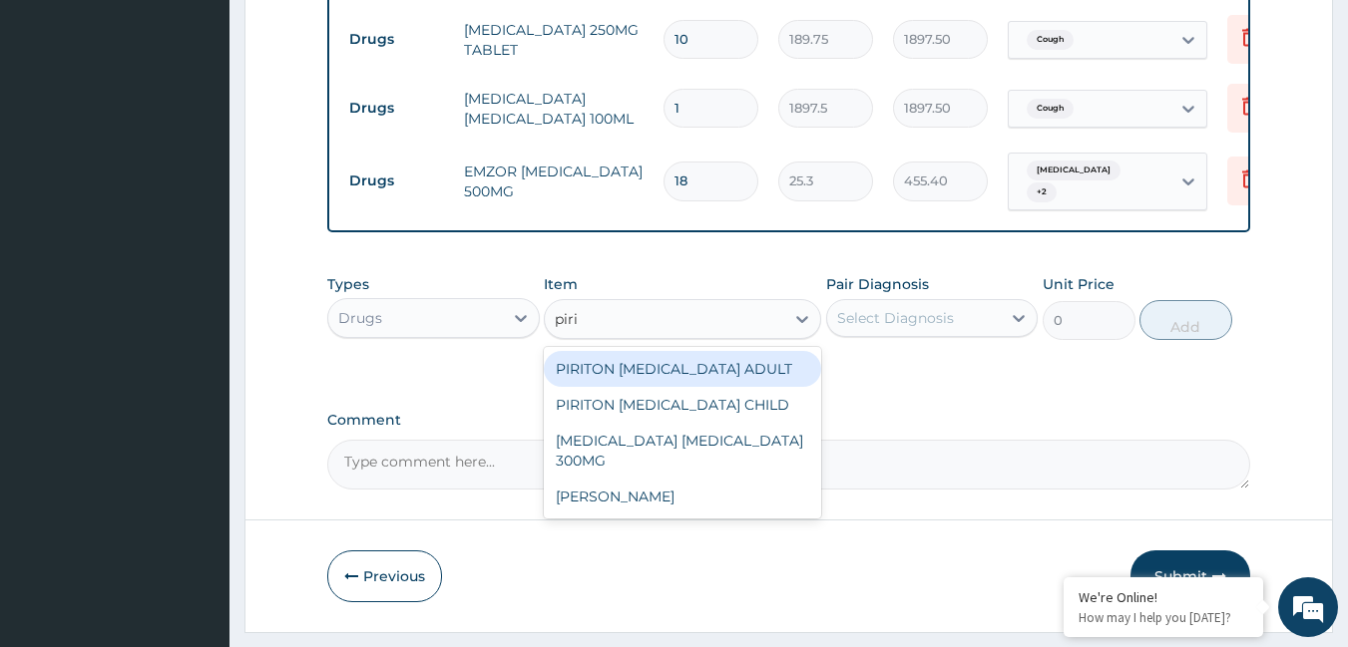
type input "pirit"
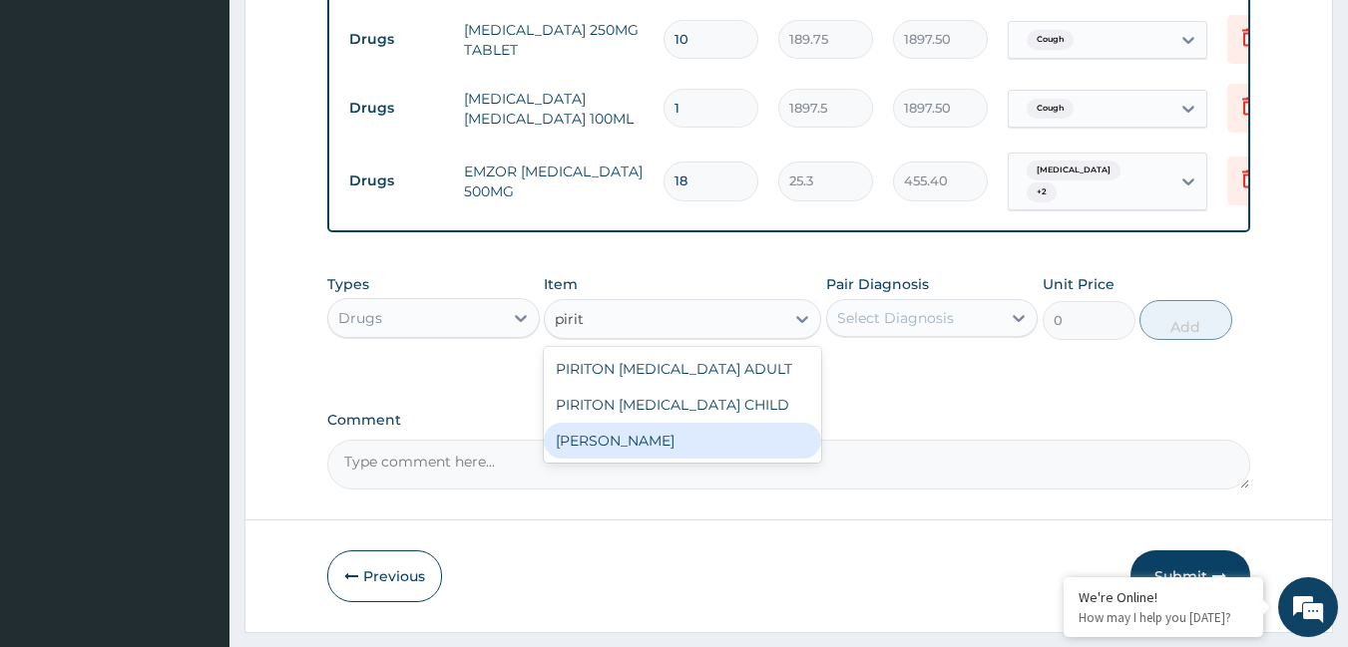
drag, startPoint x: 644, startPoint y: 432, endPoint x: 688, endPoint y: 370, distance: 75.8
click at [645, 432] on div "[PERSON_NAME]" at bounding box center [682, 441] width 277 height 36
type input "25.3"
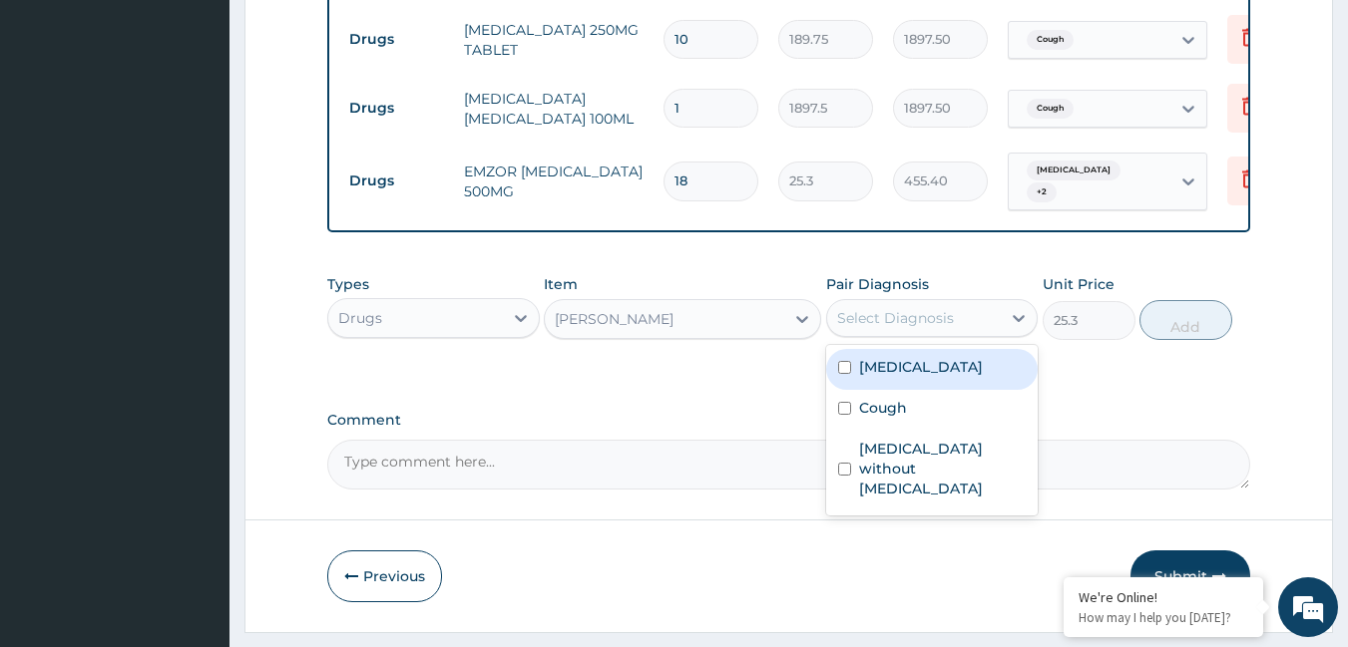
click at [847, 311] on div "Select Diagnosis" at bounding box center [895, 318] width 117 height 20
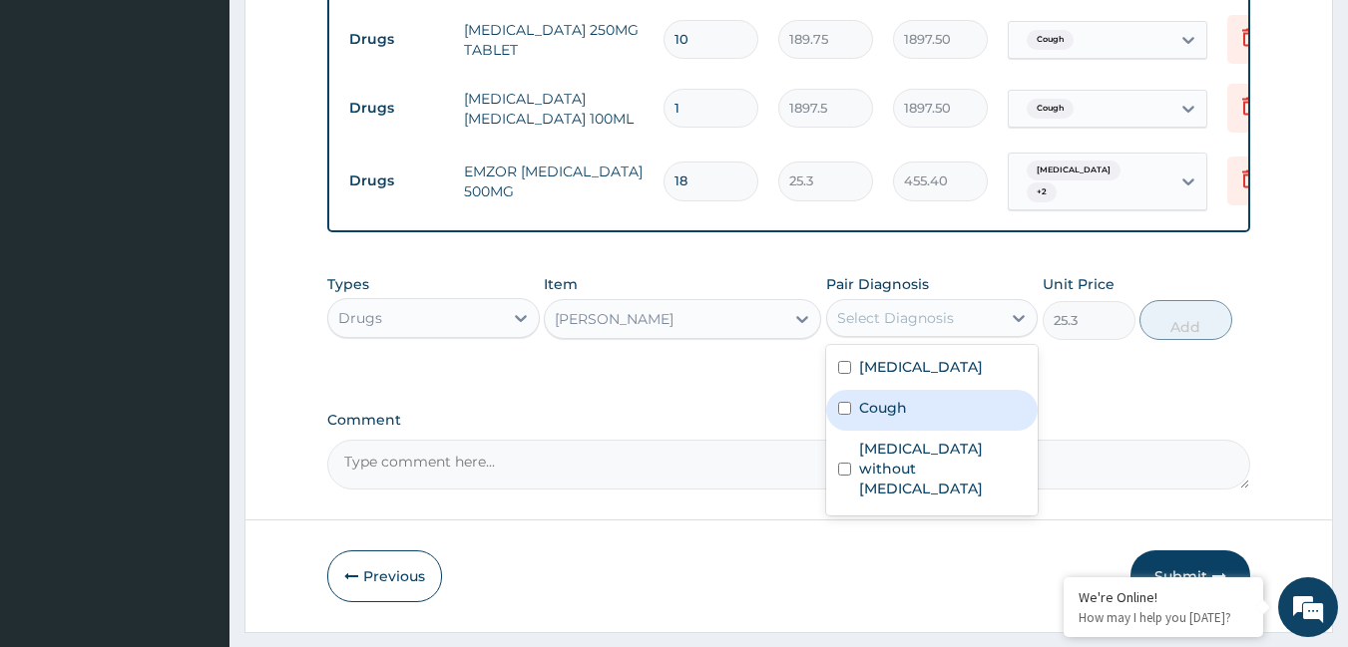
click at [873, 413] on div "Cough" at bounding box center [932, 410] width 212 height 41
checkbox input "true"
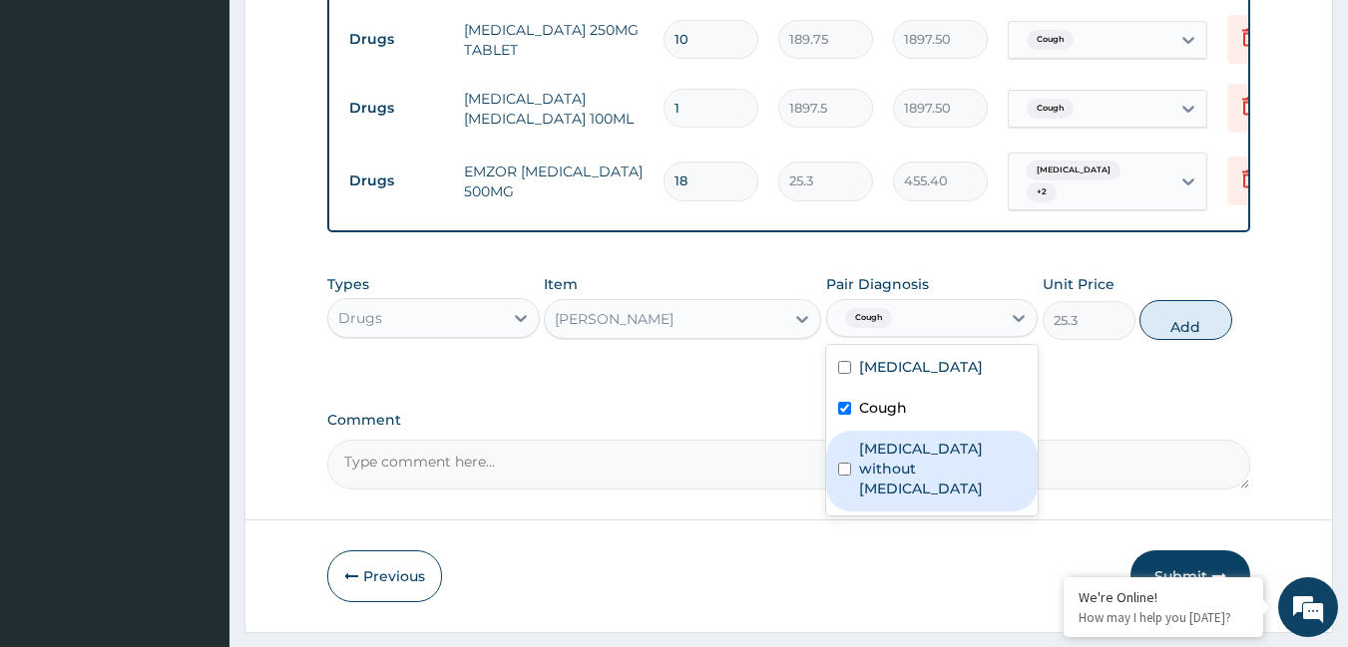
click at [872, 445] on label "[MEDICAL_DATA] without [MEDICAL_DATA]" at bounding box center [943, 469] width 168 height 60
checkbox input "true"
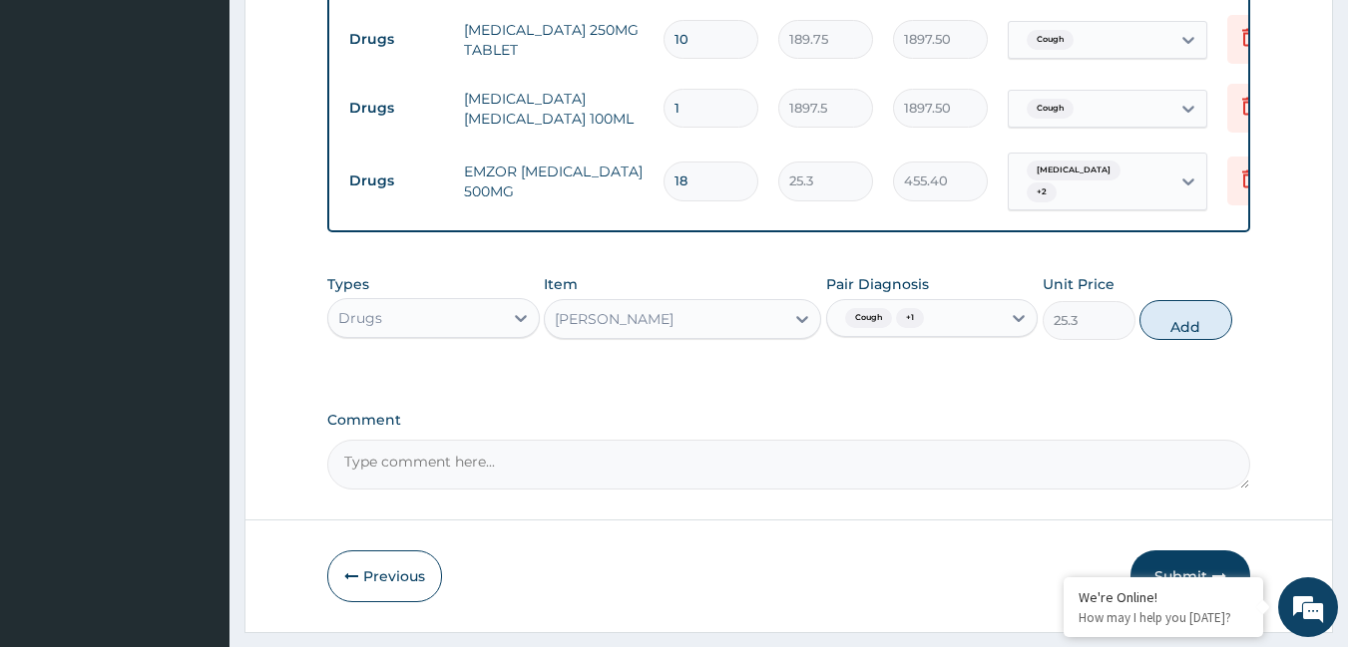
drag, startPoint x: 1177, startPoint y: 313, endPoint x: 996, endPoint y: 292, distance: 182.8
click at [1169, 315] on button "Add" at bounding box center [1185, 320] width 93 height 40
type input "0"
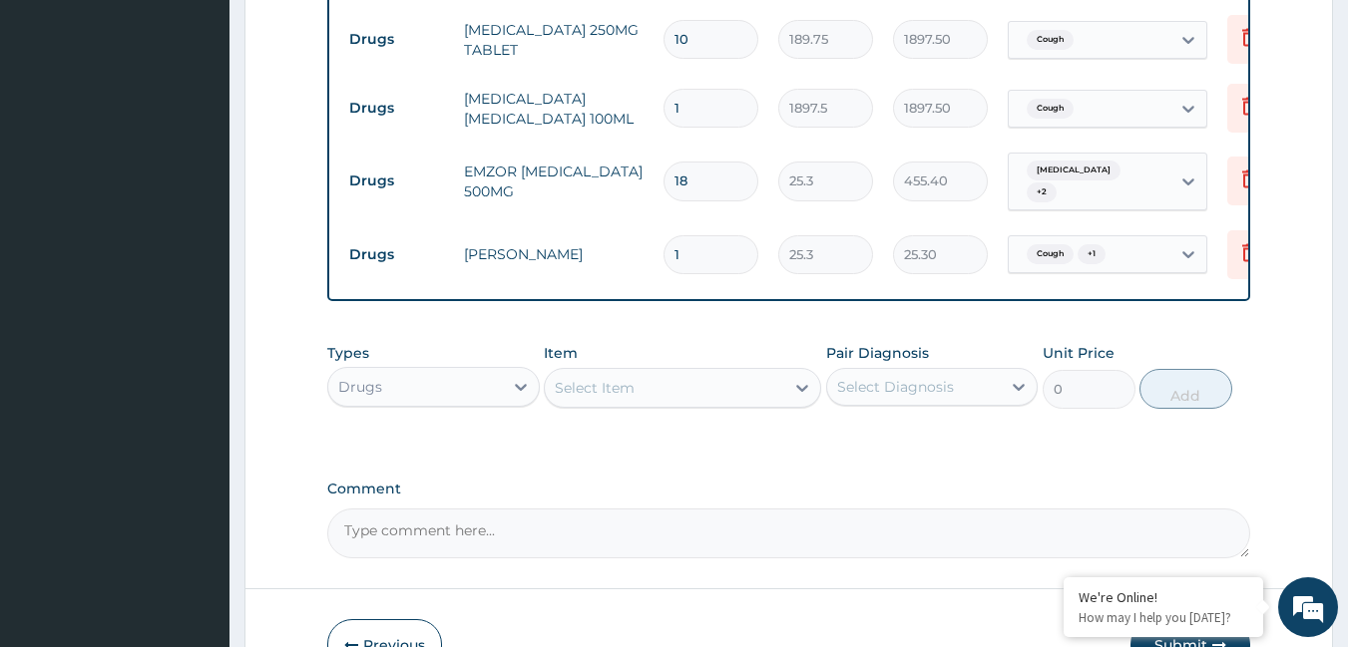
type input "0.00"
type input "5"
type input "126.50"
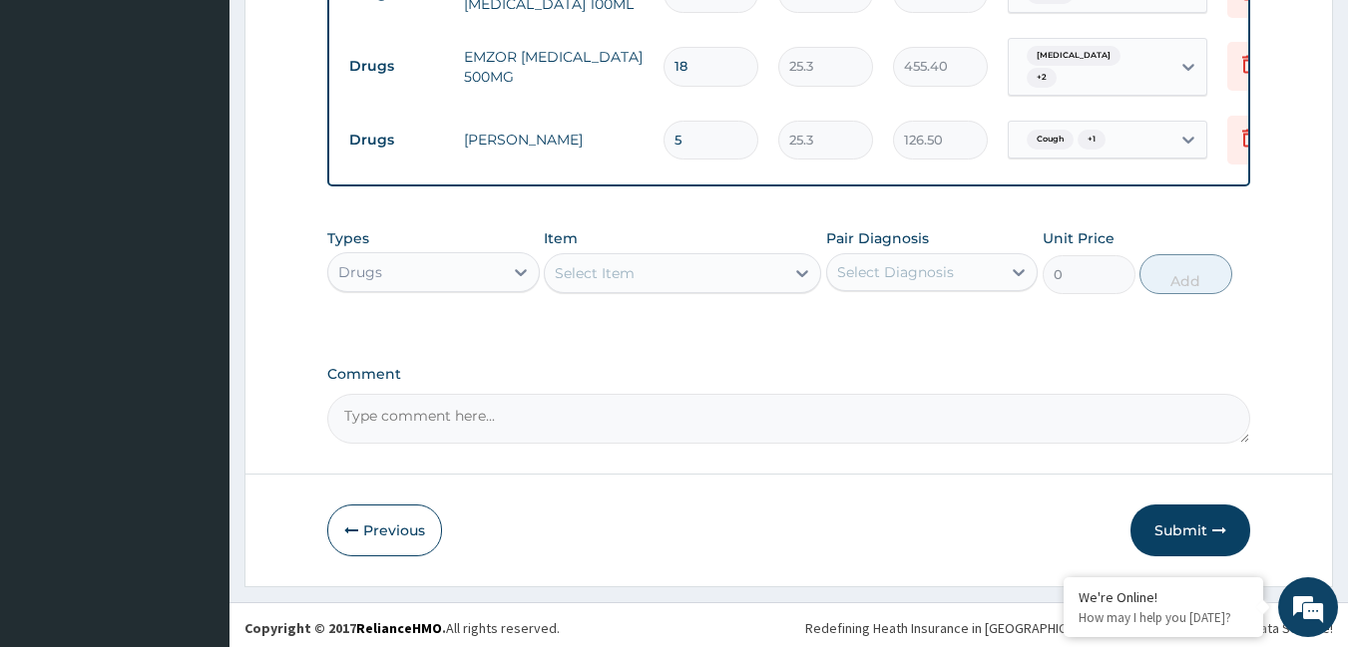
scroll to position [1352, 0]
type input "5"
click at [393, 528] on button "Previous" at bounding box center [384, 530] width 115 height 52
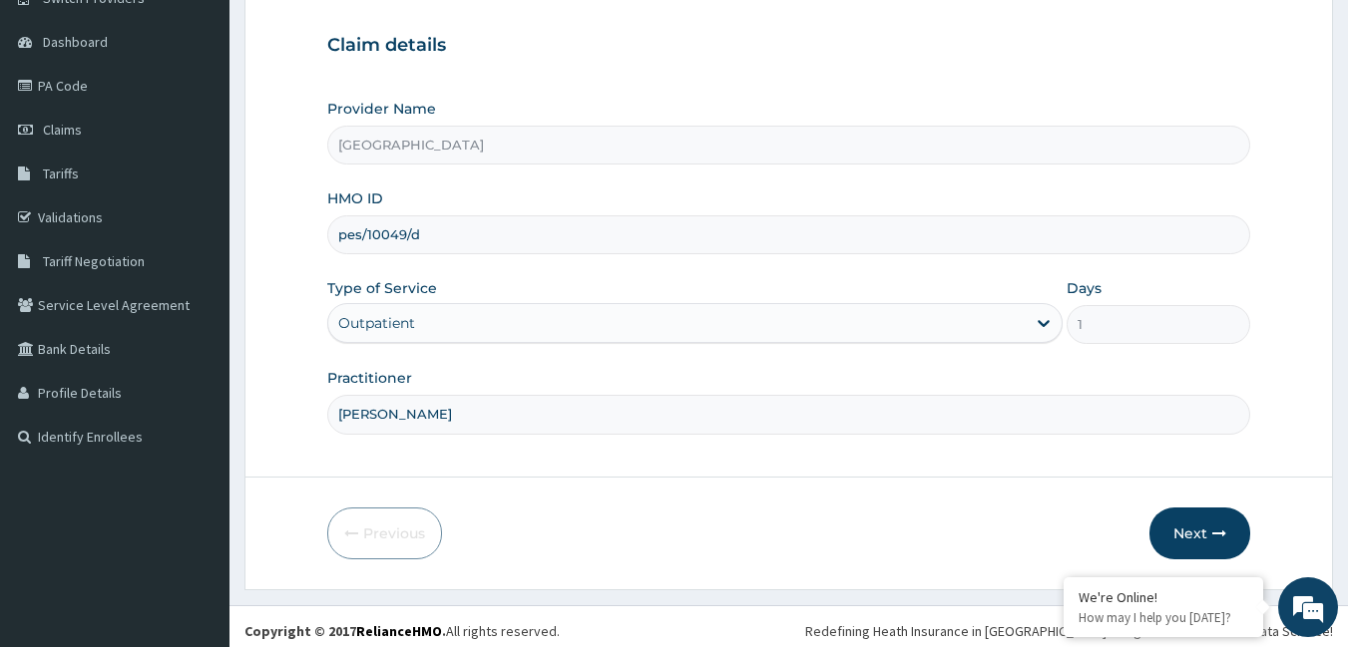
scroll to position [185, 0]
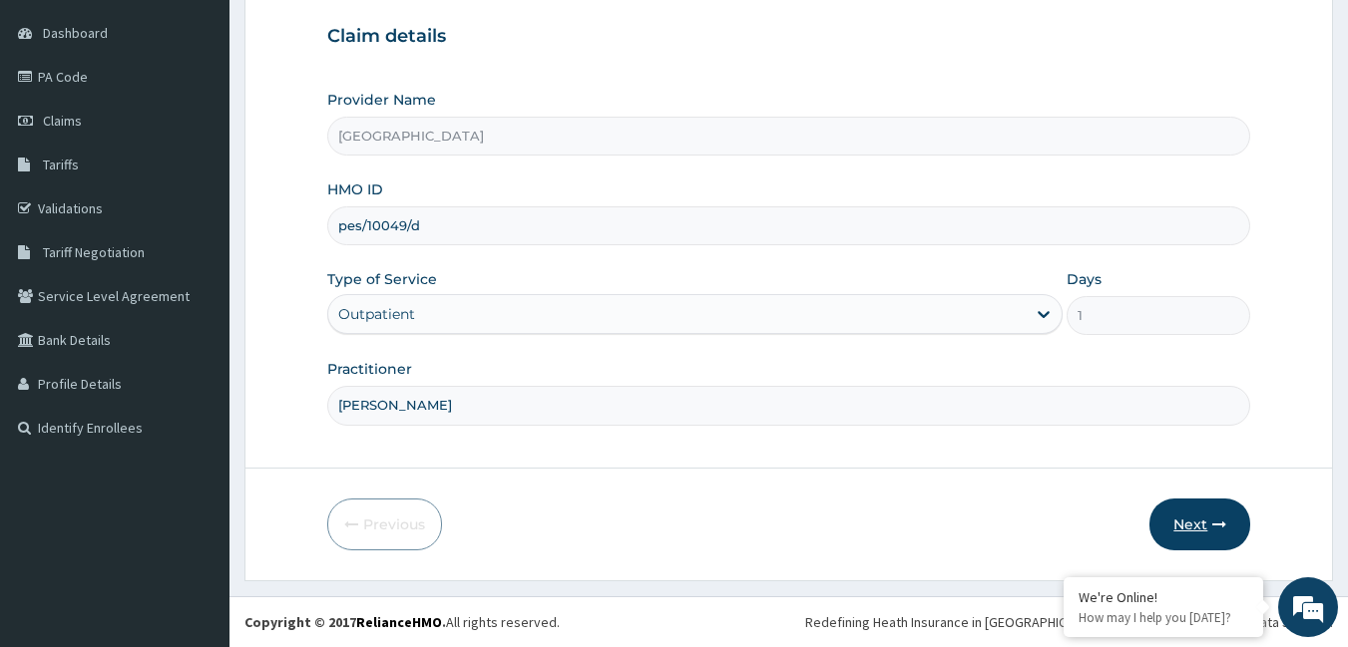
click at [1184, 517] on button "Next" at bounding box center [1199, 525] width 101 height 52
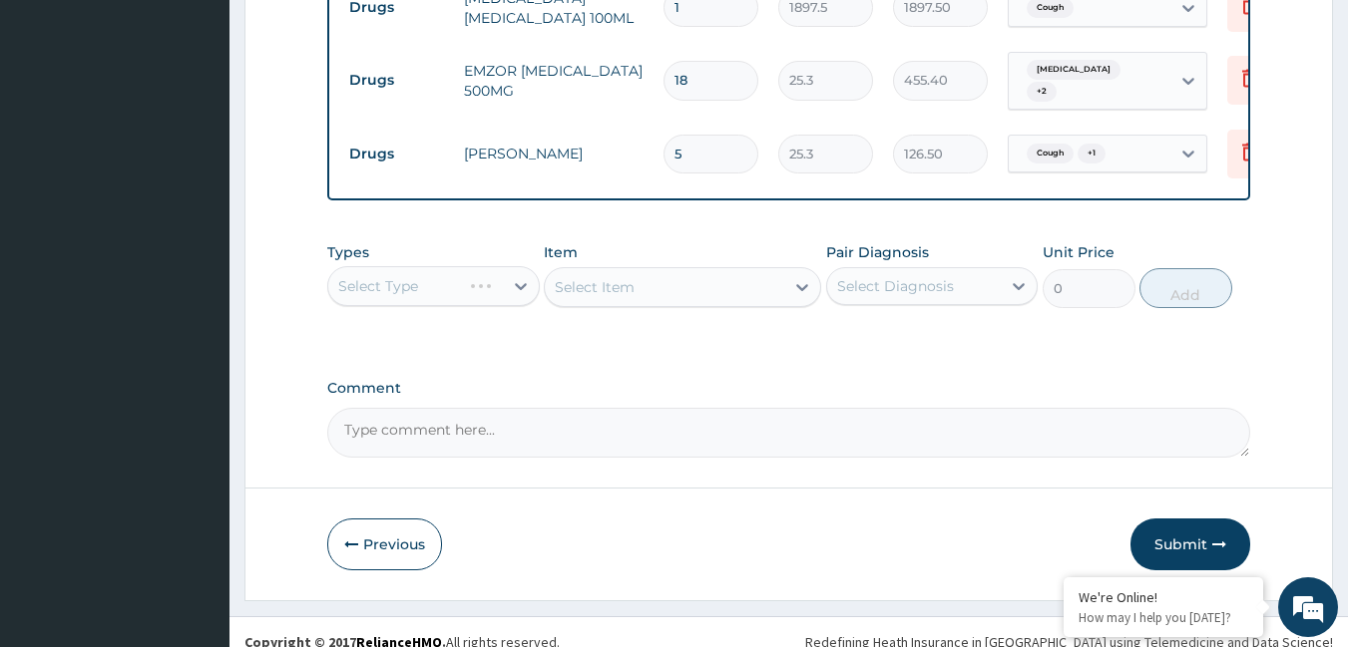
scroll to position [1352, 0]
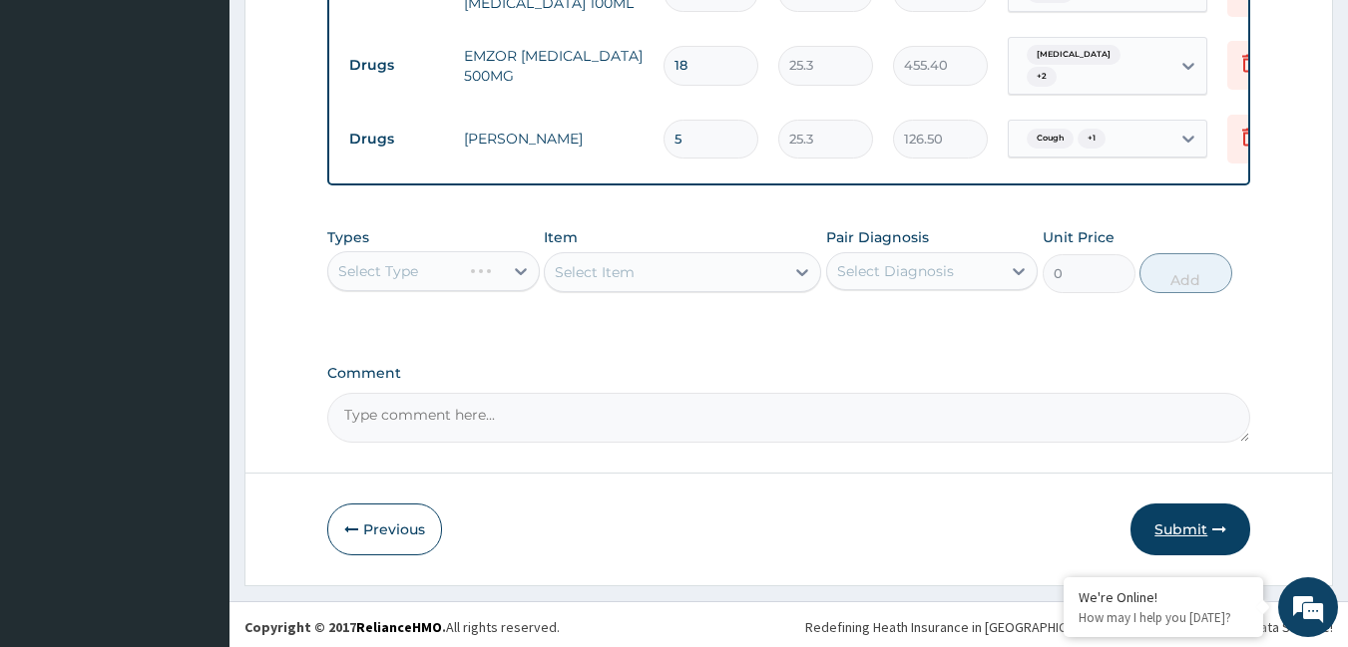
click at [1181, 519] on button "Submit" at bounding box center [1190, 530] width 120 height 52
click at [1170, 505] on button "Submit" at bounding box center [1190, 530] width 120 height 52
click at [1170, 510] on button "Submit" at bounding box center [1190, 530] width 120 height 52
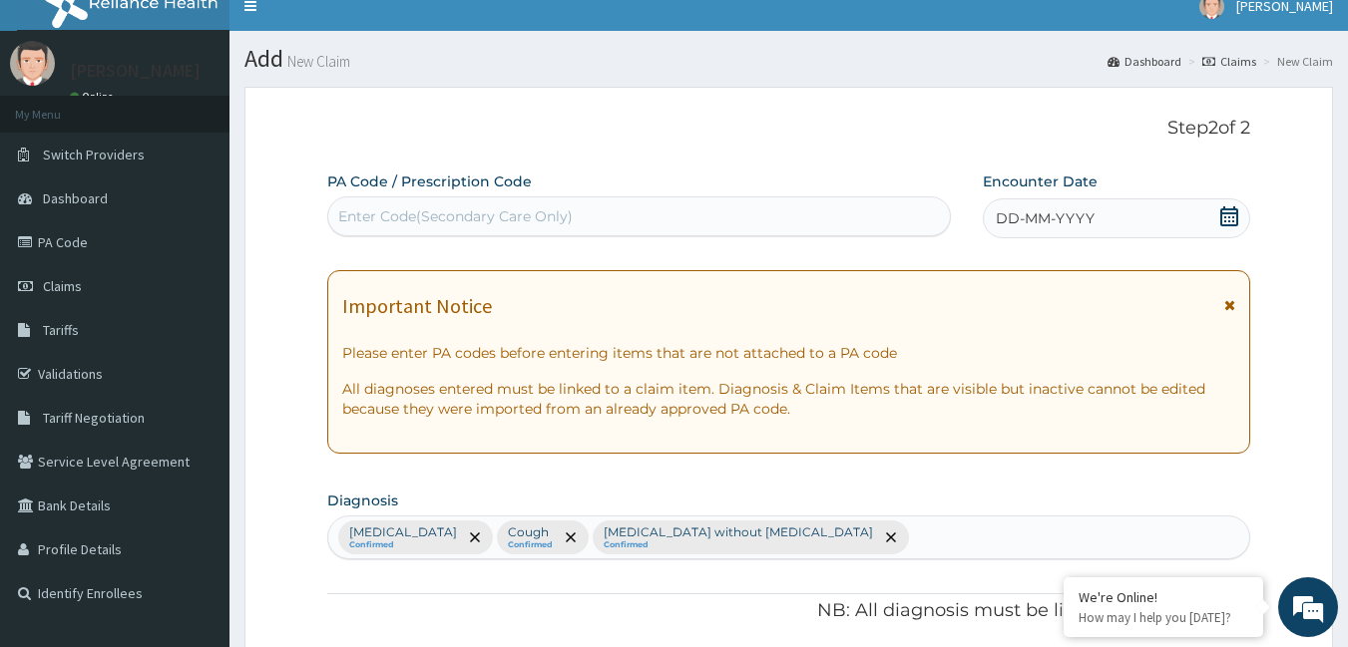
scroll to position [0, 0]
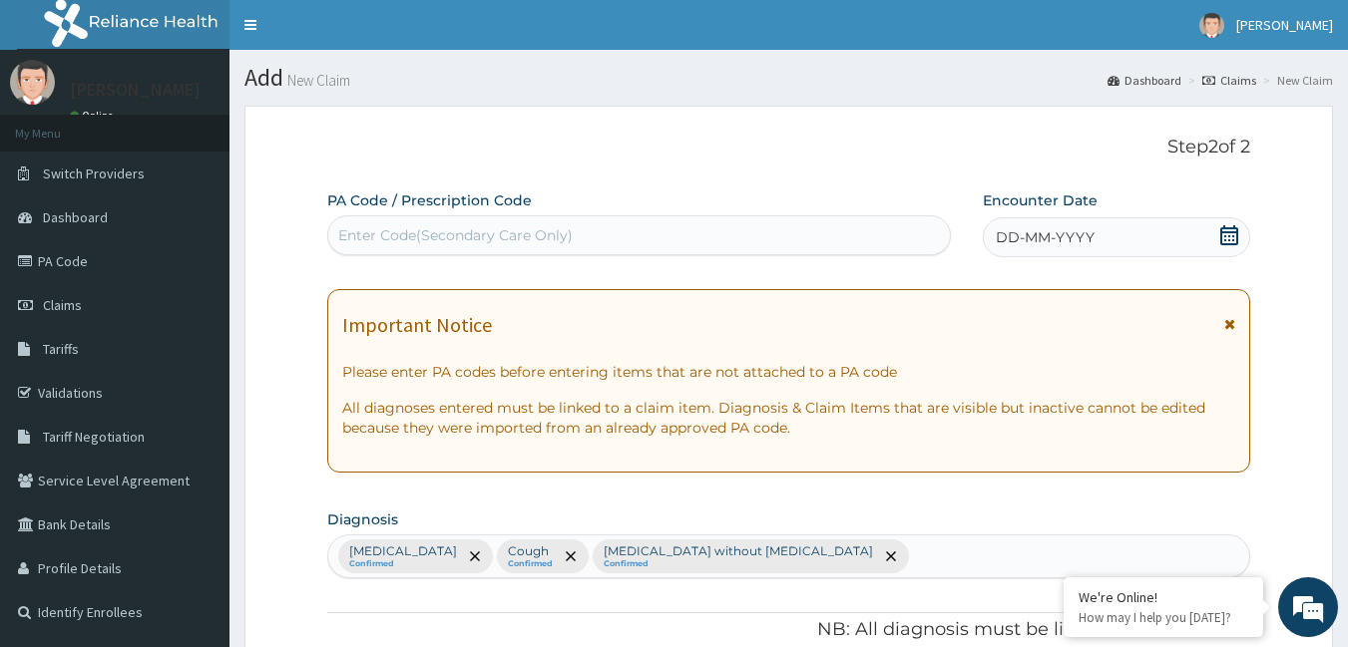
click at [1131, 245] on div "DD-MM-YYYY" at bounding box center [1116, 237] width 267 height 40
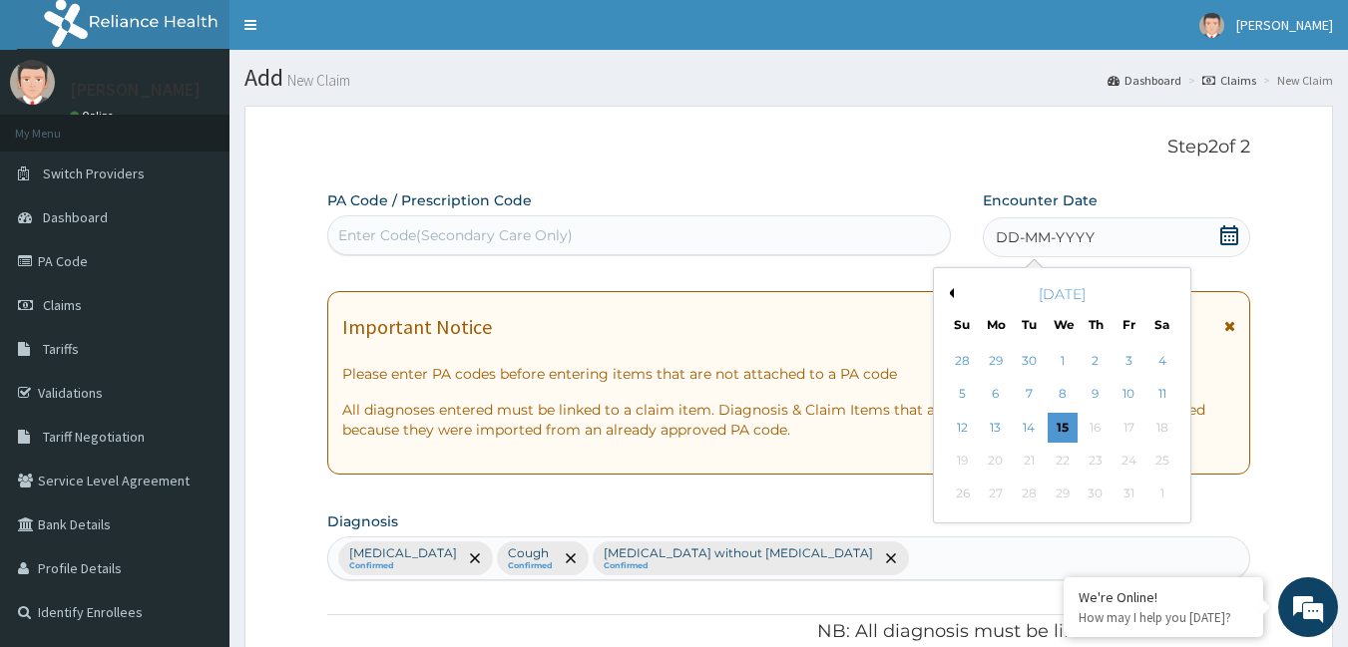
click at [948, 289] on button "Previous Month" at bounding box center [949, 293] width 10 height 10
click at [1055, 460] on div "24" at bounding box center [1063, 461] width 30 height 30
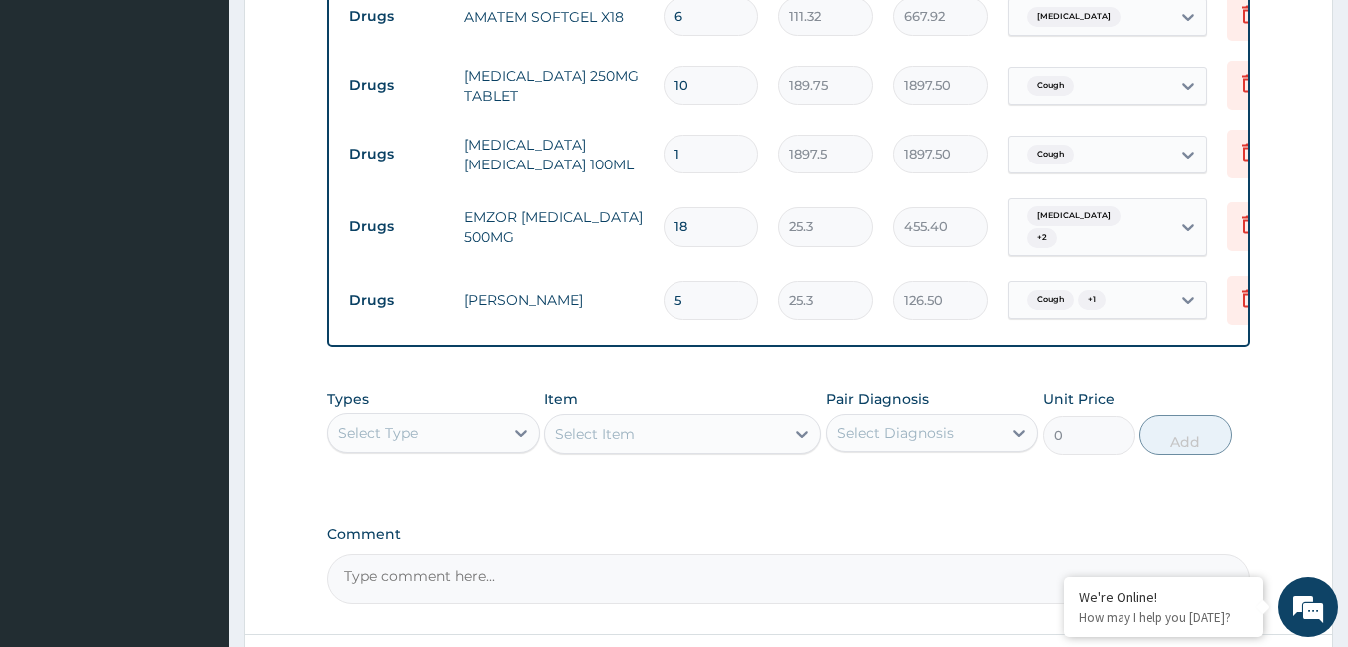
scroll to position [1352, 0]
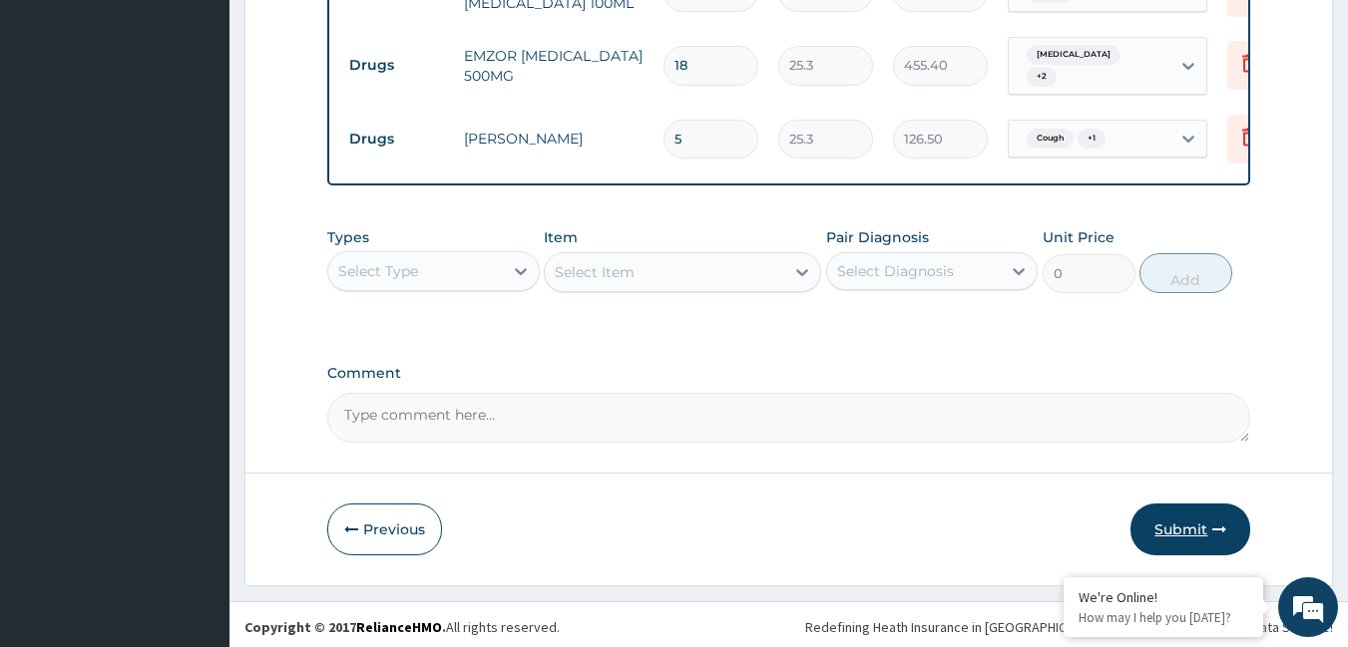
click at [1198, 520] on button "Submit" at bounding box center [1190, 530] width 120 height 52
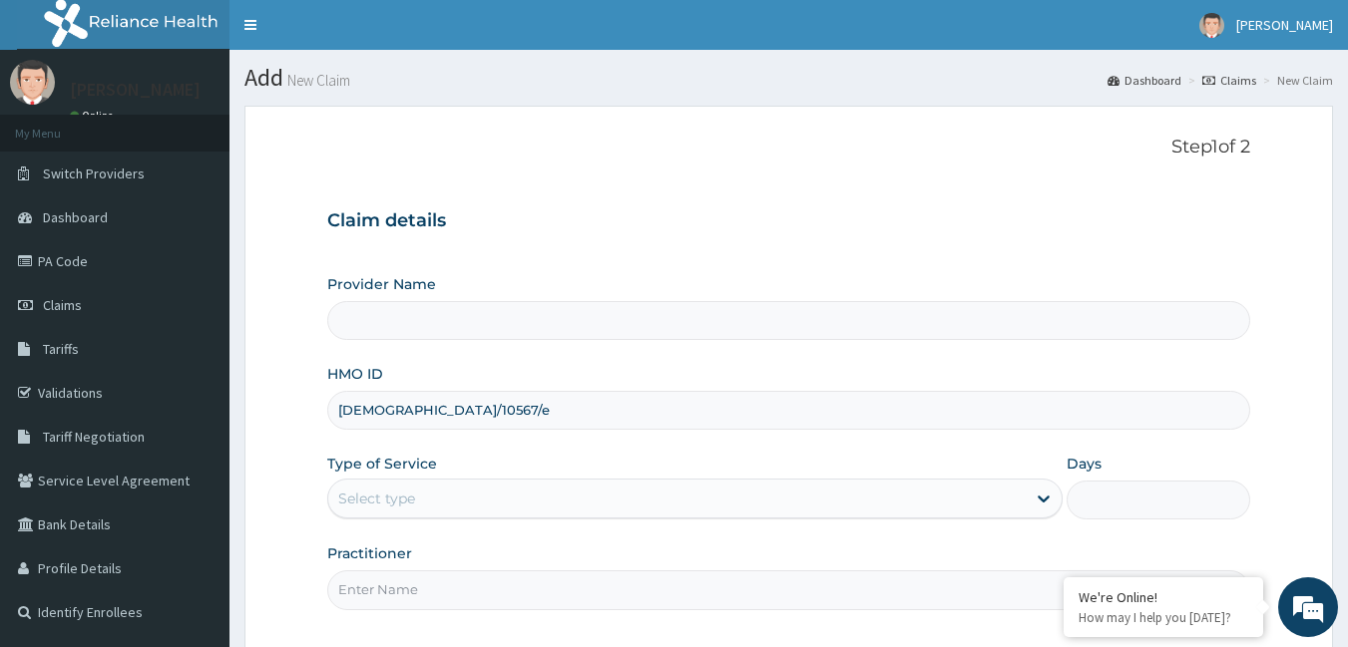
type input "[GEOGRAPHIC_DATA]"
type input "[DEMOGRAPHIC_DATA]/10567/e"
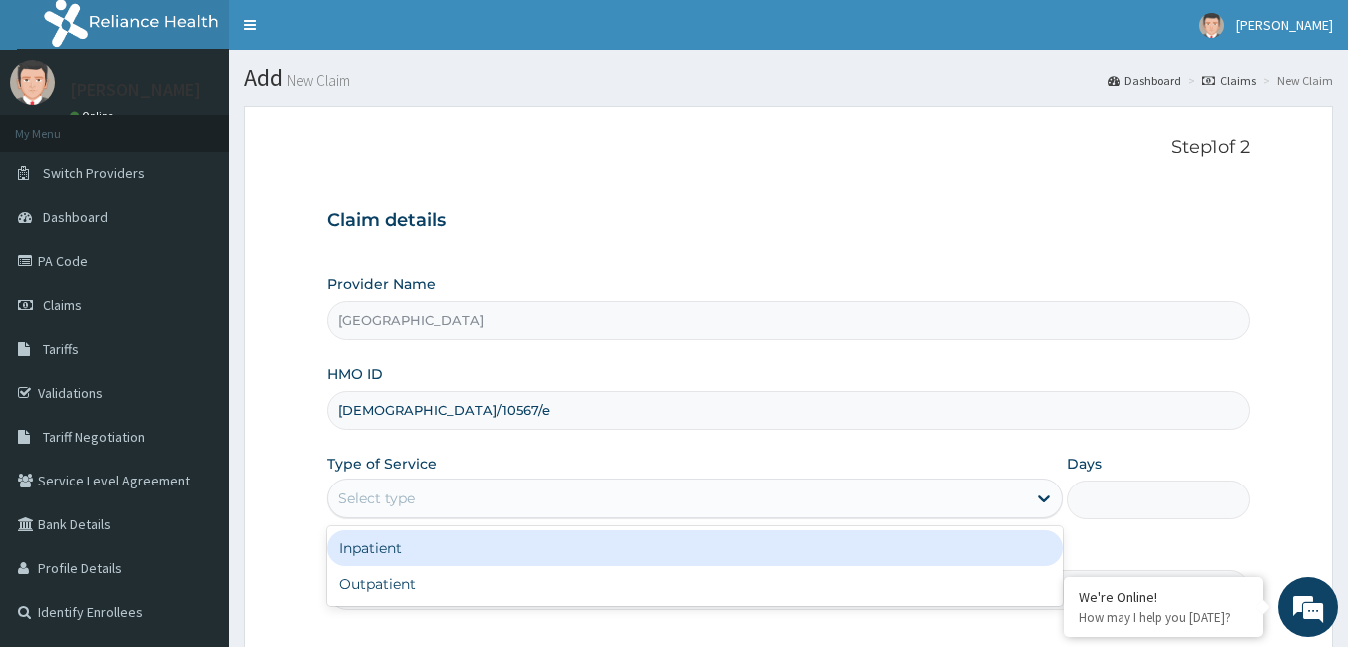
click at [420, 494] on div "Select type" at bounding box center [676, 499] width 697 height 32
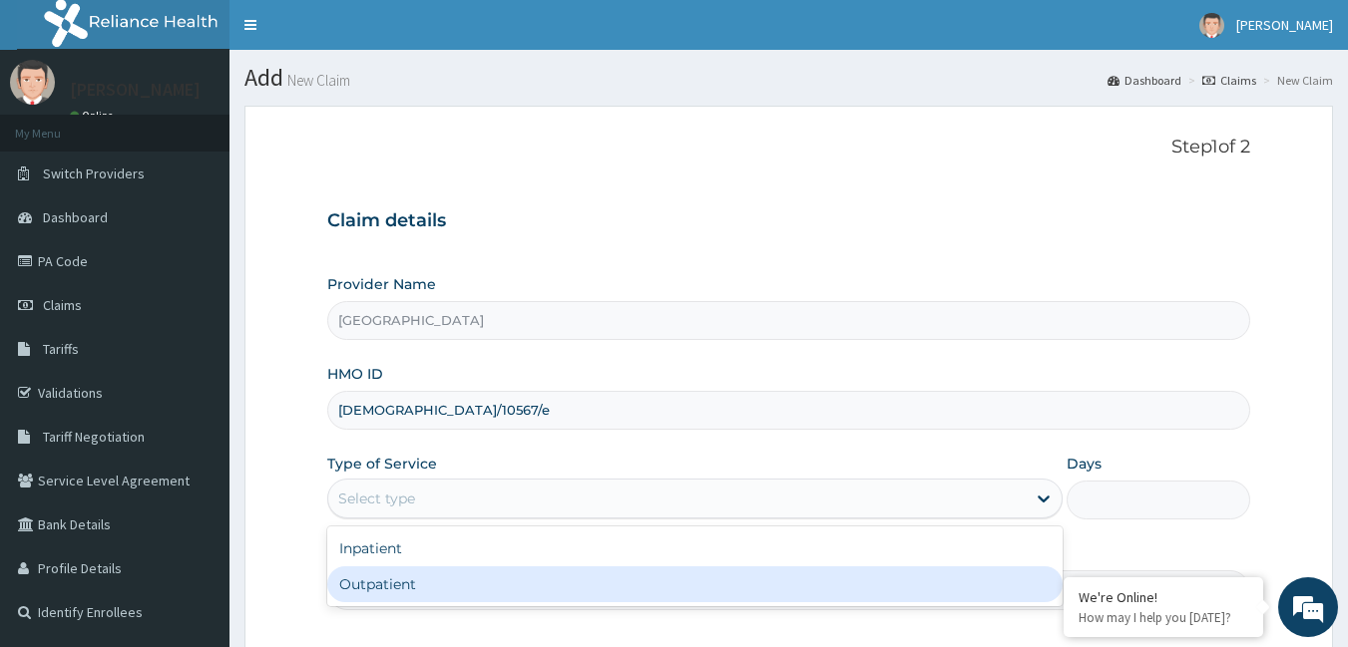
click at [356, 596] on div "Outpatient" at bounding box center [694, 585] width 735 height 36
type input "1"
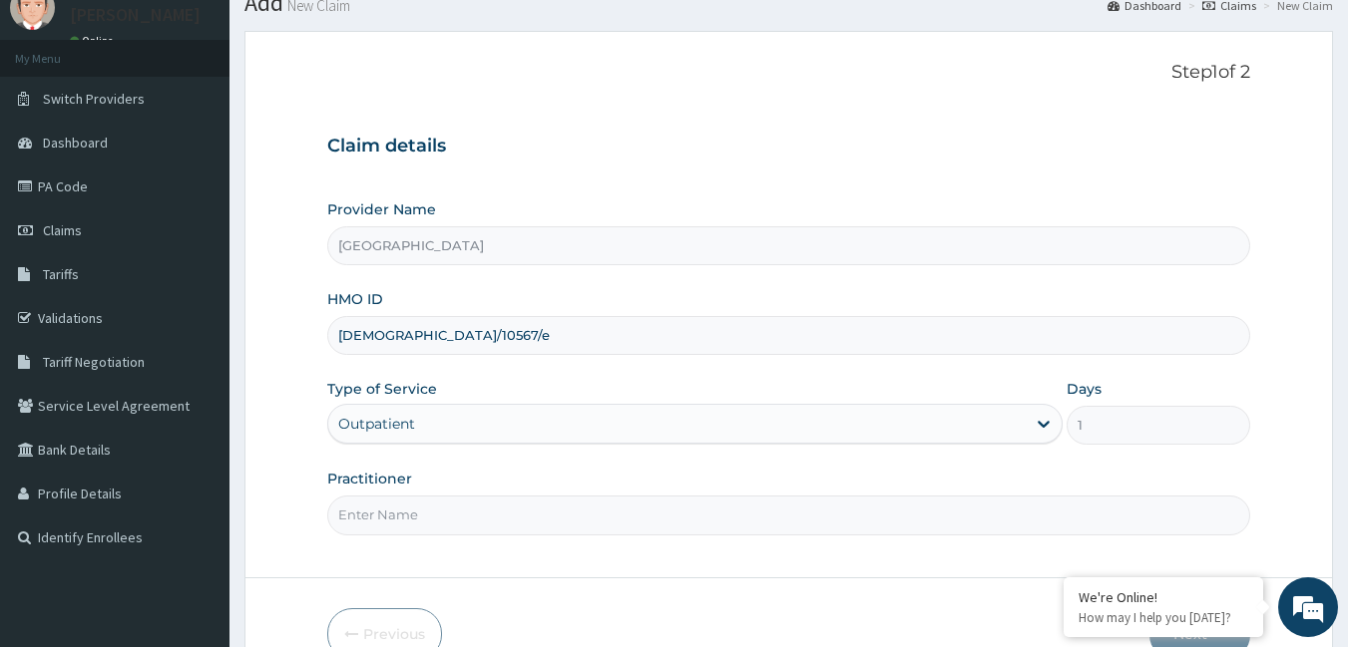
scroll to position [185, 0]
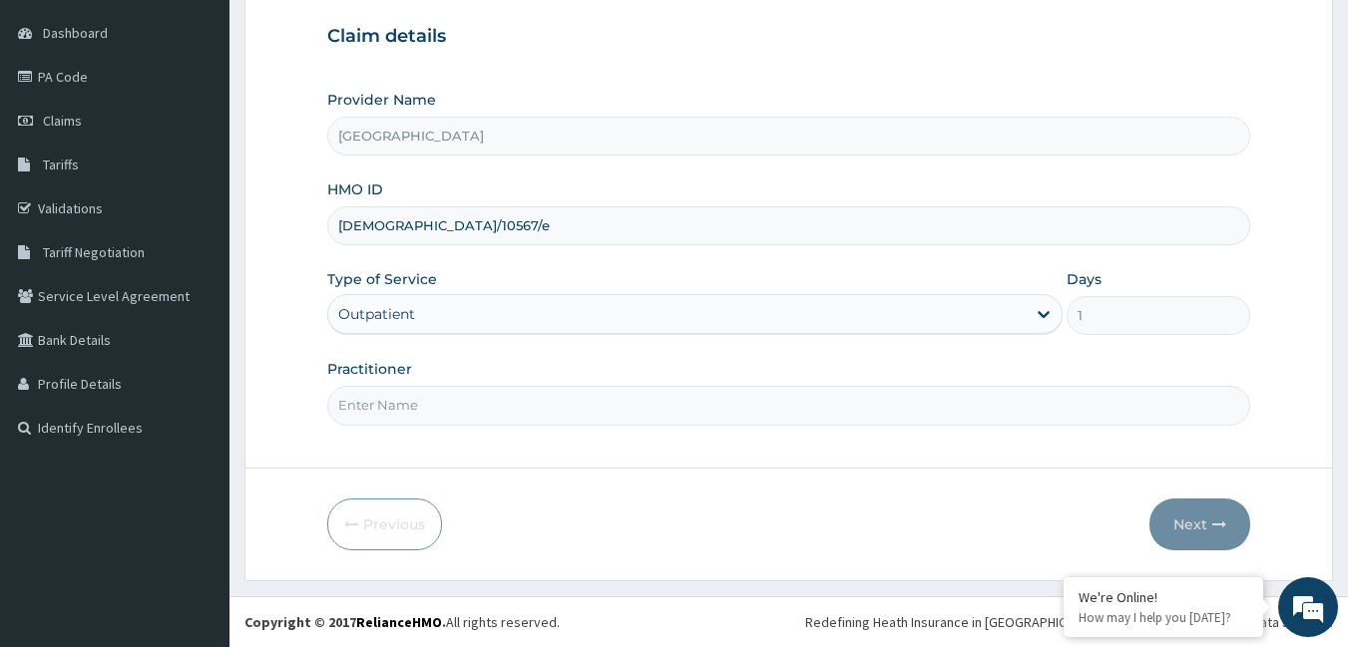
click at [878, 400] on input "Practitioner" at bounding box center [789, 405] width 924 height 39
type input "[PERSON_NAME]"
click at [1188, 531] on button "Next" at bounding box center [1199, 525] width 101 height 52
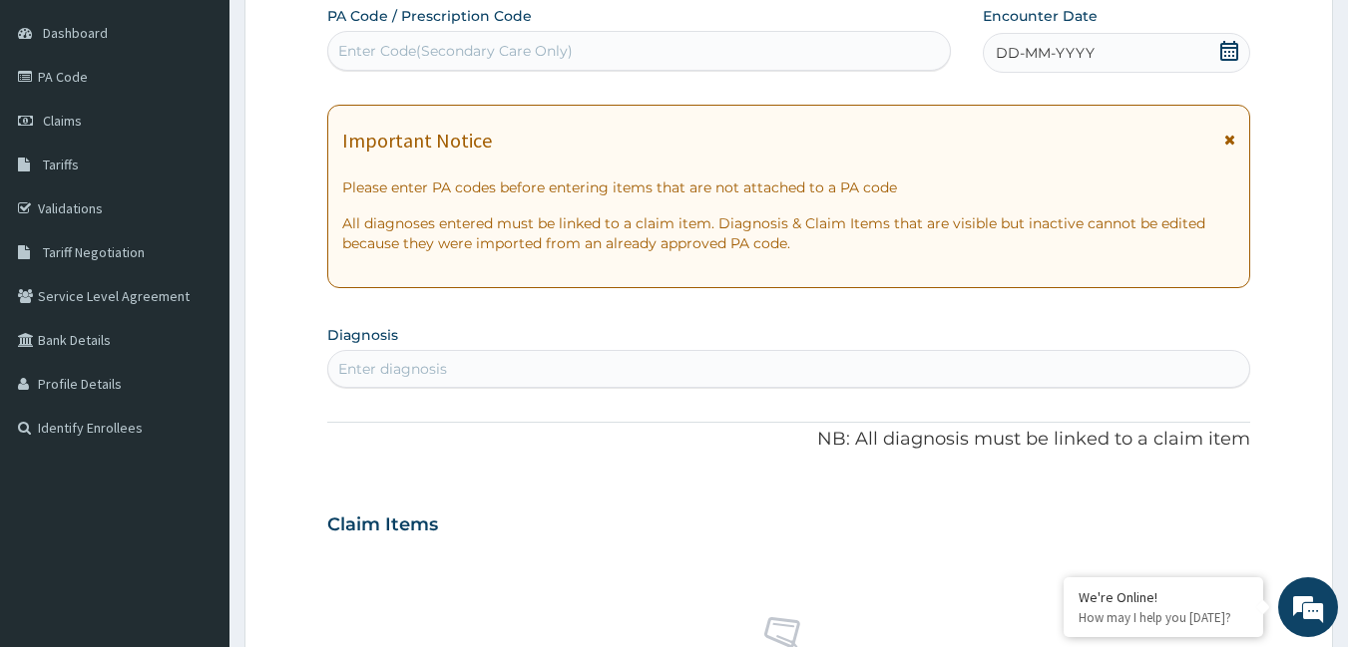
click at [450, 363] on div "Enter diagnosis" at bounding box center [789, 369] width 922 height 32
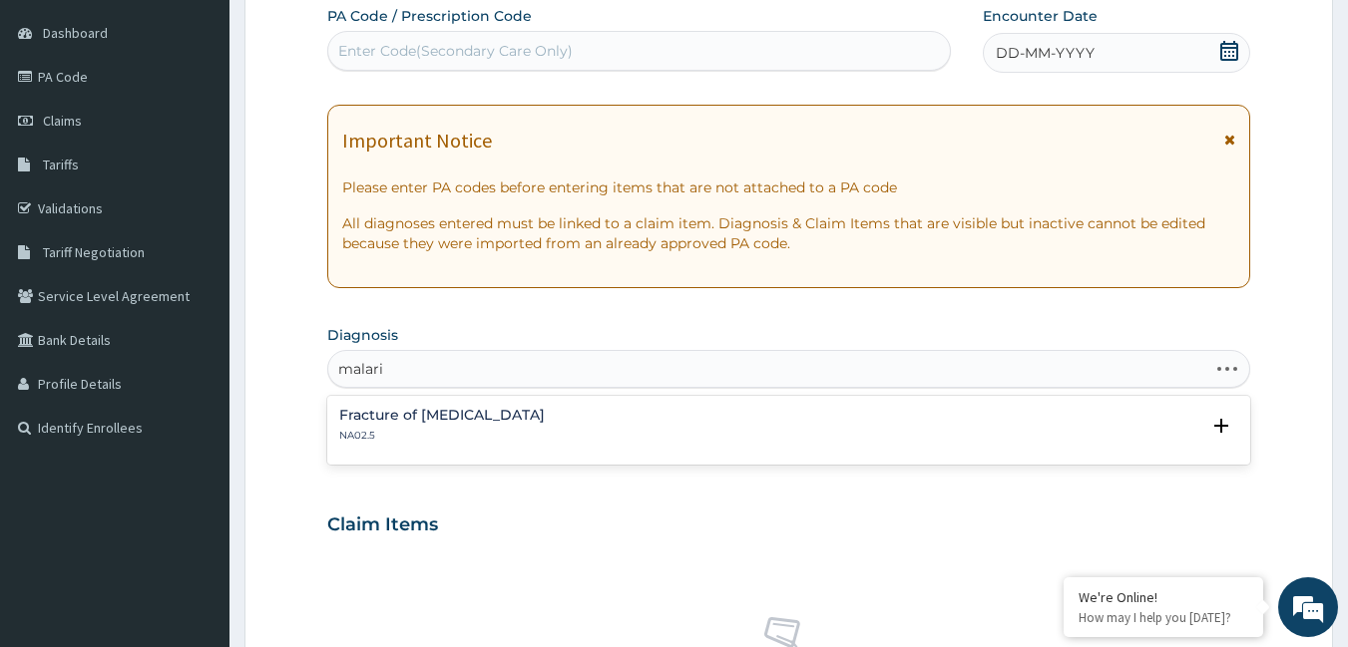
type input "[MEDICAL_DATA]"
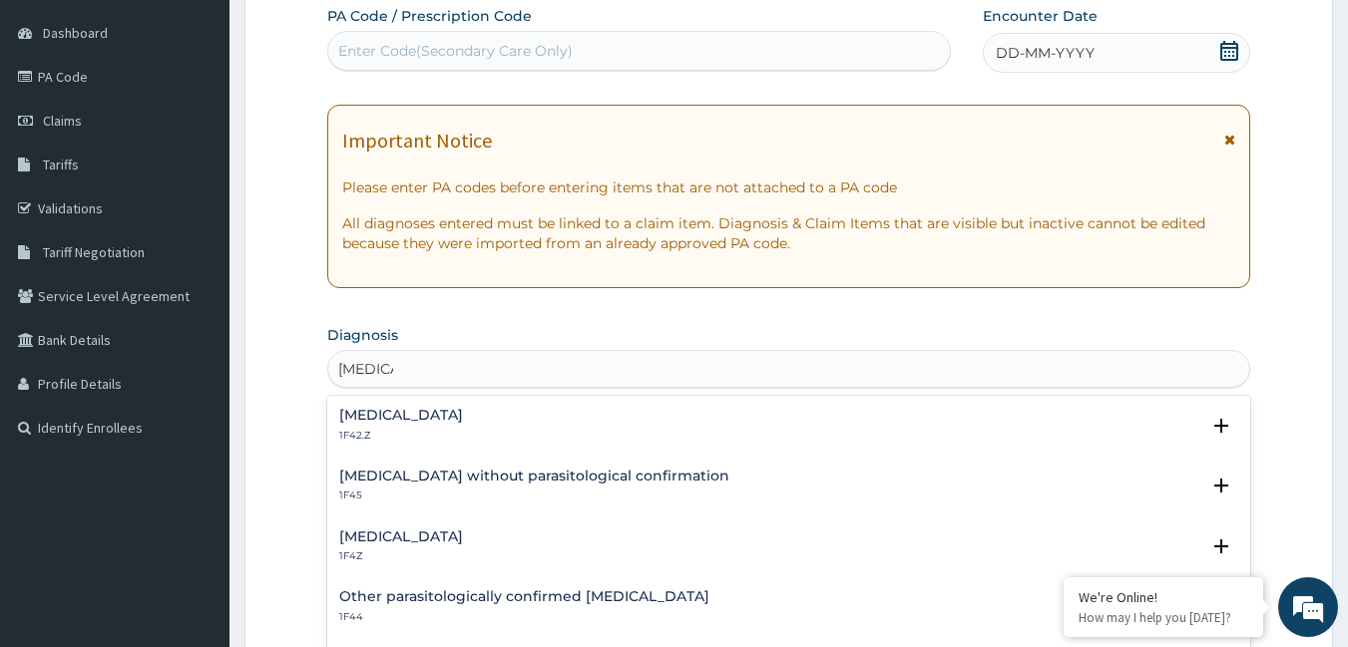
click at [523, 540] on div "[MEDICAL_DATA] 1F4Z" at bounding box center [789, 547] width 900 height 35
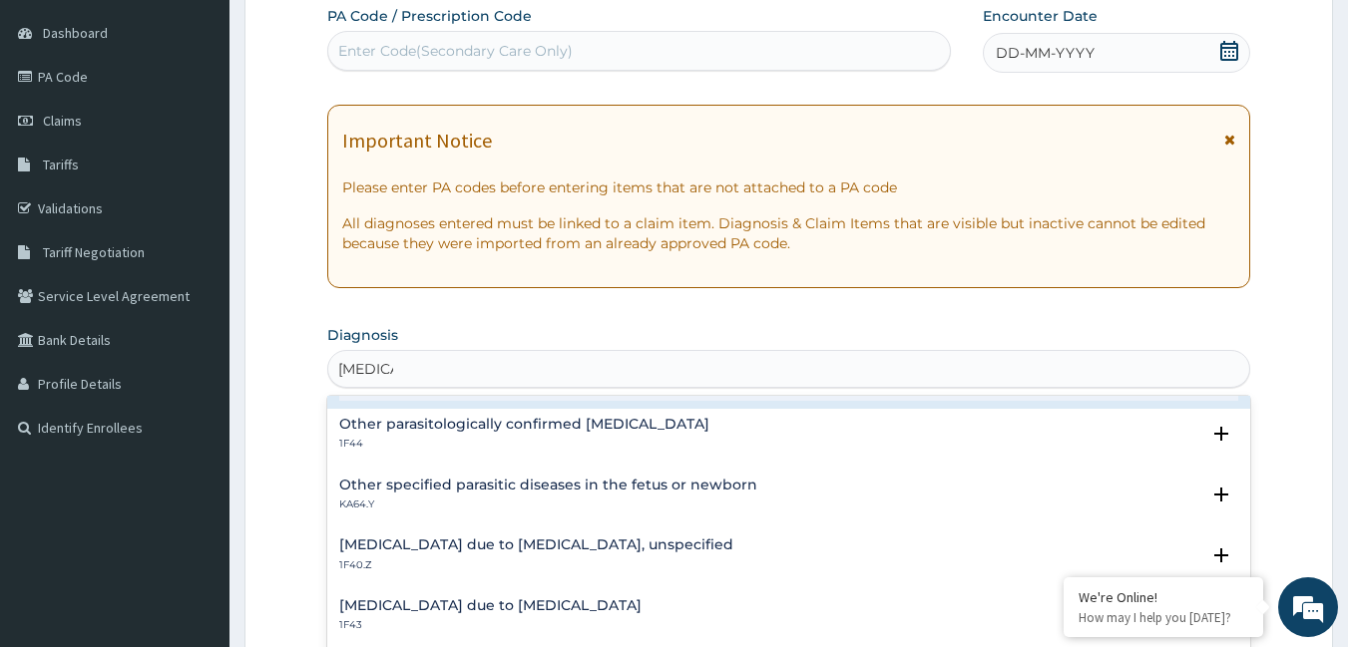
scroll to position [200, 0]
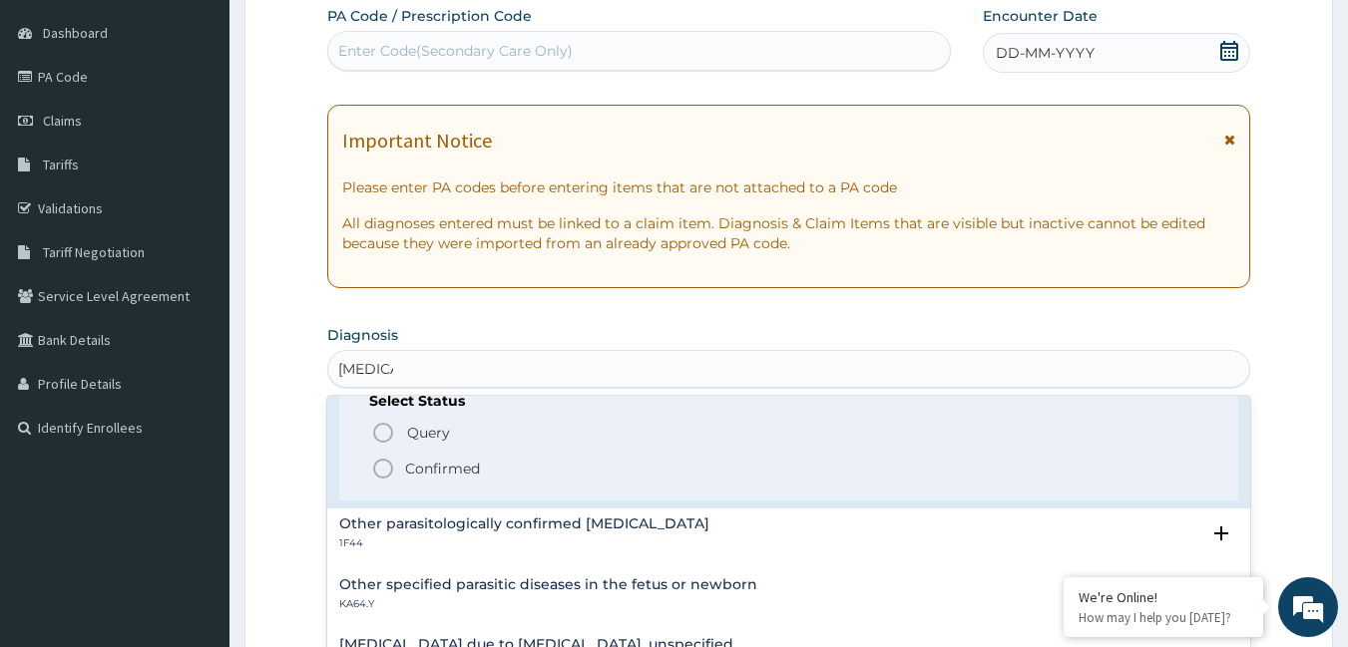
click at [382, 470] on icon "status option filled" at bounding box center [383, 469] width 24 height 24
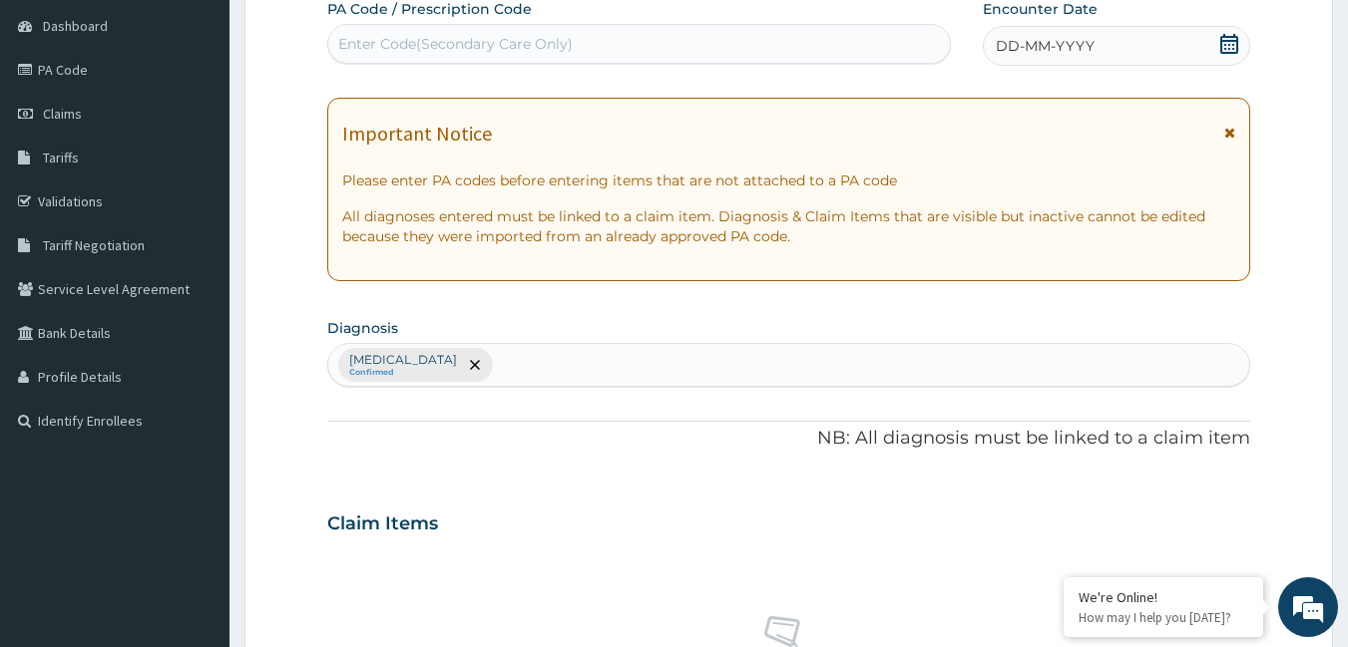
scroll to position [185, 0]
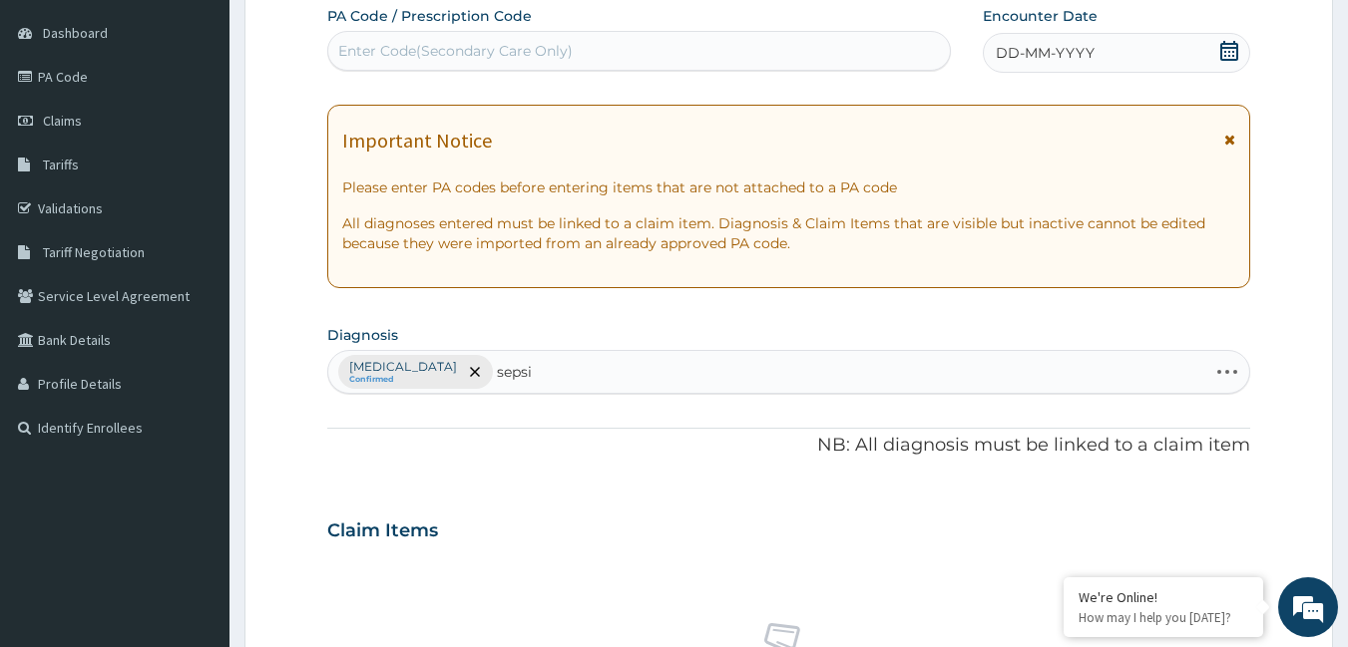
type input "[MEDICAL_DATA]"
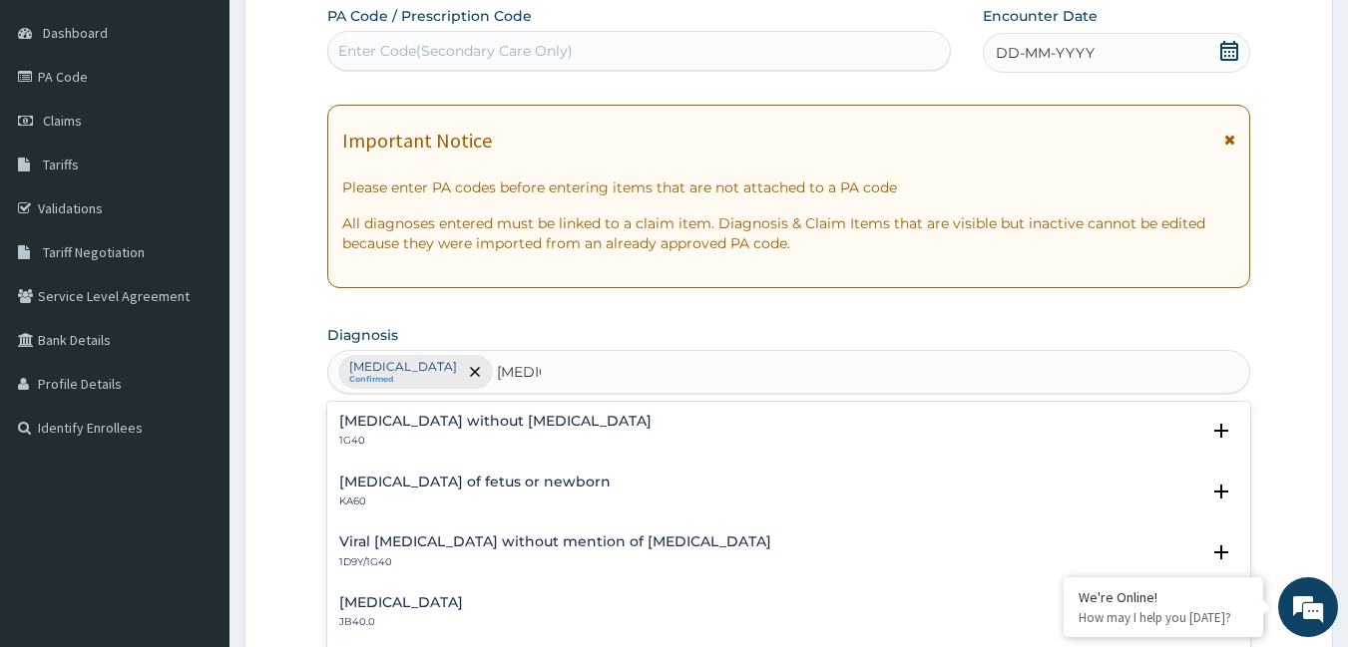
click at [425, 423] on h4 "[MEDICAL_DATA] without [MEDICAL_DATA]" at bounding box center [495, 421] width 312 height 15
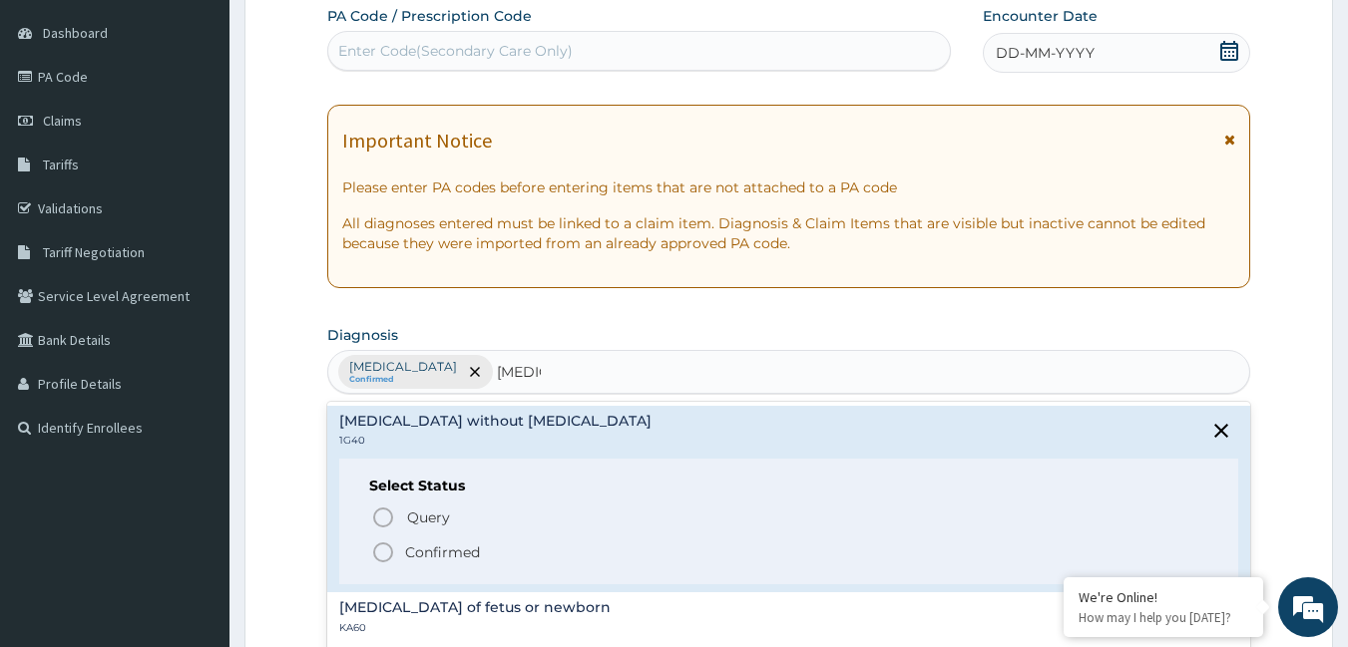
drag, startPoint x: 385, startPoint y: 556, endPoint x: 678, endPoint y: 183, distance: 474.6
click at [390, 544] on icon "status option filled" at bounding box center [383, 553] width 24 height 24
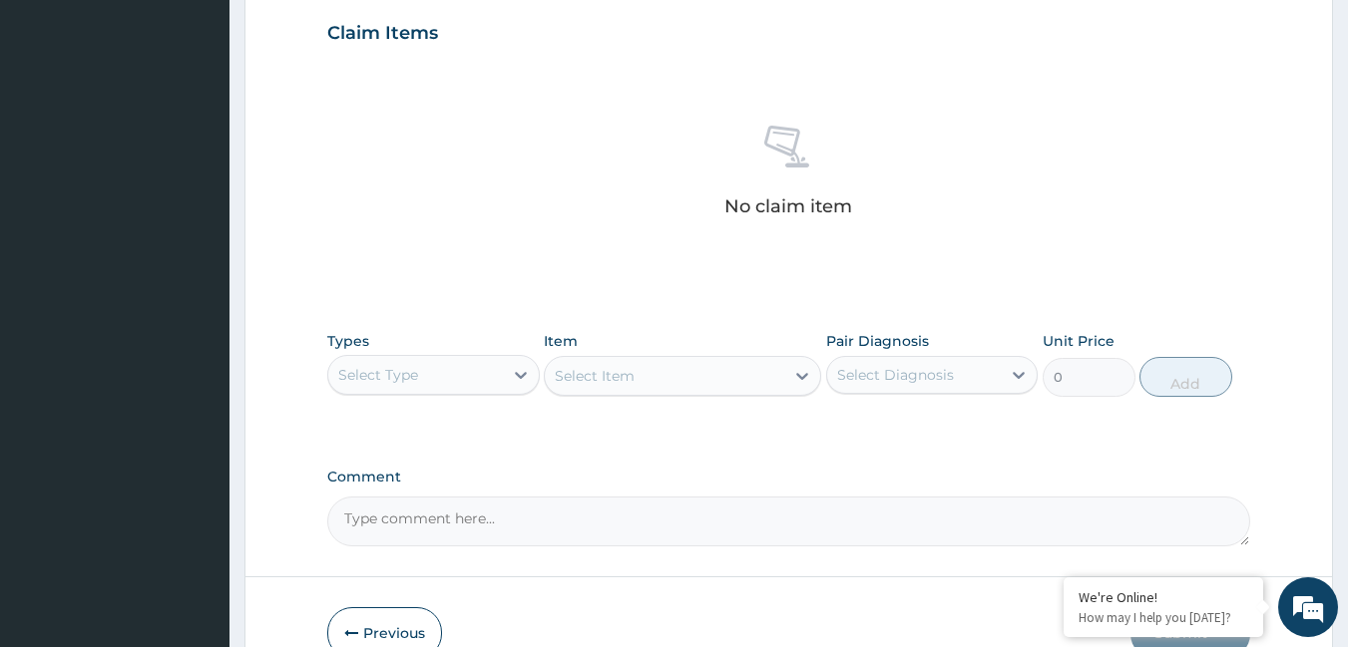
scroll to position [683, 0]
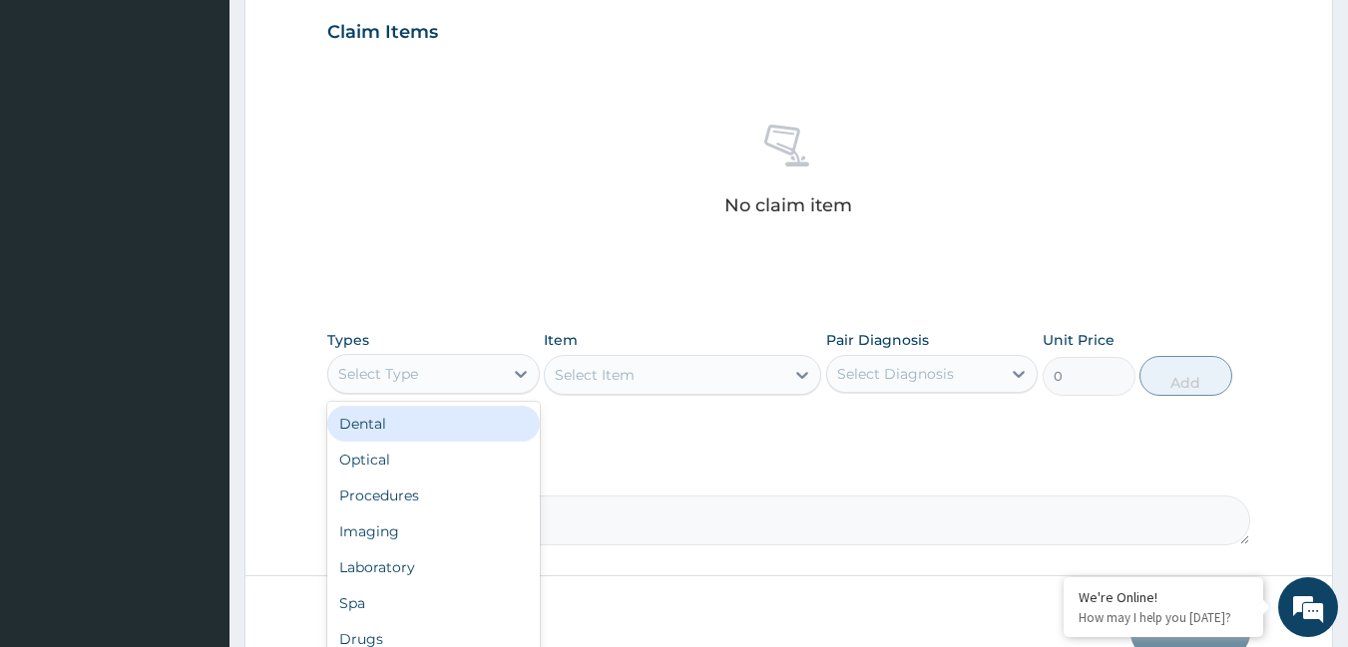
click at [405, 369] on div "Select Type" at bounding box center [378, 374] width 80 height 20
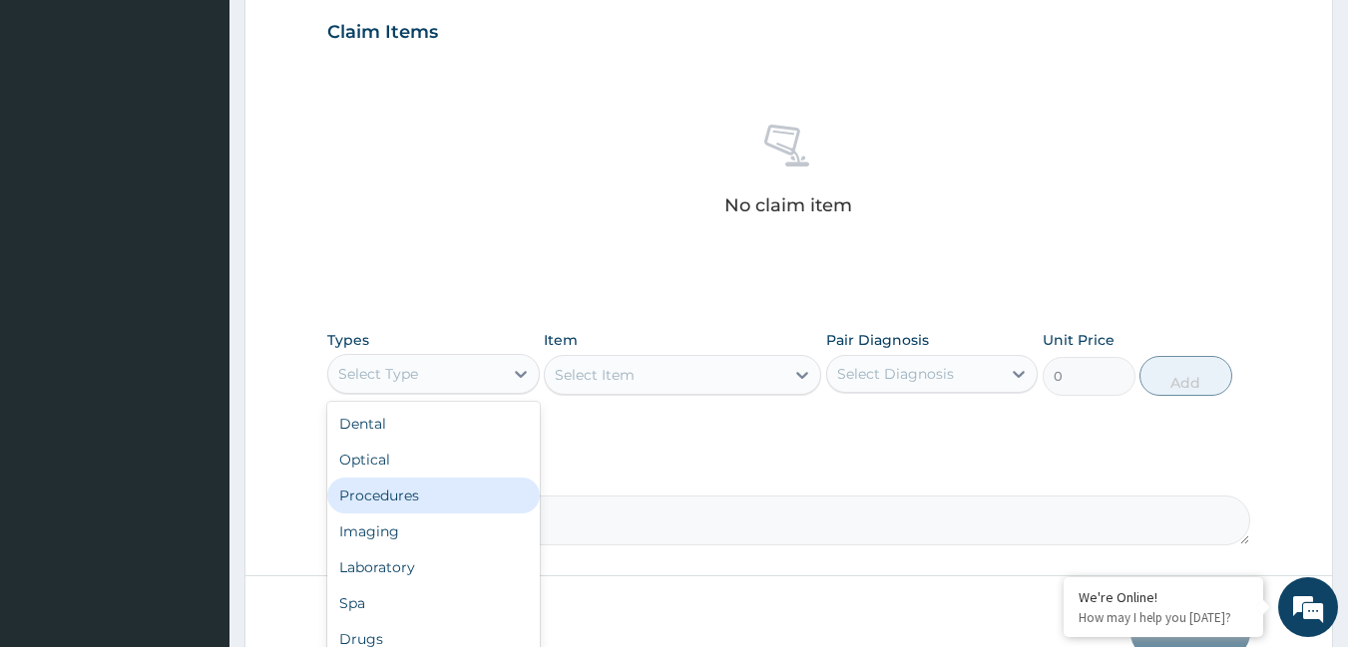
click at [378, 507] on div "Procedures" at bounding box center [433, 496] width 212 height 36
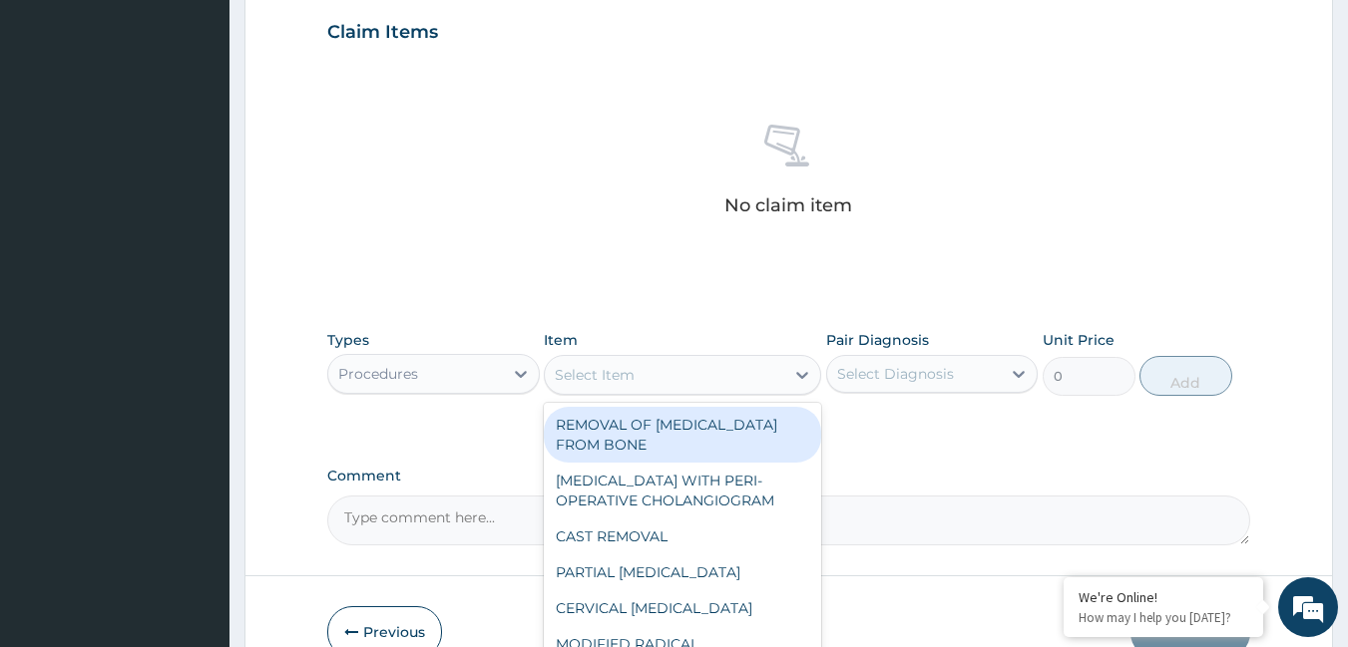
click at [710, 379] on div "Select Item" at bounding box center [664, 375] width 239 height 32
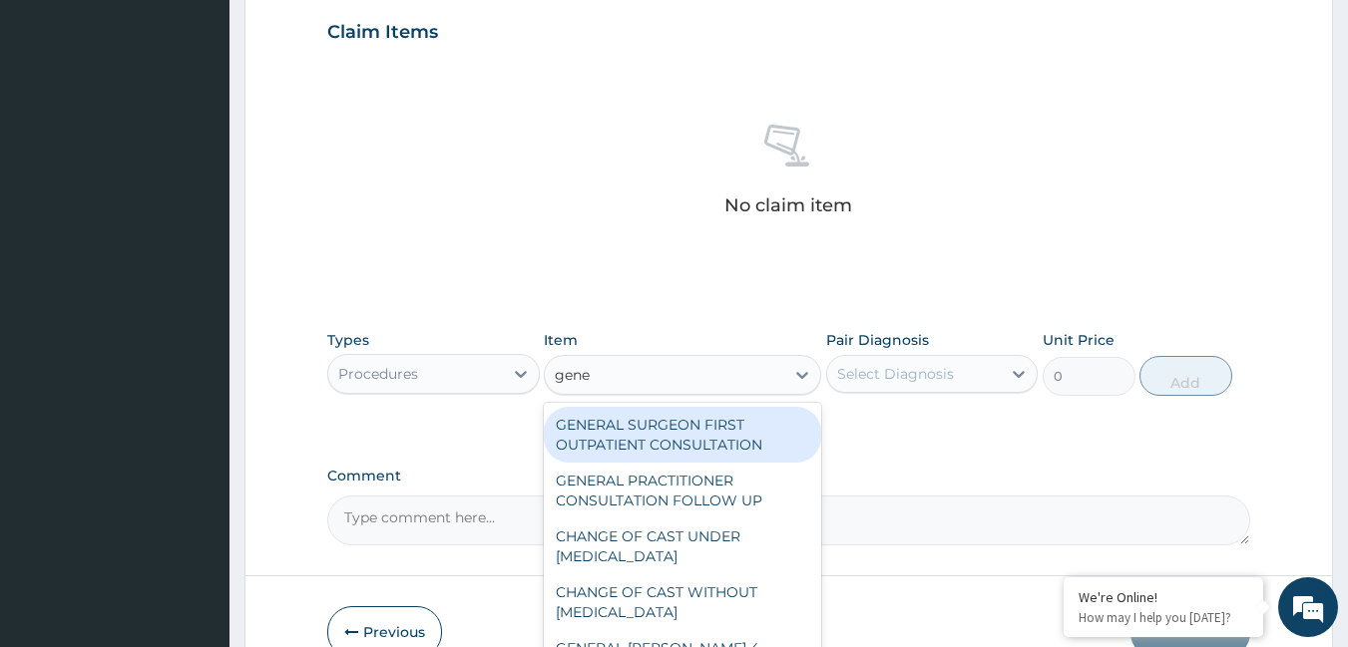
type input "gener"
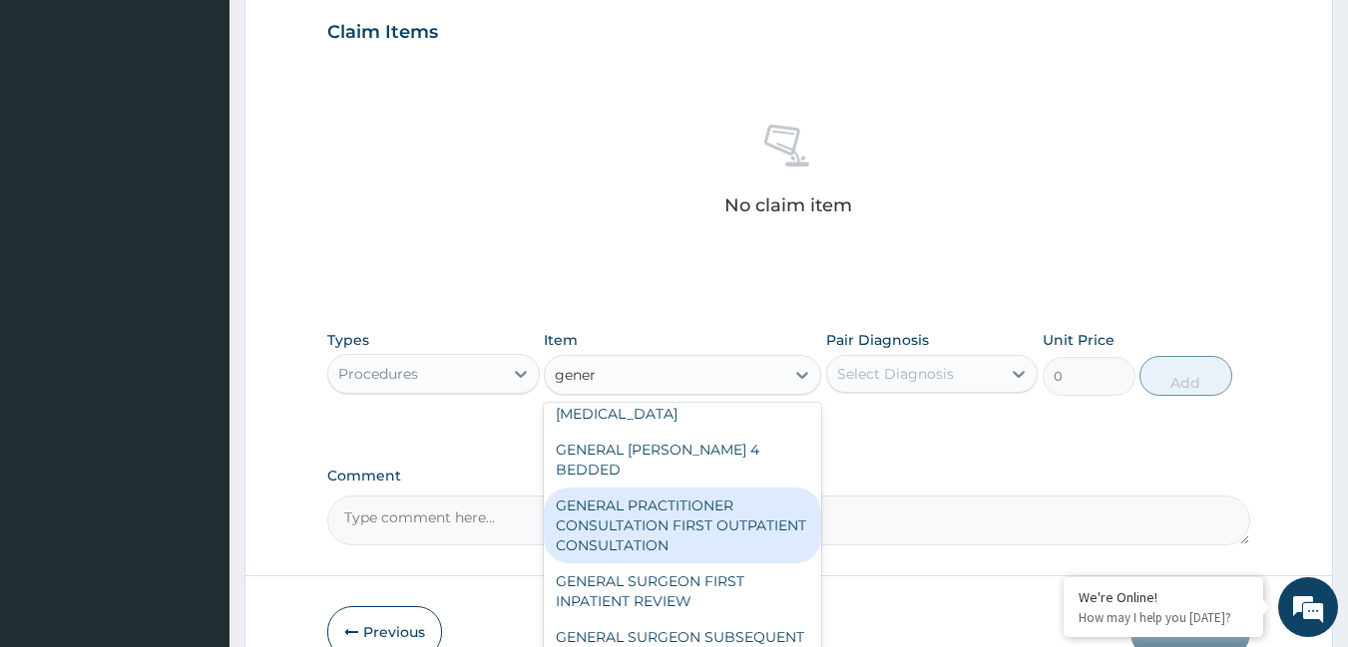
scroll to position [200, 0]
drag, startPoint x: 690, startPoint y: 527, endPoint x: 699, endPoint y: 519, distance: 12.0
click at [692, 525] on div "GENERAL PRACTITIONER CONSULTATION FIRST OUTPATIENT CONSULTATION" at bounding box center [682, 525] width 277 height 76
type input "3795"
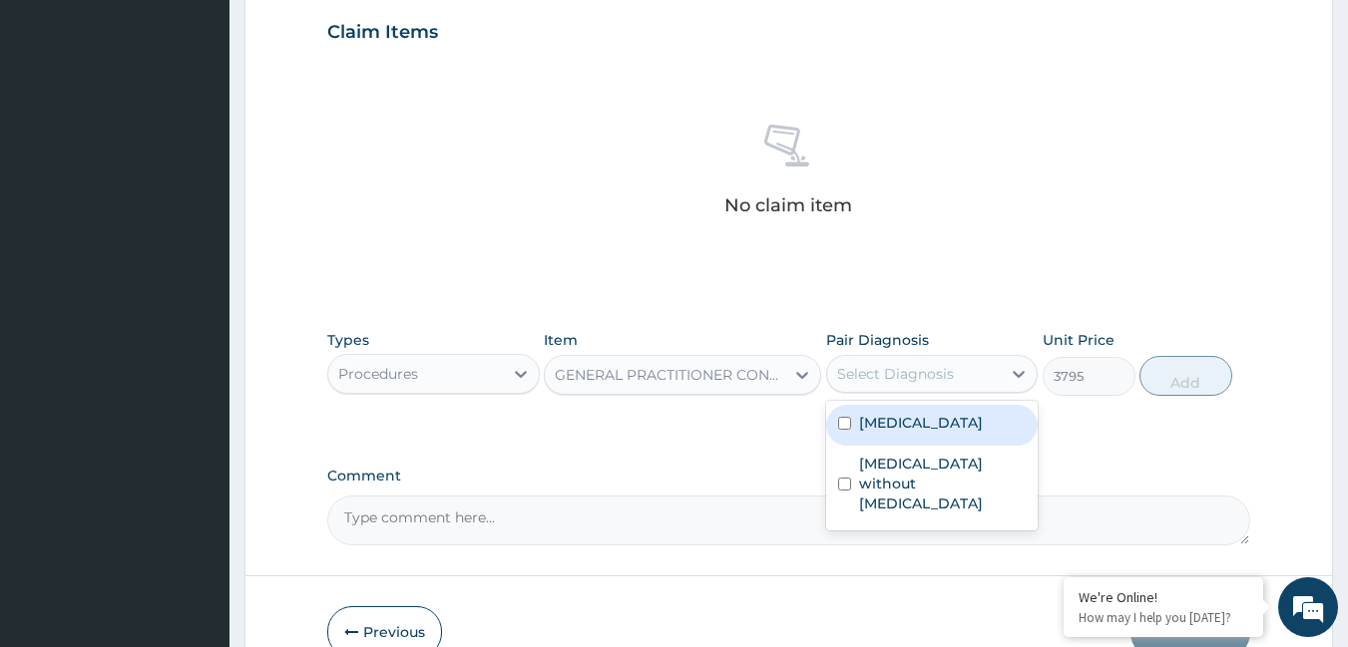
drag, startPoint x: 939, startPoint y: 377, endPoint x: 934, endPoint y: 450, distance: 73.0
click at [939, 376] on div "Select Diagnosis" at bounding box center [895, 374] width 117 height 20
drag, startPoint x: 934, startPoint y: 430, endPoint x: 934, endPoint y: 443, distance: 13.0
click at [934, 432] on label "[MEDICAL_DATA]" at bounding box center [921, 423] width 124 height 20
checkbox input "true"
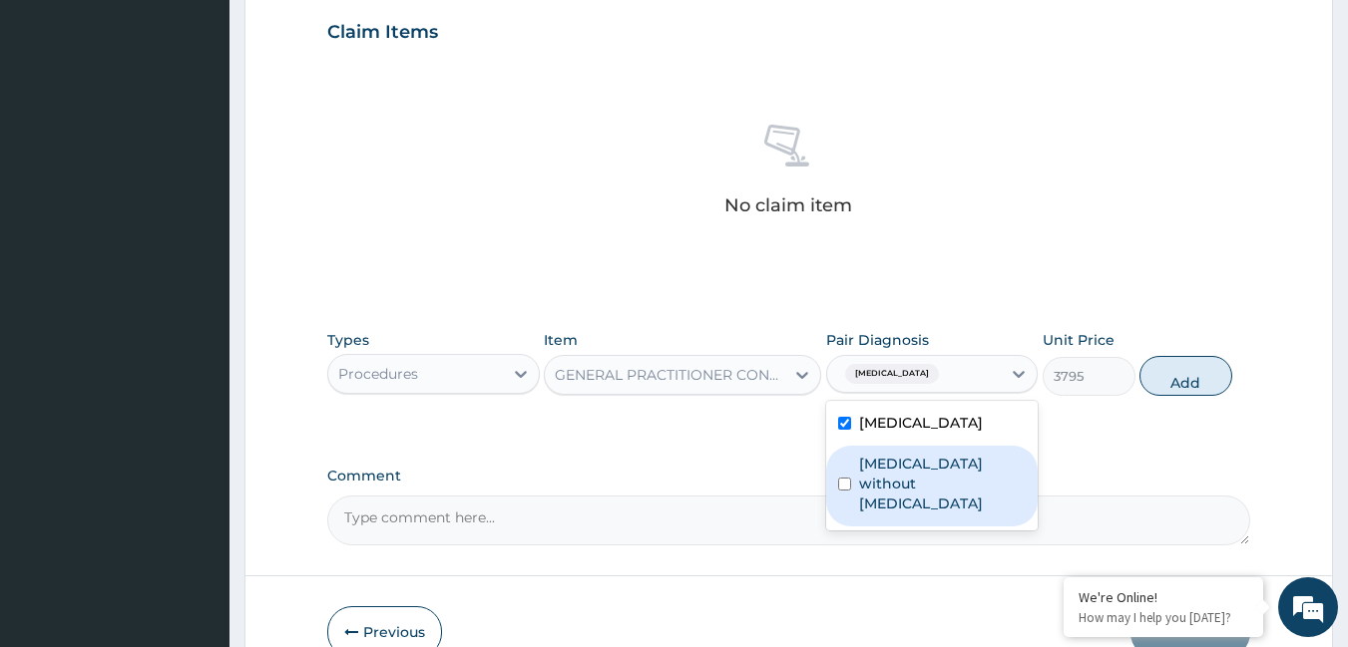
drag, startPoint x: 934, startPoint y: 470, endPoint x: 952, endPoint y: 465, distance: 18.6
click at [937, 470] on label "[MEDICAL_DATA] without [MEDICAL_DATA]" at bounding box center [943, 484] width 168 height 60
checkbox input "true"
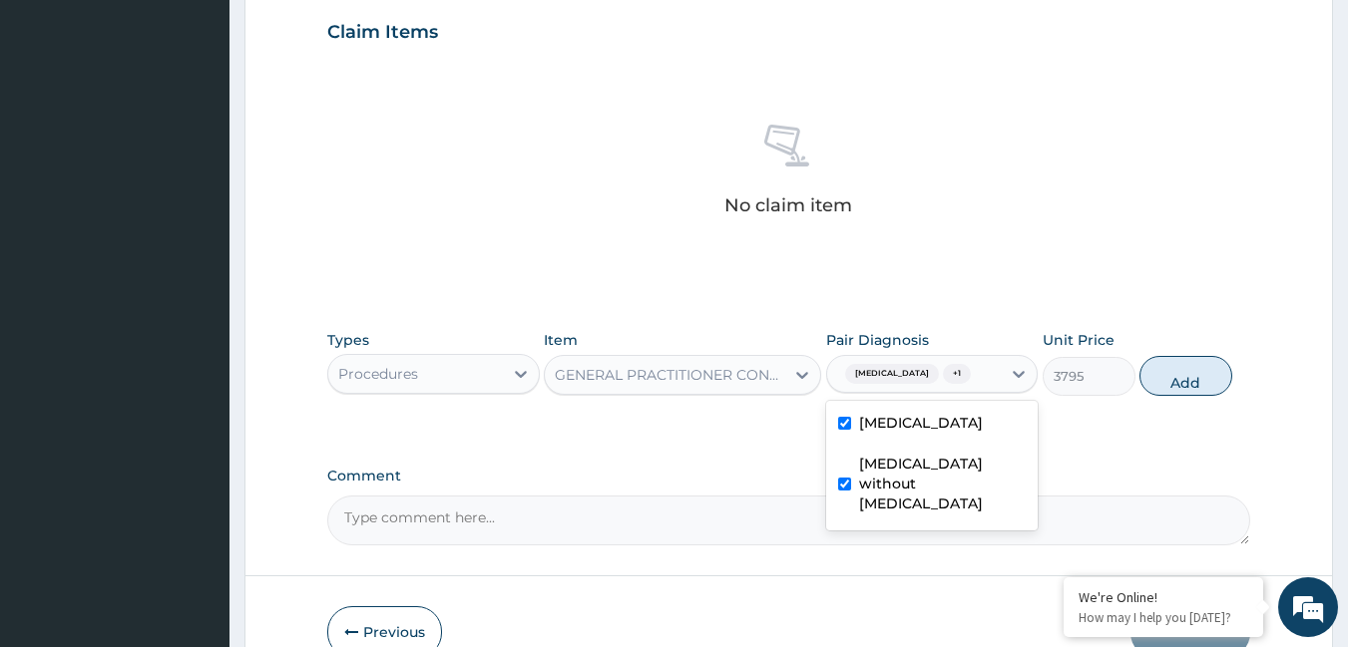
drag, startPoint x: 1160, startPoint y: 381, endPoint x: 1027, endPoint y: 416, distance: 138.2
click at [1160, 380] on button "Add" at bounding box center [1185, 376] width 93 height 40
type input "0"
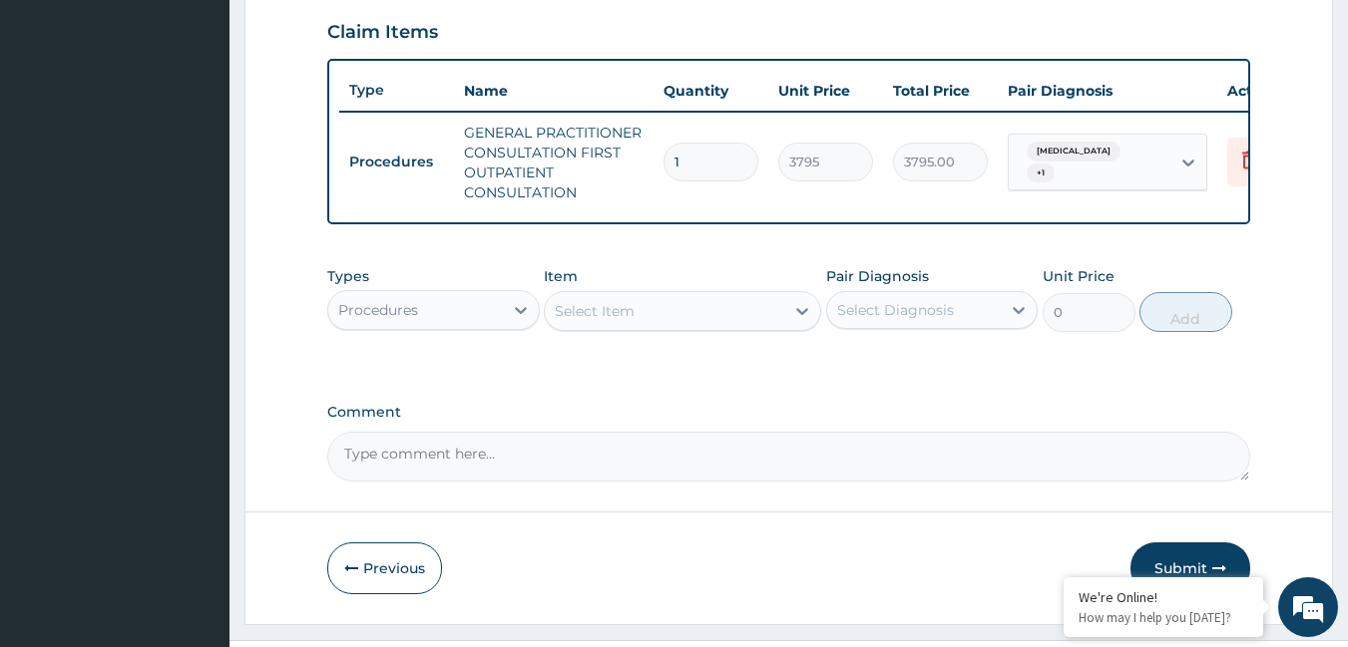
click at [713, 318] on div "Select Item" at bounding box center [664, 311] width 239 height 32
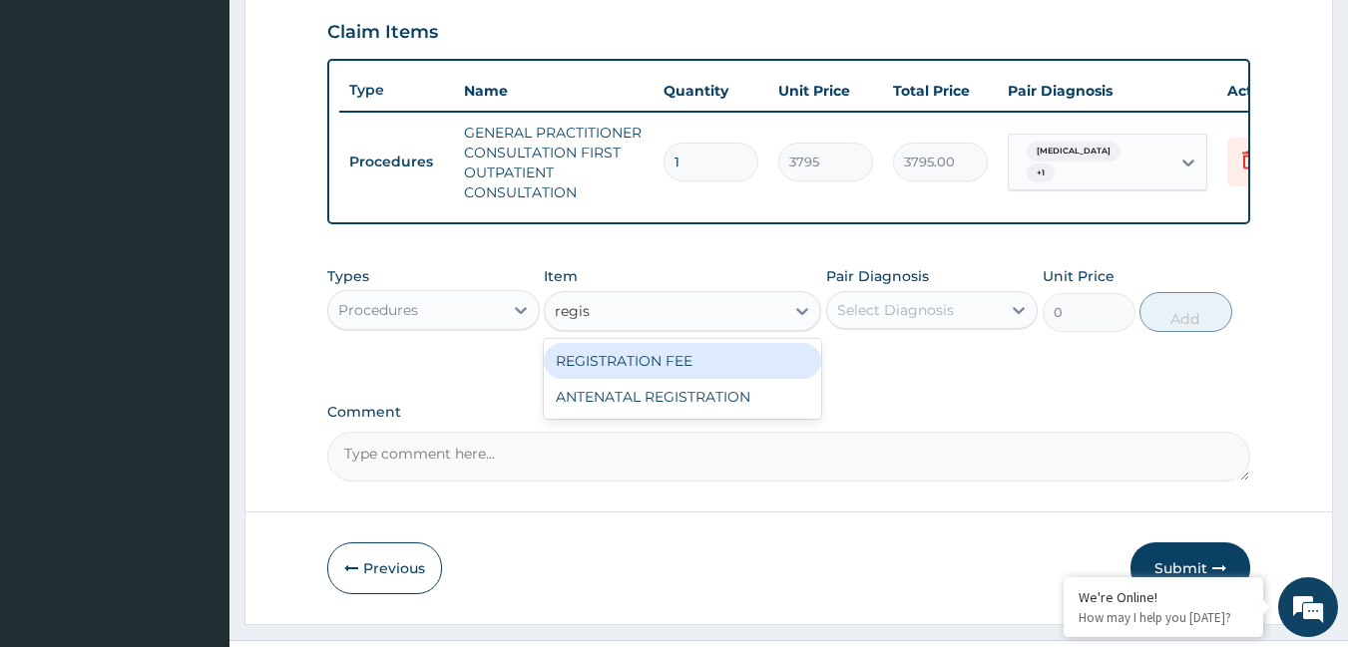
type input "regist"
click at [615, 379] on div "REGISTRATION FEE" at bounding box center [682, 361] width 277 height 36
type input "2164.741712362911"
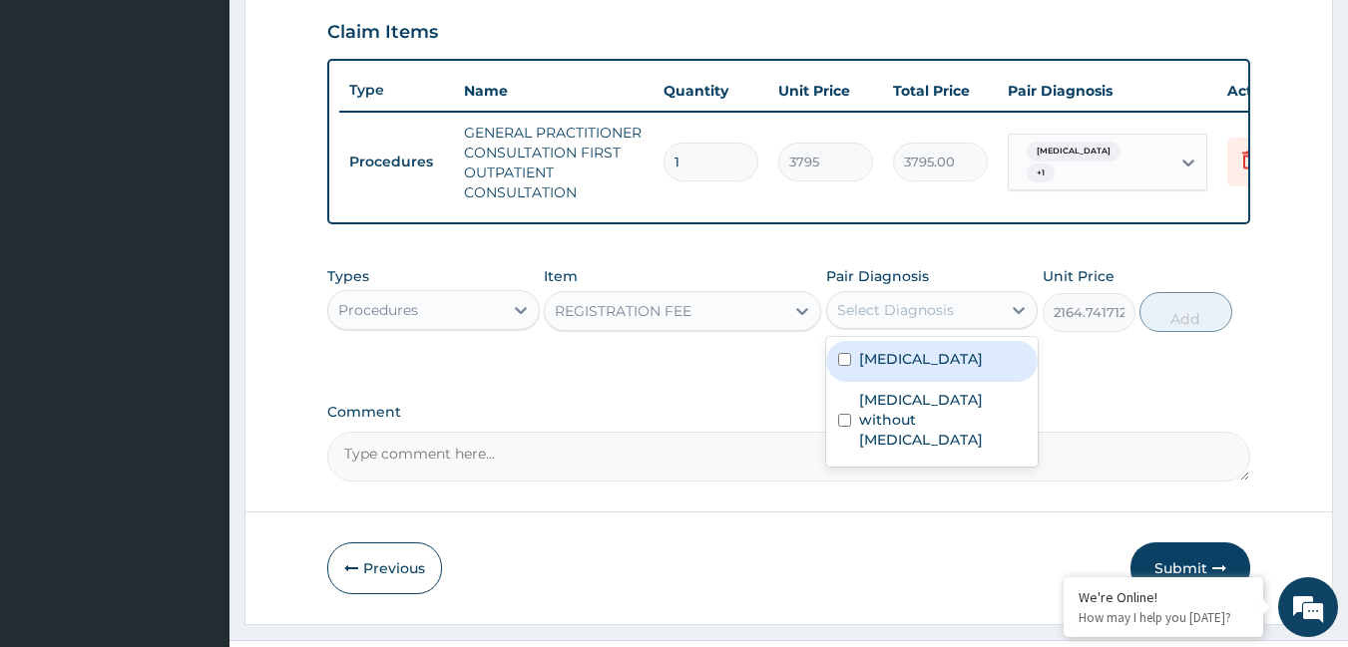
click at [881, 320] on div "Select Diagnosis" at bounding box center [895, 310] width 117 height 20
drag, startPoint x: 886, startPoint y: 378, endPoint x: 886, endPoint y: 406, distance: 27.9
click at [886, 369] on label "[MEDICAL_DATA]" at bounding box center [921, 359] width 124 height 20
checkbox input "true"
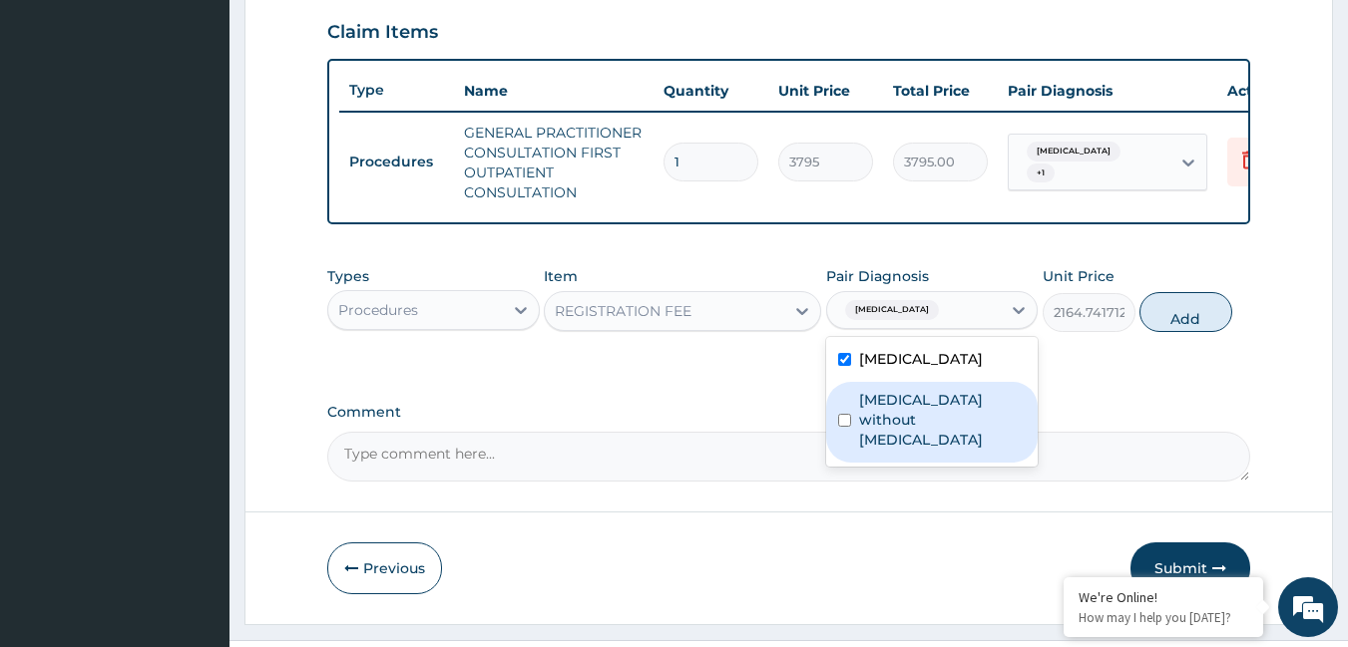
drag, startPoint x: 887, startPoint y: 418, endPoint x: 951, endPoint y: 372, distance: 78.6
click at [897, 416] on label "[MEDICAL_DATA] without [MEDICAL_DATA]" at bounding box center [943, 420] width 168 height 60
checkbox input "true"
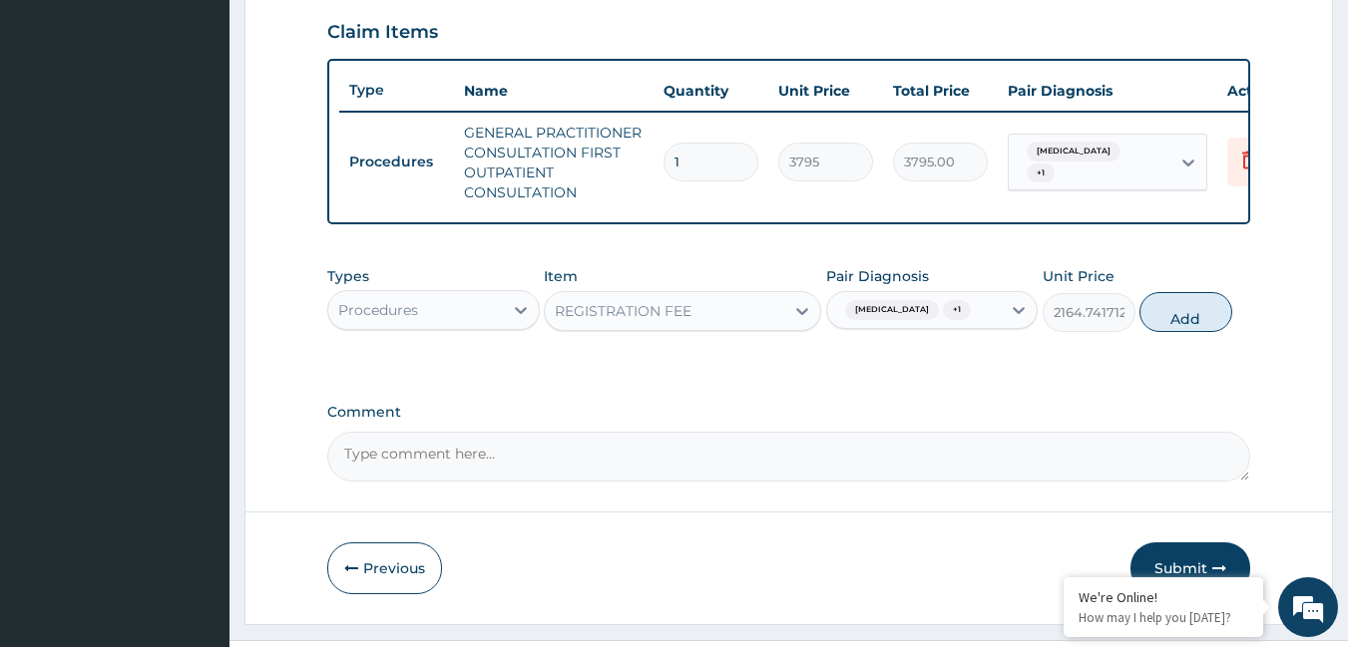
drag, startPoint x: 1190, startPoint y: 335, endPoint x: 1029, endPoint y: 347, distance: 162.1
click at [1181, 332] on button "Add" at bounding box center [1185, 312] width 93 height 40
type input "0"
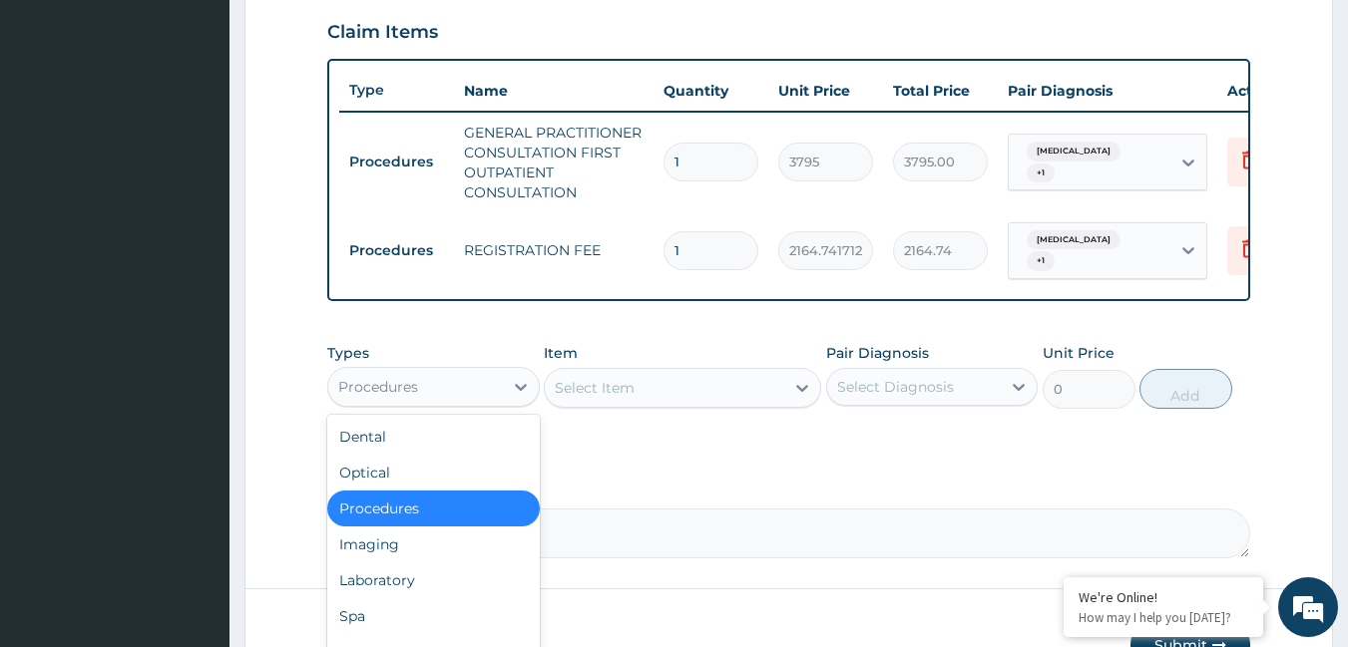
click at [473, 400] on div "Procedures" at bounding box center [415, 387] width 175 height 32
click at [405, 582] on div "Laboratory" at bounding box center [433, 581] width 212 height 36
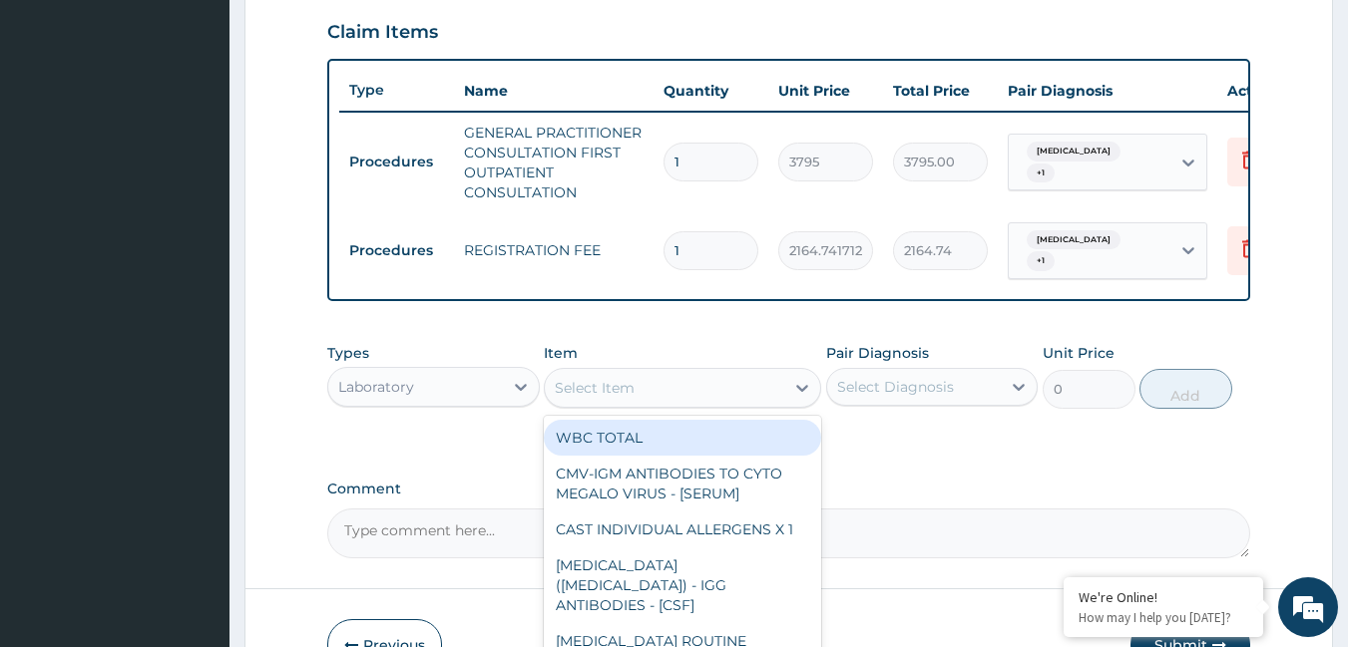
click at [672, 403] on div "Select Item" at bounding box center [664, 388] width 239 height 32
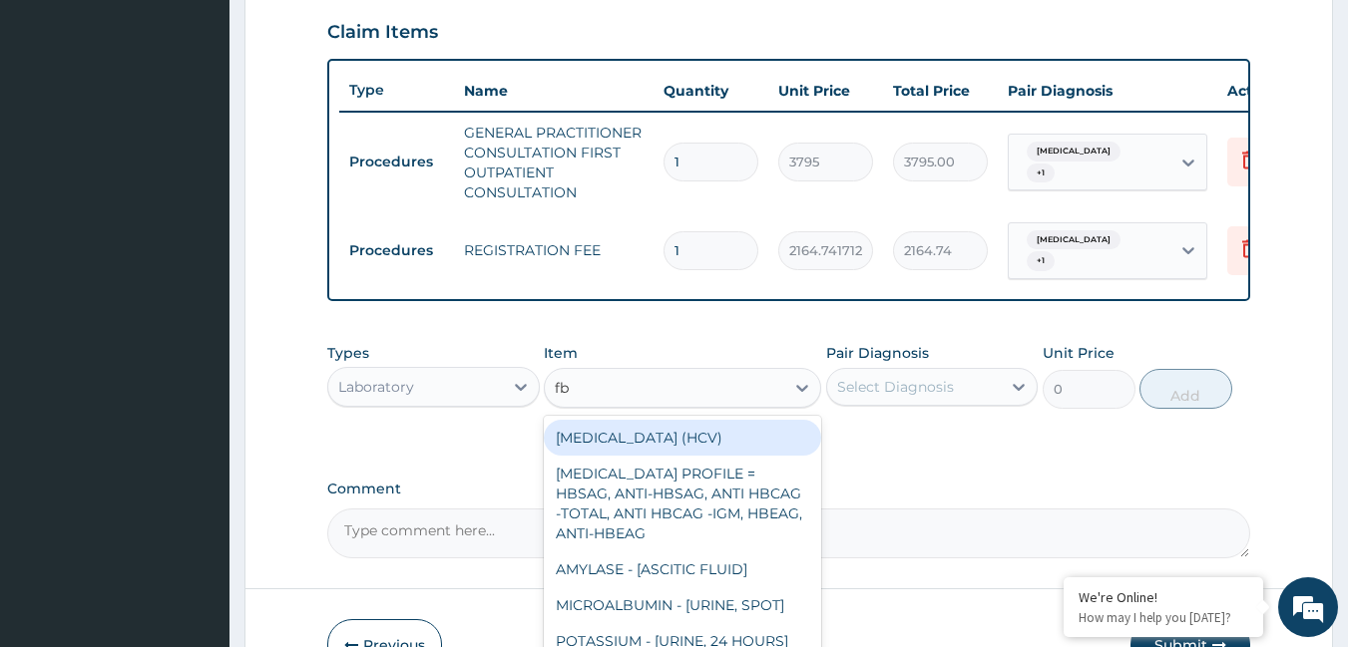
type input "fbc"
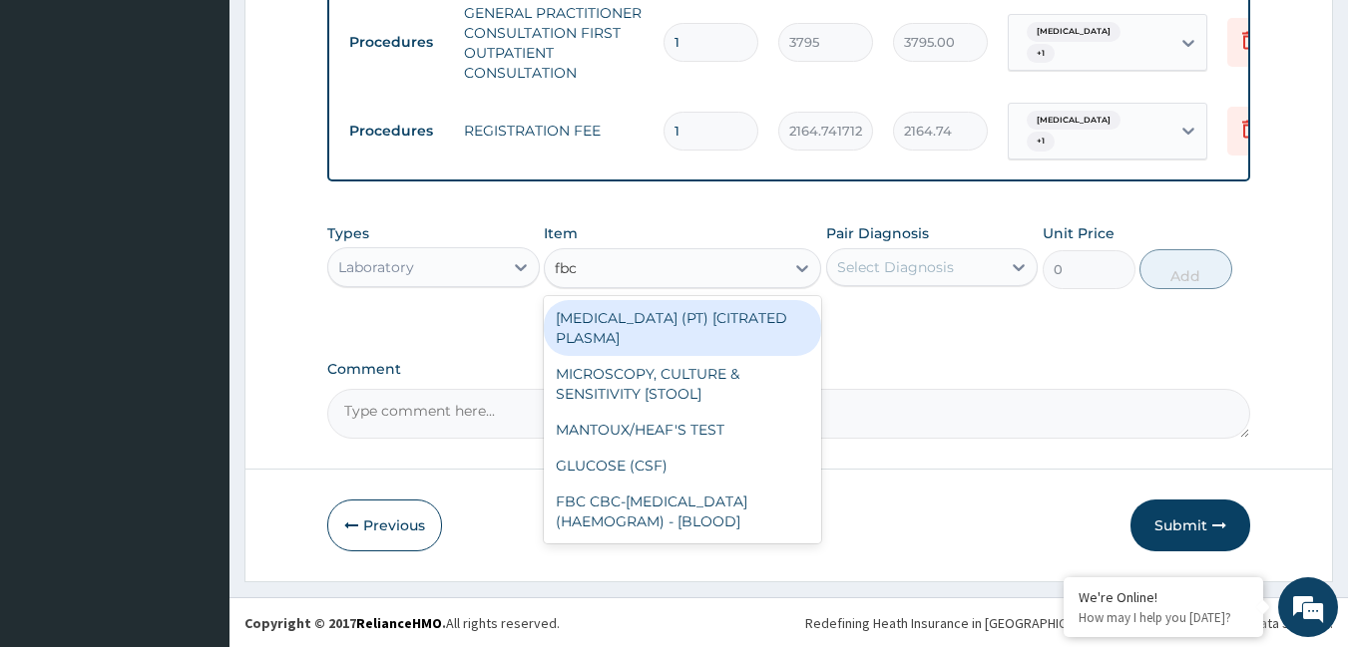
scroll to position [819, 0]
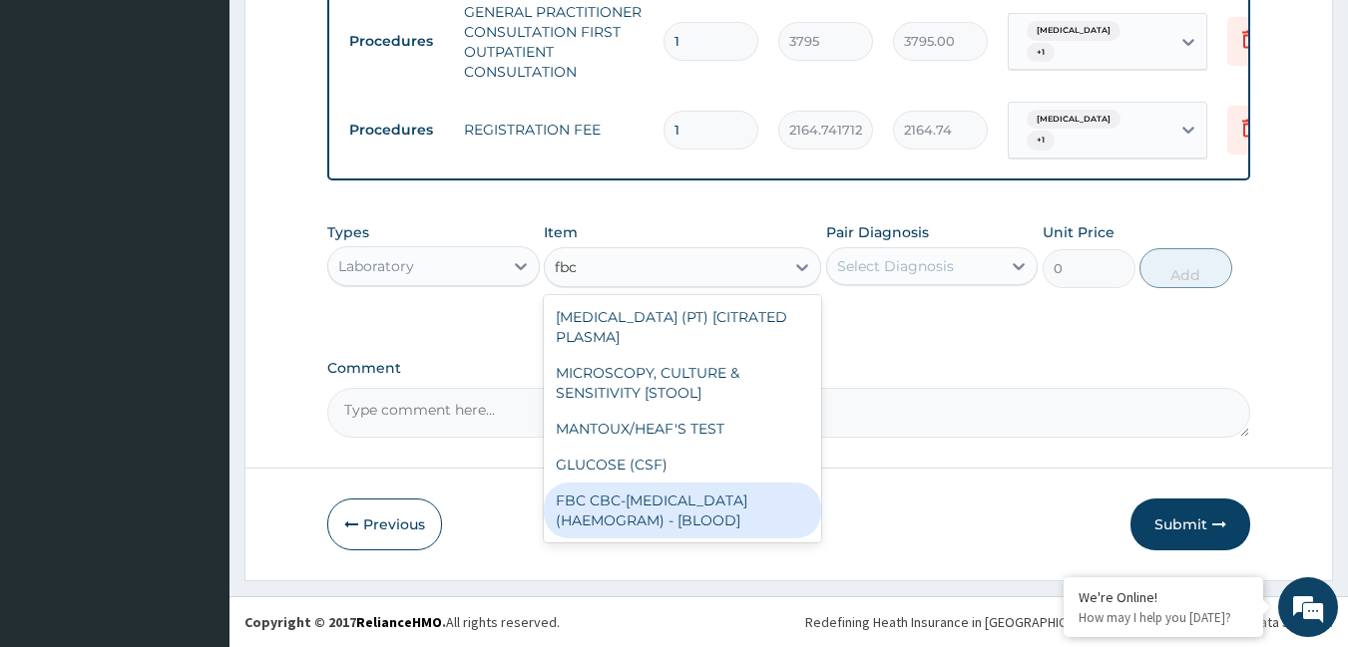
drag, startPoint x: 669, startPoint y: 510, endPoint x: 743, endPoint y: 446, distance: 97.6
click at [672, 509] on div "FBC CBC-[MEDICAL_DATA] (HAEMOGRAM) - [BLOOD]" at bounding box center [682, 511] width 277 height 56
type input "4600"
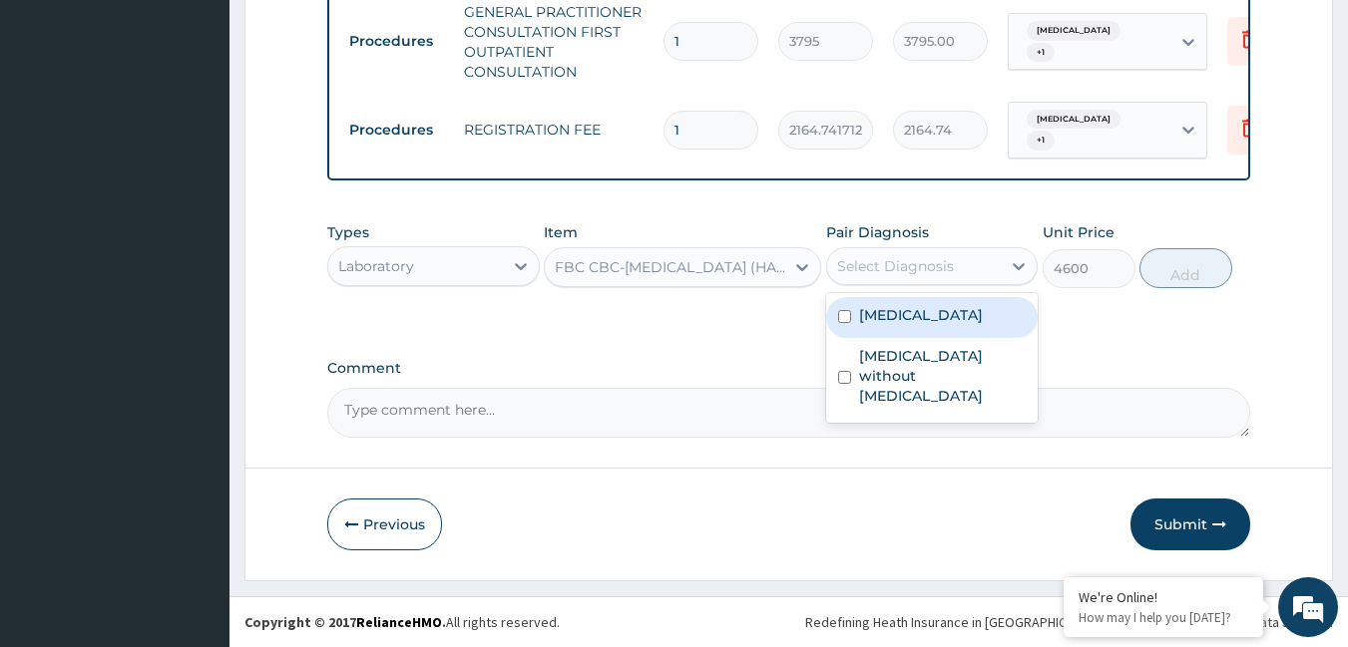
click at [890, 263] on div "Select Diagnosis" at bounding box center [895, 266] width 117 height 20
click at [882, 304] on div "[MEDICAL_DATA]" at bounding box center [932, 317] width 212 height 41
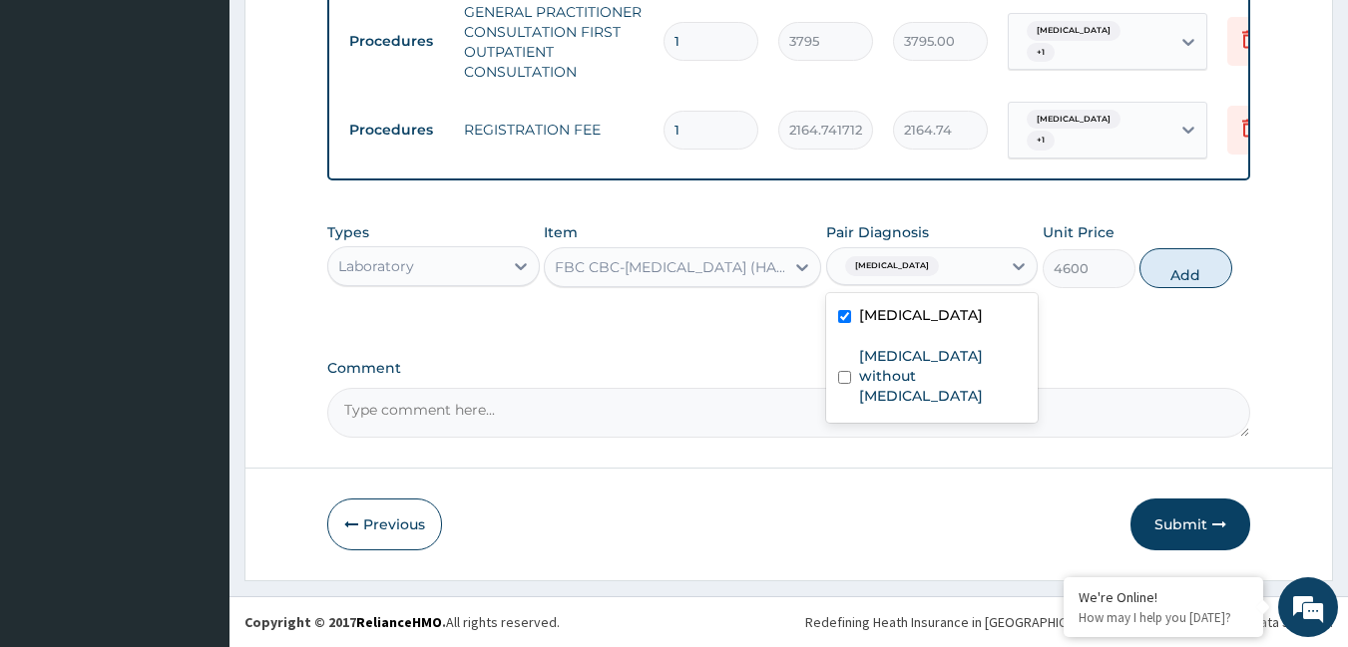
drag, startPoint x: 879, startPoint y: 308, endPoint x: 872, endPoint y: 319, distance: 13.0
click at [873, 315] on label "[MEDICAL_DATA]" at bounding box center [921, 315] width 124 height 20
checkbox input "false"
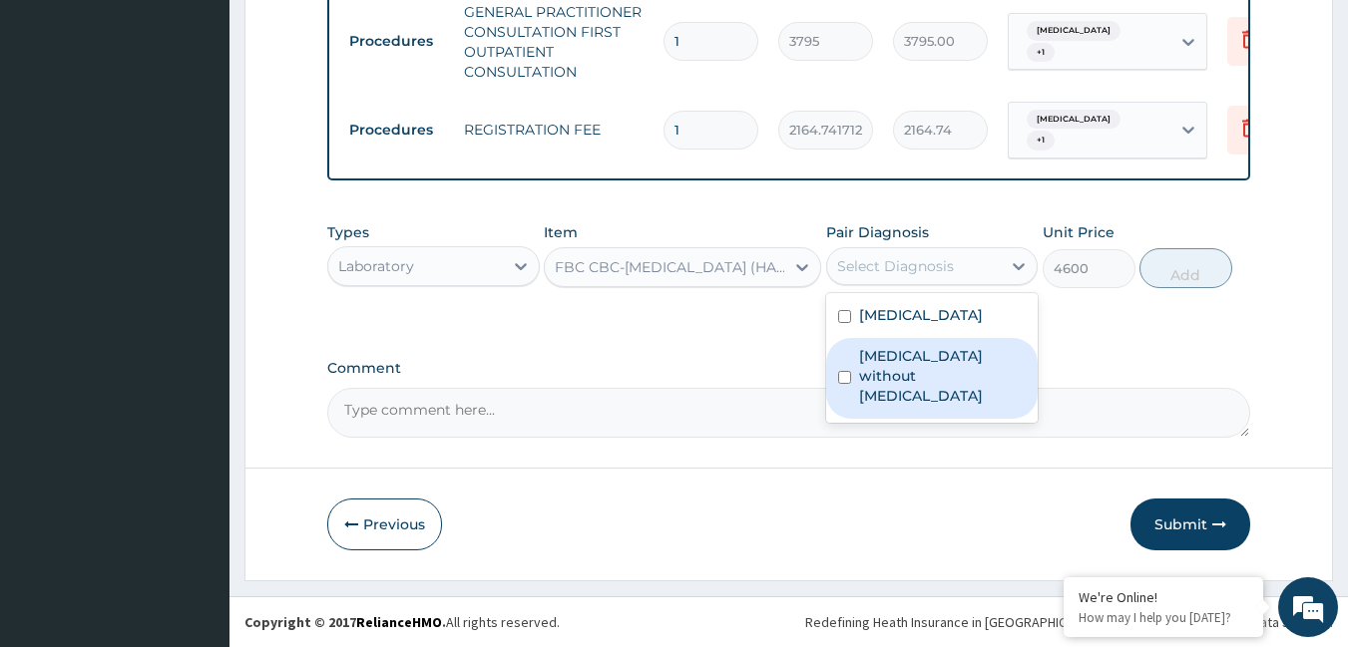
drag, startPoint x: 872, startPoint y: 358, endPoint x: 879, endPoint y: 347, distance: 13.0
click at [875, 357] on label "[MEDICAL_DATA] without [MEDICAL_DATA]" at bounding box center [943, 376] width 168 height 60
checkbox input "true"
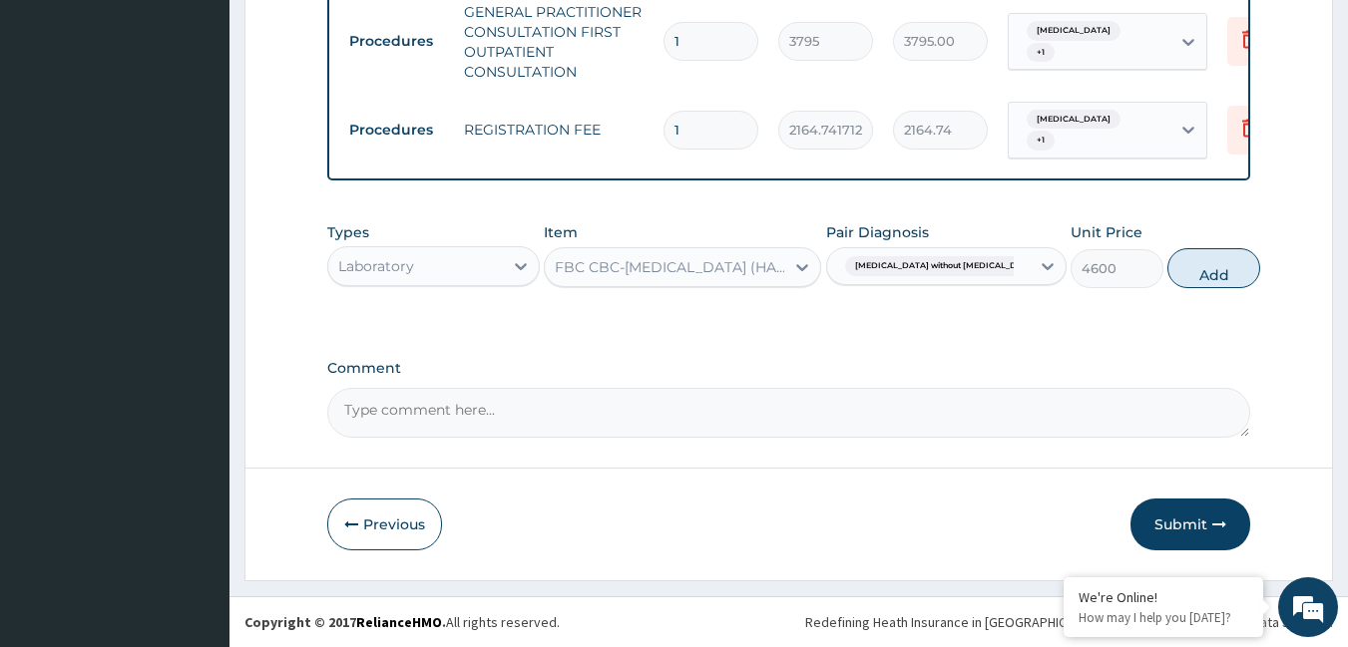
drag, startPoint x: 1180, startPoint y: 261, endPoint x: 1157, endPoint y: 267, distance: 23.7
click at [1177, 263] on button "Add" at bounding box center [1213, 268] width 93 height 40
type input "0"
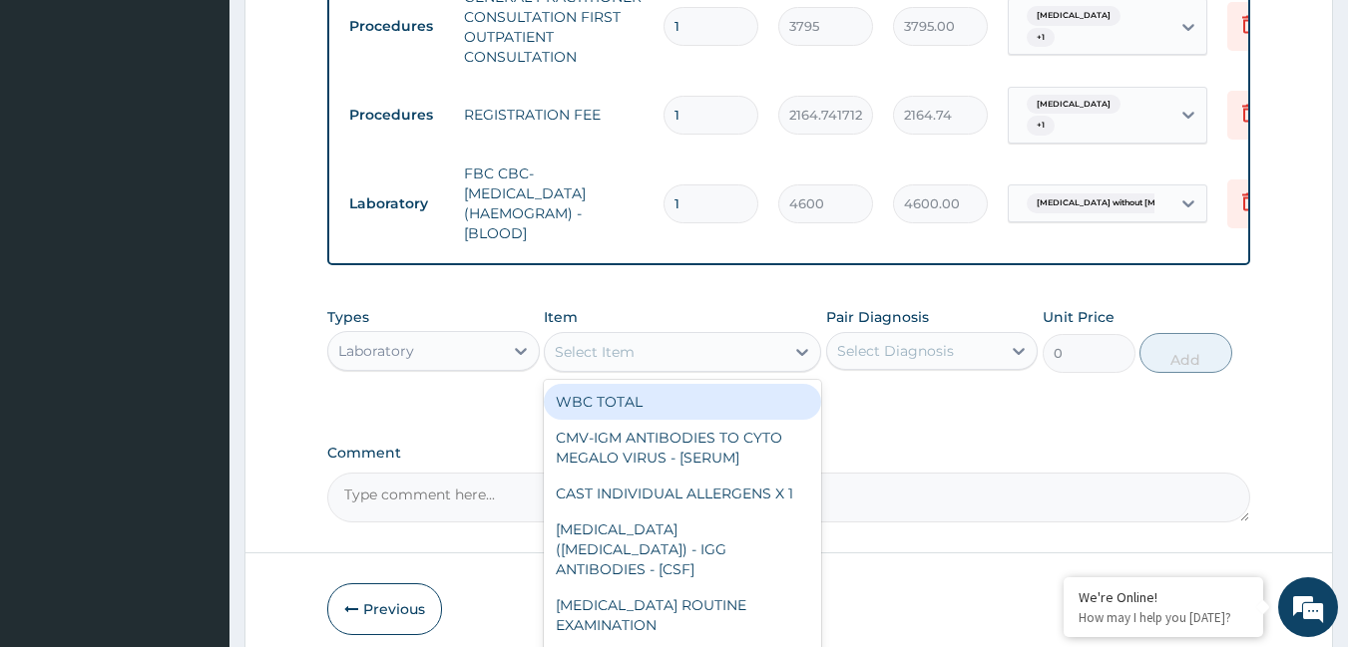
click at [619, 362] on div "Select Item" at bounding box center [595, 352] width 80 height 20
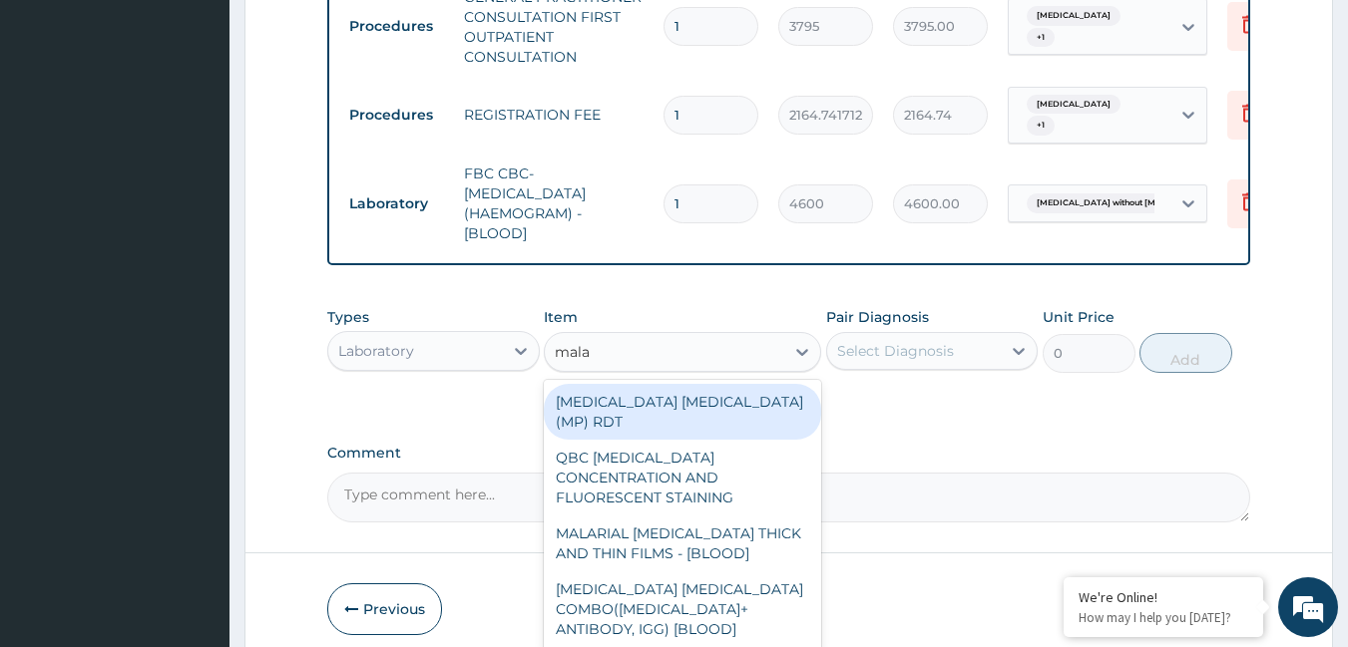
type input "malar"
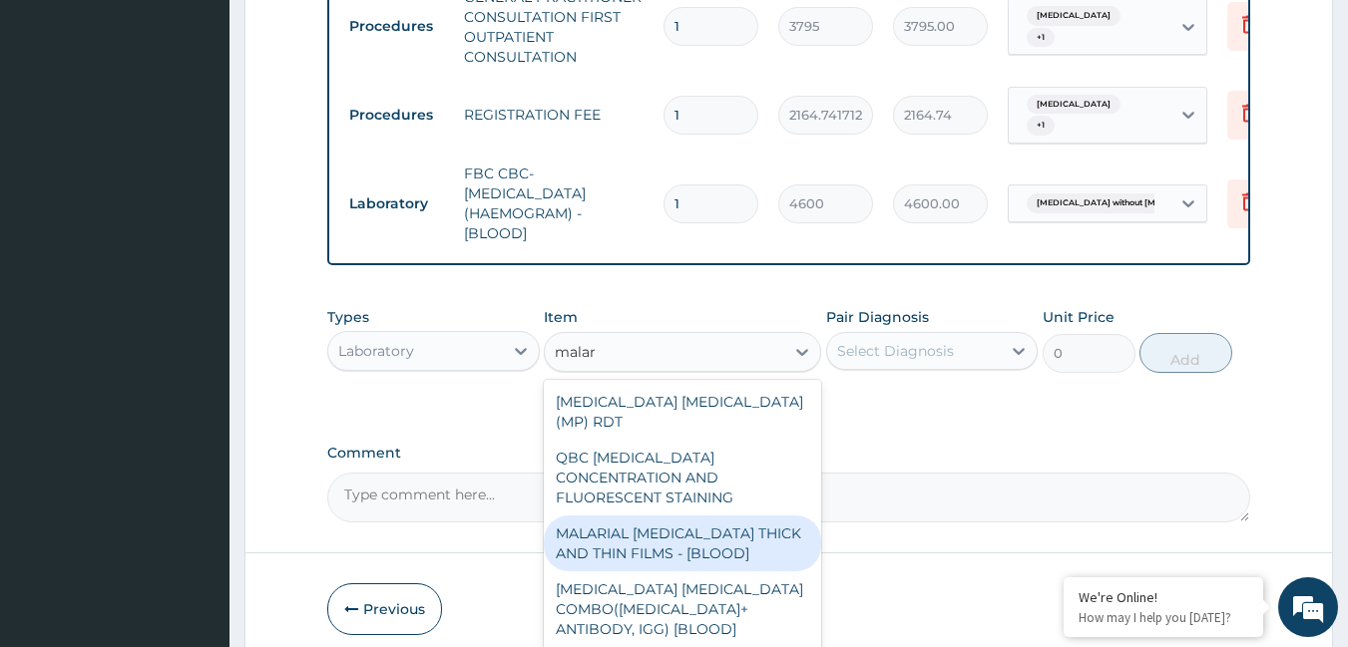
click at [706, 516] on div "MALARIAL [MEDICAL_DATA] THICK AND THIN FILMS - [BLOOD]" at bounding box center [682, 544] width 277 height 56
type input "1725"
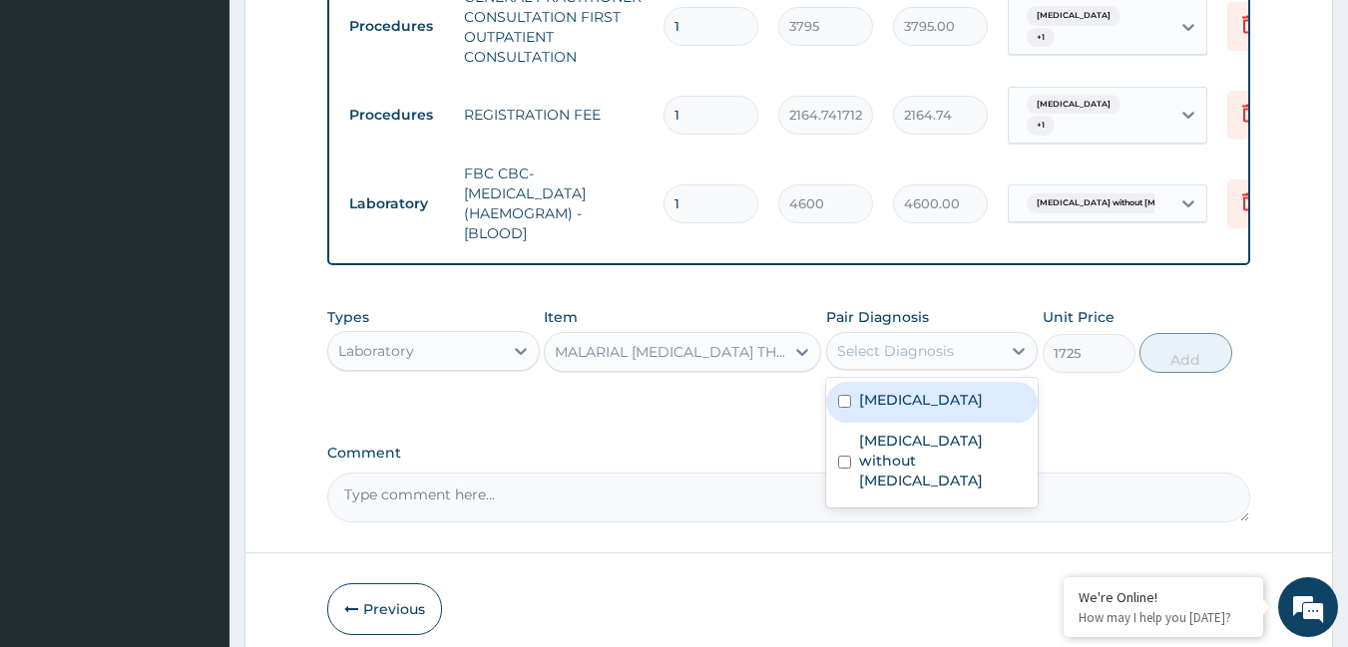
drag, startPoint x: 893, startPoint y: 359, endPoint x: 893, endPoint y: 400, distance: 40.9
click at [893, 361] on div "Select Diagnosis" at bounding box center [895, 351] width 117 height 20
click at [898, 410] on label "[MEDICAL_DATA]" at bounding box center [921, 400] width 124 height 20
checkbox input "true"
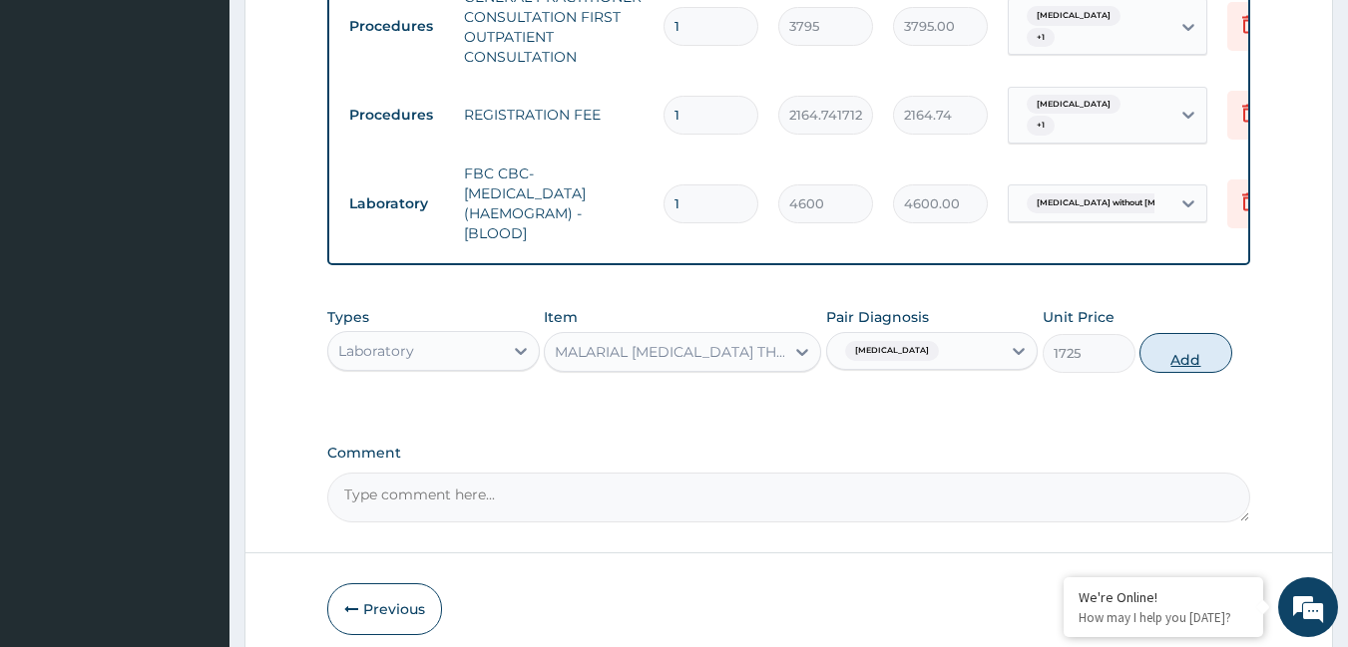
click at [1192, 373] on button "Add" at bounding box center [1185, 353] width 93 height 40
type input "0"
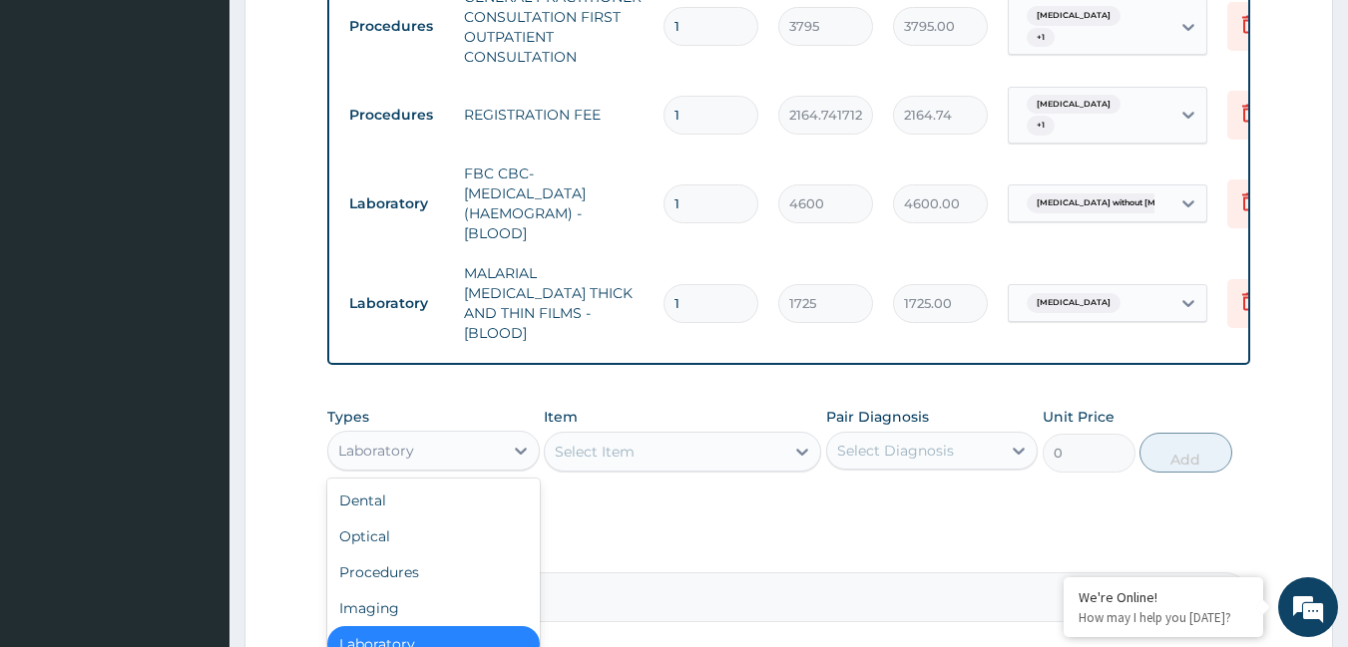
drag, startPoint x: 477, startPoint y: 444, endPoint x: 458, endPoint y: 496, distance: 55.2
click at [474, 455] on div "Laboratory" at bounding box center [415, 451] width 175 height 32
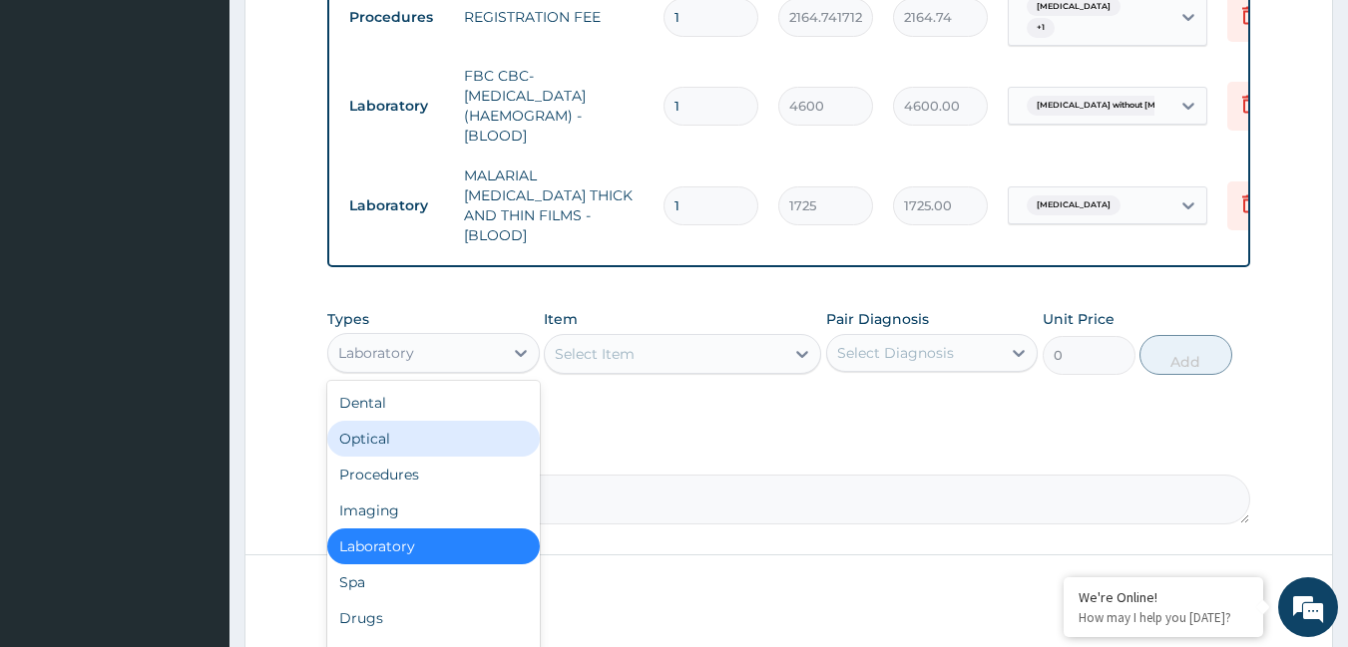
scroll to position [919, 0]
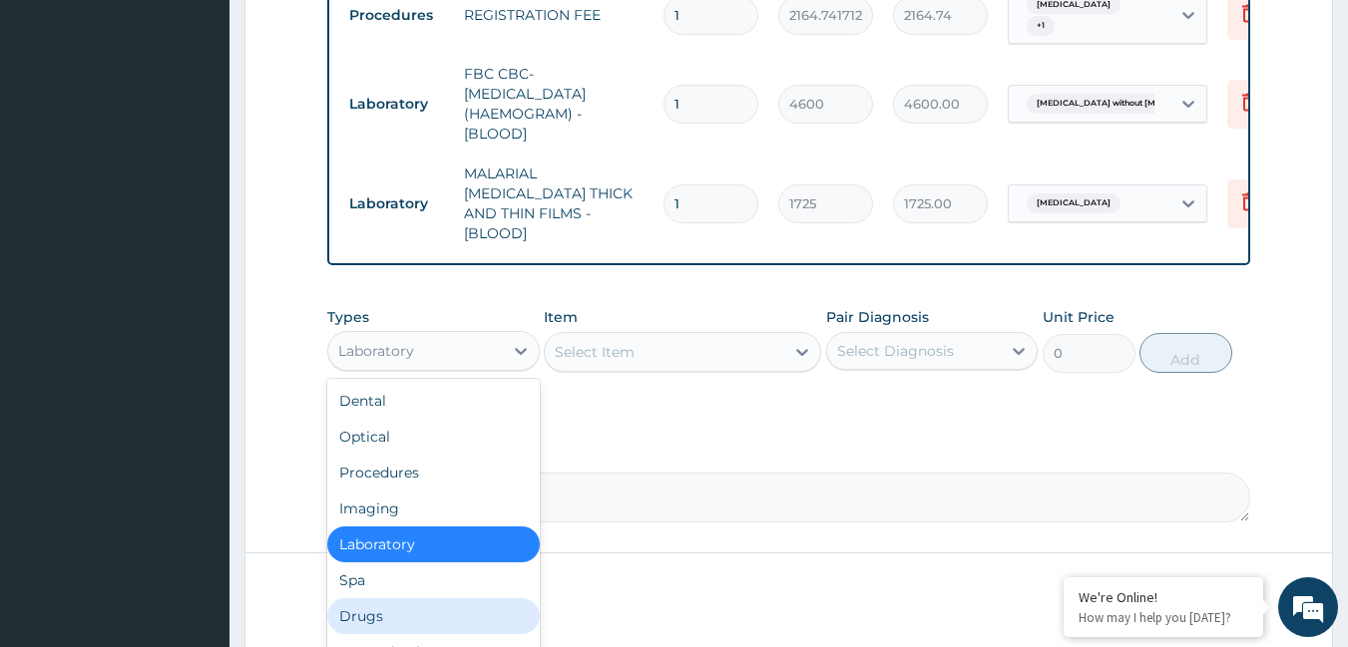
click at [391, 606] on div "Drugs" at bounding box center [433, 617] width 212 height 36
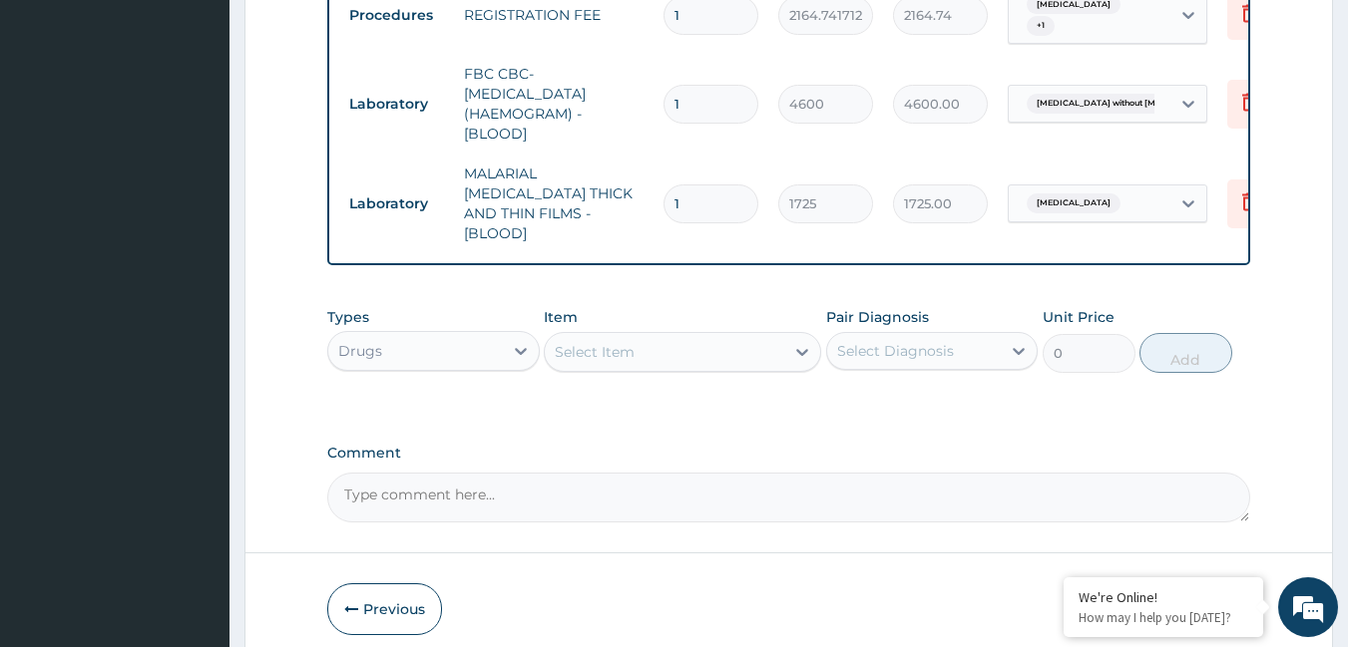
click at [665, 351] on div "Select Item" at bounding box center [664, 352] width 239 height 32
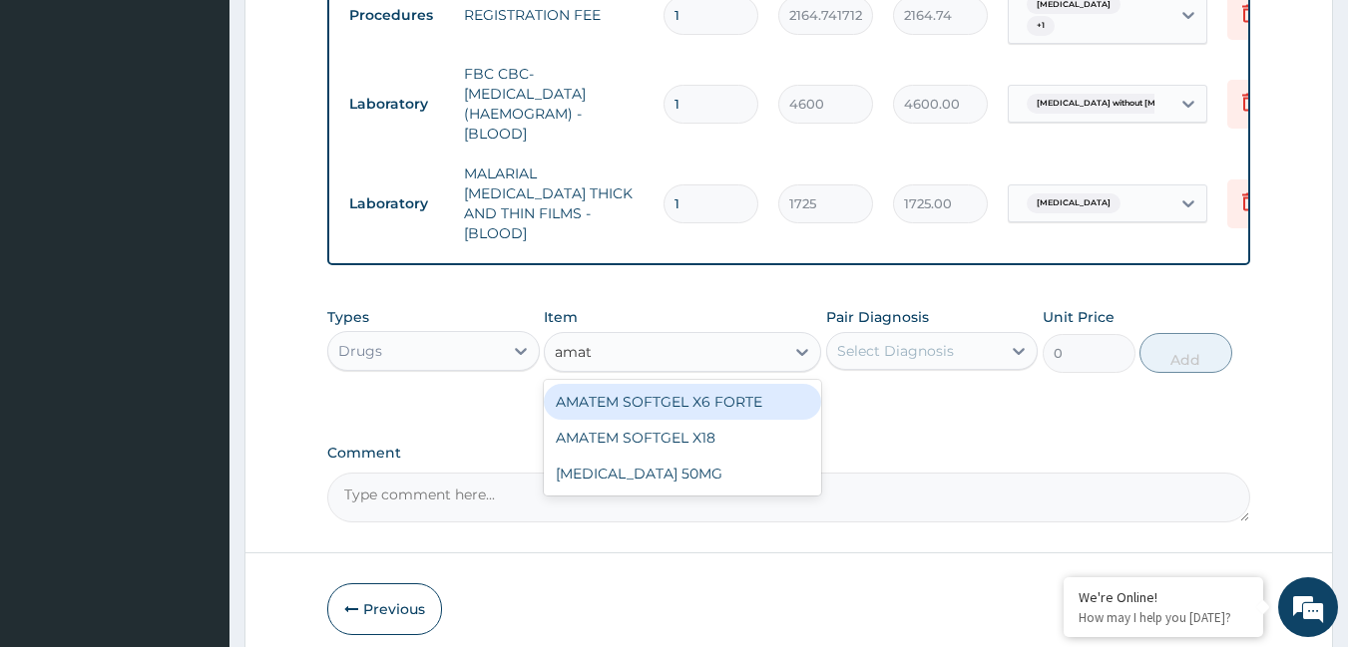
type input "amate"
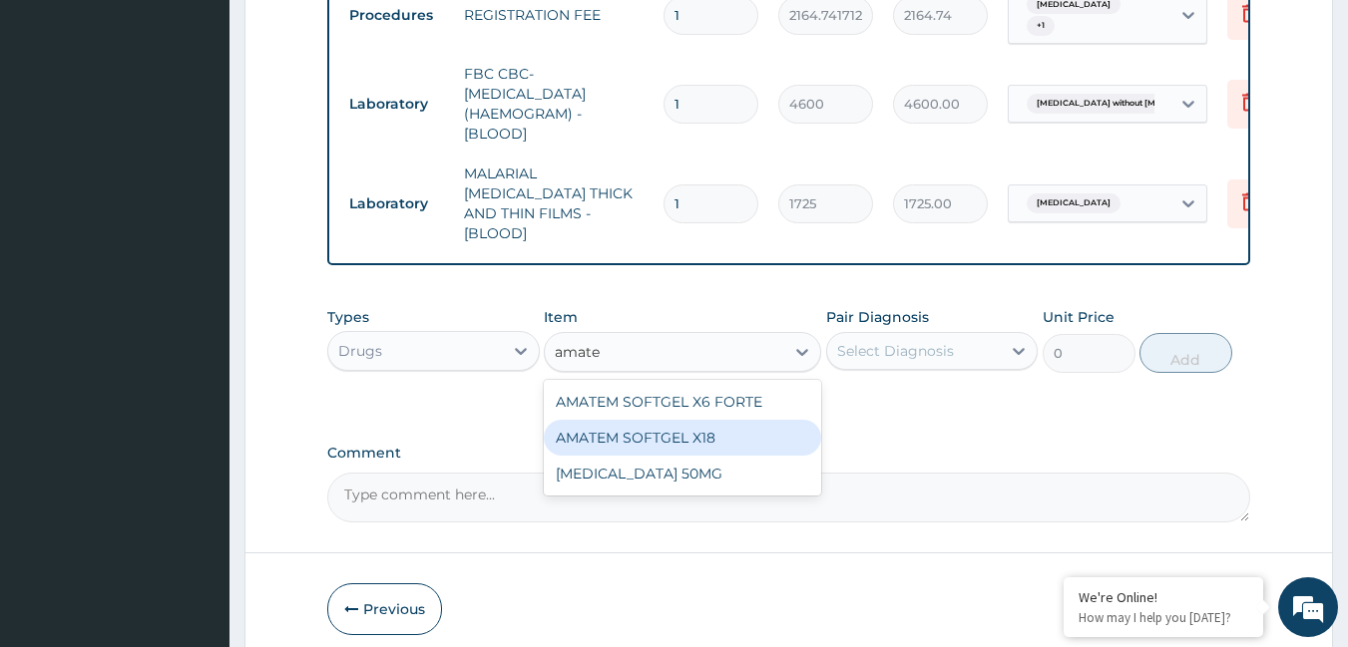
click at [618, 422] on div "AMATEM SOFTGEL X18" at bounding box center [682, 438] width 277 height 36
type input "111.32"
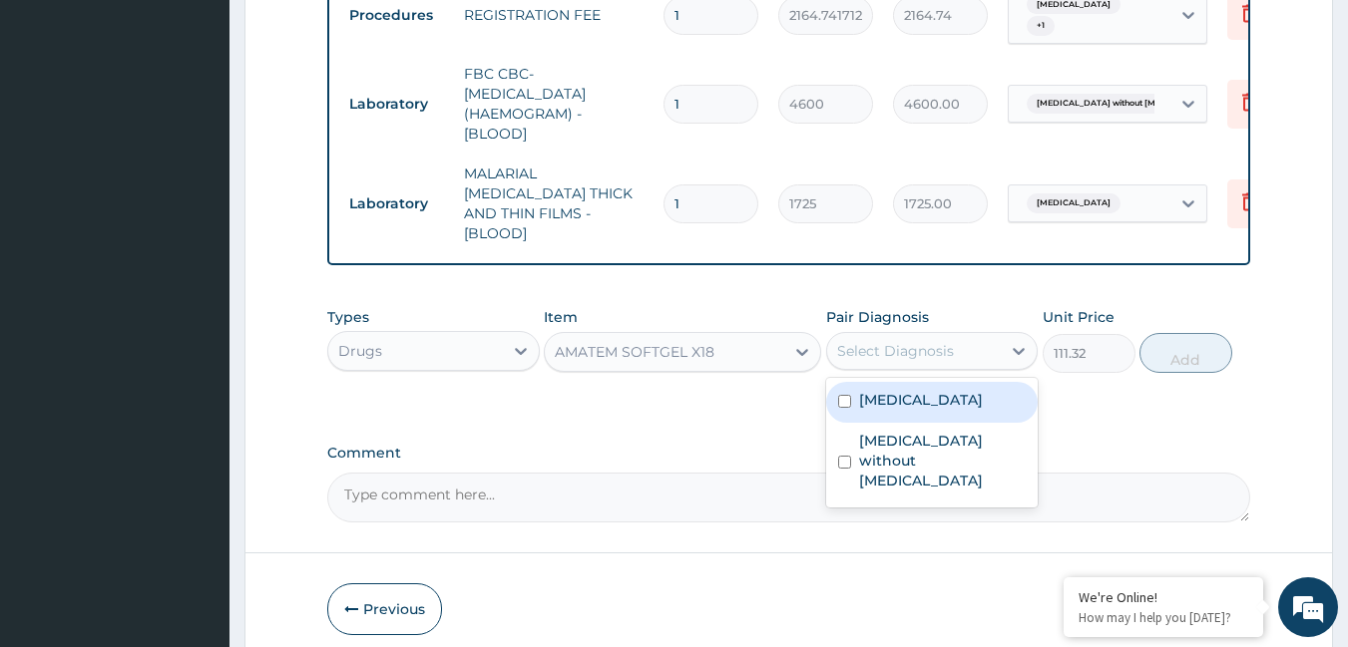
click at [899, 349] on div "Select Diagnosis" at bounding box center [895, 351] width 117 height 20
click at [899, 393] on label "[MEDICAL_DATA]" at bounding box center [921, 400] width 124 height 20
checkbox input "true"
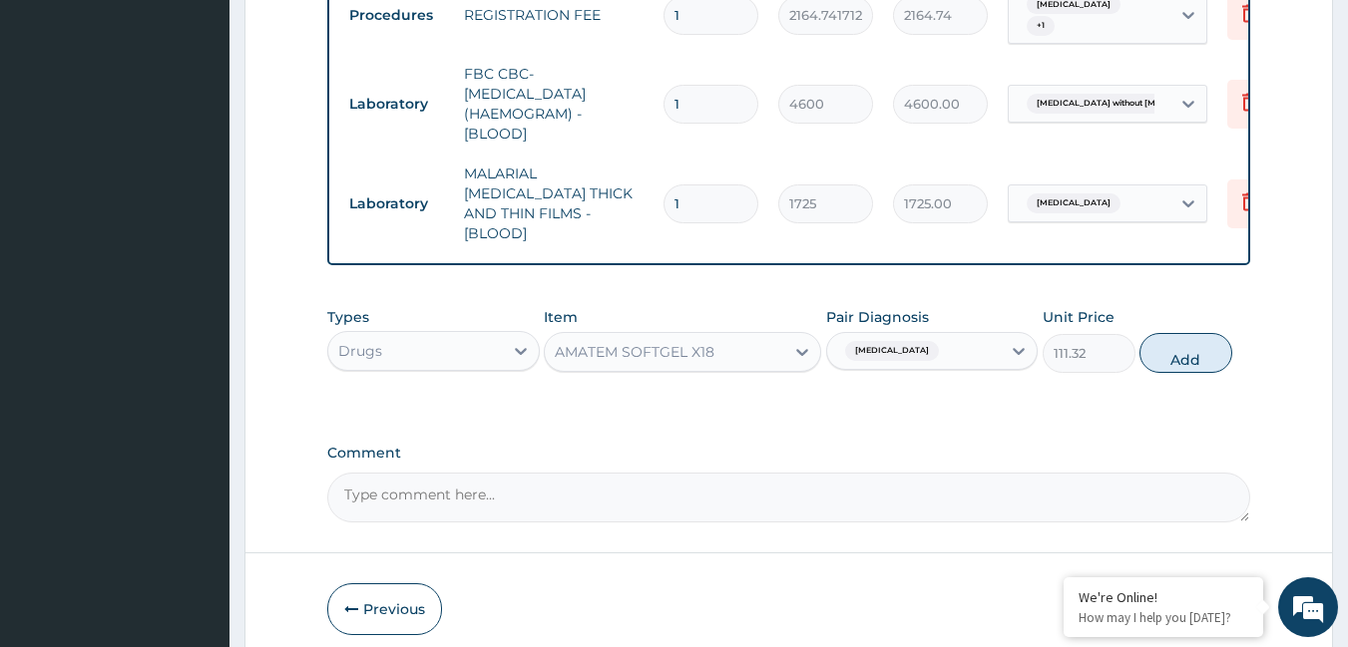
drag, startPoint x: 1182, startPoint y: 347, endPoint x: 985, endPoint y: 307, distance: 201.5
click at [1180, 347] on button "Add" at bounding box center [1185, 353] width 93 height 40
type input "0"
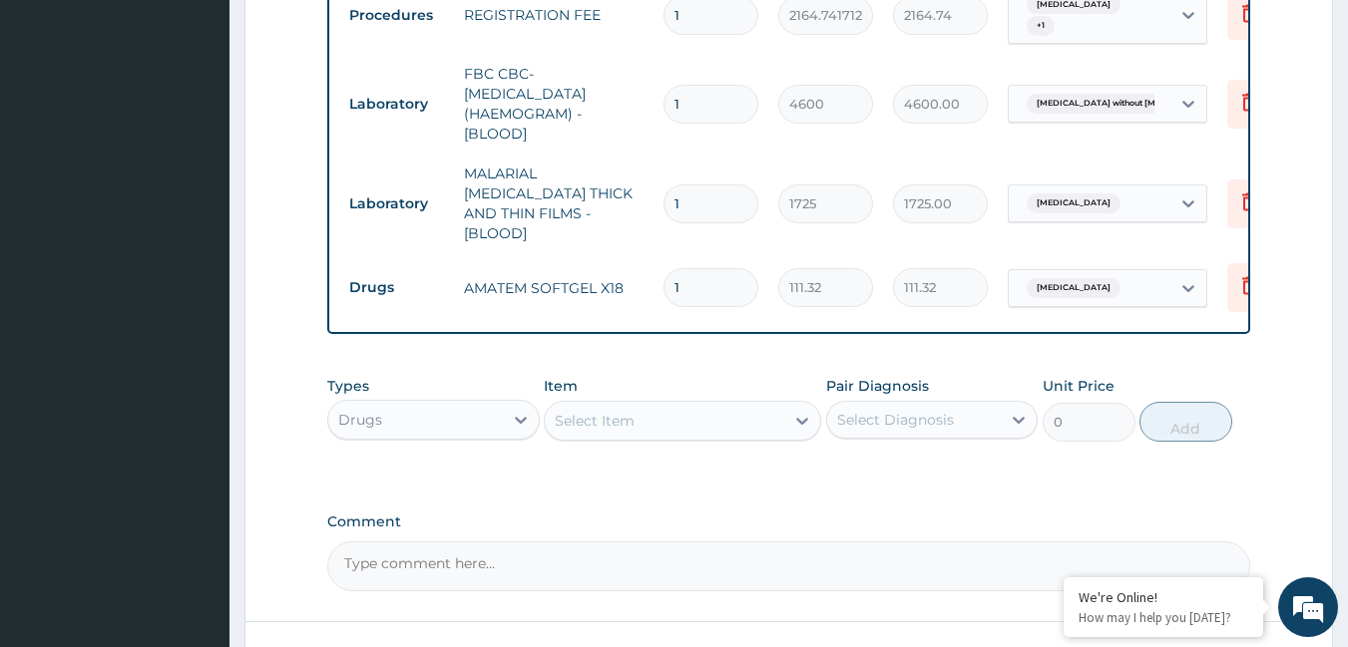
type input "12"
type input "1335.84"
type input "12"
click at [616, 418] on div "Select Item" at bounding box center [595, 421] width 80 height 20
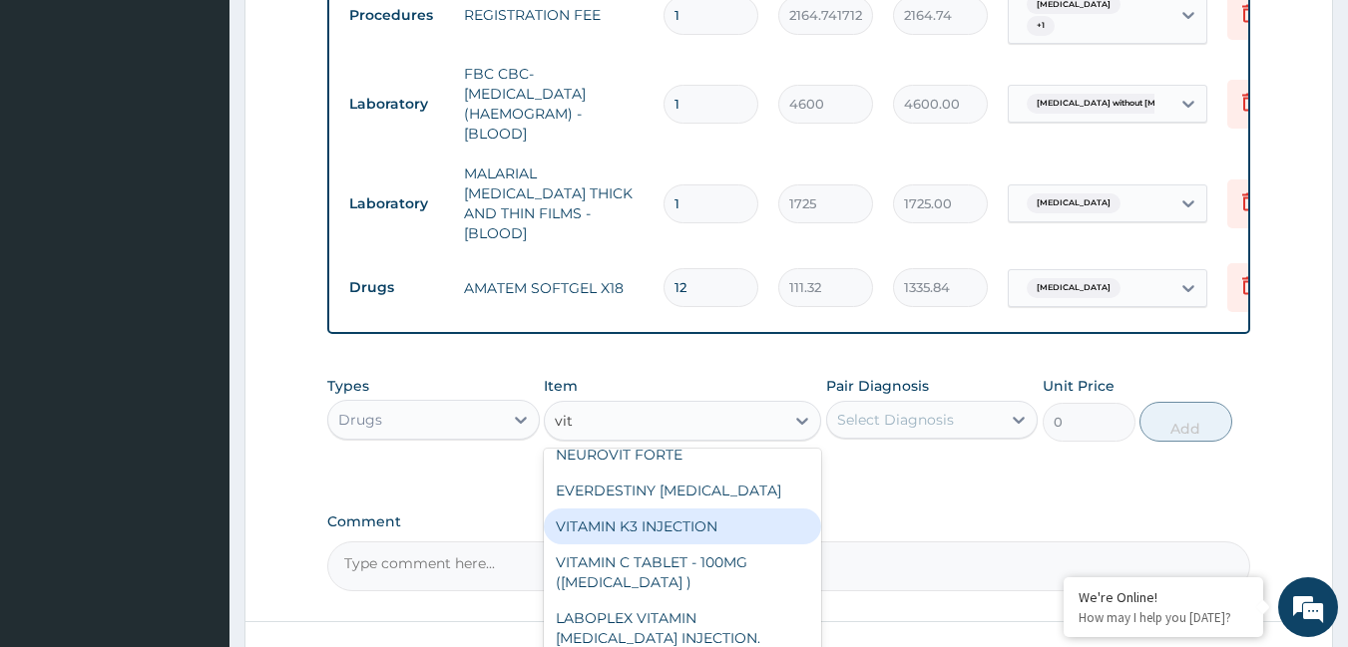
scroll to position [419, 0]
type input "v"
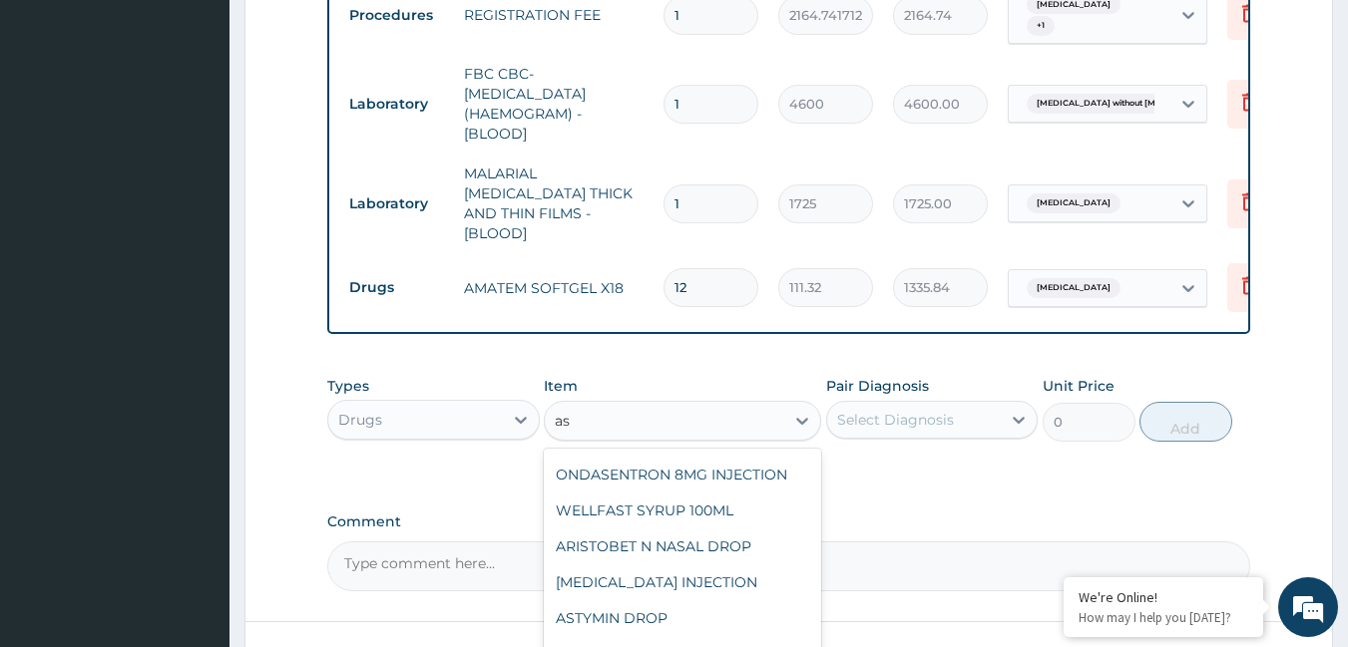
scroll to position [1301, 0]
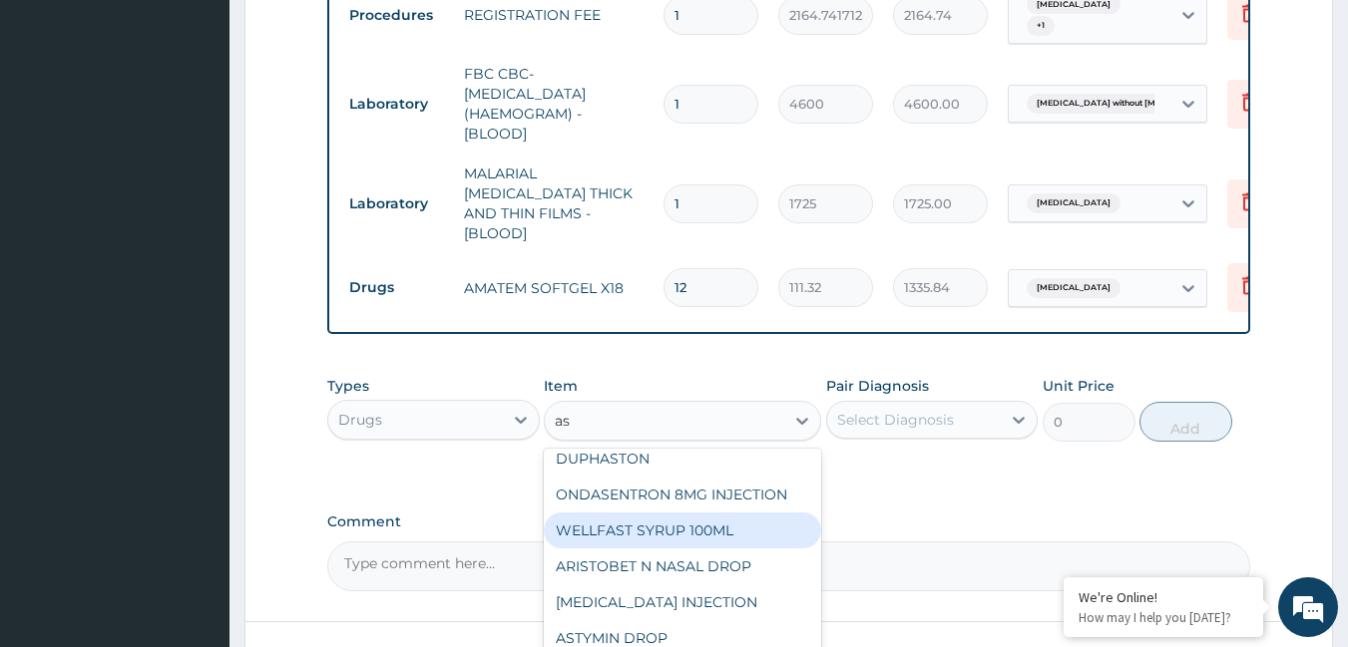
type input "asc"
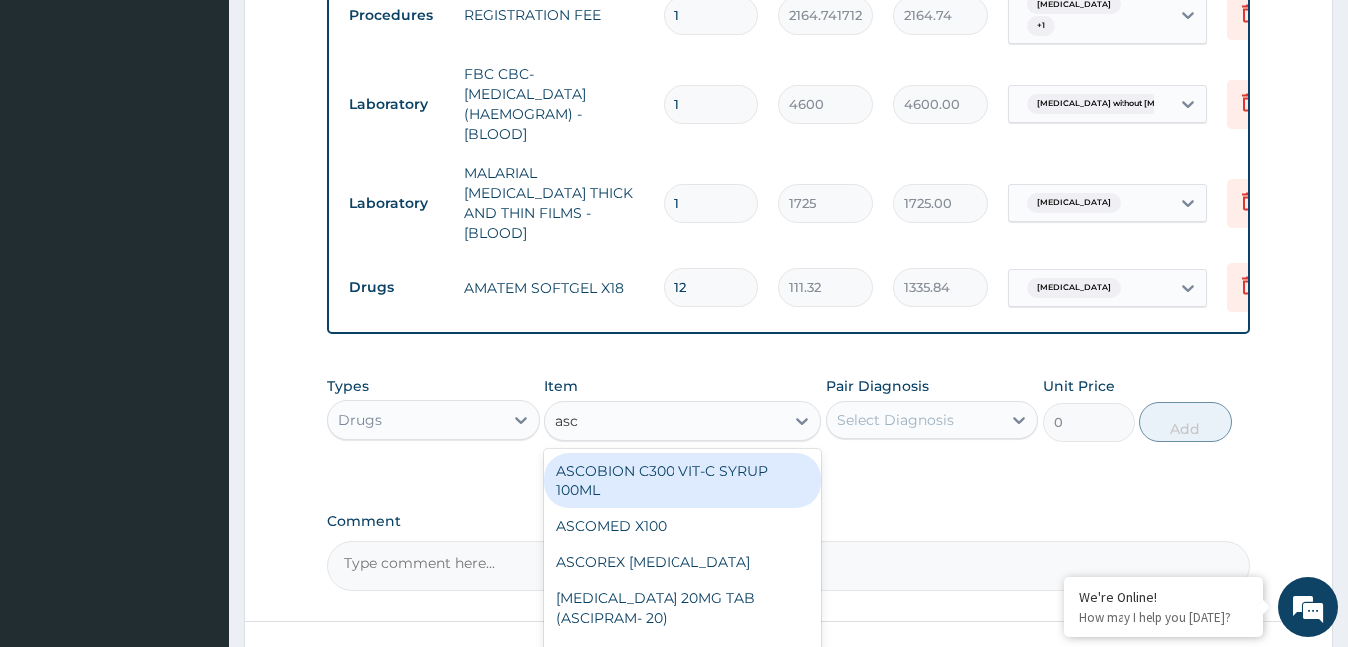
click at [580, 471] on div "ASCOBION C300 VIT-C SYRUP 100ML" at bounding box center [682, 481] width 277 height 56
type input "1012"
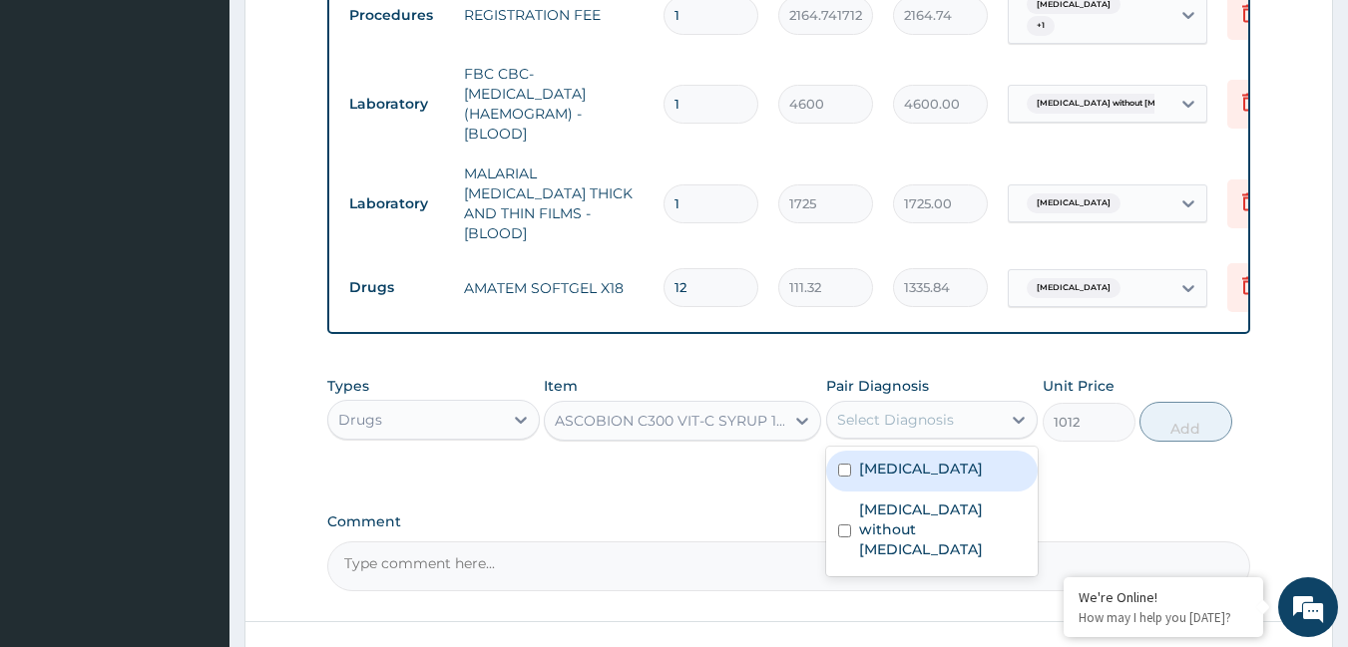
click at [895, 410] on div "Select Diagnosis" at bounding box center [895, 420] width 117 height 20
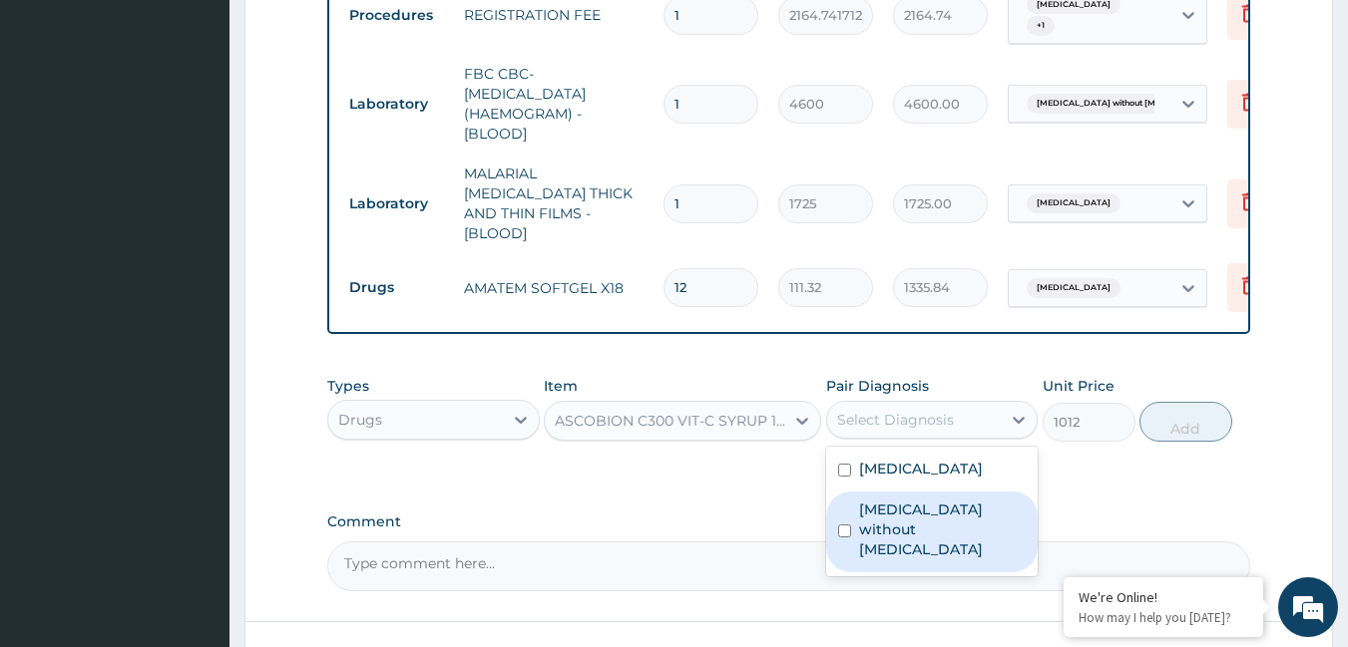
drag, startPoint x: 891, startPoint y: 498, endPoint x: 947, endPoint y: 469, distance: 62.9
click at [890, 500] on label "[MEDICAL_DATA] without [MEDICAL_DATA]" at bounding box center [943, 530] width 168 height 60
checkbox input "true"
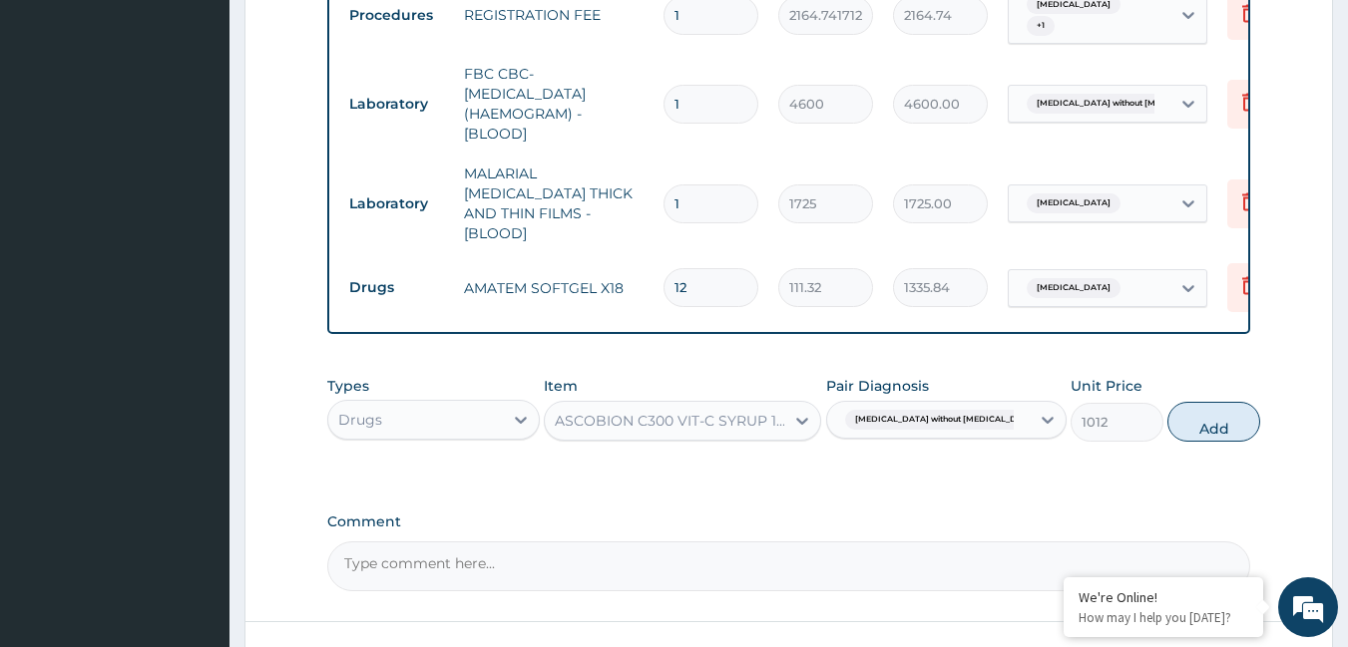
drag, startPoint x: 1194, startPoint y: 414, endPoint x: 1065, endPoint y: 425, distance: 129.2
click at [1182, 414] on button "Add" at bounding box center [1213, 422] width 93 height 40
type input "0"
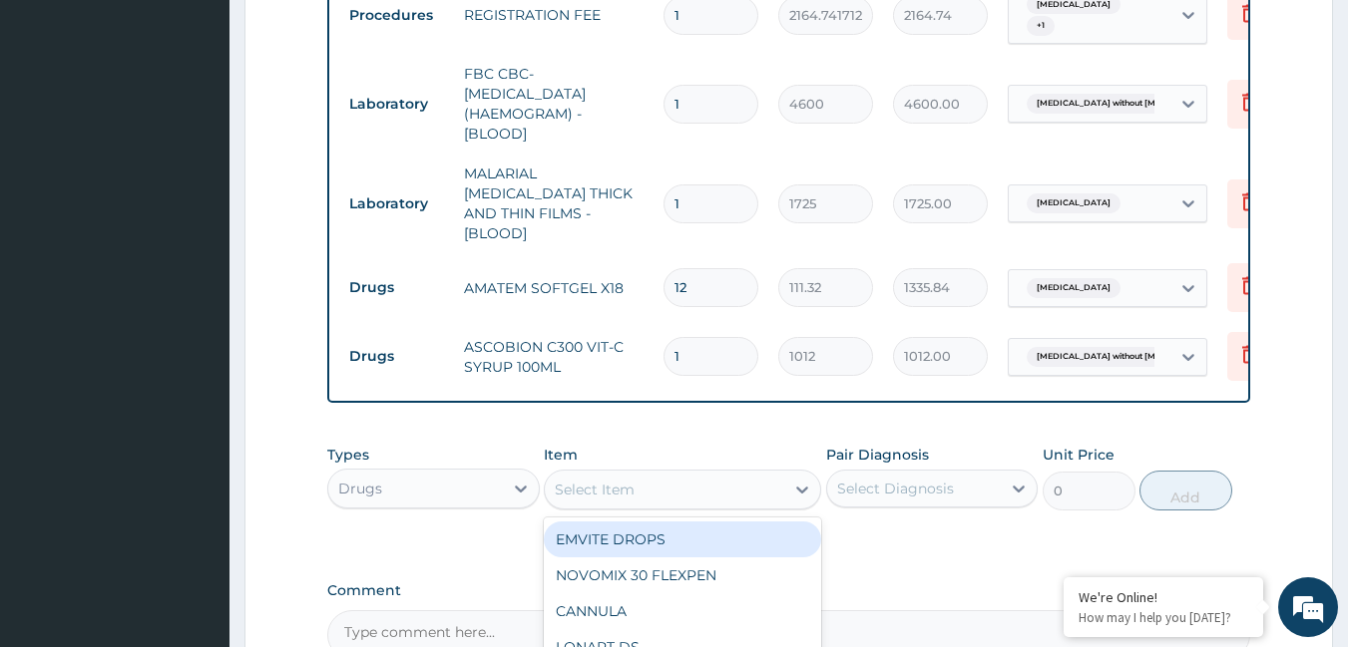
click at [621, 482] on div "Select Item" at bounding box center [595, 490] width 80 height 20
type input "parac"
click at [635, 533] on div "[MEDICAL_DATA] SYRUP 100MLS" at bounding box center [682, 540] width 277 height 36
type input "759"
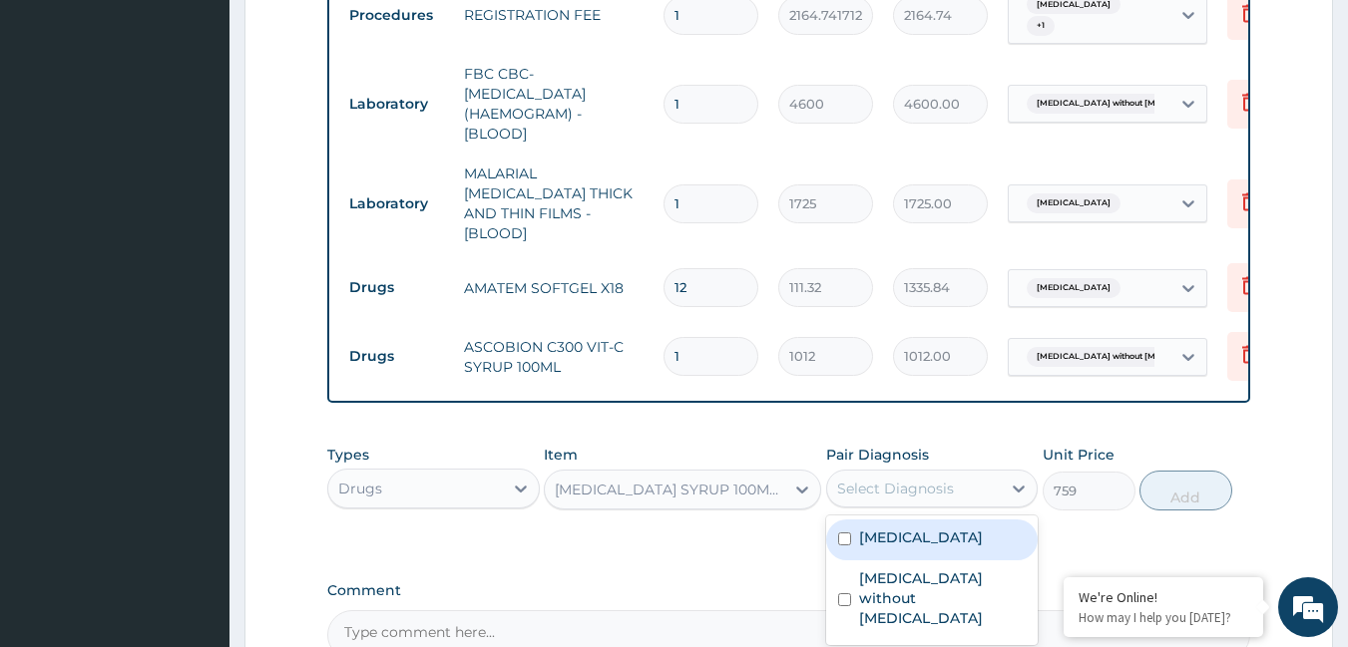
click at [868, 480] on div "Select Diagnosis" at bounding box center [895, 489] width 117 height 20
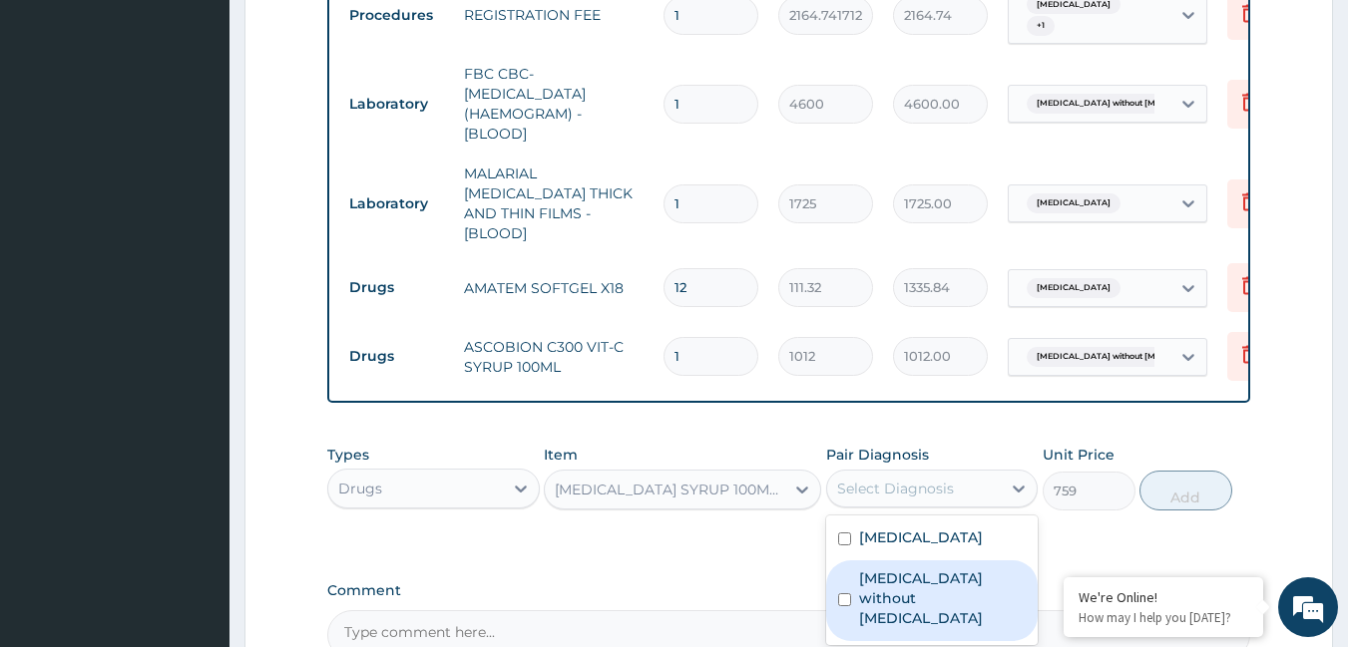
click at [867, 580] on label "[MEDICAL_DATA] without [MEDICAL_DATA]" at bounding box center [943, 599] width 168 height 60
checkbox input "true"
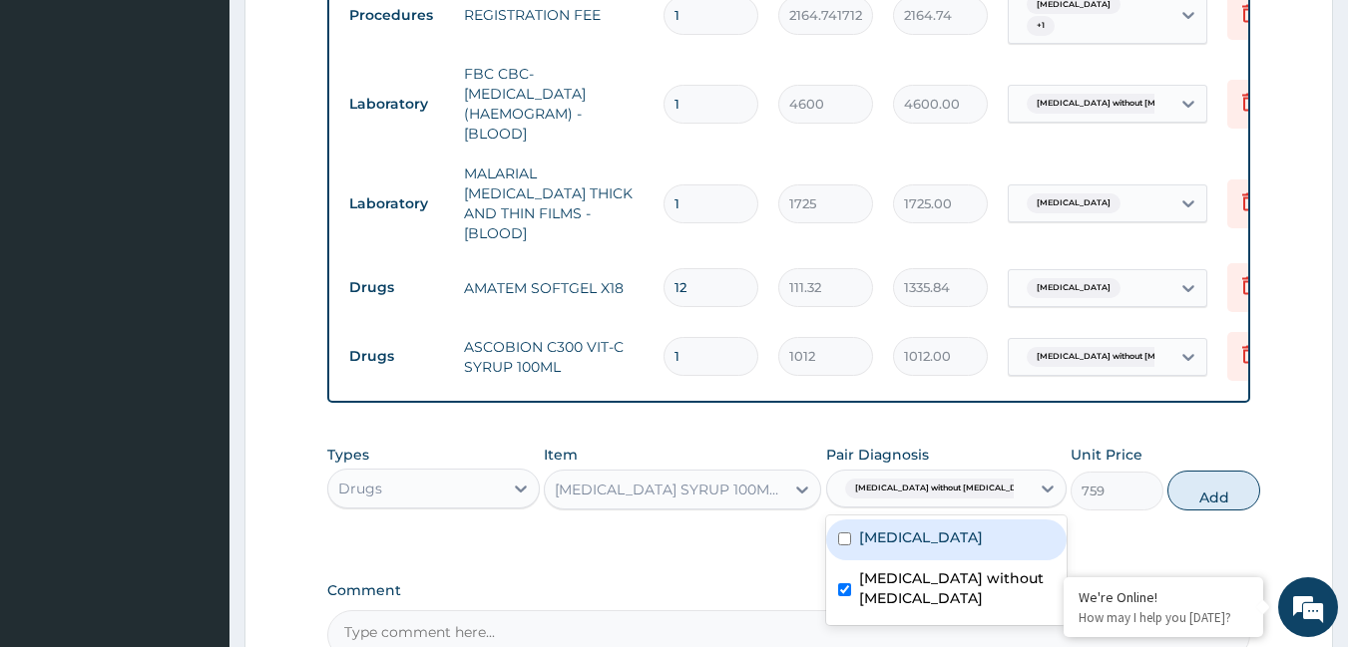
click at [867, 533] on label "[MEDICAL_DATA]" at bounding box center [921, 538] width 124 height 20
checkbox input "true"
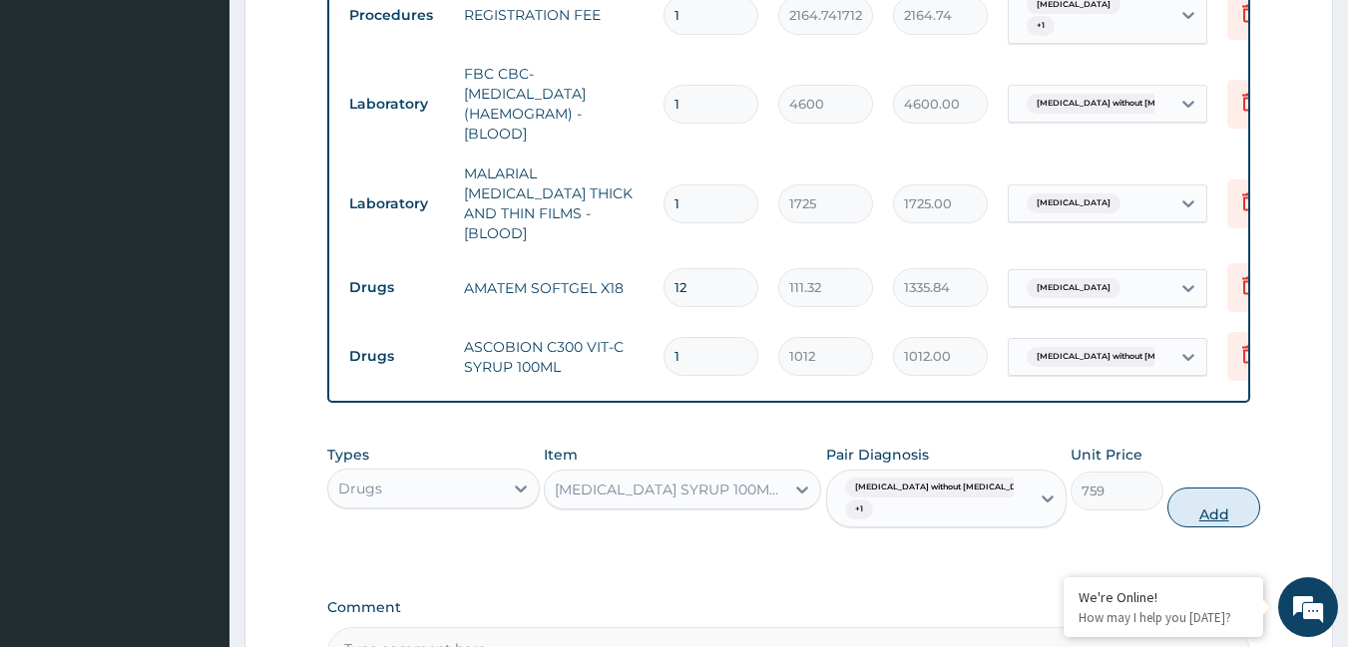
click at [1167, 495] on button "Add" at bounding box center [1213, 508] width 93 height 40
type input "0"
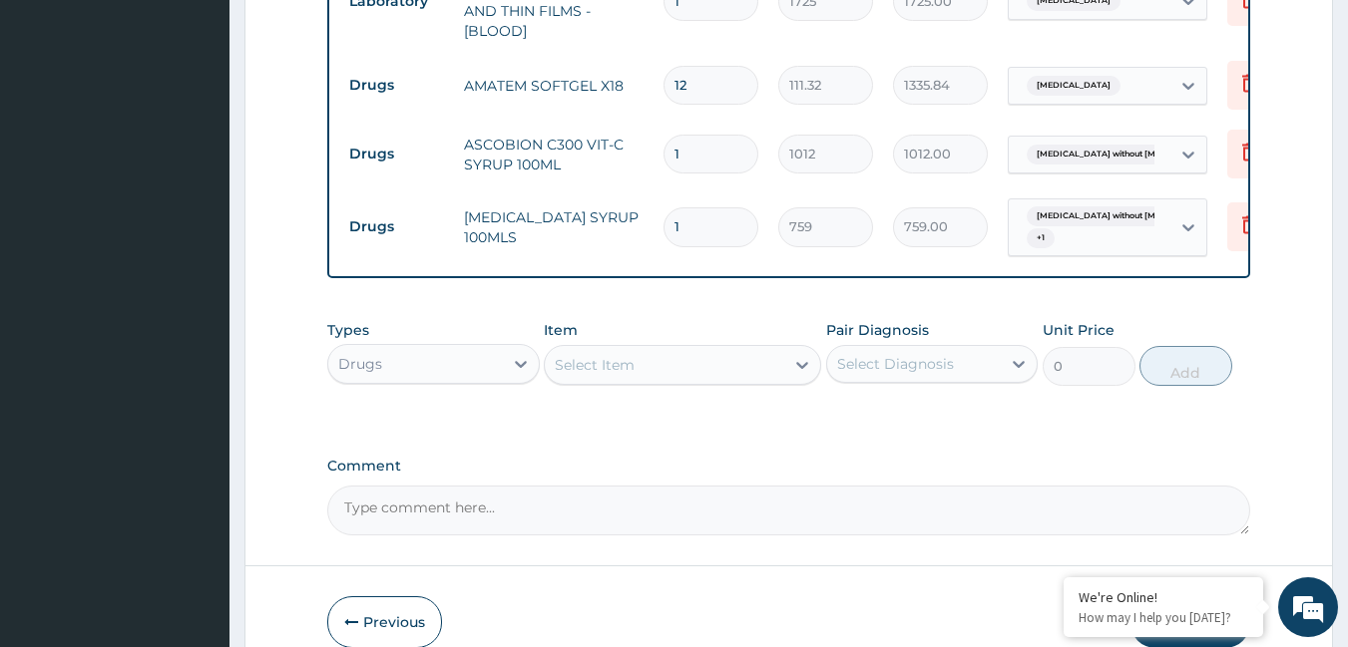
scroll to position [1214, 0]
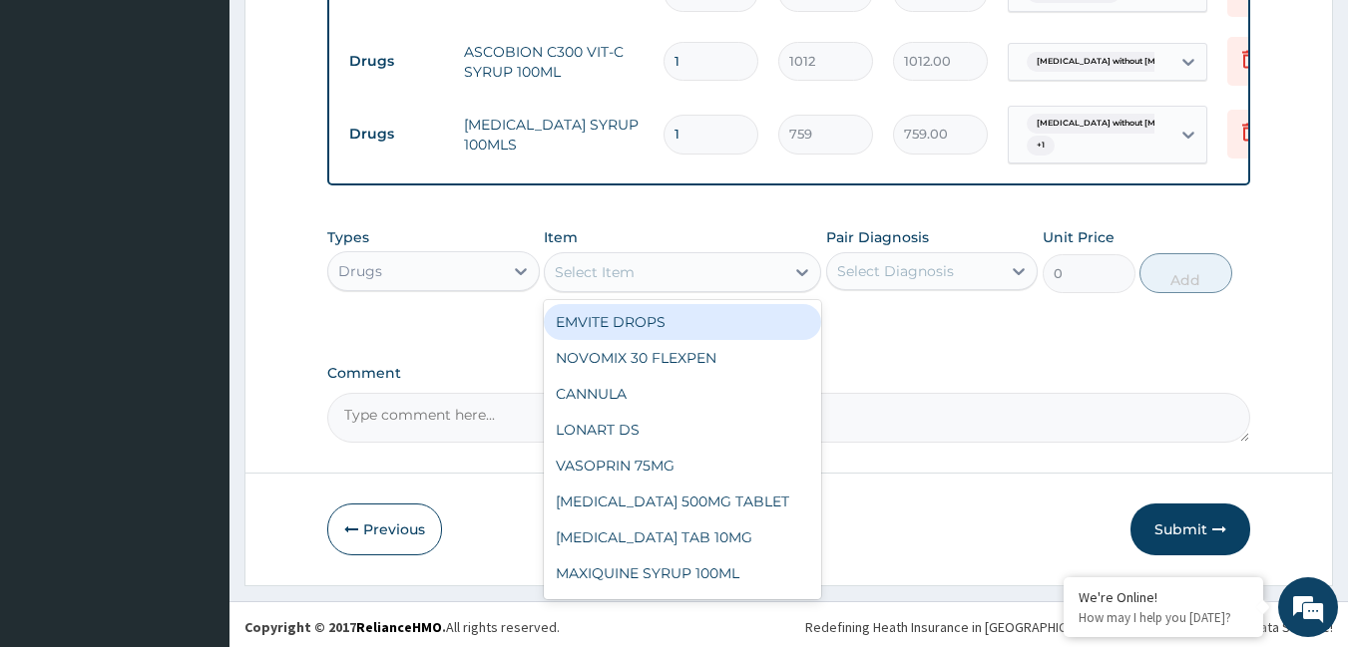
click at [584, 274] on div "Select Item" at bounding box center [595, 272] width 80 height 20
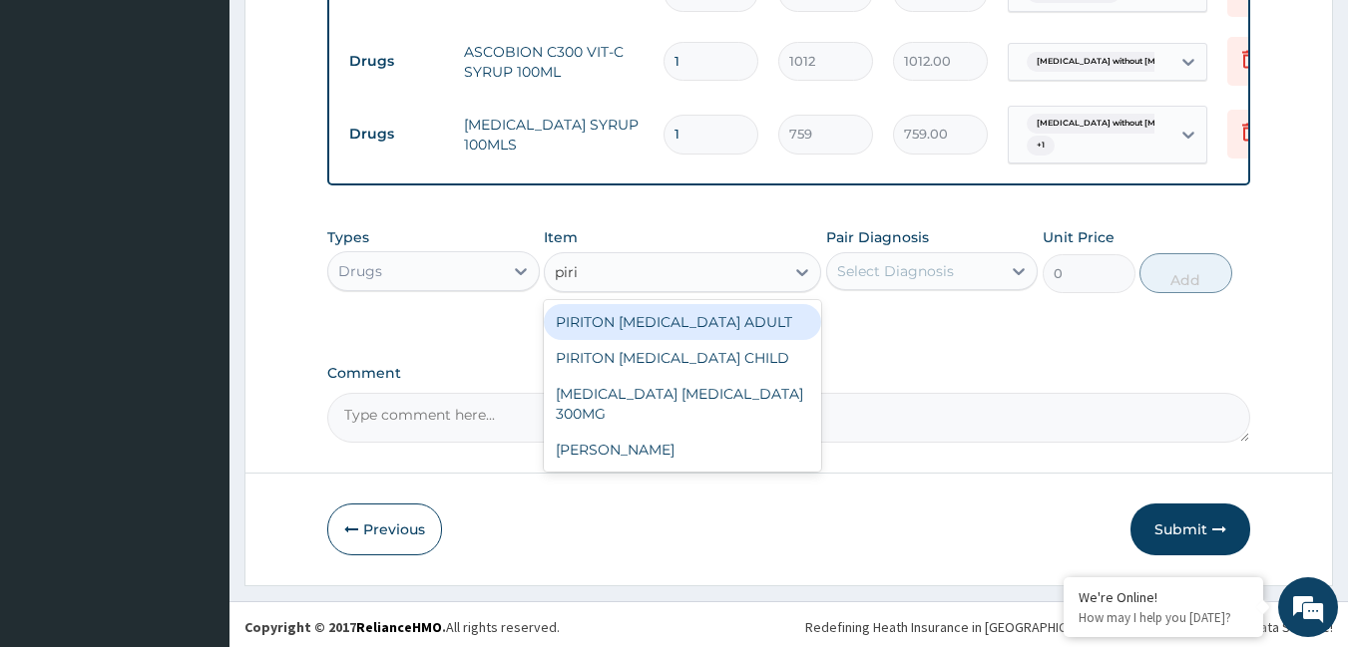
type input "pirit"
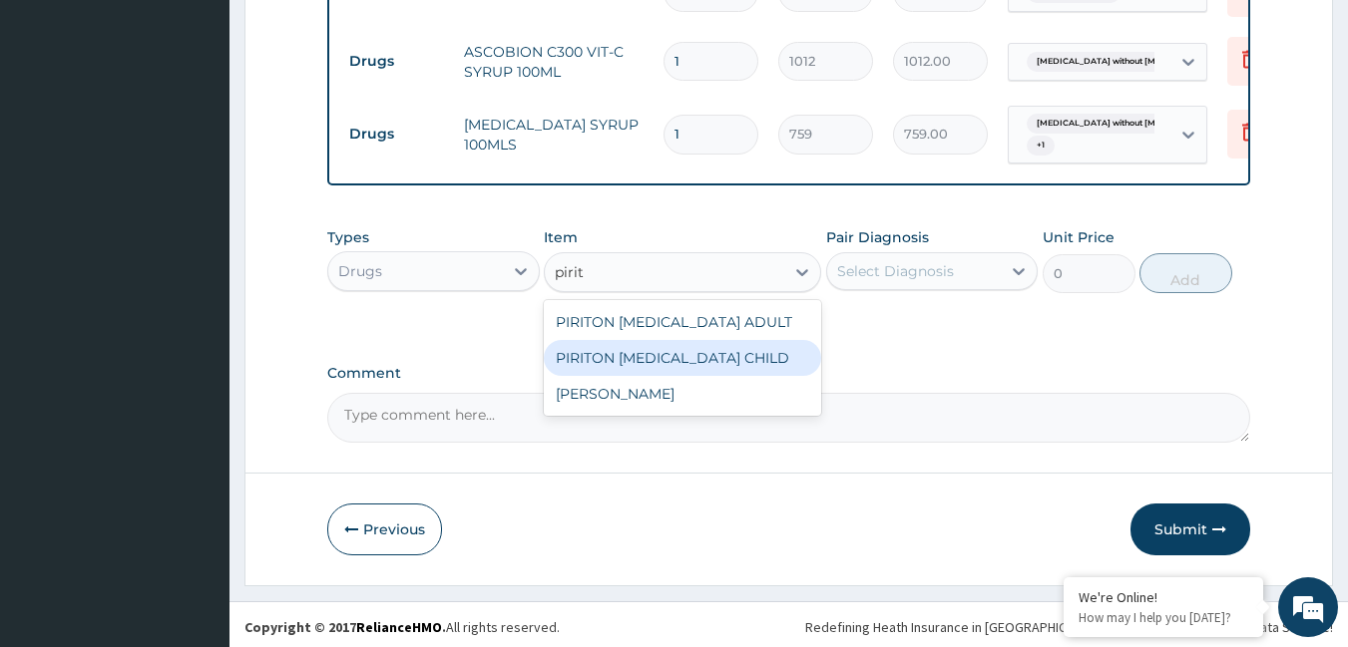
click at [683, 343] on div "PIRITON [MEDICAL_DATA] CHILD" at bounding box center [682, 358] width 277 height 36
type input "1265"
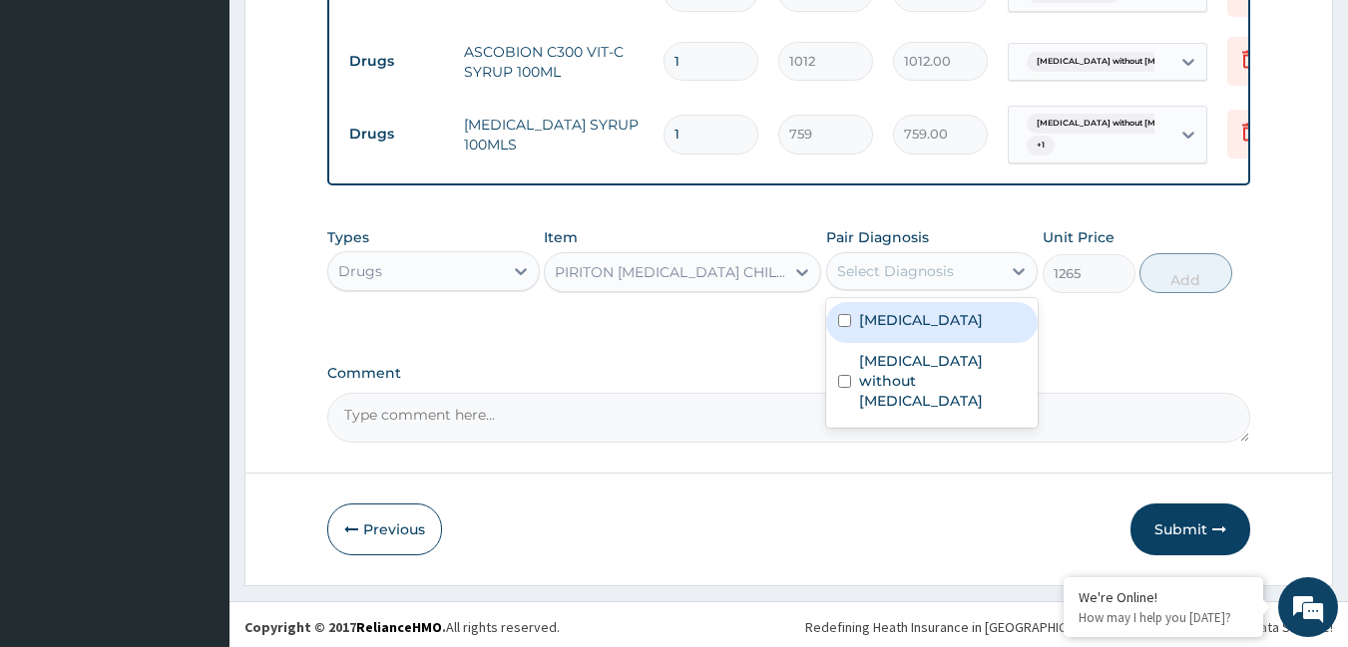
click at [1000, 261] on div "Select Diagnosis" at bounding box center [914, 271] width 175 height 32
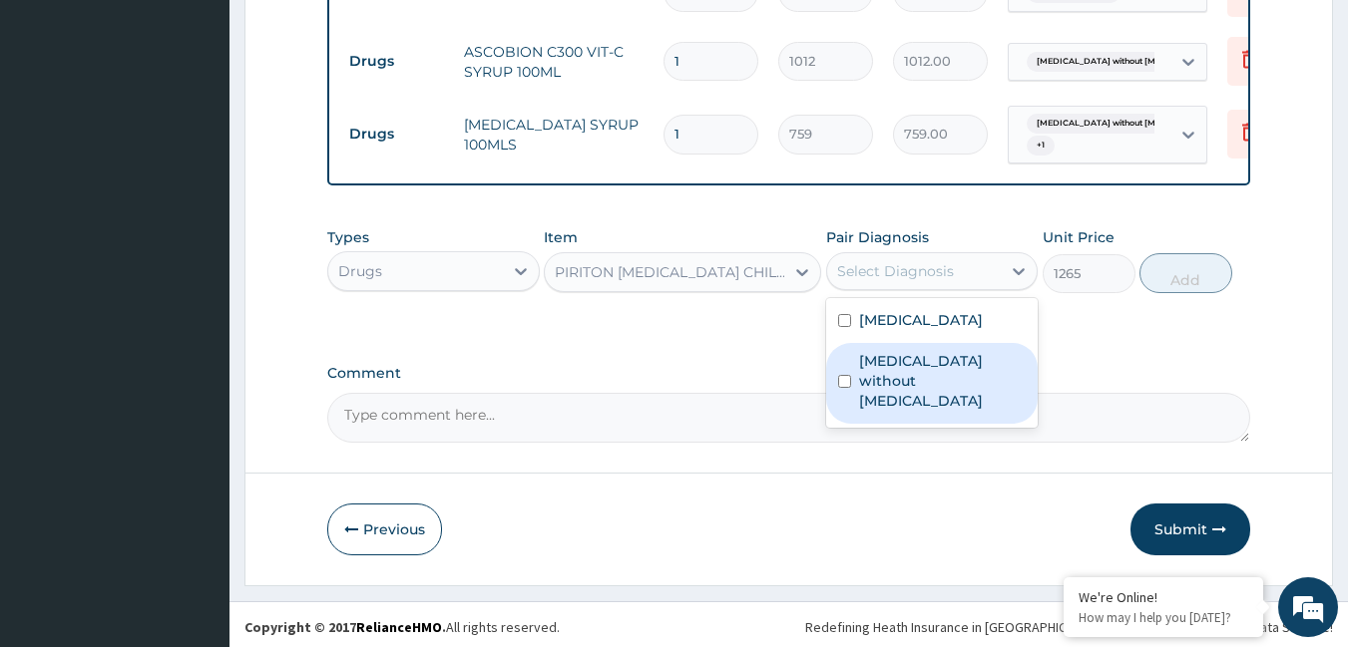
click at [961, 365] on label "[MEDICAL_DATA] without [MEDICAL_DATA]" at bounding box center [943, 381] width 168 height 60
checkbox input "true"
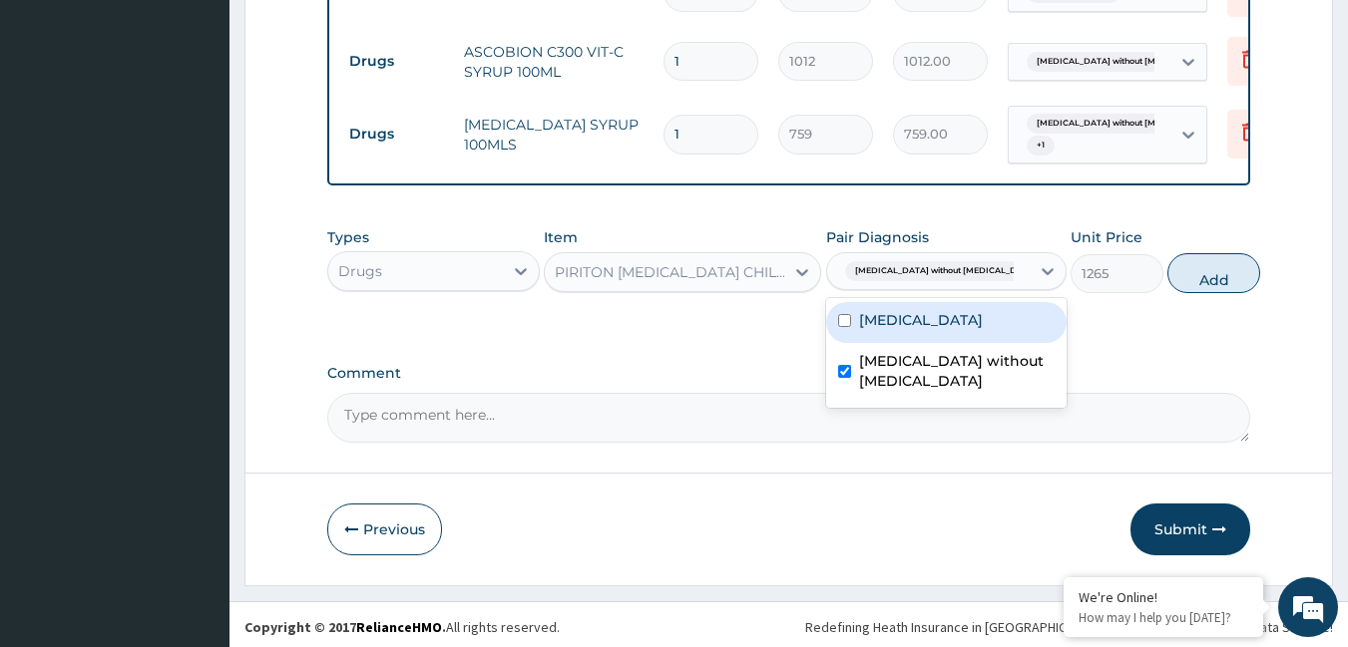
click at [954, 319] on label "[MEDICAL_DATA]" at bounding box center [921, 320] width 124 height 20
checkbox input "true"
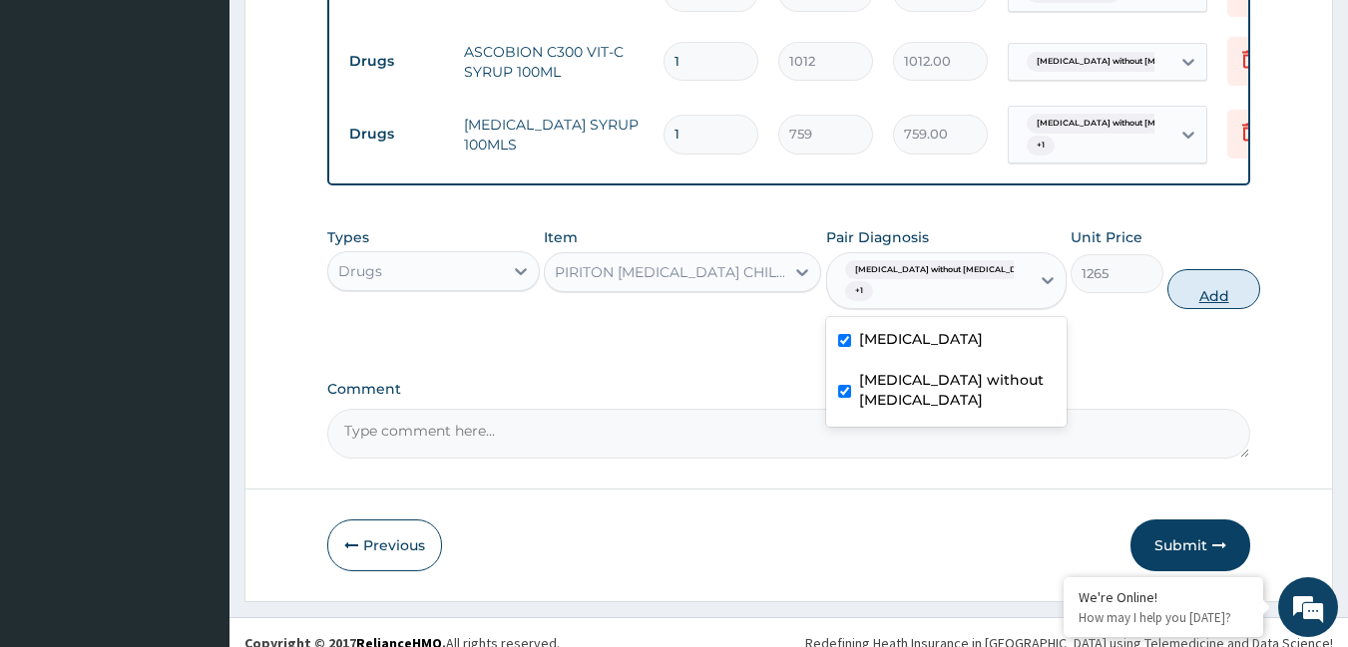
click at [1202, 287] on button "Add" at bounding box center [1213, 289] width 93 height 40
type input "0"
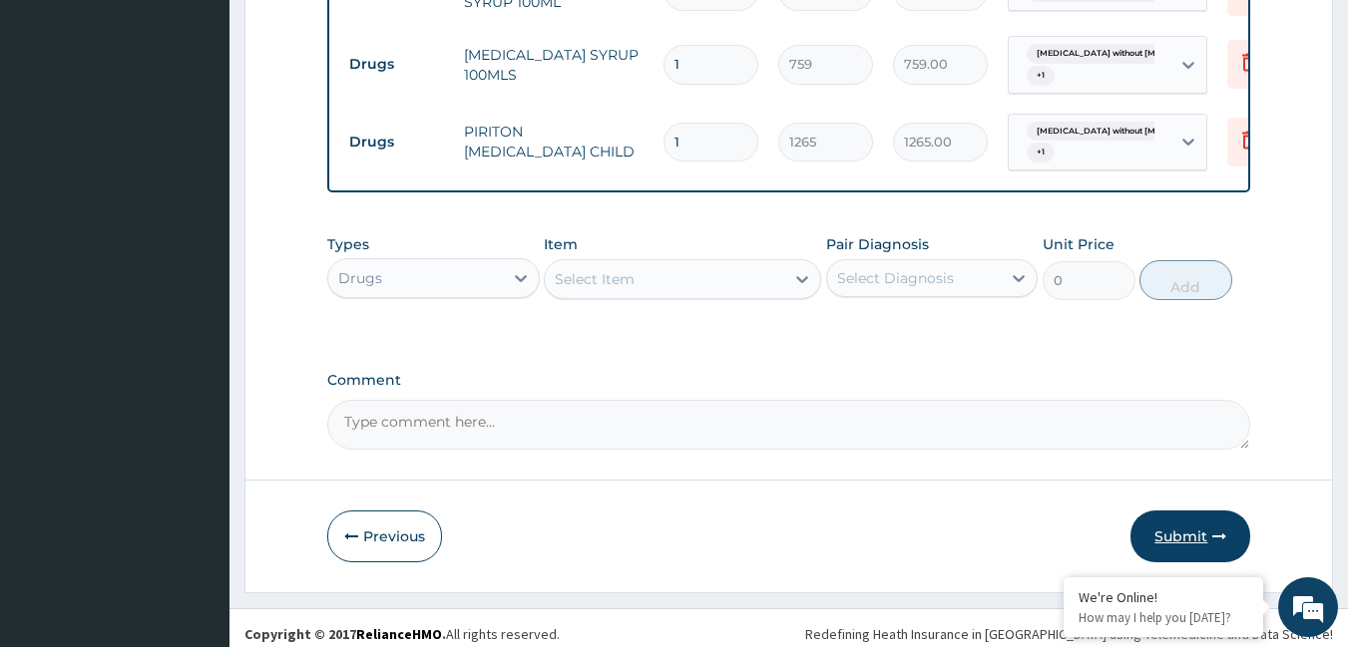
scroll to position [1291, 0]
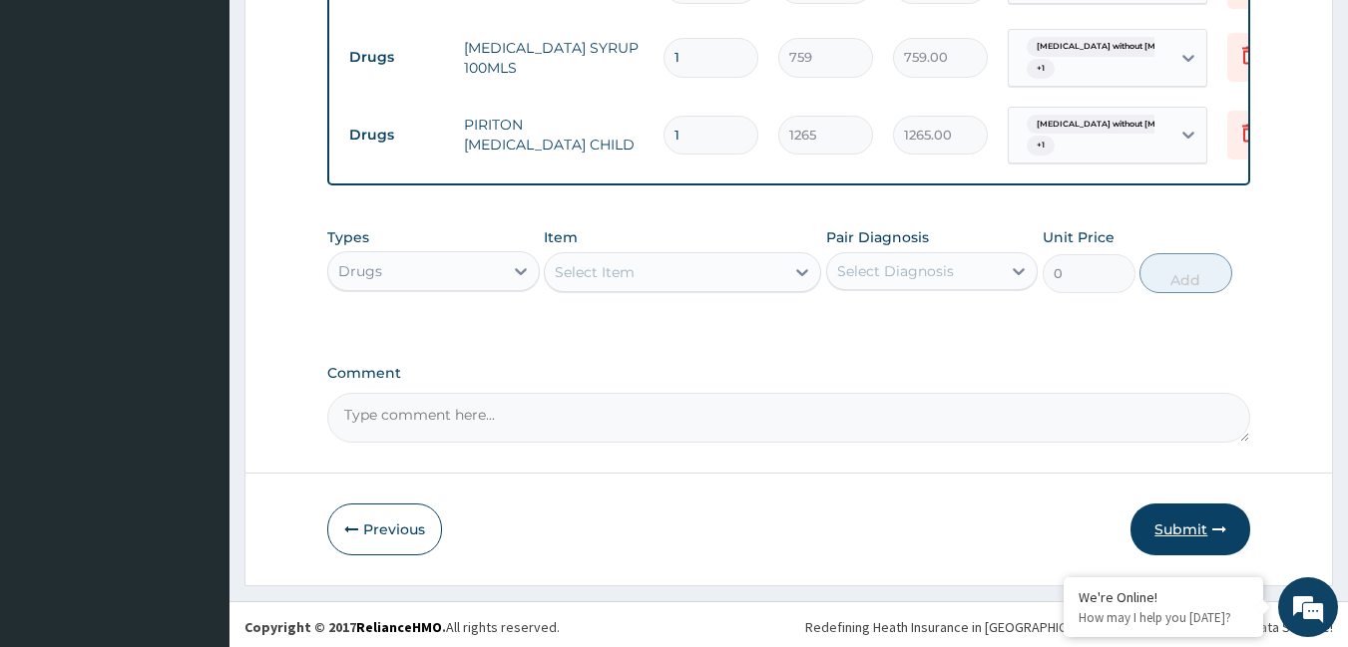
click at [1193, 527] on button "Submit" at bounding box center [1190, 530] width 120 height 52
drag, startPoint x: 1193, startPoint y: 525, endPoint x: 1238, endPoint y: 475, distance: 67.1
click at [1195, 525] on button "Submit" at bounding box center [1190, 530] width 120 height 52
click at [1216, 524] on icon "button" at bounding box center [1219, 530] width 14 height 14
click at [1222, 523] on icon "button" at bounding box center [1219, 530] width 14 height 14
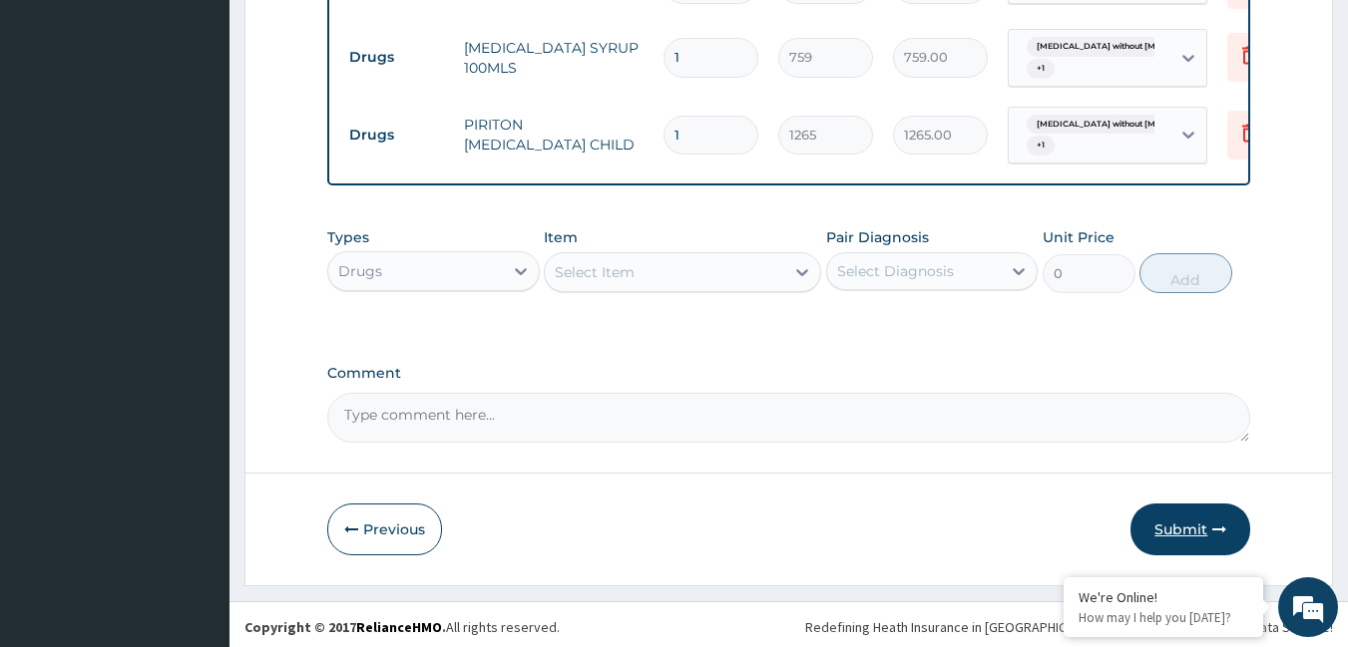
click at [1228, 518] on button "Submit" at bounding box center [1190, 530] width 120 height 52
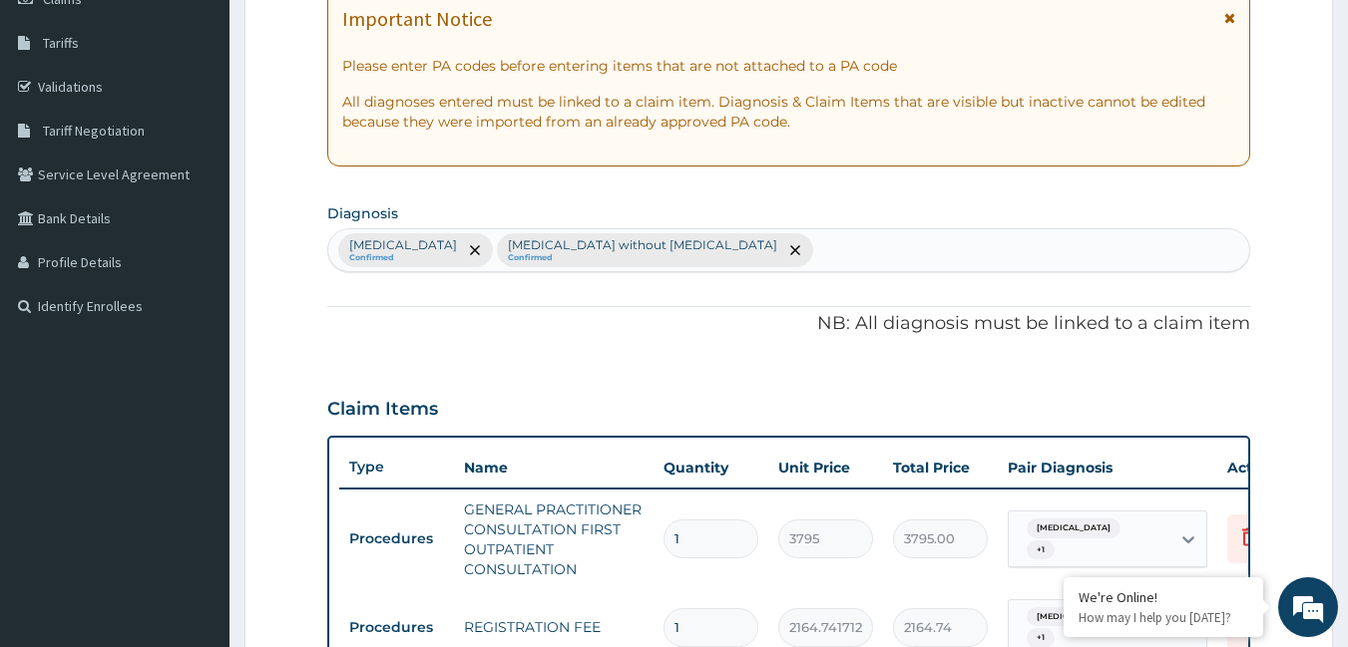
scroll to position [0, 0]
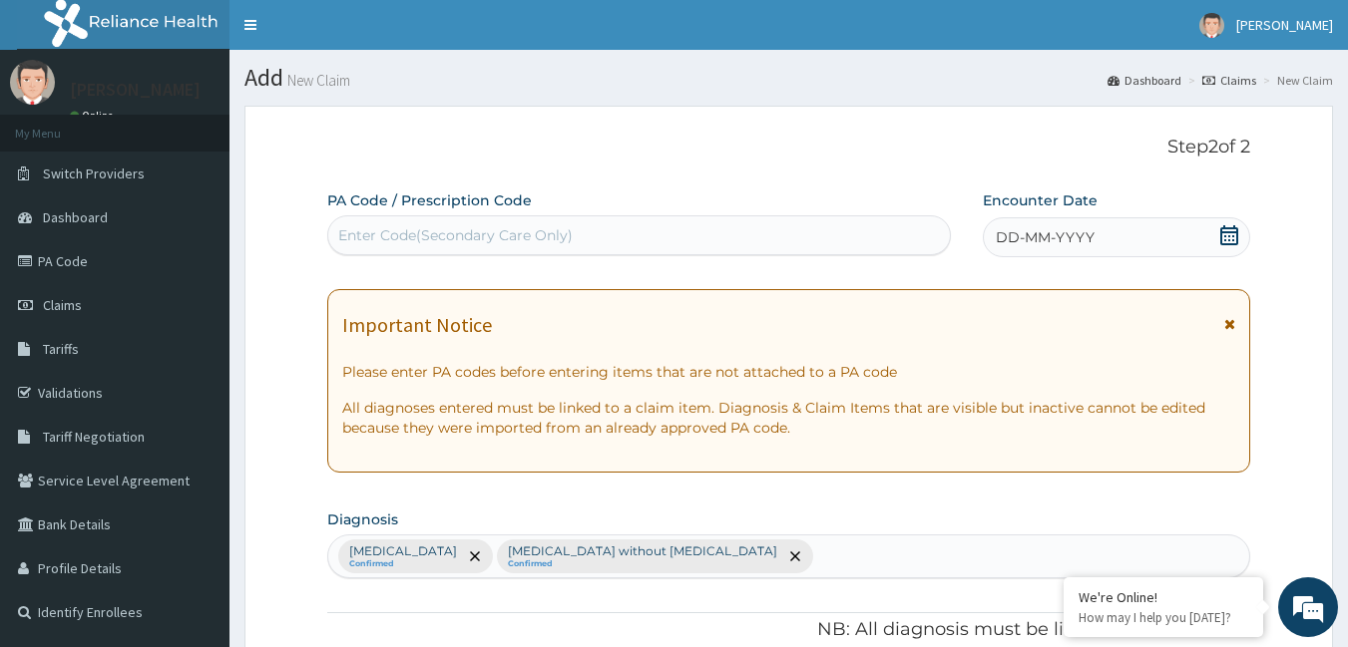
click at [1082, 252] on div "DD-MM-YYYY" at bounding box center [1116, 237] width 267 height 40
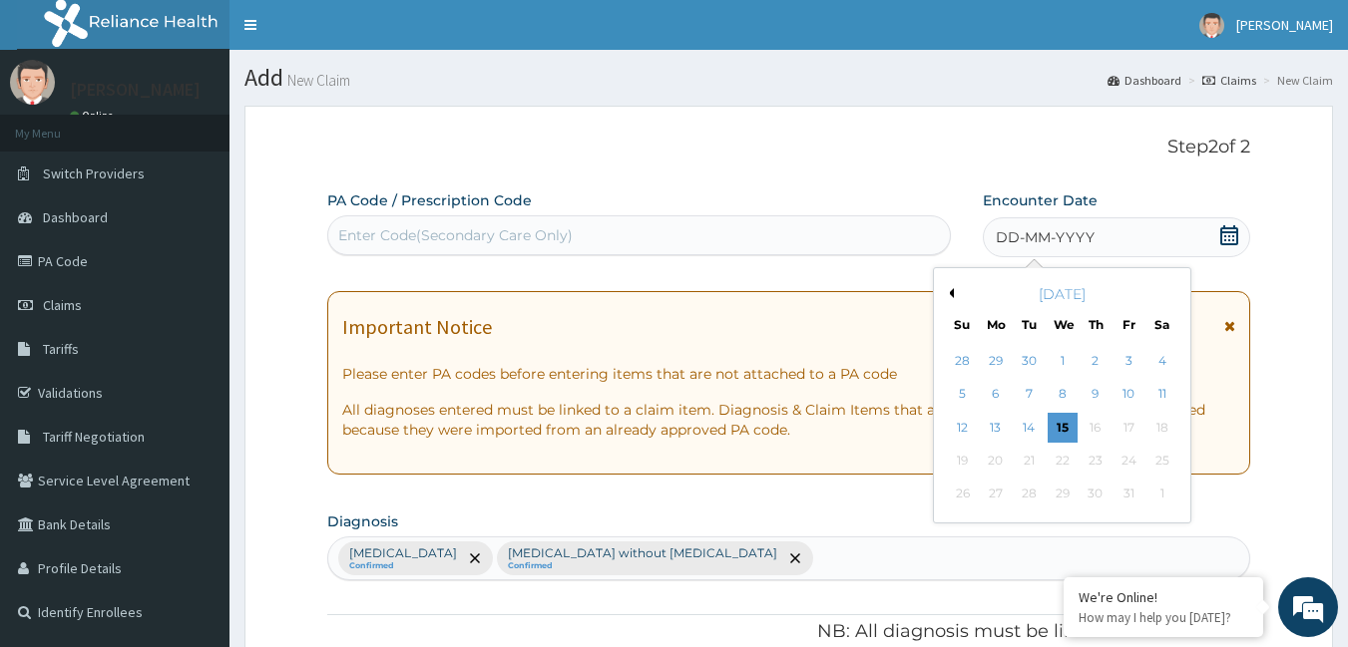
click at [953, 288] on button "Previous Month" at bounding box center [949, 293] width 10 height 10
click at [1086, 359] on div "4" at bounding box center [1095, 361] width 30 height 30
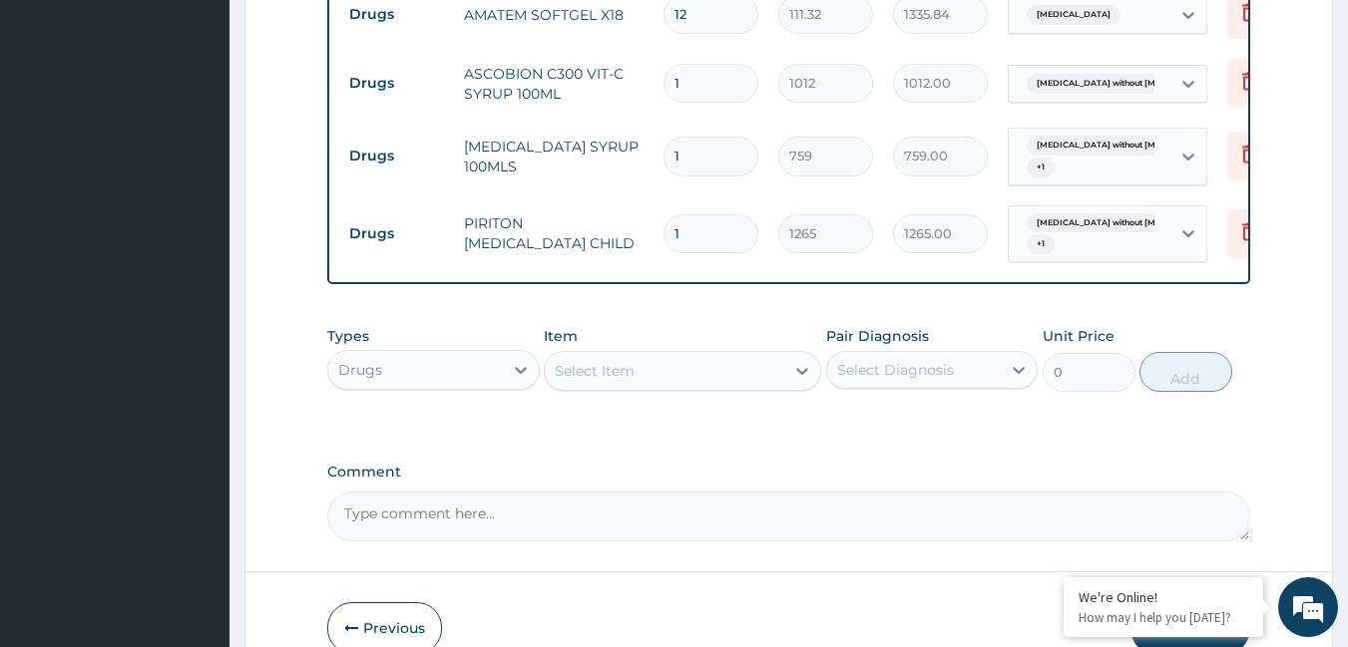
scroll to position [1291, 0]
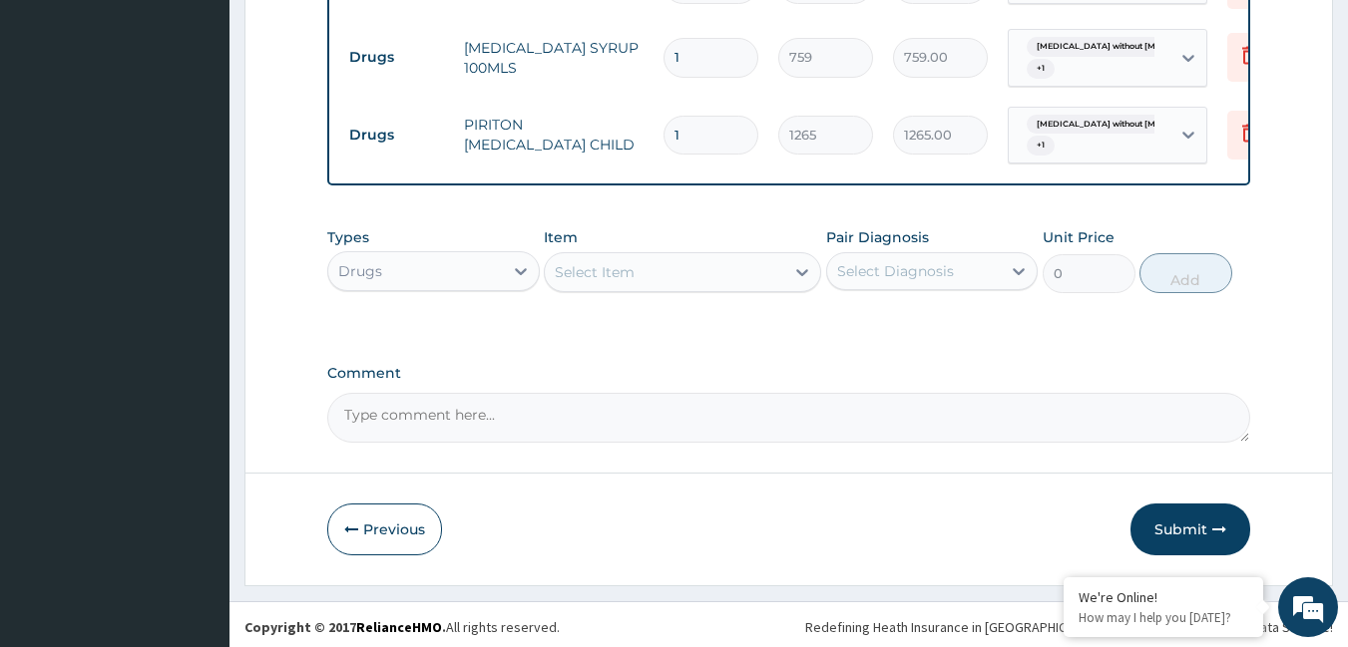
click at [1213, 514] on button "Submit" at bounding box center [1190, 530] width 120 height 52
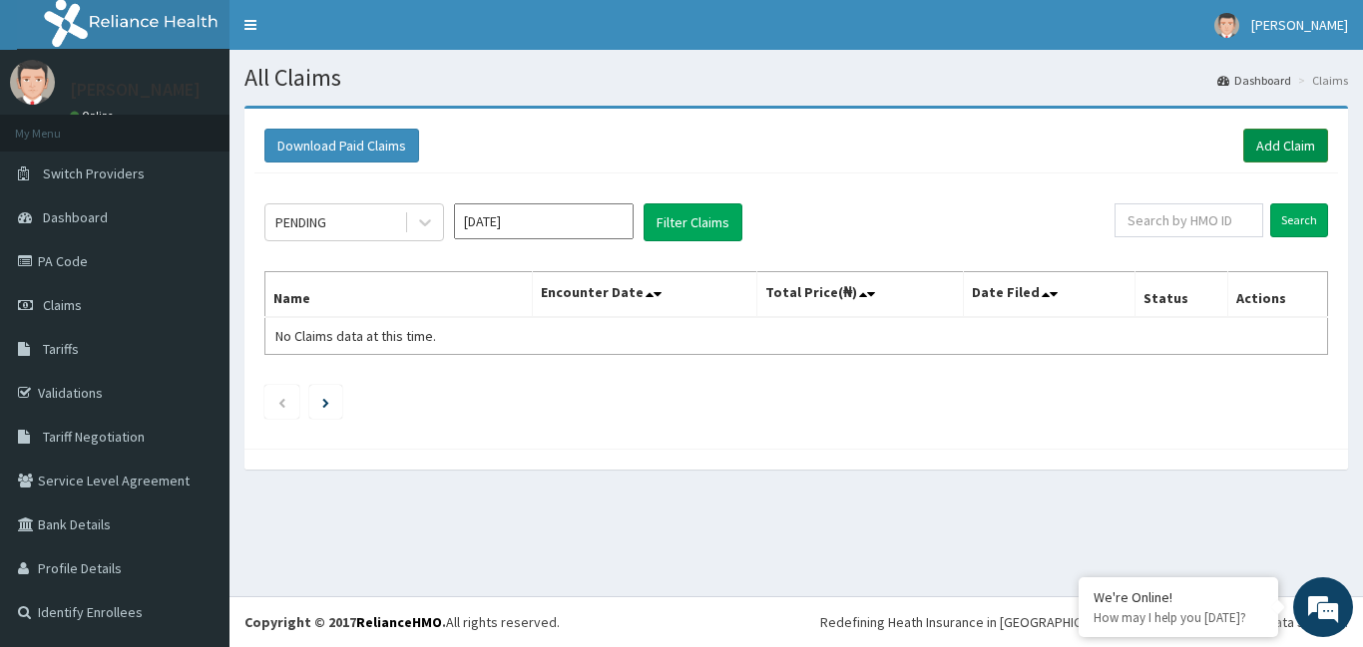
click at [1269, 134] on link "Add Claim" at bounding box center [1285, 146] width 85 height 34
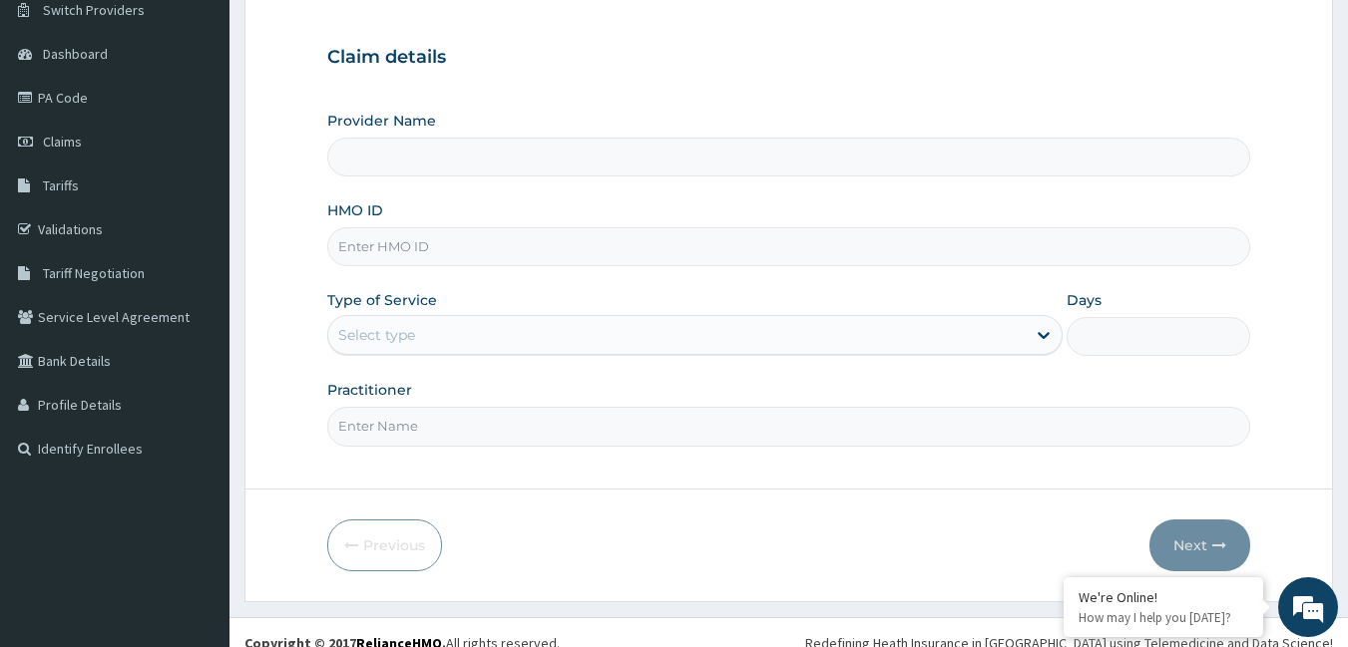
scroll to position [185, 0]
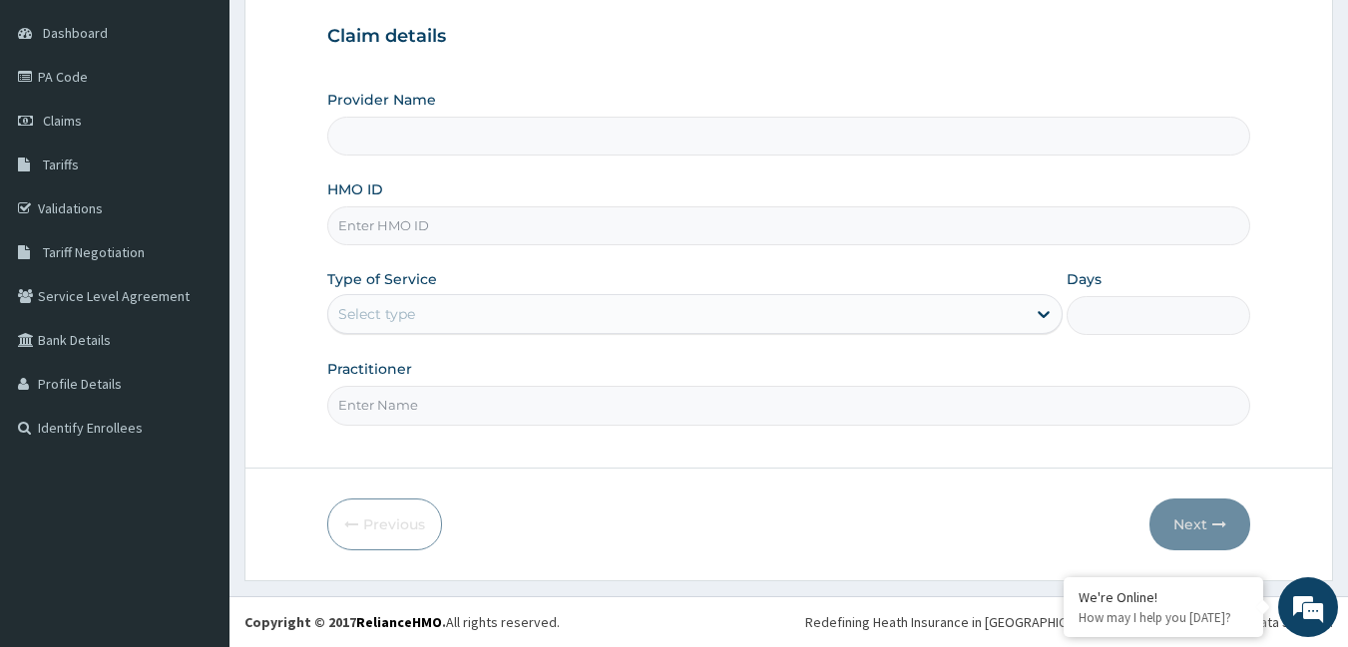
click at [518, 236] on input "HMO ID" at bounding box center [789, 226] width 924 height 39
type input "[GEOGRAPHIC_DATA]"
type input "[DEMOGRAPHIC_DATA]/10567/c"
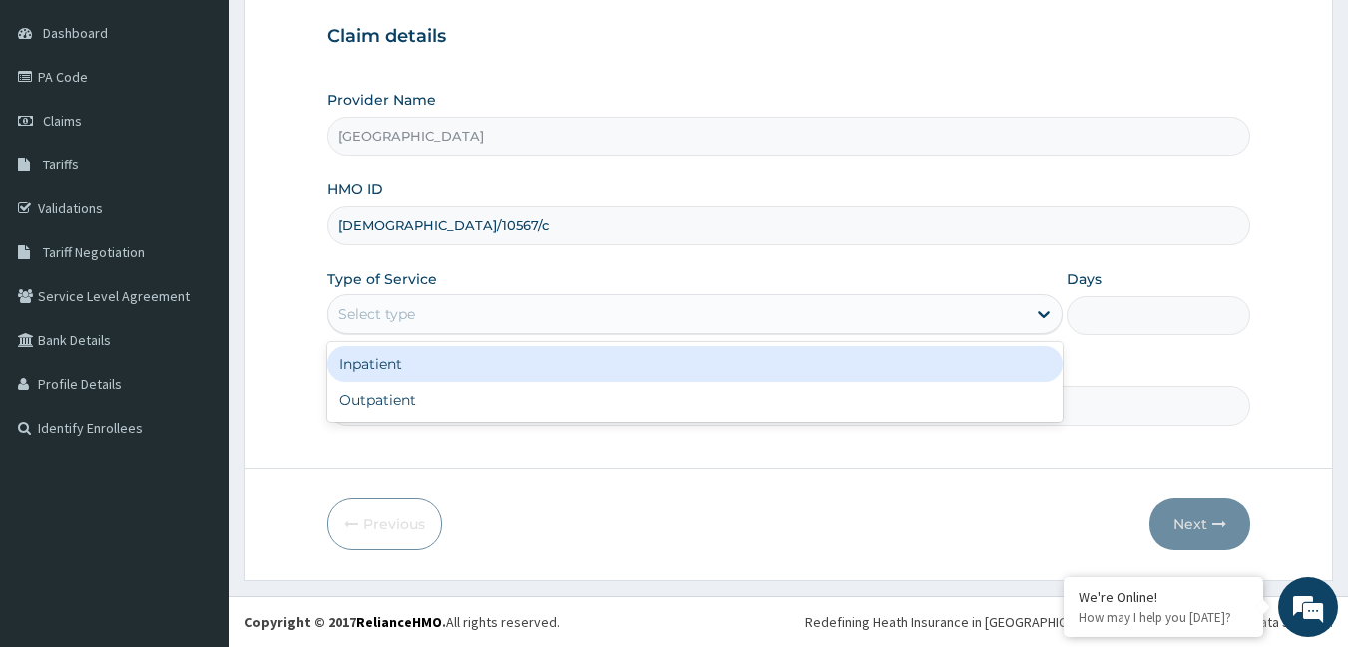
click at [425, 309] on div "Select type" at bounding box center [676, 314] width 697 height 32
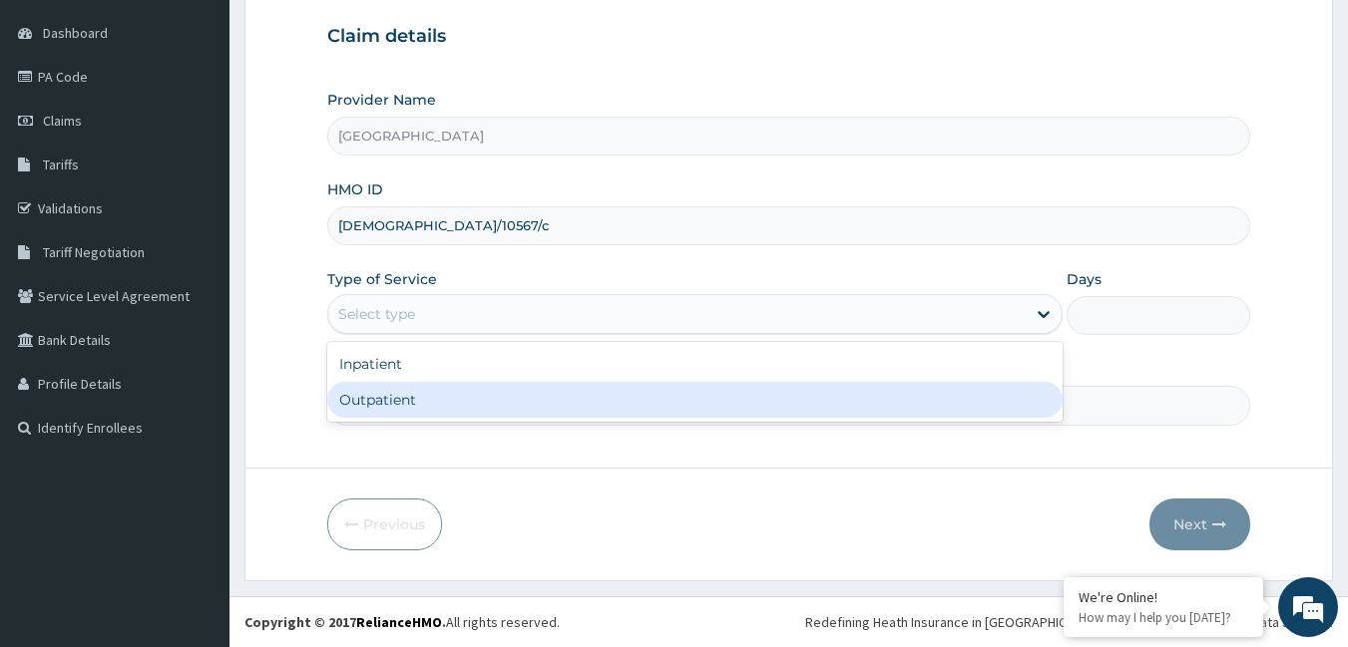
click at [421, 396] on div "Outpatient" at bounding box center [694, 400] width 735 height 36
type input "1"
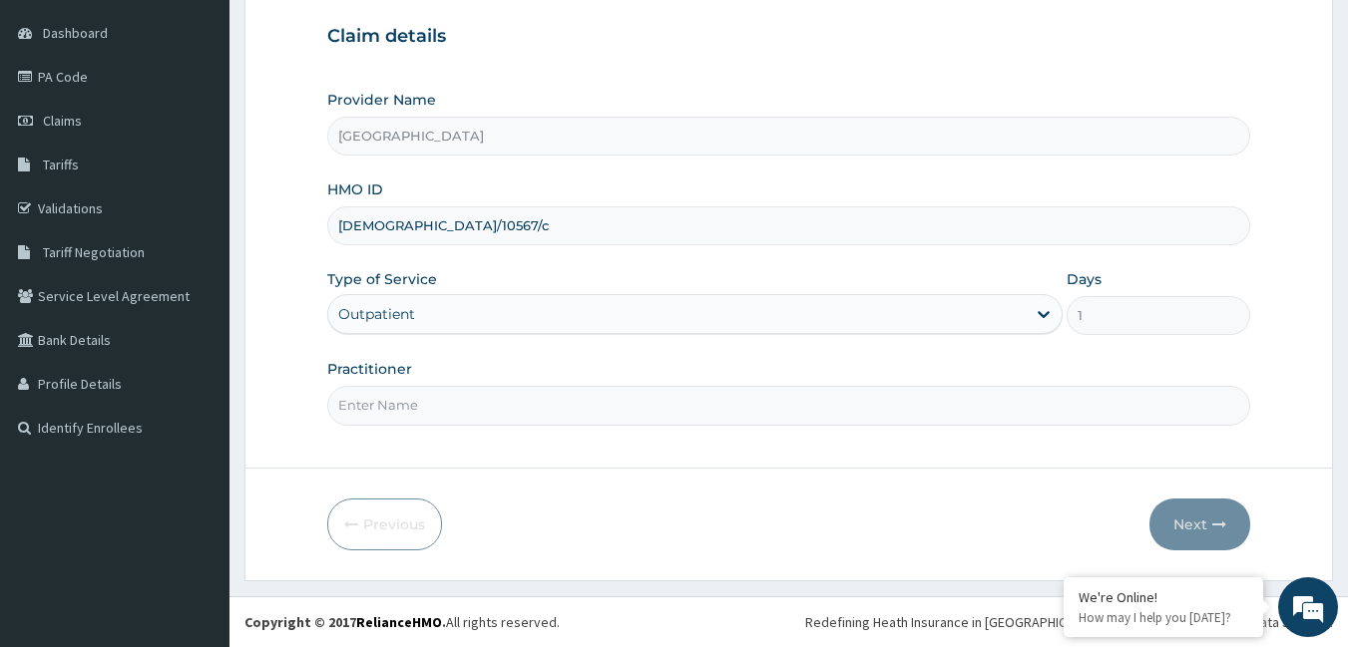
click at [423, 394] on input "Practitioner" at bounding box center [789, 405] width 924 height 39
type input "dr akpan"
click at [1212, 518] on button "Next" at bounding box center [1199, 525] width 101 height 52
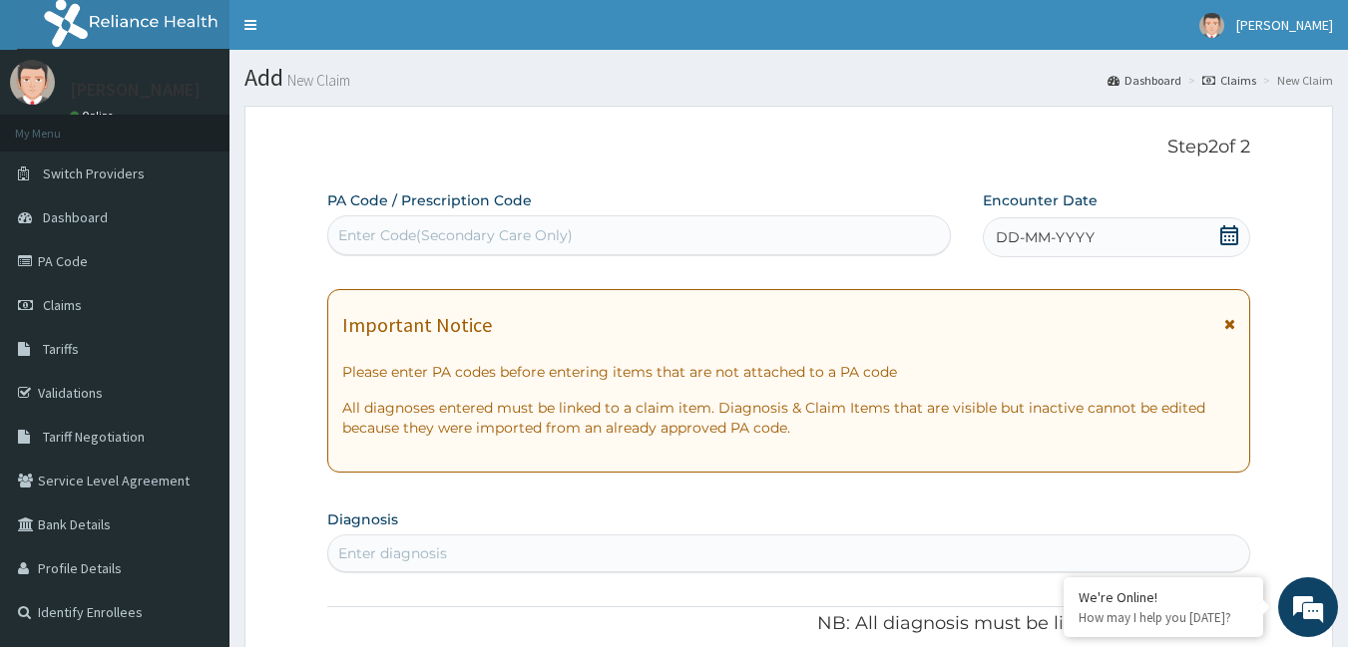
click at [1055, 235] on span "DD-MM-YYYY" at bounding box center [1045, 237] width 99 height 20
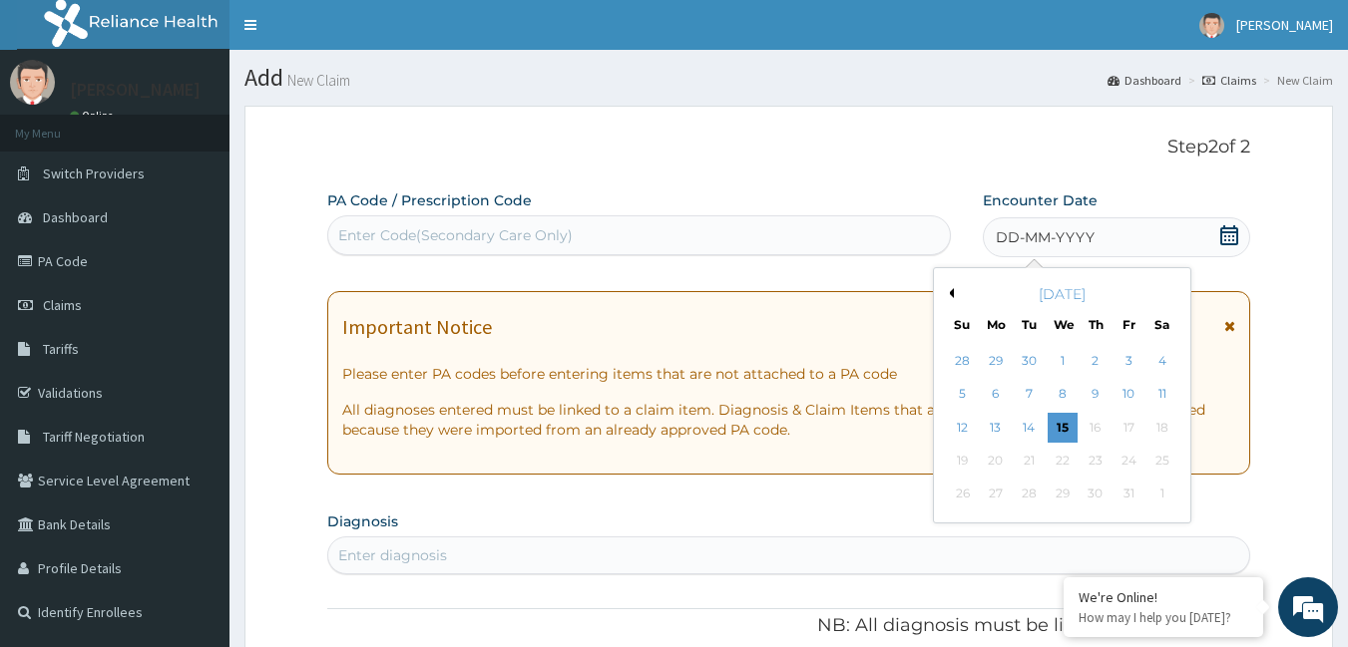
click at [952, 291] on button "Previous Month" at bounding box center [949, 293] width 10 height 10
drag, startPoint x: 1085, startPoint y: 358, endPoint x: 1089, endPoint y: 347, distance: 11.7
click at [1090, 356] on div "4" at bounding box center [1095, 361] width 30 height 30
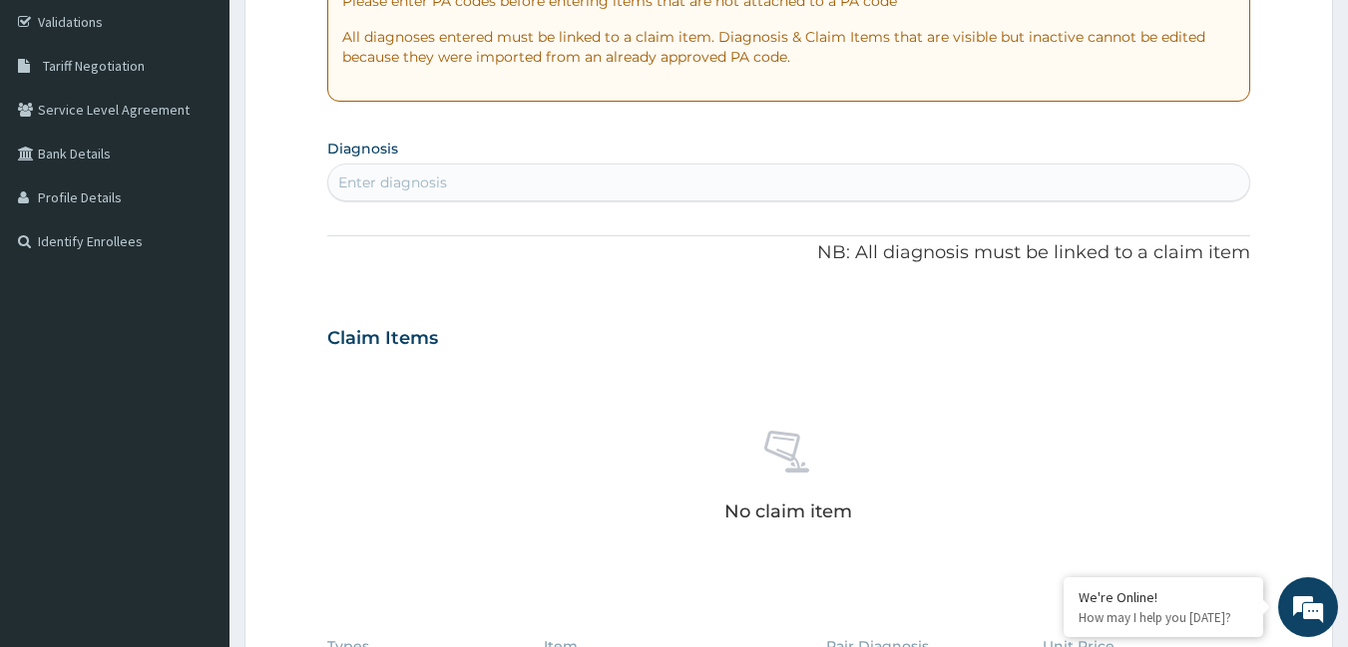
scroll to position [399, 0]
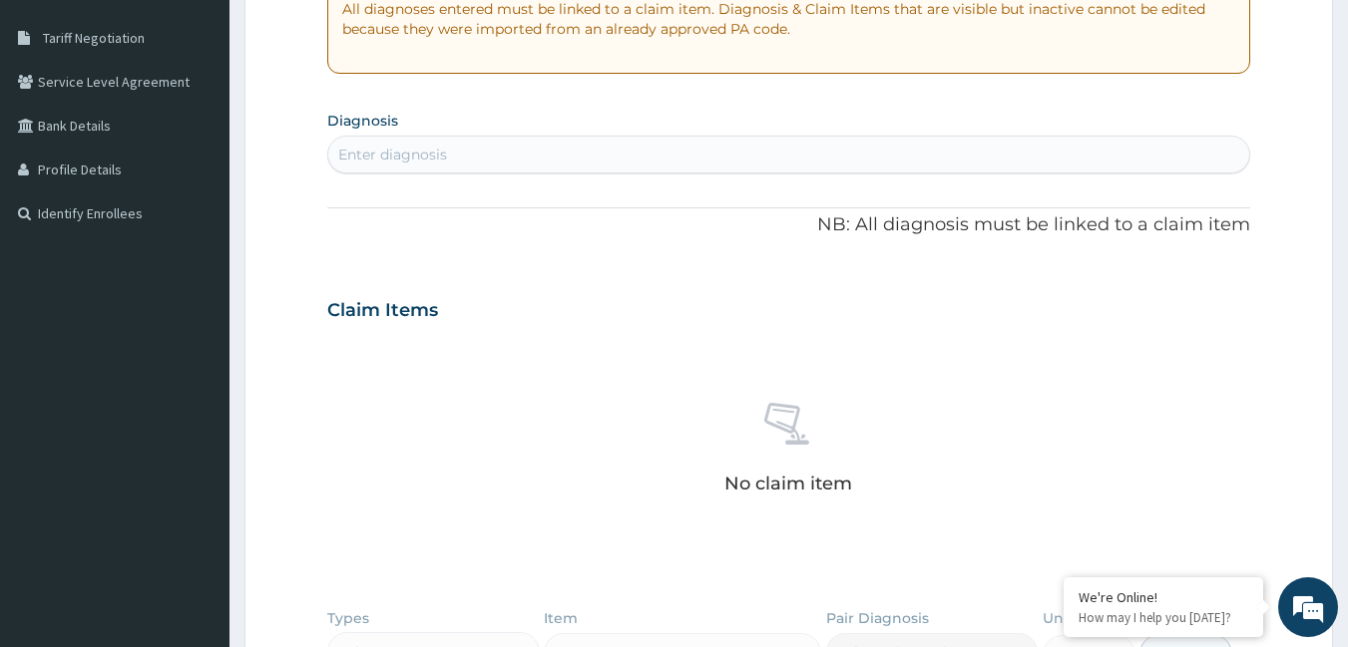
click at [424, 144] on div "Enter diagnosis" at bounding box center [789, 155] width 922 height 32
type input "[MEDICAL_DATA]"
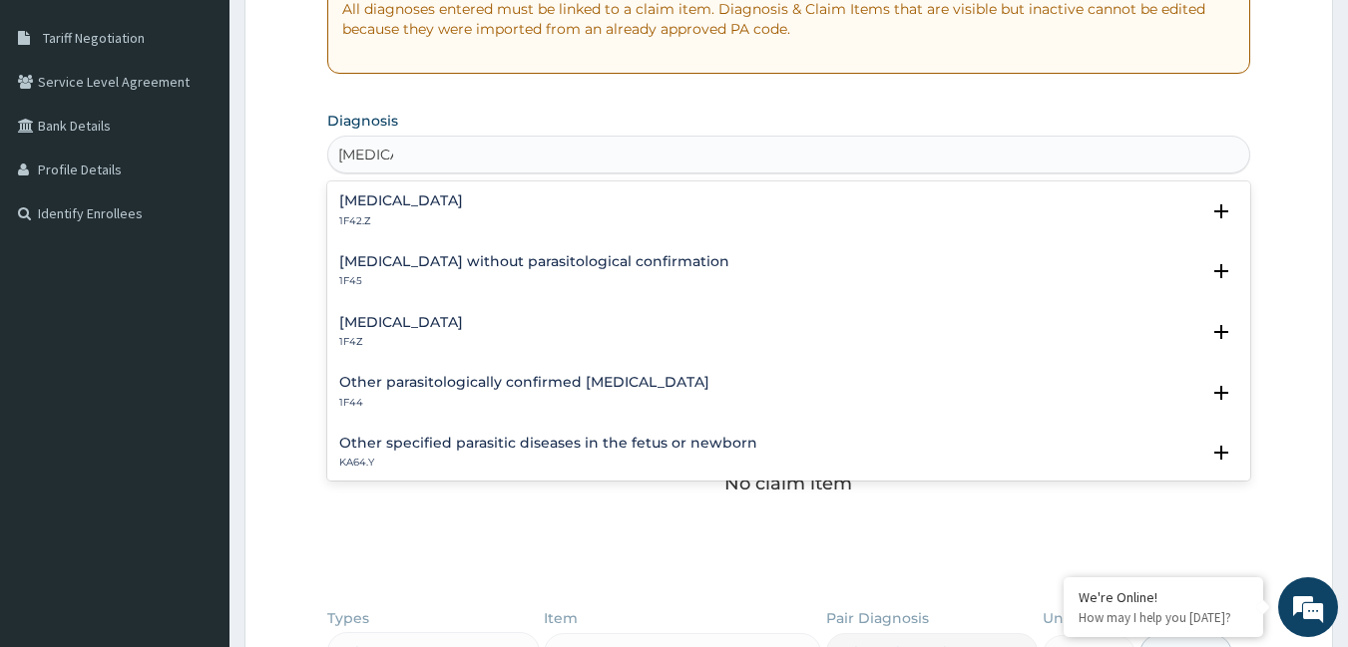
click at [440, 331] on div "Malaria, unspecified 1F4Z" at bounding box center [401, 332] width 124 height 35
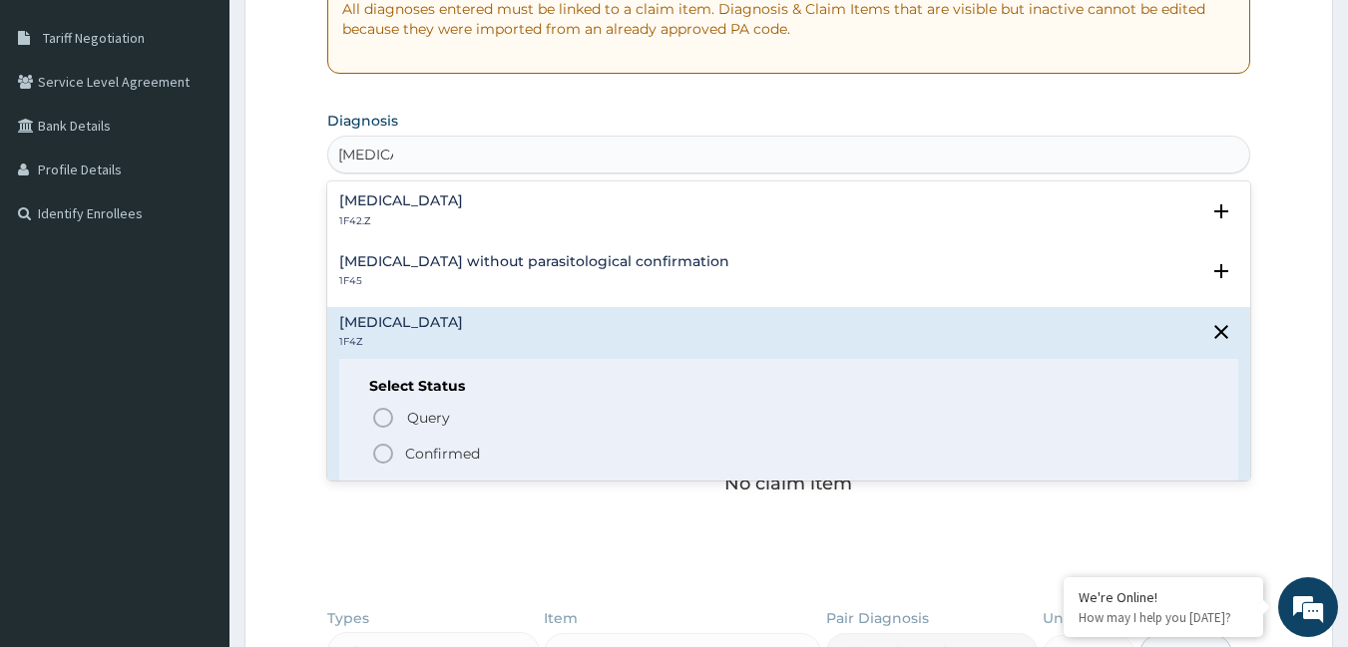
click at [386, 451] on icon "status option filled" at bounding box center [383, 454] width 24 height 24
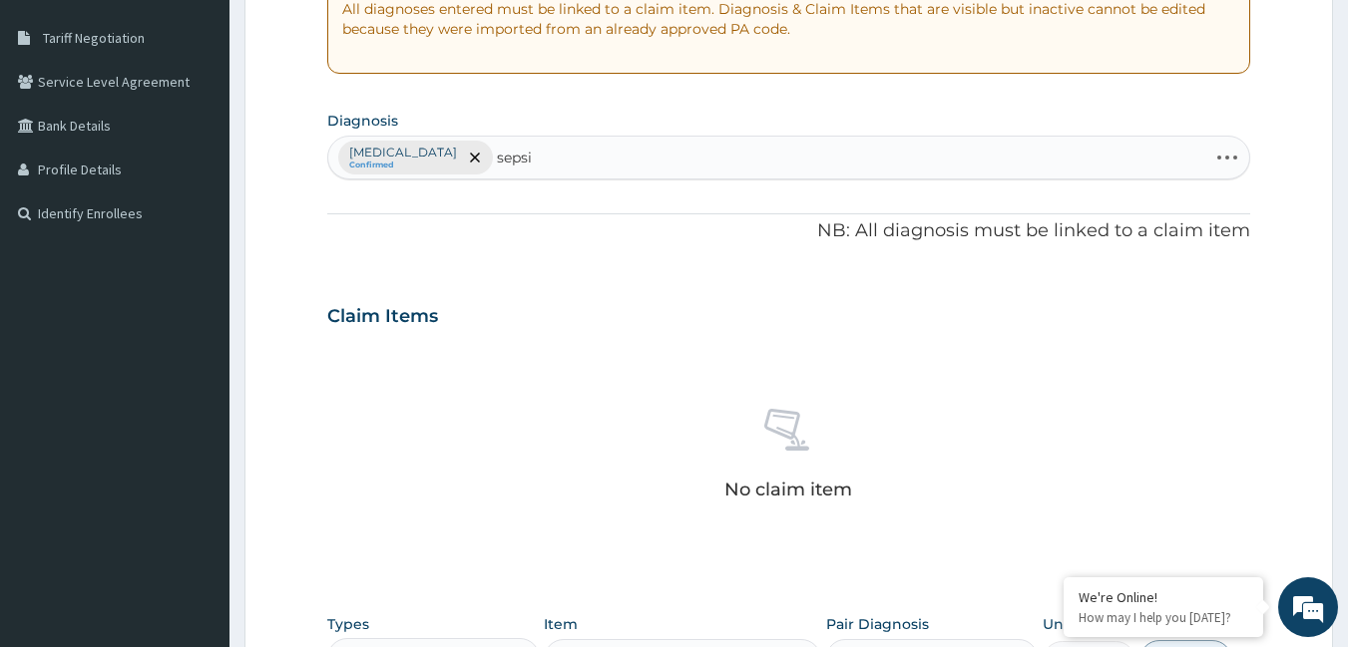
type input "sepsis"
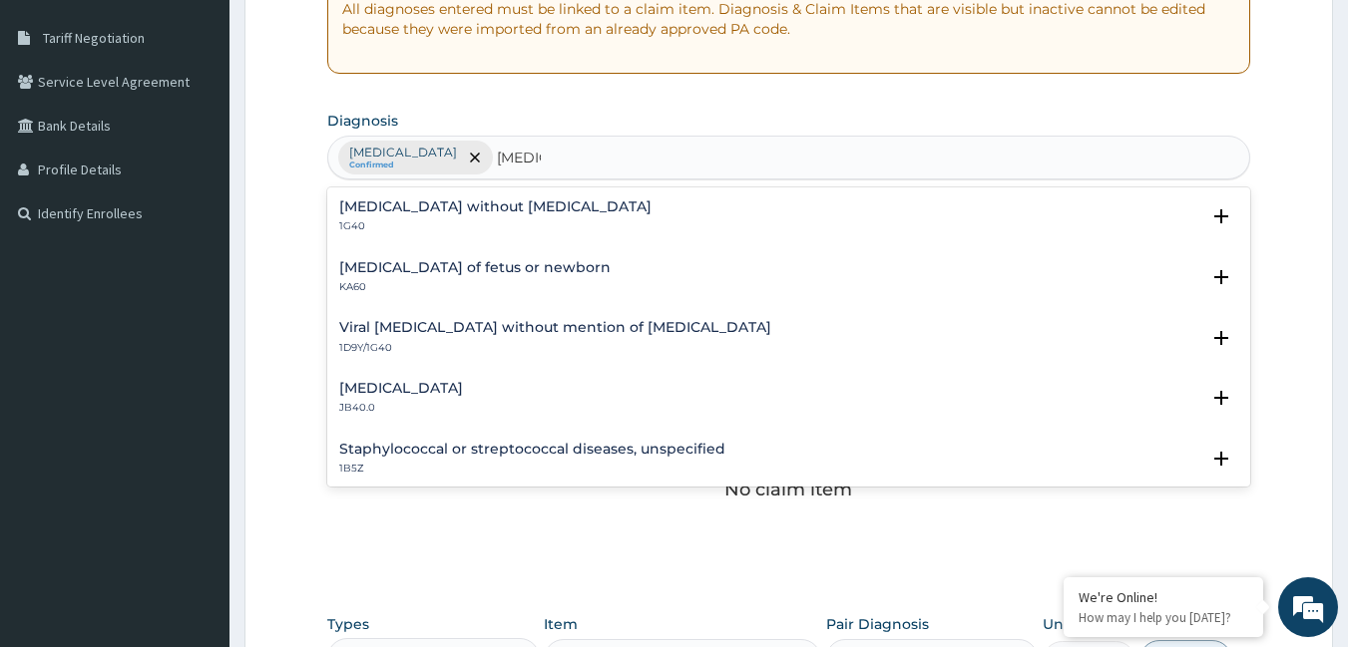
click at [529, 201] on h4 "[MEDICAL_DATA] without [MEDICAL_DATA]" at bounding box center [495, 207] width 312 height 15
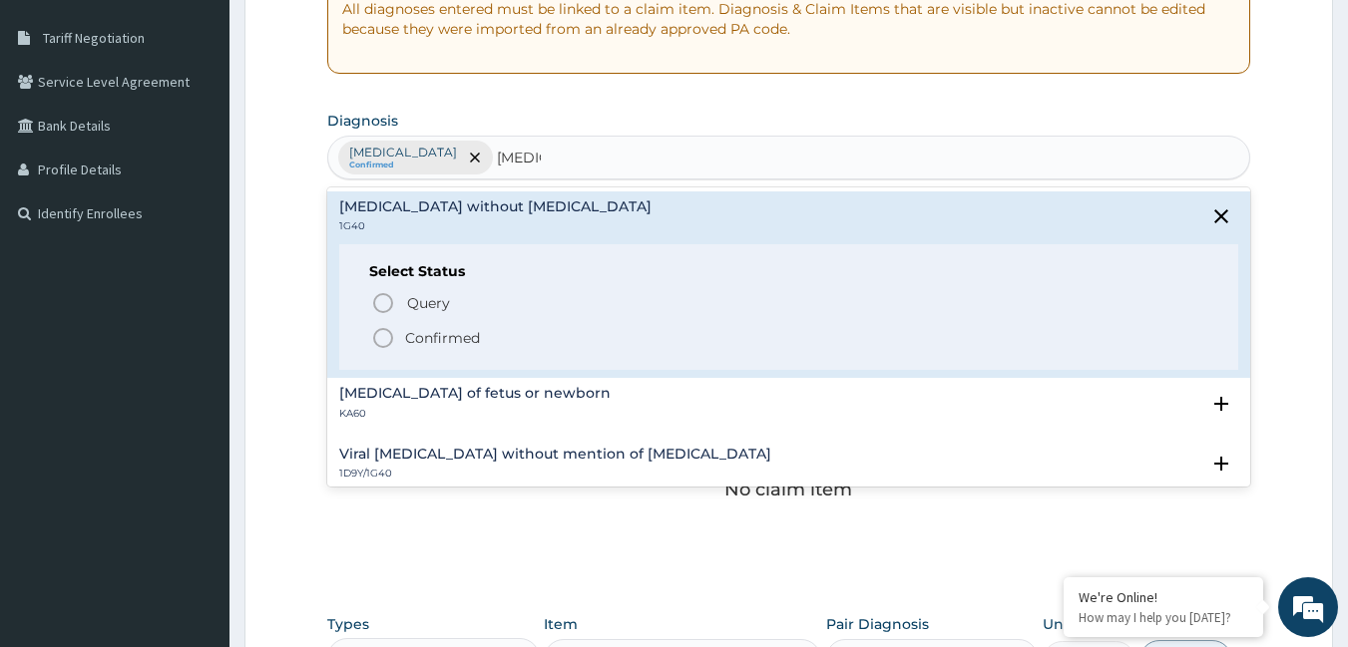
click at [431, 335] on p "Confirmed" at bounding box center [442, 338] width 75 height 20
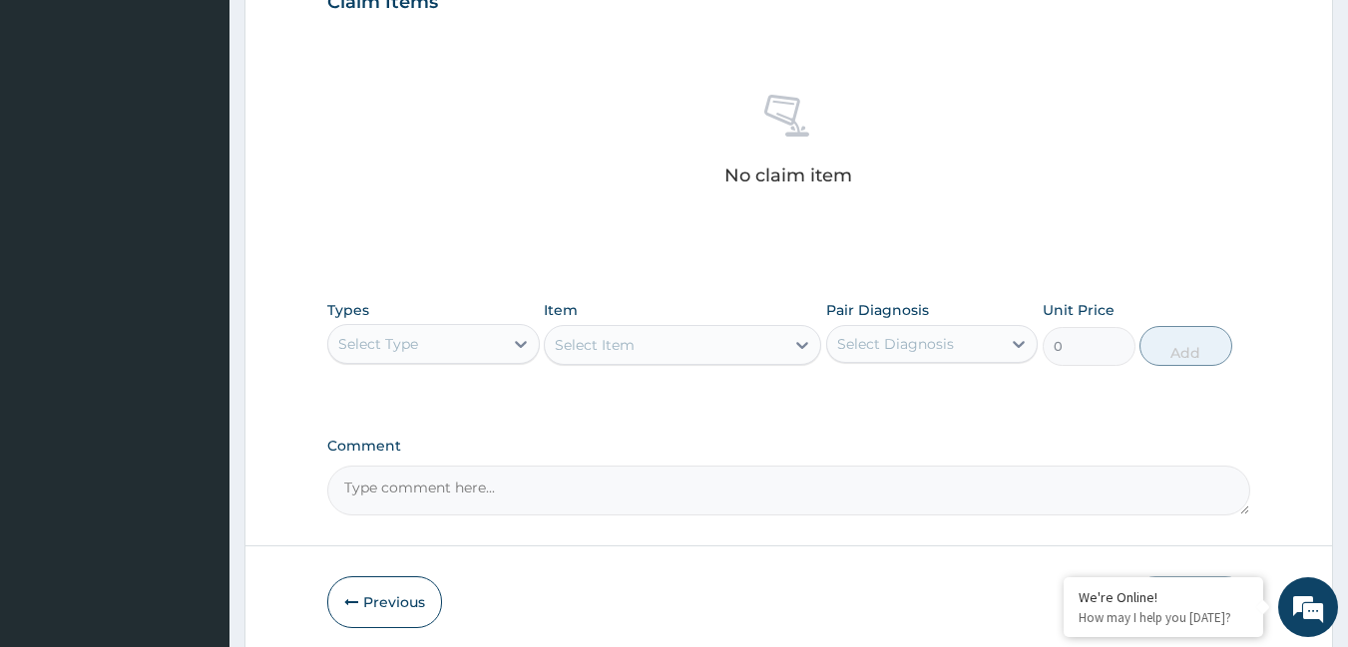
scroll to position [791, 0]
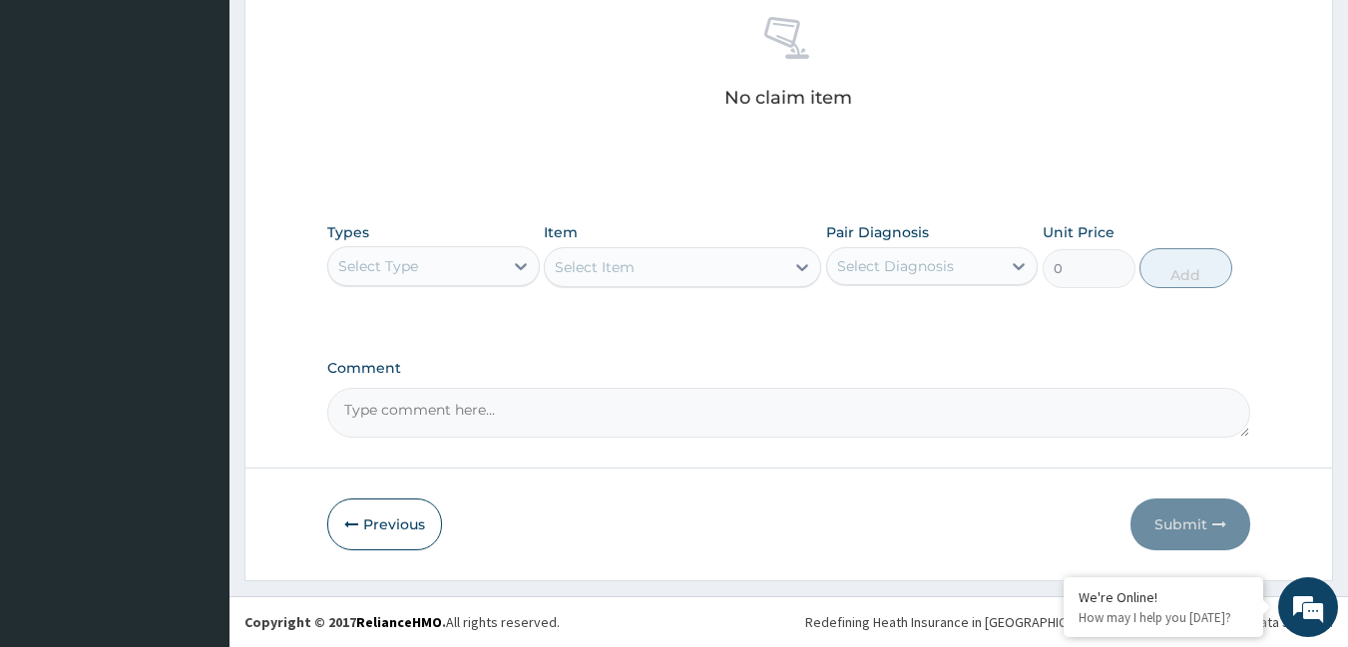
click at [479, 264] on div "Select Type" at bounding box center [415, 266] width 175 height 32
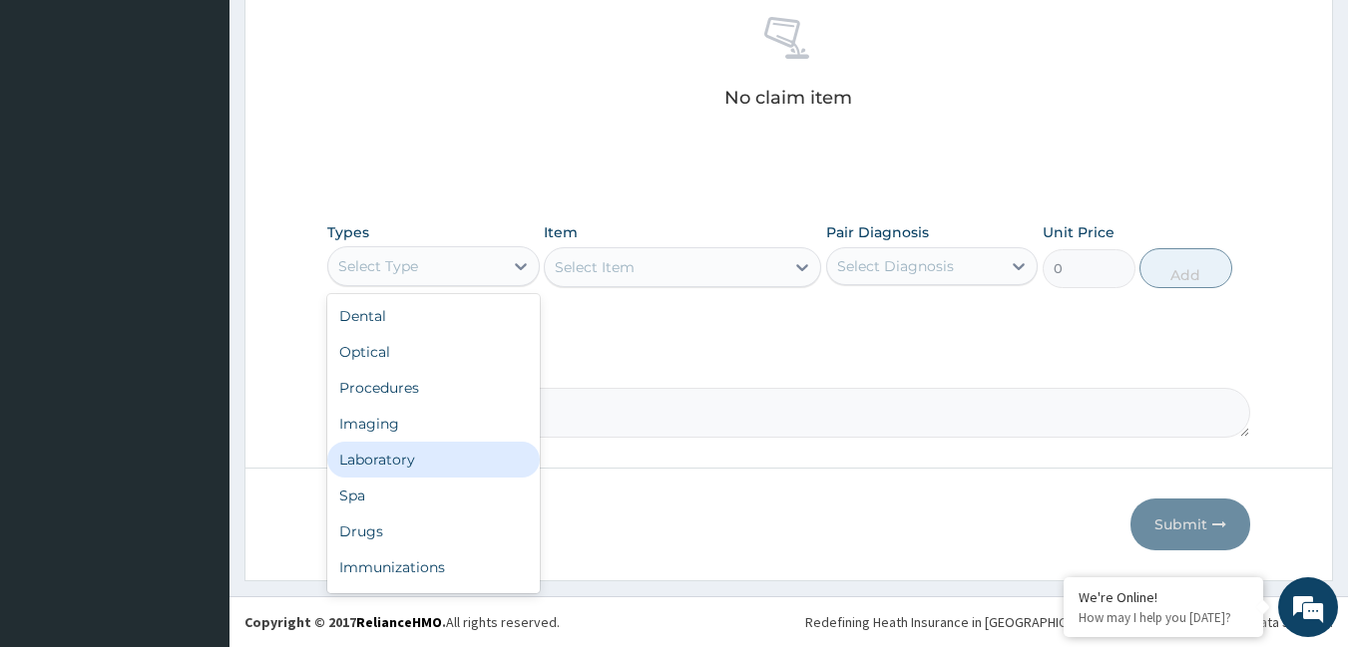
click at [406, 454] on div "Laboratory" at bounding box center [433, 460] width 212 height 36
click at [443, 272] on div "Laboratory" at bounding box center [415, 266] width 175 height 32
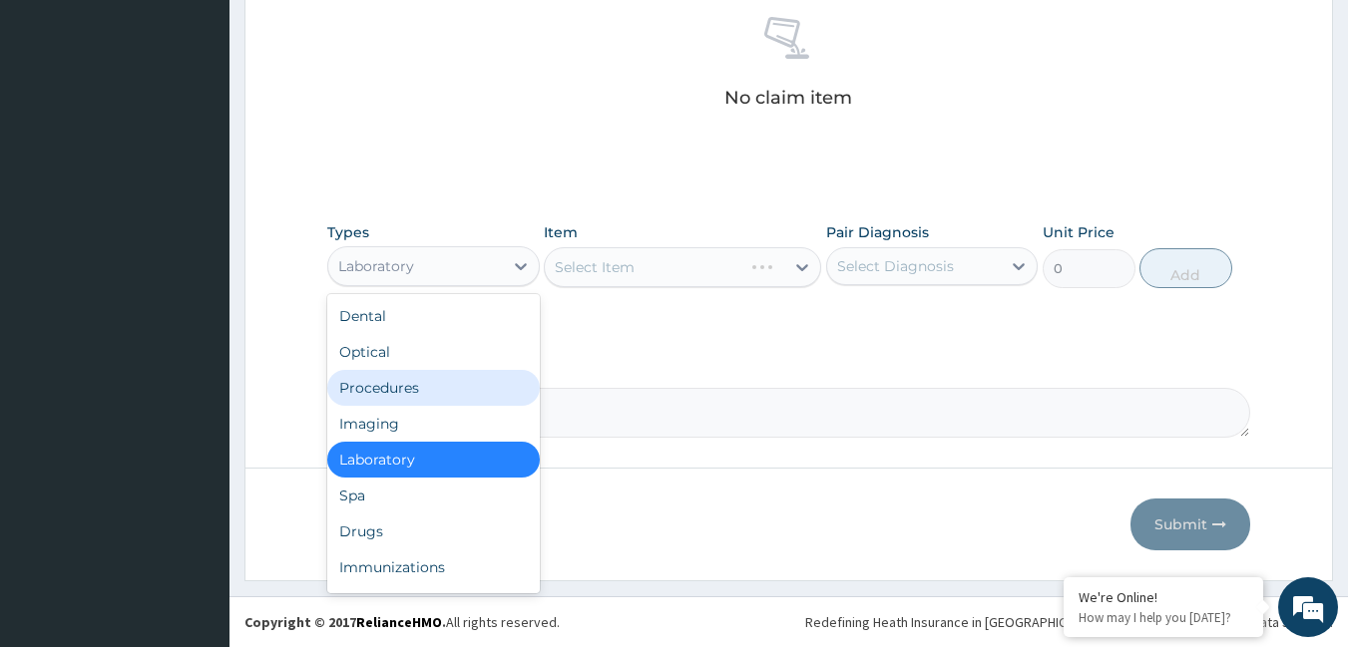
click at [409, 383] on div "Procedures" at bounding box center [433, 388] width 212 height 36
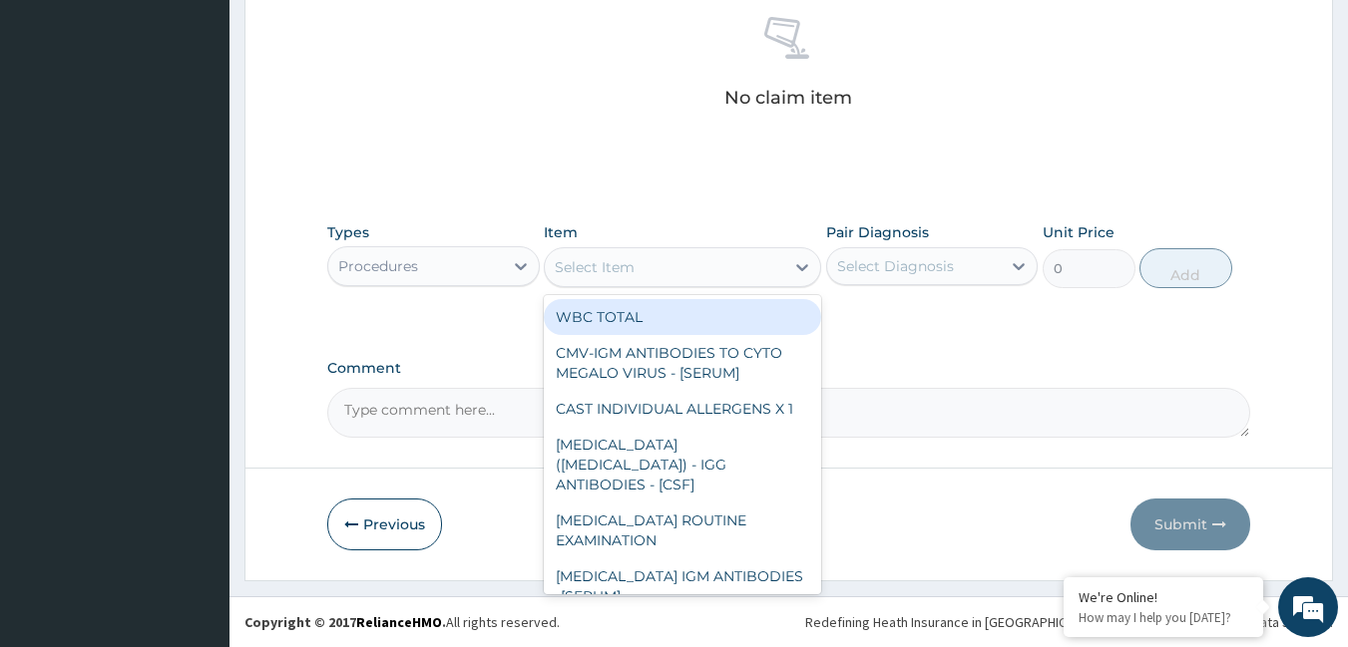
click at [625, 264] on div "Select Item" at bounding box center [595, 267] width 80 height 20
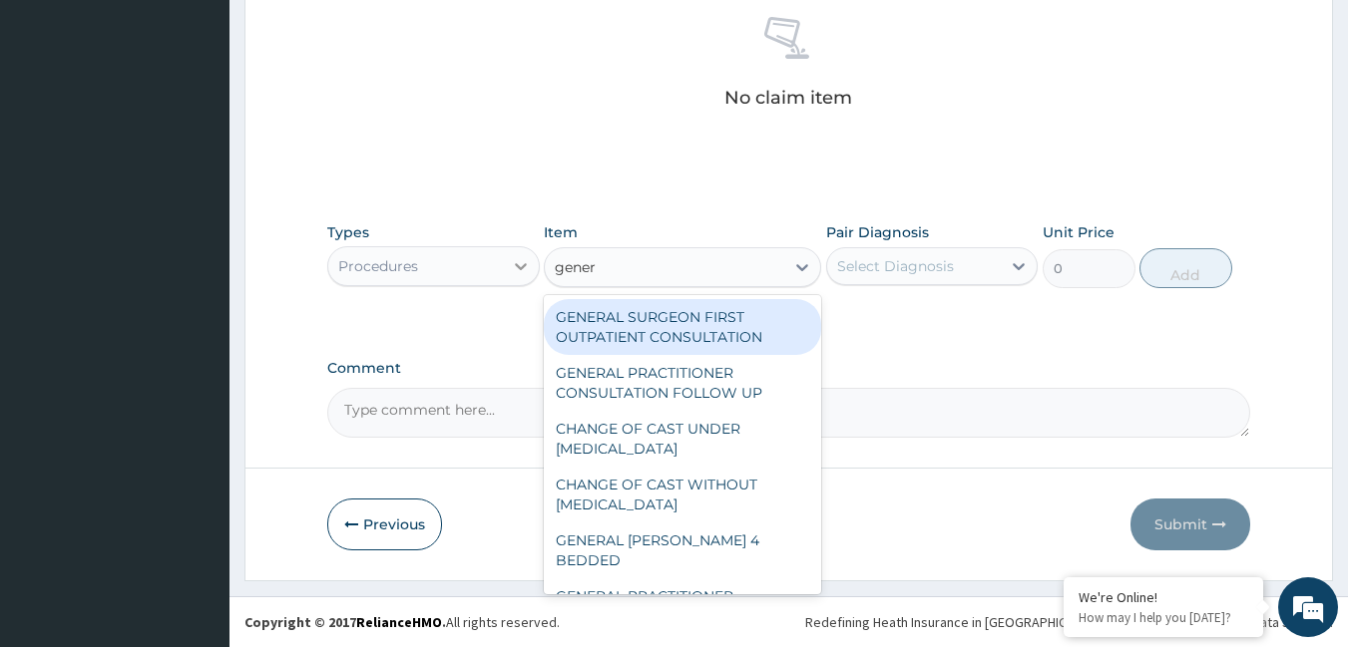
type input "genera"
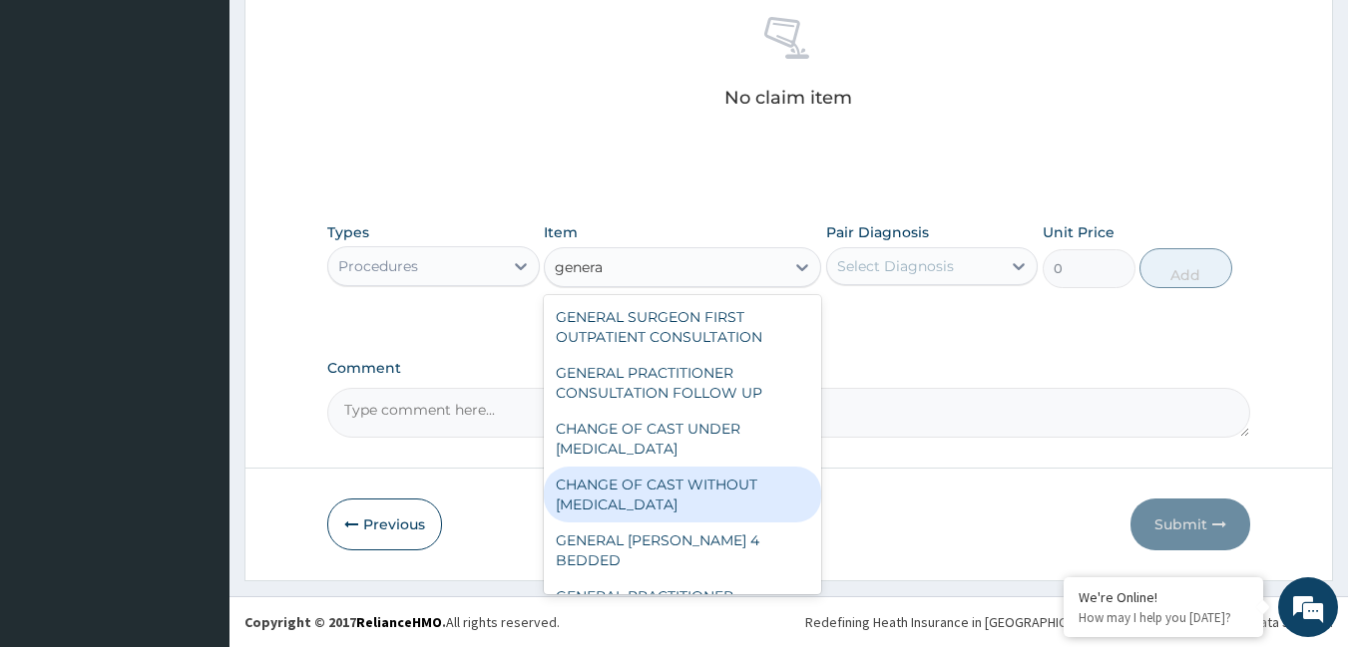
scroll to position [100, 0]
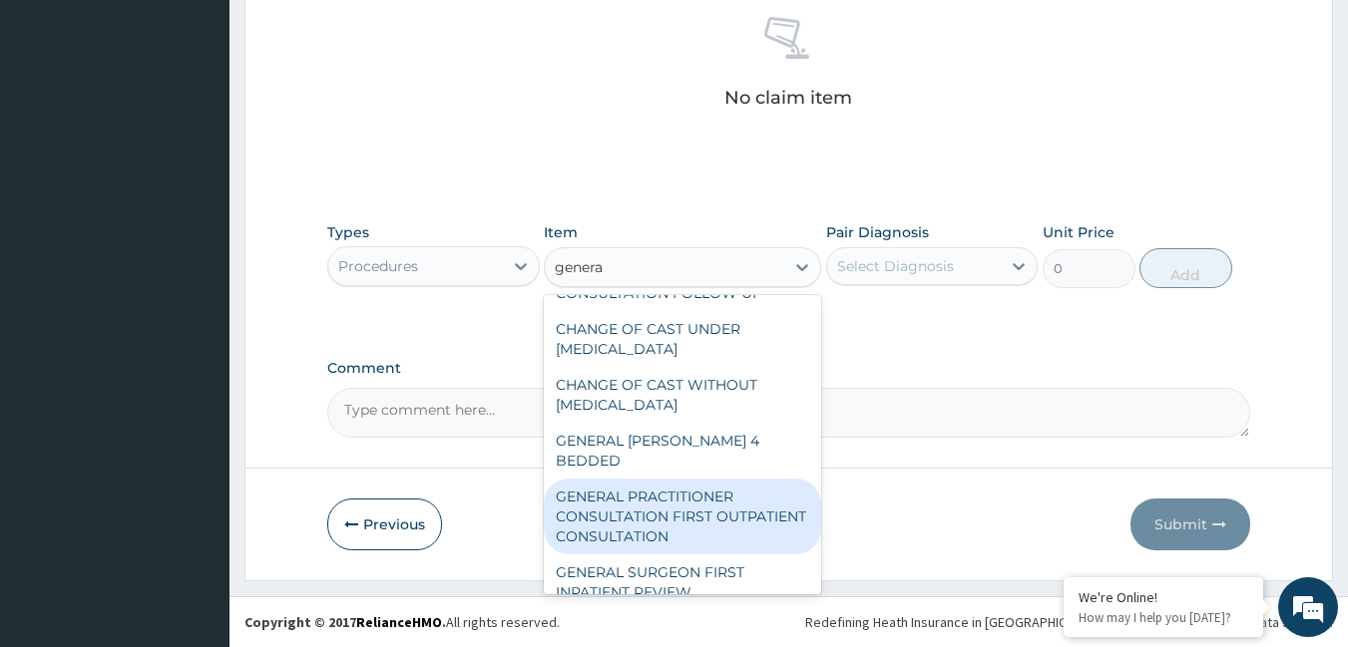
drag, startPoint x: 668, startPoint y: 507, endPoint x: 659, endPoint y: 493, distance: 16.6
click at [668, 506] on div "GENERAL PRACTITIONER CONSULTATION FIRST OUTPATIENT CONSULTATION" at bounding box center [682, 517] width 277 height 76
type input "3795"
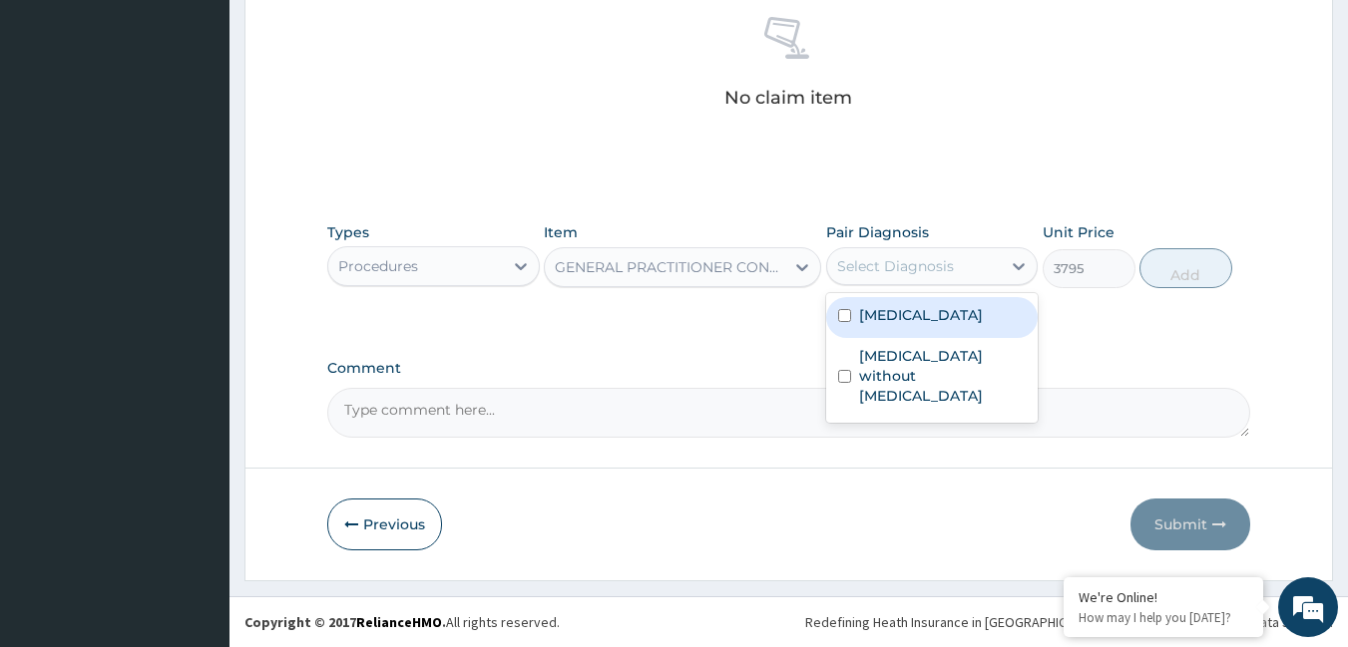
click at [918, 264] on div "Select Diagnosis" at bounding box center [895, 266] width 117 height 20
click at [905, 305] on label "Malaria, unspecified" at bounding box center [921, 315] width 124 height 20
checkbox input "true"
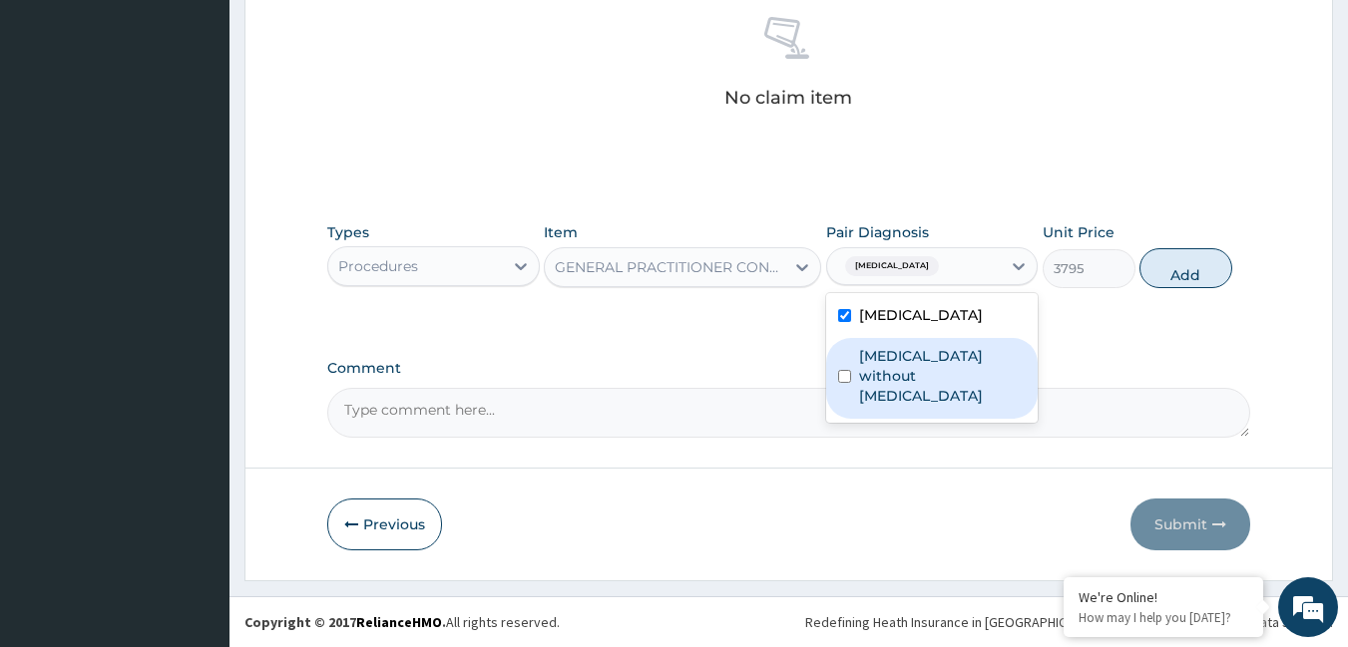
click at [900, 356] on label "Sepsis without septic shock" at bounding box center [943, 376] width 168 height 60
checkbox input "true"
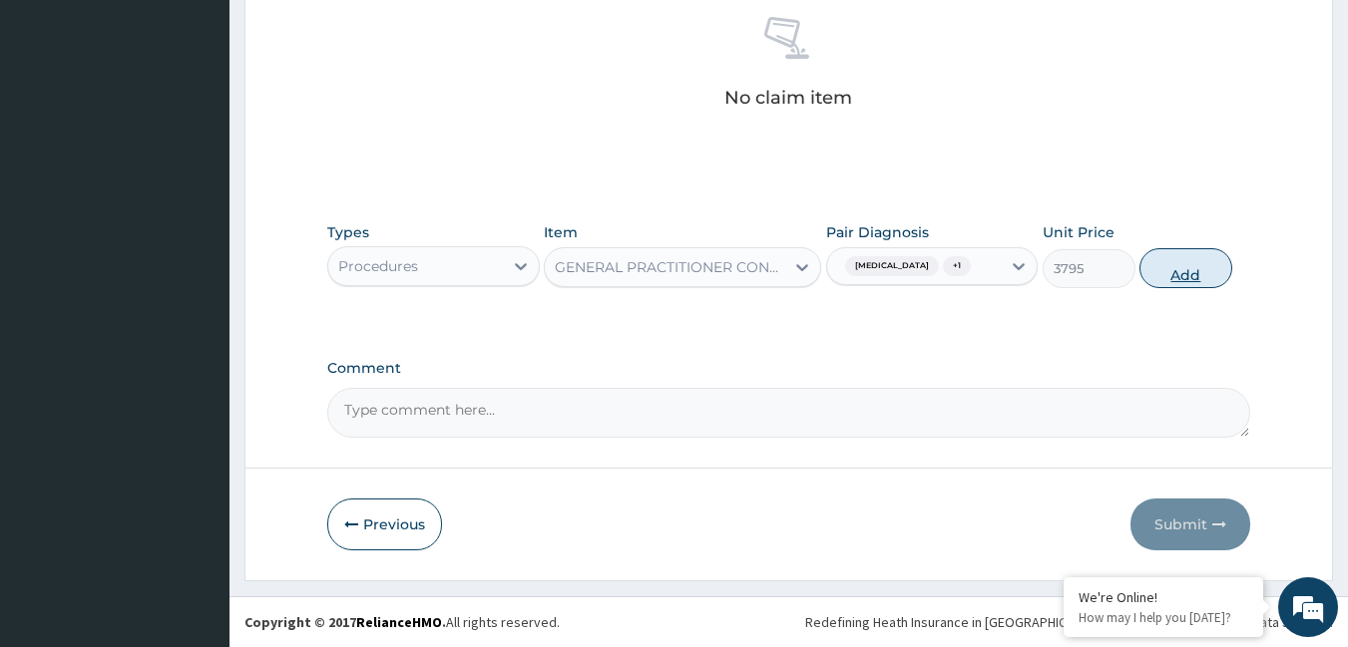
drag, startPoint x: 1196, startPoint y: 274, endPoint x: 1002, endPoint y: 294, distance: 195.6
click at [1194, 274] on button "Add" at bounding box center [1185, 268] width 93 height 40
type input "0"
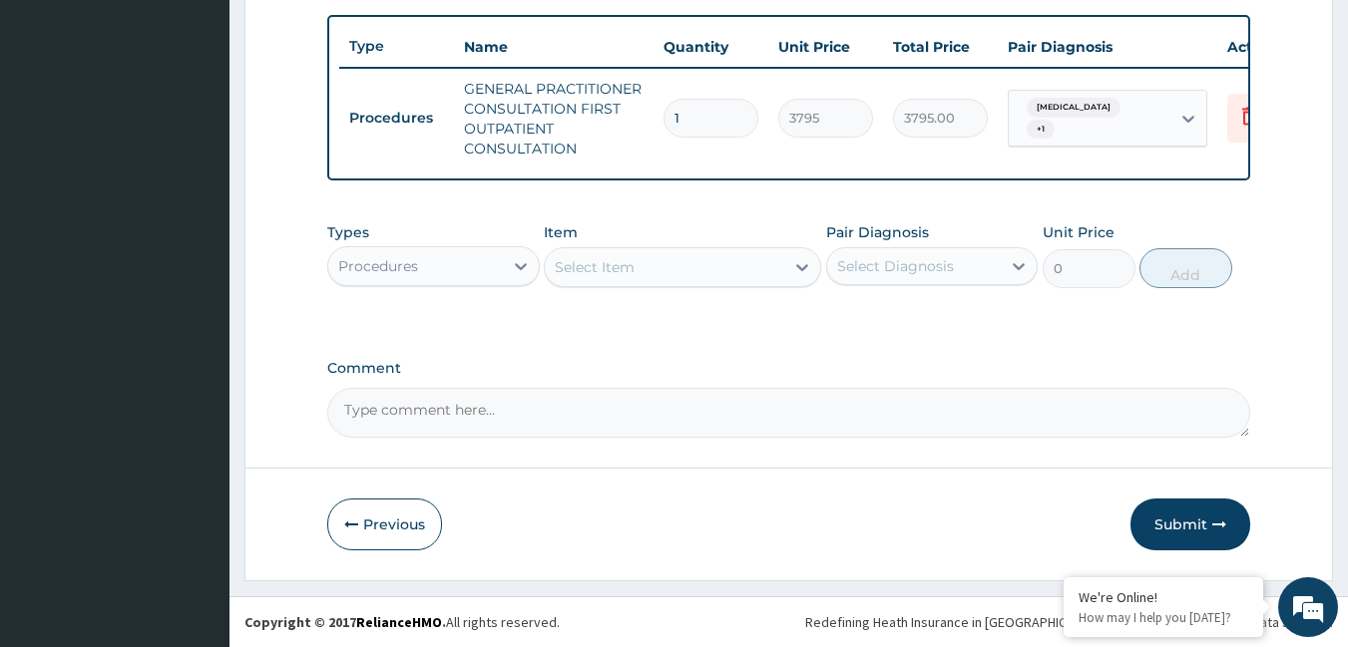
scroll to position [742, 0]
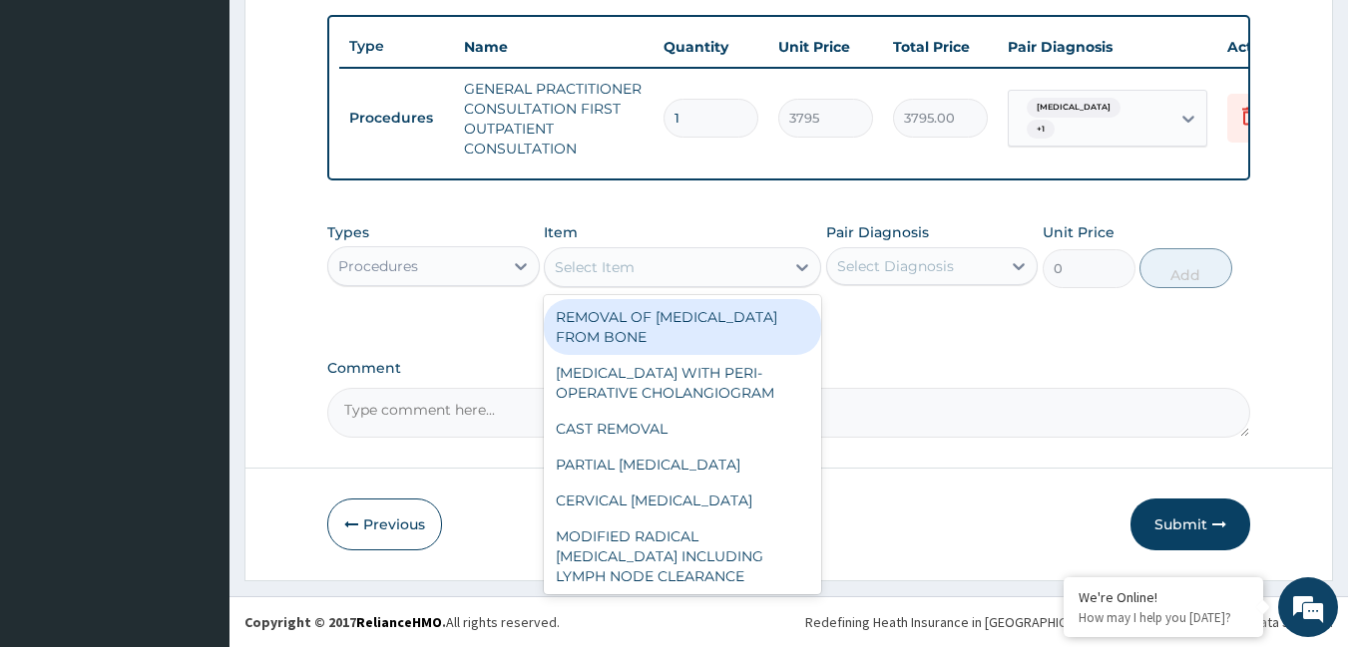
click at [721, 275] on div "Select Item" at bounding box center [664, 267] width 239 height 32
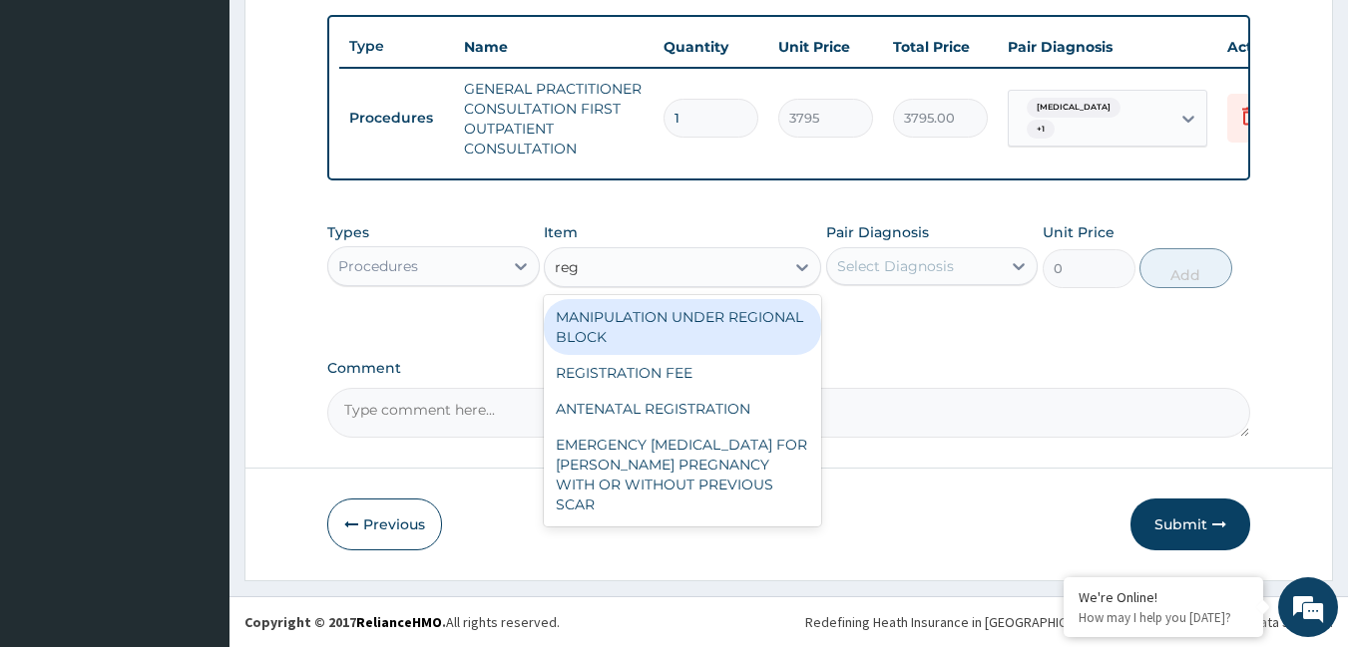
type input "regi"
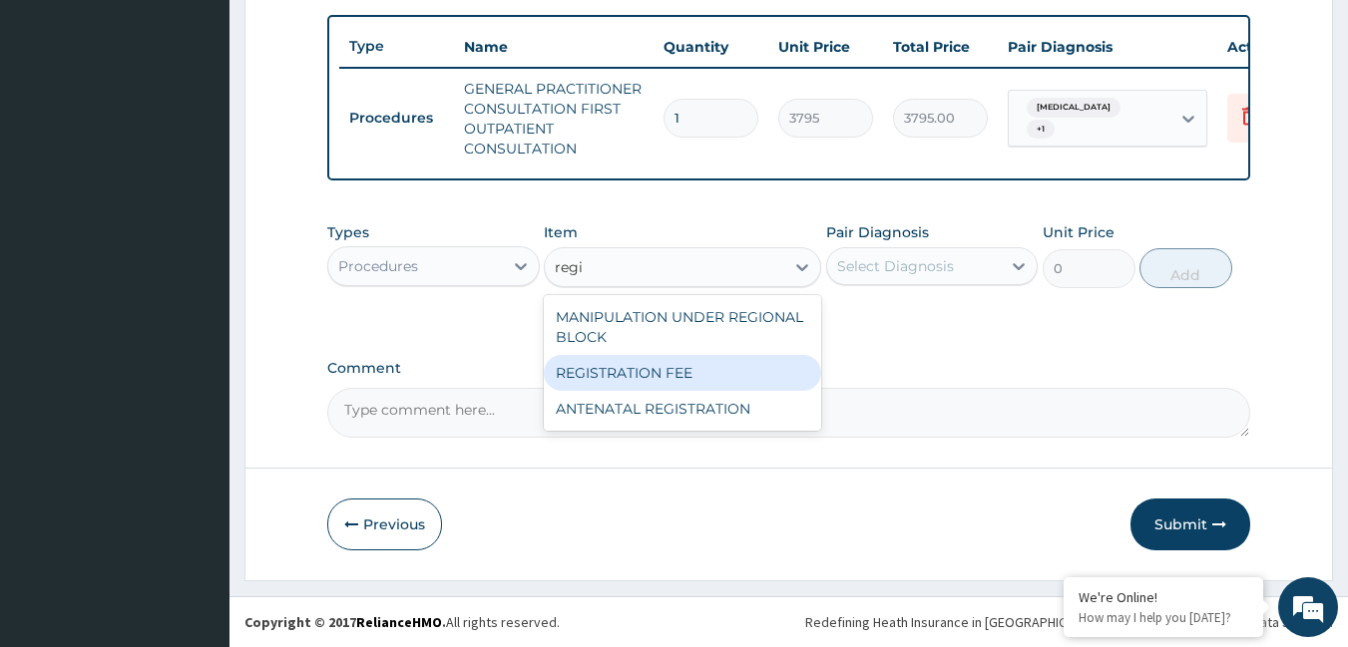
drag, startPoint x: 671, startPoint y: 378, endPoint x: 689, endPoint y: 352, distance: 31.5
click at [672, 378] on div "REGISTRATION FEE" at bounding box center [682, 373] width 277 height 36
type input "2164.741712362911"
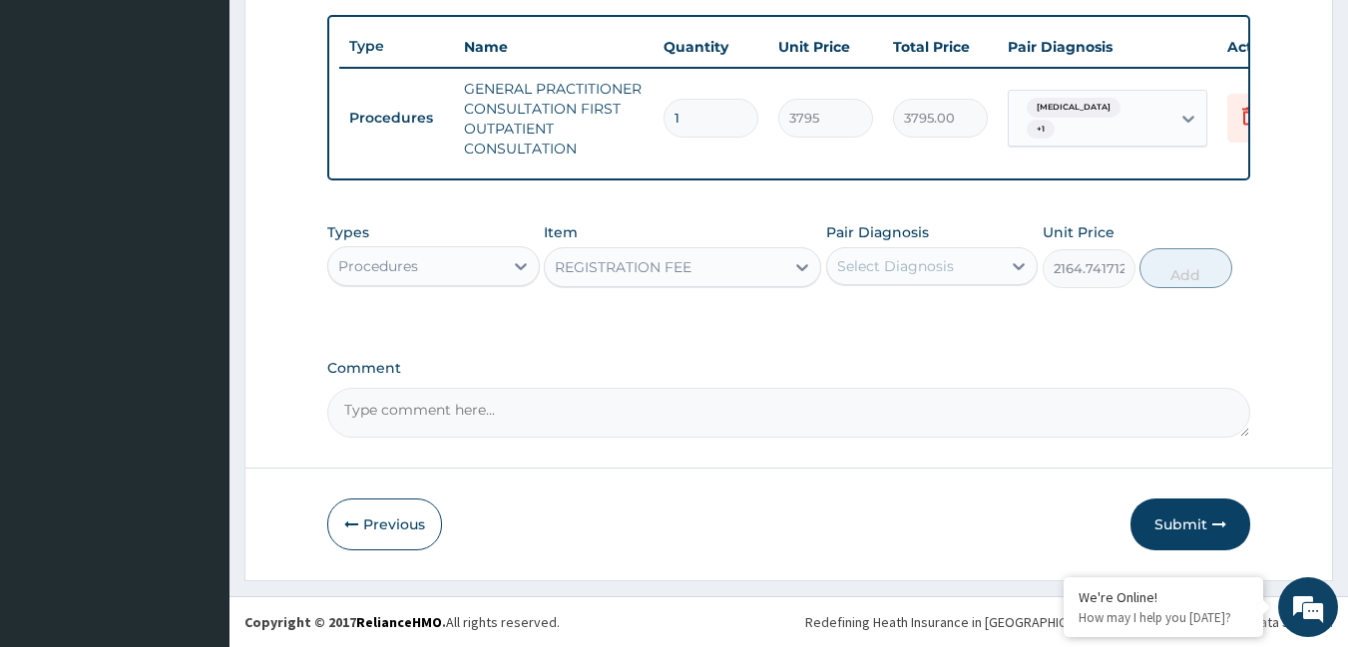
click at [882, 261] on div "Select Diagnosis" at bounding box center [895, 266] width 117 height 20
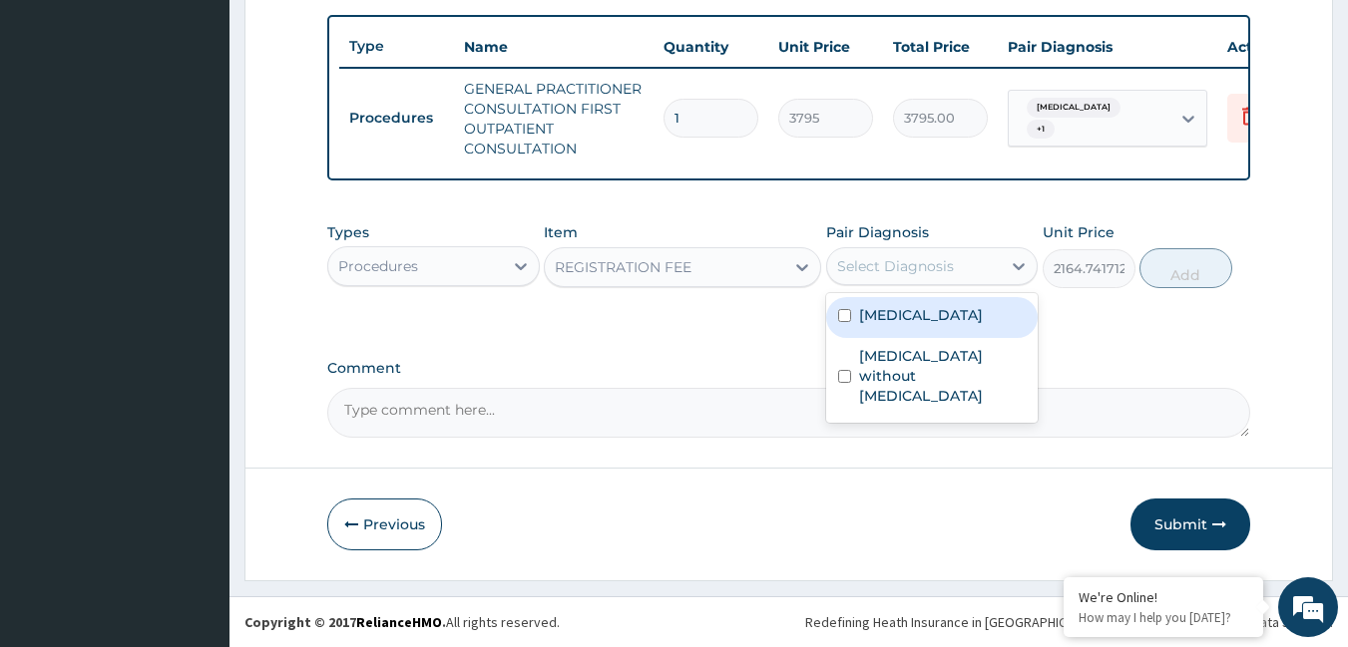
click at [887, 329] on div "[MEDICAL_DATA]" at bounding box center [932, 317] width 212 height 41
checkbox input "true"
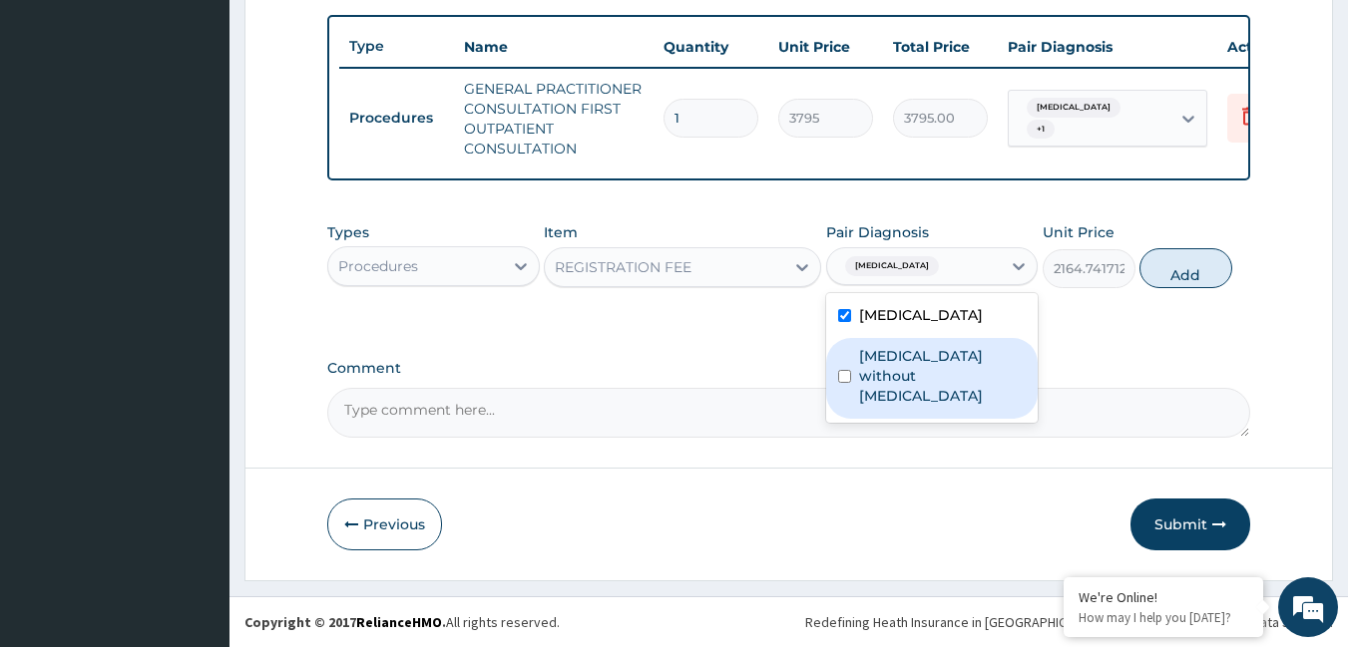
drag, startPoint x: 876, startPoint y: 363, endPoint x: 891, endPoint y: 356, distance: 16.5
click at [879, 362] on label "[MEDICAL_DATA] without [MEDICAL_DATA]" at bounding box center [943, 376] width 168 height 60
checkbox input "true"
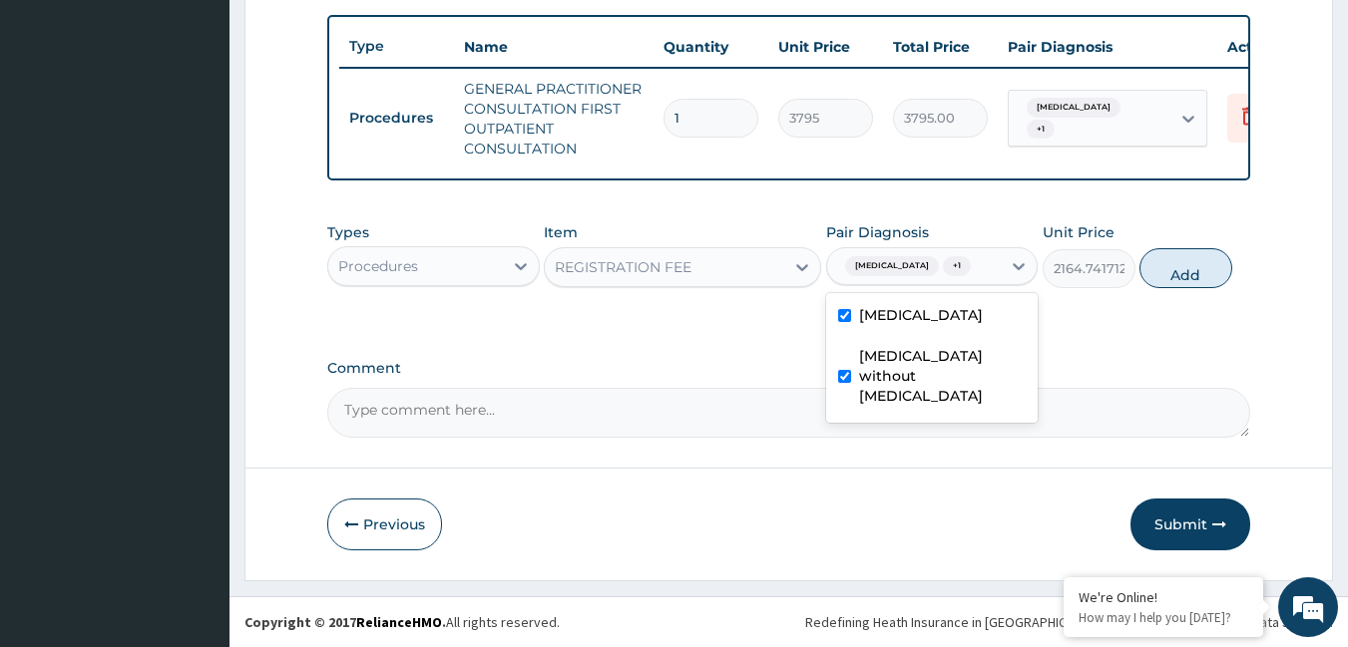
drag, startPoint x: 1155, startPoint y: 277, endPoint x: 1140, endPoint y: 285, distance: 17.0
click at [1155, 276] on button "Add" at bounding box center [1185, 268] width 93 height 40
type input "0"
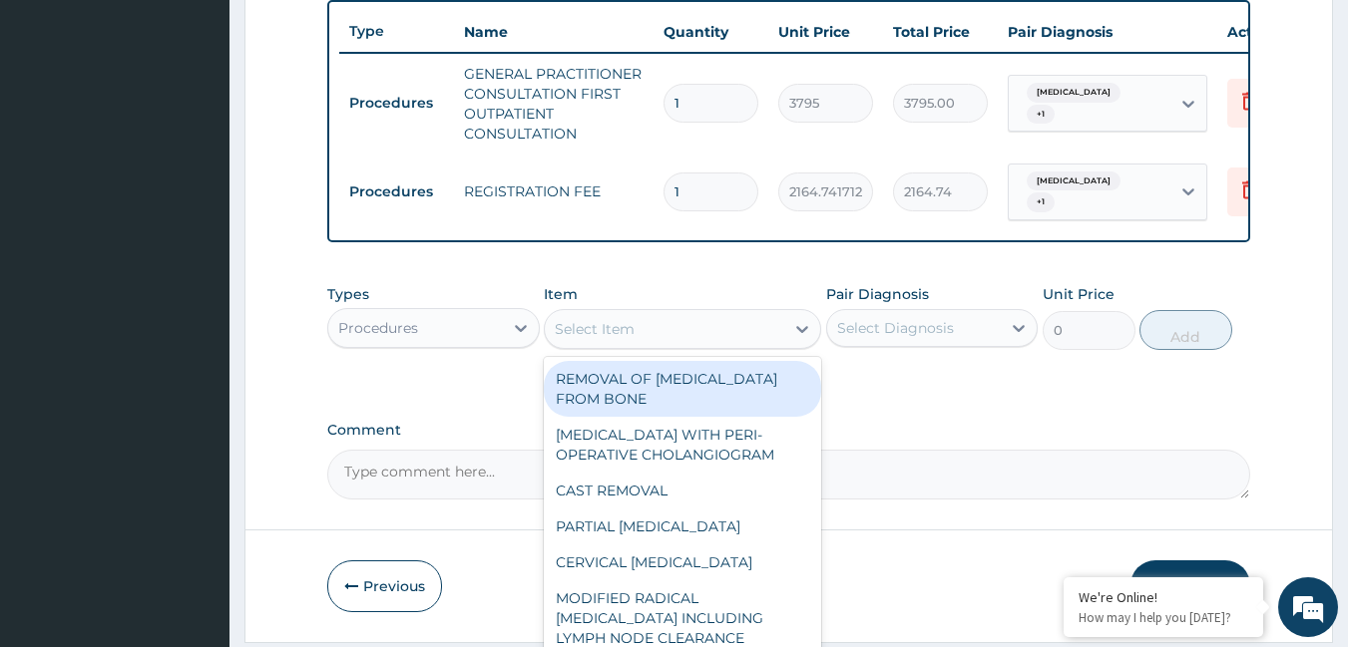
click at [623, 339] on div "Select Item" at bounding box center [595, 329] width 80 height 20
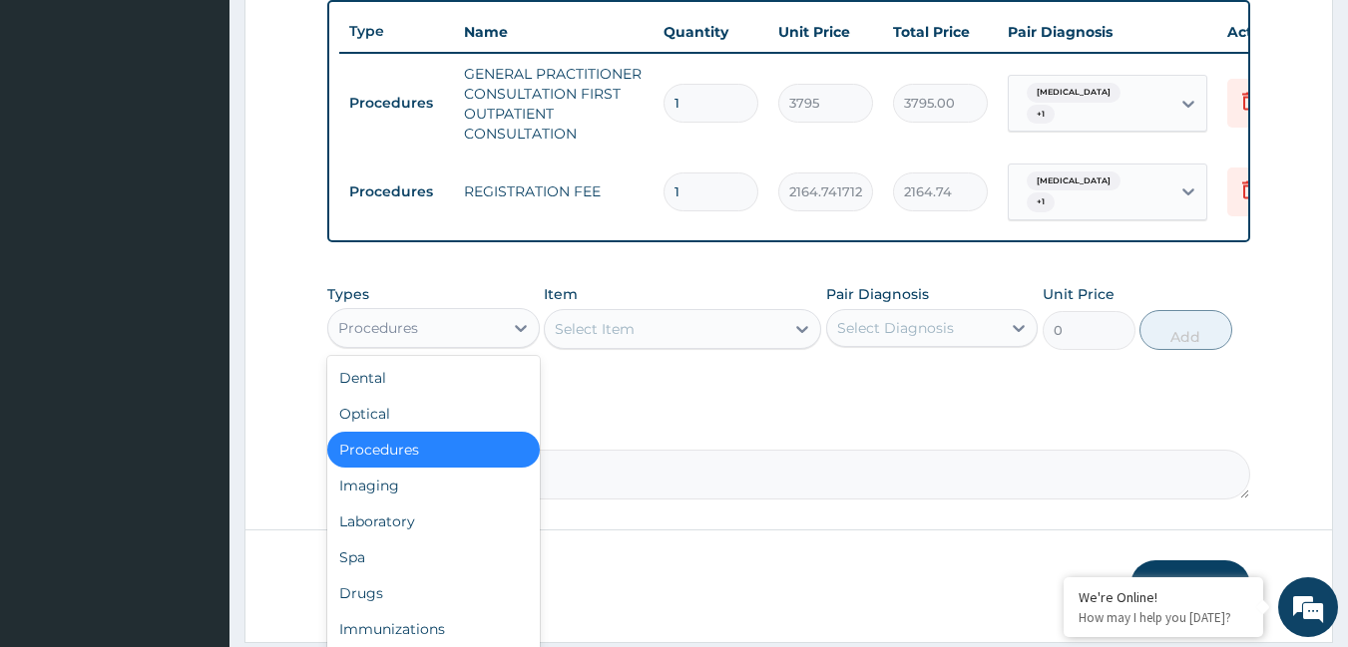
click at [481, 328] on div "Procedures" at bounding box center [415, 328] width 175 height 32
click at [394, 539] on div "Laboratory" at bounding box center [433, 522] width 212 height 36
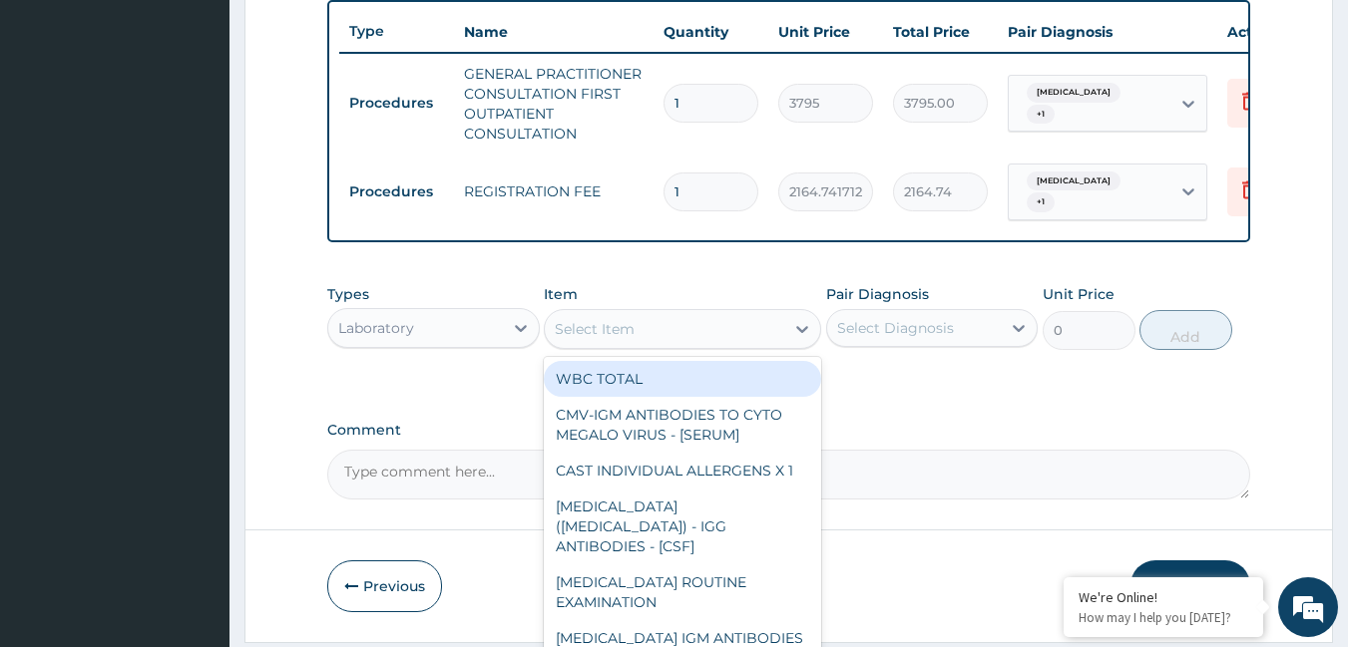
click at [752, 343] on div "Select Item" at bounding box center [664, 329] width 239 height 32
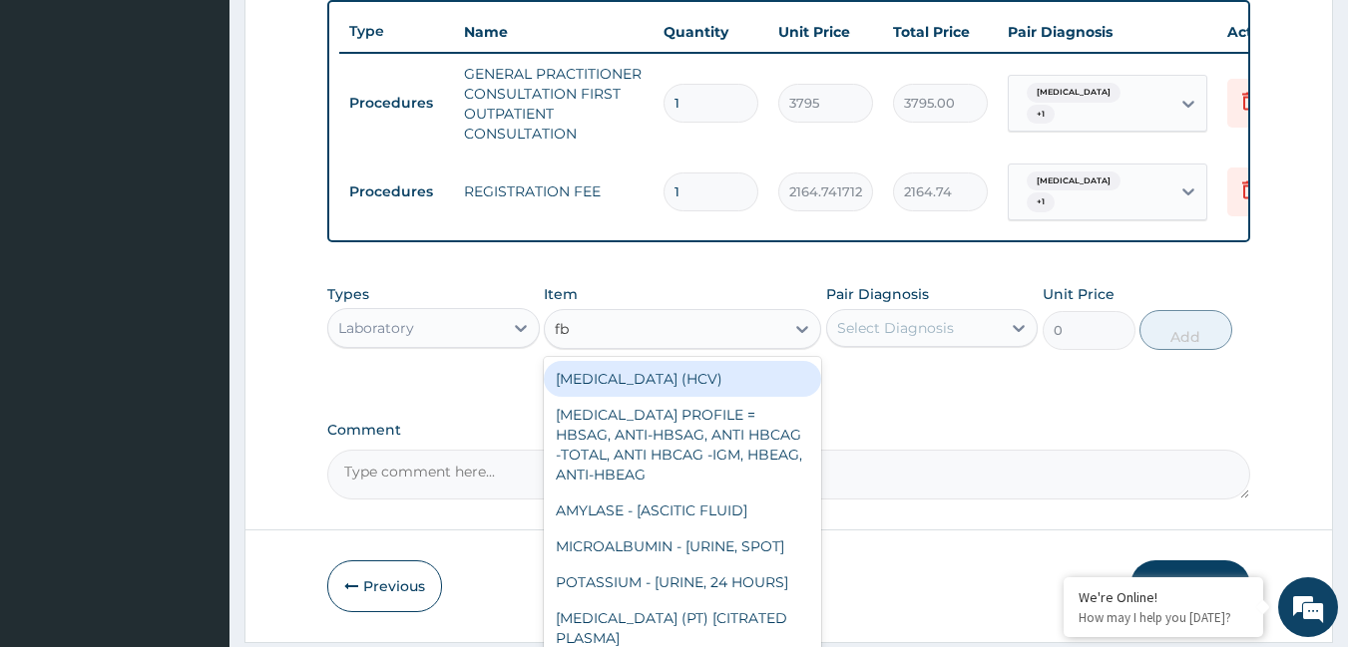
type input "fbc"
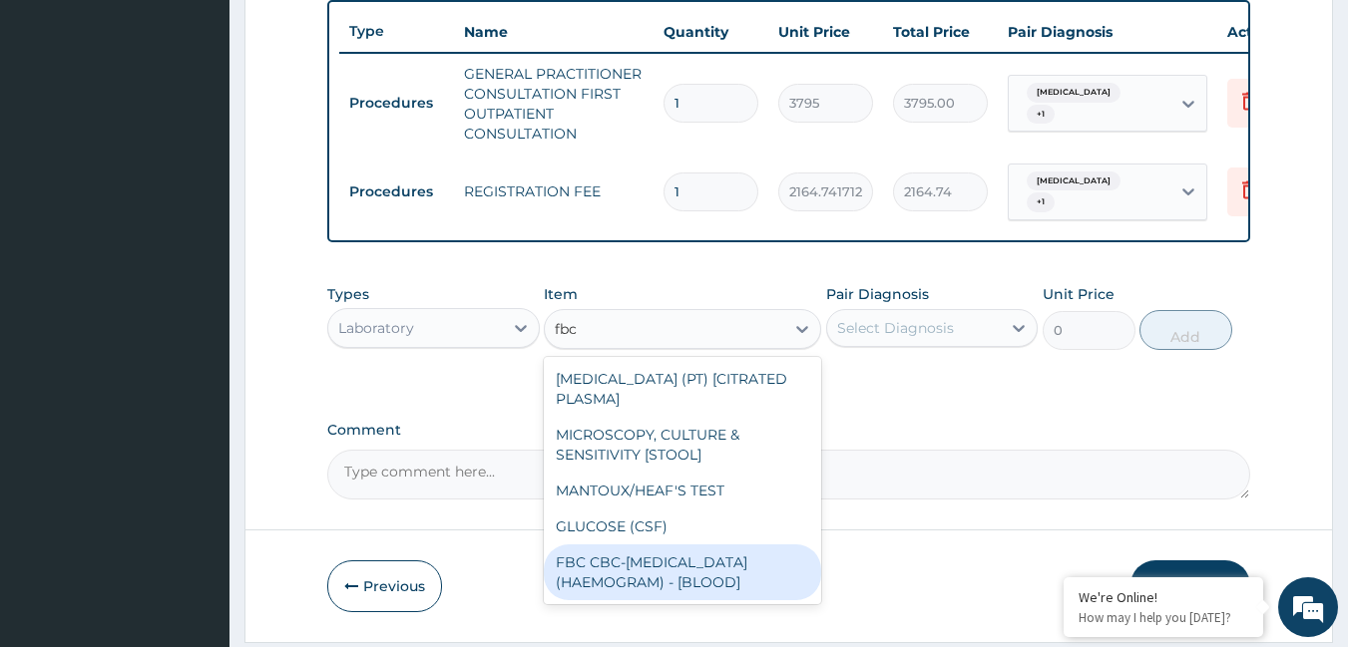
click at [698, 575] on div "FBC CBC-[MEDICAL_DATA] (HAEMOGRAM) - [BLOOD]" at bounding box center [682, 573] width 277 height 56
type input "4600"
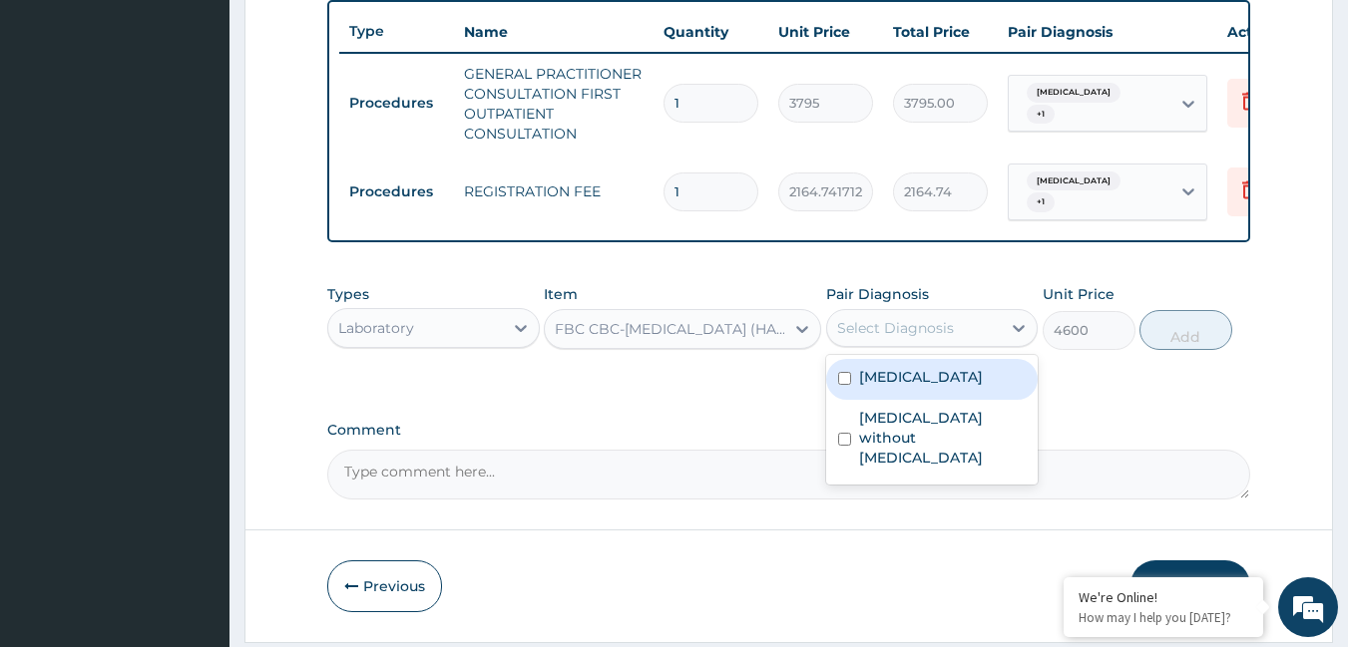
drag, startPoint x: 905, startPoint y: 329, endPoint x: 901, endPoint y: 341, distance: 12.6
click at [906, 329] on div "Select Diagnosis" at bounding box center [914, 328] width 175 height 32
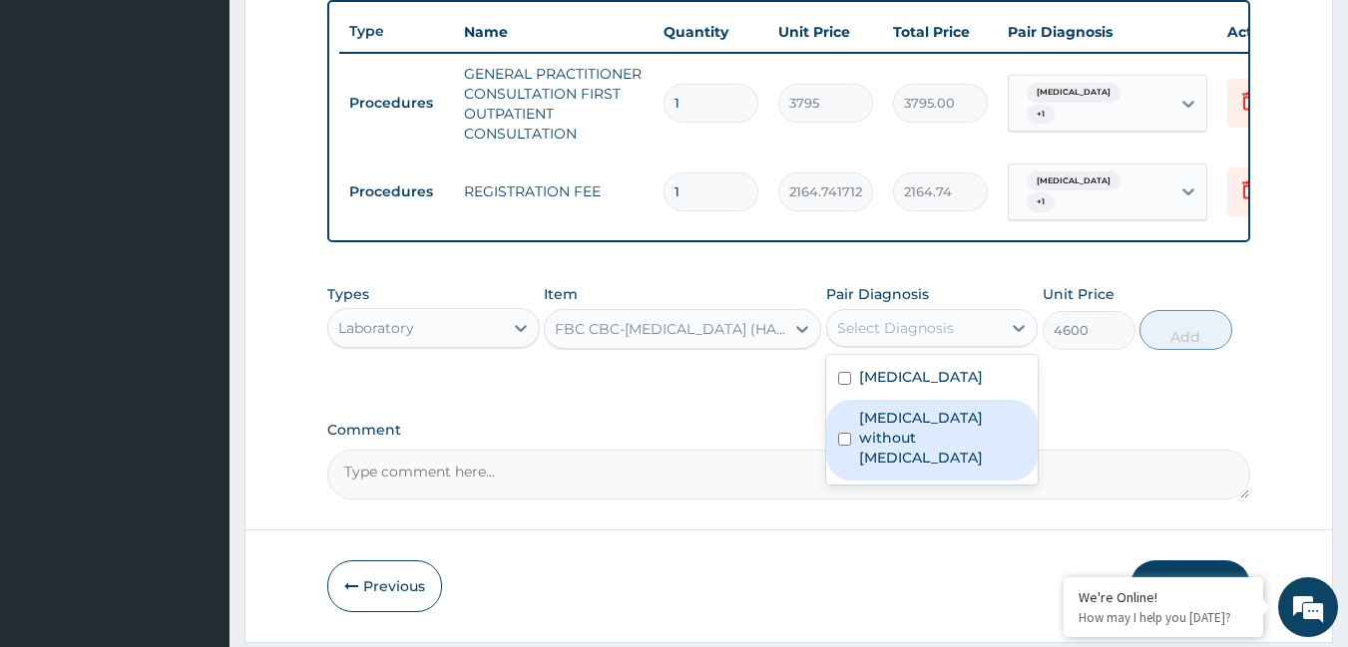
drag, startPoint x: 874, startPoint y: 443, endPoint x: 948, endPoint y: 401, distance: 84.9
click at [877, 442] on label "[MEDICAL_DATA] without [MEDICAL_DATA]" at bounding box center [943, 438] width 168 height 60
checkbox input "true"
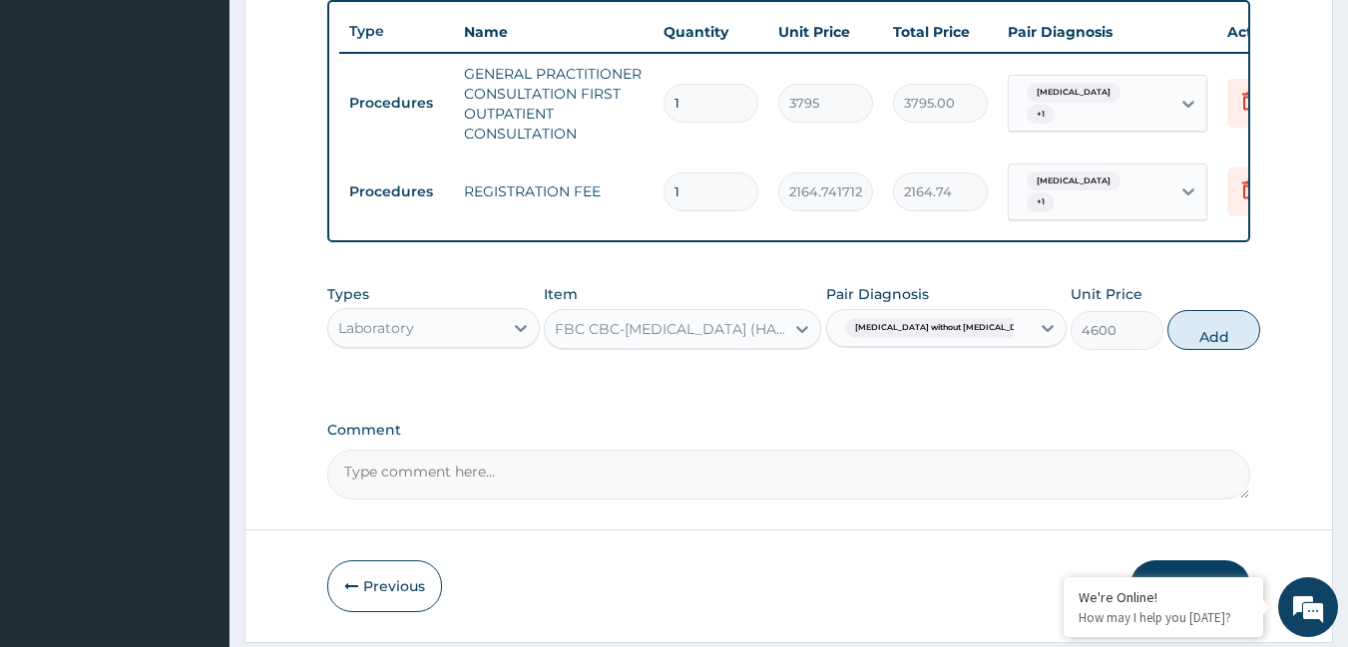
drag, startPoint x: 1201, startPoint y: 342, endPoint x: 432, endPoint y: 347, distance: 769.2
click at [1179, 344] on button "Add" at bounding box center [1213, 330] width 93 height 40
type input "0"
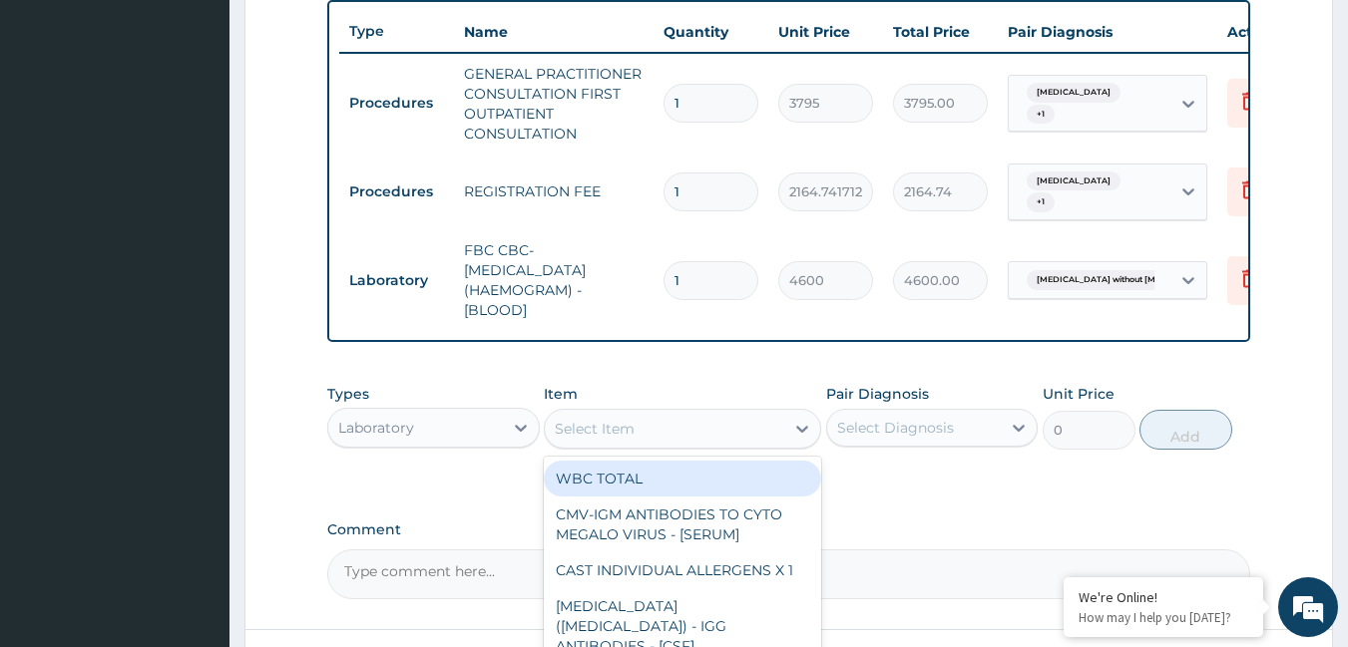
click at [598, 439] on div "Select Item" at bounding box center [595, 429] width 80 height 20
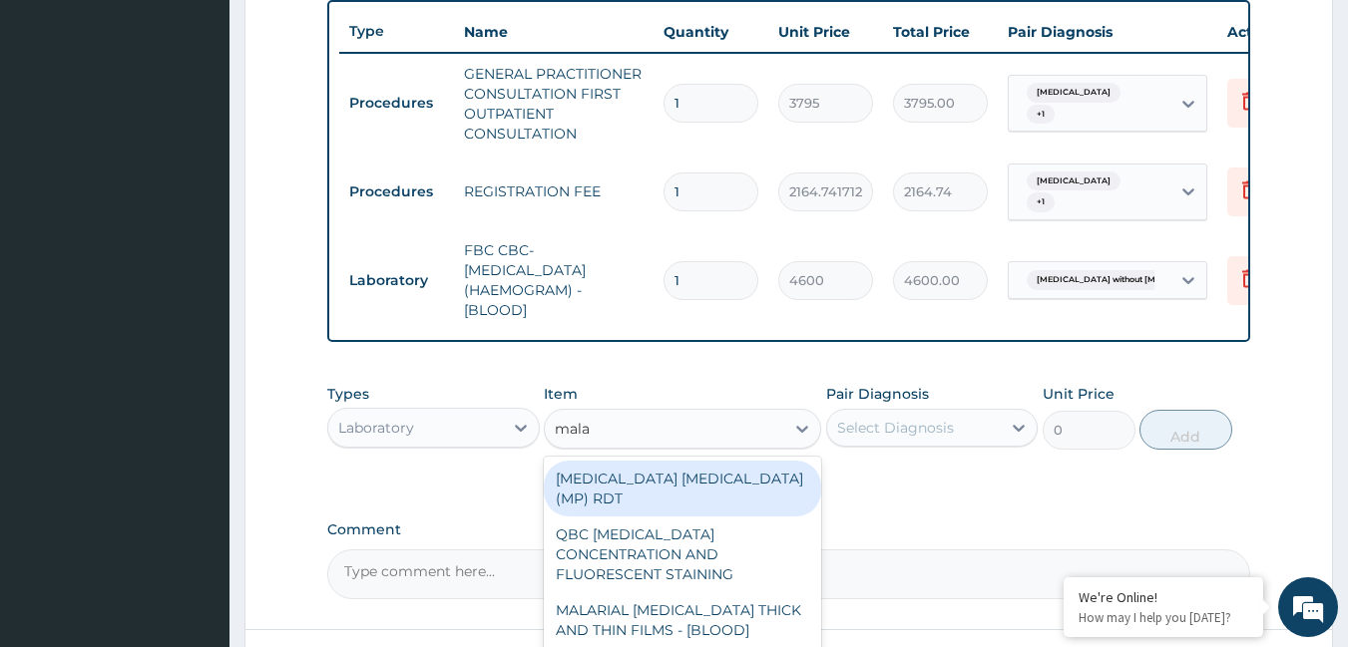
type input "malar"
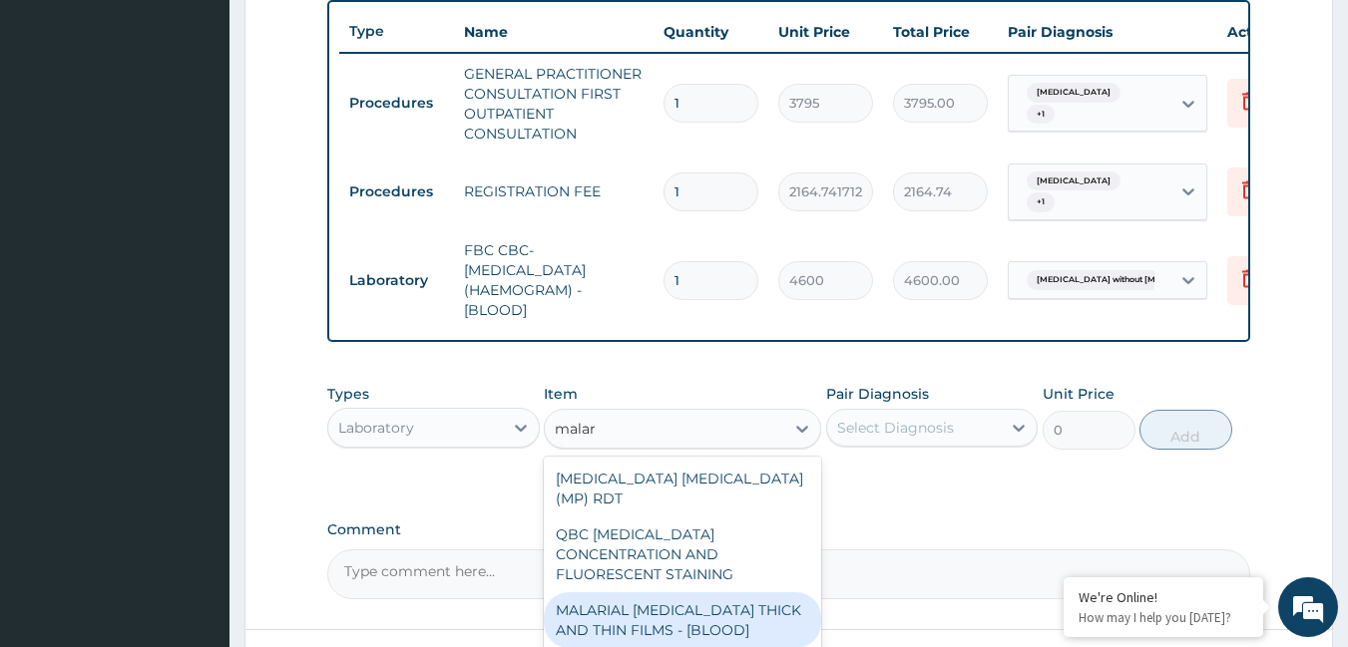
click at [656, 593] on div "MALARIAL [MEDICAL_DATA] THICK AND THIN FILMS - [BLOOD]" at bounding box center [682, 621] width 277 height 56
type input "1725"
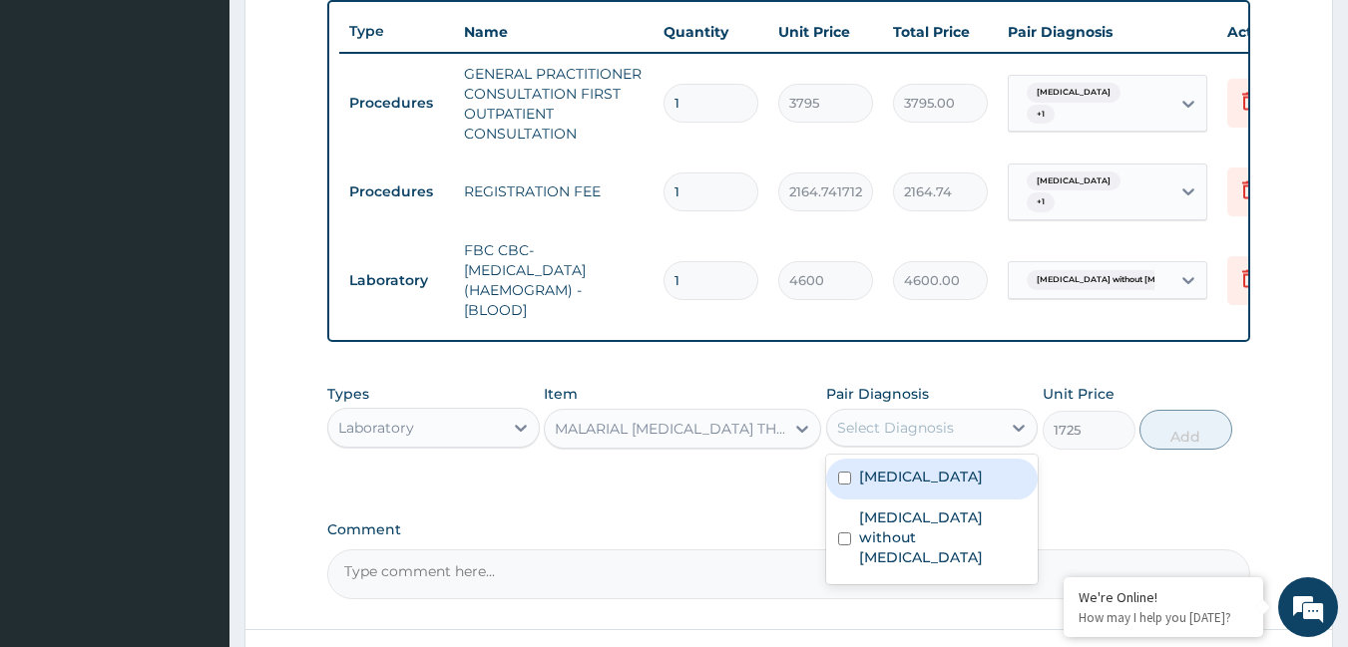
click at [875, 430] on div "Select Diagnosis" at bounding box center [914, 428] width 175 height 32
click at [876, 484] on label "[MEDICAL_DATA]" at bounding box center [921, 477] width 124 height 20
checkbox input "true"
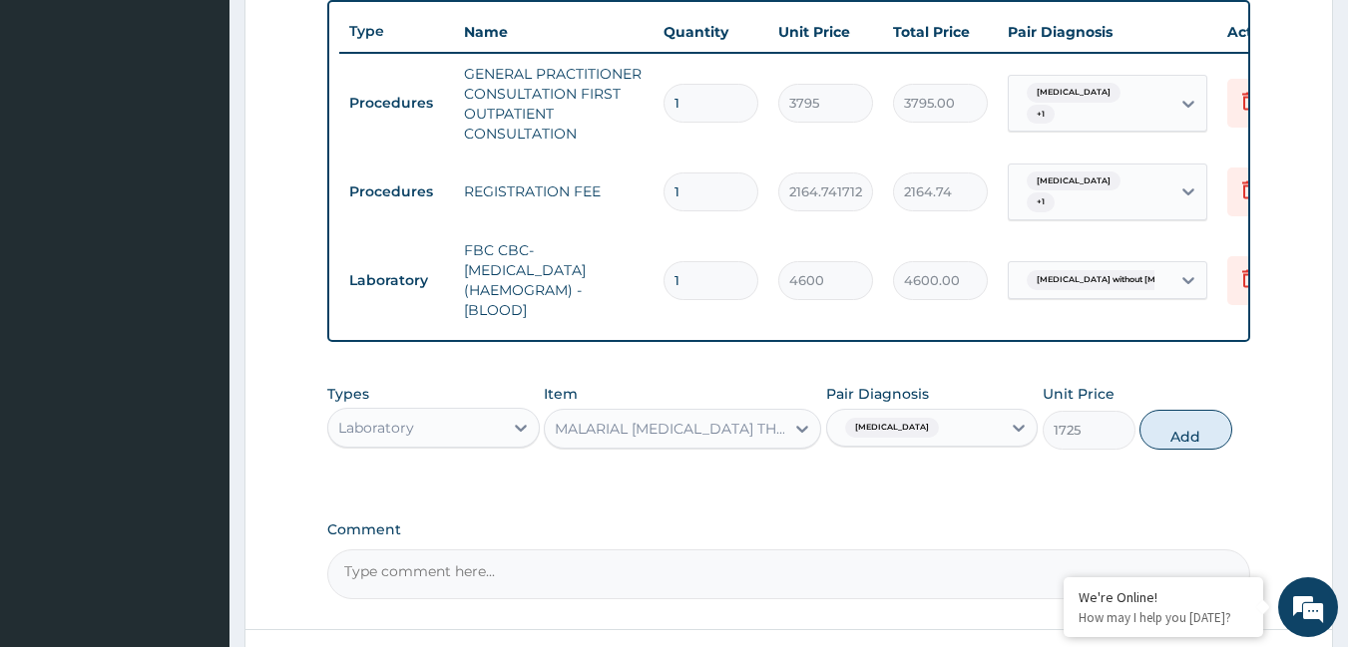
drag, startPoint x: 1198, startPoint y: 444, endPoint x: 1069, endPoint y: 447, distance: 128.7
click at [1191, 444] on button "Add" at bounding box center [1185, 430] width 93 height 40
type input "0"
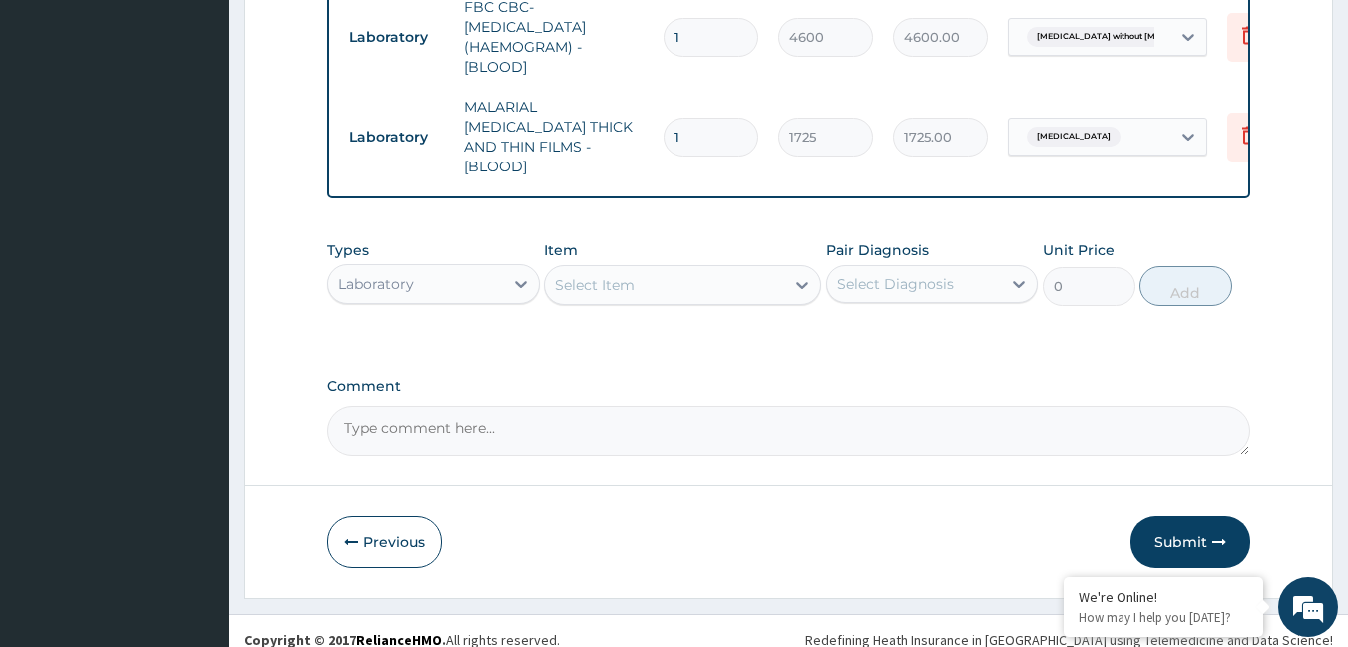
scroll to position [999, 0]
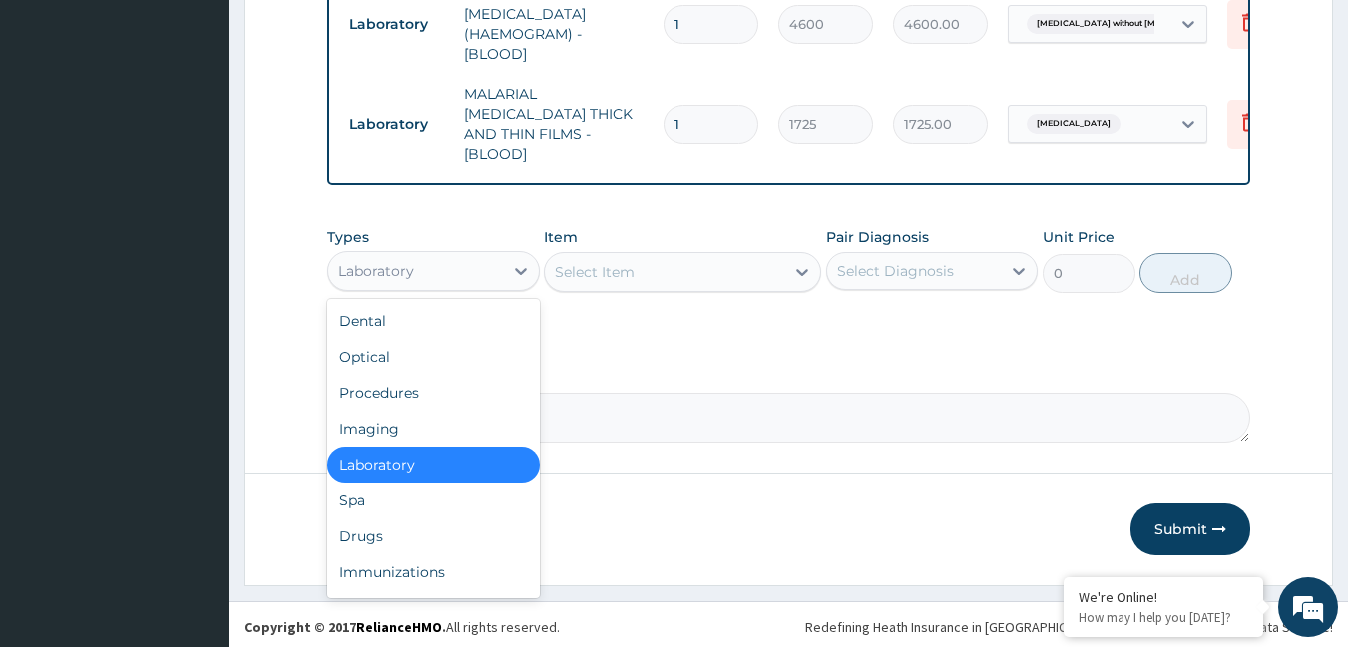
drag, startPoint x: 487, startPoint y: 252, endPoint x: 447, endPoint y: 281, distance: 49.3
click at [483, 255] on div "Laboratory" at bounding box center [415, 271] width 175 height 32
click at [365, 526] on div "Drugs" at bounding box center [433, 537] width 212 height 36
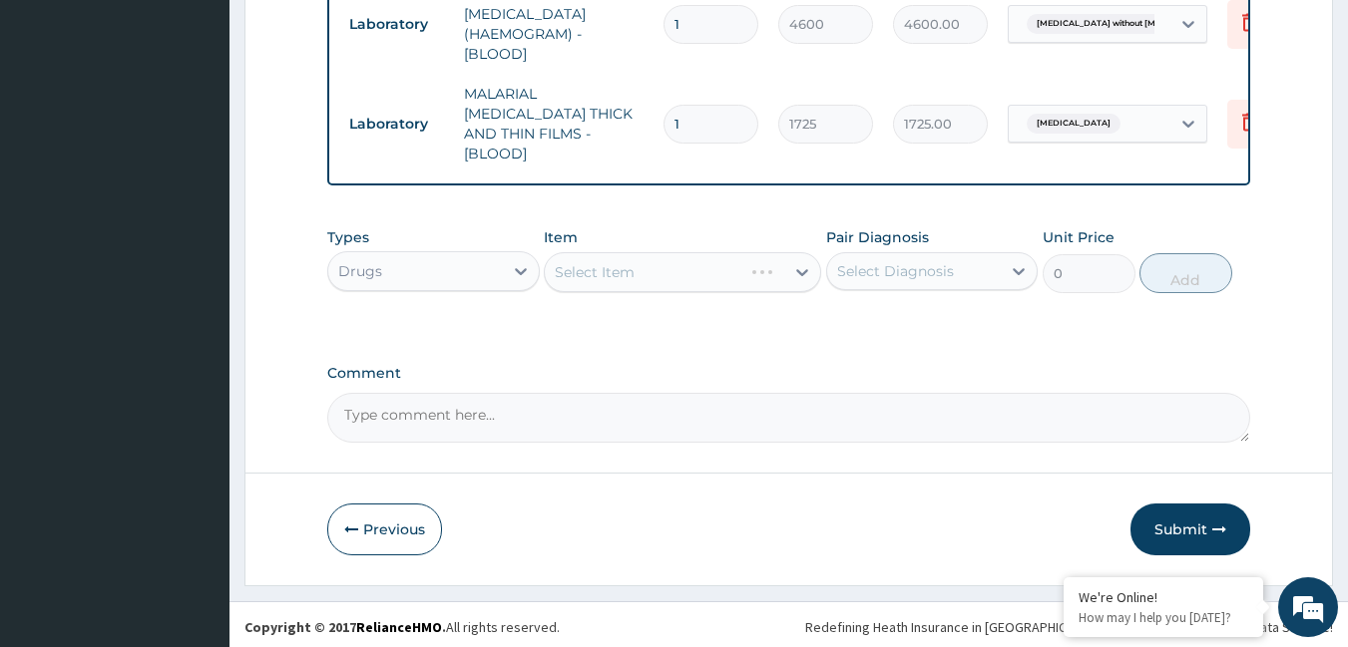
click at [666, 273] on div "Select Item" at bounding box center [682, 272] width 277 height 40
click at [744, 365] on label "Comment" at bounding box center [789, 373] width 924 height 17
click at [744, 393] on textarea "Comment" at bounding box center [789, 418] width 924 height 50
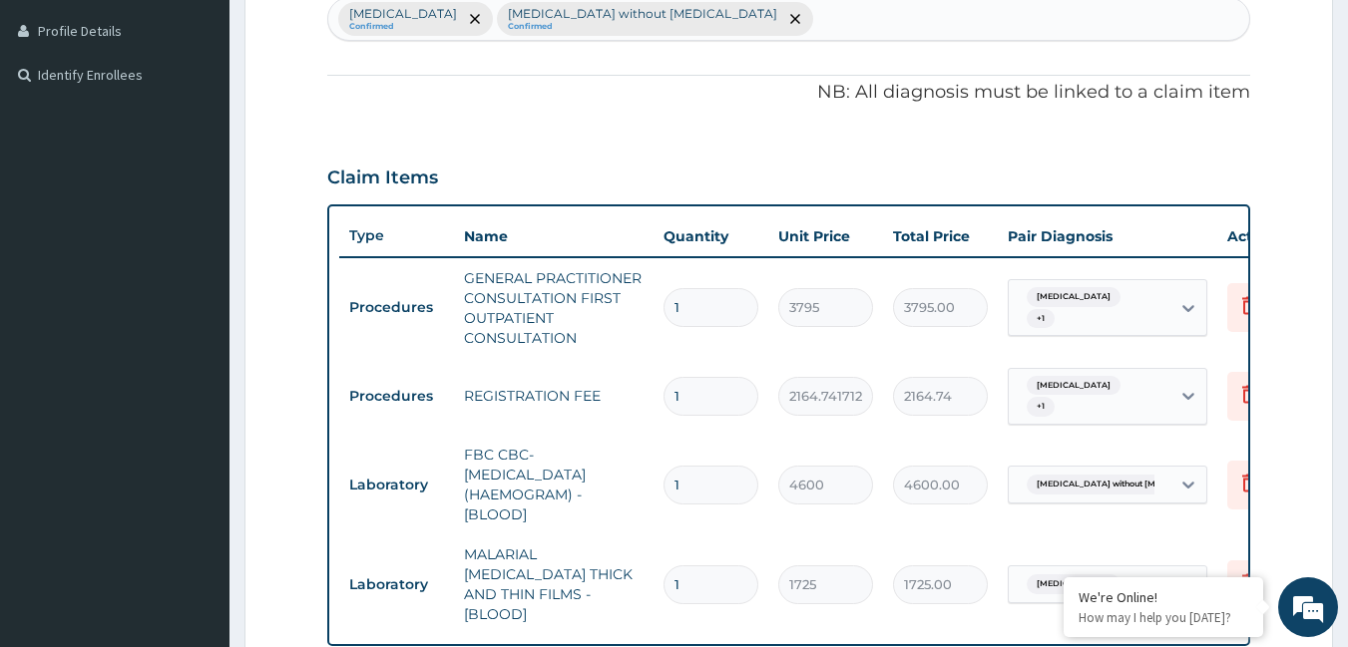
scroll to position [600, 0]
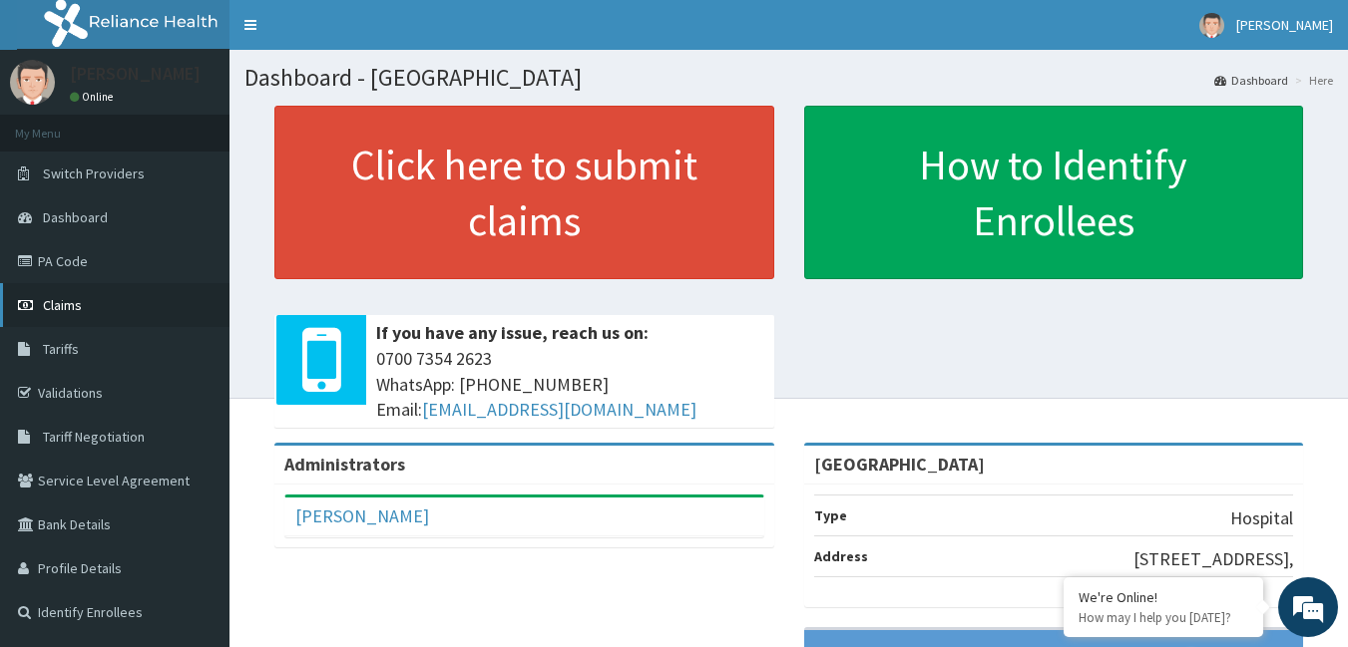
click at [70, 302] on span "Claims" at bounding box center [62, 305] width 39 height 18
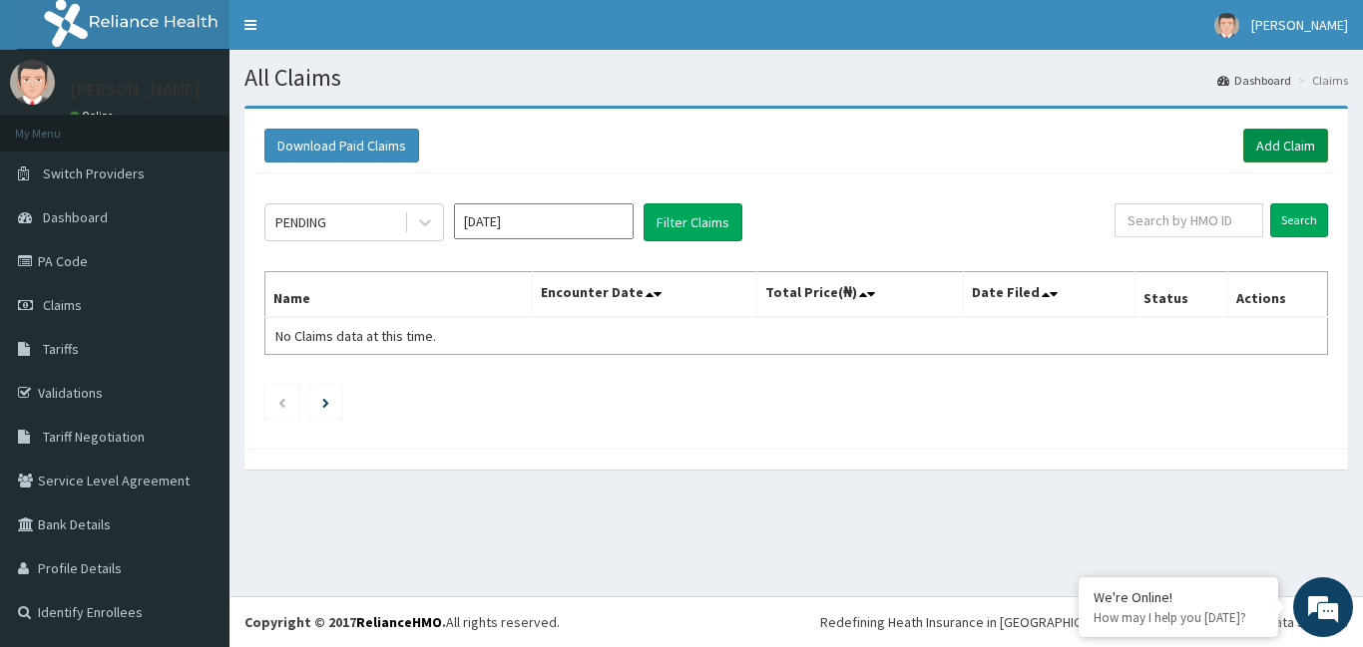
click at [1306, 145] on link "Add Claim" at bounding box center [1285, 146] width 85 height 34
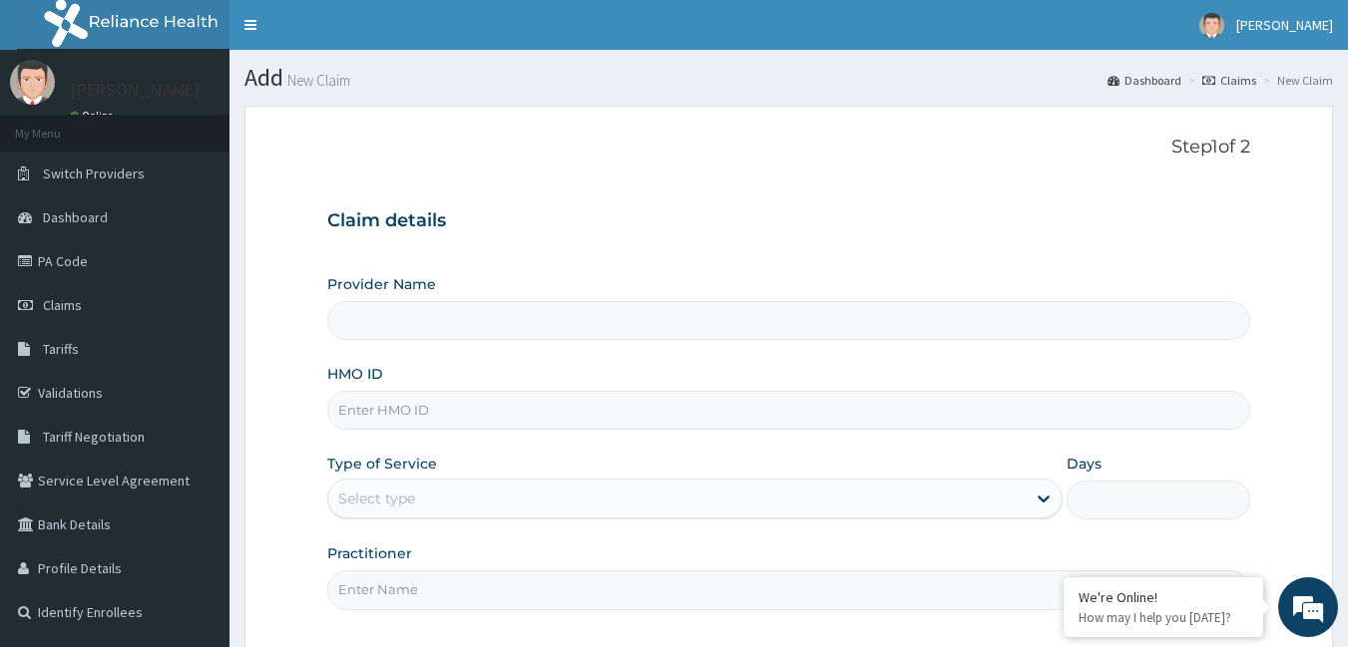
type input "[GEOGRAPHIC_DATA]"
click at [408, 408] on input "HMO ID" at bounding box center [789, 410] width 924 height 39
type input "[DEMOGRAPHIC_DATA]/10567/c"
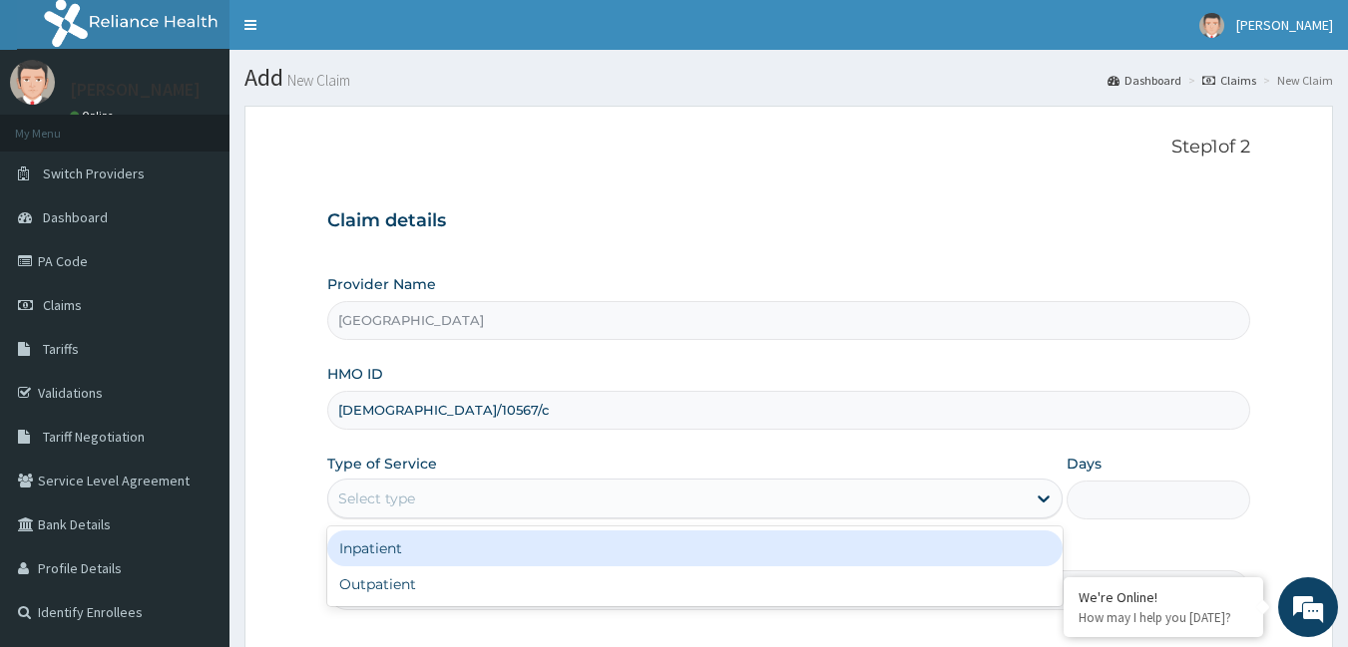
click at [919, 502] on div "Select type" at bounding box center [676, 499] width 697 height 32
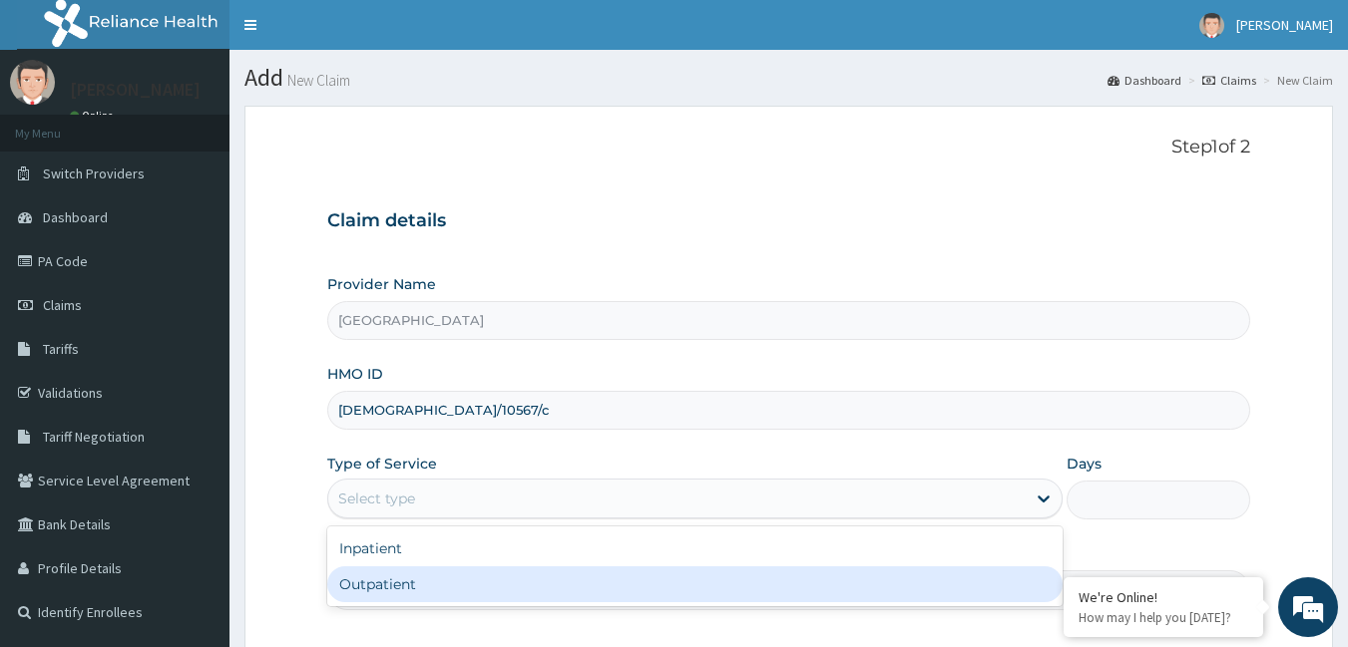
click at [769, 593] on div "Outpatient" at bounding box center [694, 585] width 735 height 36
type input "1"
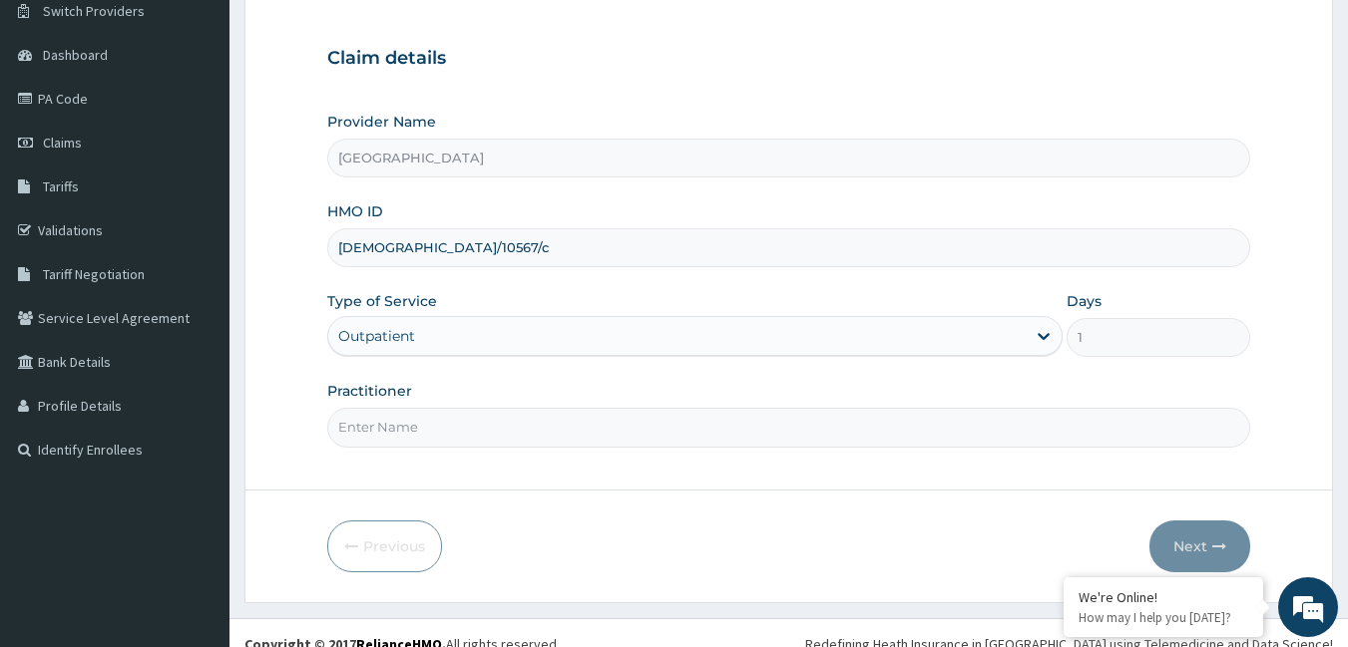
scroll to position [185, 0]
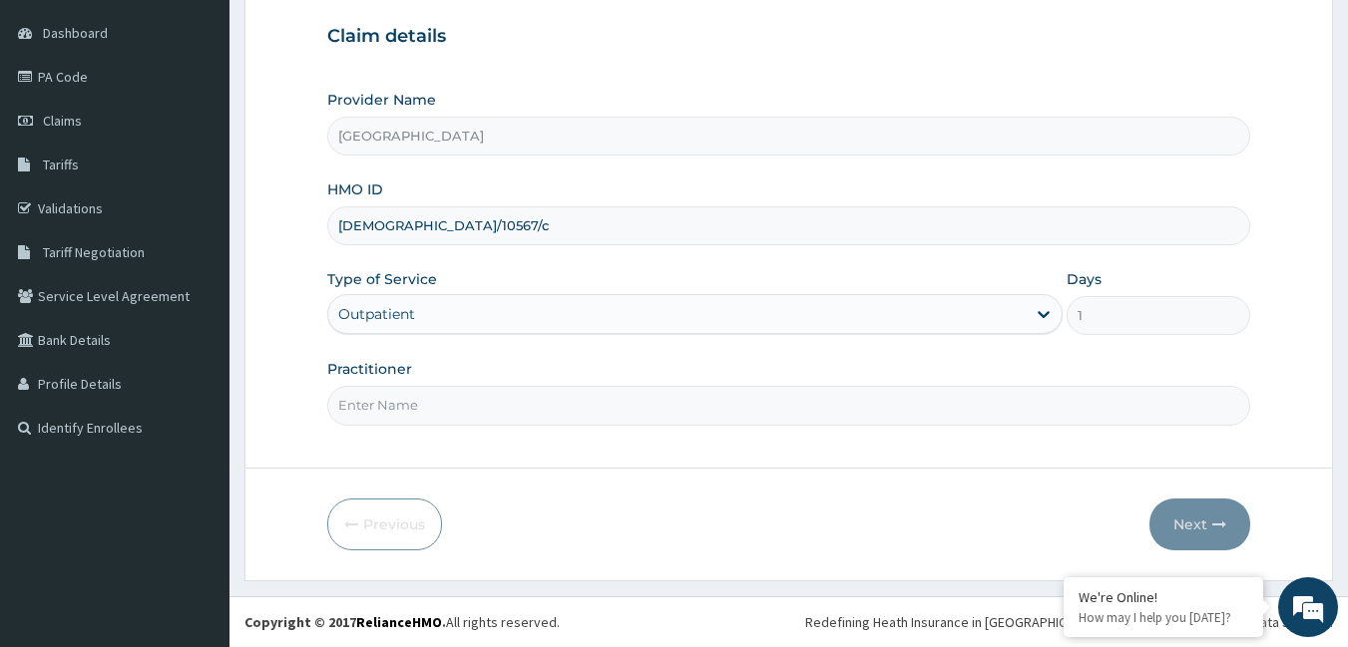
click at [696, 410] on input "Practitioner" at bounding box center [789, 405] width 924 height 39
type input "[PERSON_NAME]"
click at [1177, 504] on button "Next" at bounding box center [1199, 525] width 101 height 52
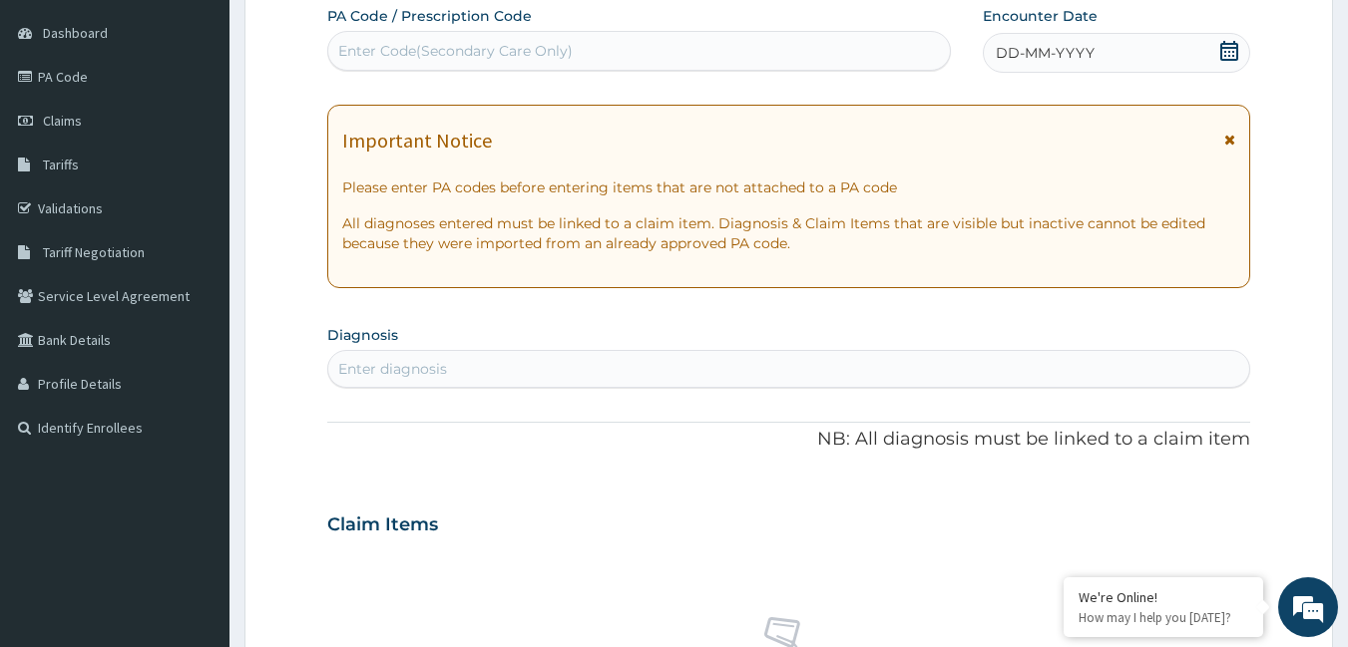
click at [421, 358] on div "Enter diagnosis" at bounding box center [789, 369] width 922 height 32
type input "n"
type input "[MEDICAL_DATA]"
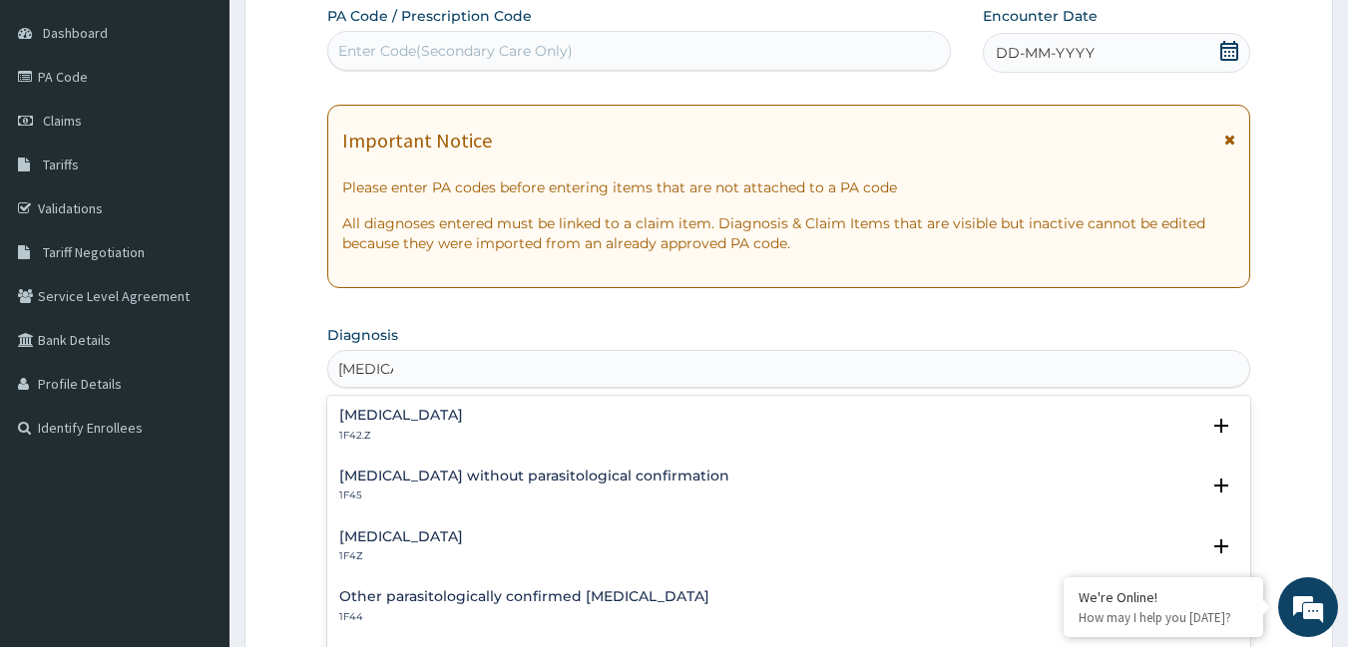
click at [463, 530] on h4 "[MEDICAL_DATA]" at bounding box center [401, 537] width 124 height 15
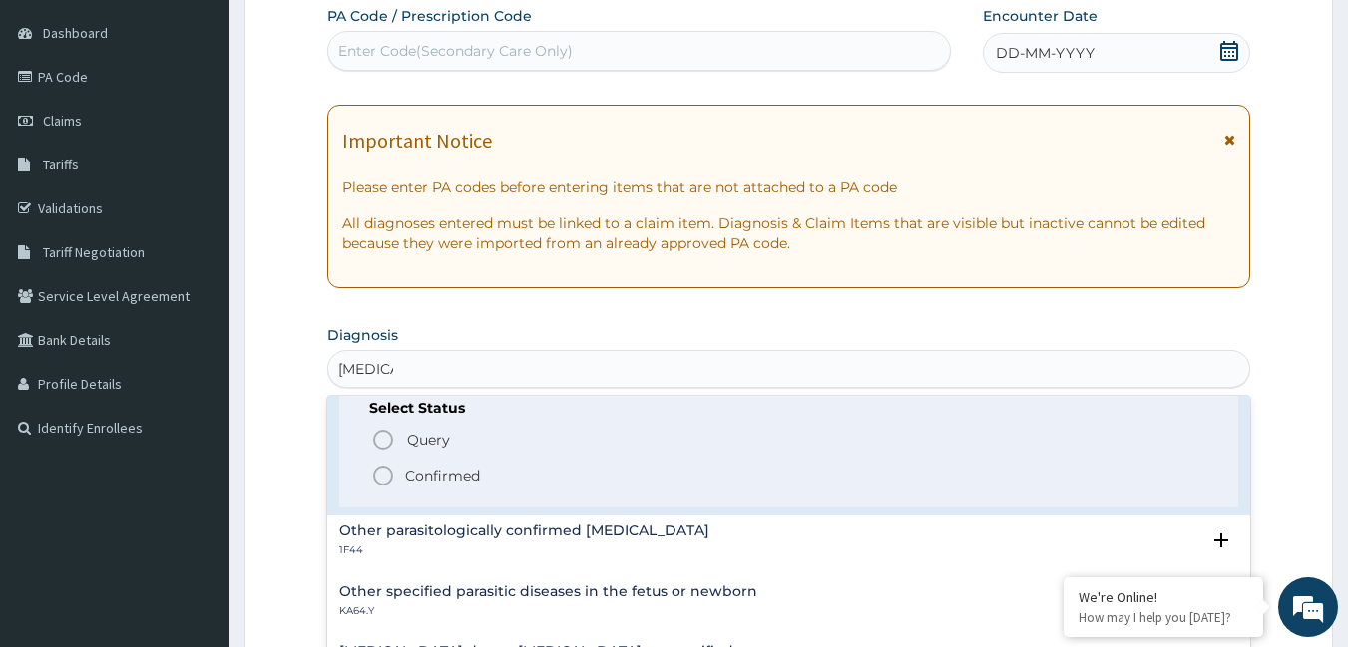
scroll to position [200, 0]
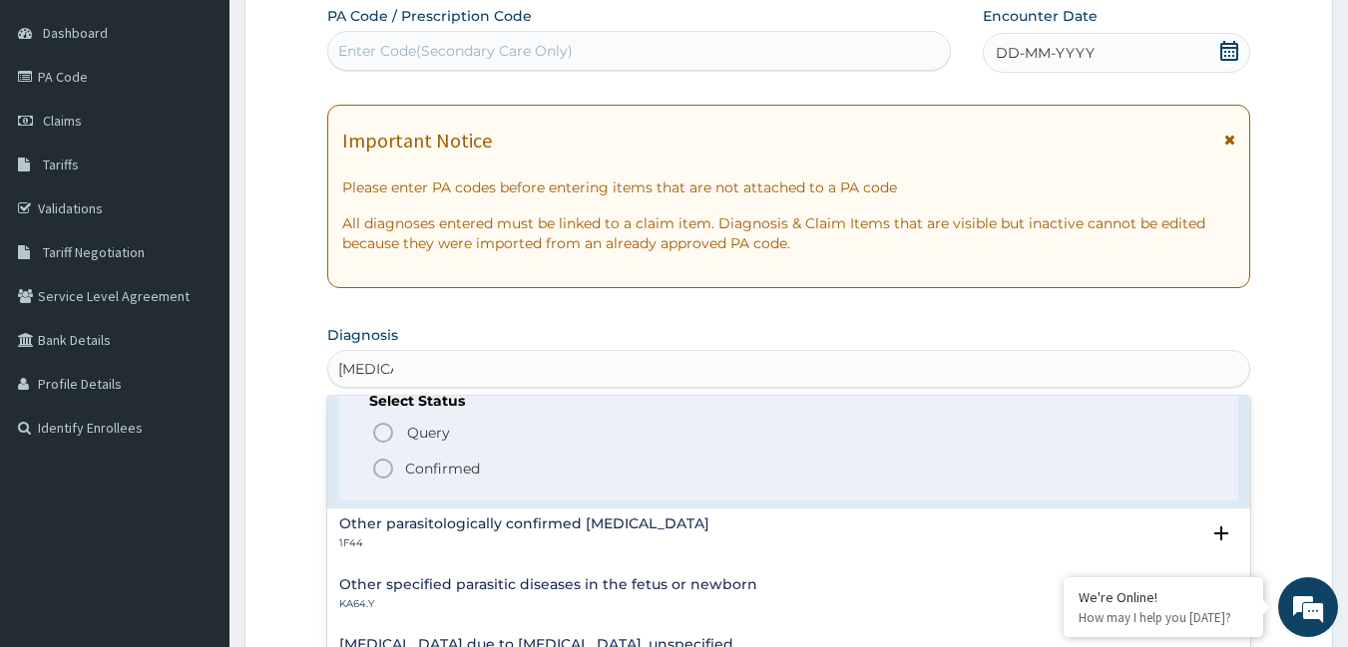
drag, startPoint x: 393, startPoint y: 466, endPoint x: 408, endPoint y: 437, distance: 32.6
click at [393, 465] on icon "status option filled" at bounding box center [383, 469] width 24 height 24
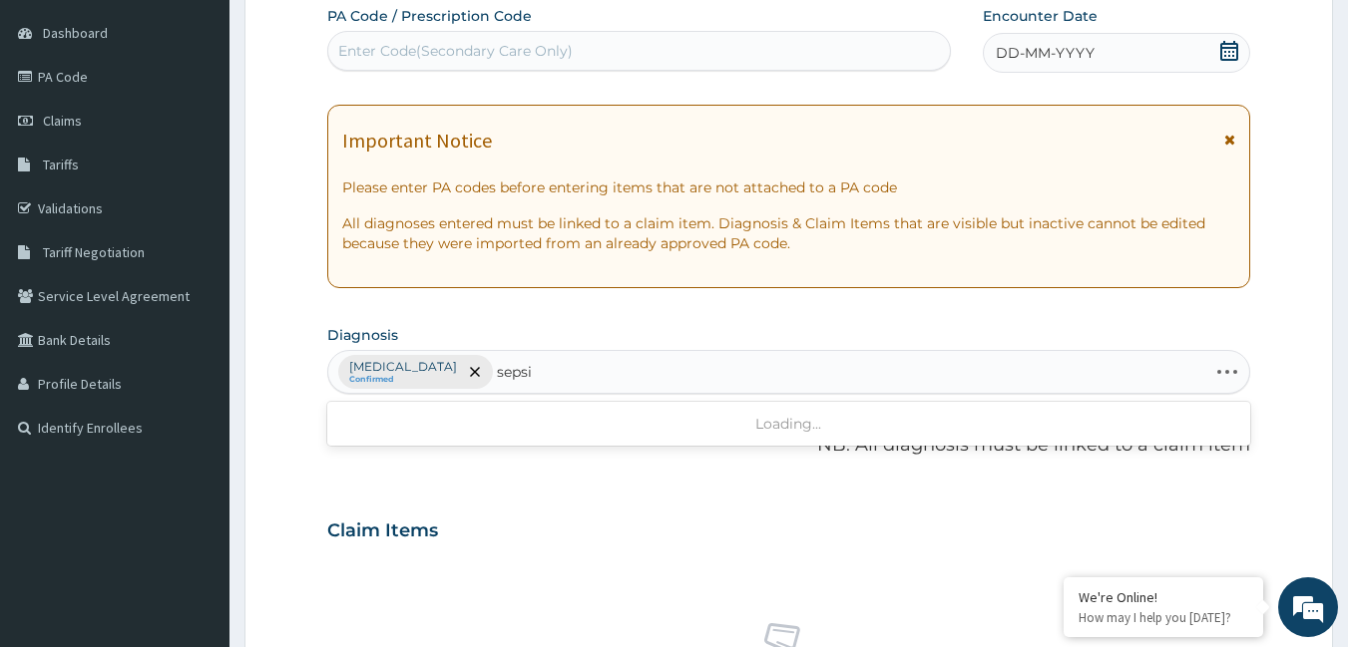
type input "[MEDICAL_DATA]"
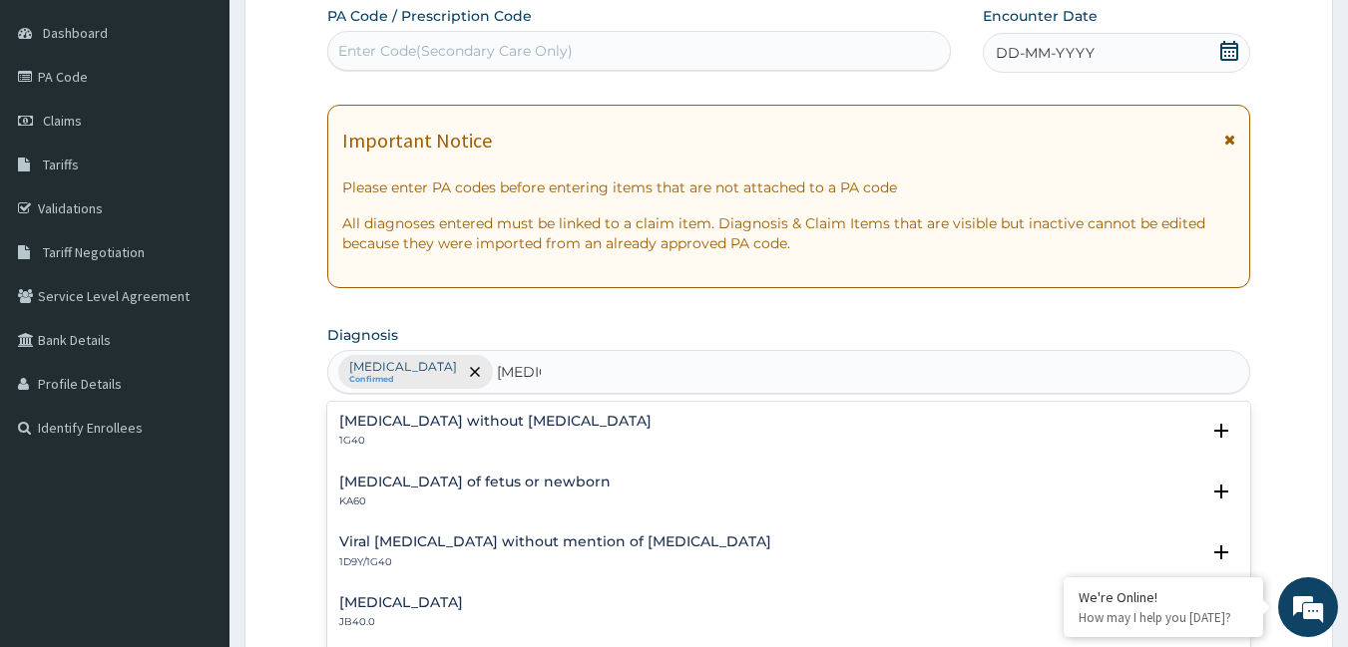
click at [360, 427] on h4 "[MEDICAL_DATA] without [MEDICAL_DATA]" at bounding box center [495, 421] width 312 height 15
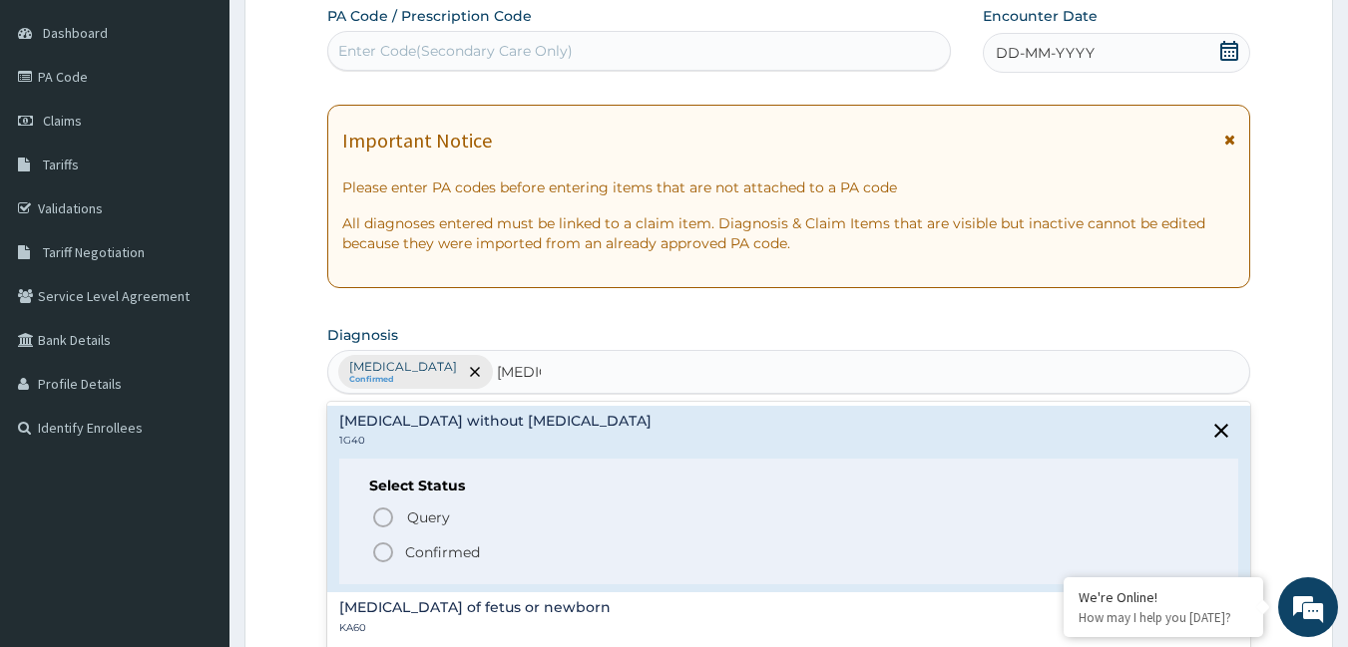
drag, startPoint x: 383, startPoint y: 559, endPoint x: 429, endPoint y: 529, distance: 54.8
click at [381, 559] on icon "status option filled" at bounding box center [383, 553] width 24 height 24
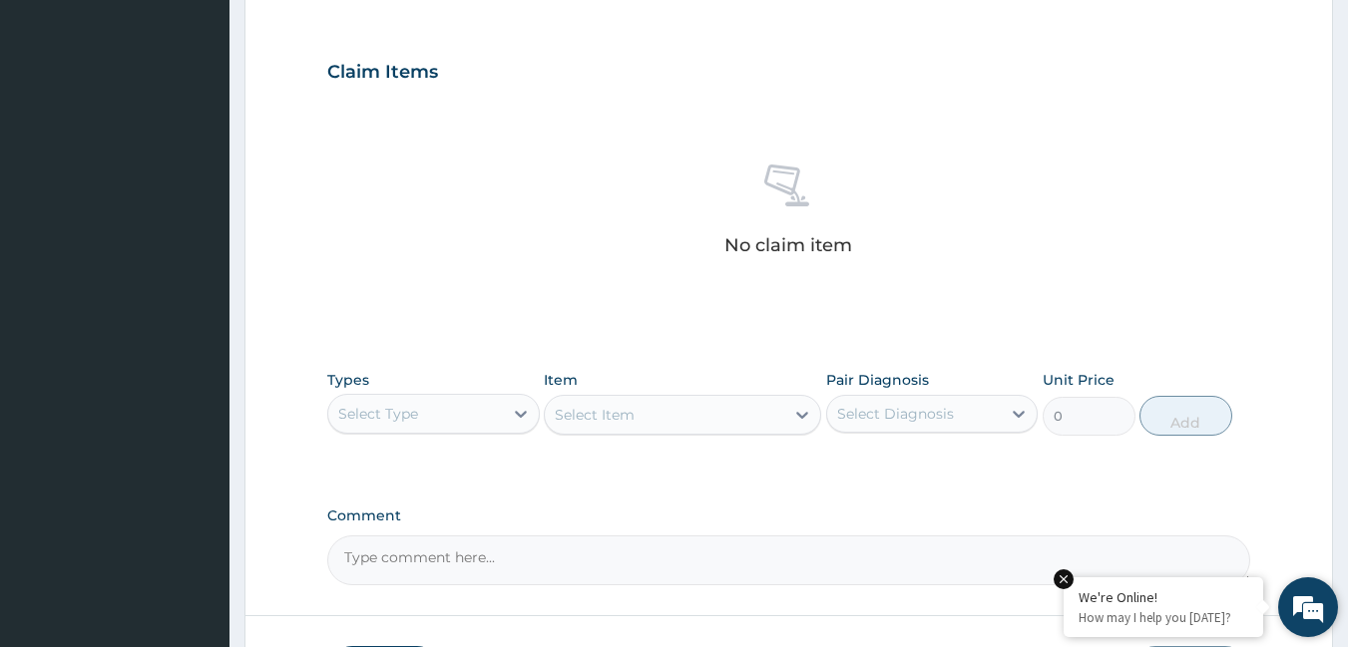
scroll to position [783, 0]
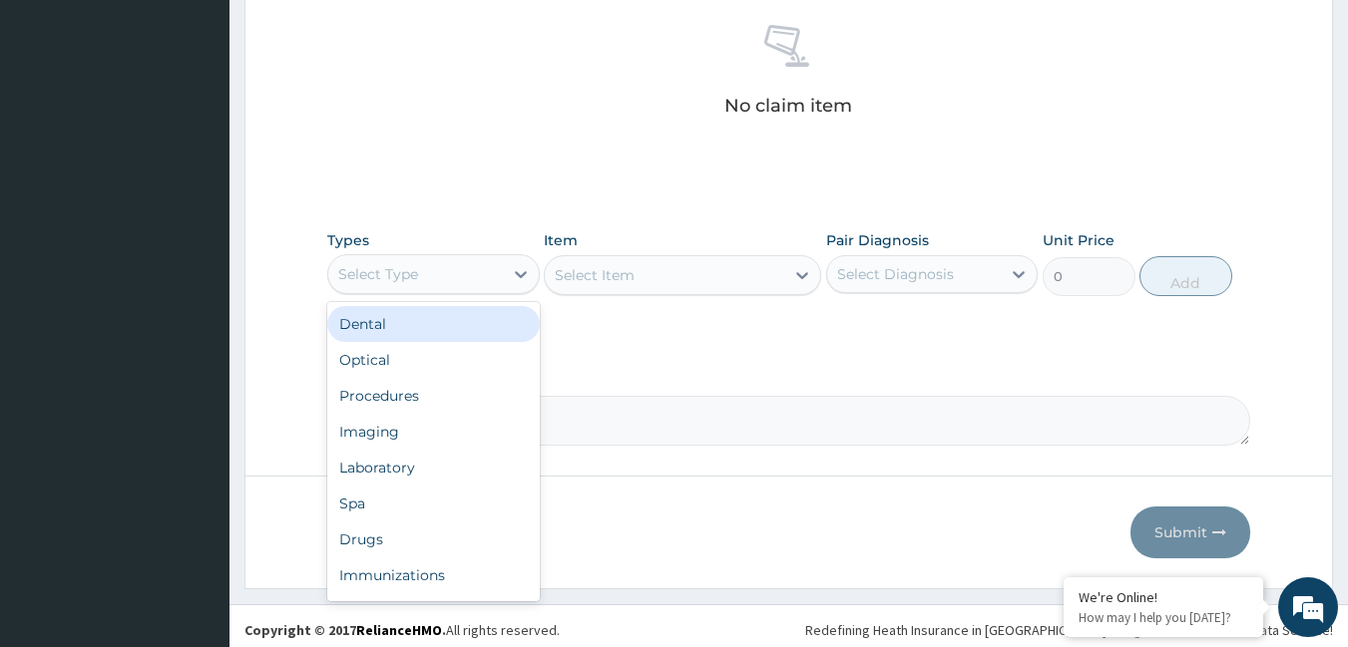
click at [385, 260] on div "Select Type" at bounding box center [415, 274] width 175 height 32
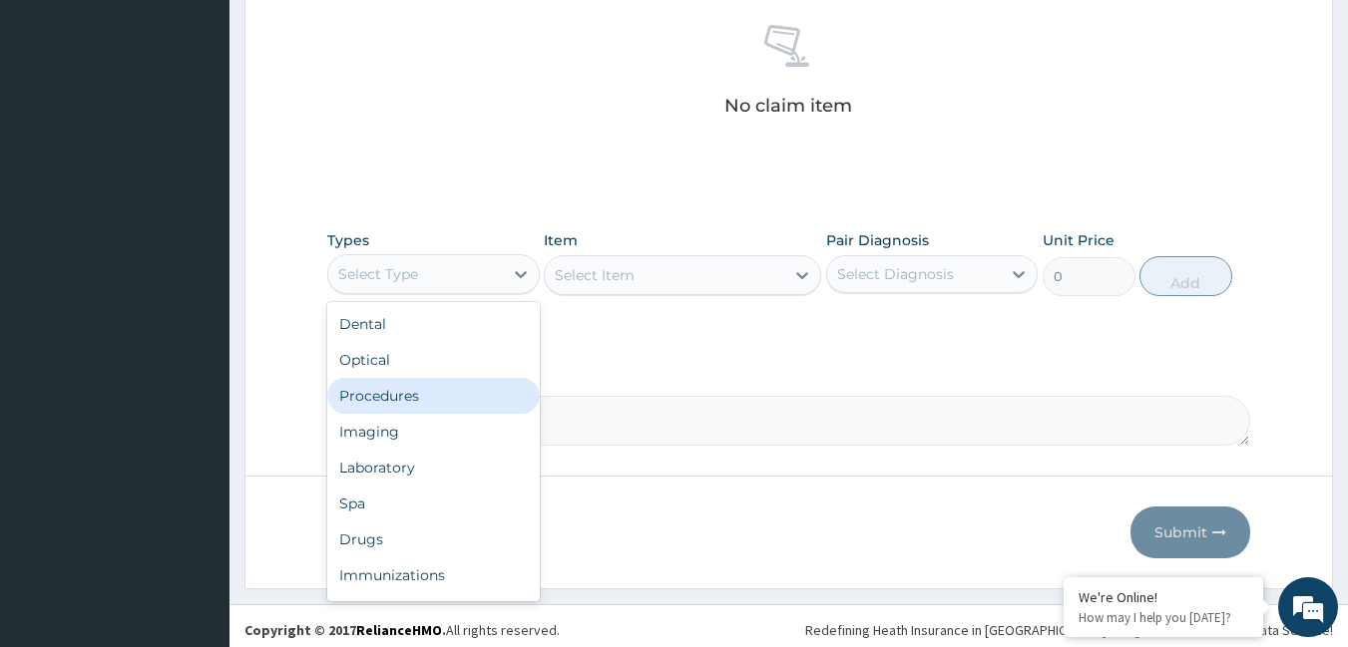
click at [370, 392] on div "Procedures" at bounding box center [433, 396] width 212 height 36
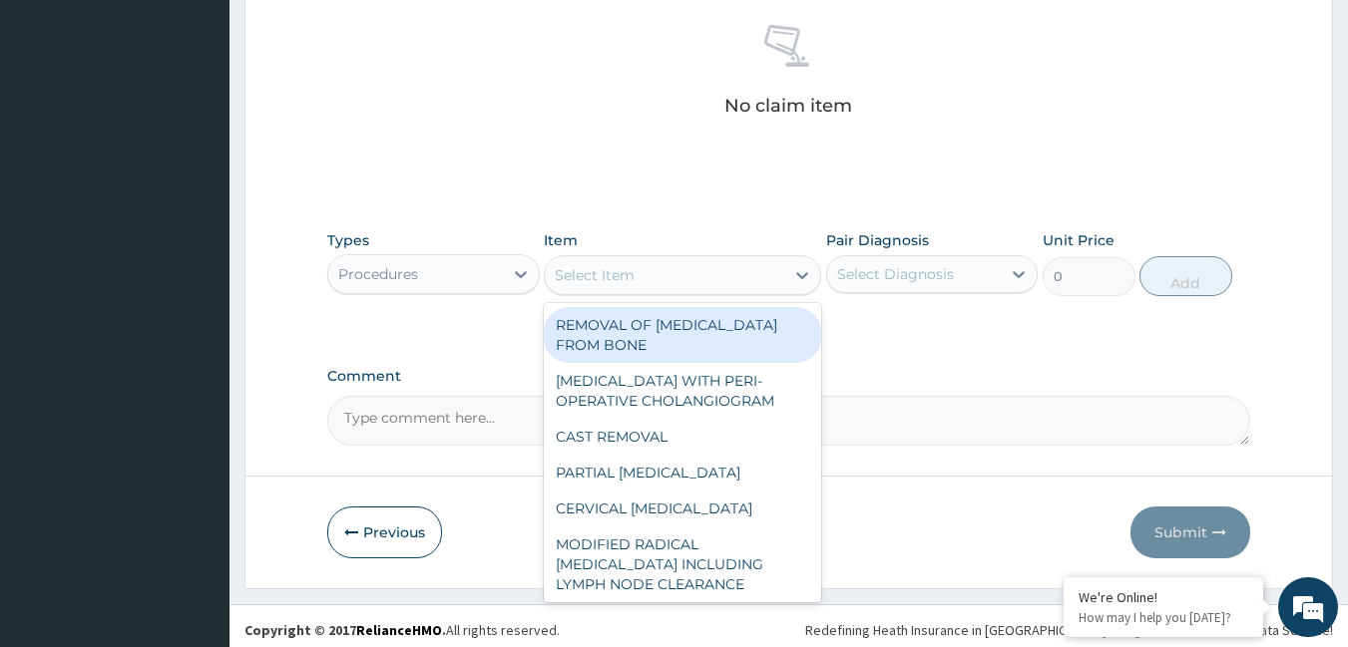
click at [730, 268] on div "Select Item" at bounding box center [664, 275] width 239 height 32
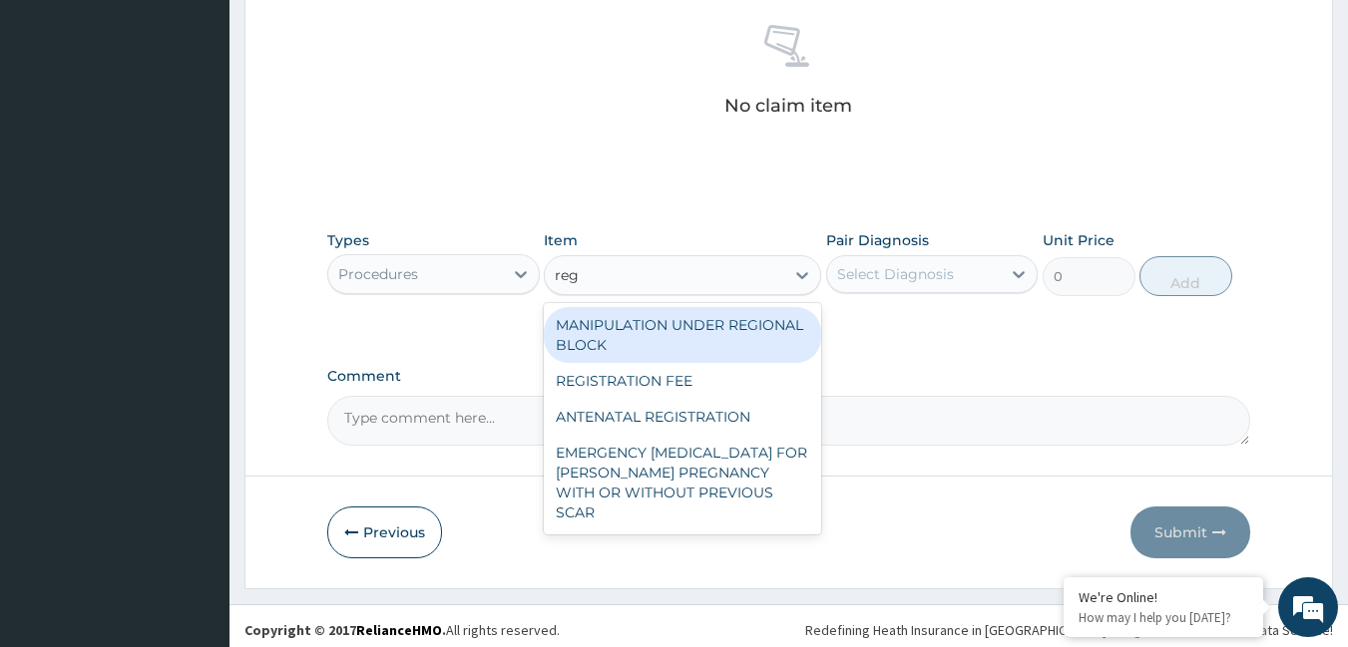
type input "regi"
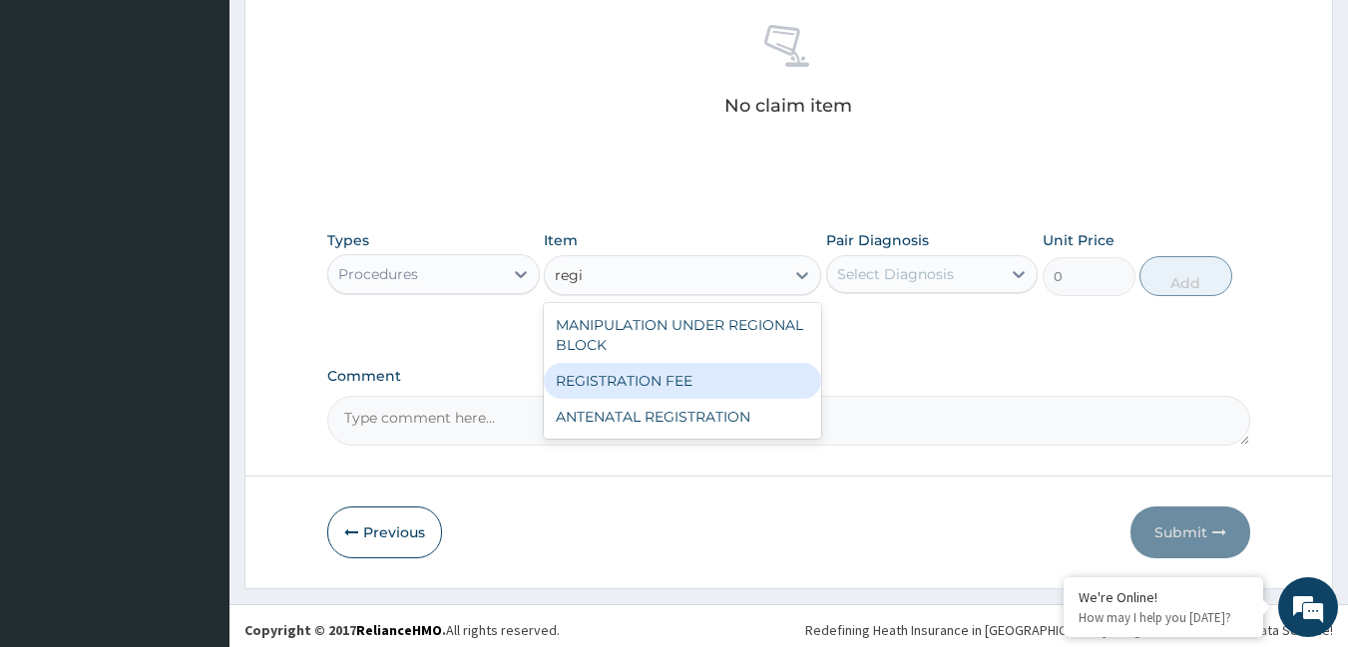
click at [640, 369] on div "REGISTRATION FEE" at bounding box center [682, 381] width 277 height 36
type input "2164.741712362911"
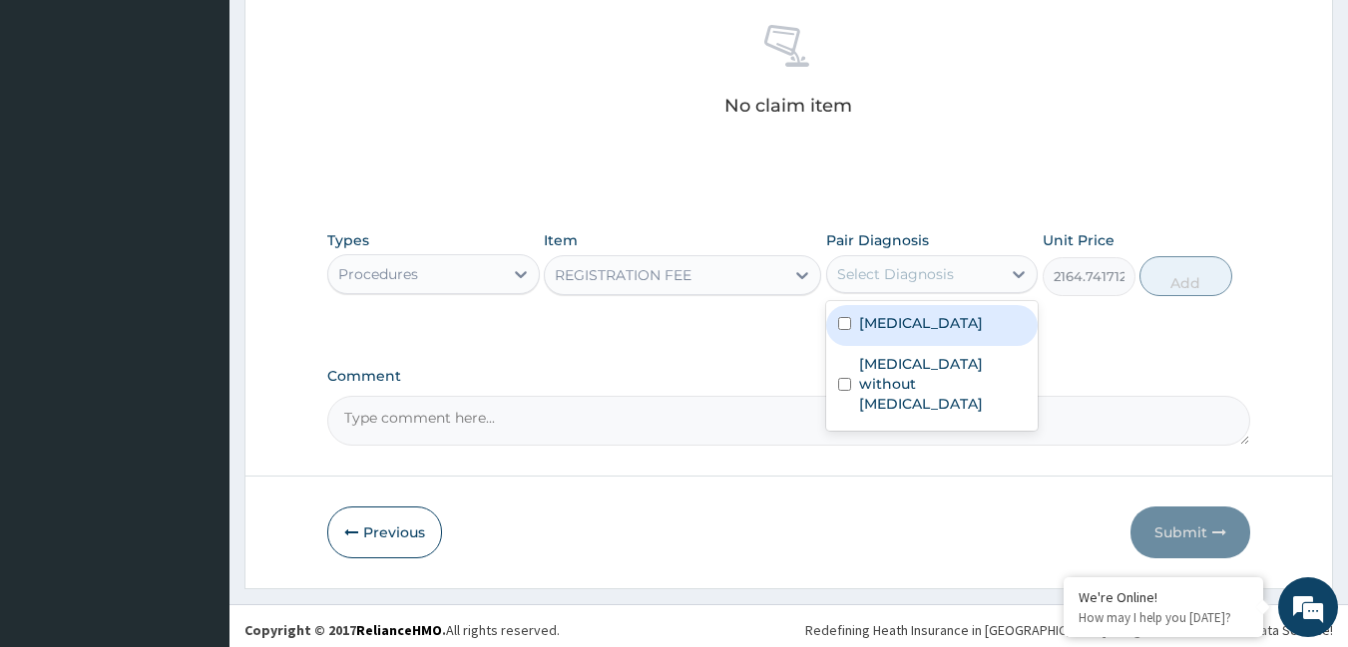
drag, startPoint x: 831, startPoint y: 269, endPoint x: 865, endPoint y: 298, distance: 44.6
click at [838, 281] on div "Select Diagnosis" at bounding box center [914, 274] width 175 height 32
drag, startPoint x: 883, startPoint y: 321, endPoint x: 881, endPoint y: 350, distance: 29.0
click at [883, 322] on label "[MEDICAL_DATA]" at bounding box center [921, 323] width 124 height 20
checkbox input "true"
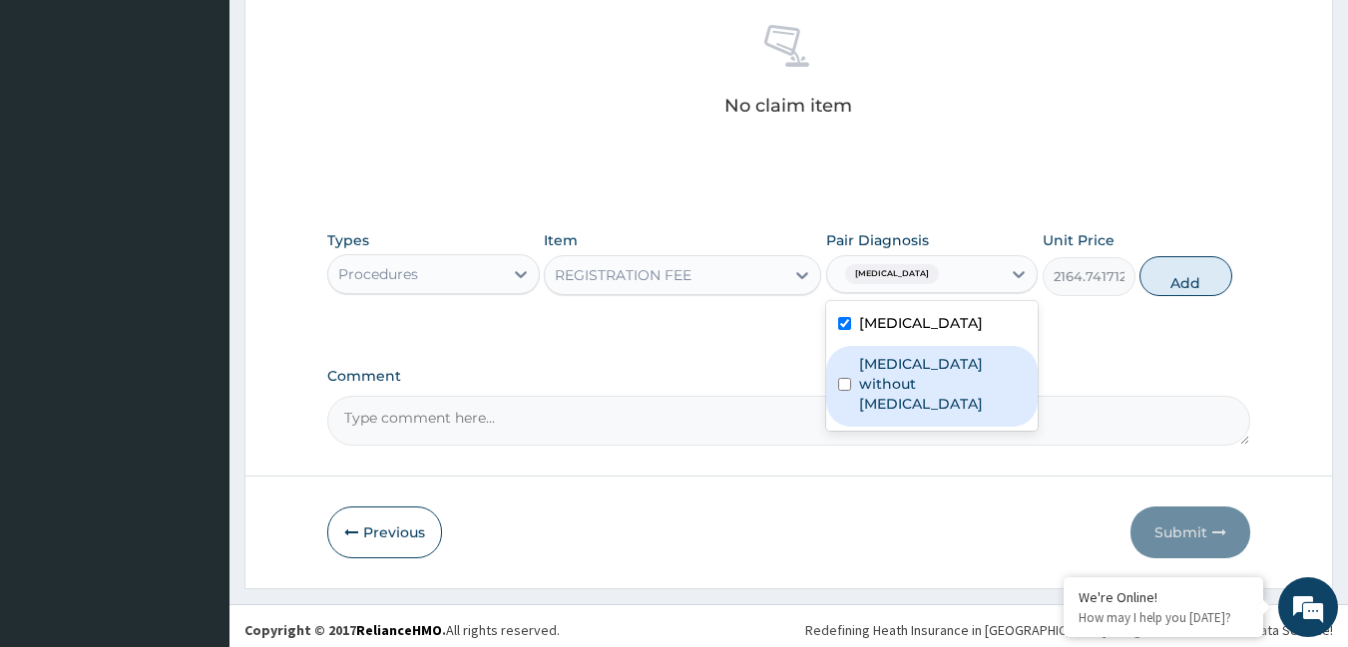
drag, startPoint x: 881, startPoint y: 375, endPoint x: 1008, endPoint y: 349, distance: 129.3
click at [902, 372] on label "[MEDICAL_DATA] without [MEDICAL_DATA]" at bounding box center [943, 384] width 168 height 60
checkbox input "true"
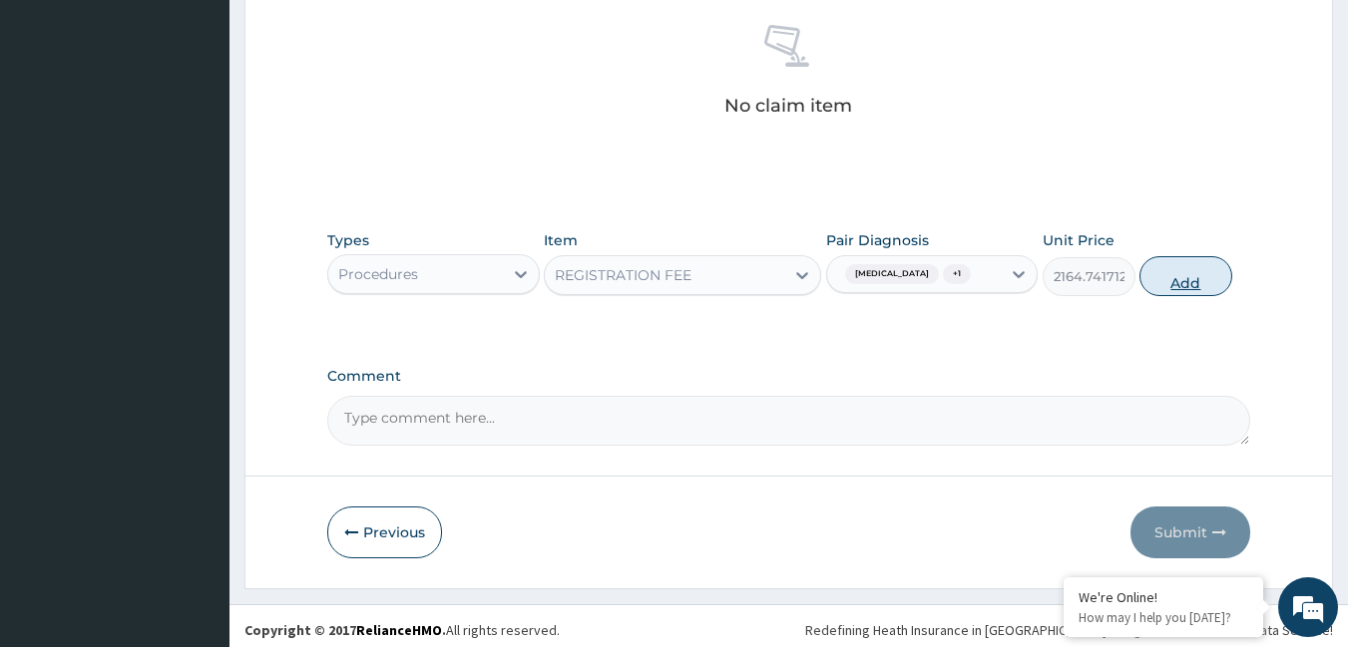
drag, startPoint x: 1186, startPoint y: 287, endPoint x: 800, endPoint y: 281, distance: 386.1
click at [1167, 287] on button "Add" at bounding box center [1185, 276] width 93 height 40
type input "0"
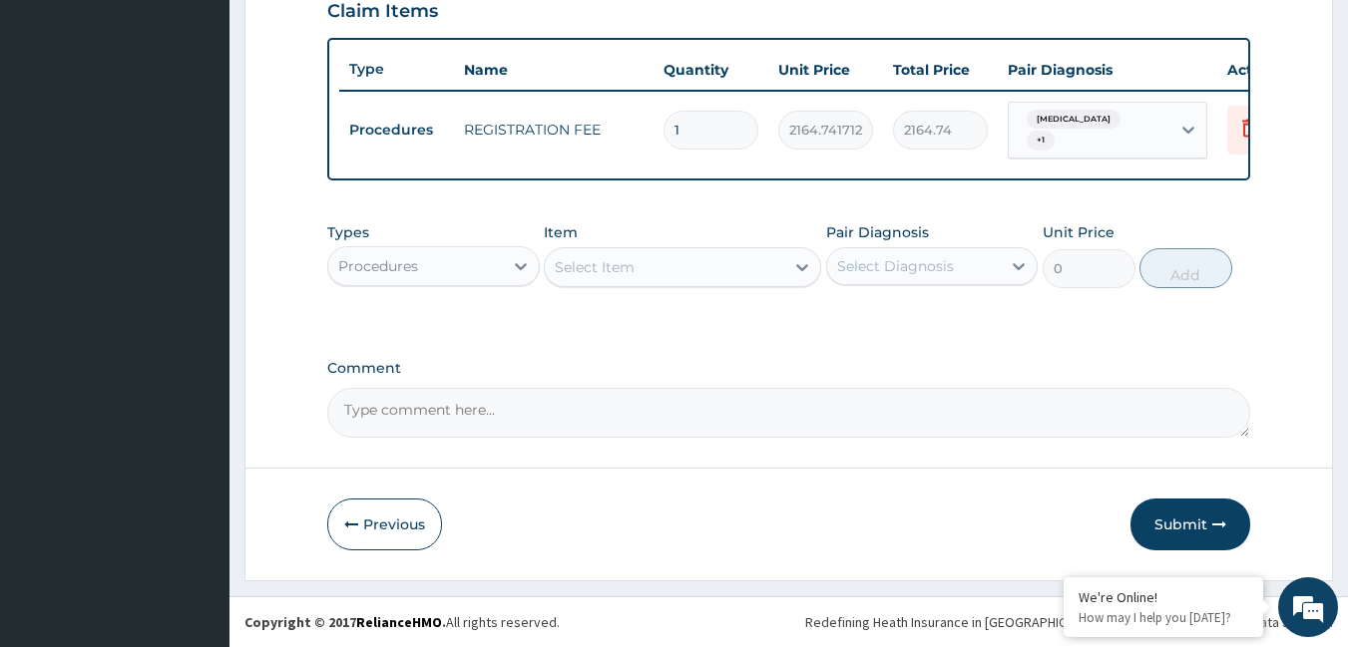
scroll to position [719, 0]
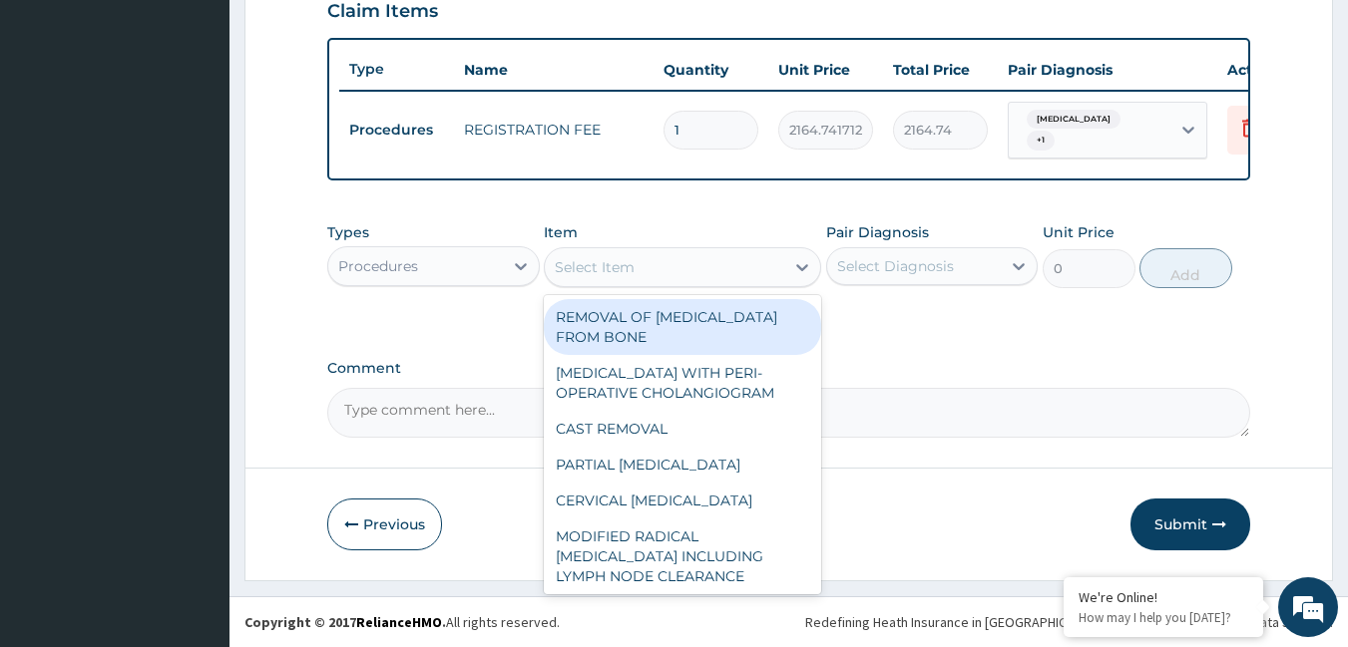
click at [695, 261] on div "Select Item" at bounding box center [664, 267] width 239 height 32
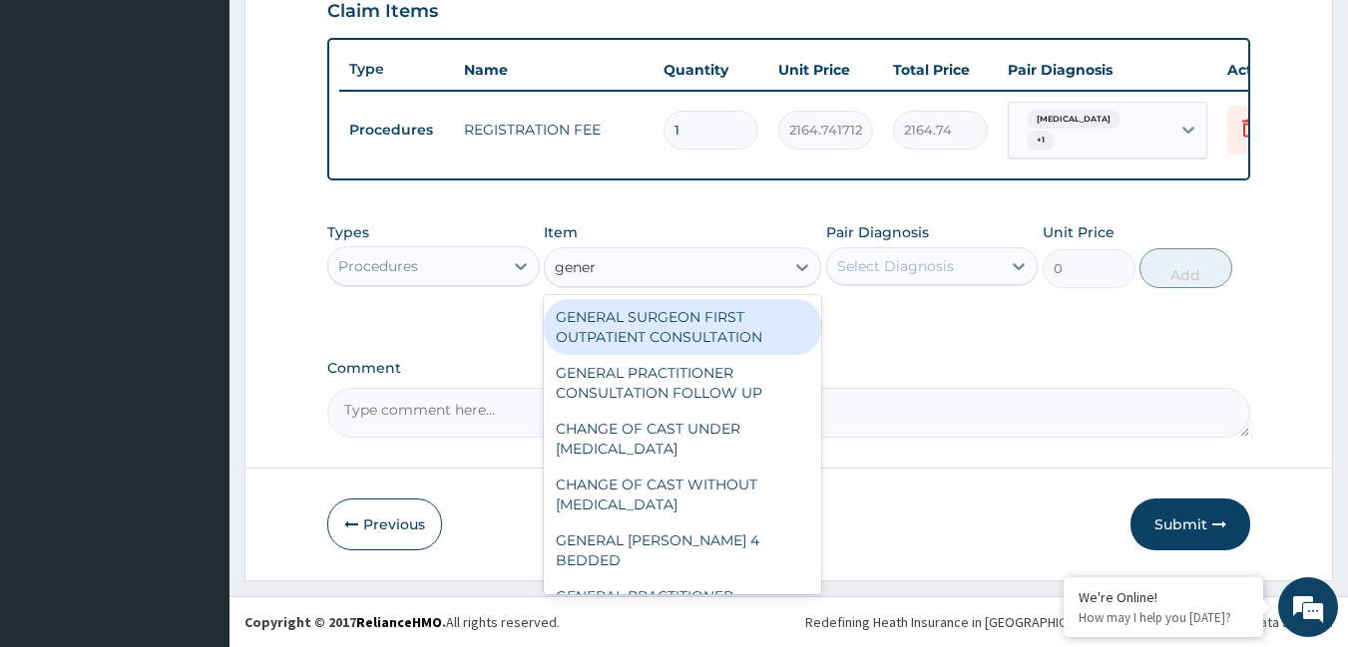
type input "genera"
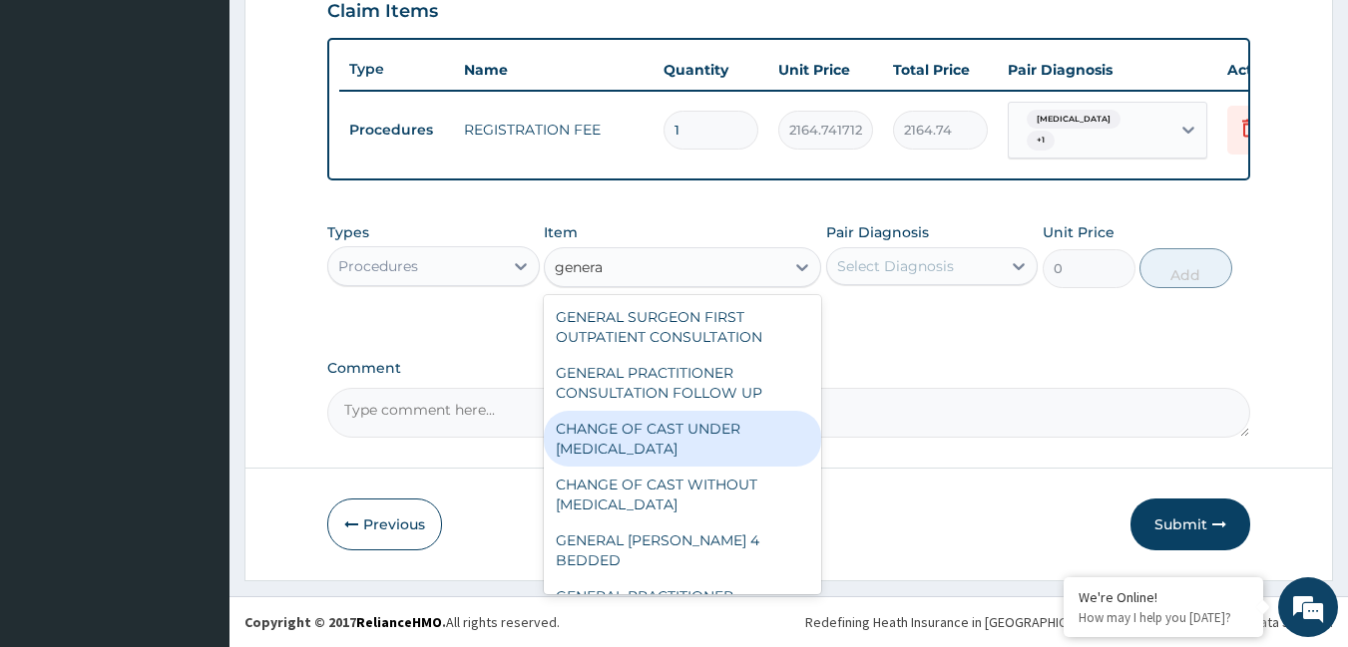
scroll to position [100, 0]
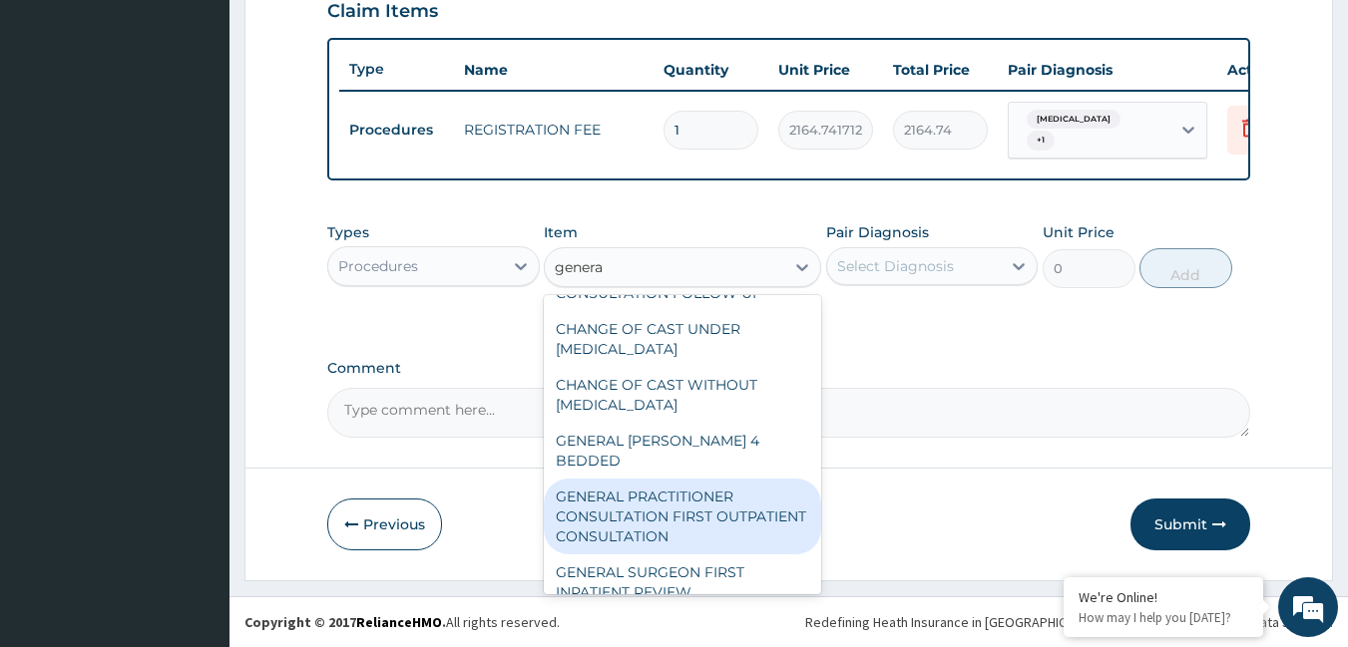
click at [683, 479] on div "GENERAL PRACTITIONER CONSULTATION FIRST OUTPATIENT CONSULTATION" at bounding box center [682, 517] width 277 height 76
type input "3795"
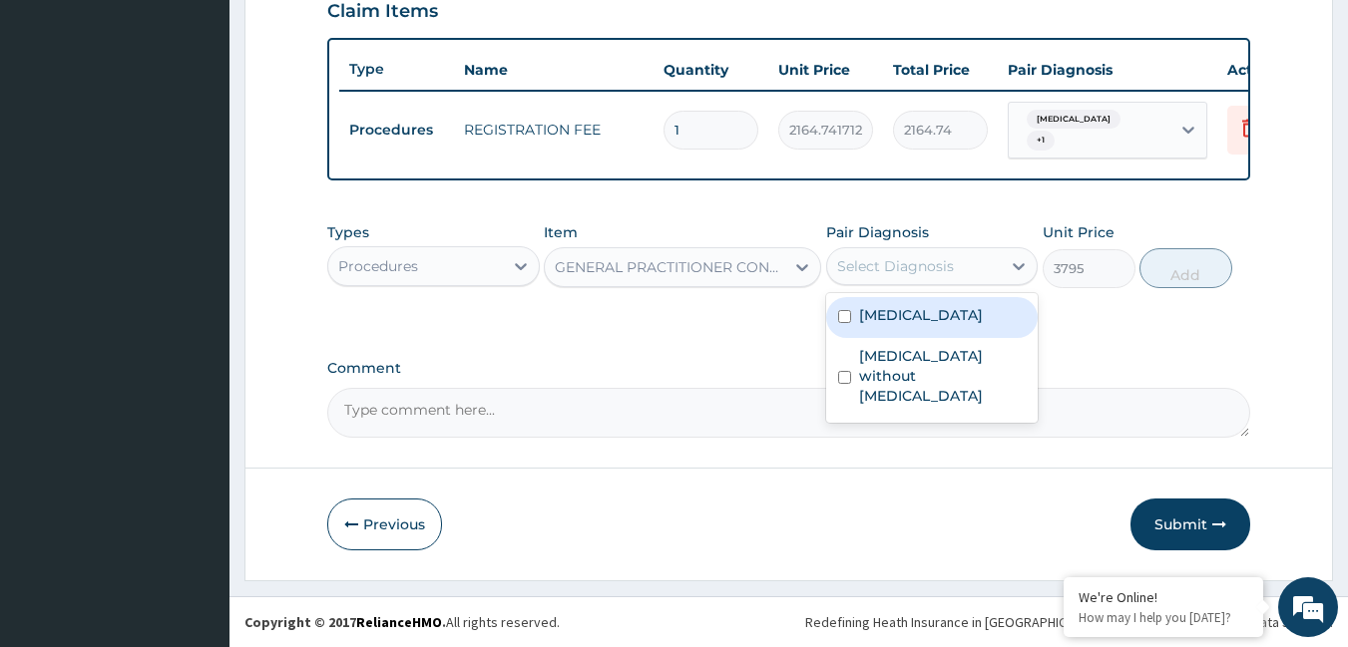
drag, startPoint x: 905, startPoint y: 269, endPoint x: 887, endPoint y: 299, distance: 34.9
click at [904, 270] on div "Select Diagnosis" at bounding box center [895, 266] width 117 height 20
drag, startPoint x: 881, startPoint y: 318, endPoint x: 875, endPoint y: 337, distance: 19.9
click at [881, 319] on label "Malaria, unspecified" at bounding box center [921, 315] width 124 height 20
checkbox input "true"
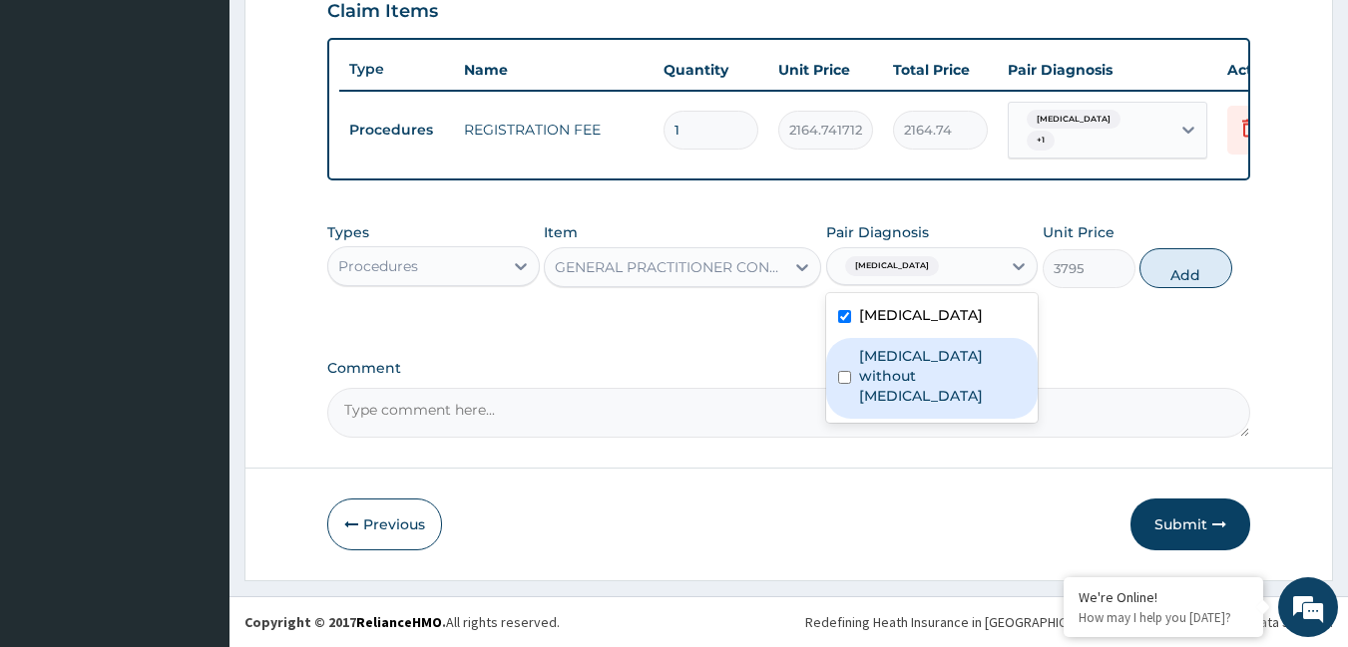
drag, startPoint x: 872, startPoint y: 353, endPoint x: 1088, endPoint y: 311, distance: 220.5
click at [882, 349] on label "Sepsis without septic shock" at bounding box center [943, 376] width 168 height 60
checkbox input "true"
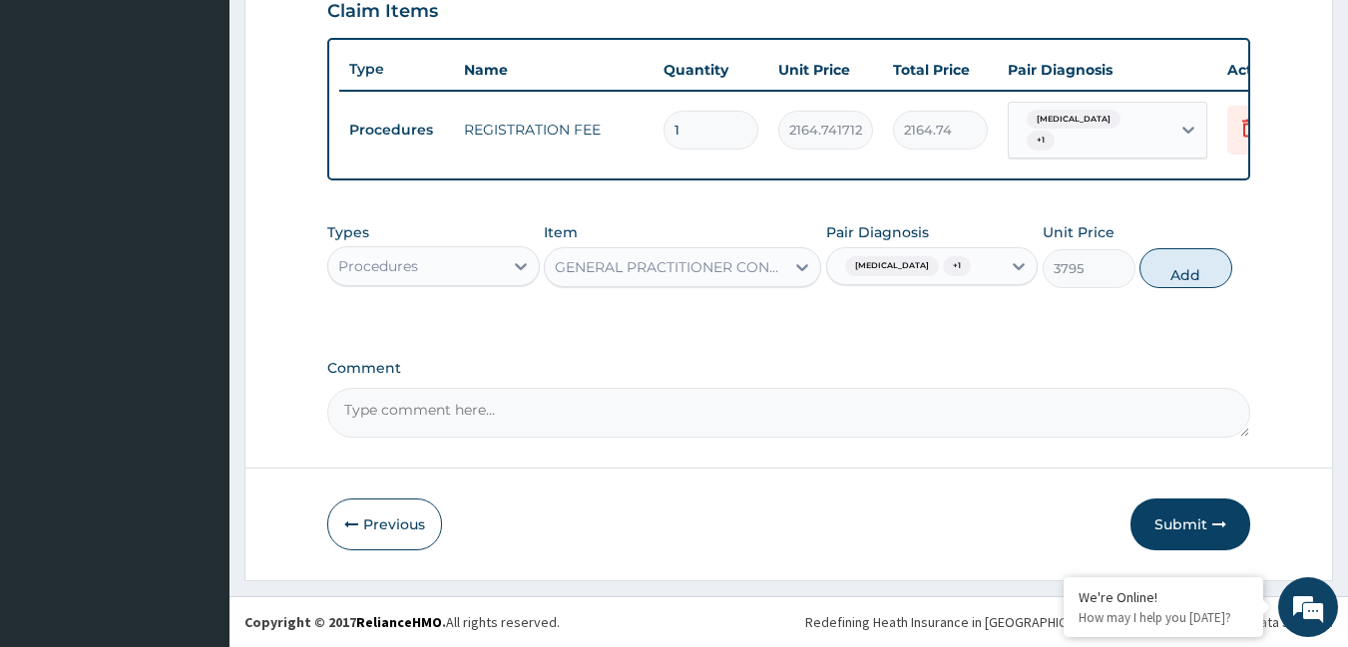
drag, startPoint x: 1198, startPoint y: 279, endPoint x: 976, endPoint y: 270, distance: 222.7
click at [1191, 280] on button "Add" at bounding box center [1185, 268] width 93 height 40
type input "0"
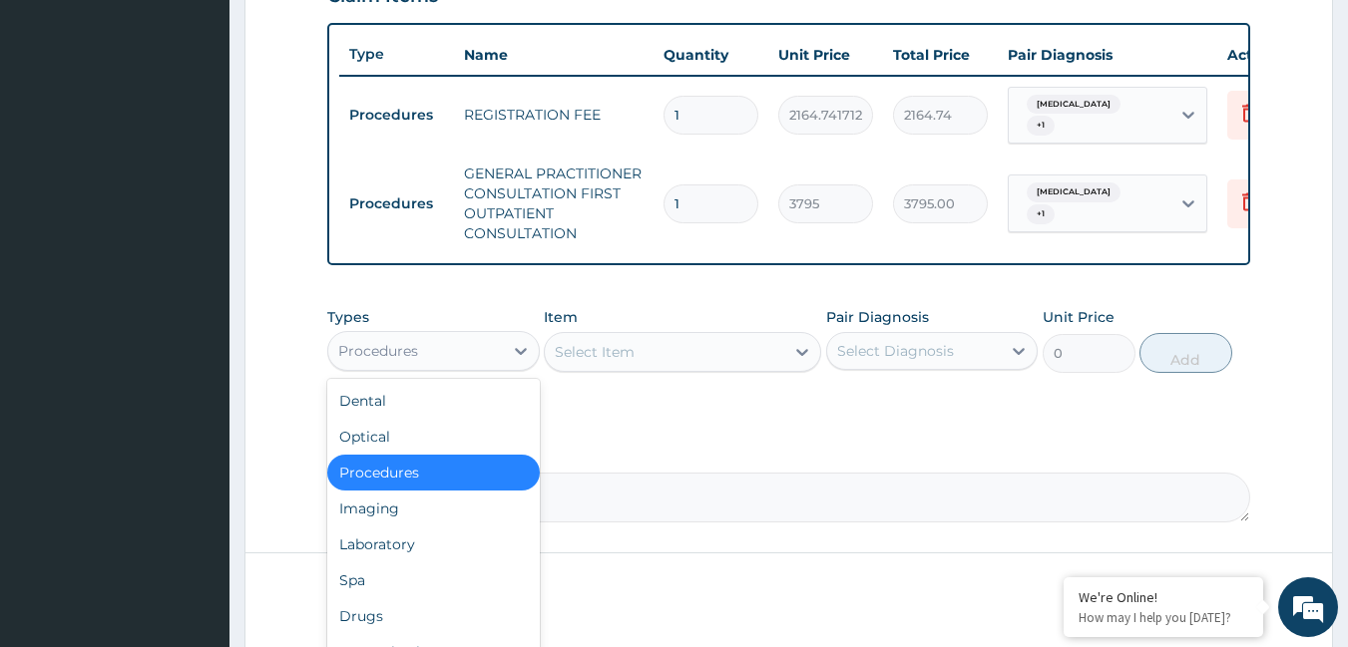
click at [497, 367] on div "Procedures" at bounding box center [415, 351] width 175 height 32
click at [393, 623] on div "Drugs" at bounding box center [433, 617] width 212 height 36
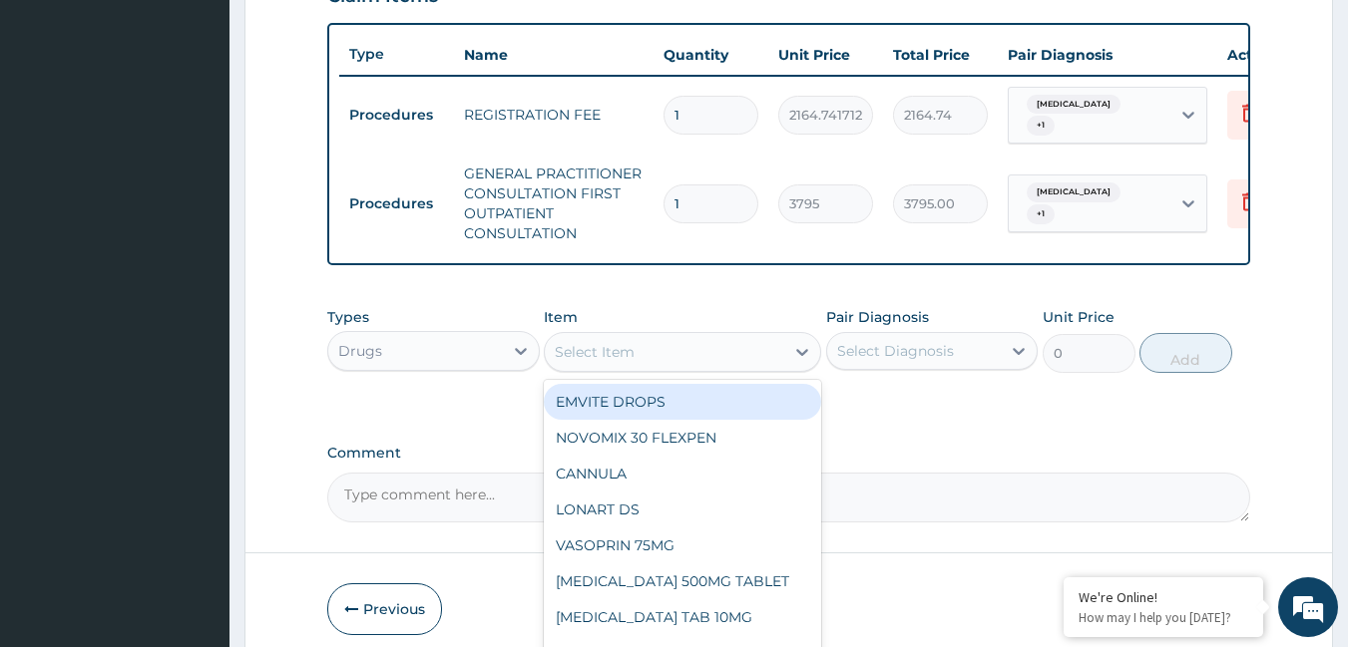
click at [705, 366] on div "Select Item" at bounding box center [664, 352] width 239 height 32
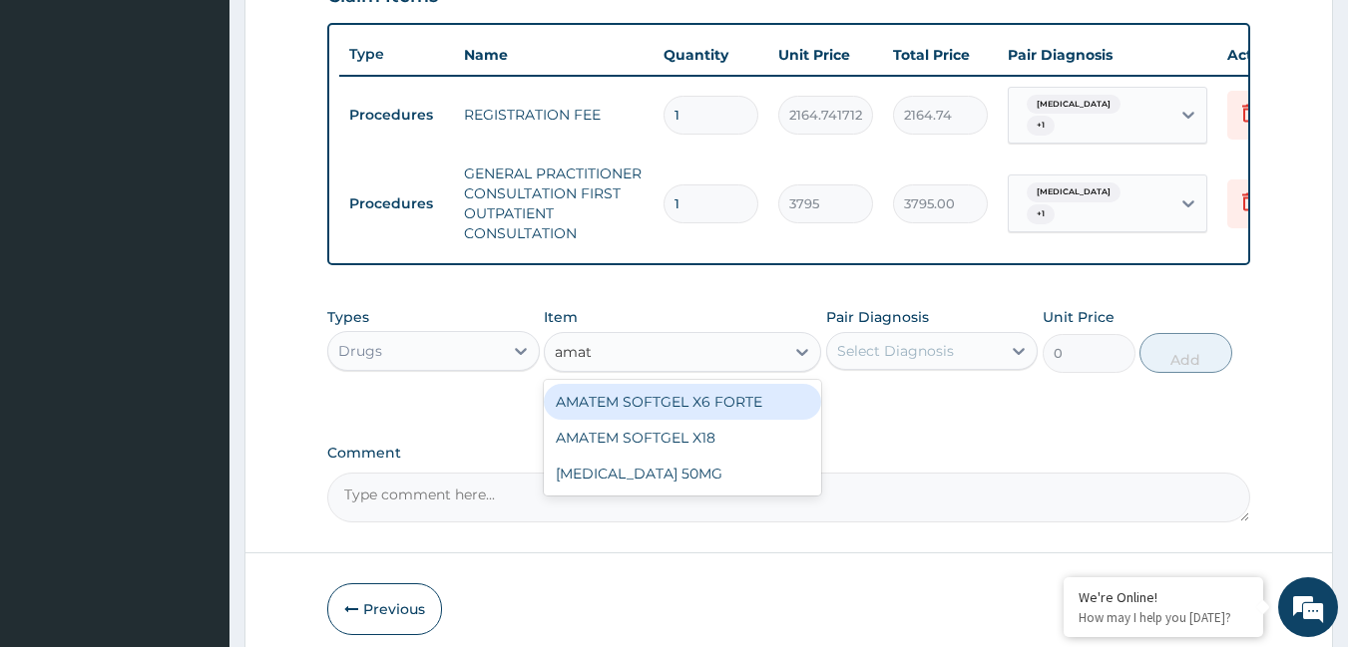
type input "amate"
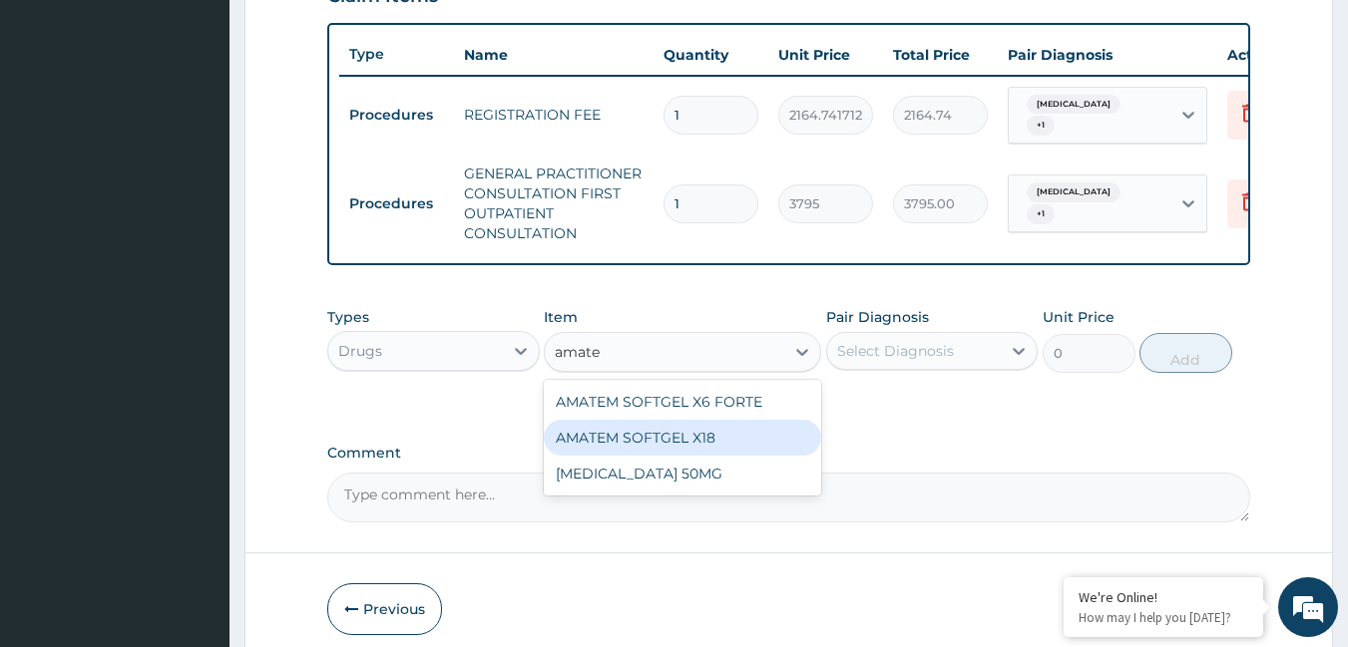
click at [597, 435] on div "AMATEM SOFTGEL X18" at bounding box center [682, 438] width 277 height 36
type input "111.32"
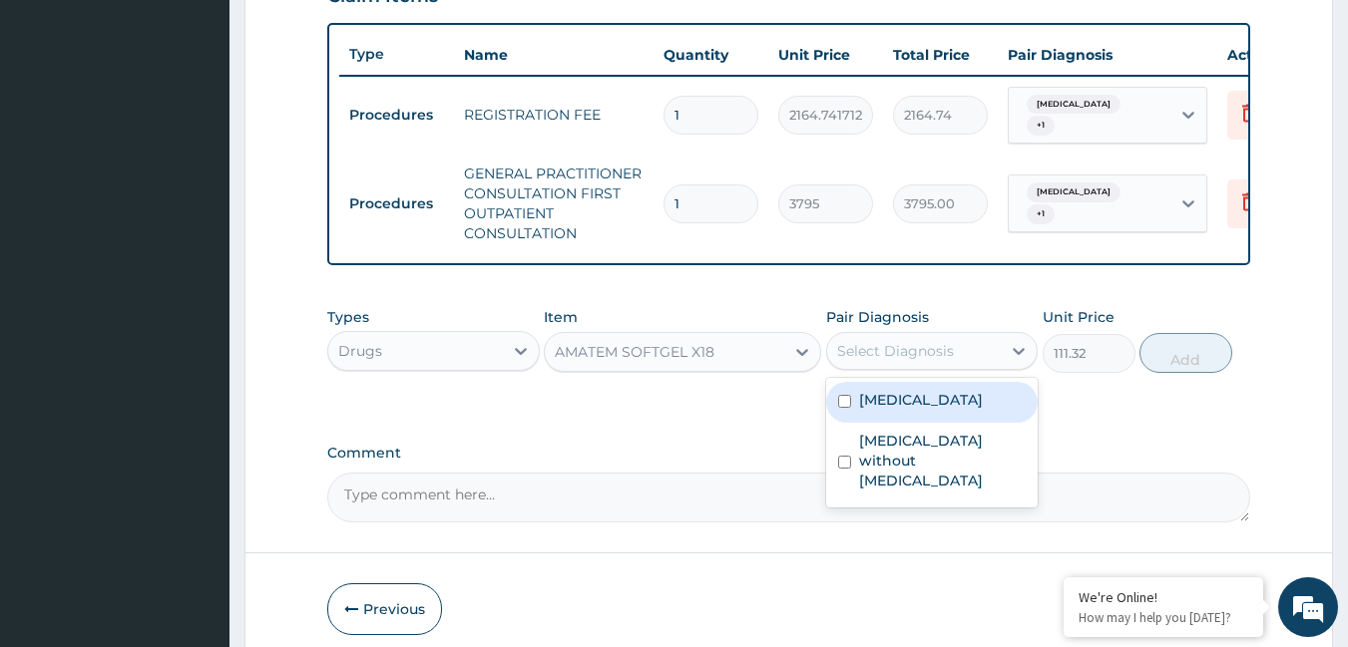
click at [846, 361] on div "Select Diagnosis" at bounding box center [895, 351] width 117 height 20
drag, startPoint x: 876, startPoint y: 413, endPoint x: 875, endPoint y: 435, distance: 22.0
click at [876, 410] on label "Malaria, unspecified" at bounding box center [921, 400] width 124 height 20
checkbox input "true"
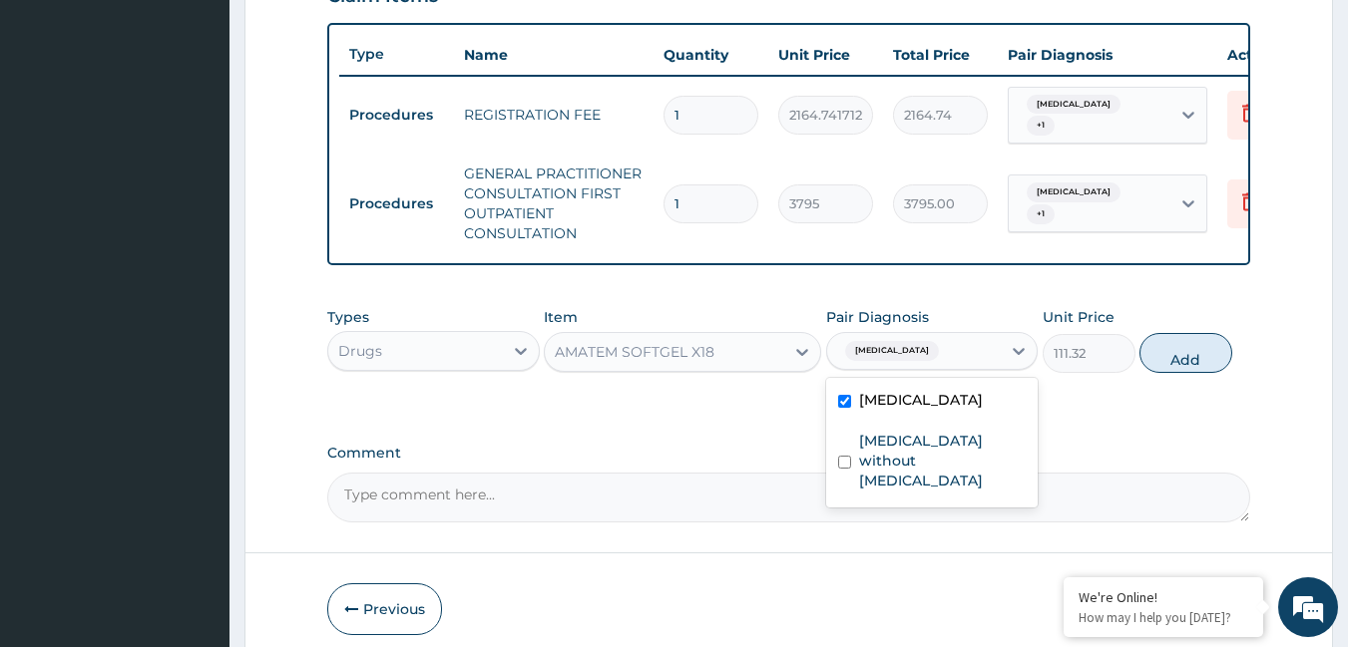
drag, startPoint x: 1193, startPoint y: 371, endPoint x: 968, endPoint y: 345, distance: 227.0
click at [1034, 355] on div "Types Drugs Item AMATEM SOFTGEL X18 Pair Diagnosis option Malaria, unspecified,…" at bounding box center [789, 340] width 924 height 86
drag, startPoint x: 1222, startPoint y: 371, endPoint x: 1188, endPoint y: 364, distance: 34.6
click at [1188, 364] on button "Add" at bounding box center [1185, 353] width 93 height 40
type input "0"
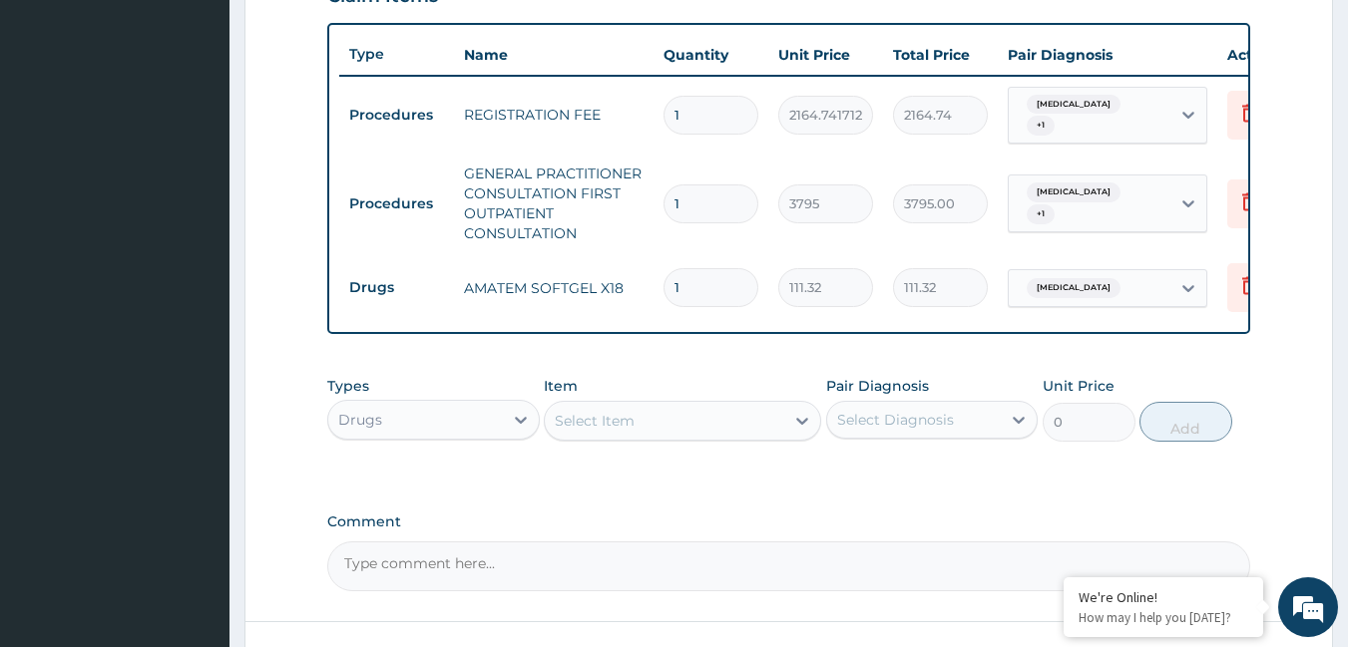
type input "12"
type input "1335.84"
type input "12"
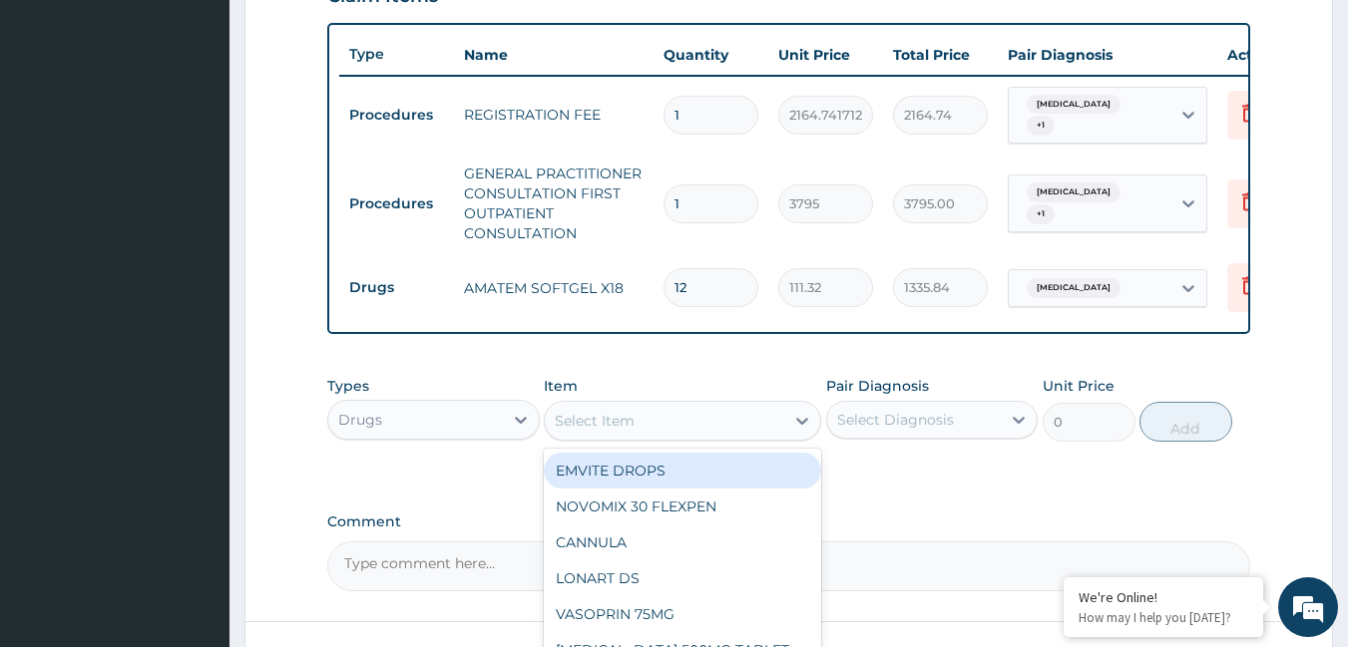
click at [614, 430] on div "Select Item" at bounding box center [595, 421] width 80 height 20
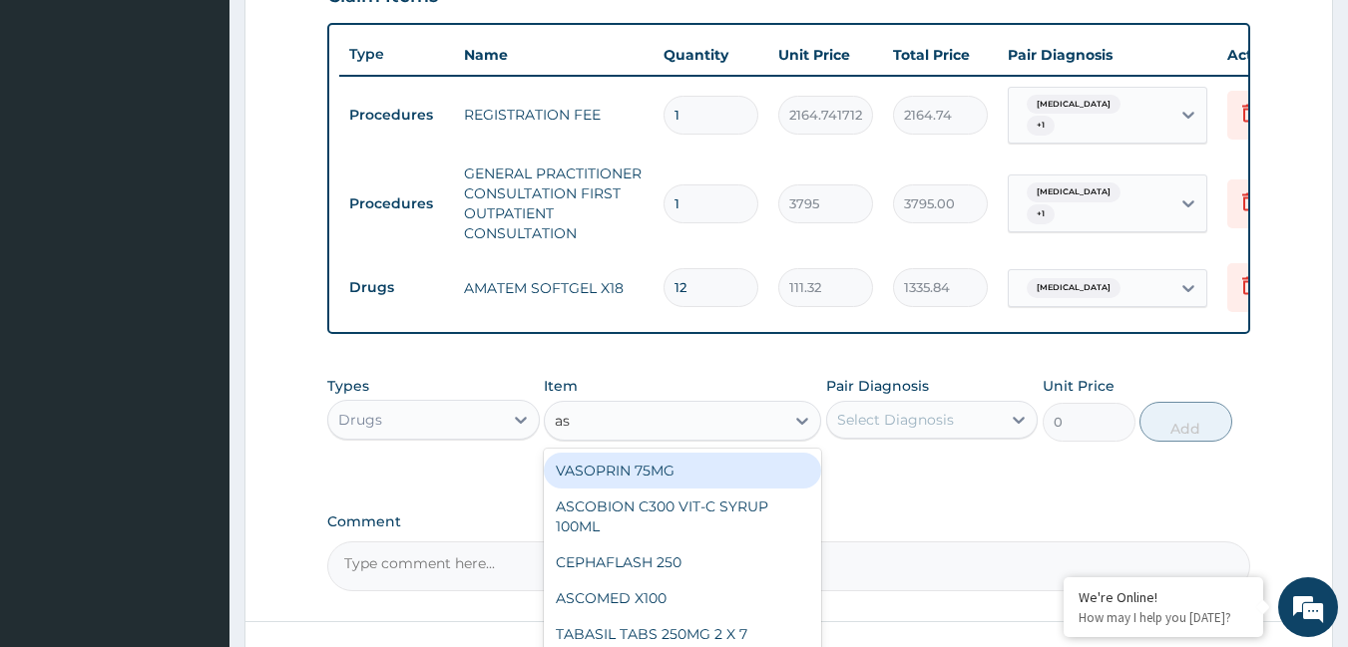
type input "asc"
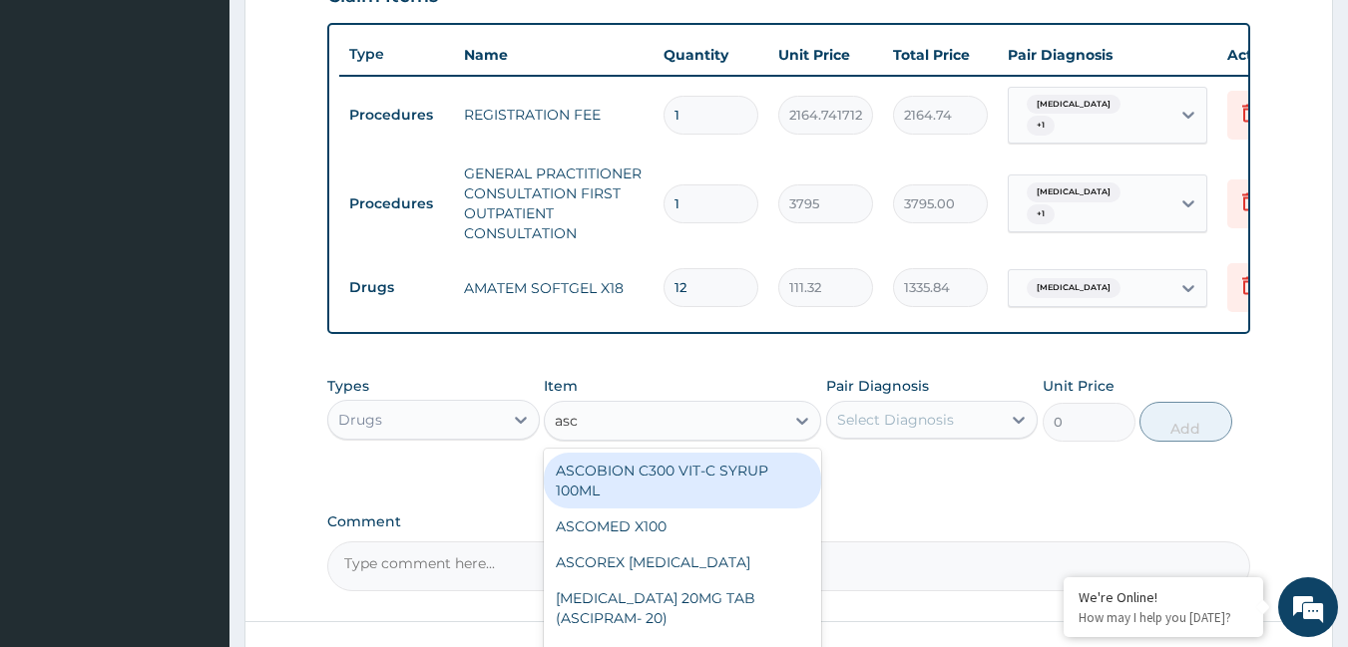
click at [644, 495] on div "ASCOBION C300 VIT-C SYRUP 100ML" at bounding box center [682, 481] width 277 height 56
type input "1012"
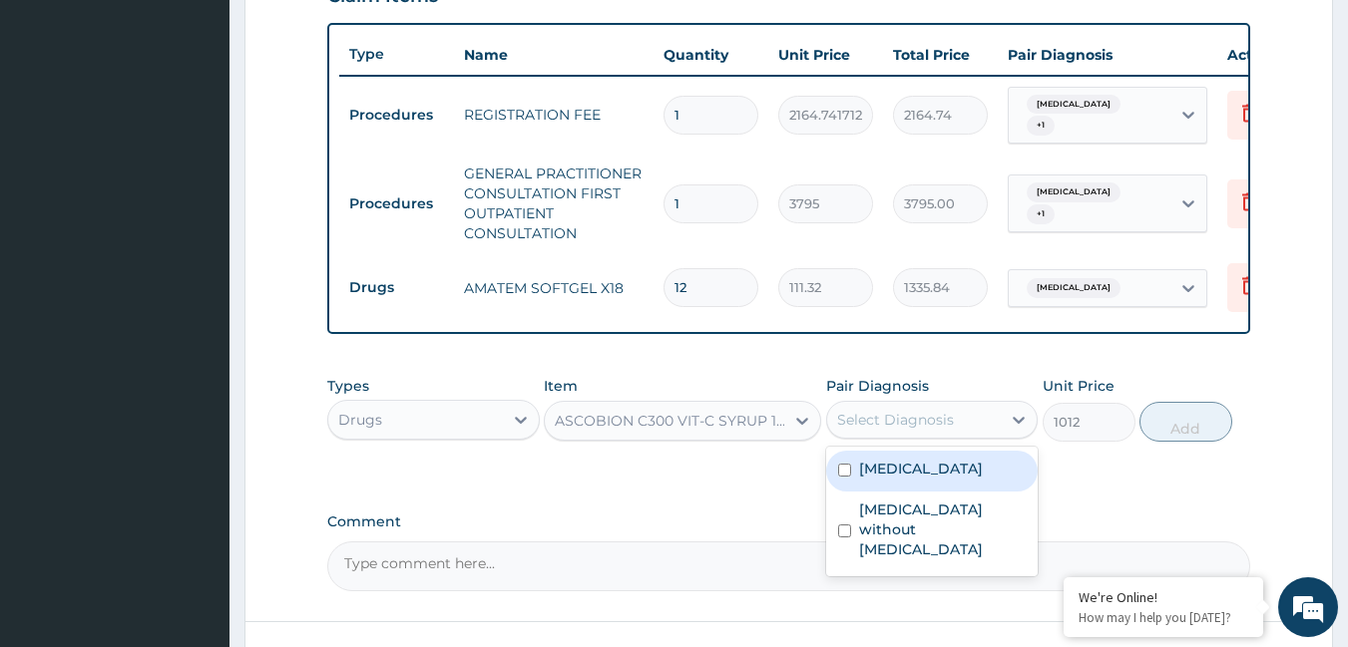
click at [930, 429] on div "Select Diagnosis" at bounding box center [895, 420] width 117 height 20
click at [903, 479] on label "[MEDICAL_DATA]" at bounding box center [921, 469] width 124 height 20
checkbox input "true"
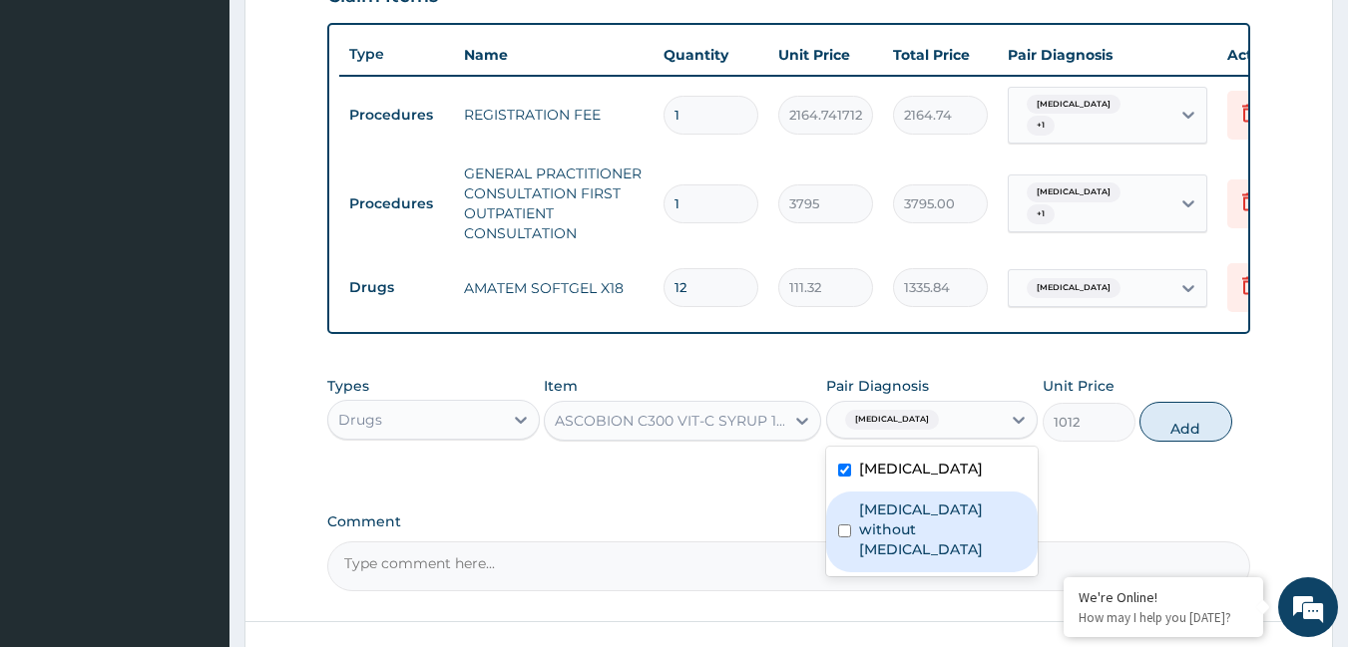
click at [903, 520] on label "[MEDICAL_DATA] without [MEDICAL_DATA]" at bounding box center [943, 530] width 168 height 60
checkbox input "true"
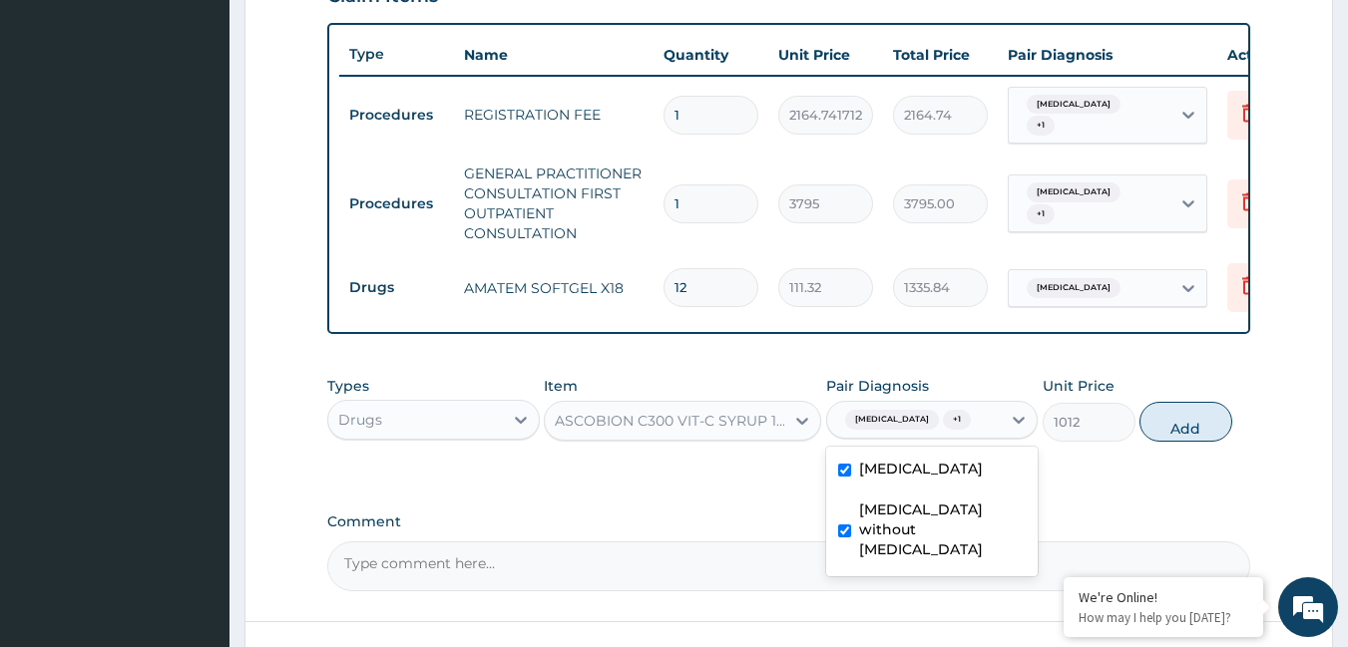
click at [956, 470] on div "[MEDICAL_DATA]" at bounding box center [932, 471] width 212 height 41
checkbox input "false"
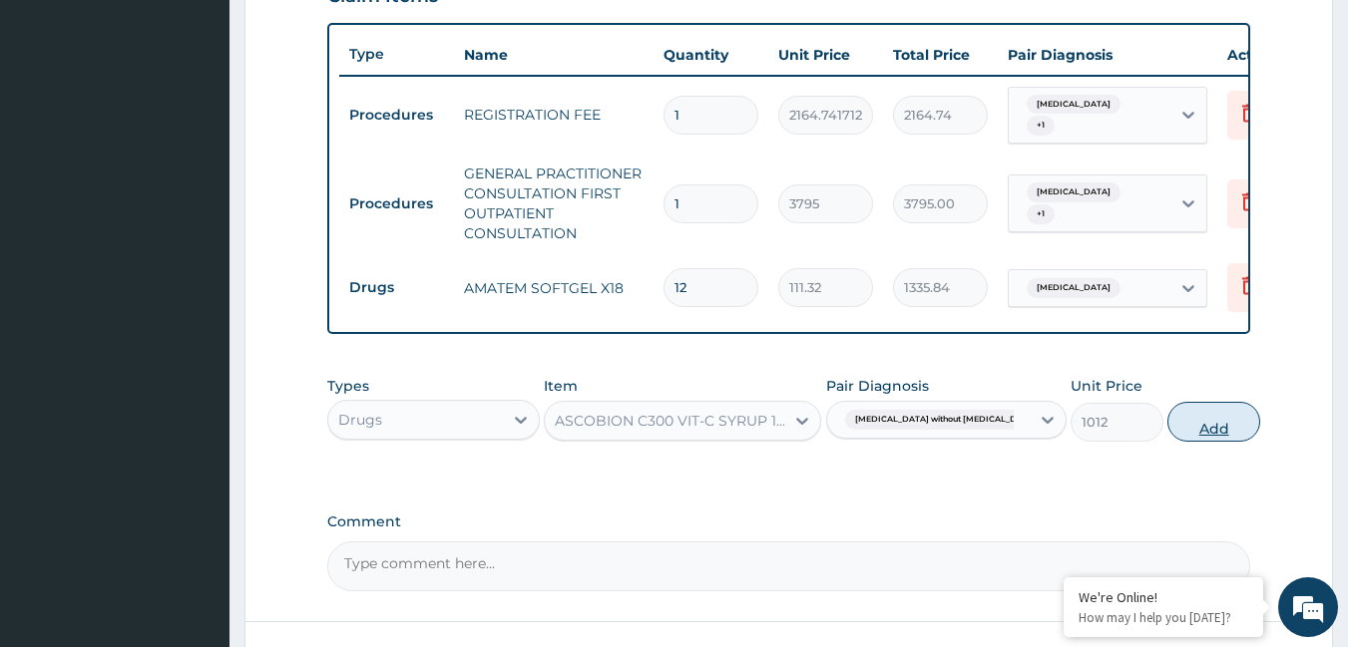
click at [1178, 426] on button "Add" at bounding box center [1213, 422] width 93 height 40
type input "0"
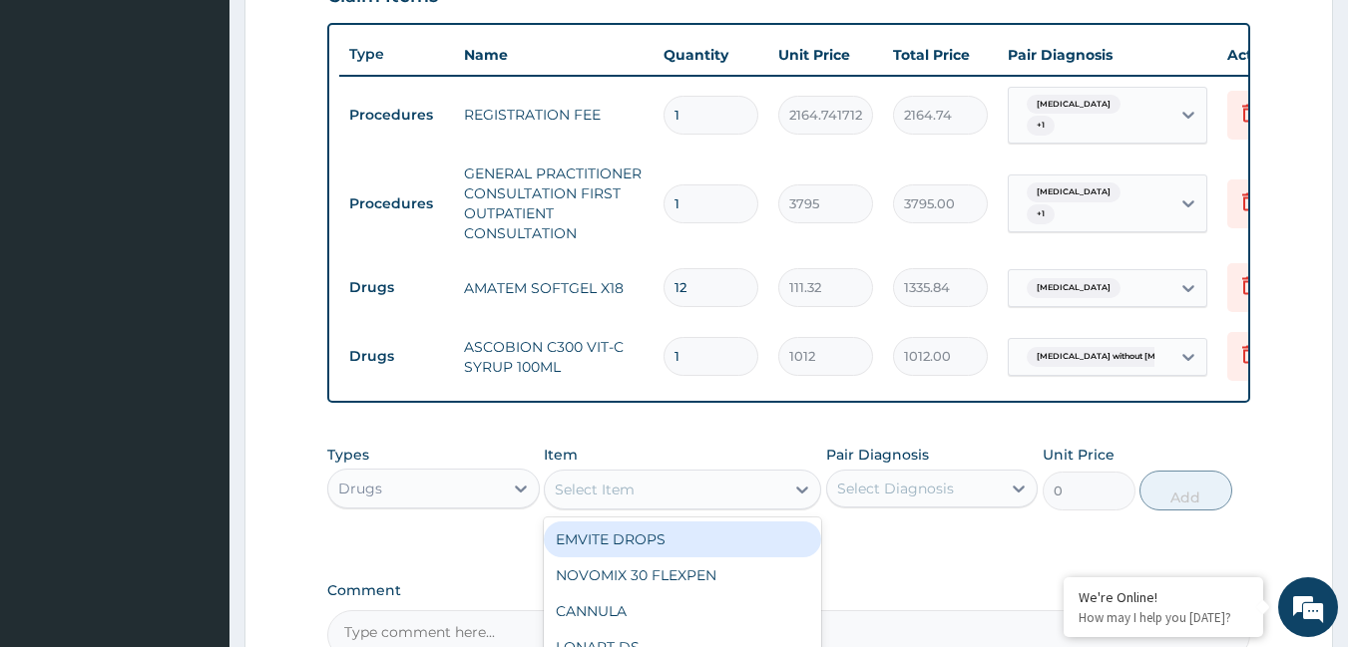
click at [665, 506] on div "Select Item" at bounding box center [664, 490] width 239 height 32
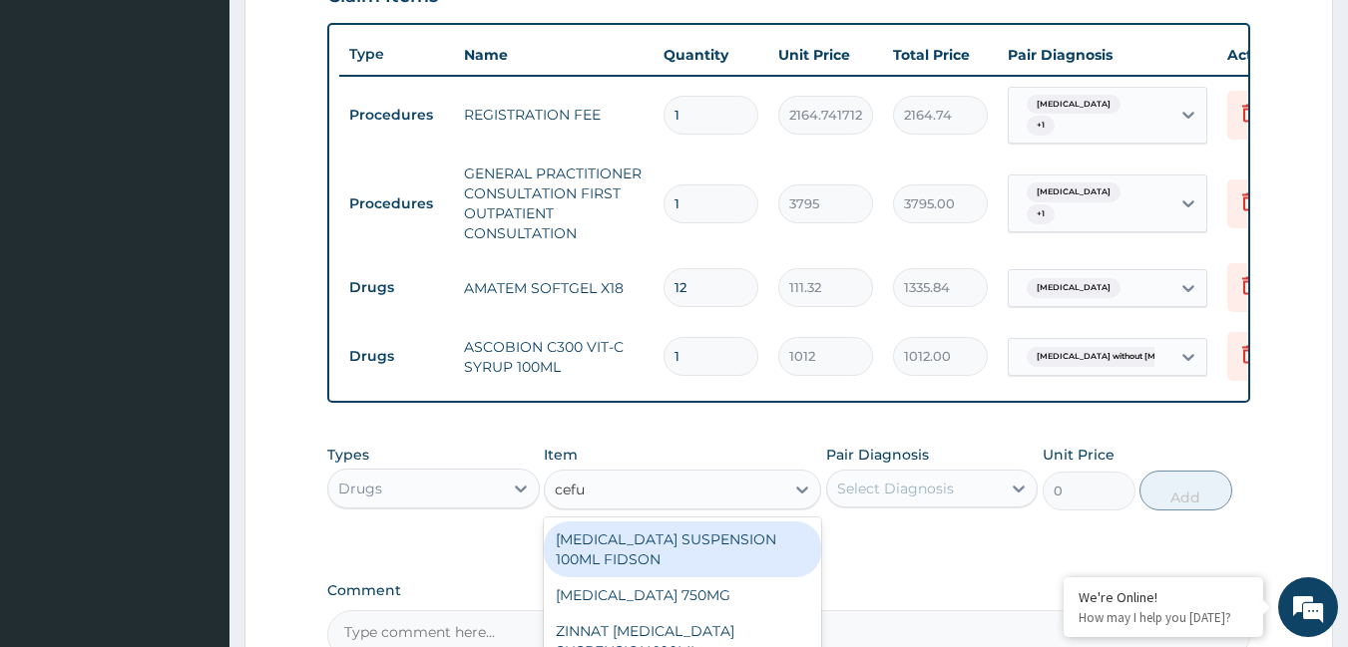
type input "cefur"
click at [637, 564] on div "[MEDICAL_DATA] SUSPENSION 100ML FIDSON" at bounding box center [682, 550] width 277 height 56
type input "2530"
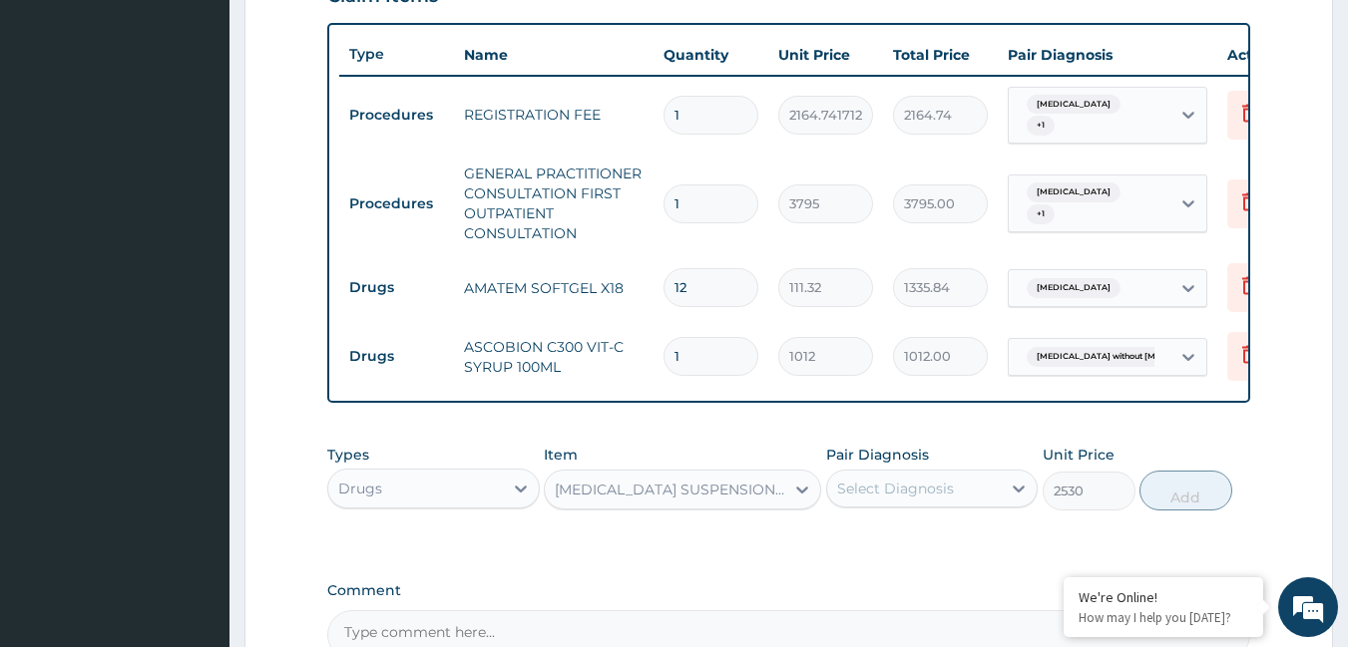
click at [901, 505] on div "Select Diagnosis" at bounding box center [914, 489] width 175 height 32
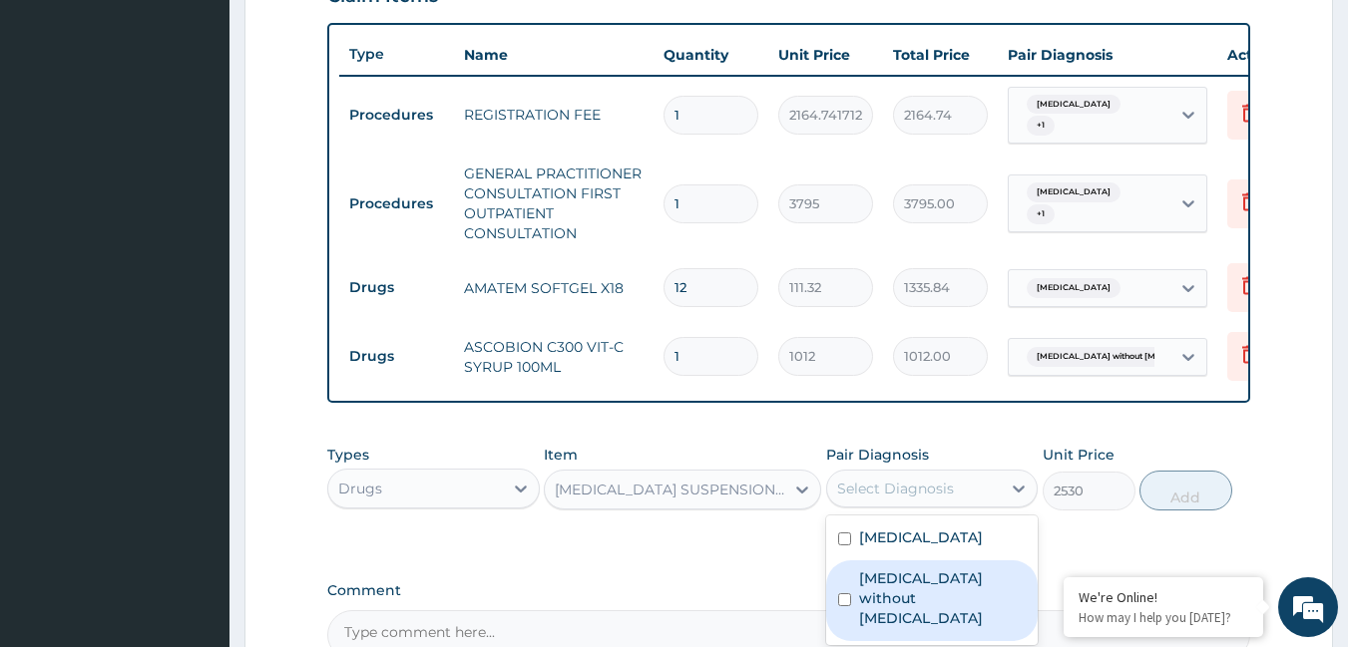
click at [911, 605] on label "[MEDICAL_DATA] without [MEDICAL_DATA]" at bounding box center [943, 599] width 168 height 60
checkbox input "true"
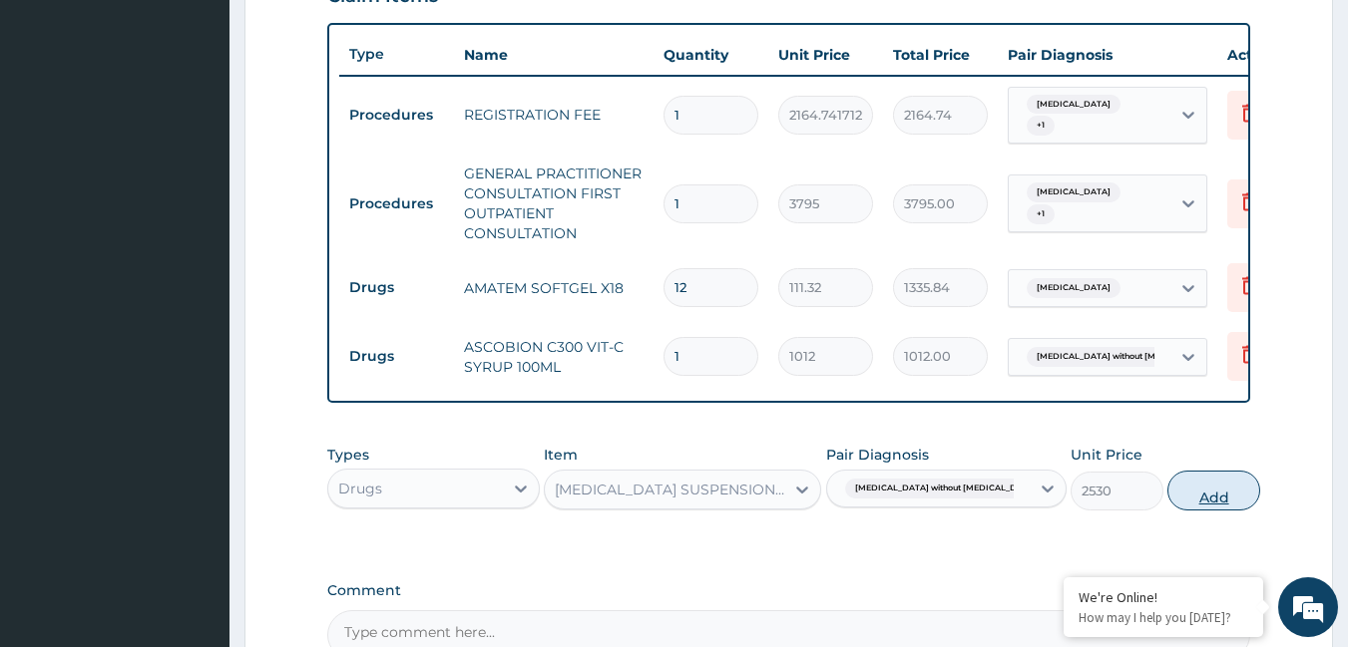
click at [1205, 505] on button "Add" at bounding box center [1213, 491] width 93 height 40
type input "0"
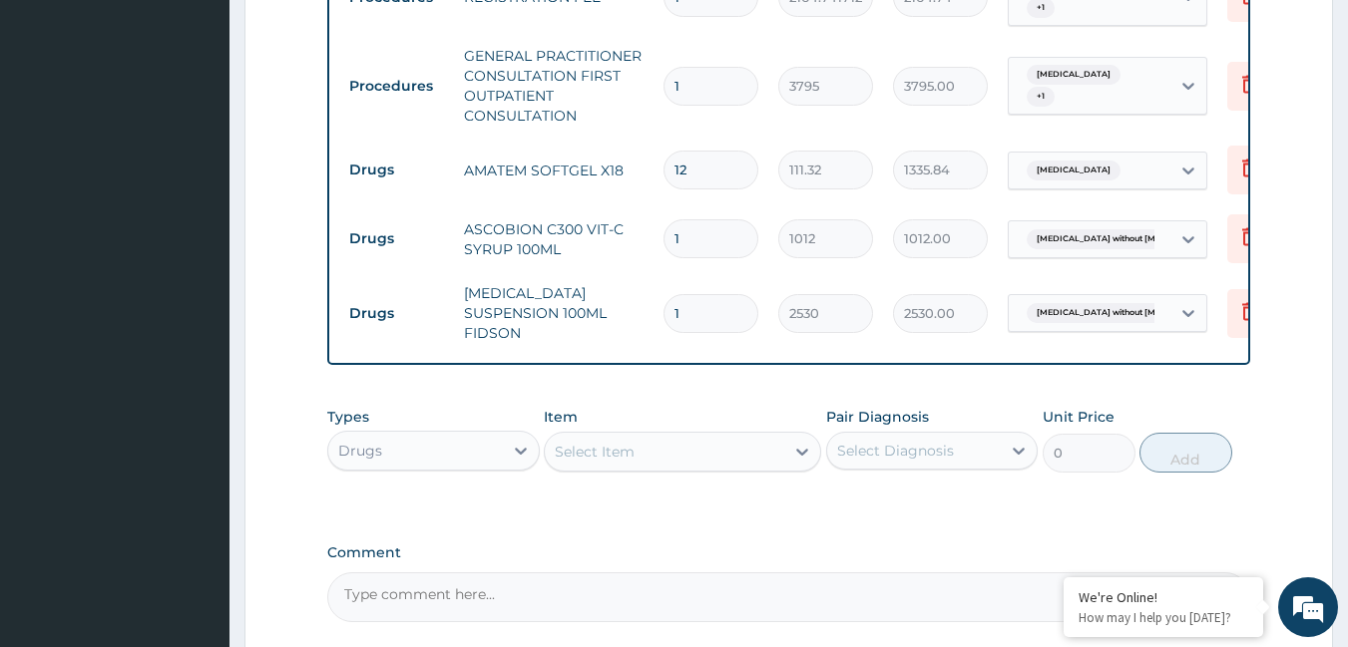
scroll to position [919, 0]
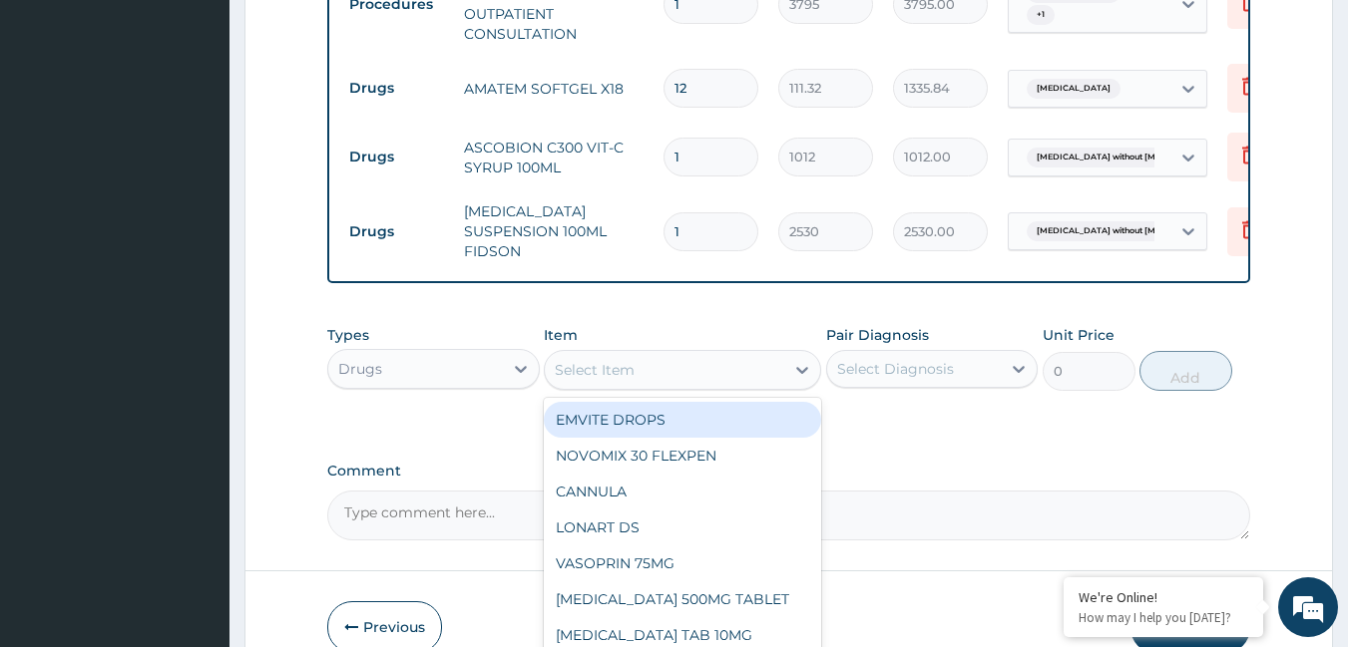
click at [598, 380] on div "Select Item" at bounding box center [595, 370] width 80 height 20
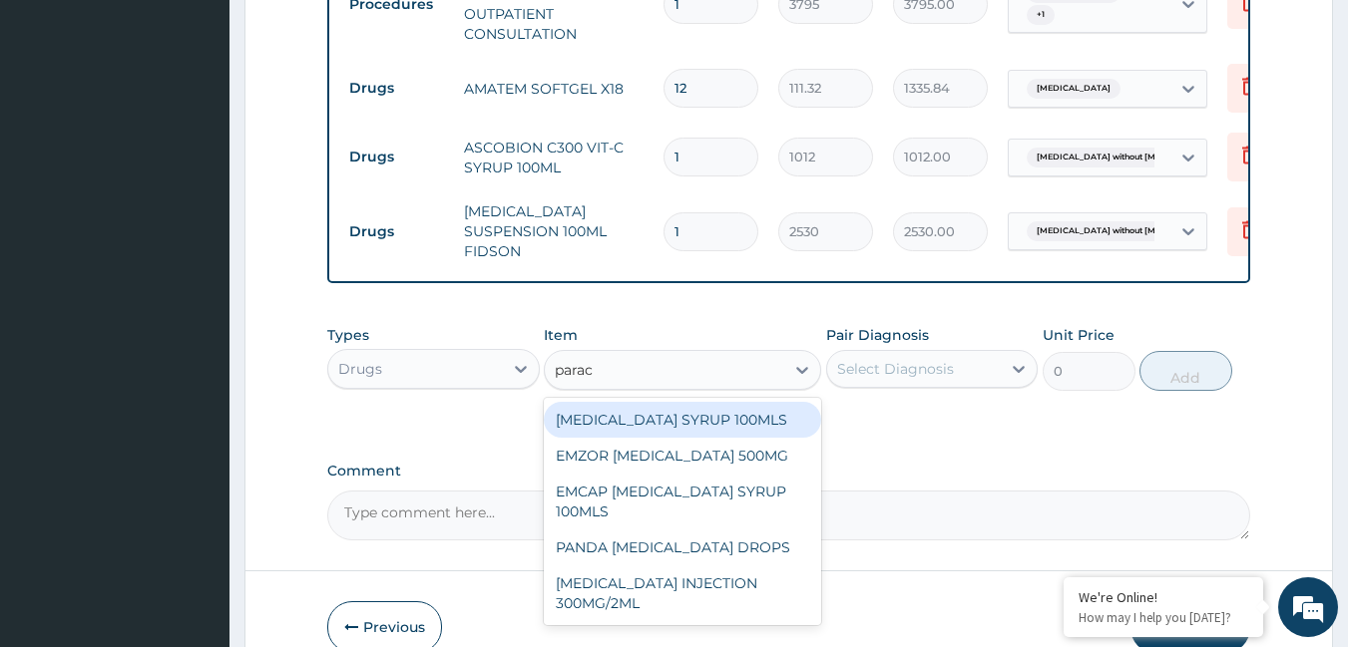
type input "parace"
click at [571, 438] on div "[MEDICAL_DATA] SYRUP 100MLS" at bounding box center [682, 420] width 277 height 36
type input "759"
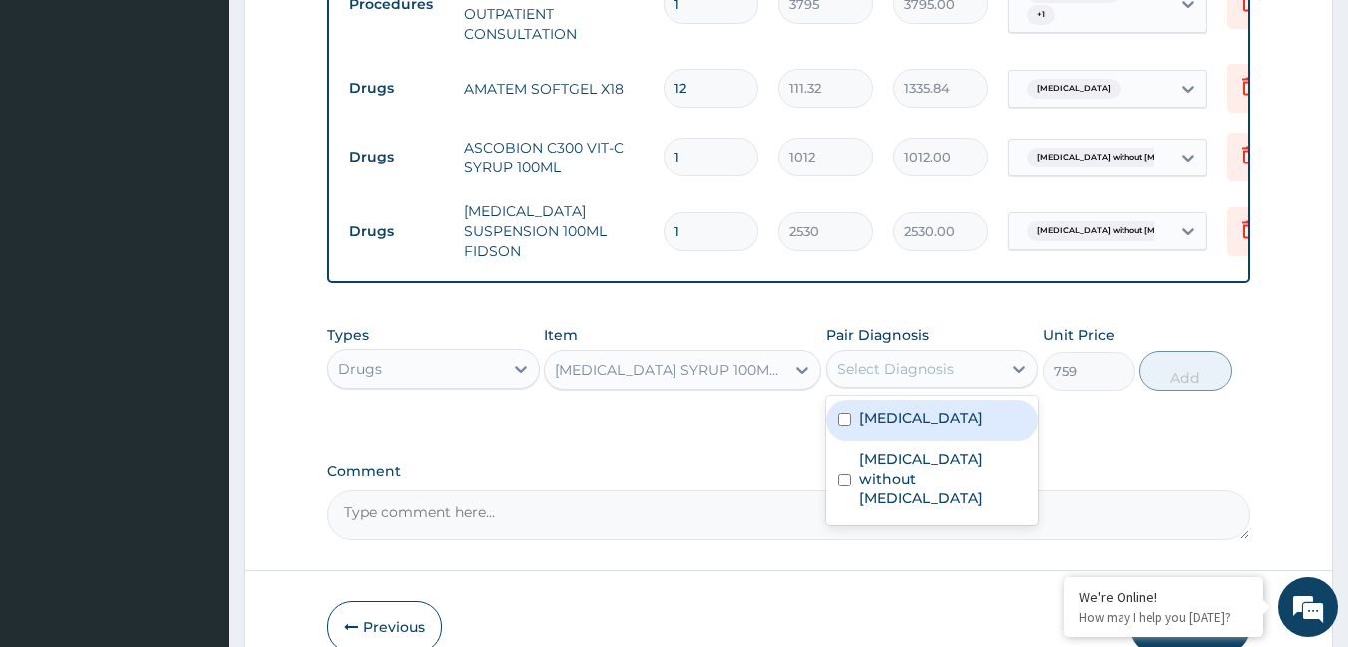
click at [917, 379] on div "Select Diagnosis" at bounding box center [895, 369] width 117 height 20
drag, startPoint x: 916, startPoint y: 425, endPoint x: 912, endPoint y: 436, distance: 11.7
click at [915, 425] on label "[MEDICAL_DATA]" at bounding box center [921, 418] width 124 height 20
checkbox input "true"
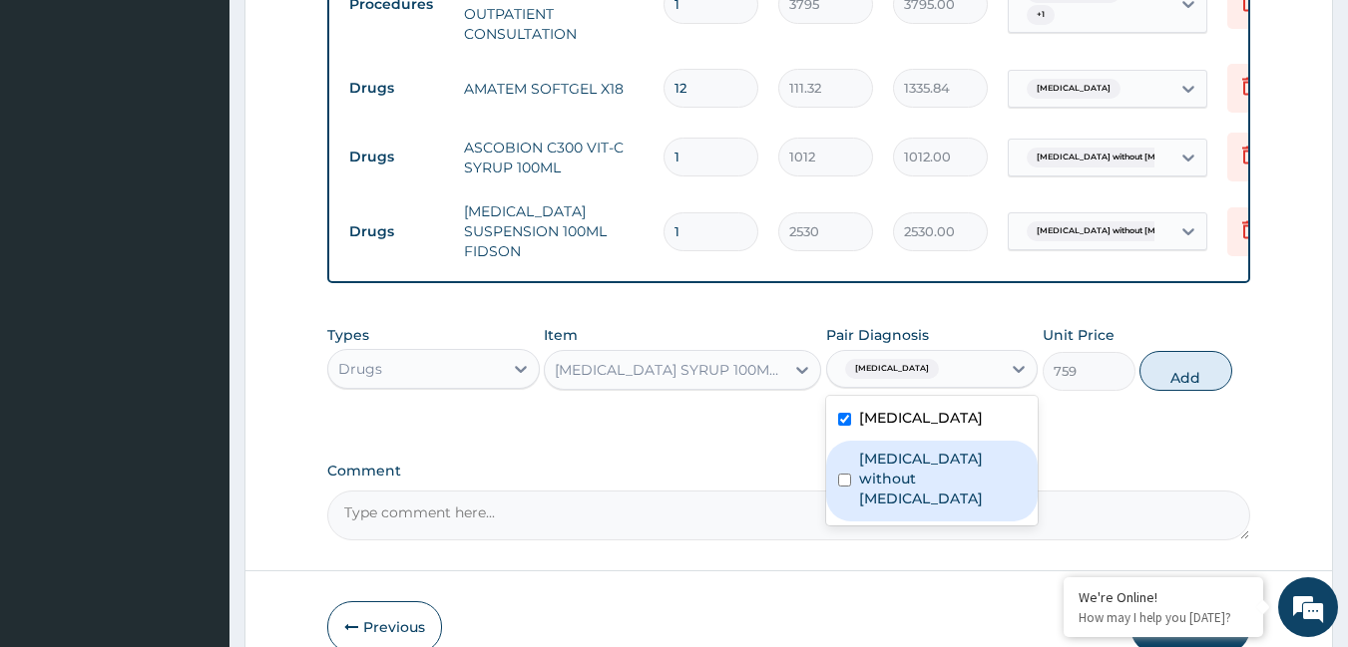
click at [902, 485] on label "[MEDICAL_DATA] without [MEDICAL_DATA]" at bounding box center [943, 479] width 168 height 60
checkbox input "true"
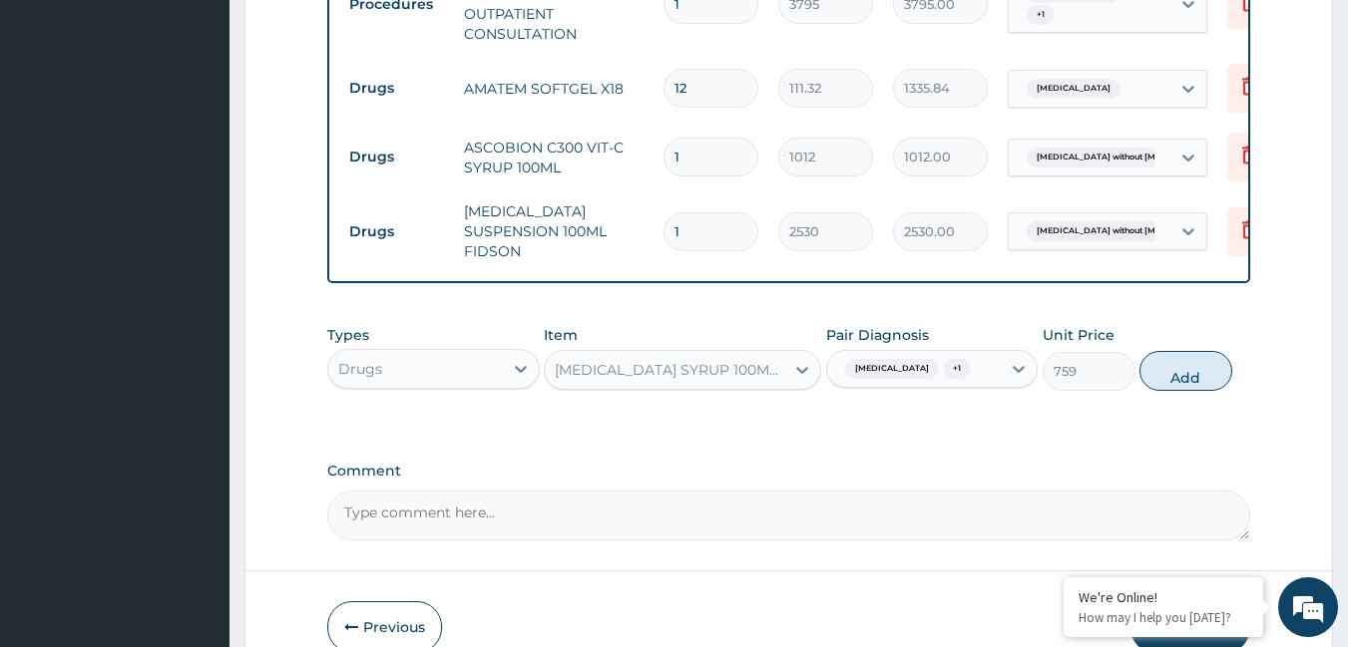
drag, startPoint x: 1190, startPoint y: 392, endPoint x: 649, endPoint y: 370, distance: 541.2
click at [1165, 391] on button "Add" at bounding box center [1185, 371] width 93 height 40
type input "0"
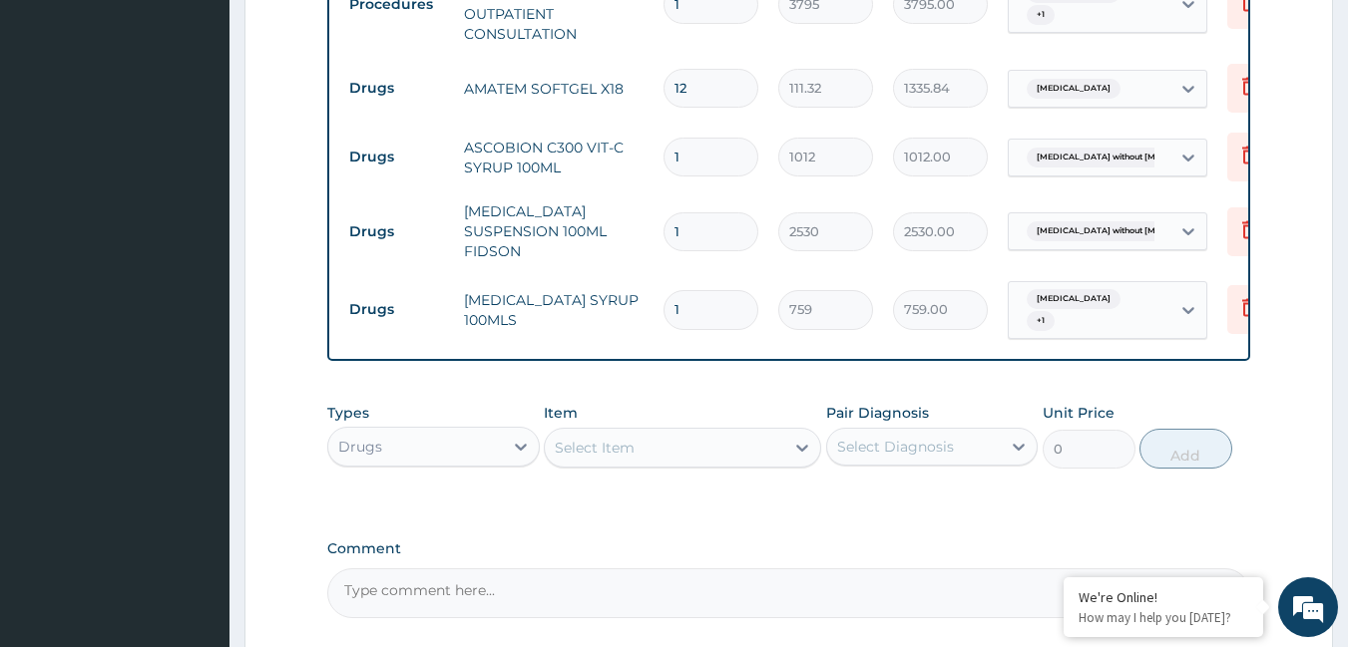
click at [621, 457] on div "Select Item" at bounding box center [595, 448] width 80 height 20
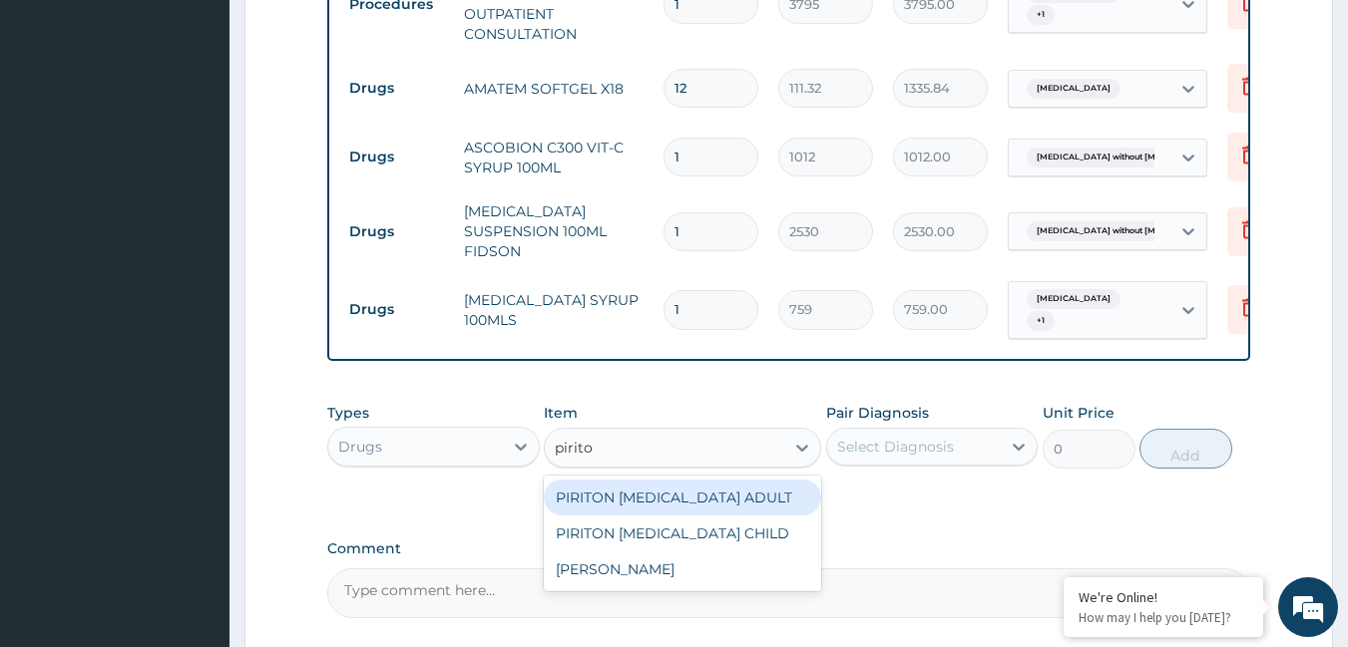
type input "piriton"
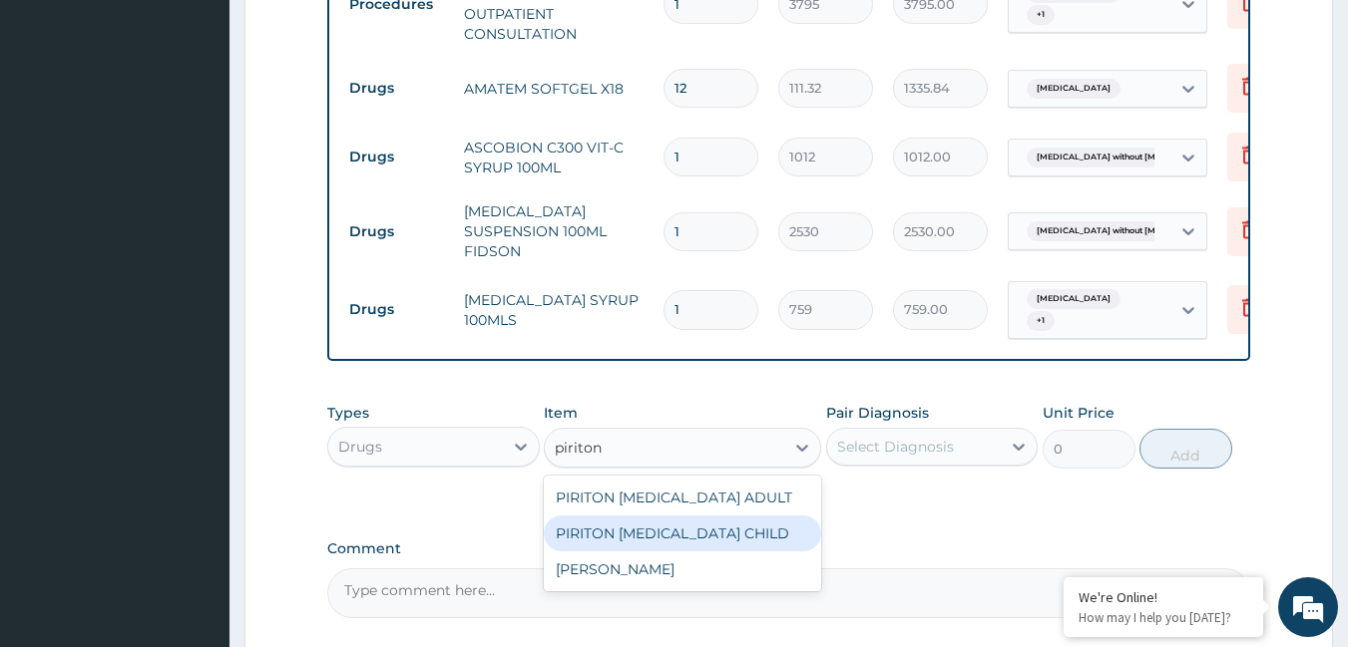
click at [652, 552] on div "PIRITON [MEDICAL_DATA] CHILD" at bounding box center [682, 534] width 277 height 36
type input "1265"
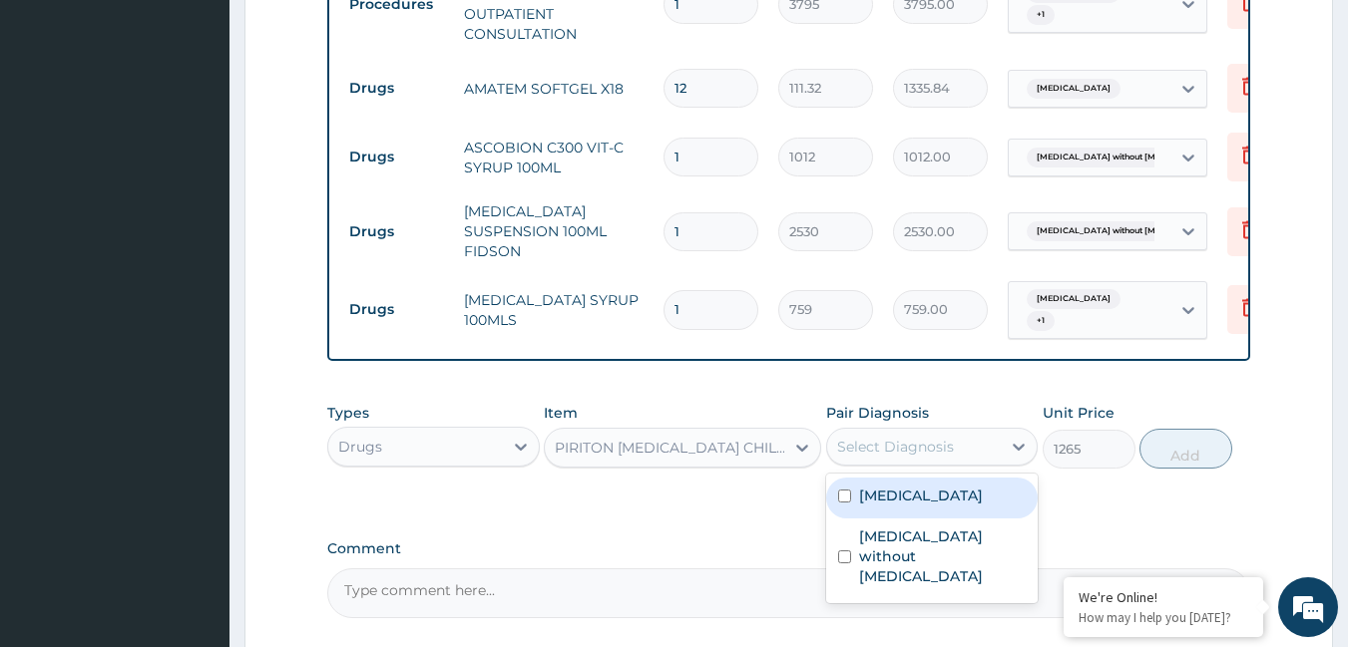
drag, startPoint x: 911, startPoint y: 469, endPoint x: 913, endPoint y: 510, distance: 41.0
click at [911, 463] on div "Select Diagnosis" at bounding box center [914, 447] width 175 height 32
click at [914, 506] on label "[MEDICAL_DATA]" at bounding box center [921, 496] width 124 height 20
checkbox input "true"
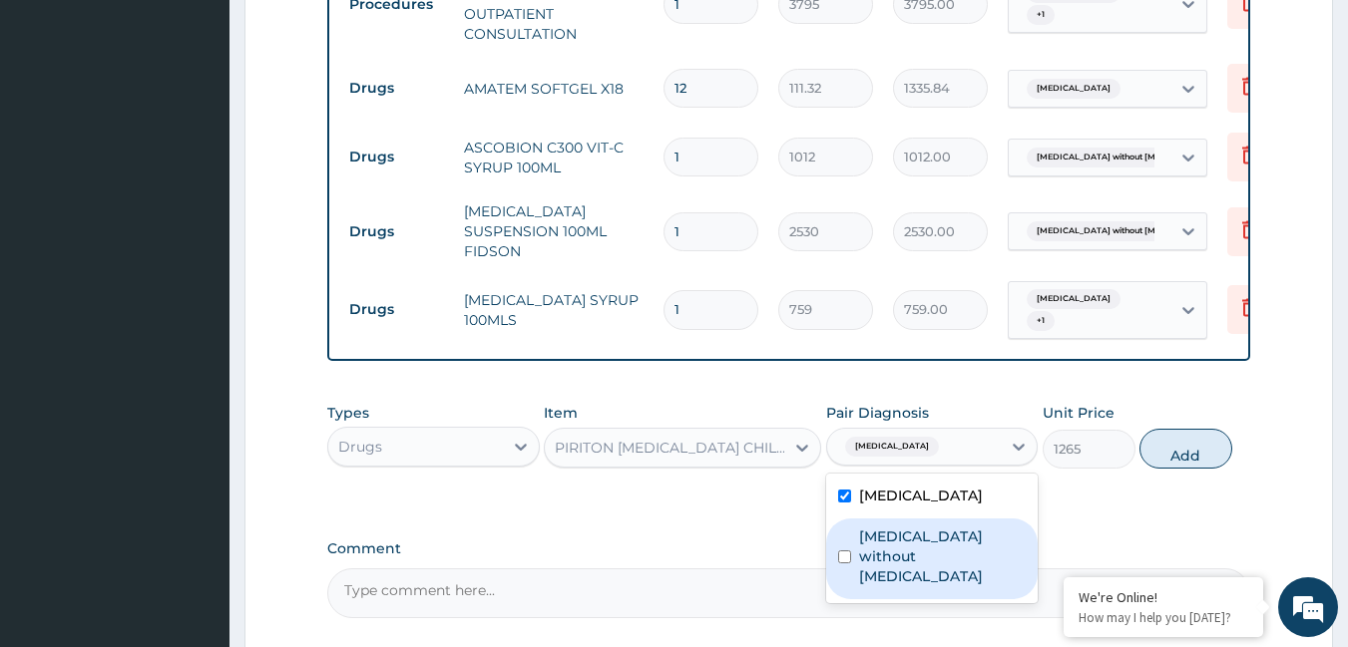
drag, startPoint x: 914, startPoint y: 537, endPoint x: 1075, endPoint y: 508, distance: 164.2
click at [915, 537] on div "[MEDICAL_DATA] without [MEDICAL_DATA]" at bounding box center [932, 559] width 212 height 81
checkbox input "true"
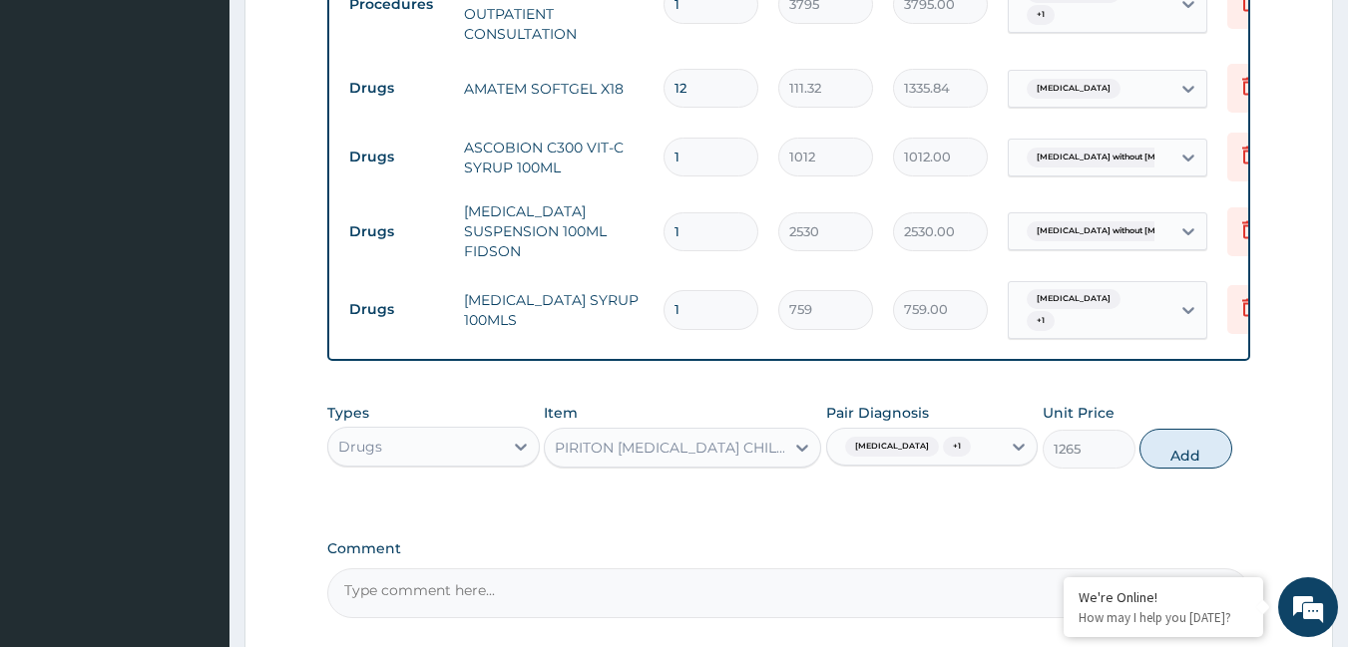
drag, startPoint x: 1200, startPoint y: 455, endPoint x: 859, endPoint y: 446, distance: 341.3
click at [1199, 455] on button "Add" at bounding box center [1185, 449] width 93 height 40
type input "0"
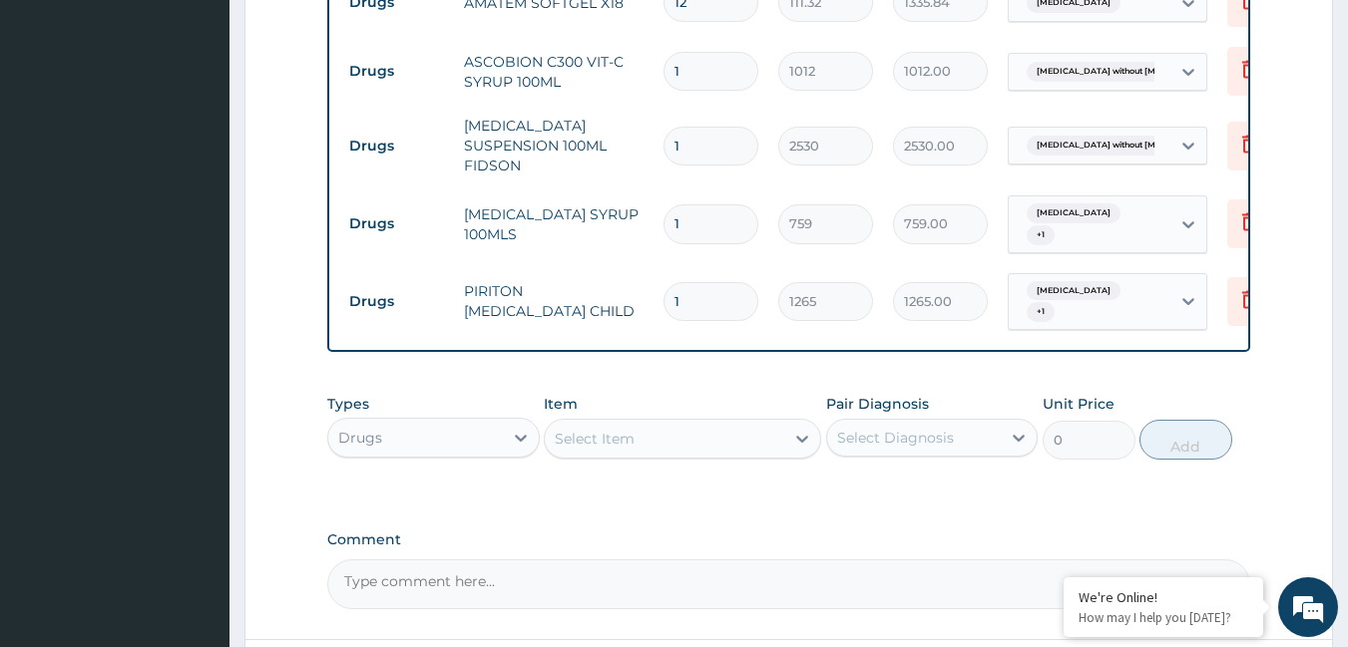
scroll to position [1019, 0]
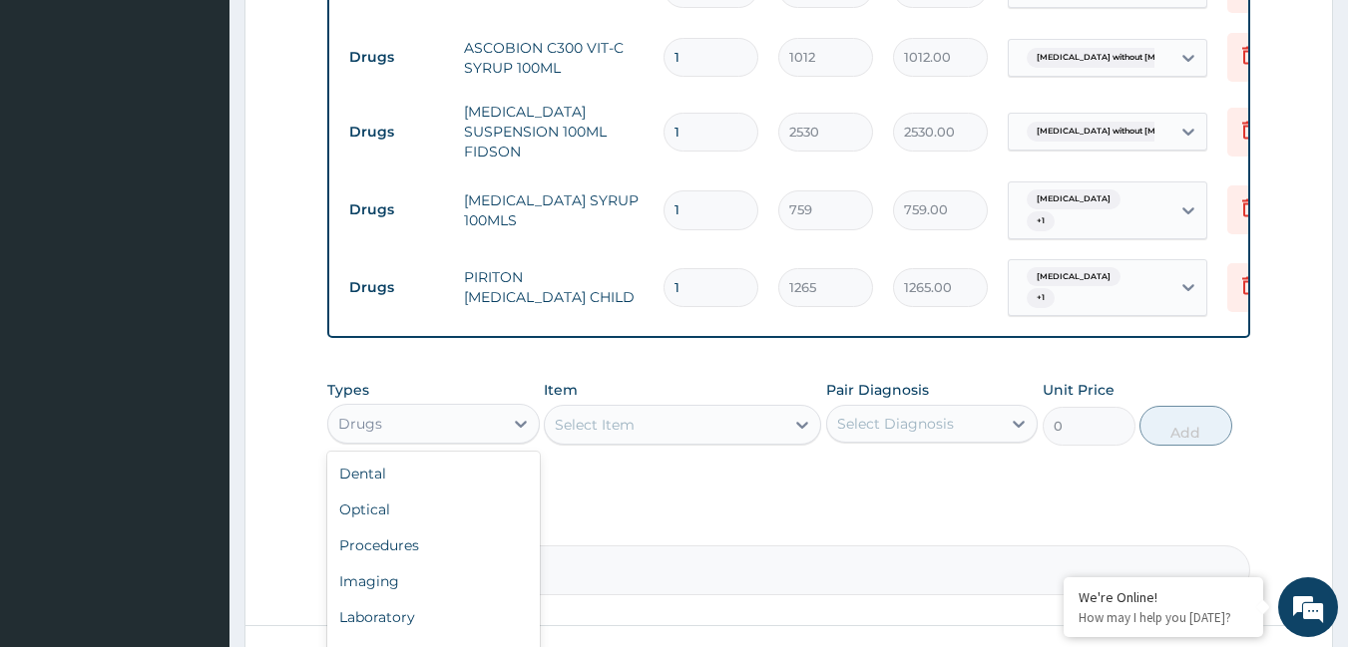
click at [456, 440] on div "Drugs" at bounding box center [415, 424] width 175 height 32
drag, startPoint x: 420, startPoint y: 623, endPoint x: 425, endPoint y: 591, distance: 32.3
click at [421, 622] on div "Laboratory" at bounding box center [433, 618] width 212 height 36
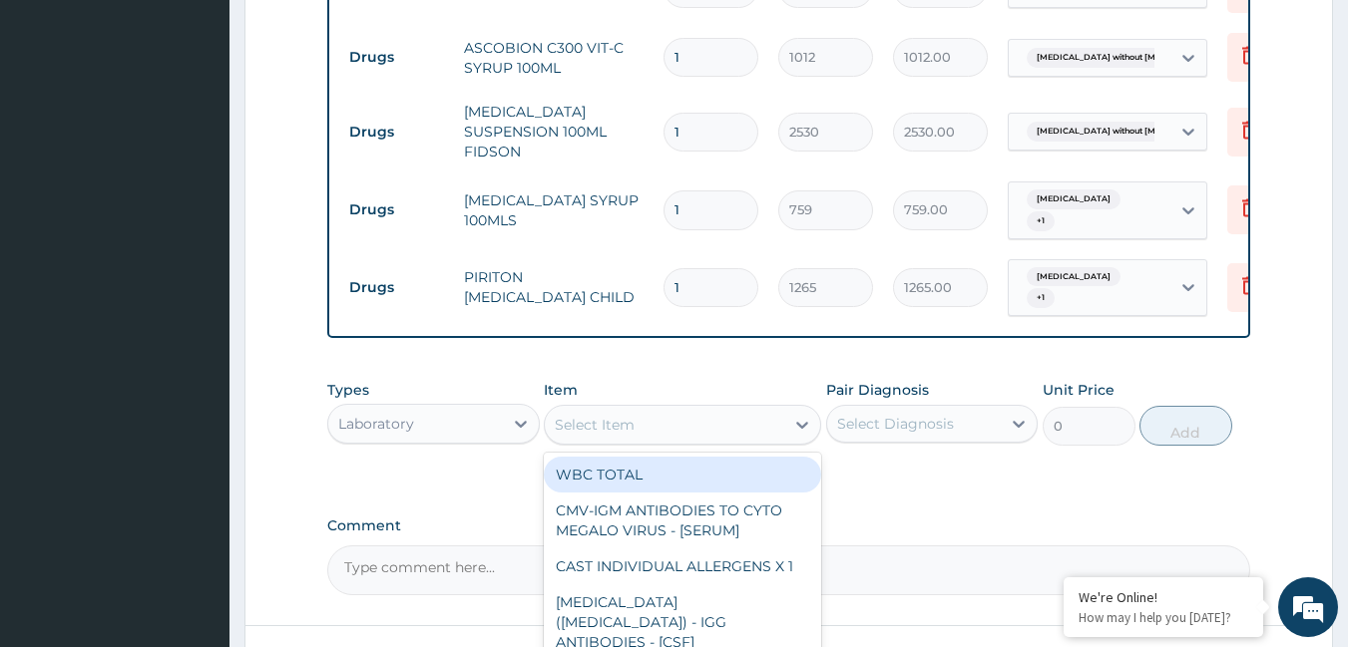
click at [595, 435] on div "Select Item" at bounding box center [595, 425] width 80 height 20
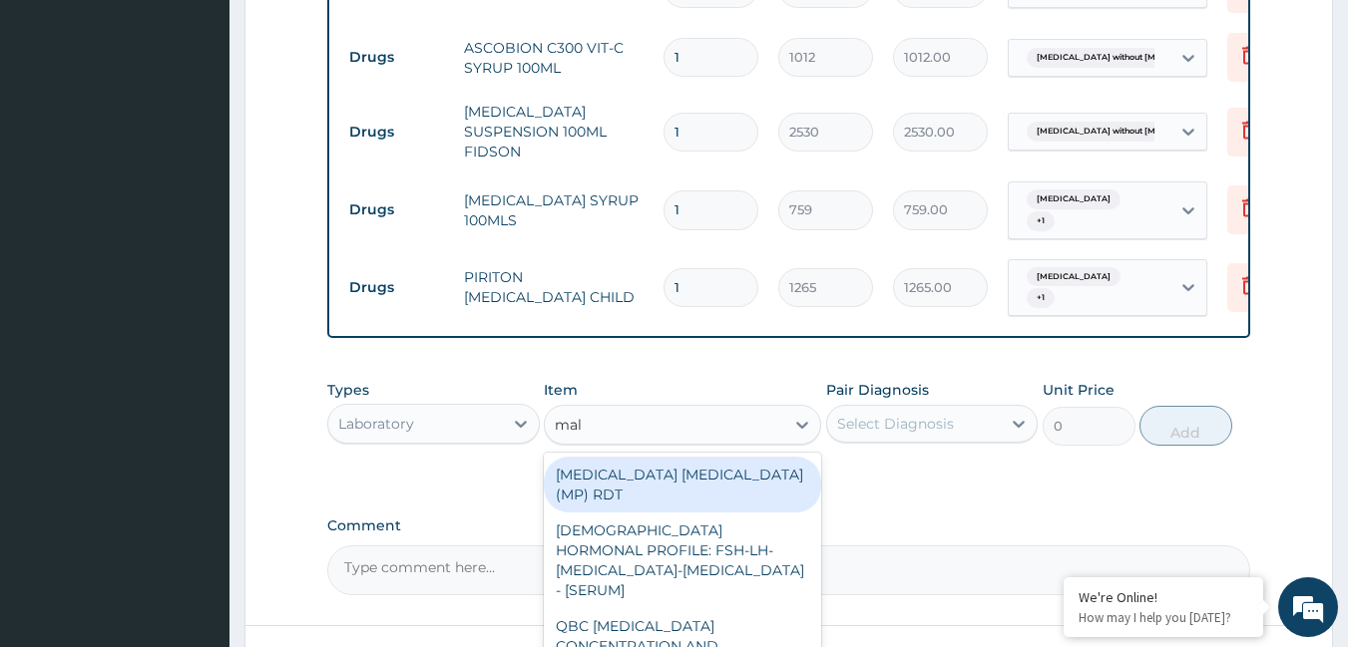
type input "mala"
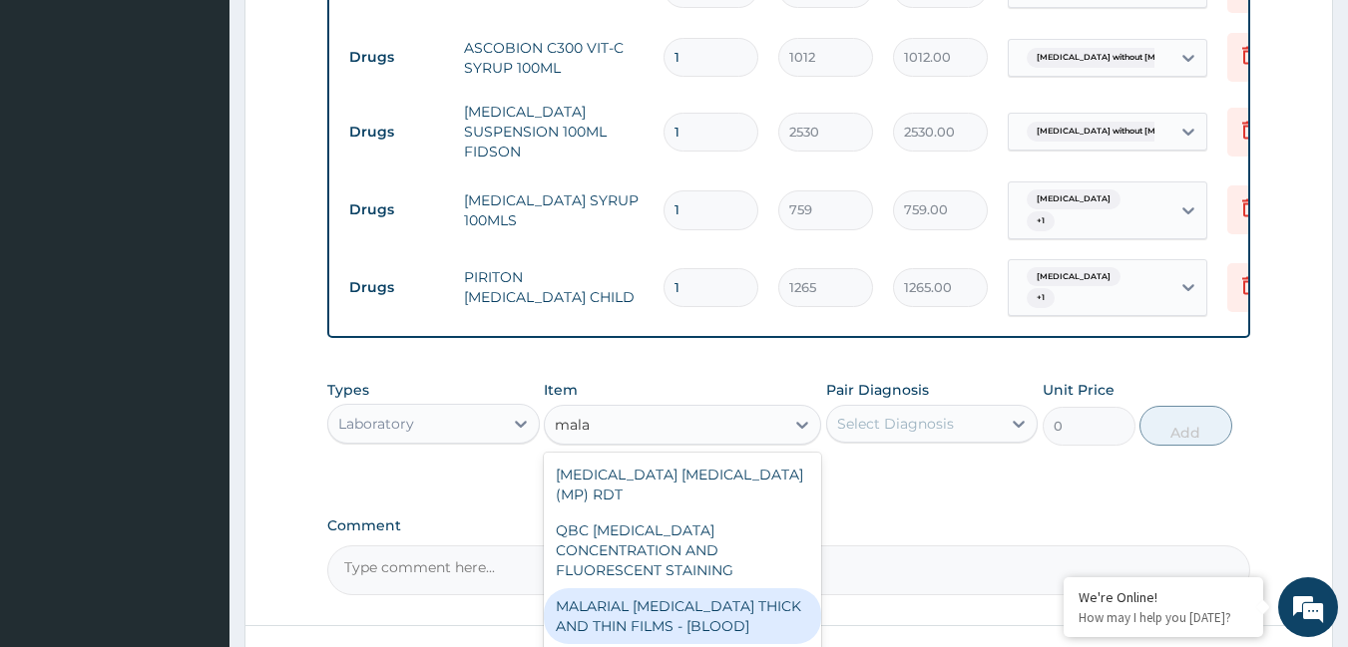
drag, startPoint x: 769, startPoint y: 594, endPoint x: 815, endPoint y: 533, distance: 76.2
click at [769, 591] on div "MALARIAL [MEDICAL_DATA] THICK AND THIN FILMS - [BLOOD]" at bounding box center [682, 617] width 277 height 56
type input "1725"
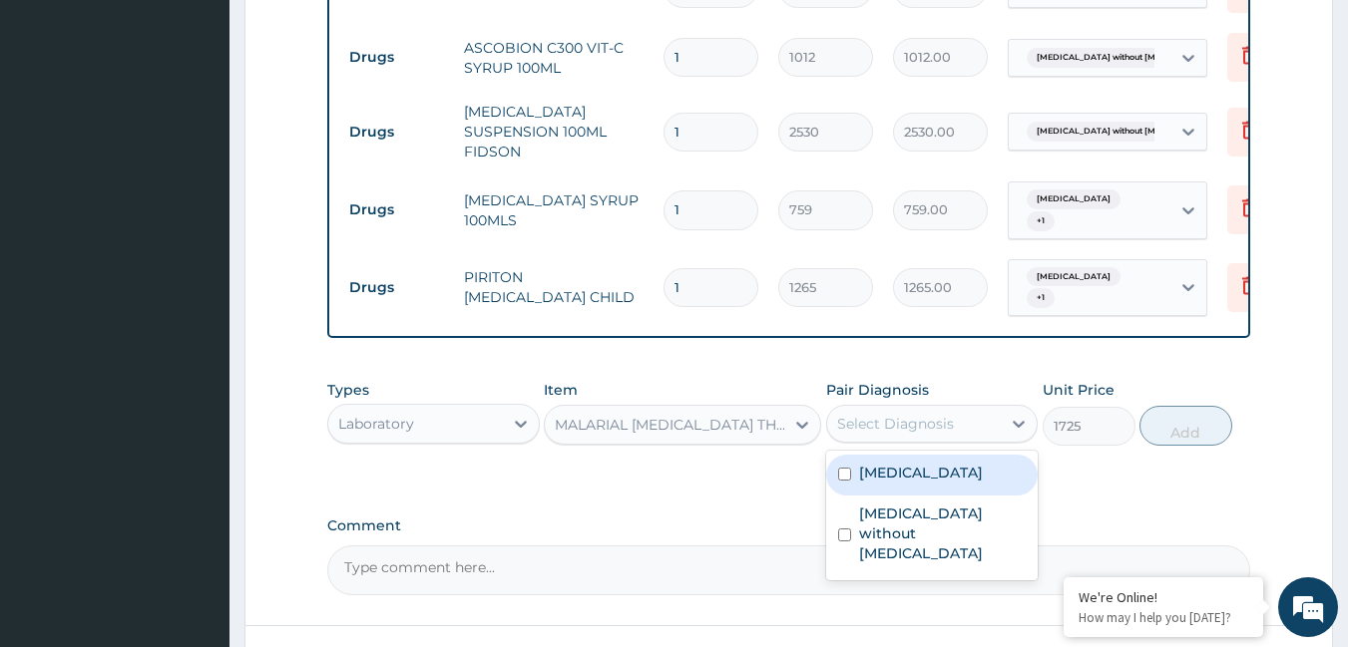
click at [902, 434] on div "Select Diagnosis" at bounding box center [895, 424] width 117 height 20
click at [902, 483] on label "[MEDICAL_DATA]" at bounding box center [921, 473] width 124 height 20
checkbox input "true"
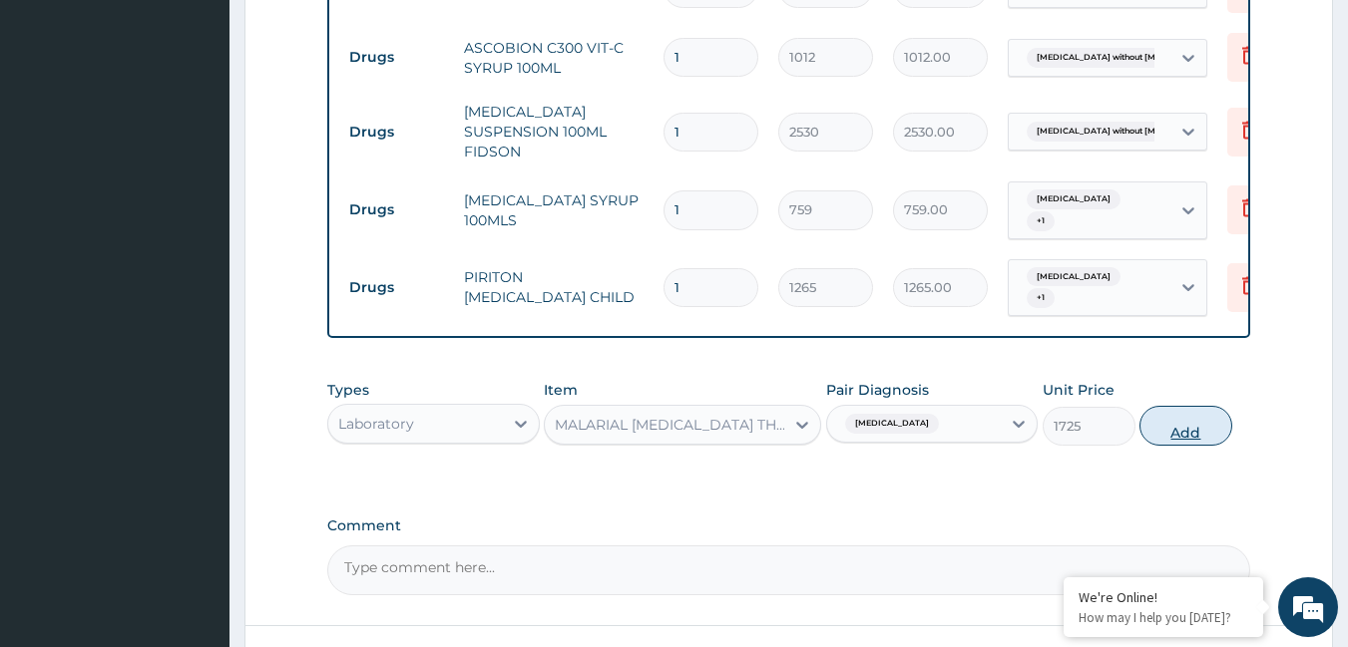
click at [1201, 438] on button "Add" at bounding box center [1185, 426] width 93 height 40
type input "0"
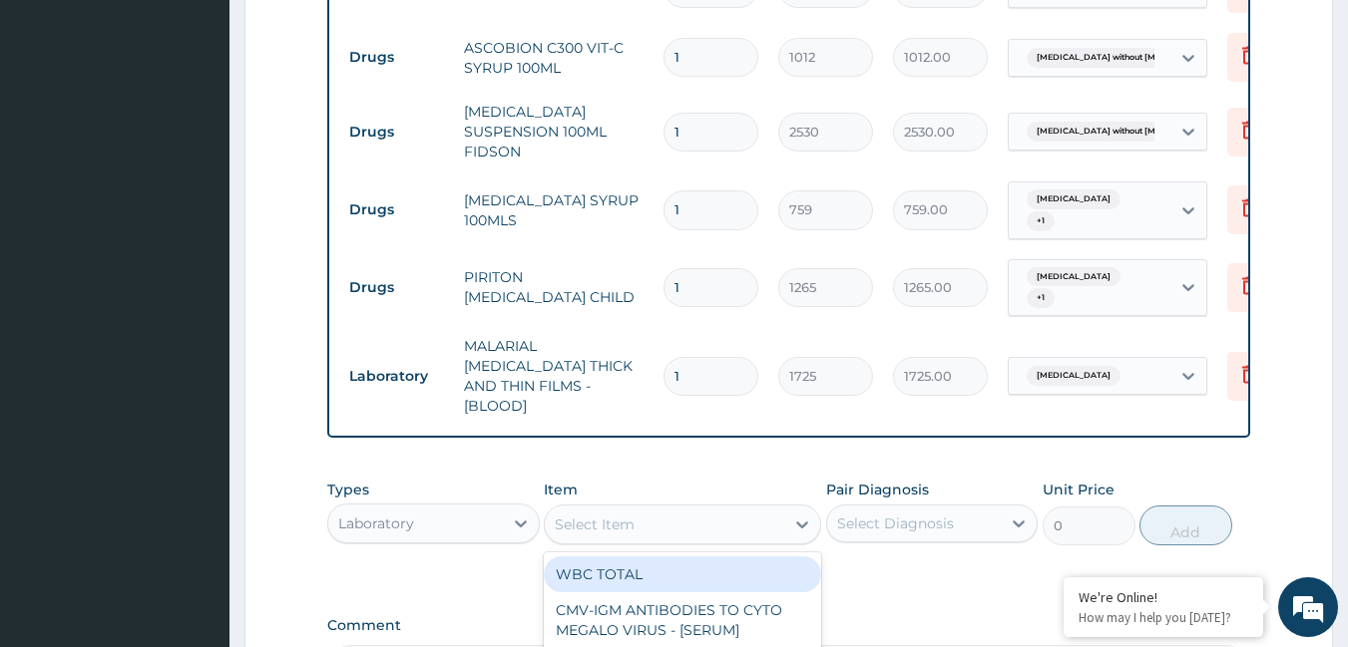
click at [730, 514] on div "Select Item" at bounding box center [664, 525] width 239 height 32
type input "fbc"
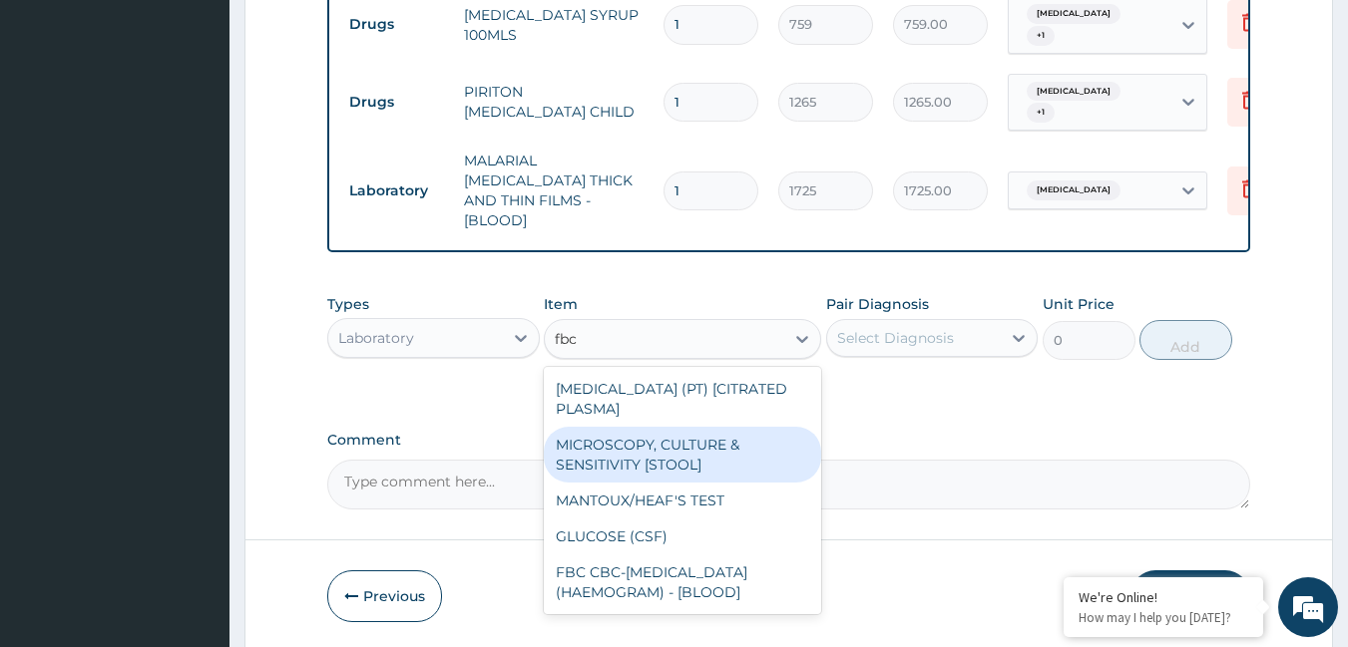
scroll to position [1218, 0]
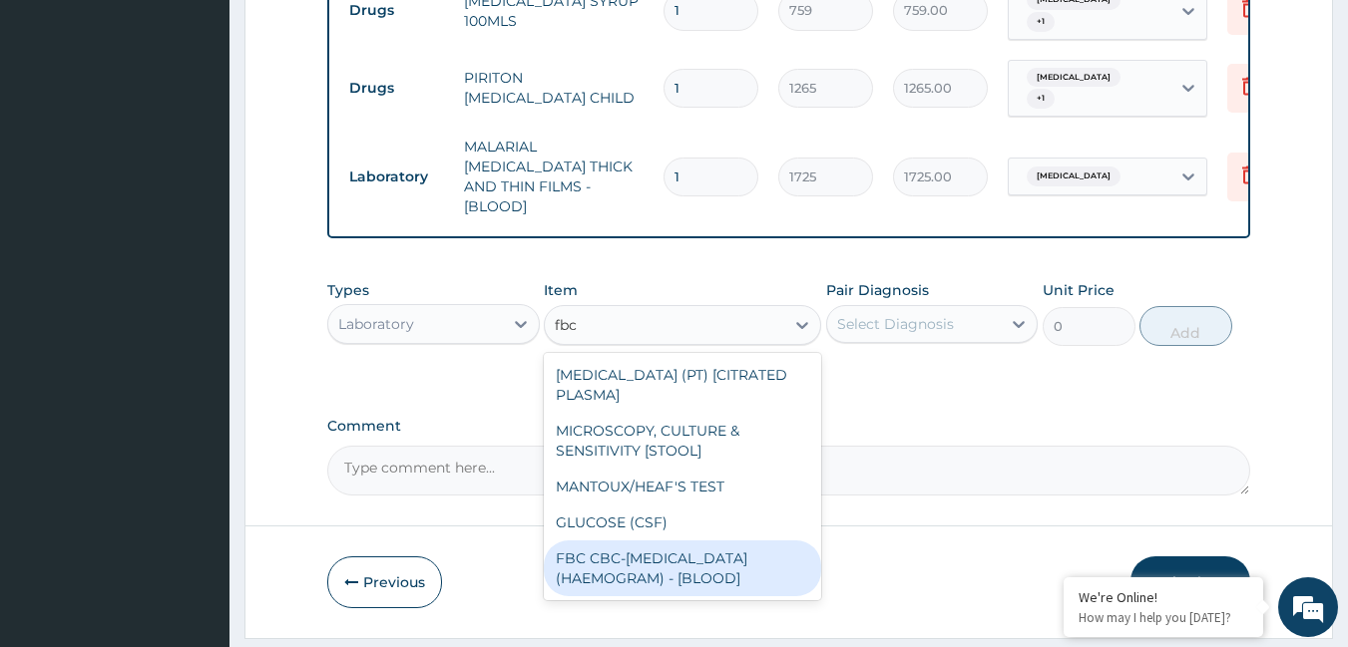
drag, startPoint x: 659, startPoint y: 555, endPoint x: 715, endPoint y: 443, distance: 124.9
click at [659, 553] on div "FBC CBC-[MEDICAL_DATA] (HAEMOGRAM) - [BLOOD]" at bounding box center [682, 569] width 277 height 56
type input "4600"
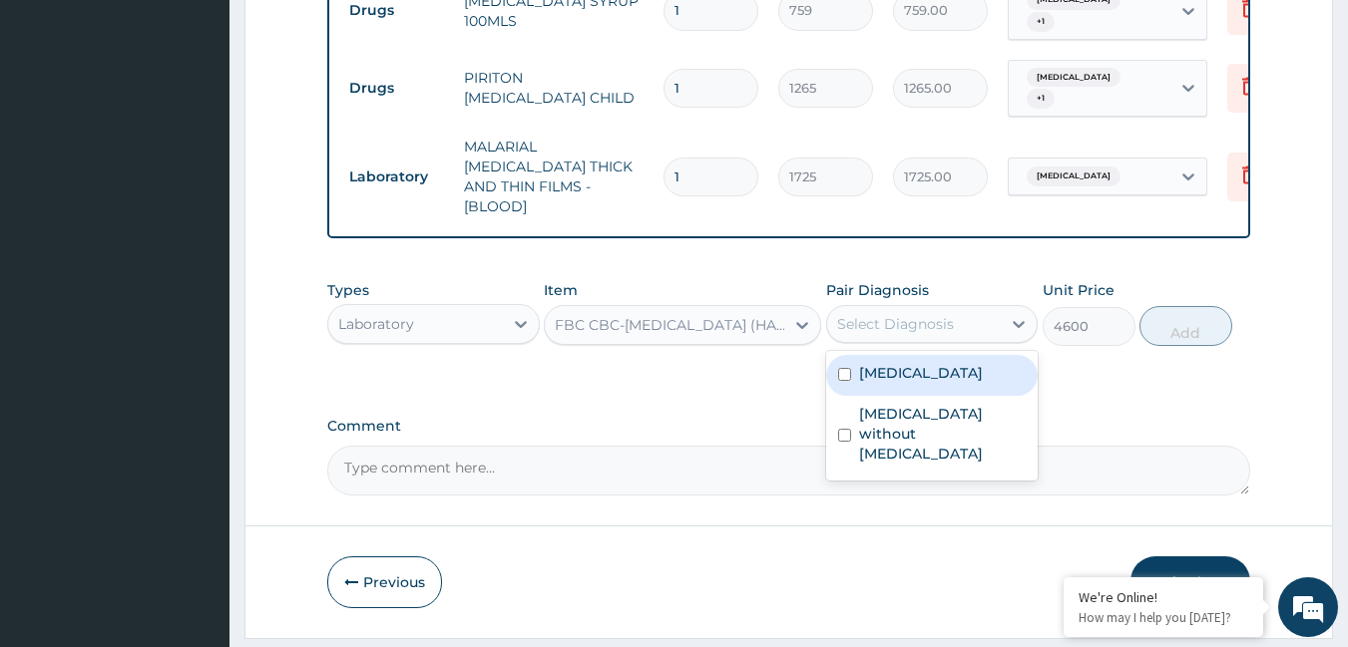
drag, startPoint x: 890, startPoint y: 312, endPoint x: 882, endPoint y: 334, distance: 23.4
click at [886, 314] on div "Select Diagnosis" at bounding box center [895, 324] width 117 height 20
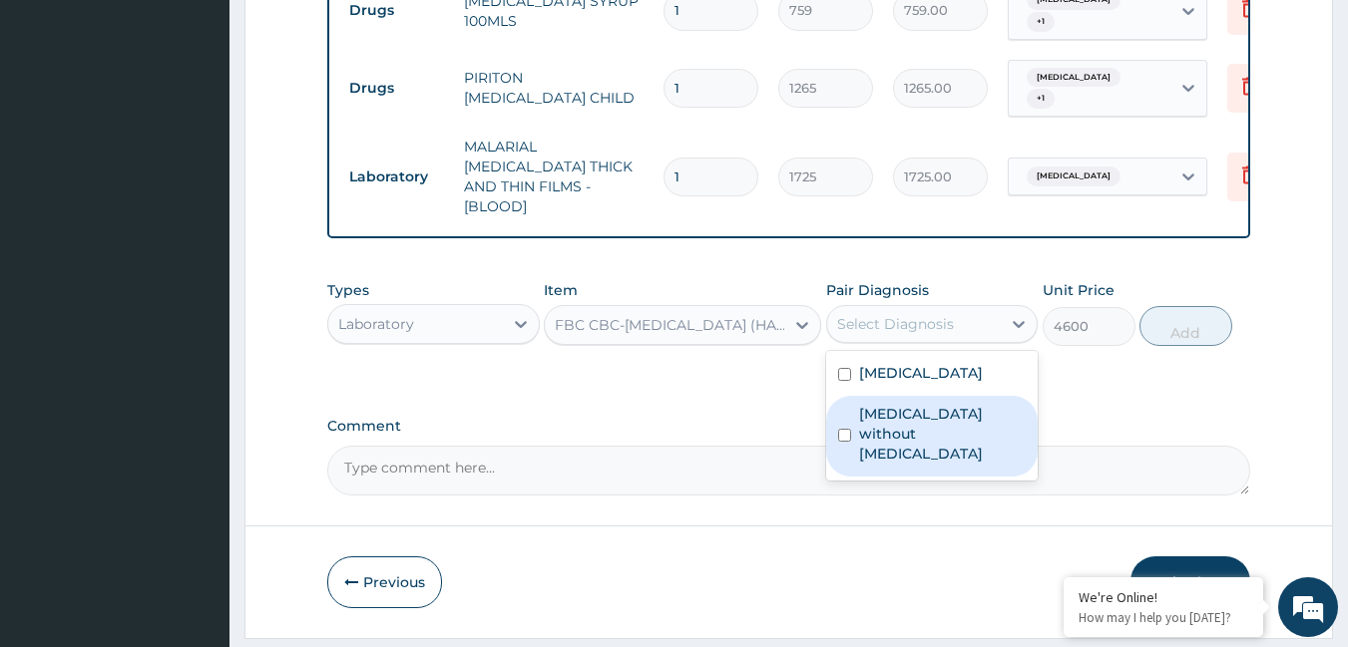
drag, startPoint x: 880, startPoint y: 417, endPoint x: 885, endPoint y: 395, distance: 22.5
click at [882, 414] on label "[MEDICAL_DATA] without [MEDICAL_DATA]" at bounding box center [943, 434] width 168 height 60
checkbox input "true"
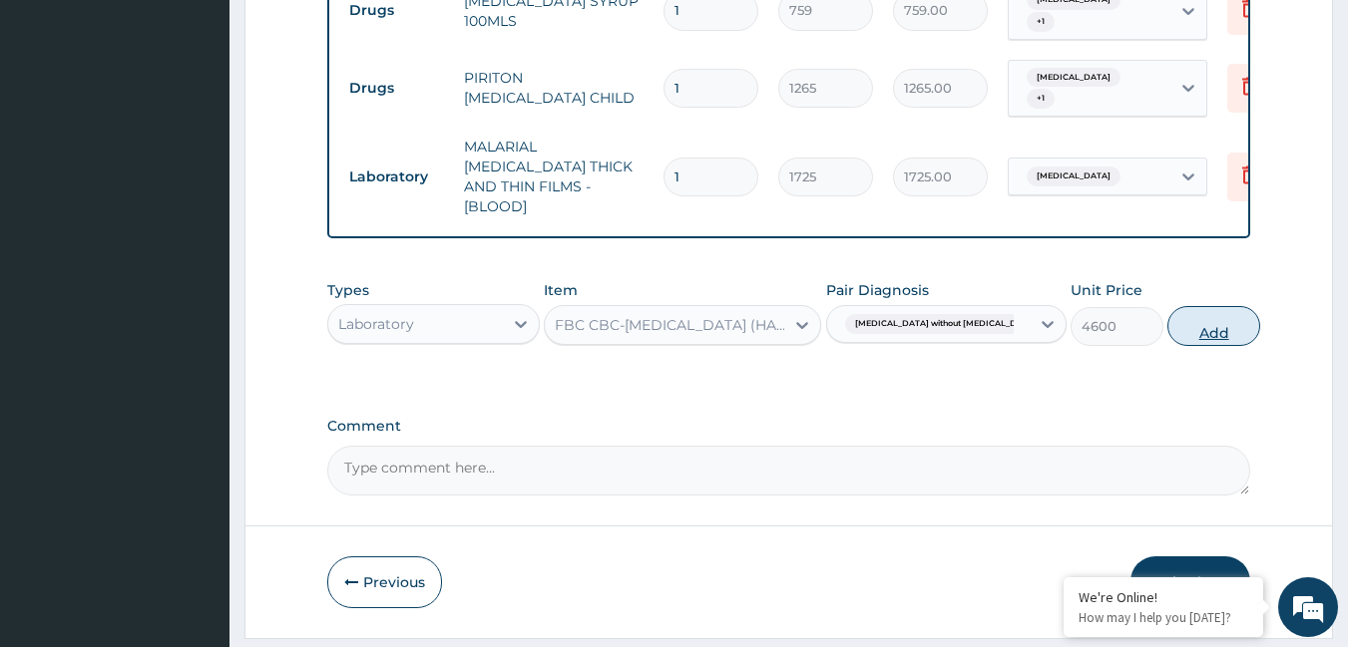
click at [1171, 323] on button "Add" at bounding box center [1213, 326] width 93 height 40
type input "0"
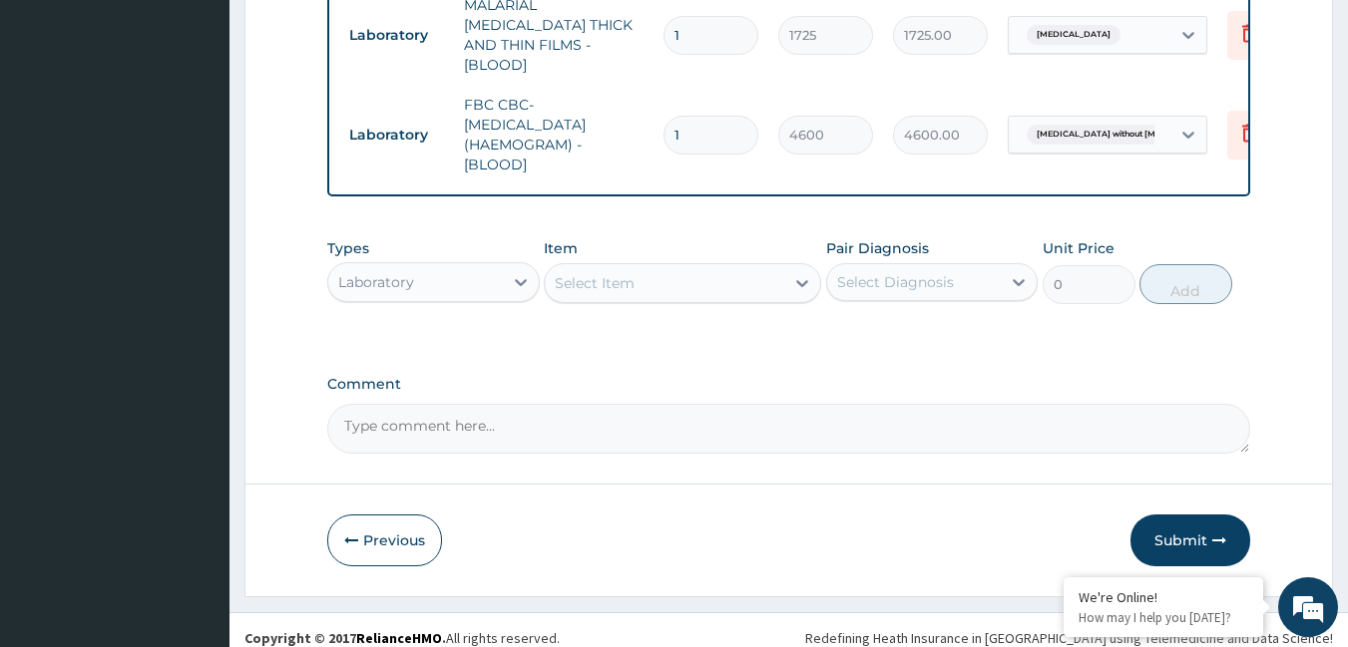
scroll to position [1371, 0]
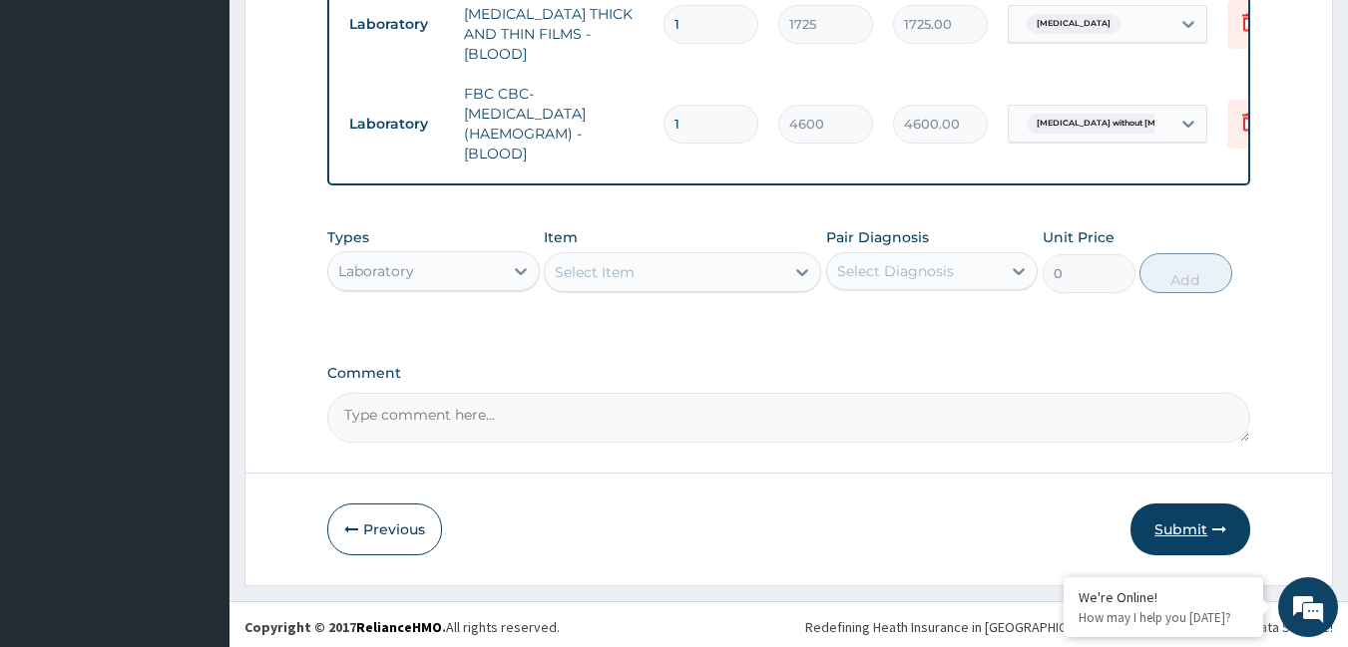
click at [1190, 515] on button "Submit" at bounding box center [1190, 530] width 120 height 52
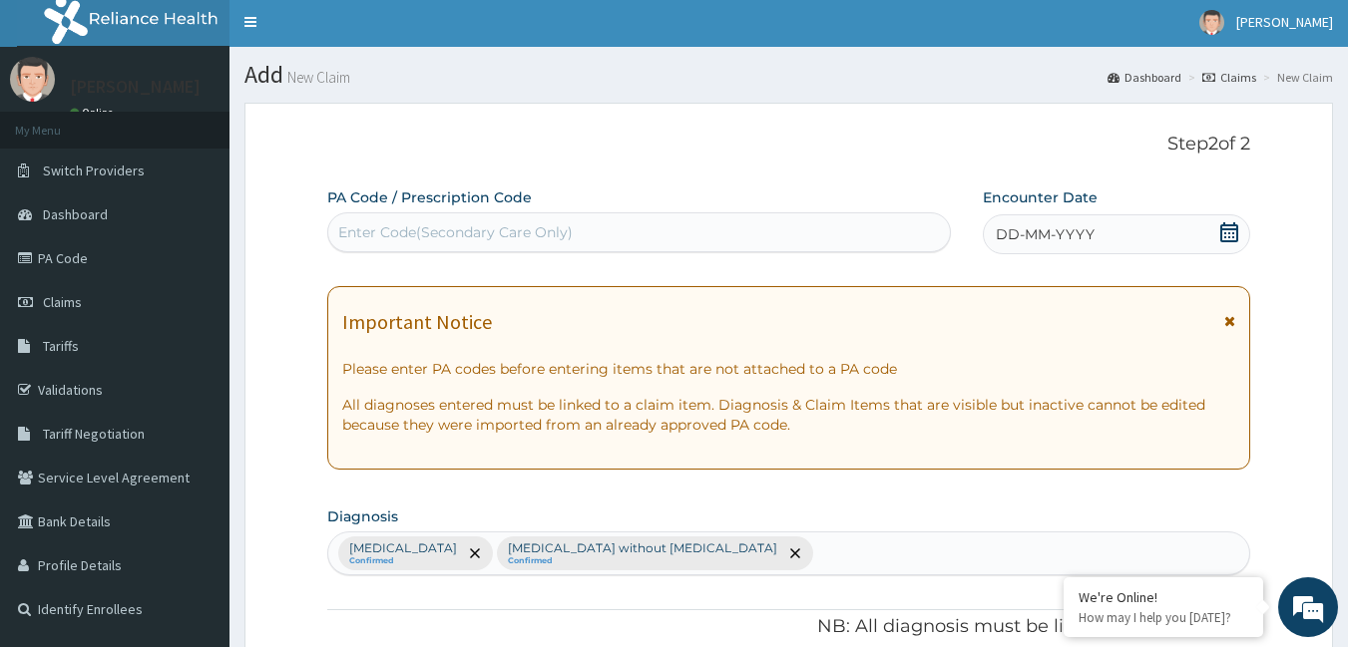
scroll to position [0, 0]
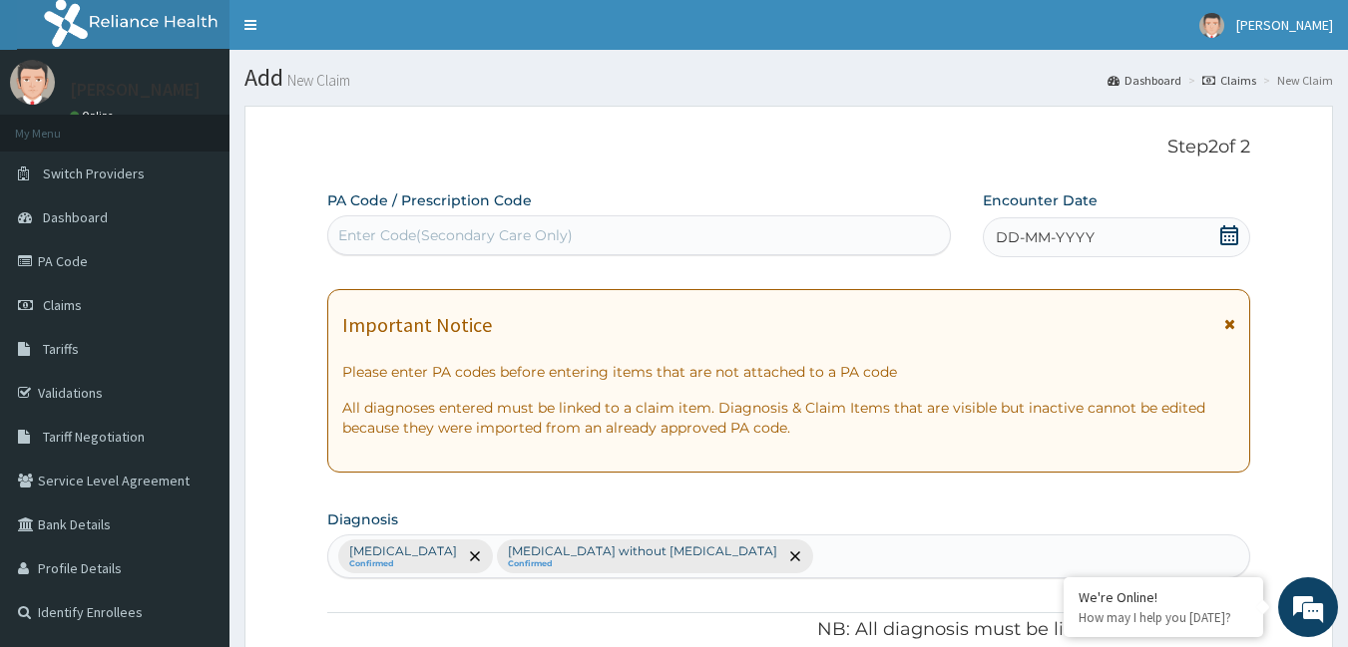
click at [1076, 235] on span "DD-MM-YYYY" at bounding box center [1045, 237] width 99 height 20
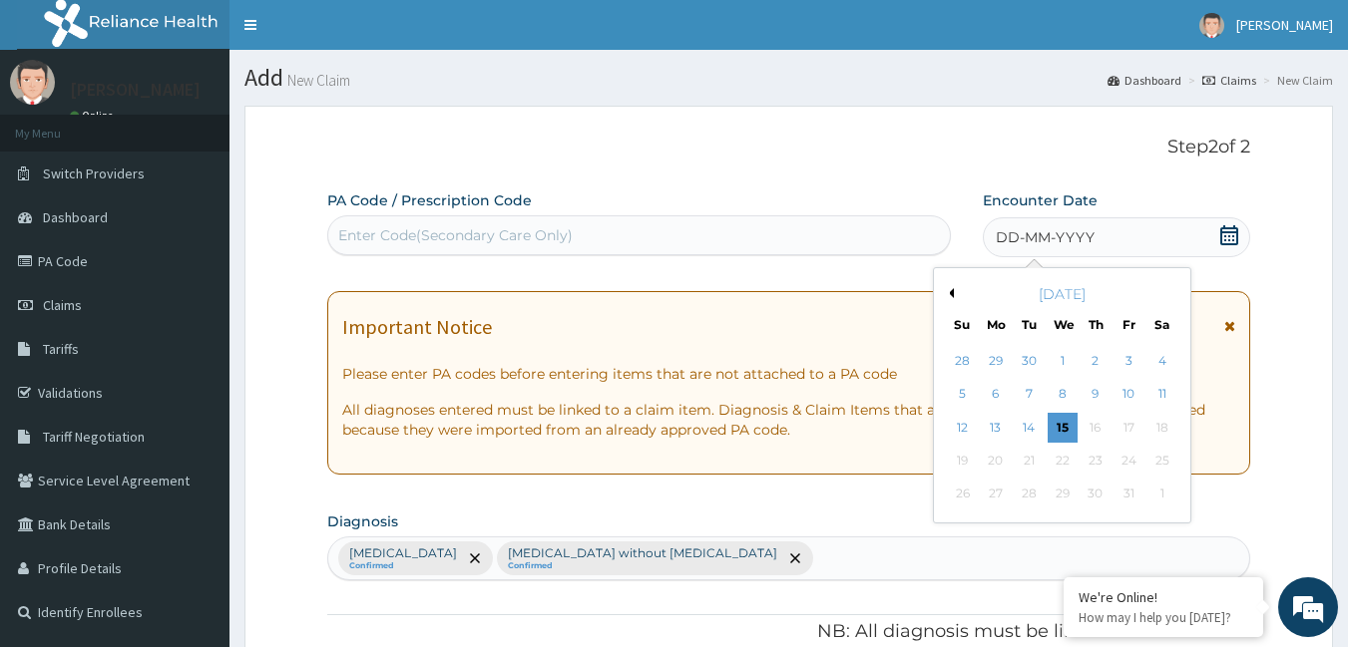
click at [953, 290] on button "Previous Month" at bounding box center [949, 293] width 10 height 10
click at [1096, 368] on div "4" at bounding box center [1095, 361] width 30 height 30
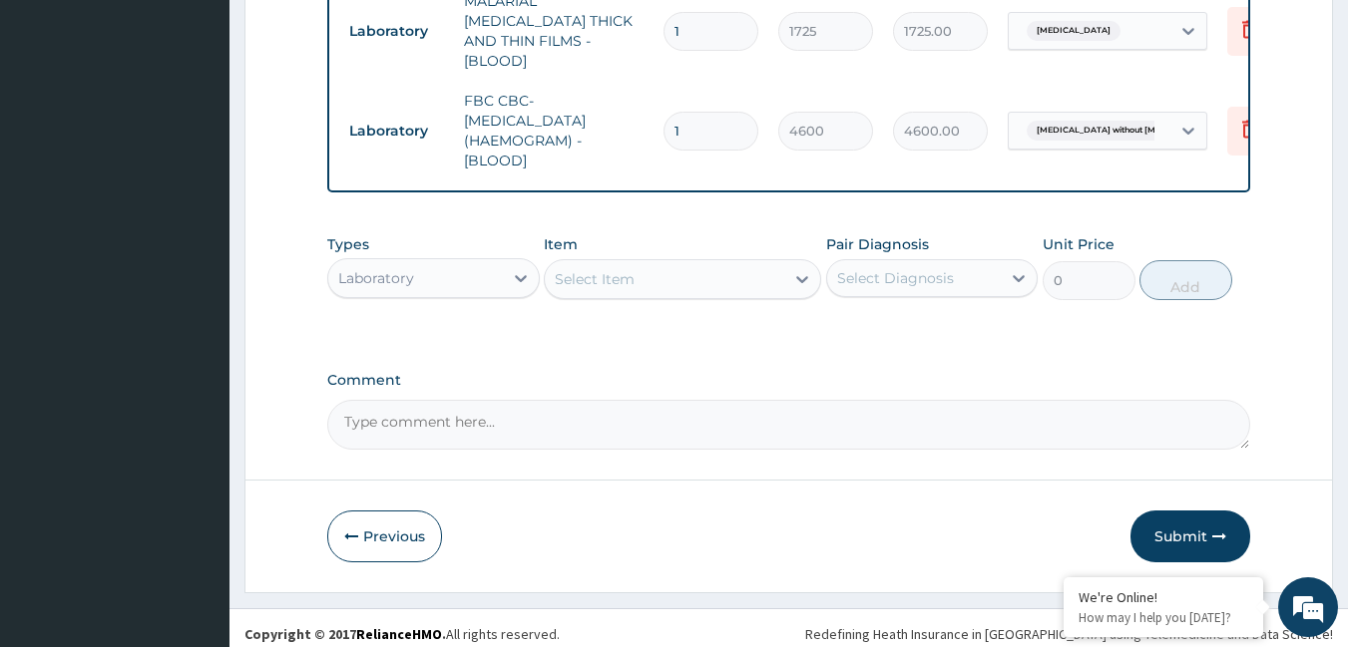
scroll to position [1371, 0]
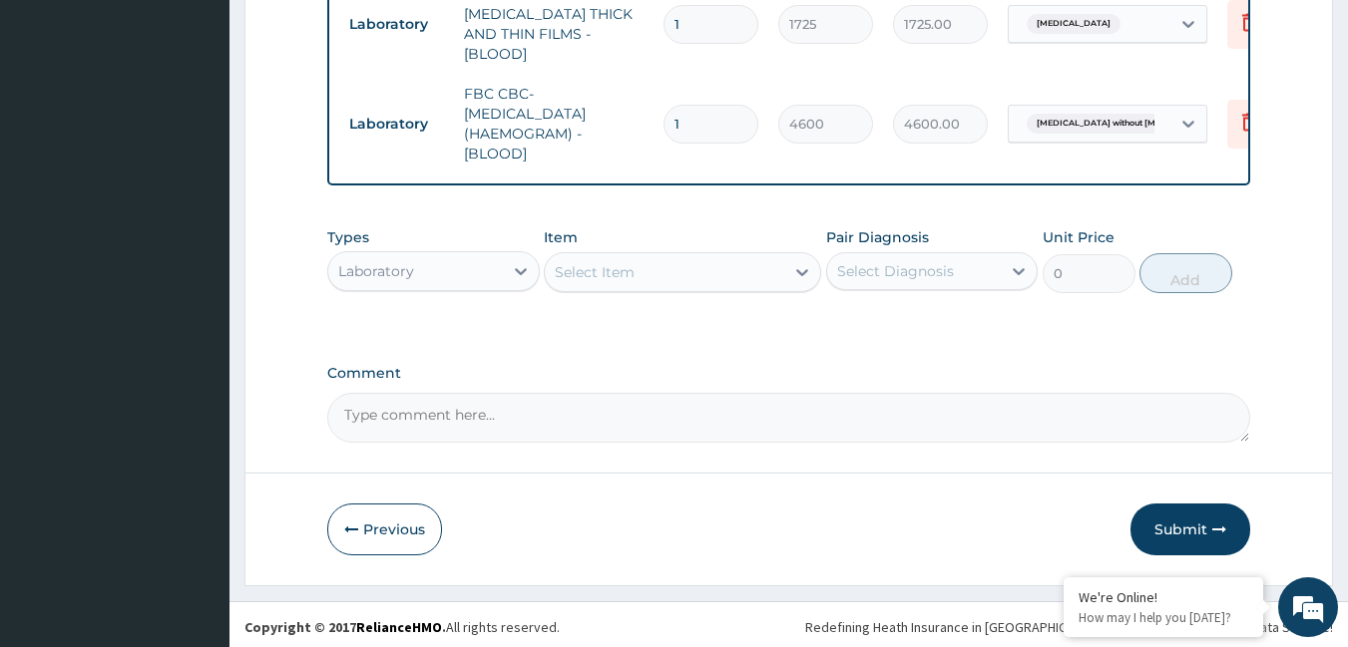
click at [1158, 516] on button "Submit" at bounding box center [1190, 530] width 120 height 52
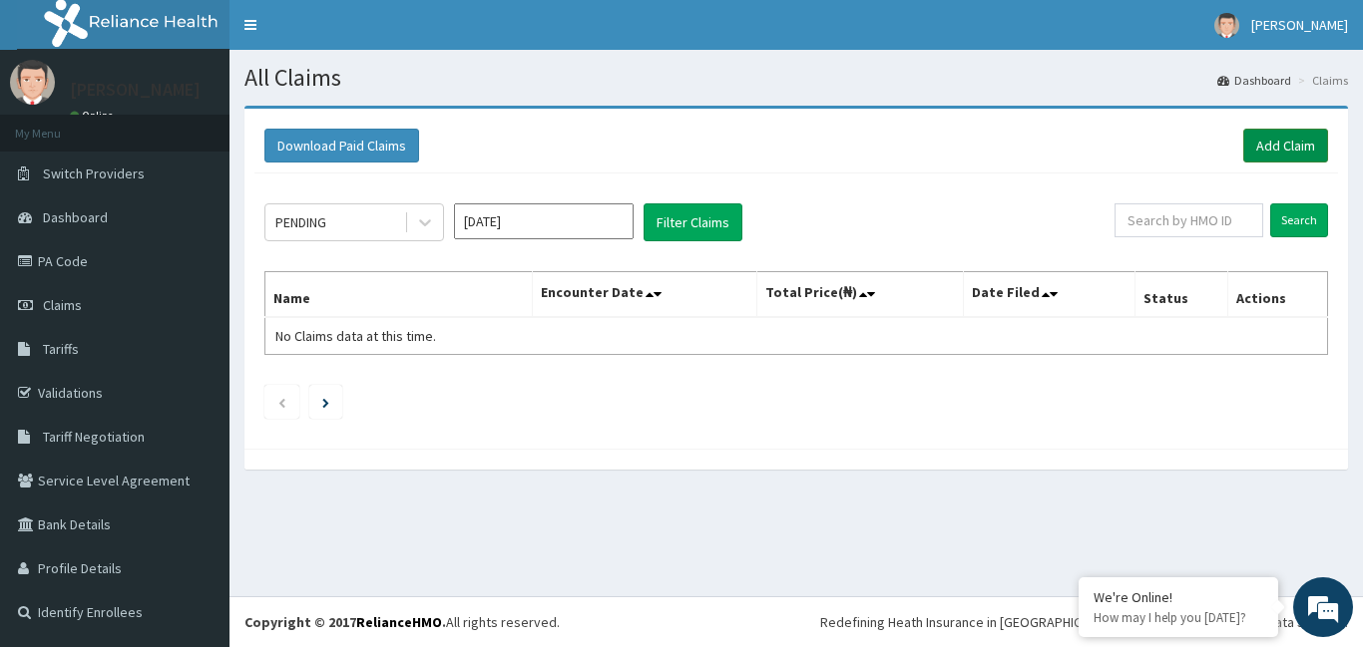
click at [1271, 148] on link "Add Claim" at bounding box center [1285, 146] width 85 height 34
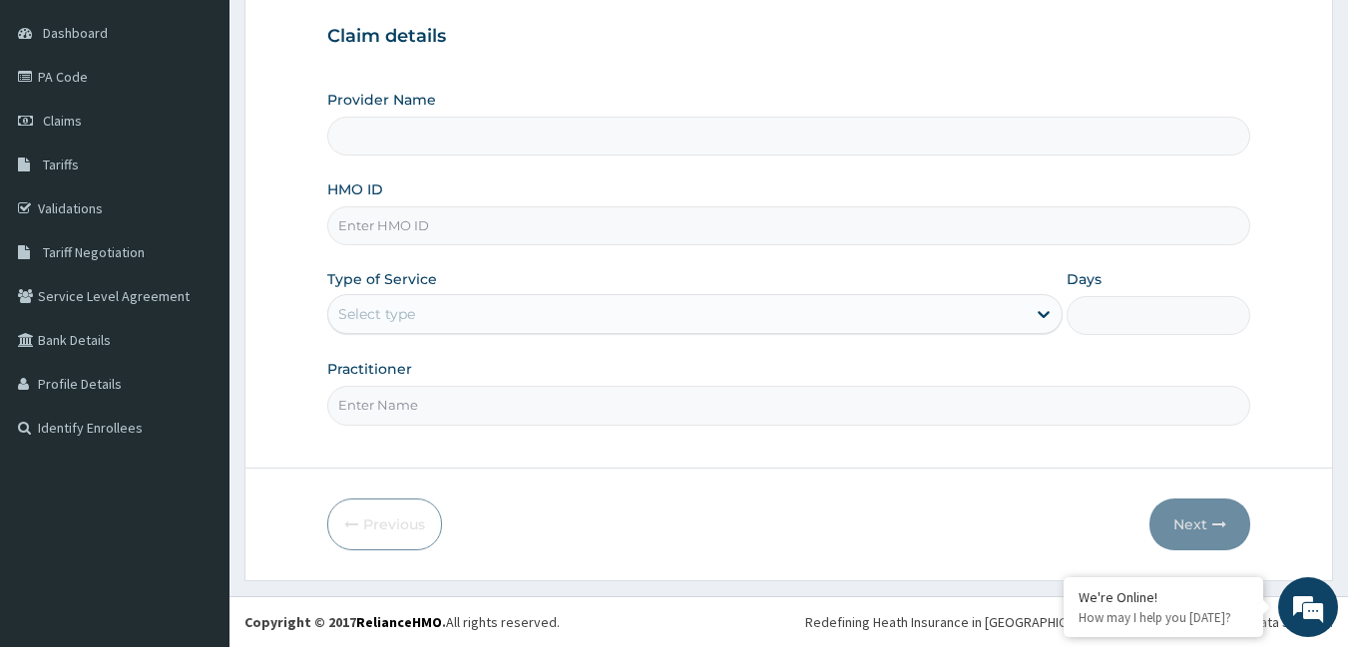
click at [359, 218] on input "HMO ID" at bounding box center [789, 226] width 924 height 39
type input "[GEOGRAPHIC_DATA]"
type input "lbp/10090/b"
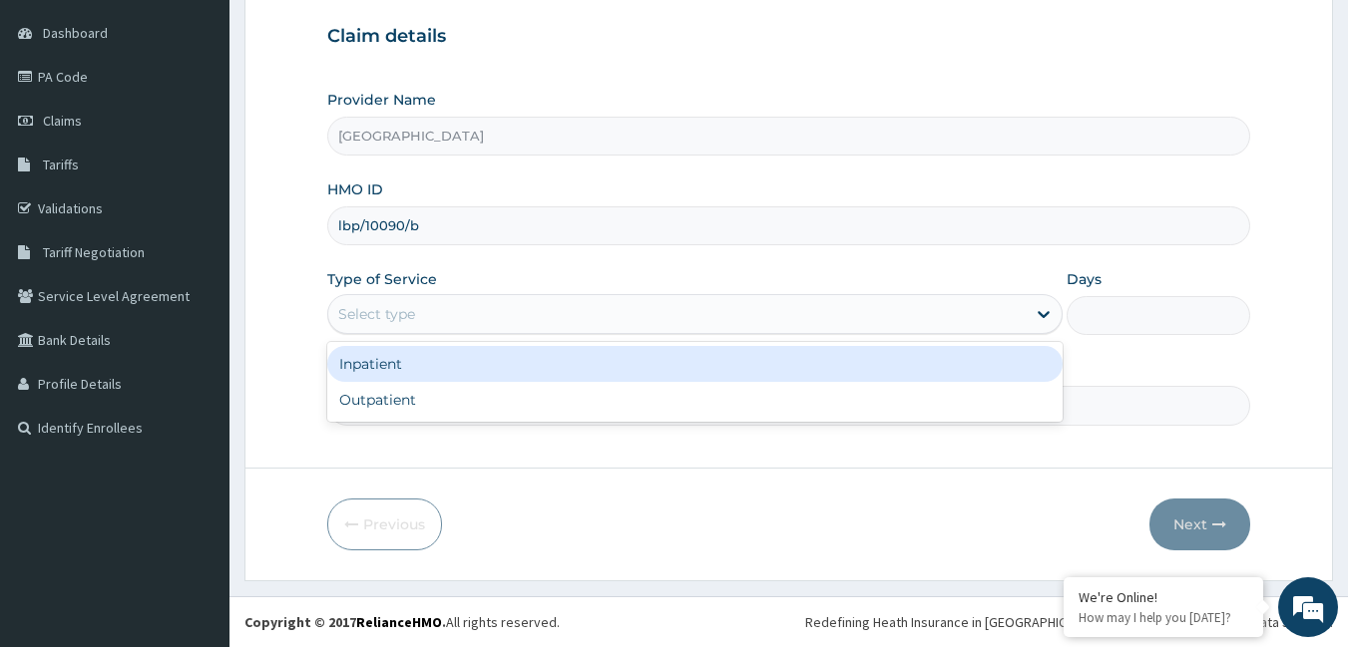
click at [335, 304] on div "Select type" at bounding box center [676, 314] width 697 height 32
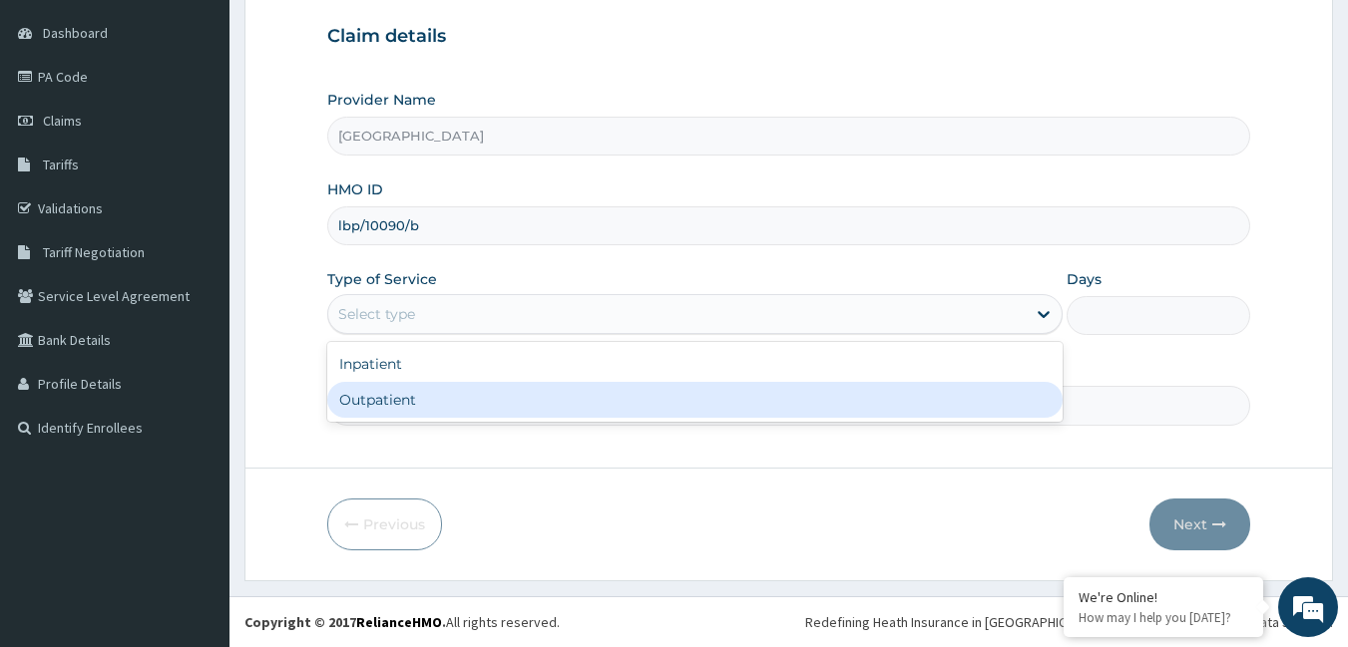
click at [396, 397] on div "Outpatient" at bounding box center [694, 400] width 735 height 36
type input "1"
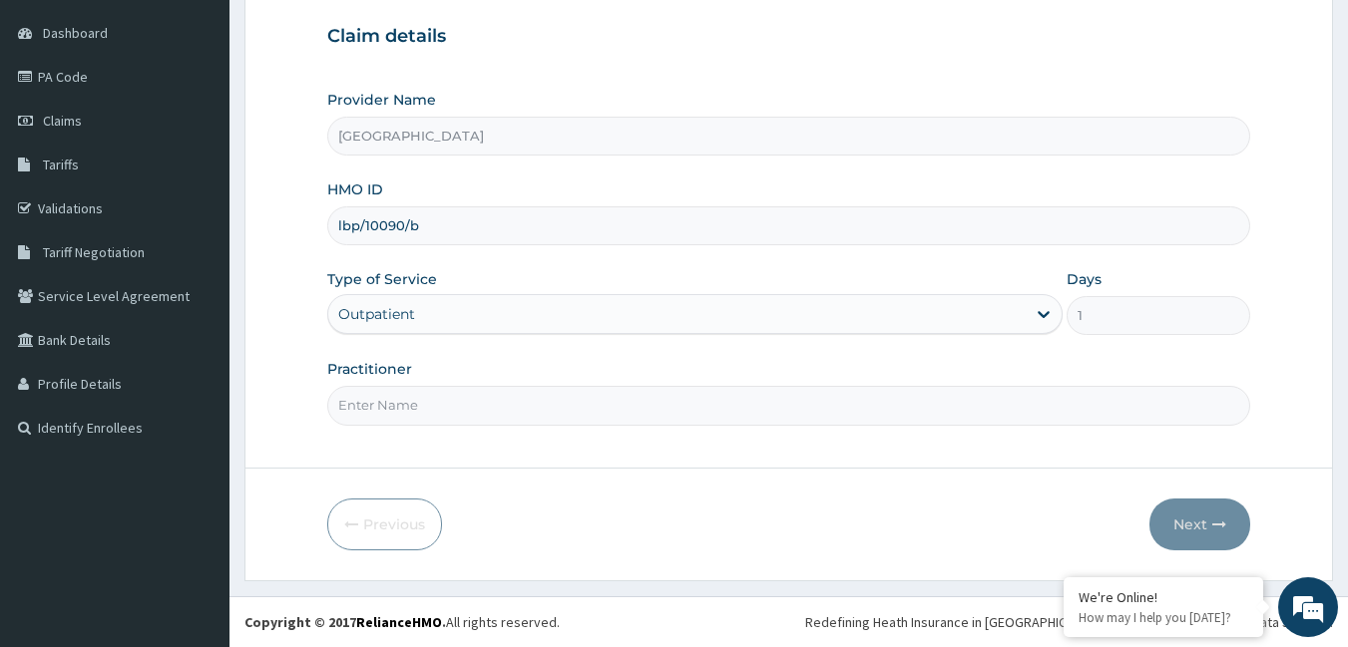
click at [463, 398] on input "Practitioner" at bounding box center [789, 405] width 924 height 39
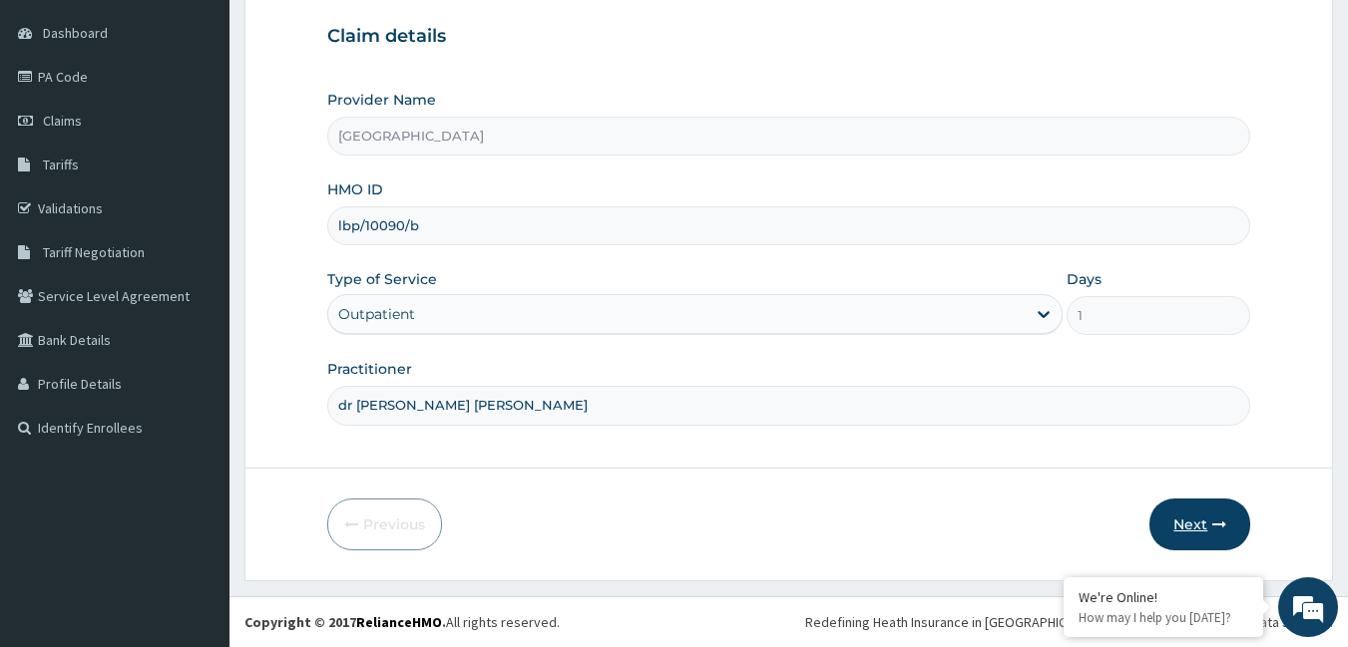
type input "dr [PERSON_NAME] [PERSON_NAME]"
click at [1185, 529] on button "Next" at bounding box center [1199, 525] width 101 height 52
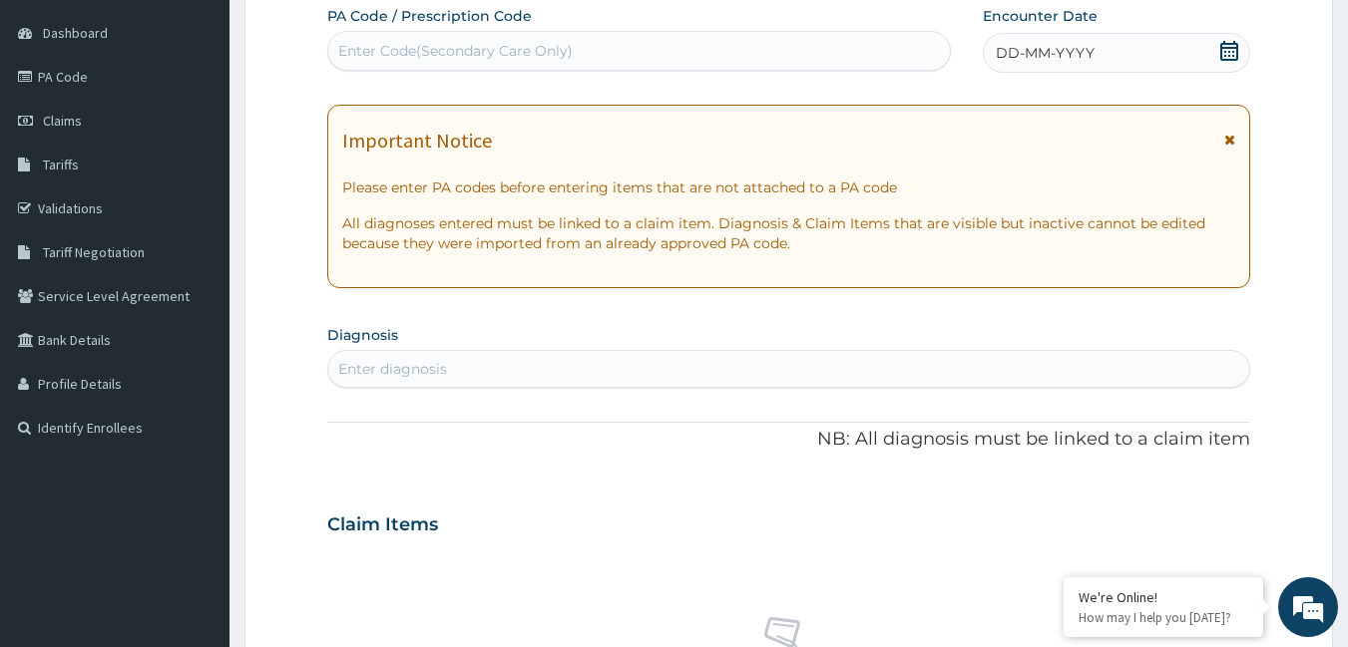
click at [1064, 57] on span "DD-MM-YYYY" at bounding box center [1045, 53] width 99 height 20
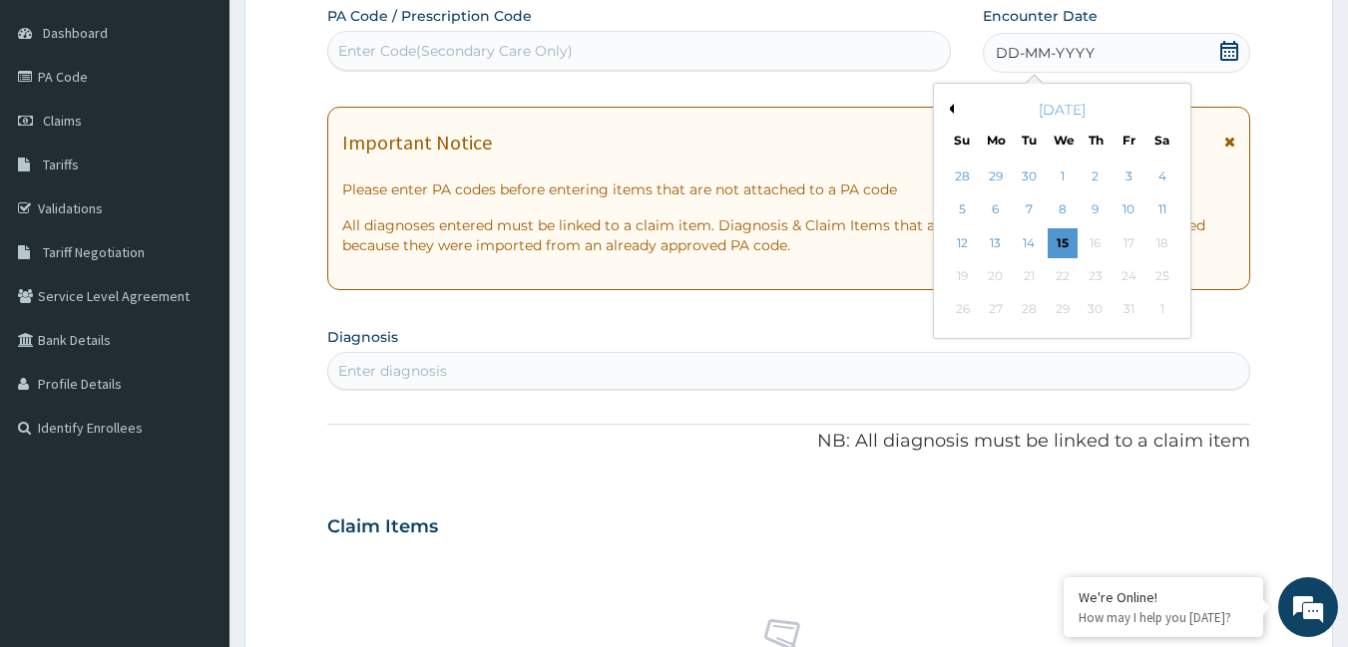
click at [951, 102] on div "[DATE]" at bounding box center [1062, 110] width 240 height 20
click at [953, 108] on button "Previous Month" at bounding box center [949, 109] width 10 height 10
click at [1032, 203] on div "9" at bounding box center [1030, 211] width 30 height 30
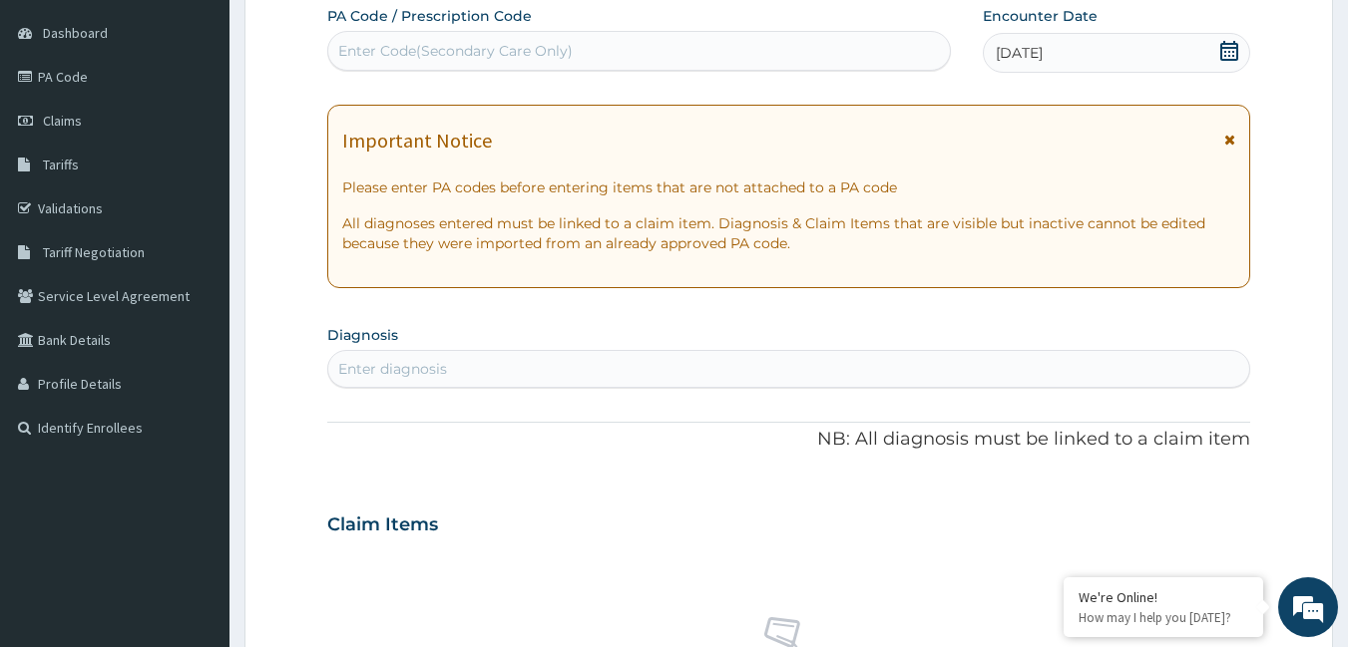
click at [471, 351] on section "Diagnosis Enter diagnosis" at bounding box center [789, 354] width 924 height 68
click at [479, 368] on div "Enter diagnosis" at bounding box center [789, 369] width 922 height 32
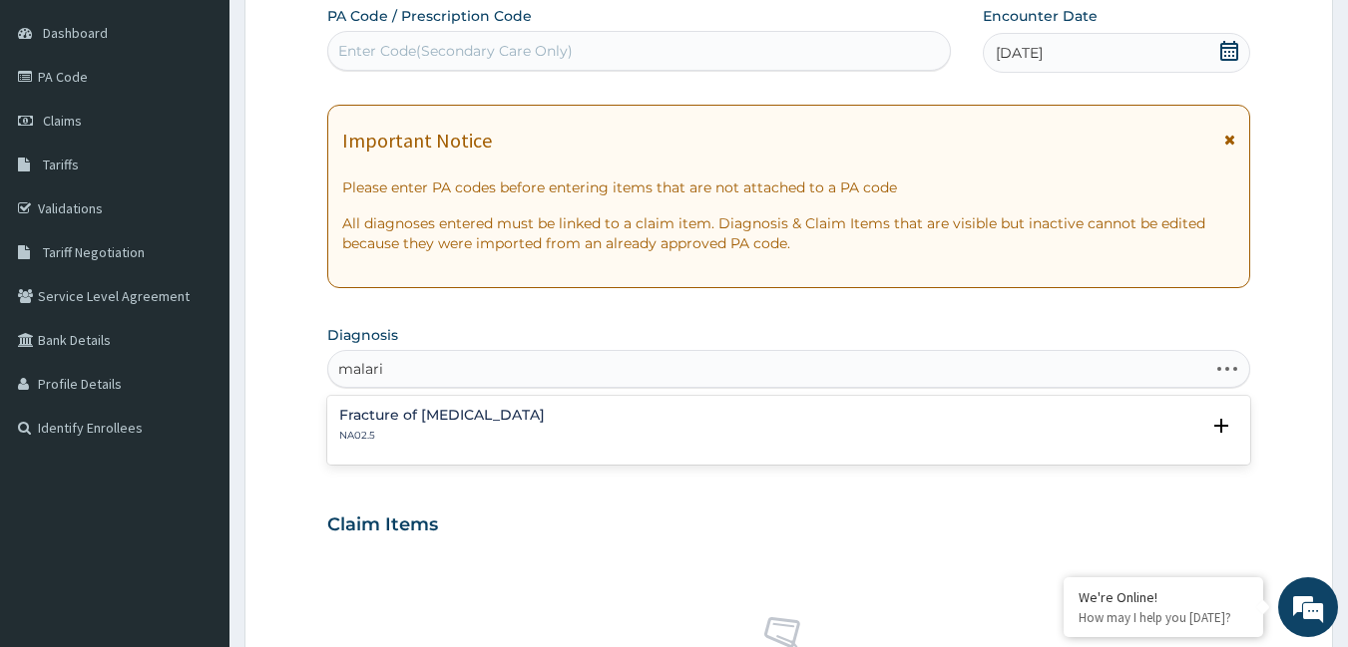
type input "[MEDICAL_DATA]"
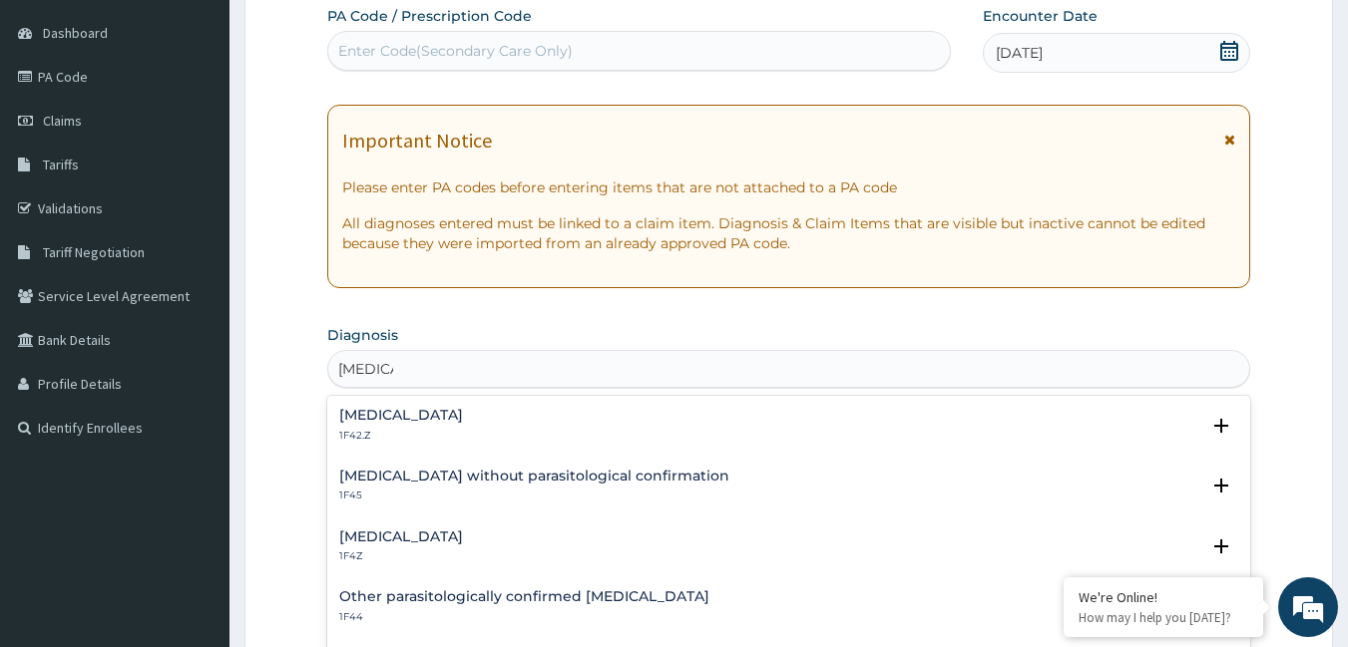
click at [453, 534] on h4 "Malaria, unspecified" at bounding box center [401, 537] width 124 height 15
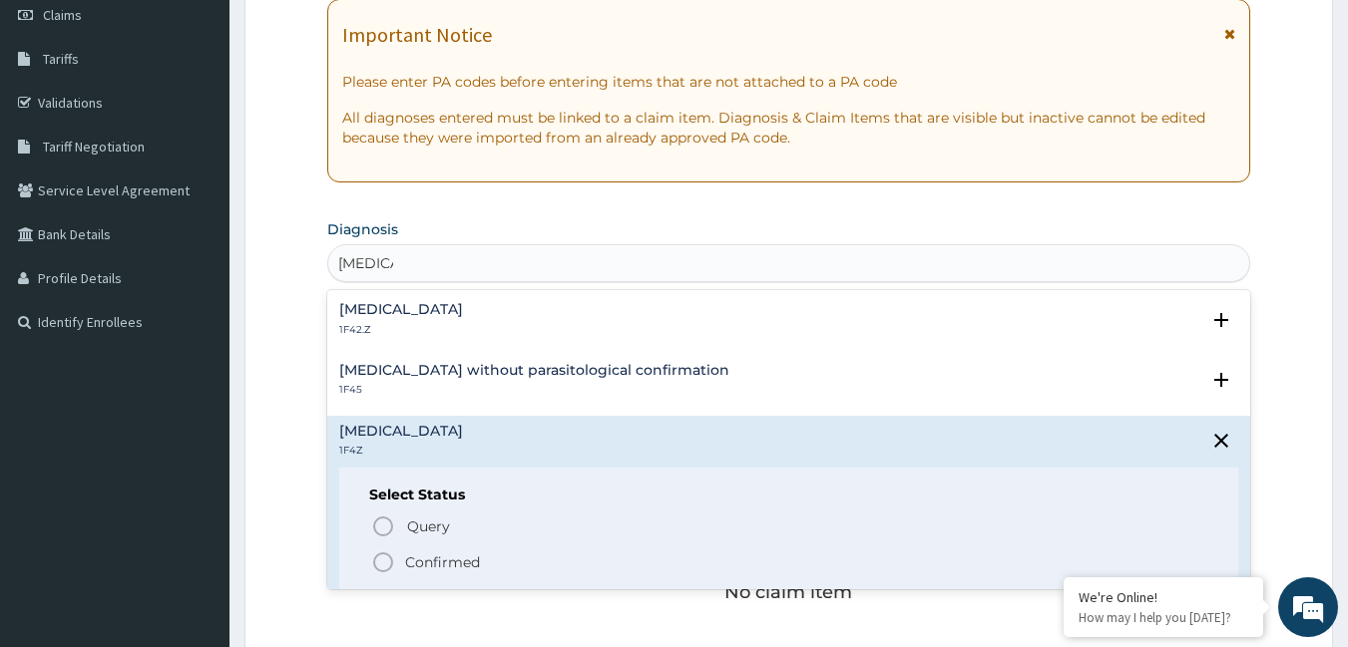
scroll to position [384, 0]
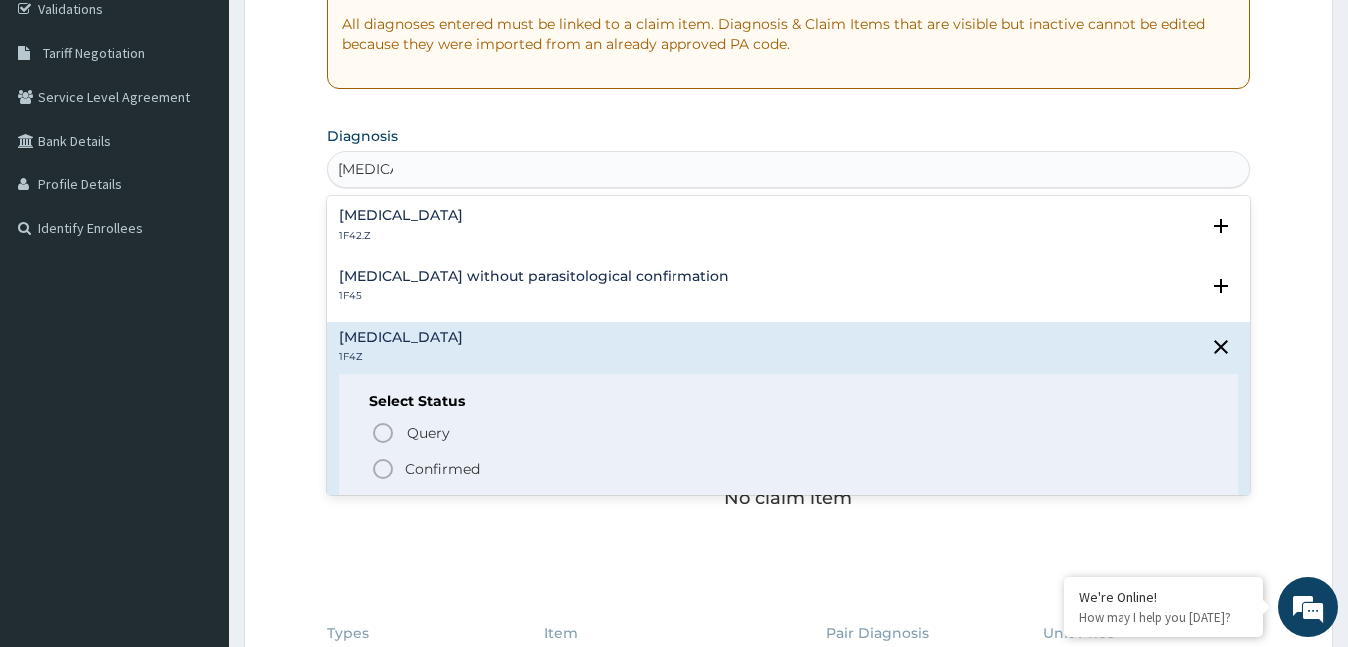
click at [441, 464] on p "Confirmed" at bounding box center [442, 469] width 75 height 20
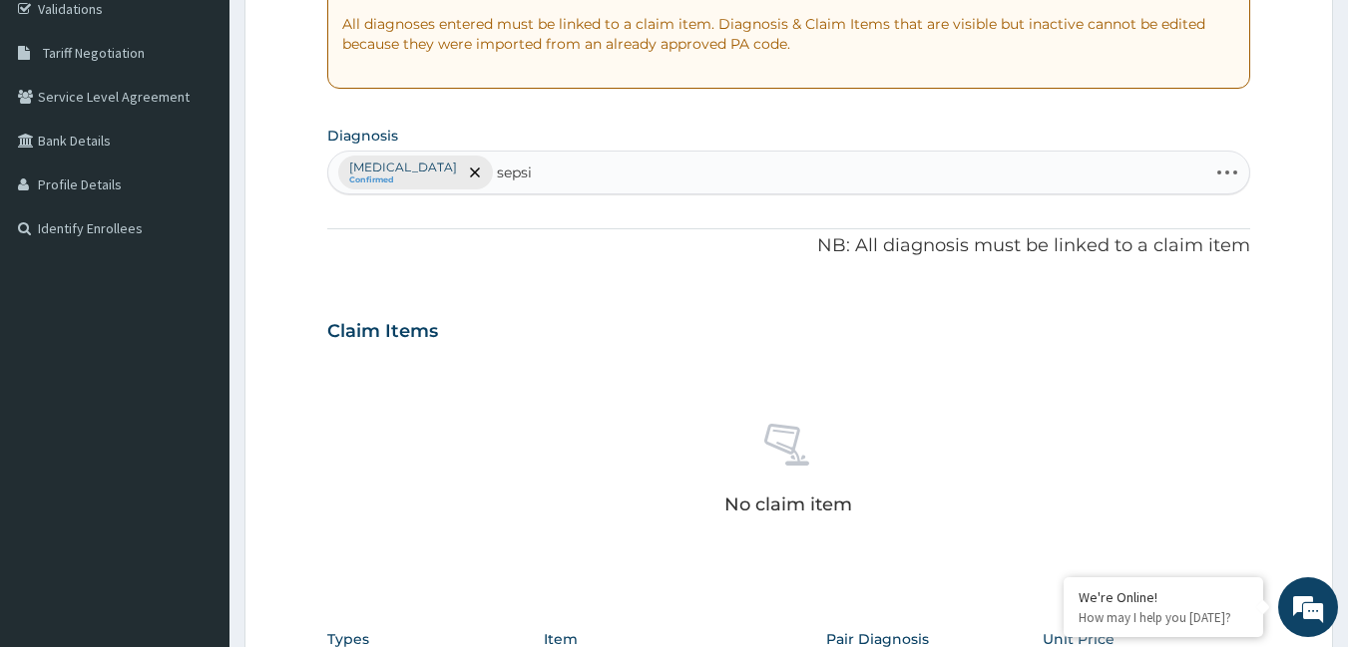
type input "sepsis"
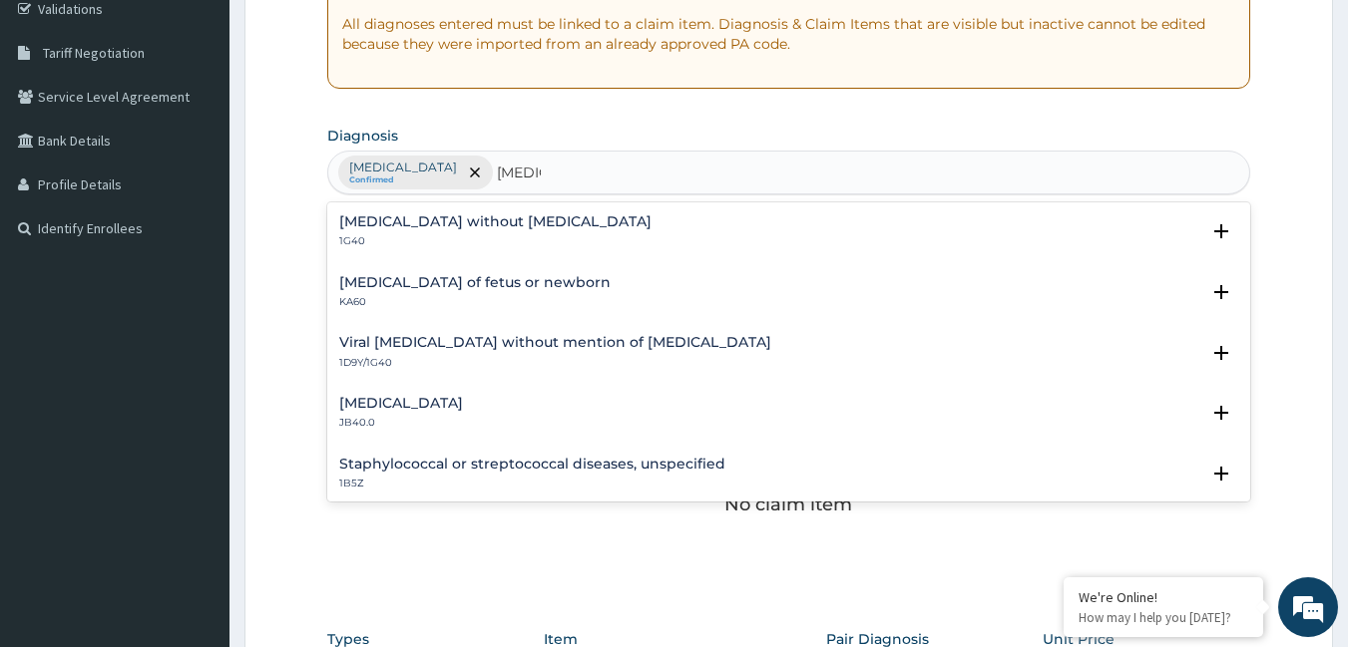
click at [406, 223] on h4 "Sepsis without septic shock" at bounding box center [495, 221] width 312 height 15
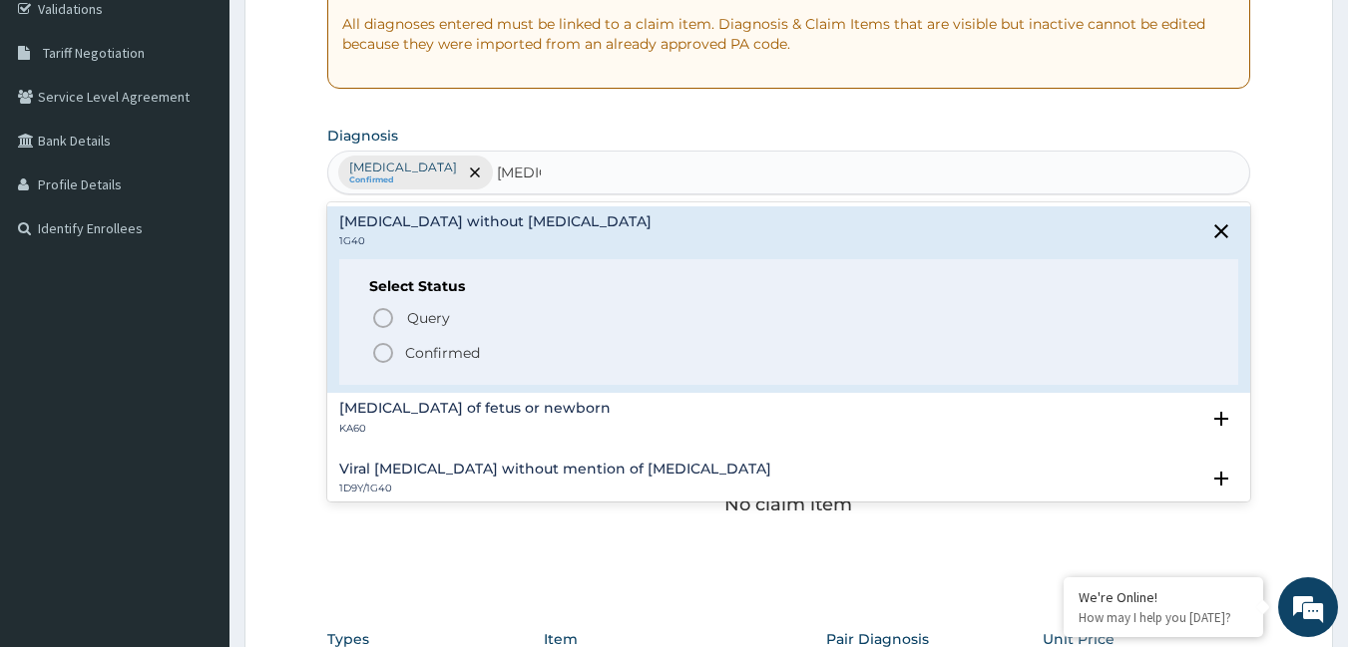
click at [376, 349] on icon "status option filled" at bounding box center [383, 353] width 24 height 24
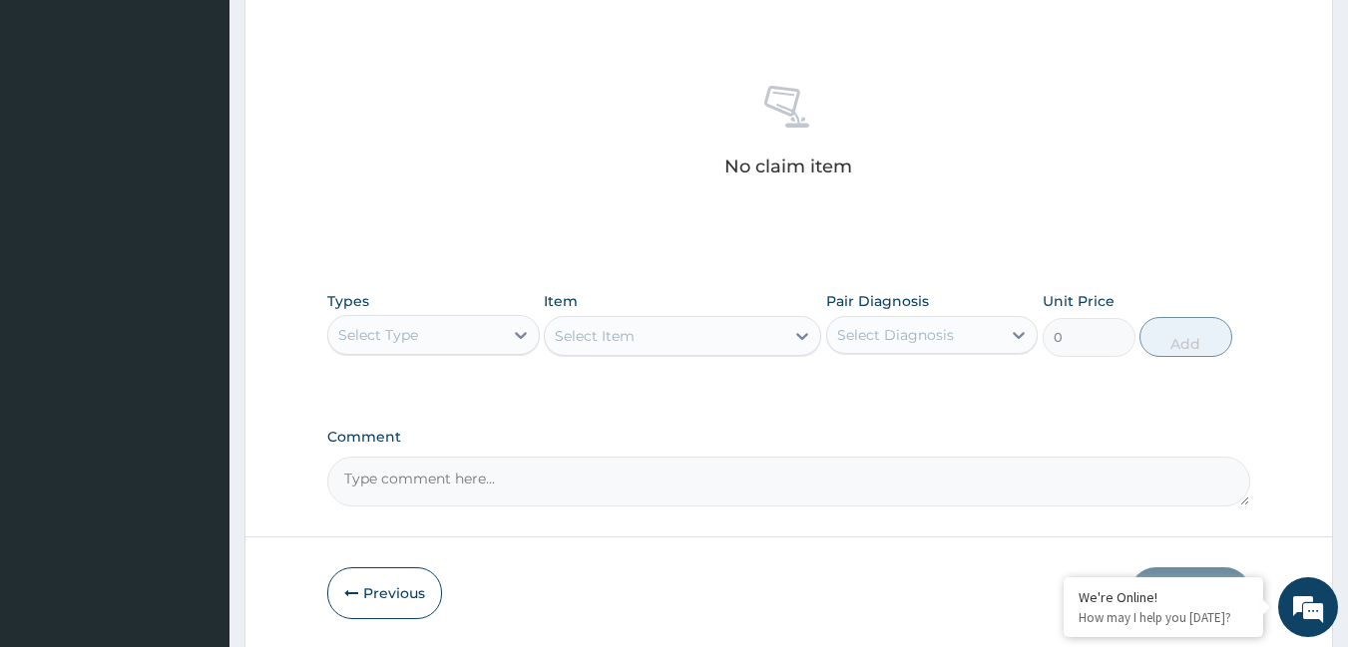
scroll to position [783, 0]
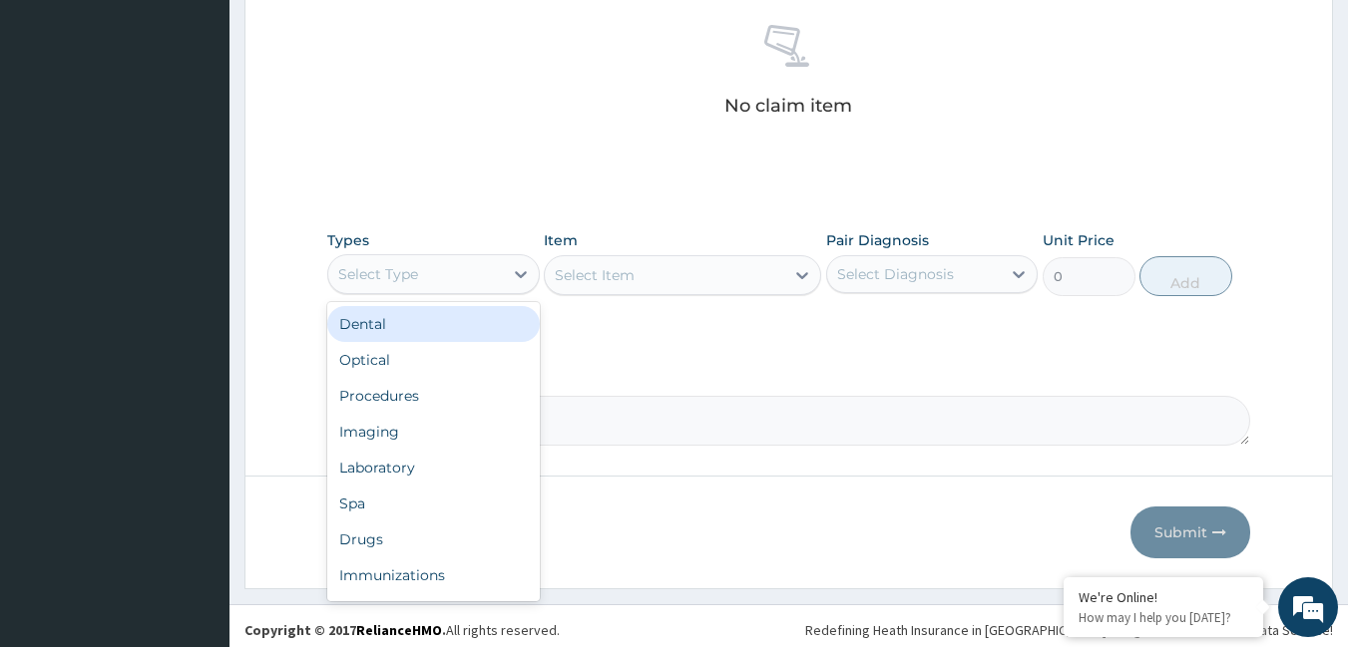
click at [493, 269] on div "Select Type" at bounding box center [415, 274] width 175 height 32
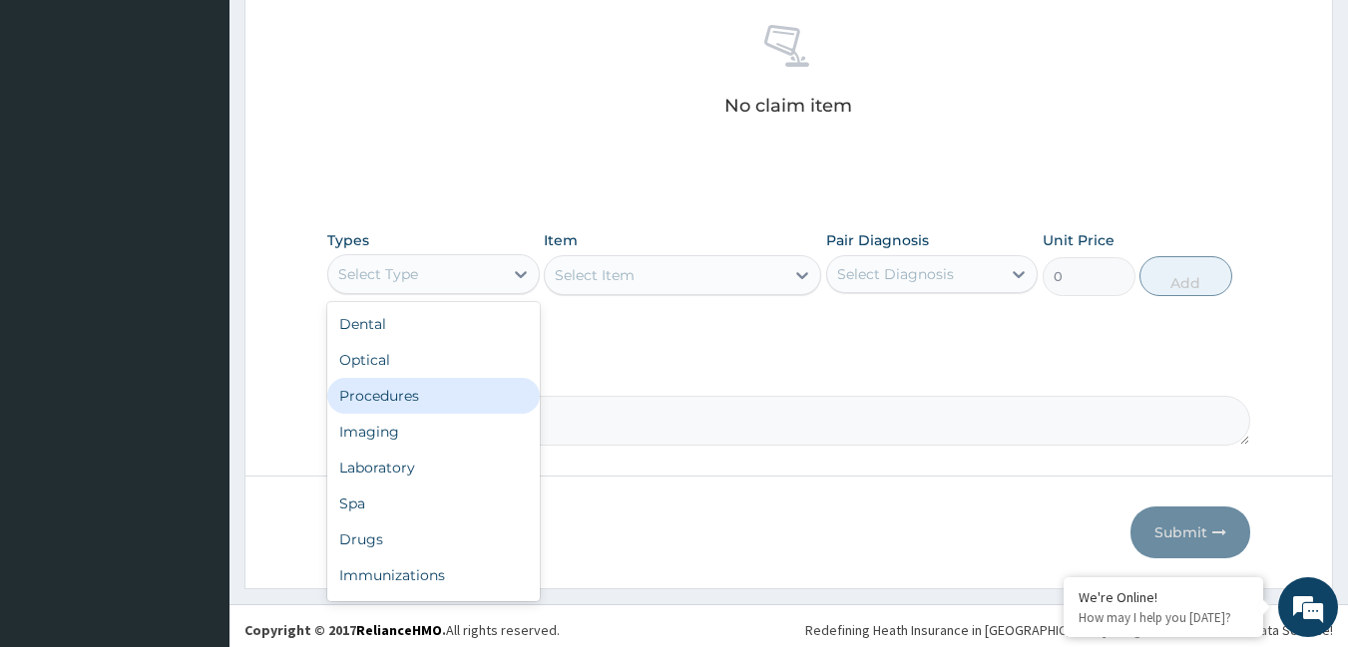
click at [353, 391] on div "Procedures" at bounding box center [433, 396] width 212 height 36
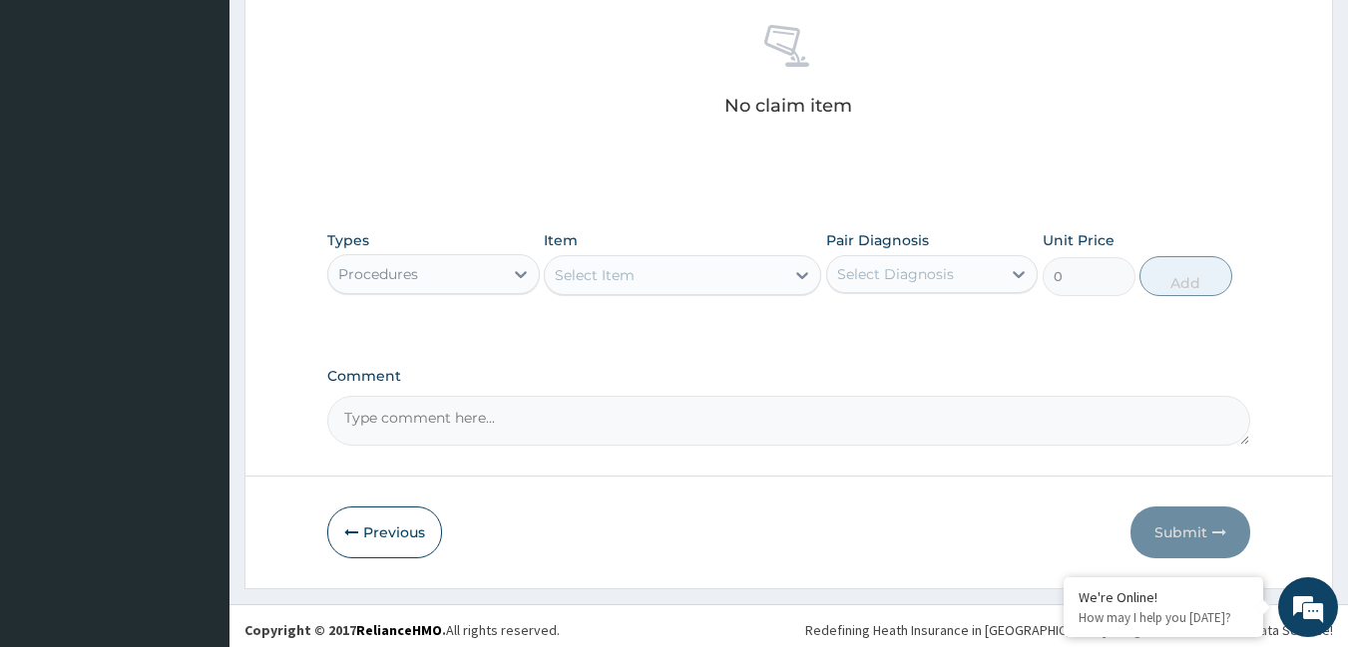
click at [600, 274] on div "Select Item" at bounding box center [682, 275] width 277 height 40
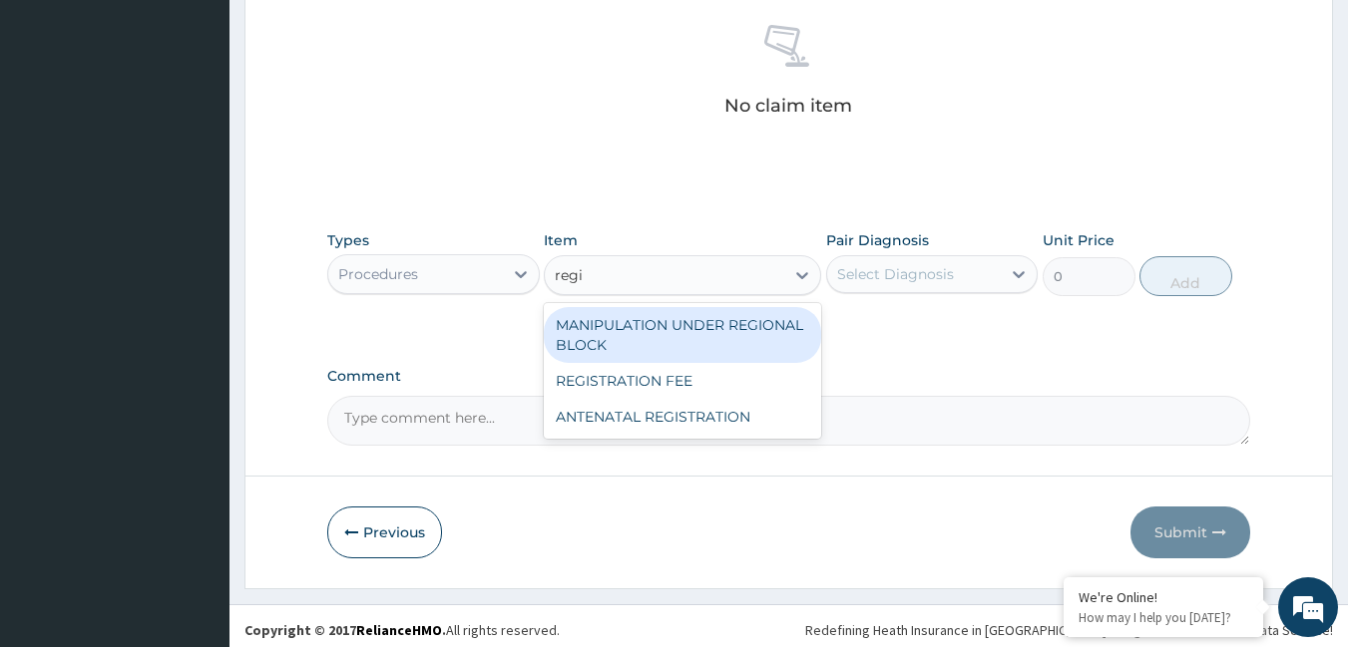
type input "regis"
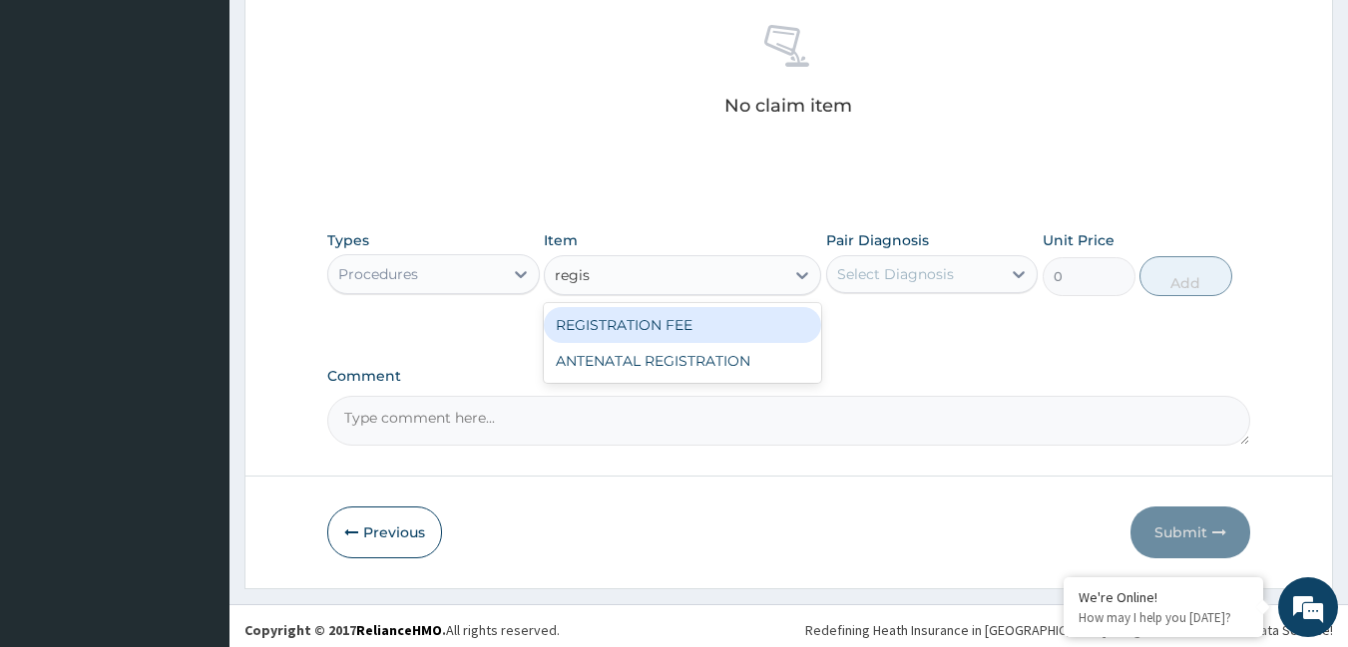
click at [668, 327] on div "REGISTRATION FEE" at bounding box center [682, 325] width 277 height 36
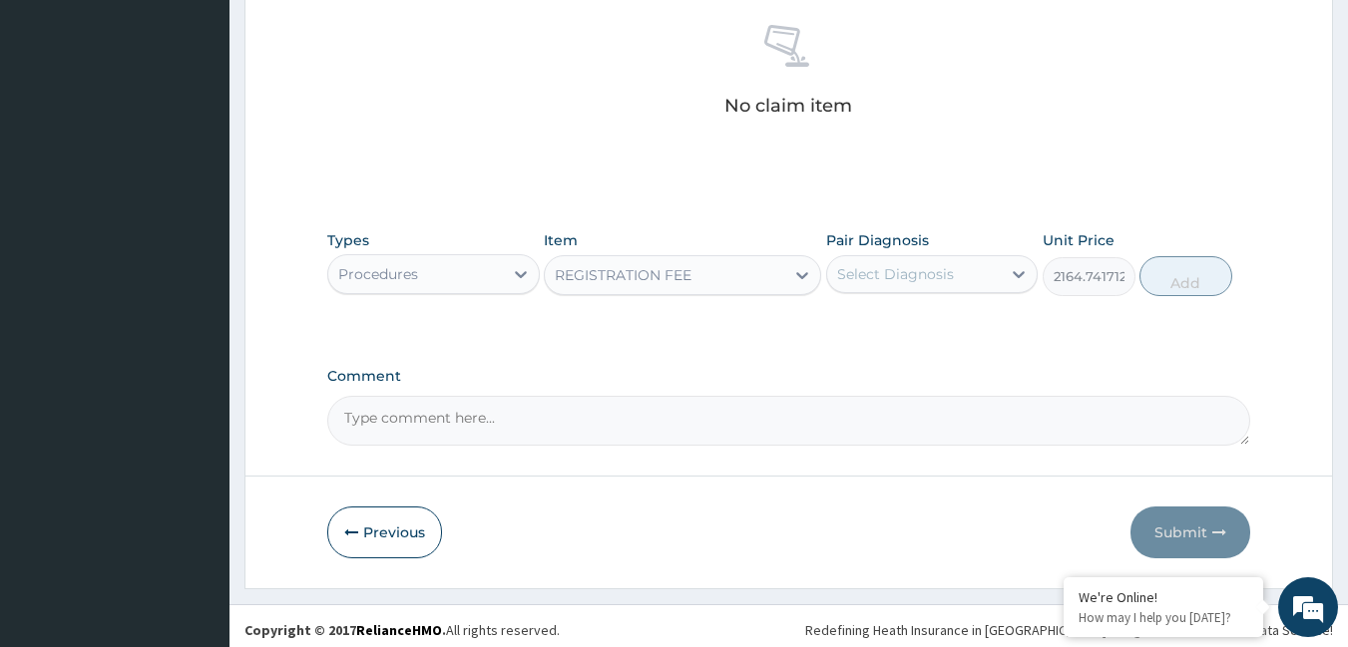
type input "2164.741712362911"
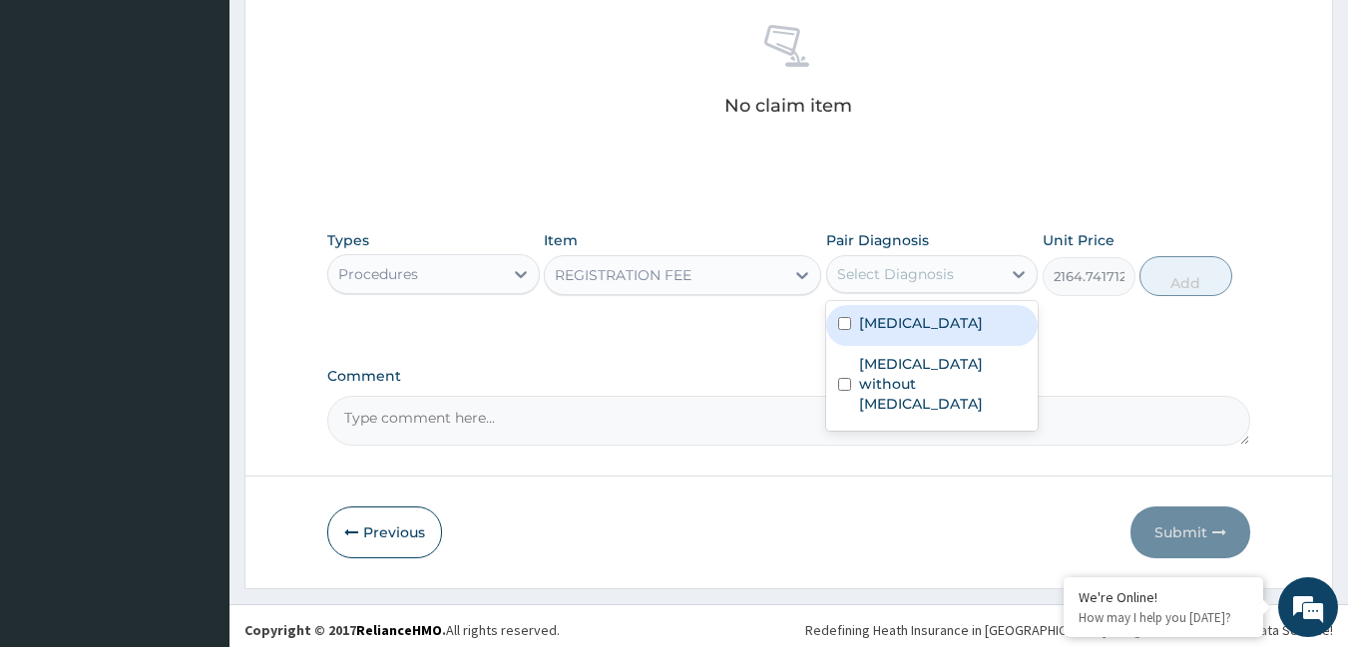
click at [897, 280] on div "Select Diagnosis" at bounding box center [895, 274] width 117 height 20
click at [894, 315] on label "[MEDICAL_DATA]" at bounding box center [921, 323] width 124 height 20
checkbox input "true"
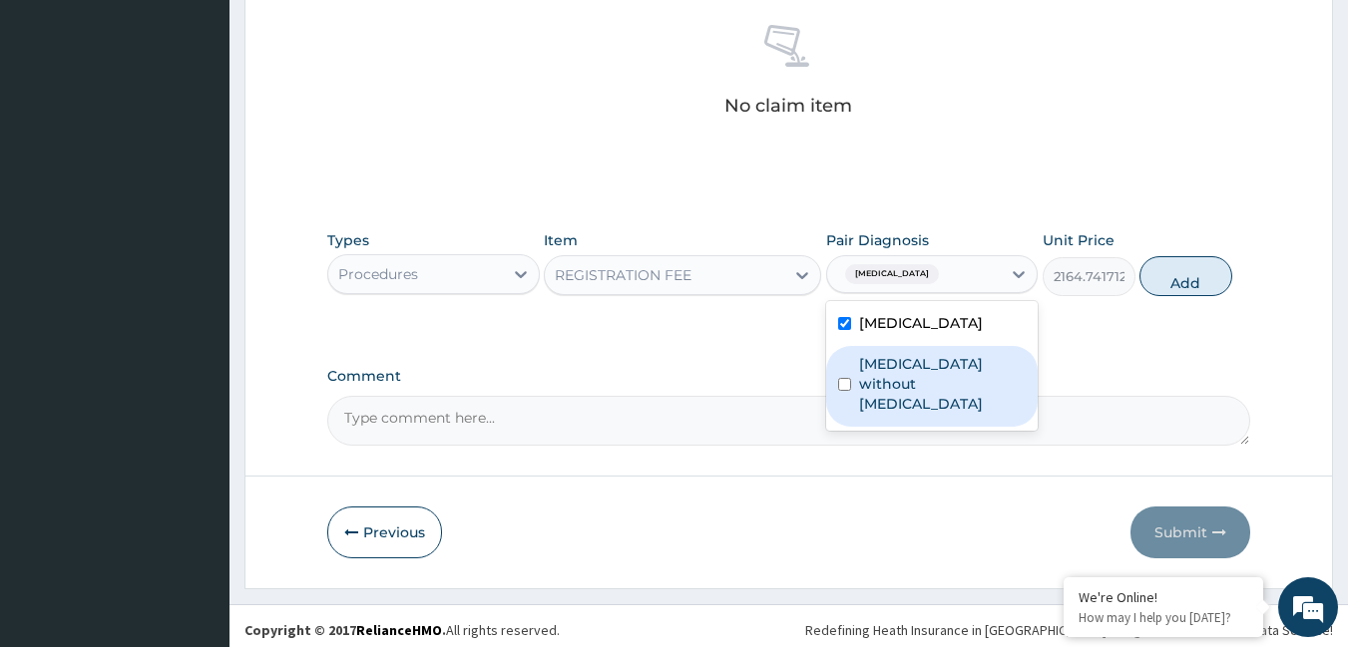
drag, startPoint x: 892, startPoint y: 372, endPoint x: 906, endPoint y: 355, distance: 22.0
click at [893, 372] on label "[MEDICAL_DATA] without [MEDICAL_DATA]" at bounding box center [943, 384] width 168 height 60
checkbox input "true"
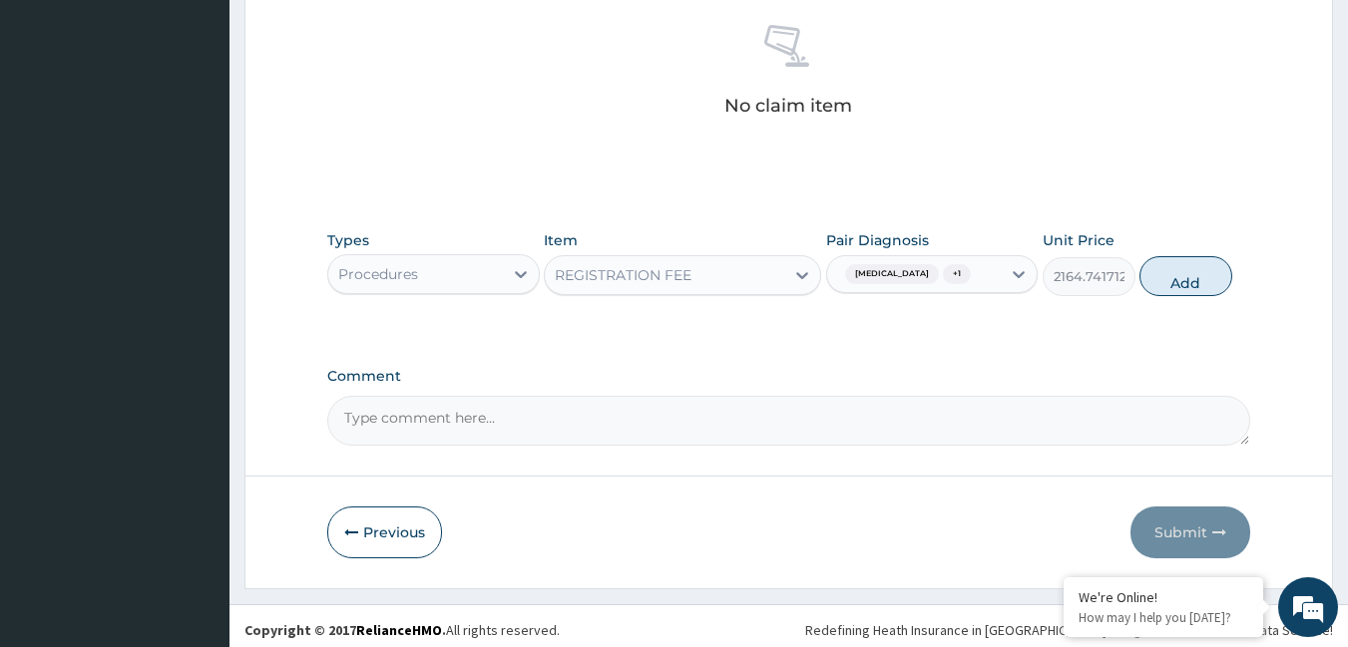
drag, startPoint x: 1175, startPoint y: 286, endPoint x: 1058, endPoint y: 281, distance: 116.8
click at [1173, 286] on button "Add" at bounding box center [1185, 276] width 93 height 40
type input "0"
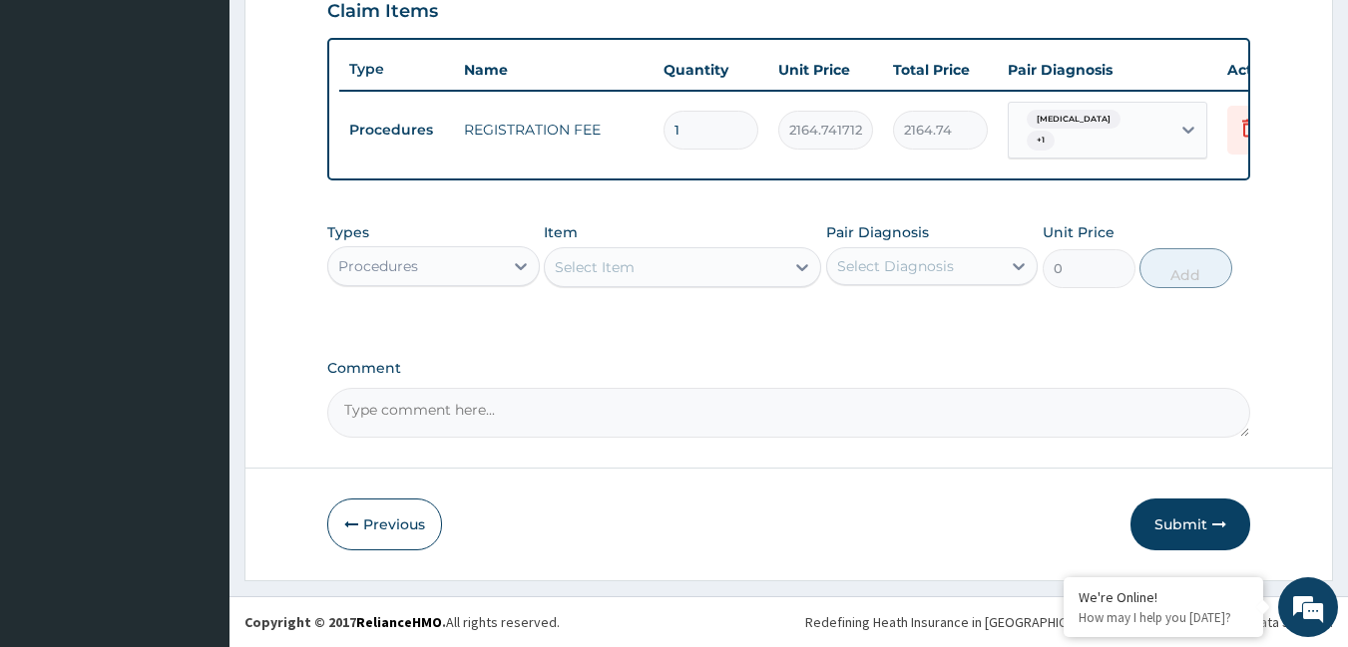
scroll to position [719, 0]
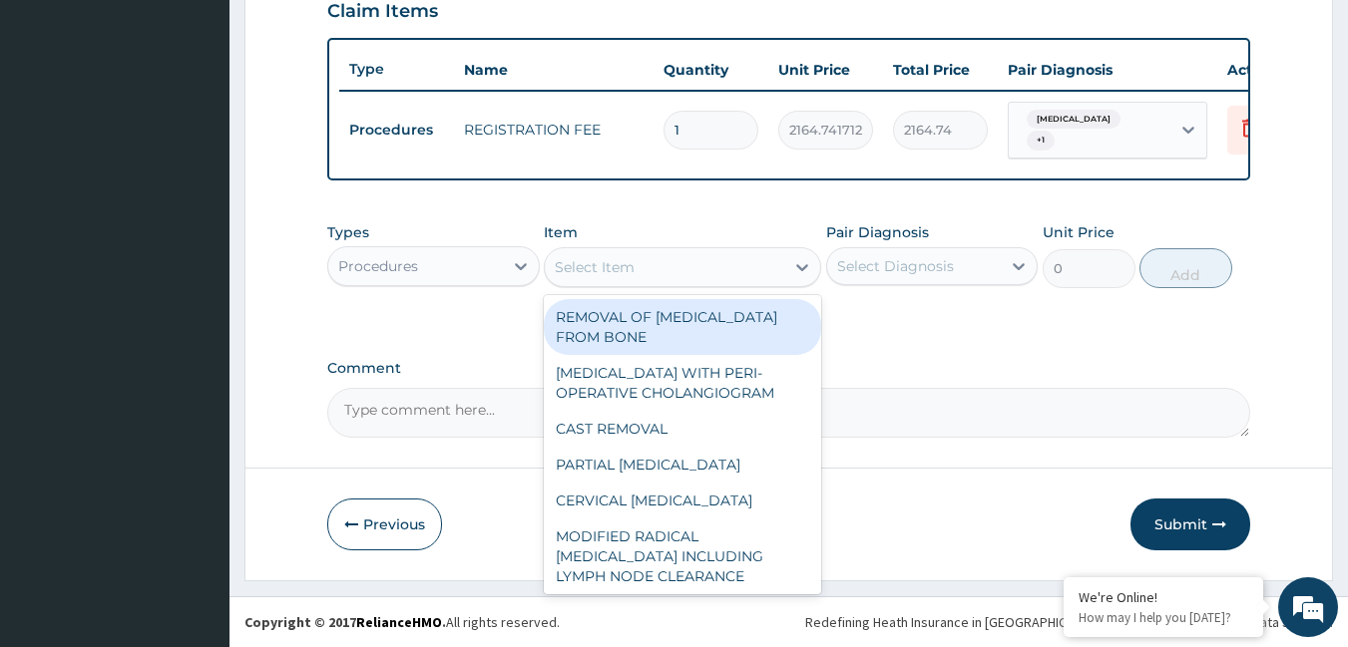
click at [748, 259] on div "Select Item" at bounding box center [664, 267] width 239 height 32
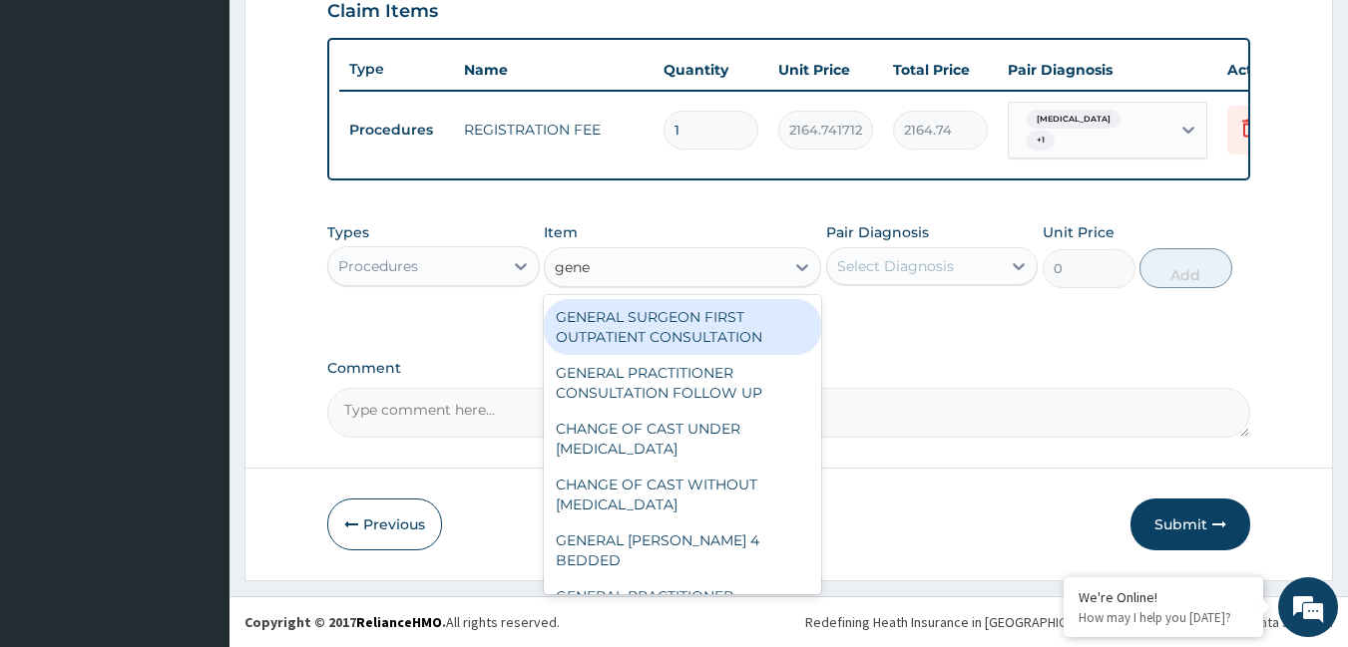
type input "gener"
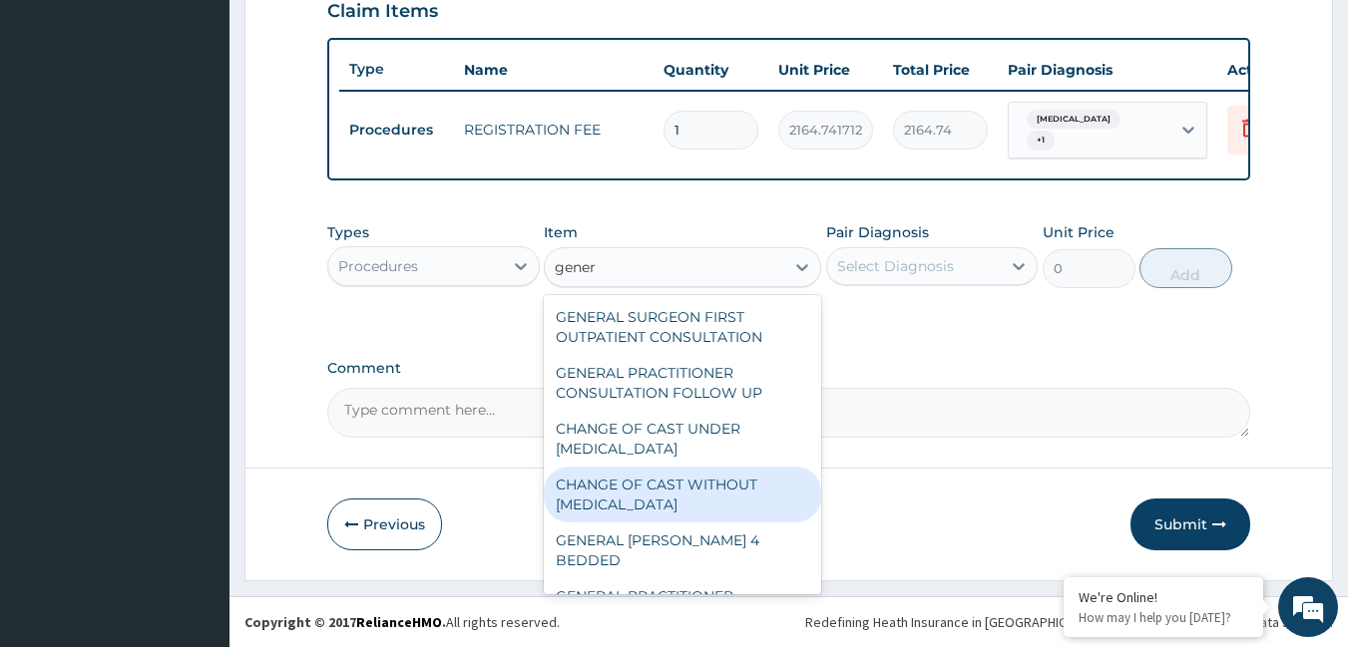
scroll to position [100, 0]
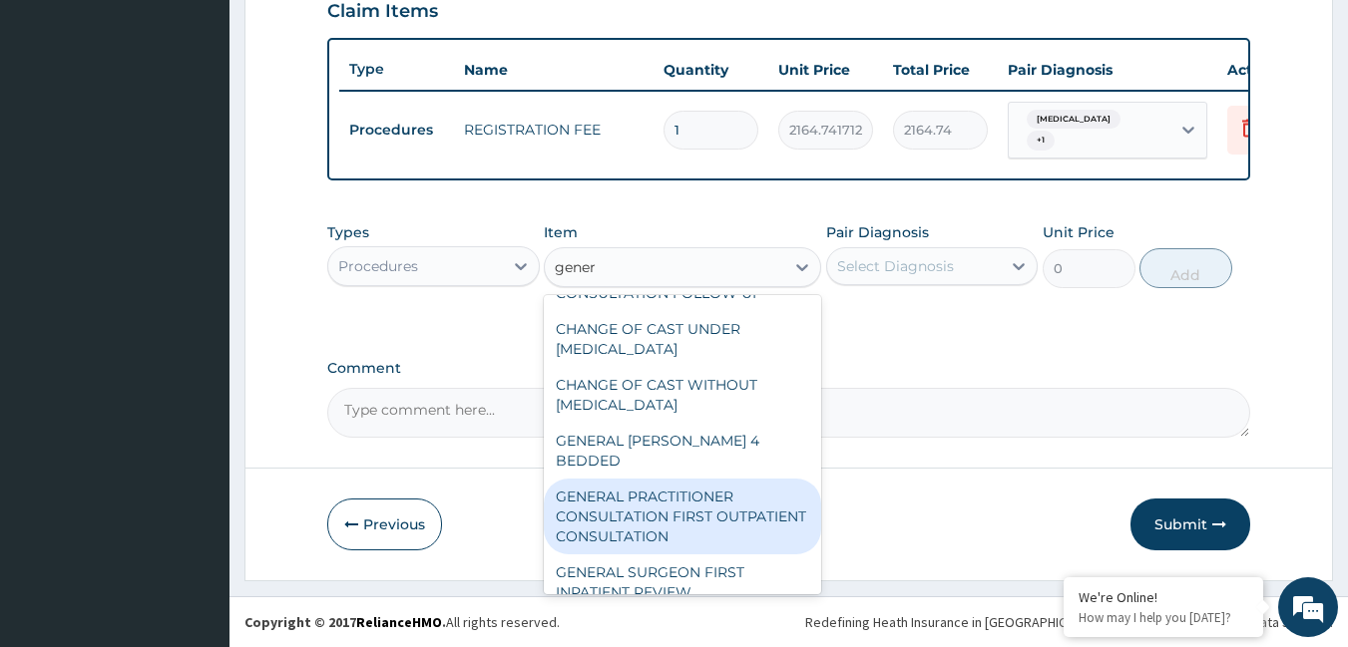
click at [677, 479] on div "GENERAL PRACTITIONER CONSULTATION FIRST OUTPATIENT CONSULTATION" at bounding box center [682, 517] width 277 height 76
type input "3795"
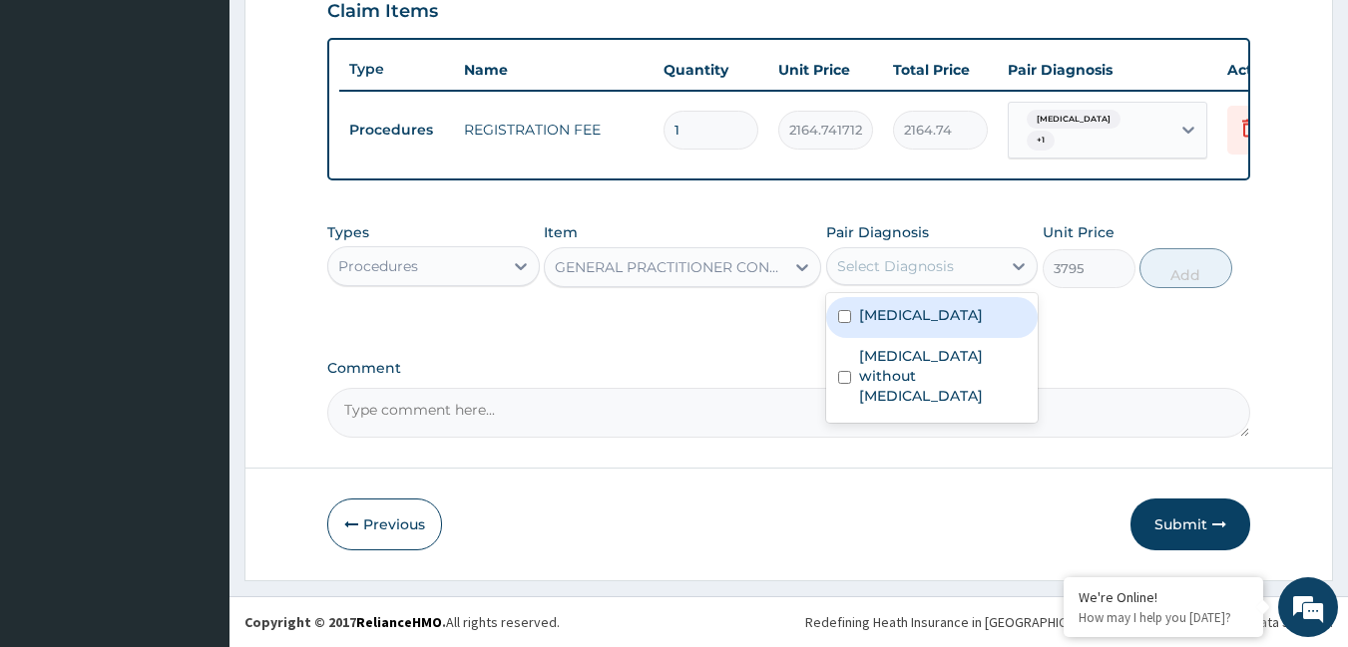
drag, startPoint x: 849, startPoint y: 260, endPoint x: 854, endPoint y: 282, distance: 22.5
click at [851, 266] on div "Select Diagnosis" at bounding box center [895, 266] width 117 height 20
click at [860, 313] on label "[MEDICAL_DATA]" at bounding box center [921, 315] width 124 height 20
checkbox input "true"
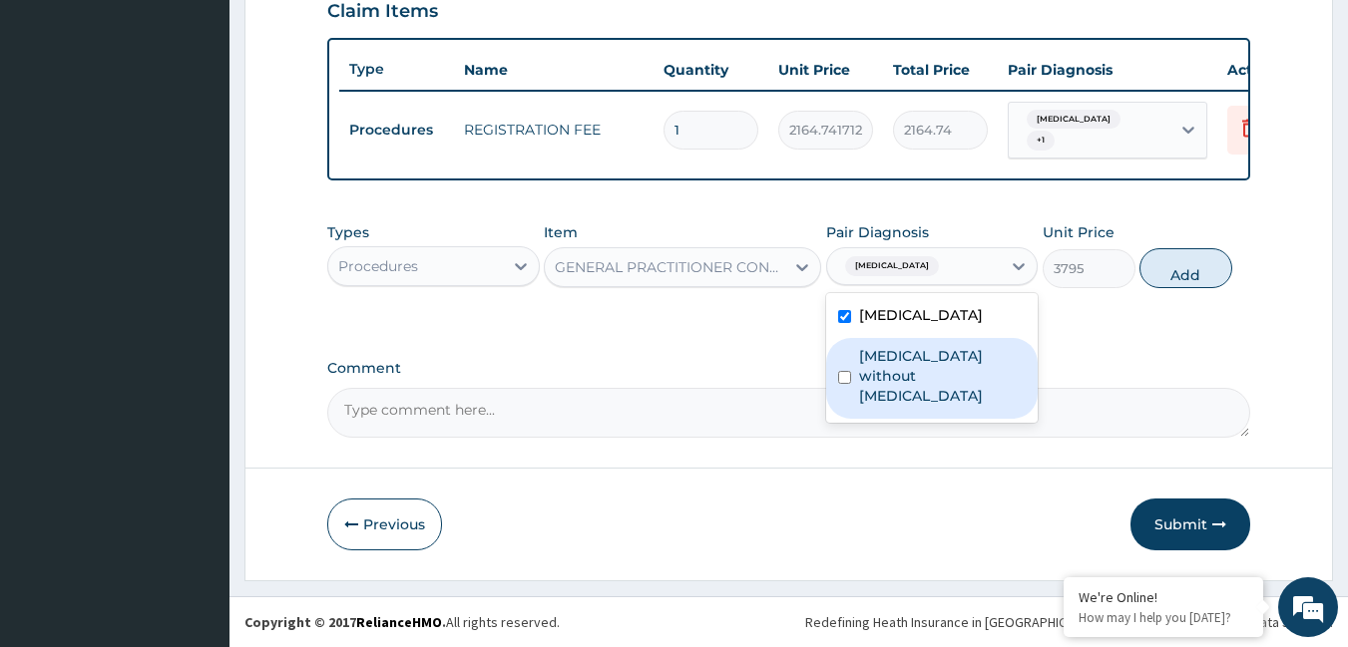
drag, startPoint x: 861, startPoint y: 370, endPoint x: 889, endPoint y: 327, distance: 51.2
click at [865, 361] on label "[MEDICAL_DATA] without [MEDICAL_DATA]" at bounding box center [943, 376] width 168 height 60
checkbox input "true"
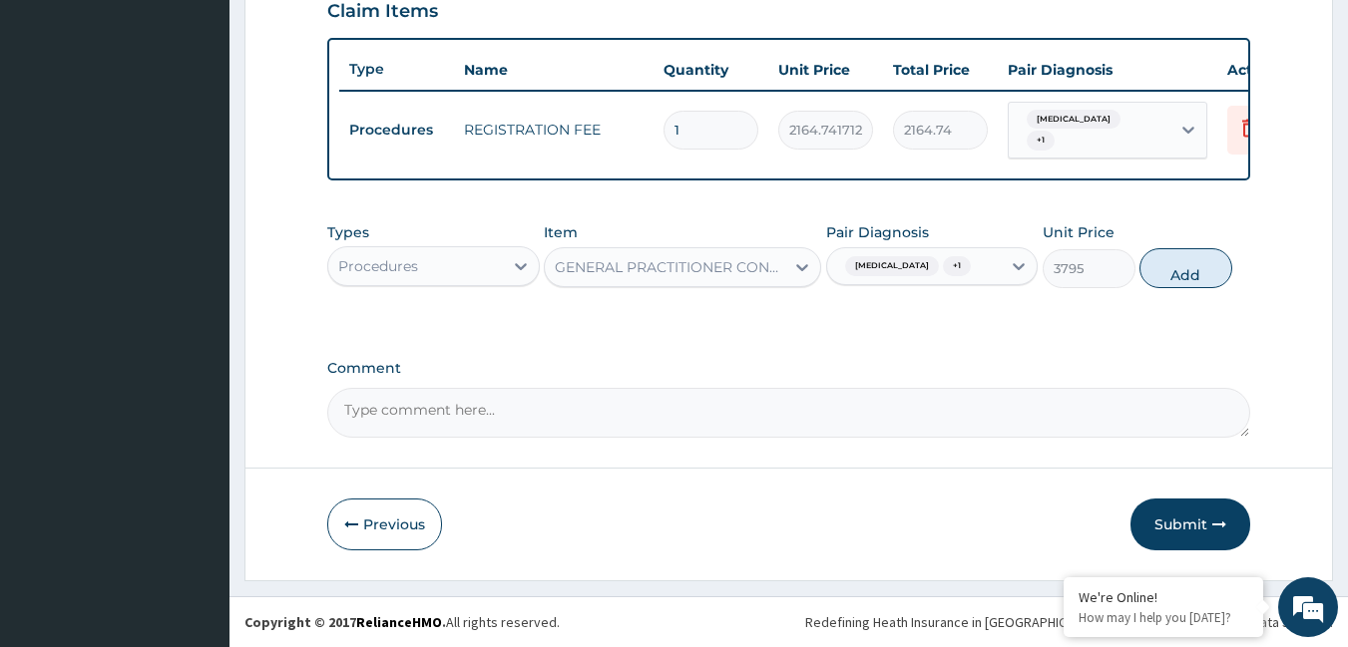
drag, startPoint x: 1190, startPoint y: 269, endPoint x: 769, endPoint y: 279, distance: 421.1
click at [1147, 271] on button "Add" at bounding box center [1185, 268] width 93 height 40
type input "0"
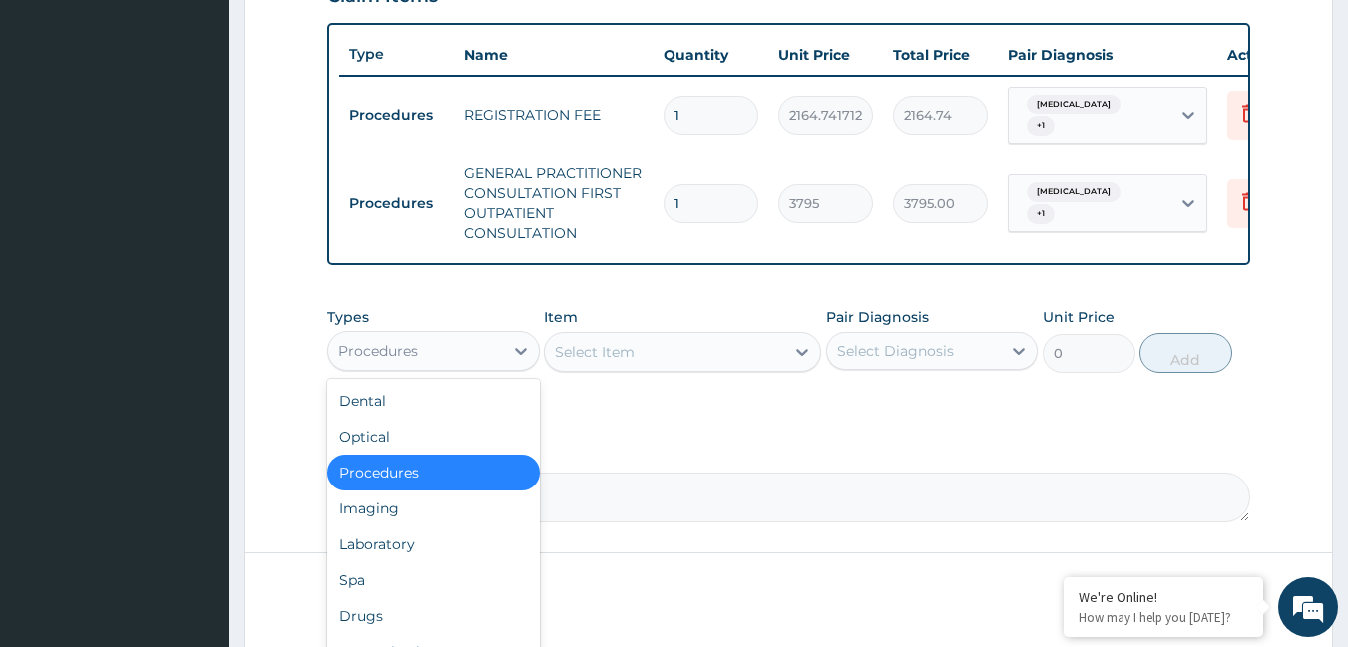
click at [448, 359] on div "Procedures" at bounding box center [415, 351] width 175 height 32
click at [380, 563] on div "Laboratory" at bounding box center [433, 545] width 212 height 36
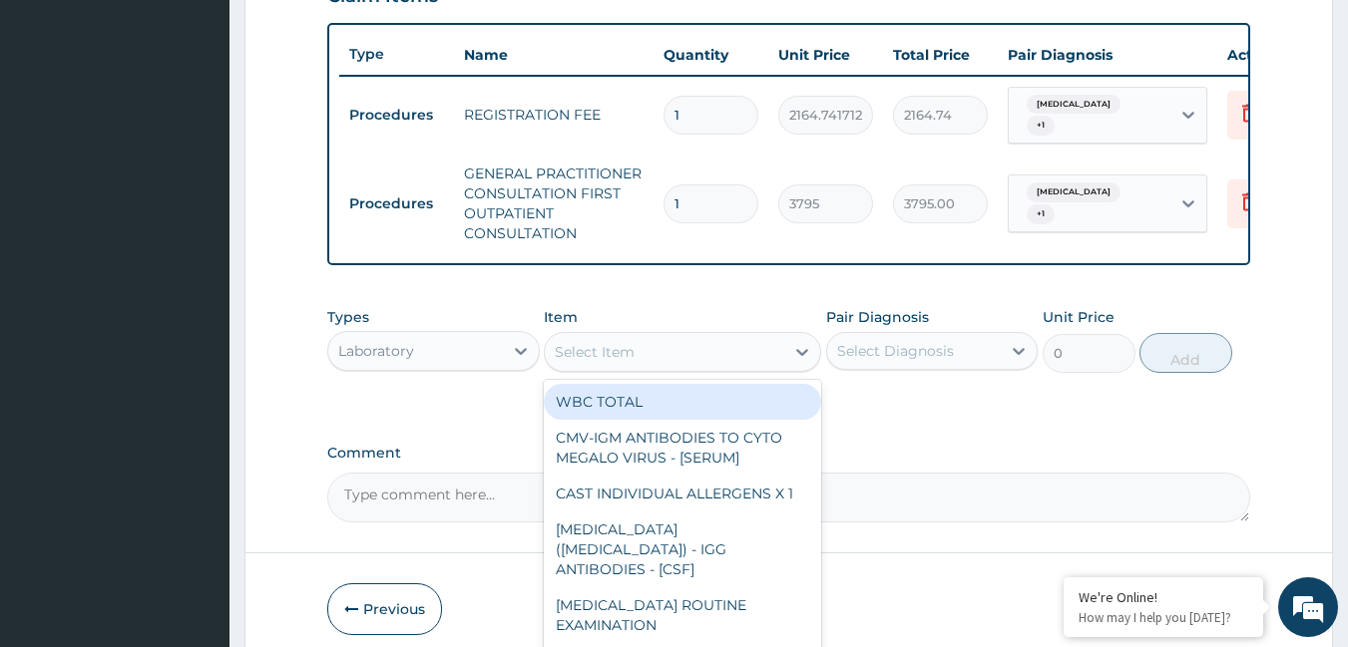
click at [648, 364] on div "Select Item" at bounding box center [664, 352] width 239 height 32
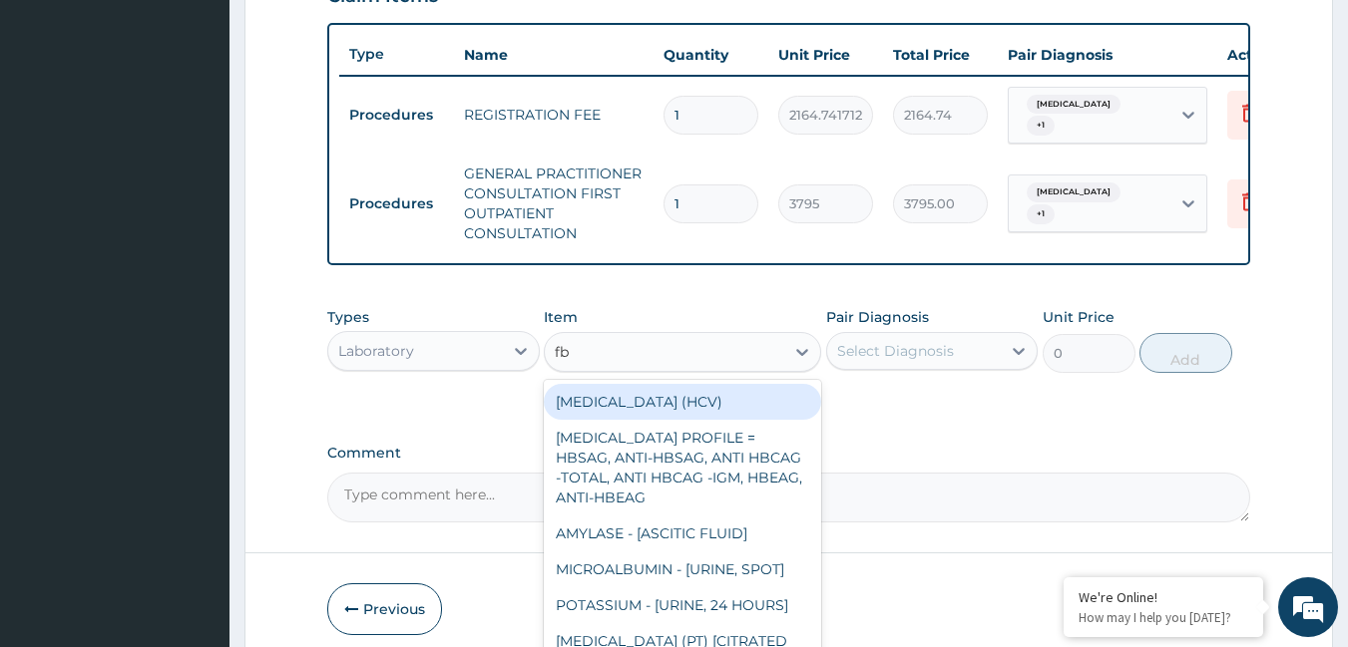
type input "fbc"
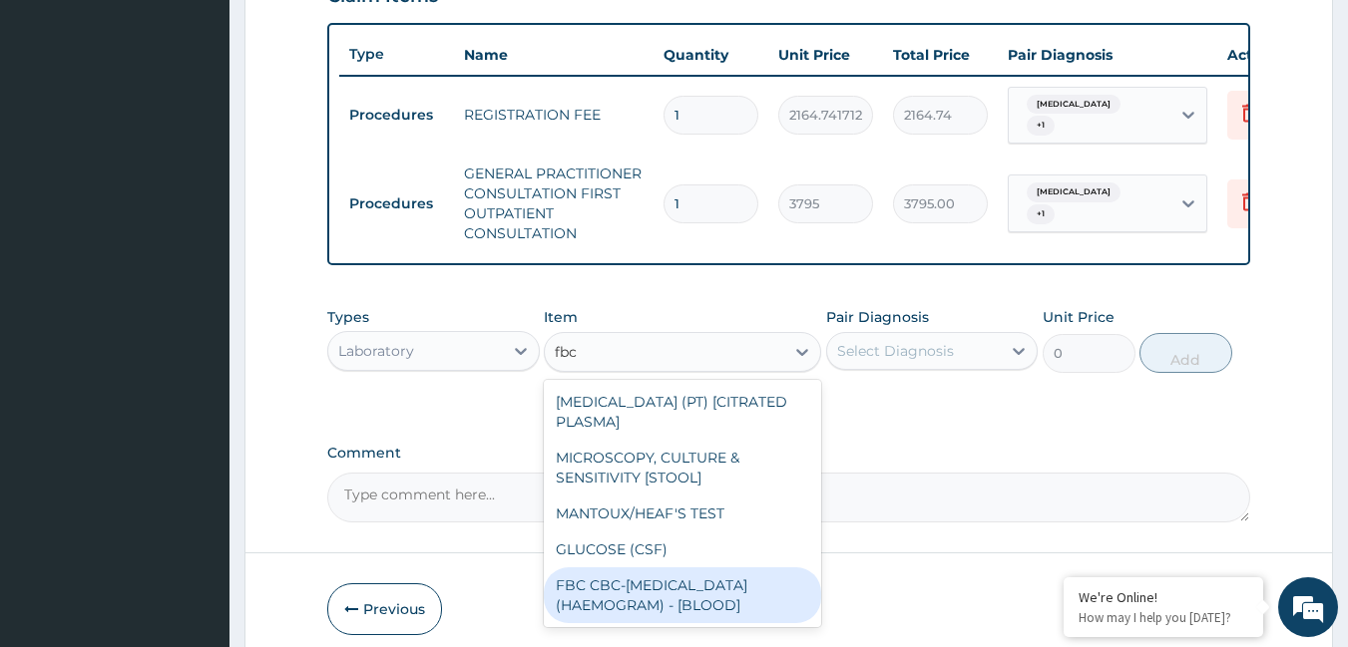
drag, startPoint x: 641, startPoint y: 617, endPoint x: 643, endPoint y: 552, distance: 64.9
click at [642, 616] on div "FBC CBC-[MEDICAL_DATA] (HAEMOGRAM) - [BLOOD]" at bounding box center [682, 596] width 277 height 56
type input "4600"
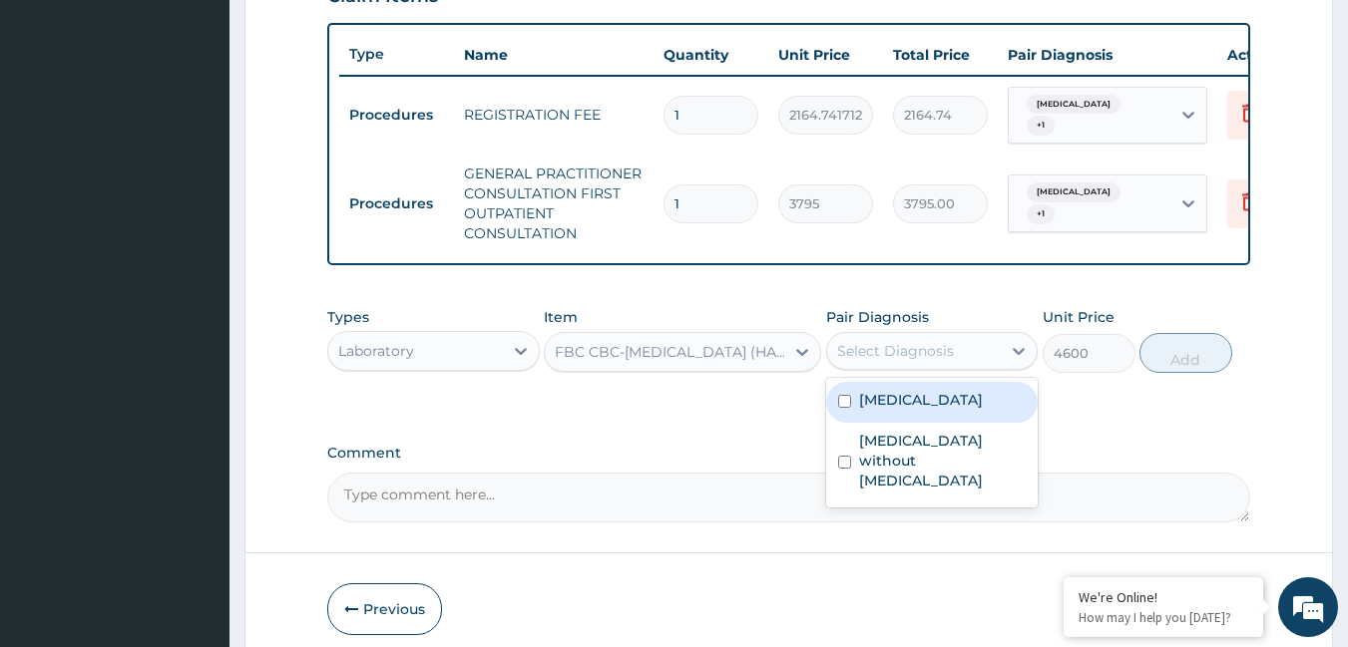
drag, startPoint x: 867, startPoint y: 359, endPoint x: 867, endPoint y: 370, distance: 11.0
click at [867, 361] on div "Select Diagnosis" at bounding box center [895, 351] width 117 height 20
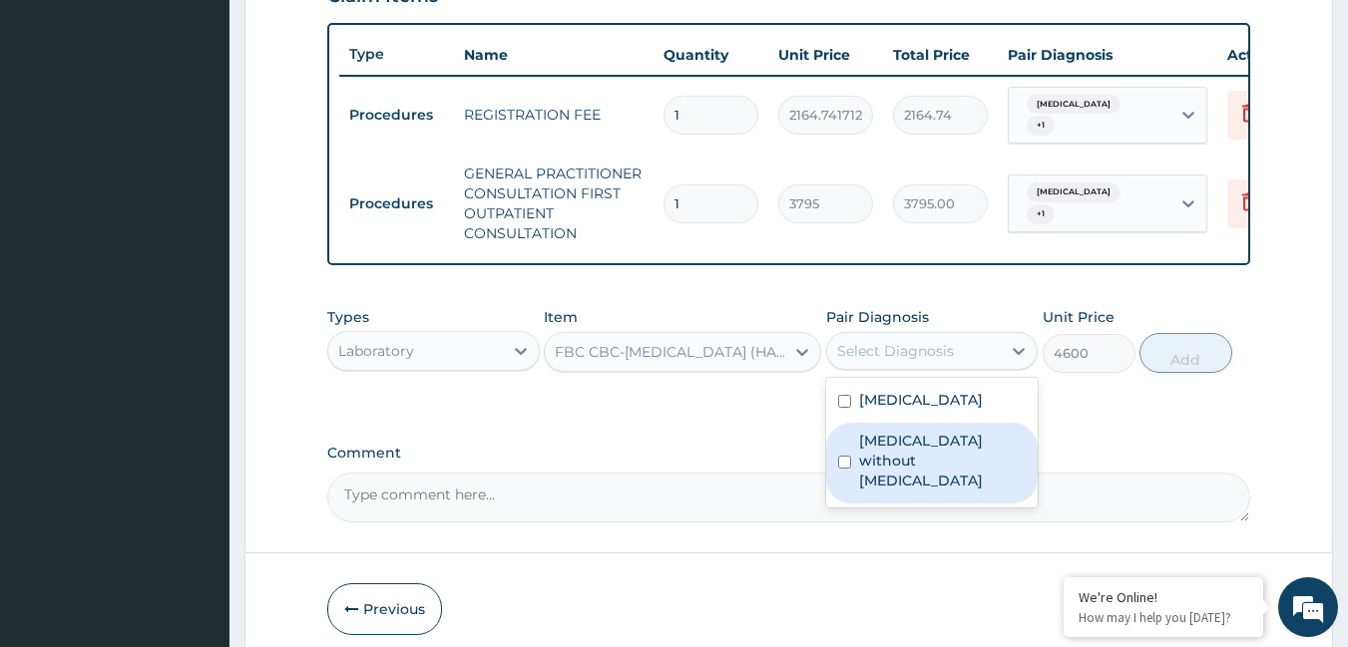
click at [864, 461] on label "[MEDICAL_DATA] without [MEDICAL_DATA]" at bounding box center [943, 461] width 168 height 60
checkbox input "true"
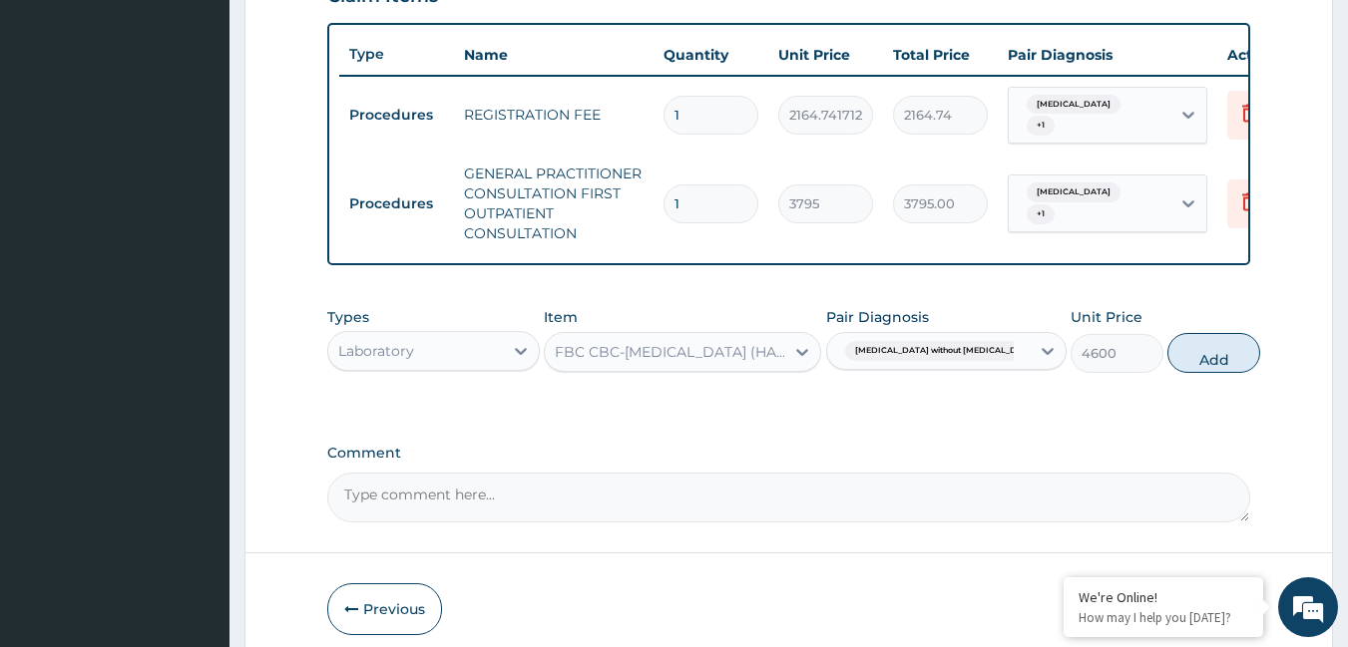
drag, startPoint x: 1183, startPoint y: 363, endPoint x: 883, endPoint y: 375, distance: 300.5
click at [1167, 366] on button "Add" at bounding box center [1213, 353] width 93 height 40
type input "0"
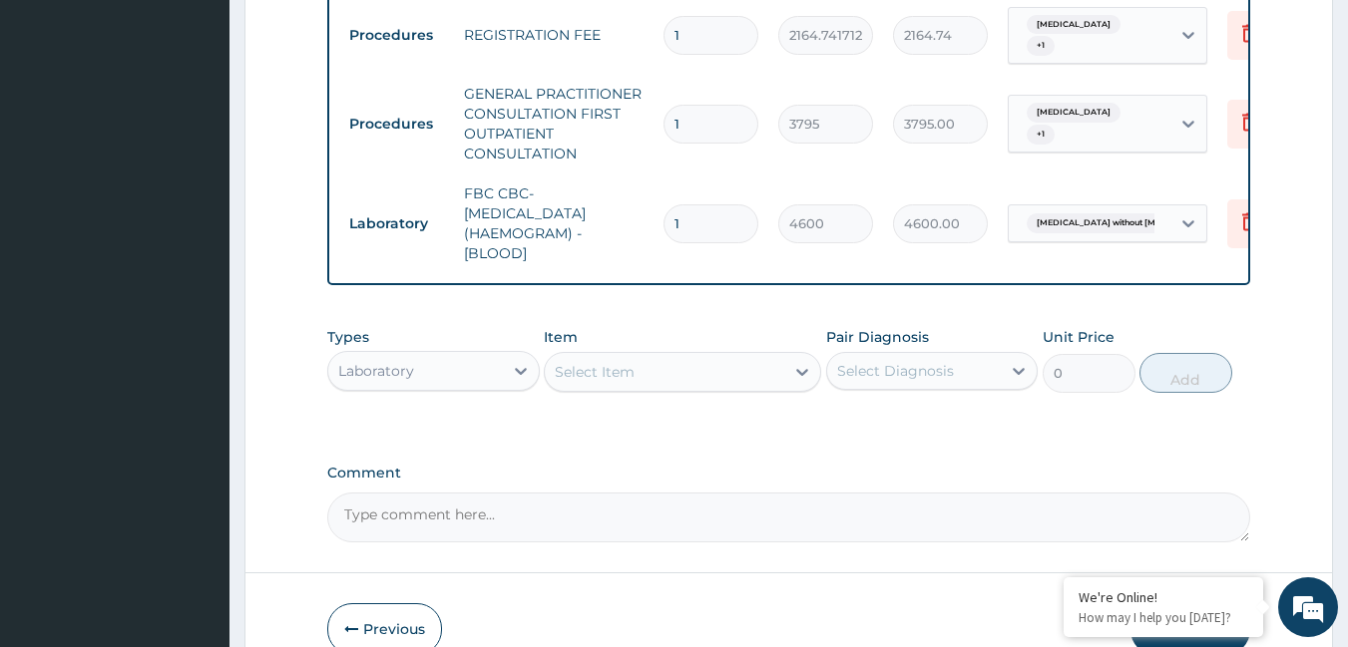
scroll to position [919, 0]
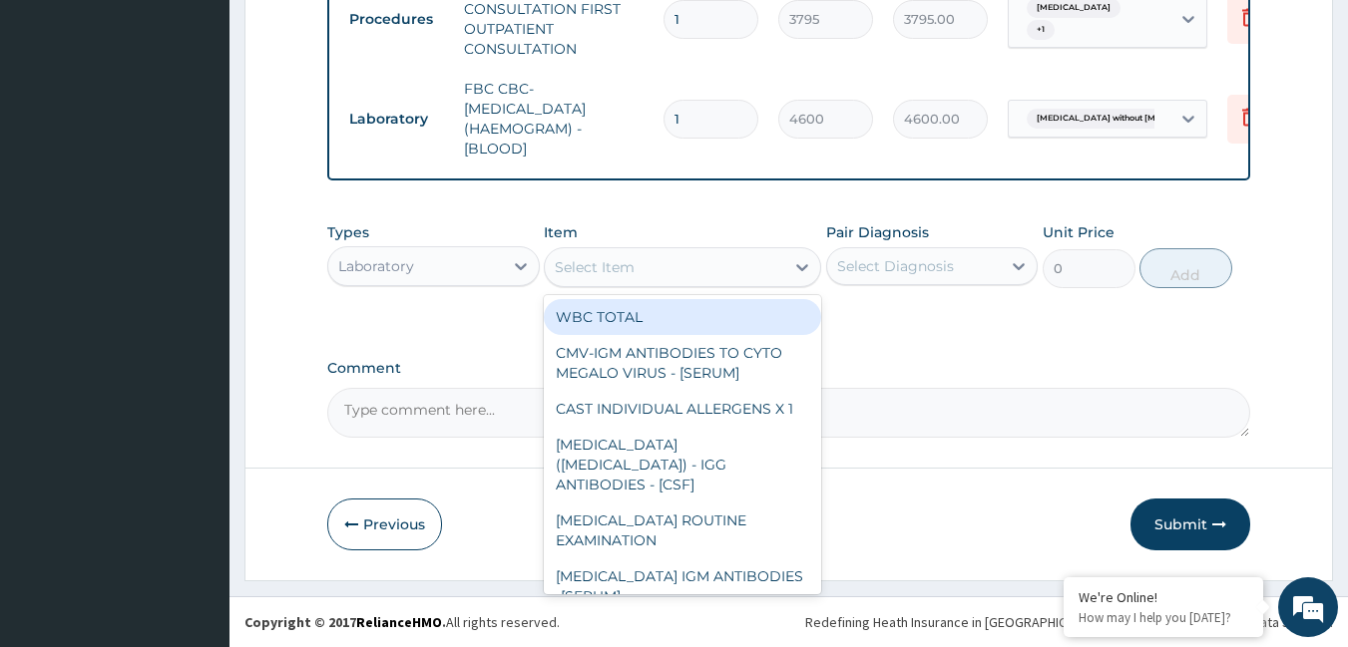
click at [672, 275] on div "Select Item" at bounding box center [664, 267] width 239 height 32
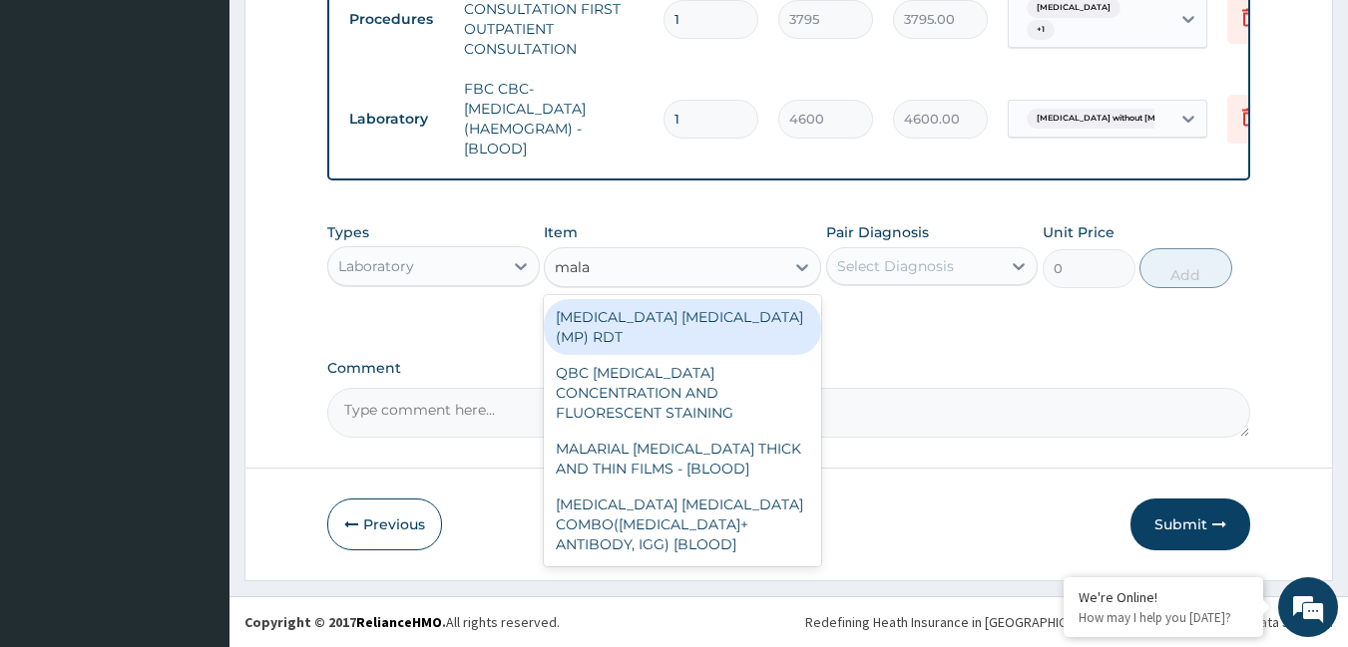
type input "malar"
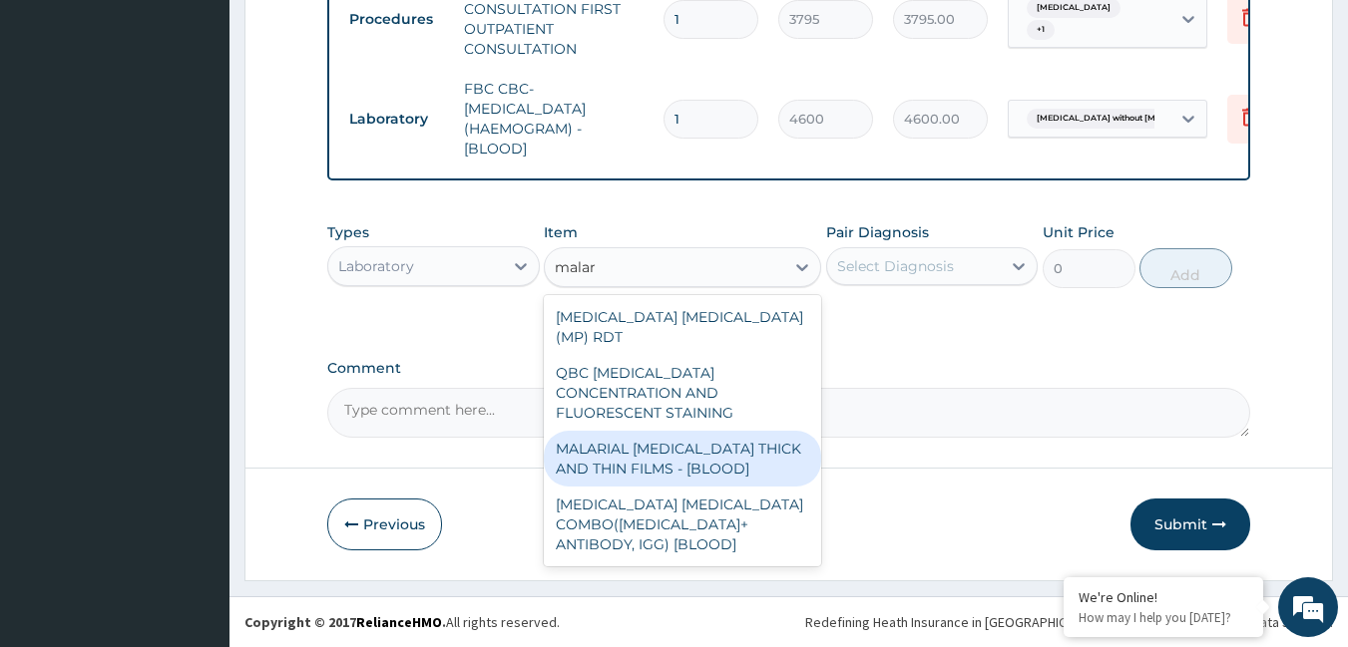
drag, startPoint x: 664, startPoint y: 404, endPoint x: 687, endPoint y: 368, distance: 42.6
click at [671, 431] on div "MALARIAL [MEDICAL_DATA] THICK AND THIN FILMS - [BLOOD]" at bounding box center [682, 459] width 277 height 56
type input "1725"
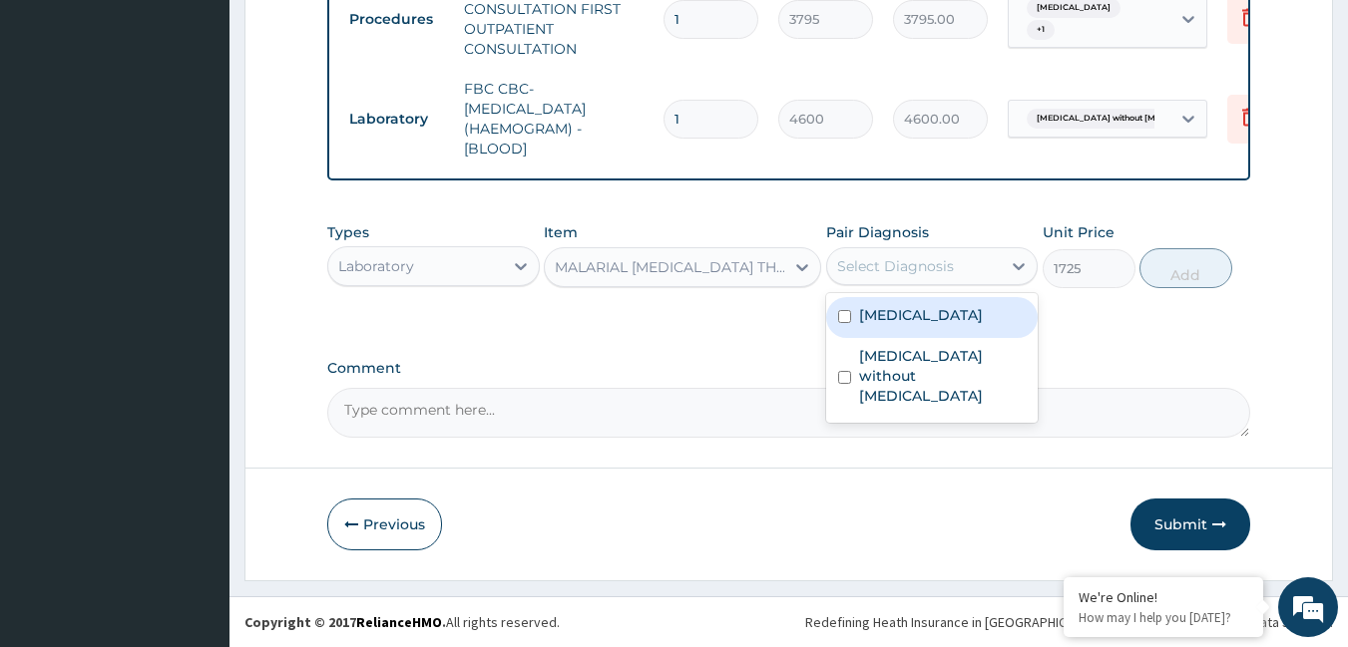
drag, startPoint x: 873, startPoint y: 277, endPoint x: 878, endPoint y: 303, distance: 26.4
click at [877, 286] on div "Pair Diagnosis option Sepsis without septic shock, selected. option Malaria, un…" at bounding box center [932, 255] width 212 height 66
drag, startPoint x: 882, startPoint y: 326, endPoint x: 912, endPoint y: 302, distance: 38.3
click at [887, 322] on div "[MEDICAL_DATA]" at bounding box center [932, 317] width 212 height 41
checkbox input "true"
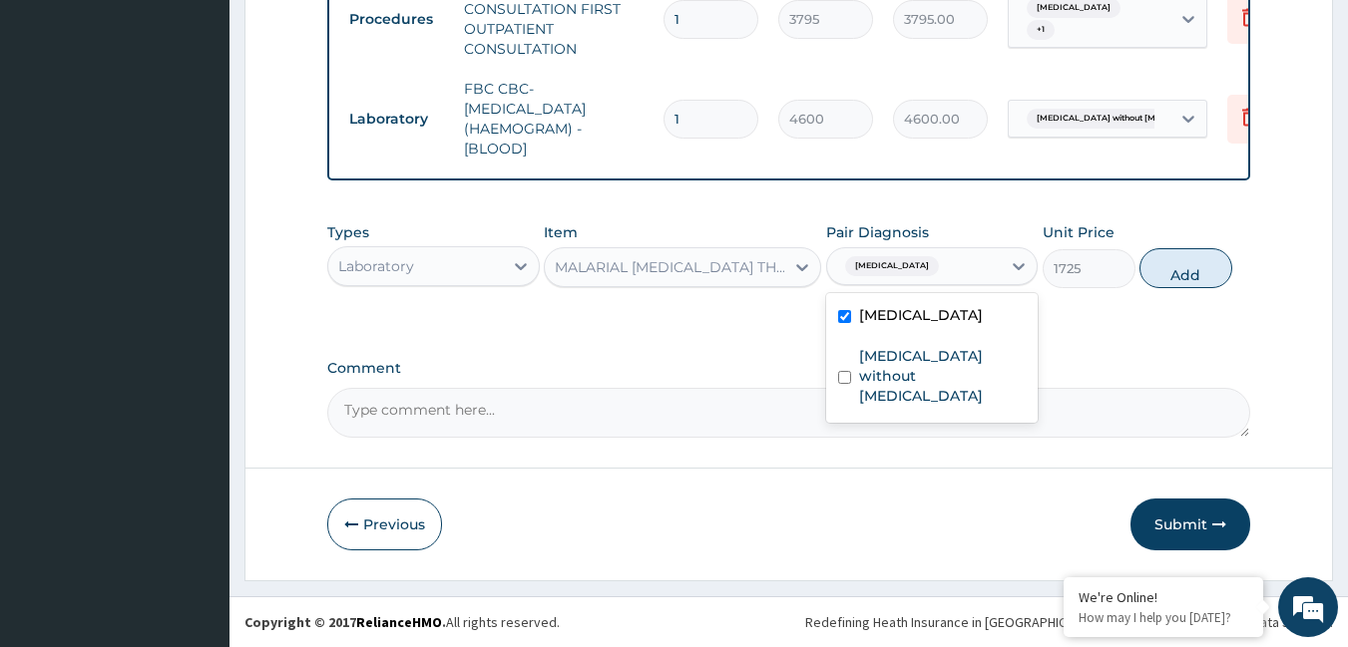
drag, startPoint x: 1182, startPoint y: 271, endPoint x: 972, endPoint y: 282, distance: 210.8
click at [1159, 279] on button "Add" at bounding box center [1185, 268] width 93 height 40
type input "0"
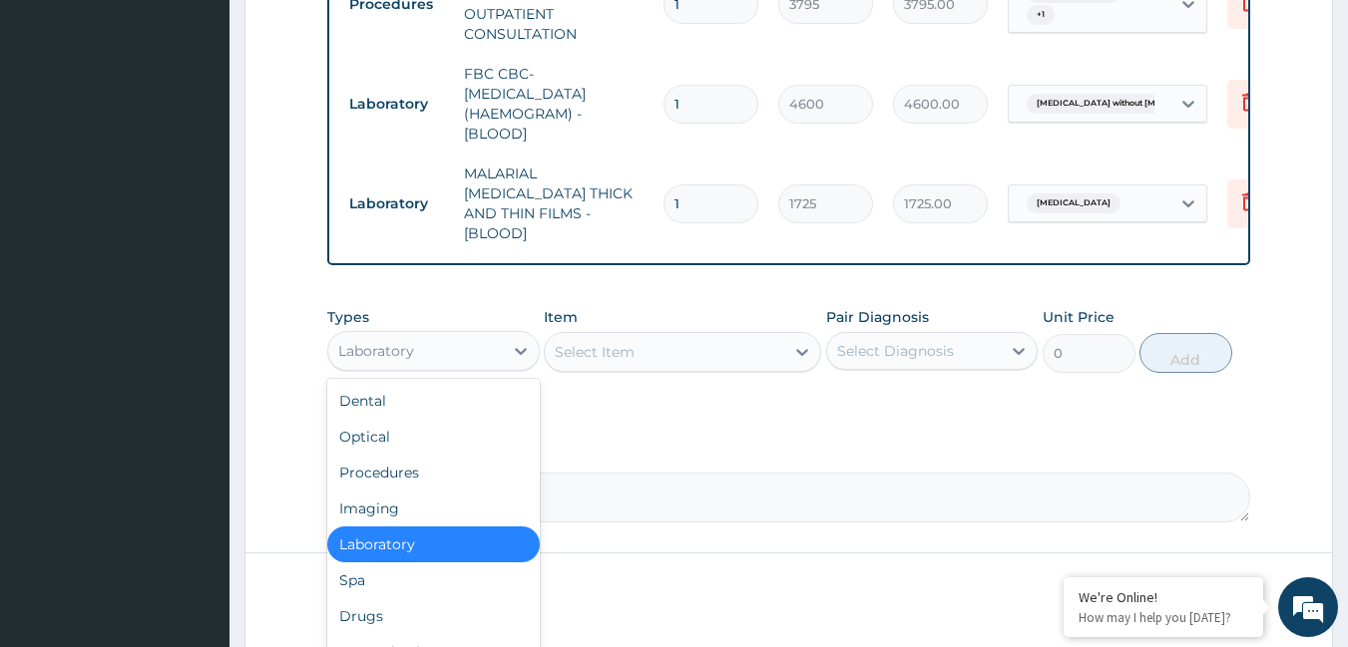
drag, startPoint x: 490, startPoint y: 345, endPoint x: 405, endPoint y: 411, distance: 107.4
click at [483, 351] on div "Laboratory" at bounding box center [415, 351] width 175 height 32
drag, startPoint x: 354, startPoint y: 620, endPoint x: 370, endPoint y: 571, distance: 51.4
click at [354, 617] on div "Drugs" at bounding box center [433, 617] width 212 height 36
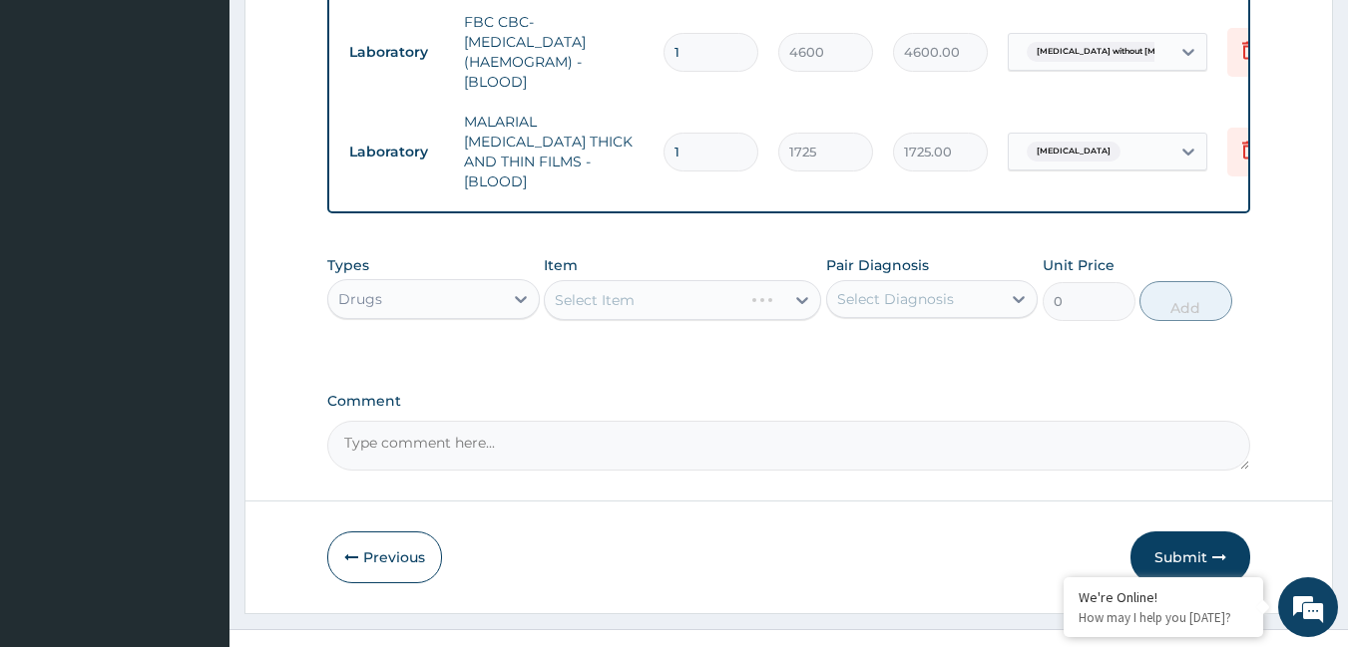
scroll to position [999, 0]
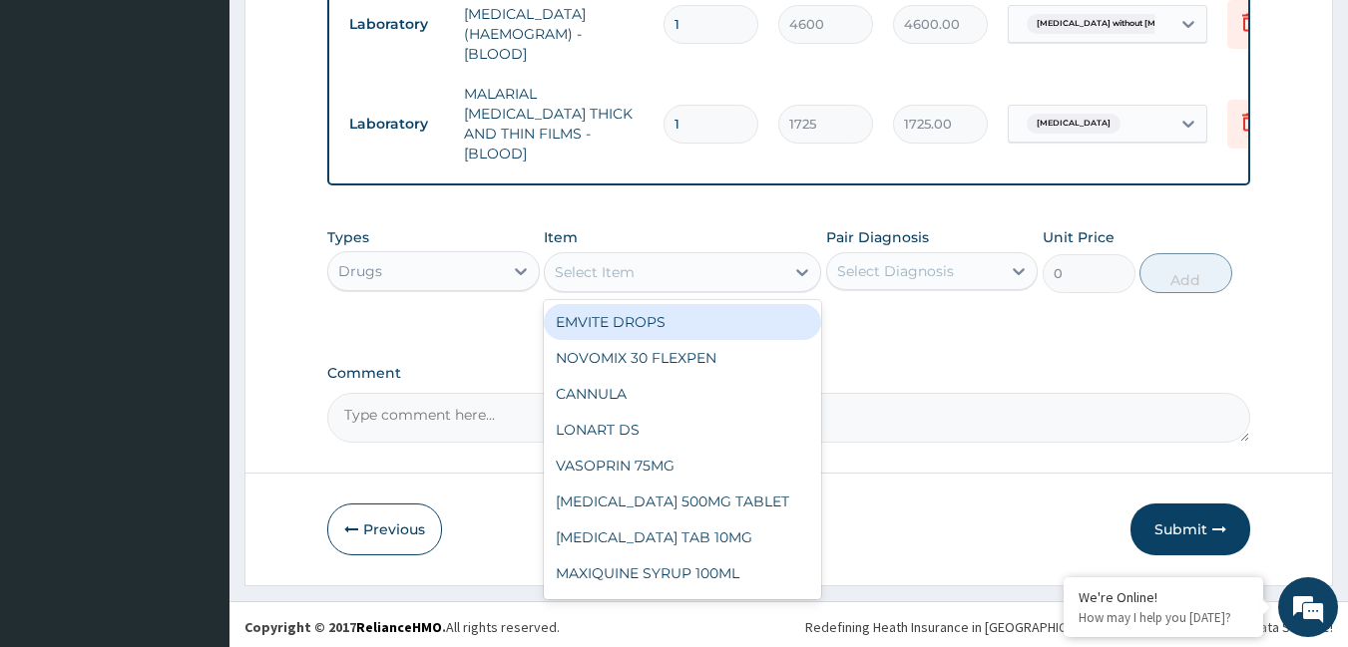
click at [591, 256] on div "Select Item" at bounding box center [664, 272] width 239 height 32
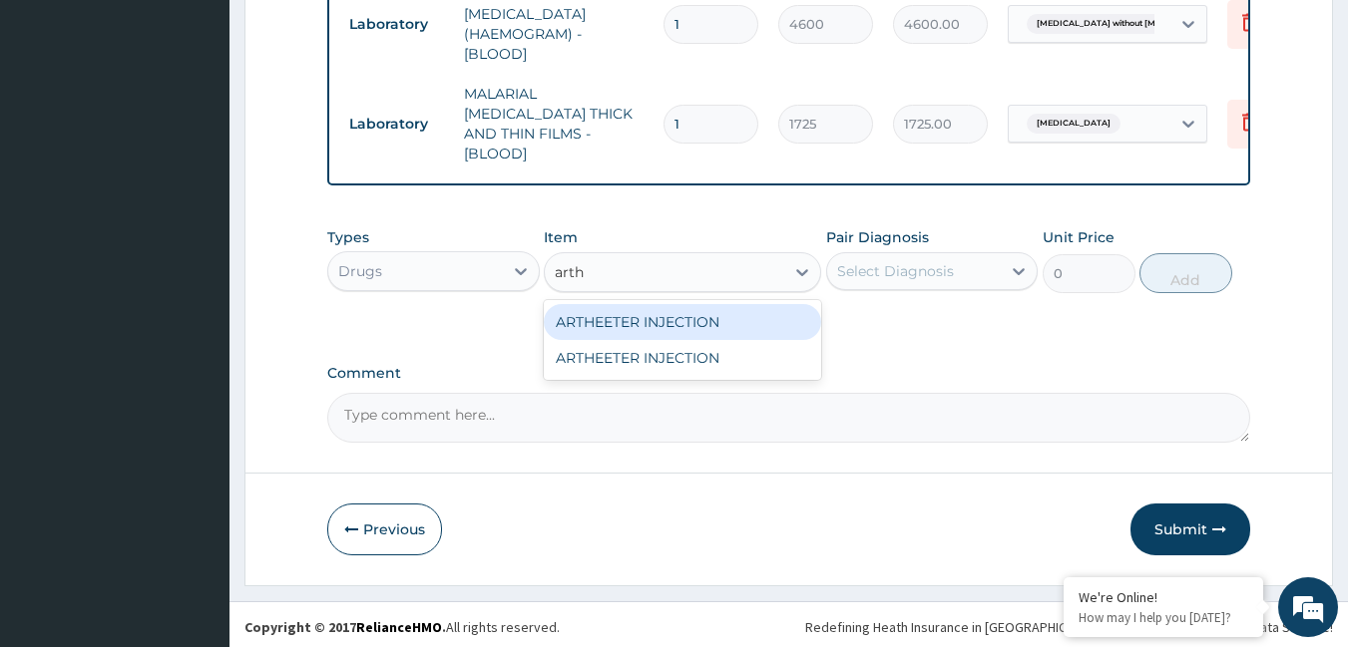
type input "arthe"
click at [630, 316] on div "ARTHEETER INJECTION" at bounding box center [682, 322] width 277 height 36
type input "1500"
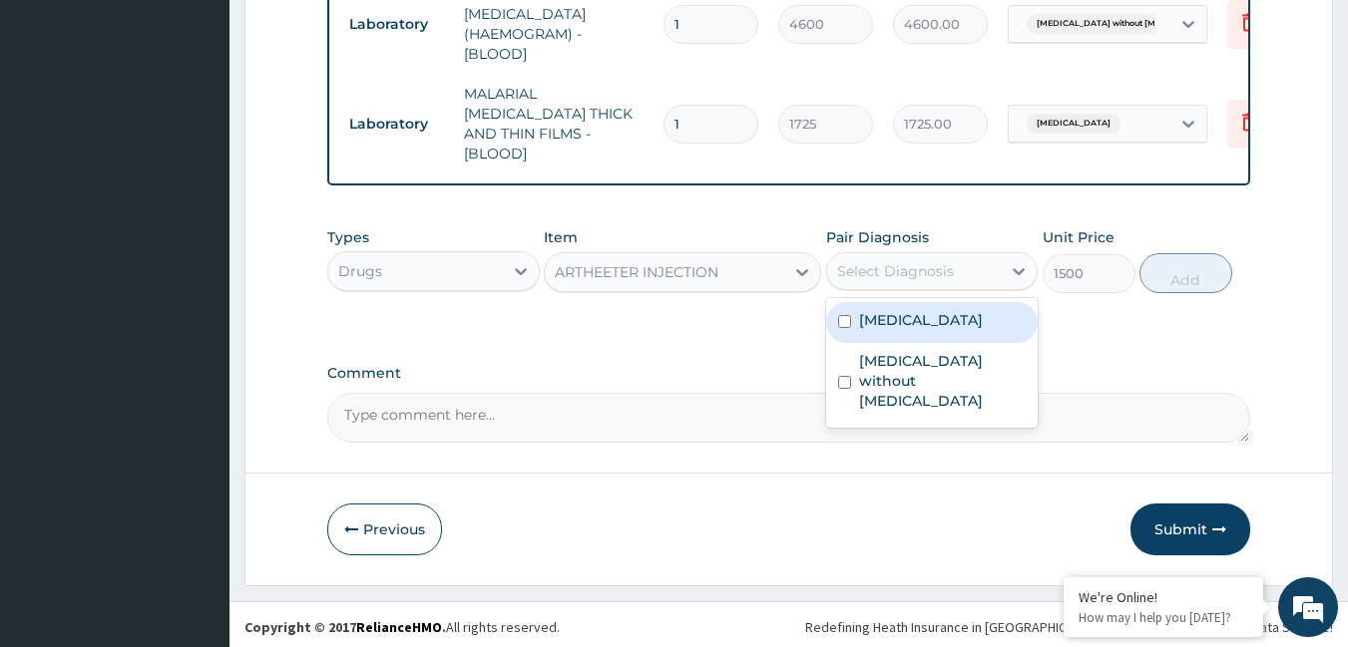
drag, startPoint x: 931, startPoint y: 261, endPoint x: 931, endPoint y: 294, distance: 32.9
click at [931, 279] on div "Select Diagnosis" at bounding box center [914, 271] width 175 height 32
click at [927, 315] on label "[MEDICAL_DATA]" at bounding box center [921, 320] width 124 height 20
checkbox input "true"
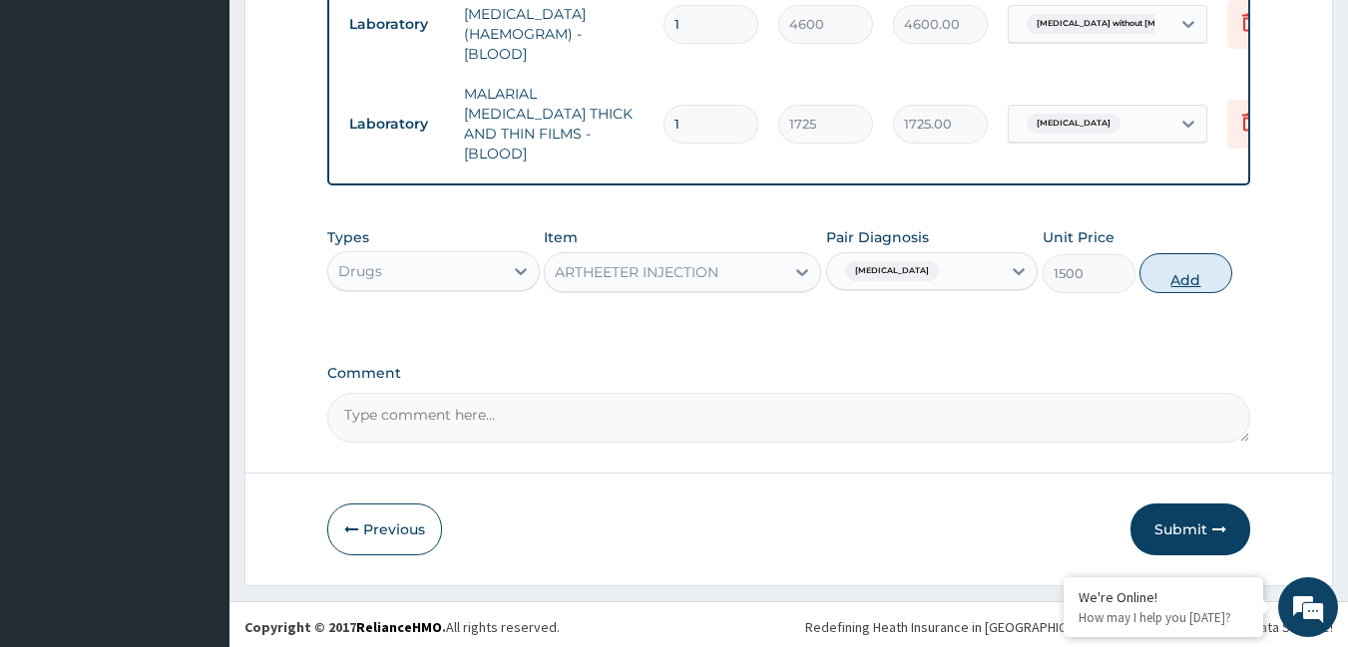
click at [1175, 259] on button "Add" at bounding box center [1185, 273] width 93 height 40
type input "0"
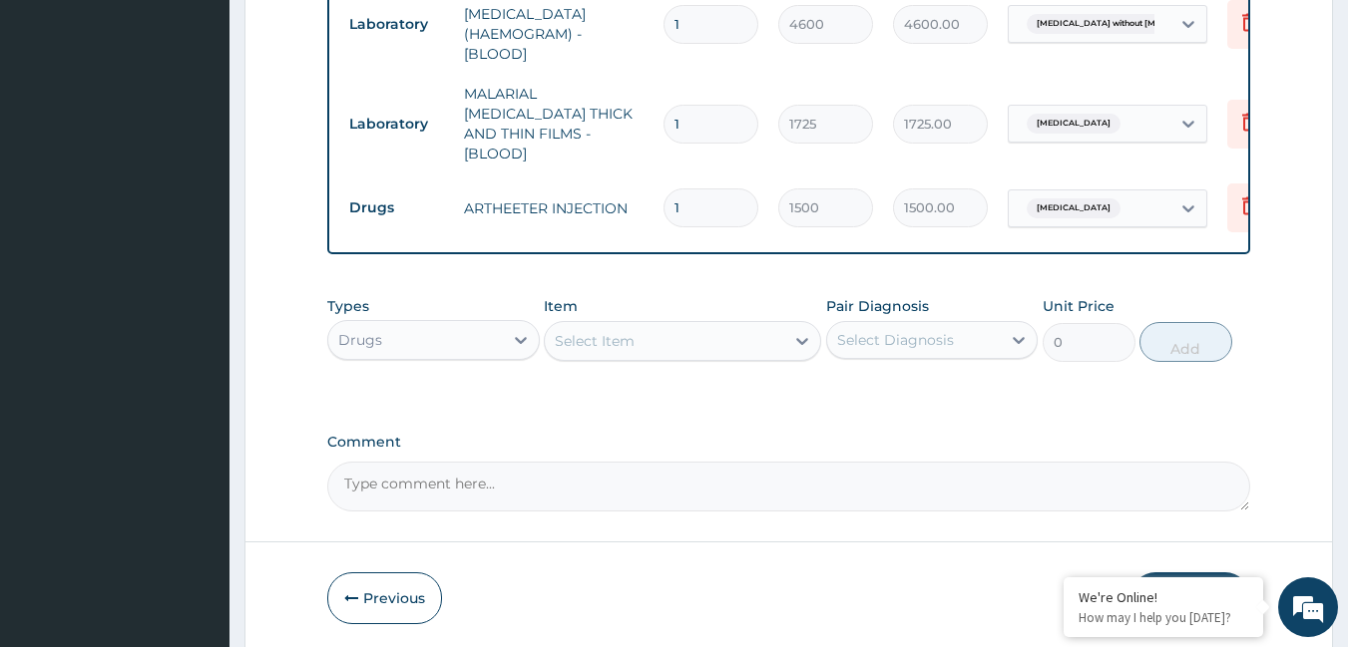
type input "0.00"
type input "3"
type input "4500.00"
type input "3"
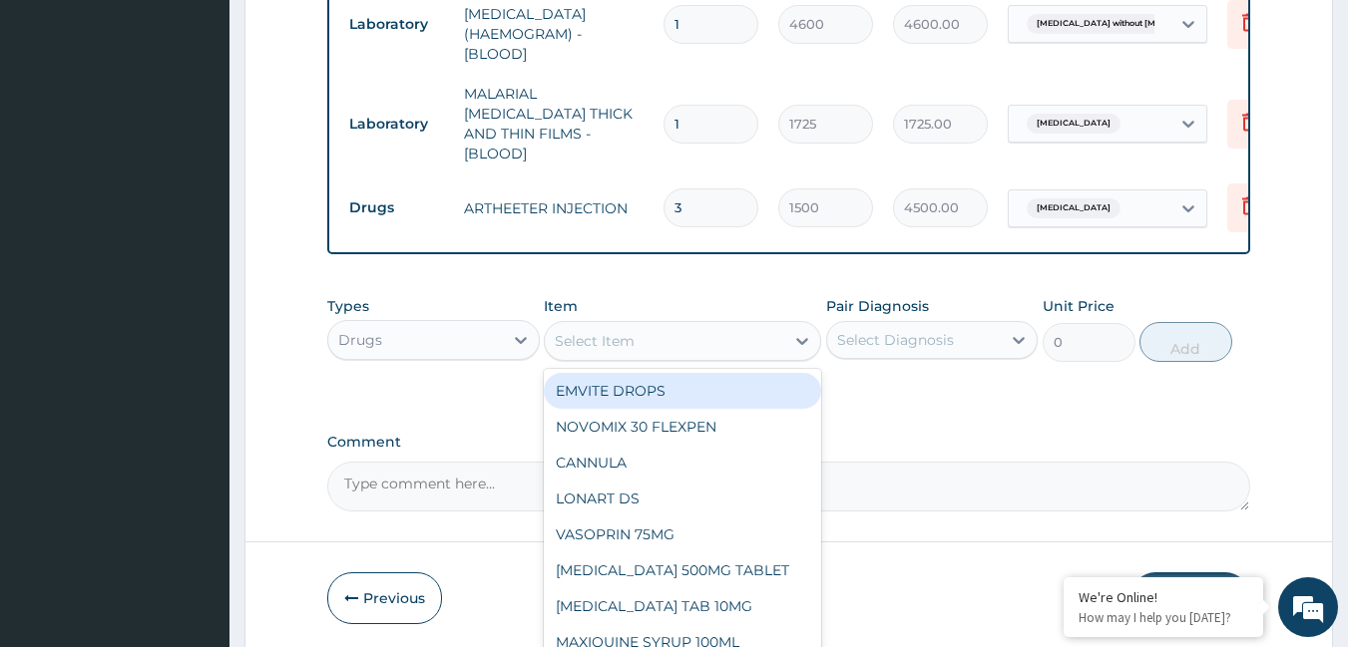
click at [616, 325] on div "Select Item" at bounding box center [664, 341] width 239 height 32
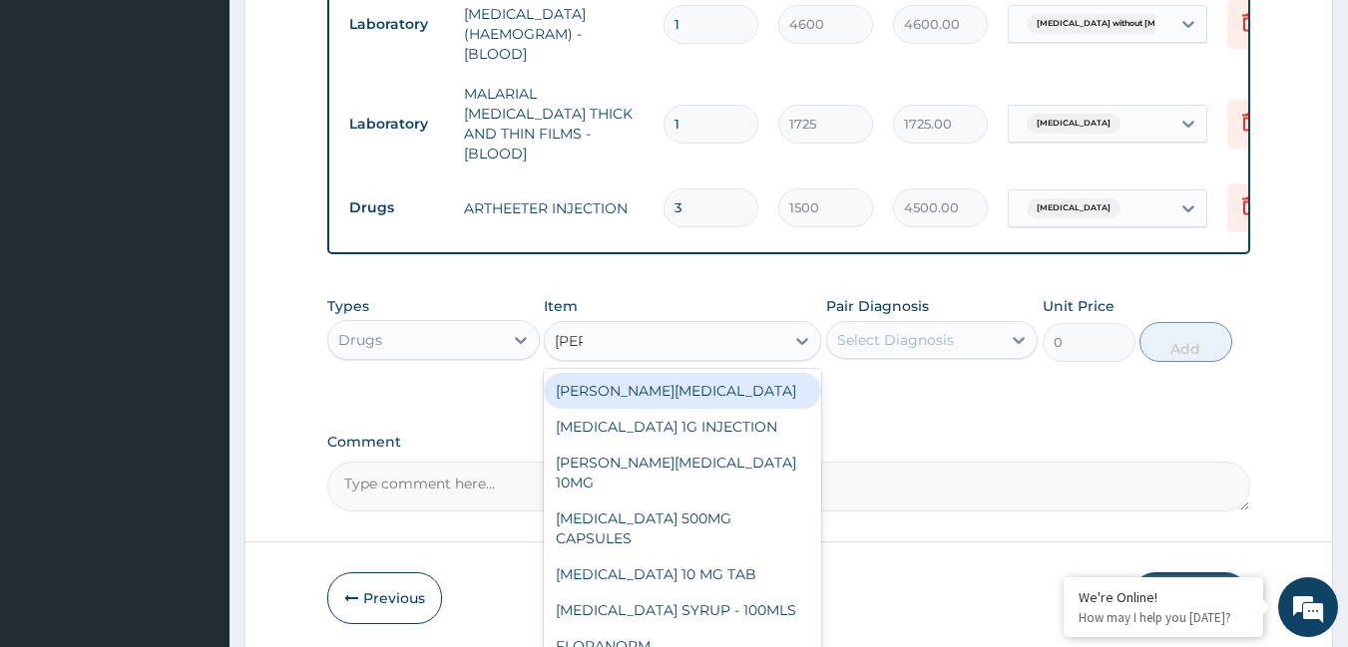
type input "lorat"
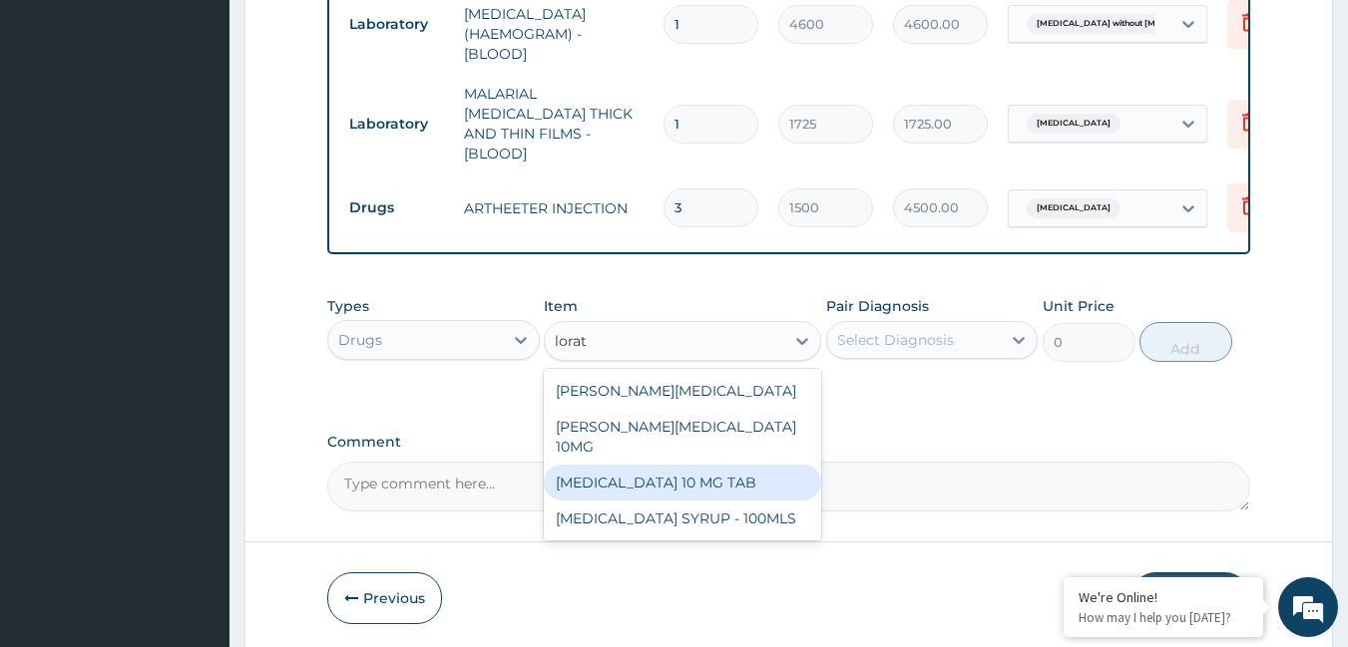
click at [595, 465] on div "[MEDICAL_DATA] 10 MG TAB" at bounding box center [682, 483] width 277 height 36
type input "63.25"
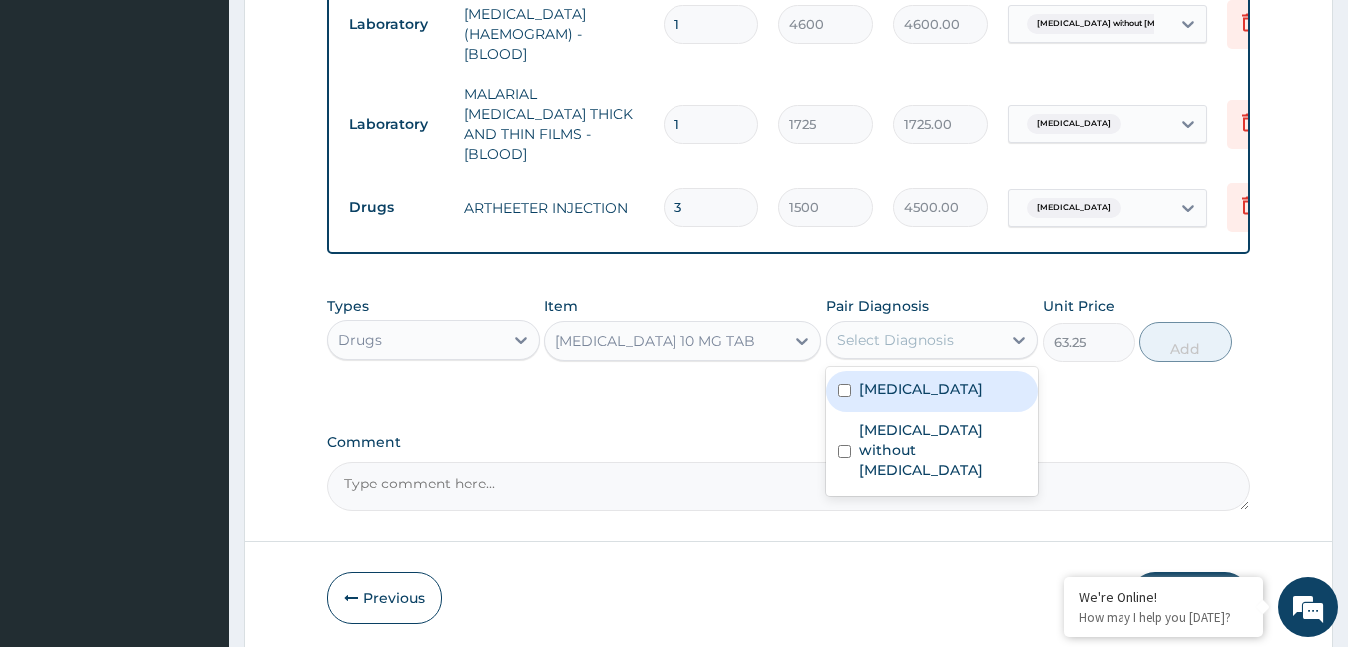
click at [835, 330] on div "Select Diagnosis" at bounding box center [914, 340] width 175 height 32
click at [863, 393] on label "[MEDICAL_DATA]" at bounding box center [921, 389] width 124 height 20
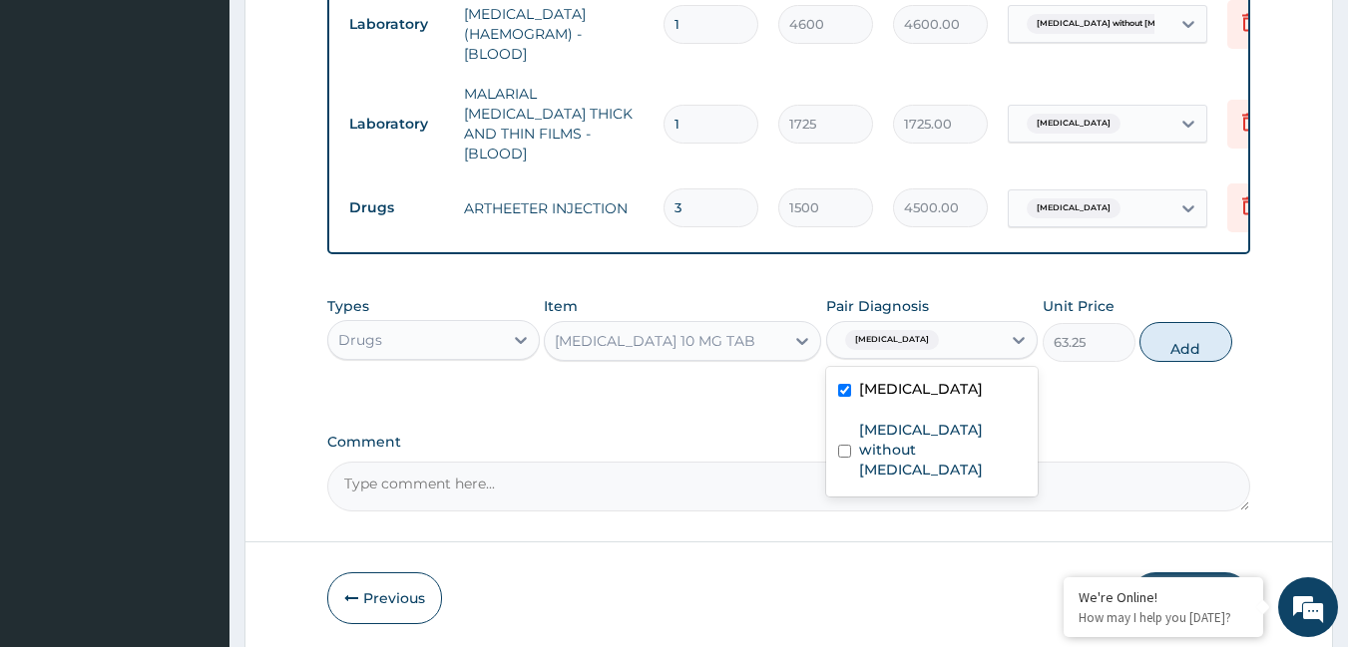
click at [868, 391] on label "[MEDICAL_DATA]" at bounding box center [921, 389] width 124 height 20
checkbox input "false"
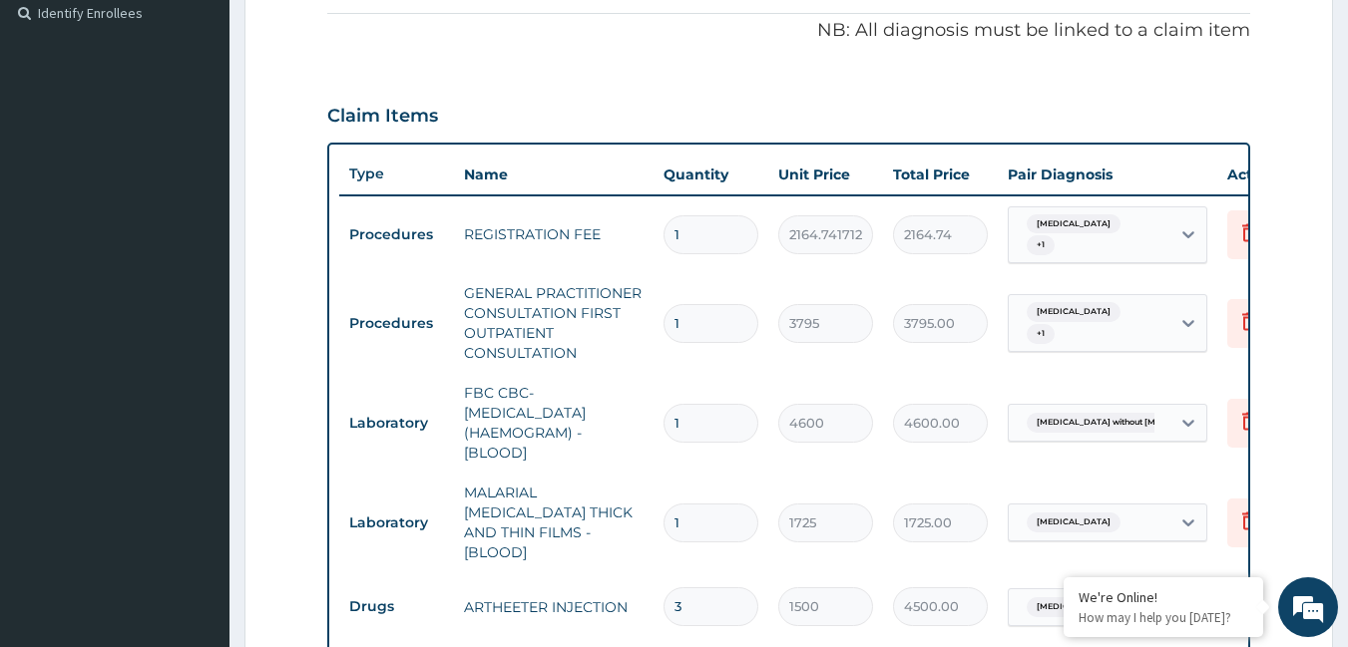
scroll to position [201, 0]
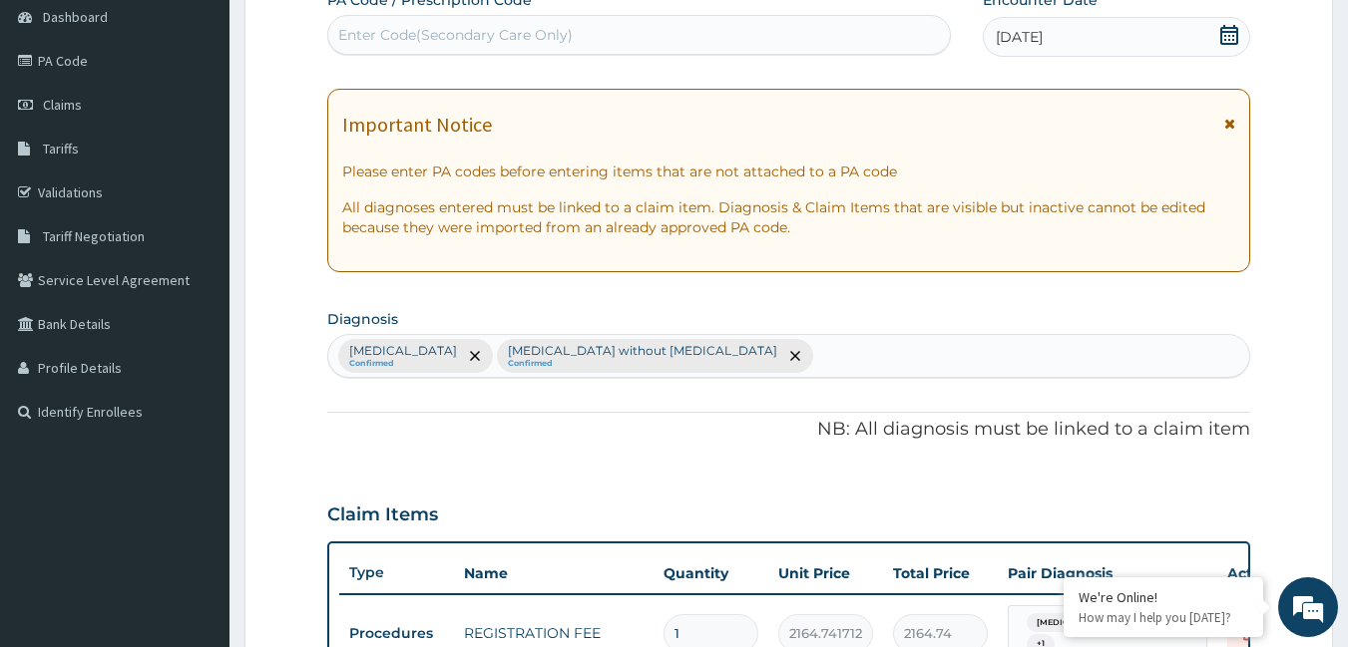
click at [731, 345] on div "Malaria, unspecified Confirmed Sepsis without septic shock Confirmed" at bounding box center [789, 356] width 922 height 42
type input "UPPER"
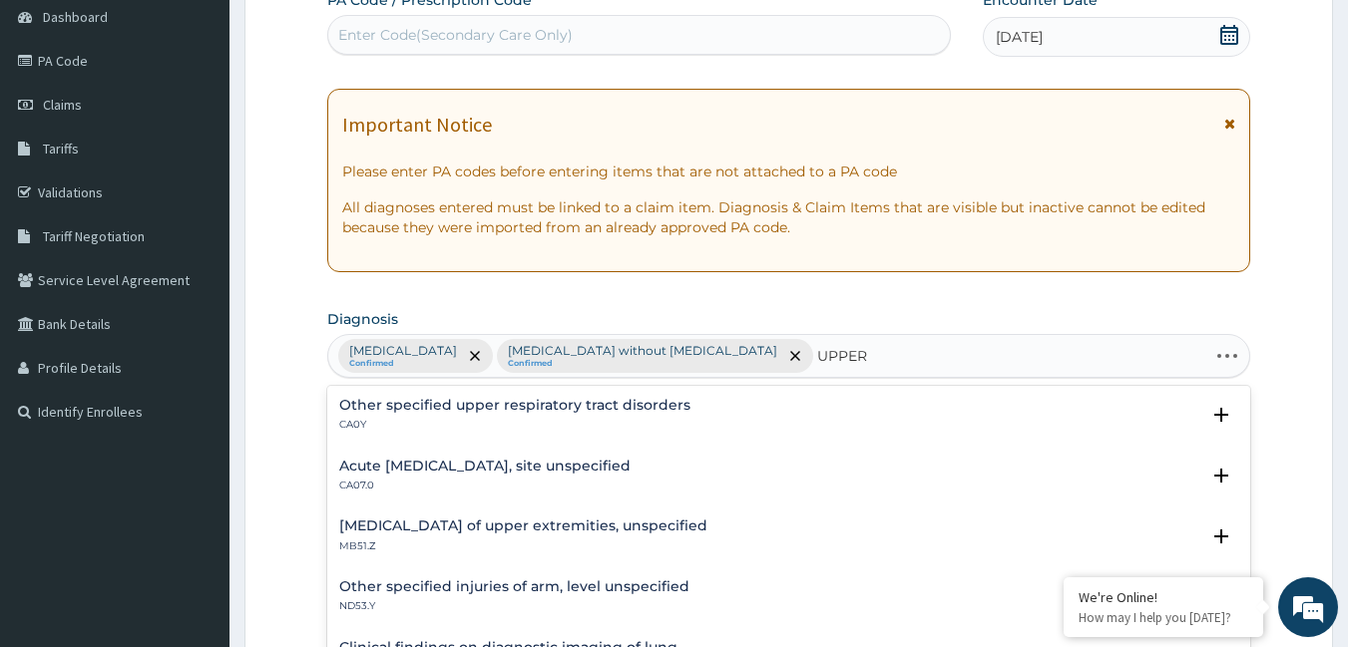
click at [415, 478] on div "Acute upper respiratory infection, site unspecified CA07.0" at bounding box center [484, 476] width 291 height 35
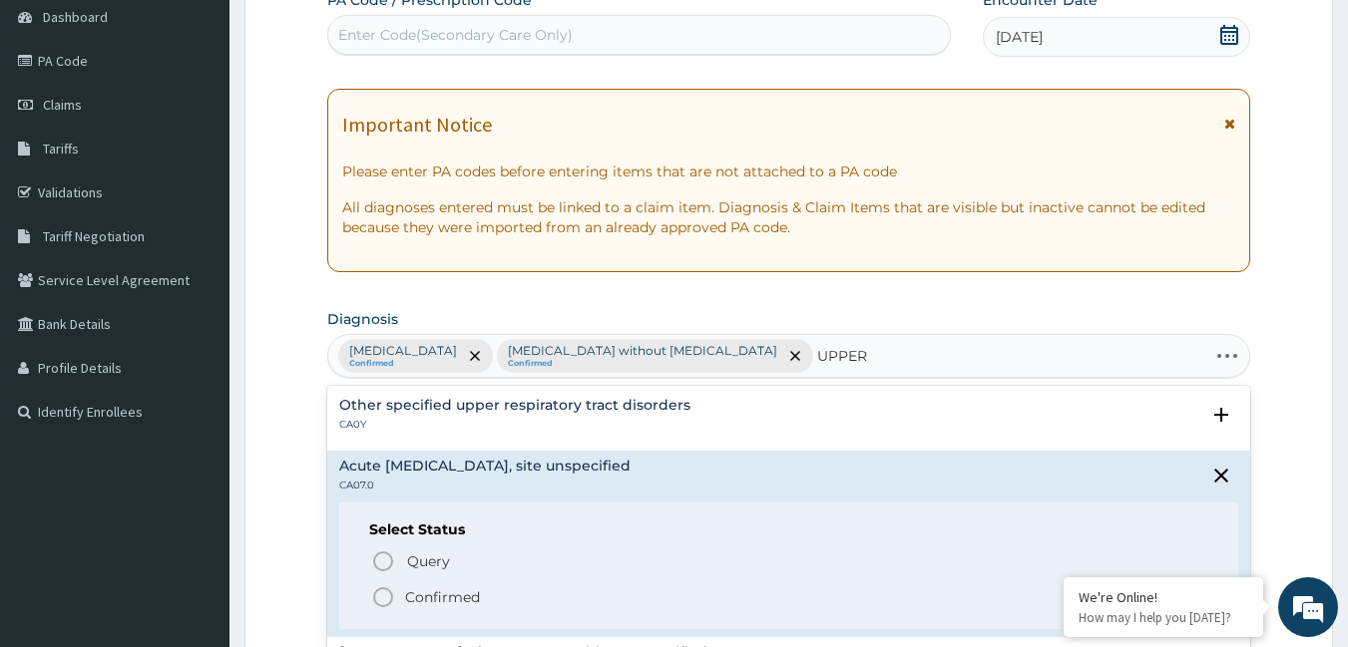
click at [392, 597] on circle "status option filled" at bounding box center [383, 598] width 18 height 18
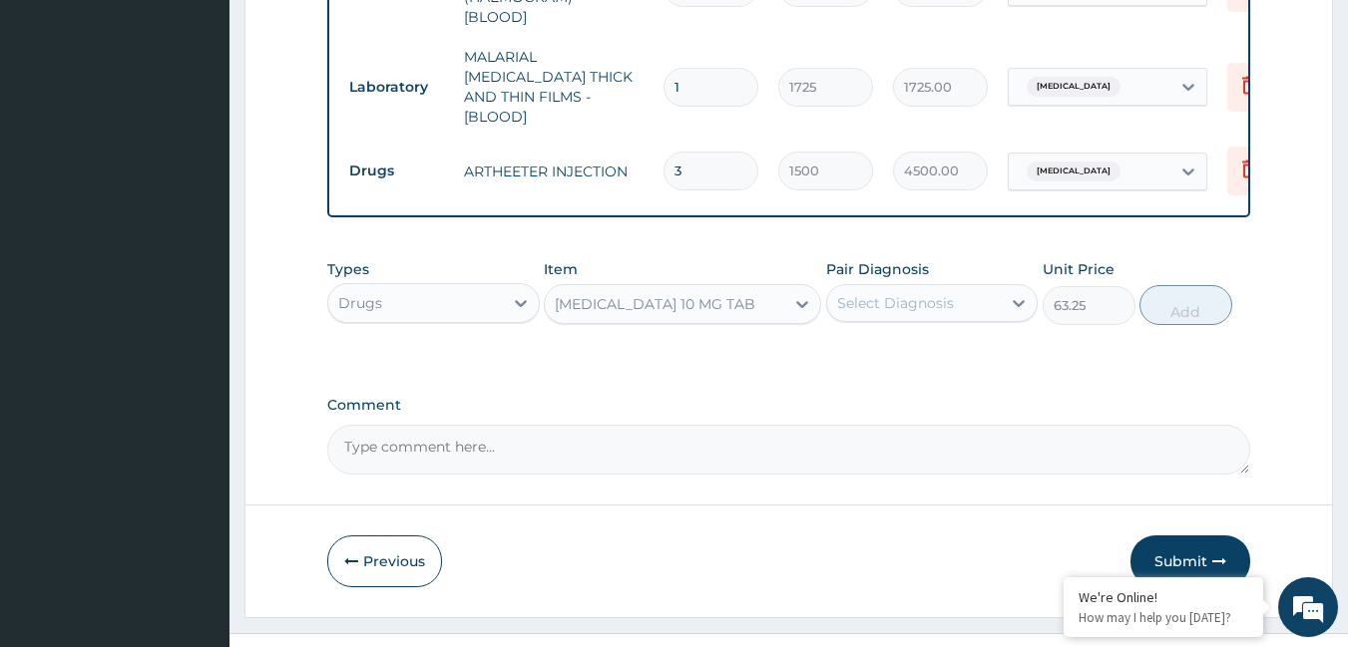
scroll to position [1067, 0]
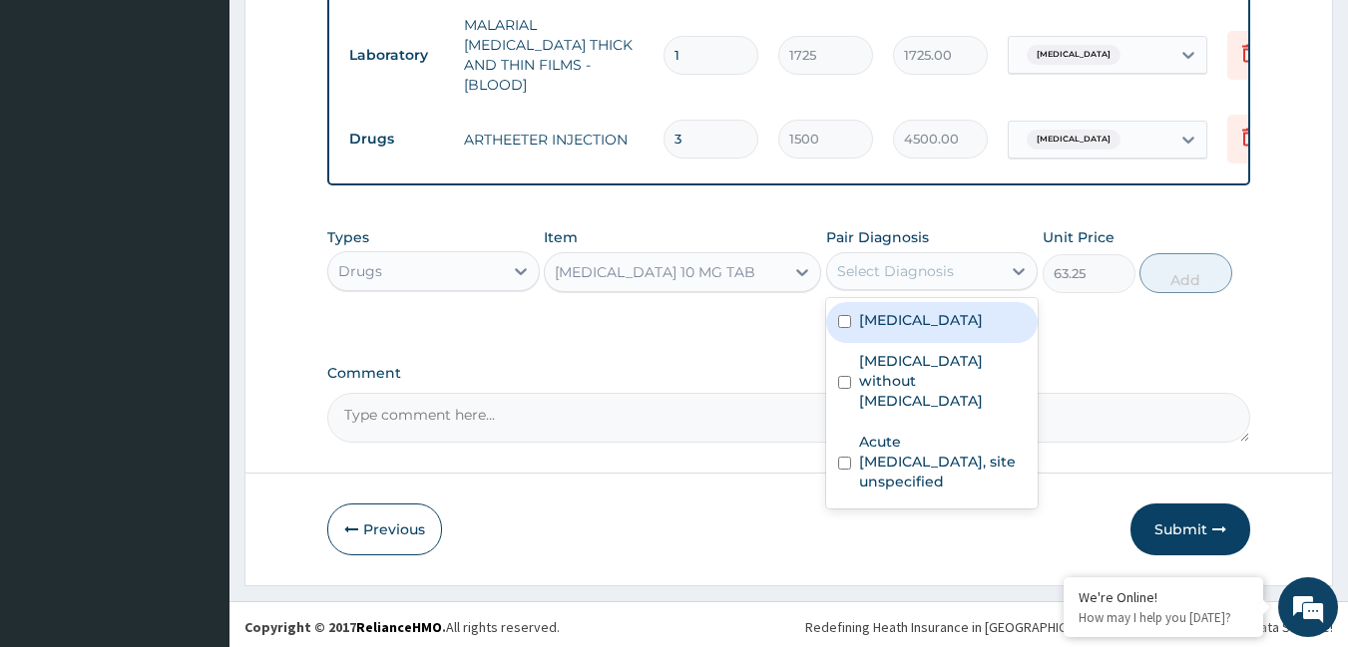
drag, startPoint x: 870, startPoint y: 258, endPoint x: 887, endPoint y: 296, distance: 41.5
click at [870, 261] on div "Select Diagnosis" at bounding box center [895, 271] width 117 height 20
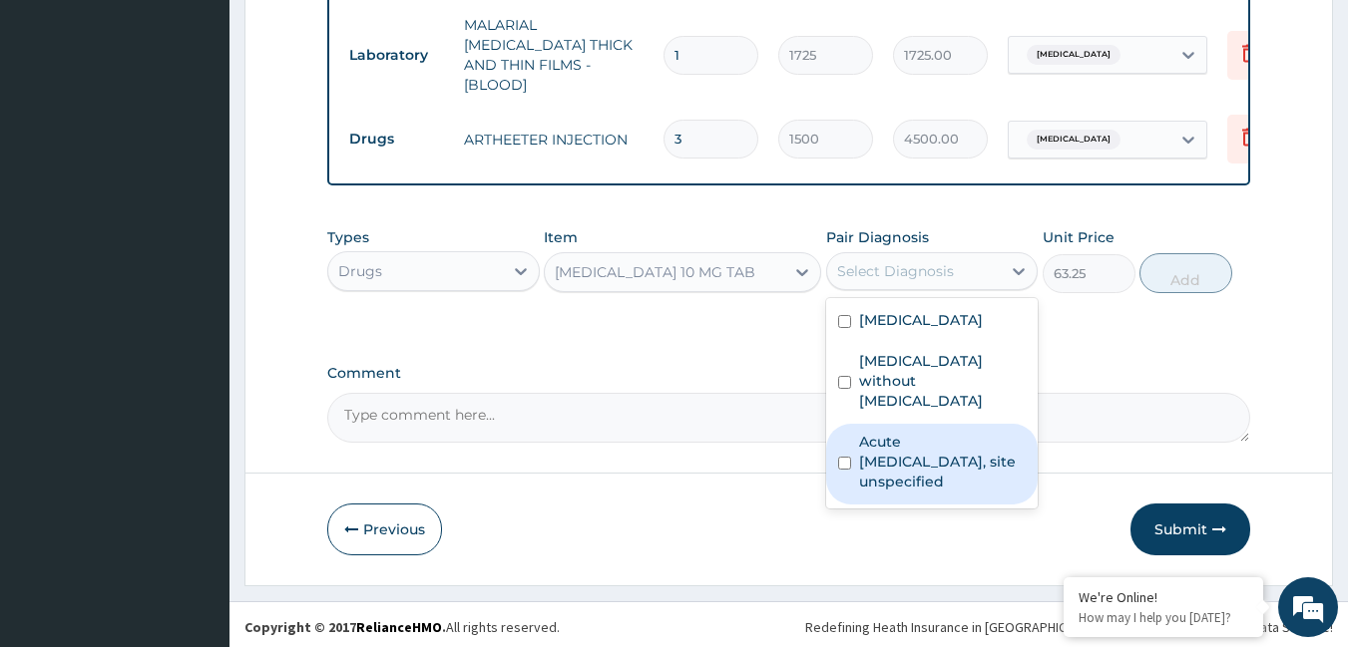
click at [884, 432] on label "Acute upper respiratory infection, site unspecified" at bounding box center [943, 462] width 168 height 60
checkbox input "true"
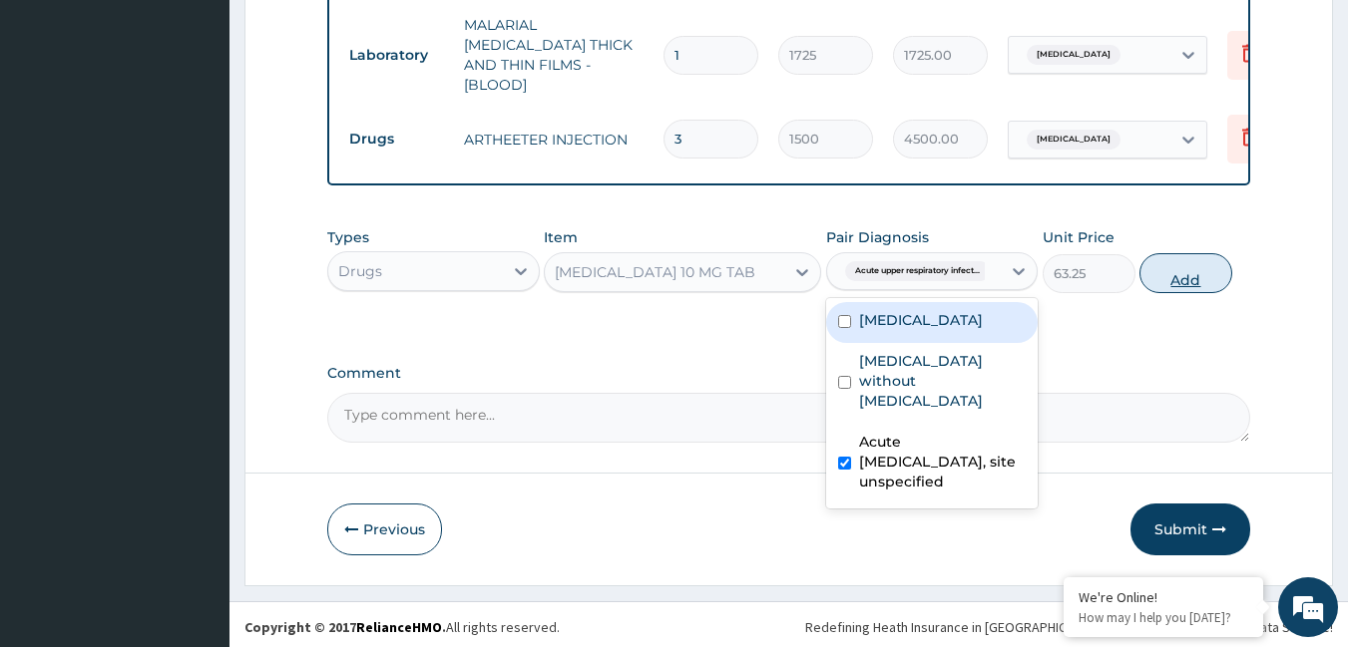
click at [1162, 267] on button "Add" at bounding box center [1185, 273] width 93 height 40
type input "0"
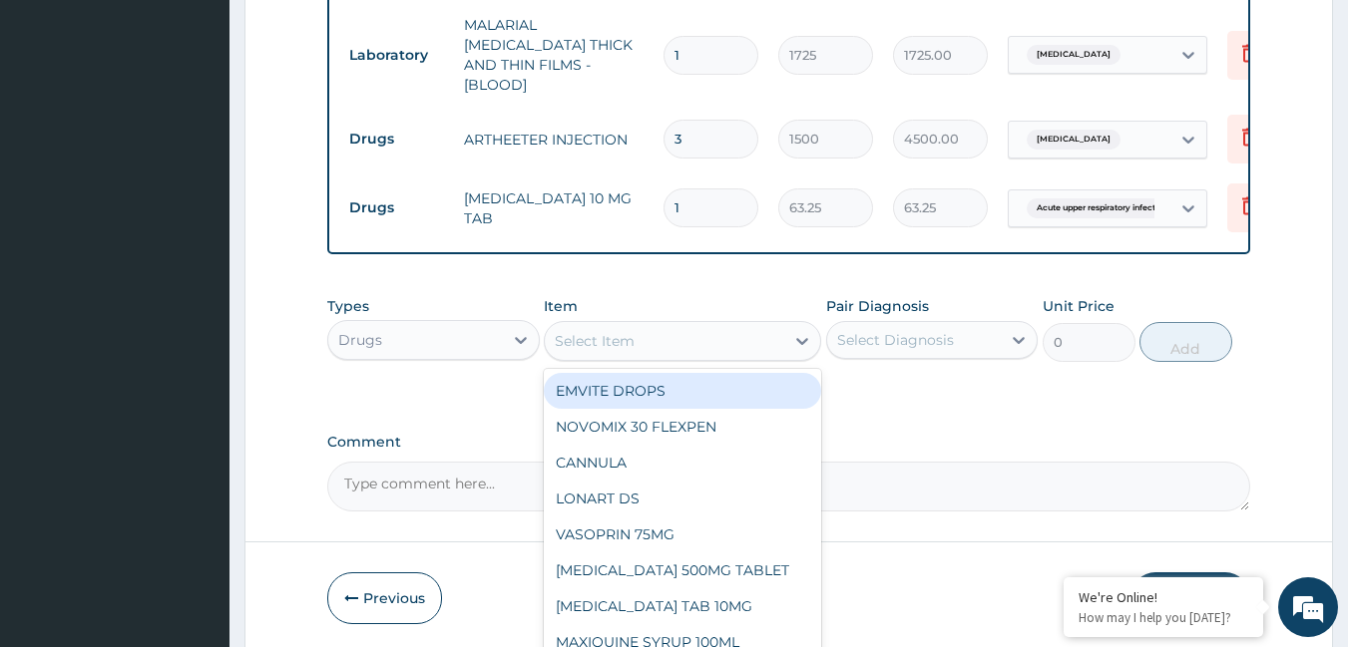
click at [692, 341] on div "Select Item" at bounding box center [664, 341] width 239 height 32
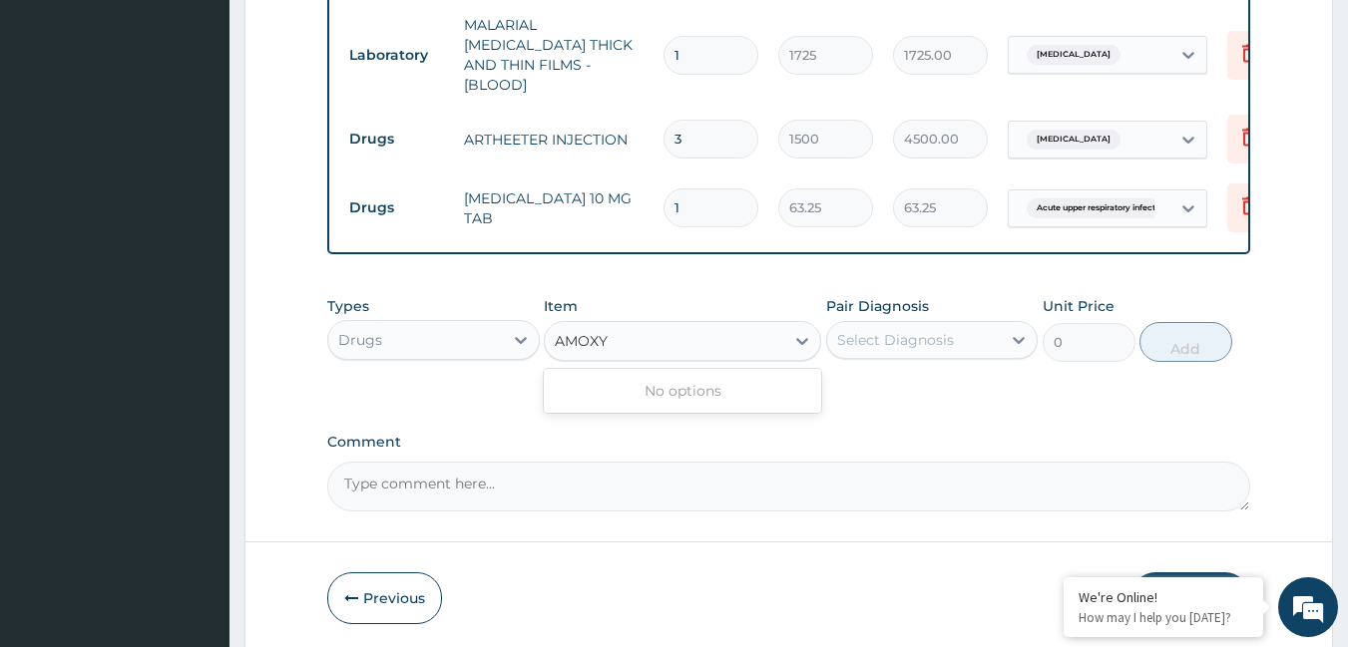
type input "AMOX"
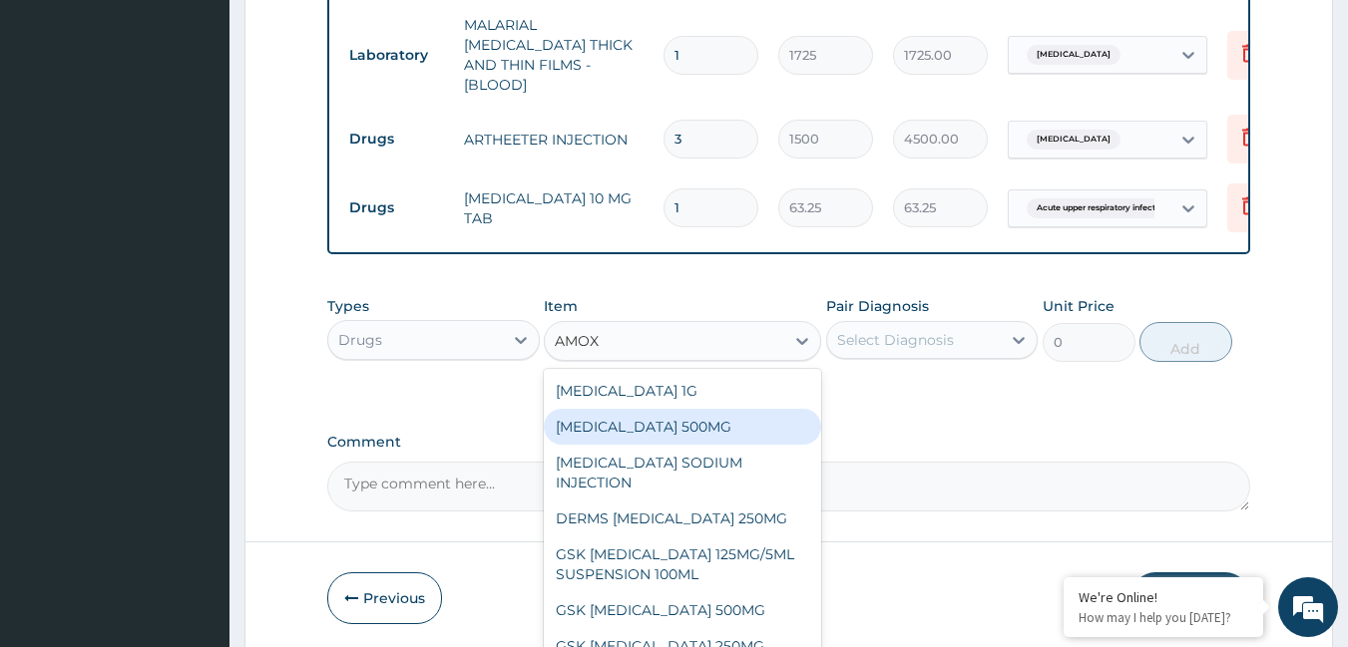
click at [609, 429] on div "[MEDICAL_DATA] 500MG" at bounding box center [682, 427] width 277 height 36
type input "75.9"
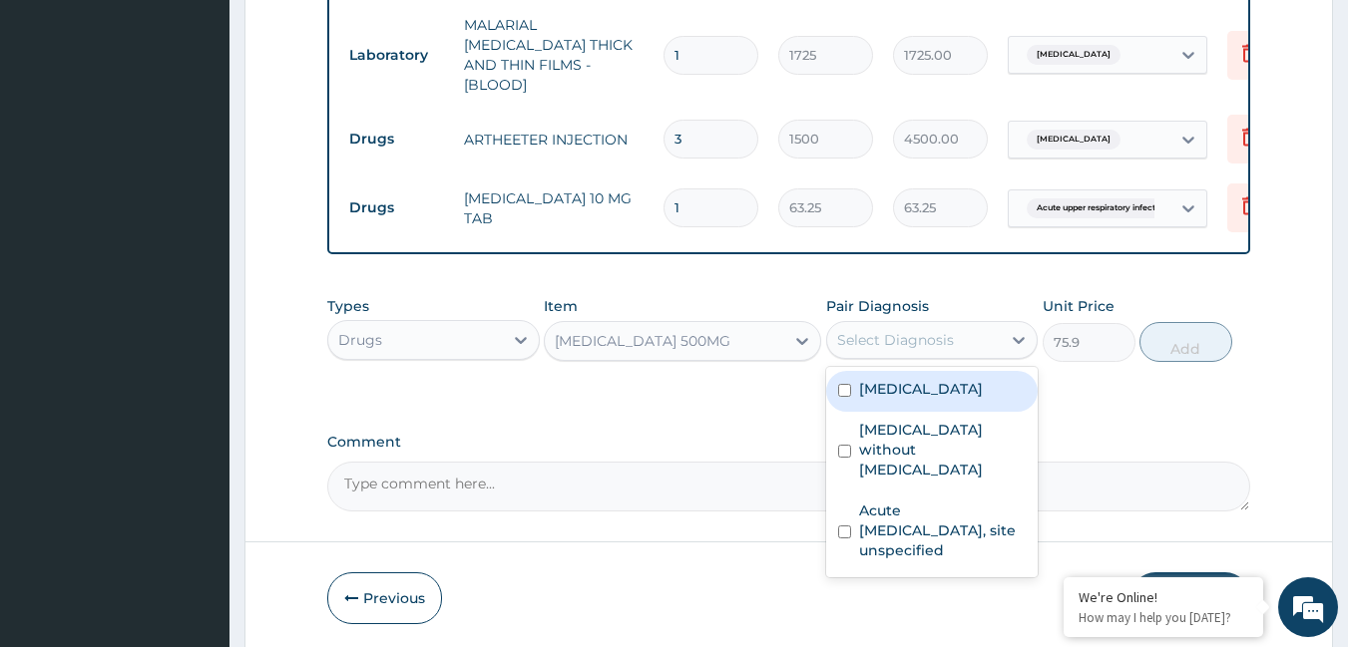
click at [883, 338] on div "Select Diagnosis" at bounding box center [895, 340] width 117 height 20
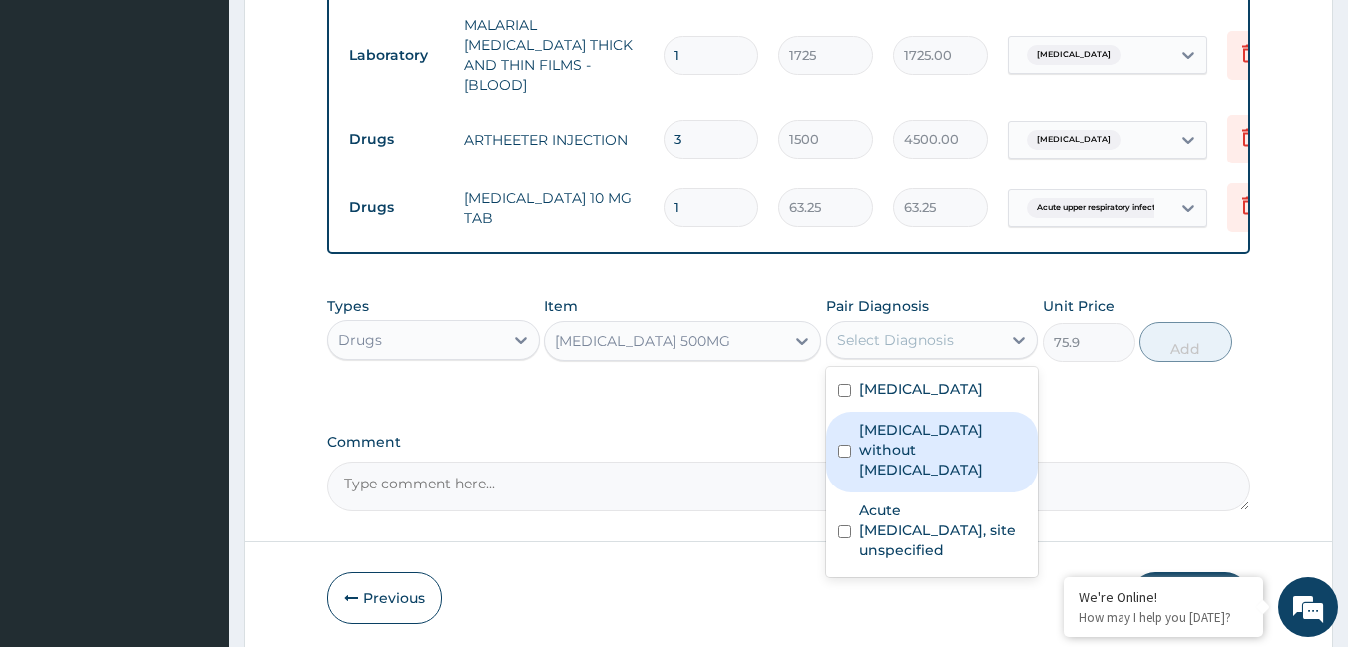
click at [885, 454] on label "[MEDICAL_DATA] without [MEDICAL_DATA]" at bounding box center [943, 450] width 168 height 60
checkbox input "true"
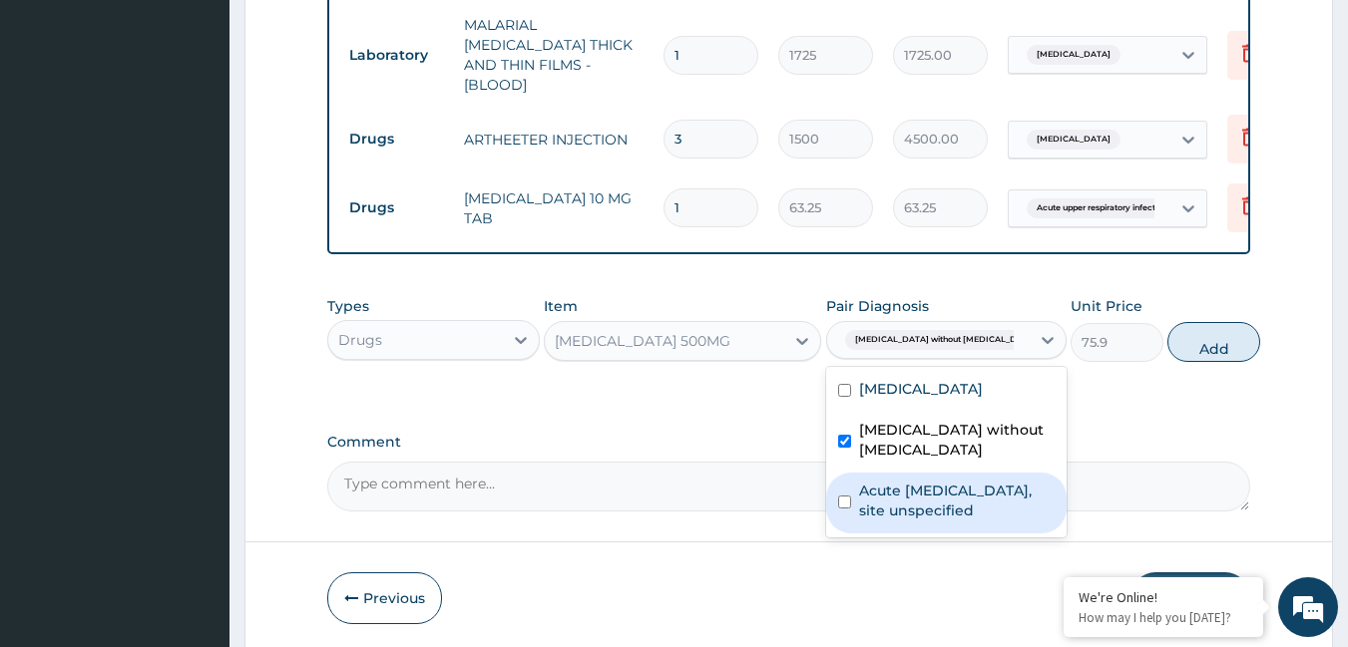
click at [884, 505] on label "Acute upper respiratory infection, site unspecified" at bounding box center [957, 501] width 196 height 40
checkbox input "true"
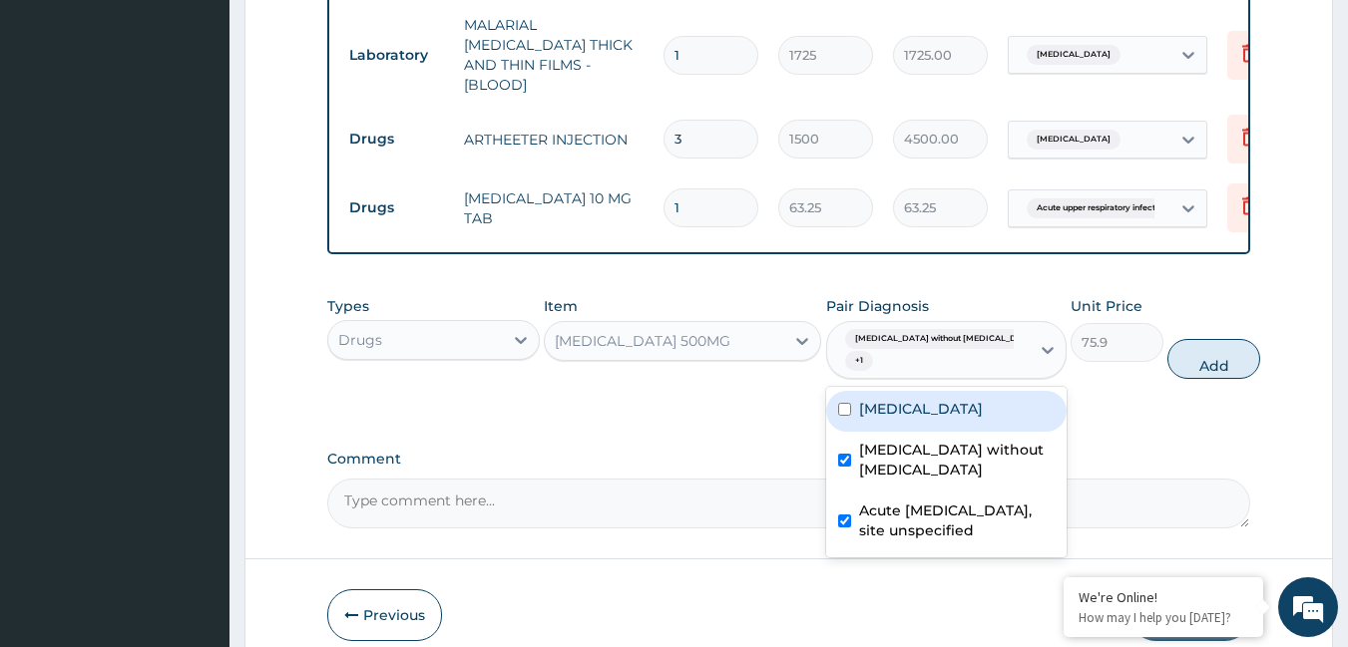
drag, startPoint x: 1171, startPoint y: 356, endPoint x: 1154, endPoint y: 358, distance: 17.1
click at [1169, 355] on button "Add" at bounding box center [1213, 359] width 93 height 40
type input "0"
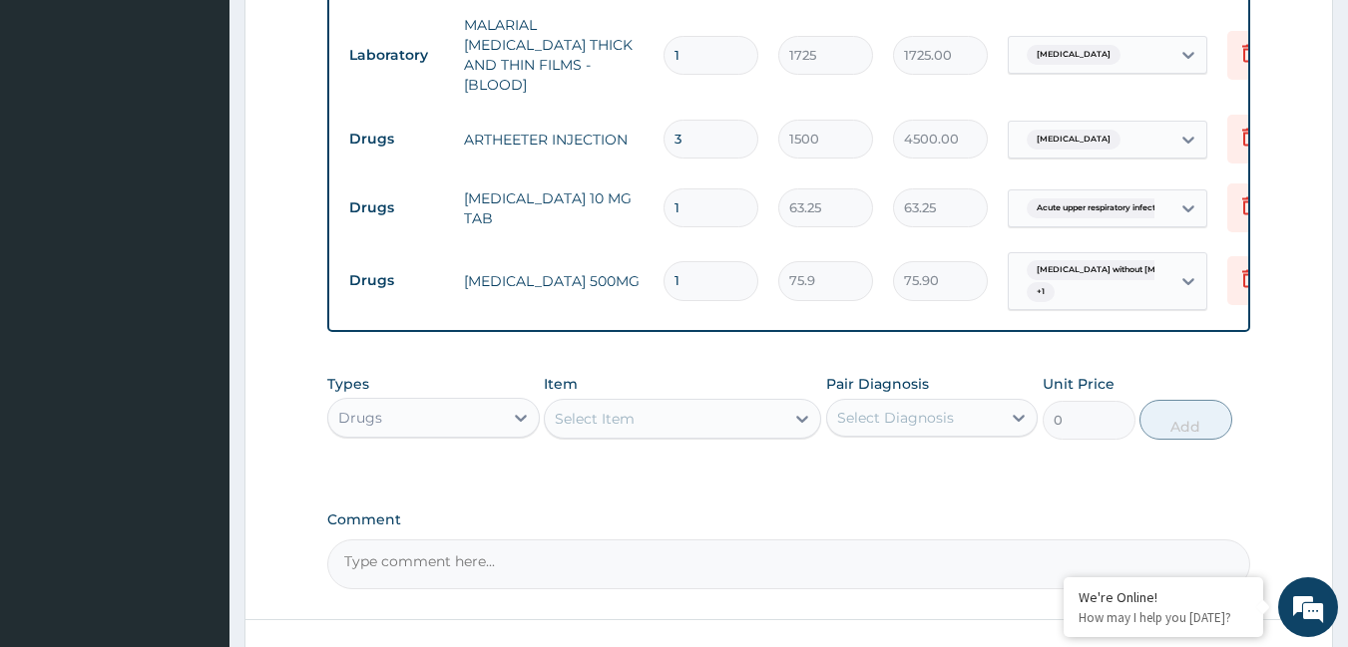
type input "18"
type input "1366.20"
type input "18"
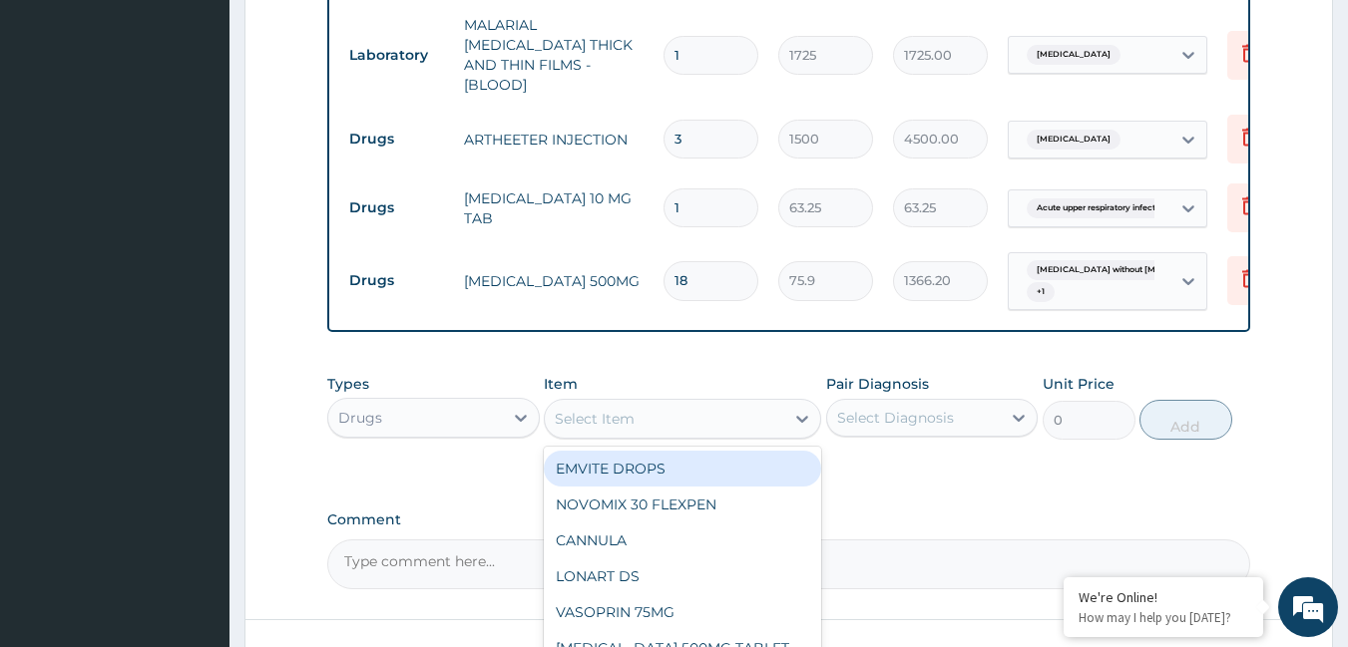
click at [613, 418] on div "Select Item" at bounding box center [595, 419] width 80 height 20
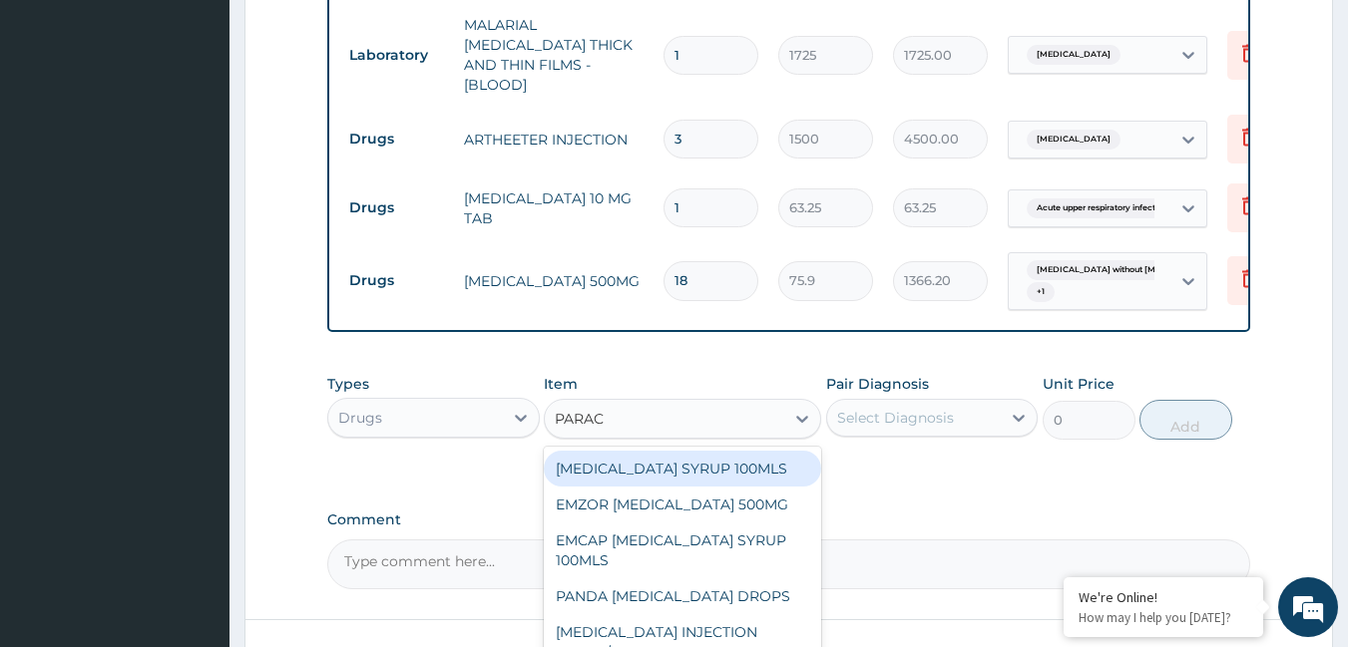
type input "PARACE"
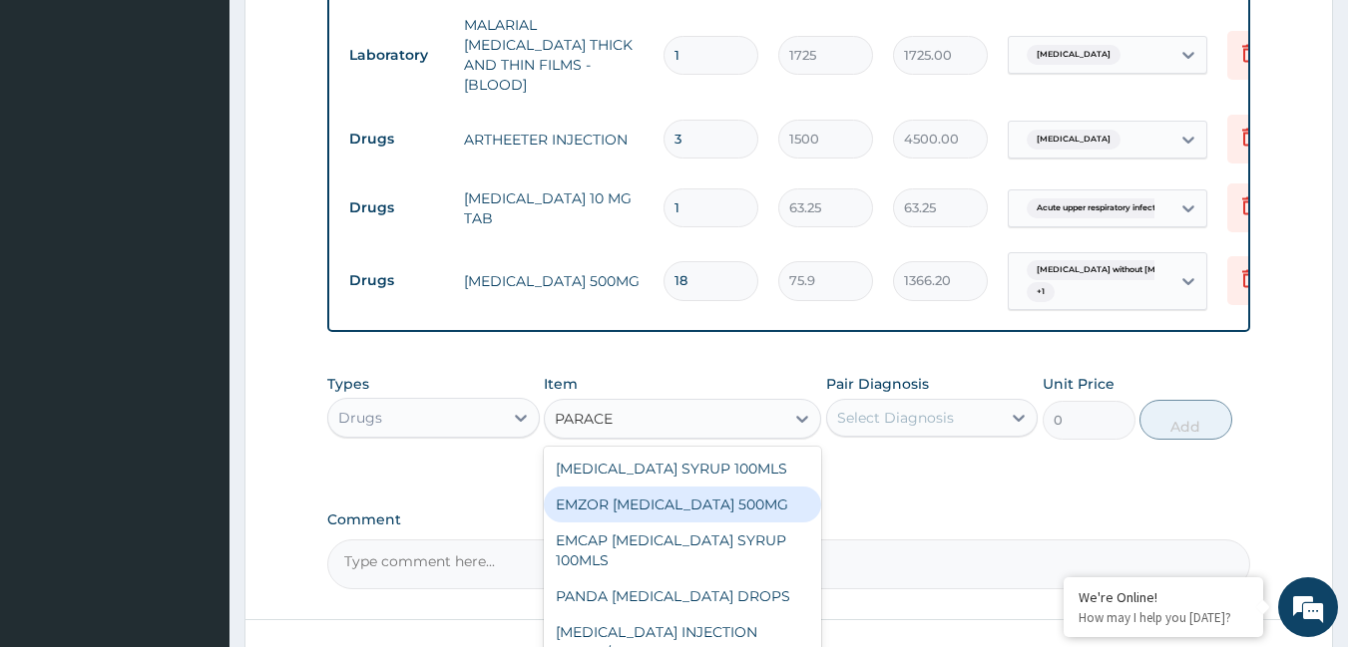
click at [666, 514] on div "EMZOR [MEDICAL_DATA] 500MG" at bounding box center [682, 505] width 277 height 36
type input "25.3"
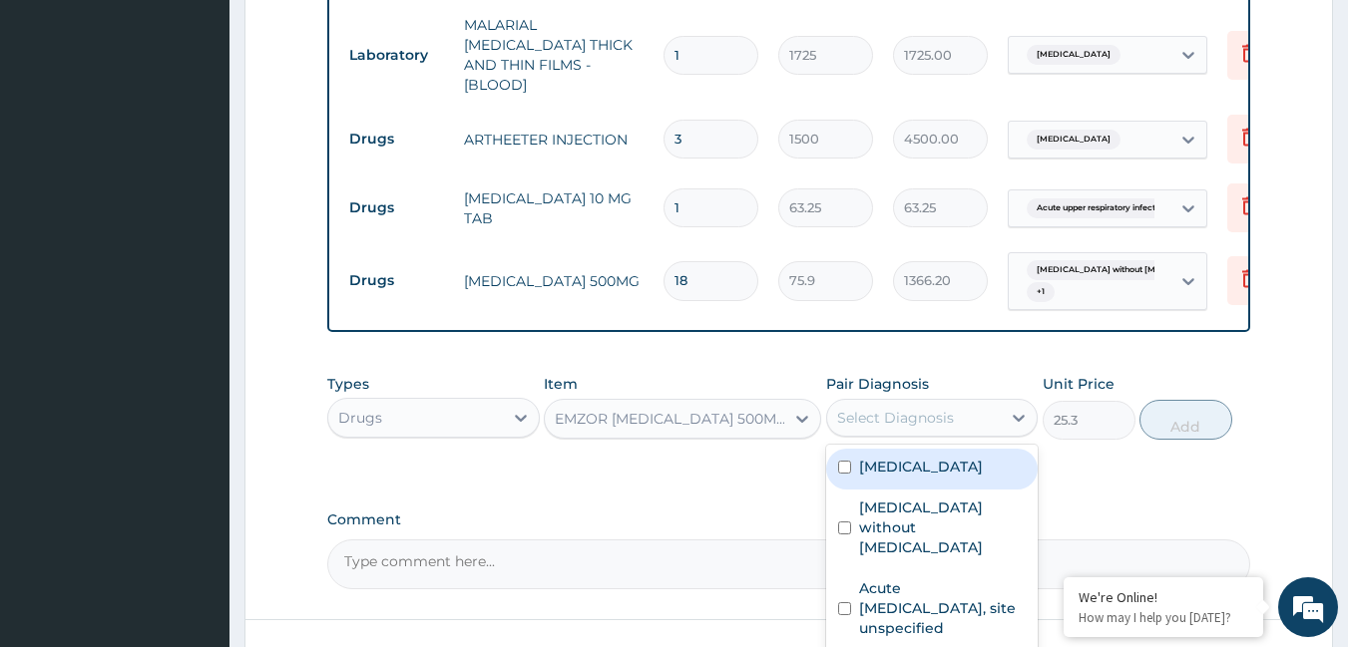
click at [871, 418] on div "Select Diagnosis" at bounding box center [895, 418] width 117 height 20
drag, startPoint x: 879, startPoint y: 458, endPoint x: 880, endPoint y: 489, distance: 30.9
click at [879, 463] on label "[MEDICAL_DATA]" at bounding box center [921, 467] width 124 height 20
checkbox input "true"
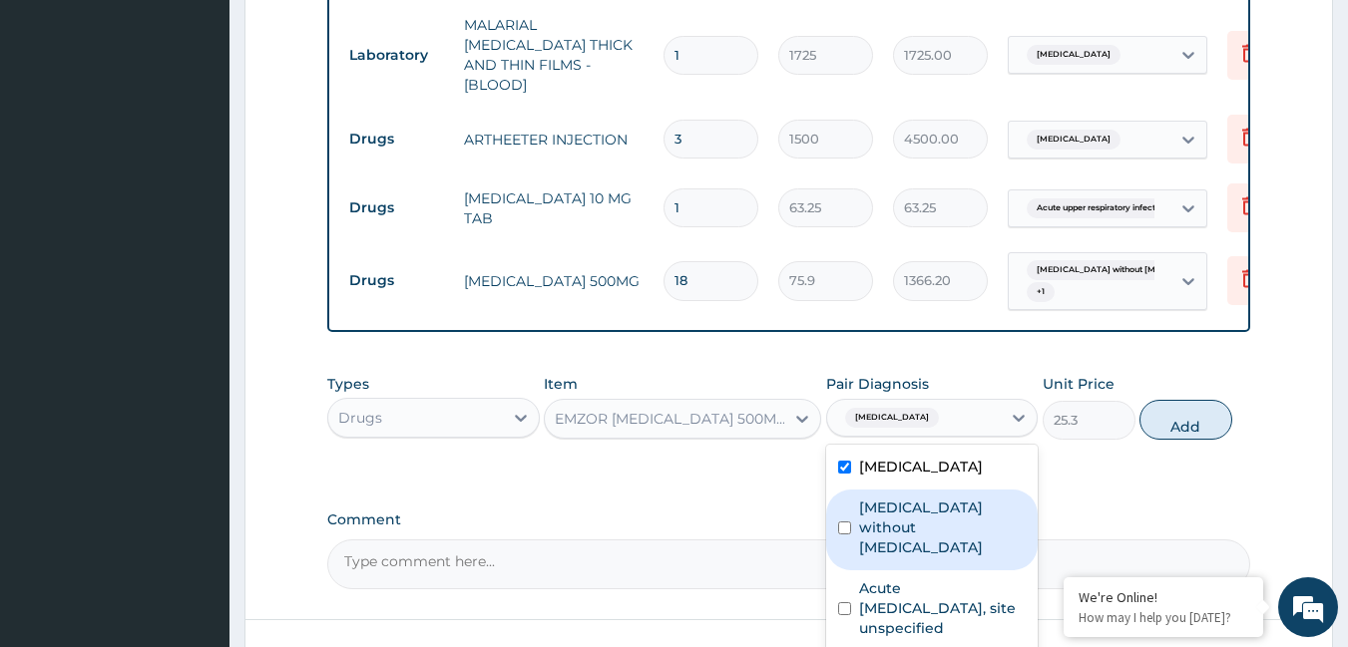
drag, startPoint x: 880, startPoint y: 497, endPoint x: 880, endPoint y: 508, distance: 11.0
click at [880, 499] on label "[MEDICAL_DATA] without [MEDICAL_DATA]" at bounding box center [943, 528] width 168 height 60
checkbox input "true"
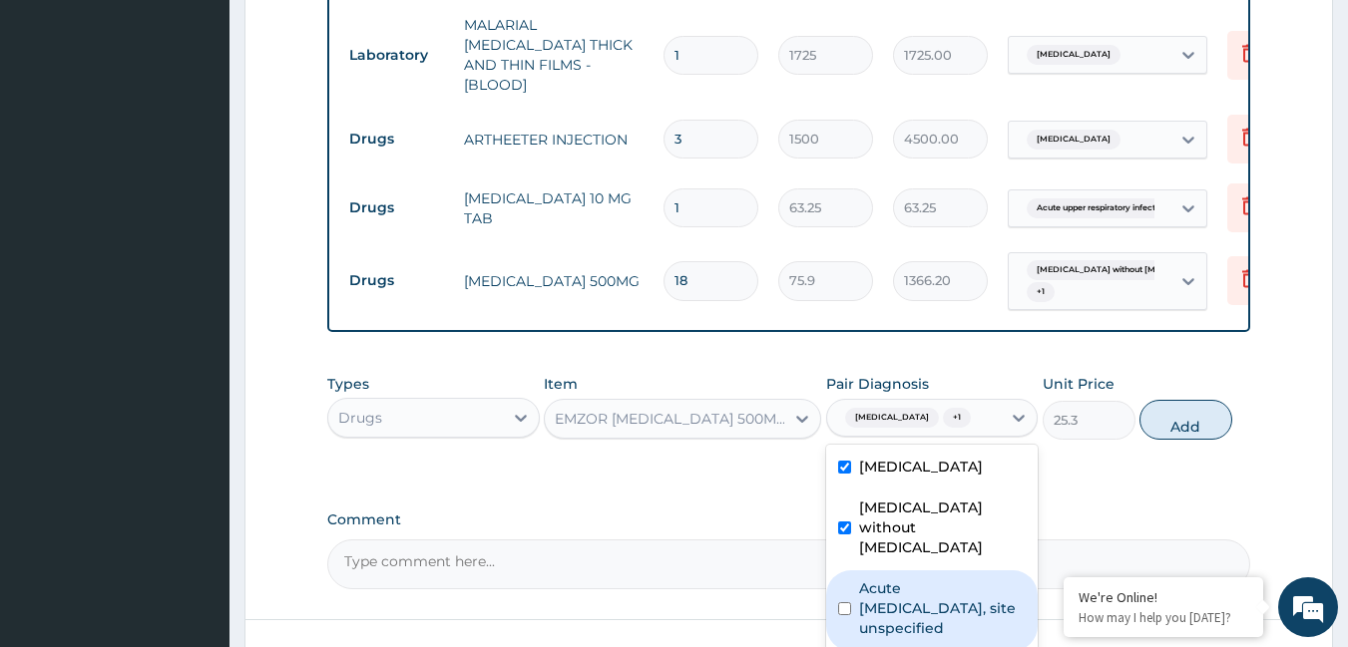
click at [880, 592] on label "Acute upper respiratory infection, site unspecified" at bounding box center [943, 609] width 168 height 60
checkbox input "true"
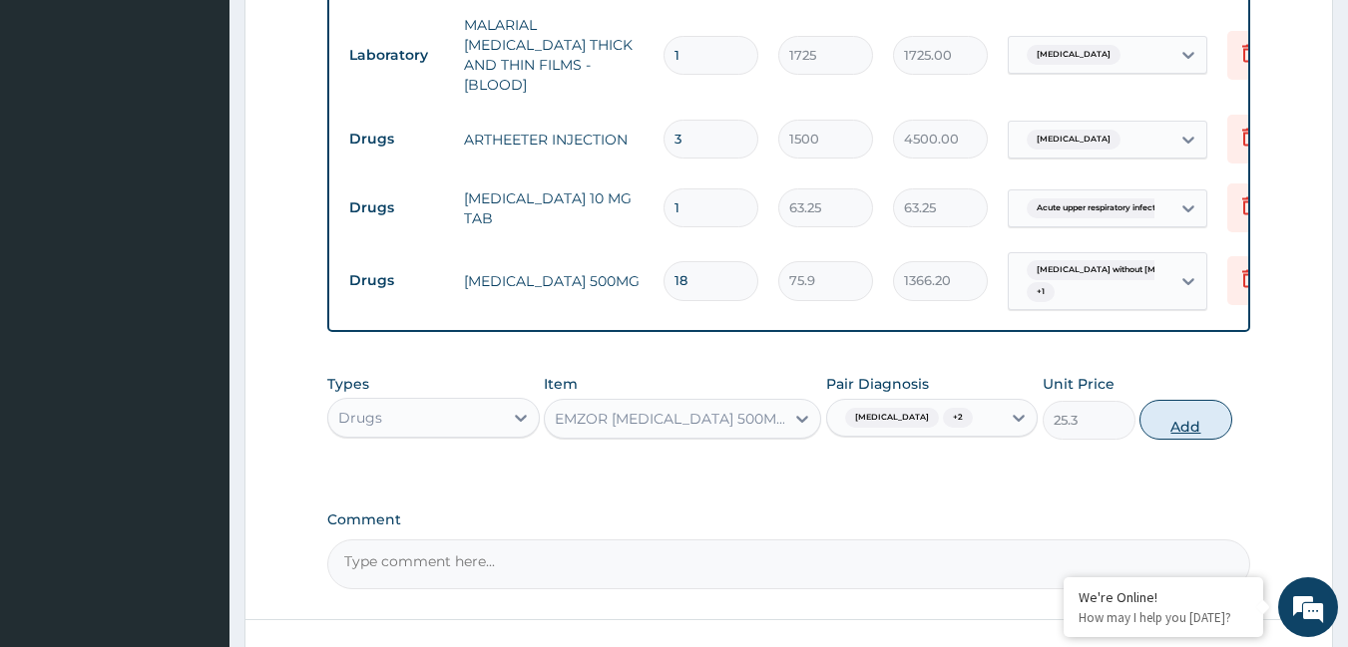
click at [1179, 417] on button "Add" at bounding box center [1185, 420] width 93 height 40
type input "0"
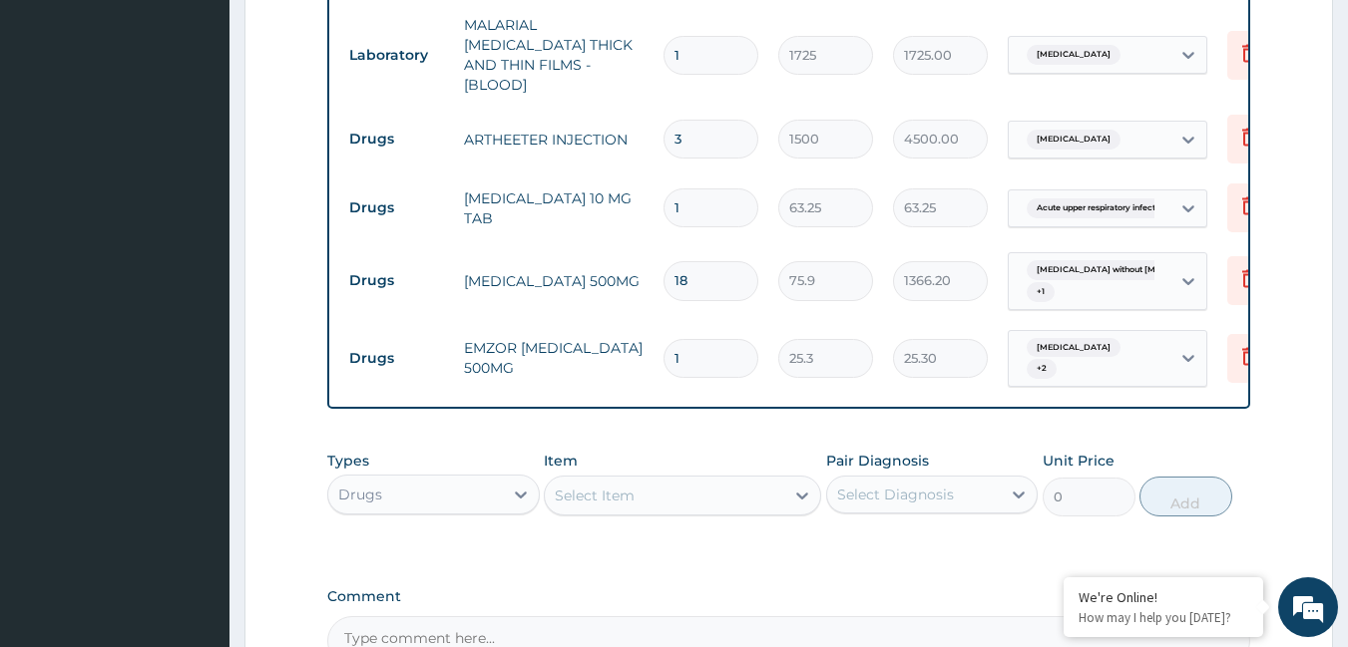
type input "18"
type input "455.40"
type input "18"
click at [692, 194] on input "1" at bounding box center [710, 208] width 95 height 39
type input "0.00"
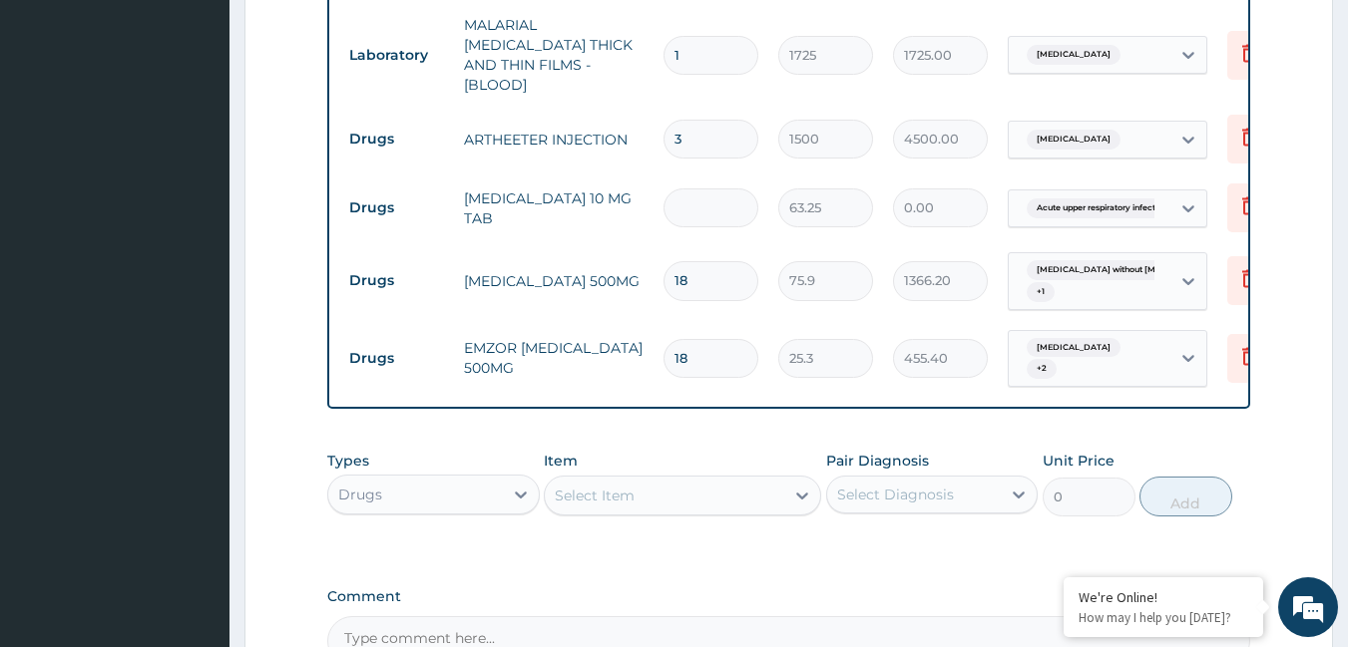
type input "5"
type input "316.25"
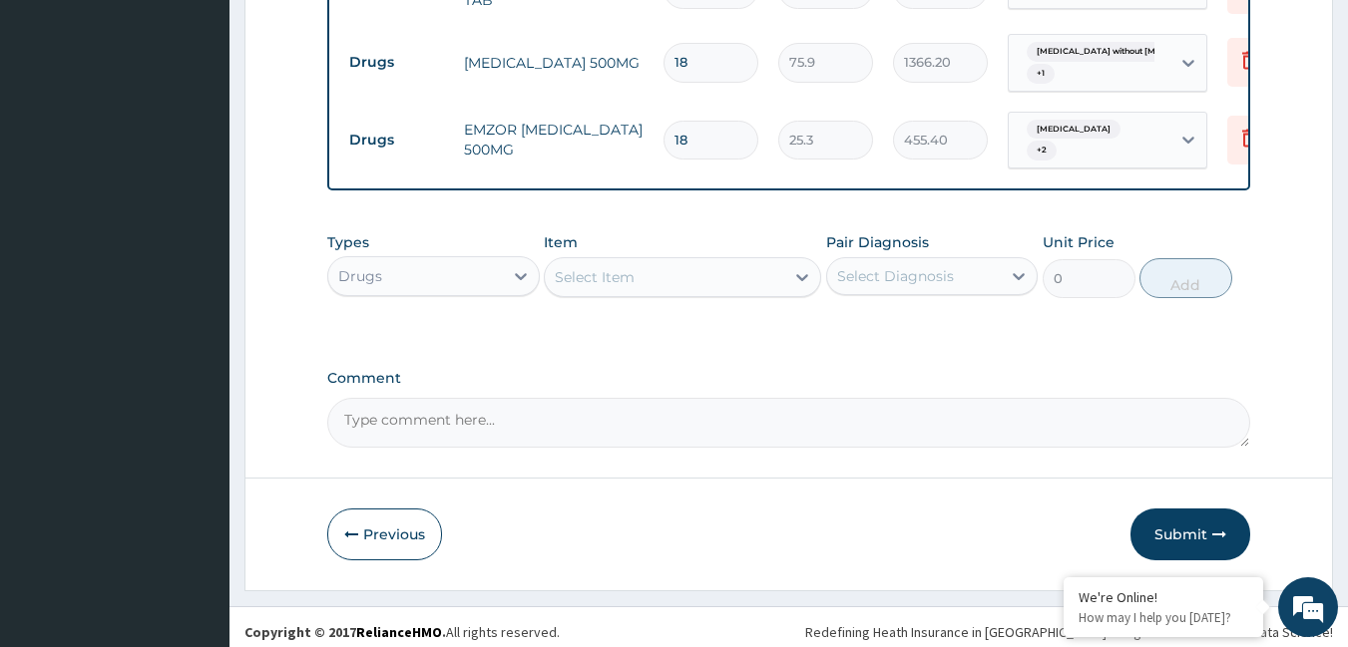
scroll to position [1291, 0]
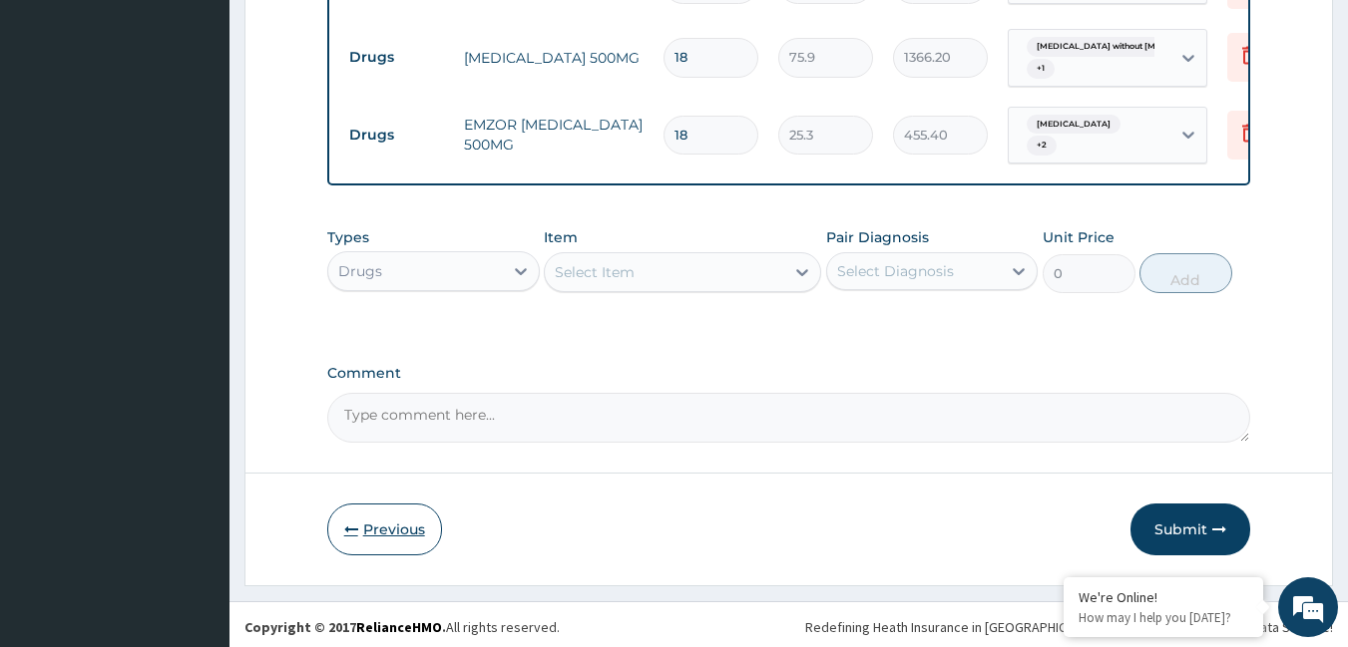
type input "5"
click at [419, 522] on button "Previous" at bounding box center [384, 530] width 115 height 52
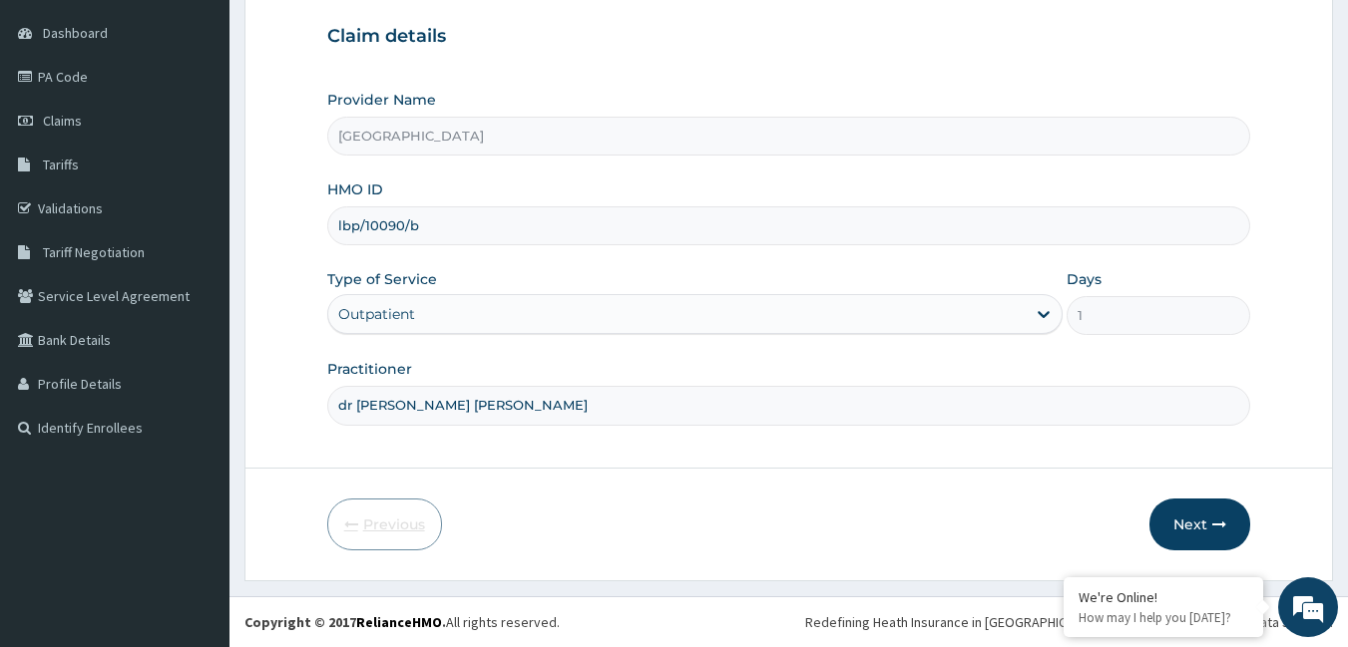
scroll to position [185, 0]
click at [1205, 527] on button "Next" at bounding box center [1199, 525] width 101 height 52
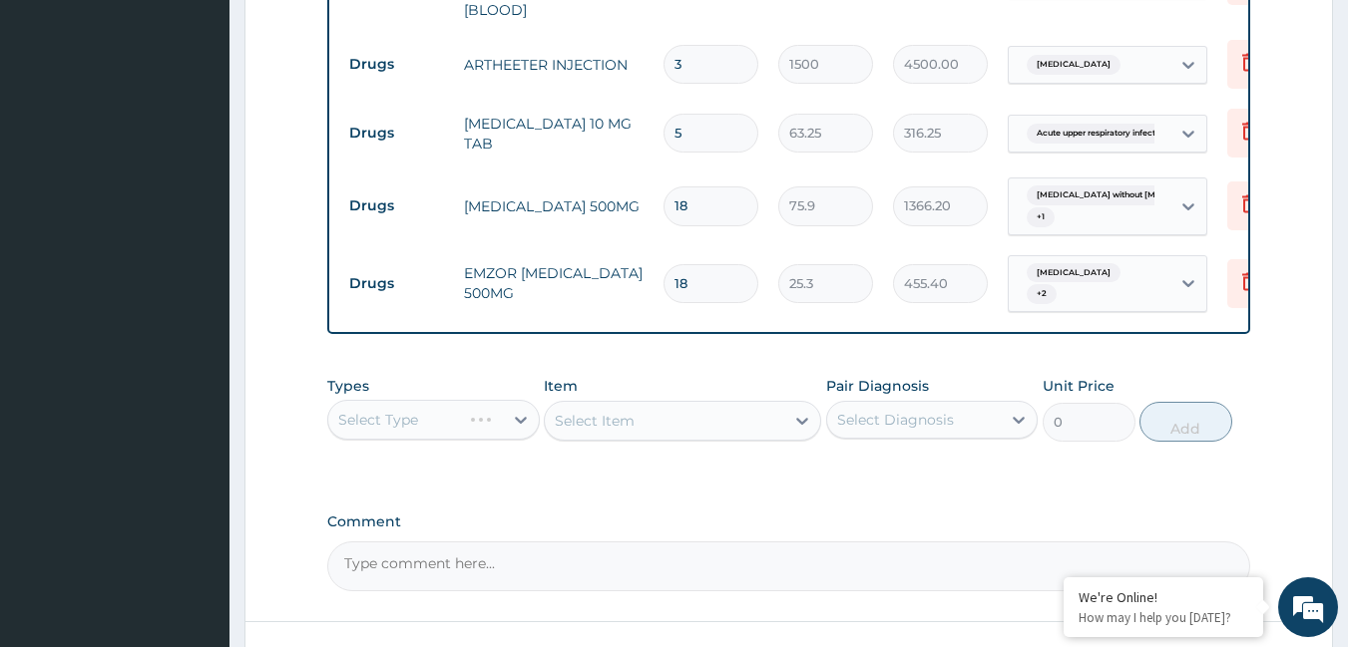
scroll to position [1291, 0]
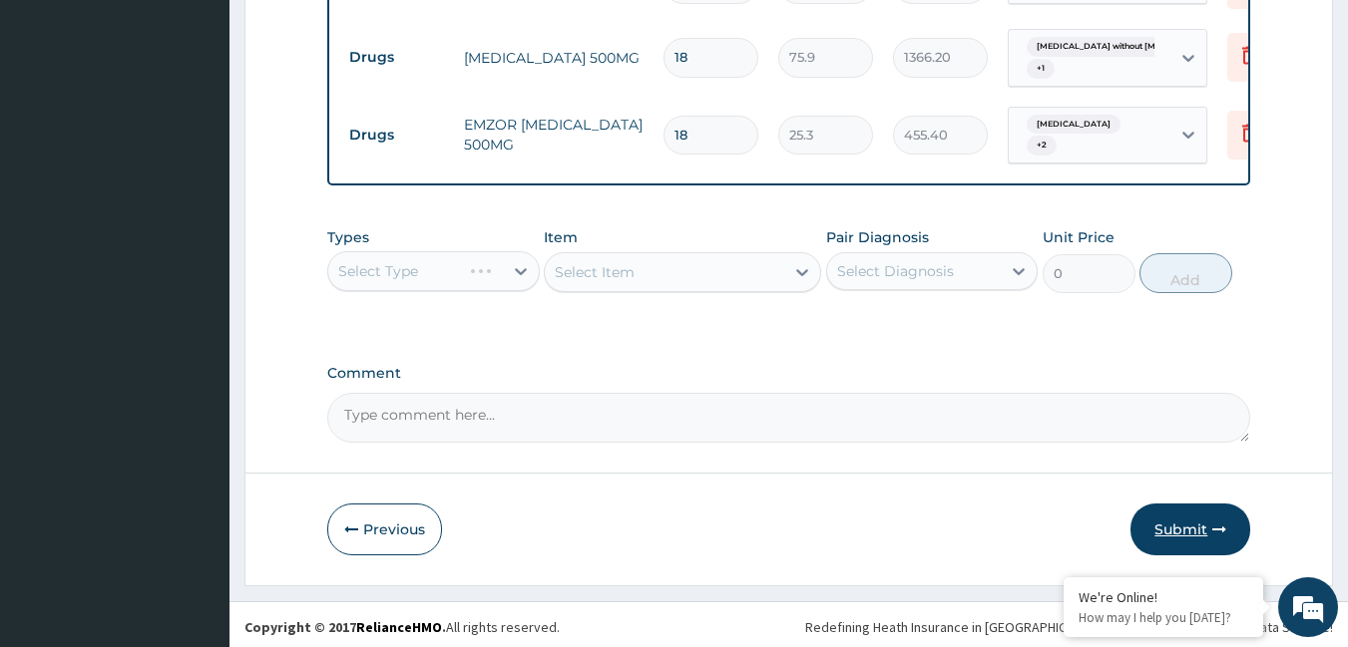
click at [1176, 507] on button "Submit" at bounding box center [1190, 530] width 120 height 52
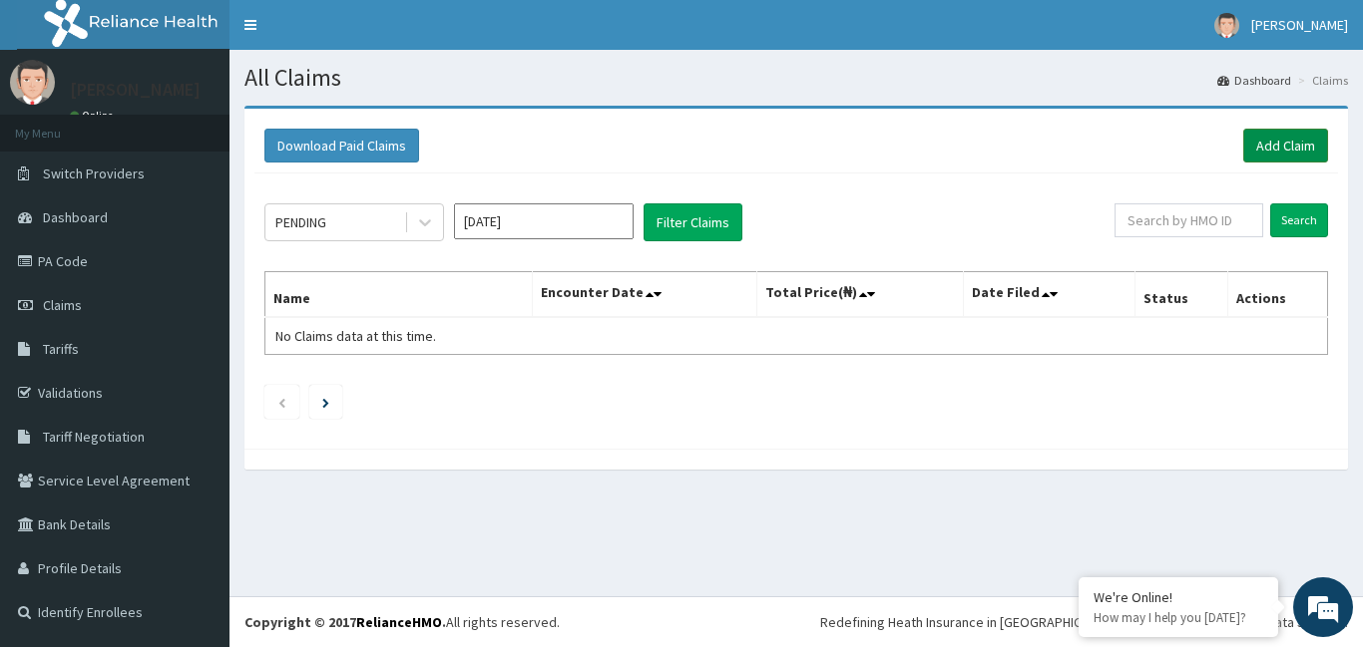
drag, startPoint x: 1300, startPoint y: 141, endPoint x: 1315, endPoint y: 131, distance: 18.0
click at [1300, 141] on link "Add Claim" at bounding box center [1285, 146] width 85 height 34
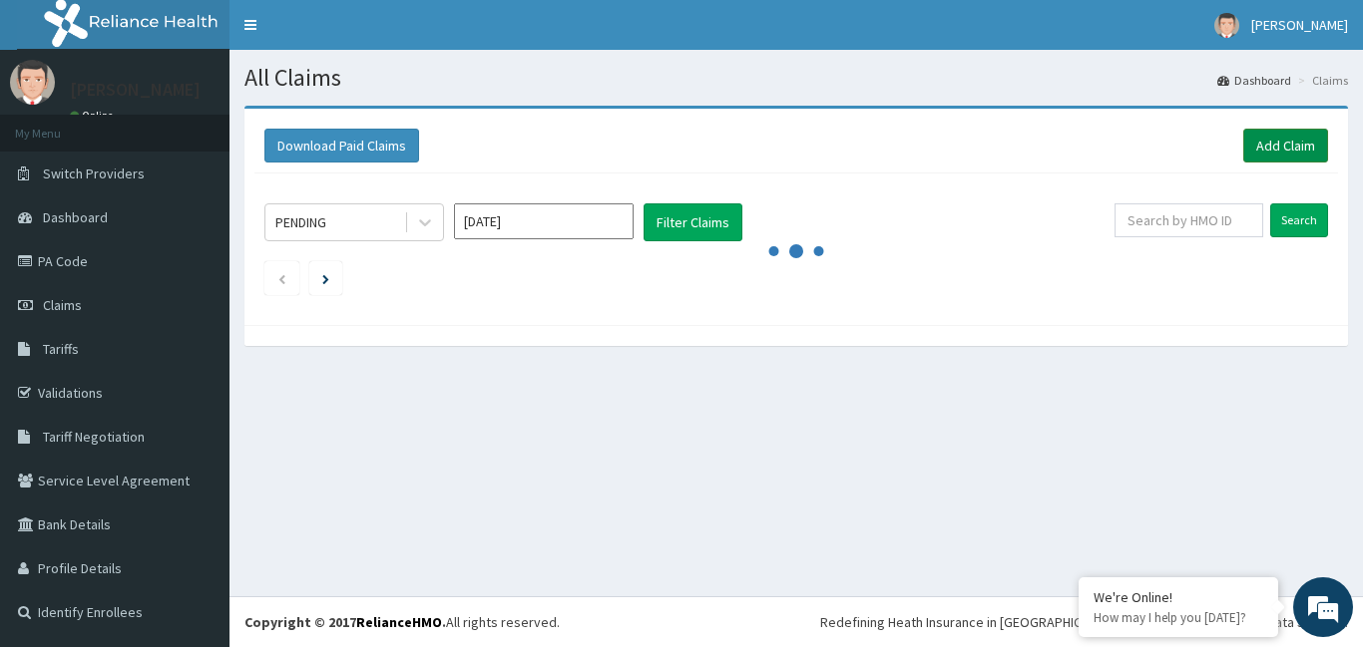
click at [1261, 152] on link "Add Claim" at bounding box center [1285, 146] width 85 height 34
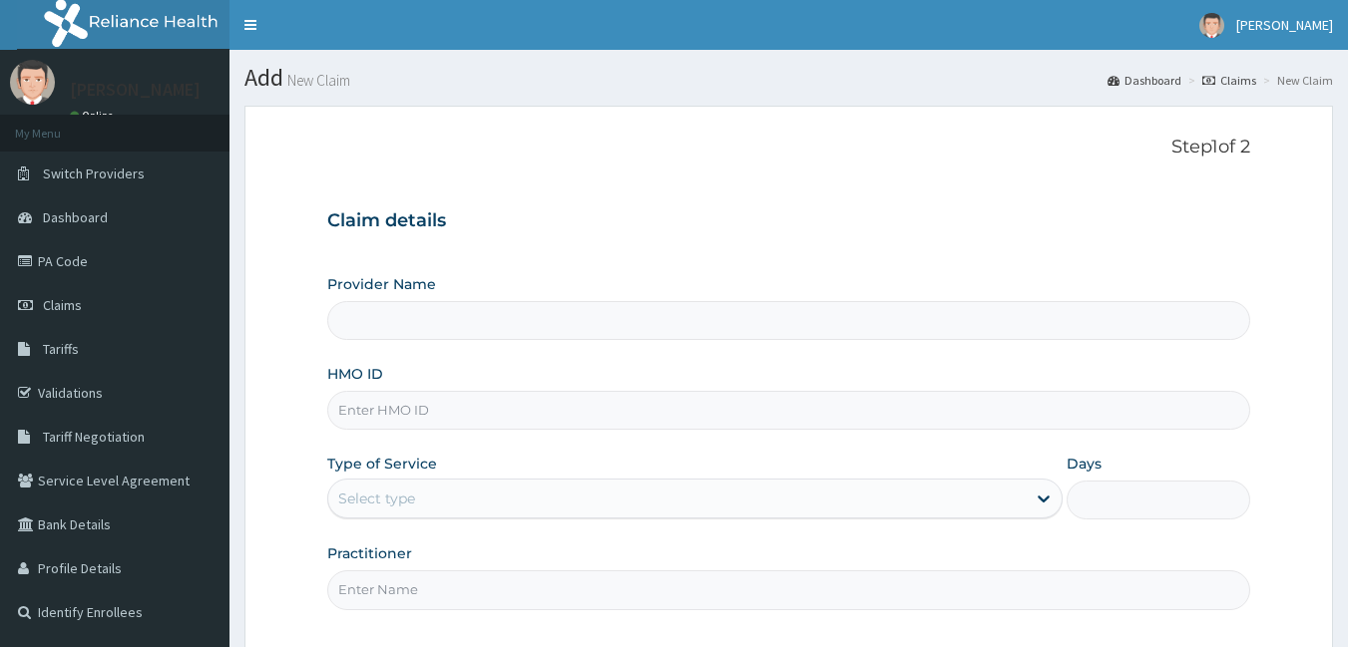
type input "[GEOGRAPHIC_DATA]"
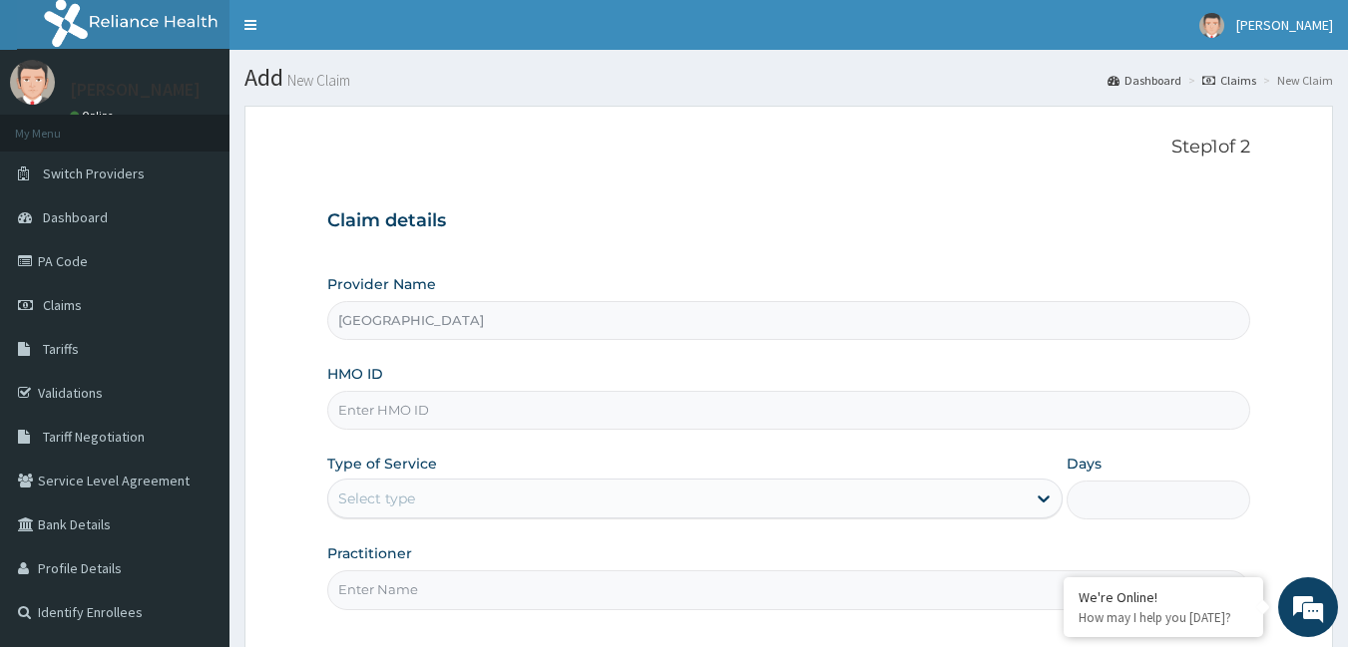
click at [565, 403] on input "HMO ID" at bounding box center [789, 410] width 924 height 39
type input "WOL/10033/B"
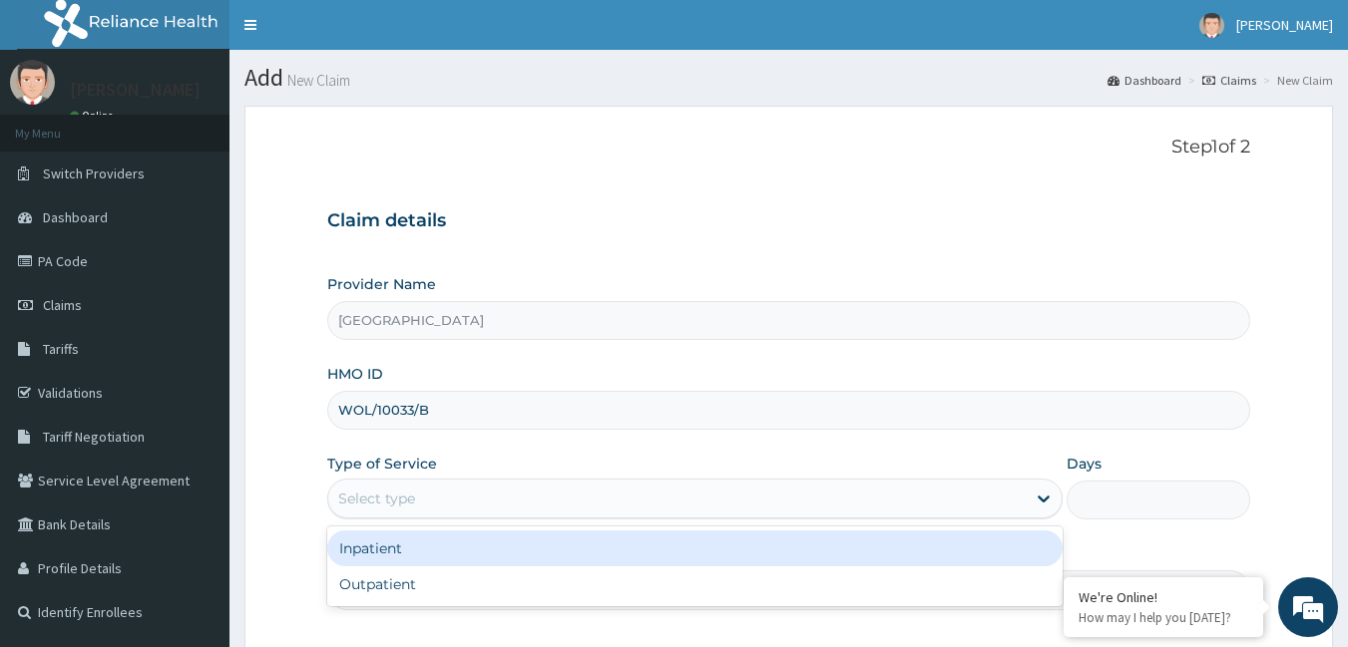
click at [655, 496] on div "Select type" at bounding box center [676, 499] width 697 height 32
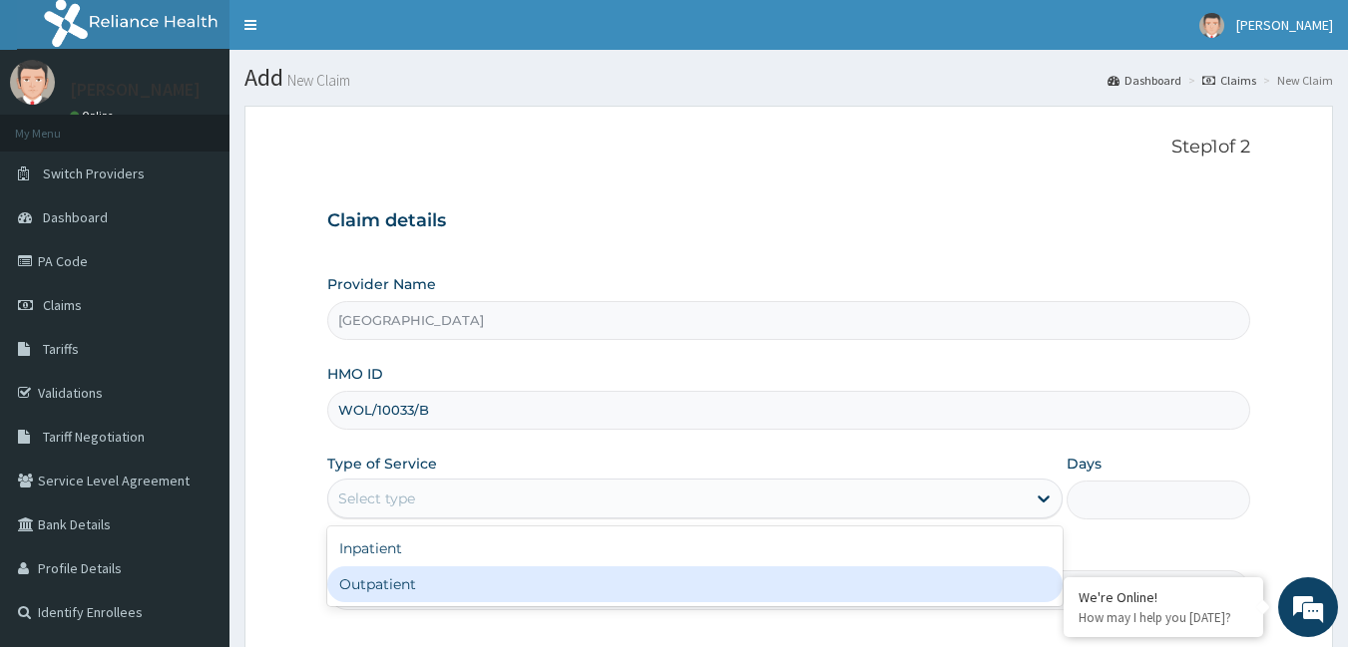
click at [626, 598] on div "Outpatient" at bounding box center [694, 585] width 735 height 36
type input "1"
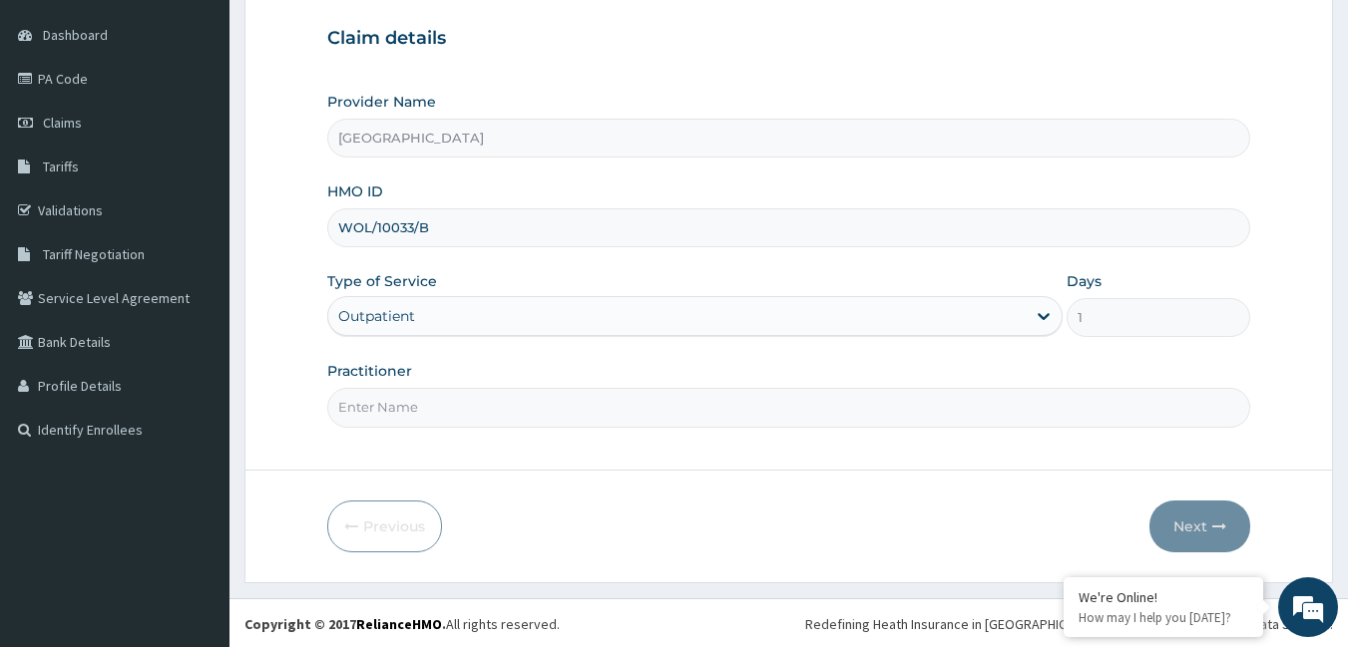
scroll to position [185, 0]
click at [683, 411] on input "Practitioner" at bounding box center [789, 405] width 924 height 39
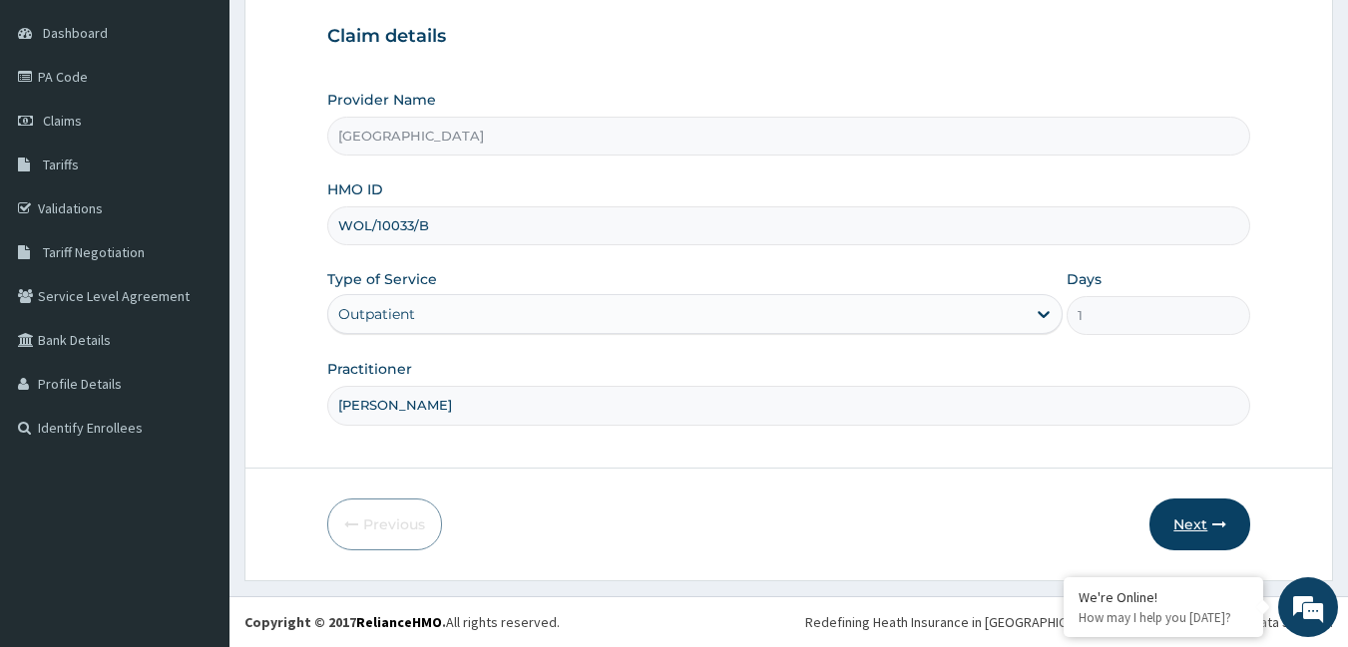
type input "[PERSON_NAME]"
click at [1197, 519] on button "Next" at bounding box center [1199, 525] width 101 height 52
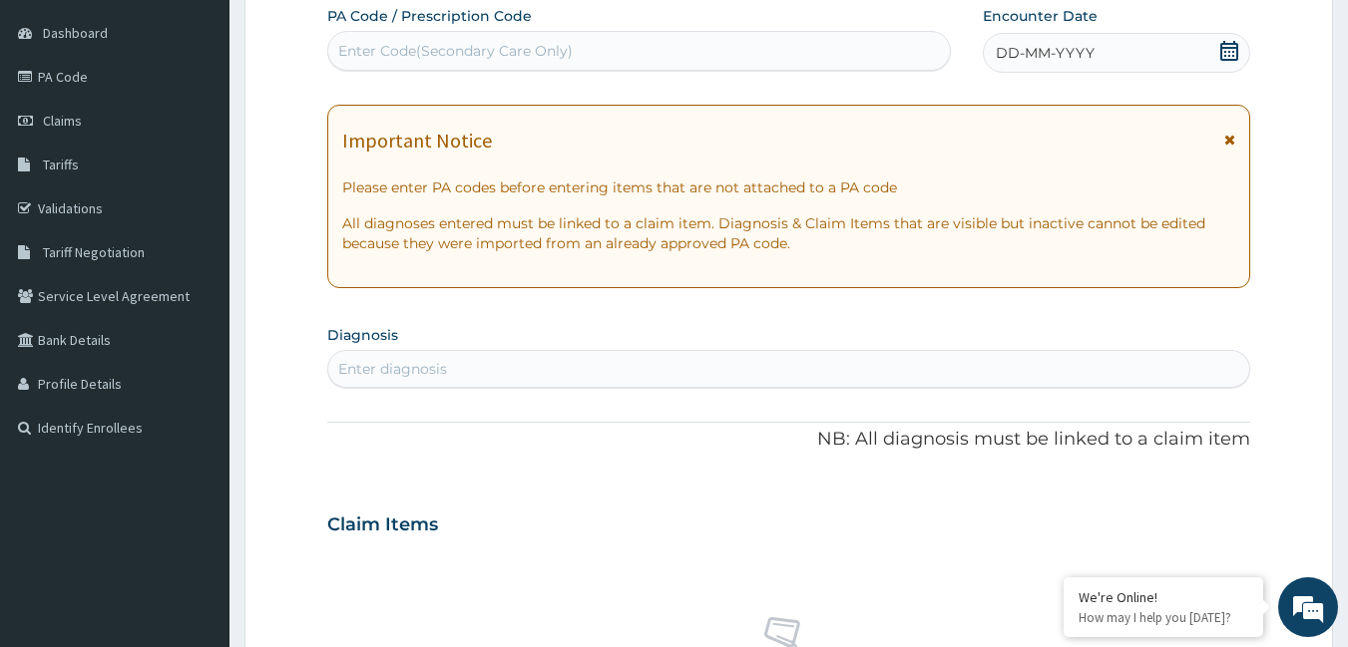
click at [450, 371] on div "Enter diagnosis" at bounding box center [789, 369] width 922 height 32
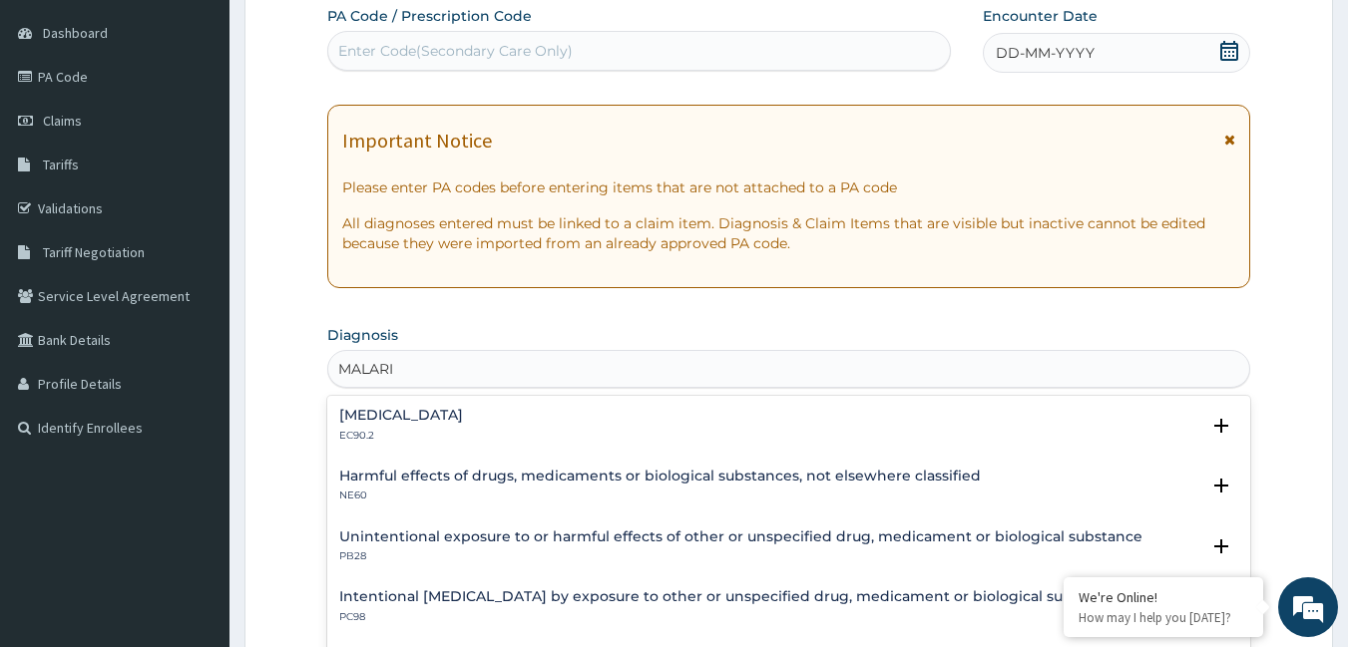
type input "[MEDICAL_DATA]"
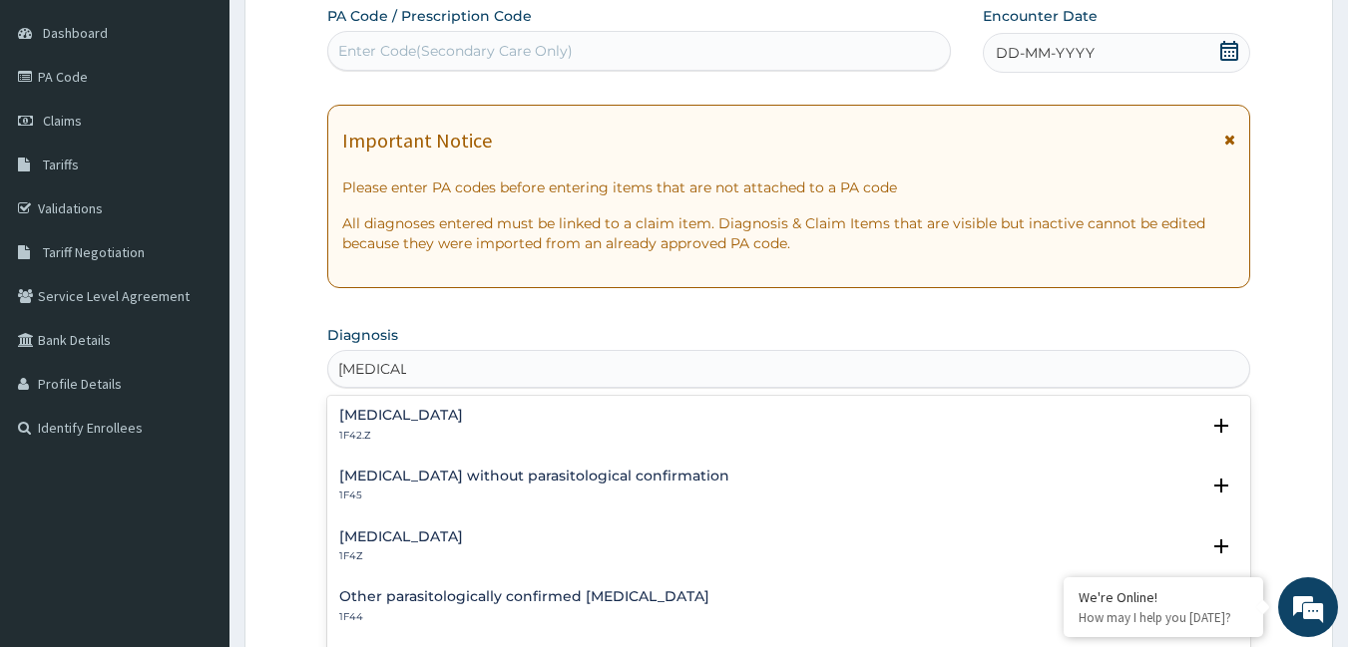
click at [361, 474] on h4 "[MEDICAL_DATA] without parasitological confirmation" at bounding box center [534, 476] width 390 height 15
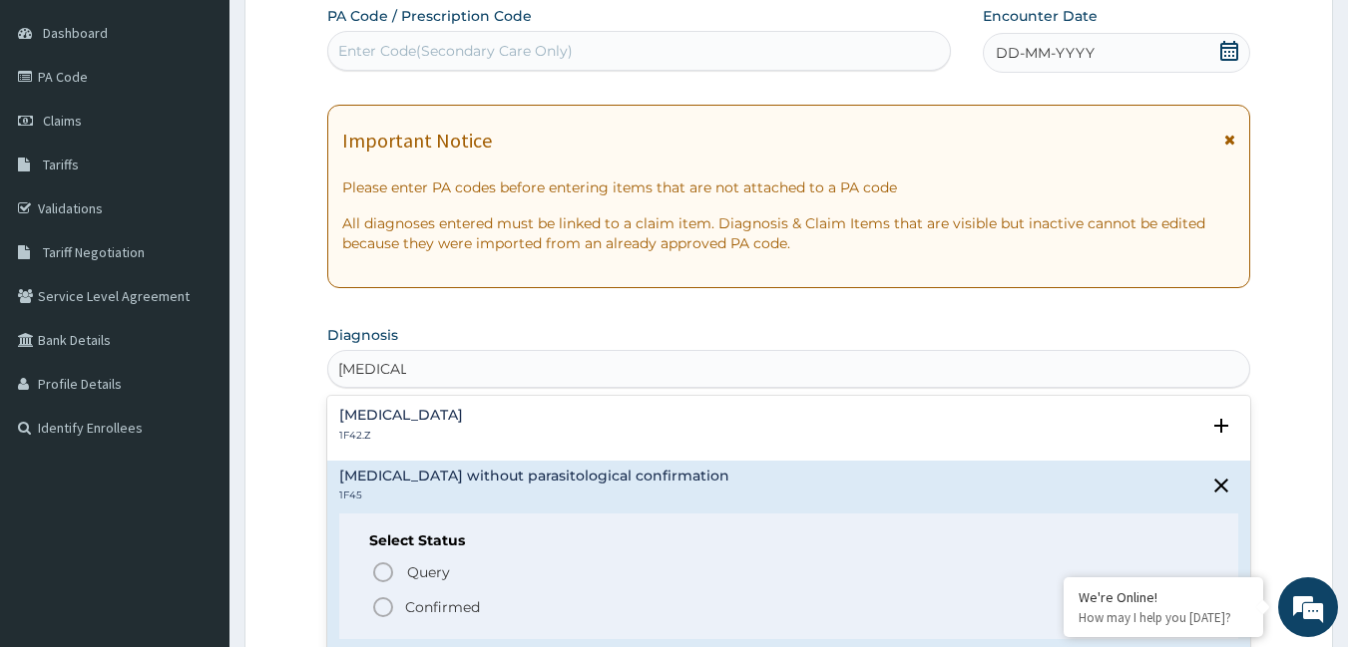
click at [378, 605] on icon "status option filled" at bounding box center [383, 608] width 24 height 24
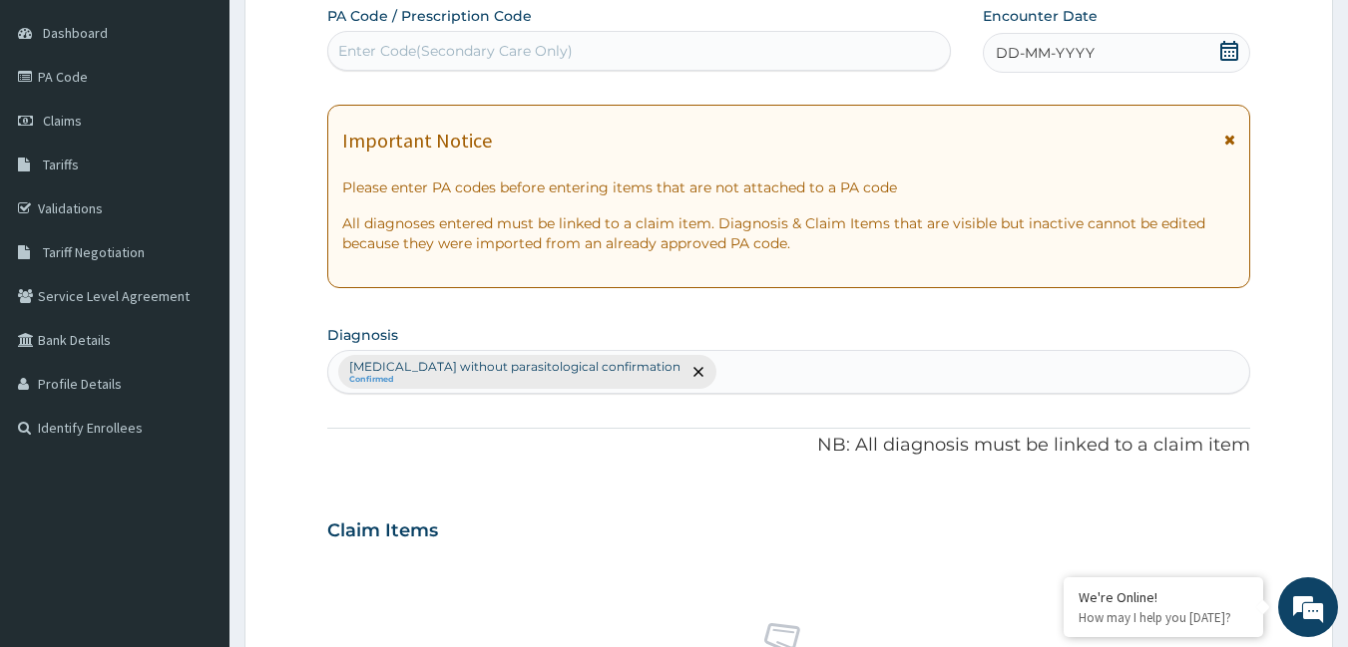
click at [774, 381] on div "[MEDICAL_DATA] without parasitological confirmation Confirmed" at bounding box center [789, 372] width 922 height 42
type input "[MEDICAL_DATA]"
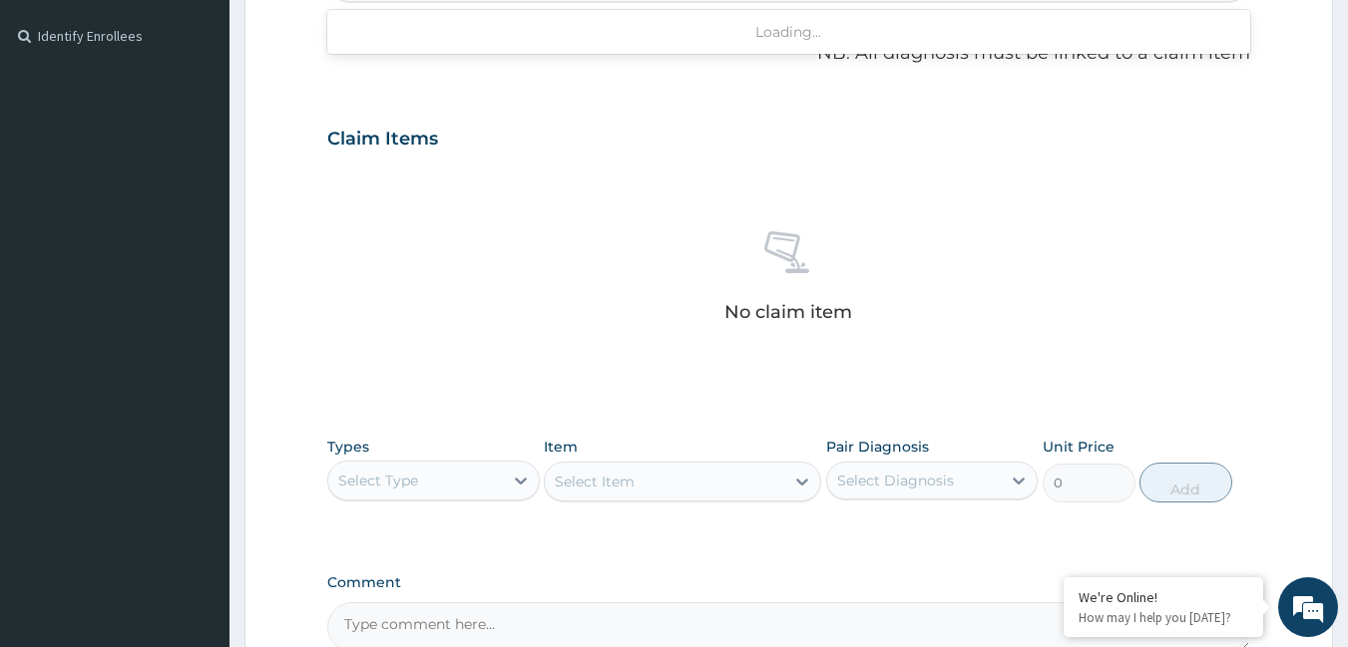
scroll to position [584, 0]
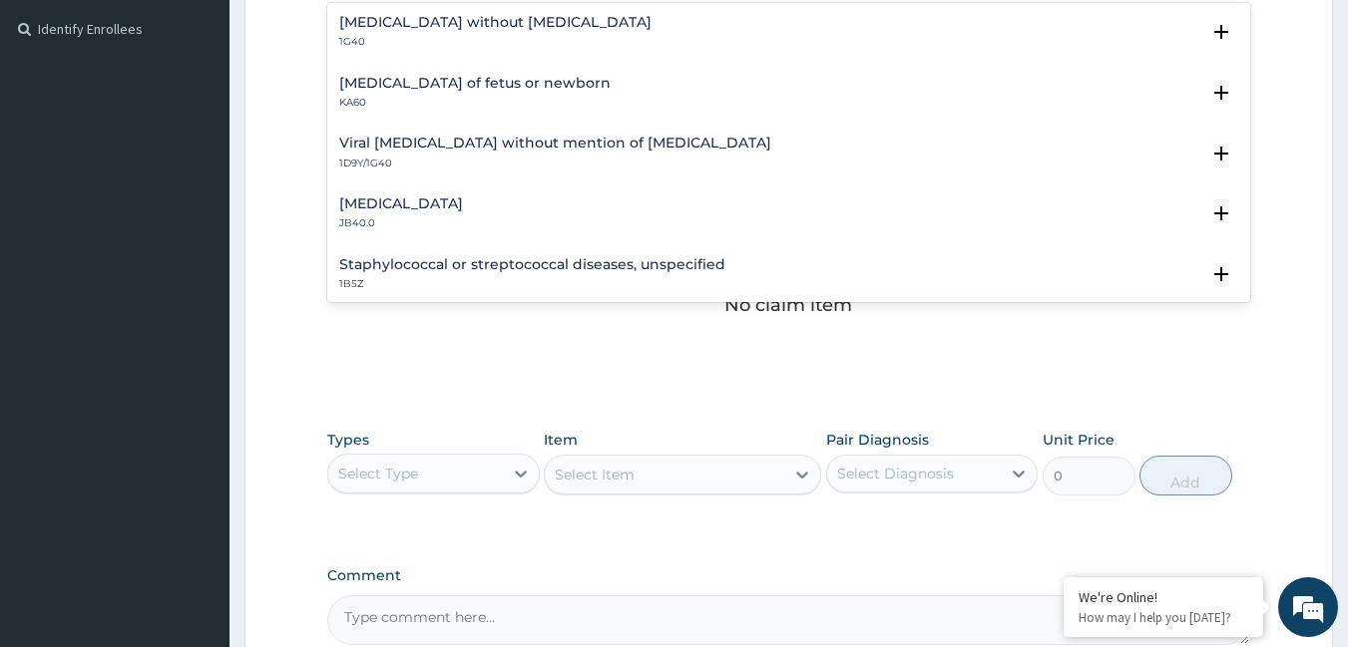
click at [408, 26] on h4 "[MEDICAL_DATA] without [MEDICAL_DATA]" at bounding box center [495, 22] width 312 height 15
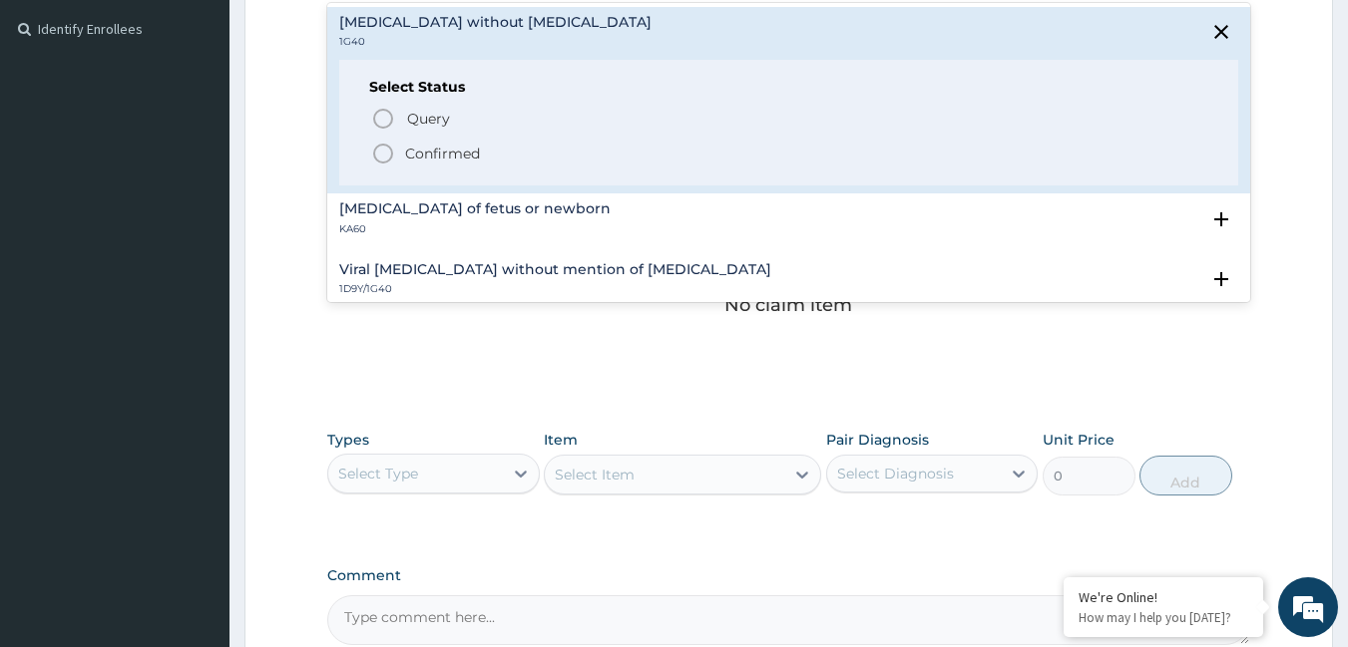
drag, startPoint x: 380, startPoint y: 148, endPoint x: 337, endPoint y: 303, distance: 161.4
click at [377, 163] on icon "status option filled" at bounding box center [383, 154] width 24 height 24
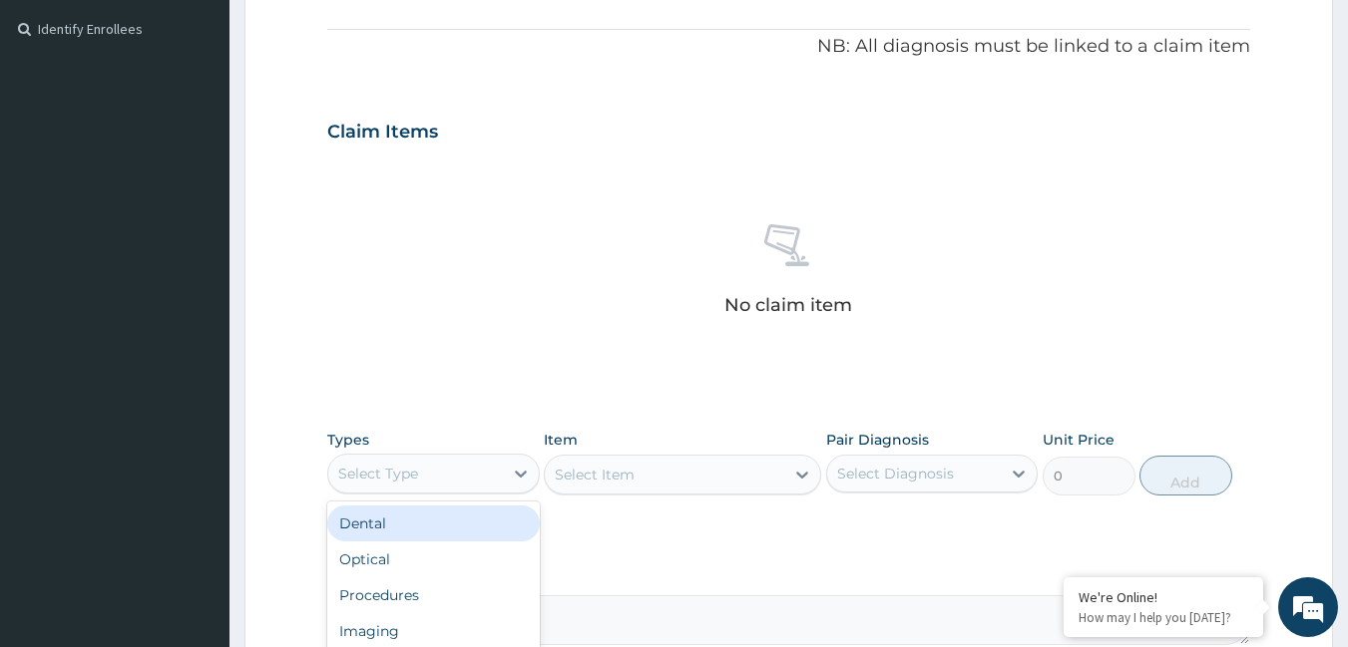
click at [380, 470] on div "Select Type" at bounding box center [378, 474] width 80 height 20
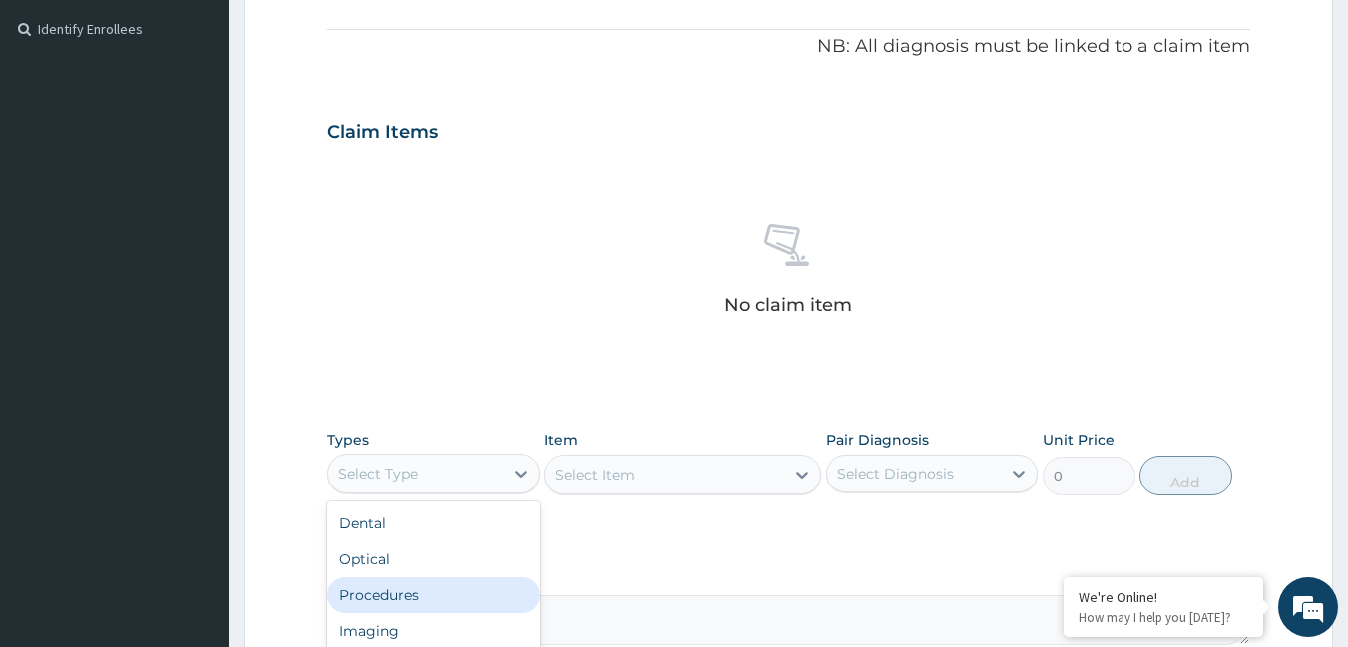
drag, startPoint x: 372, startPoint y: 603, endPoint x: 417, endPoint y: 547, distance: 71.7
click at [386, 581] on div "Procedures" at bounding box center [433, 596] width 212 height 36
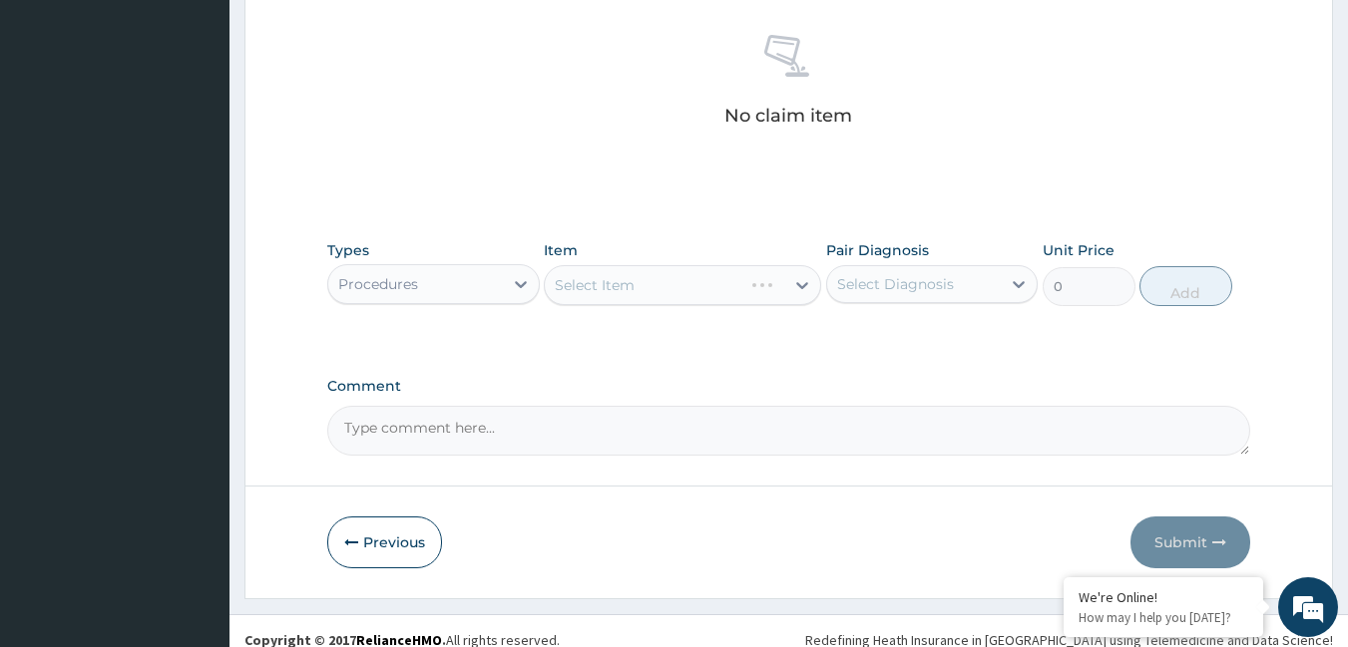
scroll to position [783, 0]
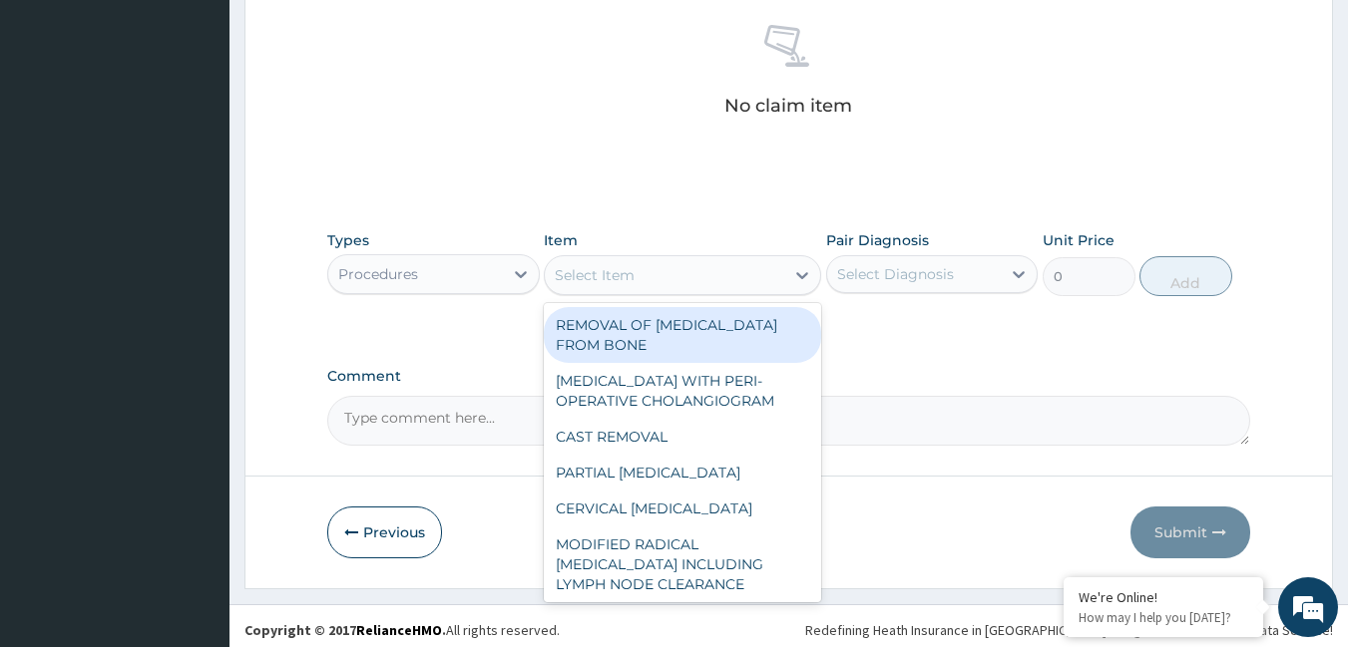
click at [614, 278] on div "Select Item" at bounding box center [595, 275] width 80 height 20
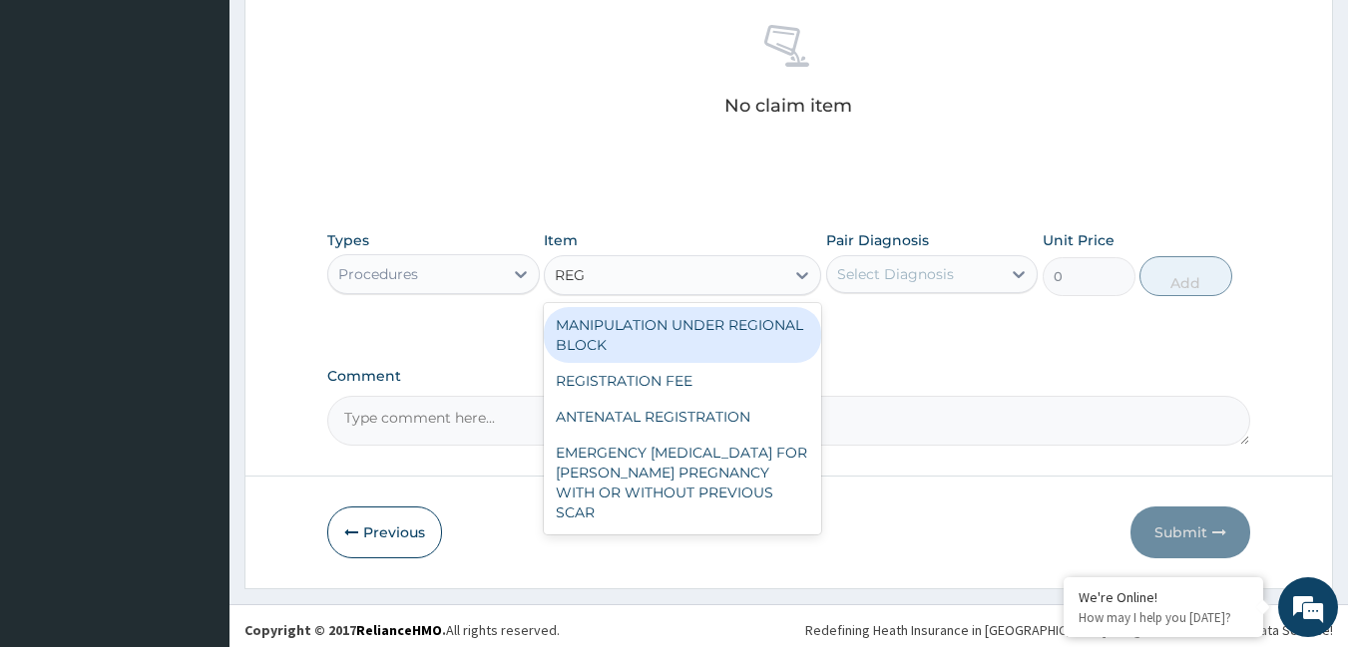
type input "REGI"
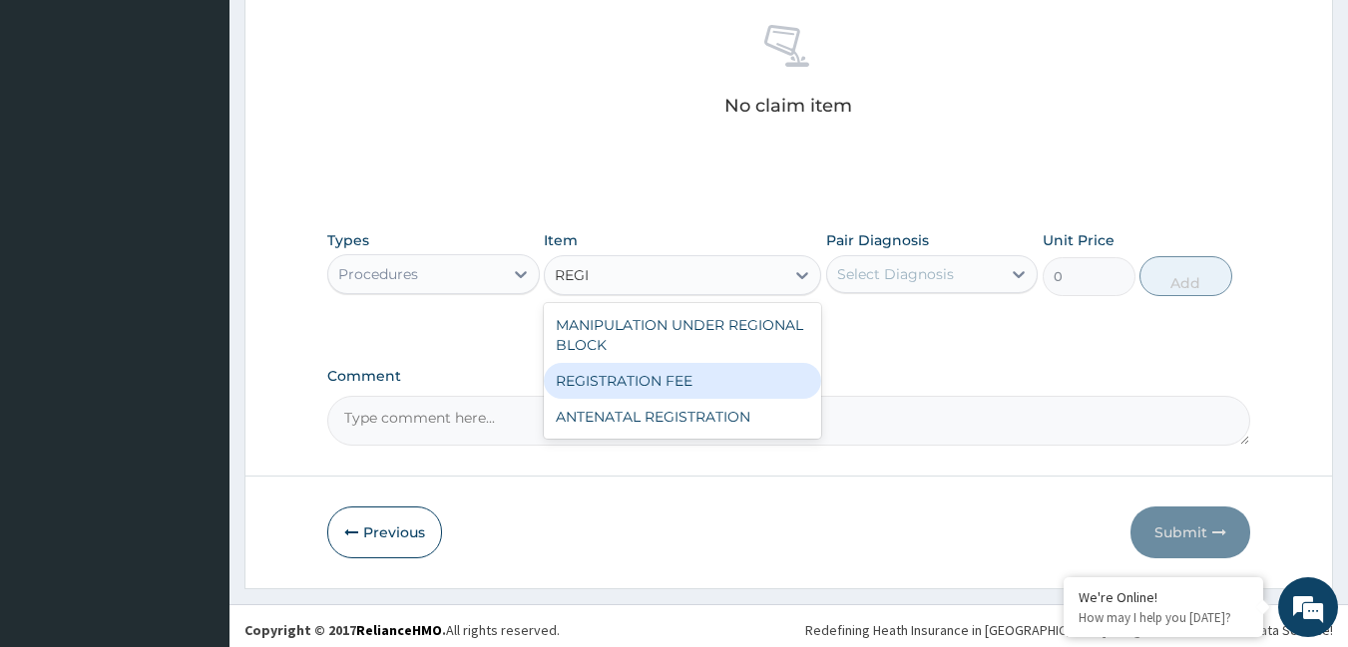
click at [604, 370] on div "REGISTRATION FEE" at bounding box center [682, 381] width 277 height 36
type input "2164.741712362911"
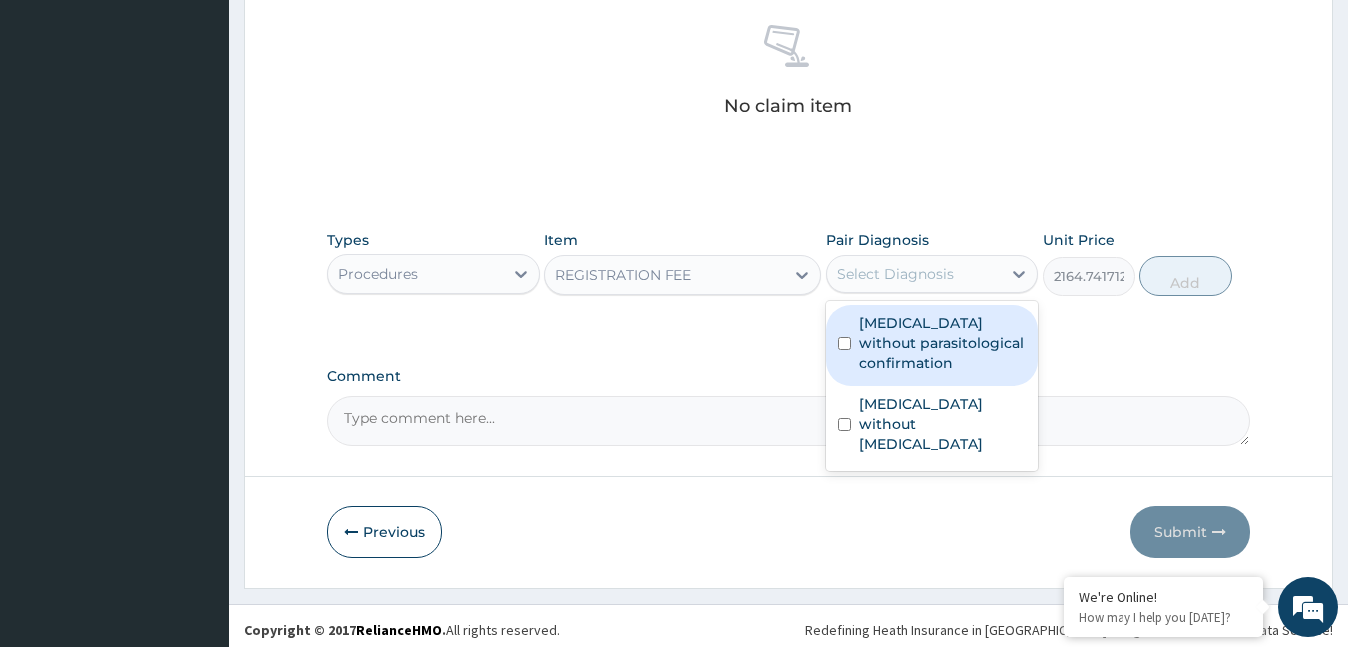
drag, startPoint x: 970, startPoint y: 275, endPoint x: 958, endPoint y: 284, distance: 15.0
click at [968, 276] on div "Select Diagnosis" at bounding box center [914, 274] width 175 height 32
click at [924, 334] on label "[MEDICAL_DATA] without parasitological confirmation" at bounding box center [943, 343] width 168 height 60
checkbox input "true"
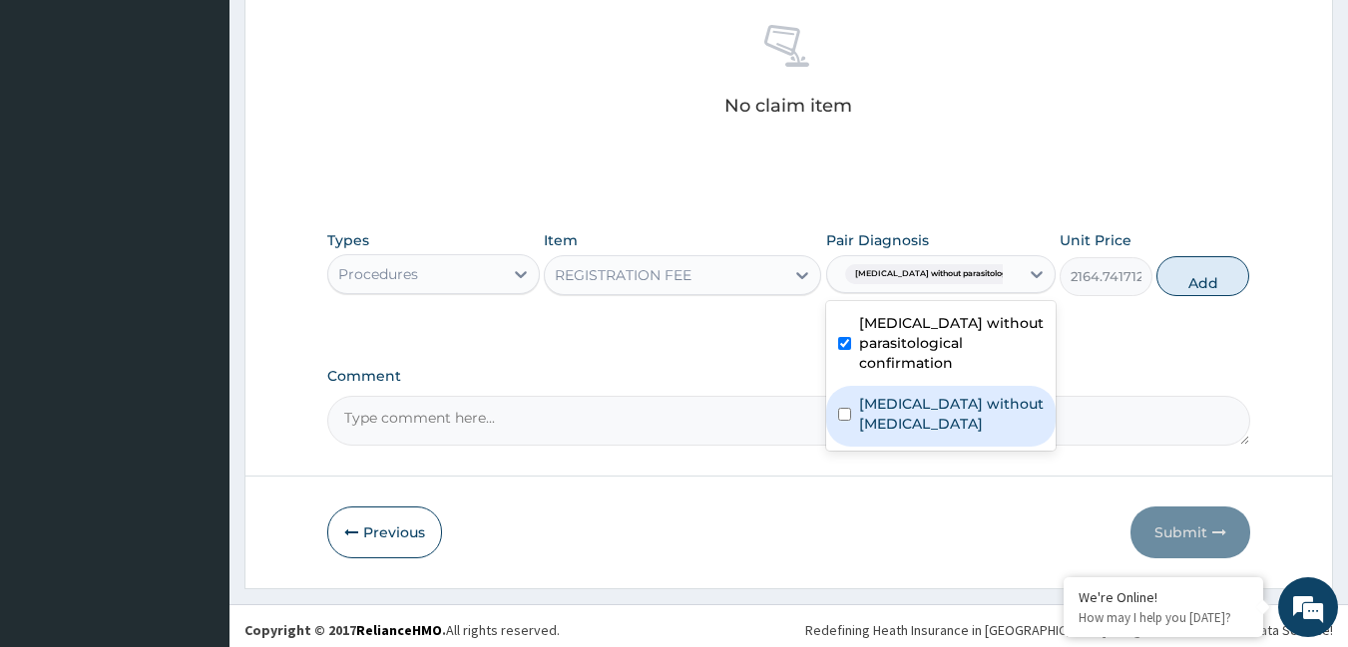
drag, startPoint x: 910, startPoint y: 427, endPoint x: 966, endPoint y: 374, distance: 76.9
click at [910, 424] on label "[MEDICAL_DATA] without [MEDICAL_DATA]" at bounding box center [951, 414] width 185 height 40
checkbox input "true"
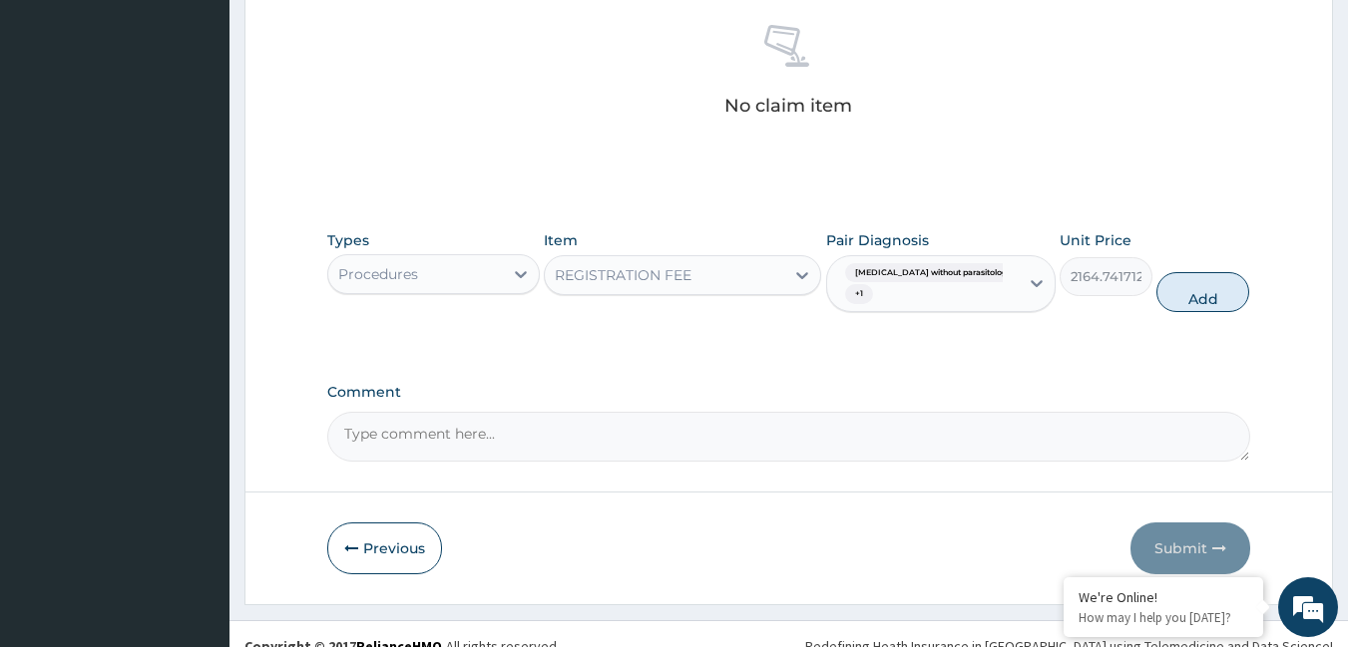
drag, startPoint x: 1157, startPoint y: 291, endPoint x: 488, endPoint y: 304, distance: 669.5
click at [1156, 291] on button "Add" at bounding box center [1202, 292] width 93 height 40
type input "0"
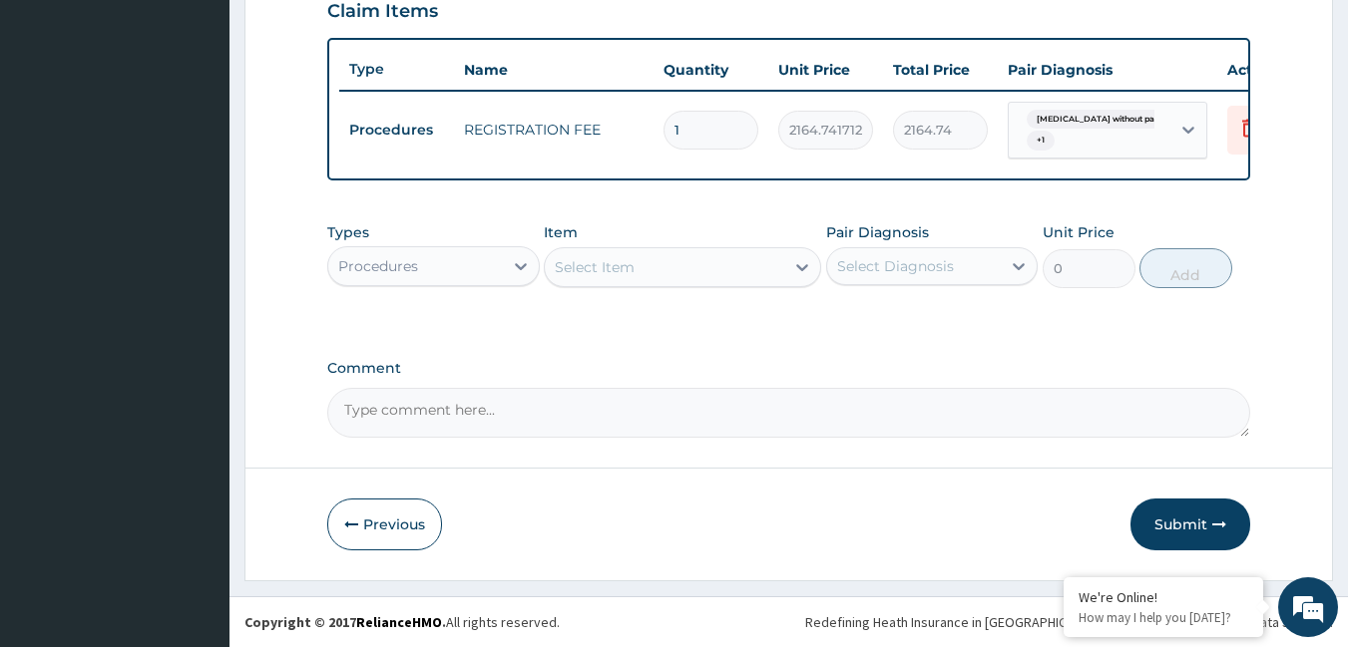
scroll to position [719, 0]
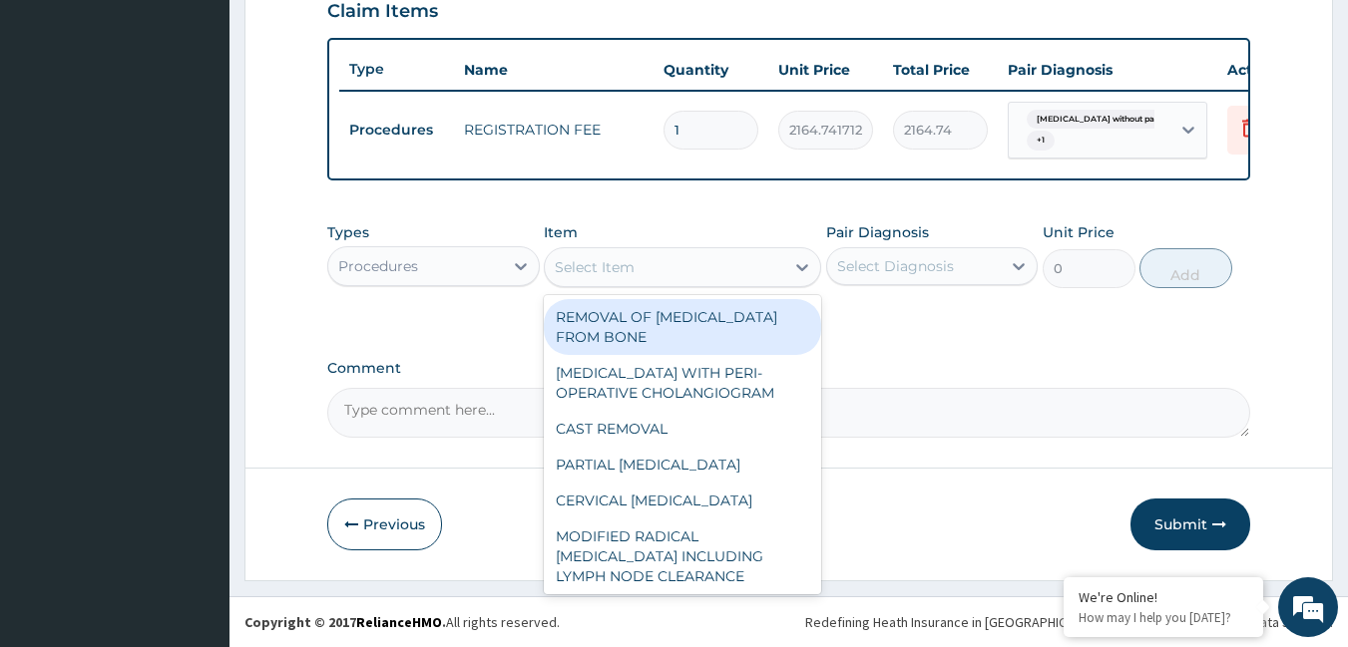
click at [565, 264] on div "Select Item" at bounding box center [595, 267] width 80 height 20
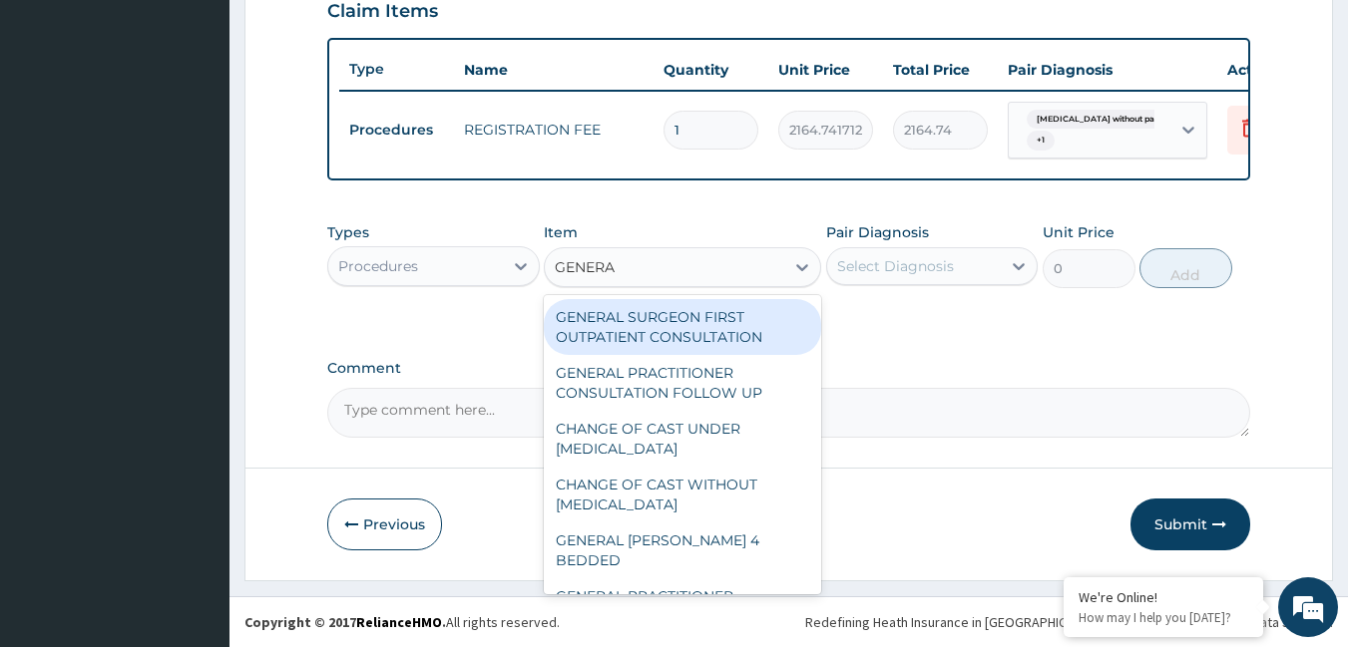
type input "GENERAL"
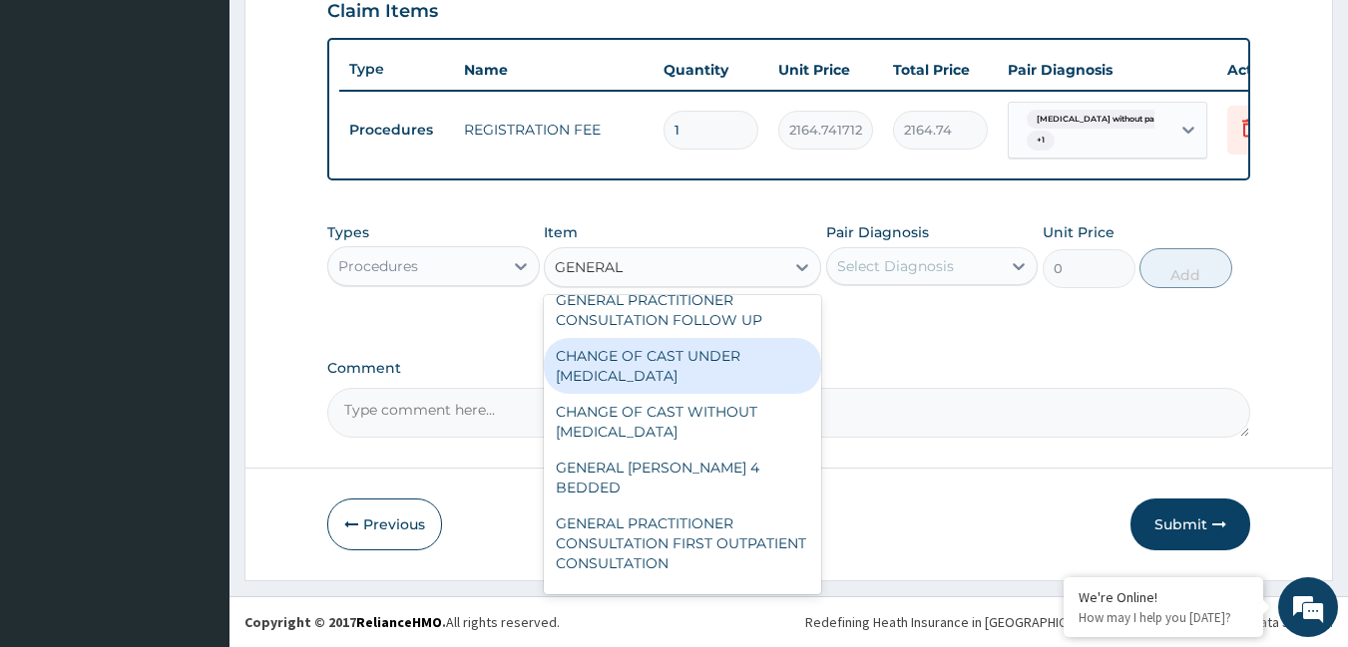
scroll to position [200, 0]
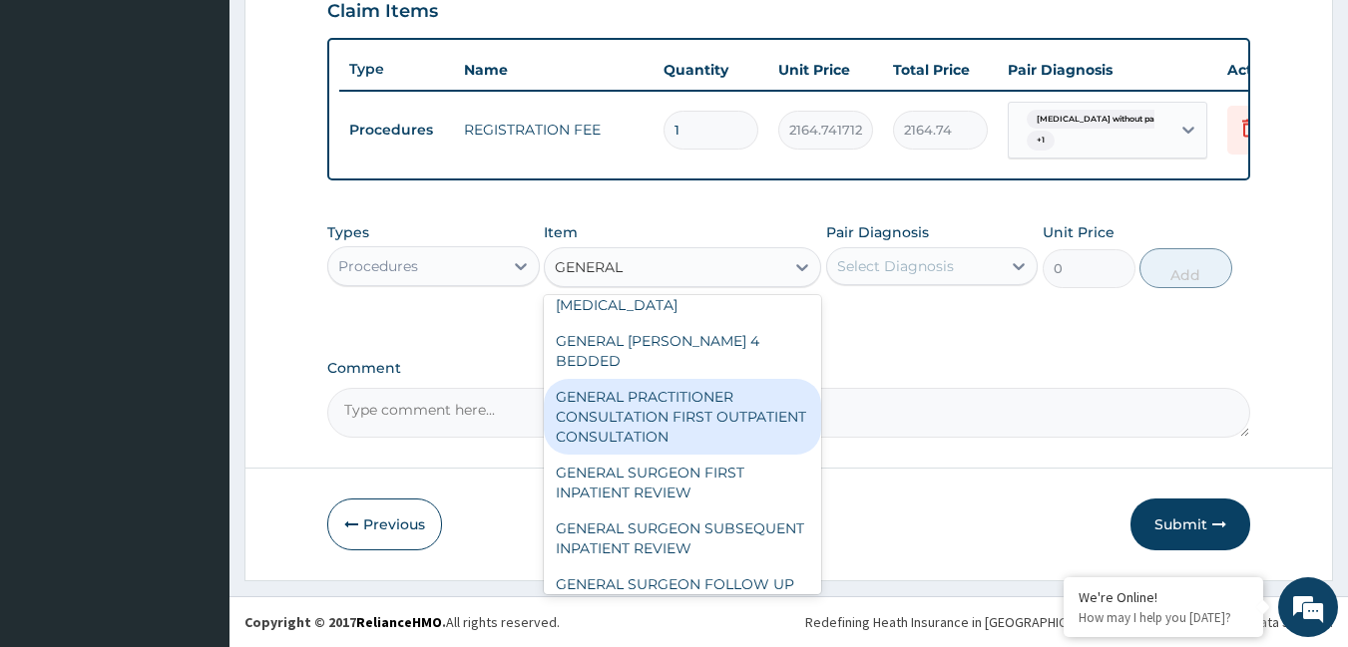
click at [735, 410] on div "GENERAL PRACTITIONER CONSULTATION FIRST OUTPATIENT CONSULTATION" at bounding box center [682, 417] width 277 height 76
type input "3795"
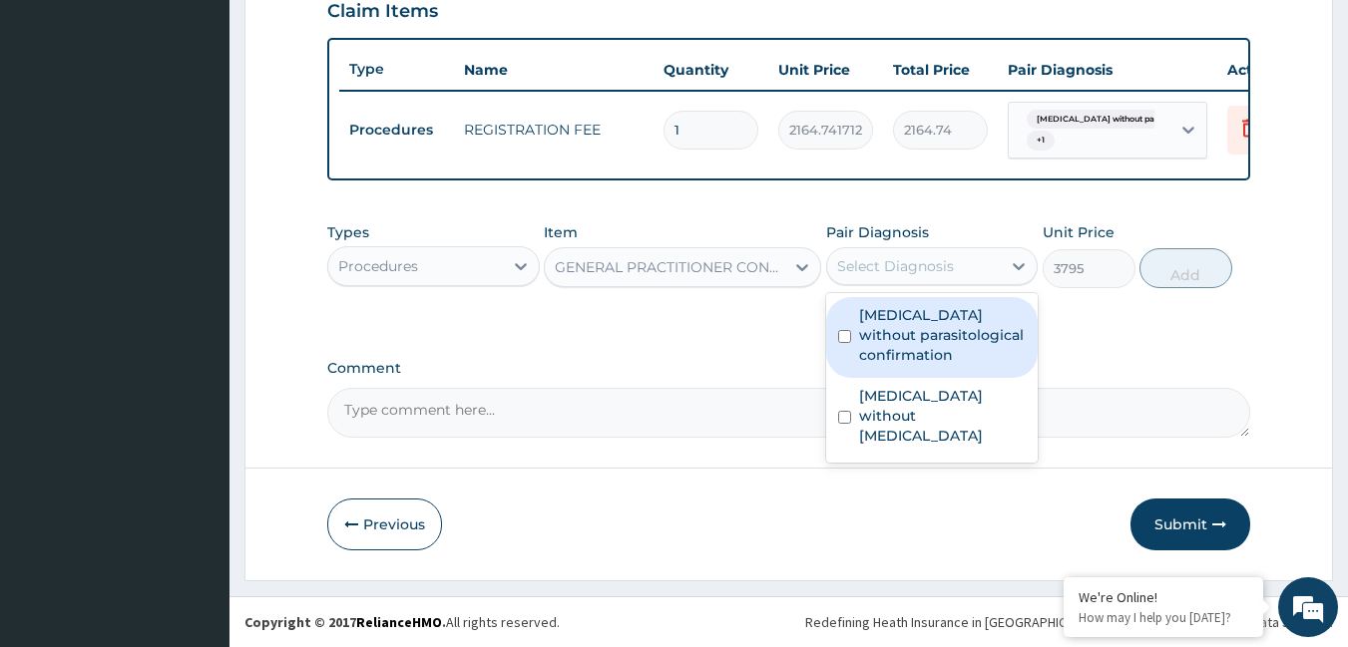
drag, startPoint x: 868, startPoint y: 262, endPoint x: 873, endPoint y: 276, distance: 14.8
click at [869, 262] on div "Select Diagnosis" at bounding box center [895, 266] width 117 height 20
click at [887, 313] on label "[MEDICAL_DATA] without parasitological confirmation" at bounding box center [943, 335] width 168 height 60
checkbox input "true"
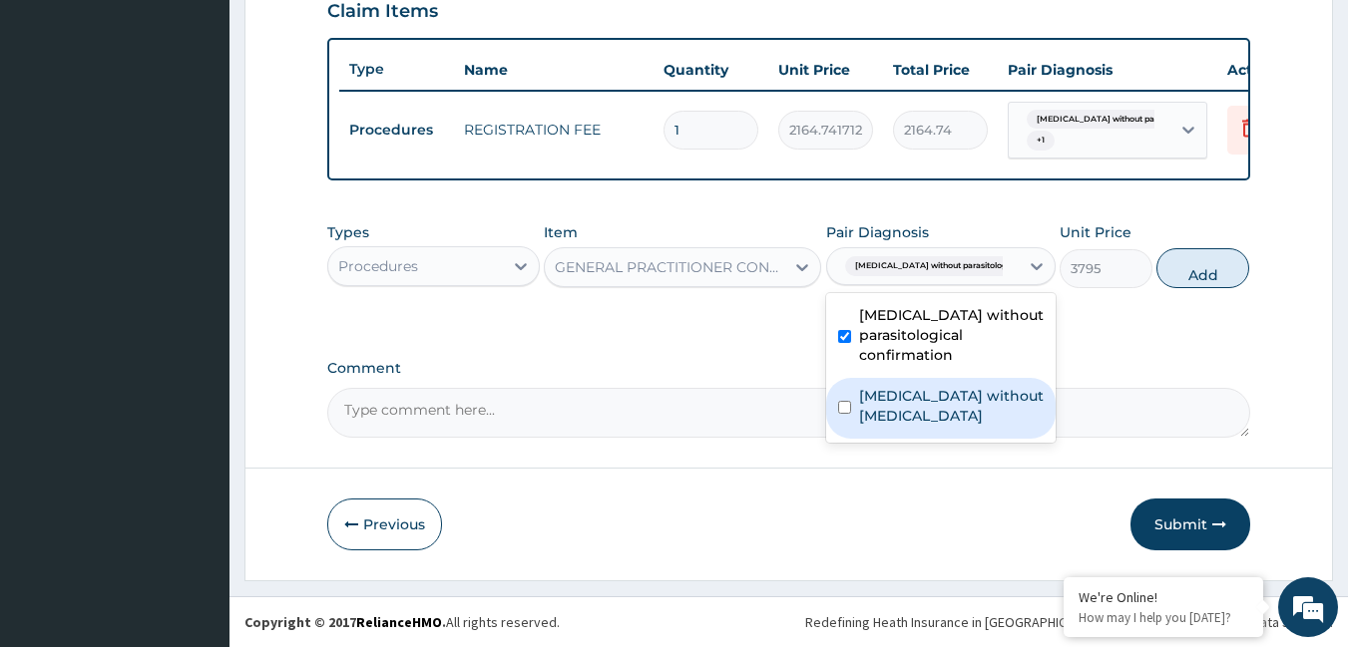
drag, startPoint x: 896, startPoint y: 424, endPoint x: 995, endPoint y: 338, distance: 130.8
click at [907, 410] on label "[MEDICAL_DATA] without [MEDICAL_DATA]" at bounding box center [951, 406] width 185 height 40
checkbox input "true"
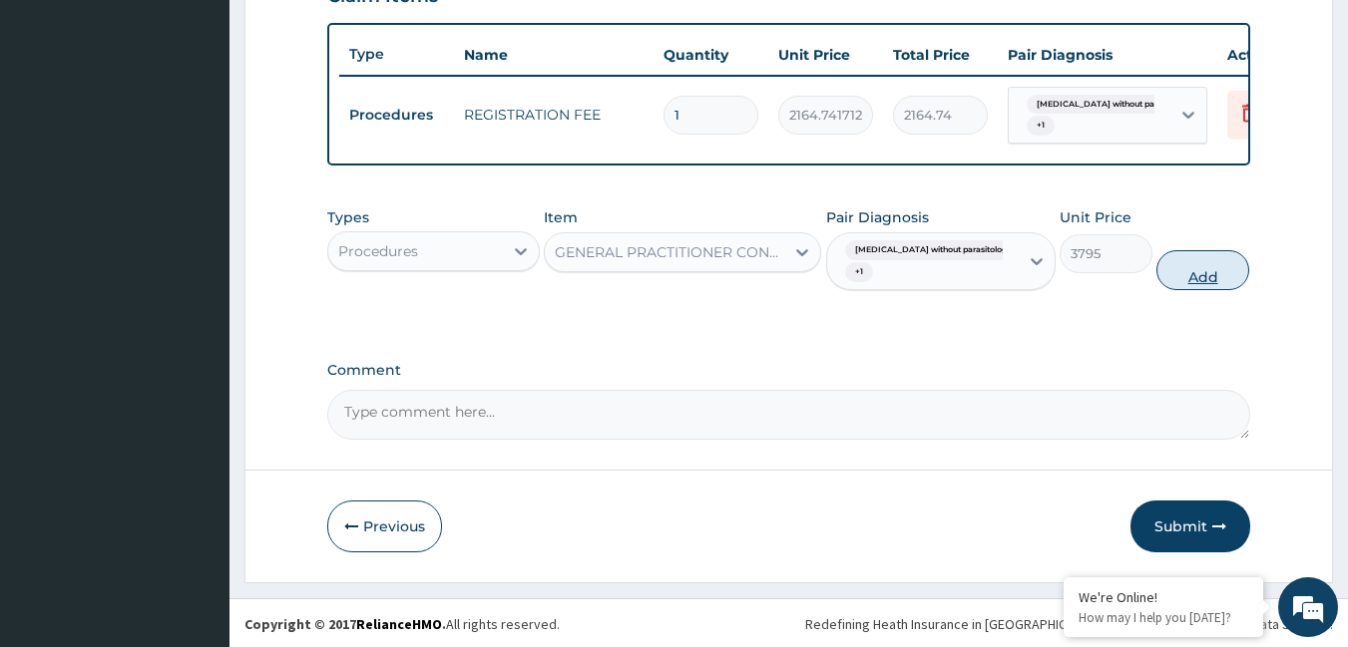
click at [1216, 272] on button "Add" at bounding box center [1202, 270] width 93 height 40
type input "0"
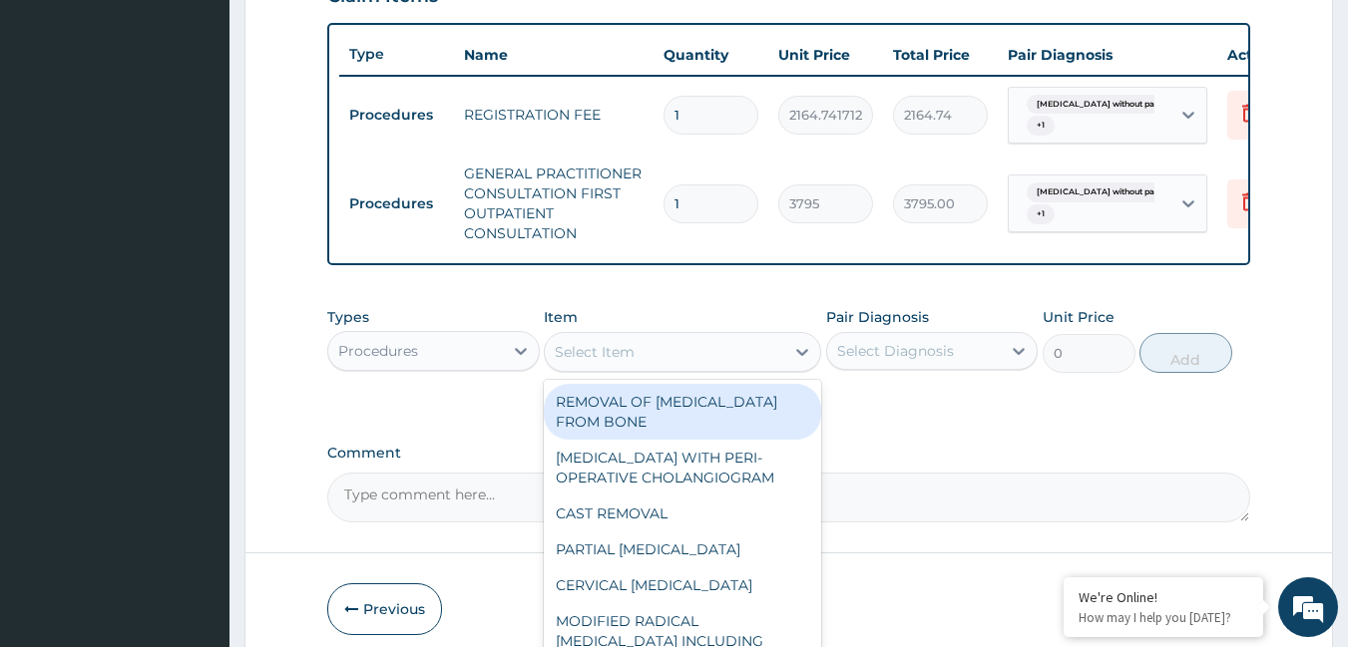
click at [576, 362] on div "Select Item" at bounding box center [595, 352] width 80 height 20
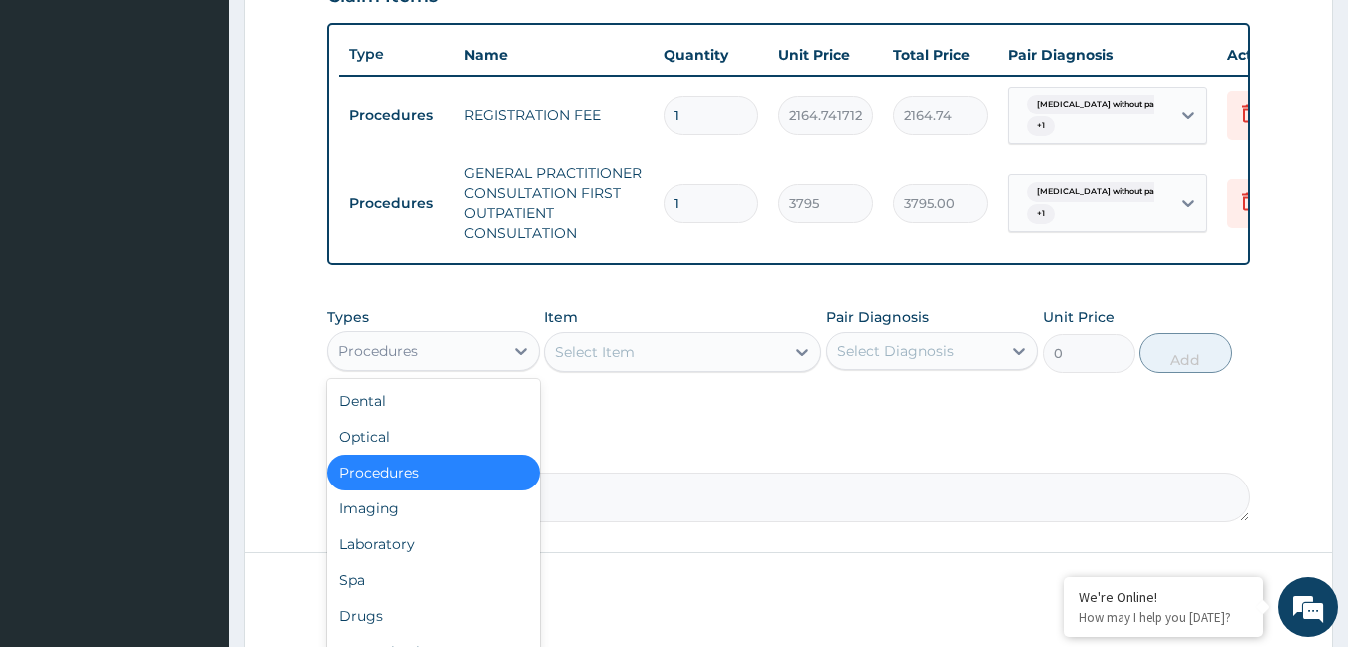
click at [495, 365] on div "Procedures" at bounding box center [415, 351] width 175 height 32
click at [372, 562] on div "Laboratory" at bounding box center [433, 545] width 212 height 36
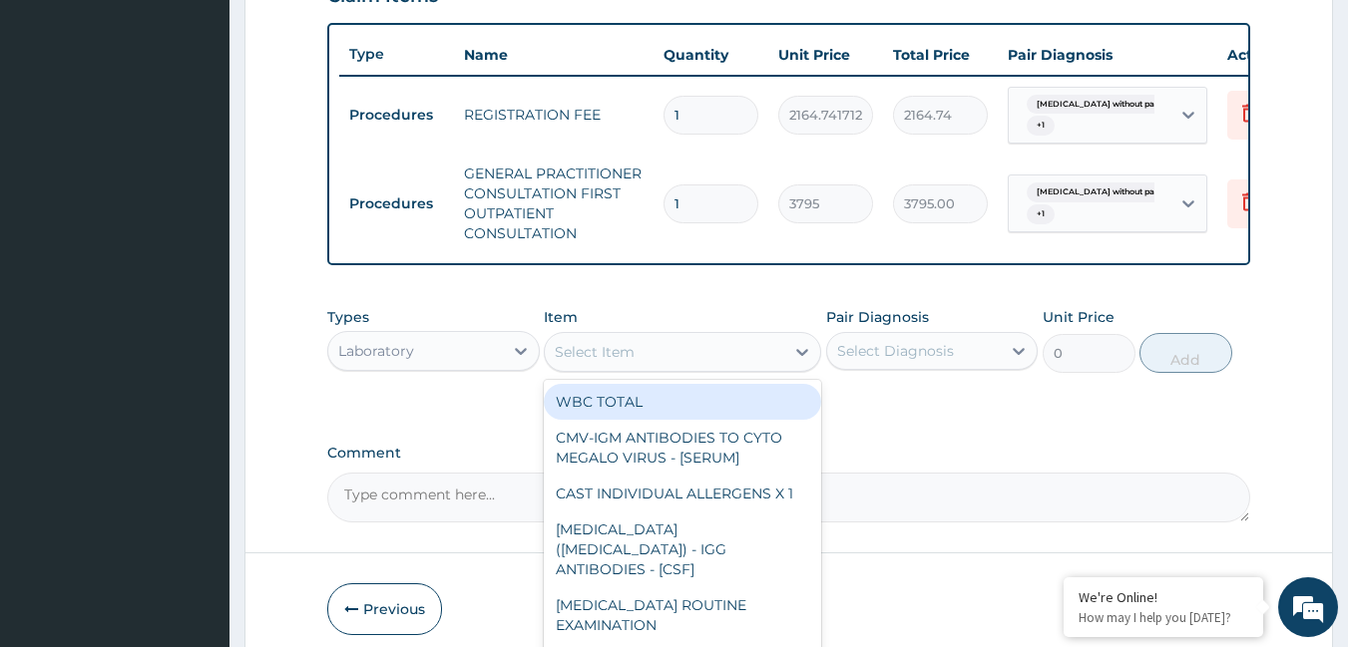
click at [621, 362] on div "Select Item" at bounding box center [595, 352] width 80 height 20
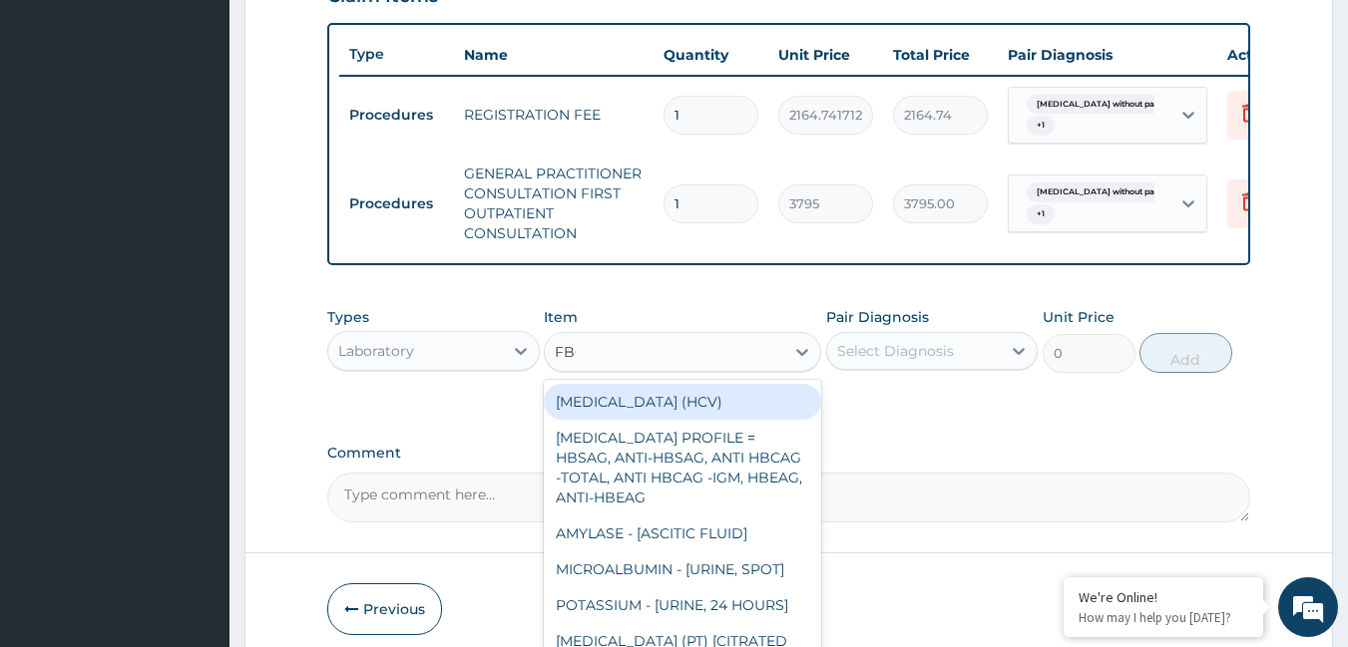
type input "FBC"
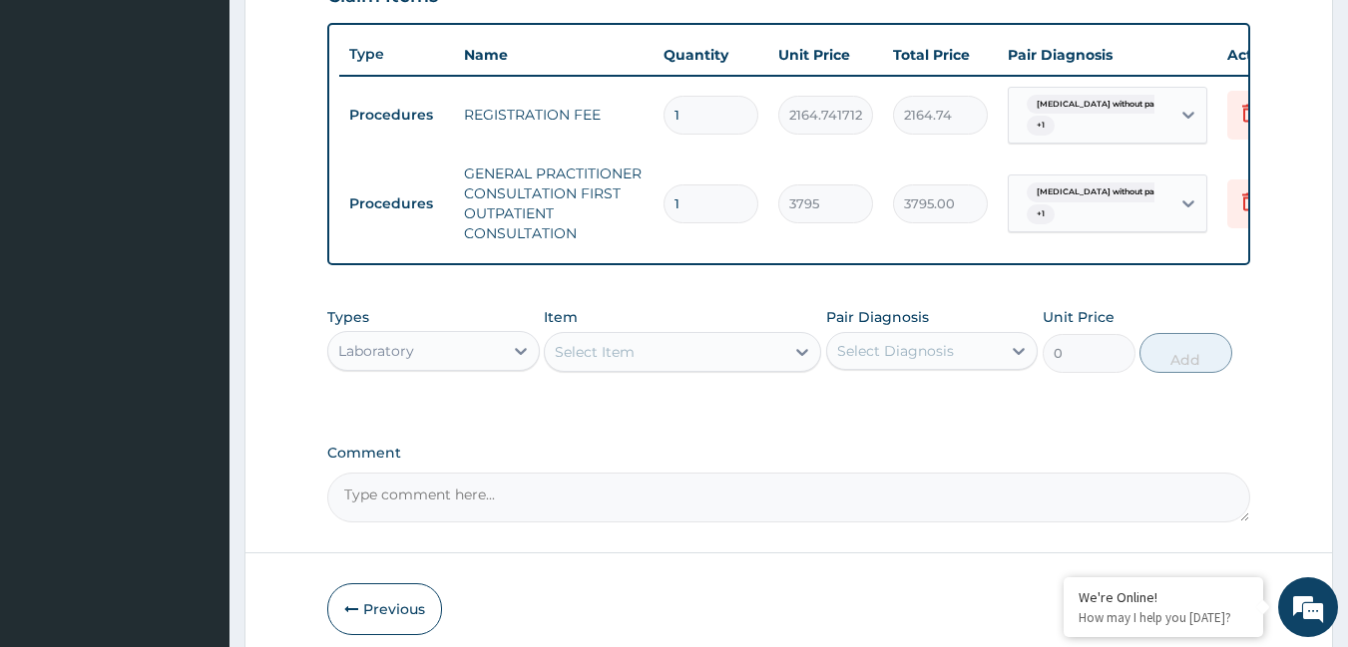
drag, startPoint x: 535, startPoint y: 292, endPoint x: 998, endPoint y: 441, distance: 486.2
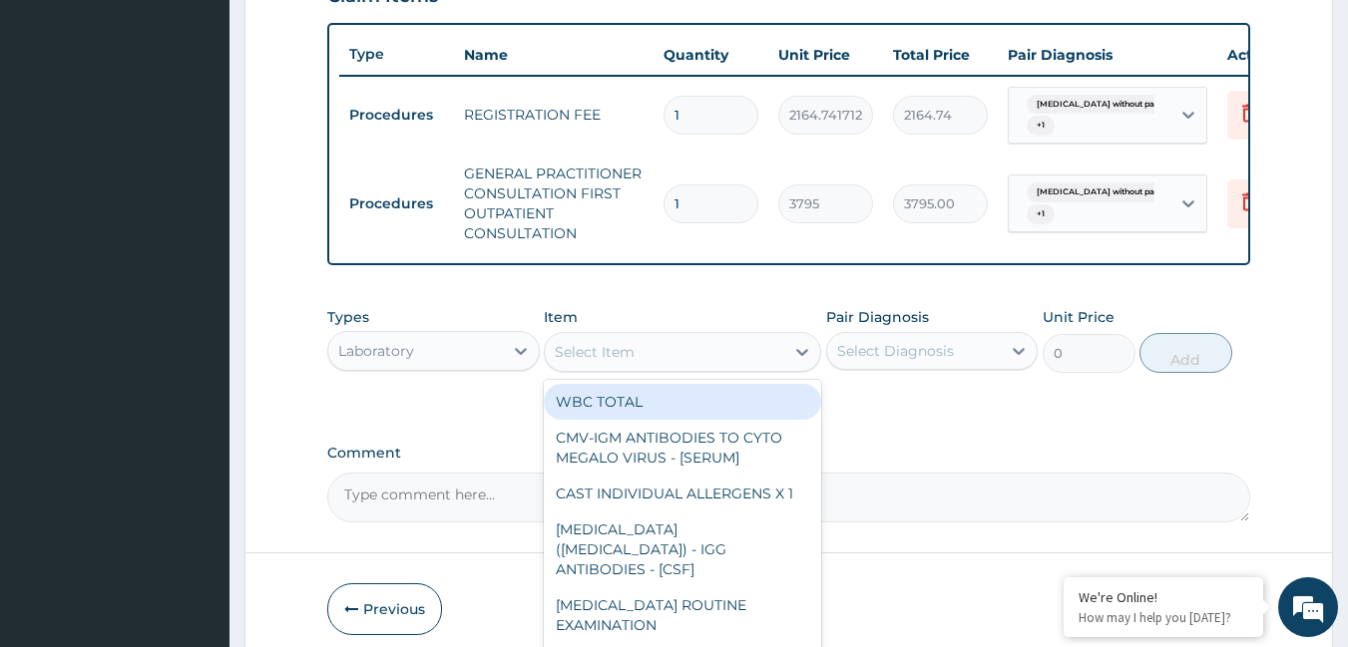
click at [748, 368] on div "Select Item" at bounding box center [664, 352] width 239 height 32
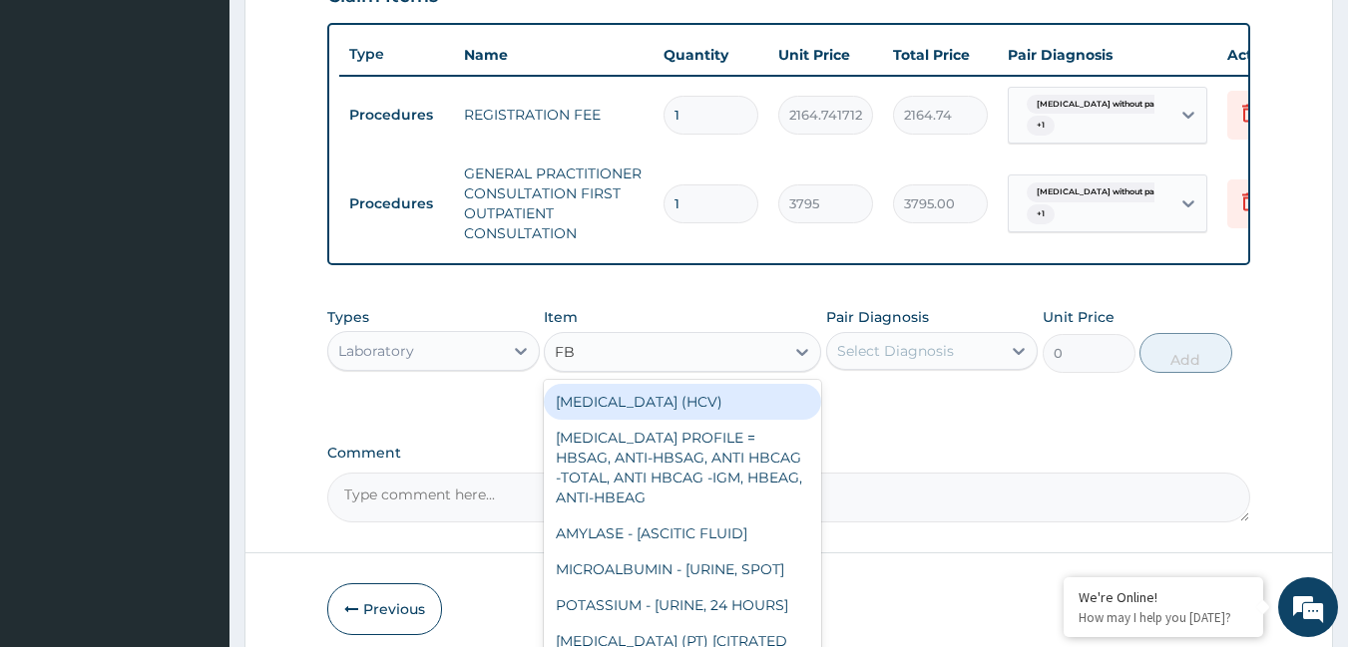
type input "FBC"
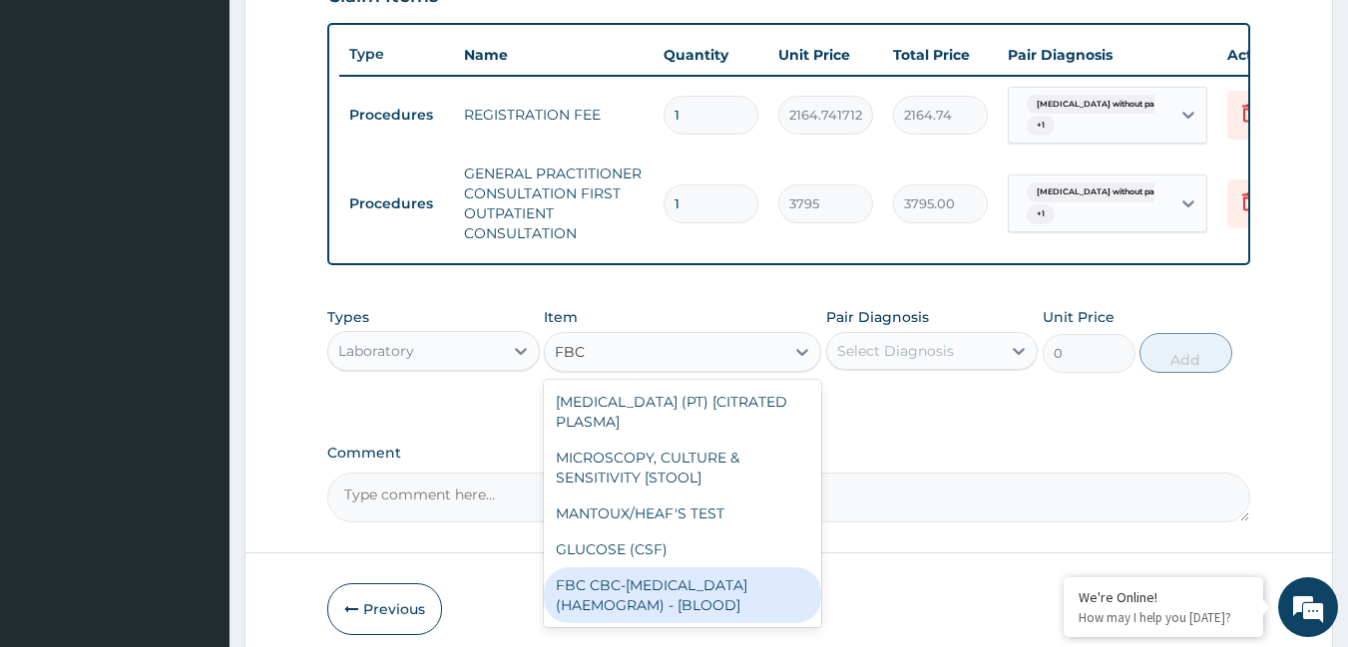
click at [730, 624] on div "FBC CBC-[MEDICAL_DATA] (HAEMOGRAM) - [BLOOD]" at bounding box center [682, 596] width 277 height 56
type input "4600"
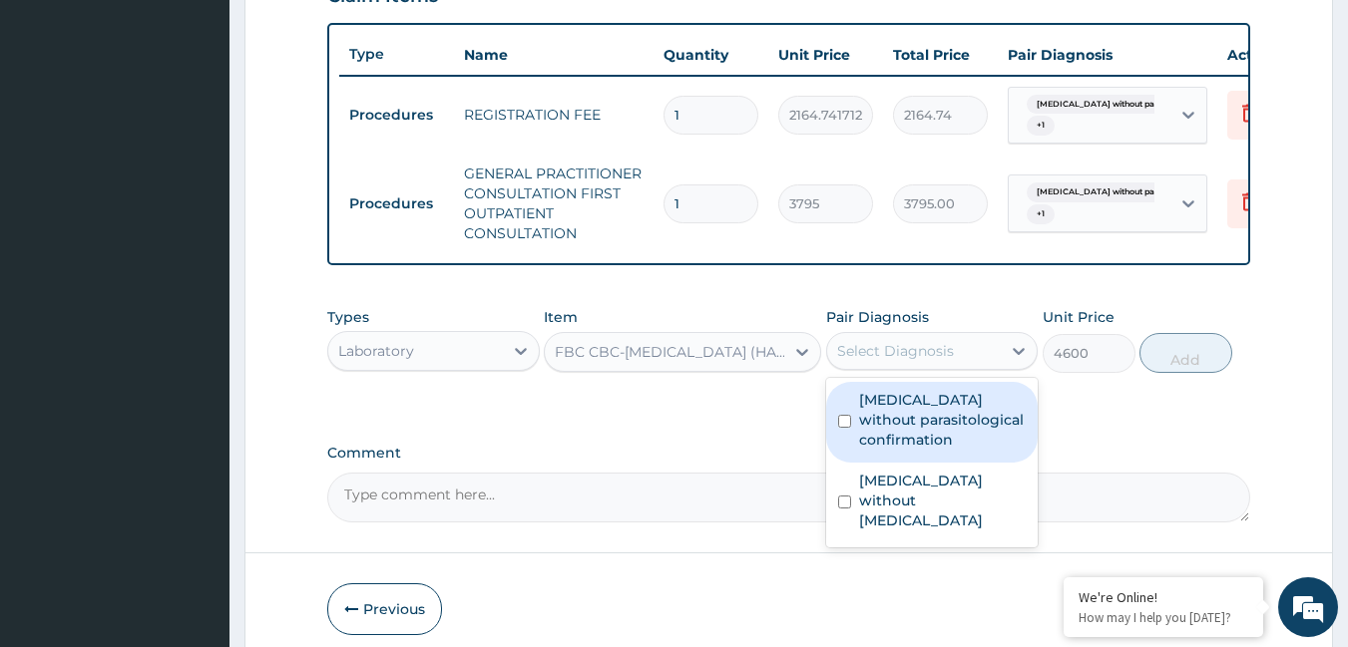
click at [929, 355] on div "Select Diagnosis" at bounding box center [914, 351] width 175 height 32
click at [924, 429] on label "[MEDICAL_DATA] without parasitological confirmation" at bounding box center [943, 420] width 168 height 60
checkbox input "true"
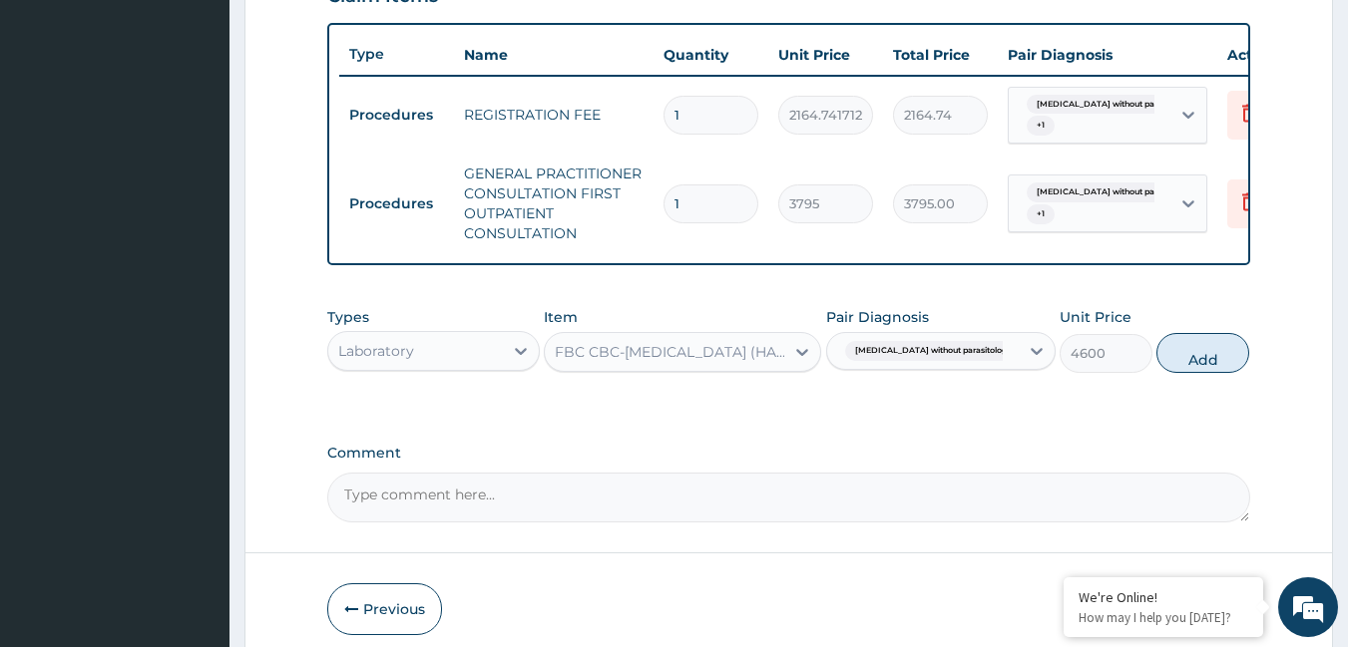
drag, startPoint x: 928, startPoint y: 368, endPoint x: 924, endPoint y: 420, distance: 52.0
click at [926, 370] on div "[MEDICAL_DATA] without parasitologica..." at bounding box center [940, 351] width 229 height 38
drag, startPoint x: 907, startPoint y: 340, endPoint x: 899, endPoint y: 378, distance: 38.7
click at [899, 373] on div "Pair Diagnosis [MEDICAL_DATA] without parasitologica..." at bounding box center [940, 340] width 229 height 66
drag, startPoint x: 899, startPoint y: 376, endPoint x: 910, endPoint y: 370, distance: 12.5
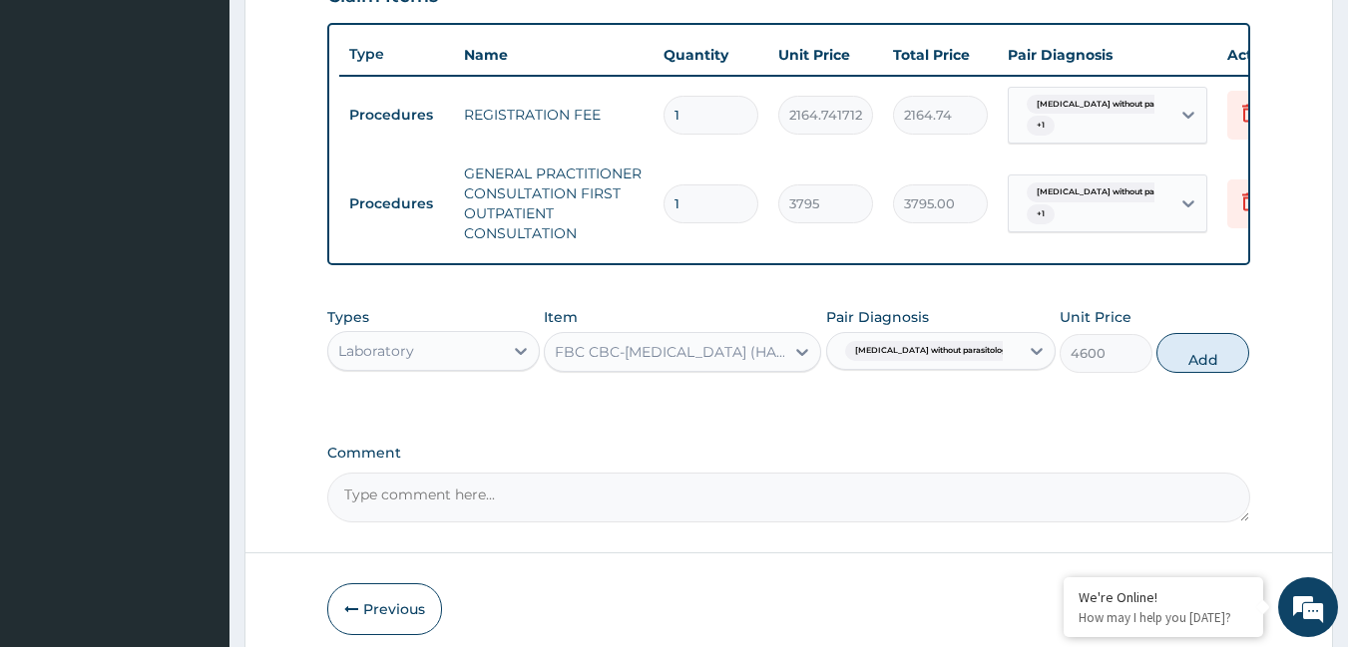
click at [906, 361] on span "[MEDICAL_DATA] without parasitologica..." at bounding box center [940, 351] width 191 height 20
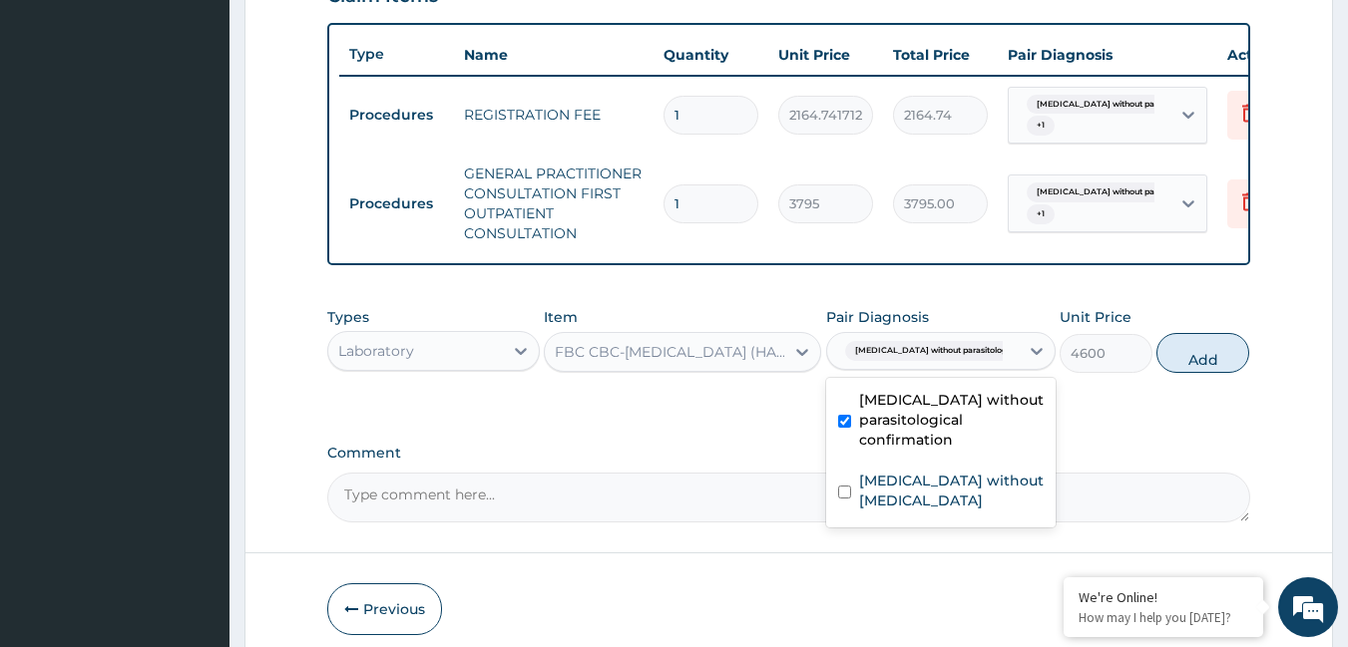
drag, startPoint x: 846, startPoint y: 434, endPoint x: 845, endPoint y: 464, distance: 29.9
click at [846, 428] on input "checkbox" at bounding box center [844, 421] width 13 height 13
checkbox input "false"
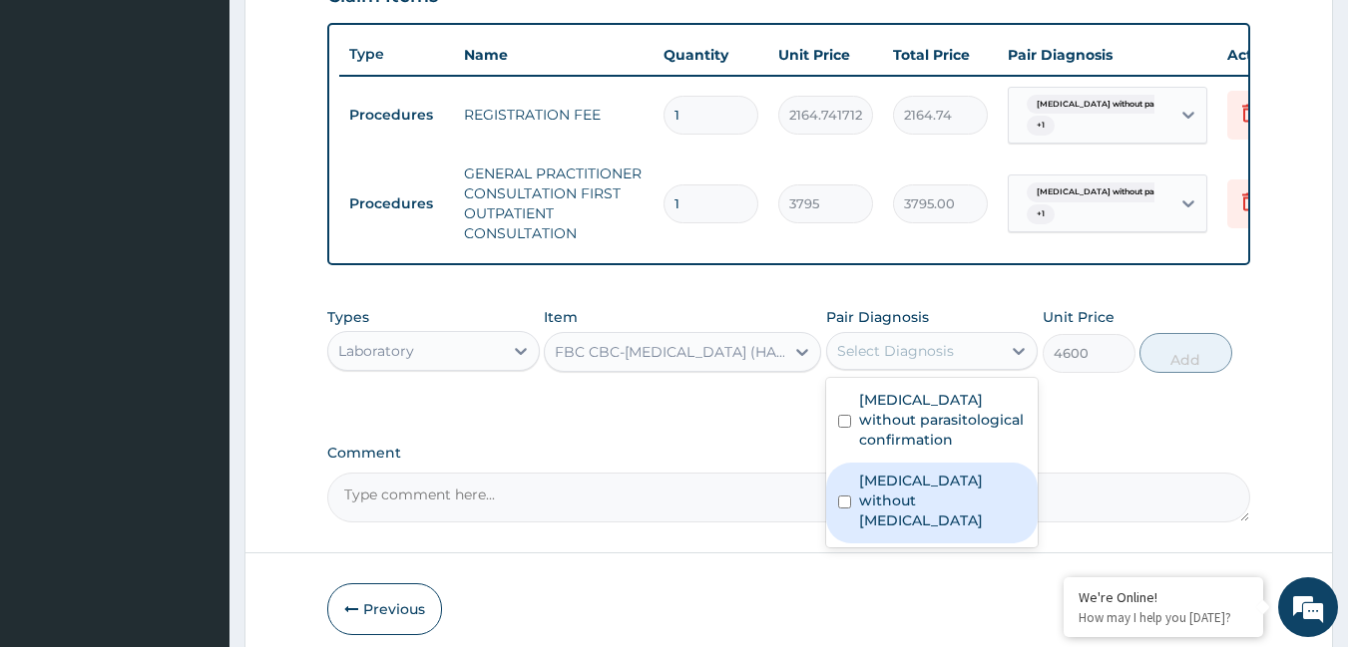
drag, startPoint x: 848, startPoint y: 506, endPoint x: 856, endPoint y: 470, distance: 36.8
click at [848, 496] on div "[MEDICAL_DATA] without [MEDICAL_DATA]" at bounding box center [932, 503] width 212 height 81
checkbox input "true"
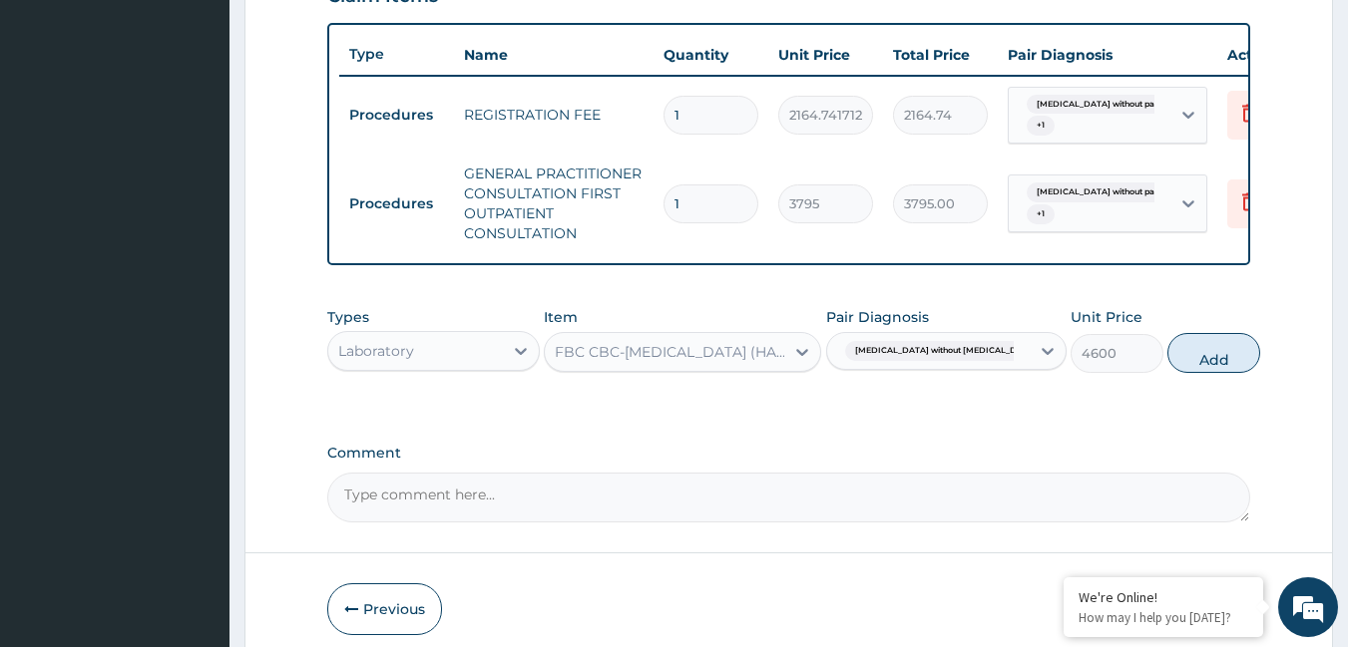
drag, startPoint x: 1184, startPoint y: 373, endPoint x: 1098, endPoint y: 381, distance: 86.2
click at [1182, 373] on button "Add" at bounding box center [1213, 353] width 93 height 40
type input "0"
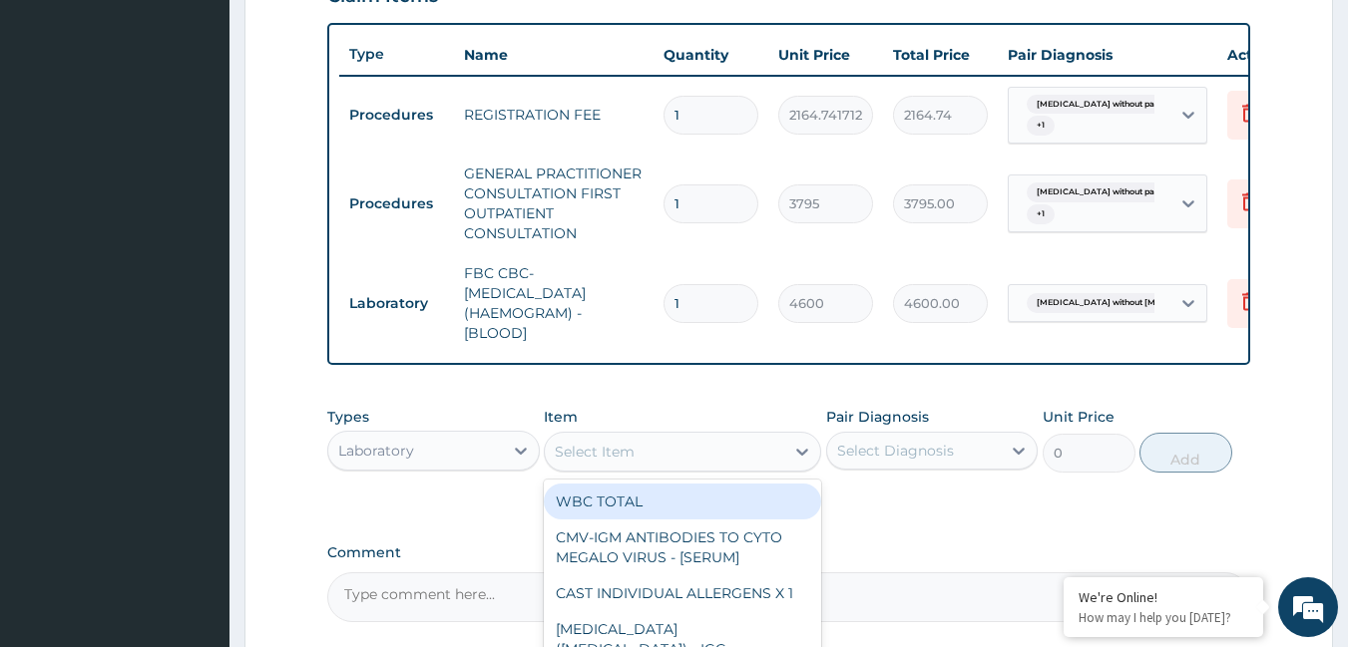
click at [711, 464] on div "Select Item" at bounding box center [664, 452] width 239 height 32
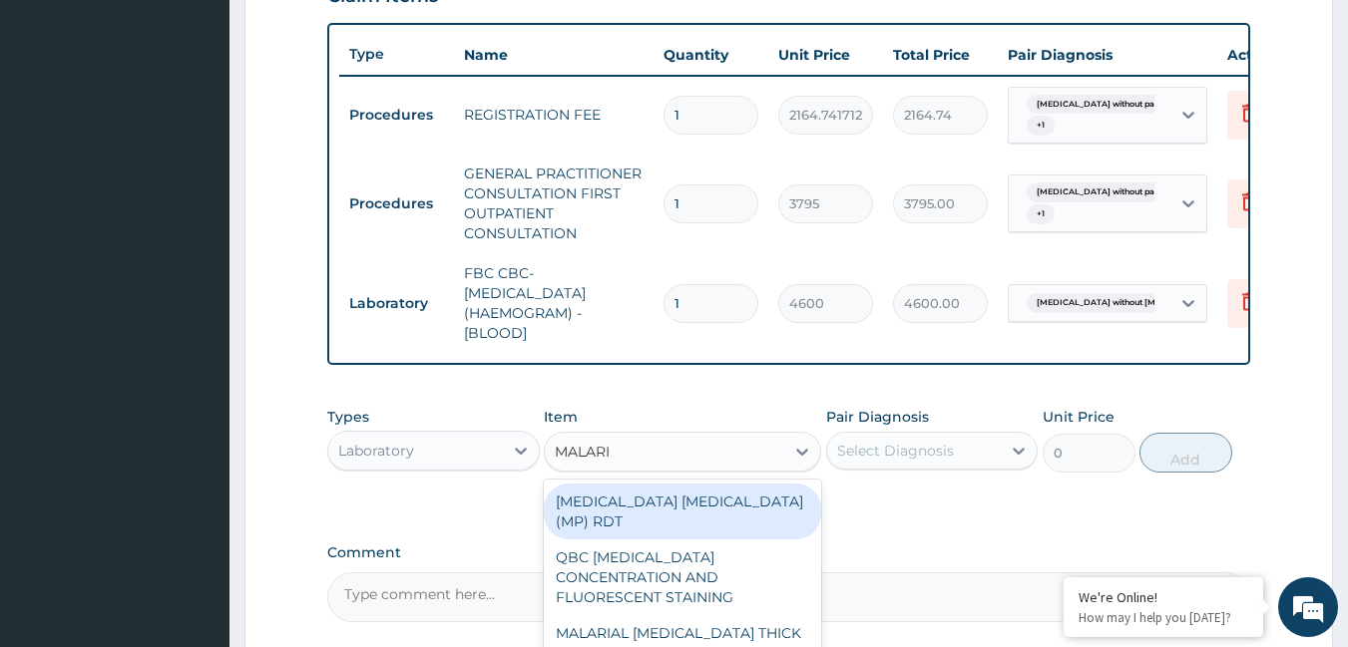
type input "[MEDICAL_DATA]"
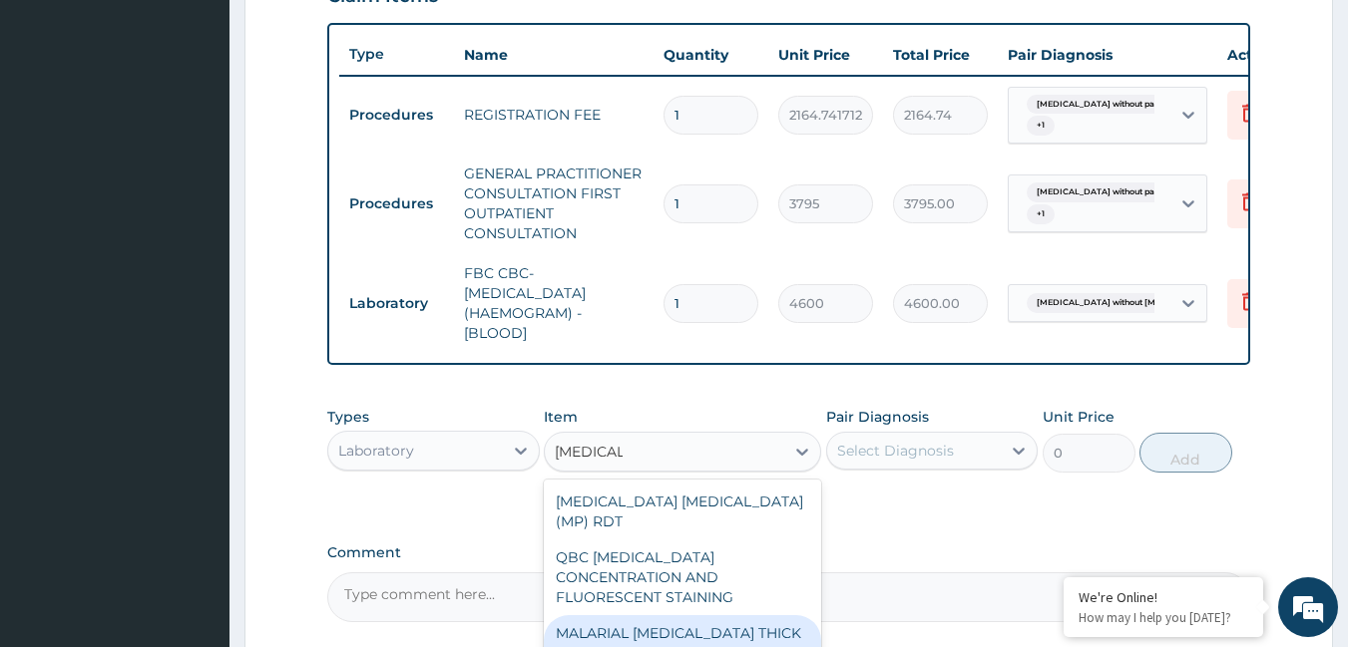
click at [565, 622] on div "MALARIAL [MEDICAL_DATA] THICK AND THIN FILMS - [BLOOD]" at bounding box center [682, 644] width 277 height 56
type input "1725"
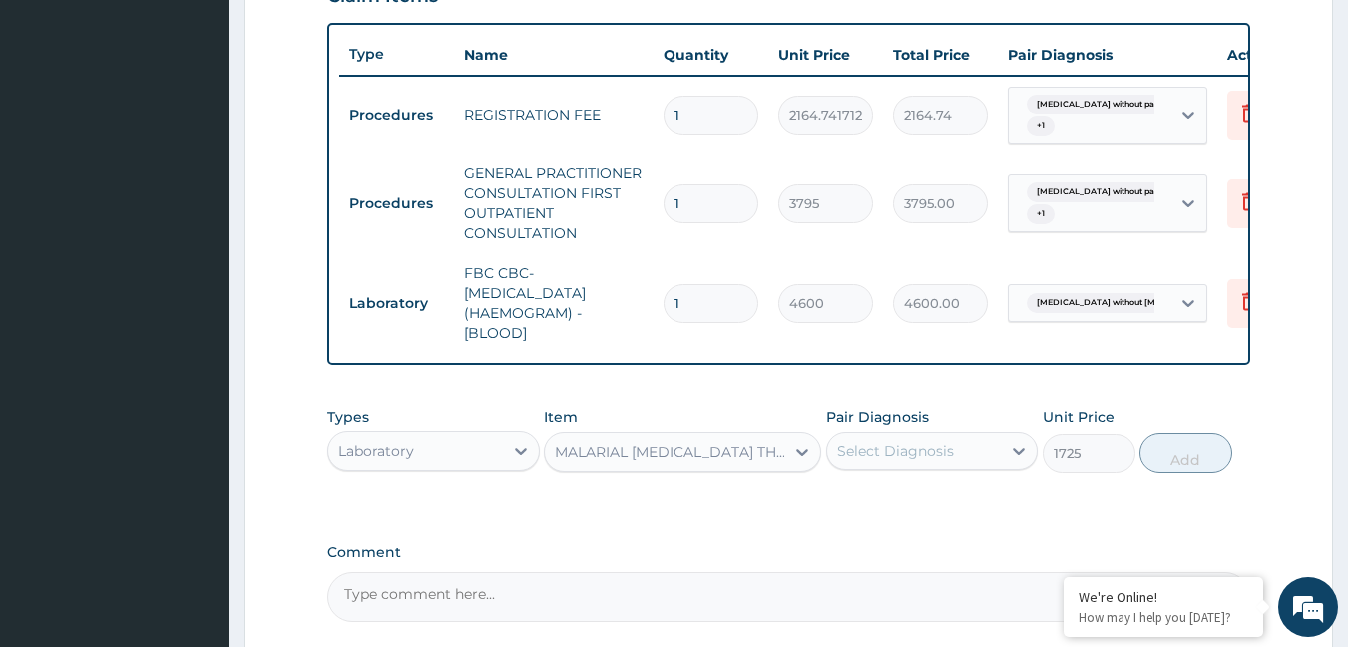
click at [888, 461] on div "Select Diagnosis" at bounding box center [895, 451] width 117 height 20
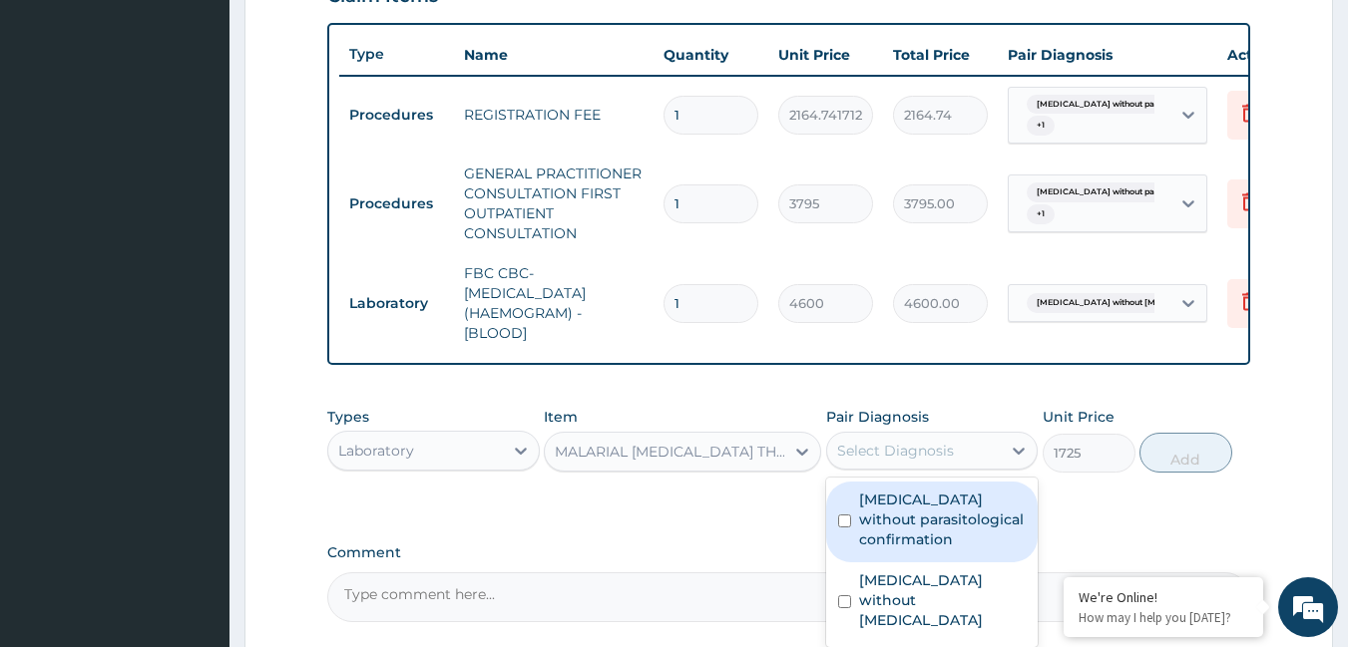
click at [891, 518] on label "[MEDICAL_DATA] without parasitological confirmation" at bounding box center [943, 520] width 168 height 60
checkbox input "true"
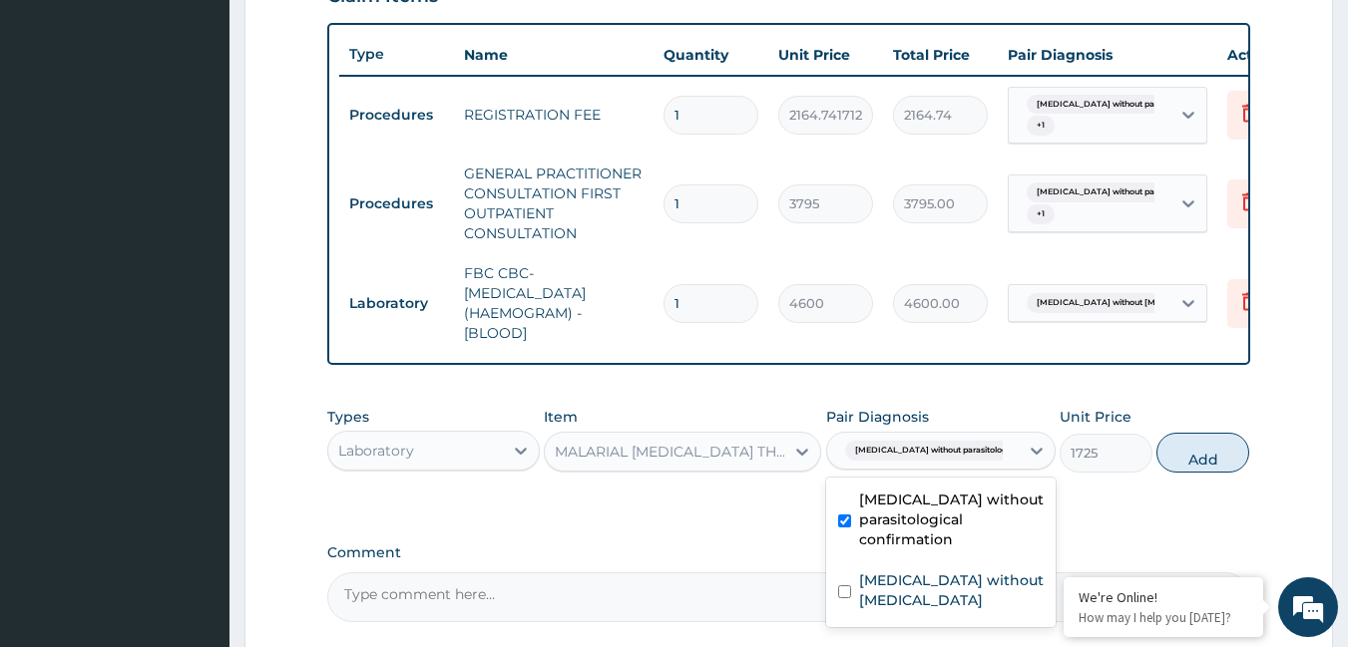
drag, startPoint x: 1210, startPoint y: 479, endPoint x: 1085, endPoint y: 438, distance: 131.2
click at [1207, 473] on button "Add" at bounding box center [1202, 453] width 93 height 40
type input "0"
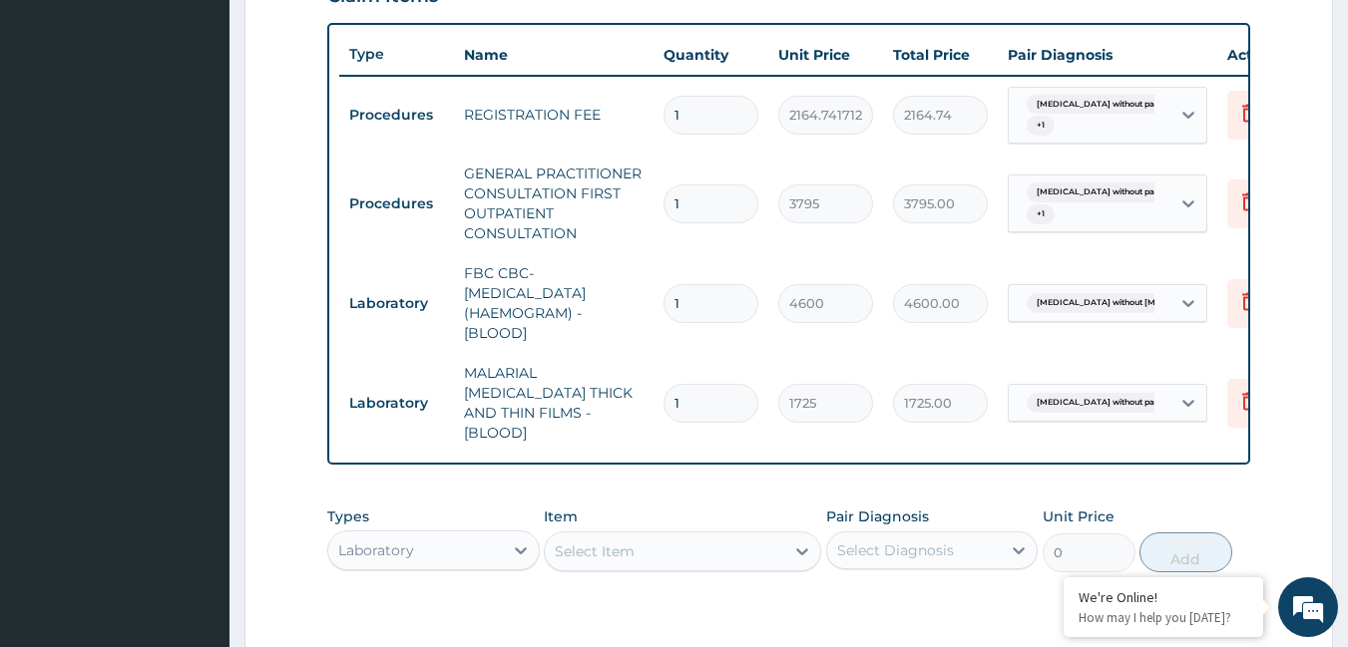
type input "0"
type input "0.00"
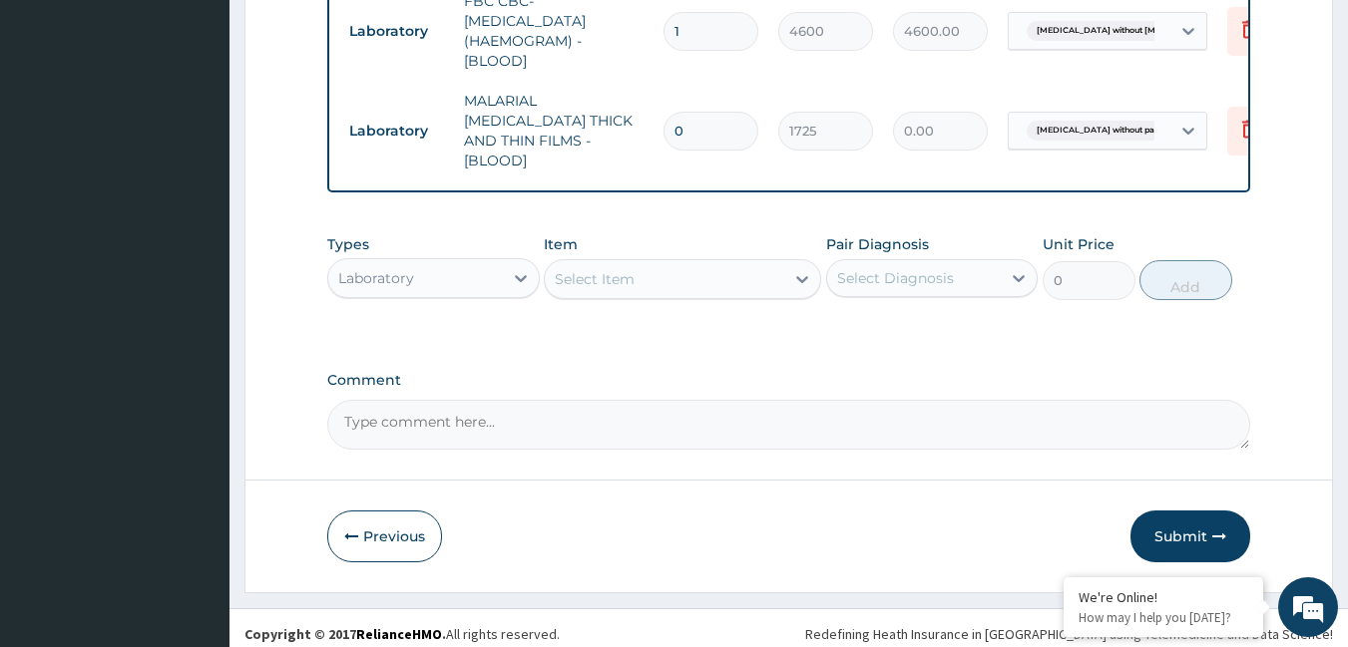
scroll to position [999, 0]
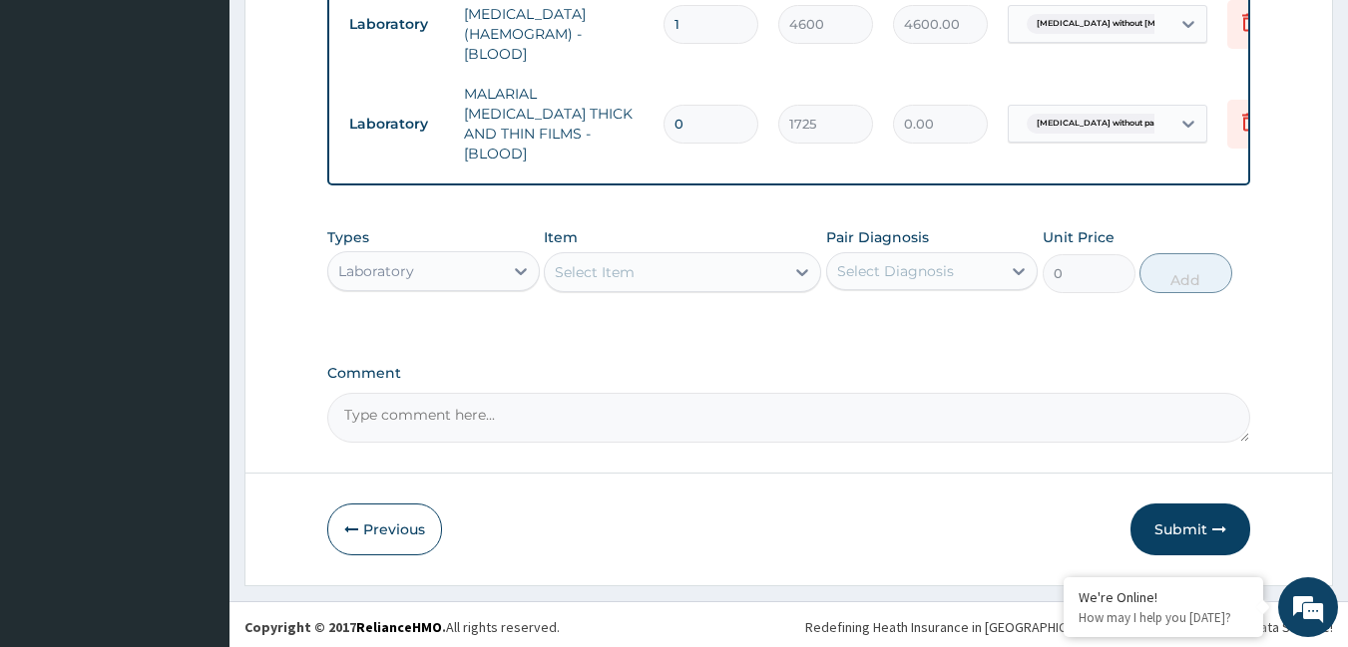
type input "0"
click at [448, 277] on div "Laboratory" at bounding box center [415, 271] width 175 height 32
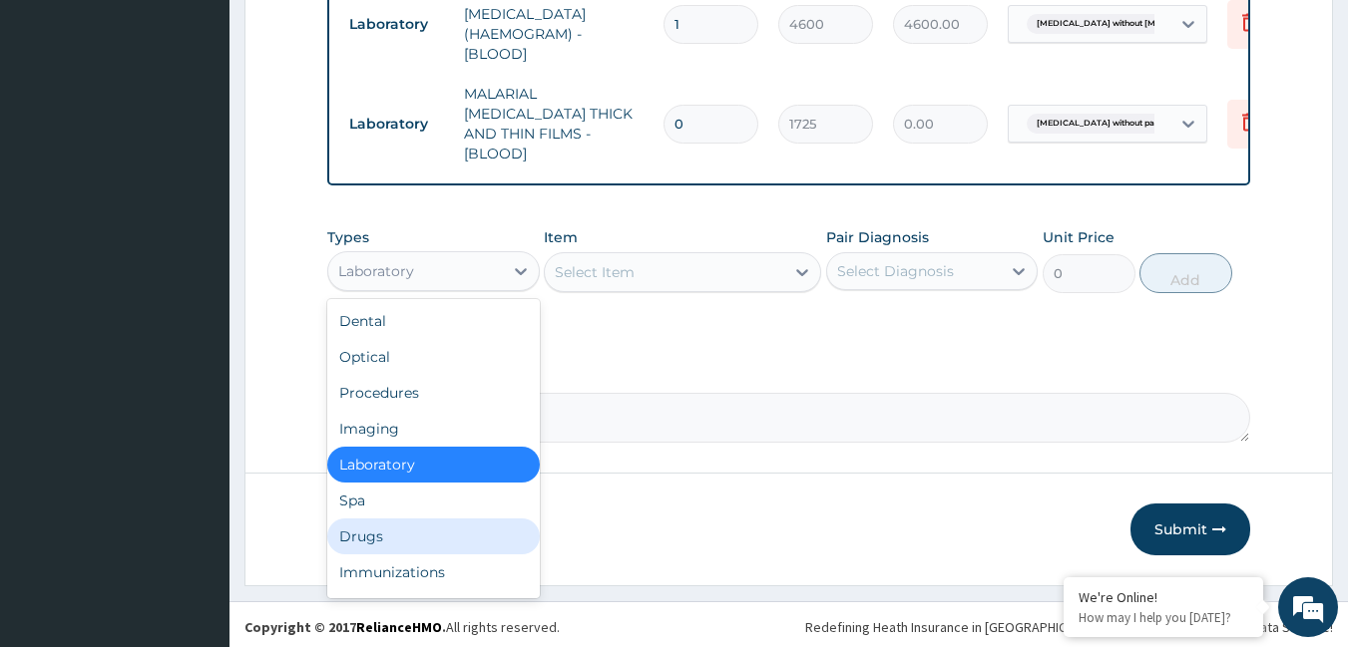
click at [391, 519] on div "Drugs" at bounding box center [433, 537] width 212 height 36
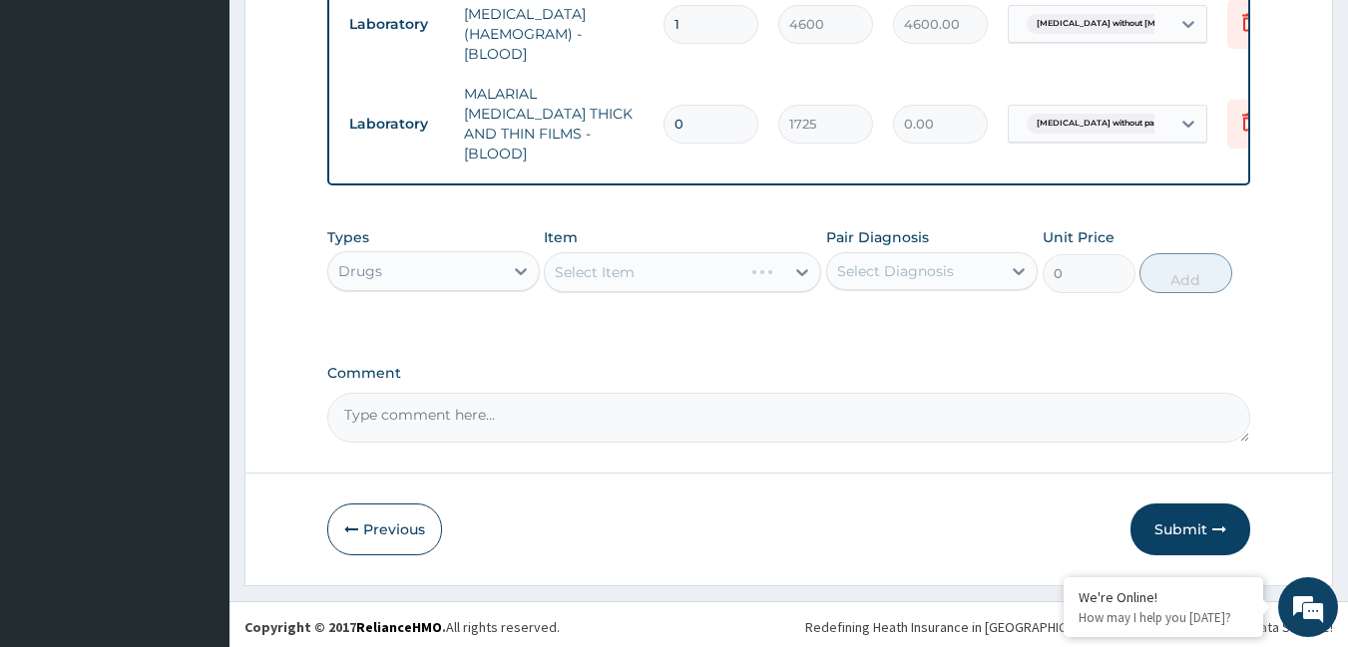
click at [600, 273] on div "Select Item" at bounding box center [682, 272] width 277 height 40
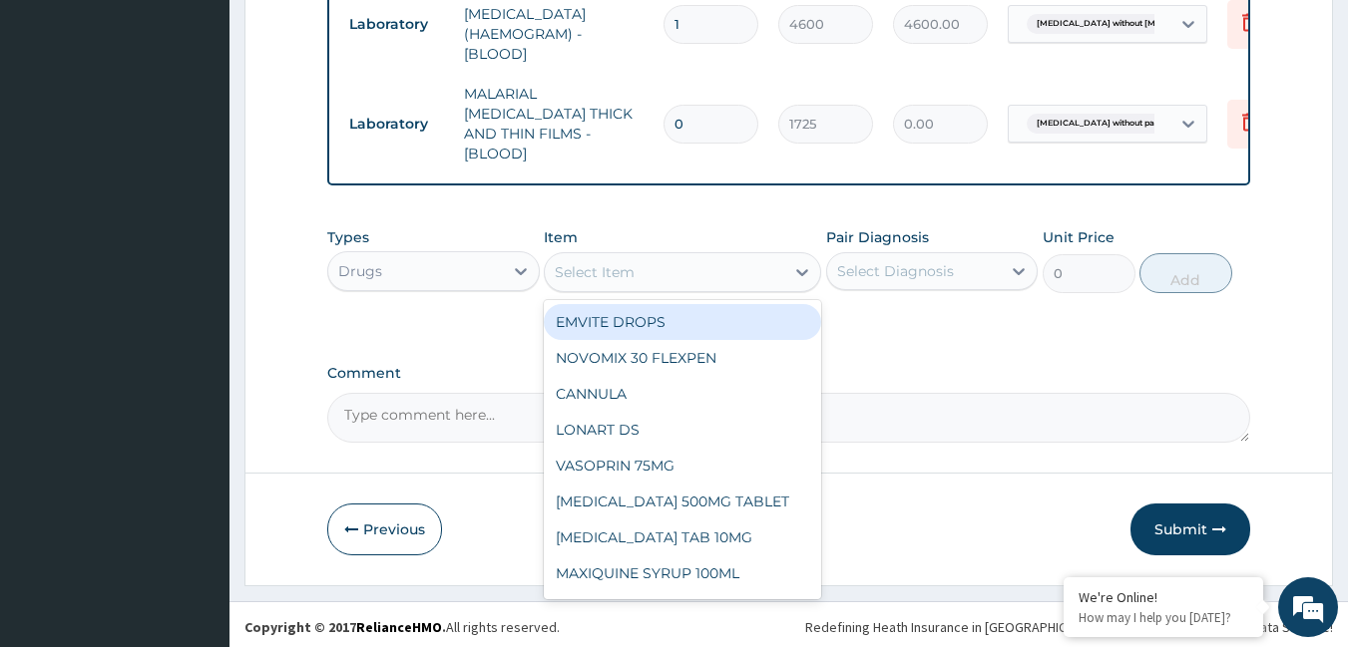
click at [604, 262] on div "Select Item" at bounding box center [595, 272] width 80 height 20
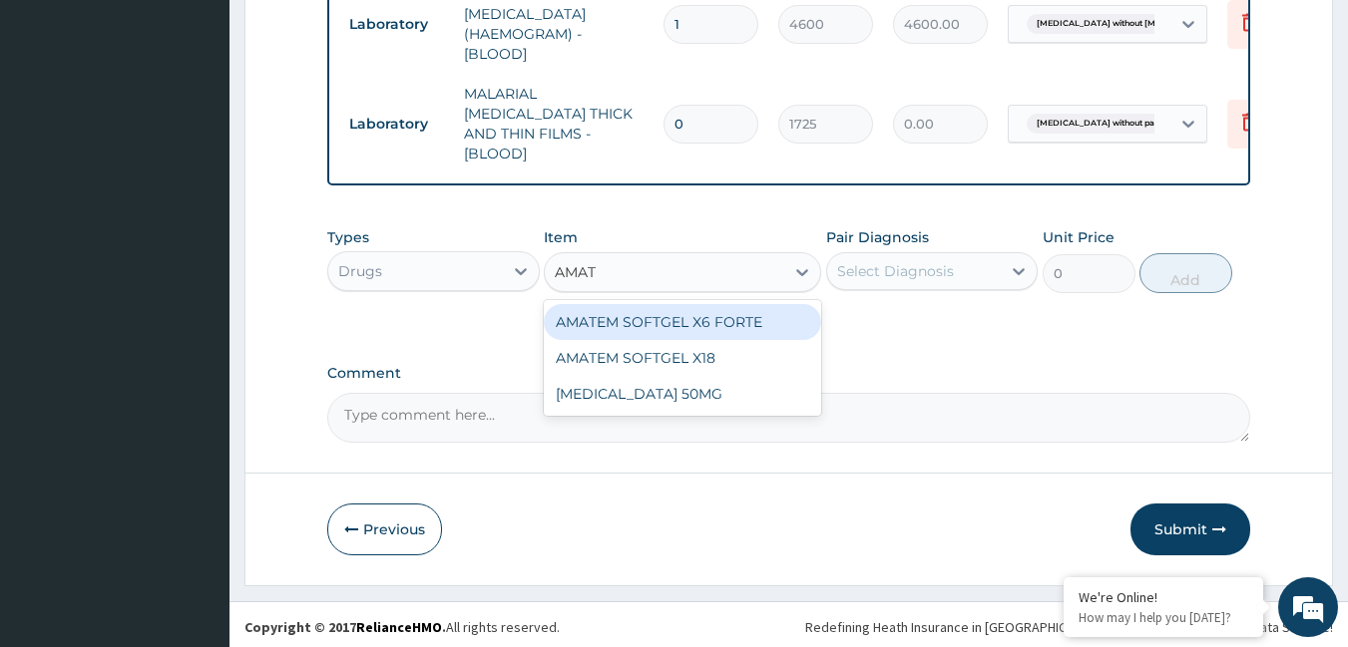
type input "AMATE"
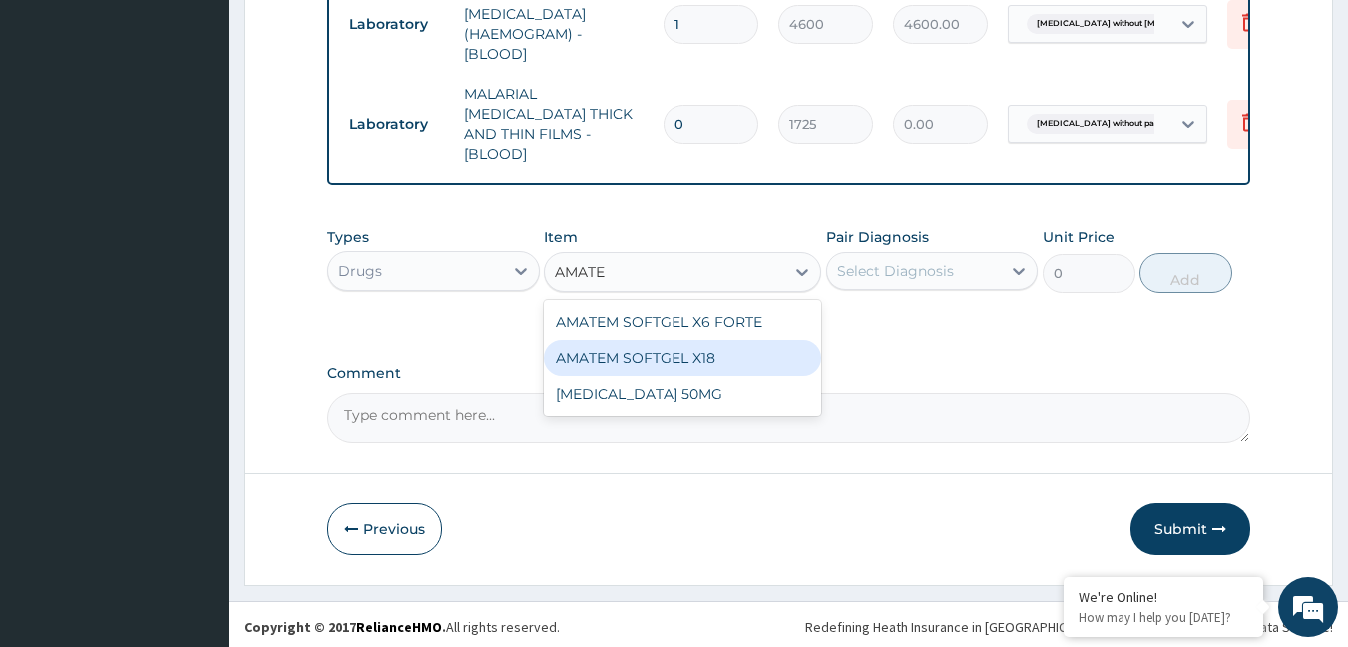
click at [596, 356] on div "AMATEM SOFTGEL X18" at bounding box center [682, 358] width 277 height 36
type input "111.32"
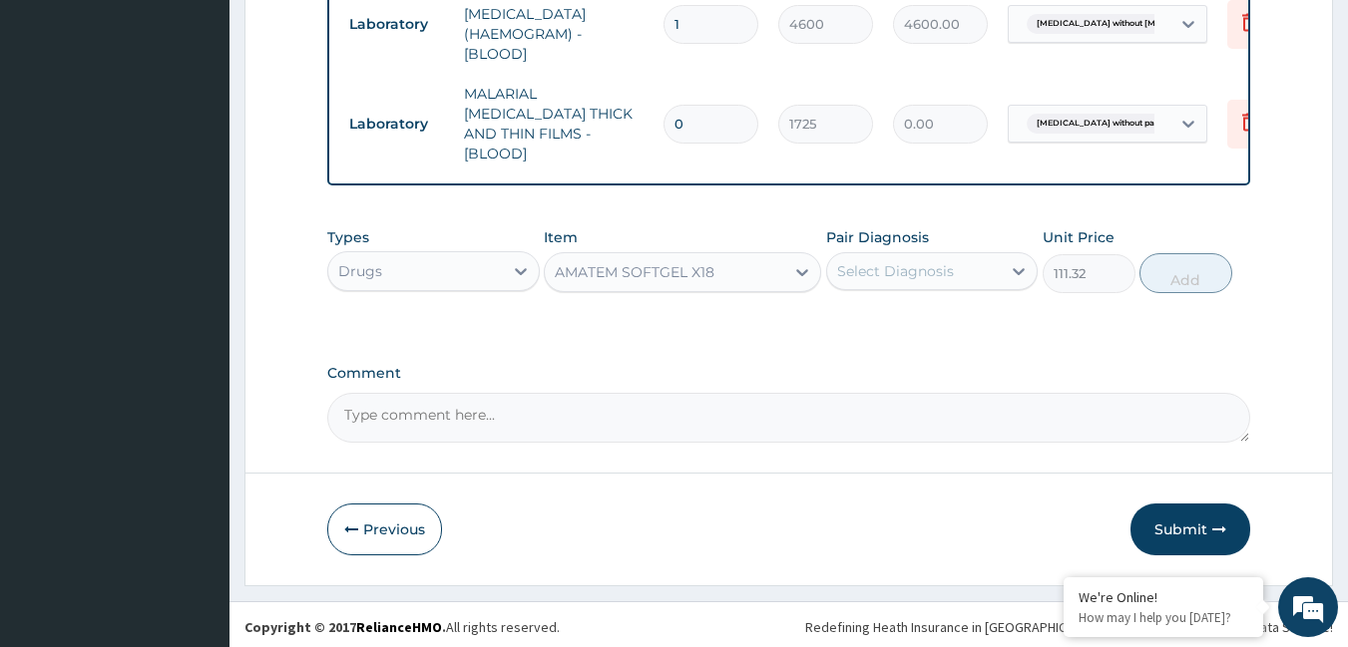
click at [872, 270] on div "Select Diagnosis" at bounding box center [895, 271] width 117 height 20
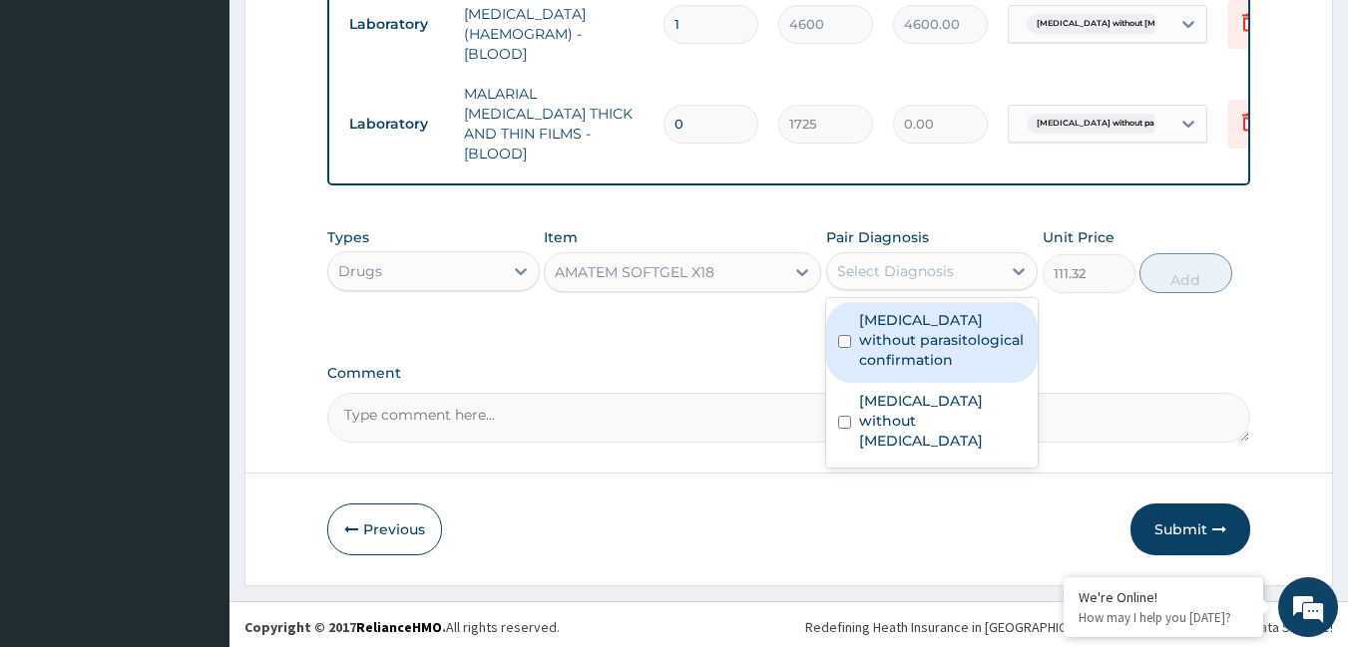
drag, startPoint x: 881, startPoint y: 330, endPoint x: 917, endPoint y: 307, distance: 42.6
click at [898, 321] on label "[MEDICAL_DATA] without parasitological confirmation" at bounding box center [943, 340] width 168 height 60
checkbox input "true"
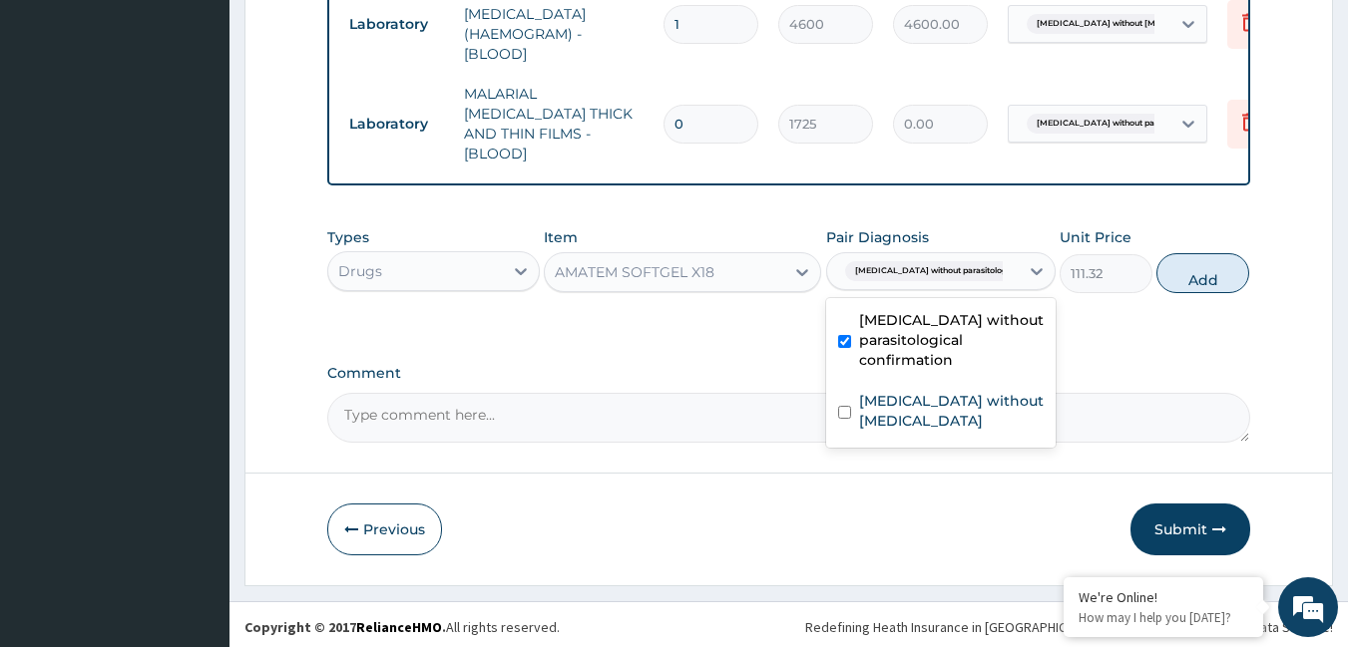
drag, startPoint x: 1172, startPoint y: 269, endPoint x: 800, endPoint y: 223, distance: 374.9
click at [1159, 269] on button "Add" at bounding box center [1202, 273] width 93 height 40
type input "0"
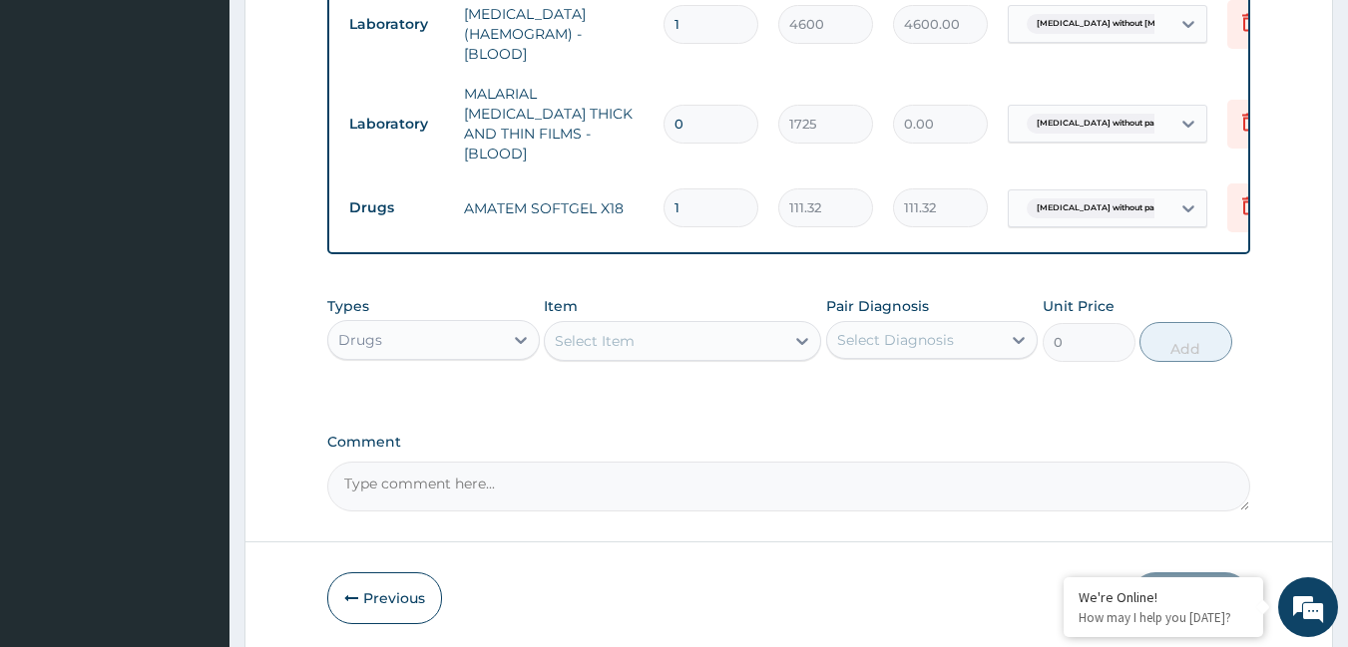
type input "0.00"
type input "6"
type input "667.92"
type input "6"
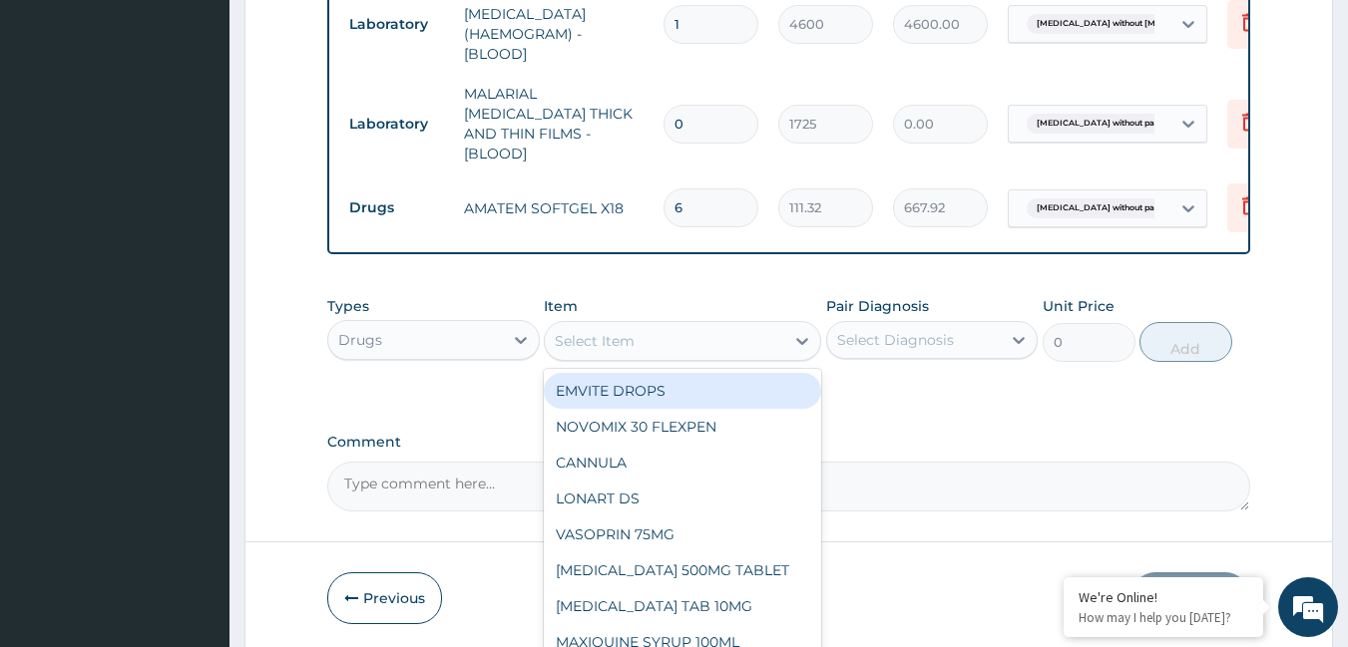
click at [599, 332] on div "Select Item" at bounding box center [595, 341] width 80 height 20
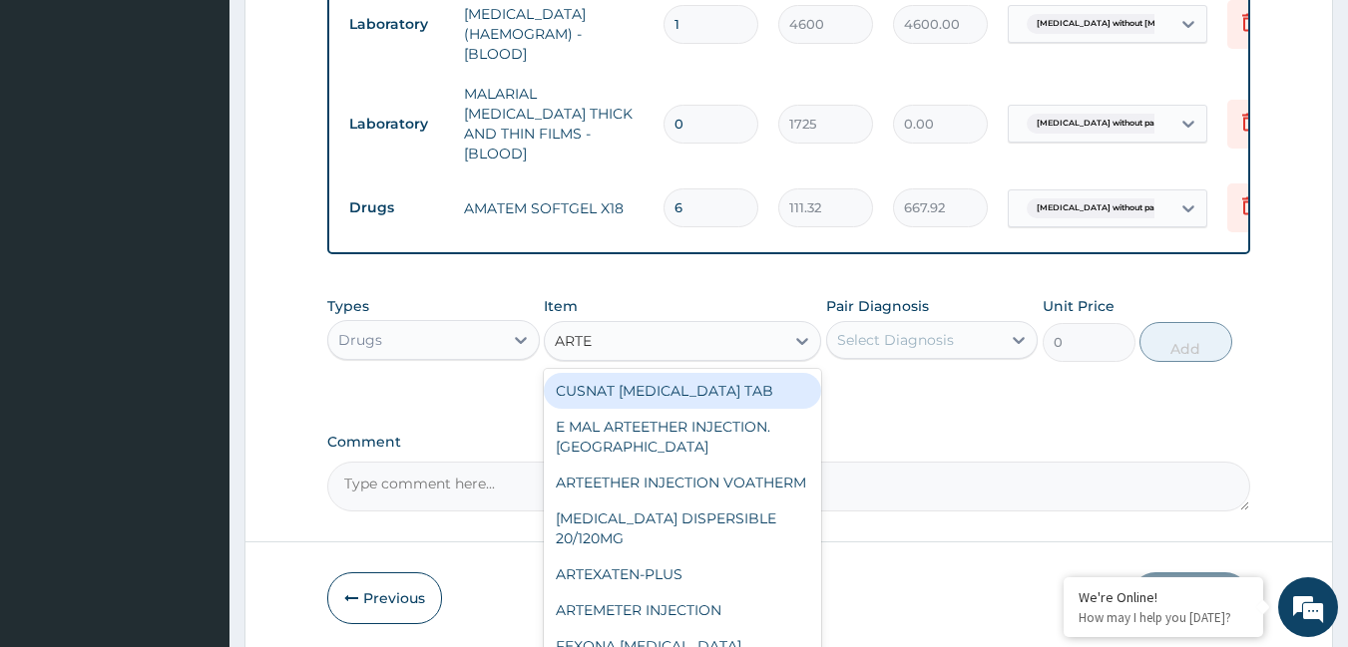
type input "ARTES"
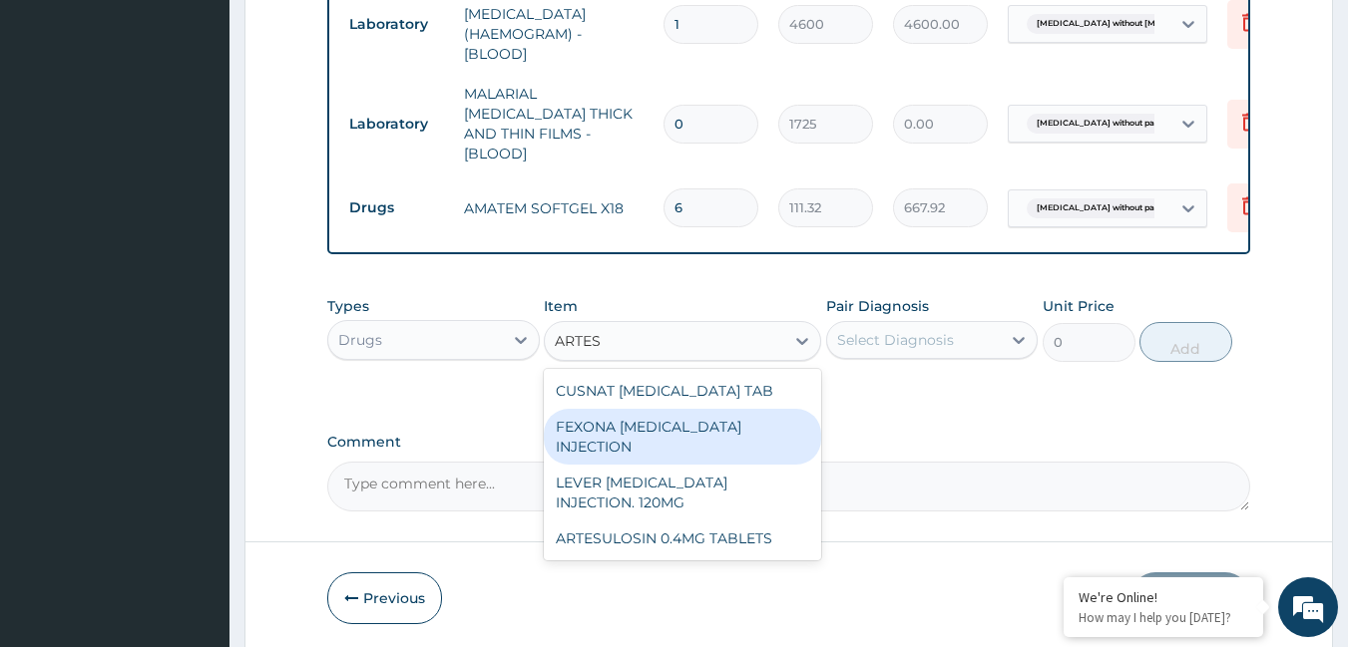
click at [749, 417] on div "FEXONA [MEDICAL_DATA] INJECTION" at bounding box center [682, 437] width 277 height 56
type input "1644.5"
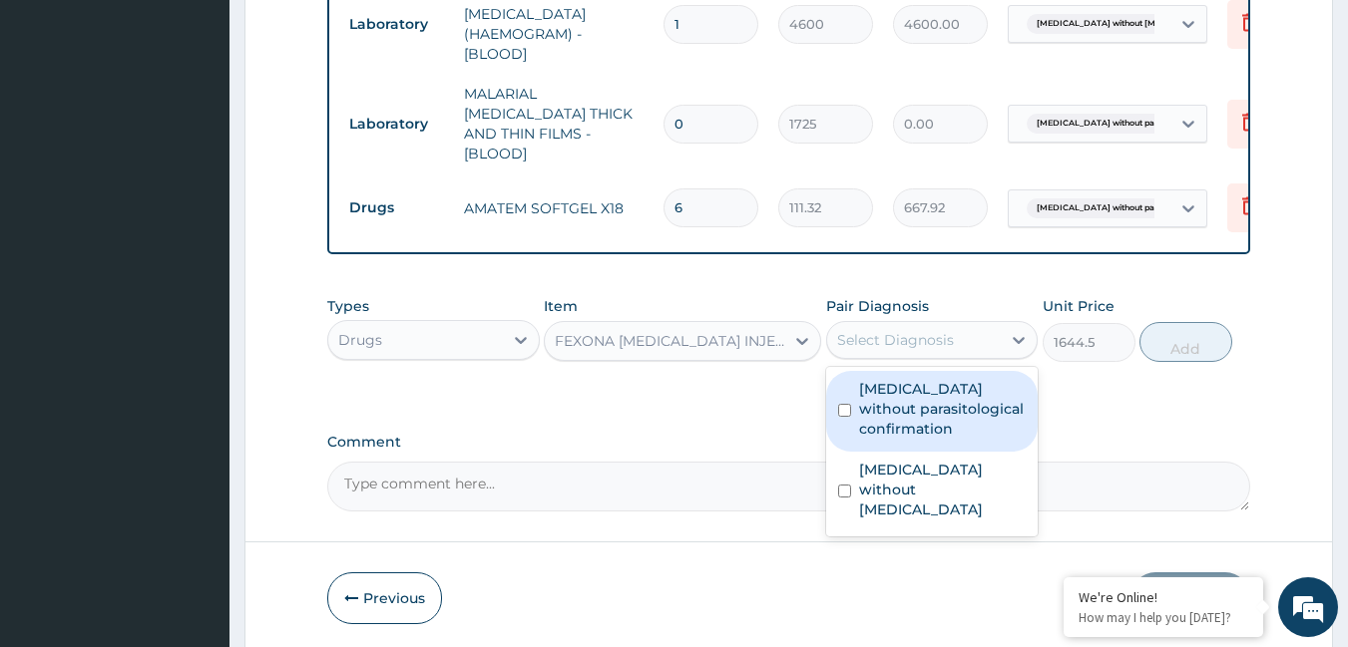
click at [870, 331] on div "Select Diagnosis" at bounding box center [895, 340] width 117 height 20
click at [874, 382] on label "[MEDICAL_DATA] without parasitological confirmation" at bounding box center [943, 409] width 168 height 60
checkbox input "true"
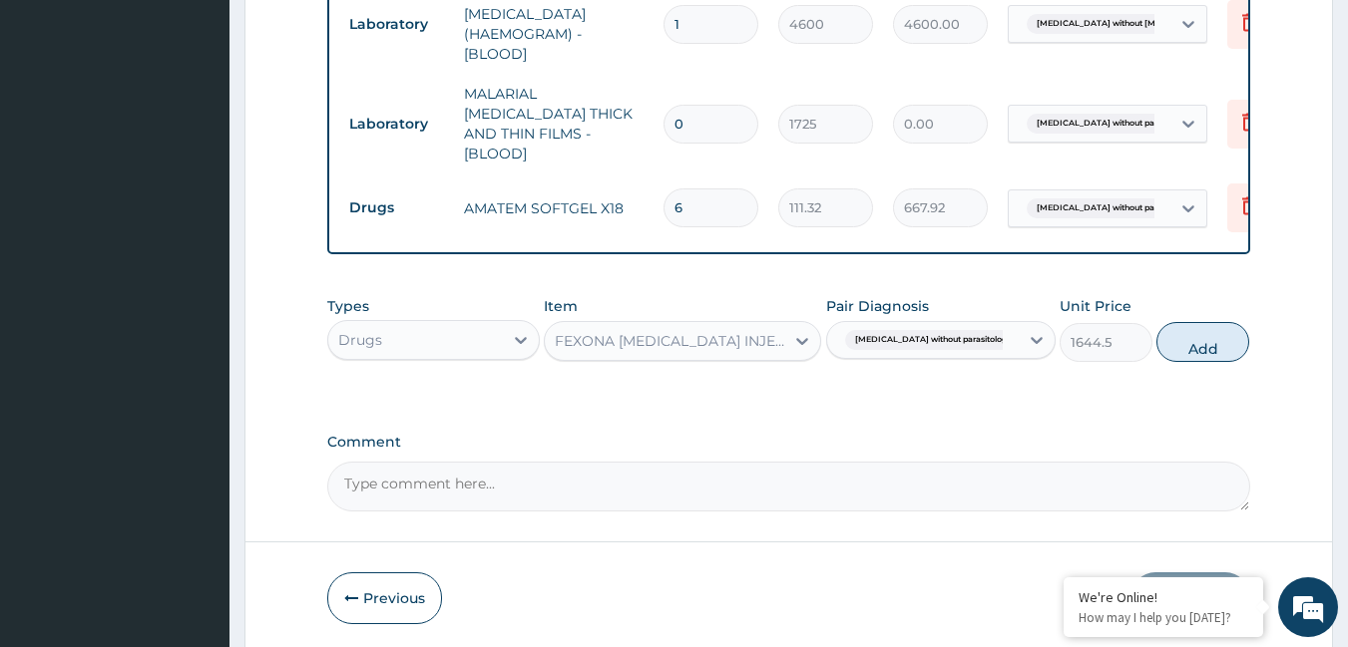
drag, startPoint x: 1198, startPoint y: 327, endPoint x: 1013, endPoint y: 310, distance: 186.3
click at [1193, 327] on button "Add" at bounding box center [1202, 342] width 93 height 40
type input "0"
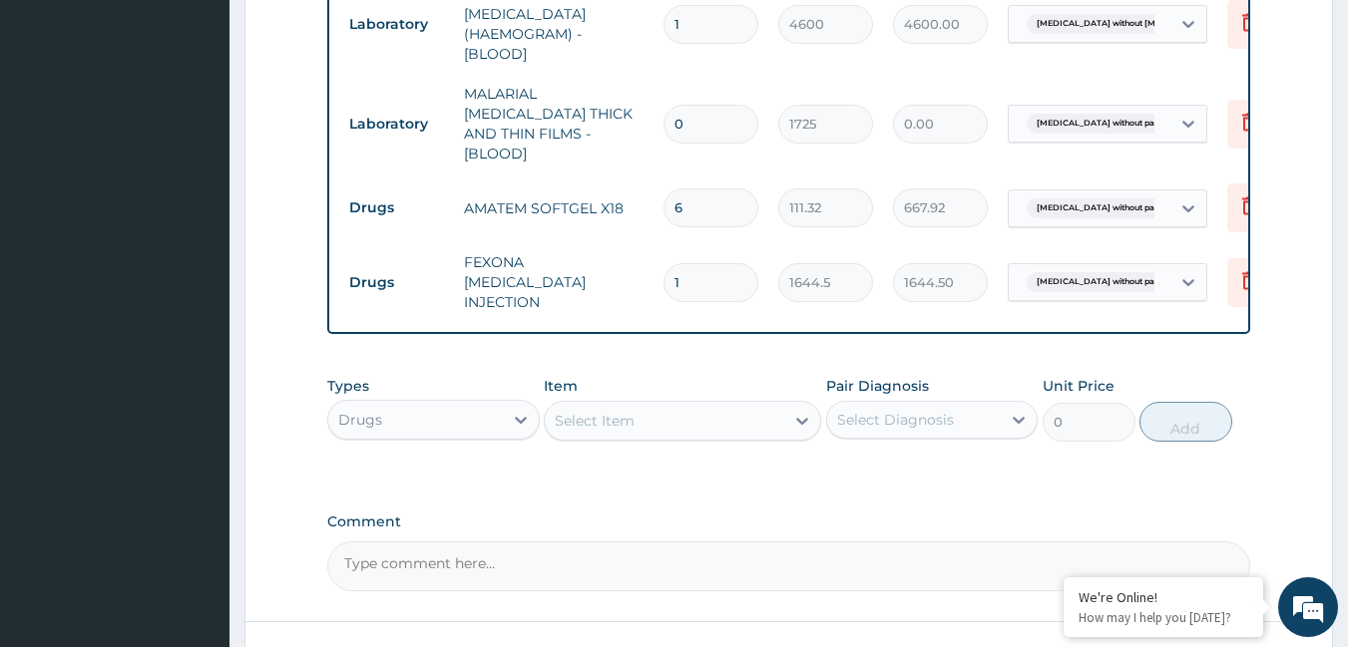
type input "0.00"
type input "3"
type input "4933.50"
type input "3"
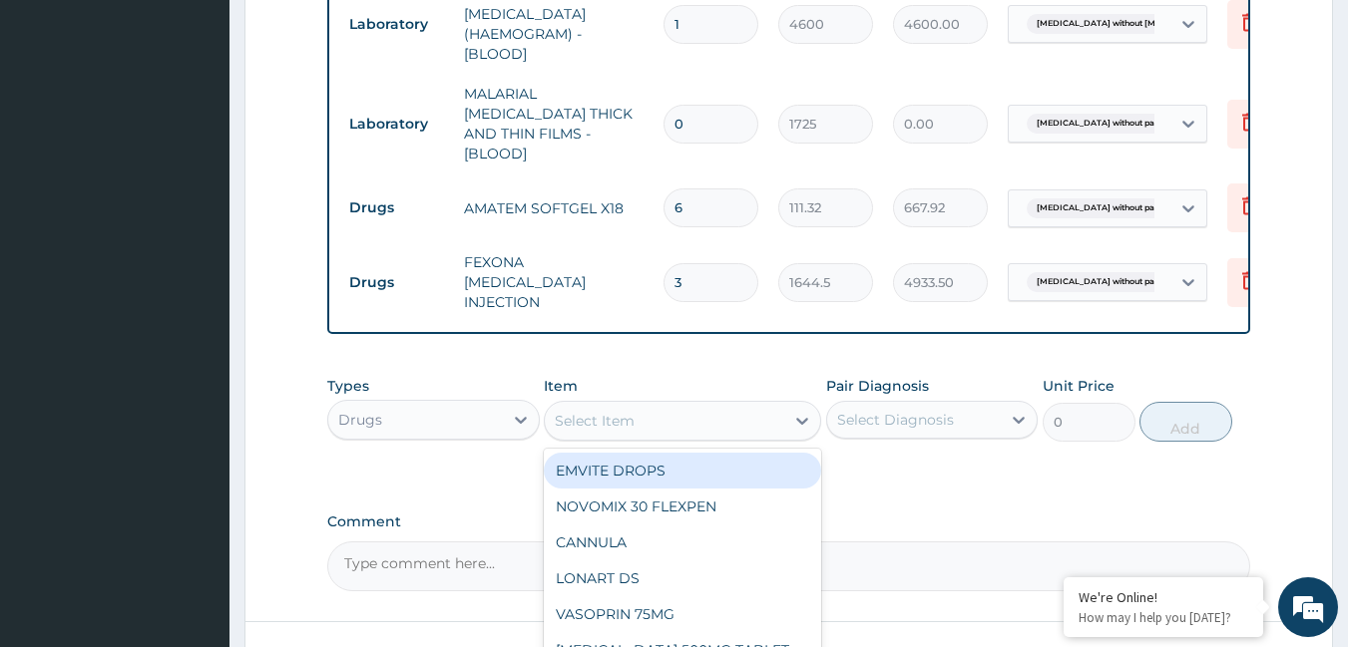
click at [767, 415] on div "Select Item" at bounding box center [664, 421] width 239 height 32
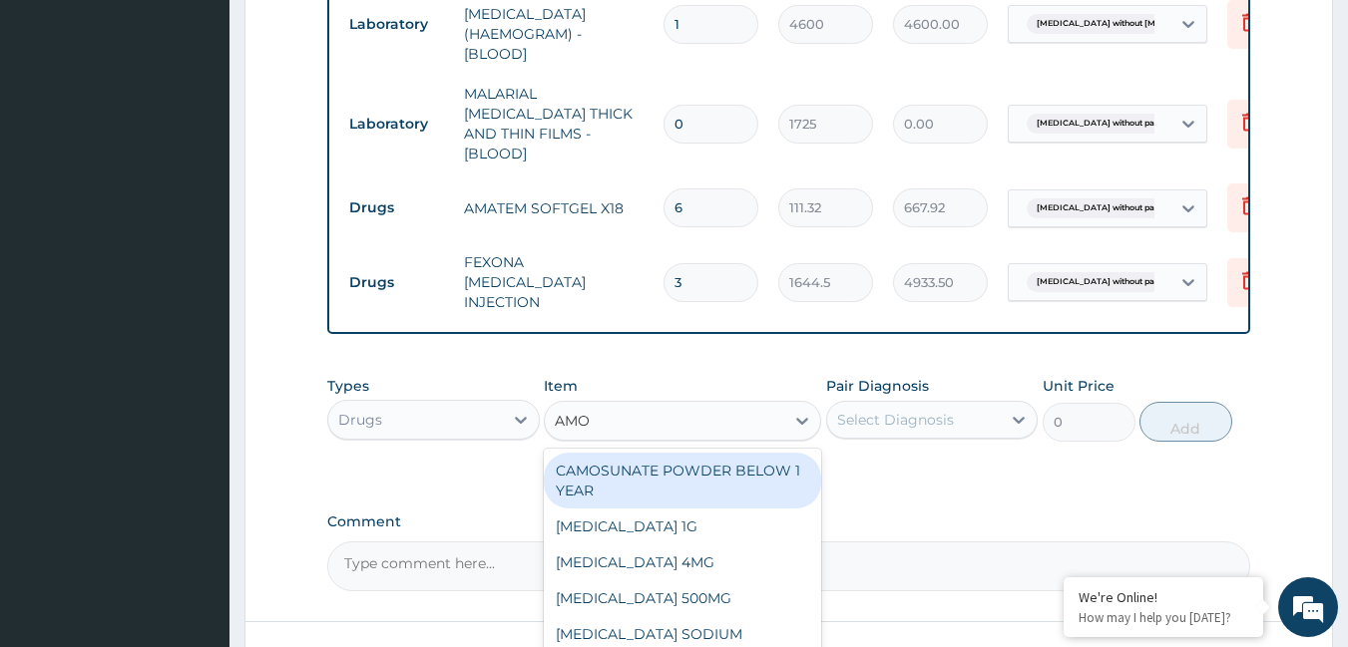
type input "AMOX"
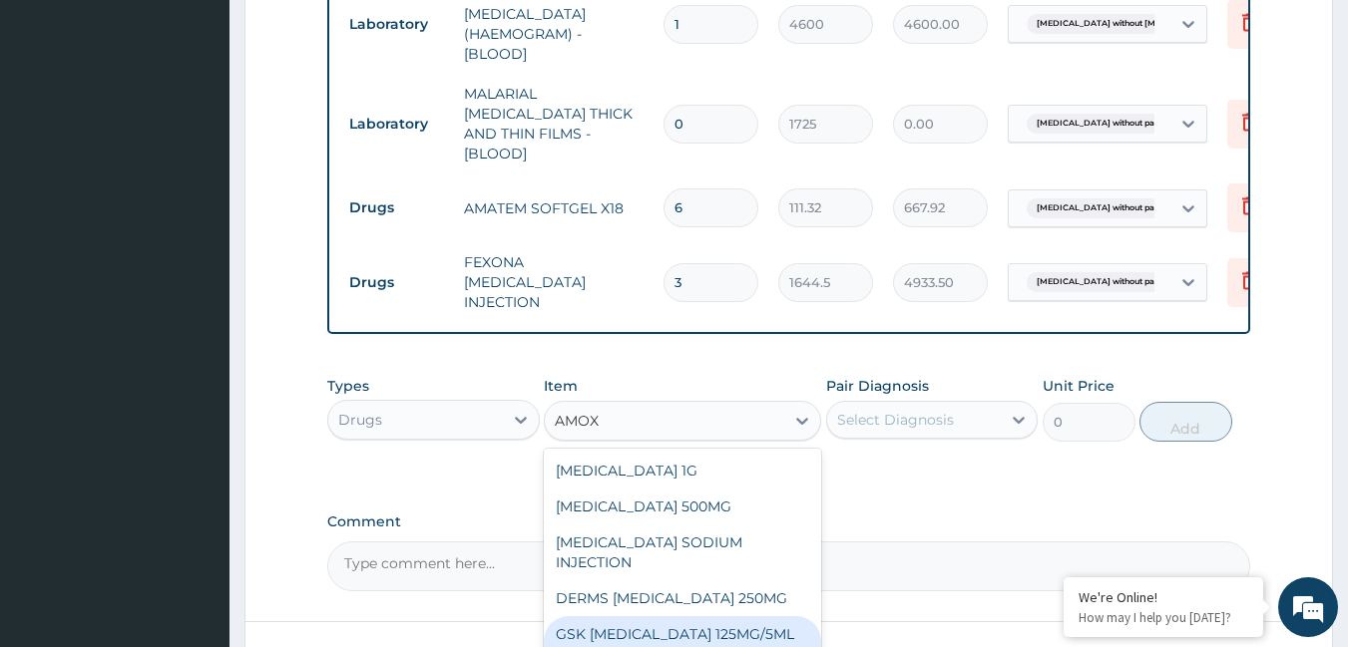
scroll to position [56, 0]
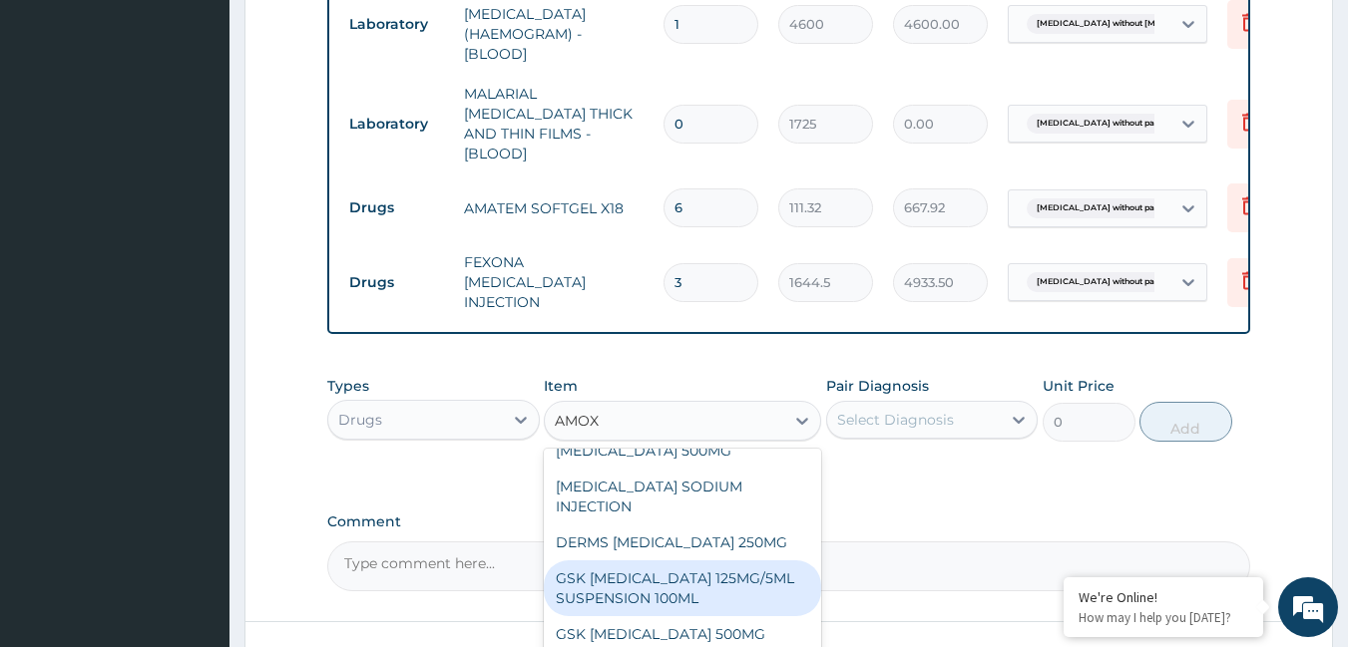
drag, startPoint x: 738, startPoint y: 567, endPoint x: 753, endPoint y: 570, distance: 15.3
click at [748, 569] on div "GSK [MEDICAL_DATA] 125MG/5ML SUSPENSION 100ML" at bounding box center [682, 589] width 277 height 56
type input "9487.5"
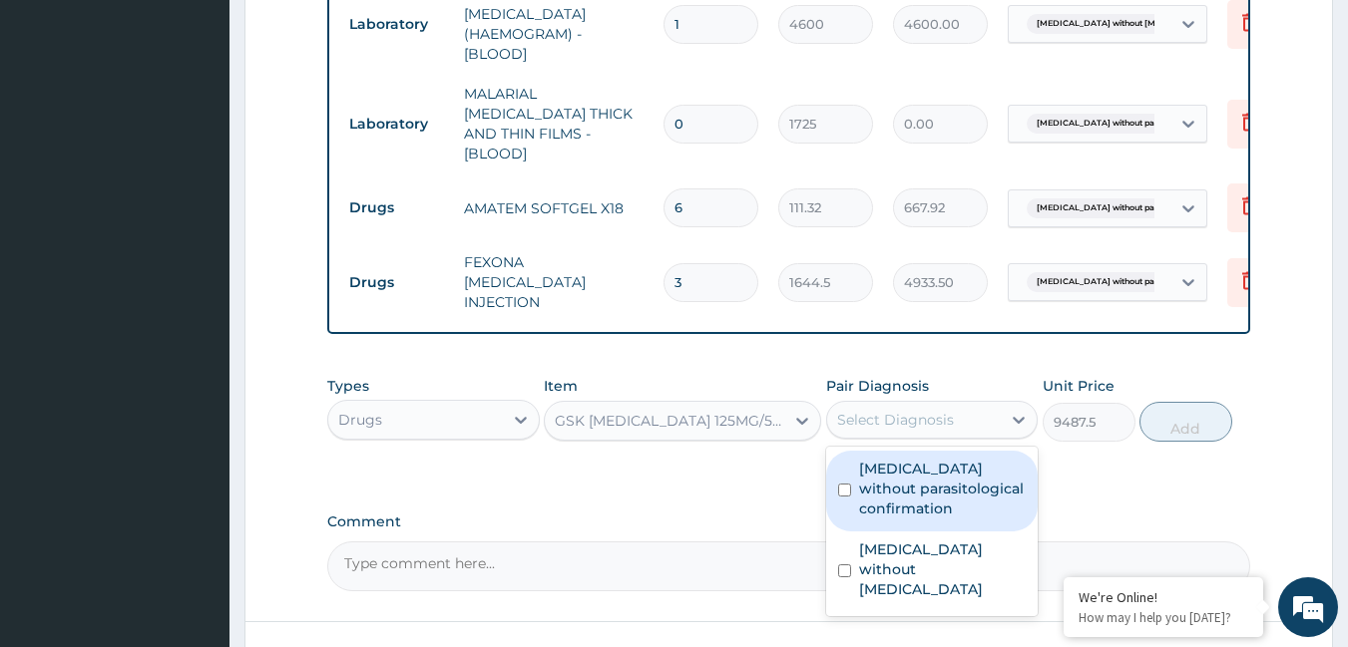
click at [892, 410] on div "Select Diagnosis" at bounding box center [895, 420] width 117 height 20
drag, startPoint x: 890, startPoint y: 472, endPoint x: 993, endPoint y: 417, distance: 116.5
click at [892, 469] on label "[MEDICAL_DATA] without parasitological confirmation" at bounding box center [943, 489] width 168 height 60
checkbox input "true"
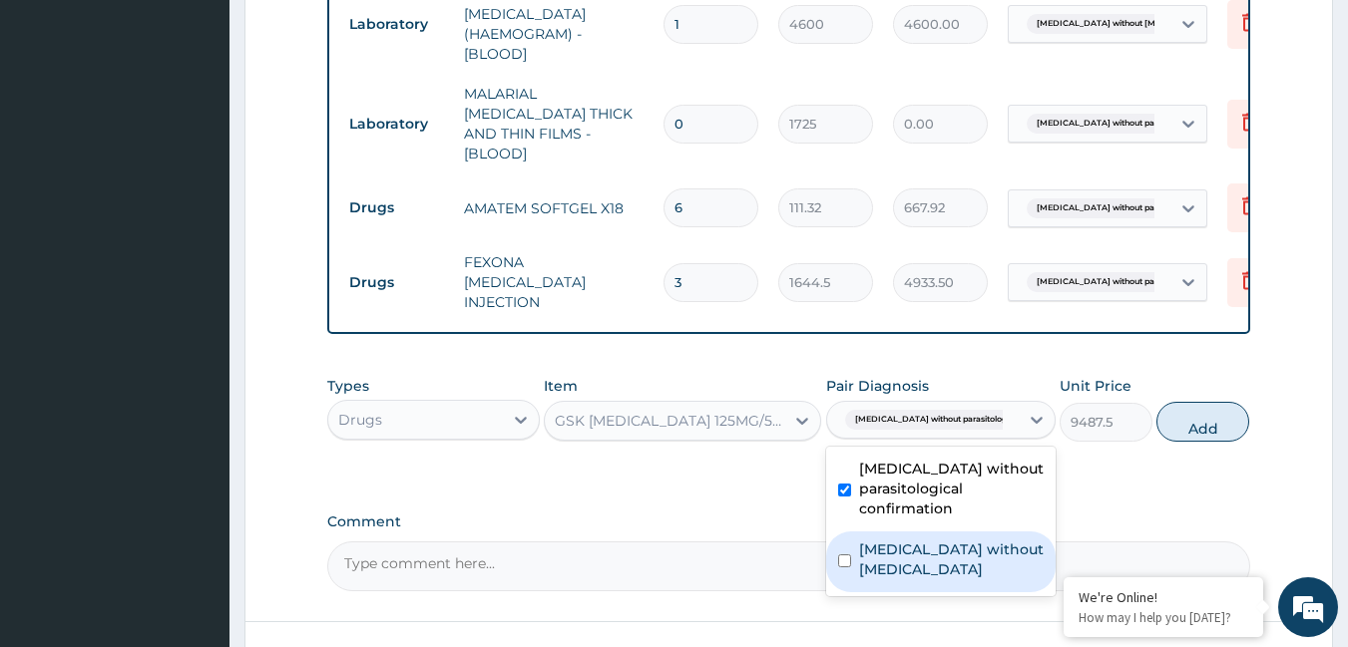
drag, startPoint x: 900, startPoint y: 537, endPoint x: 866, endPoint y: 492, distance: 56.3
click at [898, 540] on label "[MEDICAL_DATA] without [MEDICAL_DATA]" at bounding box center [951, 560] width 185 height 40
checkbox input "true"
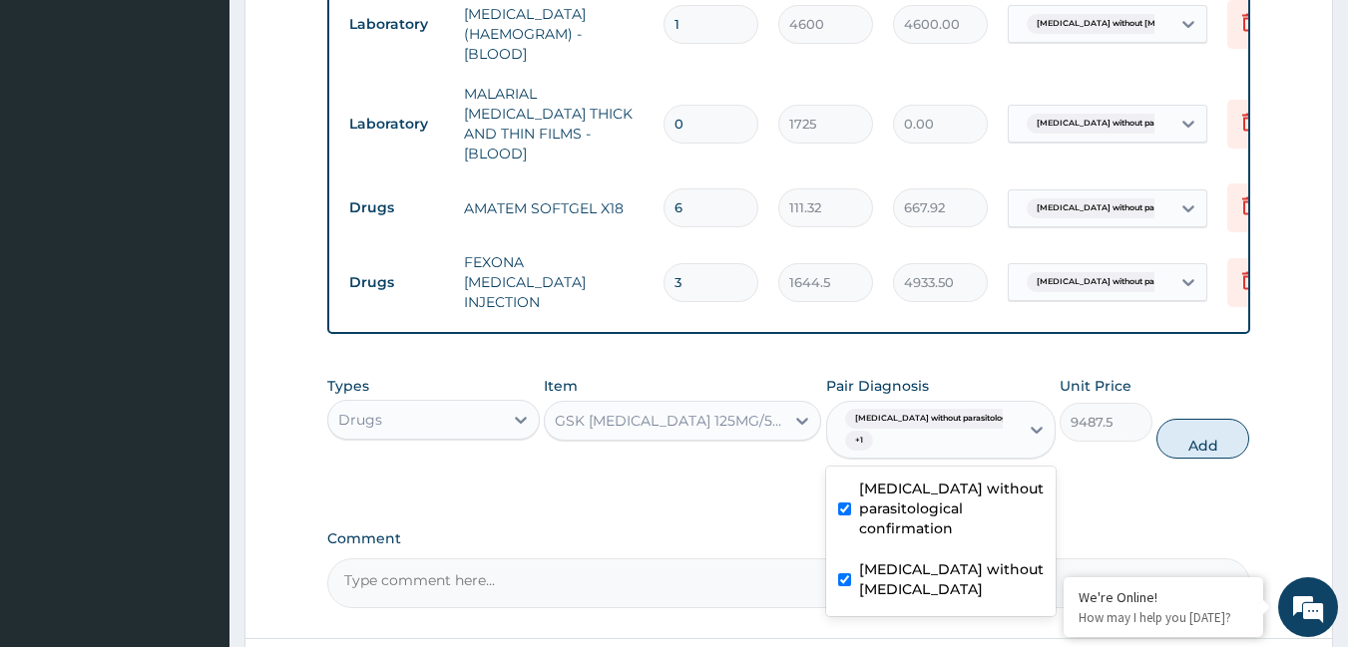
click at [853, 482] on div "[MEDICAL_DATA] without parasitological confirmation" at bounding box center [940, 511] width 229 height 81
checkbox input "false"
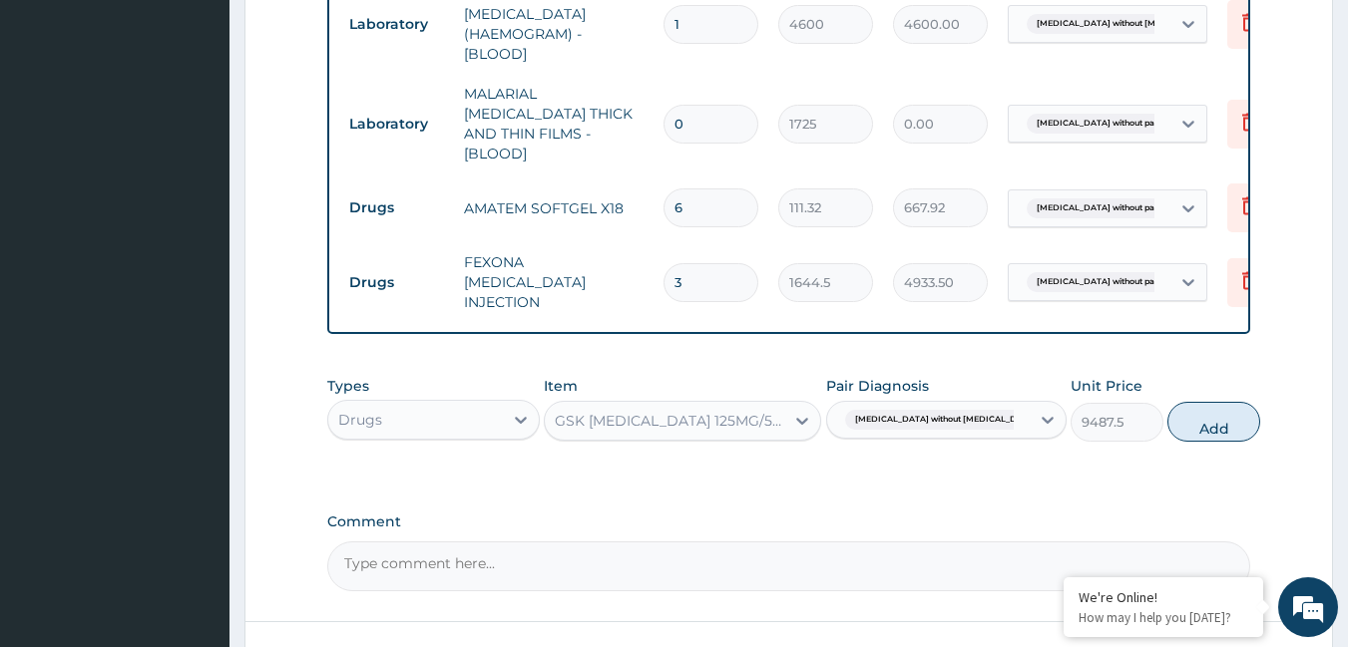
drag, startPoint x: 1222, startPoint y: 394, endPoint x: 913, endPoint y: 423, distance: 310.6
click at [1209, 402] on button "Add" at bounding box center [1213, 422] width 93 height 40
type input "0"
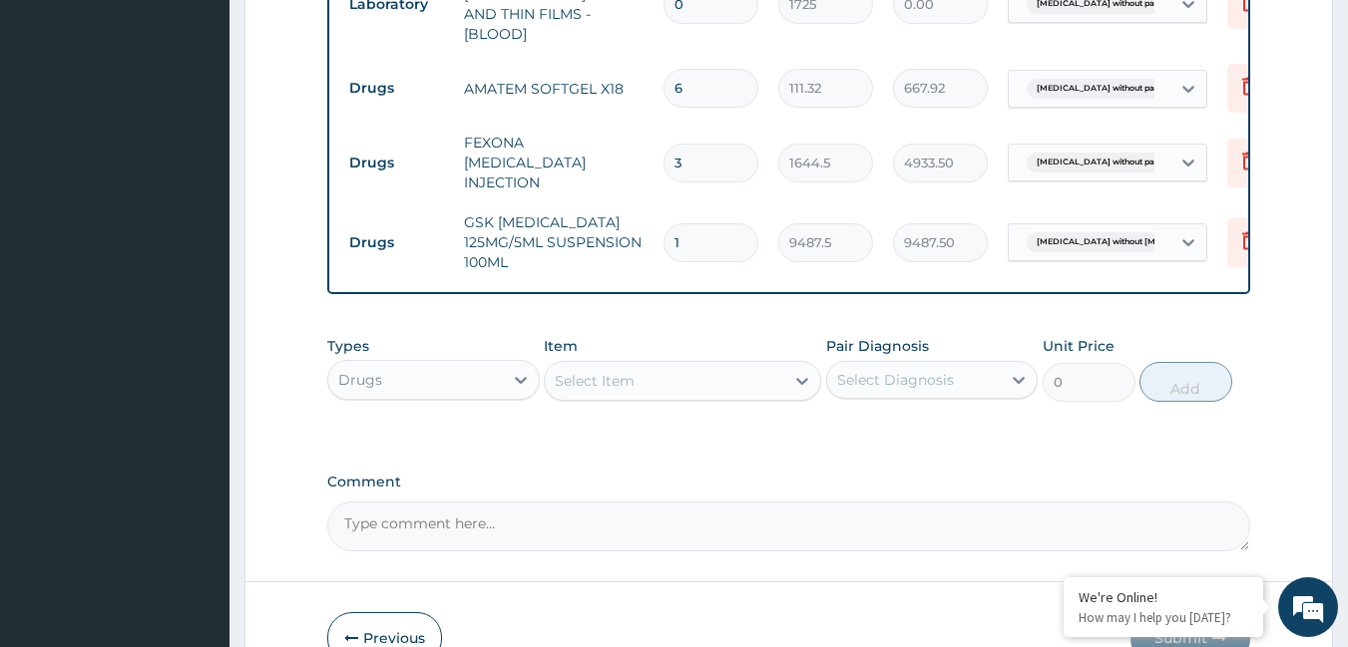
scroll to position [1205, 0]
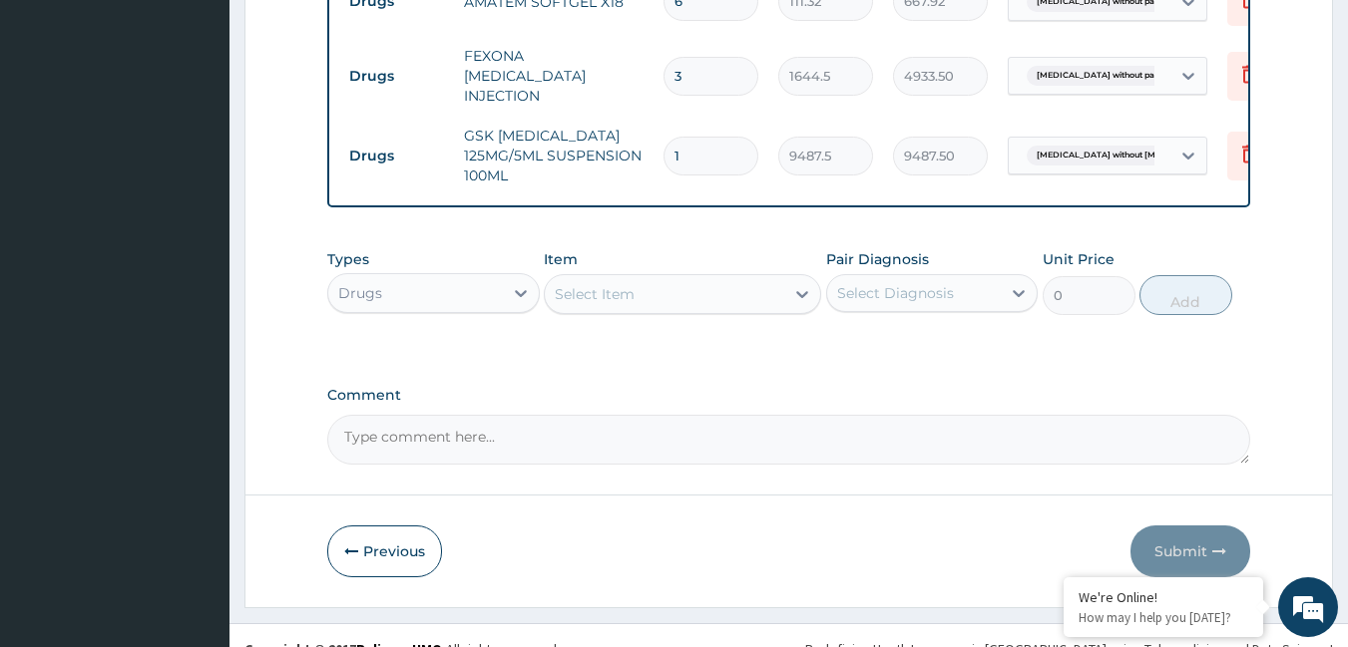
click at [670, 278] on div "Select Item" at bounding box center [664, 294] width 239 height 32
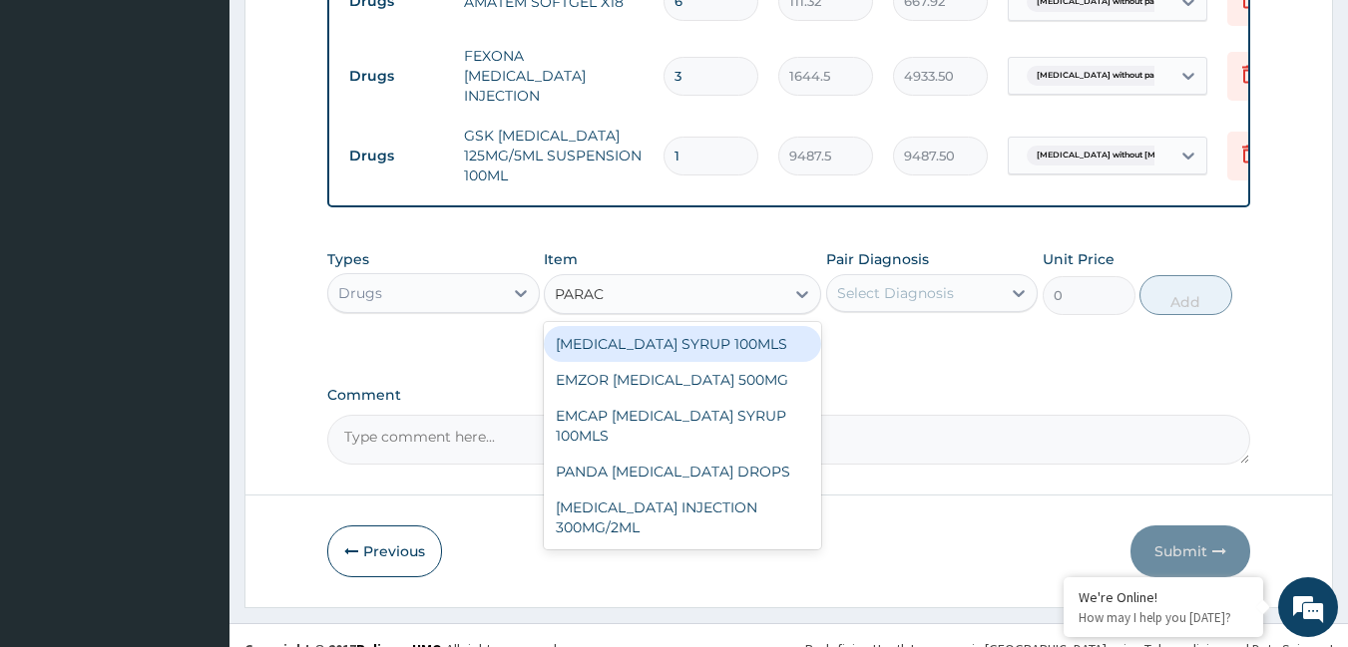
type input "PARACE"
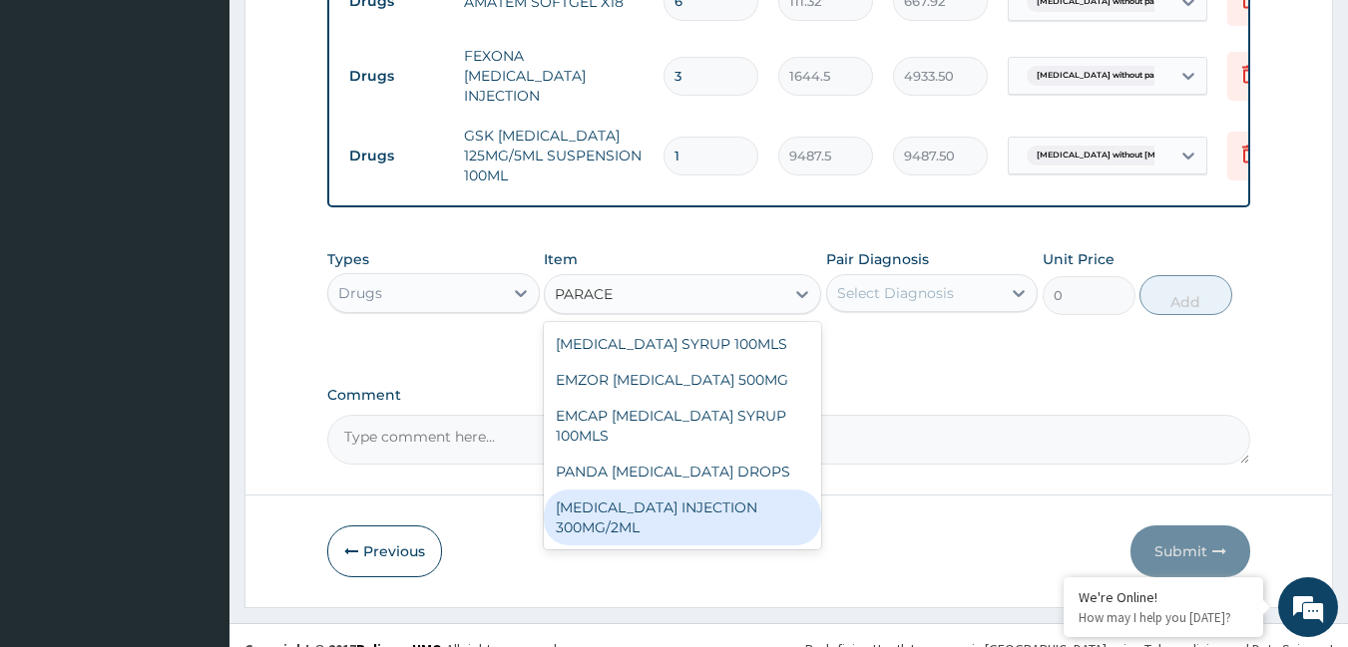
click at [680, 497] on div "[MEDICAL_DATA] INJECTION 300MG/2ML" at bounding box center [682, 518] width 277 height 56
type input "278.3"
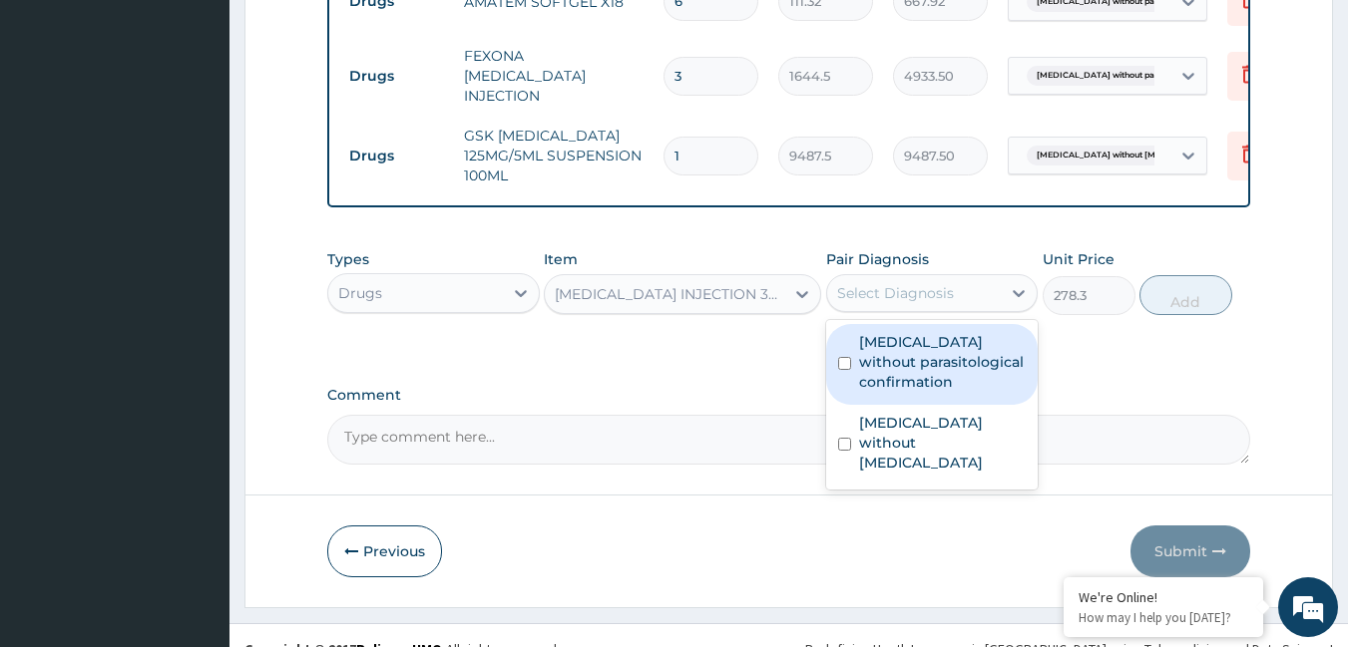
drag, startPoint x: 866, startPoint y: 280, endPoint x: 865, endPoint y: 304, distance: 24.0
click at [866, 281] on div "Select Diagnosis" at bounding box center [914, 293] width 175 height 32
click at [864, 339] on label "[MEDICAL_DATA] without parasitological confirmation" at bounding box center [943, 362] width 168 height 60
checkbox input "true"
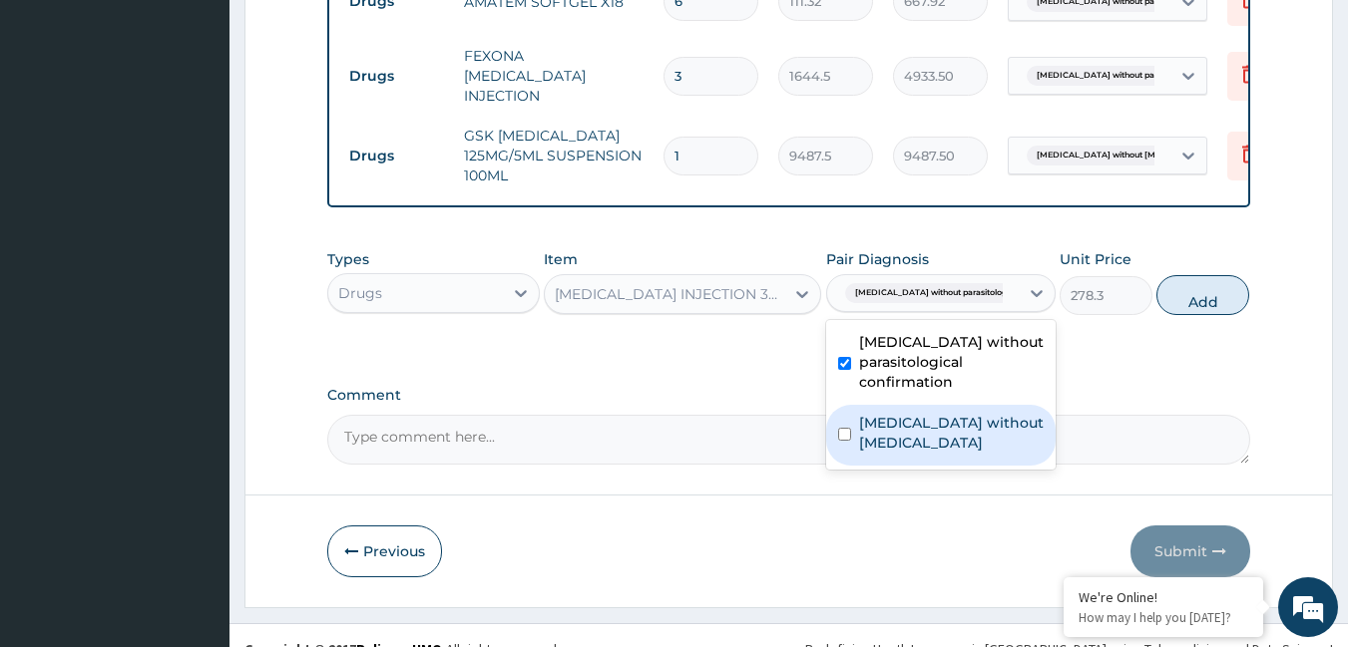
drag, startPoint x: 867, startPoint y: 406, endPoint x: 897, endPoint y: 361, distance: 54.0
click at [872, 413] on label "[MEDICAL_DATA] without [MEDICAL_DATA]" at bounding box center [951, 433] width 185 height 40
checkbox input "true"
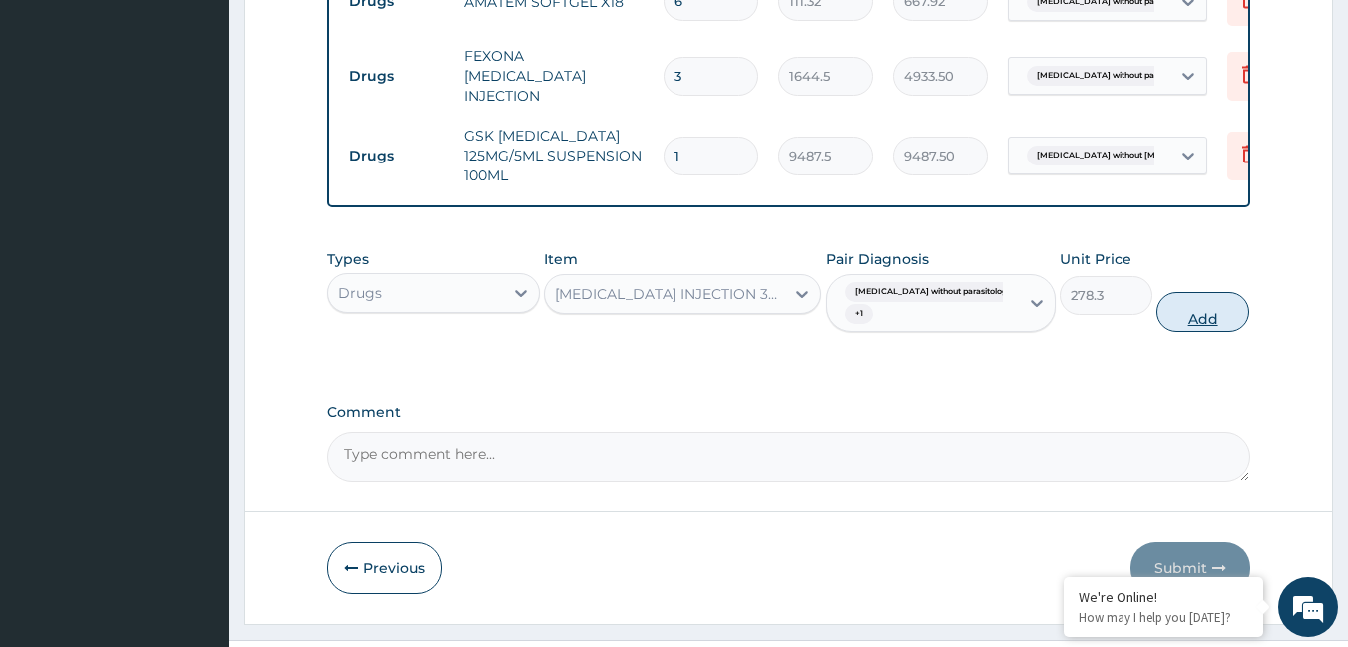
click at [1197, 292] on button "Add" at bounding box center [1202, 312] width 93 height 40
type input "0"
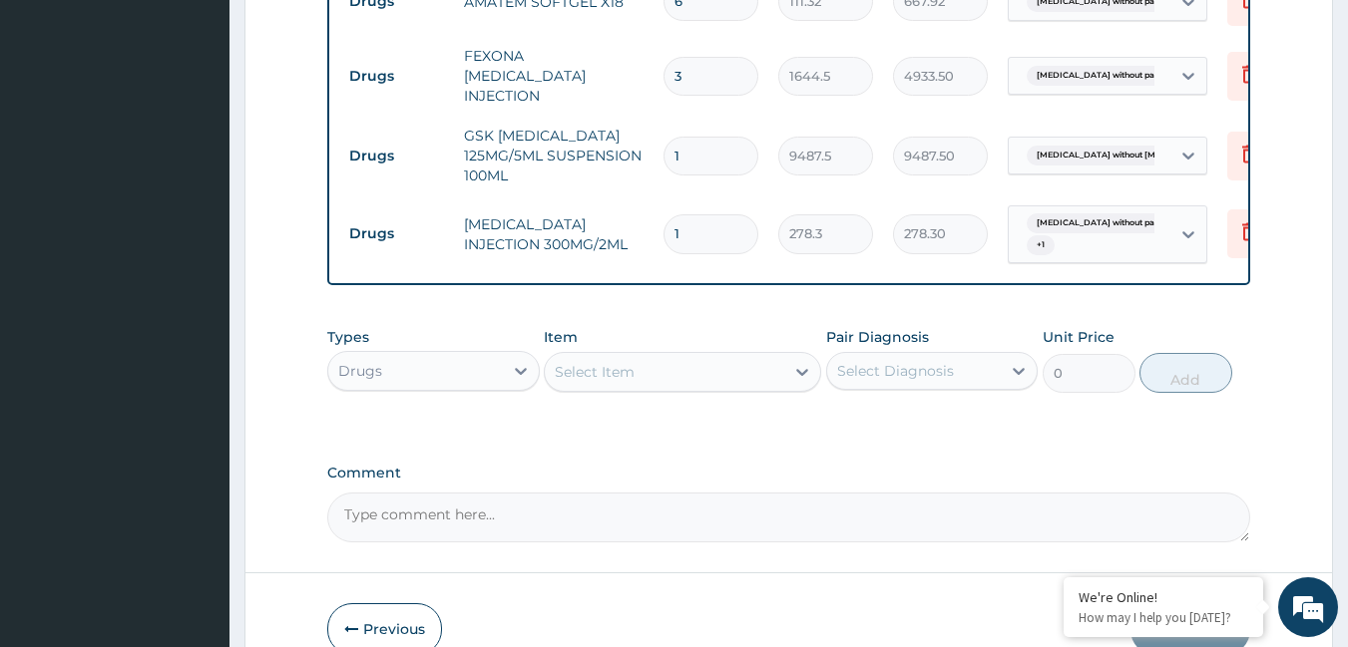
type input "0.00"
type input "3"
type input "834.90"
type input "3"
click at [656, 356] on div "Select Item" at bounding box center [664, 372] width 239 height 32
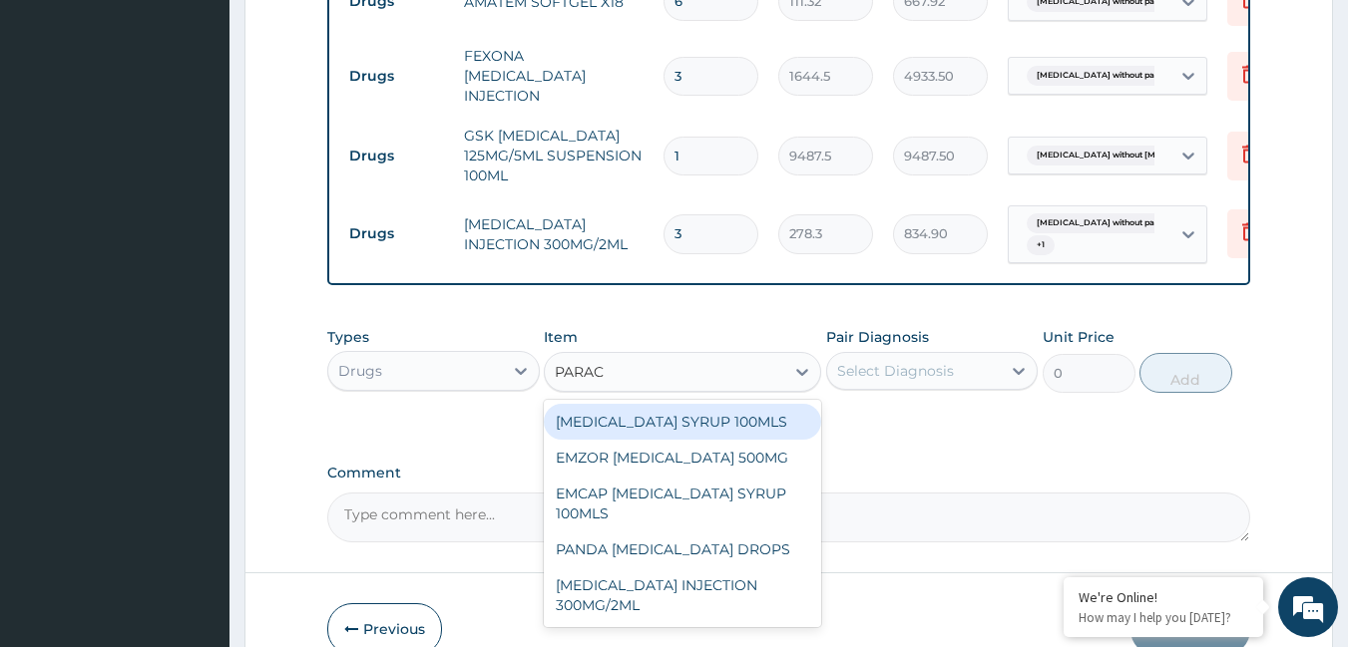
type input "PARACE"
click at [714, 404] on div "[MEDICAL_DATA] SYRUP 100MLS" at bounding box center [682, 422] width 277 height 36
type input "759"
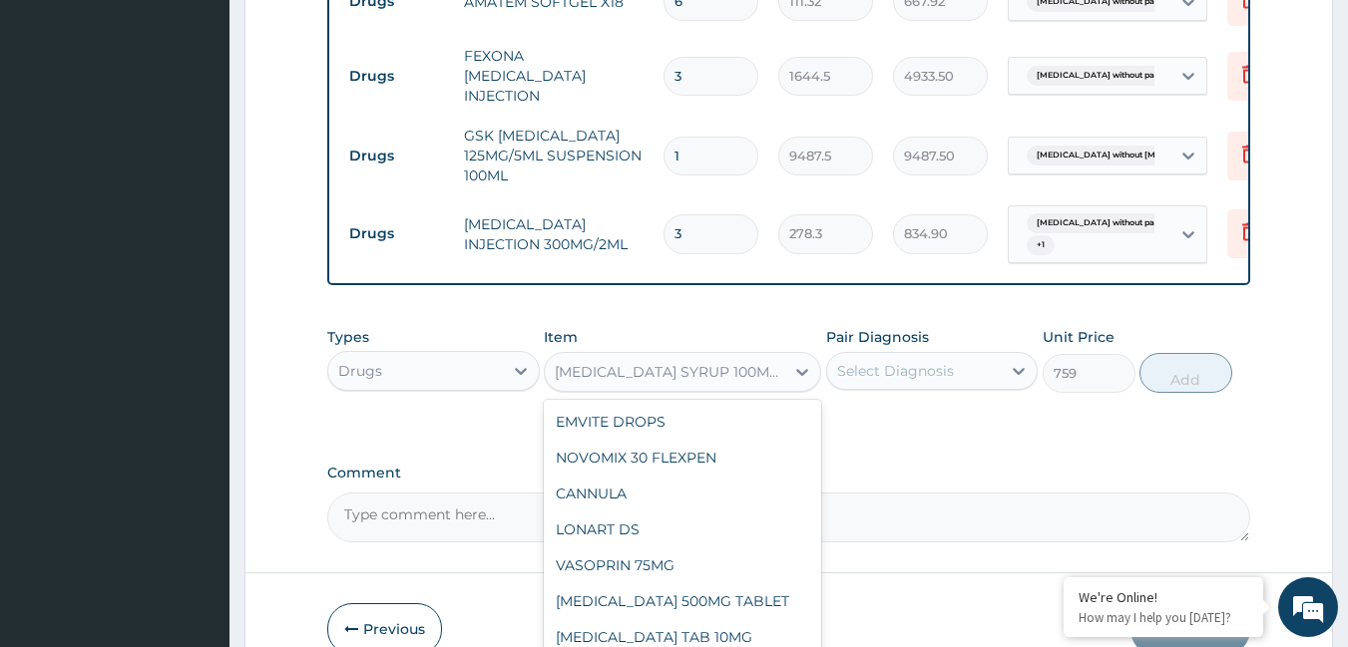
click at [725, 357] on div "[MEDICAL_DATA] SYRUP 100MLS" at bounding box center [664, 372] width 239 height 32
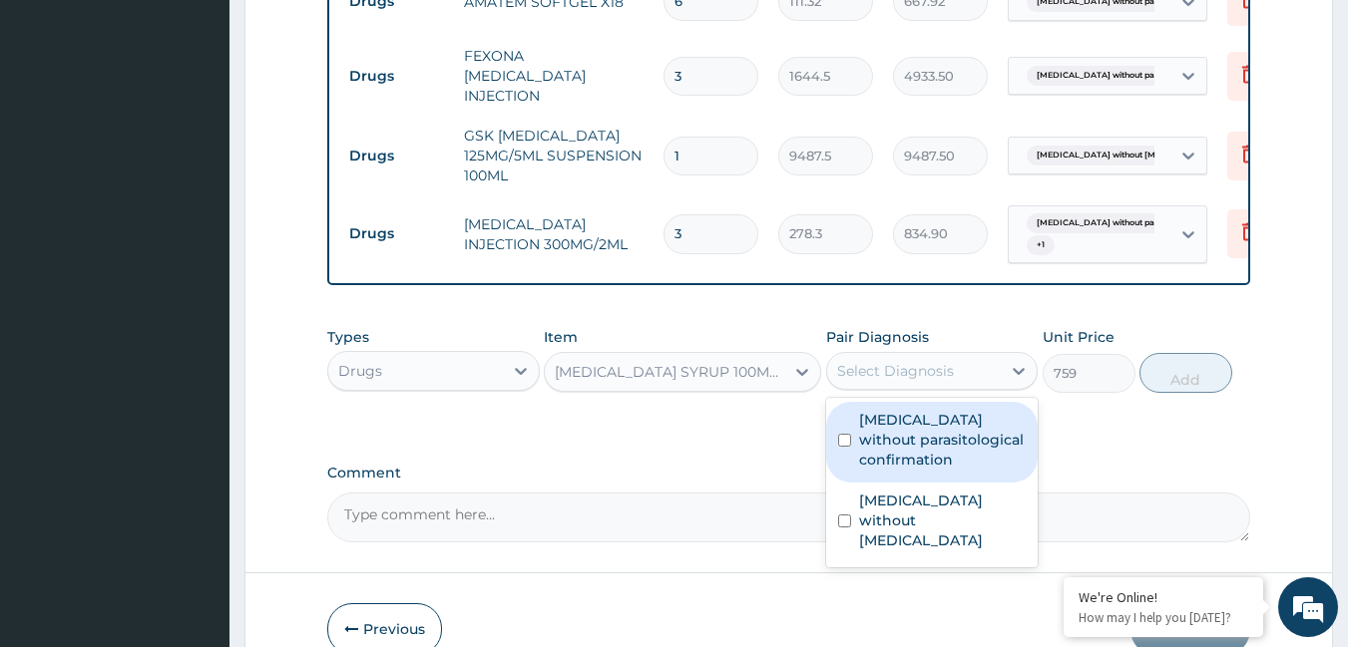
click at [898, 361] on div "Select Diagnosis" at bounding box center [895, 371] width 117 height 20
drag, startPoint x: 896, startPoint y: 421, endPoint x: 859, endPoint y: 485, distance: 73.8
click at [896, 423] on label "[MEDICAL_DATA] without parasitological confirmation" at bounding box center [943, 440] width 168 height 60
checkbox input "true"
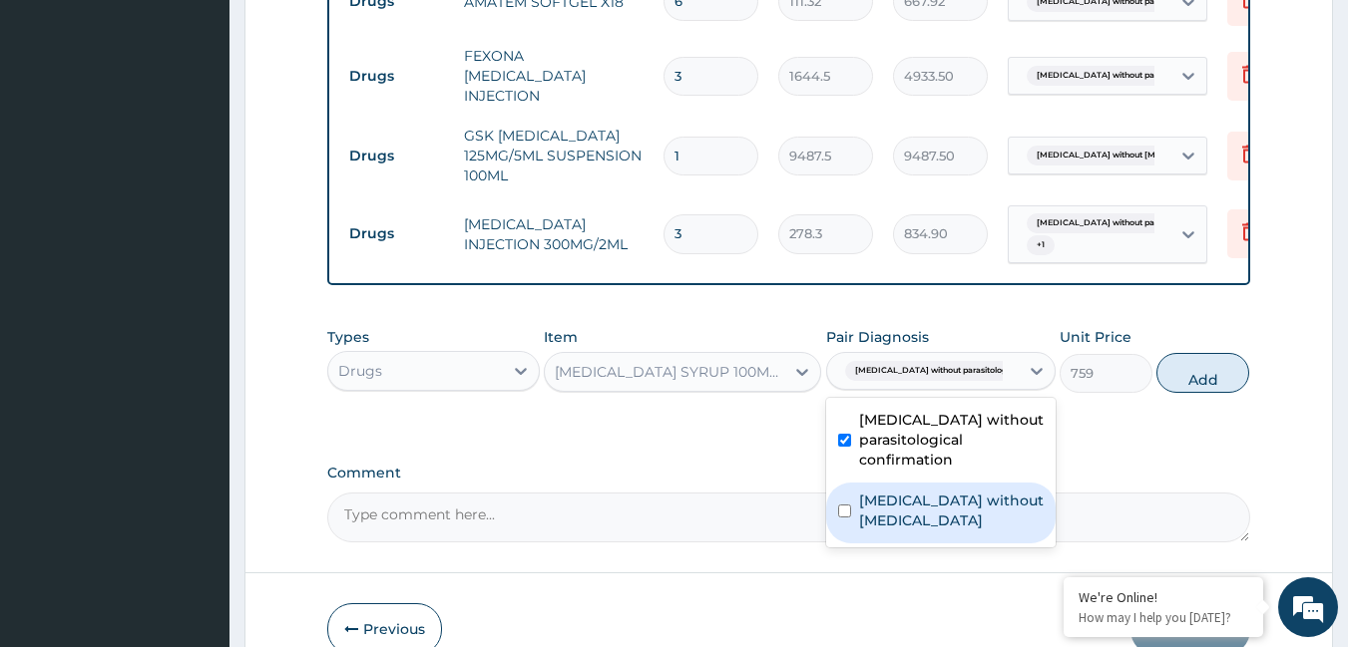
drag, startPoint x: 860, startPoint y: 488, endPoint x: 1011, endPoint y: 411, distance: 169.1
click at [876, 491] on label "[MEDICAL_DATA] without [MEDICAL_DATA]" at bounding box center [951, 511] width 185 height 40
checkbox input "true"
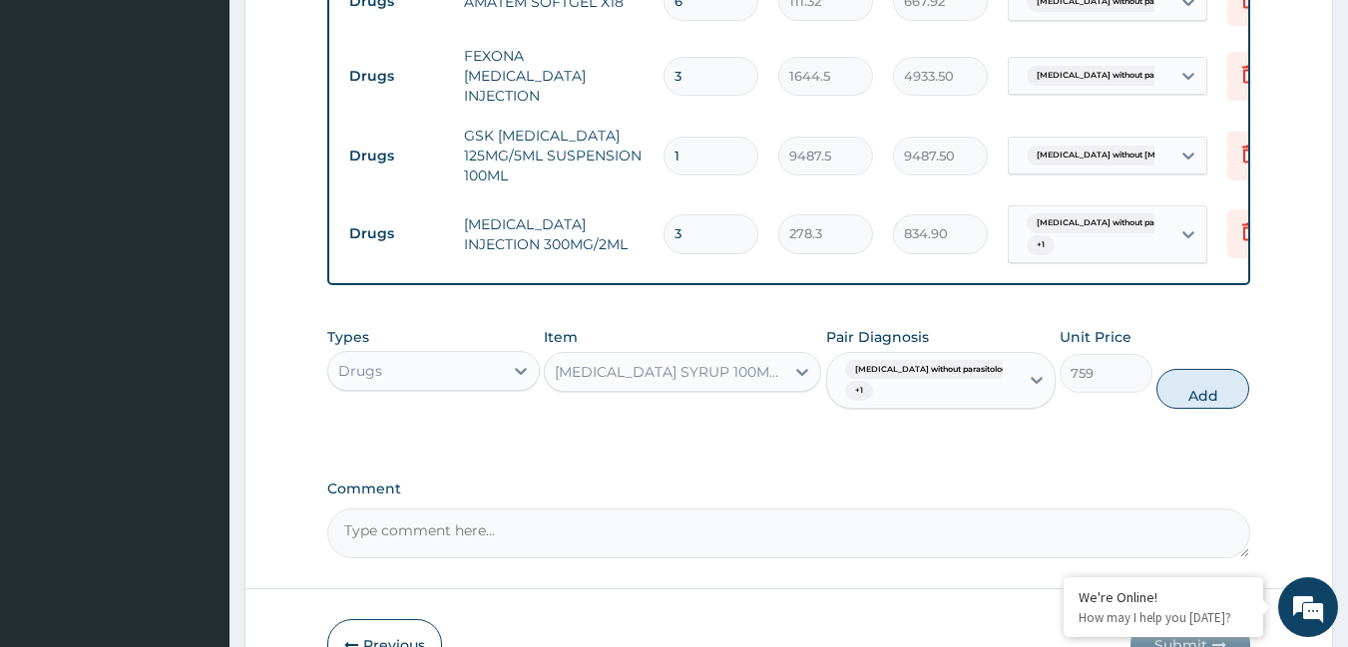
drag, startPoint x: 1212, startPoint y: 362, endPoint x: 950, endPoint y: 351, distance: 262.6
click at [1199, 369] on button "Add" at bounding box center [1202, 389] width 93 height 40
type input "0"
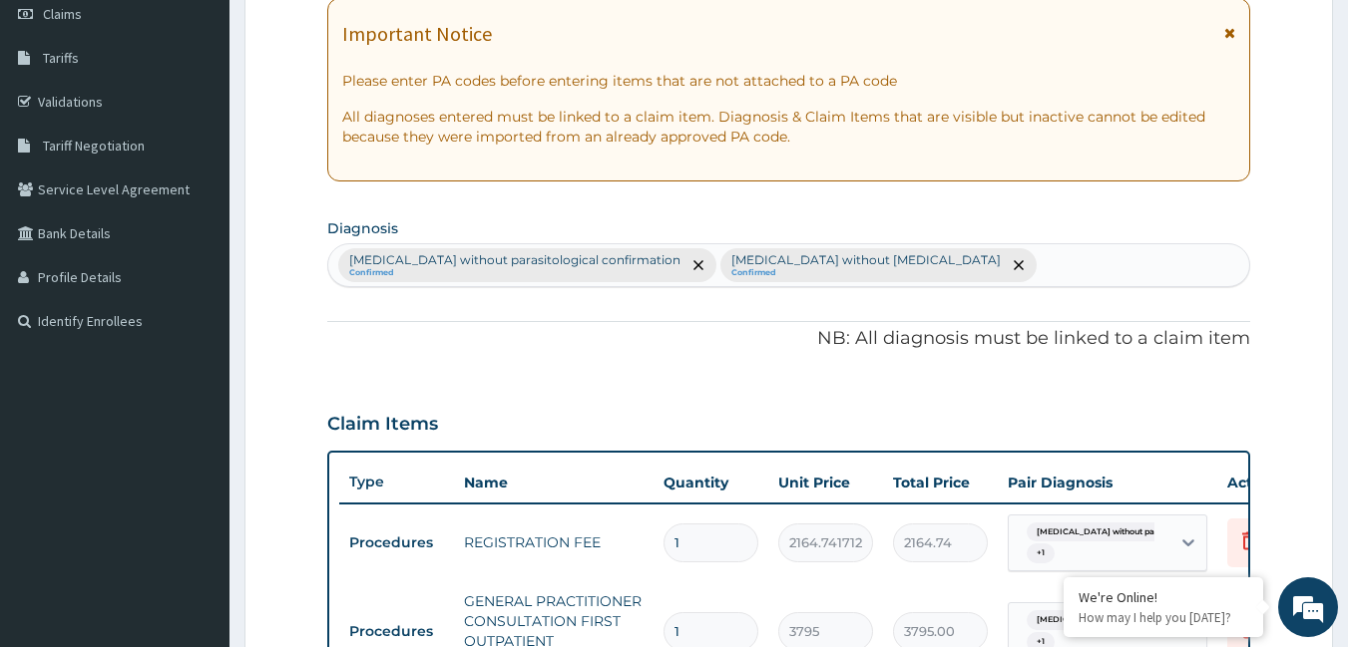
scroll to position [0, 0]
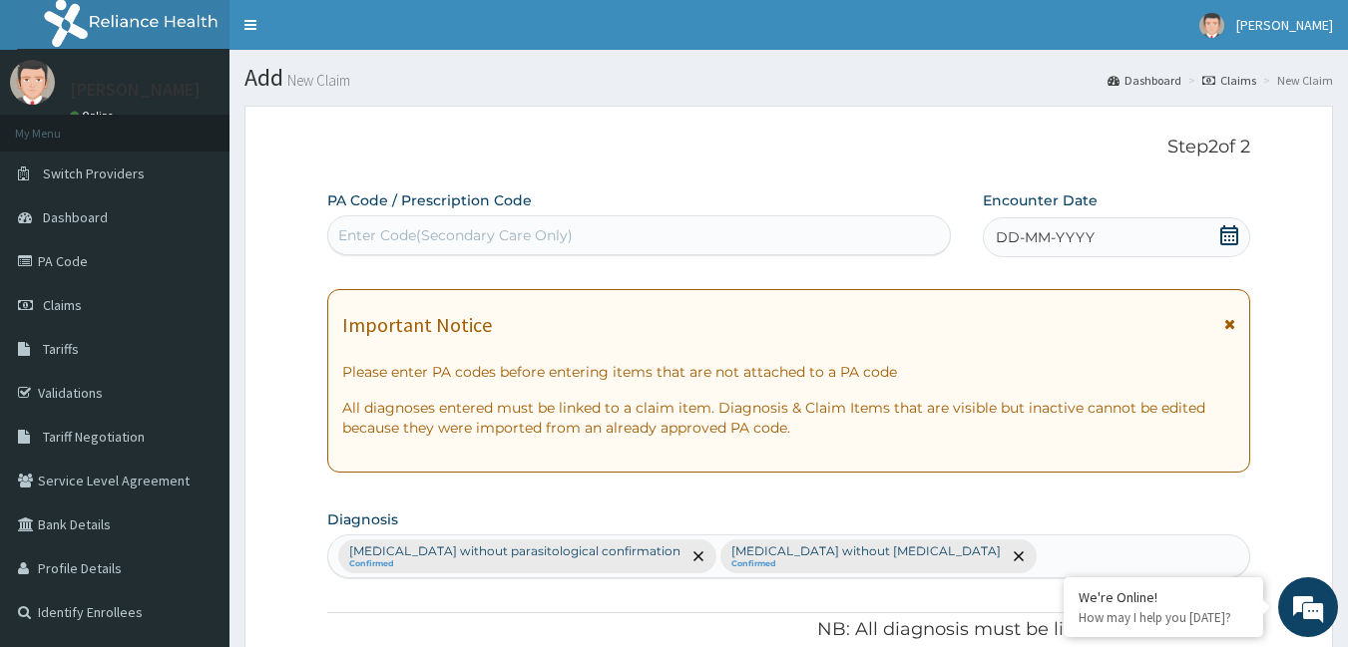
click at [1081, 245] on span "DD-MM-YYYY" at bounding box center [1045, 237] width 99 height 20
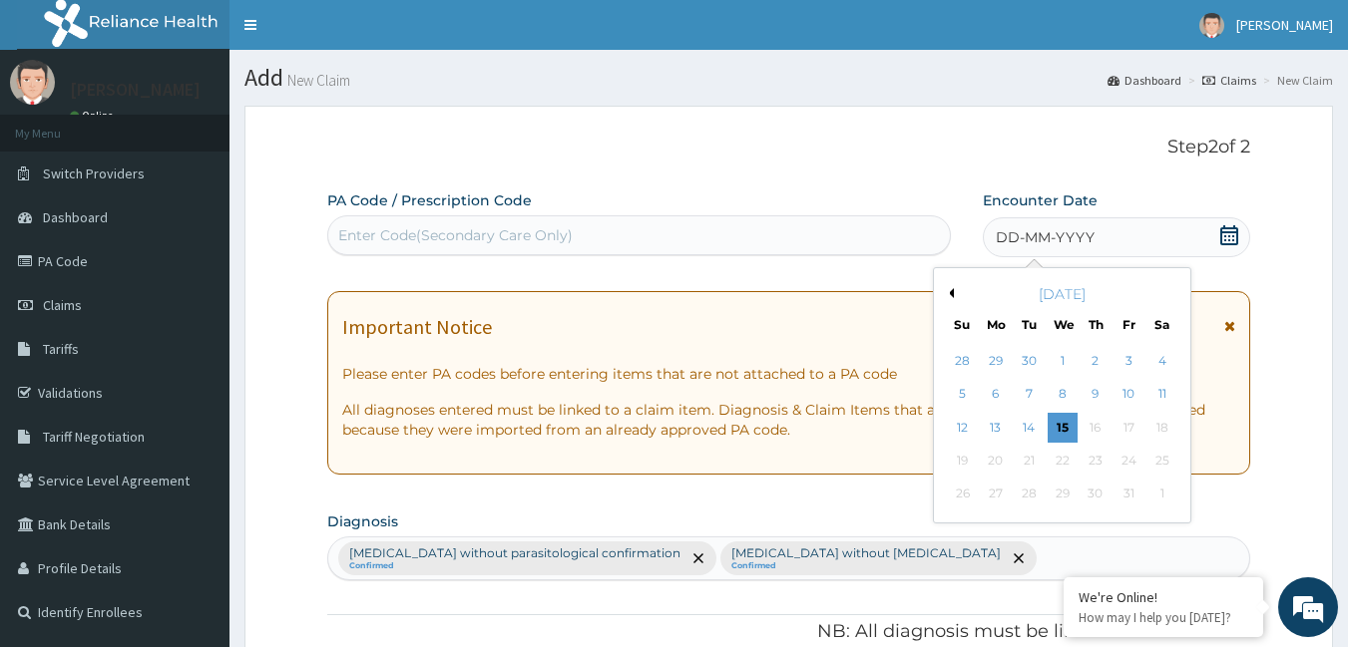
click at [949, 297] on button "Previous Month" at bounding box center [949, 293] width 10 height 10
click at [1157, 419] on div "20" at bounding box center [1162, 428] width 30 height 30
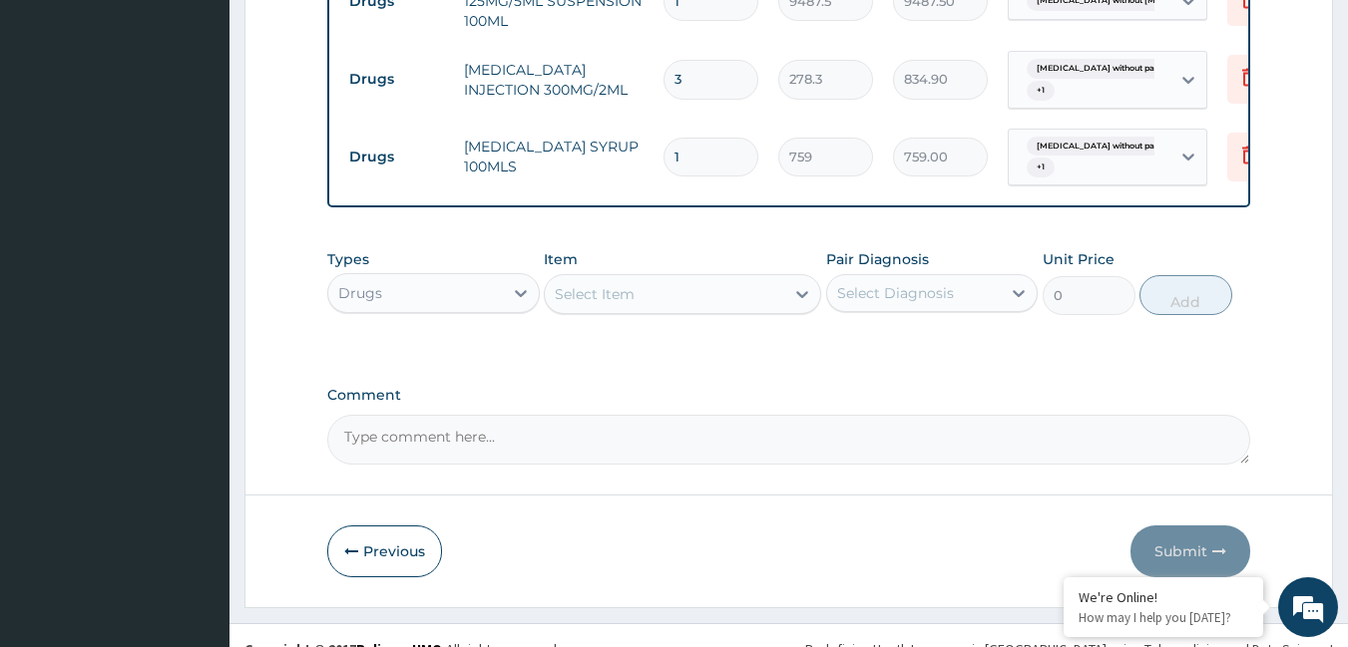
scroll to position [1360, 0]
click at [862, 415] on textarea "Comment" at bounding box center [789, 440] width 924 height 50
click at [691, 138] on input "1" at bounding box center [710, 157] width 95 height 39
click at [405, 526] on button "Previous" at bounding box center [384, 552] width 115 height 52
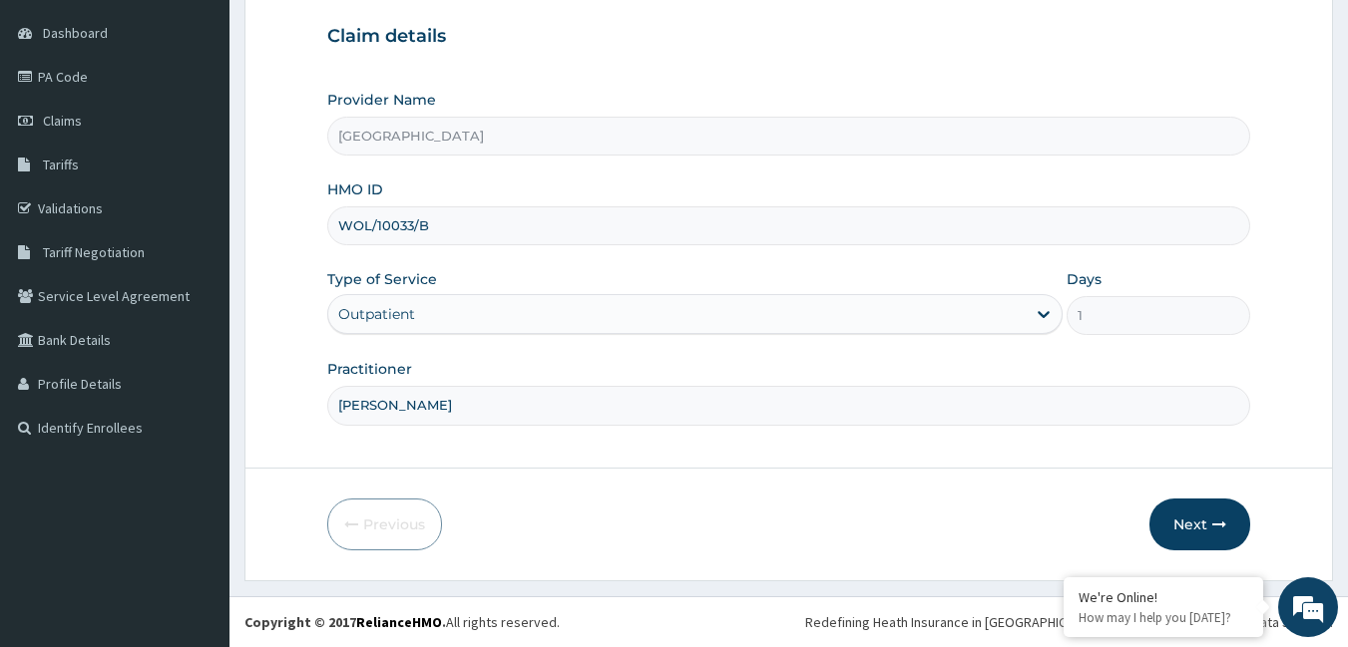
click at [448, 219] on input "WOL/10033/B" at bounding box center [789, 226] width 924 height 39
type input "WOL/10033/D"
click at [1184, 513] on button "Next" at bounding box center [1199, 525] width 101 height 52
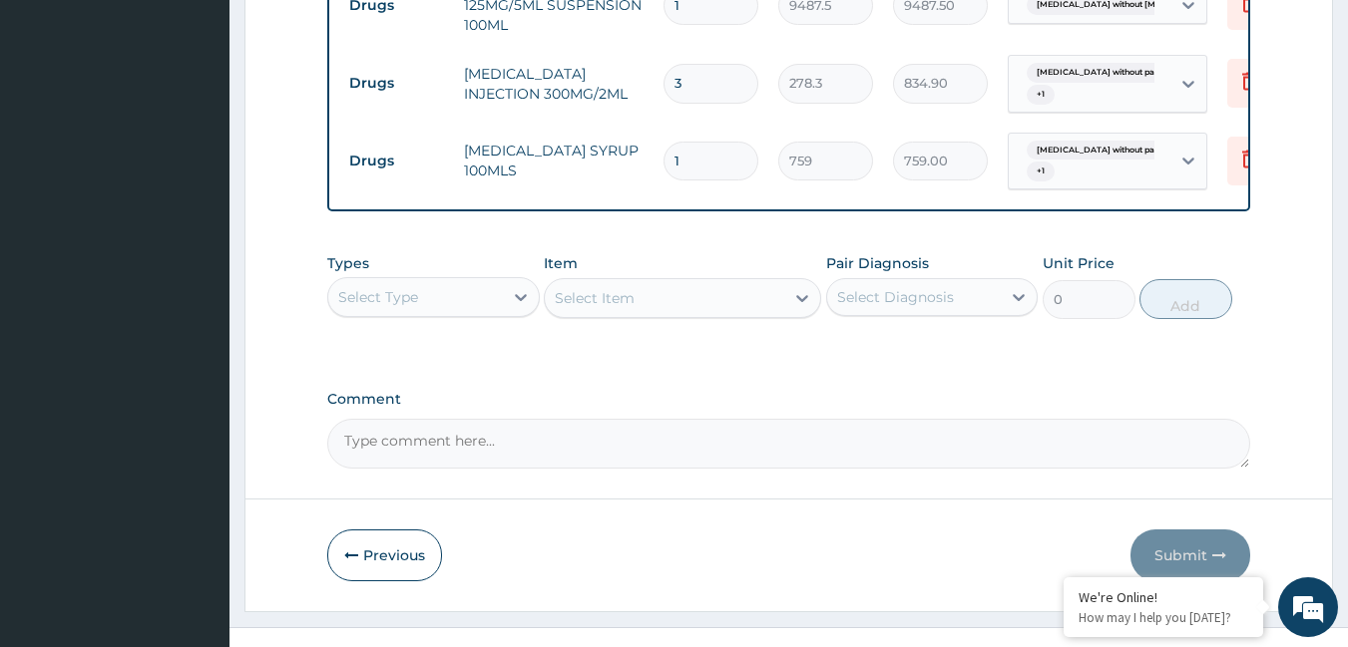
scroll to position [1360, 0]
